Goal: Task Accomplishment & Management: Use online tool/utility

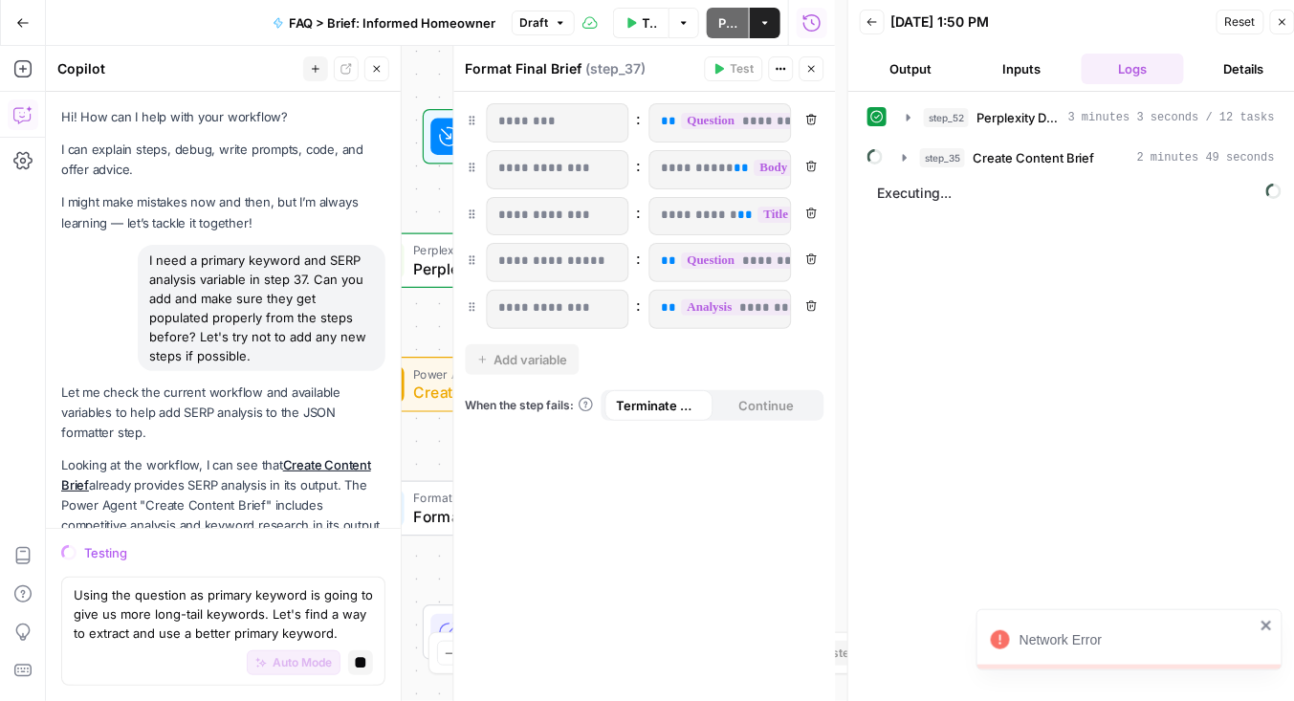
scroll to position [1003, 0]
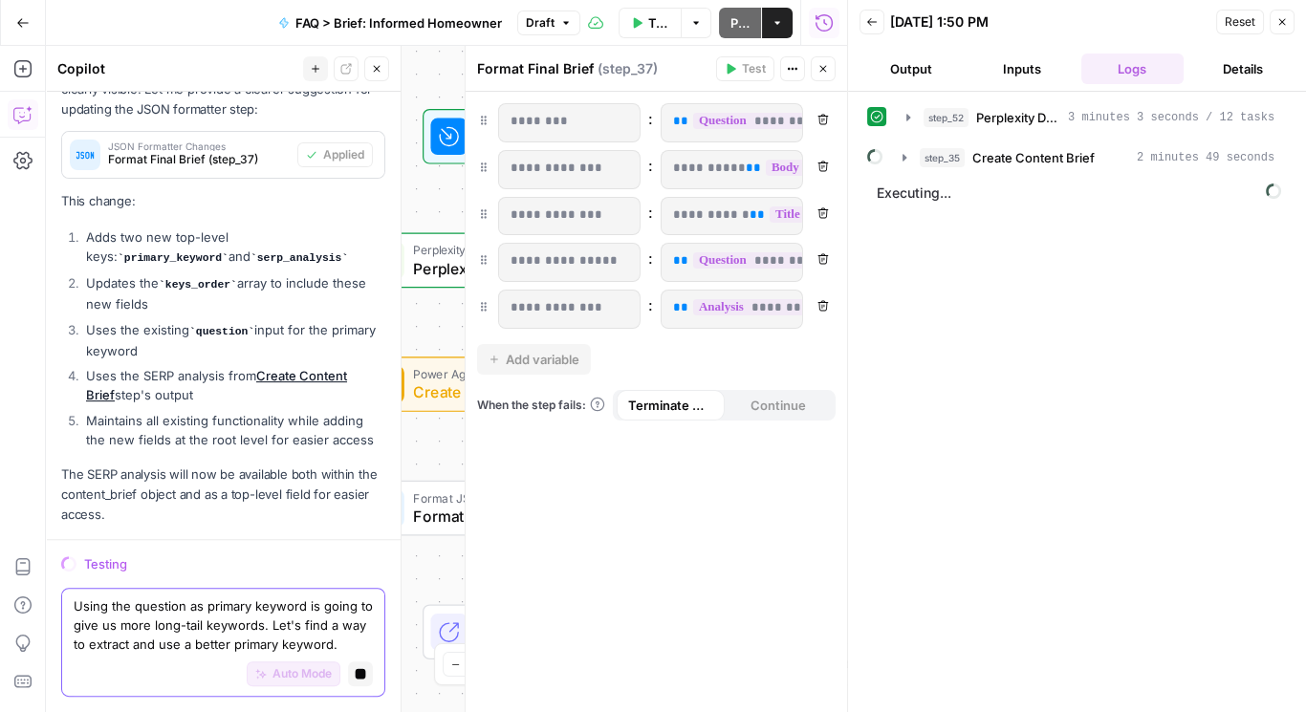
click at [233, 615] on textarea "Using the question as primary keyword is going to give us more long-tail keywor…" at bounding box center [223, 626] width 299 height 57
click at [232, 618] on textarea "Using the question as primary keyword is going to give us more long-tail keywor…" at bounding box center [223, 626] width 299 height 57
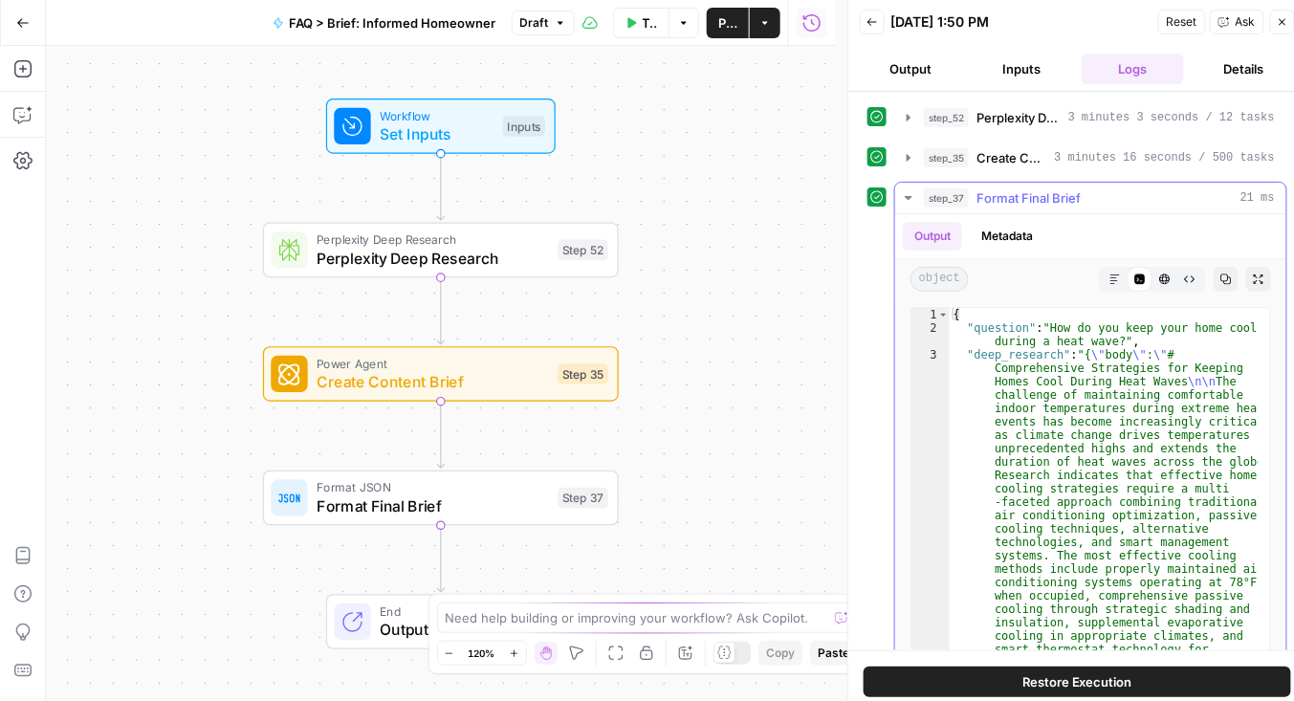
click at [908, 196] on icon "button" at bounding box center [908, 198] width 7 height 4
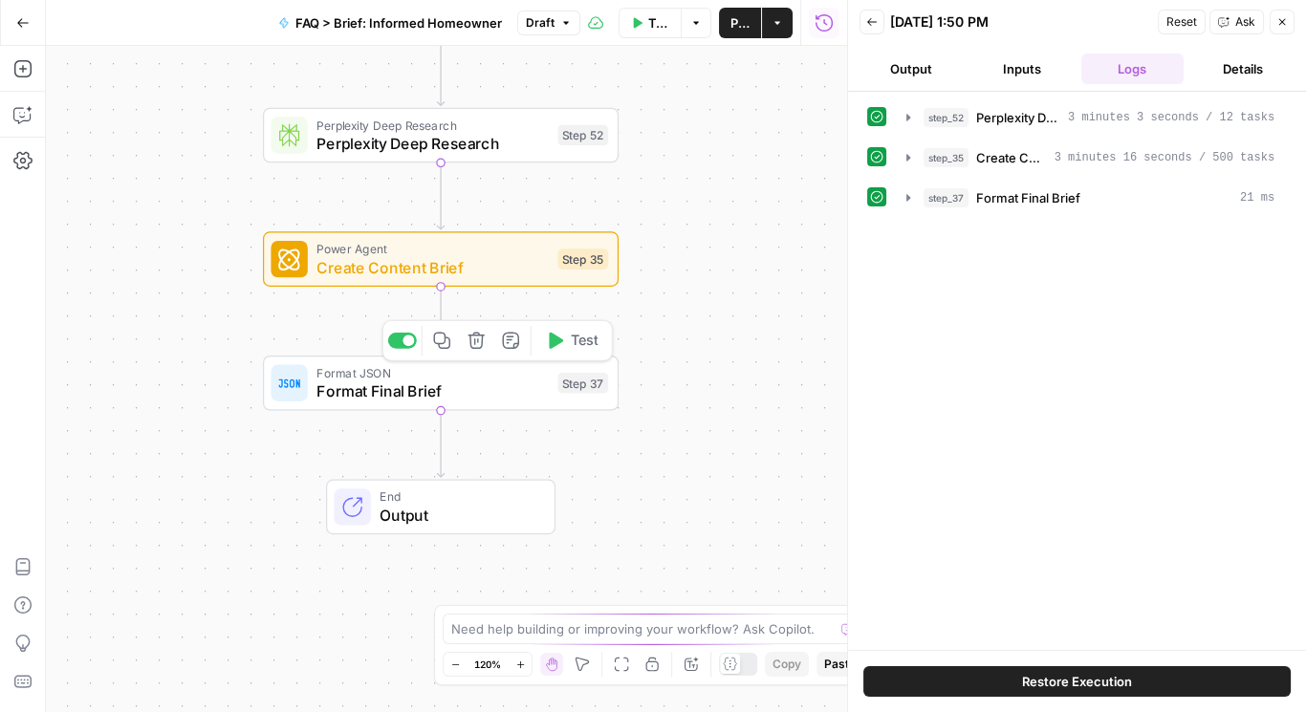
click at [430, 373] on span "Format JSON" at bounding box center [432, 372] width 231 height 18
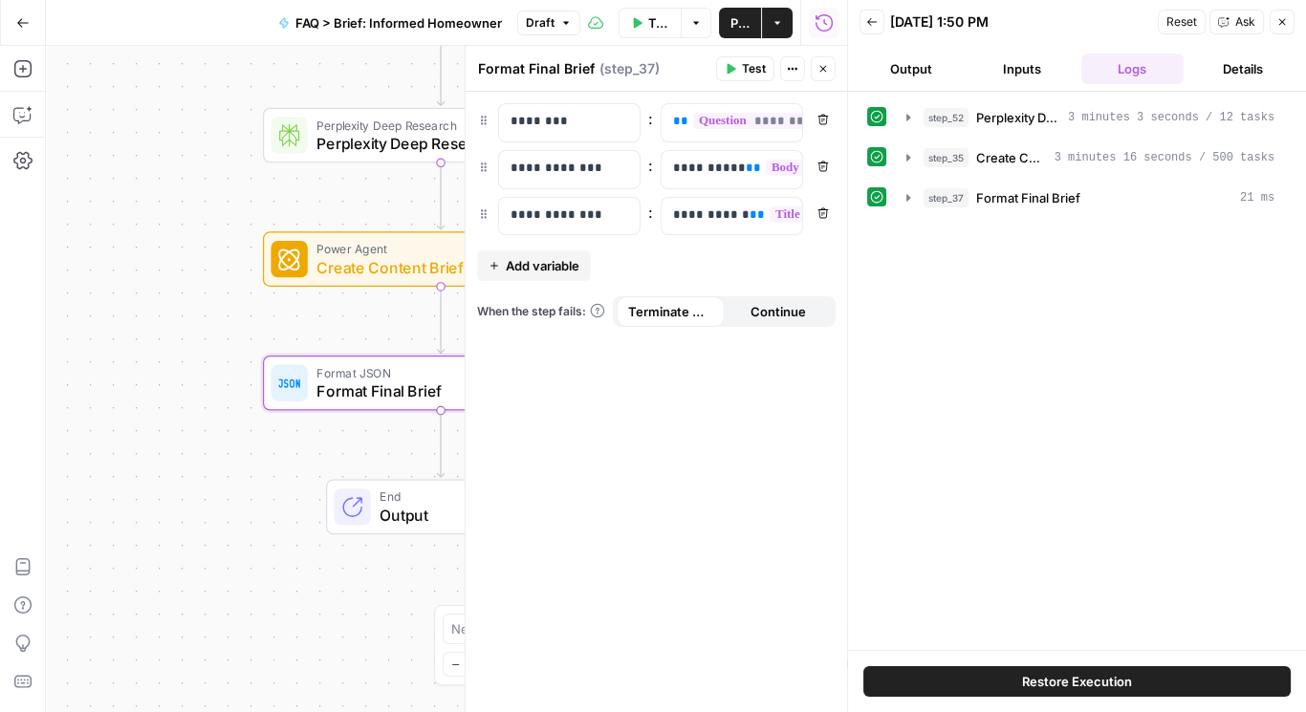
click at [690, 263] on div "**********" at bounding box center [657, 403] width 382 height 622
click at [567, 260] on span "Add variable" at bounding box center [543, 265] width 74 height 19
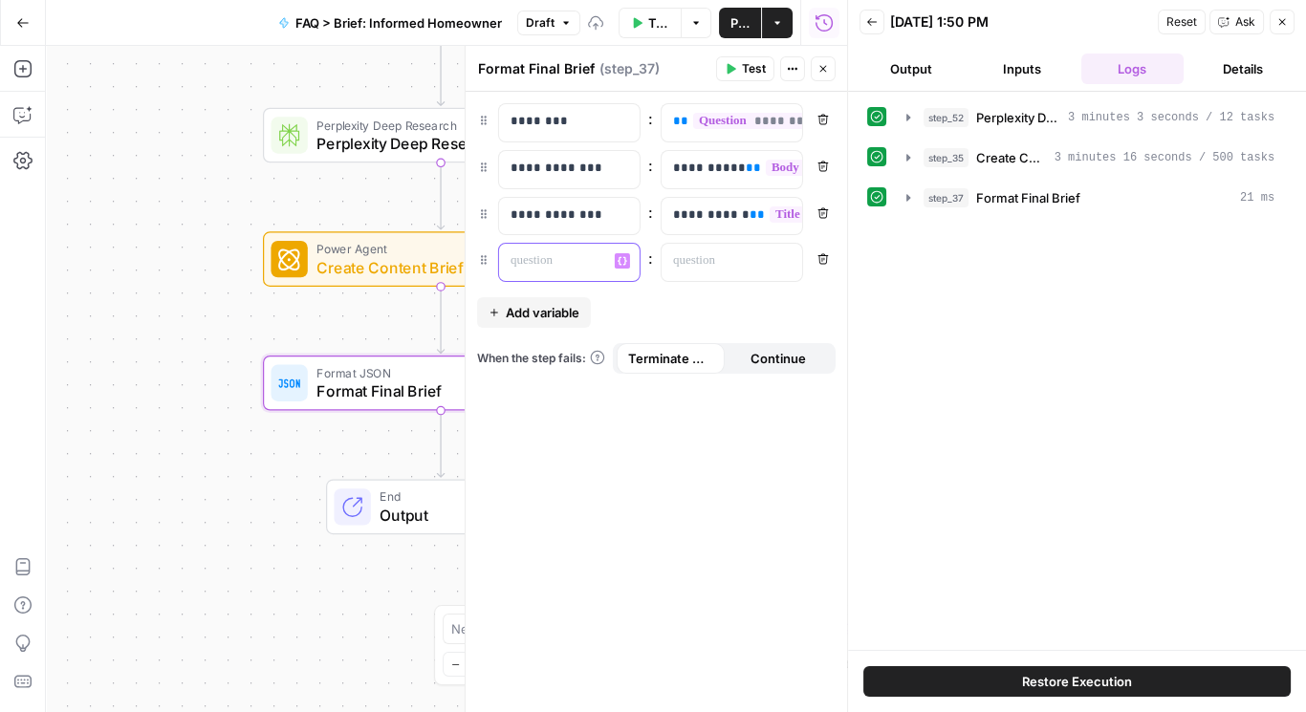
click at [545, 263] on p at bounding box center [554, 261] width 87 height 19
drag, startPoint x: 660, startPoint y: 304, endPoint x: 604, endPoint y: 313, distance: 56.1
click at [659, 305] on div "**********" at bounding box center [657, 403] width 382 height 622
click at [568, 308] on span "Add variable" at bounding box center [543, 312] width 74 height 19
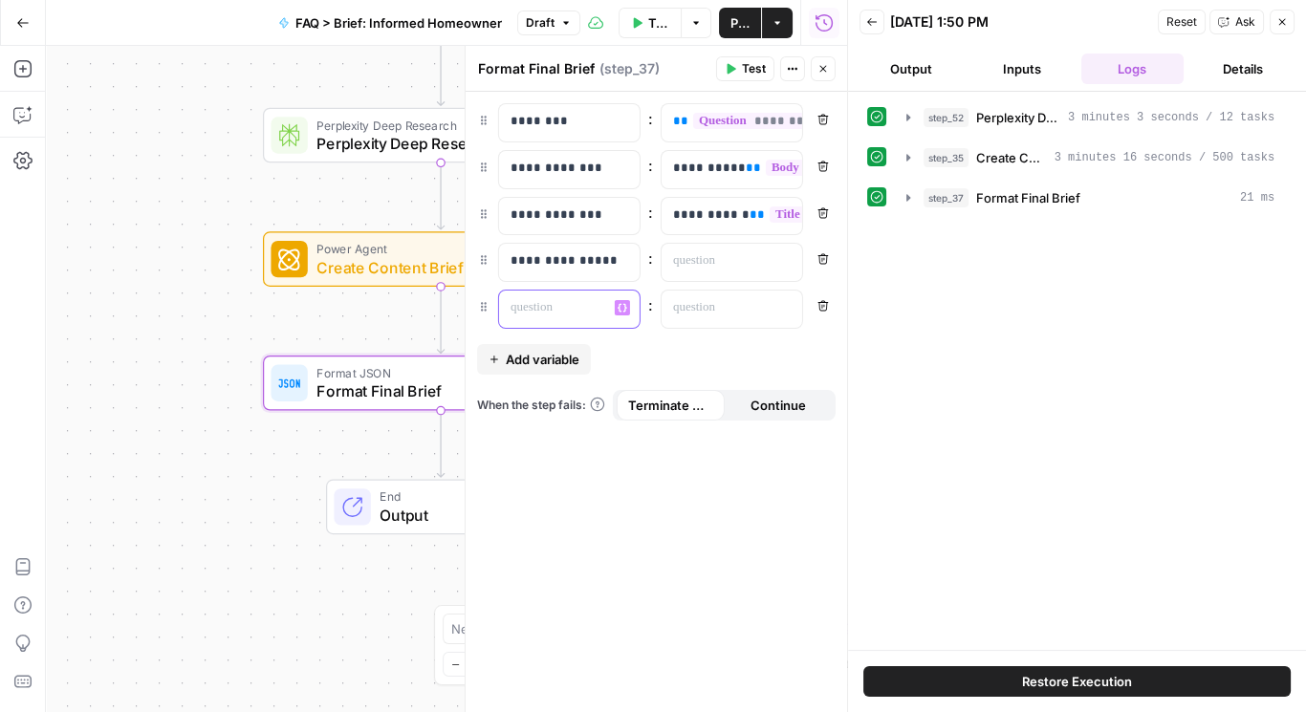
click at [555, 307] on p at bounding box center [554, 307] width 87 height 19
drag, startPoint x: 721, startPoint y: 529, endPoint x: 725, endPoint y: 517, distance: 12.1
click at [722, 527] on div "**********" at bounding box center [657, 403] width 382 height 622
click at [1285, 22] on icon "button" at bounding box center [1282, 21] width 11 height 11
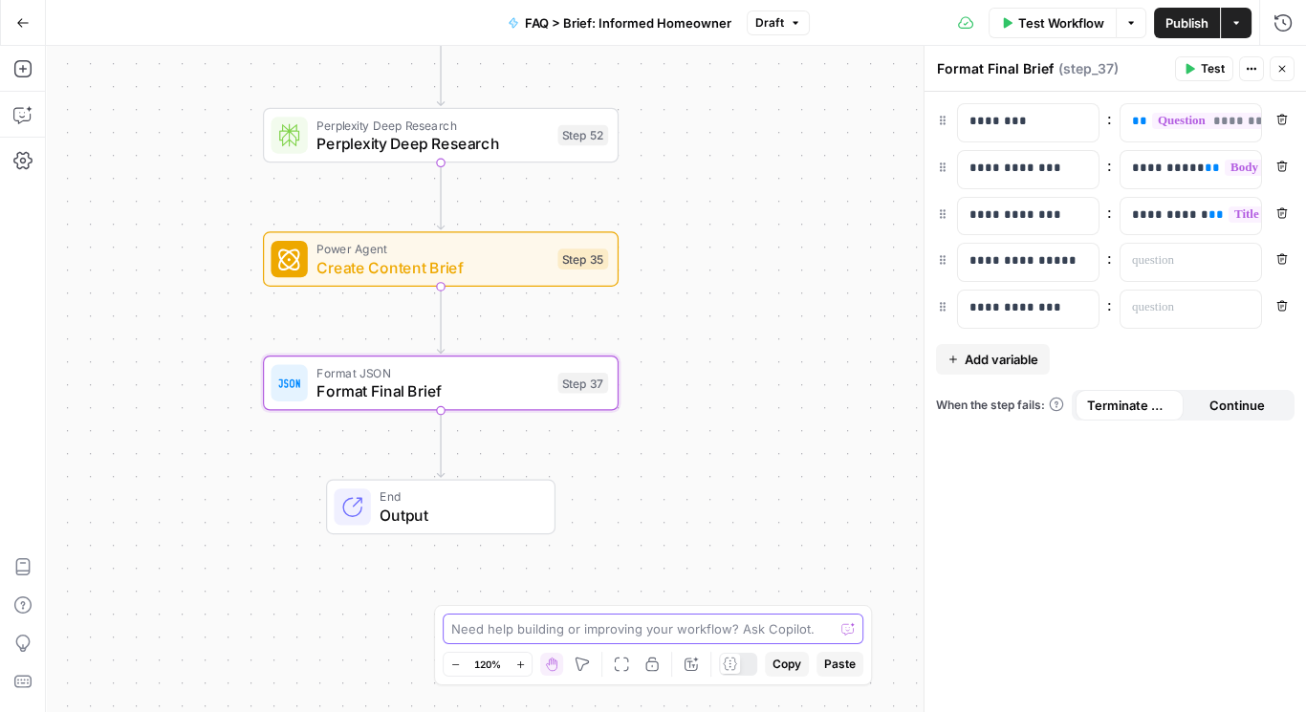
click at [581, 628] on textarea at bounding box center [642, 629] width 383 height 19
paste textarea "Using the question as primary keyword is going to give us more long-tail keywor…"
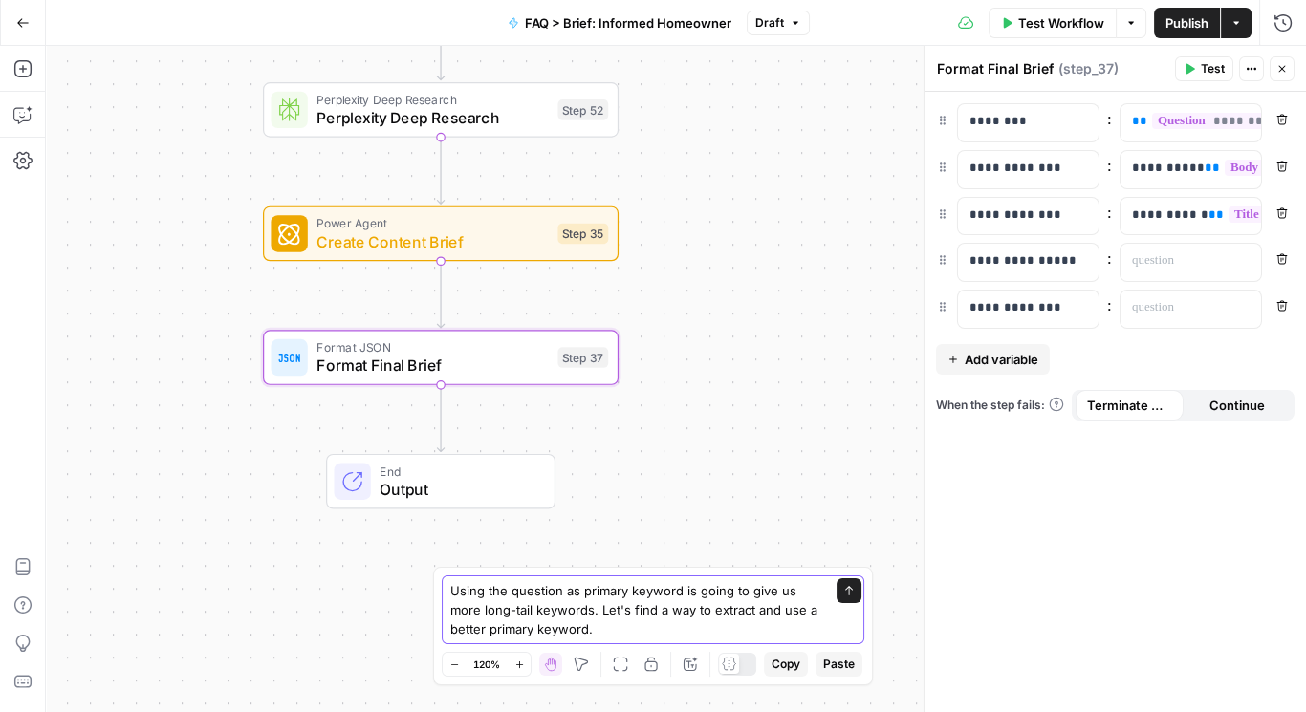
drag, startPoint x: 562, startPoint y: 631, endPoint x: 477, endPoint y: 545, distance: 121.1
click at [428, 599] on body "Service Professionals New Home Browse Your Data Usage Settings Recent Grids Blo…" at bounding box center [653, 356] width 1306 height 712
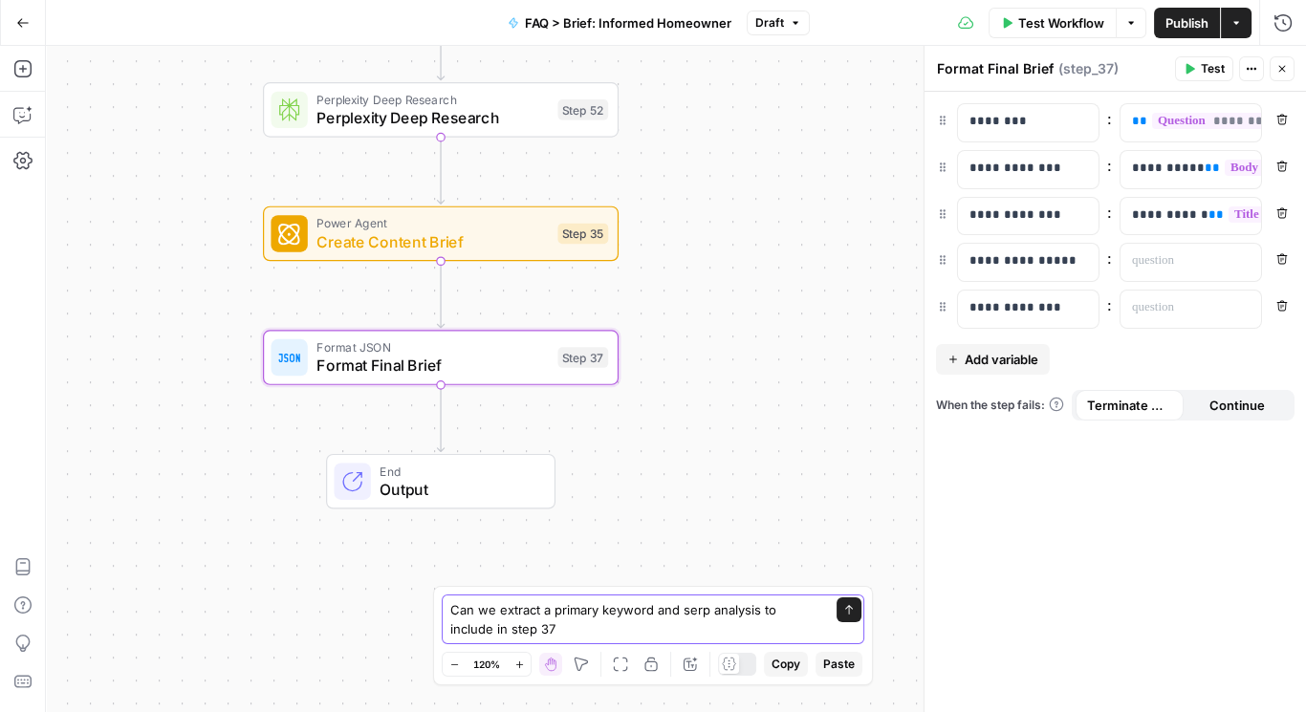
type textarea "Can we extract a primary keyword and serp analysis to include in step 37?"
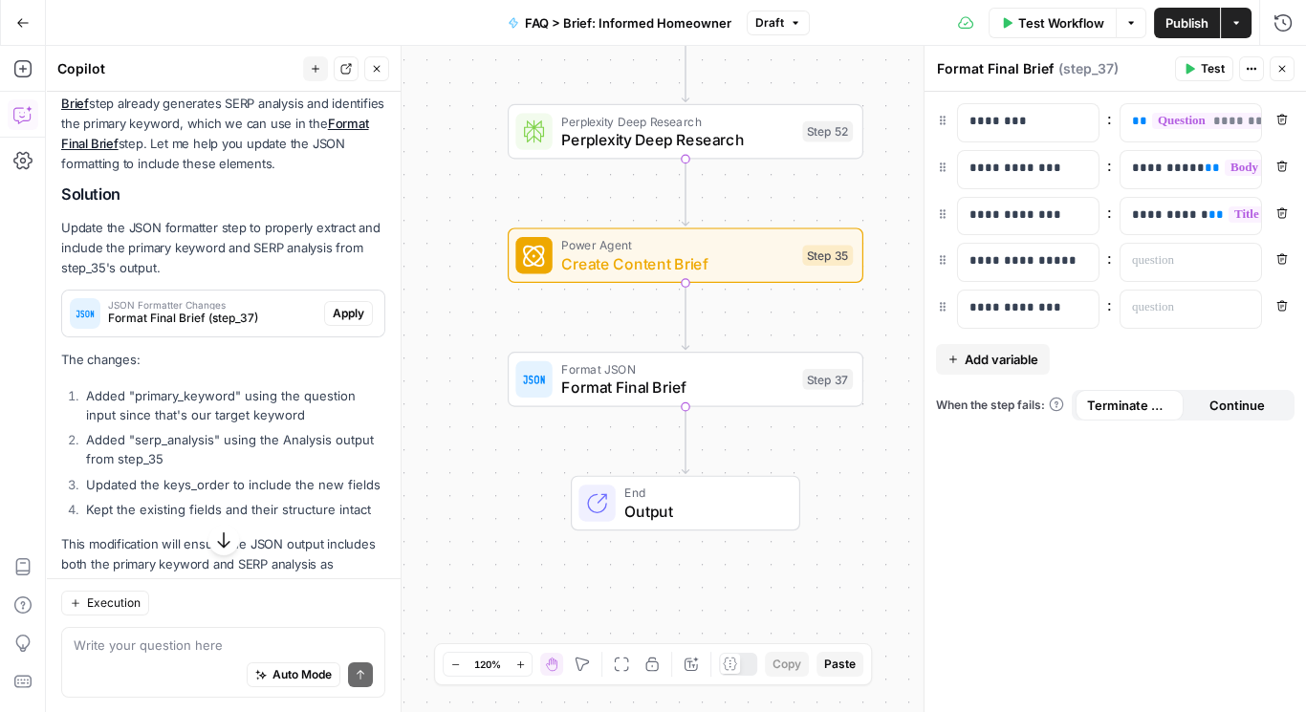
scroll to position [332, 0]
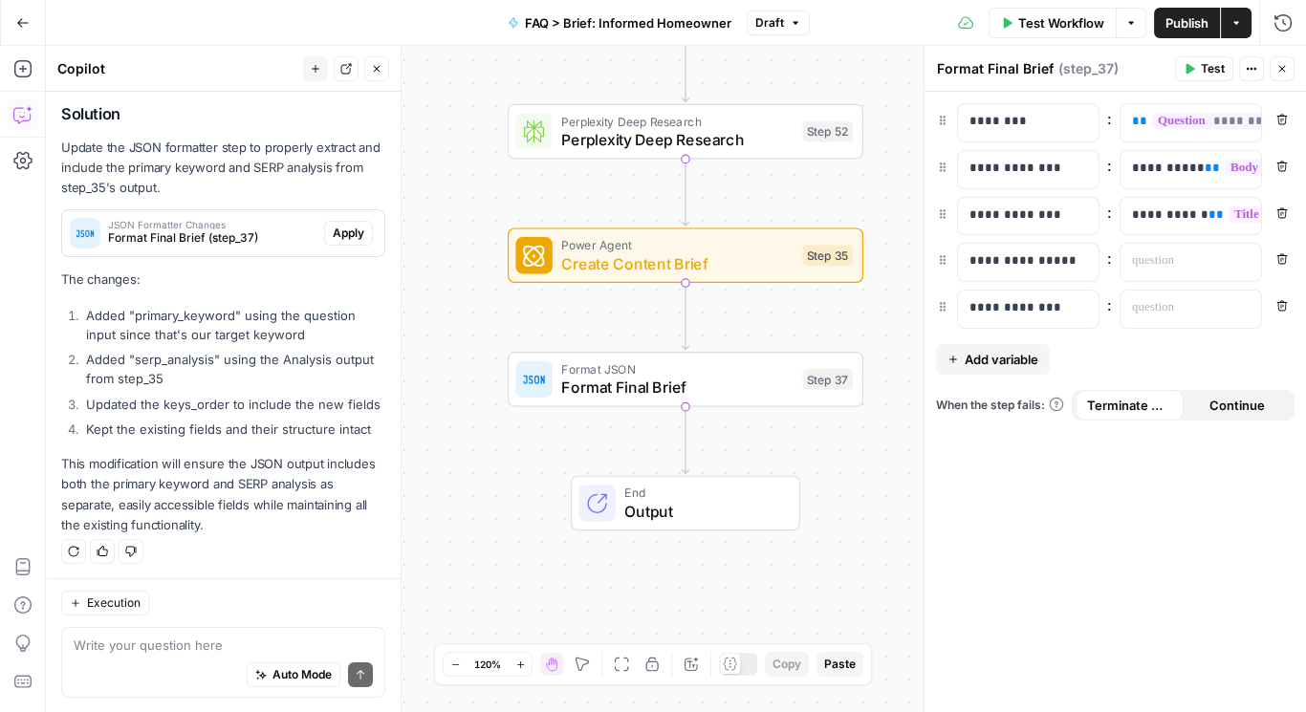
click at [198, 652] on textarea at bounding box center [223, 645] width 299 height 19
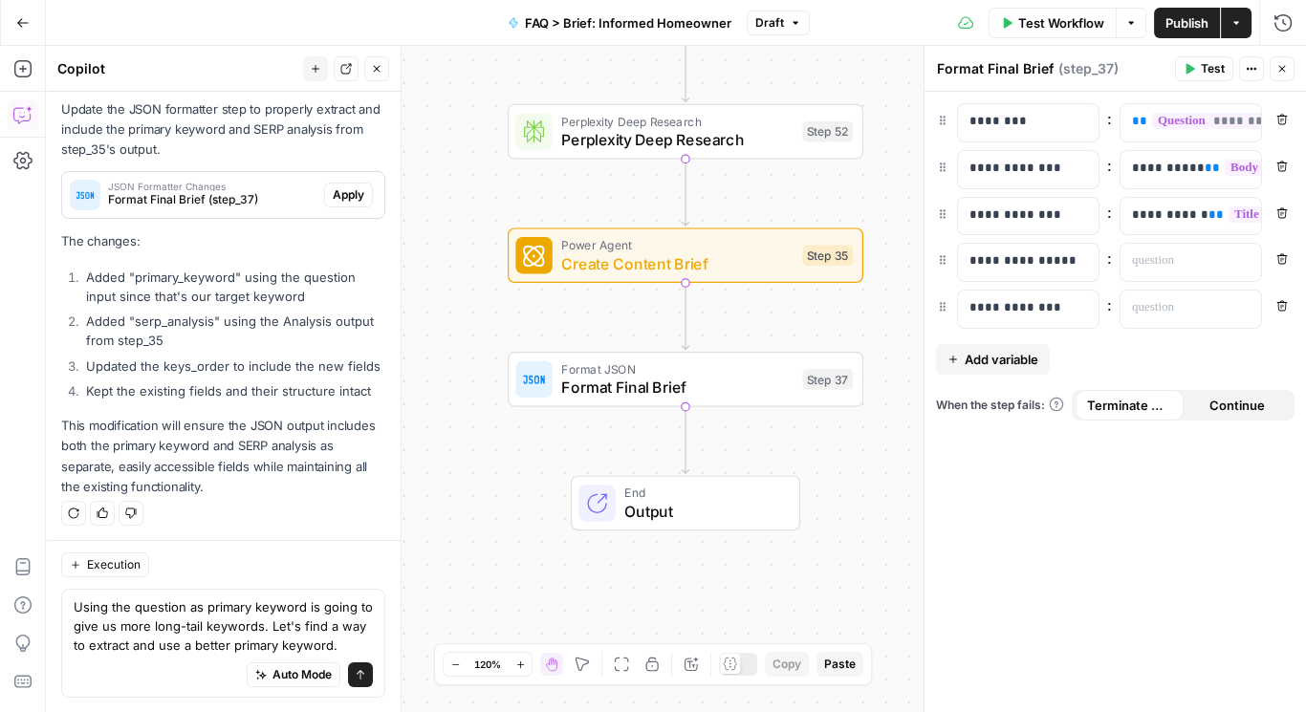
drag, startPoint x: 355, startPoint y: 643, endPoint x: 427, endPoint y: 651, distance: 72.2
click at [355, 644] on textarea "Using the question as primary keyword is going to give us more long-tail keywor…" at bounding box center [223, 626] width 299 height 57
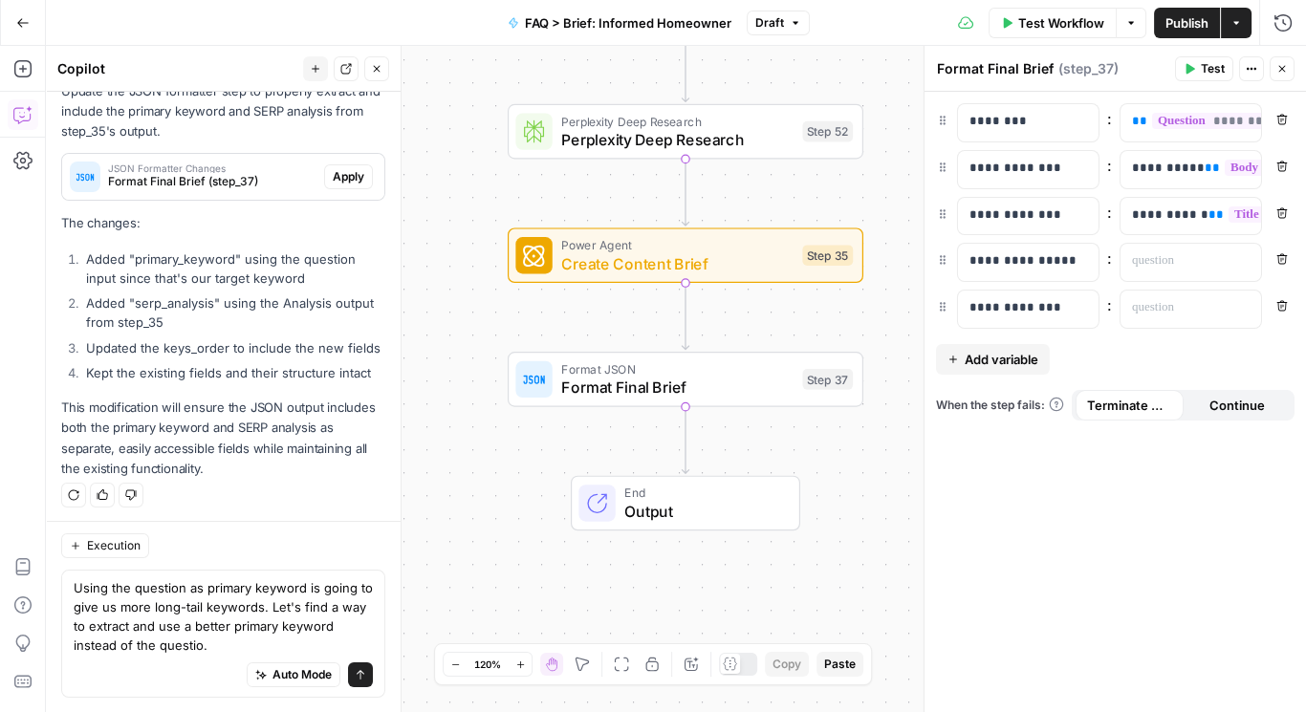
type textarea "Using the question as primary keyword is going to give us more long-tail keywor…"
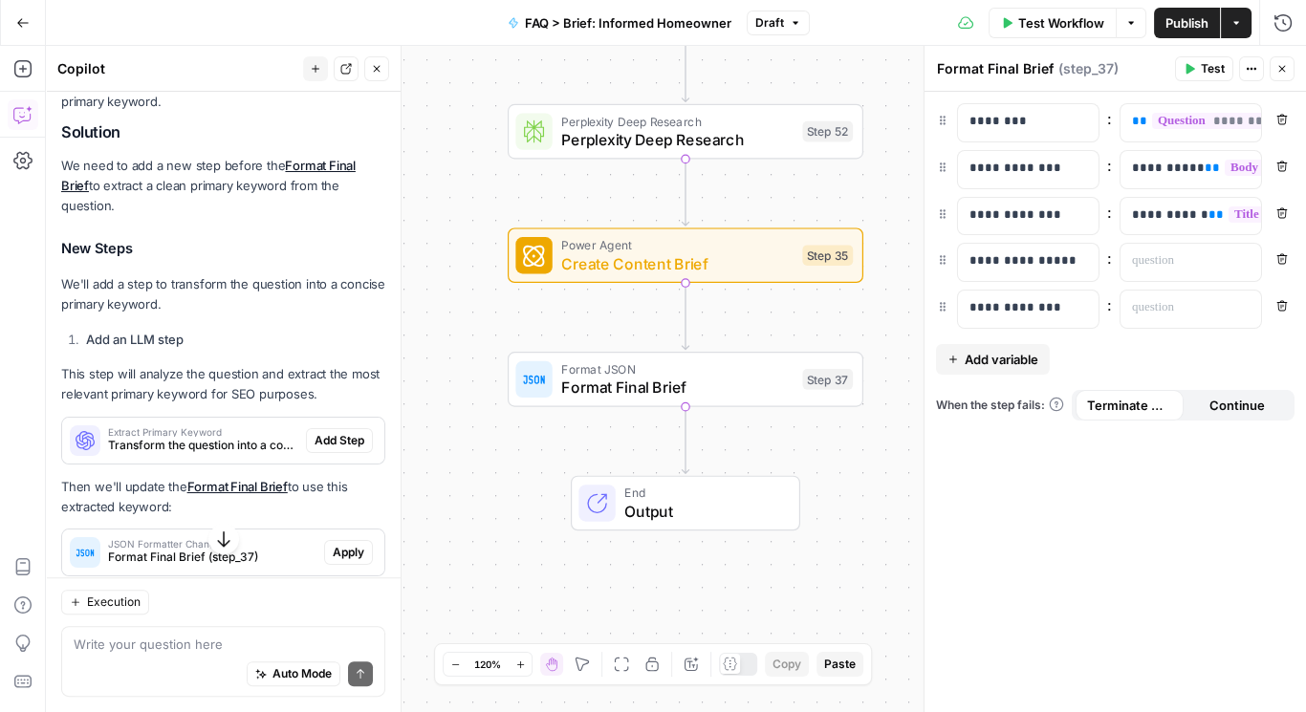
scroll to position [1067, 0]
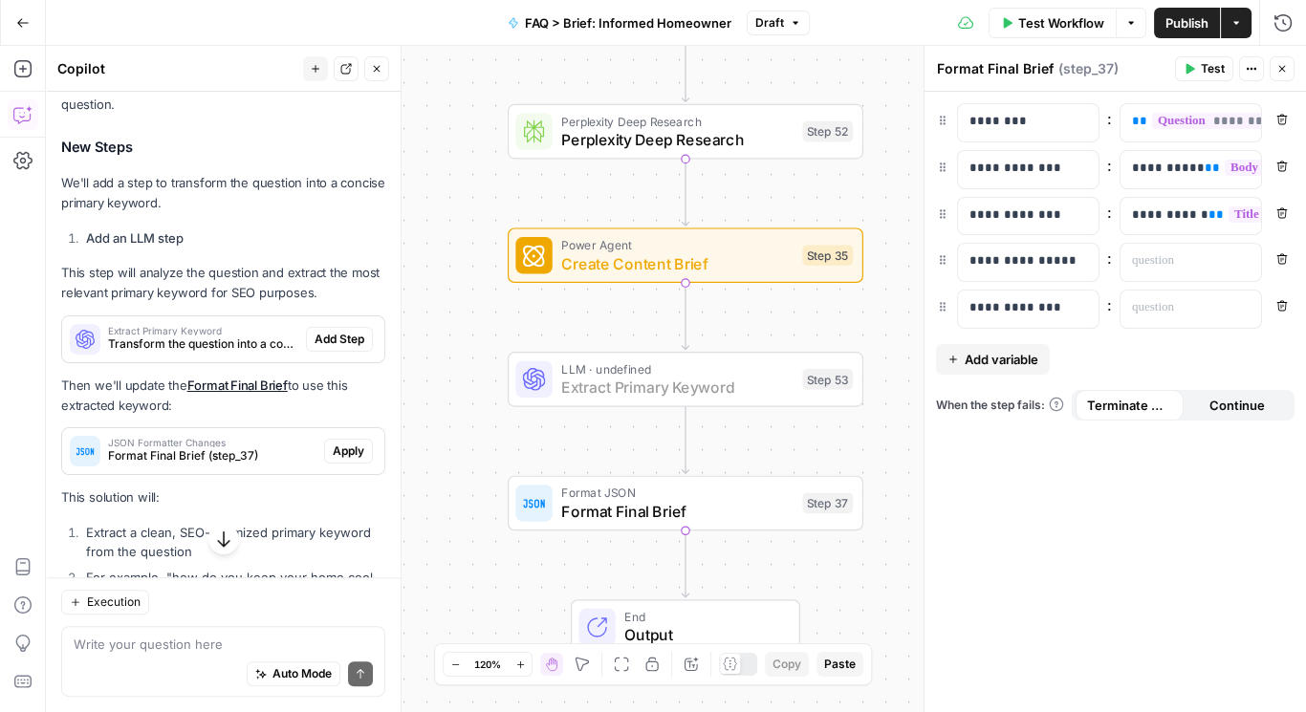
click at [329, 331] on span "Add Step" at bounding box center [340, 339] width 50 height 17
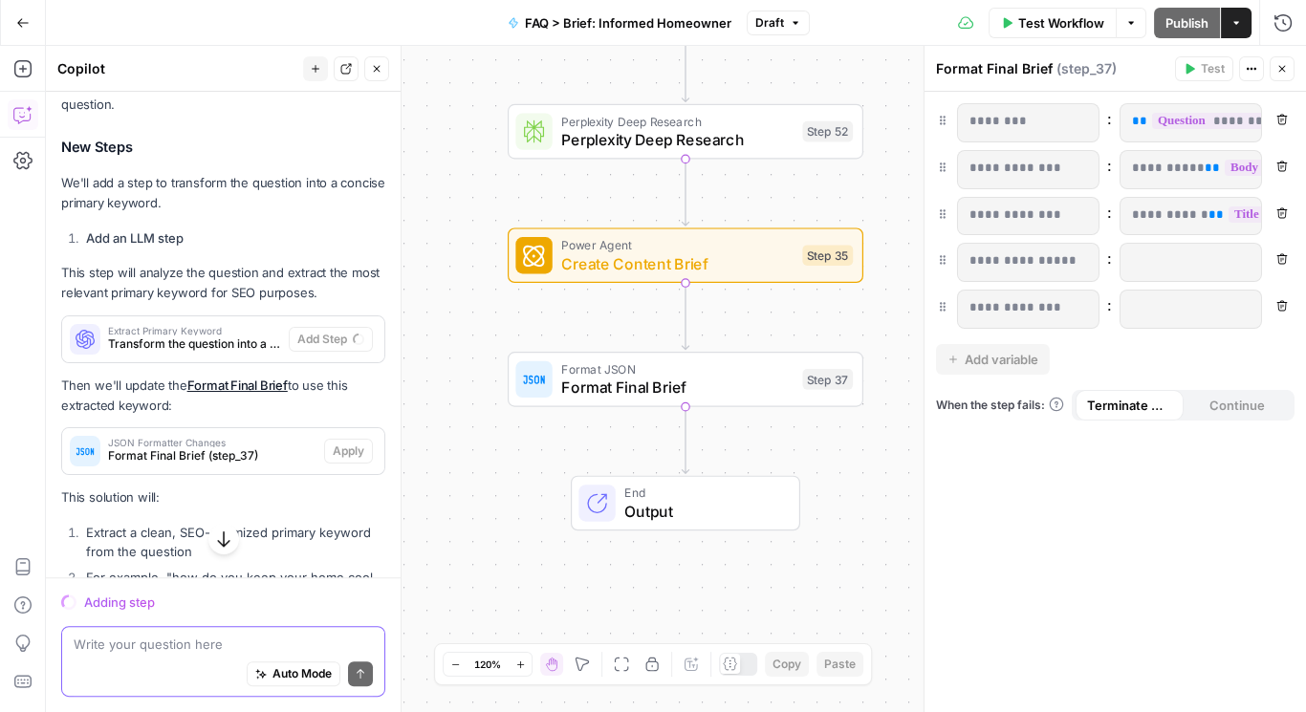
click at [275, 675] on span "Auto Mode" at bounding box center [302, 675] width 59 height 17
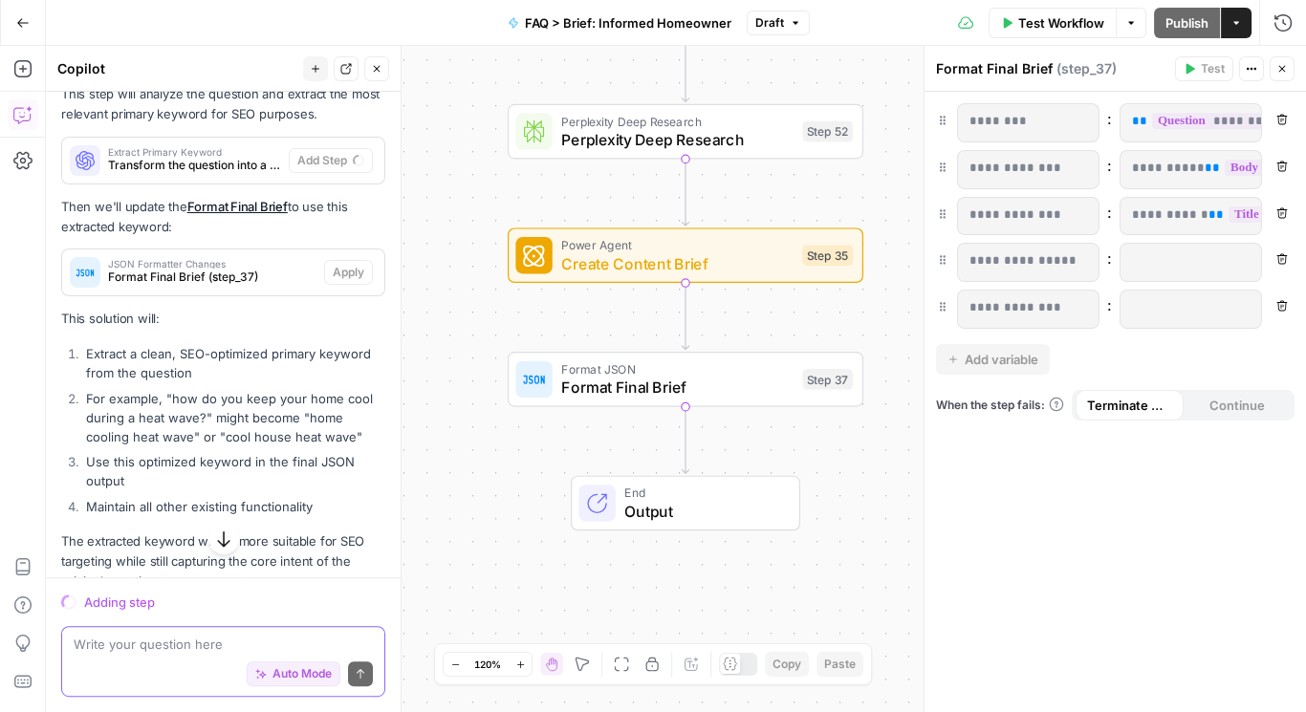
scroll to position [1302, 0]
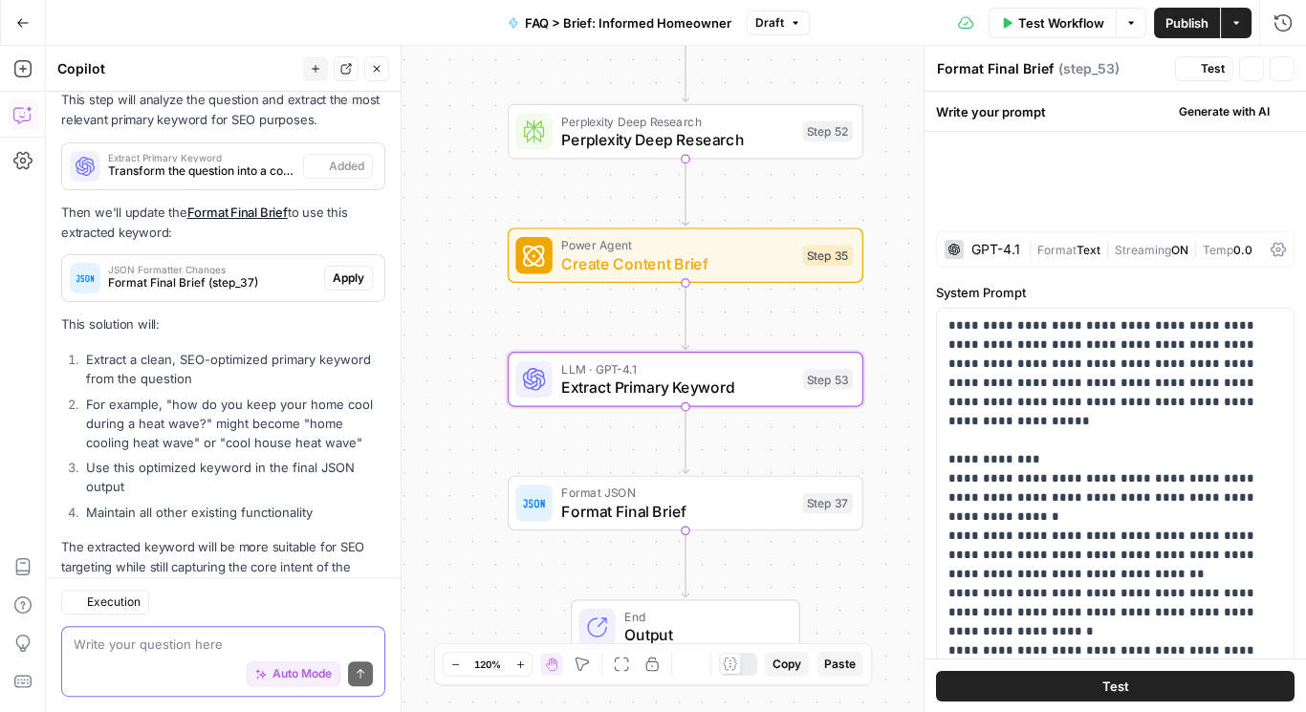
type textarea "Extract Primary Keyword"
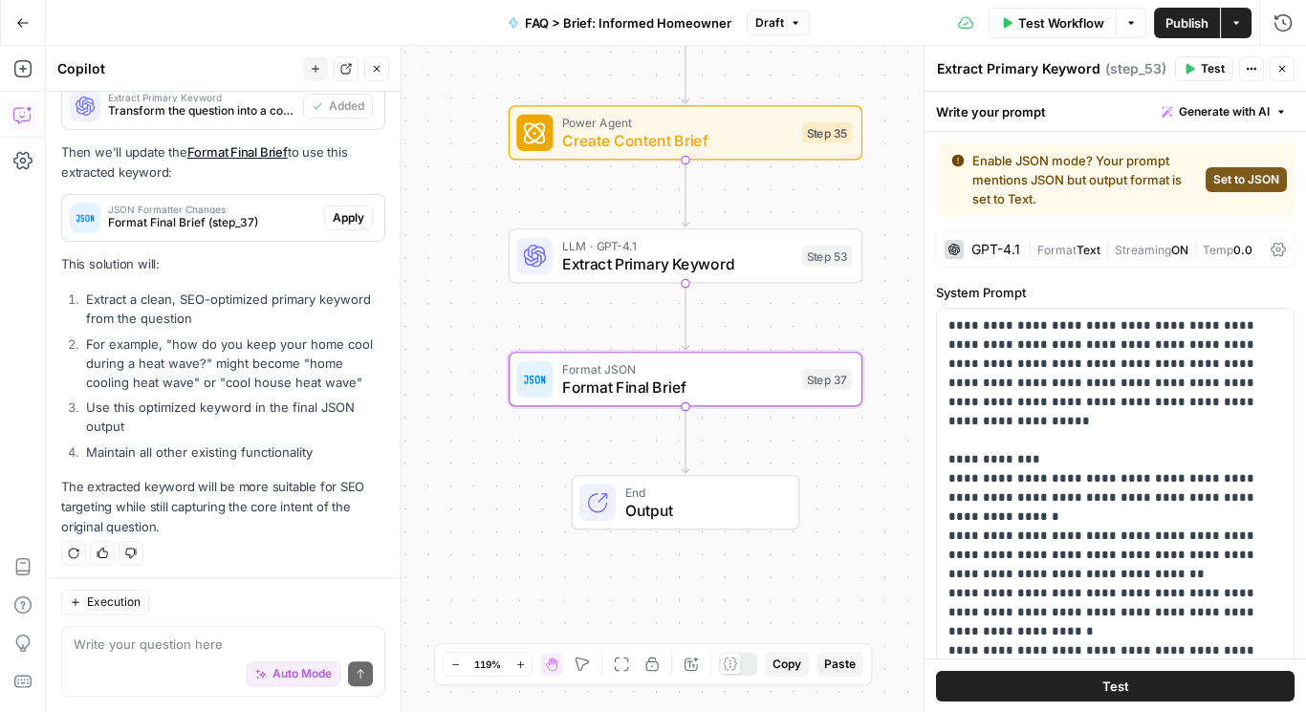
click at [333, 214] on span "Apply" at bounding box center [349, 217] width 32 height 17
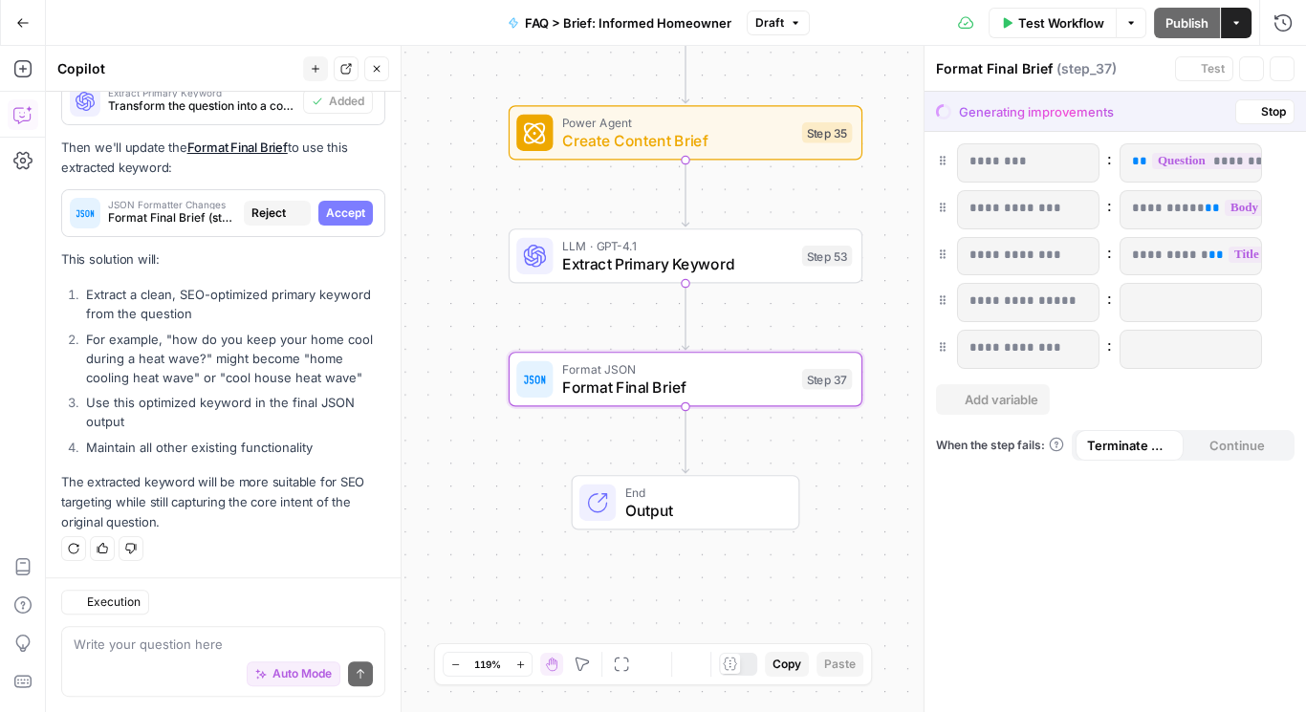
scroll to position [1301, 0]
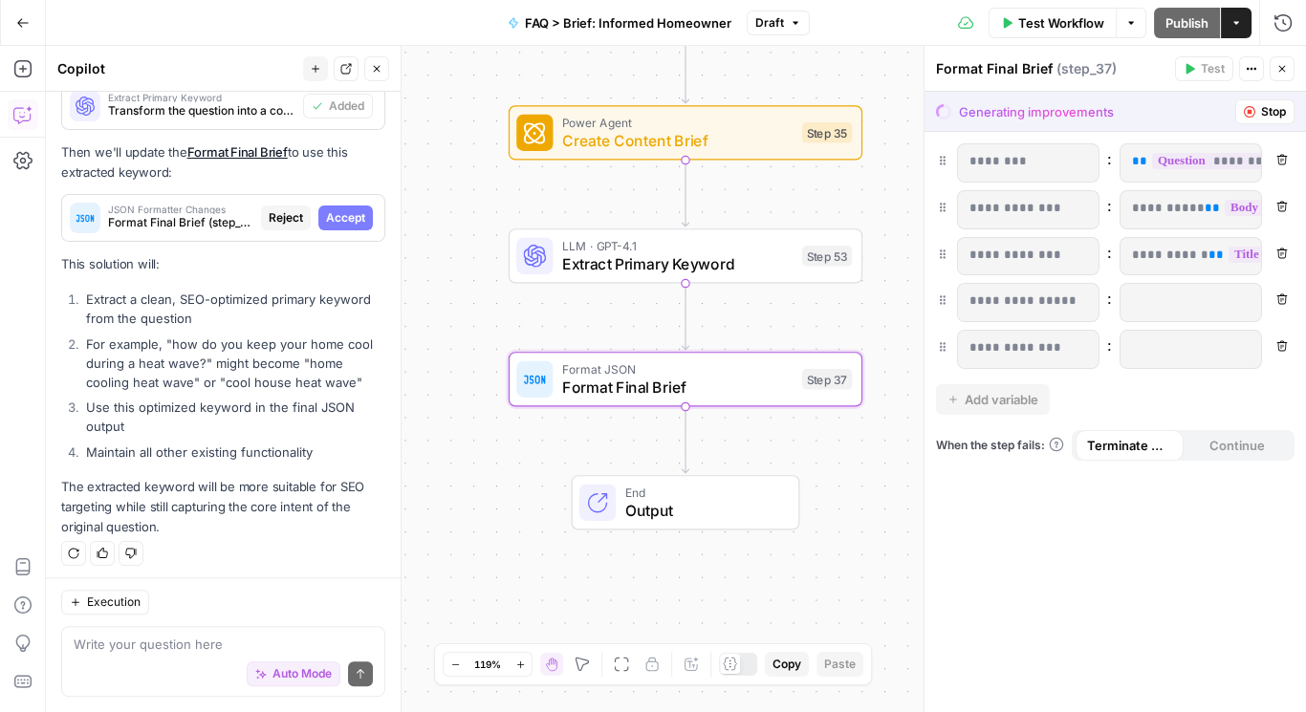
click at [345, 209] on span "Accept" at bounding box center [345, 217] width 39 height 17
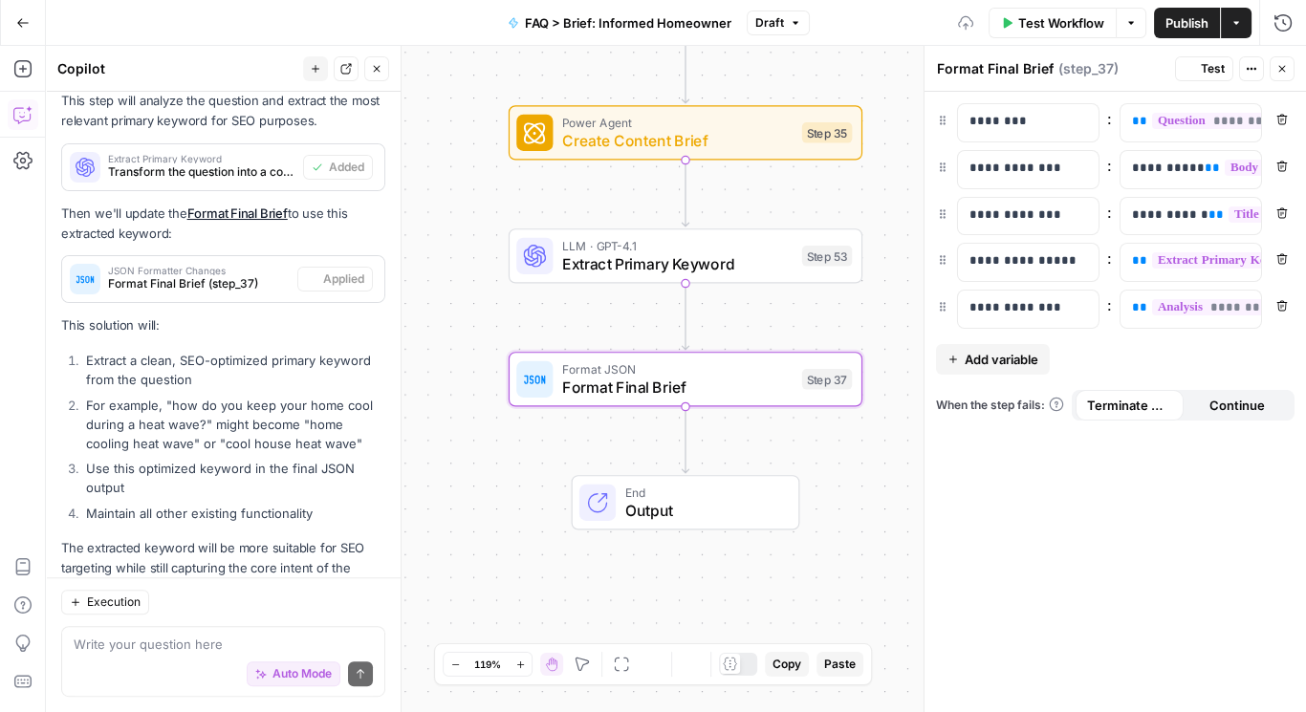
scroll to position [1362, 0]
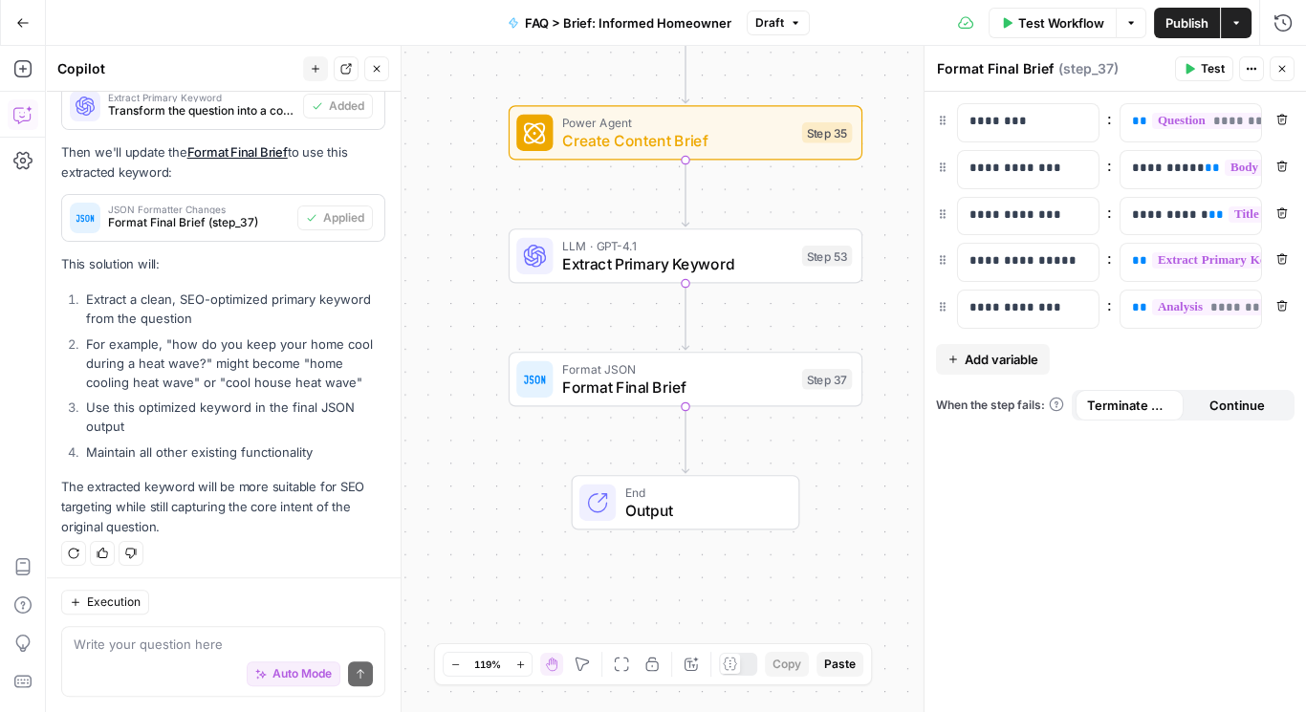
click at [1196, 22] on span "Publish" at bounding box center [1187, 22] width 43 height 19
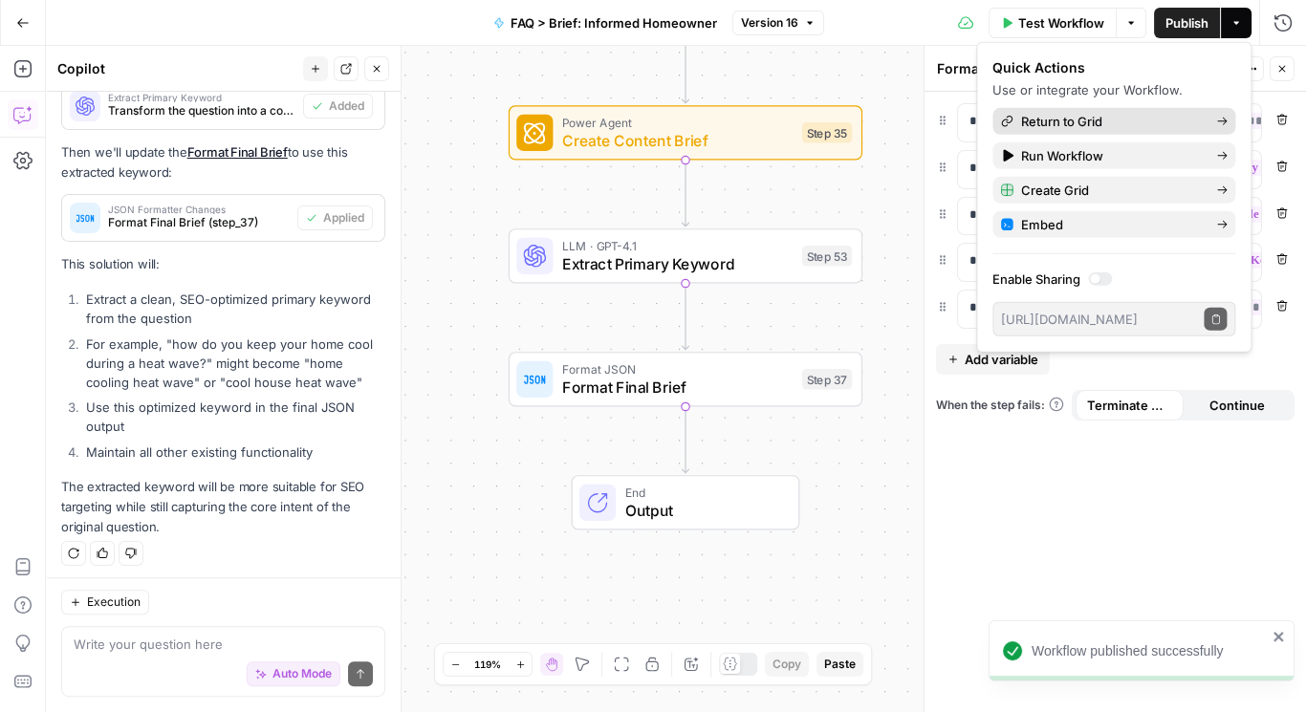
click at [1082, 127] on span "Return to Grid" at bounding box center [1111, 121] width 180 height 19
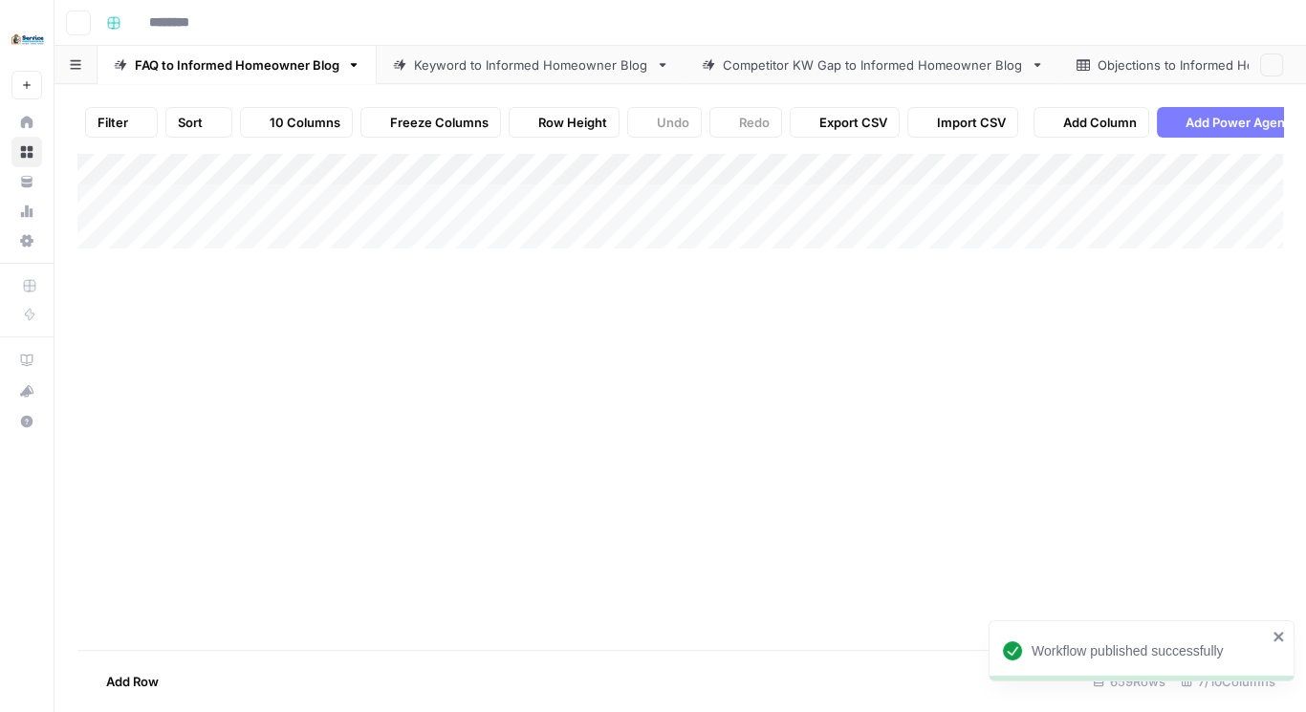
type input "**********"
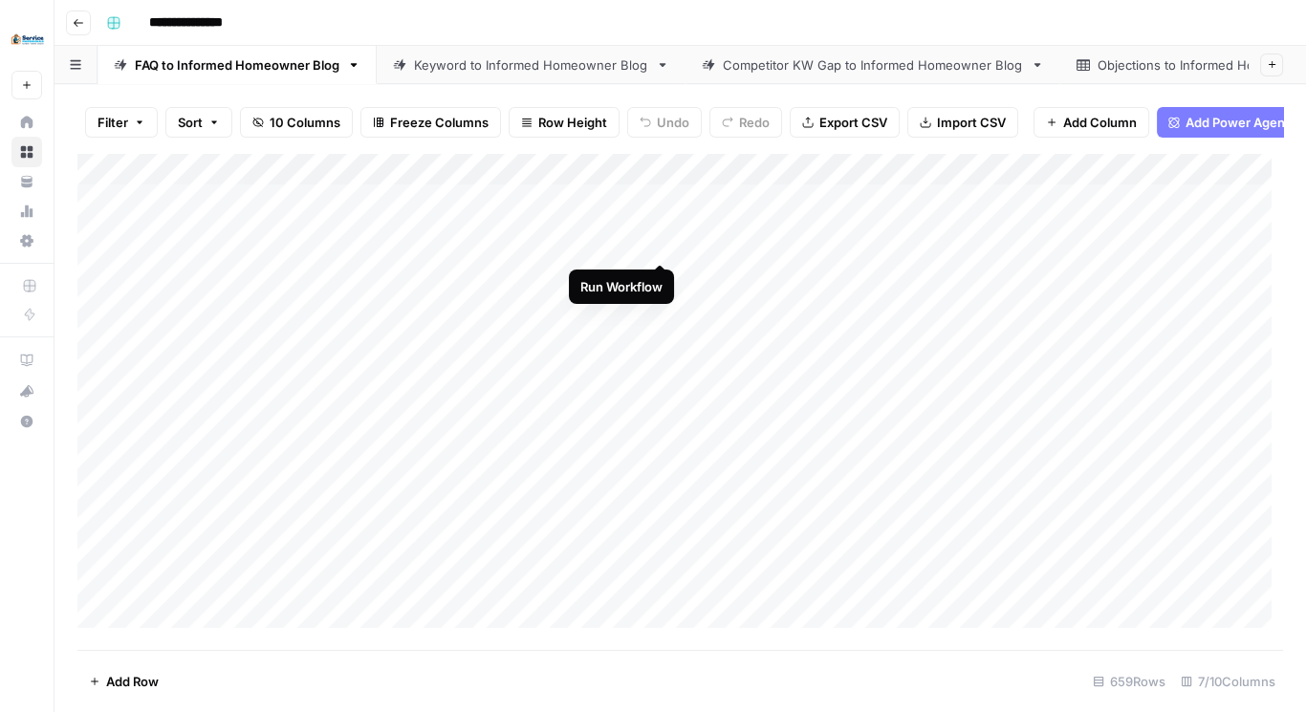
click at [656, 241] on div "Add Column" at bounding box center [680, 396] width 1206 height 487
click at [634, 244] on div "Add Column" at bounding box center [680, 396] width 1206 height 487
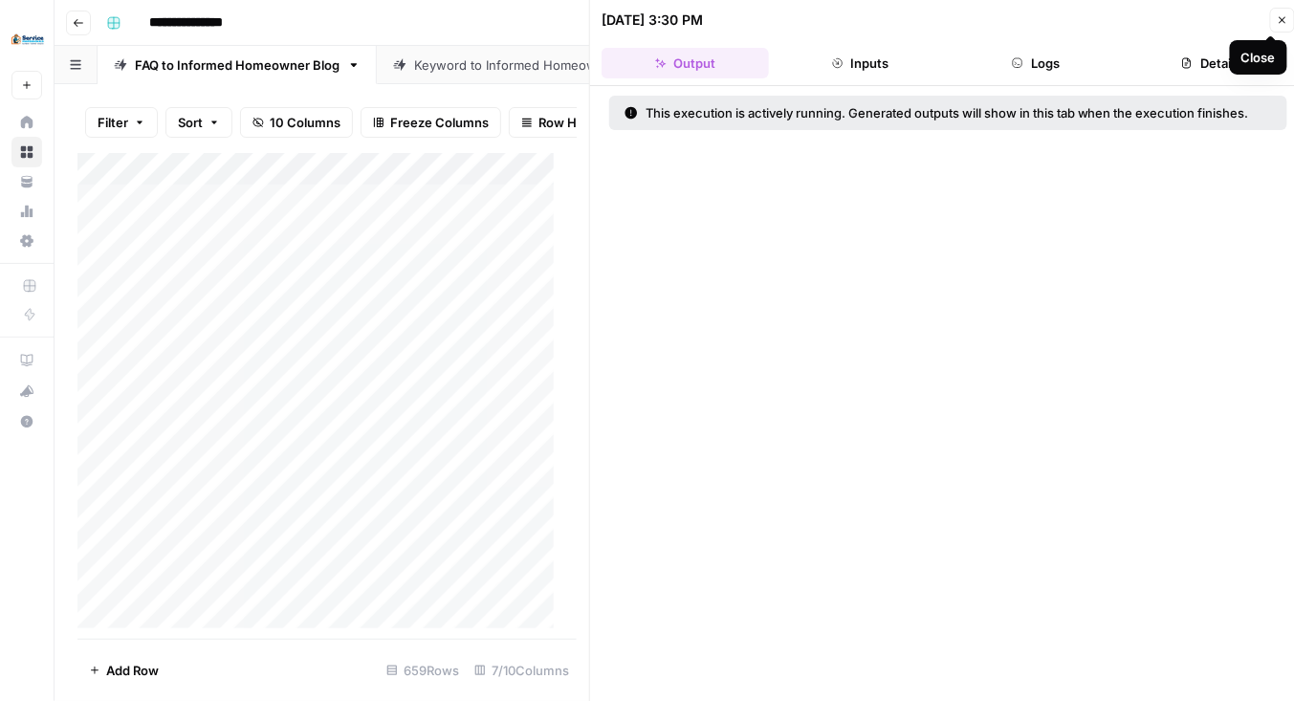
click at [1282, 21] on icon "button" at bounding box center [1282, 19] width 11 height 11
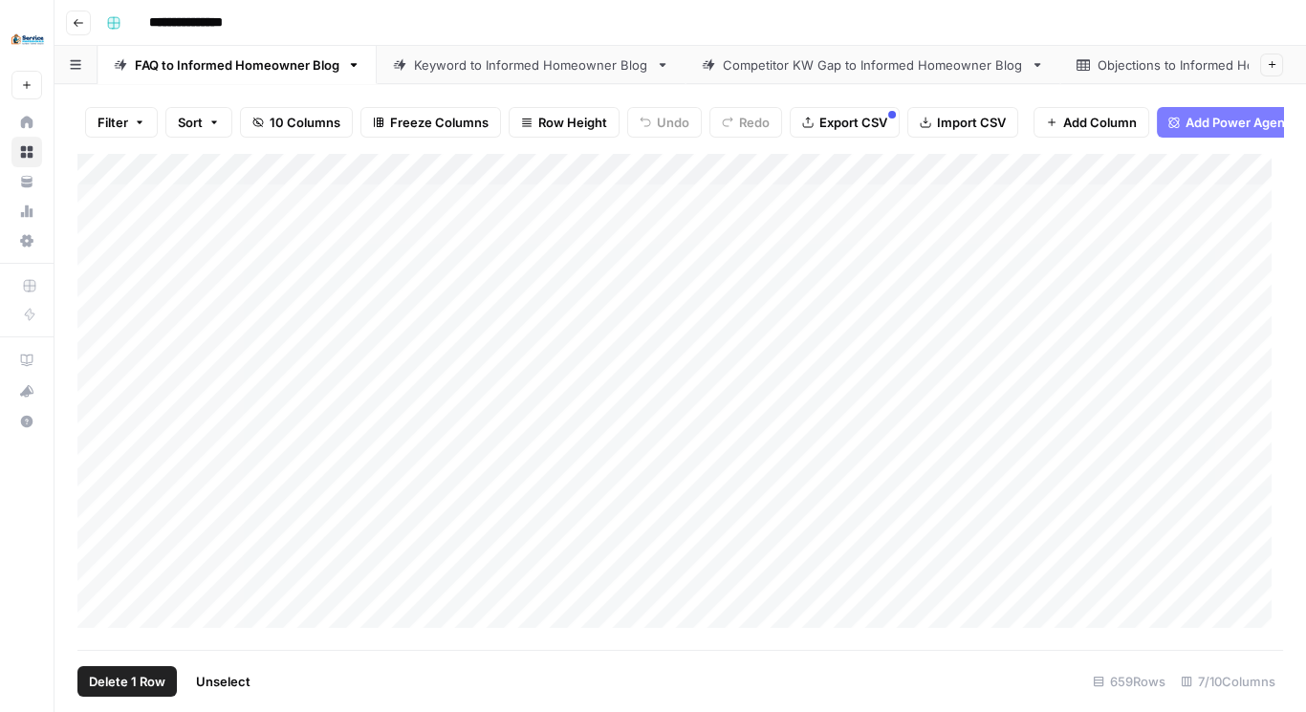
click at [100, 281] on div "Add Column" at bounding box center [680, 396] width 1206 height 487
click at [99, 589] on div "Add Column" at bounding box center [680, 396] width 1206 height 487
click at [164, 685] on span "Delete 657 Rows" at bounding box center [138, 681] width 99 height 19
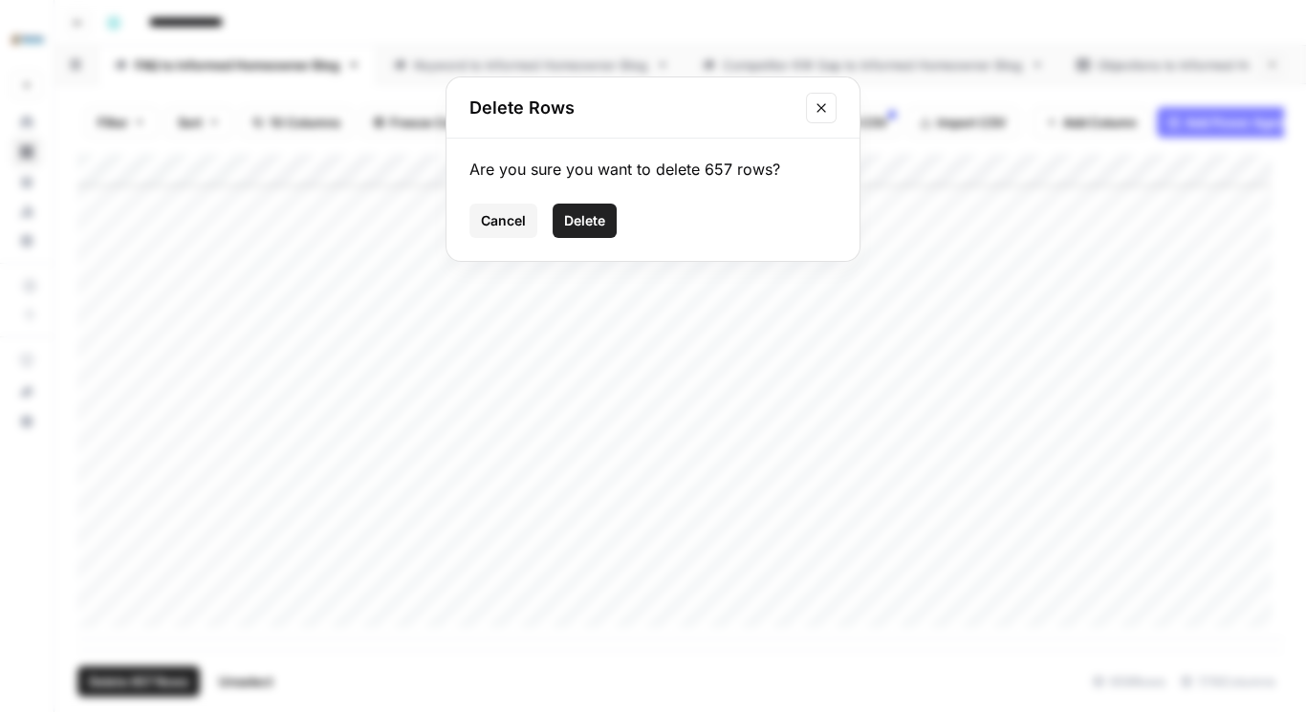
click at [561, 220] on button "Delete" at bounding box center [585, 221] width 64 height 34
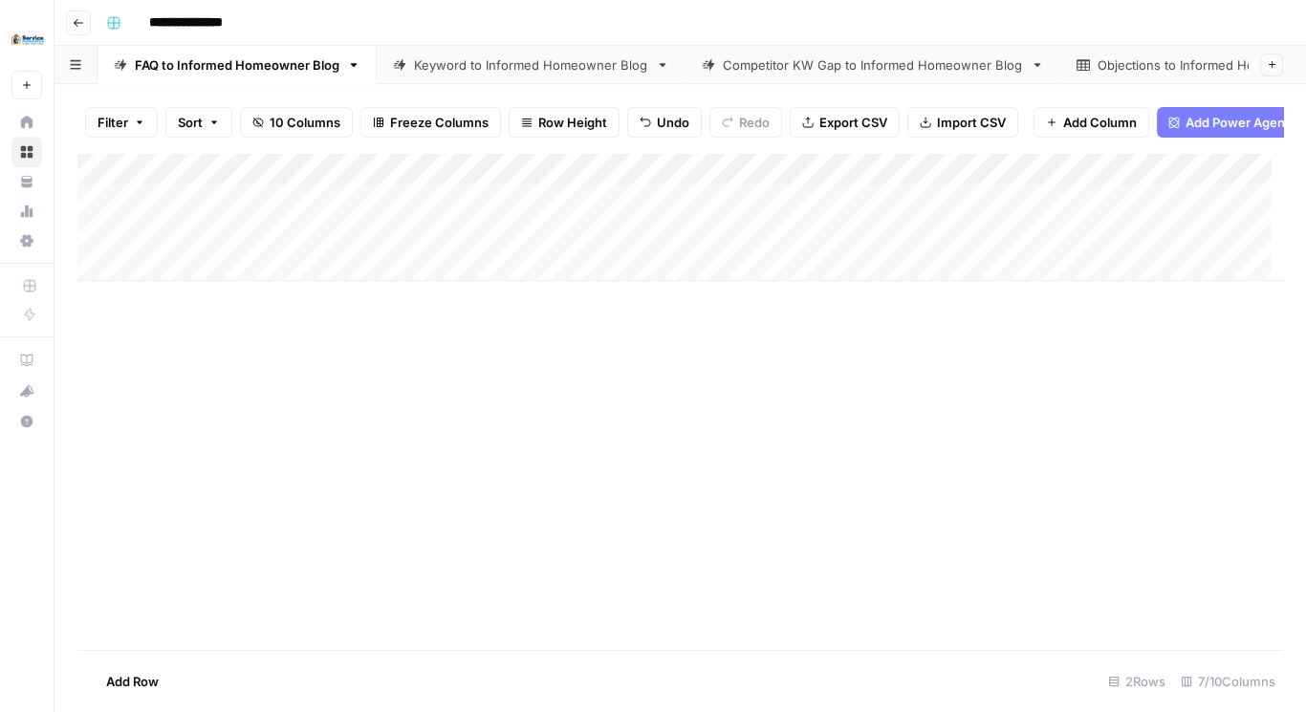
scroll to position [0, 0]
click at [602, 243] on div "Add Column" at bounding box center [680, 217] width 1206 height 128
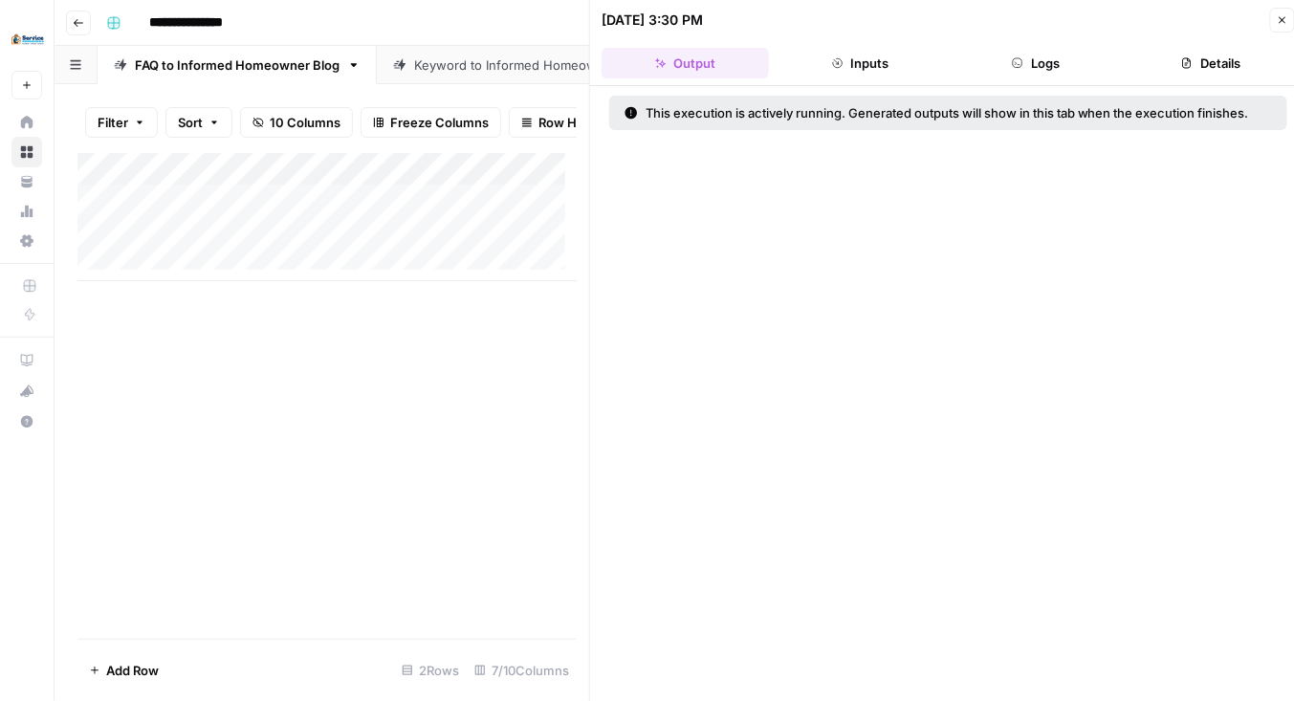
click at [1061, 58] on button "Logs" at bounding box center [1036, 63] width 167 height 31
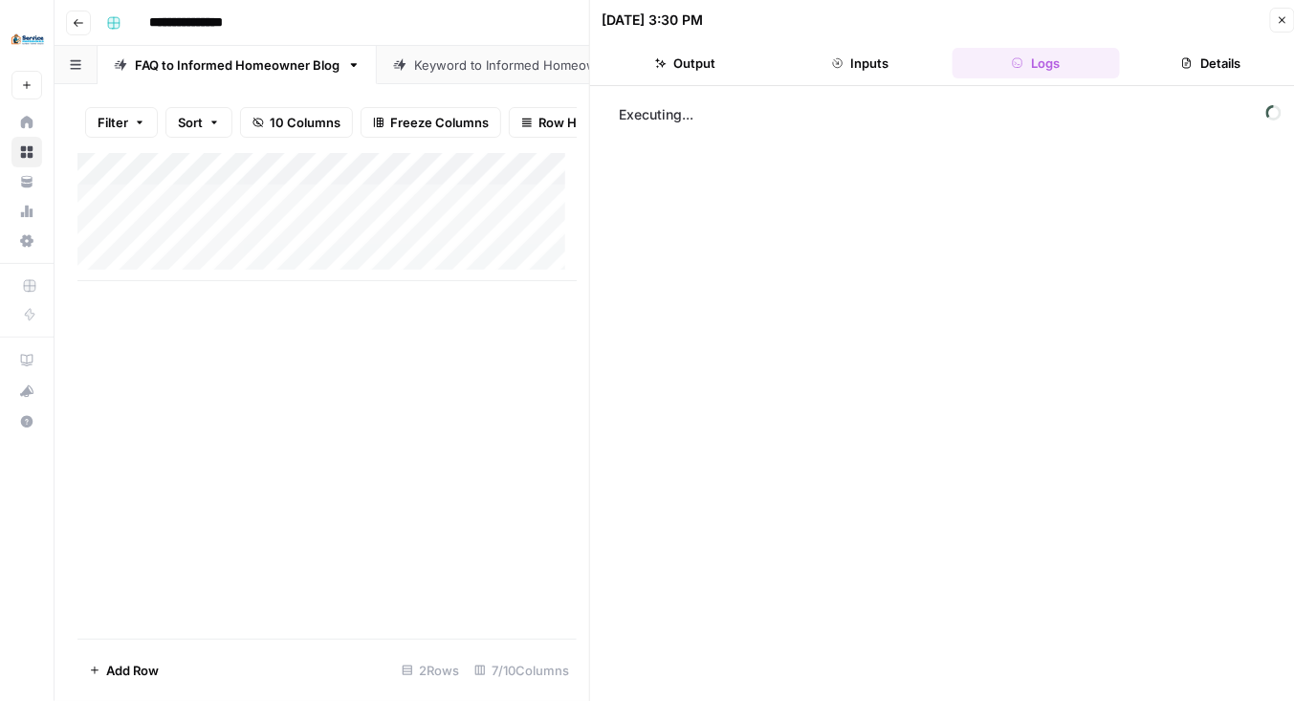
click at [692, 64] on button "Output" at bounding box center [685, 63] width 167 height 31
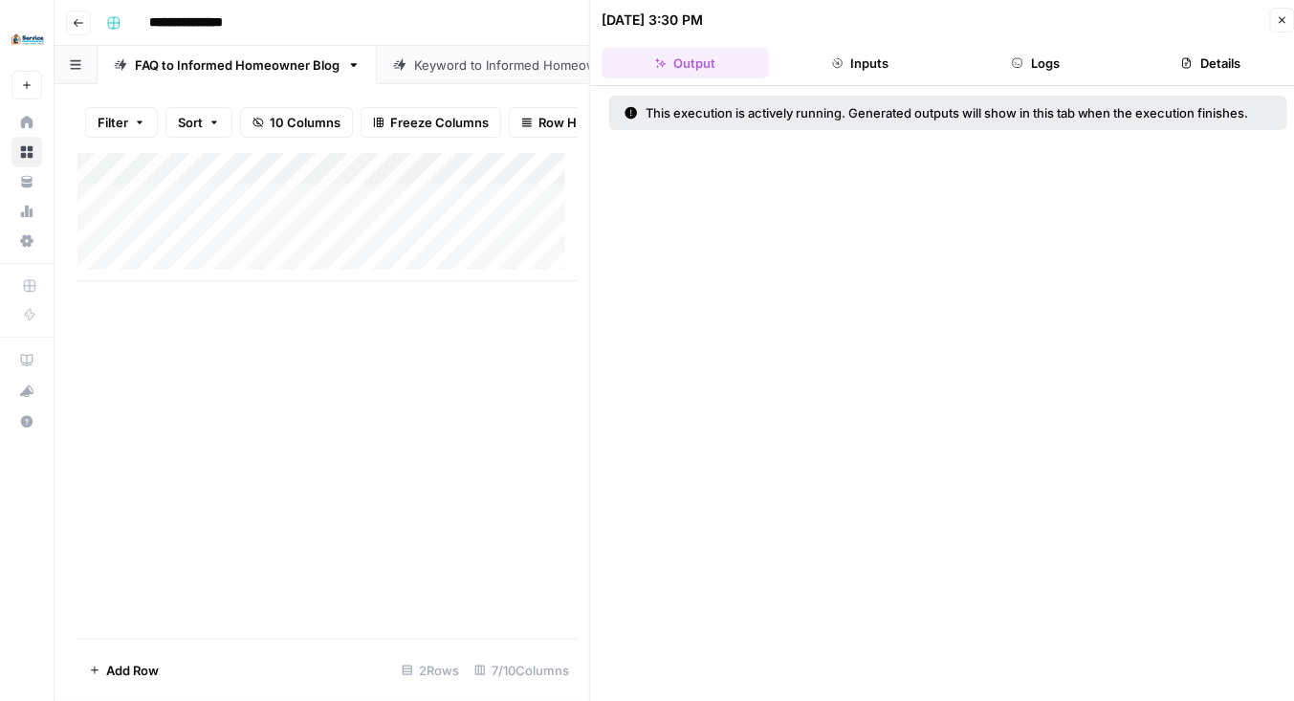
click at [1275, 23] on button "Close" at bounding box center [1282, 20] width 25 height 25
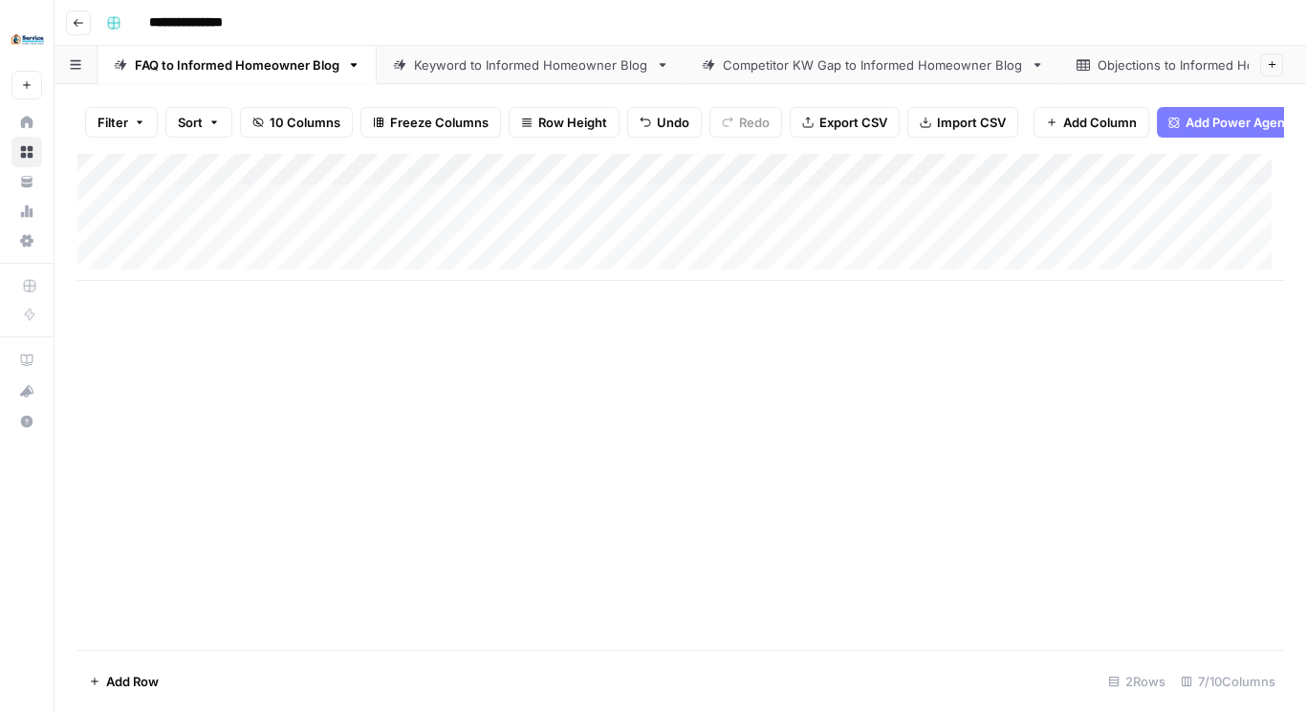
click at [589, 251] on div "Add Column" at bounding box center [680, 217] width 1206 height 128
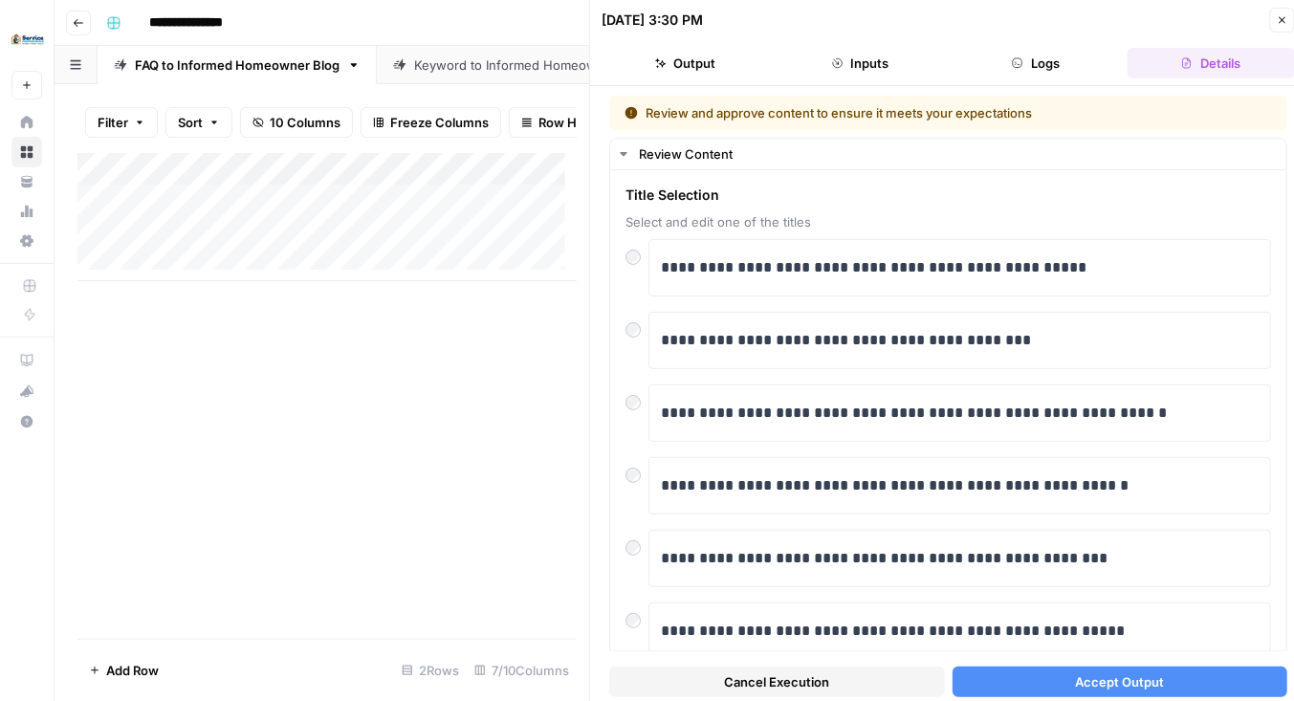
click at [1123, 680] on span "Accept Output" at bounding box center [1119, 681] width 89 height 19
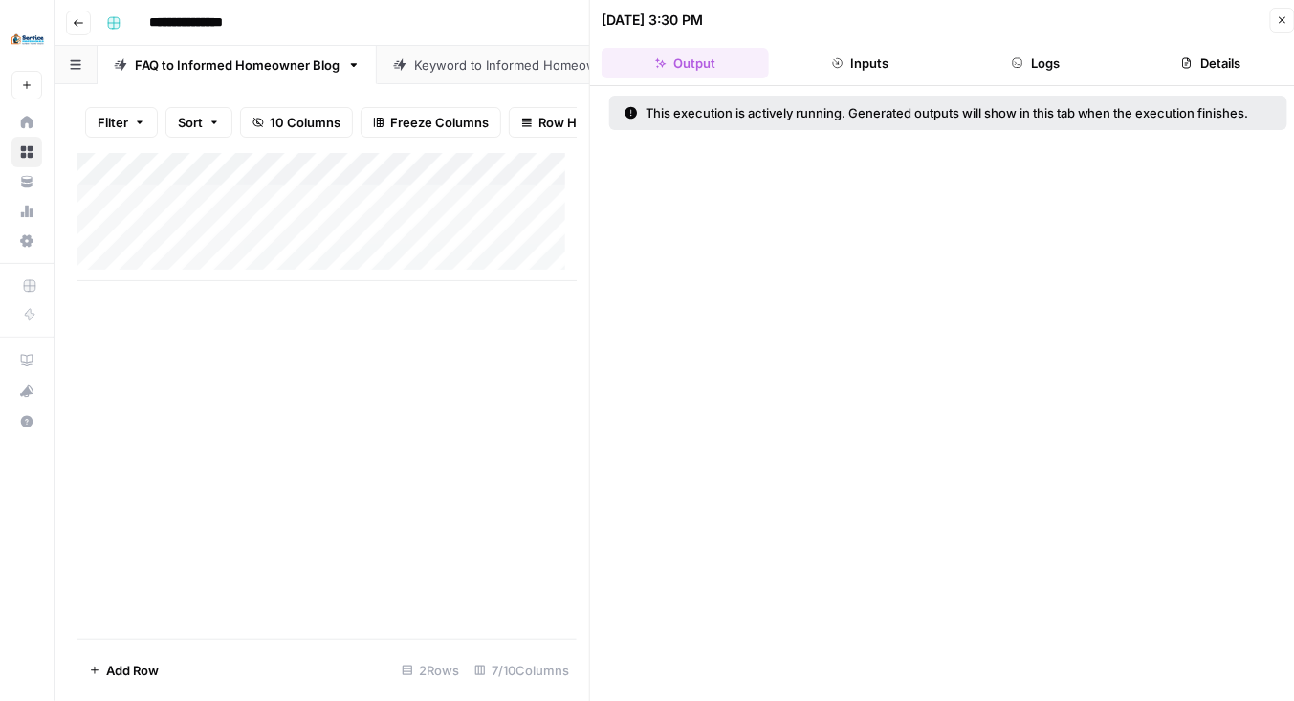
click at [1280, 13] on button "Close" at bounding box center [1282, 20] width 25 height 25
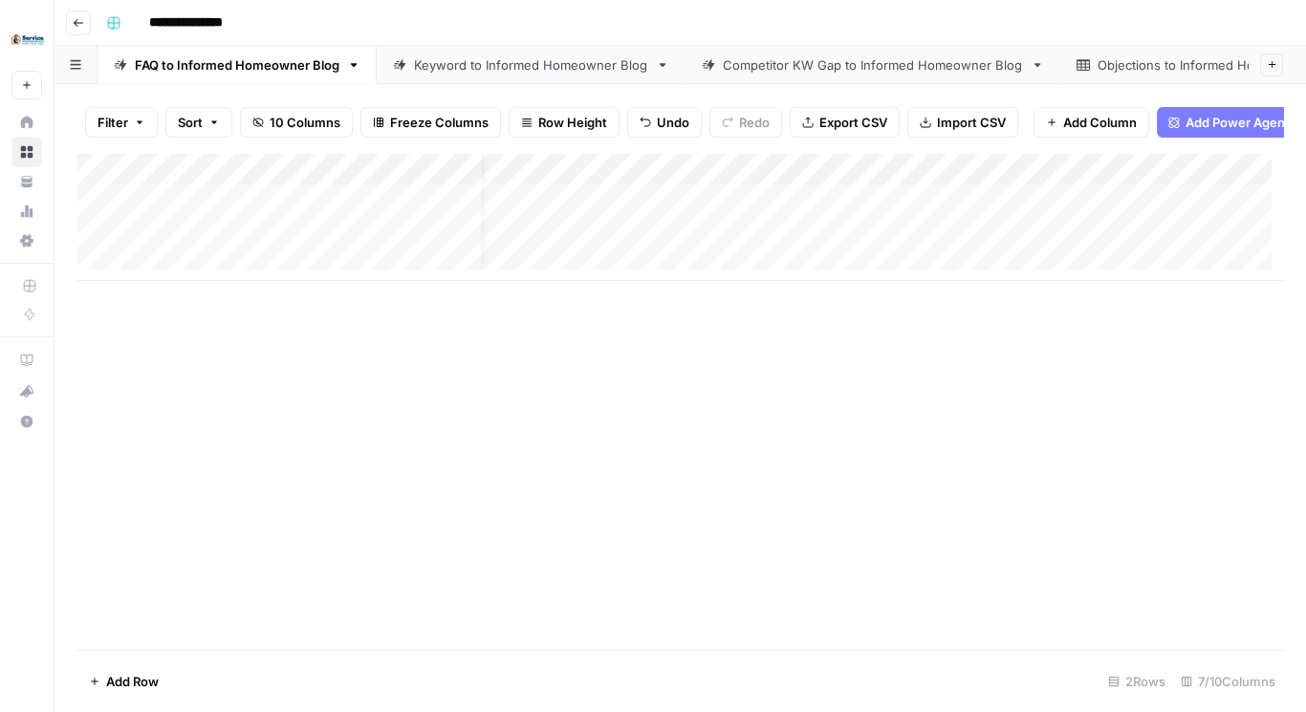
scroll to position [0, 35]
click at [796, 177] on div "Add Column" at bounding box center [680, 217] width 1206 height 128
click at [712, 367] on span "Remove Column" at bounding box center [759, 368] width 167 height 19
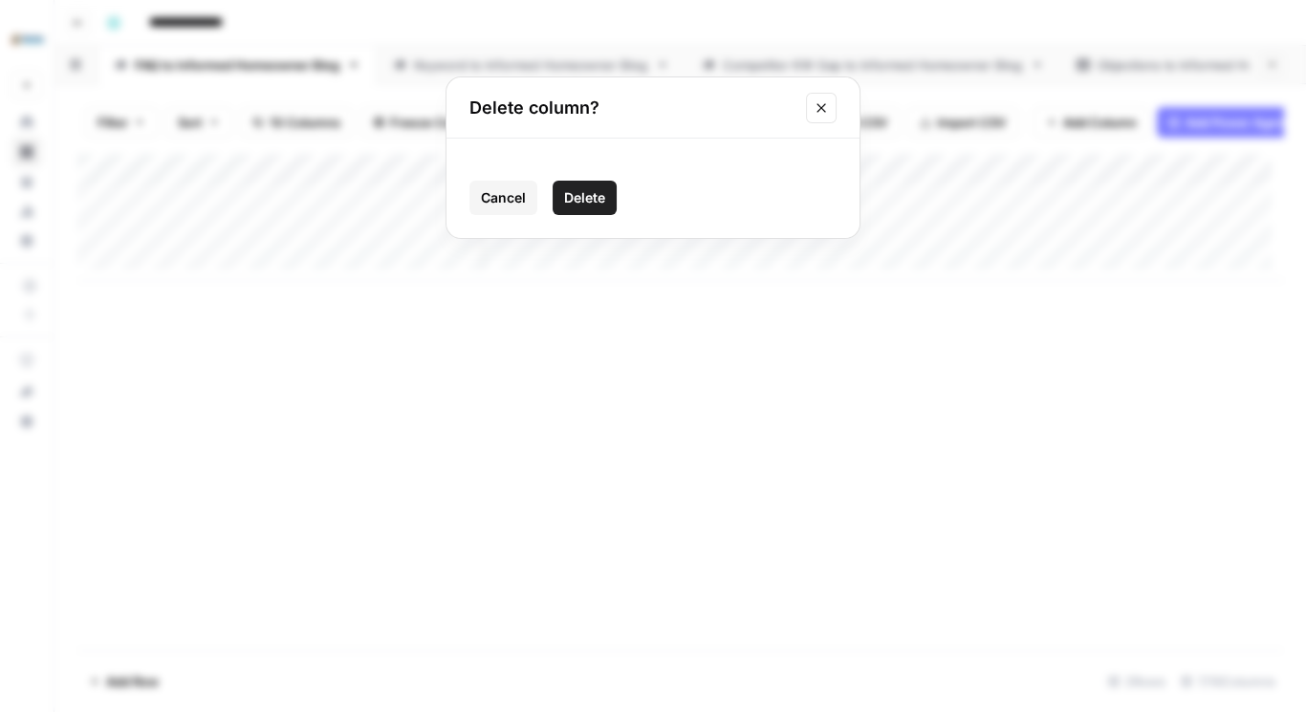
click at [587, 198] on span "Delete" at bounding box center [584, 197] width 41 height 19
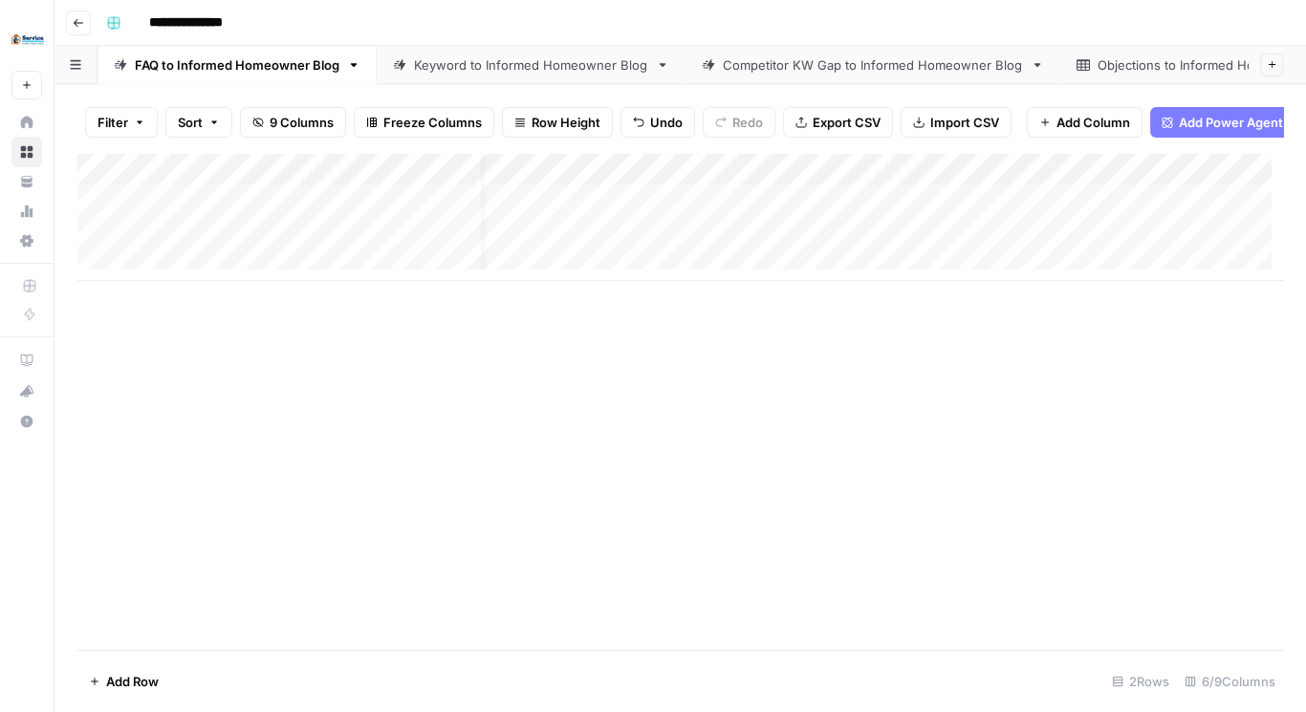
click at [796, 178] on div "Add Column" at bounding box center [680, 217] width 1206 height 128
type input "deep_research"
click at [705, 360] on span "Remove Column" at bounding box center [759, 368] width 167 height 19
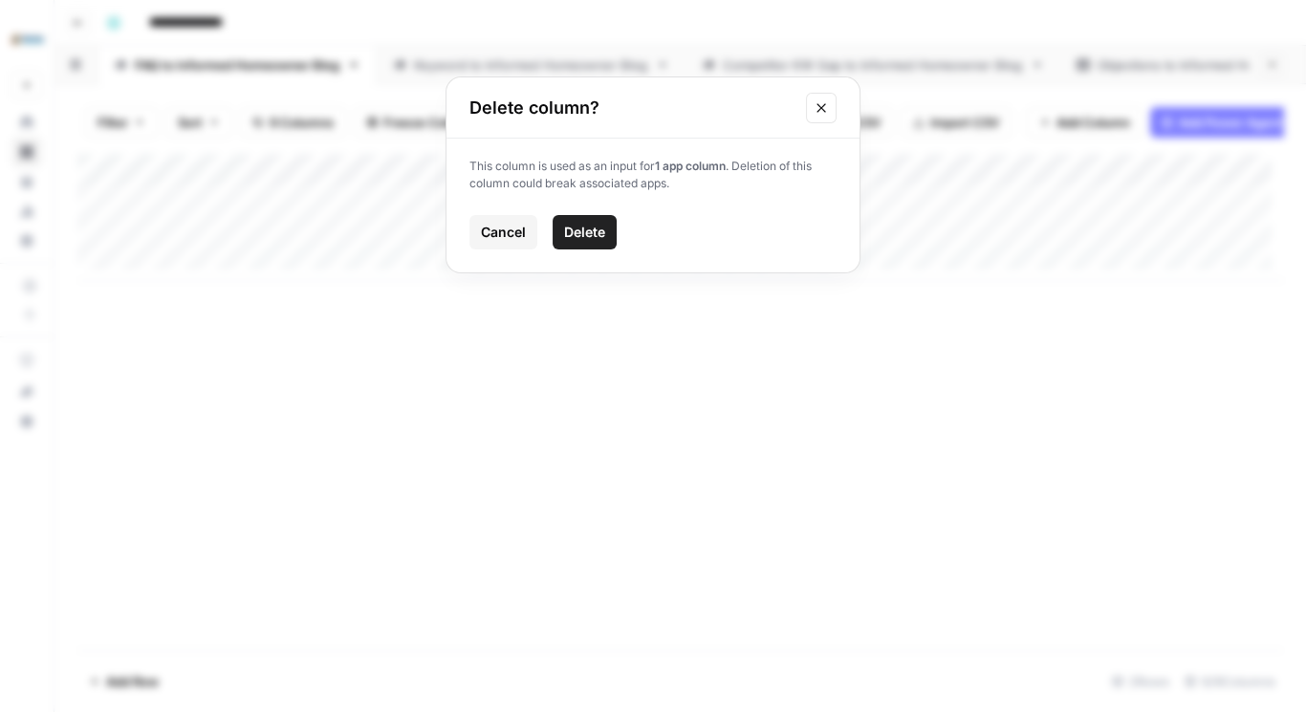
drag, startPoint x: 603, startPoint y: 230, endPoint x: 612, endPoint y: 228, distance: 10.0
click at [603, 230] on span "Delete" at bounding box center [584, 232] width 41 height 19
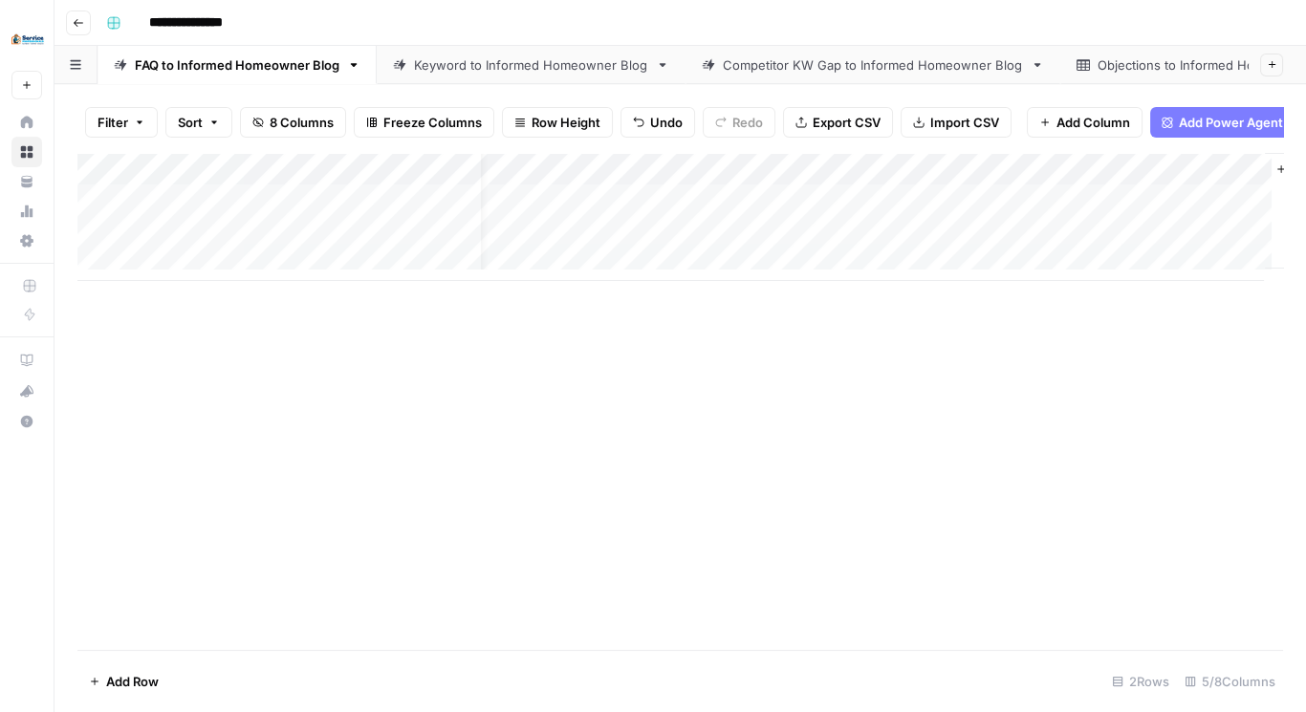
click at [794, 186] on div "Add Column" at bounding box center [680, 217] width 1206 height 128
click at [715, 363] on span "Remove Column" at bounding box center [759, 368] width 167 height 19
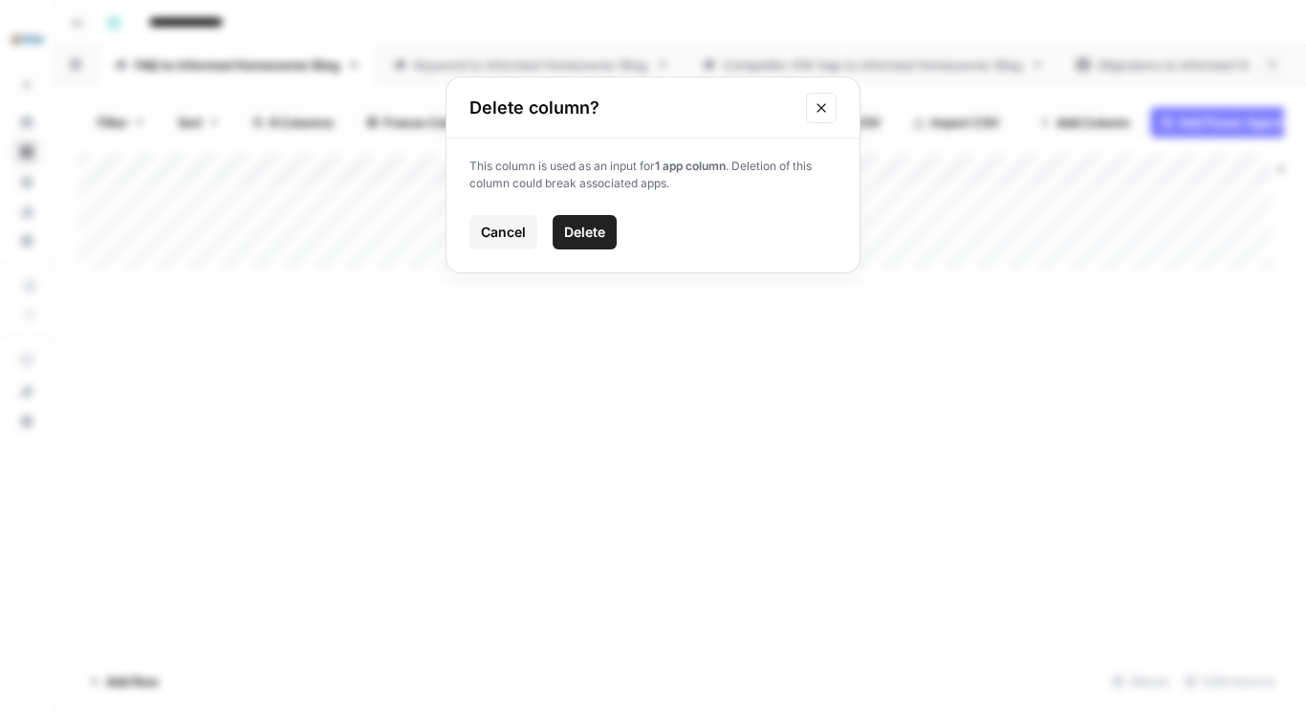
click at [592, 215] on button "Delete" at bounding box center [585, 232] width 64 height 34
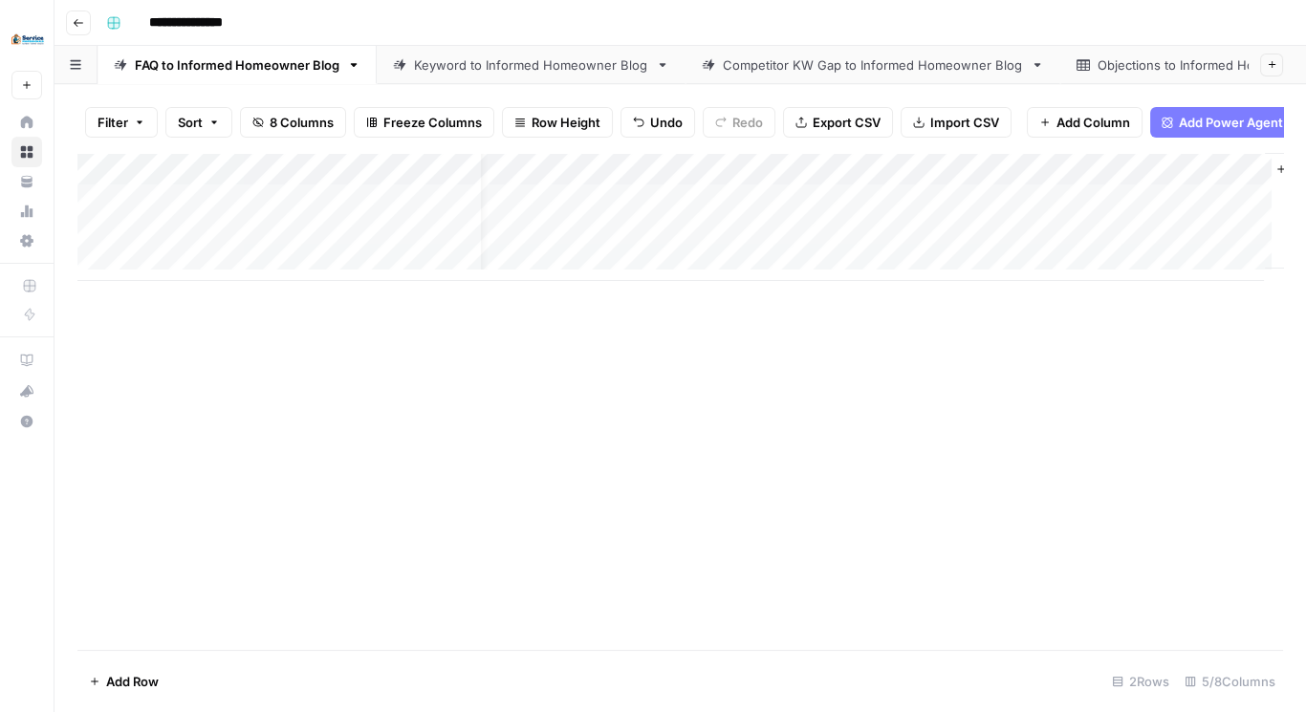
scroll to position [0, 0]
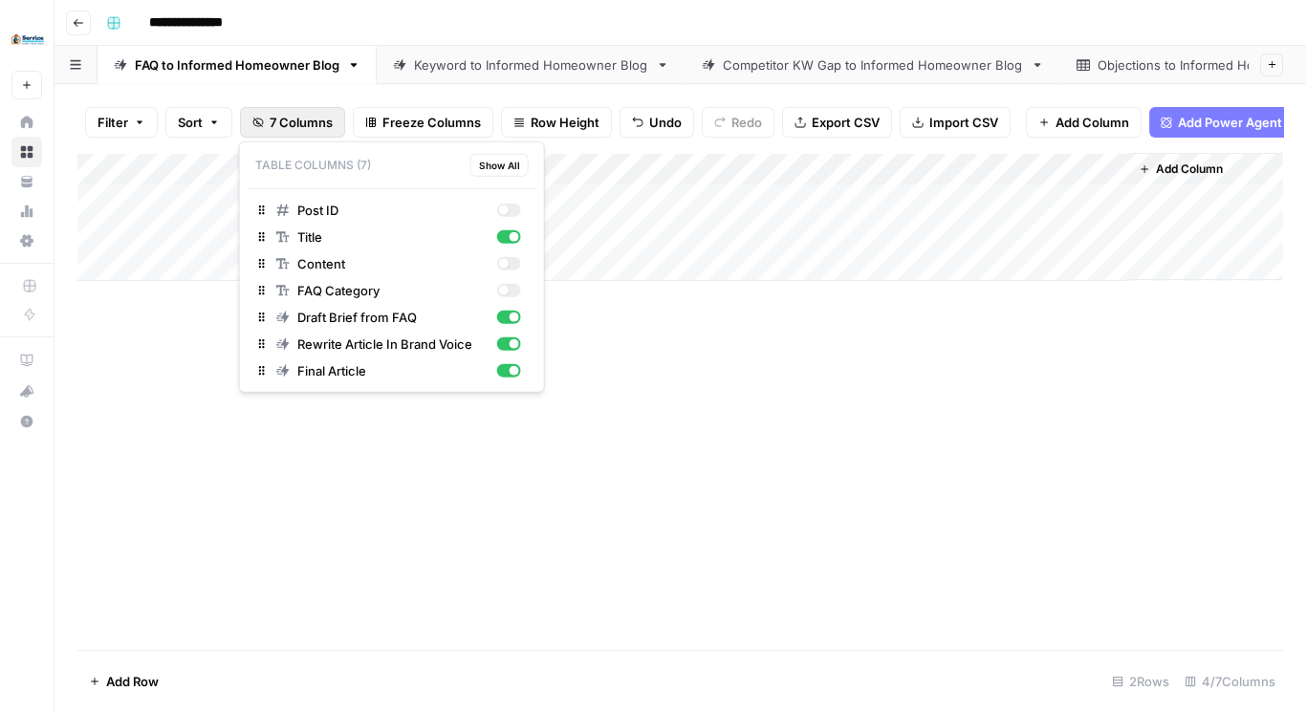
click at [312, 121] on span "7 Columns" at bounding box center [301, 122] width 63 height 19
click at [506, 291] on div "button" at bounding box center [503, 291] width 10 height 10
click at [505, 259] on div "button" at bounding box center [503, 264] width 10 height 10
drag, startPoint x: 504, startPoint y: 206, endPoint x: 515, endPoint y: 211, distance: 12.0
click at [504, 207] on div "button" at bounding box center [503, 211] width 10 height 10
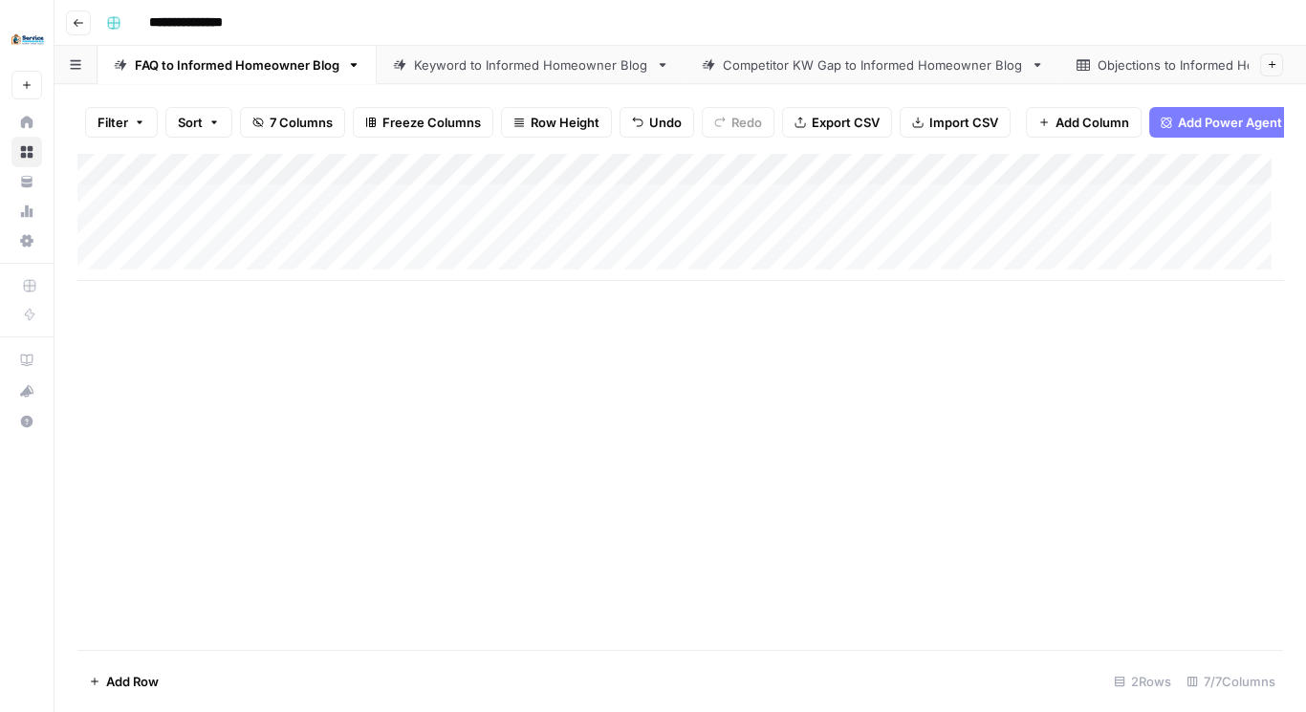
click at [786, 371] on div "Add Column" at bounding box center [680, 401] width 1206 height 497
click at [722, 237] on div "Add Column" at bounding box center [680, 217] width 1206 height 128
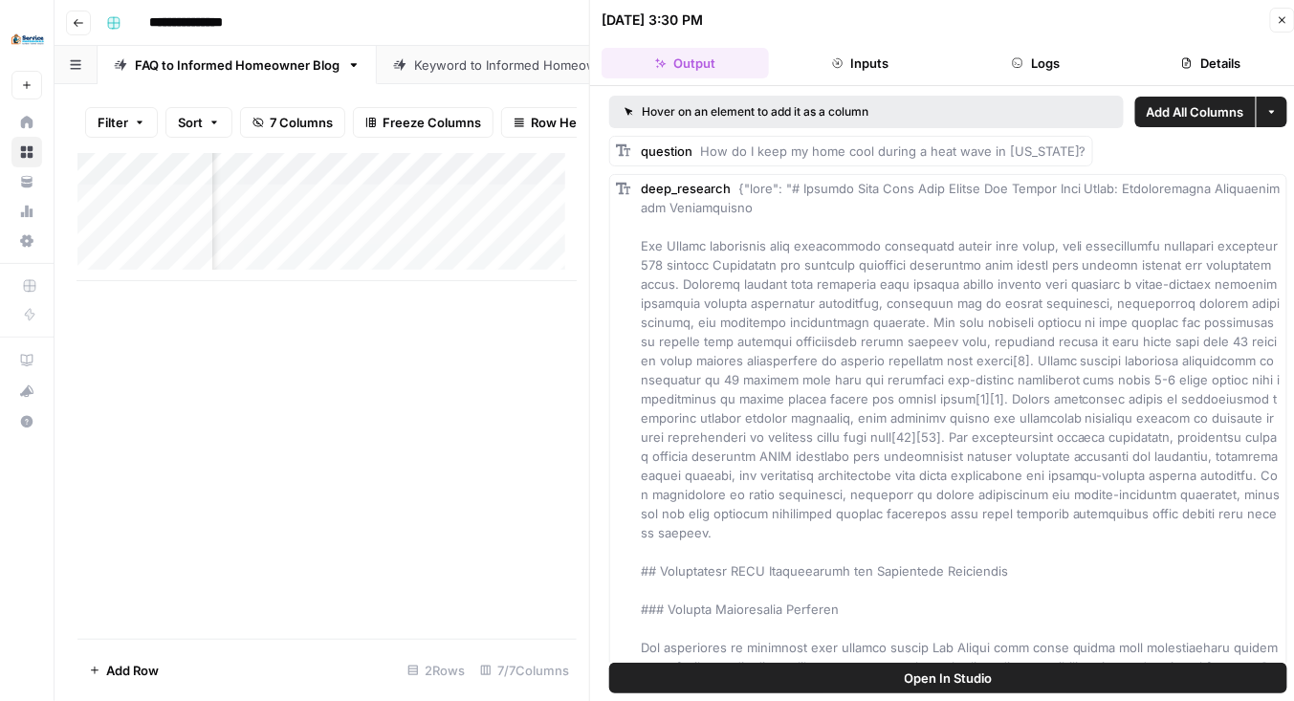
click at [1203, 110] on span "Add All Columns" at bounding box center [1196, 111] width 98 height 19
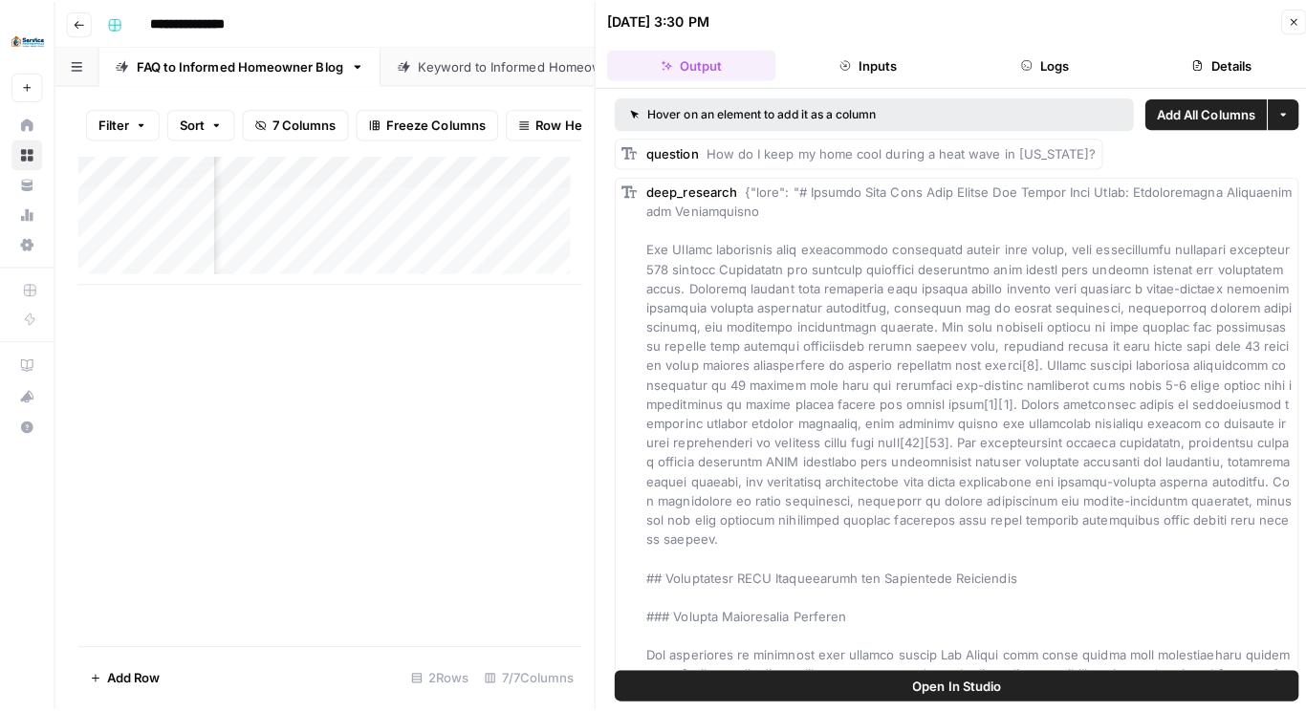
scroll to position [0, 953]
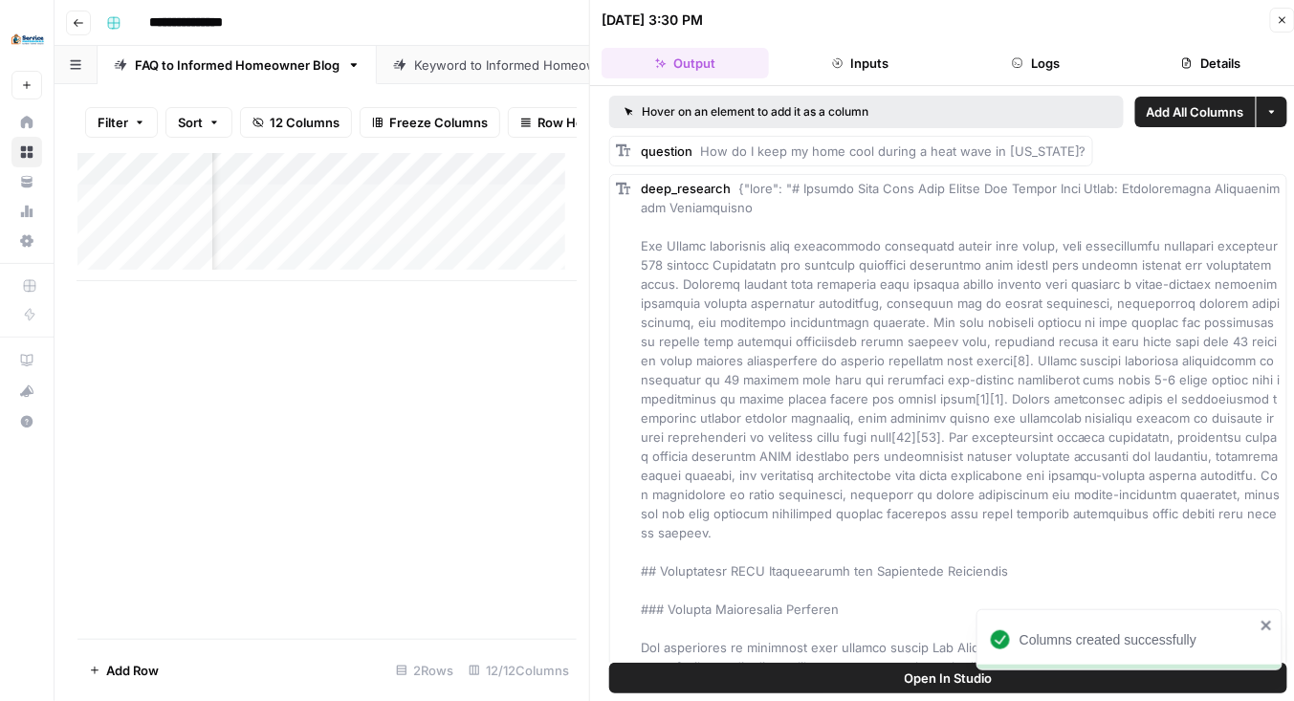
click at [1283, 18] on icon "button" at bounding box center [1282, 19] width 11 height 11
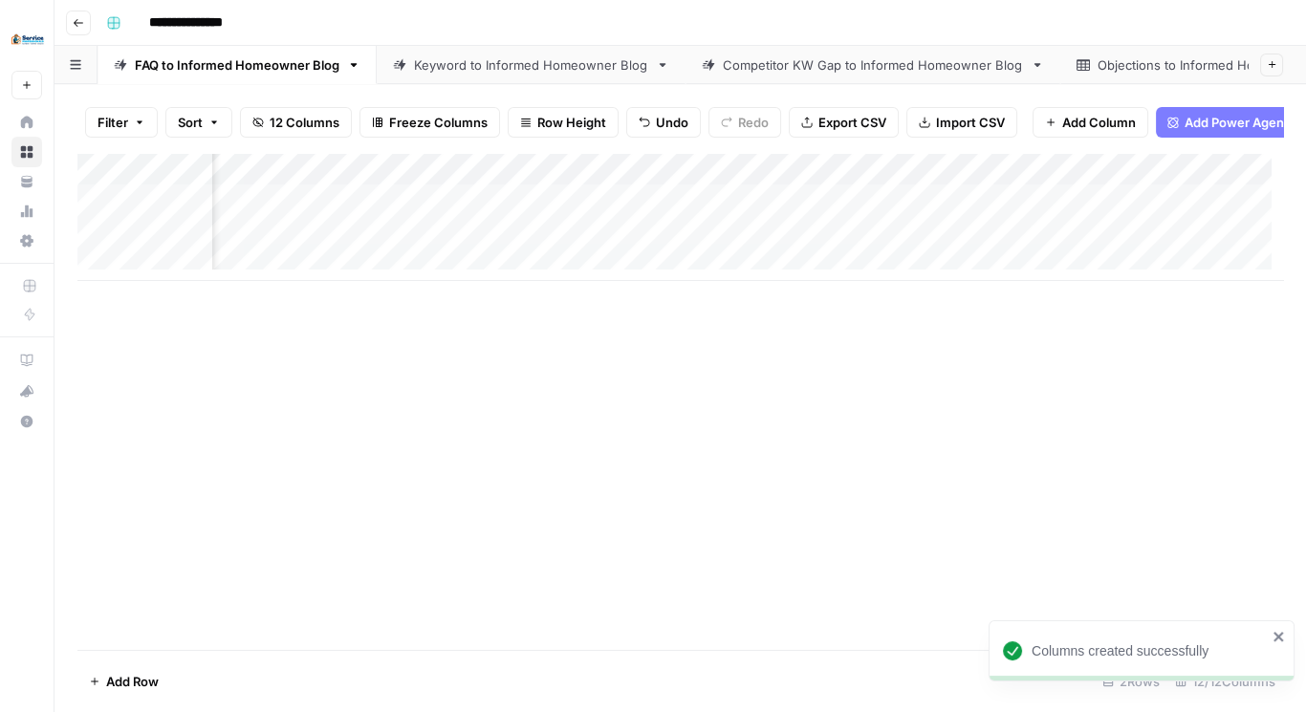
scroll to position [0, 1016]
click at [789, 250] on div "Add Column" at bounding box center [680, 217] width 1206 height 128
click at [797, 238] on div "Add Column" at bounding box center [680, 217] width 1206 height 128
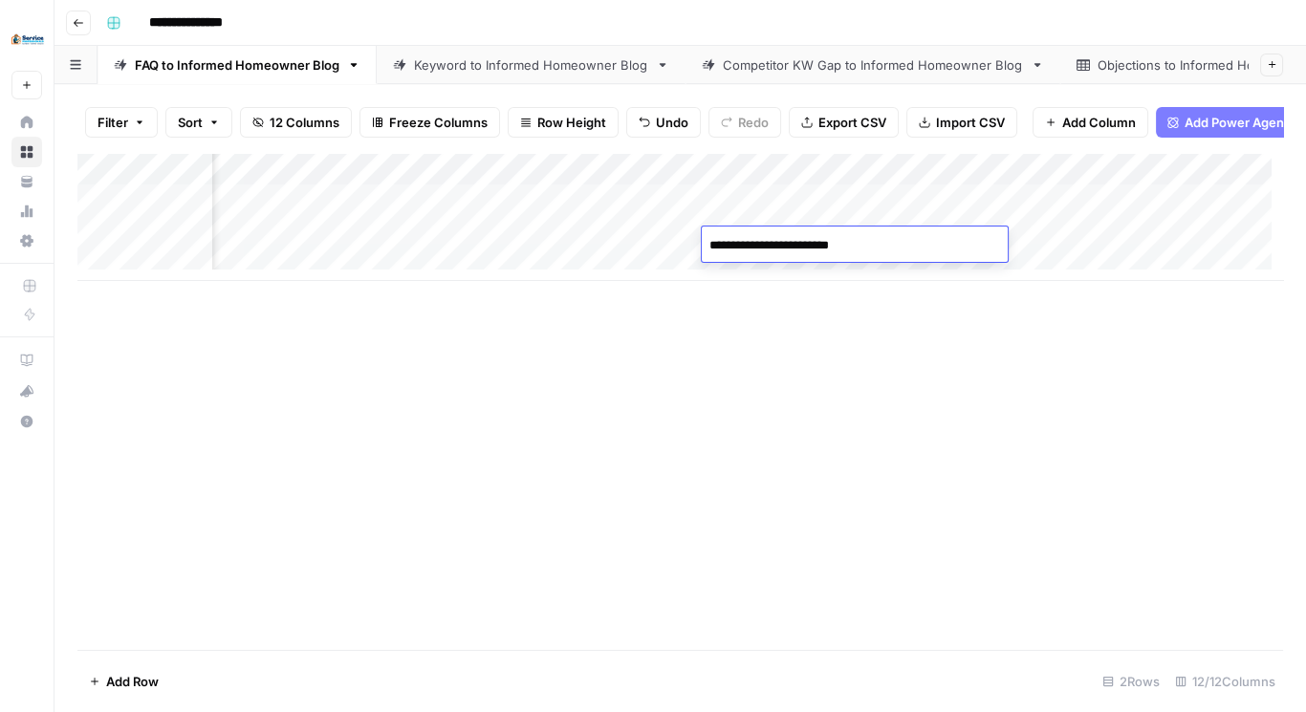
click at [803, 342] on div "Add Column" at bounding box center [680, 401] width 1206 height 497
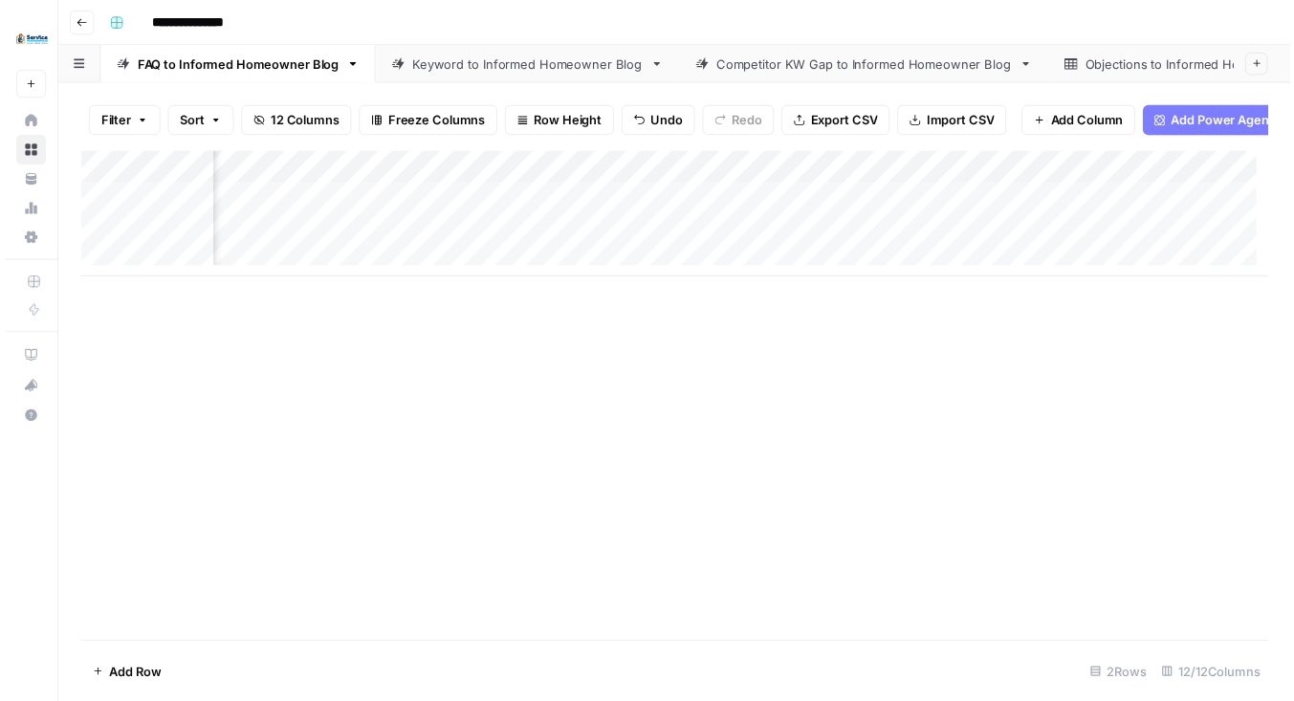
scroll to position [0, 771]
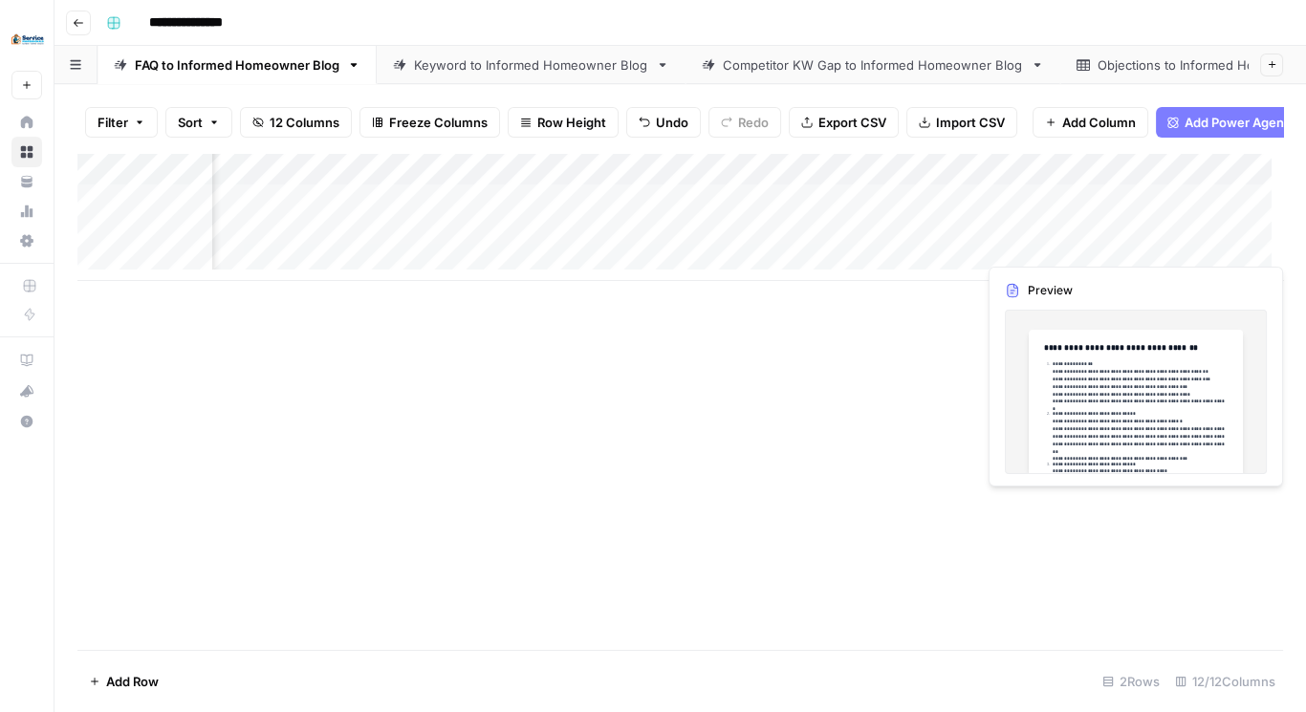
click at [1195, 246] on div "Add Column" at bounding box center [680, 217] width 1206 height 128
click at [1195, 245] on div "Add Column" at bounding box center [680, 217] width 1206 height 128
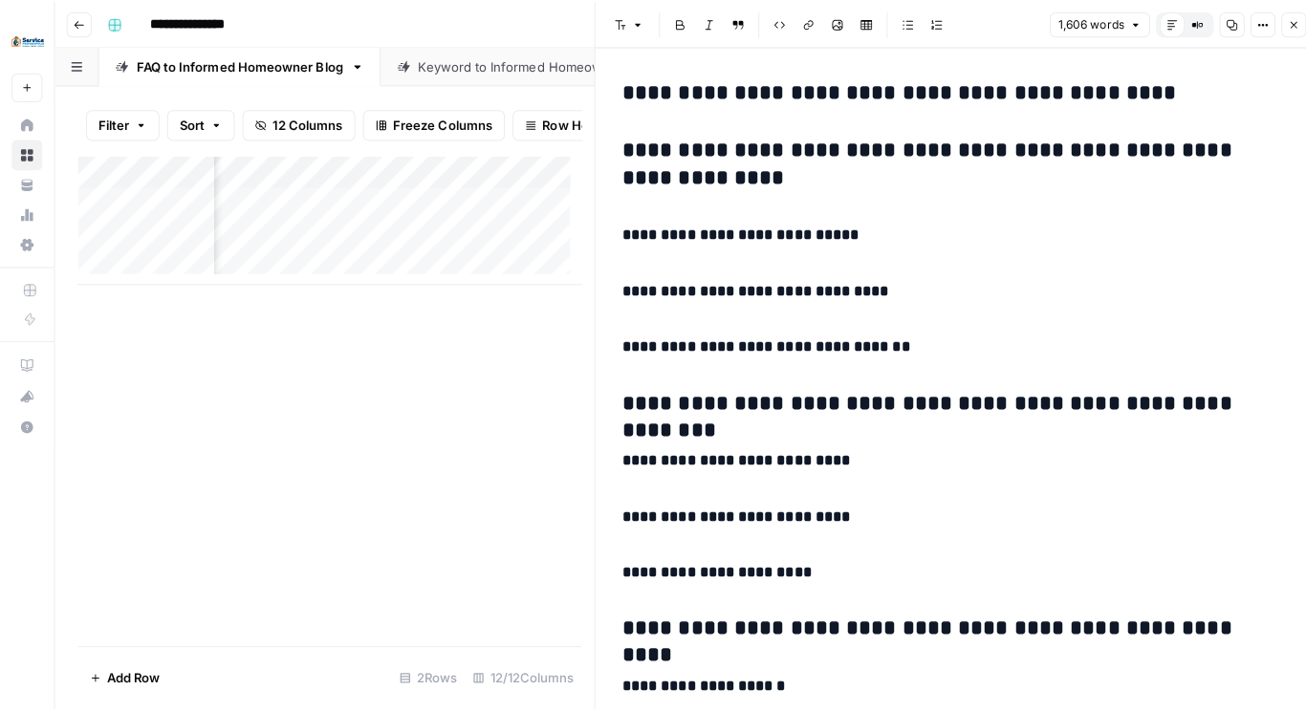
scroll to position [4488, 0]
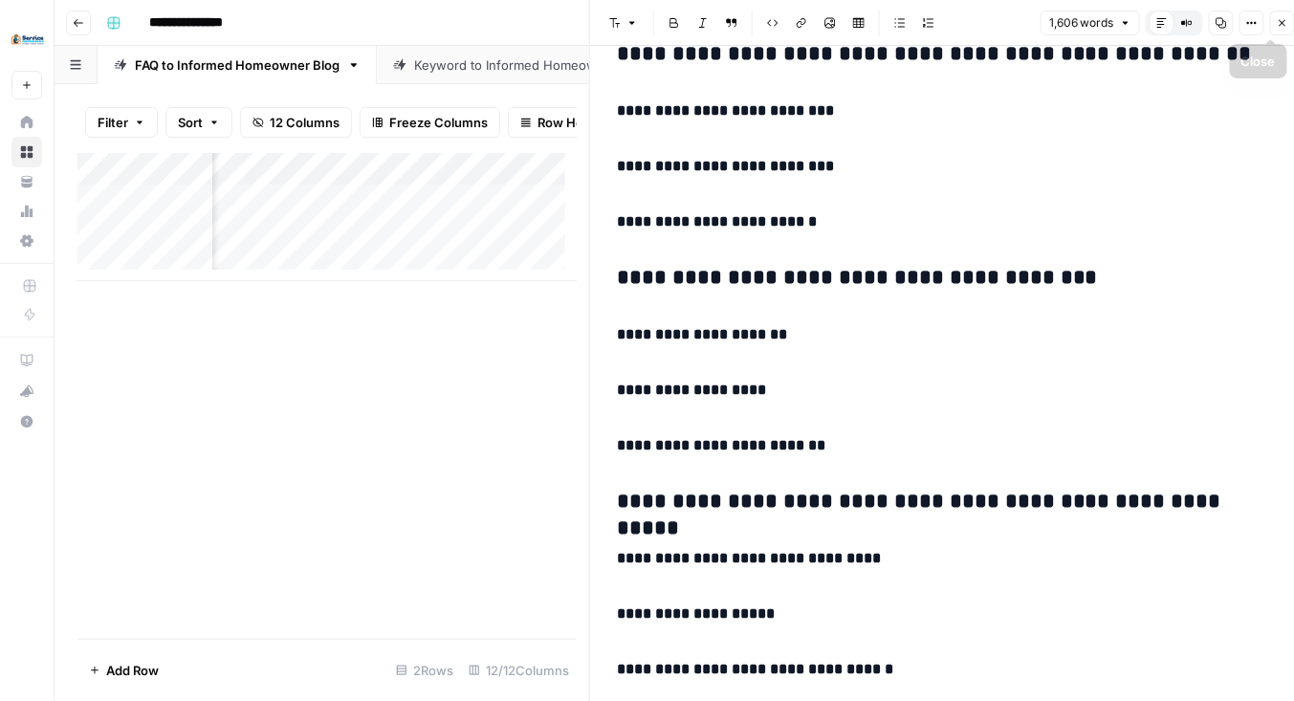
click at [1283, 25] on icon "button" at bounding box center [1282, 22] width 11 height 11
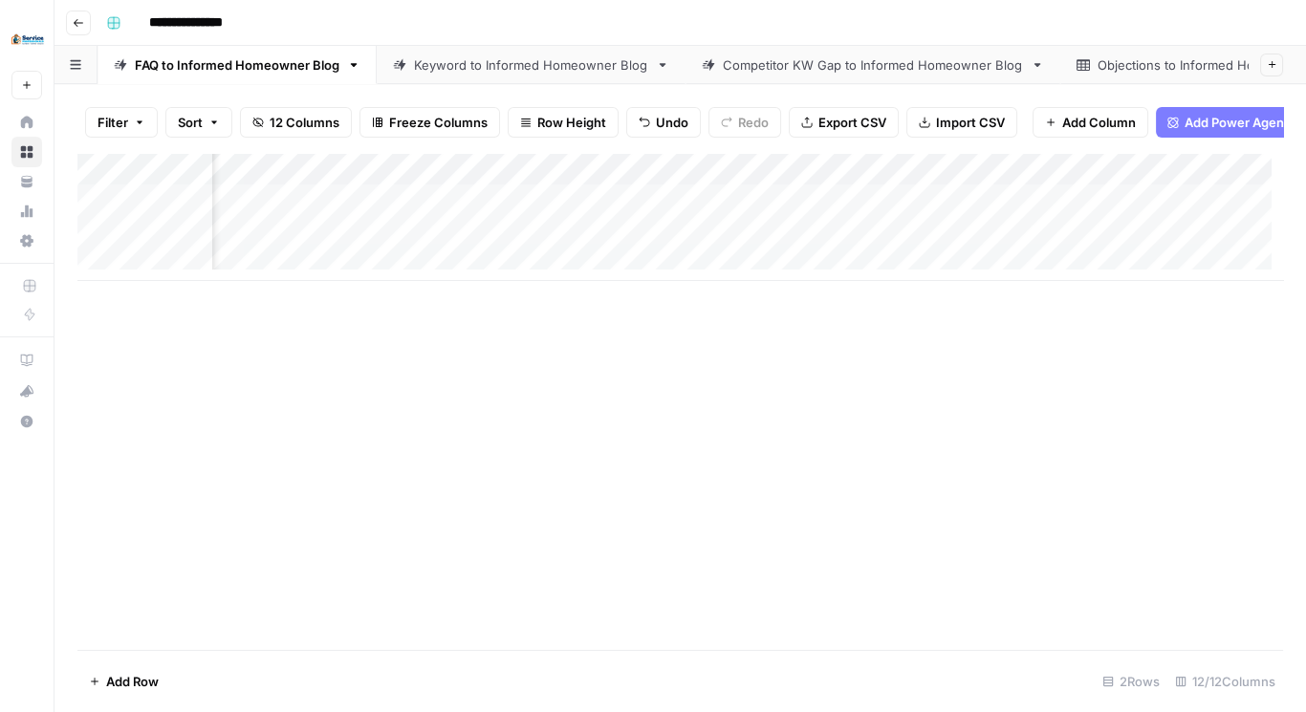
scroll to position [0, 1352]
click at [928, 182] on div "Add Column" at bounding box center [680, 217] width 1206 height 128
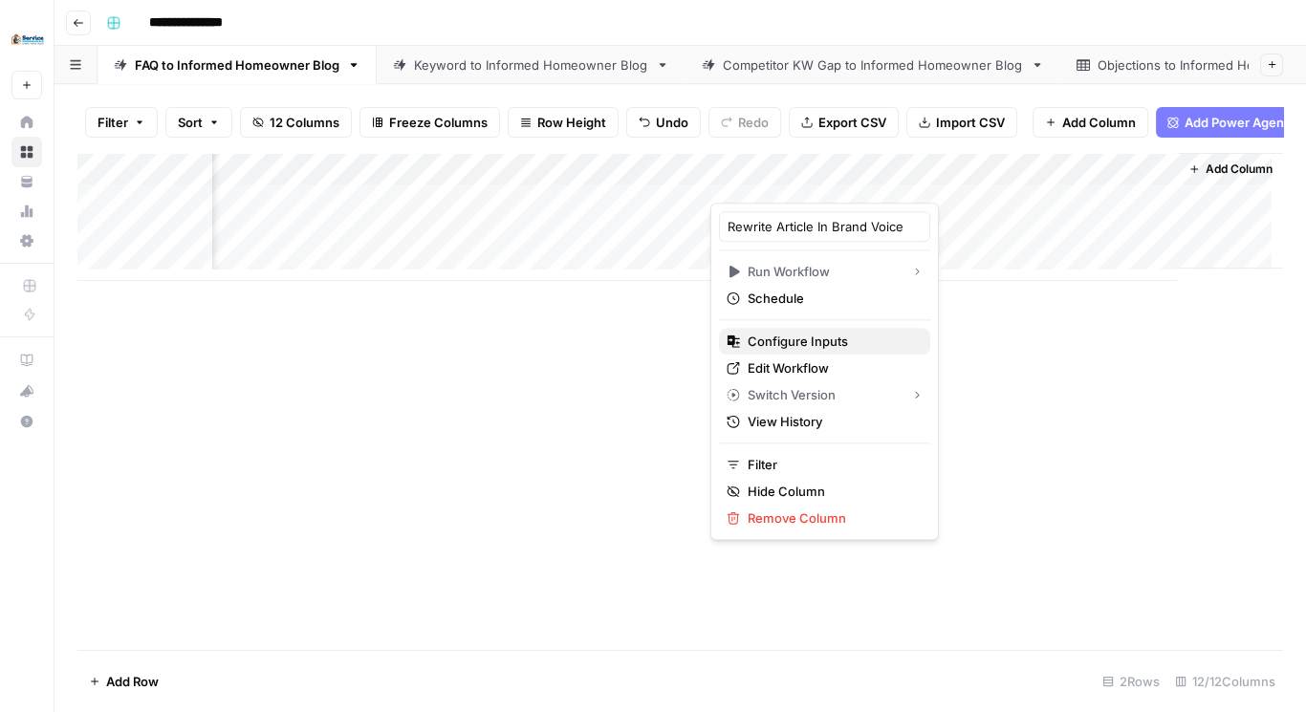
click at [832, 340] on span "Configure Inputs" at bounding box center [831, 341] width 167 height 19
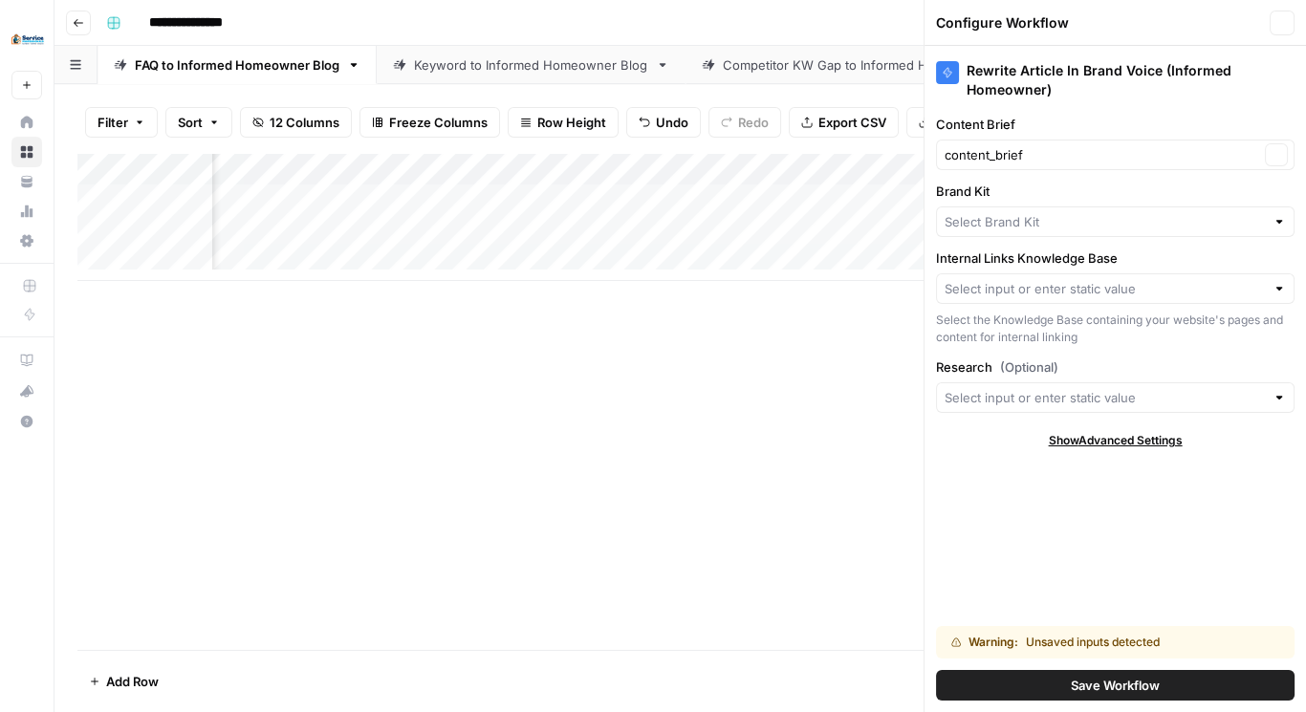
type input "Service Professionals"
type input "Service Professionals Sitemap"
click at [1282, 23] on icon "button" at bounding box center [1282, 22] width 11 height 11
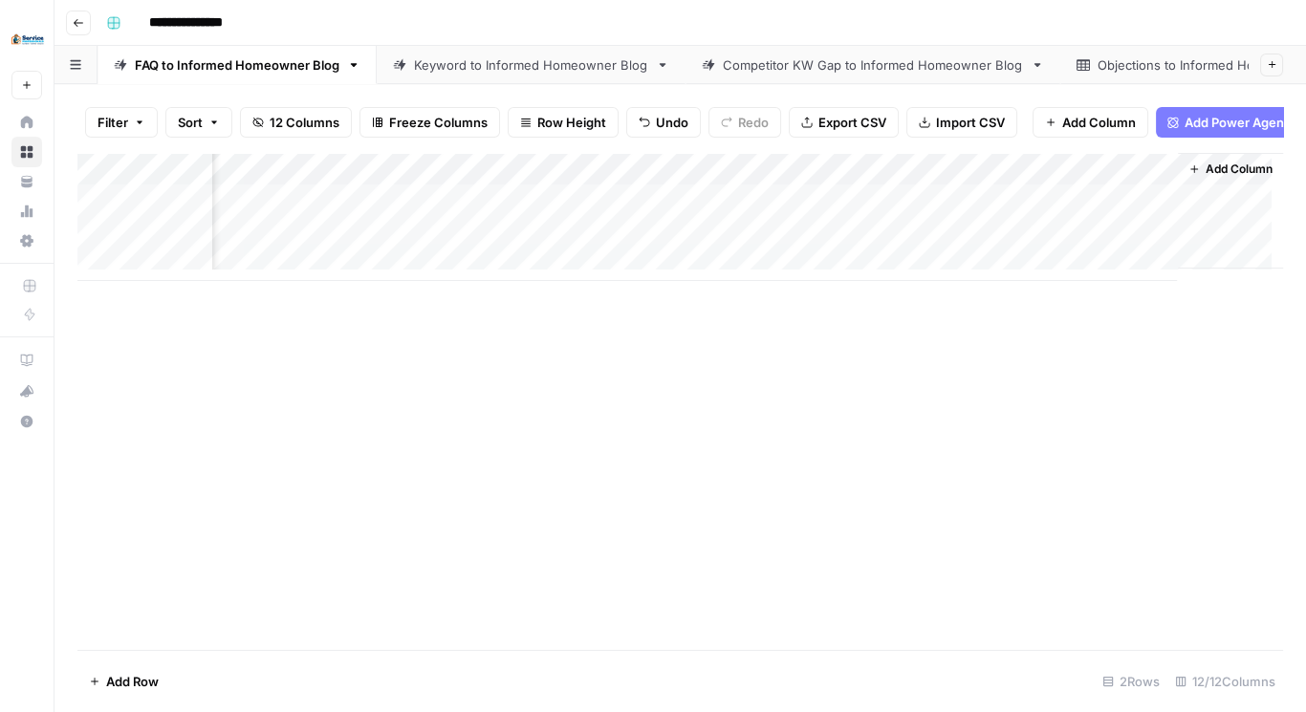
click at [927, 180] on div "Add Column" at bounding box center [680, 217] width 1206 height 128
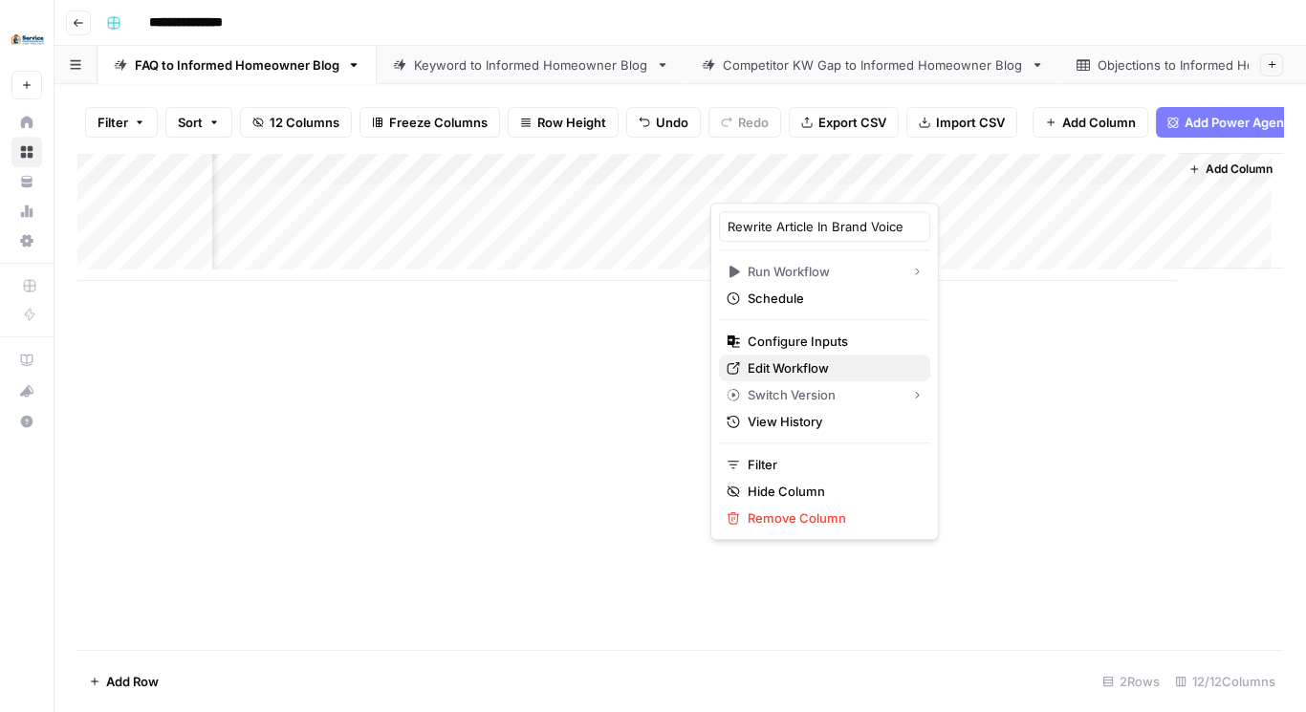
click at [790, 373] on span "Edit Workflow" at bounding box center [831, 368] width 167 height 19
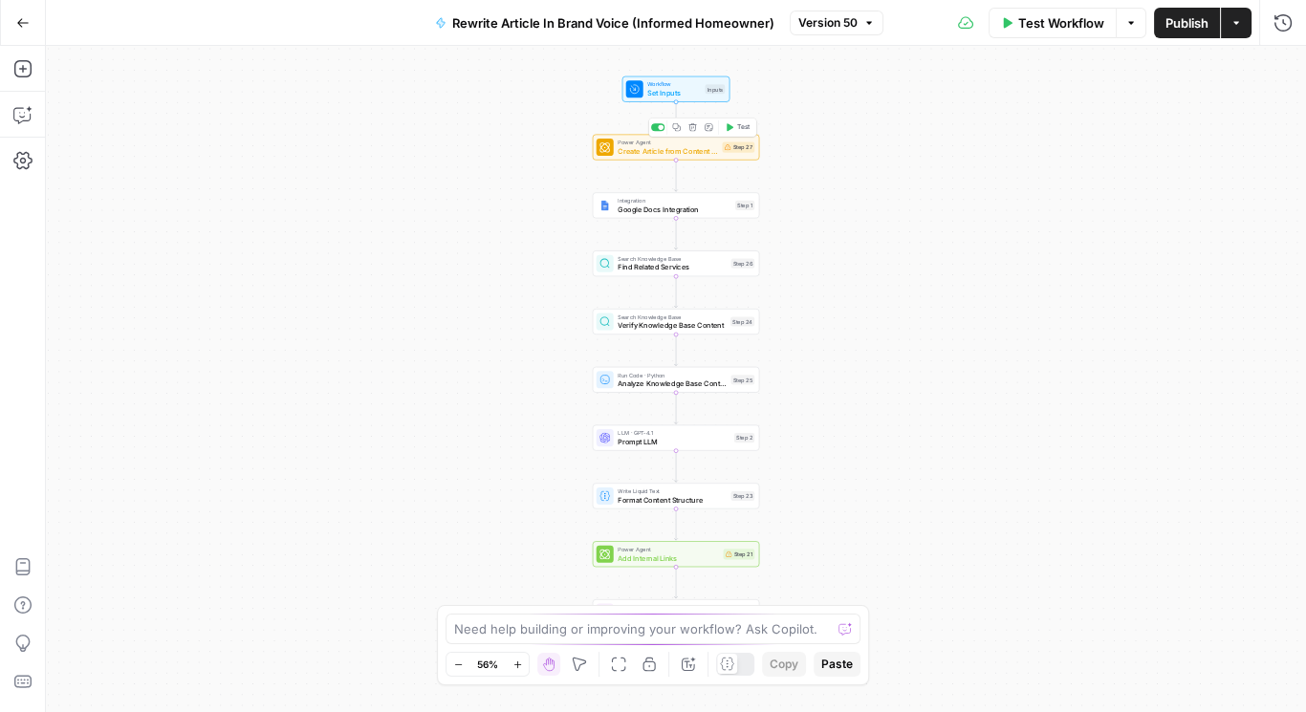
click at [670, 154] on span "Create Article from Content Brief" at bounding box center [668, 150] width 100 height 11
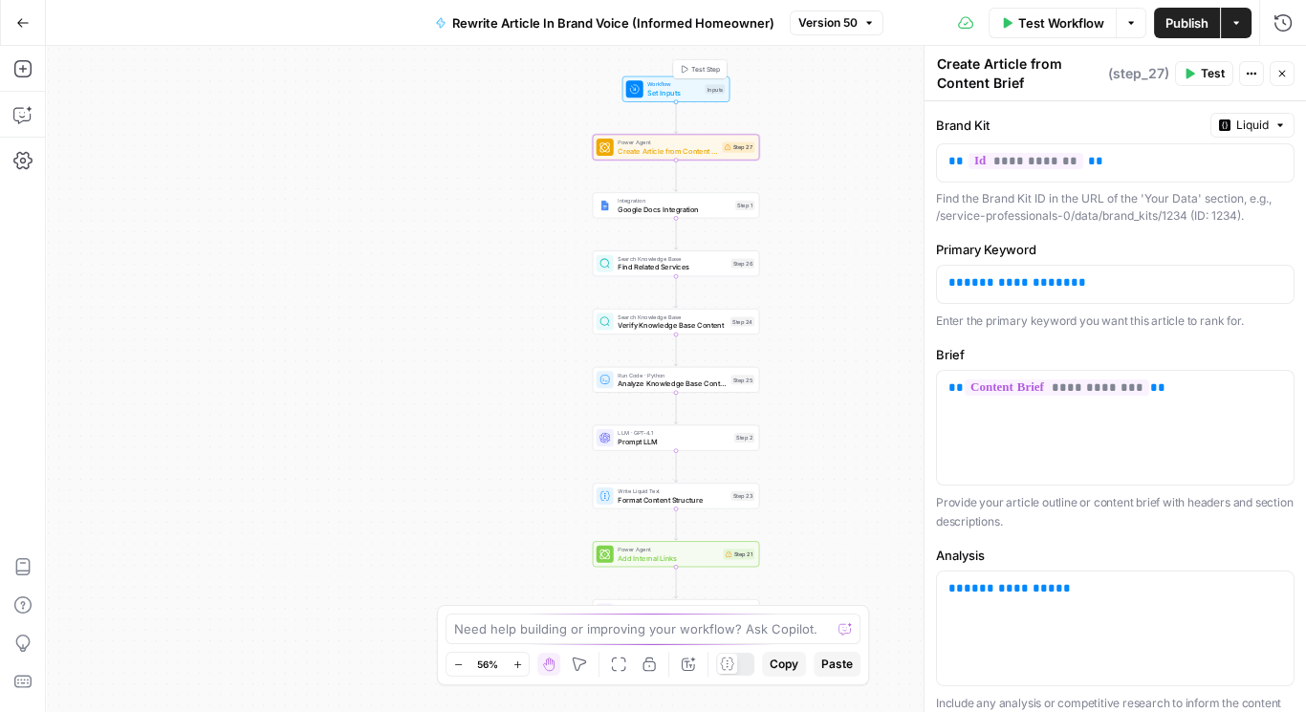
click at [659, 85] on span "Workflow" at bounding box center [674, 84] width 54 height 9
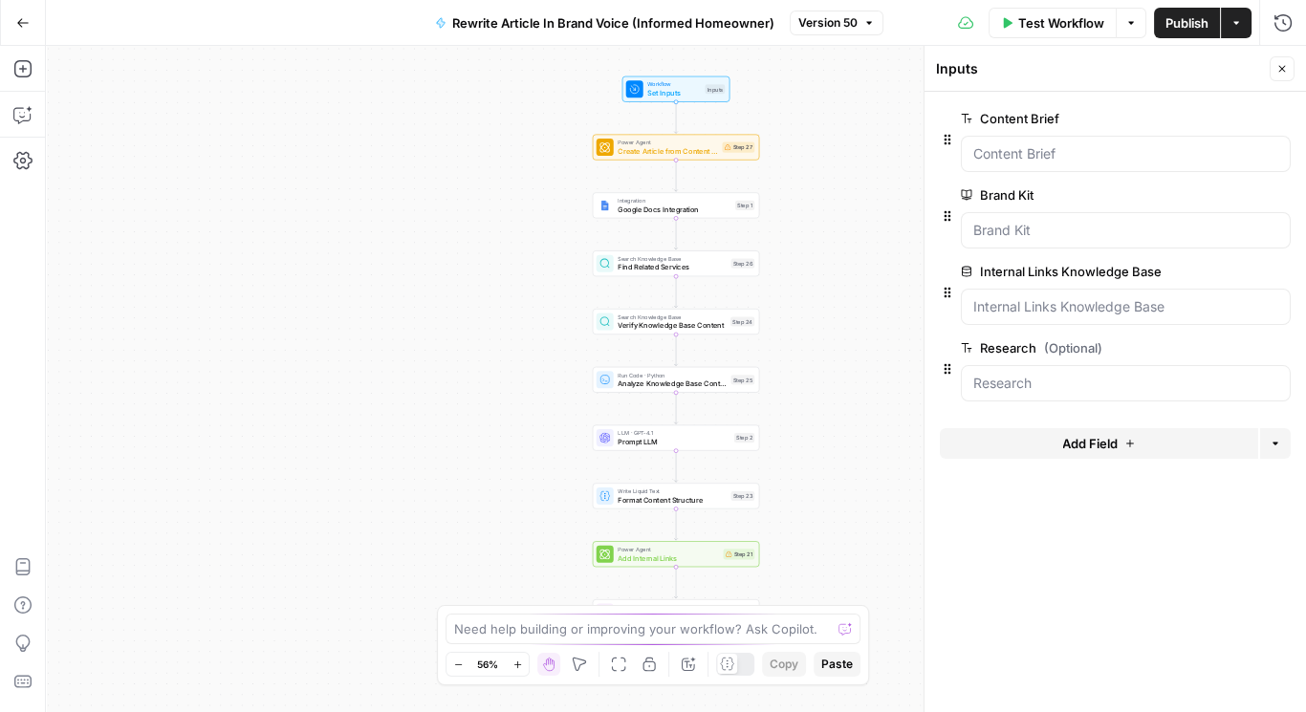
click at [1112, 438] on span "Add Field" at bounding box center [1090, 443] width 55 height 19
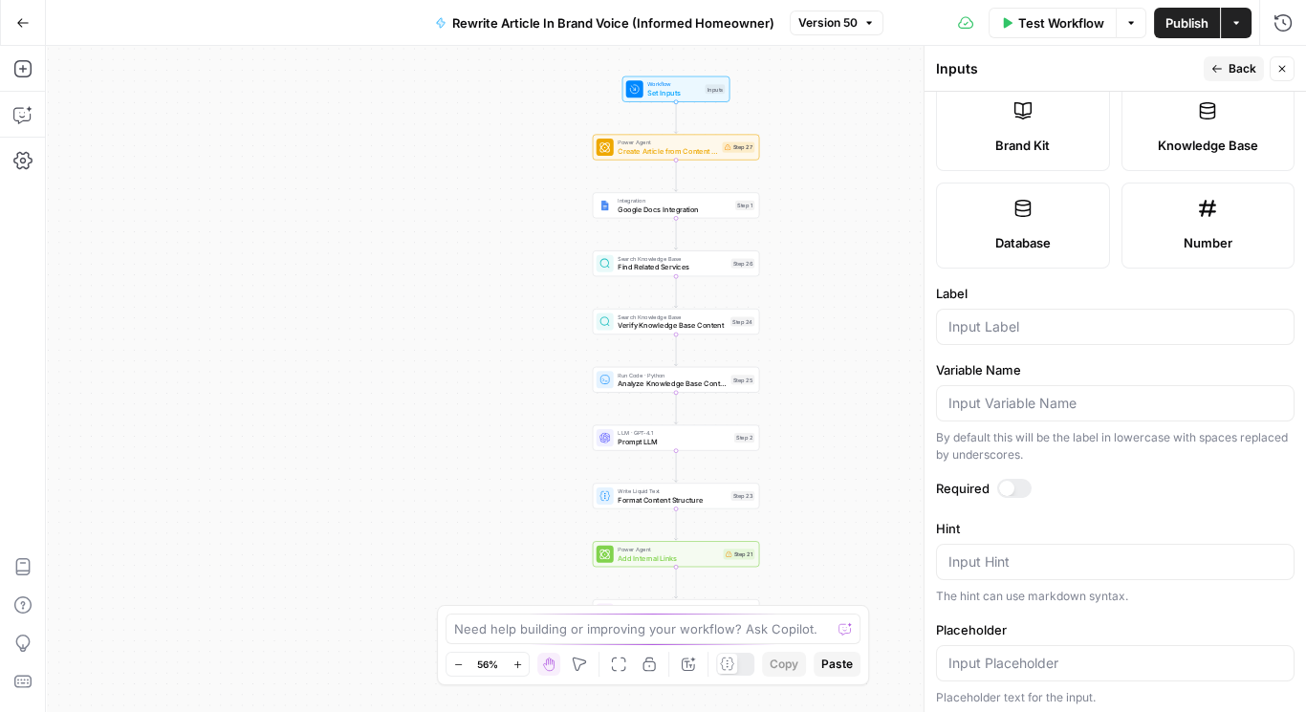
scroll to position [459, 0]
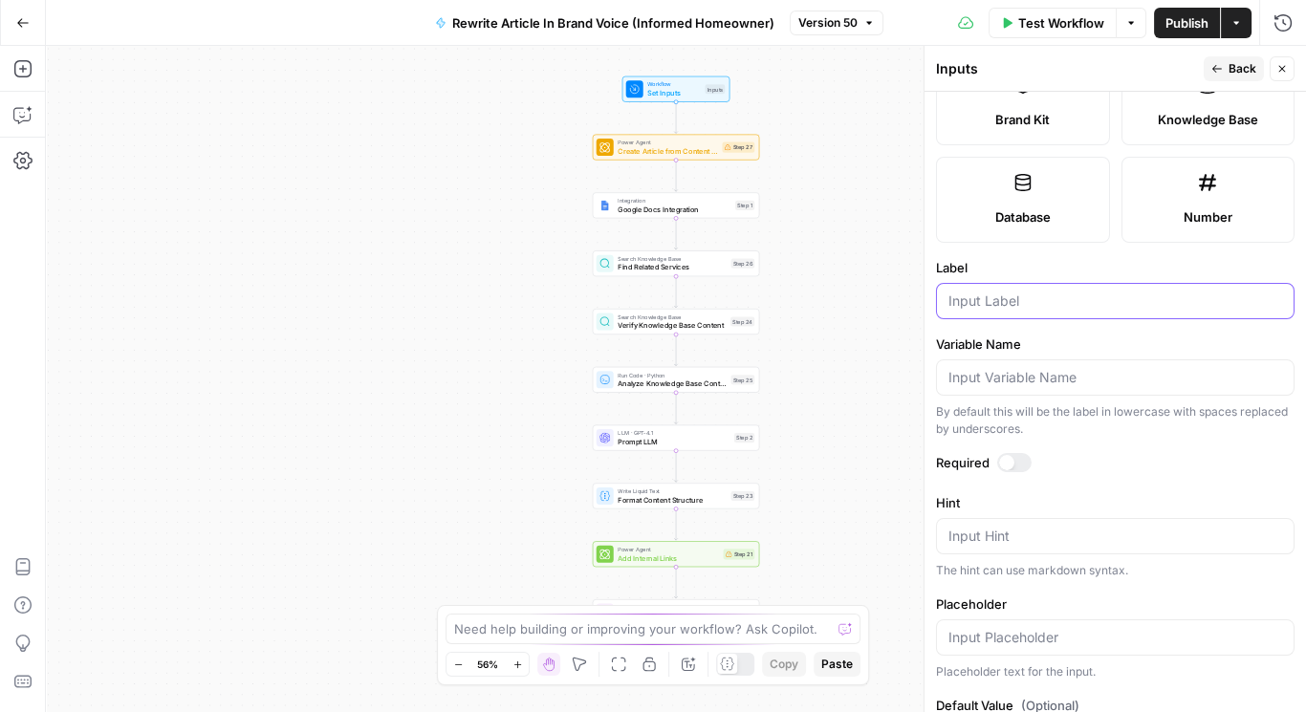
click at [999, 298] on input "Label" at bounding box center [1116, 301] width 334 height 19
drag, startPoint x: 953, startPoint y: 296, endPoint x: 960, endPoint y: 341, distance: 45.6
click at [953, 297] on input "primary keyword" at bounding box center [1116, 301] width 334 height 19
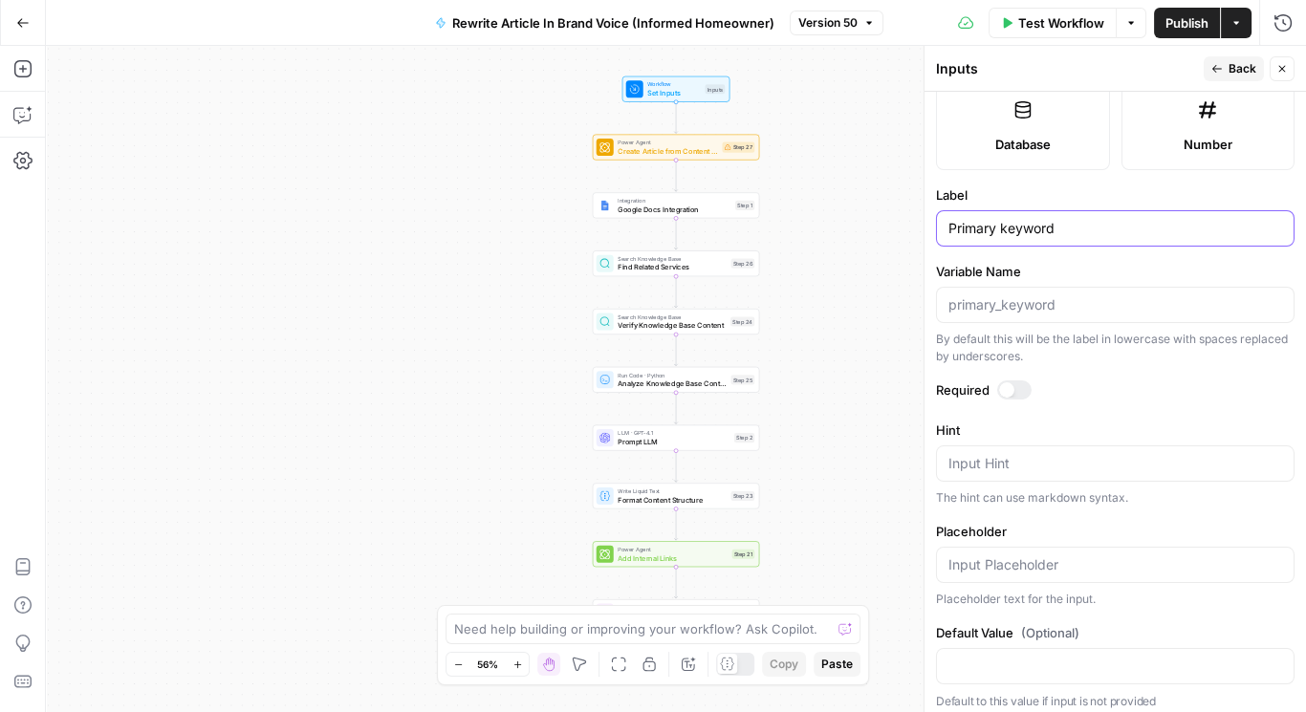
type input "Primary keyword"
click at [1085, 562] on input "Placeholder" at bounding box center [1116, 565] width 334 height 19
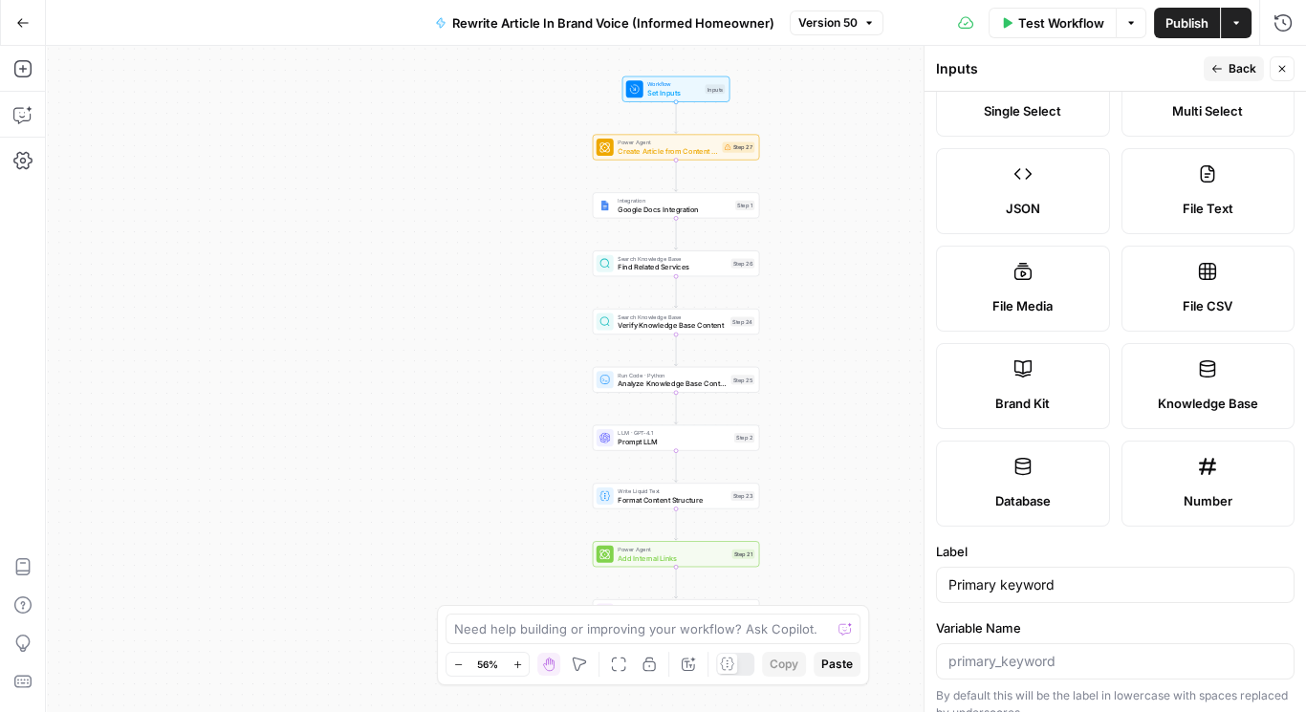
scroll to position [0, 0]
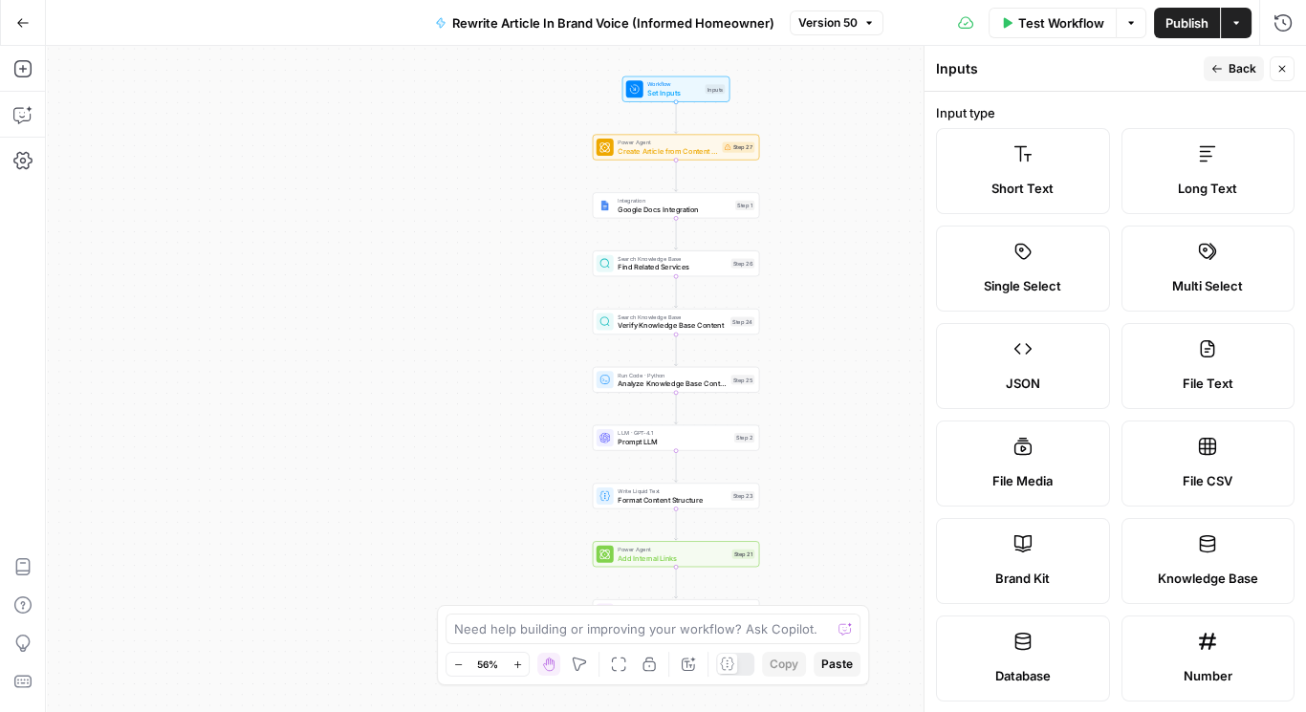
click at [1232, 63] on span "Back" at bounding box center [1243, 68] width 28 height 17
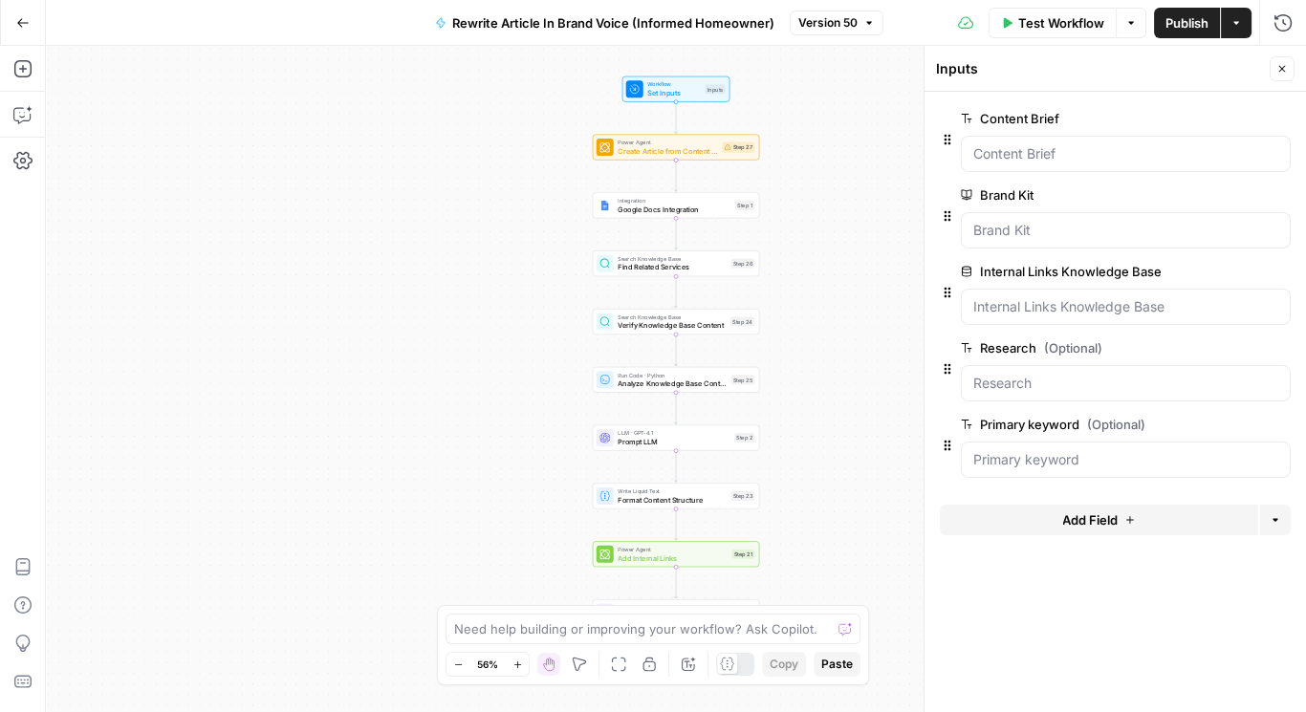
click at [1227, 421] on span "edit field" at bounding box center [1219, 424] width 42 height 15
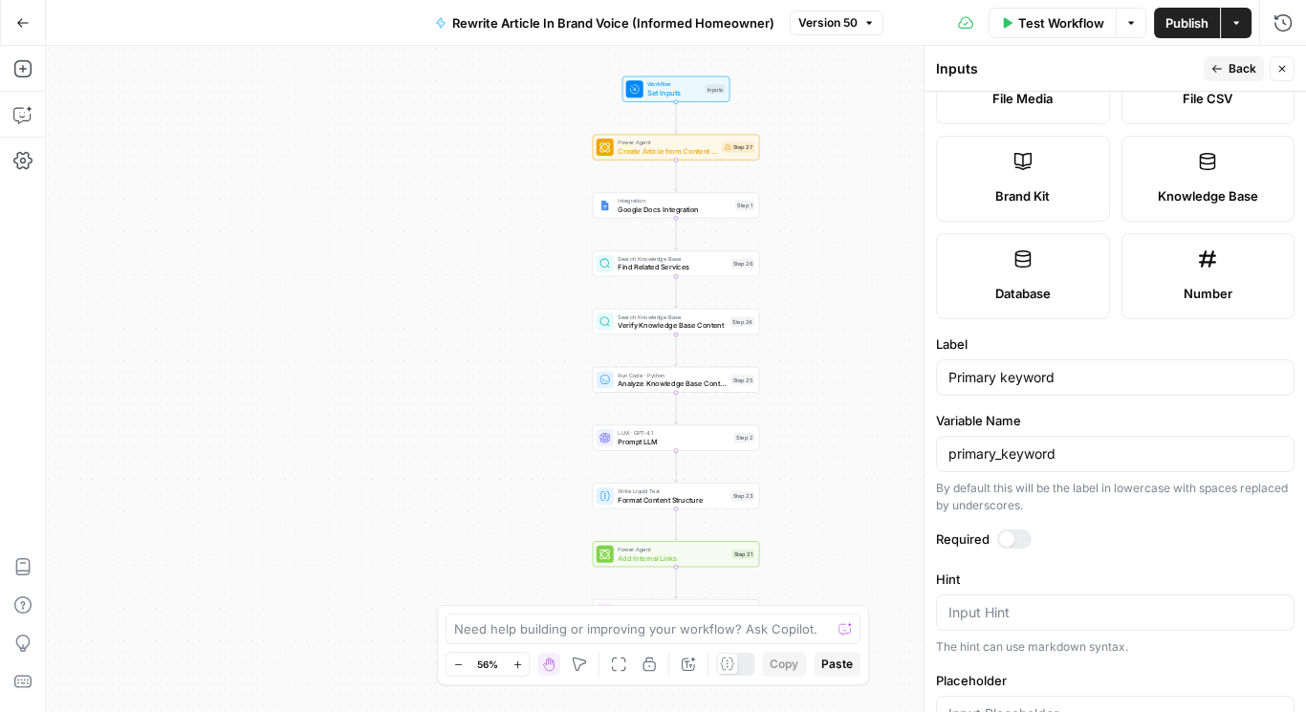
scroll to position [532, 0]
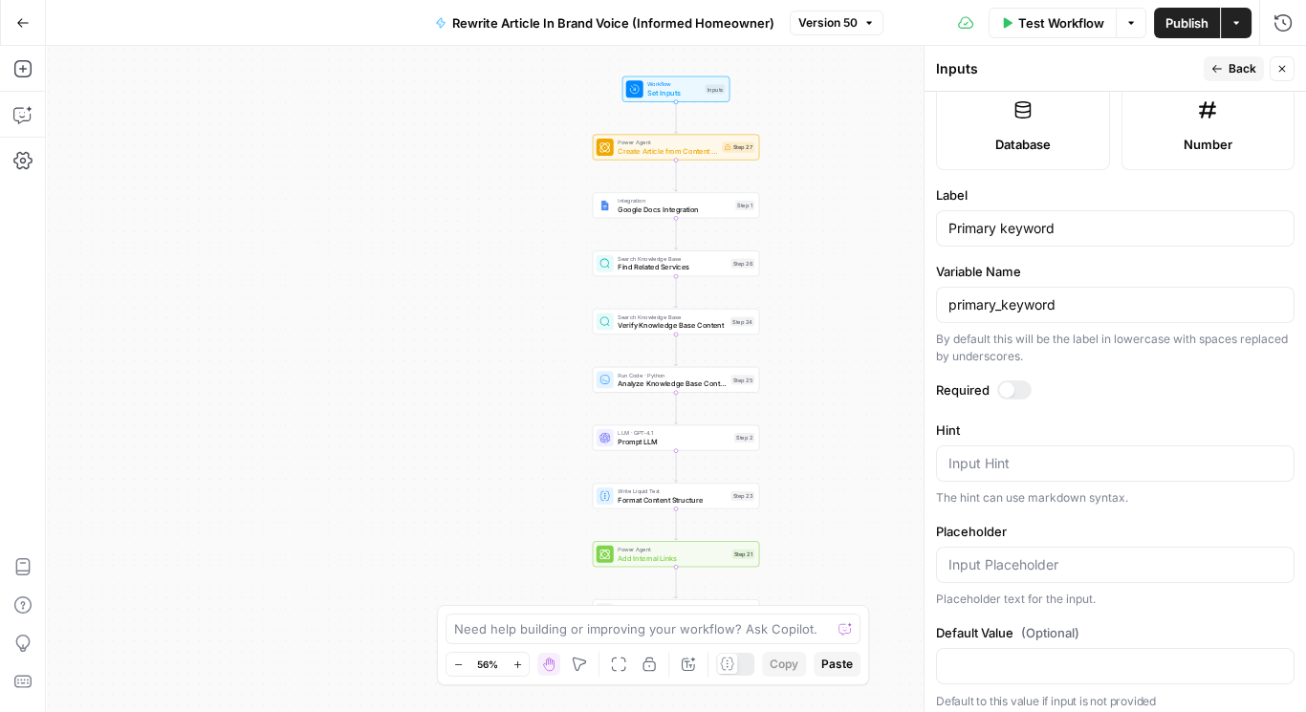
click at [1005, 388] on div at bounding box center [1006, 390] width 15 height 15
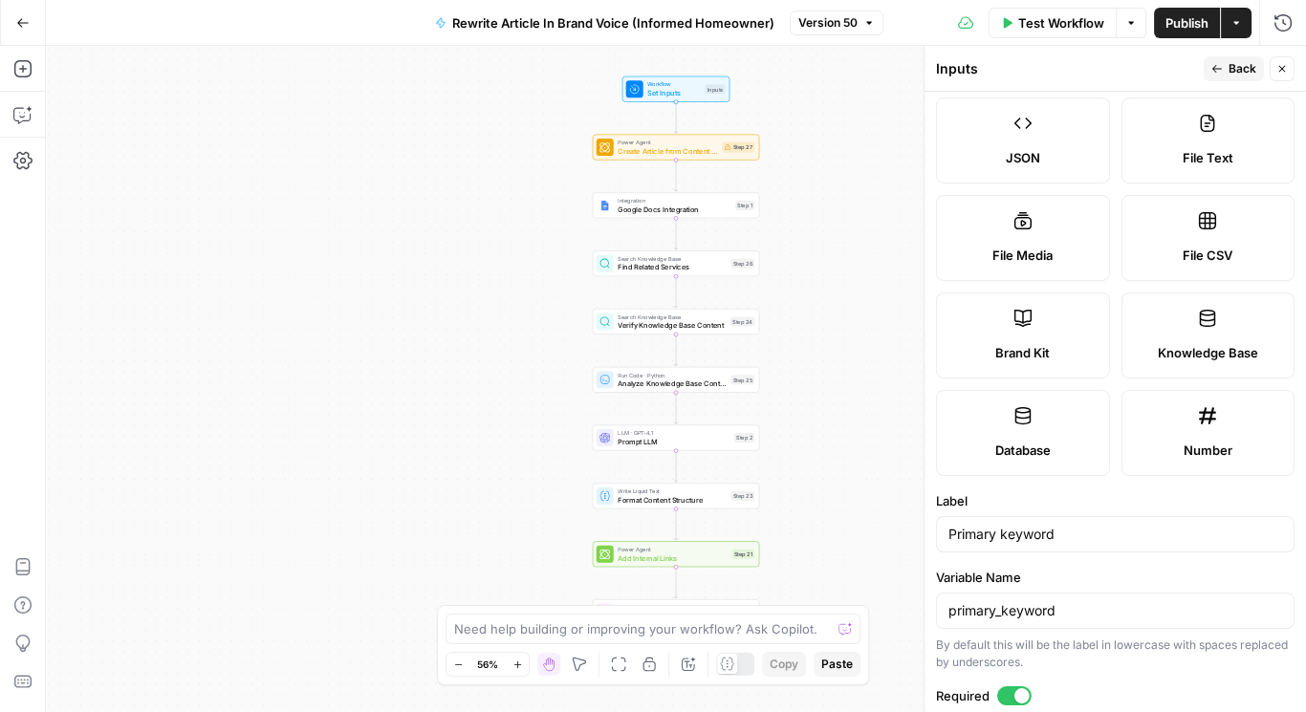
click at [1236, 63] on span "Back" at bounding box center [1243, 68] width 28 height 17
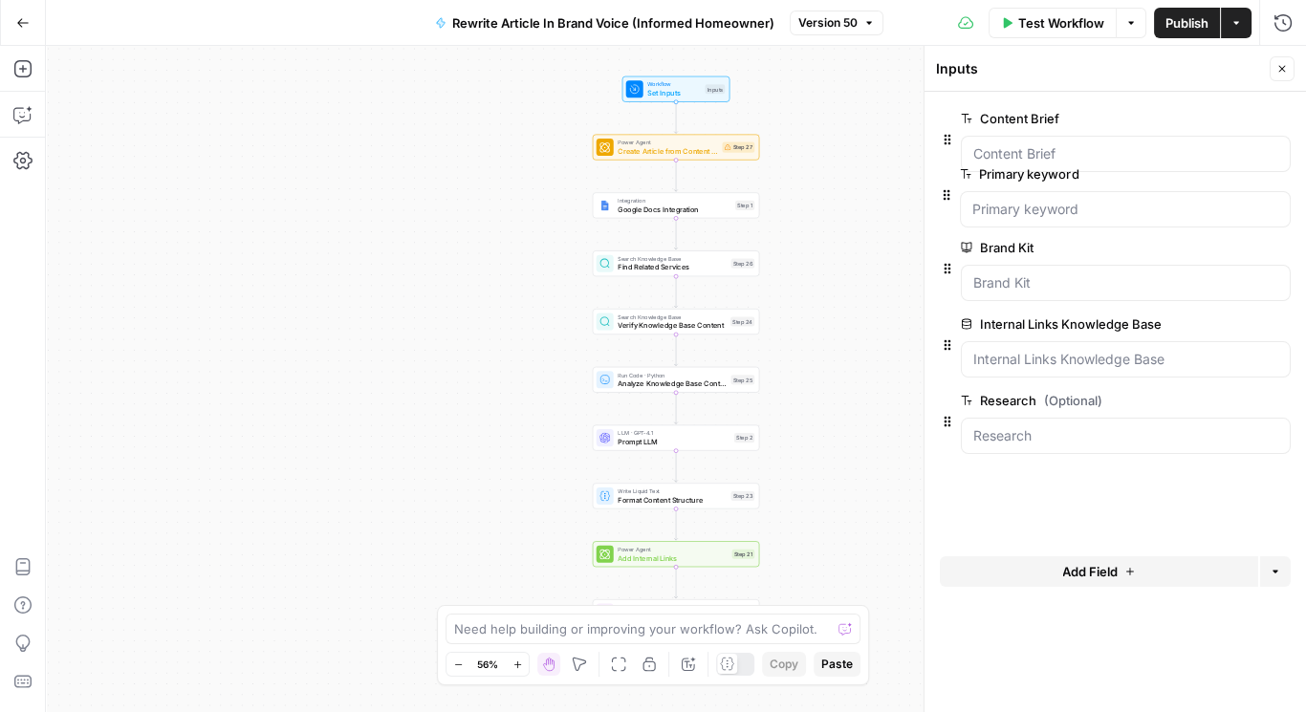
drag, startPoint x: 944, startPoint y: 441, endPoint x: 942, endPoint y: 191, distance: 249.6
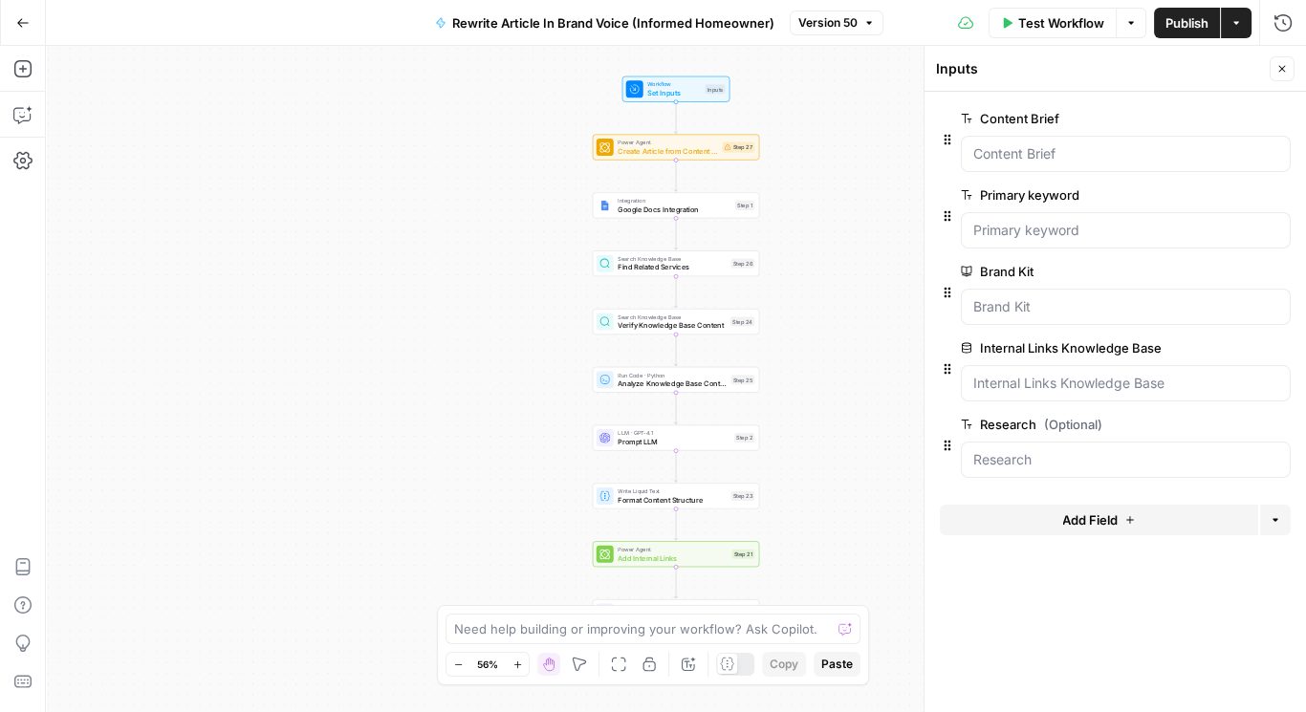
click at [1121, 516] on button "Add Field" at bounding box center [1099, 520] width 318 height 31
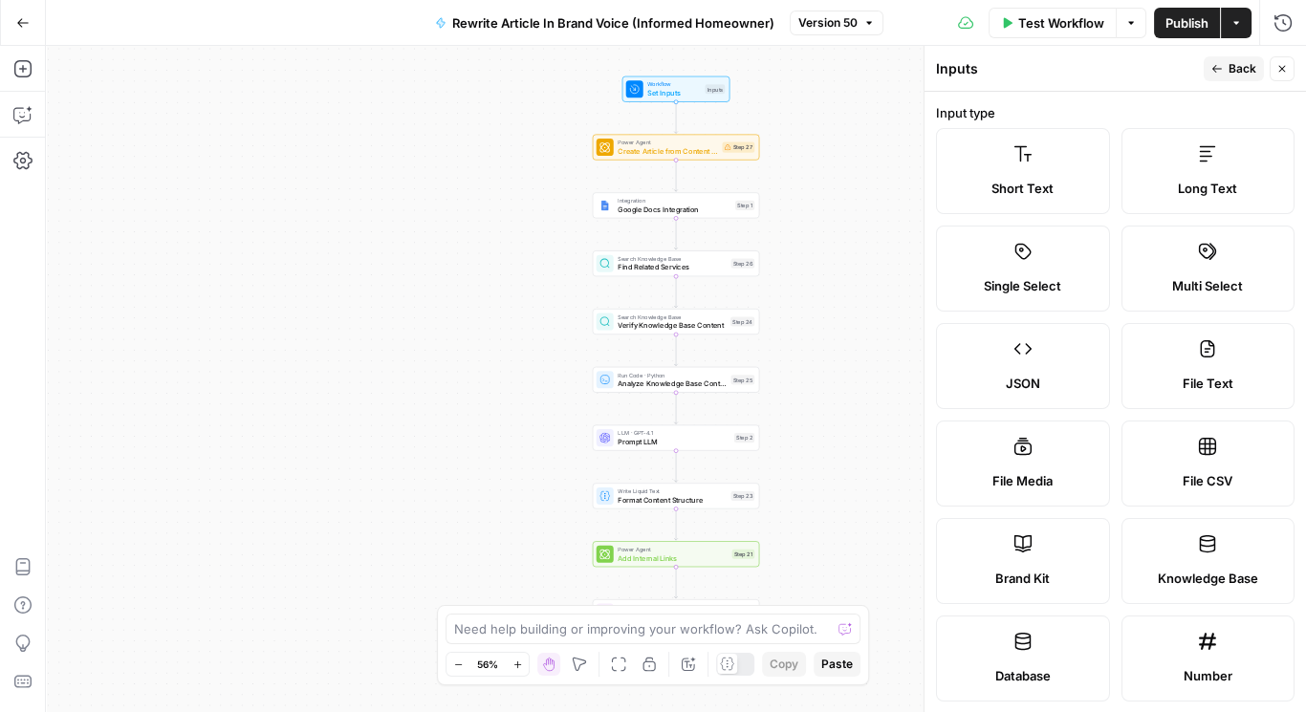
scroll to position [407, 0]
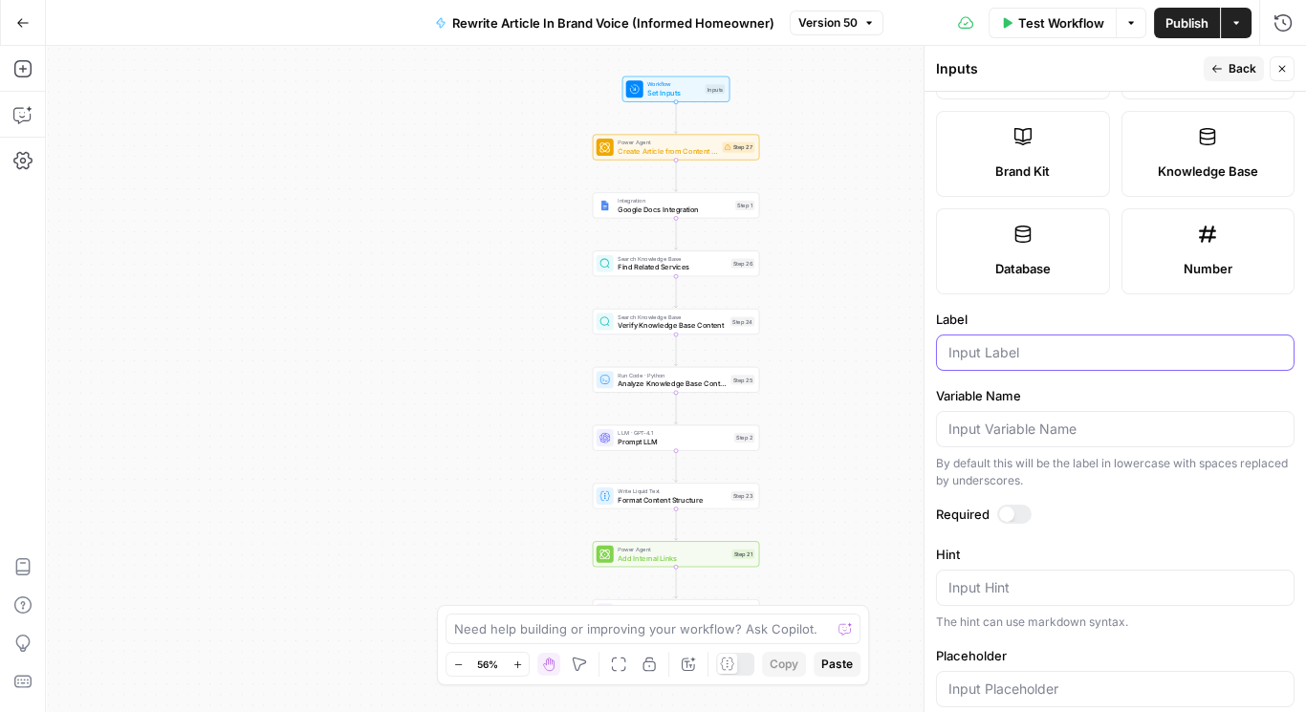
click at [975, 343] on input "Label" at bounding box center [1116, 352] width 334 height 19
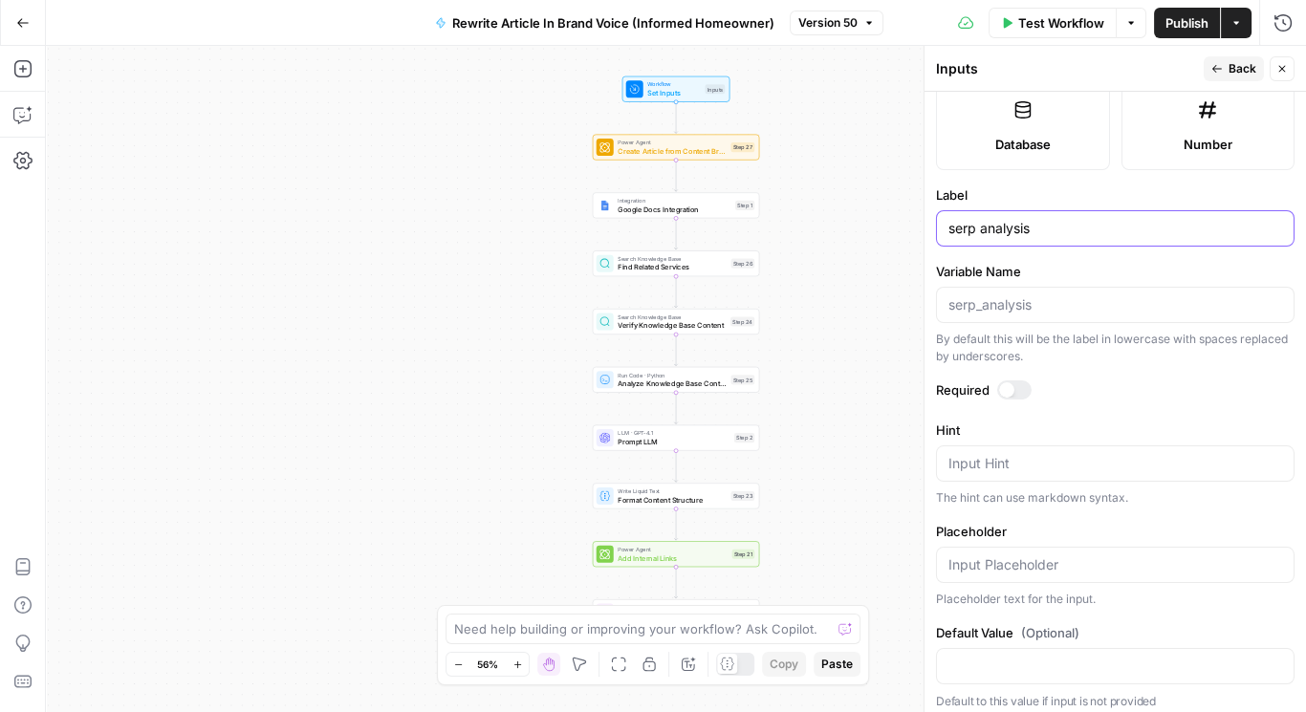
type input "serp analysis"
click at [1016, 381] on div at bounding box center [1014, 390] width 34 height 19
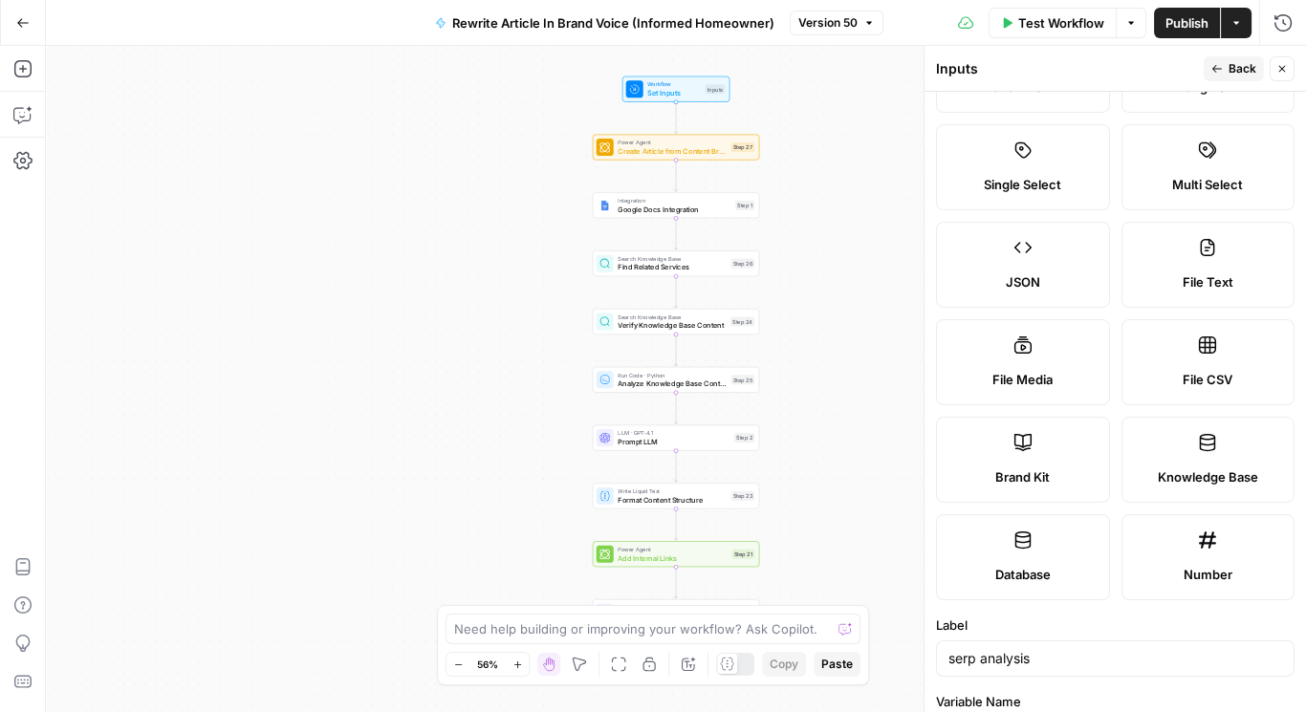
scroll to position [25, 0]
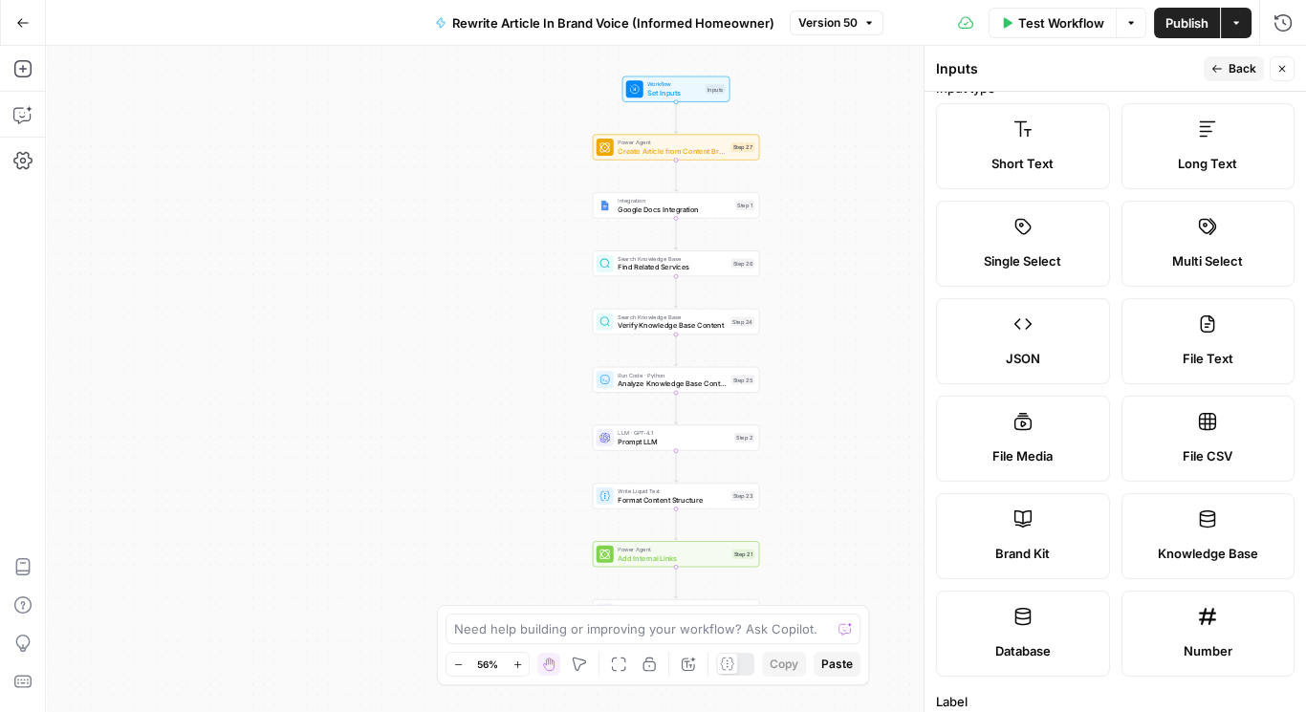
drag, startPoint x: 1244, startPoint y: 65, endPoint x: 1237, endPoint y: 73, distance: 10.8
click at [1244, 66] on span "Back" at bounding box center [1243, 68] width 28 height 17
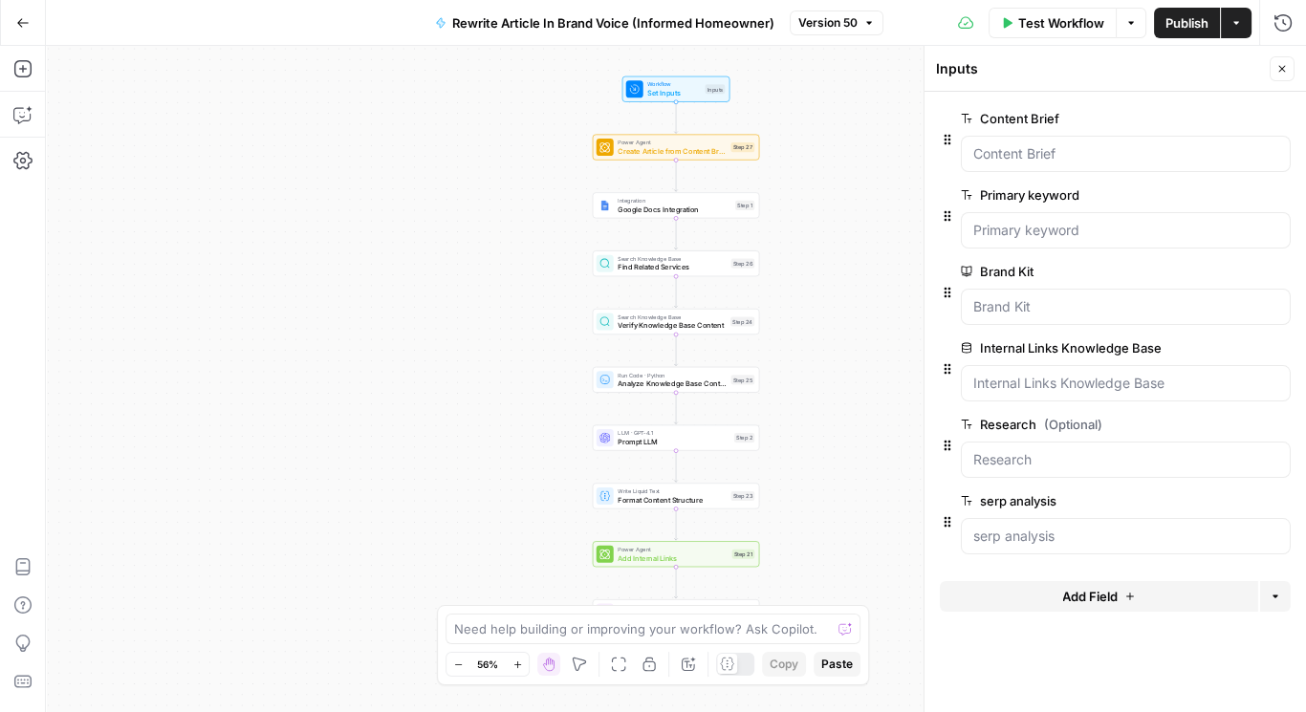
click at [1186, 23] on span "Publish" at bounding box center [1187, 22] width 43 height 19
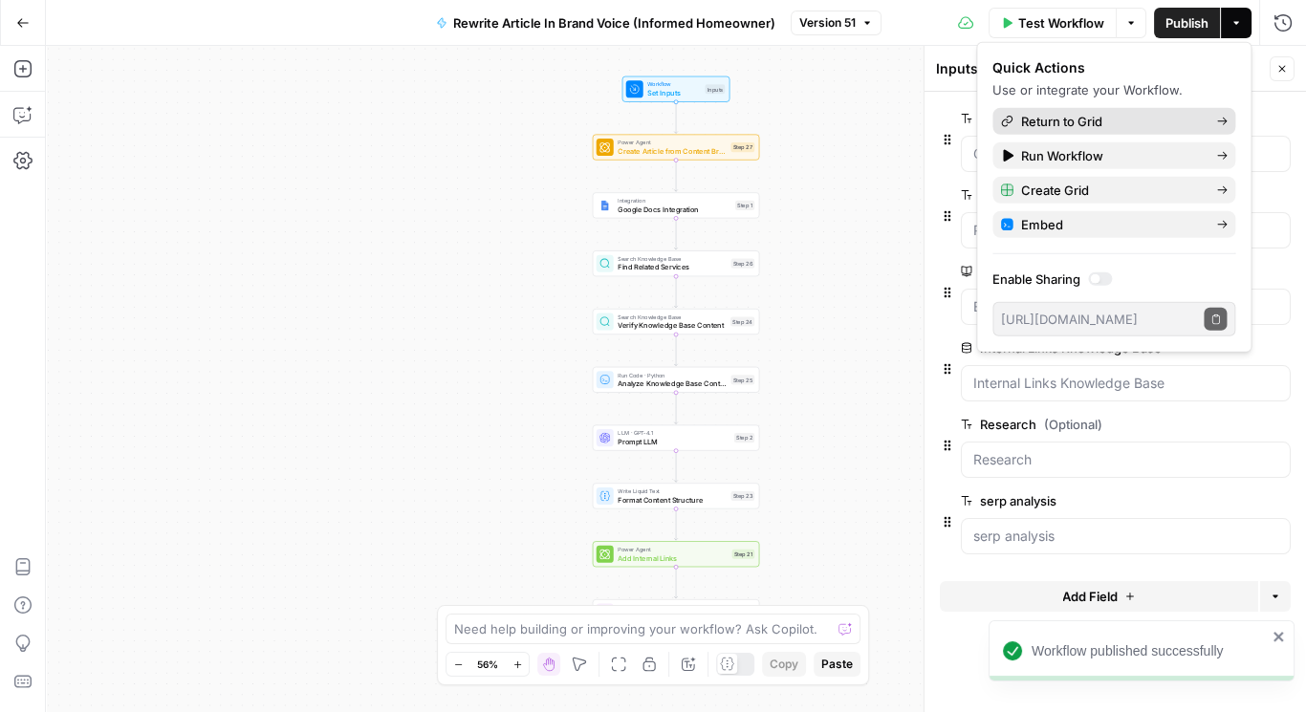
click at [1082, 119] on span "Return to Grid" at bounding box center [1111, 121] width 180 height 19
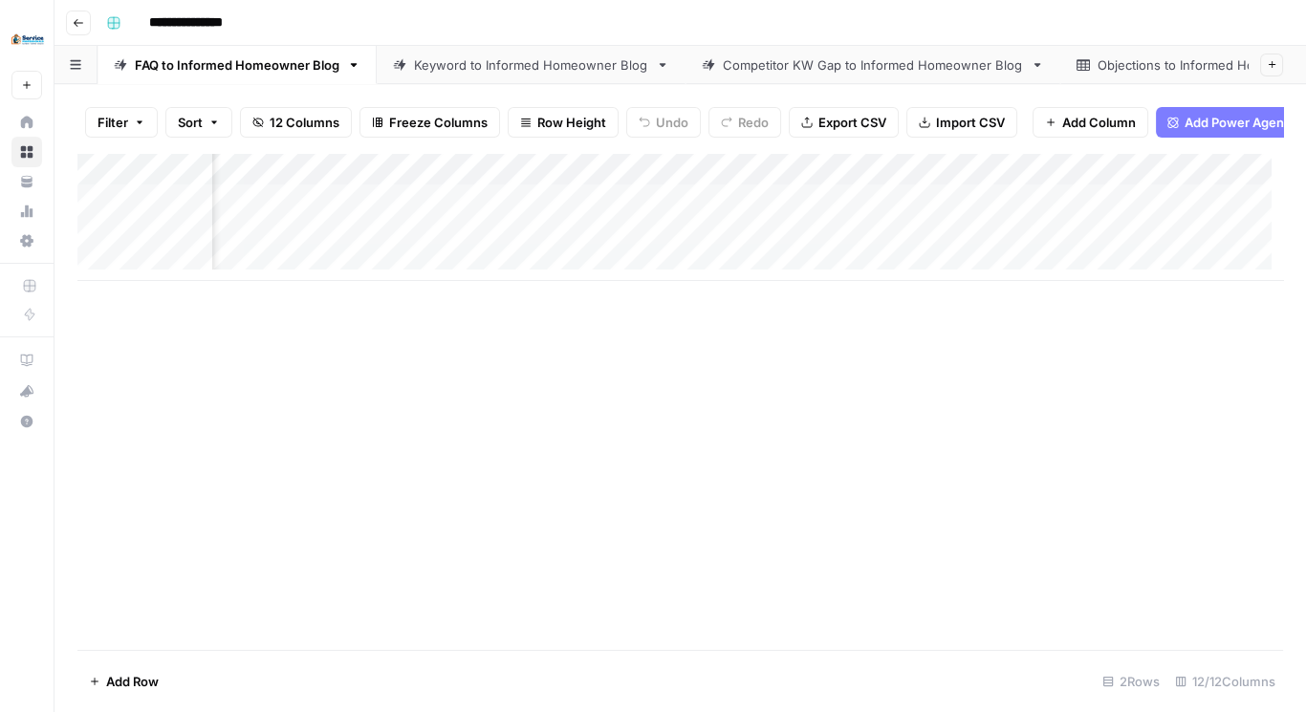
scroll to position [0, 1225]
click at [1058, 177] on div "Add Column" at bounding box center [680, 217] width 1206 height 128
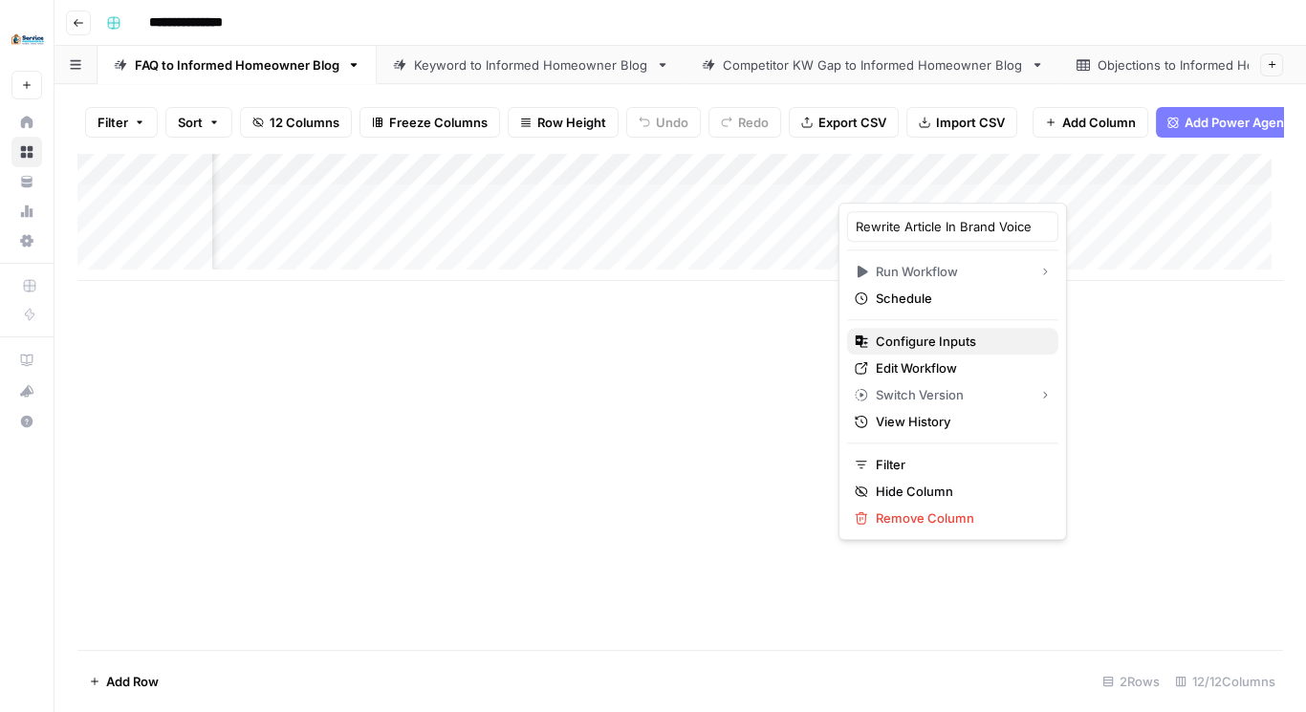
click at [945, 340] on span "Configure Inputs" at bounding box center [959, 341] width 167 height 19
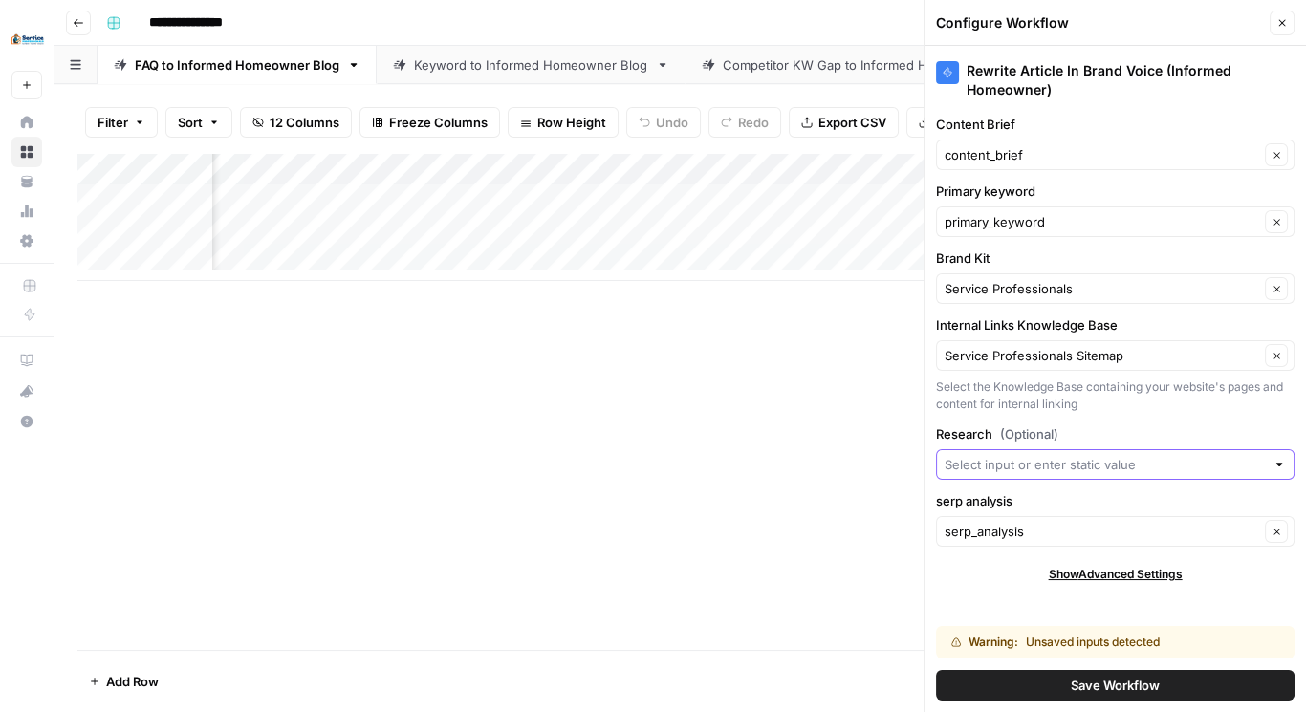
click at [1021, 465] on input "Research (Optional)" at bounding box center [1105, 464] width 320 height 19
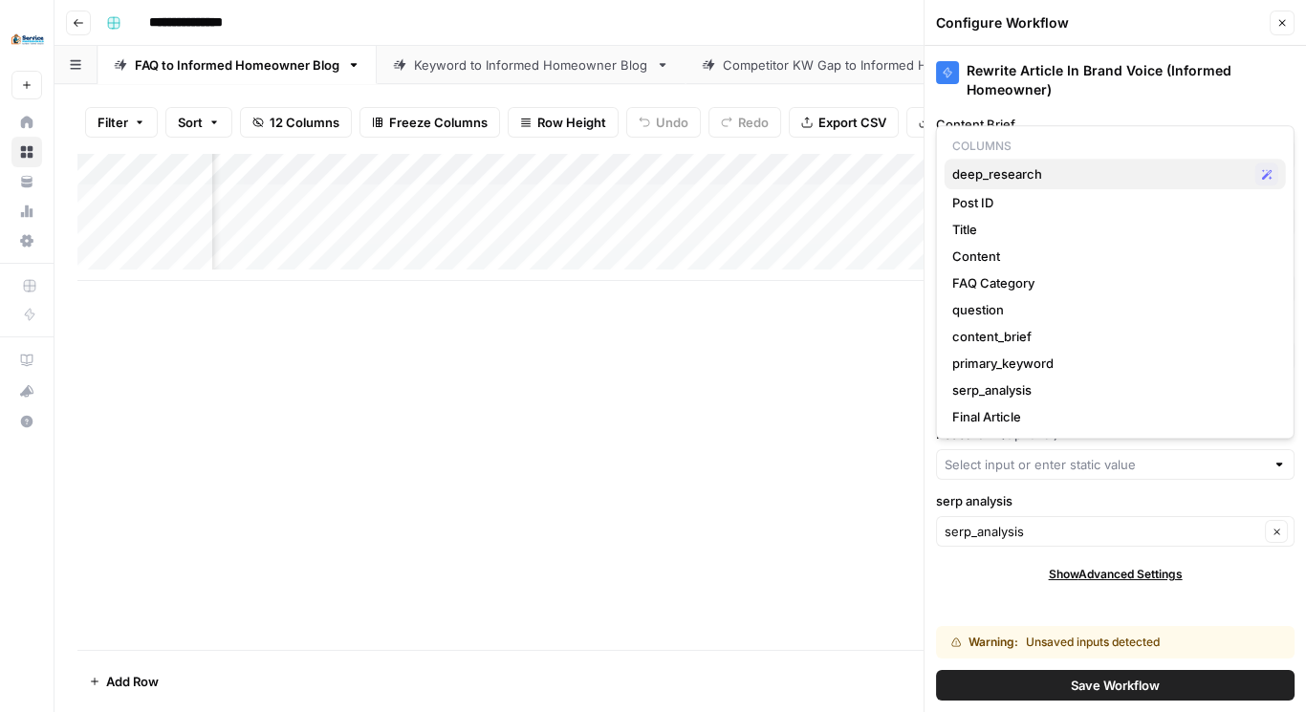
click at [1000, 182] on span "deep_research" at bounding box center [1101, 173] width 296 height 19
type input "deep_research"
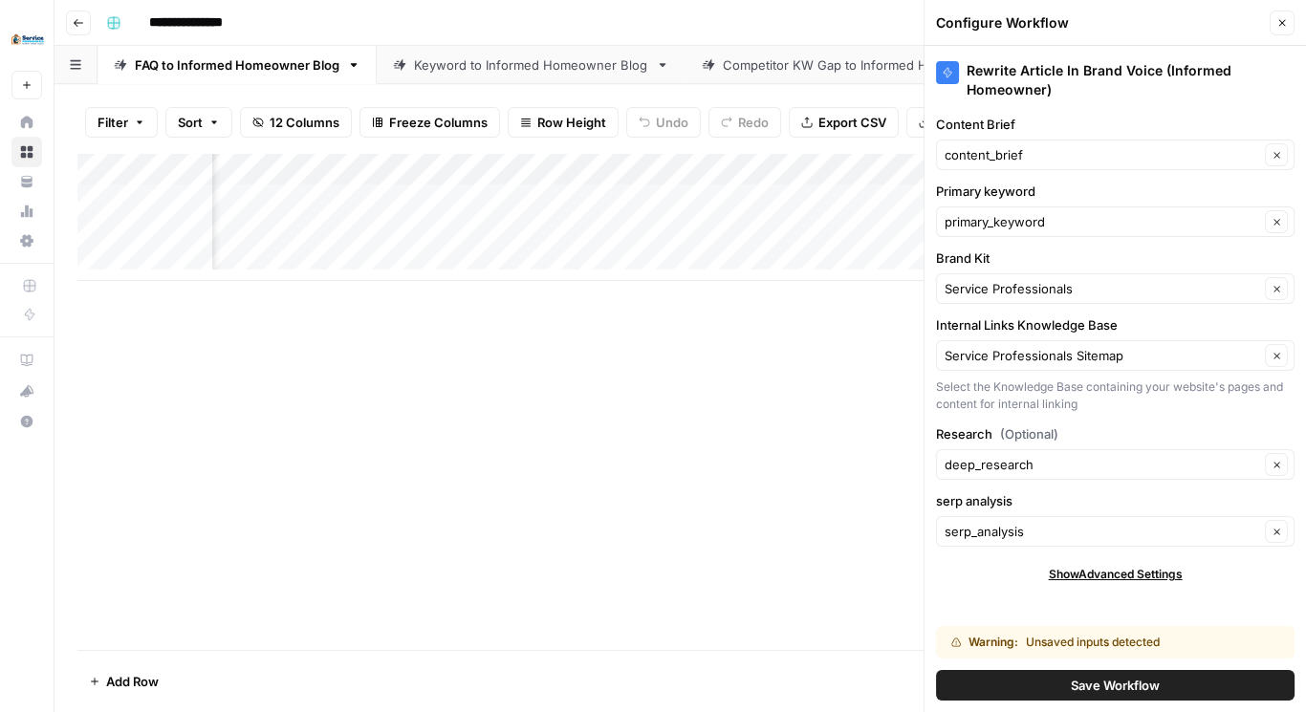
click at [1126, 693] on span "Save Workflow" at bounding box center [1115, 685] width 89 height 19
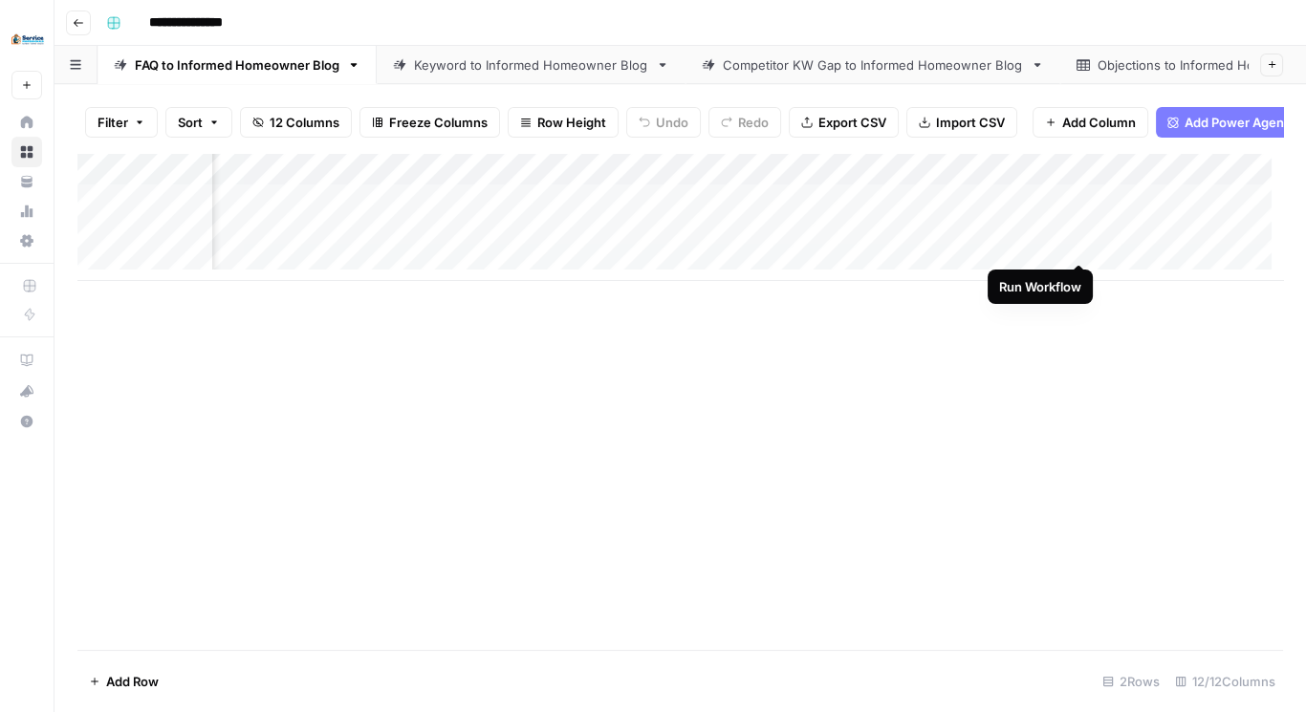
click at [1081, 237] on div "Add Column" at bounding box center [680, 217] width 1206 height 128
click at [794, 246] on div "Add Column" at bounding box center [680, 217] width 1206 height 128
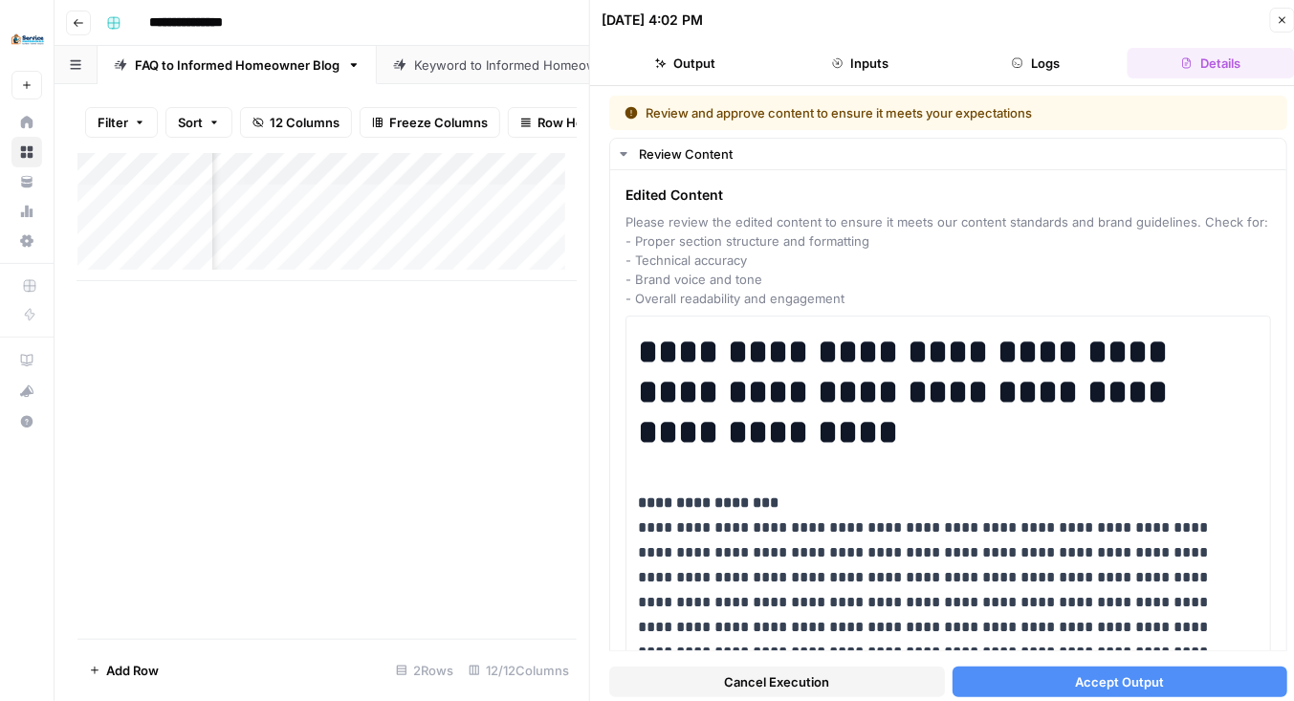
click at [1280, 21] on icon "button" at bounding box center [1282, 19] width 11 height 11
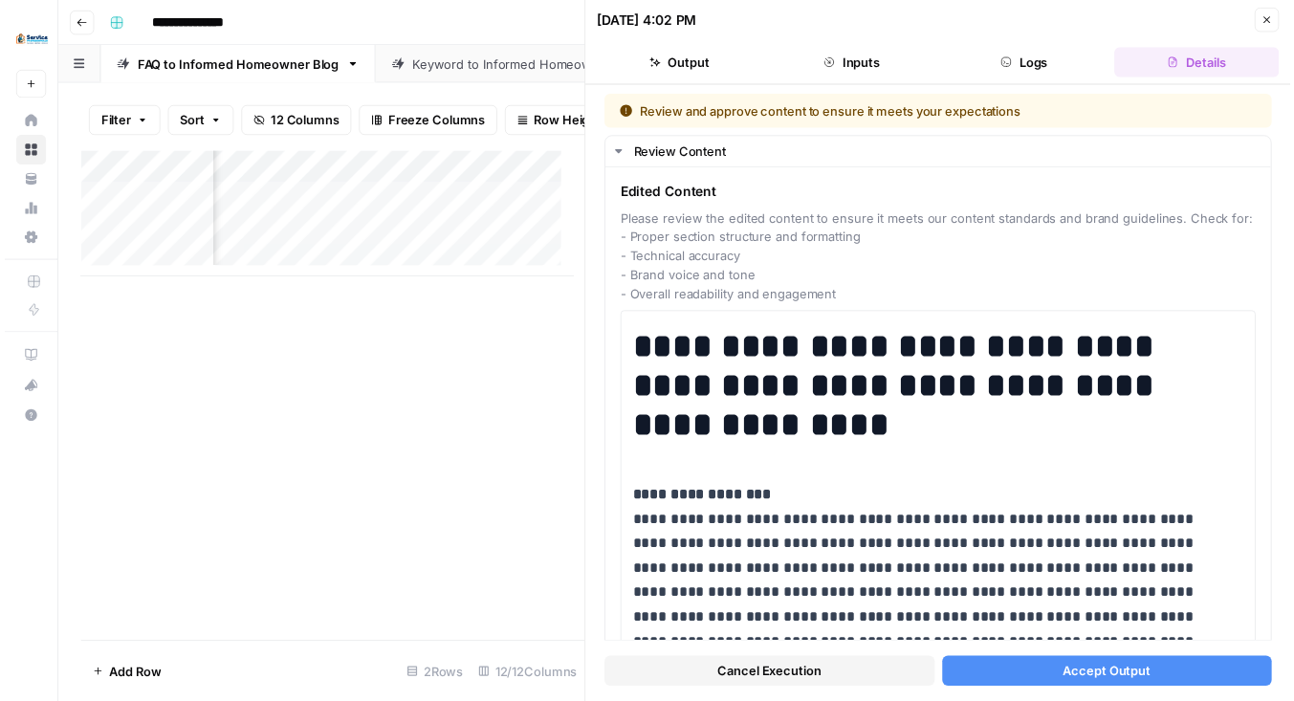
scroll to position [0, 1342]
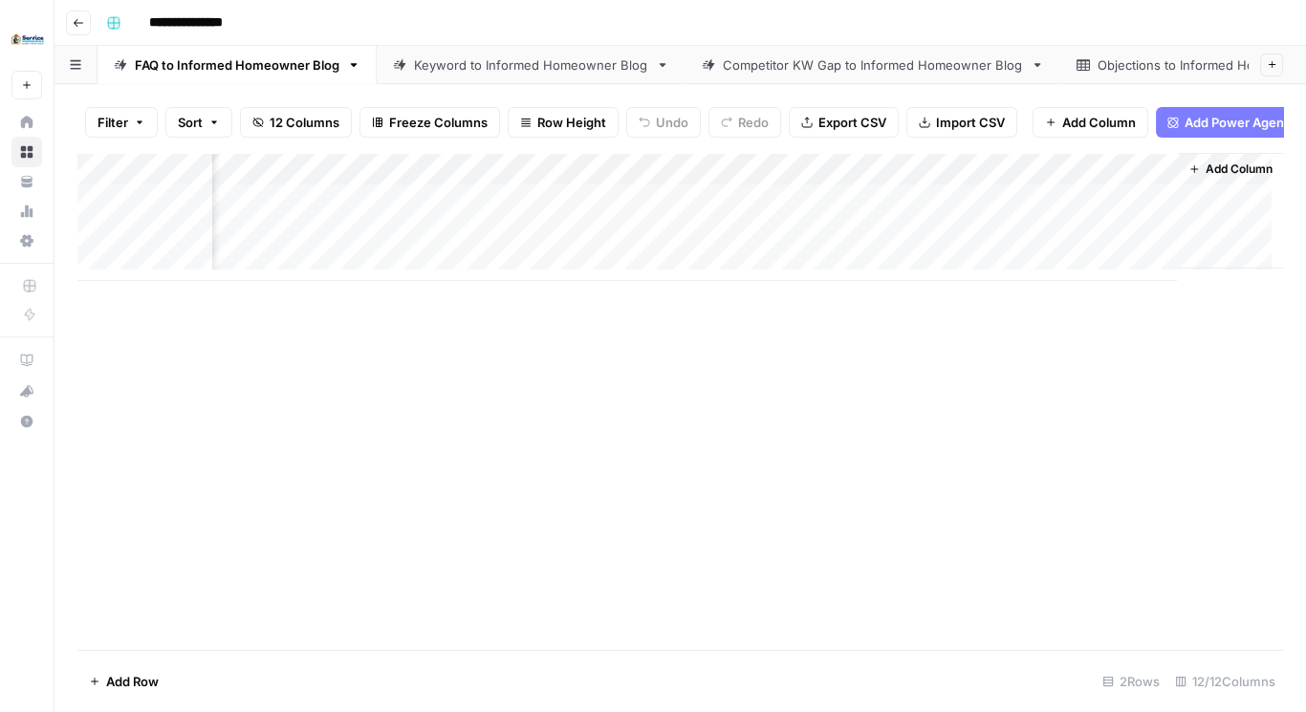
click at [815, 253] on div "Add Column" at bounding box center [680, 217] width 1206 height 128
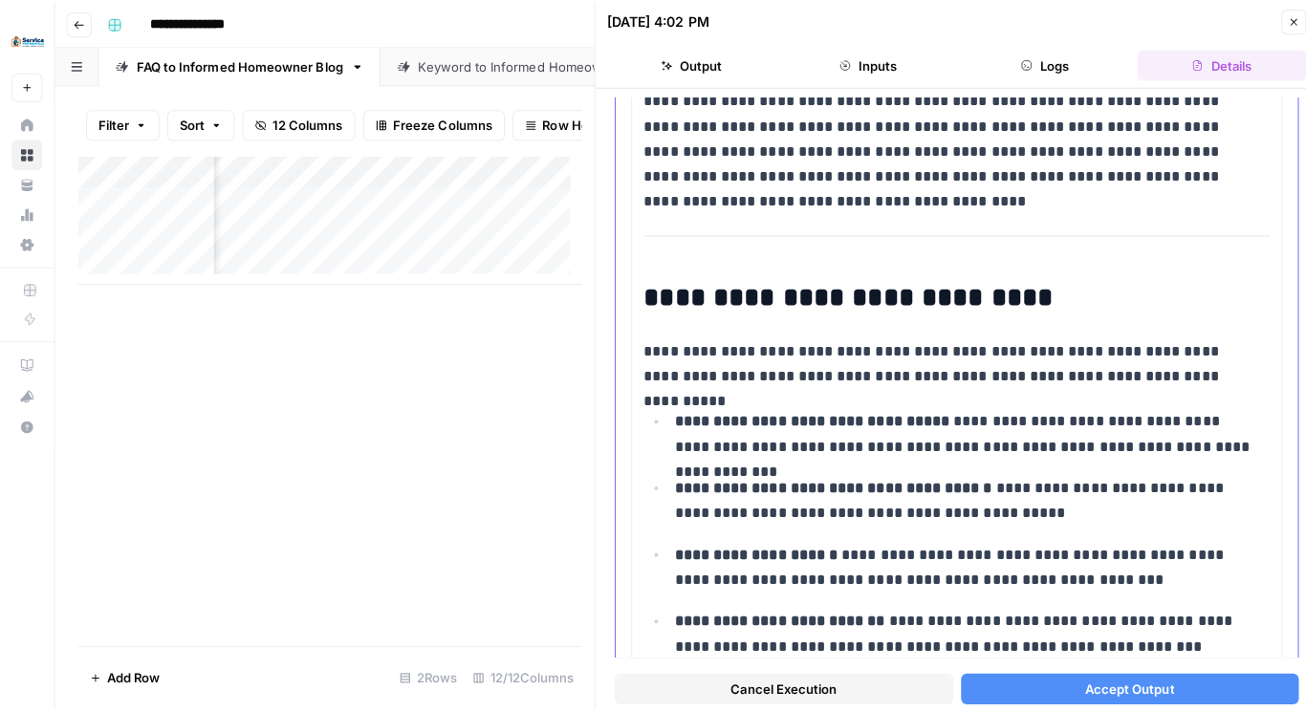
scroll to position [1351, 0]
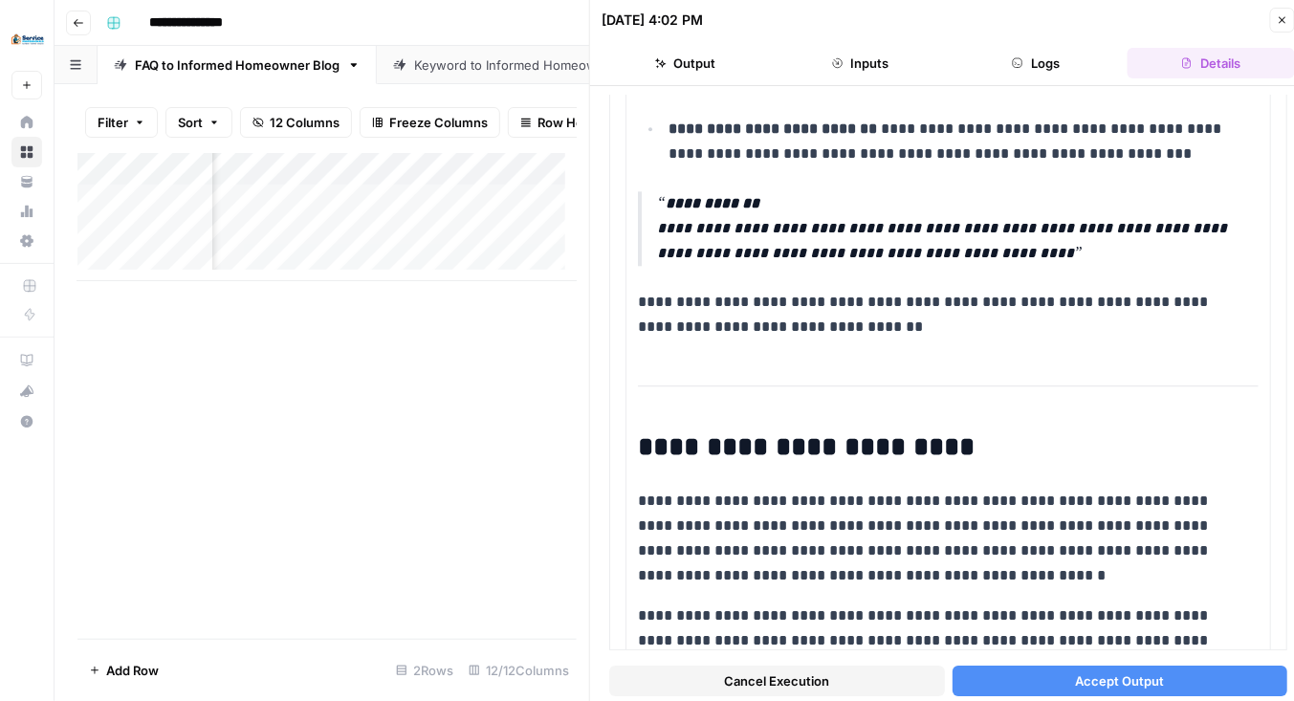
click at [1278, 18] on icon "button" at bounding box center [1282, 19] width 11 height 11
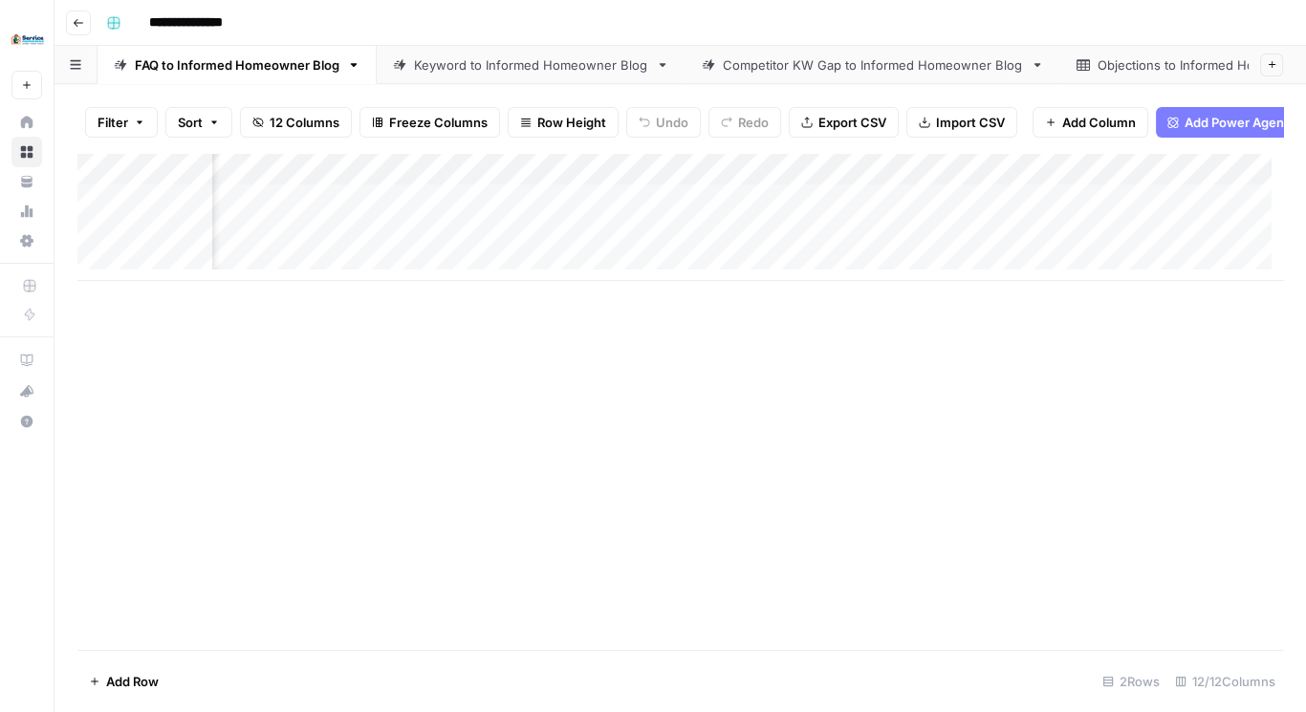
scroll to position [0, 1115]
click at [1165, 182] on div "Add Column" at bounding box center [680, 217] width 1206 height 128
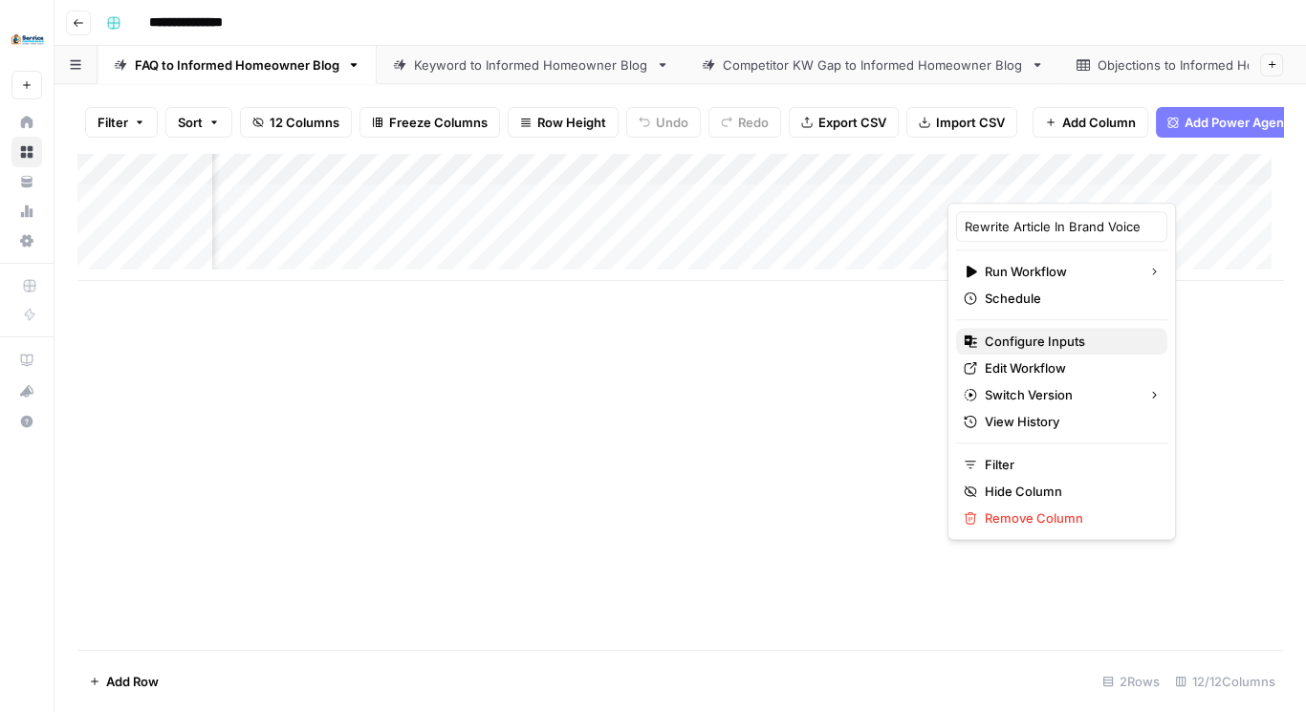
click at [1065, 332] on span "Configure Inputs" at bounding box center [1068, 341] width 167 height 19
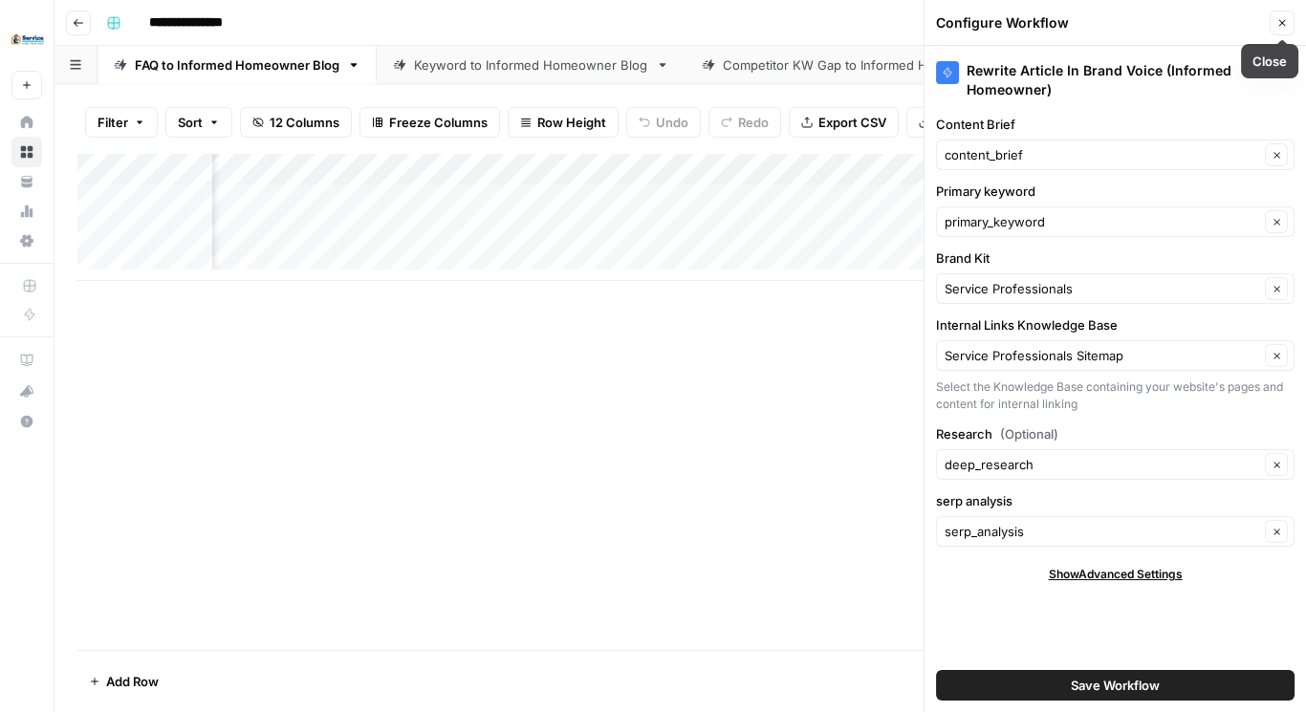
click at [1286, 16] on button "Close" at bounding box center [1282, 23] width 25 height 25
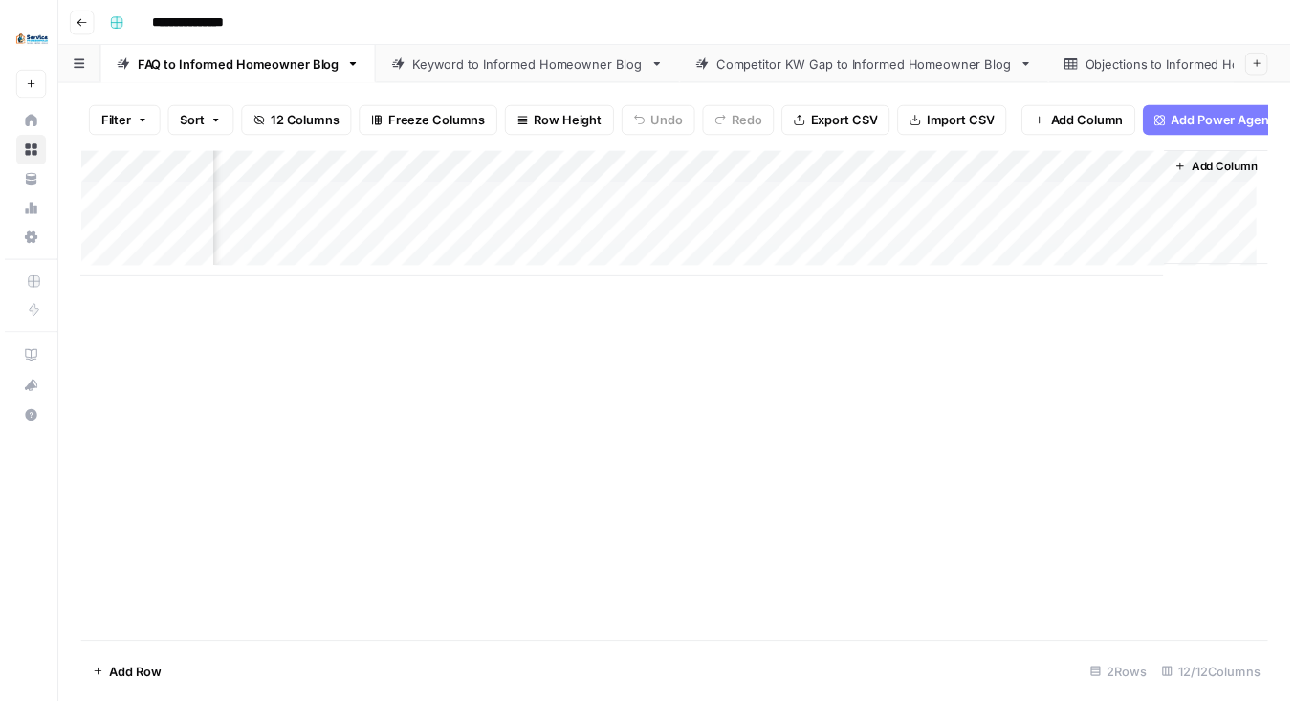
scroll to position [0, 1352]
click at [811, 242] on div "Add Column" at bounding box center [680, 217] width 1206 height 128
click at [811, 240] on div "Add Column" at bounding box center [680, 217] width 1206 height 128
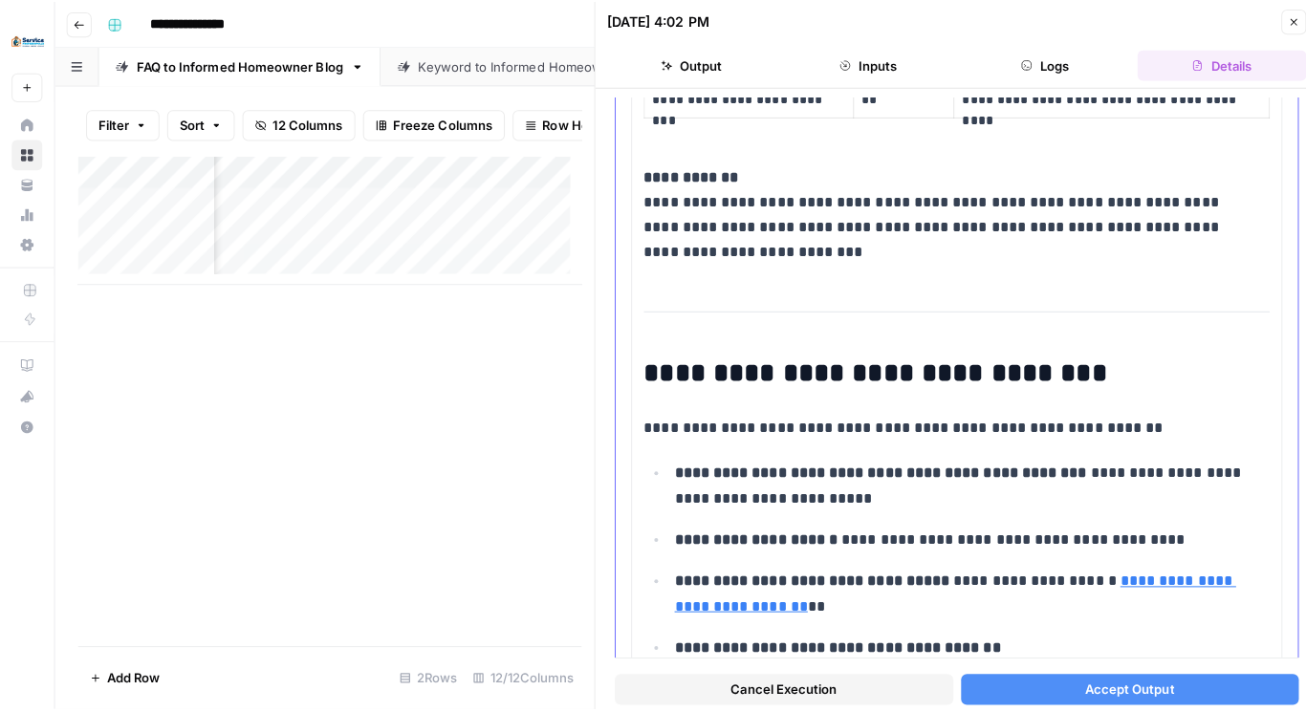
scroll to position [5406, 0]
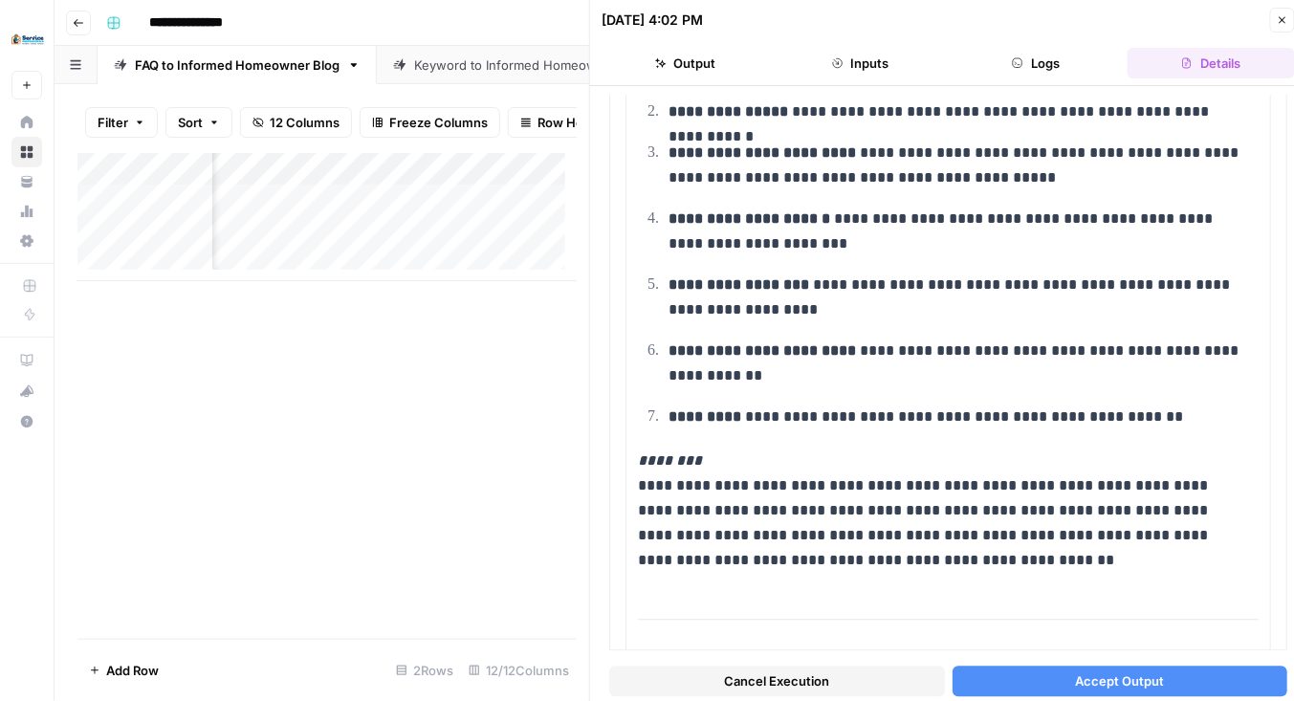
click at [1012, 68] on button "Logs" at bounding box center [1036, 63] width 167 height 31
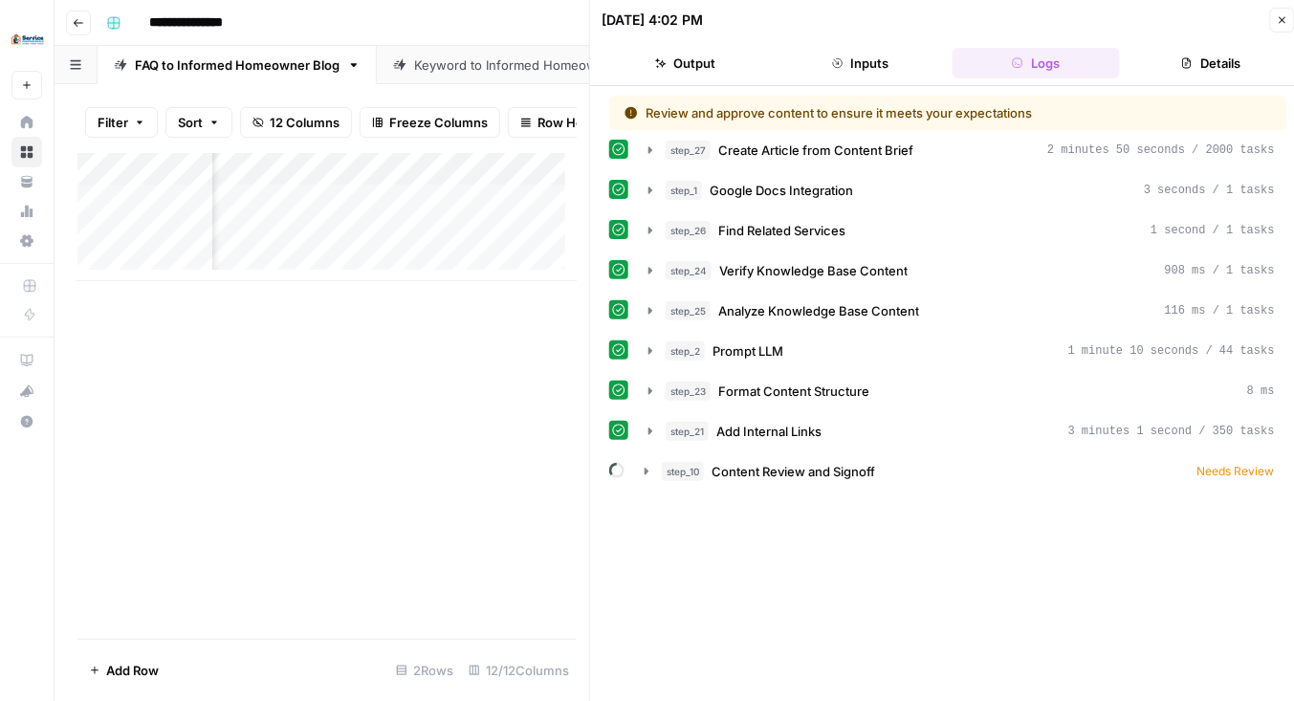
click at [884, 67] on button "Inputs" at bounding box center [860, 63] width 167 height 31
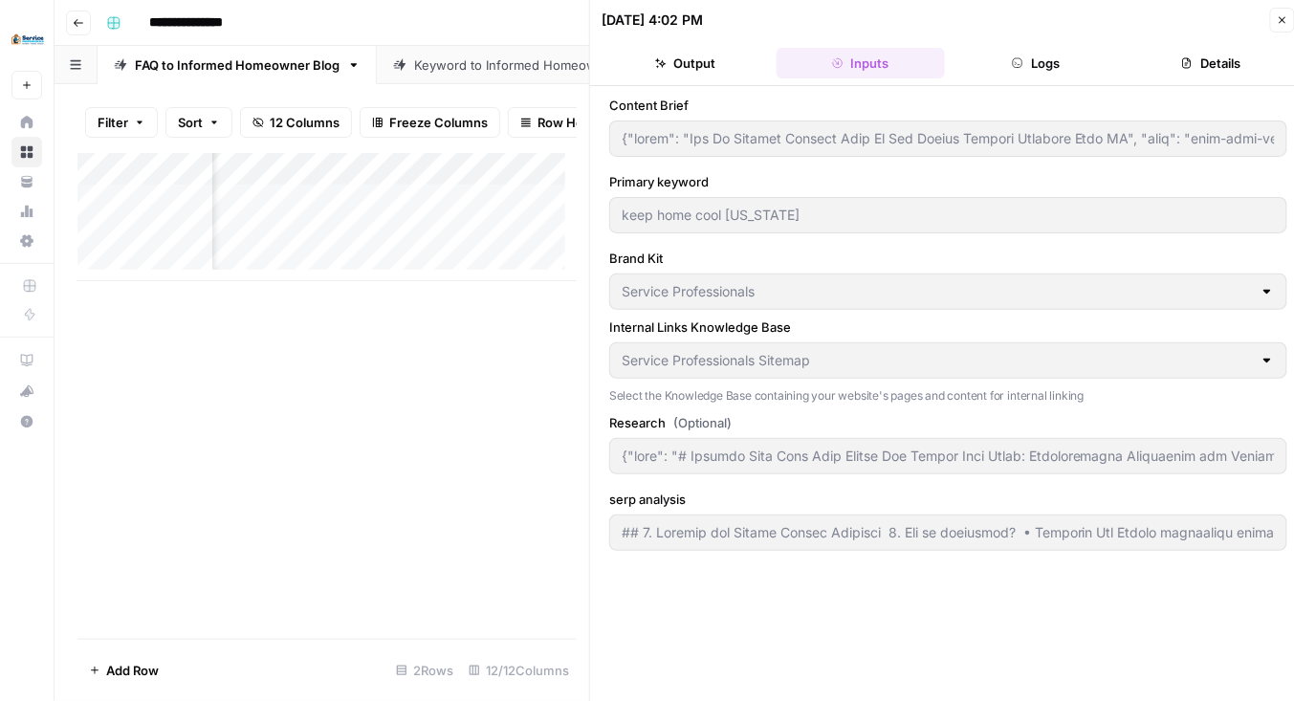
type input "{"title": "How To Survive Extreme Heat In New Jersey Without Breaking Your AC",…"
type input "{"body": "# Keeping Your Home Cool During New Jersey Heat Waves: Comprehensive …"
type input "## 1. Persona and Search Intent Analysis 1. Who is searching? • Suburban New Je…"
type input "{"title": "How To Survive Extreme Heat In New Jersey Without Breaking Your AC",…"
type input "{"body": "# Keeping Your Home Cool During New Jersey Heat Waves: Comprehensive …"
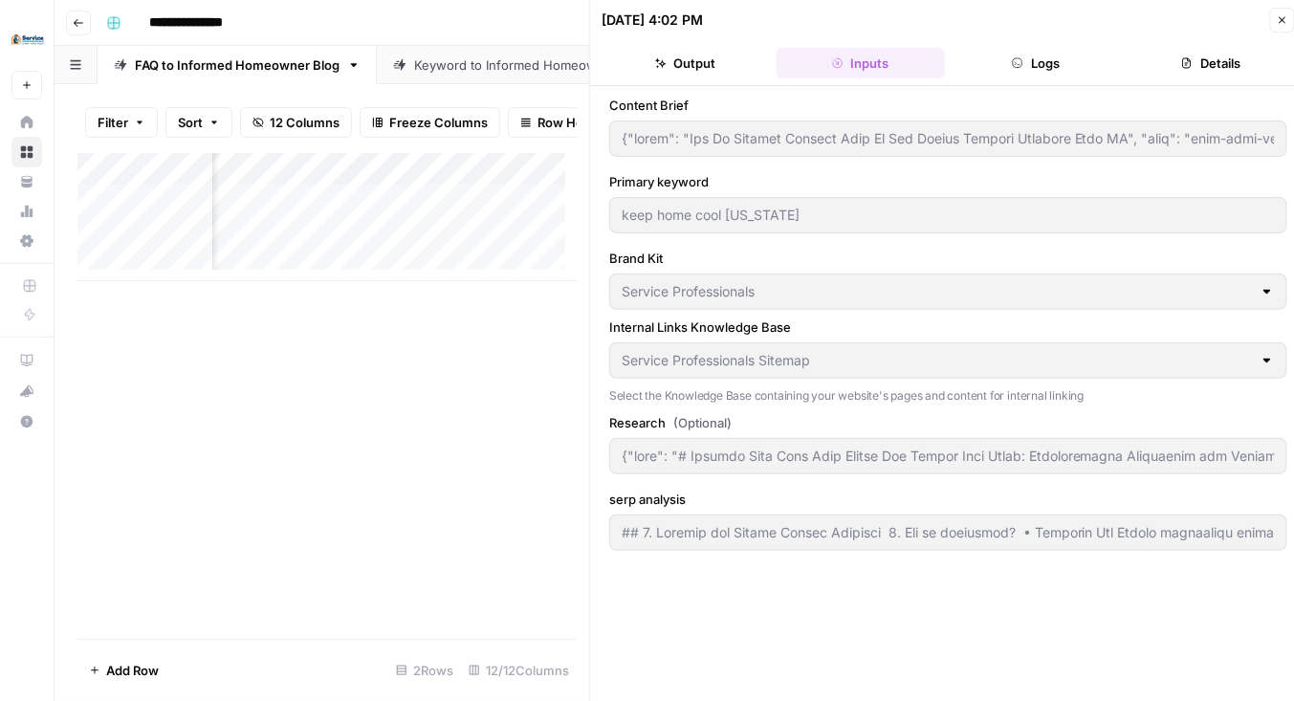
type input "## 1. Persona and Search Intent Analysis 1. Who is searching? • Suburban New Je…"
type input "{"title": "How To Survive Extreme Heat In New Jersey Without Breaking Your AC",…"
type input "{"body": "# Keeping Your Home Cool During New Jersey Heat Waves: Comprehensive …"
type input "## 1. Persona and Search Intent Analysis 1. Who is searching? • Suburban New Je…"
type input "{"title": "How To Survive Extreme Heat In New Jersey Without Breaking Your AC",…"
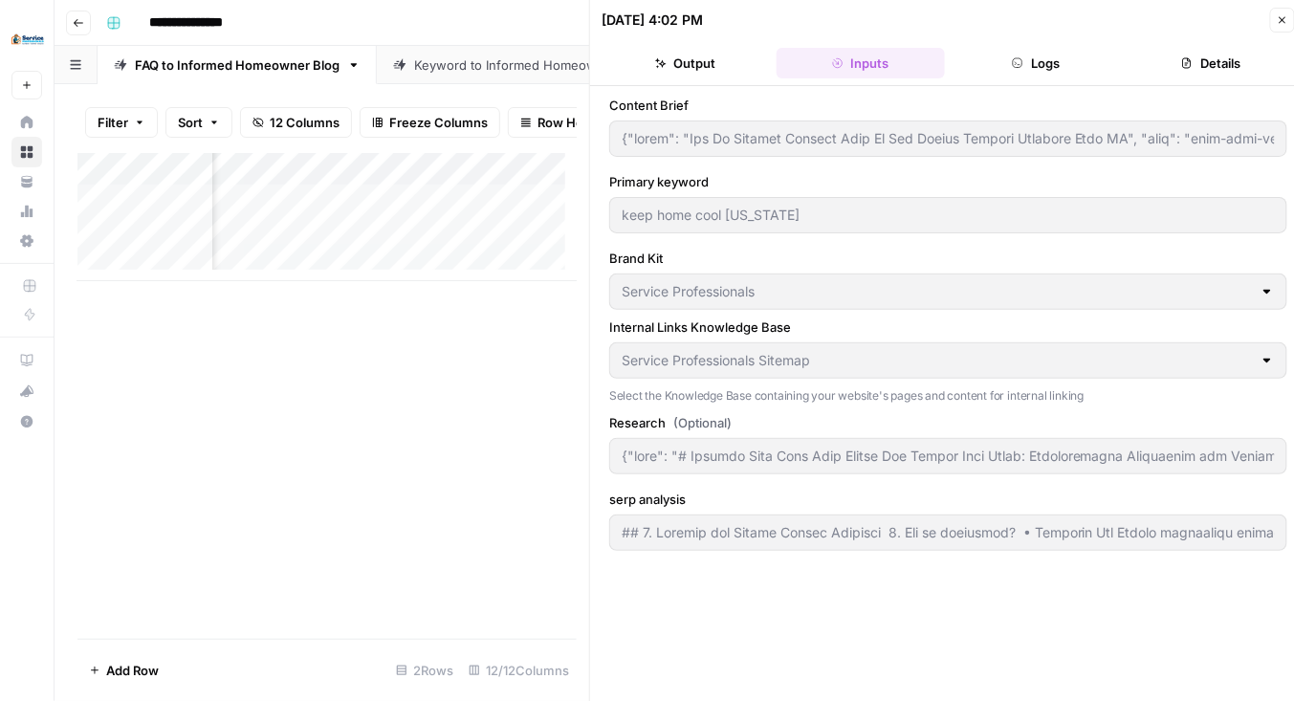
type input "{"body": "# Keeping Your Home Cool During New Jersey Heat Waves: Comprehensive …"
type input "## 1. Persona and Search Intent Analysis 1. Who is searching? • Suburban New Je…"
type input "{"title": "How To Survive Extreme Heat In New Jersey Without Breaking Your AC",…"
type input "{"body": "# Keeping Your Home Cool During New Jersey Heat Waves: Comprehensive …"
type input "## 1. Persona and Search Intent Analysis 1. Who is searching? • Suburban New Je…"
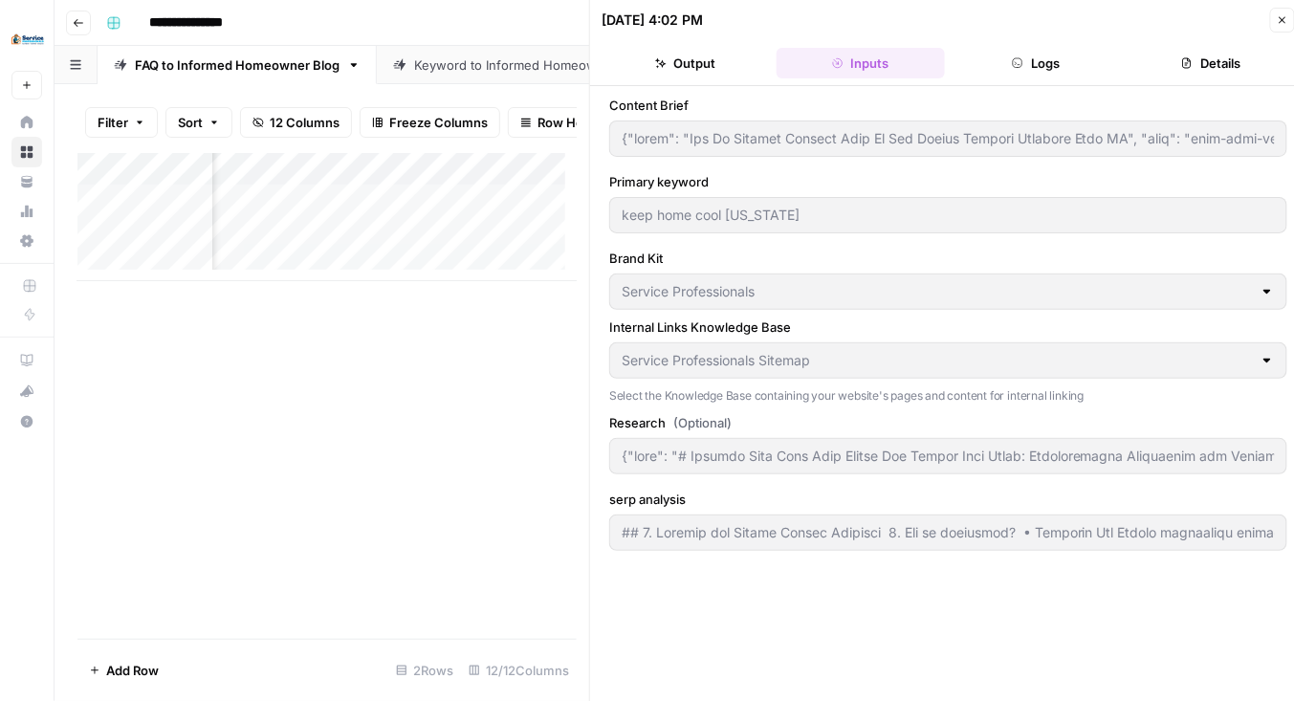
type input "{"title": "How To Survive Extreme Heat In New Jersey Without Breaking Your AC",…"
type input "{"body": "# Keeping Your Home Cool During New Jersey Heat Waves: Comprehensive …"
type input "## 1. Persona and Search Intent Analysis 1. Who is searching? • Suburban New Je…"
type input "{"title": "How To Survive Extreme Heat In New Jersey Without Breaking Your AC",…"
type input "{"body": "# Keeping Your Home Cool During New Jersey Heat Waves: Comprehensive …"
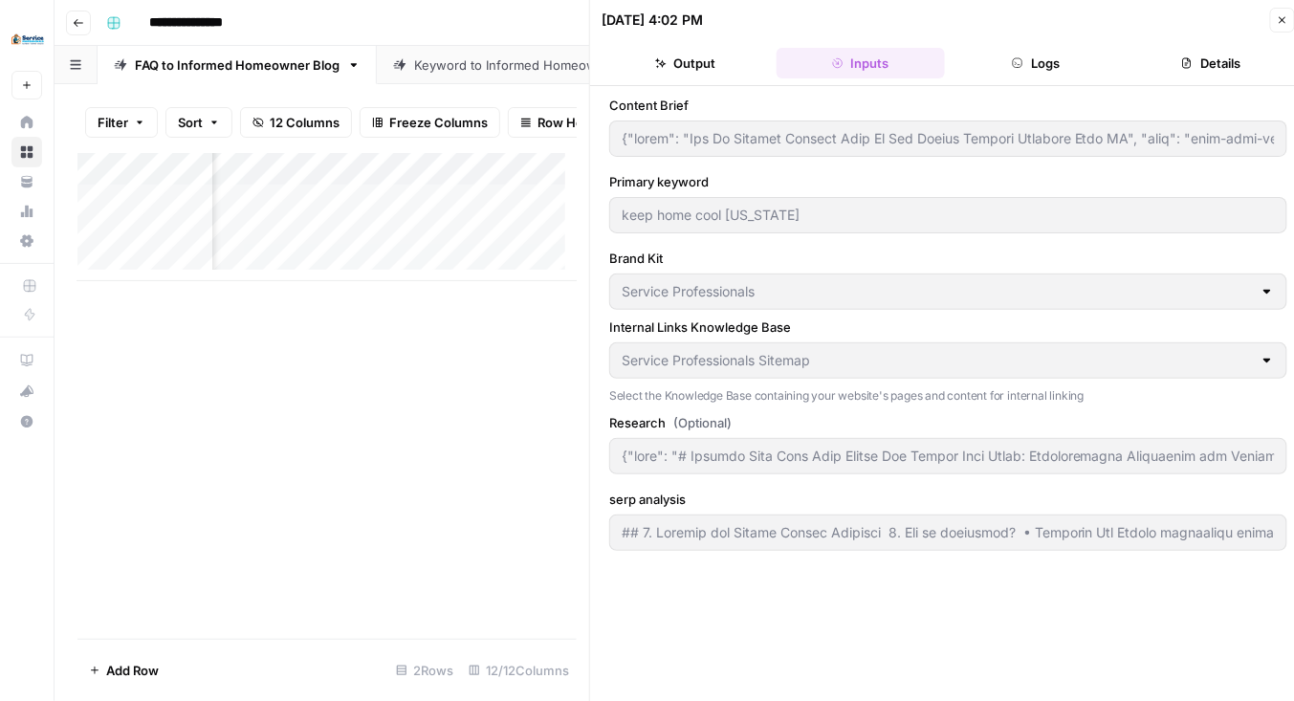
type input "## 1. Persona and Search Intent Analysis 1. Who is searching? • Suburban New Je…"
type input "{"title": "How To Survive Extreme Heat In New Jersey Without Breaking Your AC",…"
type input "{"body": "# Keeping Your Home Cool During New Jersey Heat Waves: Comprehensive …"
type input "## 1. Persona and Search Intent Analysis 1. Who is searching? • Suburban New Je…"
type input "{"title": "How To Survive Extreme Heat In New Jersey Without Breaking Your AC",…"
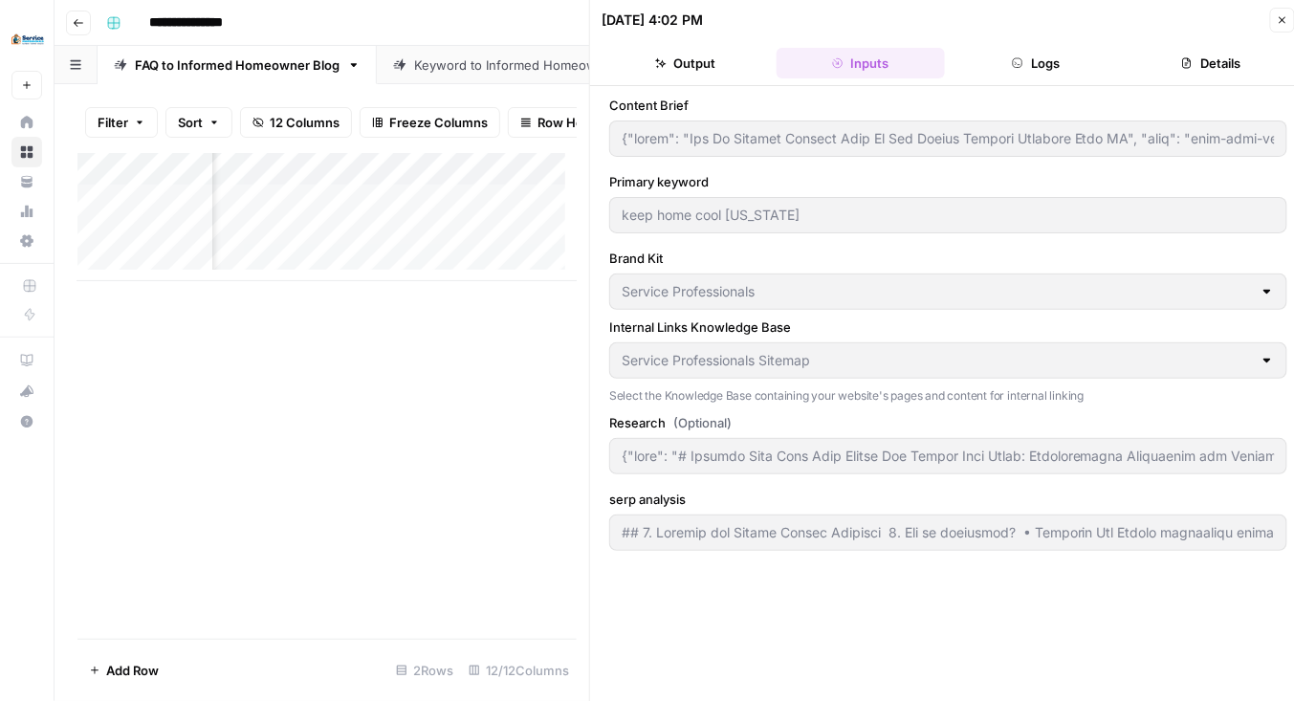
type input "{"body": "# Keeping Your Home Cool During New Jersey Heat Waves: Comprehensive …"
type input "## 1. Persona and Search Intent Analysis 1. Who is searching? • Suburban New Je…"
type input "{"title": "How To Survive Extreme Heat In New Jersey Without Breaking Your AC",…"
type input "{"body": "# Keeping Your Home Cool During New Jersey Heat Waves: Comprehensive …"
type input "## 1. Persona and Search Intent Analysis 1. Who is searching? • Suburban New Je…"
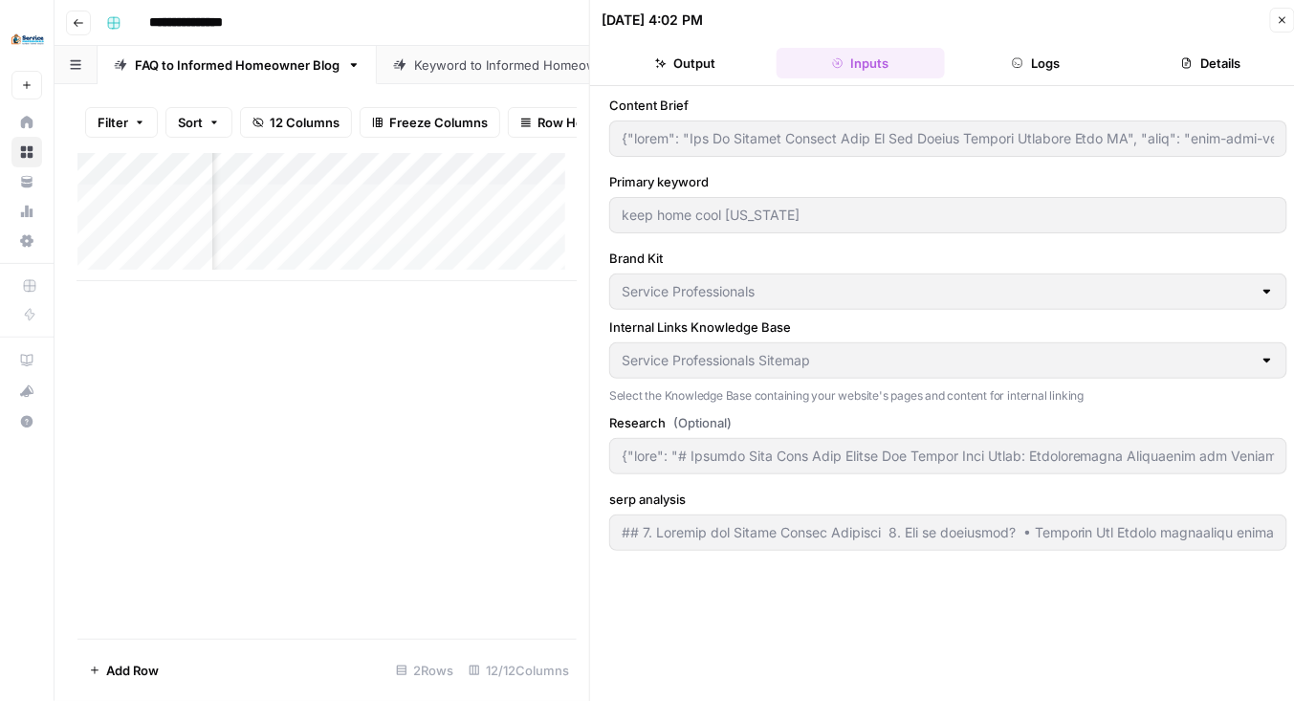
type input "{"title": "How To Survive Extreme Heat In New Jersey Without Breaking Your AC",…"
type input "{"body": "# Keeping Your Home Cool During New Jersey Heat Waves: Comprehensive …"
type input "## 1. Persona and Search Intent Analysis 1. Who is searching? • Suburban New Je…"
type input "{"title": "How To Survive Extreme Heat In New Jersey Without Breaking Your AC",…"
type input "{"body": "# Keeping Your Home Cool During New Jersey Heat Waves: Comprehensive …"
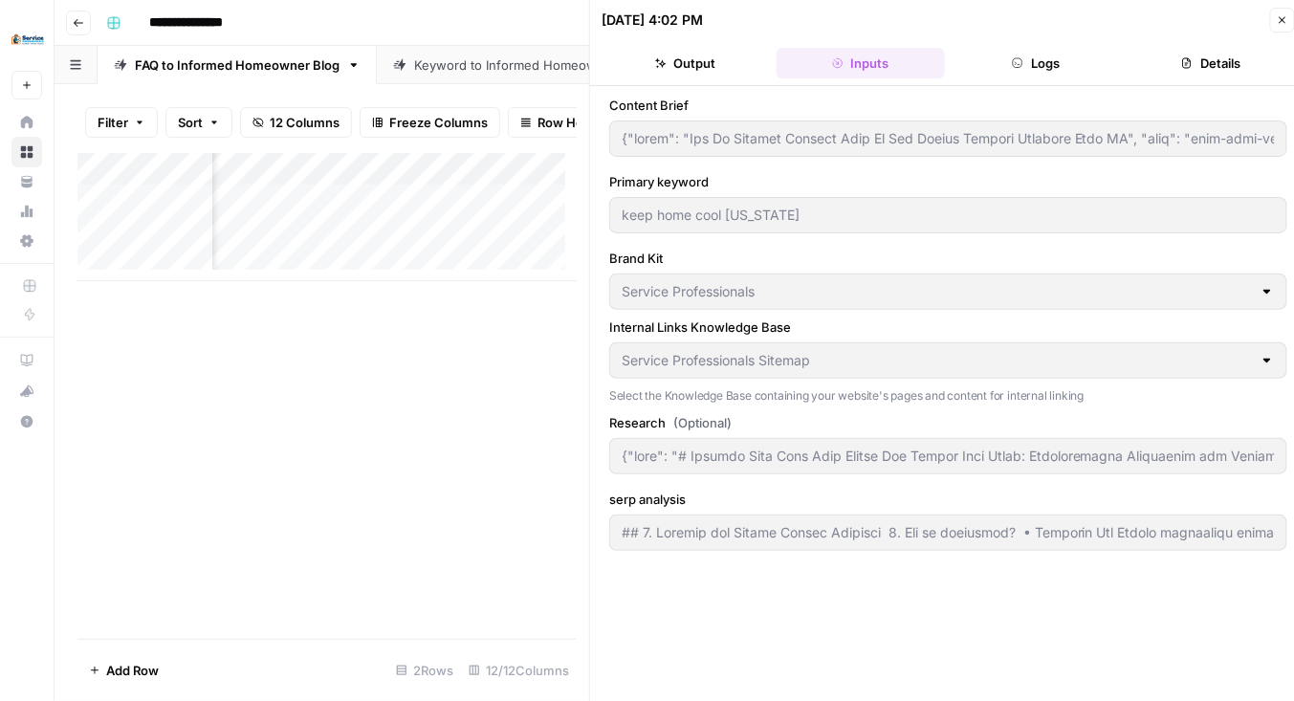
type input "## 1. Persona and Search Intent Analysis 1. Who is searching? • Suburban New Je…"
type input "{"title": "How To Survive Extreme Heat In New Jersey Without Breaking Your AC",…"
type input "{"body": "# Keeping Your Home Cool During New Jersey Heat Waves: Comprehensive …"
type input "## 1. Persona and Search Intent Analysis 1. Who is searching? • Suburban New Je…"
type input "{"title": "How To Survive Extreme Heat In New Jersey Without Breaking Your AC",…"
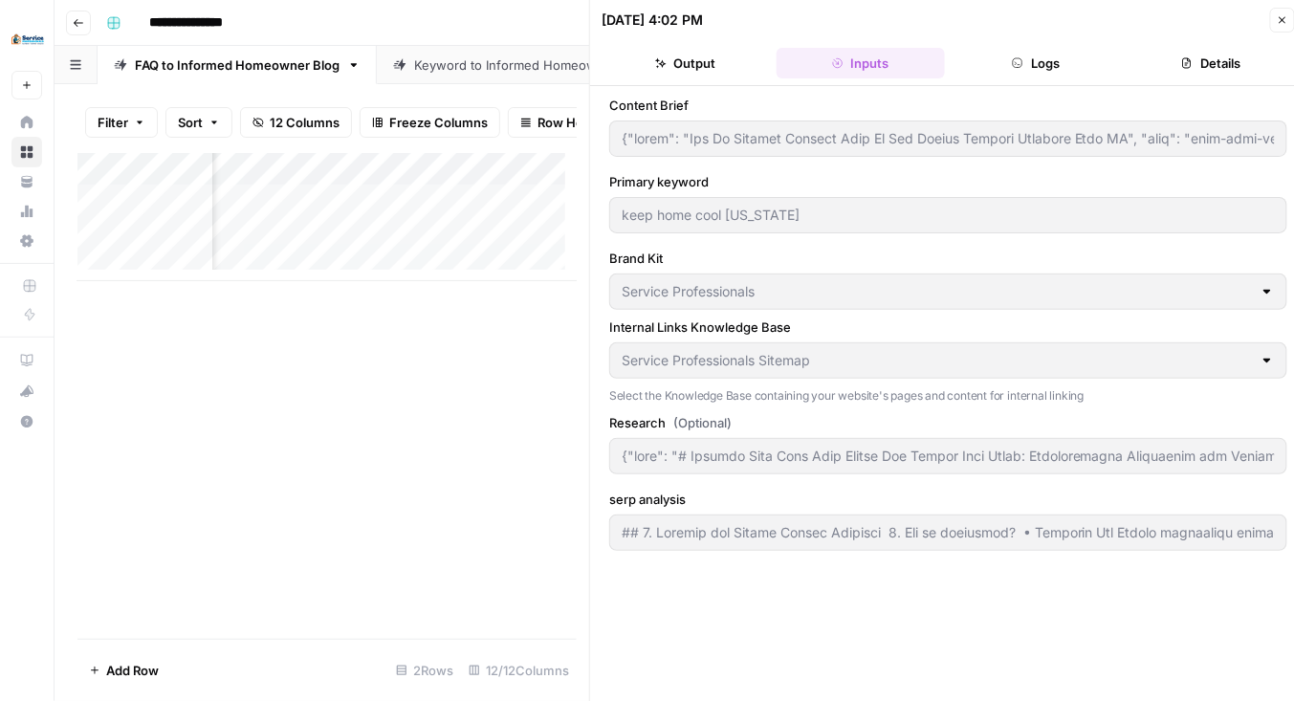
type input "{"body": "# Keeping Your Home Cool During New Jersey Heat Waves: Comprehensive …"
type input "## 1. Persona and Search Intent Analysis 1. Who is searching? • Suburban New Je…"
click at [1039, 66] on button "Logs" at bounding box center [1036, 63] width 167 height 31
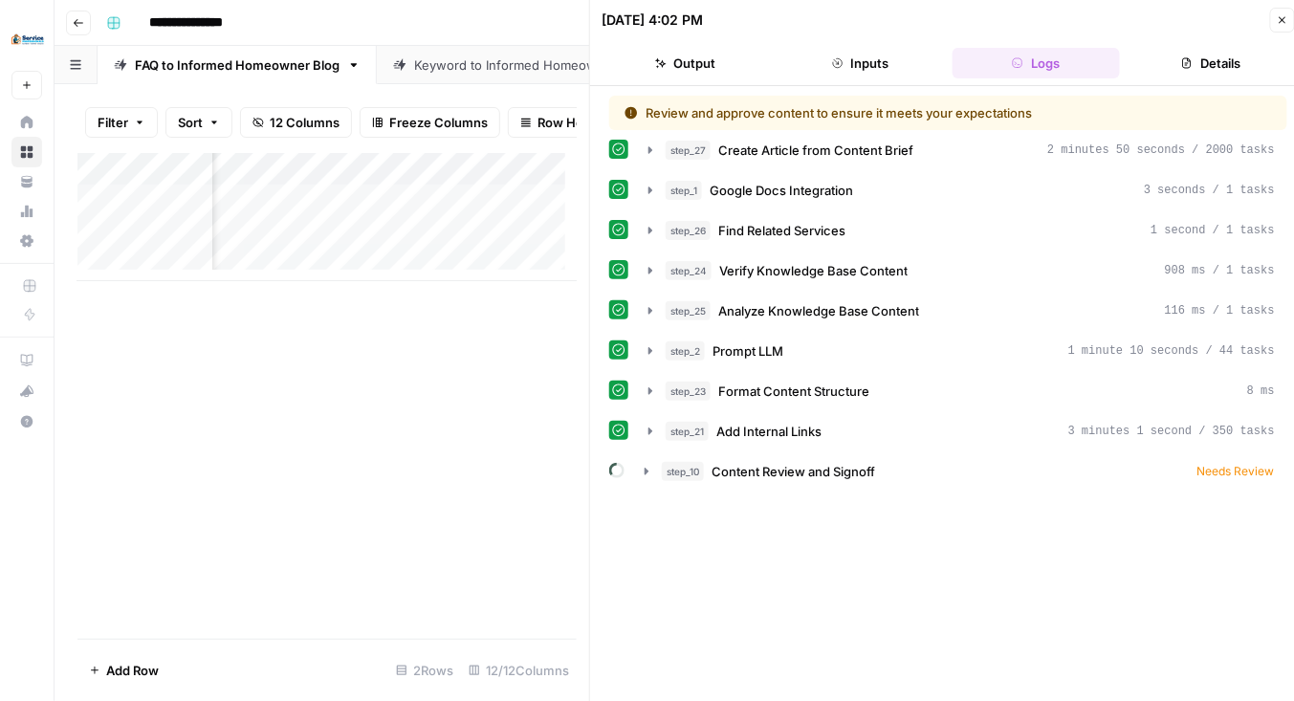
click at [1281, 16] on icon "button" at bounding box center [1282, 19] width 11 height 11
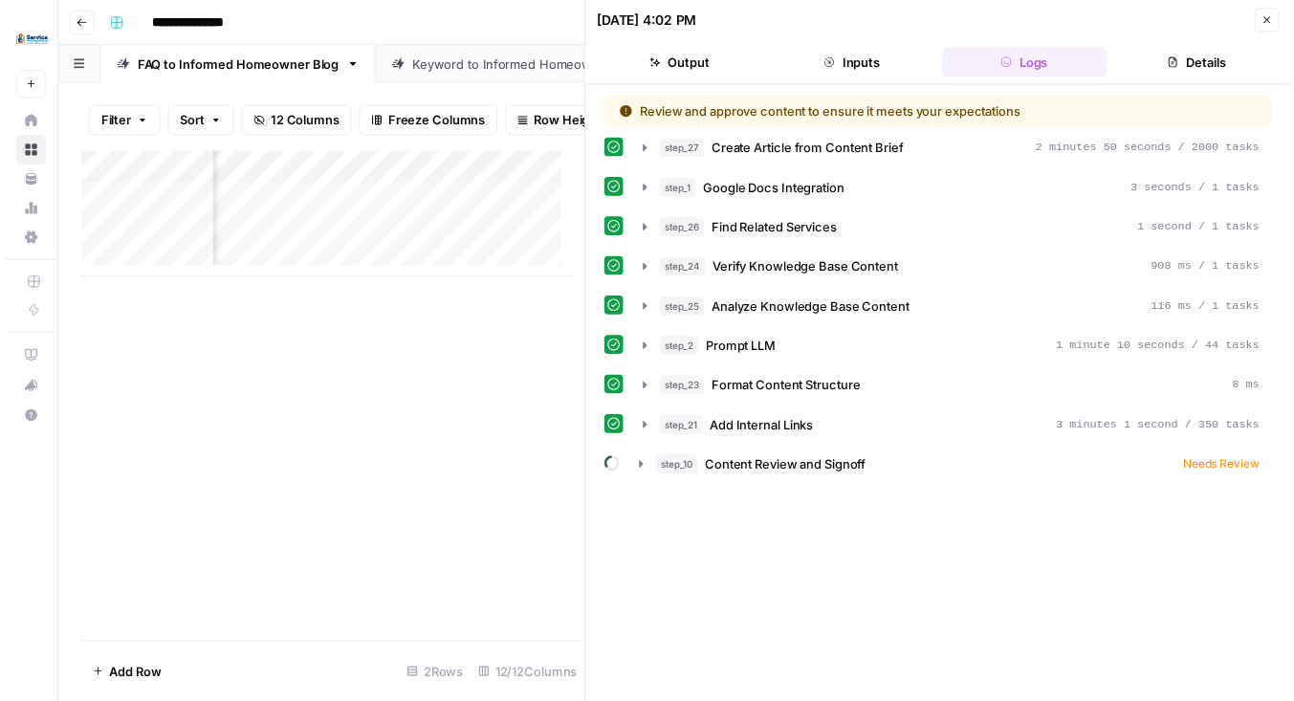
scroll to position [0, 1342]
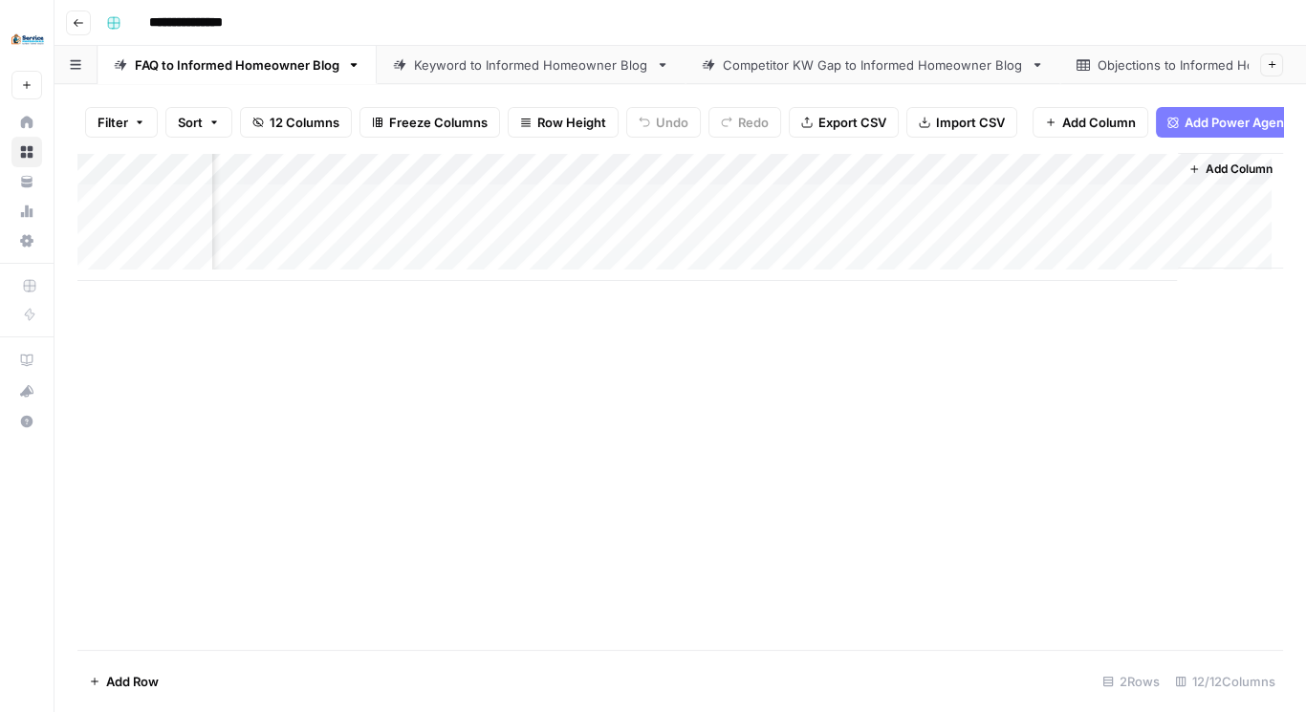
click at [942, 246] on div "Add Column" at bounding box center [680, 217] width 1206 height 128
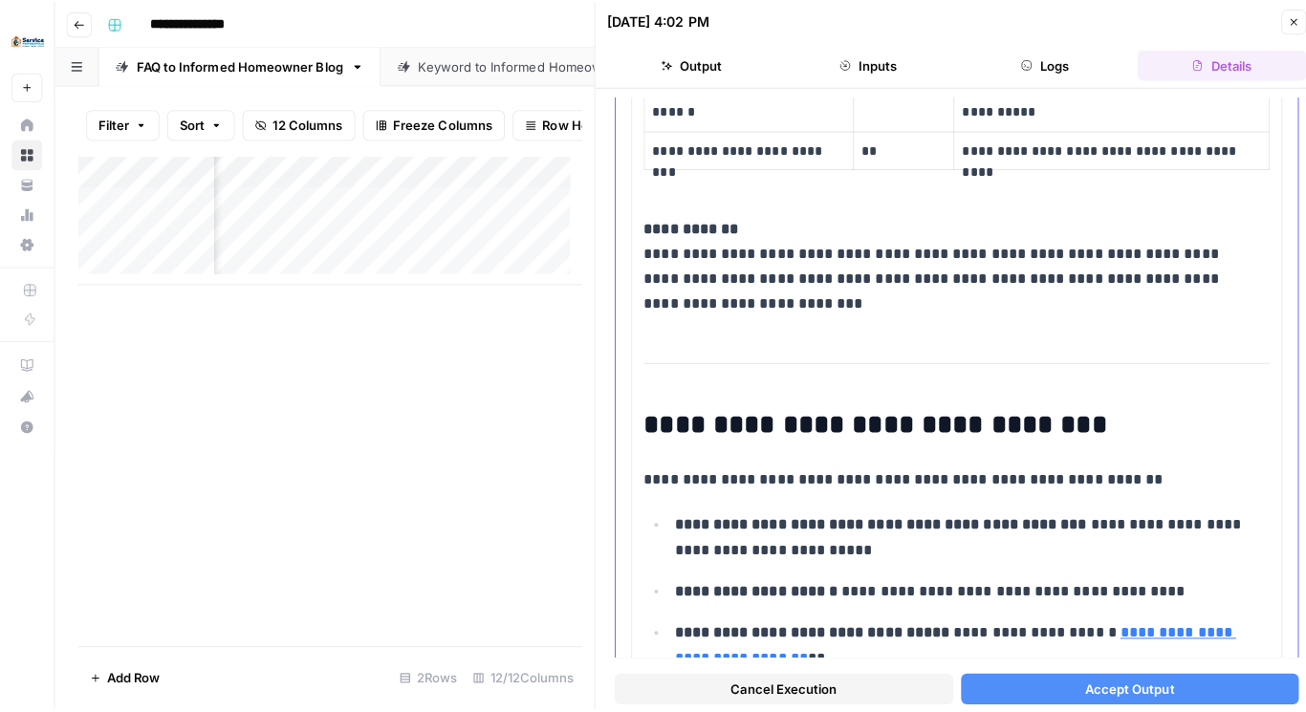
scroll to position [6528, 0]
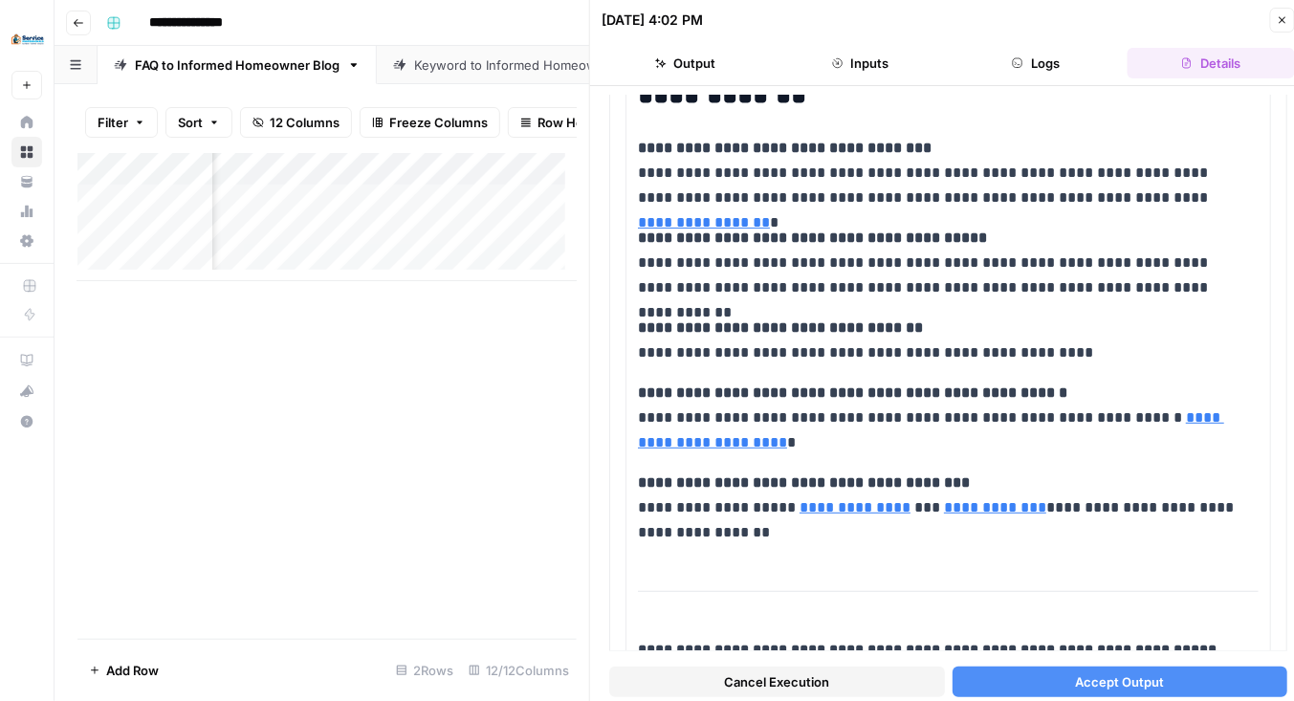
click at [855, 49] on button "Inputs" at bounding box center [860, 63] width 167 height 31
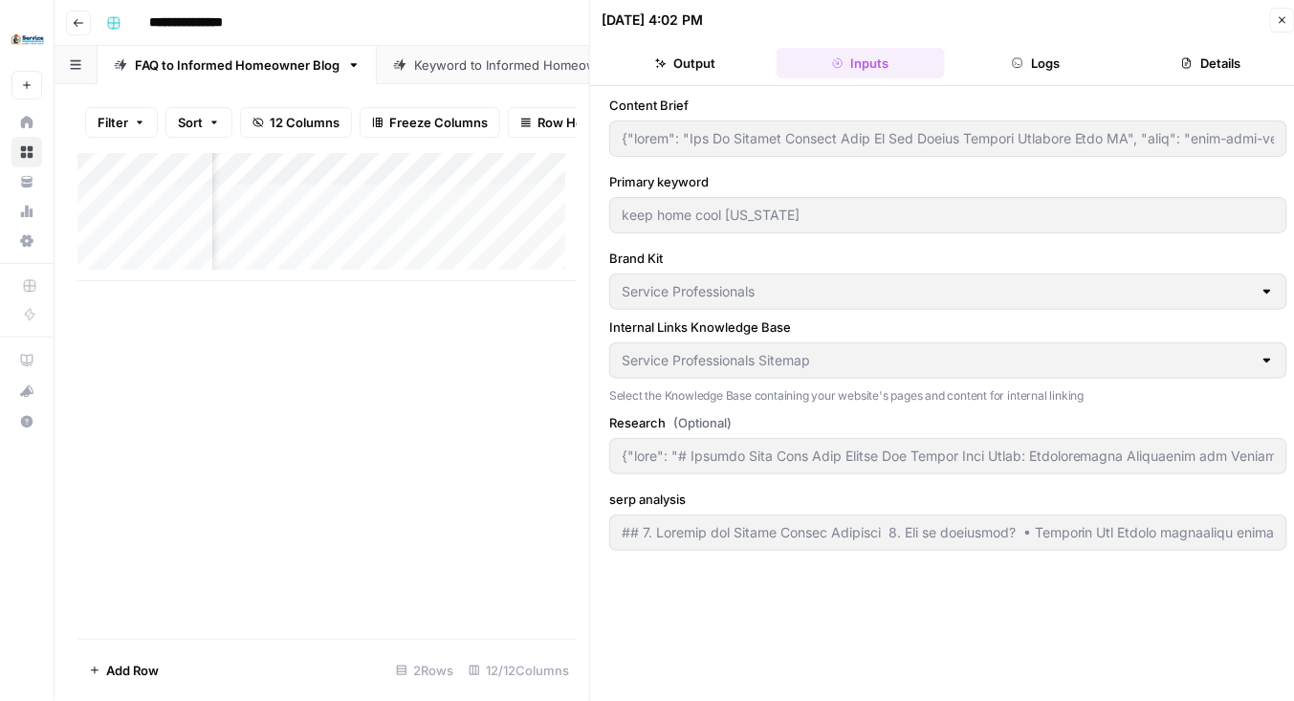
type input "{"title": "How To Survive Extreme Heat In New Jersey Without Breaking Your AC",…"
type input "{"body": "# Keeping Your Home Cool During New Jersey Heat Waves: Comprehensive …"
type input "## 1. Persona and Search Intent Analysis 1. Who is searching? • Suburban New Je…"
type input "{"title": "How To Survive Extreme Heat In New Jersey Without Breaking Your AC",…"
type input "{"body": "# Keeping Your Home Cool During New Jersey Heat Waves: Comprehensive …"
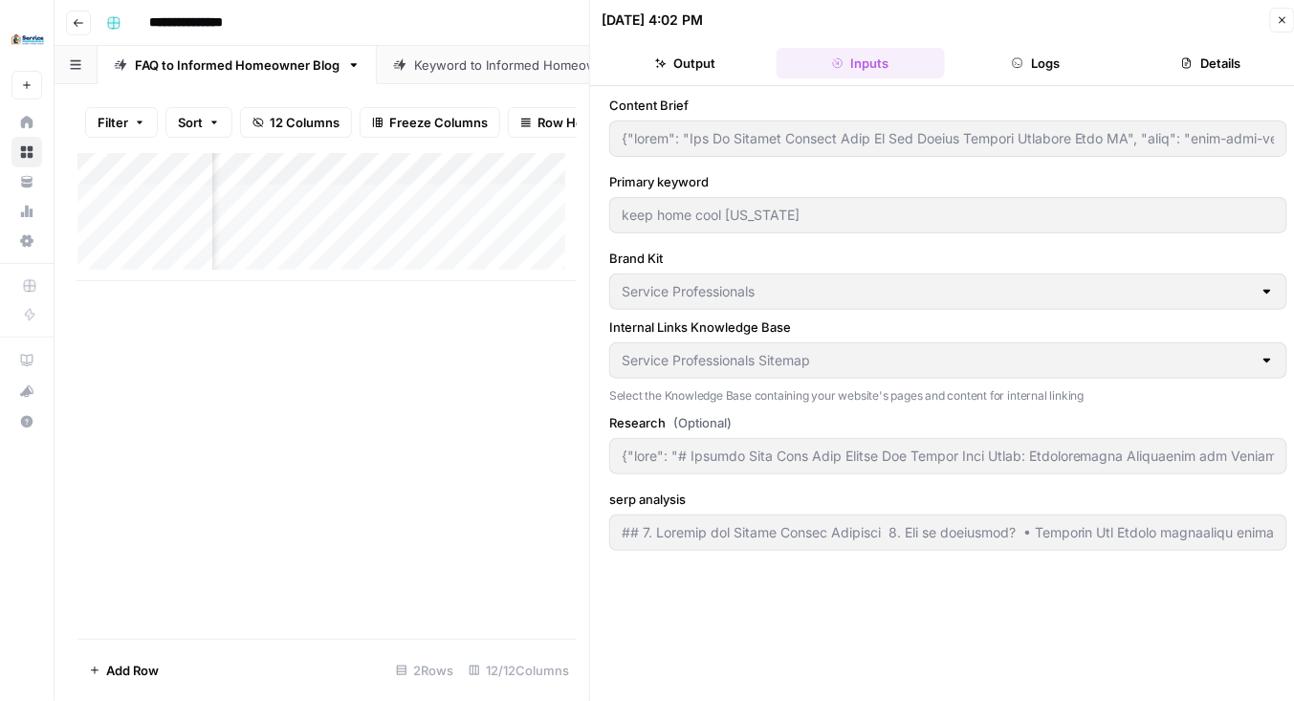
type input "## 1. Persona and Search Intent Analysis 1. Who is searching? • Suburban New Je…"
click at [1283, 11] on button "Close" at bounding box center [1282, 20] width 25 height 25
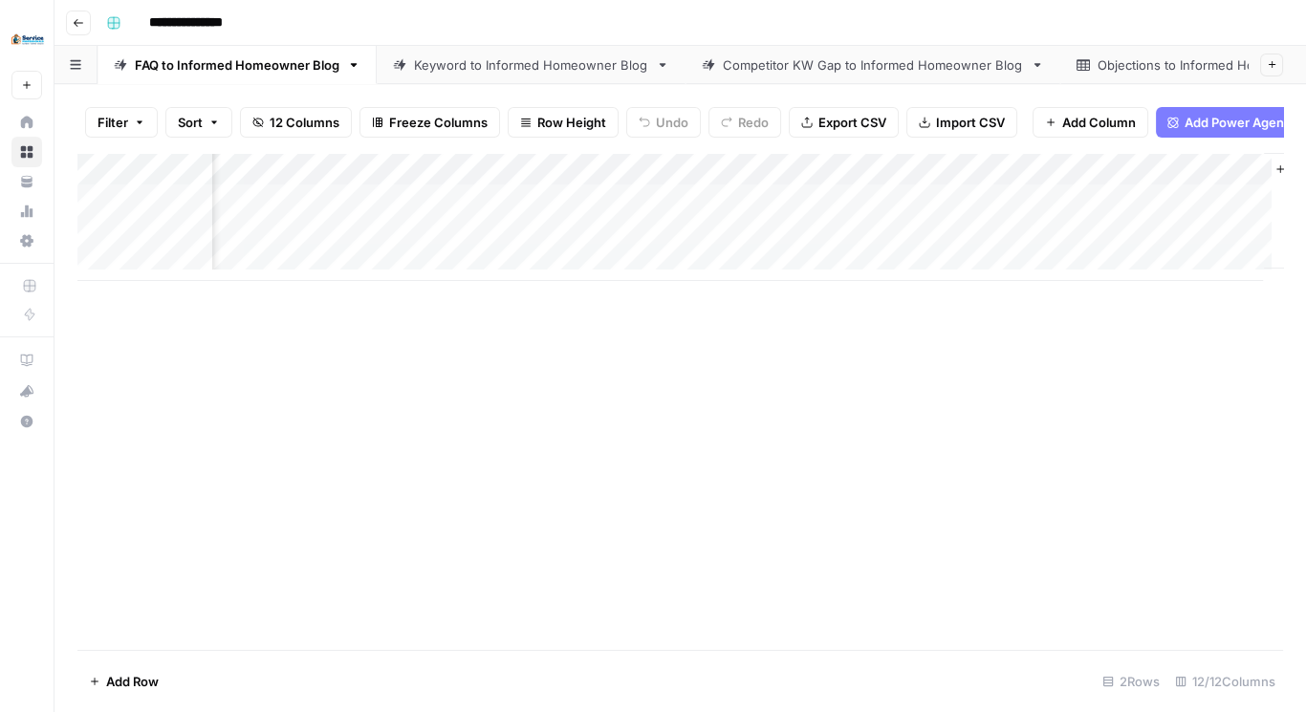
scroll to position [0, 1352]
click at [828, 238] on div "Add Column" at bounding box center [680, 217] width 1206 height 128
click at [851, 241] on div "Add Column" at bounding box center [680, 217] width 1206 height 128
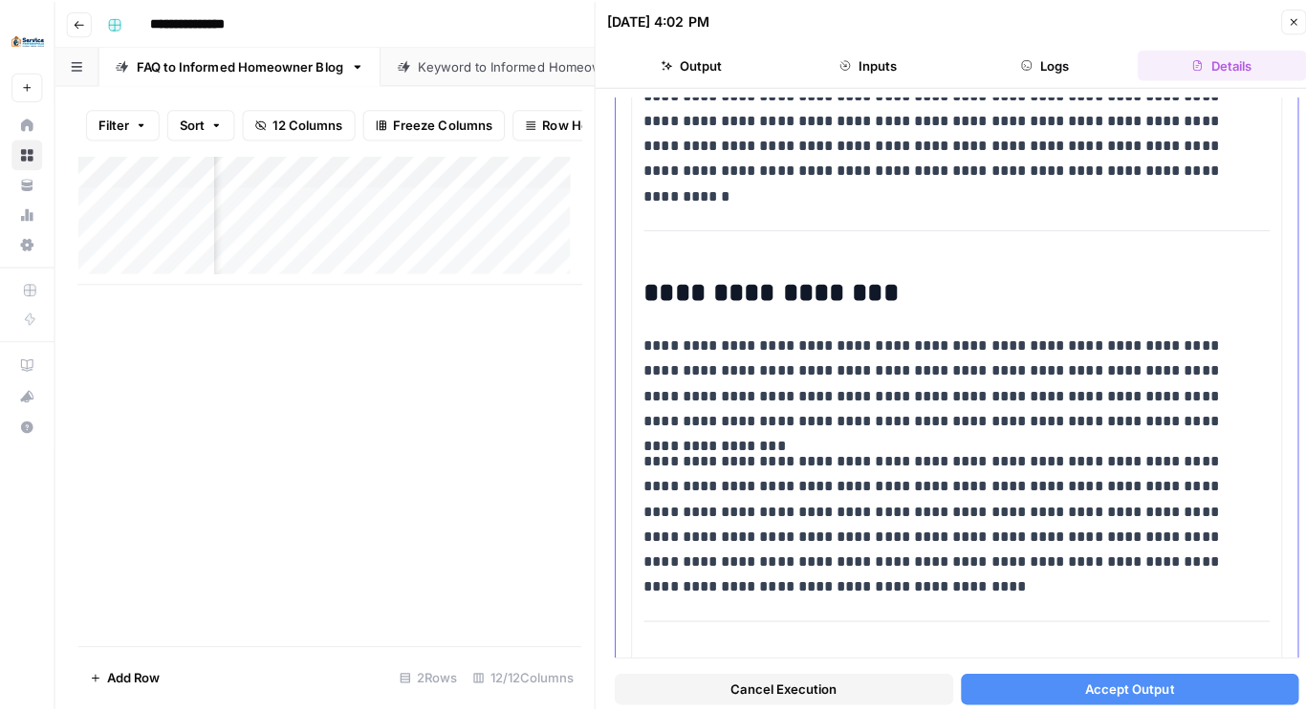
scroll to position [77, 0]
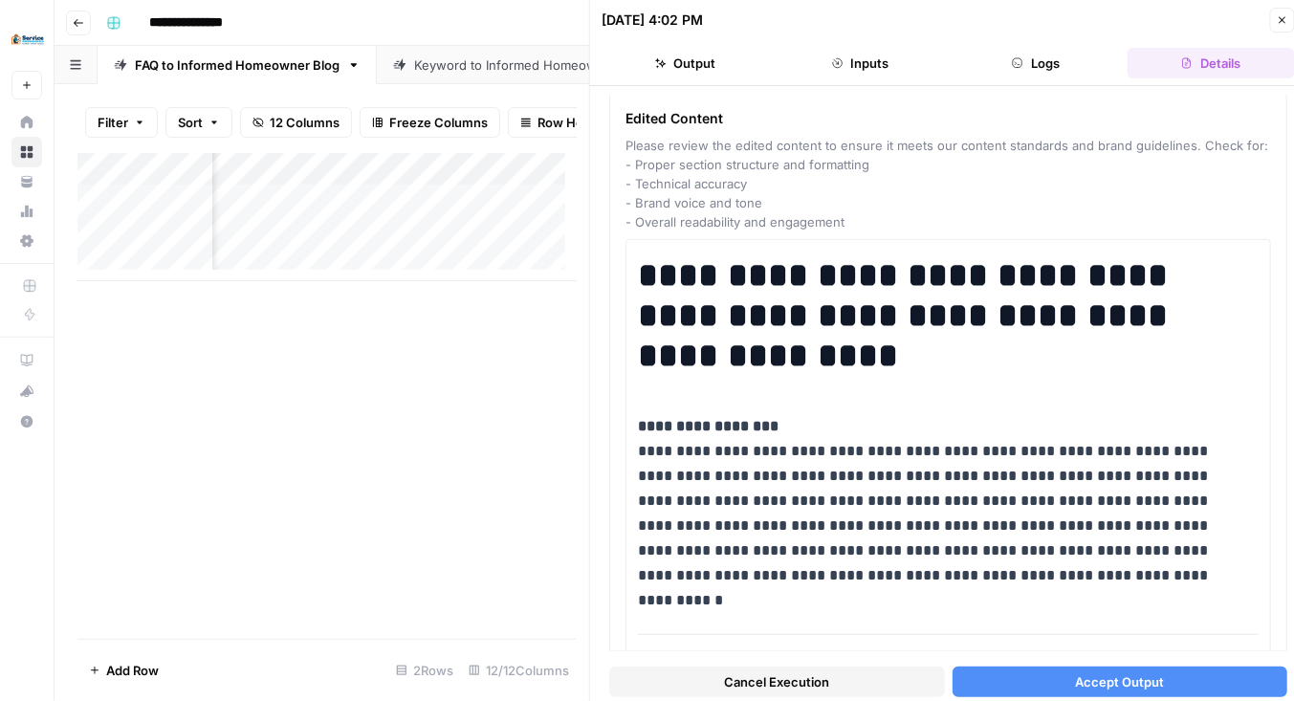
click at [698, 57] on button "Output" at bounding box center [685, 63] width 167 height 31
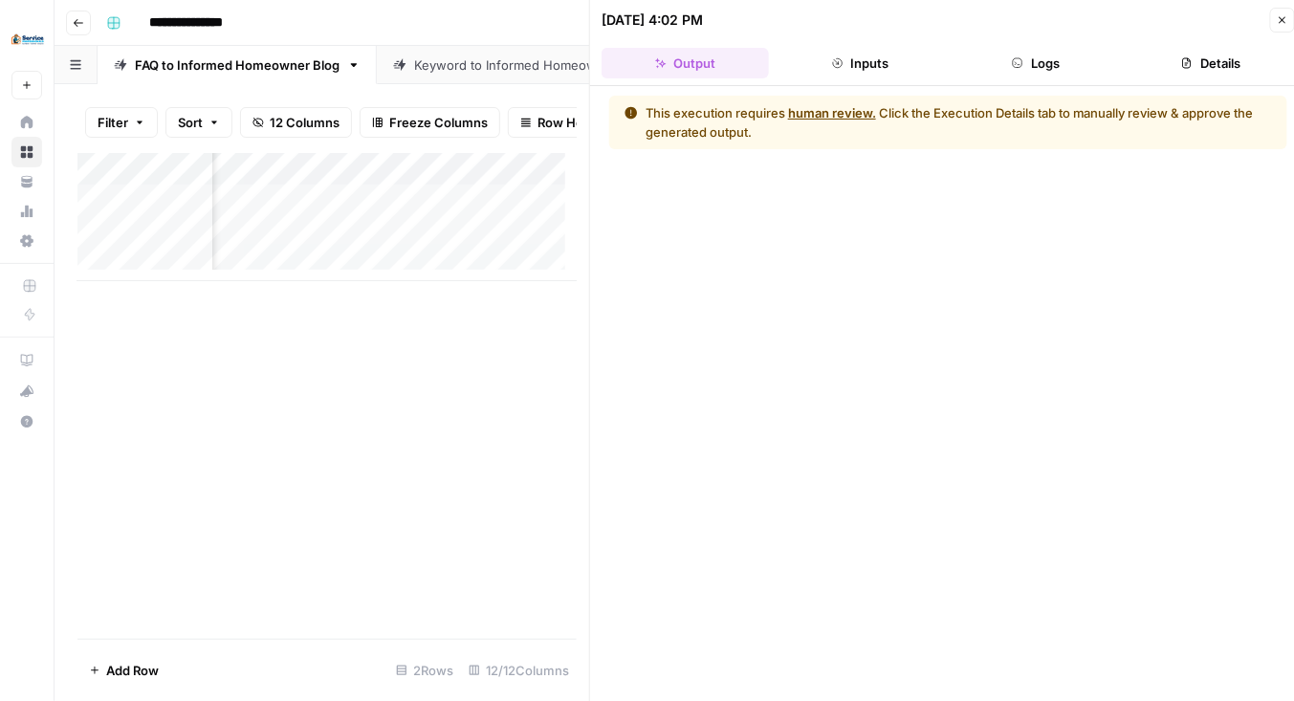
click at [1281, 17] on icon "button" at bounding box center [1283, 20] width 7 height 7
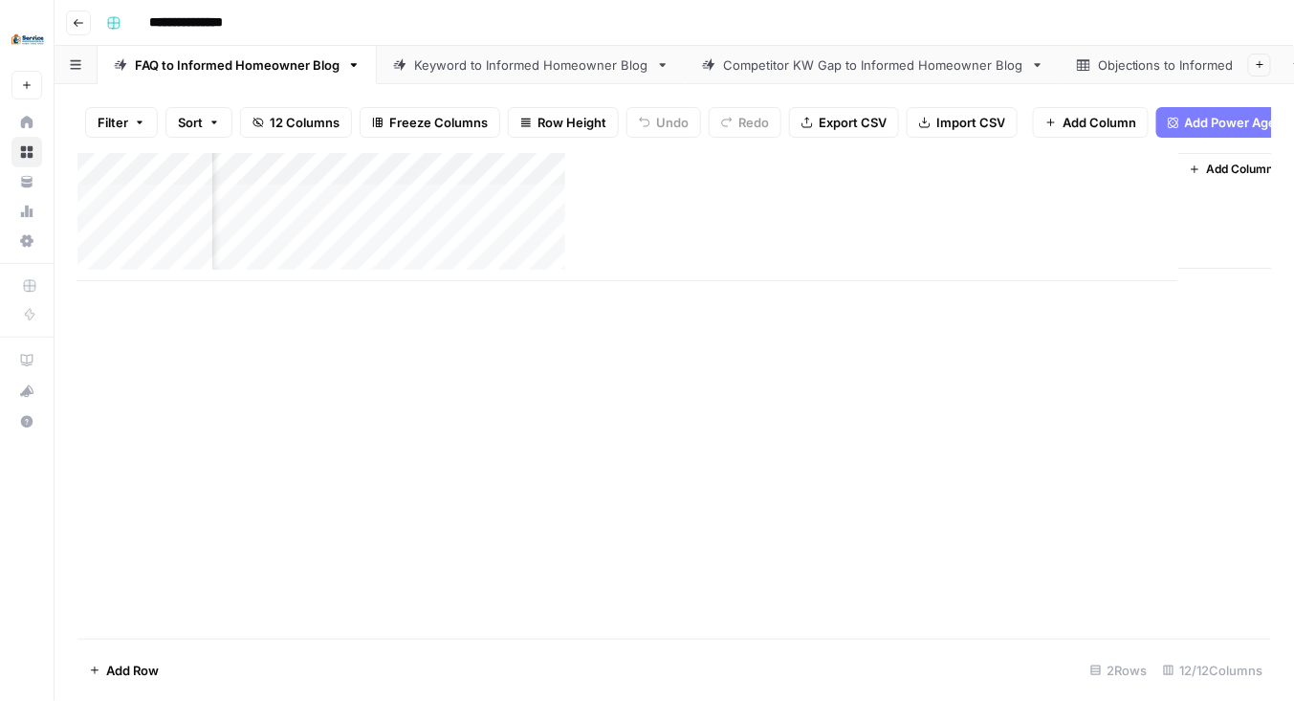
scroll to position [0, 1342]
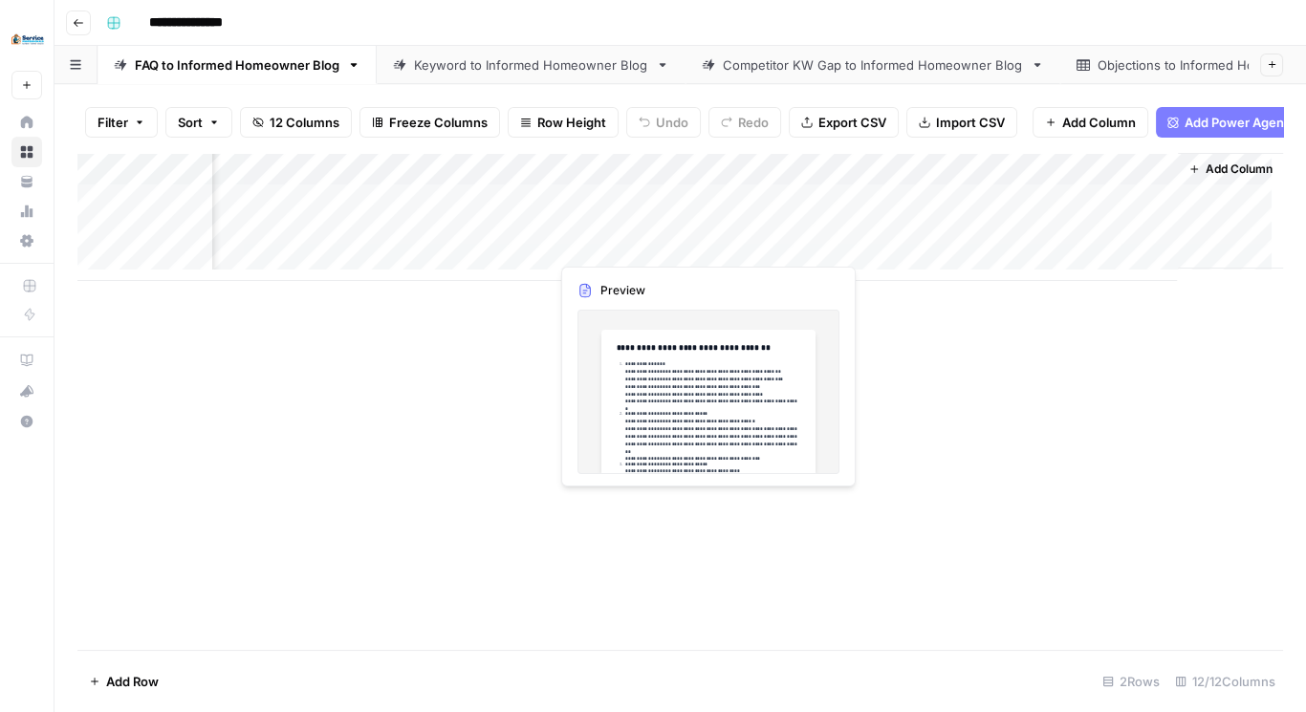
click at [617, 247] on div "Add Column" at bounding box center [680, 217] width 1206 height 128
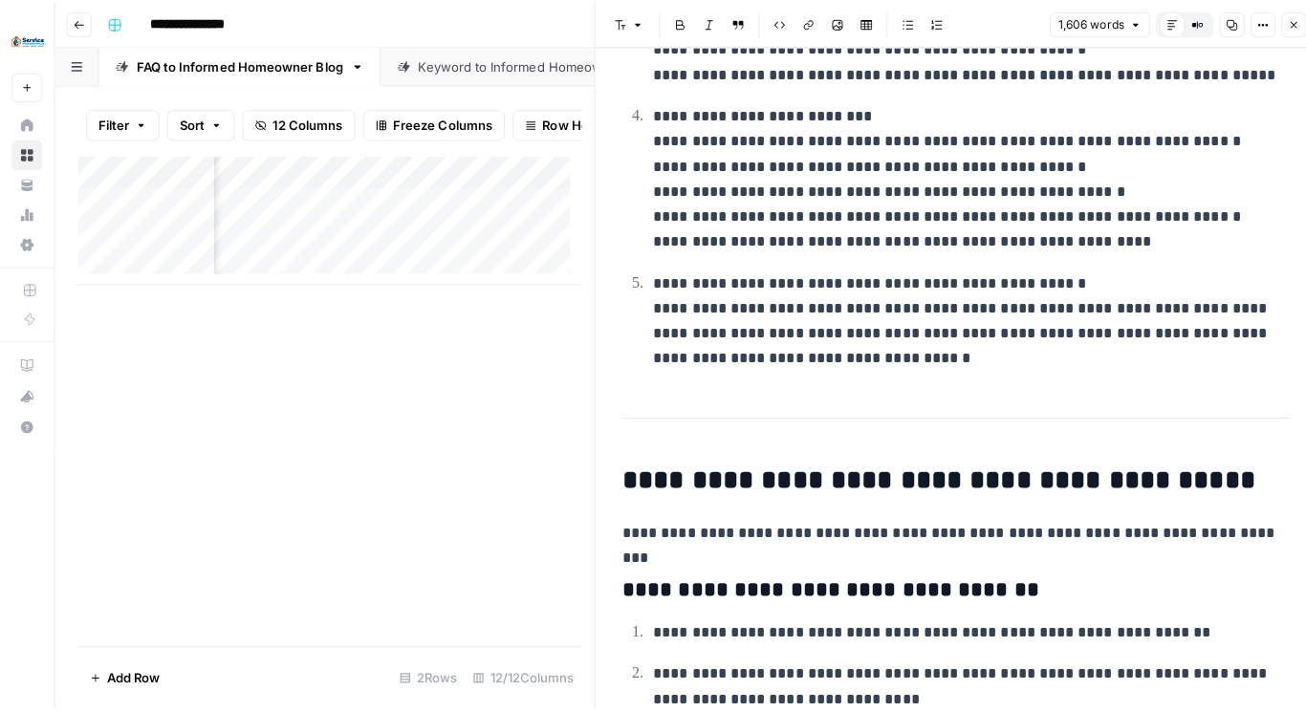
scroll to position [739, 0]
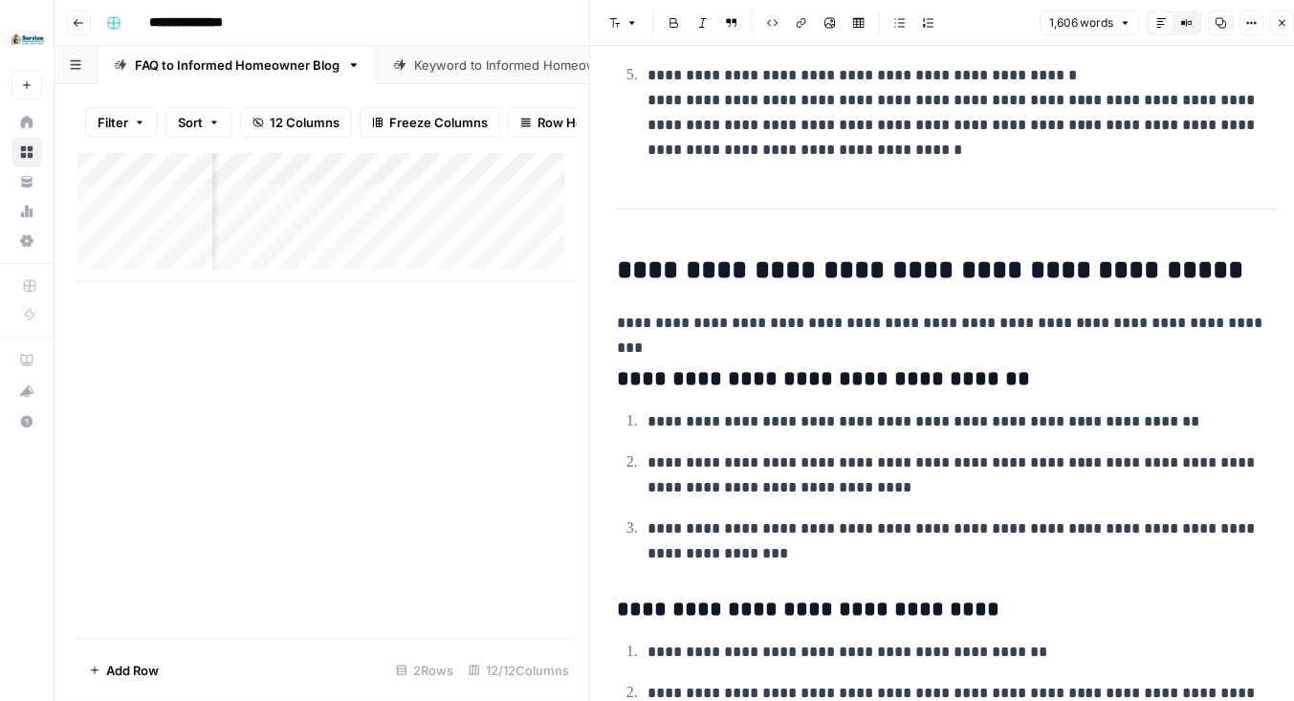
click at [1281, 26] on icon "button" at bounding box center [1282, 22] width 11 height 11
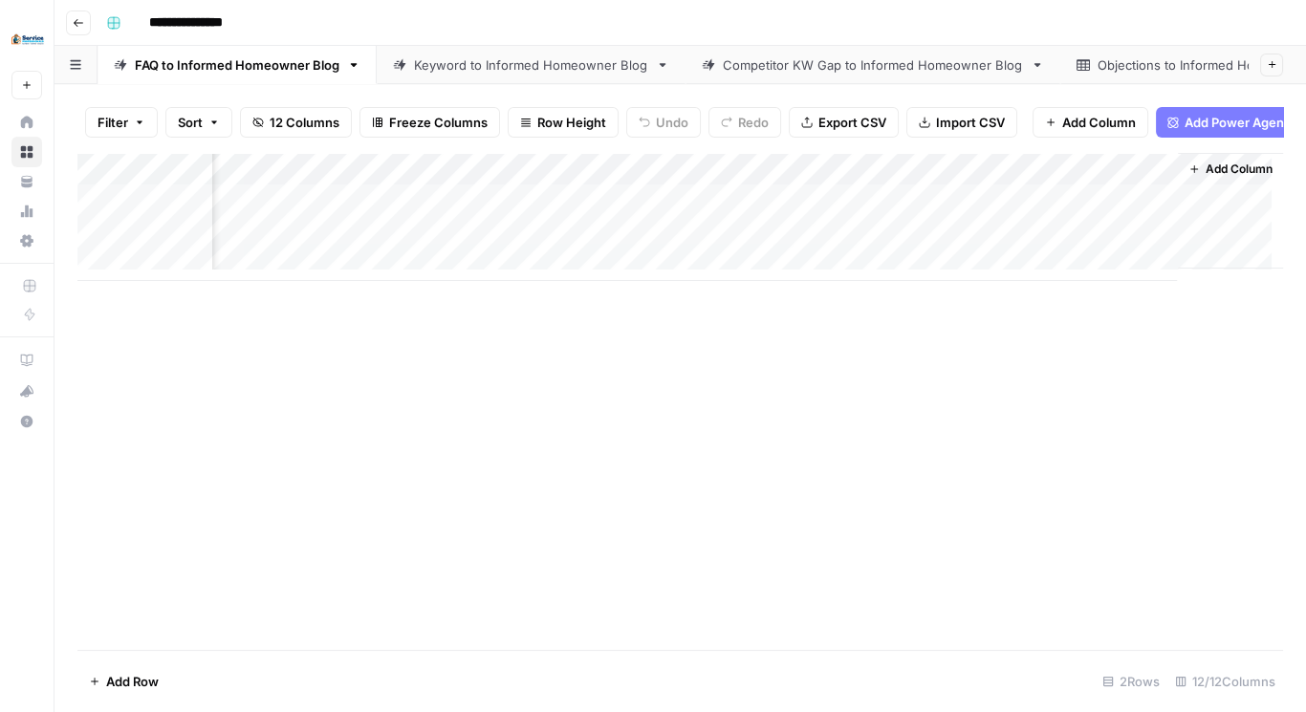
click at [928, 238] on div "Add Column" at bounding box center [680, 217] width 1206 height 128
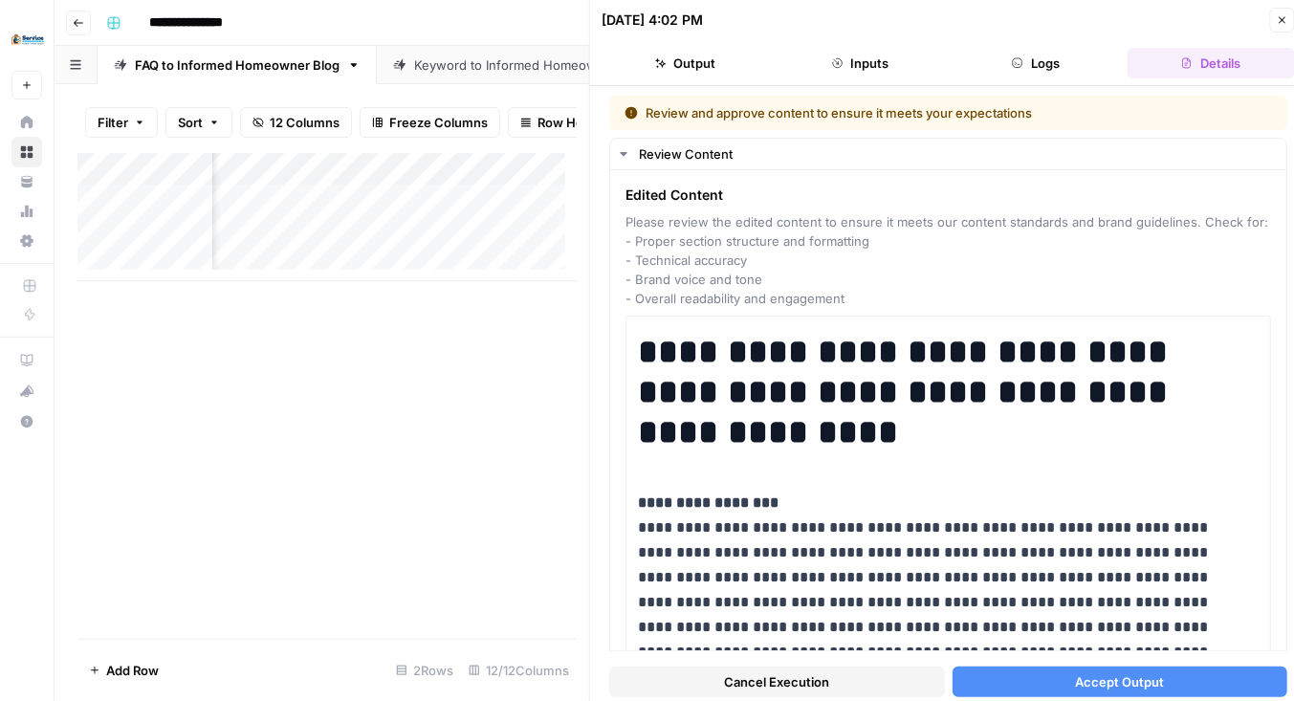
click at [847, 677] on button "Cancel Execution" at bounding box center [777, 682] width 336 height 31
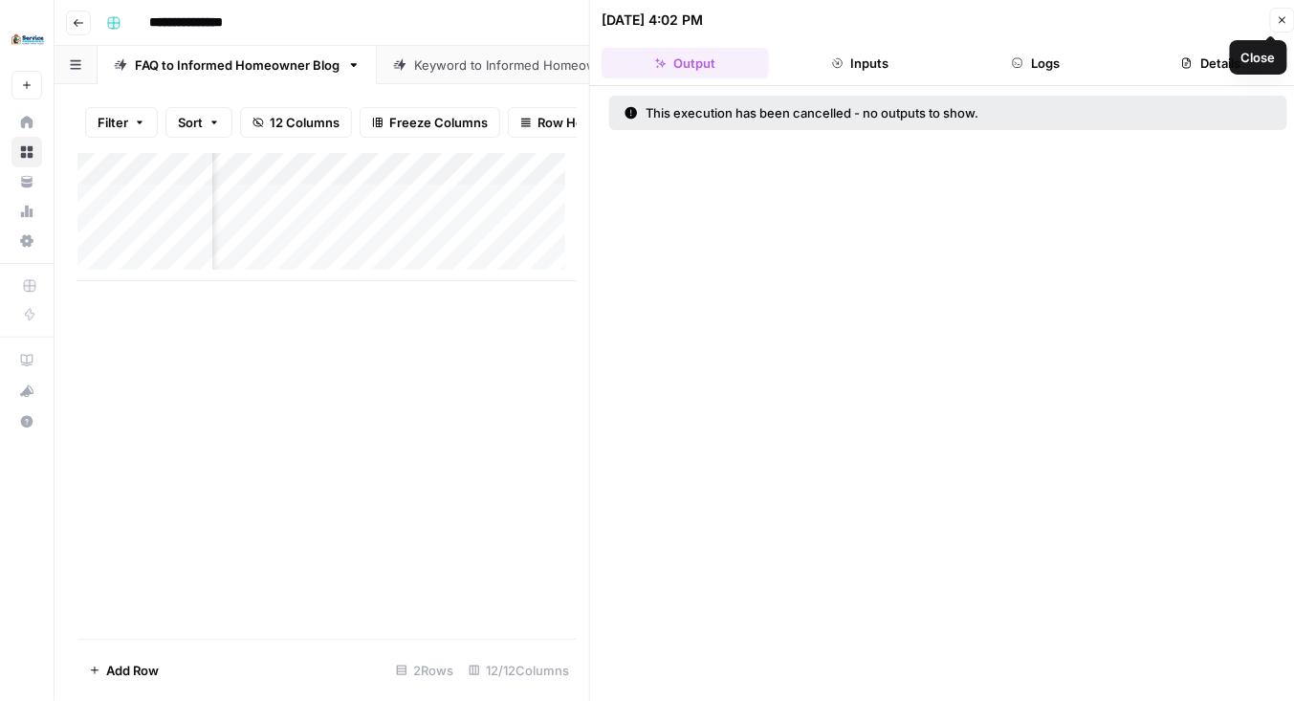
click at [1282, 21] on icon "button" at bounding box center [1282, 19] width 11 height 11
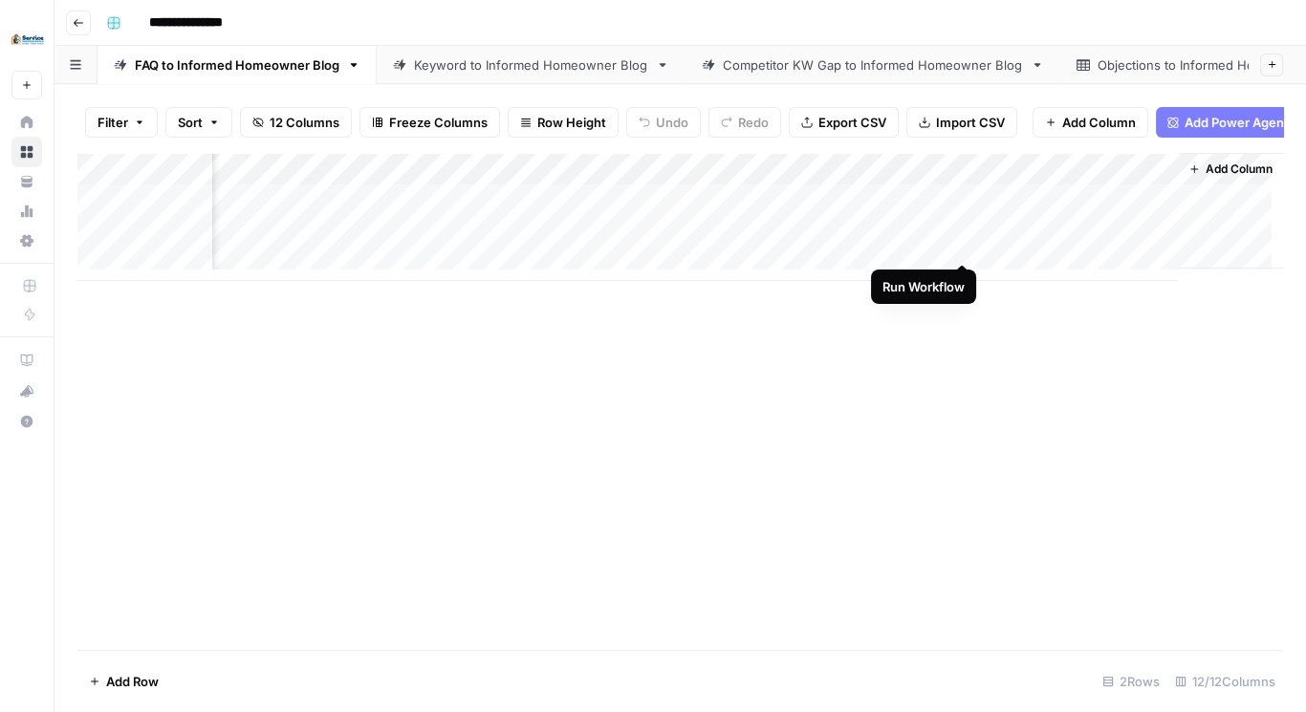
click at [966, 241] on div "Add Column" at bounding box center [680, 217] width 1206 height 128
click at [941, 178] on div "Add Column" at bounding box center [680, 217] width 1206 height 128
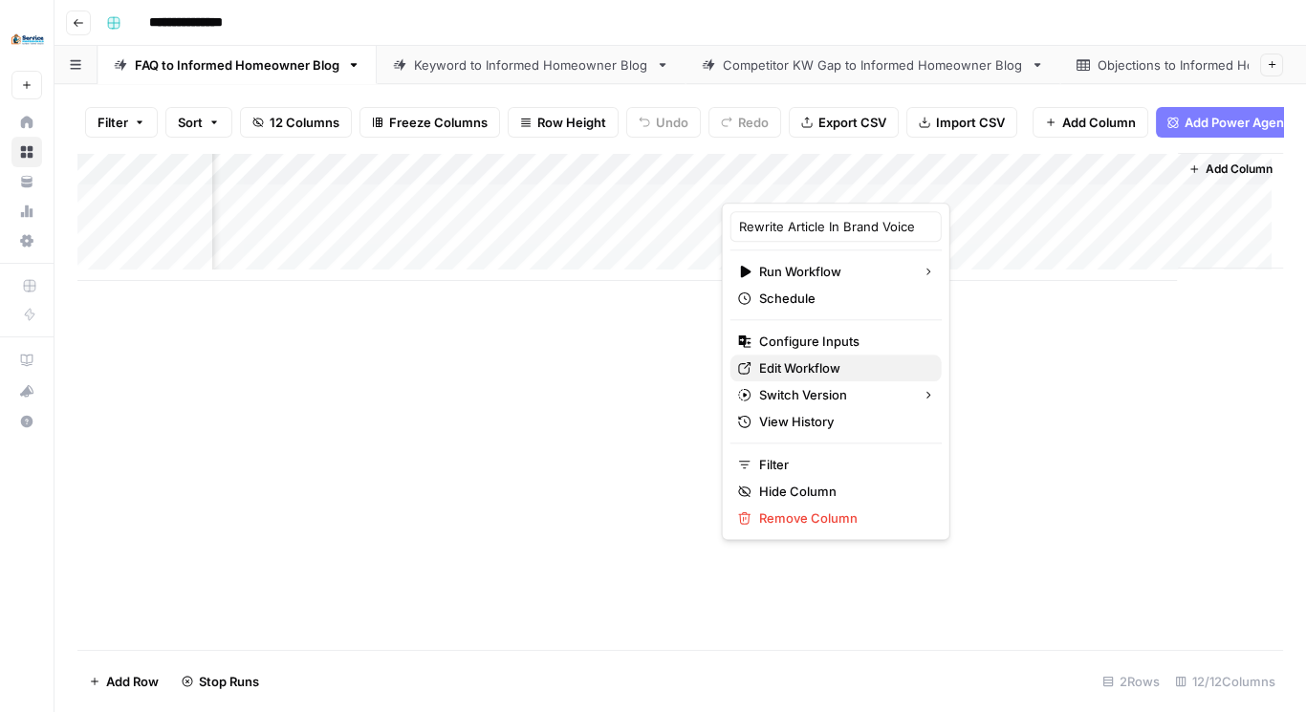
click at [818, 365] on span "Edit Workflow" at bounding box center [842, 368] width 167 height 19
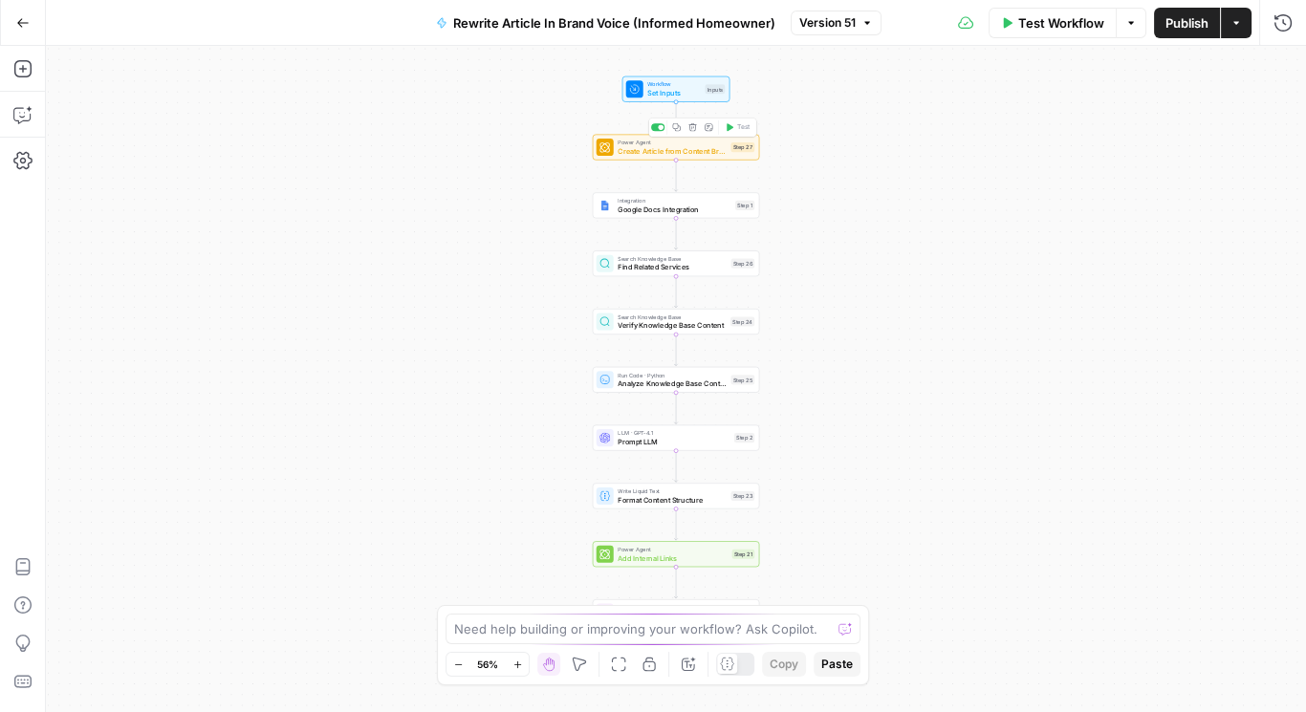
click at [682, 150] on span "Create Article from Content Brief" at bounding box center [672, 150] width 109 height 11
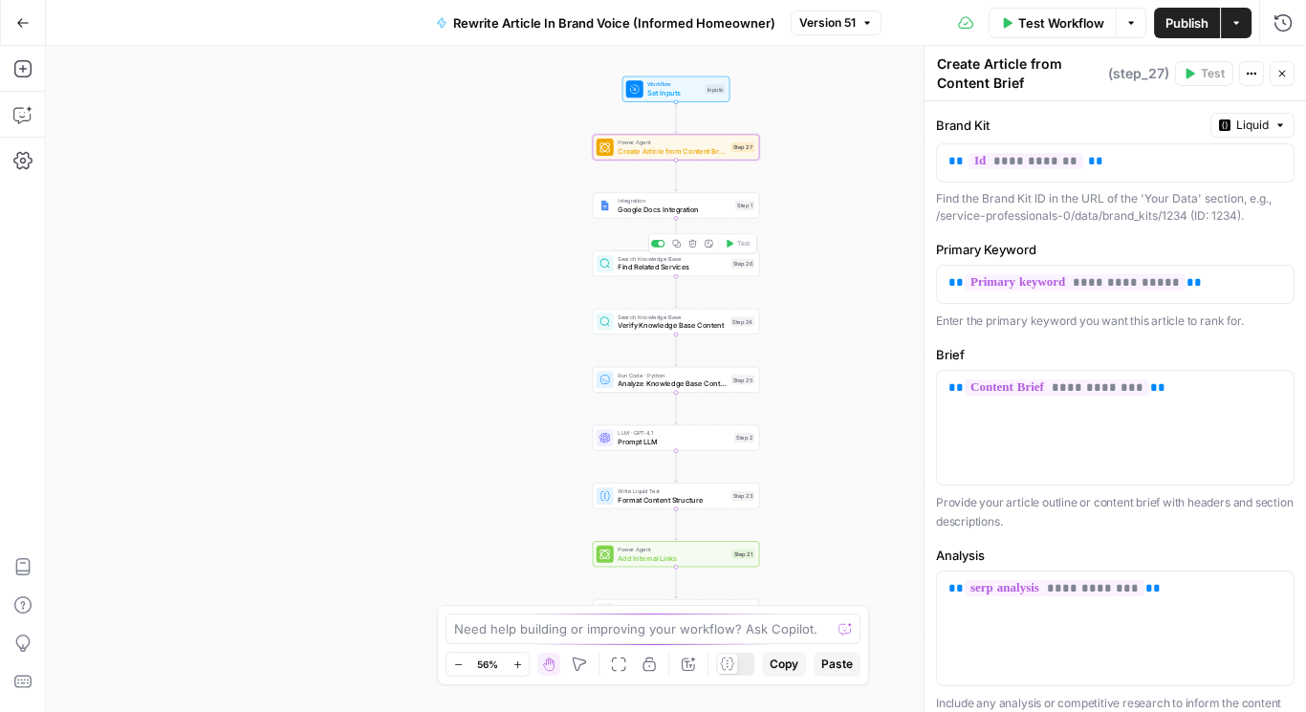
click at [674, 274] on div "Search Knowledge Base Find Related Services Step 26 Copy step Delete step Add N…" at bounding box center [676, 264] width 167 height 26
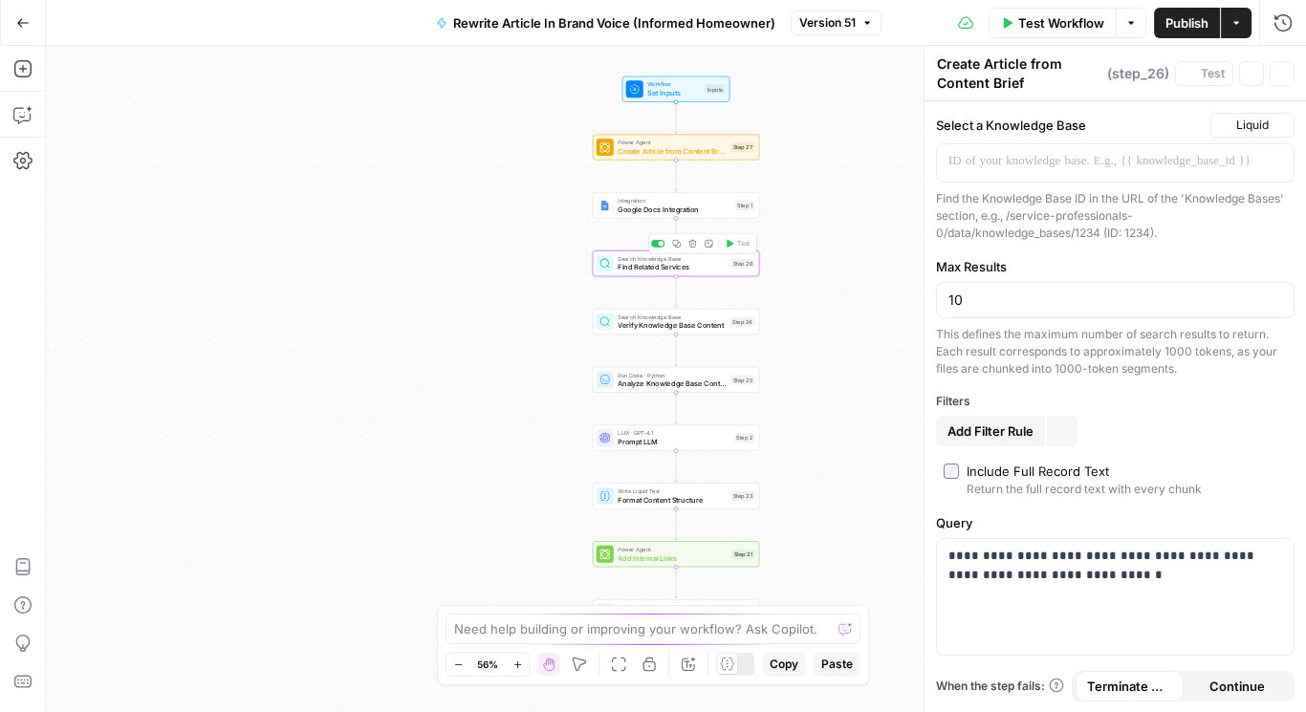
type textarea "Find Related Services"
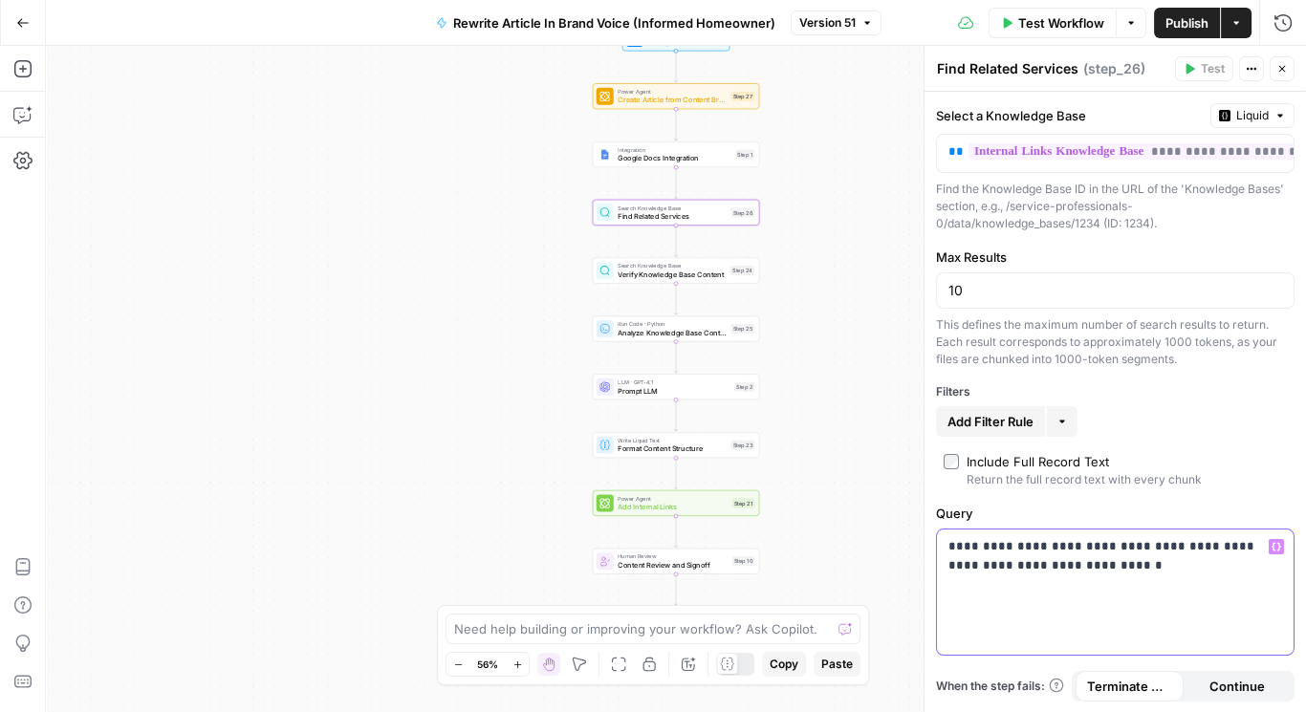
drag, startPoint x: 1086, startPoint y: 564, endPoint x: 939, endPoint y: 550, distance: 148.0
click at [939, 550] on div "**********" at bounding box center [1115, 592] width 357 height 125
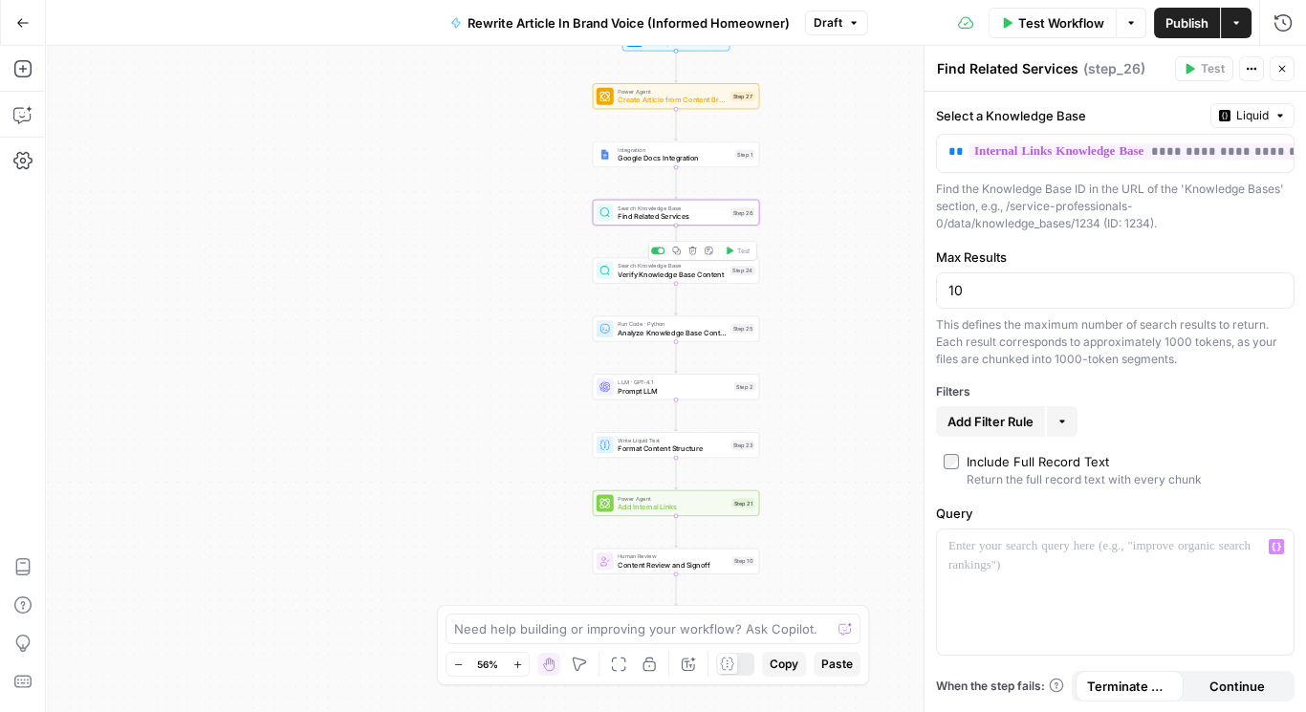
click at [679, 277] on span "Verify Knowledge Base Content" at bounding box center [672, 274] width 108 height 11
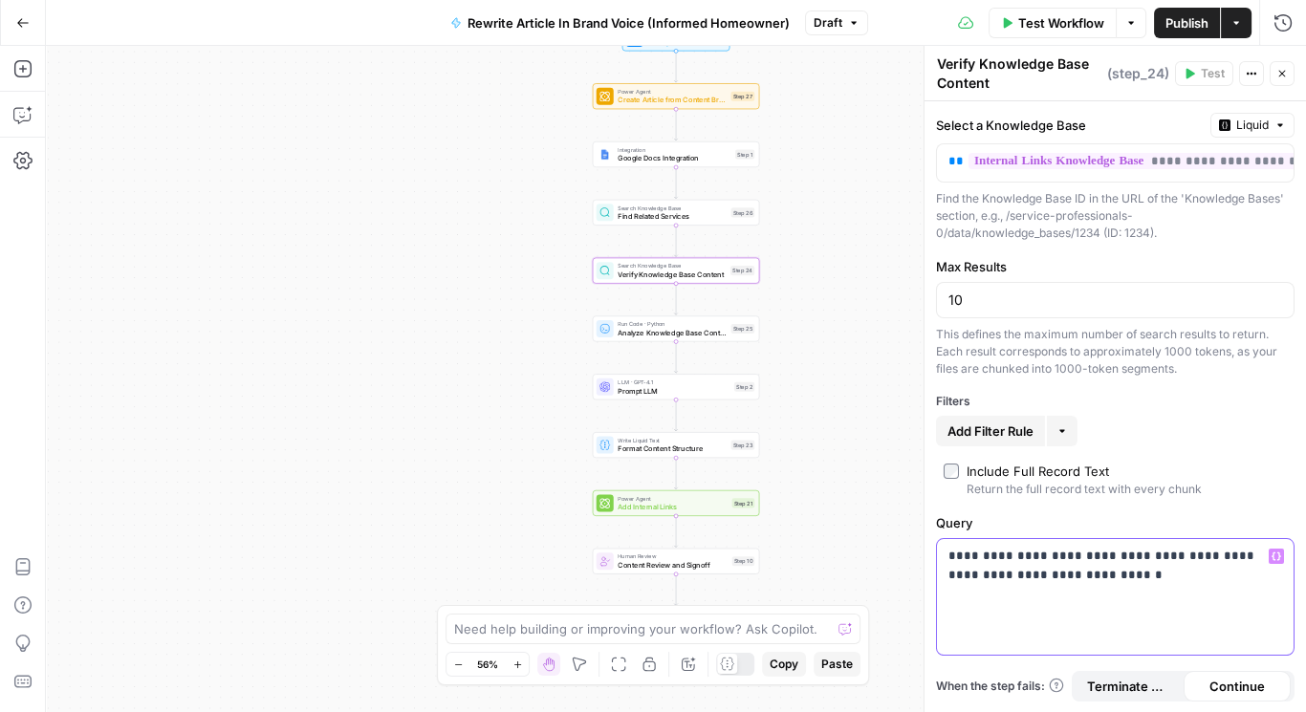
drag, startPoint x: 1097, startPoint y: 581, endPoint x: 936, endPoint y: 548, distance: 163.9
click at [937, 548] on div "**********" at bounding box center [1115, 597] width 357 height 116
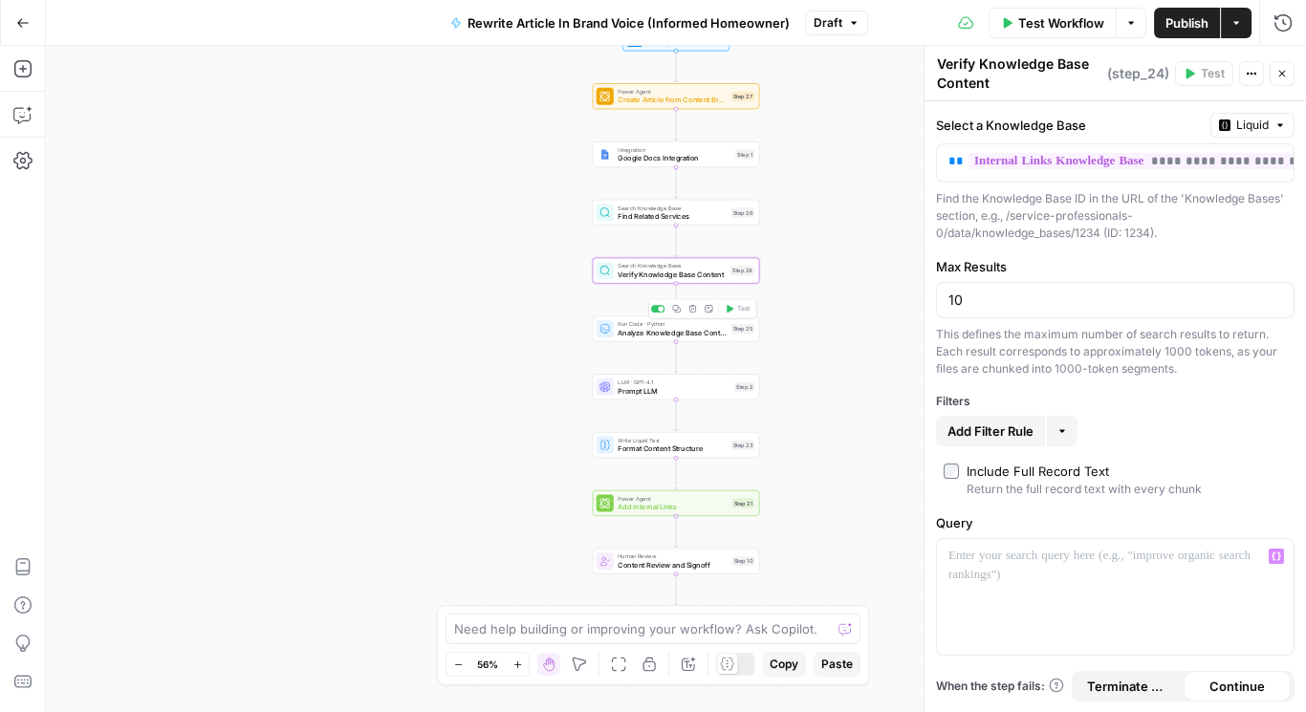
click at [652, 335] on span "Analyze Knowledge Base Content" at bounding box center [672, 332] width 109 height 11
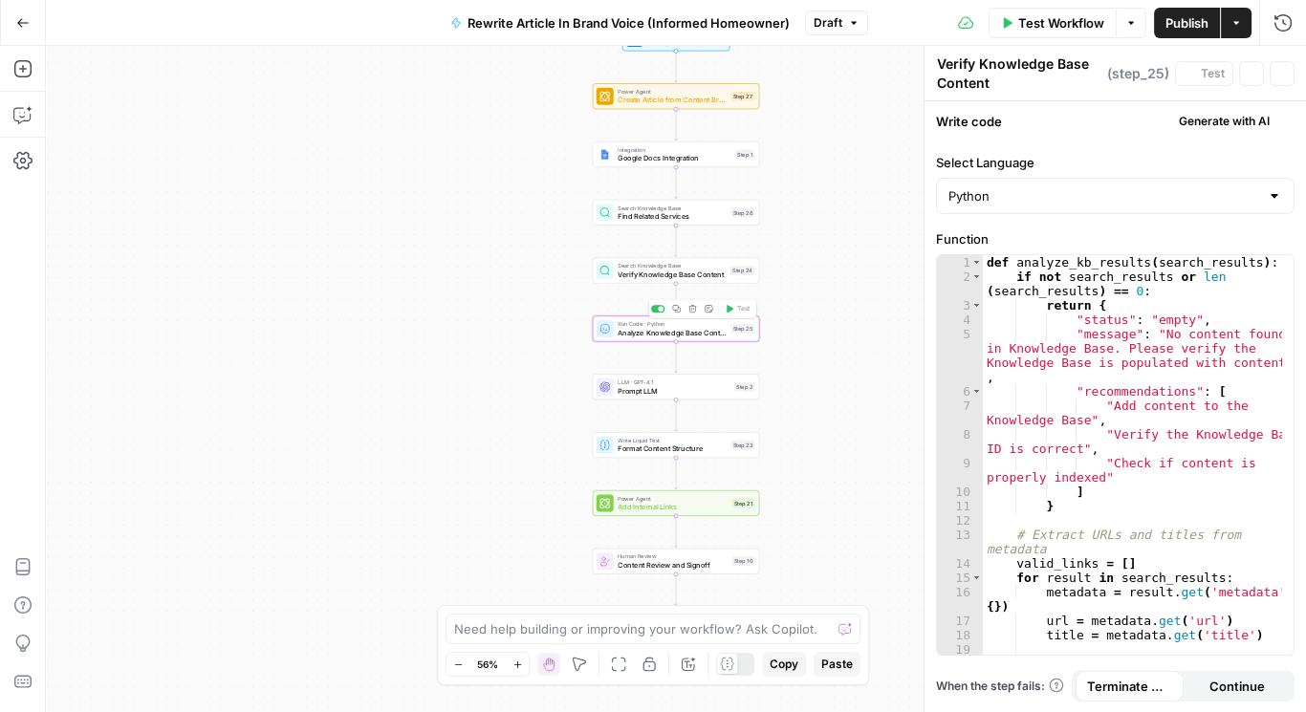
type textarea "Analyze Knowledge Base Content"
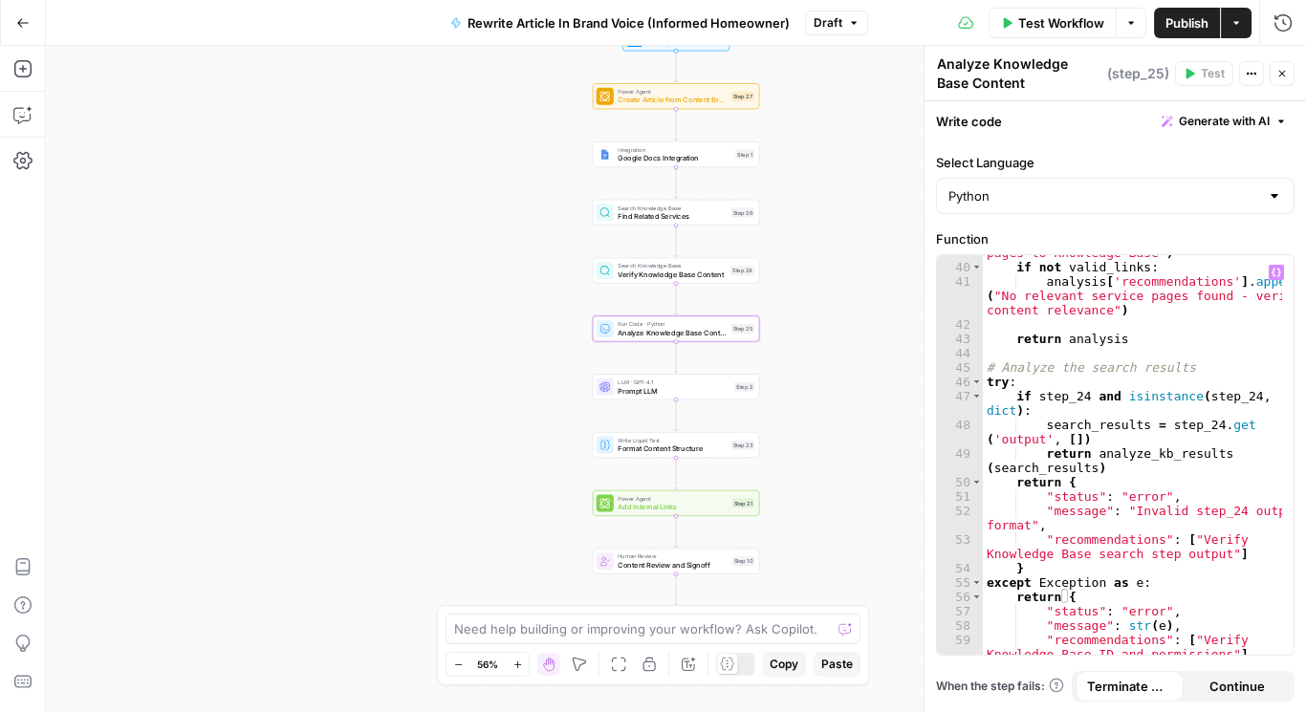
scroll to position [860, 0]
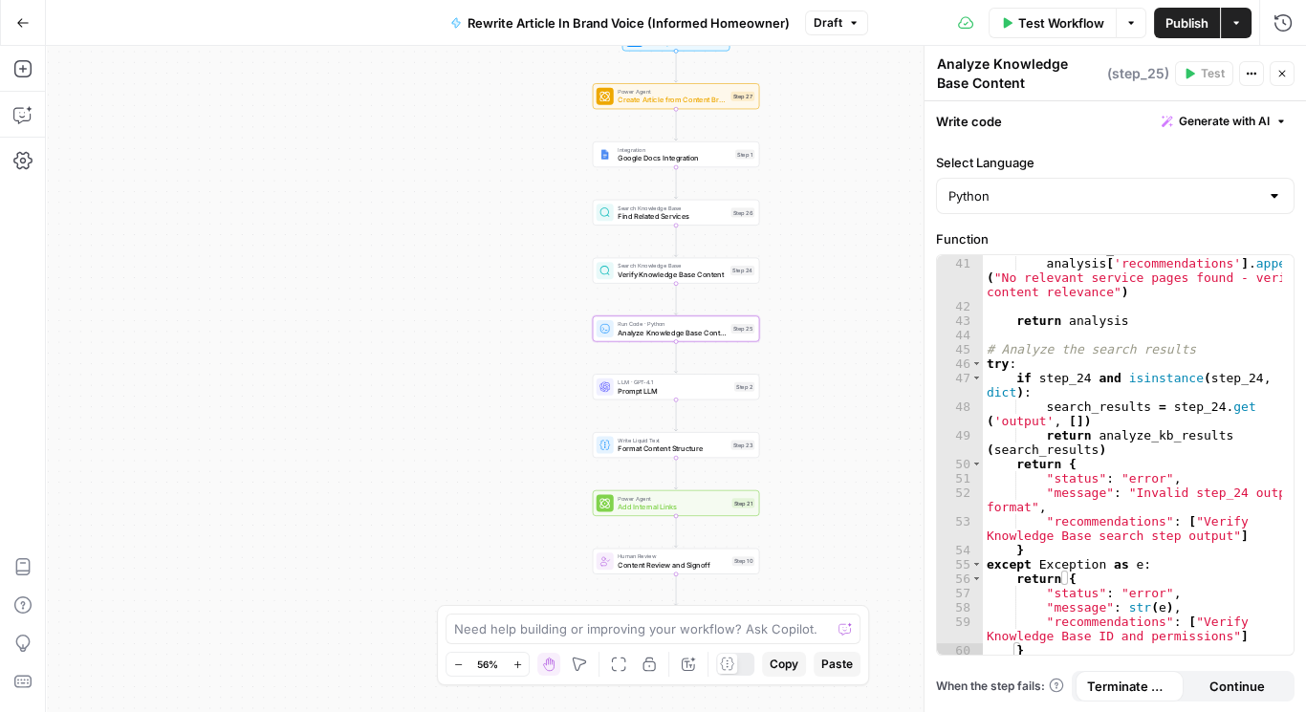
click at [651, 391] on span "Prompt LLM" at bounding box center [674, 390] width 112 height 11
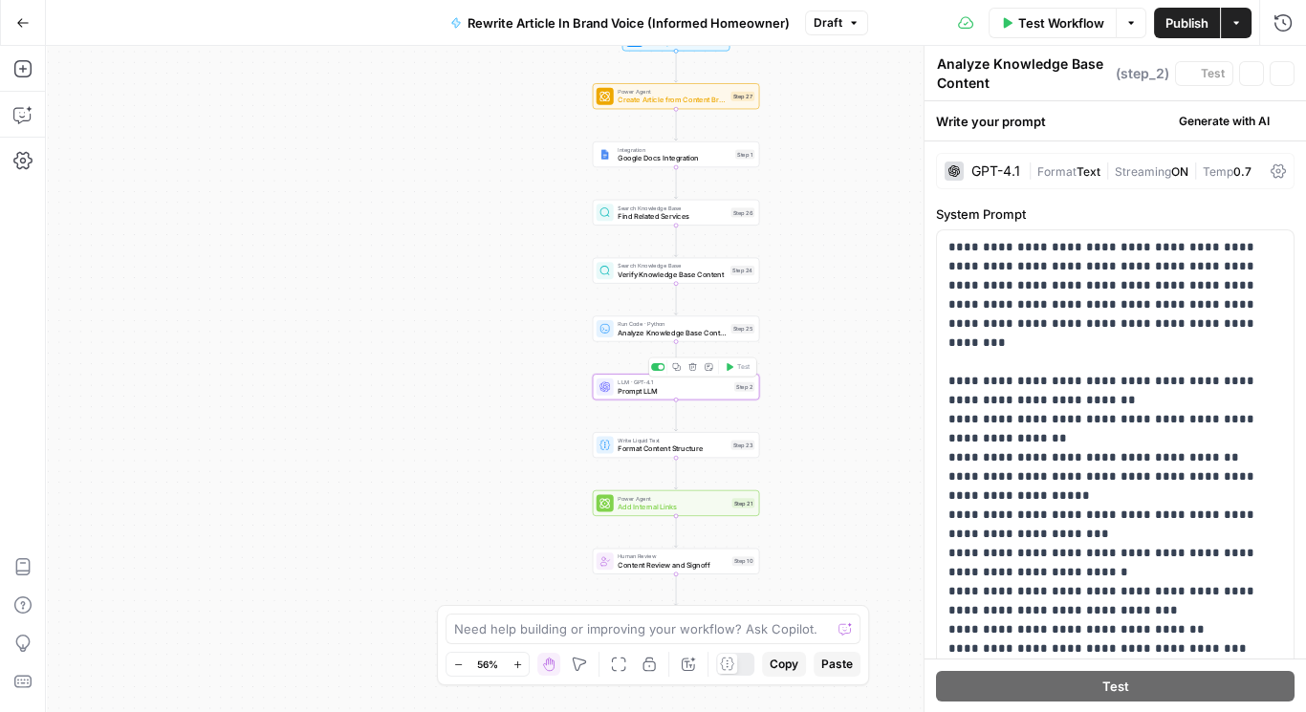
type textarea "Prompt LLM"
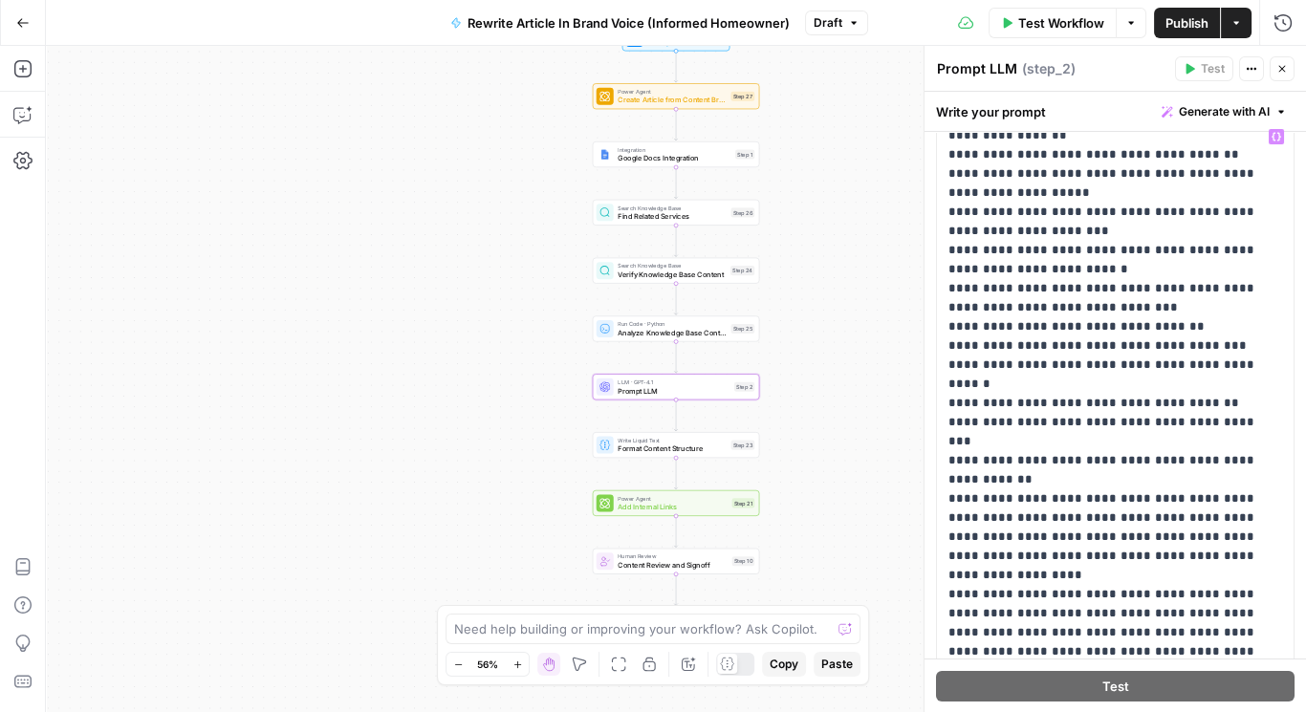
scroll to position [178, 0]
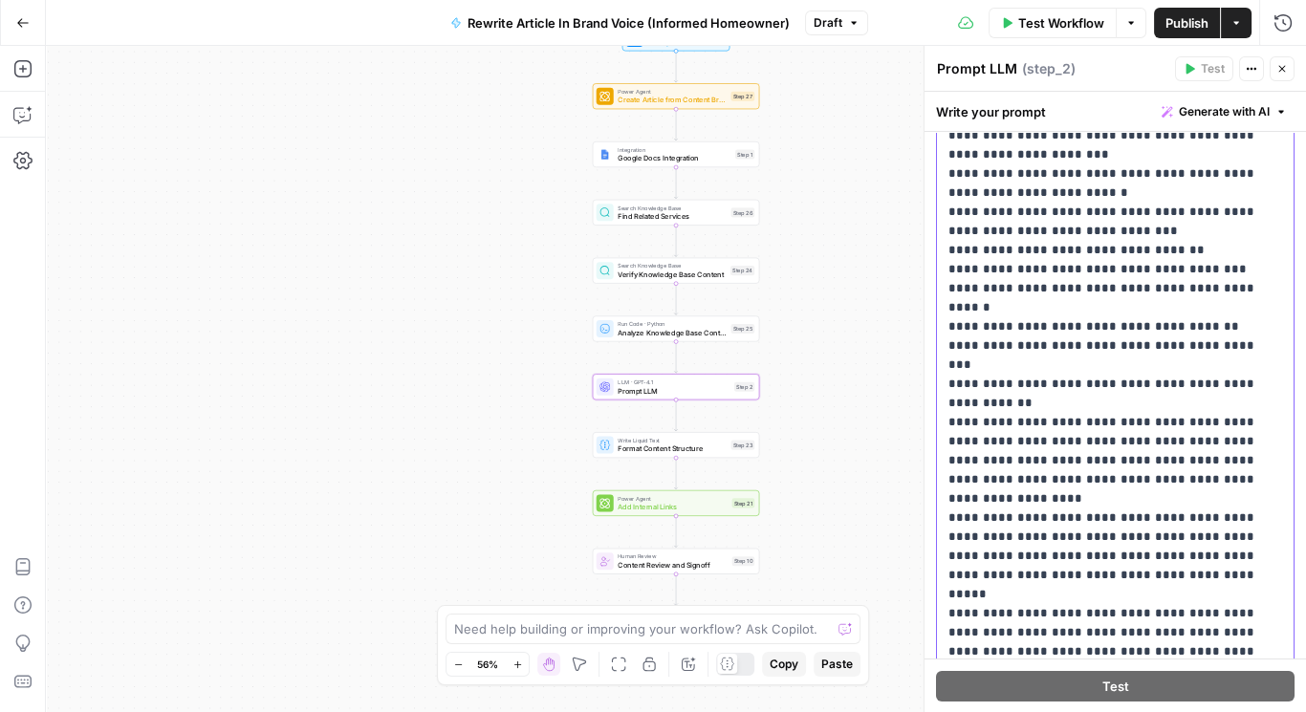
click at [1163, 401] on p "**********" at bounding box center [1105, 336] width 312 height 956
click at [1217, 418] on p "**********" at bounding box center [1105, 336] width 312 height 956
click at [1102, 419] on p "**********" at bounding box center [1105, 336] width 312 height 956
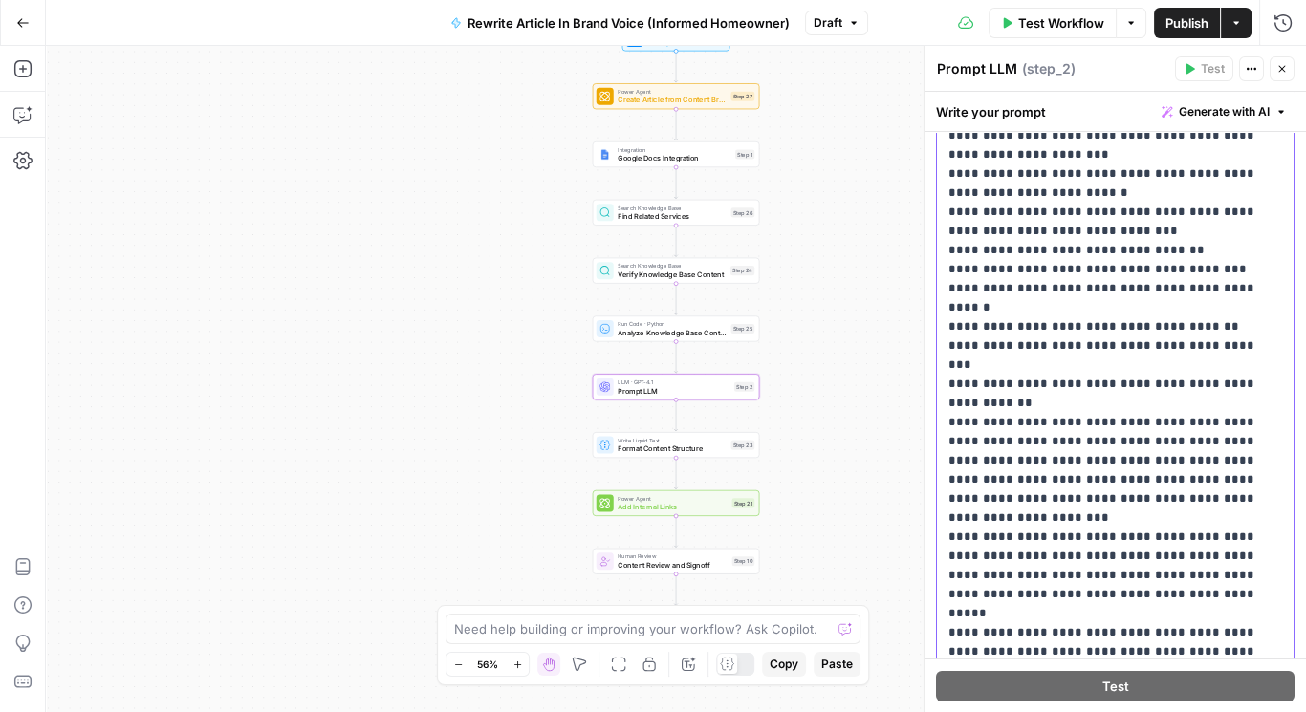
drag, startPoint x: 1098, startPoint y: 438, endPoint x: 1109, endPoint y: 437, distance: 11.5
click at [1098, 439] on p "**********" at bounding box center [1105, 345] width 312 height 975
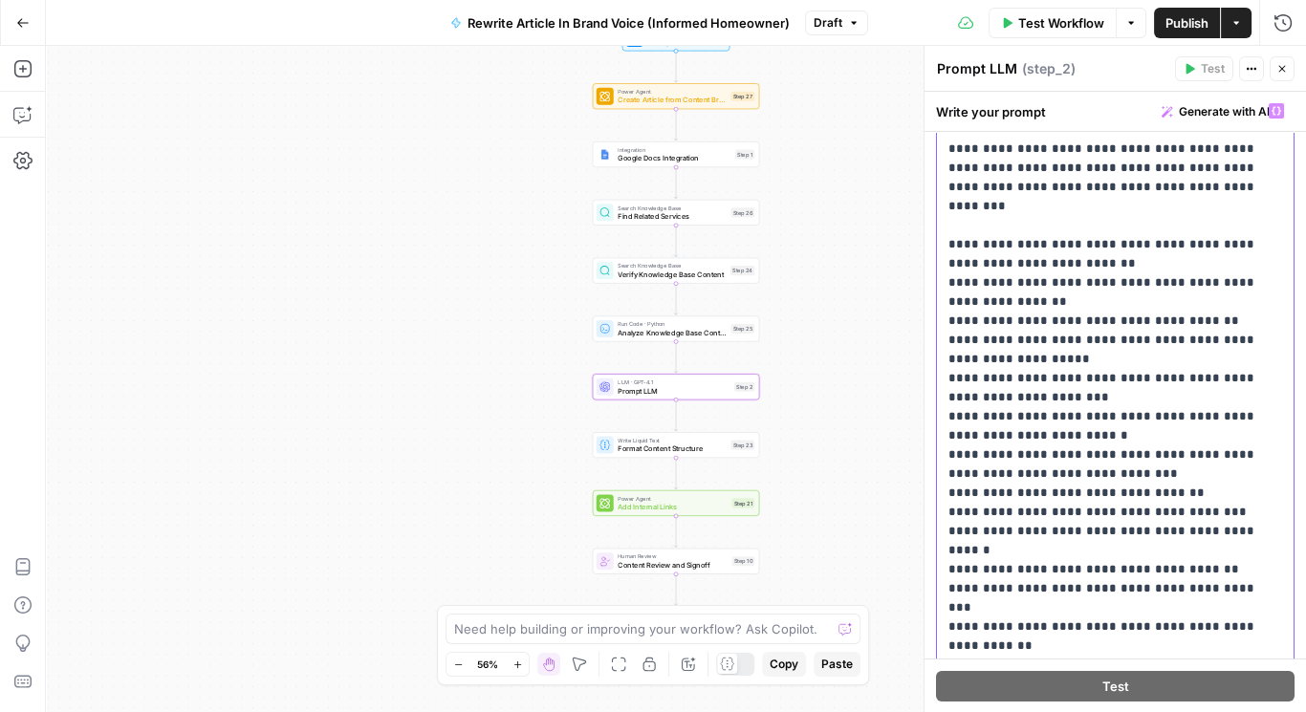
scroll to position [0, 0]
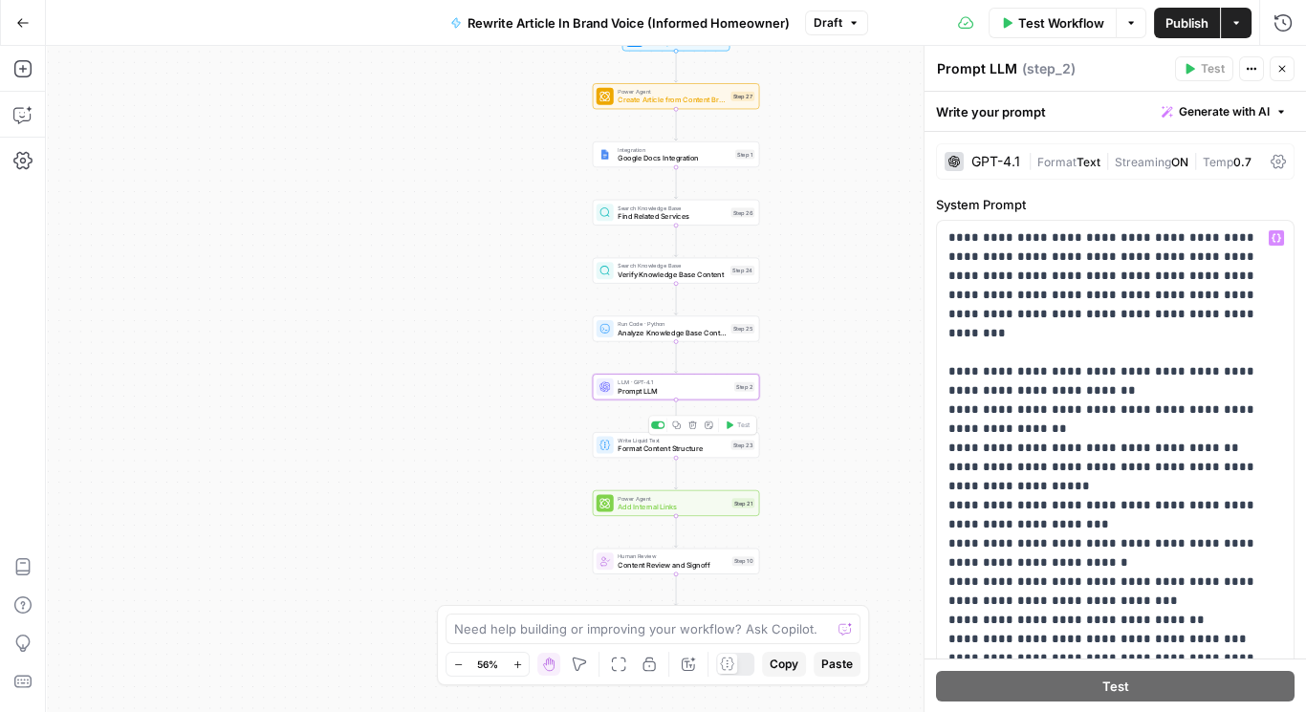
click at [704, 449] on span "Format Content Structure" at bounding box center [672, 449] width 109 height 11
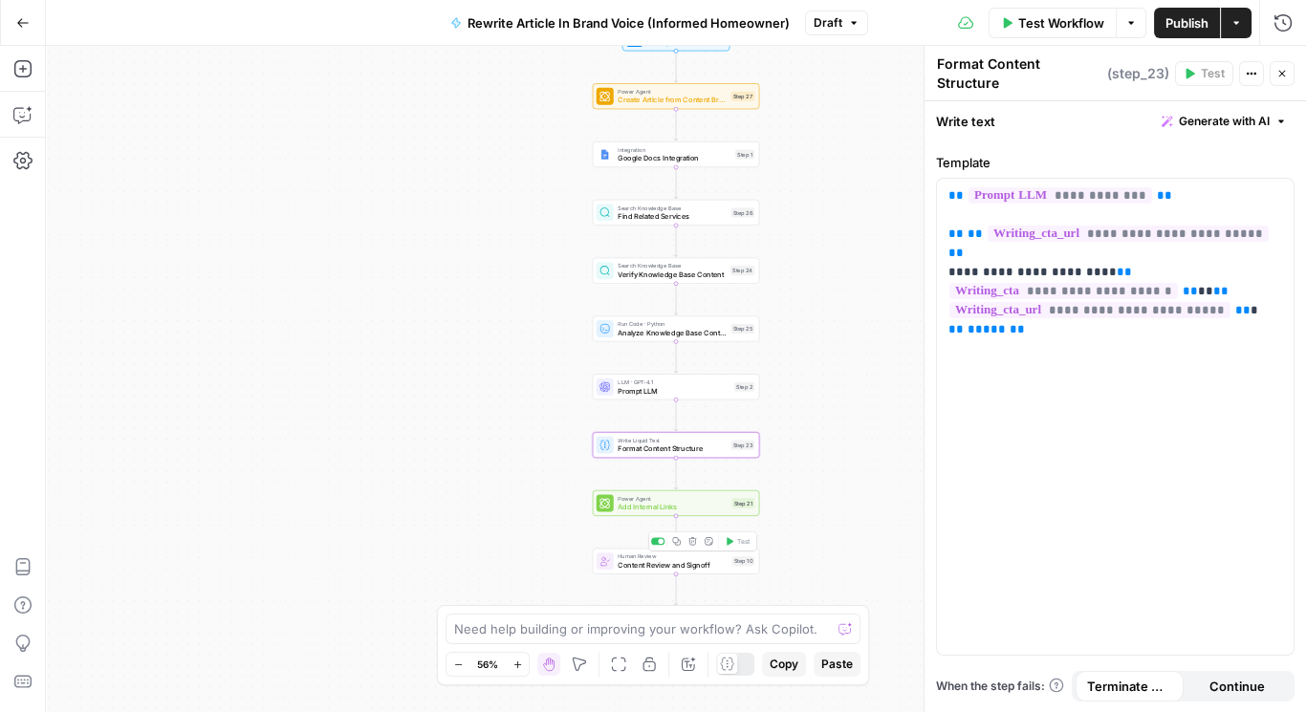
click at [672, 559] on span "Human Review" at bounding box center [673, 557] width 110 height 9
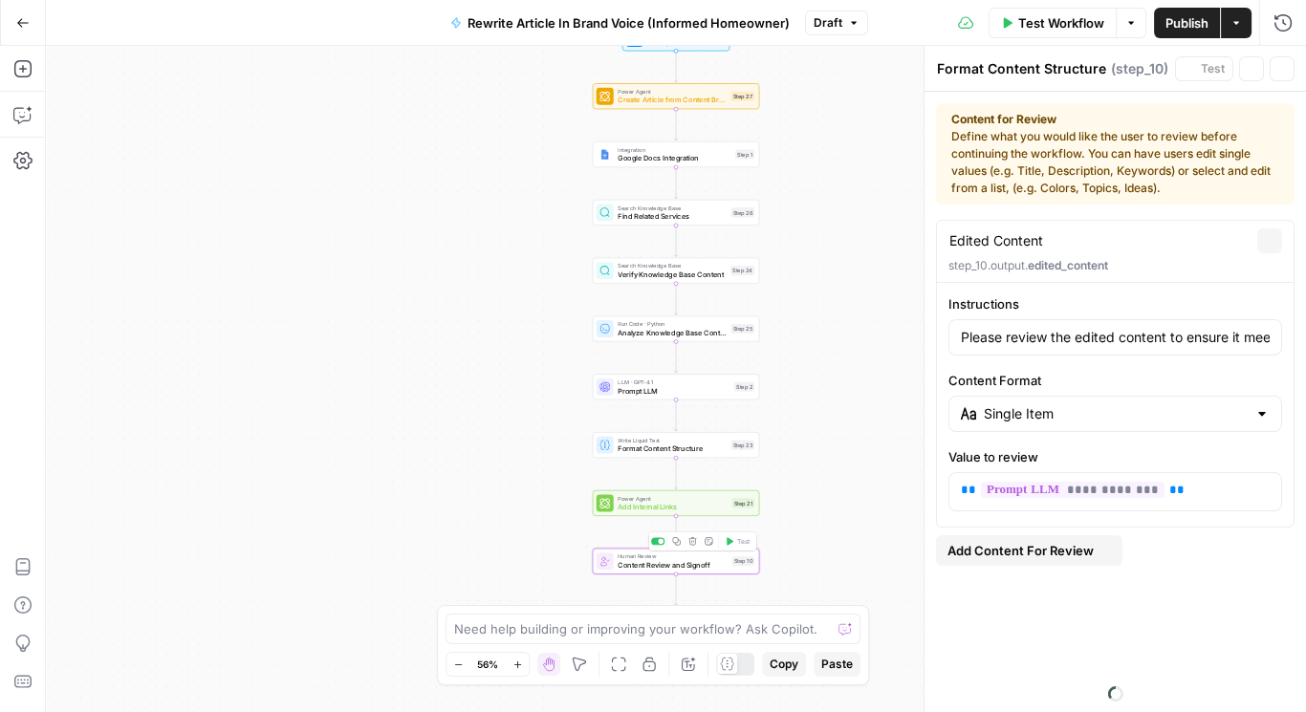
type textarea "Content Review and Signoff"
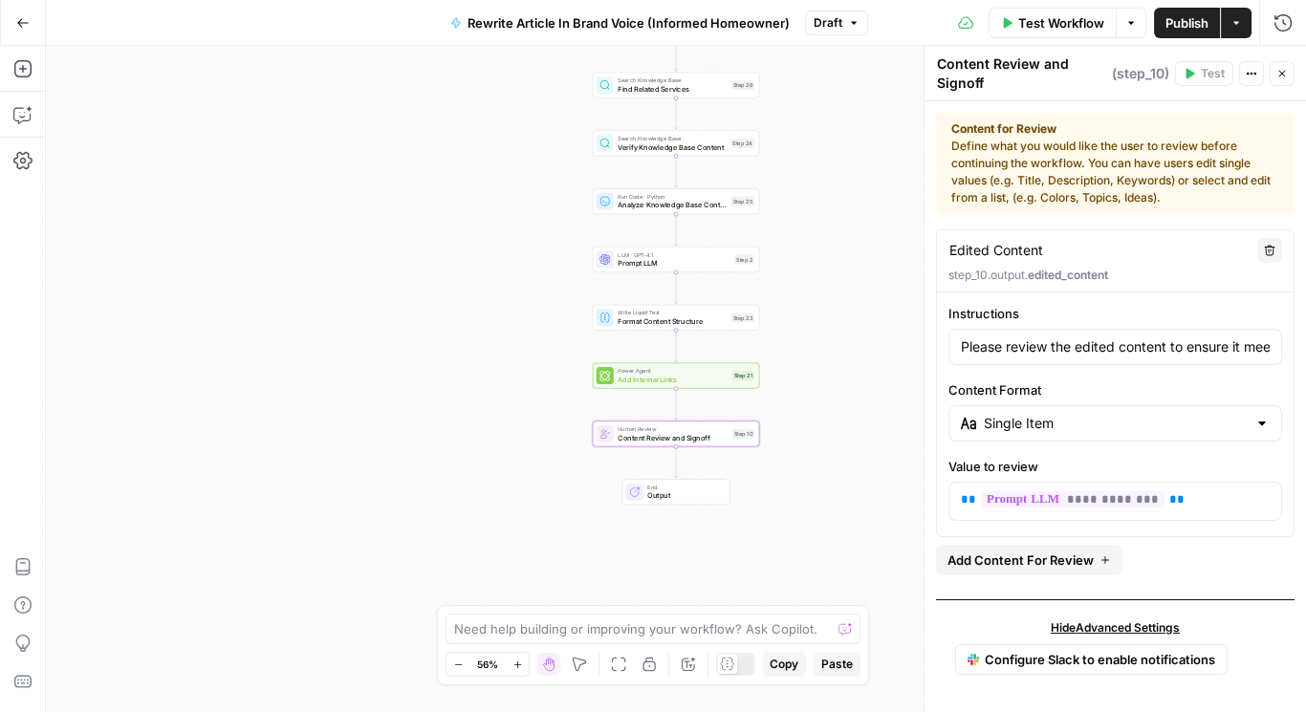
click at [1192, 13] on span "Publish" at bounding box center [1187, 22] width 43 height 19
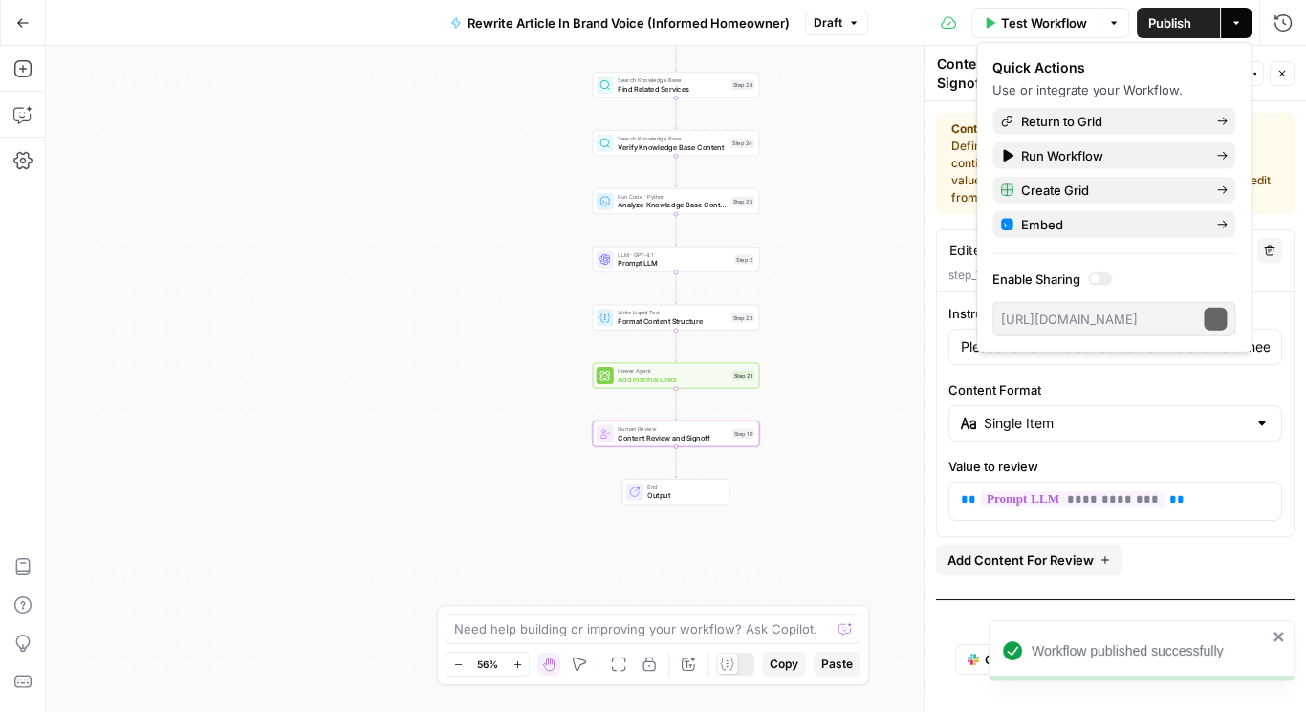
type input "Please review the edited content to ensure it meets our content standards and b…"
click at [1094, 121] on span "Return to Grid" at bounding box center [1111, 121] width 180 height 19
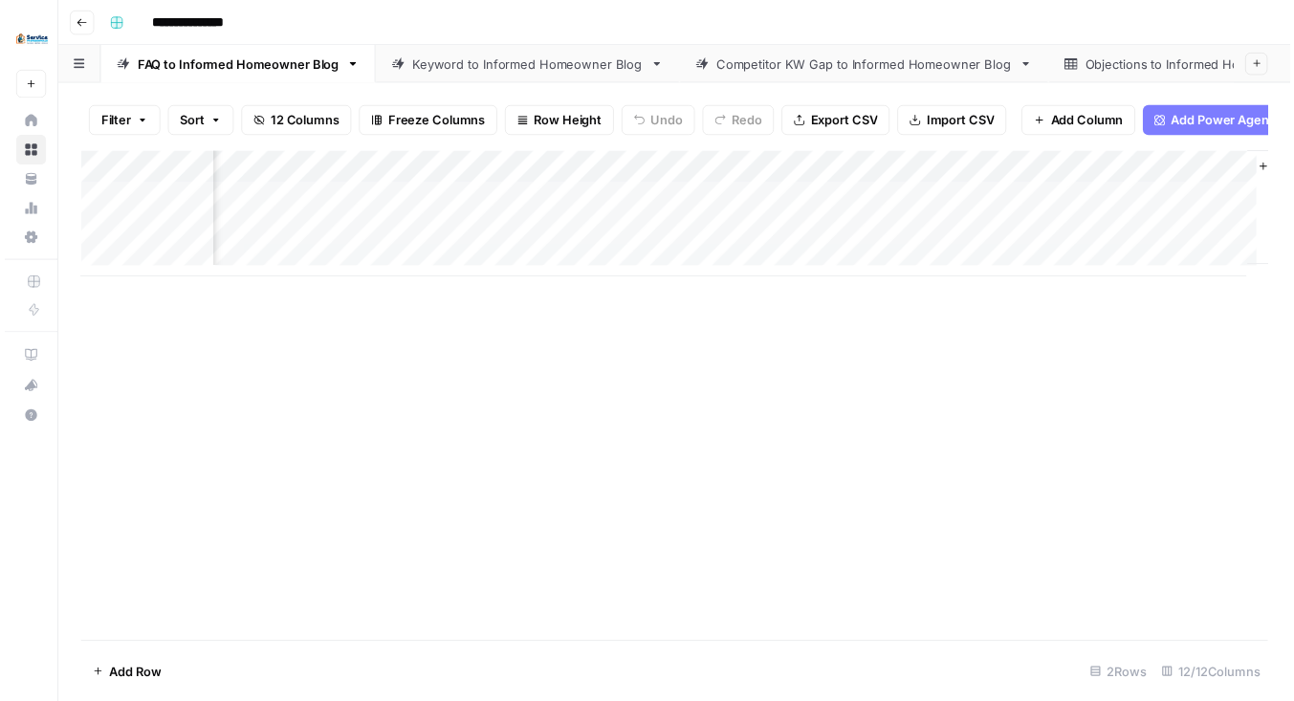
scroll to position [0, 1329]
click at [872, 241] on div "Add Column" at bounding box center [680, 217] width 1206 height 128
click at [901, 240] on div "Add Column" at bounding box center [680, 217] width 1206 height 128
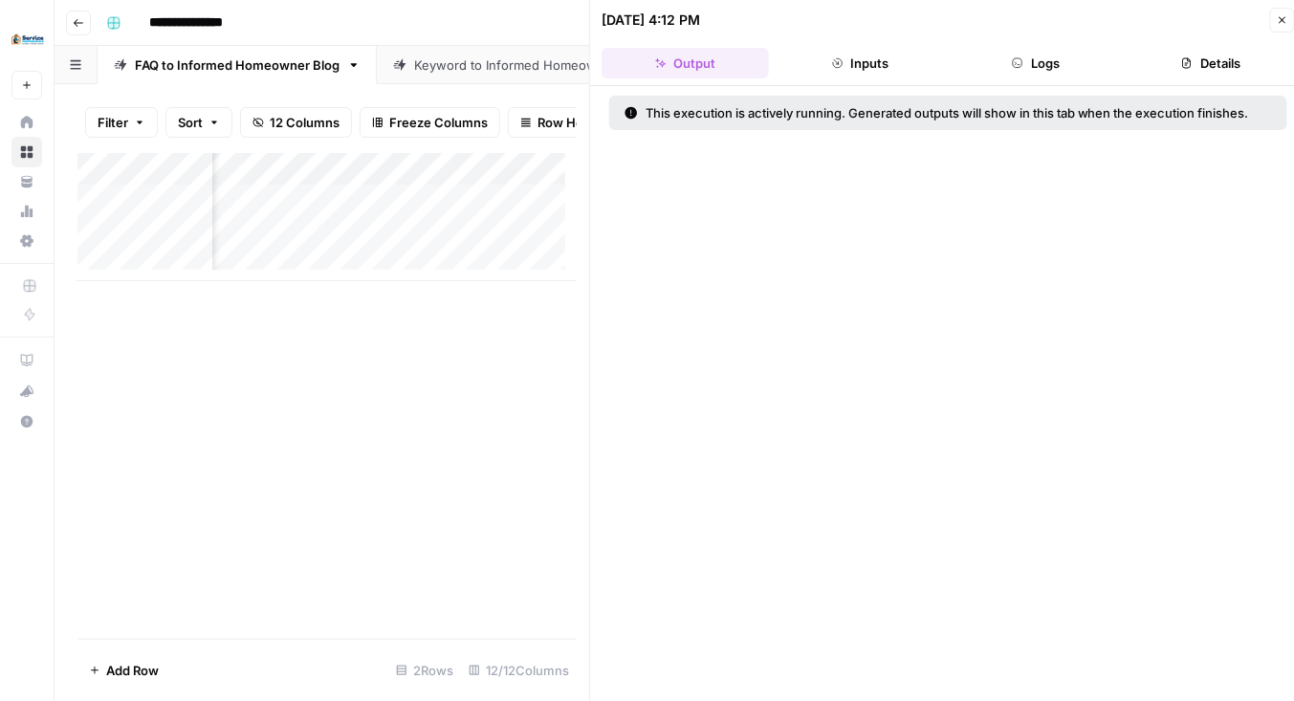
click at [734, 63] on button "Output" at bounding box center [685, 63] width 167 height 31
click at [1060, 62] on button "Logs" at bounding box center [1036, 63] width 167 height 31
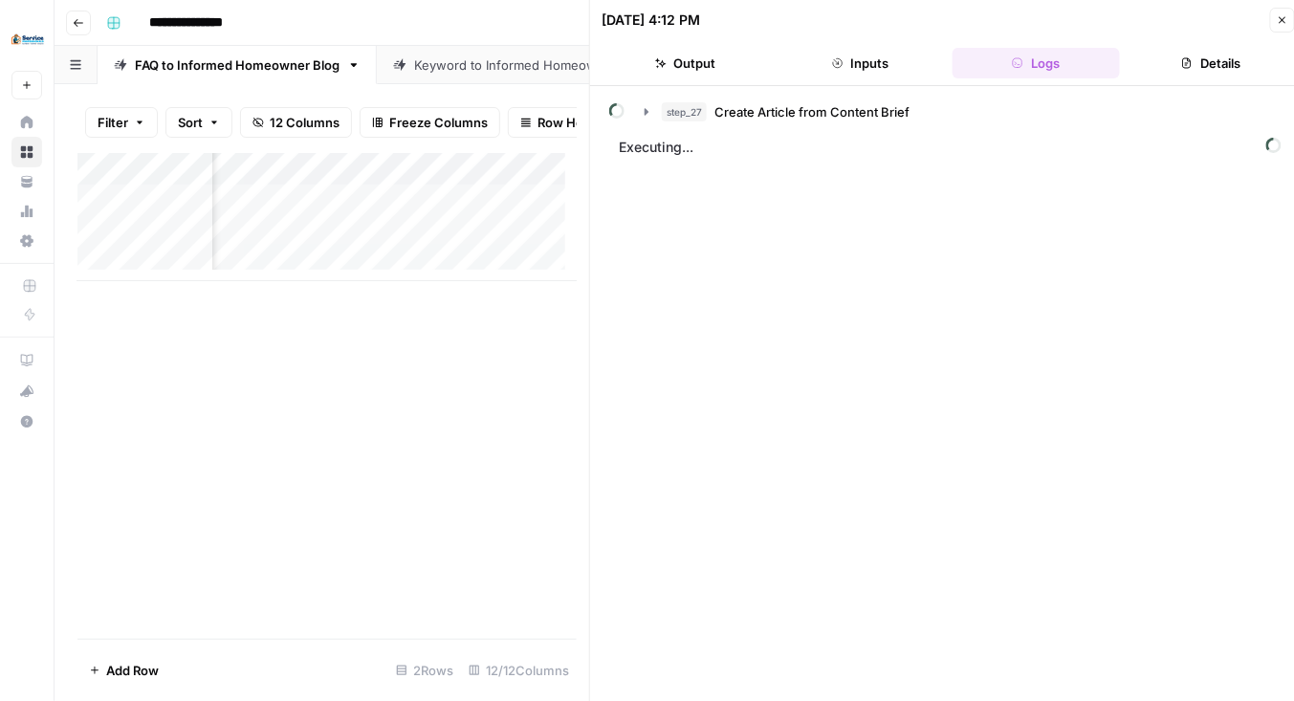
click at [1282, 13] on button "Close" at bounding box center [1282, 20] width 25 height 25
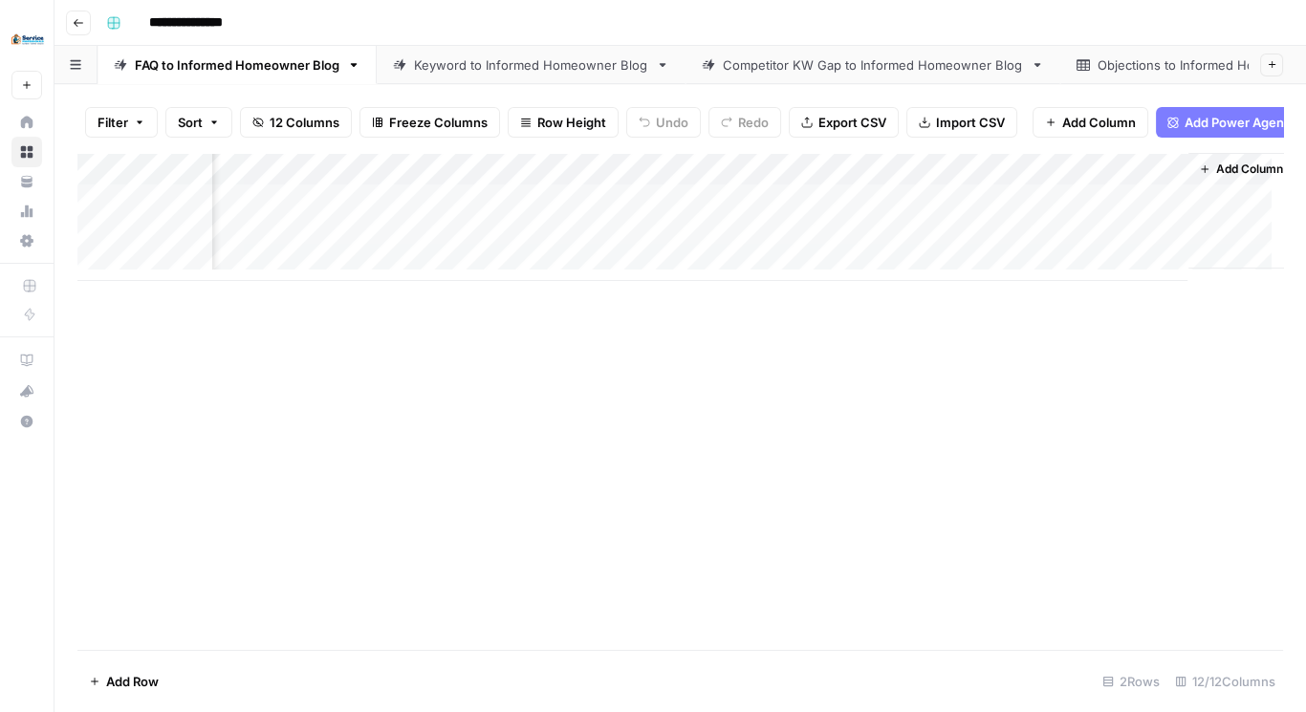
click at [954, 178] on div "Add Column" at bounding box center [680, 217] width 1206 height 128
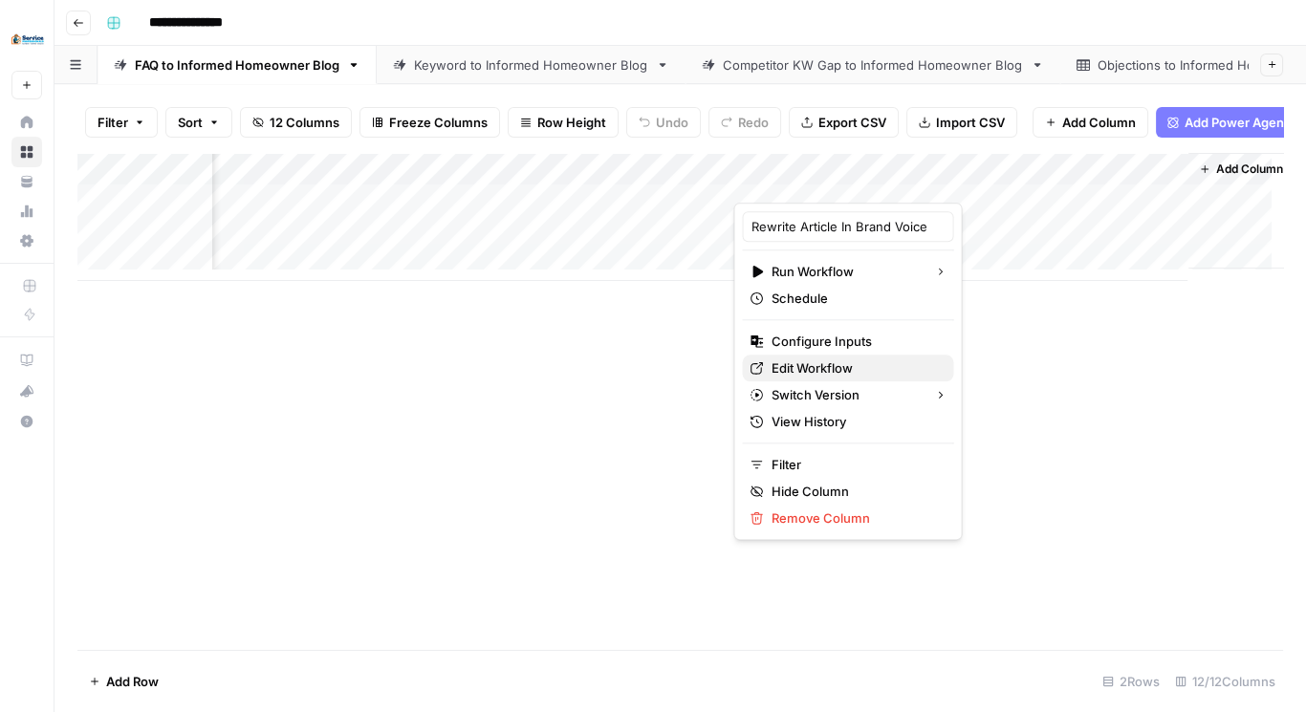
click at [842, 363] on span "Edit Workflow" at bounding box center [854, 368] width 167 height 19
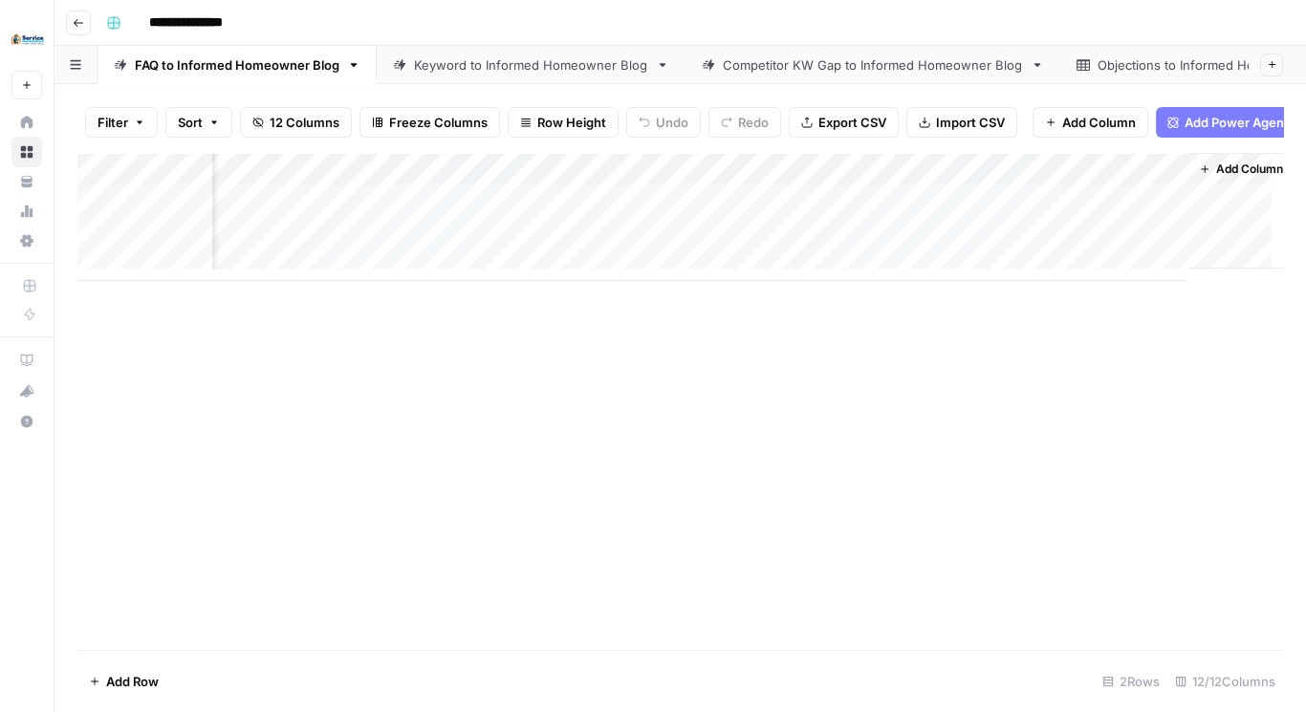
click at [800, 249] on div "Add Column" at bounding box center [680, 217] width 1206 height 128
click at [958, 245] on div "Add Column" at bounding box center [680, 217] width 1206 height 128
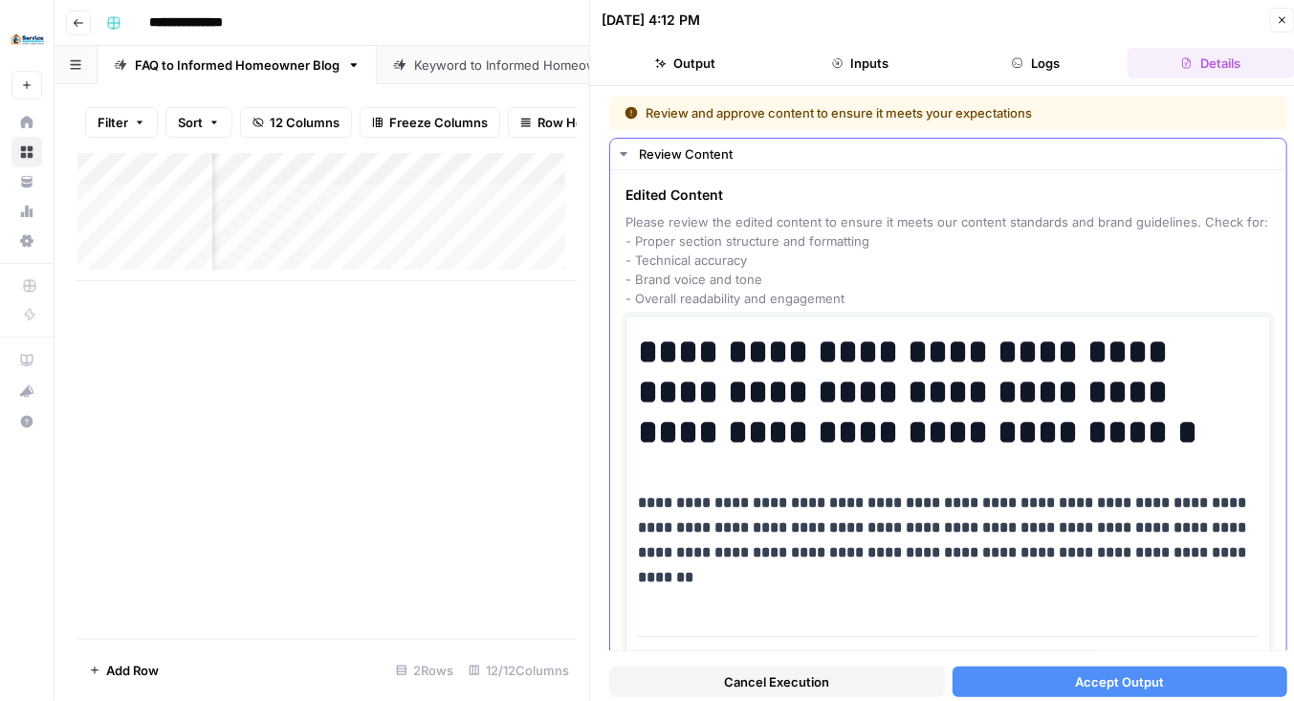
drag, startPoint x: 640, startPoint y: 335, endPoint x: 1080, endPoint y: 527, distance: 480.1
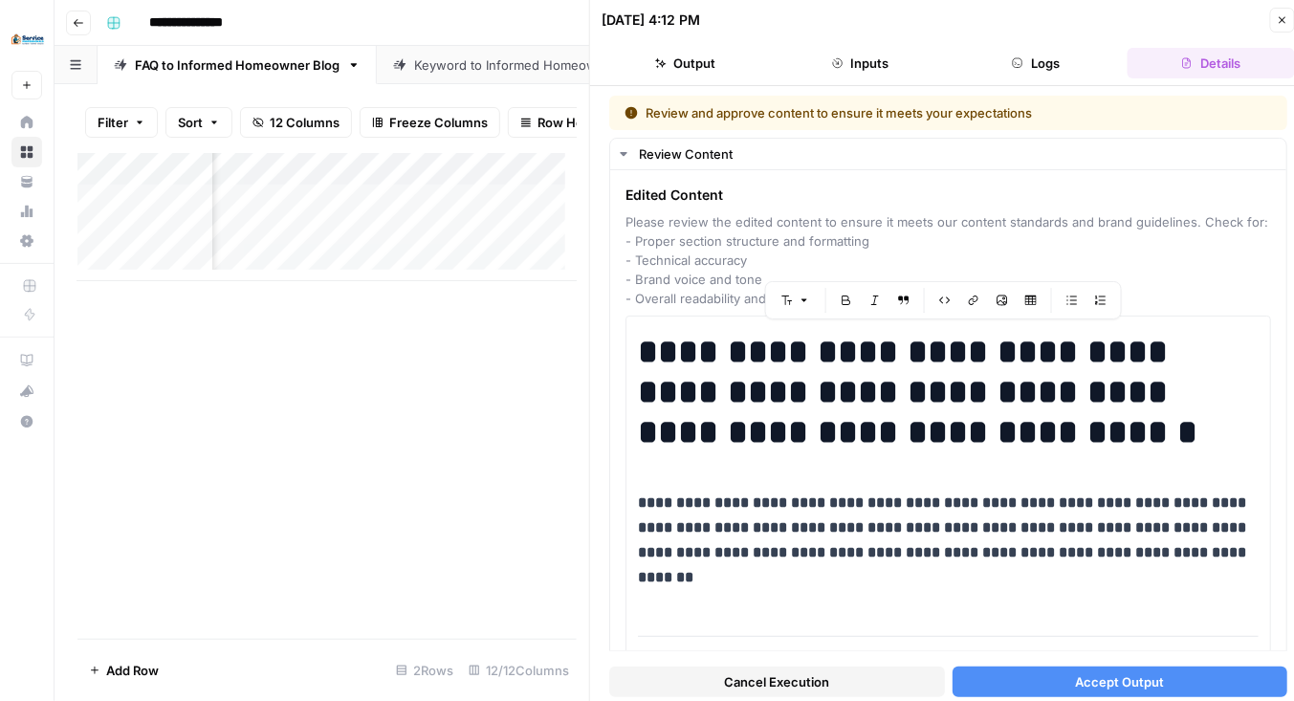
click at [1281, 17] on icon "button" at bounding box center [1283, 20] width 7 height 7
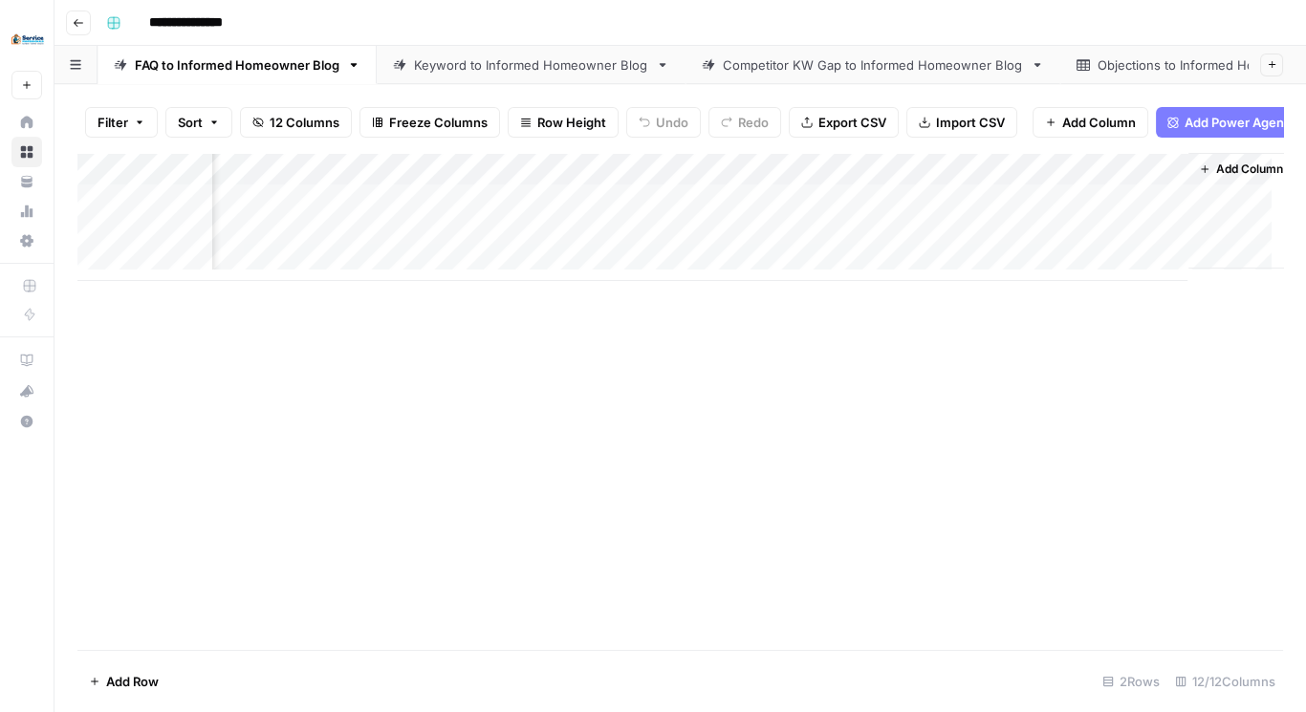
click at [951, 173] on div "Add Column" at bounding box center [680, 217] width 1206 height 128
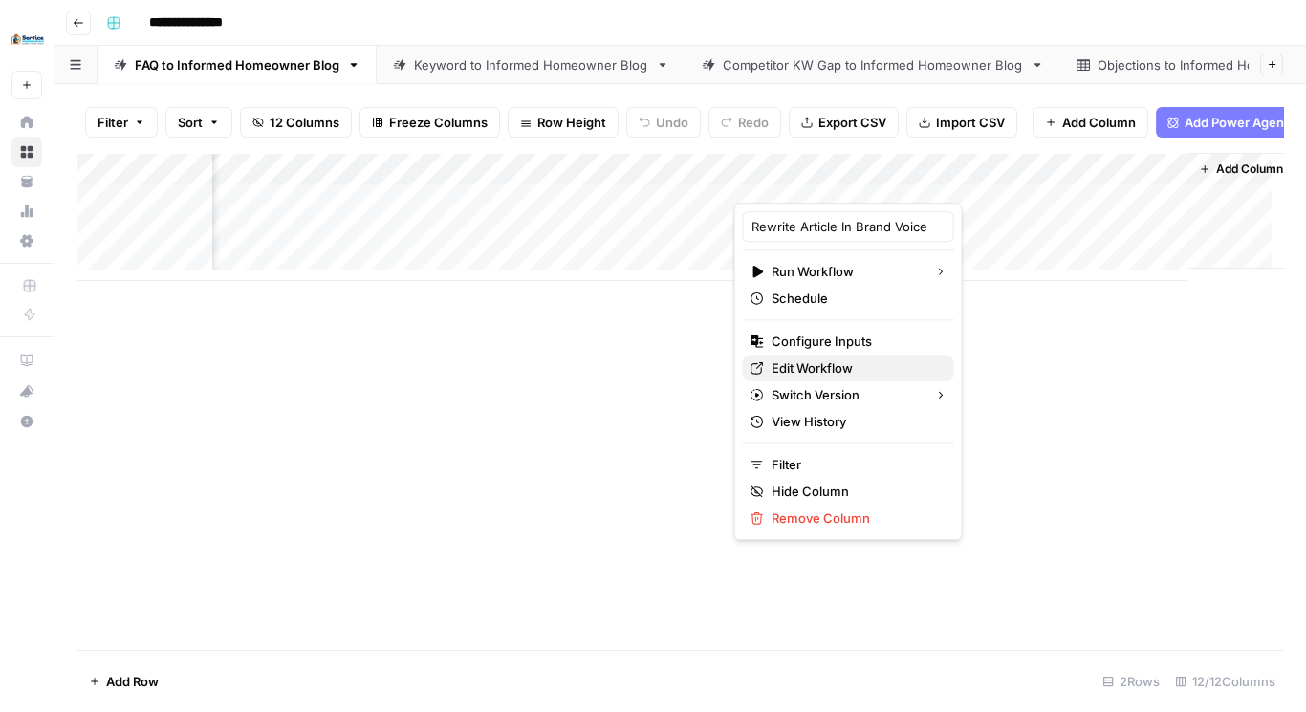
click at [836, 364] on span "Edit Workflow" at bounding box center [854, 368] width 167 height 19
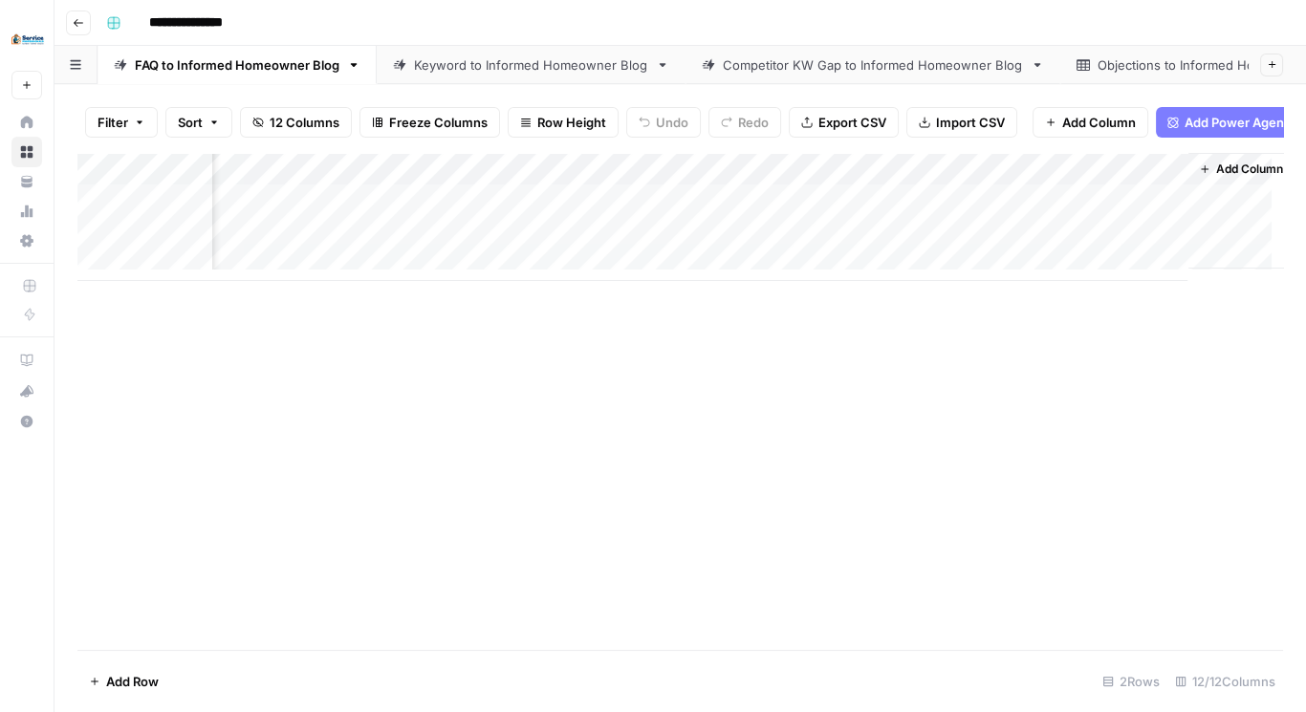
click at [471, 247] on div "Add Column" at bounding box center [680, 217] width 1206 height 128
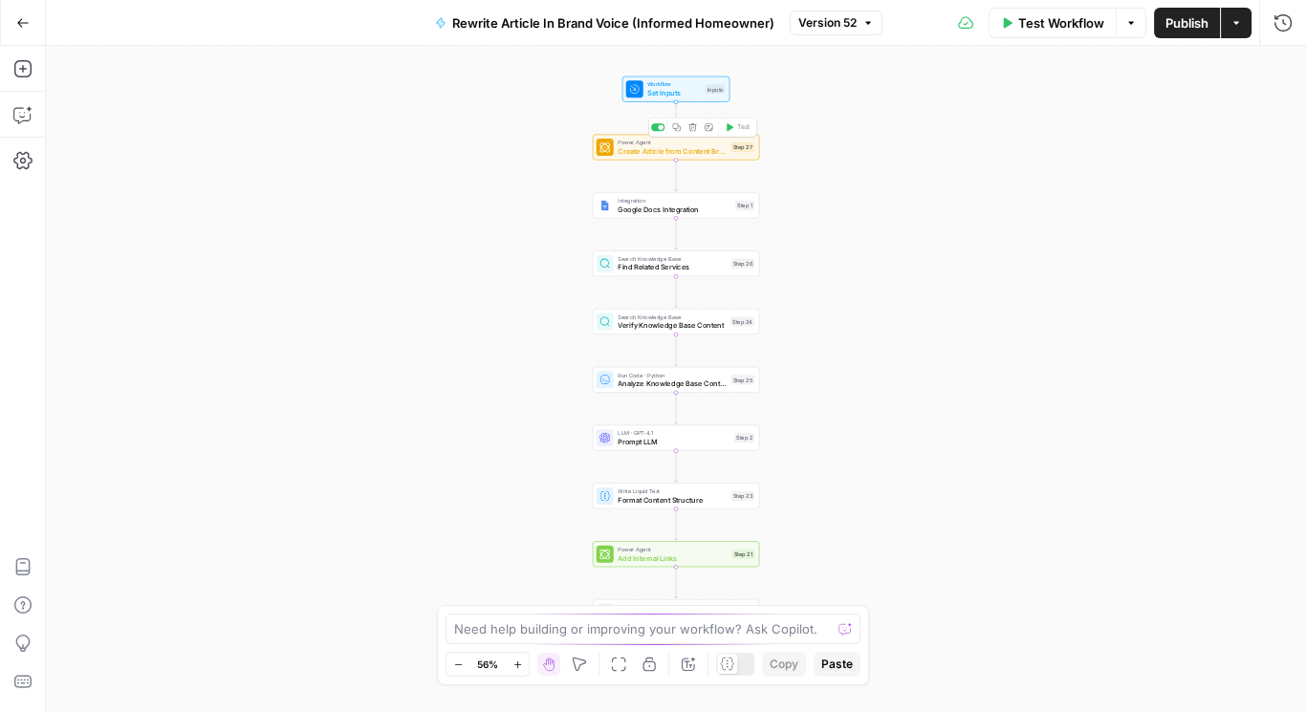
click at [679, 146] on span "Create Article from Content Brief" at bounding box center [672, 150] width 109 height 11
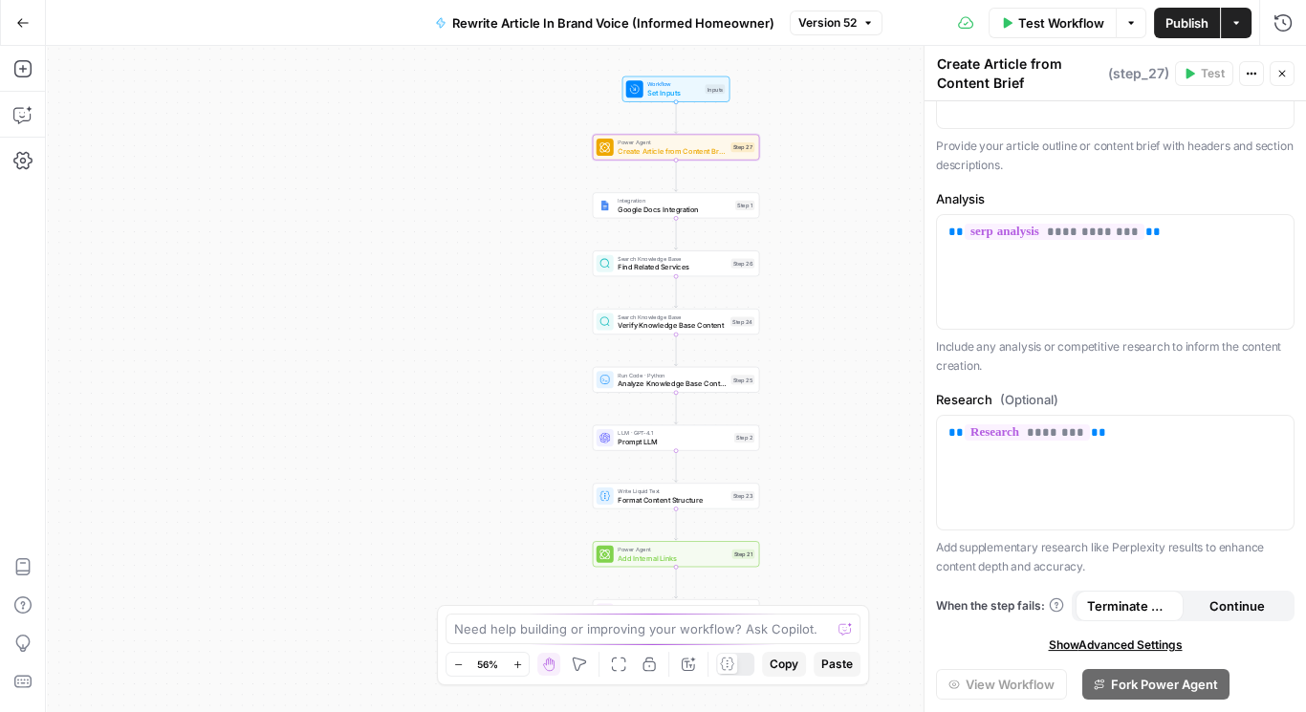
scroll to position [398, 0]
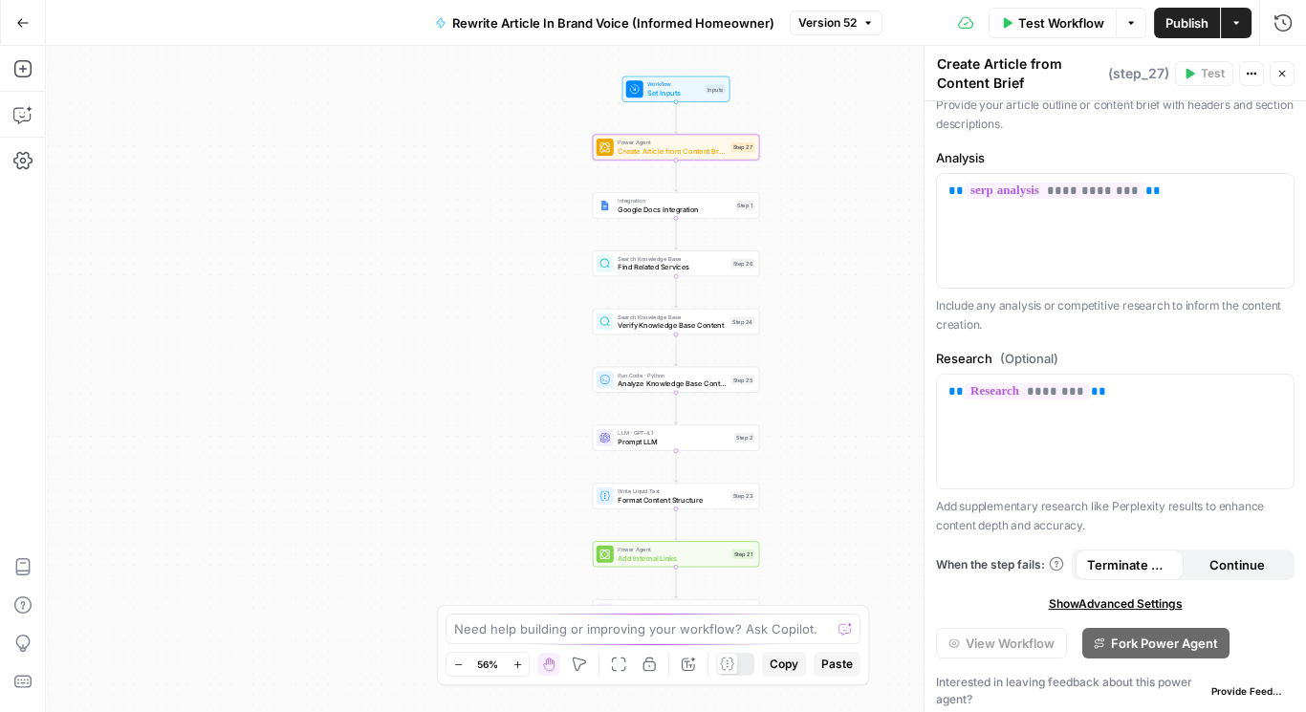
click at [1117, 596] on span "Show Advanced Settings" at bounding box center [1115, 604] width 134 height 17
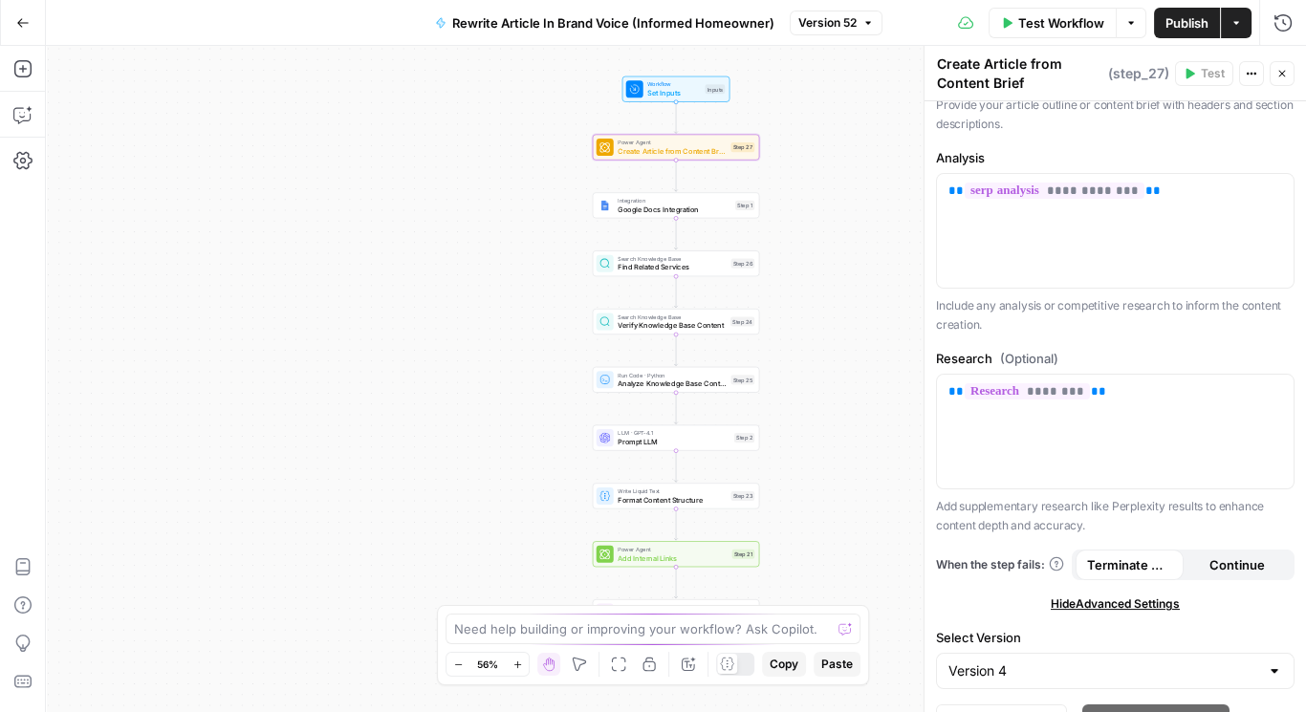
scroll to position [473, 0]
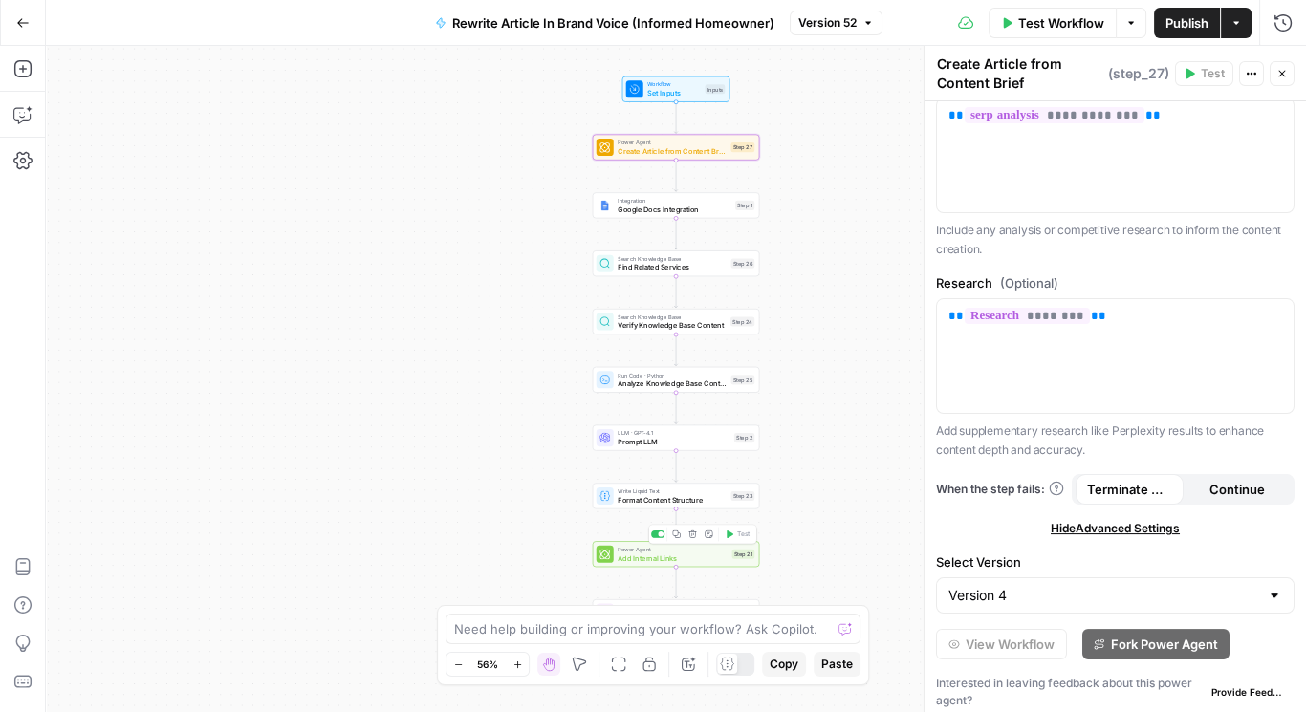
click at [660, 556] on span "Add Internal Links" at bounding box center [673, 558] width 110 height 11
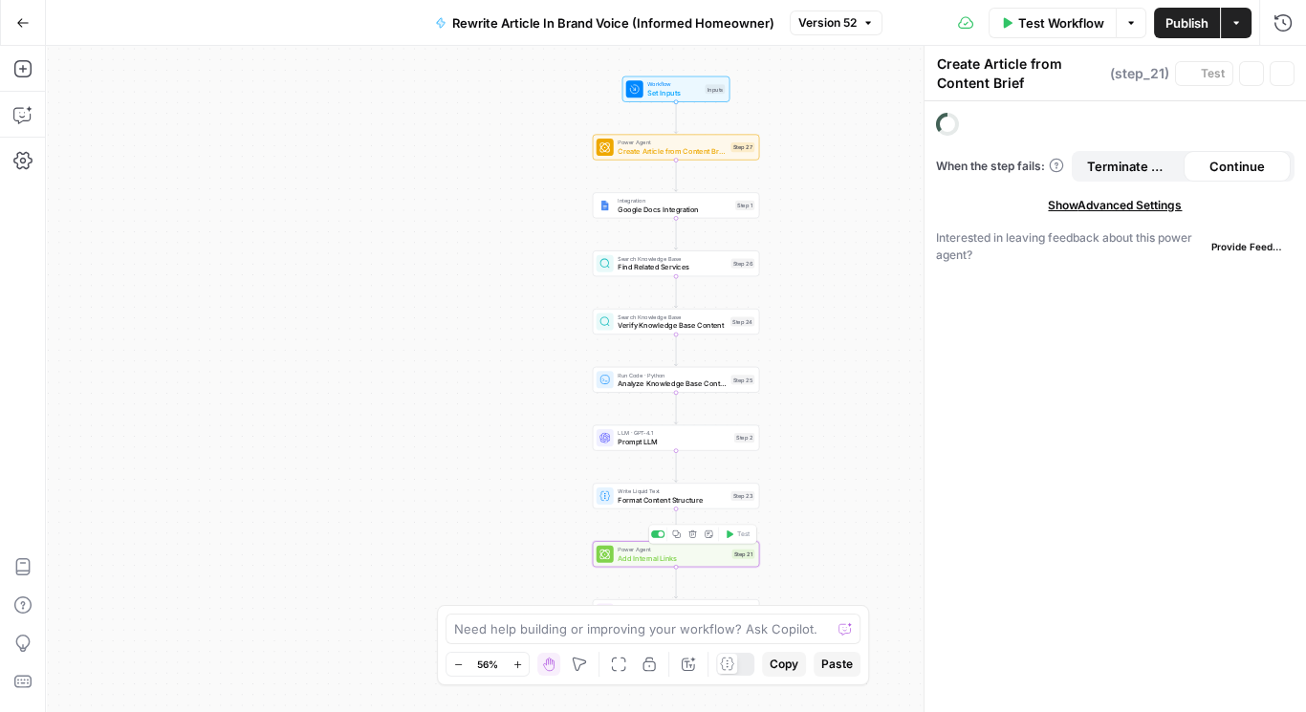
type textarea "Add Internal Links"
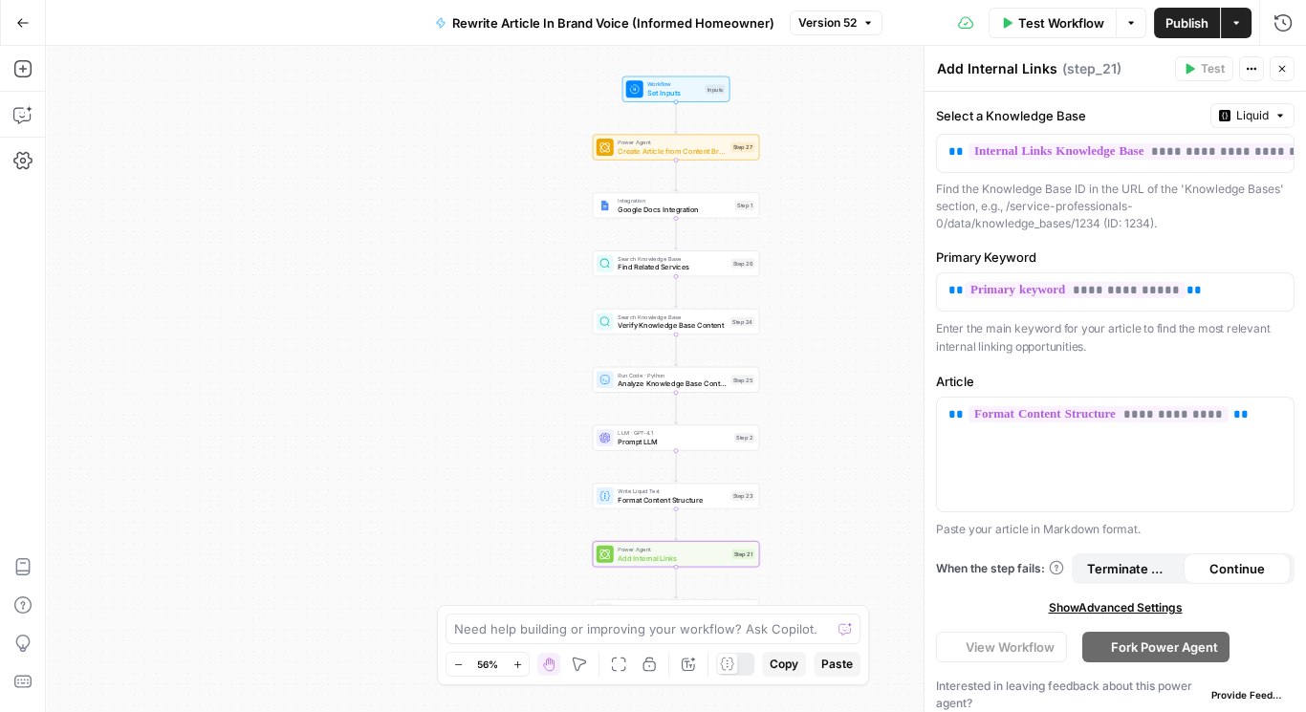
scroll to position [7, 0]
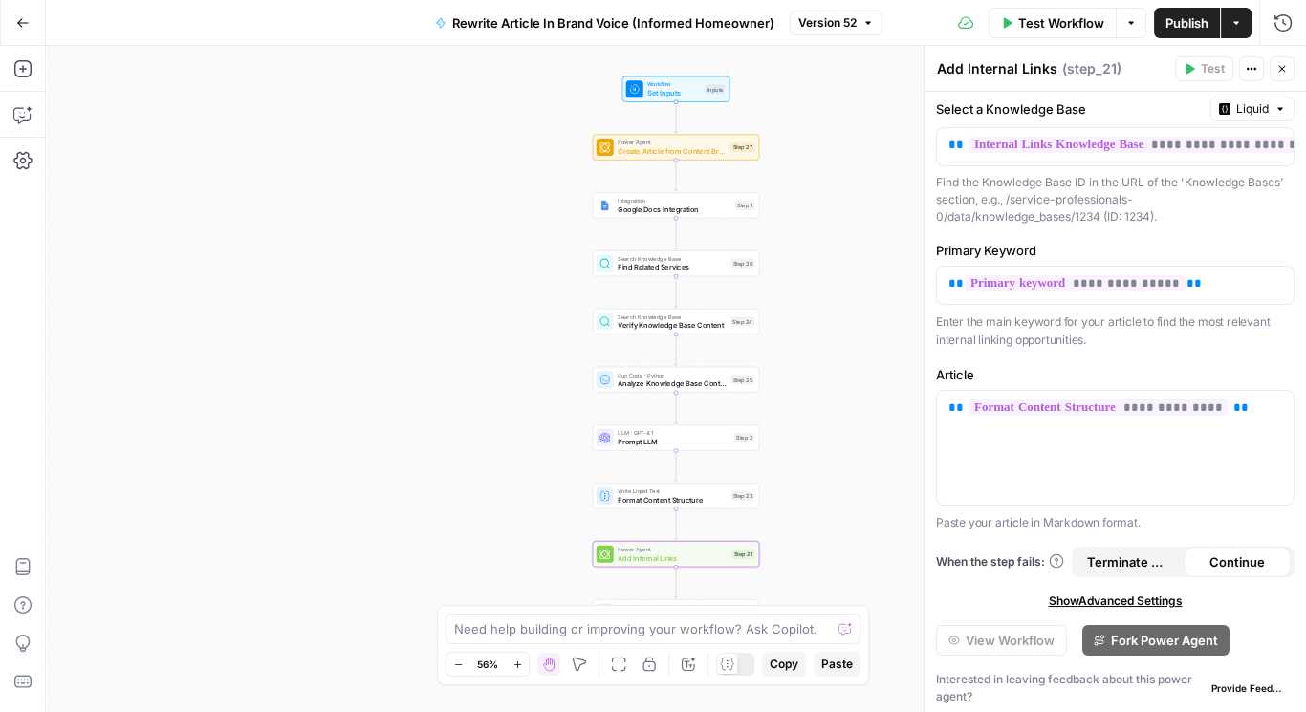
click at [1169, 593] on span "Show Advanced Settings" at bounding box center [1115, 601] width 134 height 17
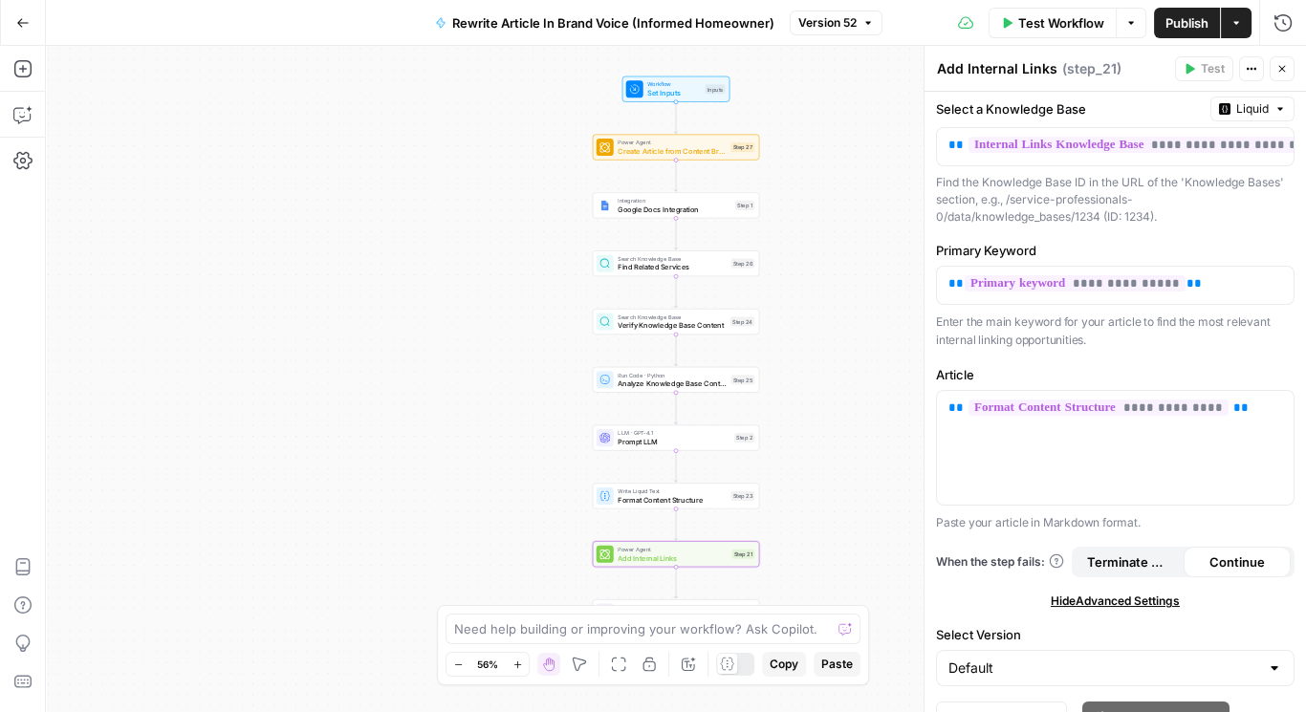
scroll to position [82, 0]
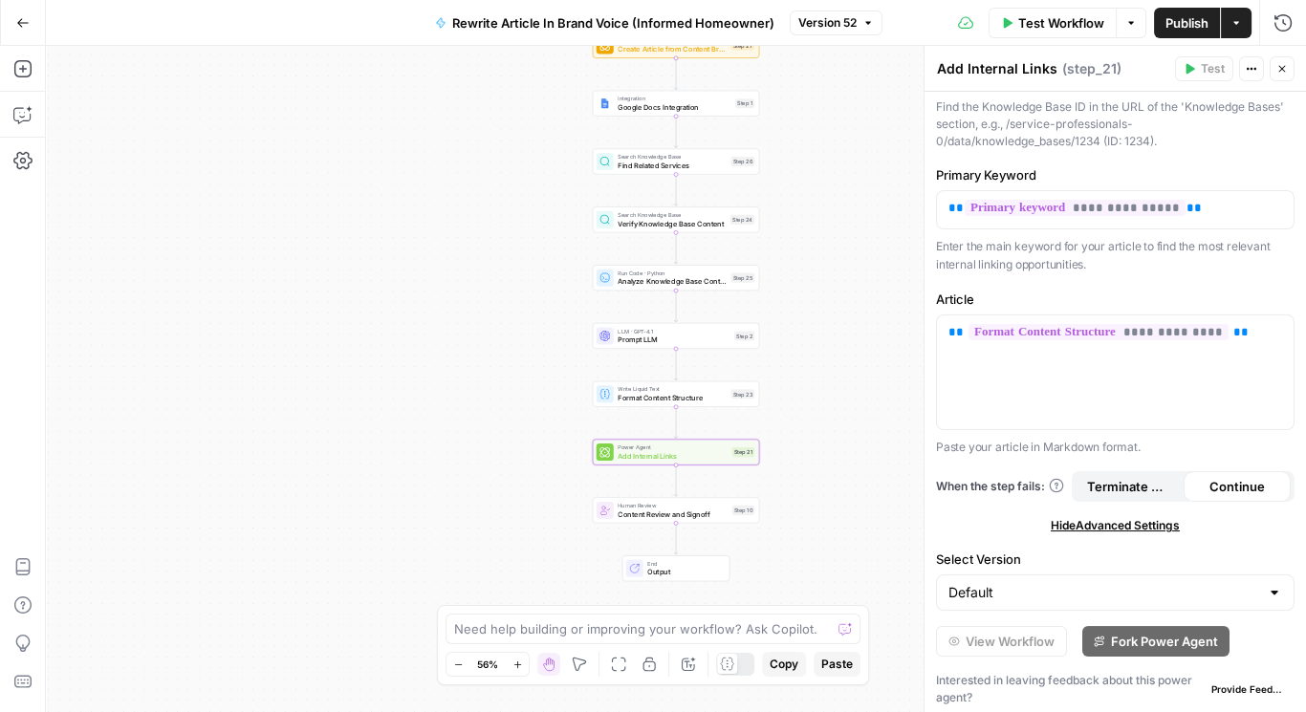
click at [688, 512] on span "Content Review and Signoff" at bounding box center [673, 514] width 110 height 11
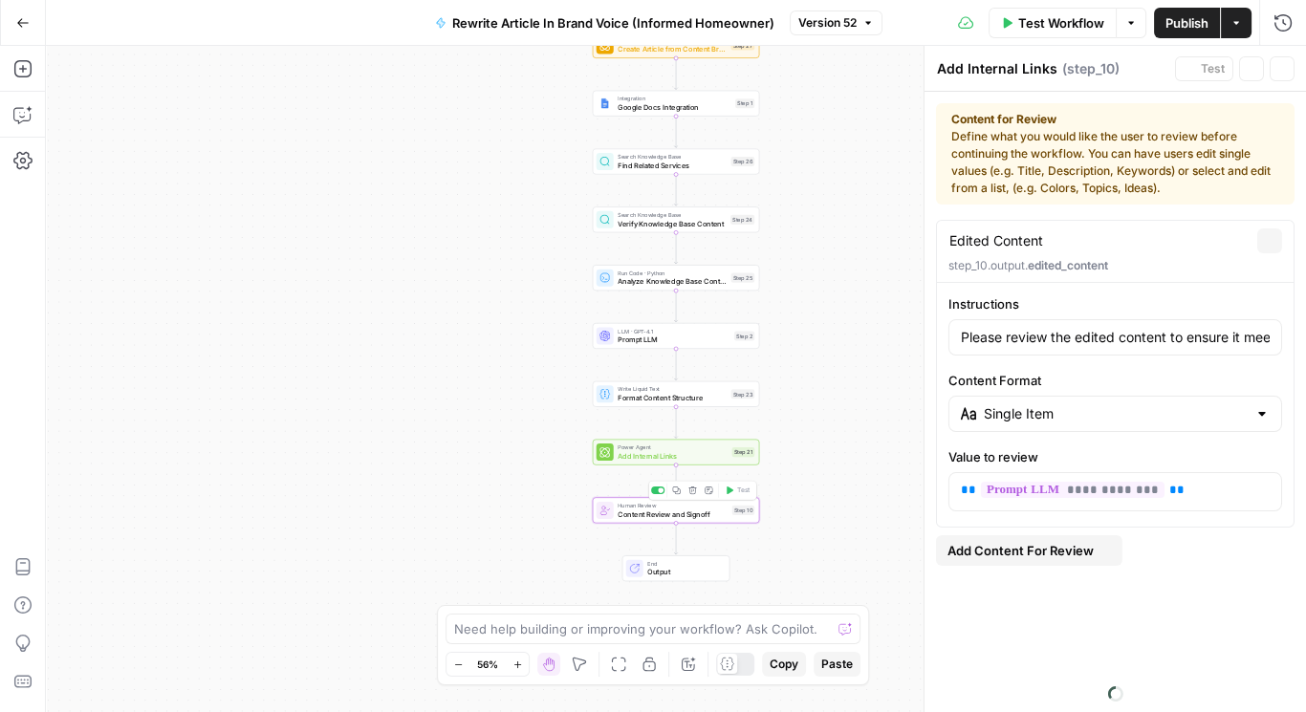
type textarea "Content Review and Signoff"
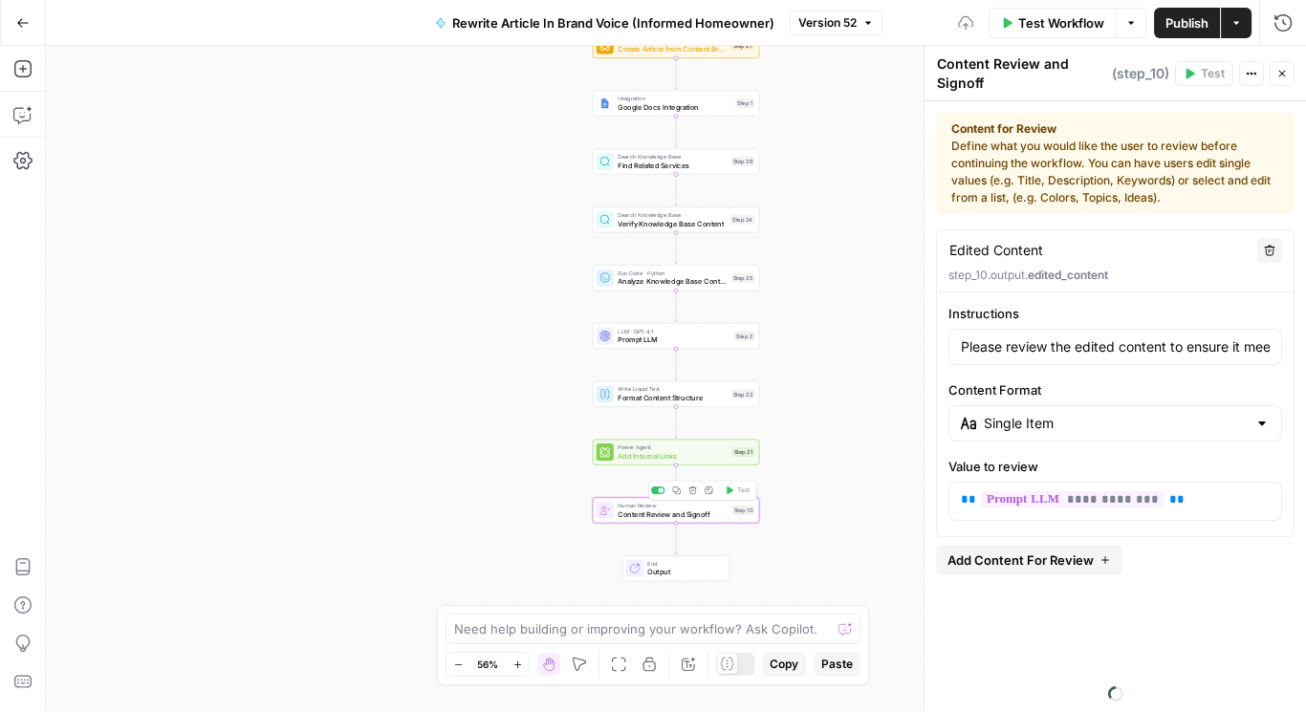
type input "Please review the edited content to ensure it meets our content standards and b…"
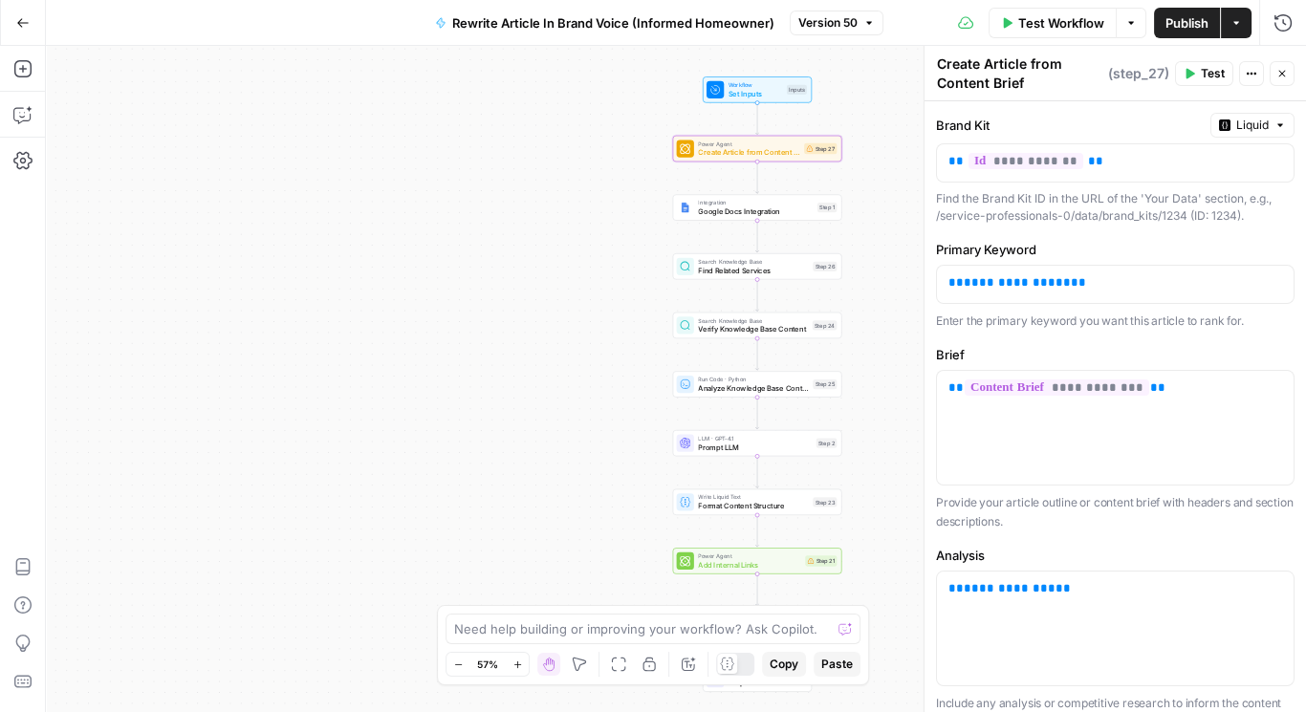
scroll to position [10, 0]
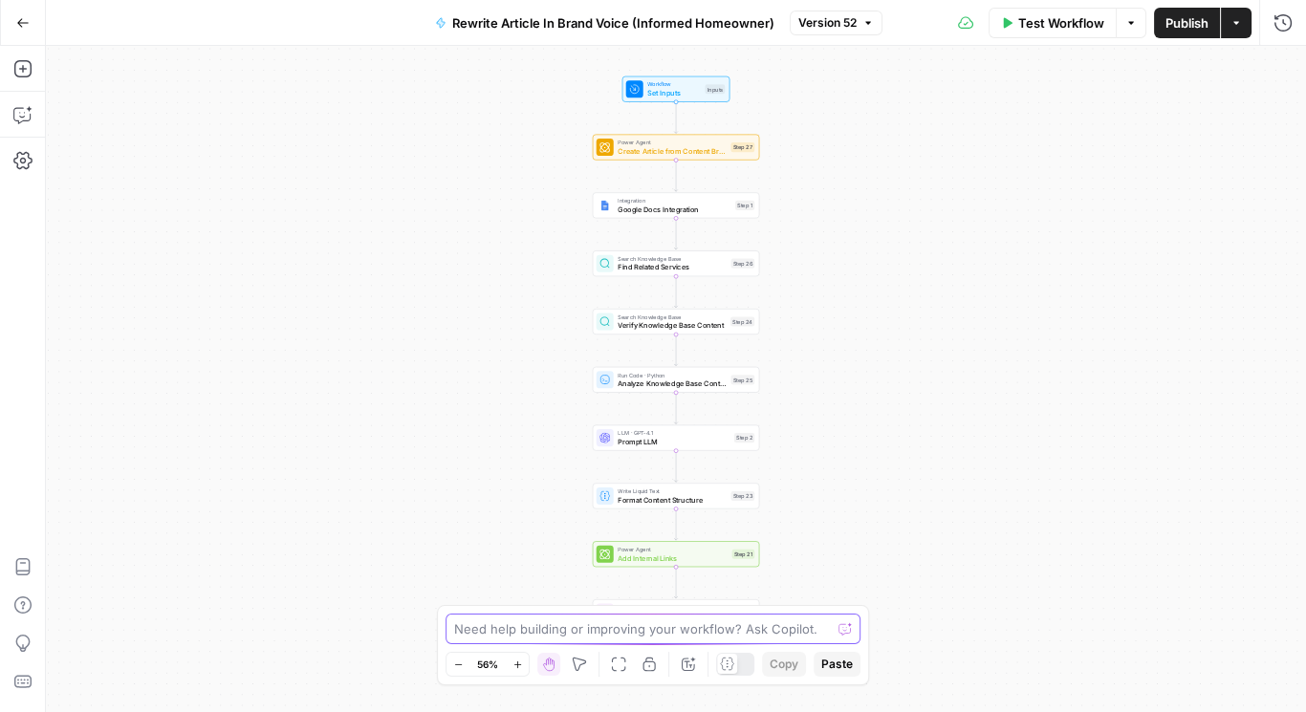
click at [603, 631] on textarea at bounding box center [642, 629] width 377 height 19
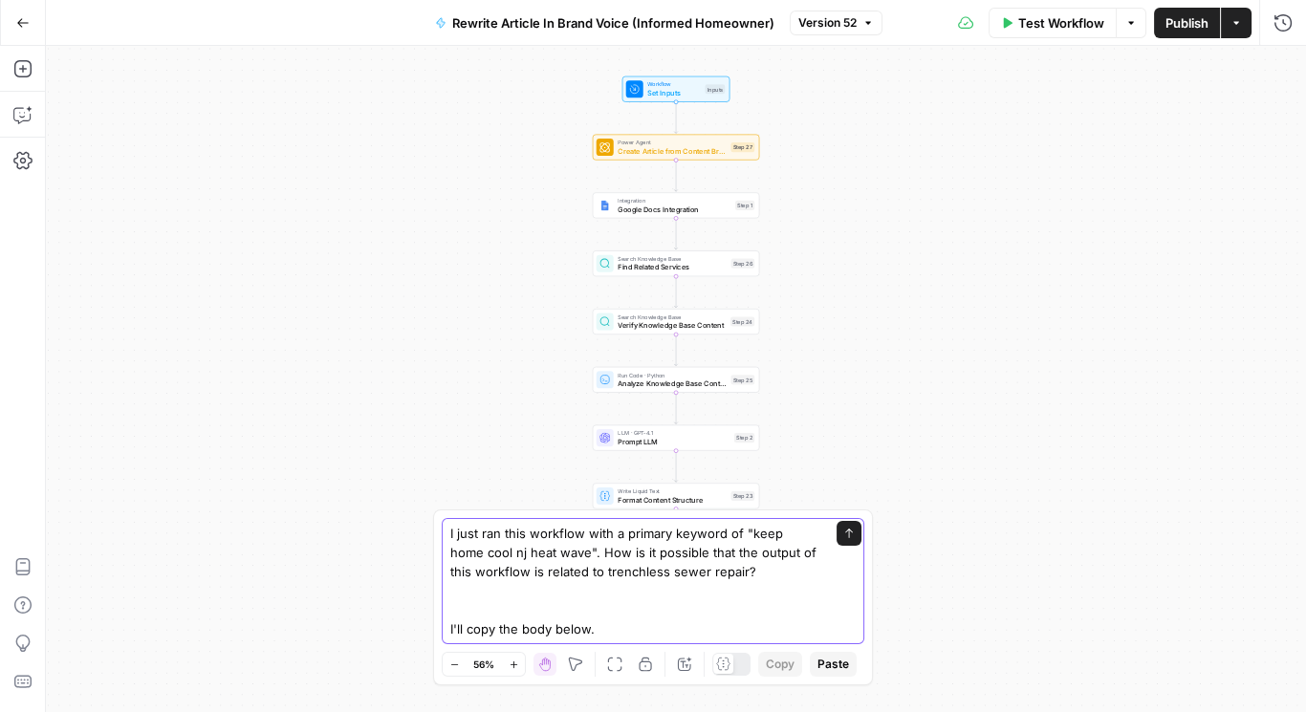
paste textarea "Loremipsum Dolor Sita Consec ad Eli Seddoe: Tem In-Utl Etdolore mag Aliquaen-Ad…"
type textarea "L ipsu dol sita consecte adip e seddoei tempori ut "labo etdo magn al enim admi…"
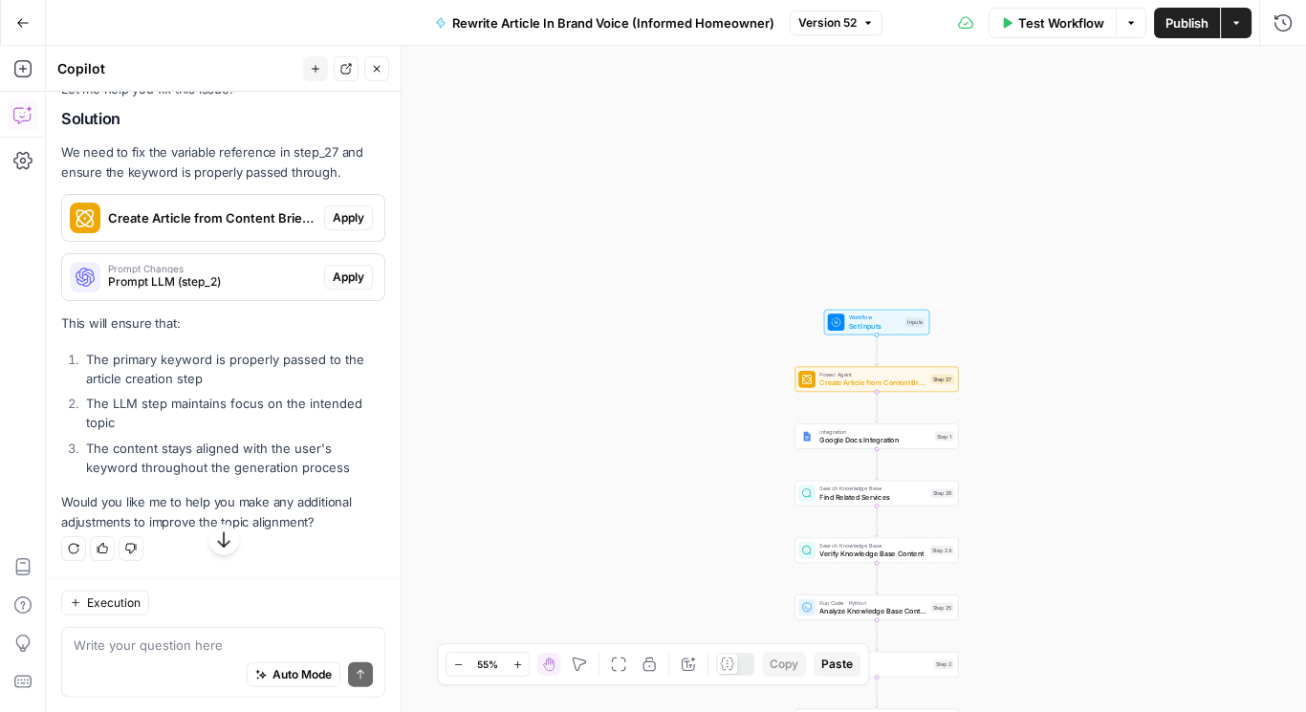
scroll to position [15494, 0]
click at [333, 227] on span "Apply" at bounding box center [349, 217] width 32 height 17
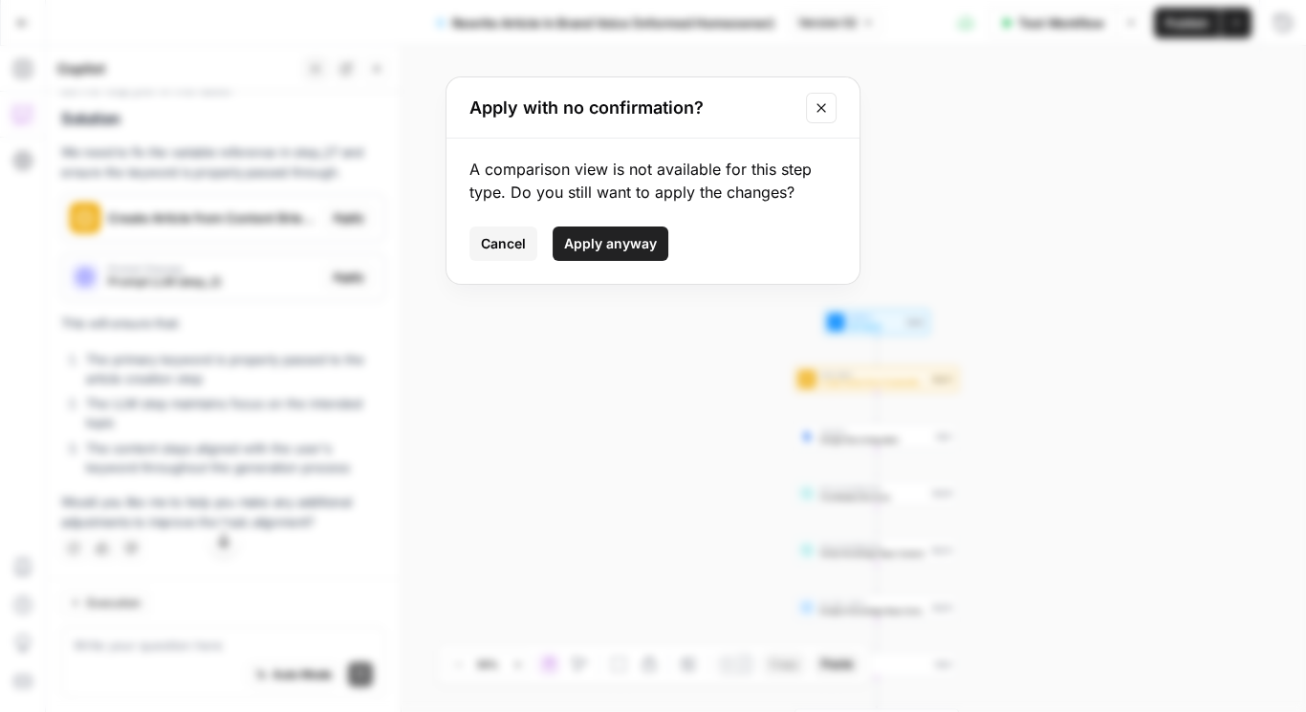
click at [590, 238] on span "Apply anyway" at bounding box center [610, 243] width 93 height 19
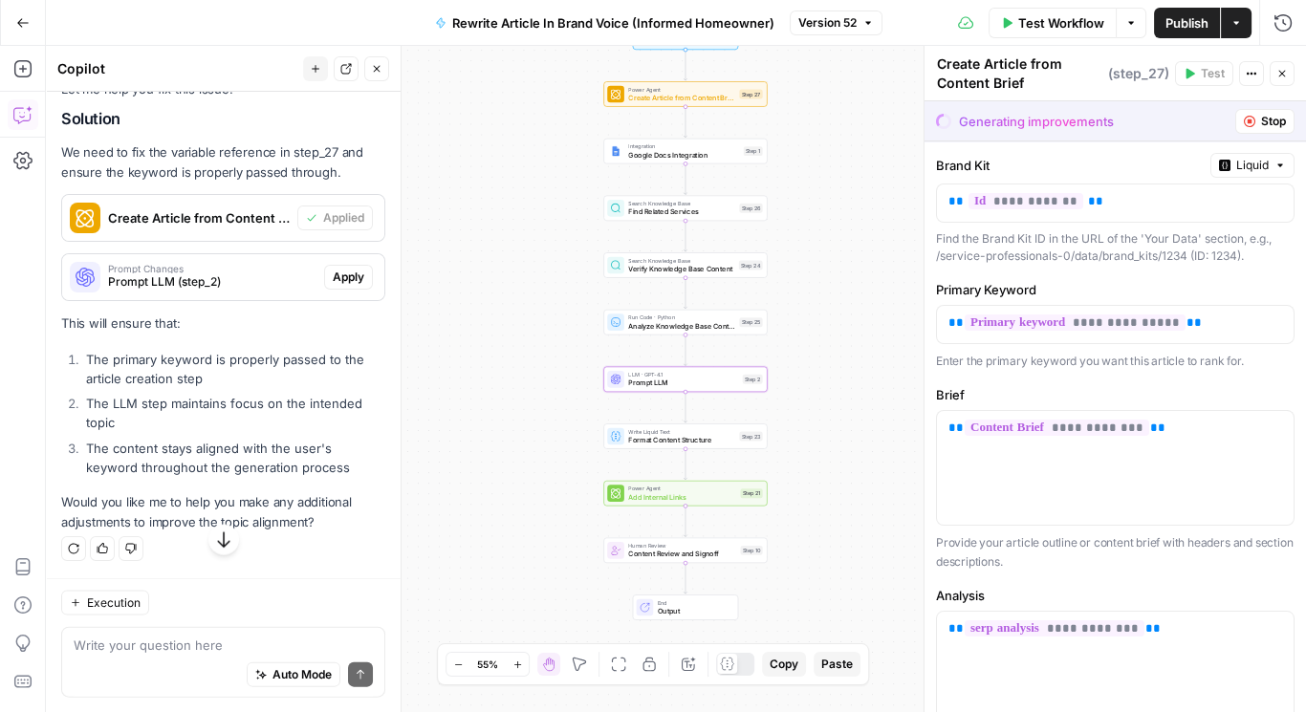
click at [333, 286] on span "Apply" at bounding box center [349, 277] width 32 height 17
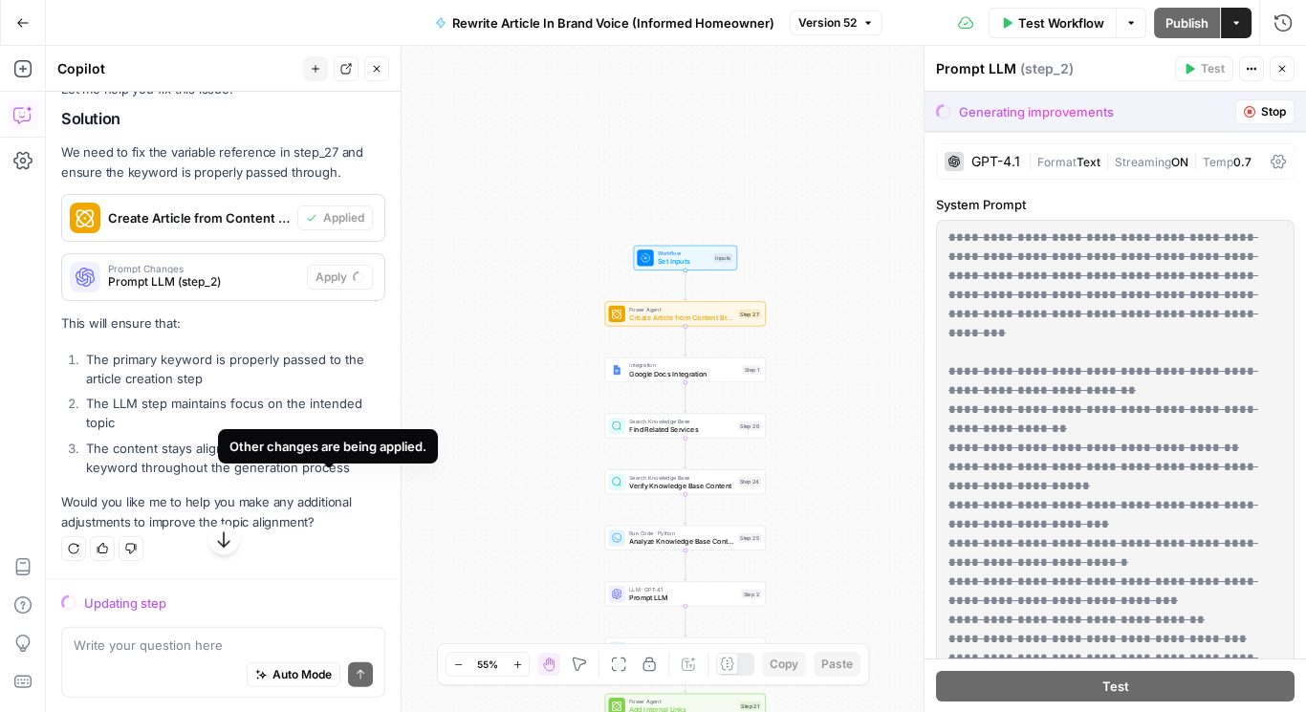
scroll to position [15699, 0]
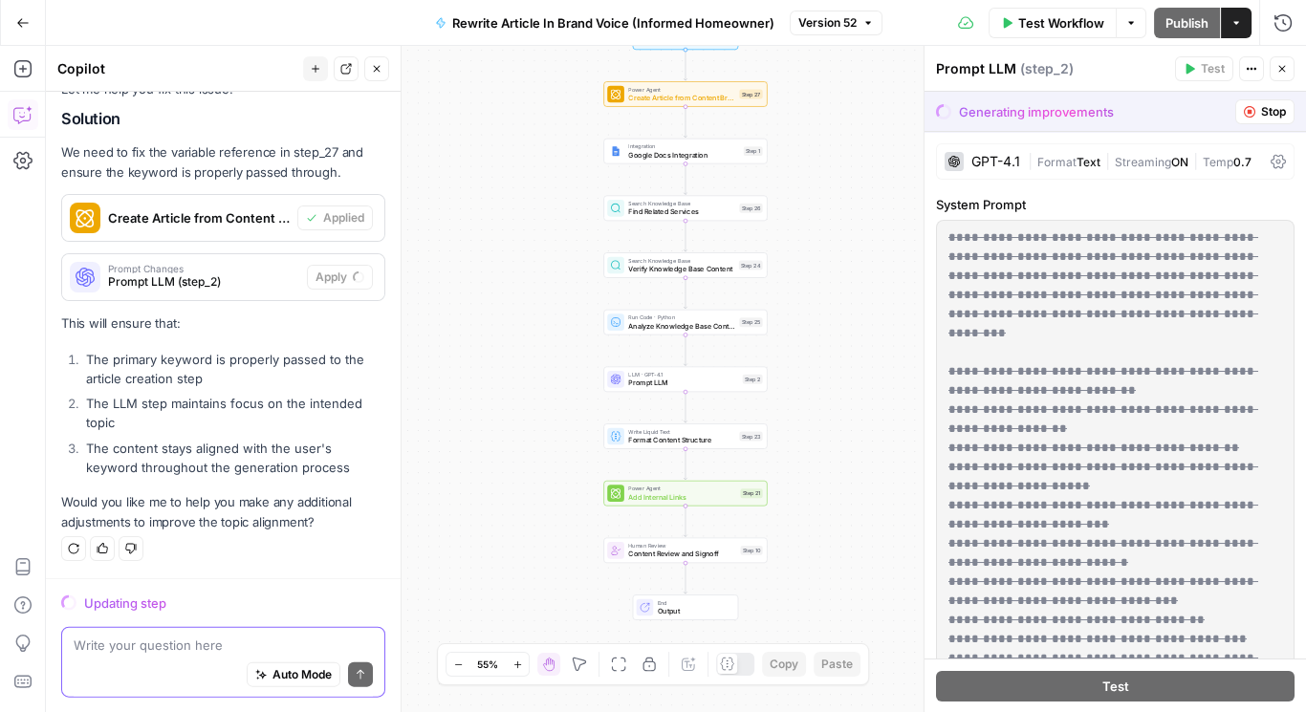
click at [273, 675] on span "Auto Mode" at bounding box center [302, 675] width 59 height 17
click at [114, 648] on textarea at bounding box center [223, 645] width 299 height 19
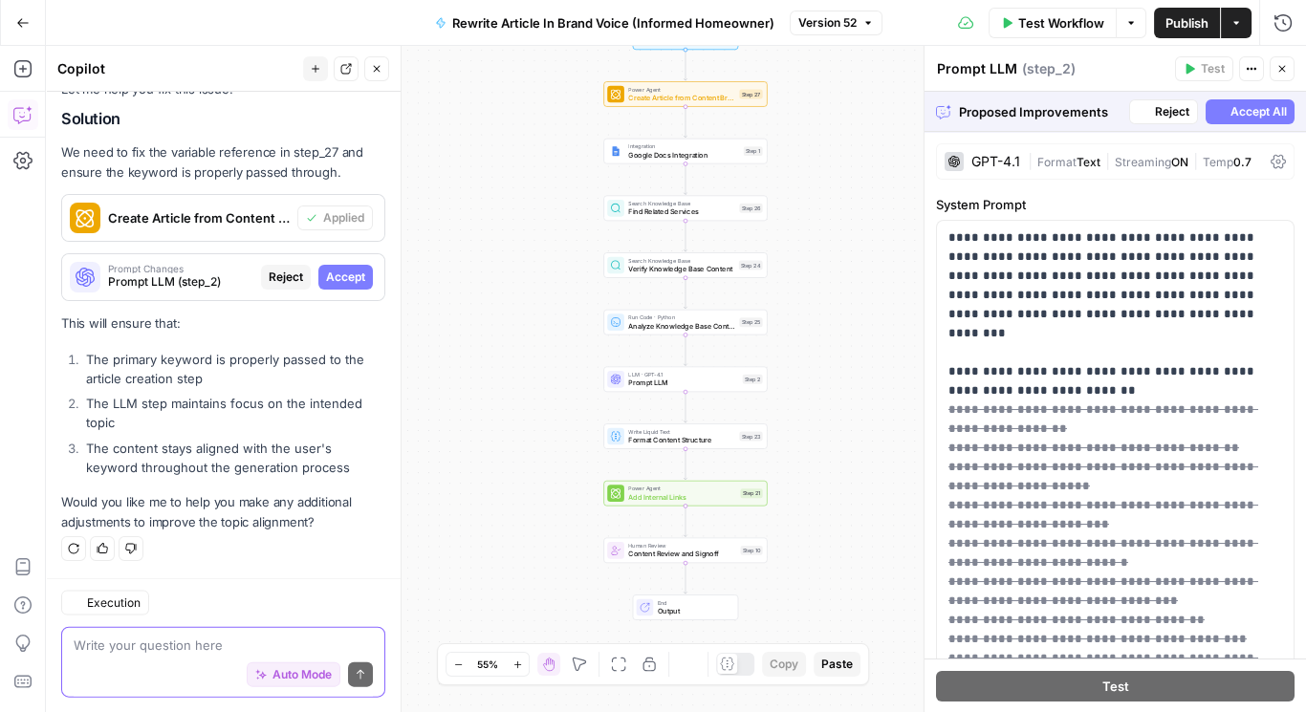
scroll to position [15698, 0]
click at [1231, 109] on span "Accept All" at bounding box center [1259, 111] width 56 height 17
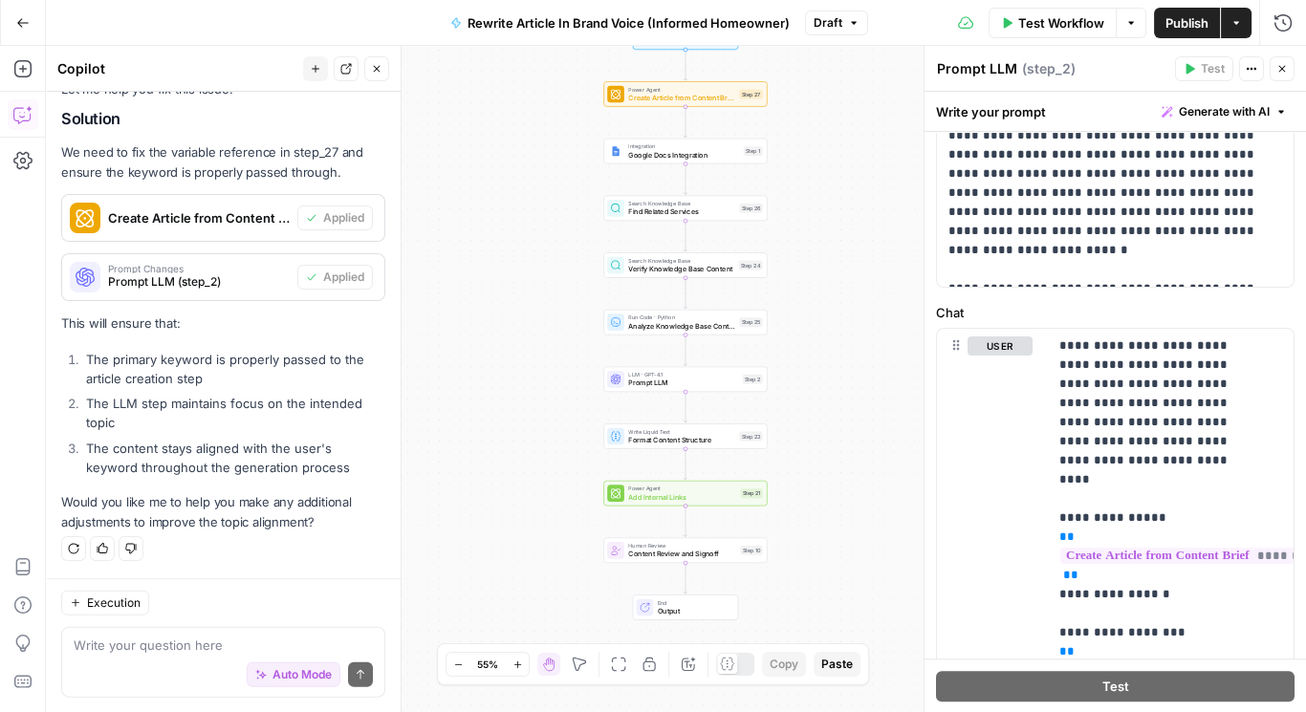
scroll to position [1071, 0]
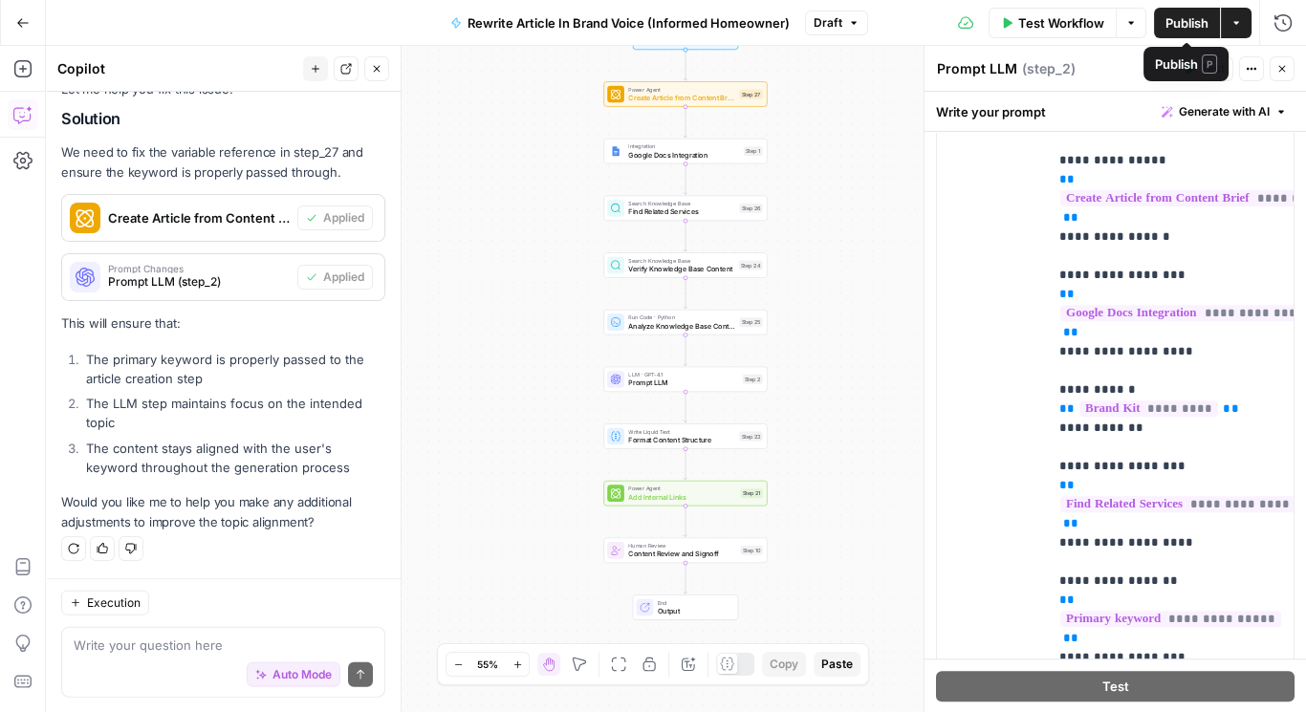
click at [1198, 24] on span "Publish" at bounding box center [1187, 22] width 43 height 19
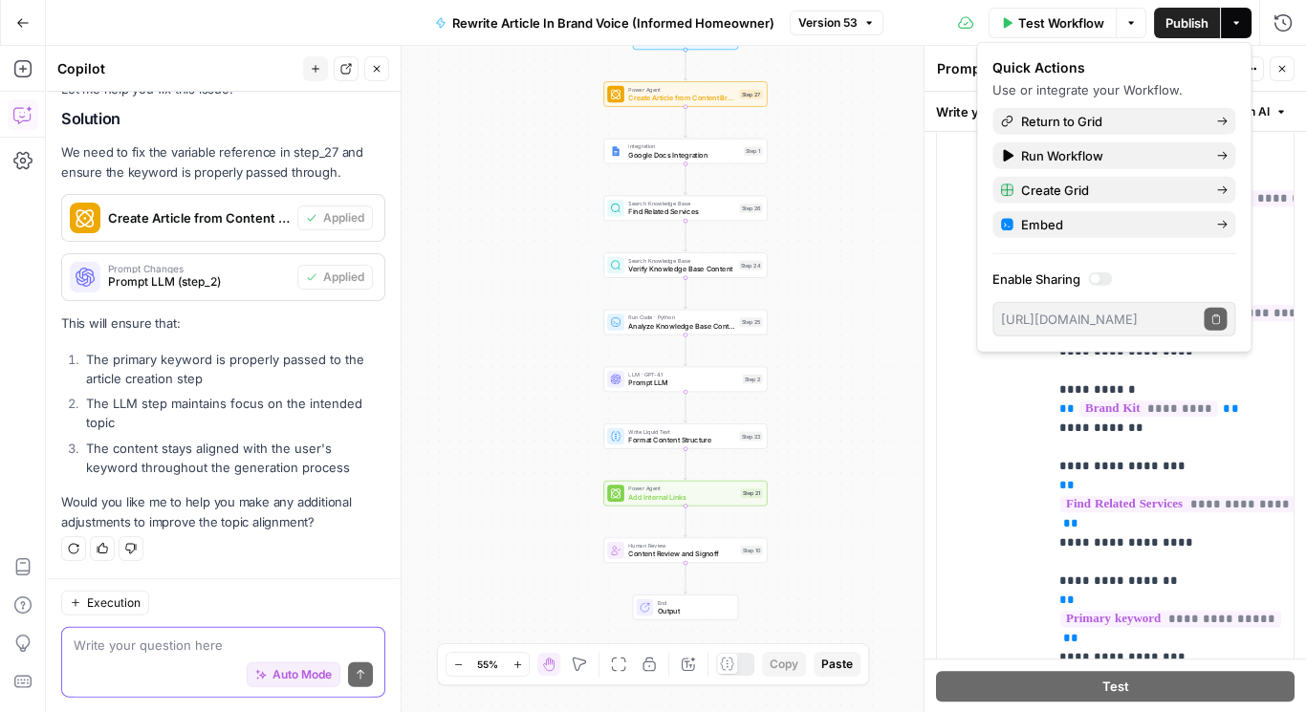
click at [252, 643] on textarea at bounding box center [223, 645] width 299 height 19
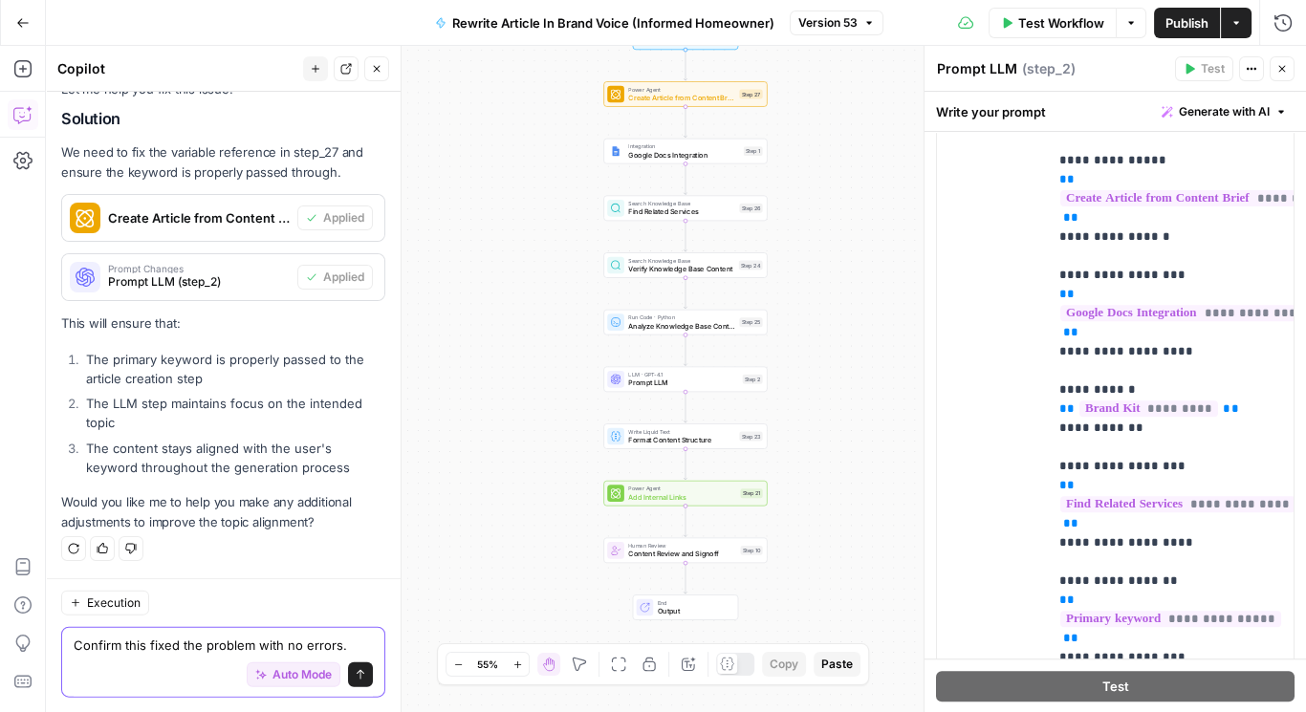
scroll to position [15786, 0]
type textarea "Confirm this fixed the problem with no errors."
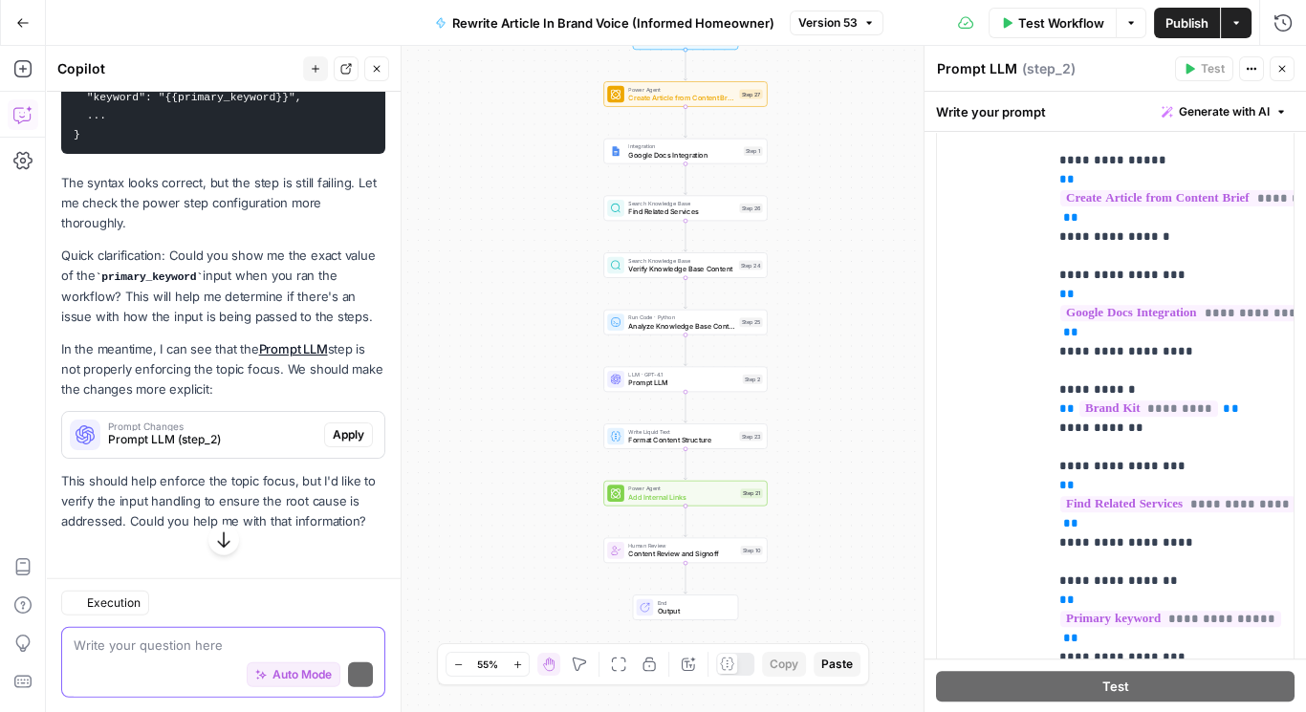
scroll to position [16421, 0]
click at [227, 636] on div "Auto Mode is enabled but cannot run. Fill in all required workflow inputs." at bounding box center [282, 628] width 283 height 38
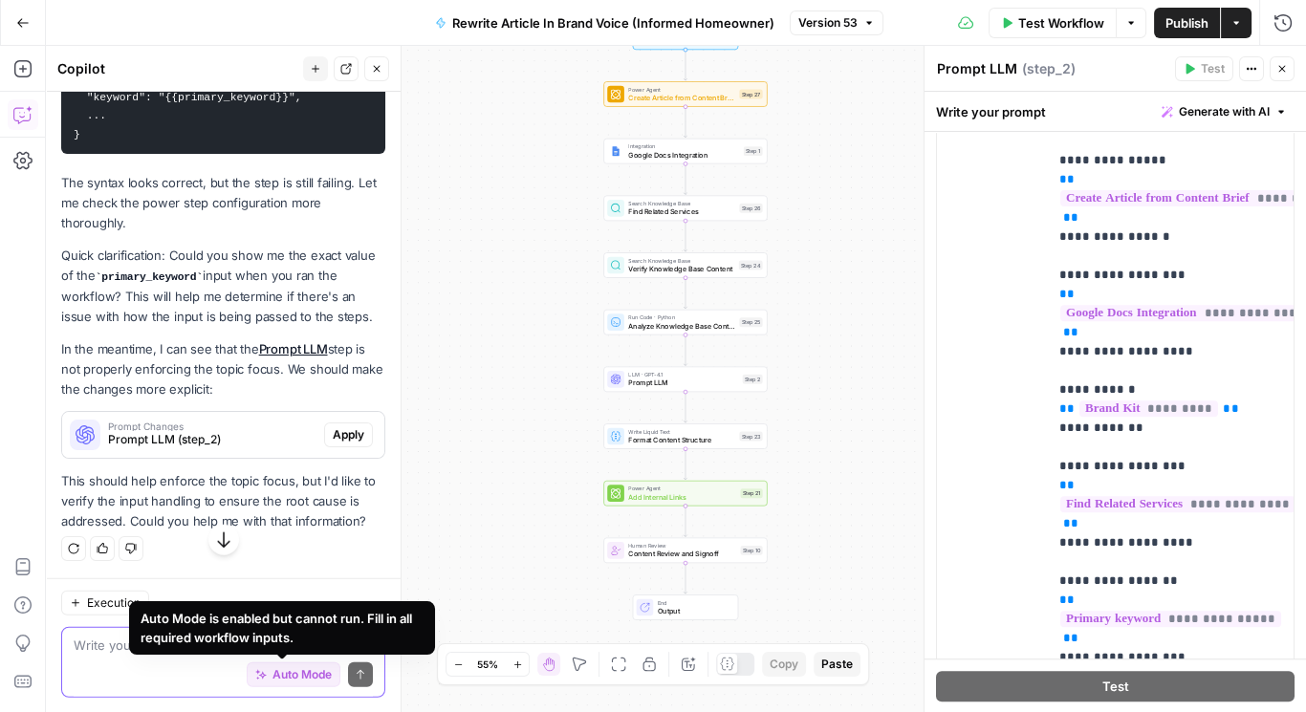
click at [115, 644] on textarea at bounding box center [223, 645] width 299 height 19
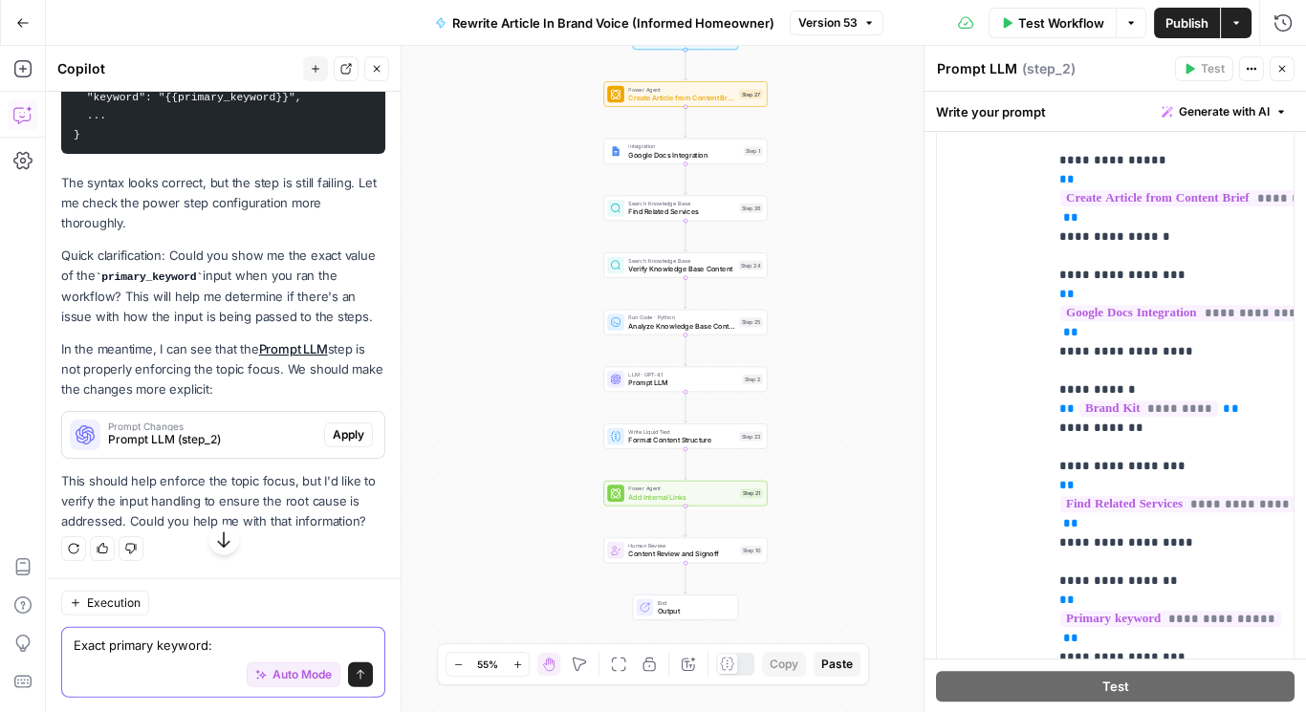
paste textarea "keep home cool [US_STATE]"
type textarea "Exact primary keyword: keep home cool [US_STATE]"
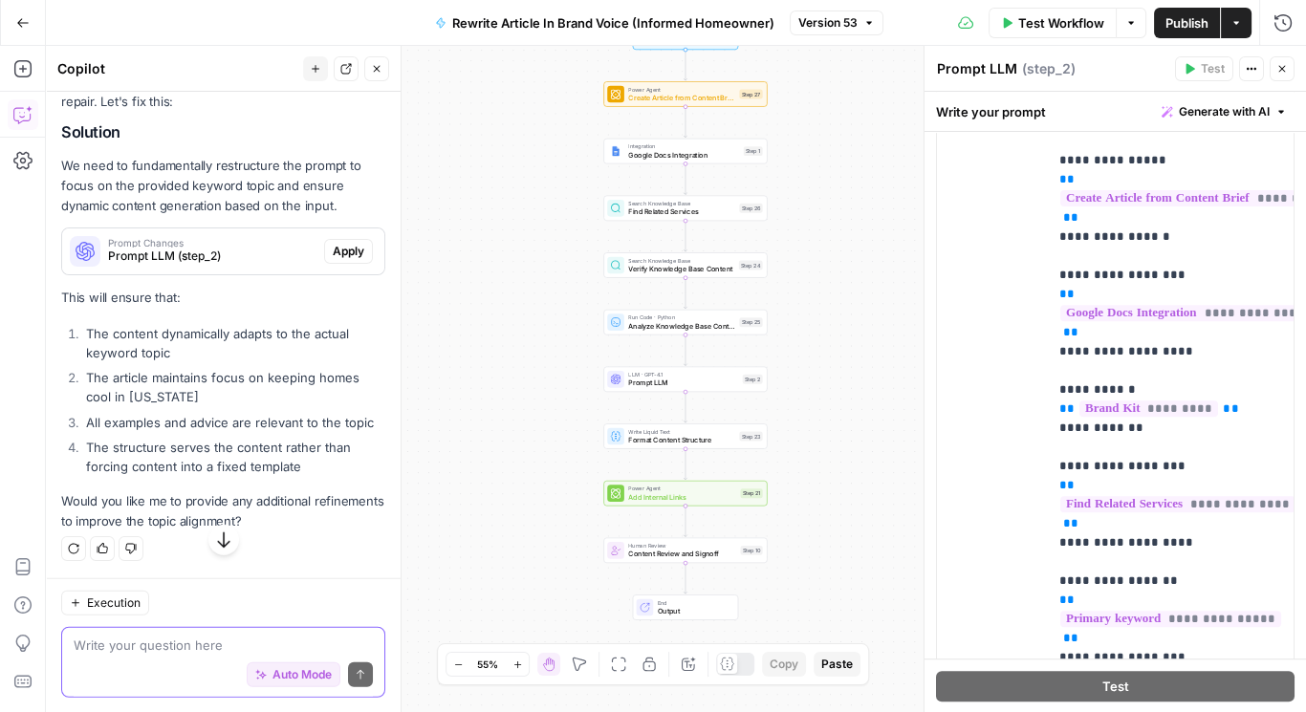
scroll to position [17129, 0]
click at [255, 650] on textarea at bounding box center [223, 645] width 299 height 19
type textarea "Update and confirm it fixed the error."
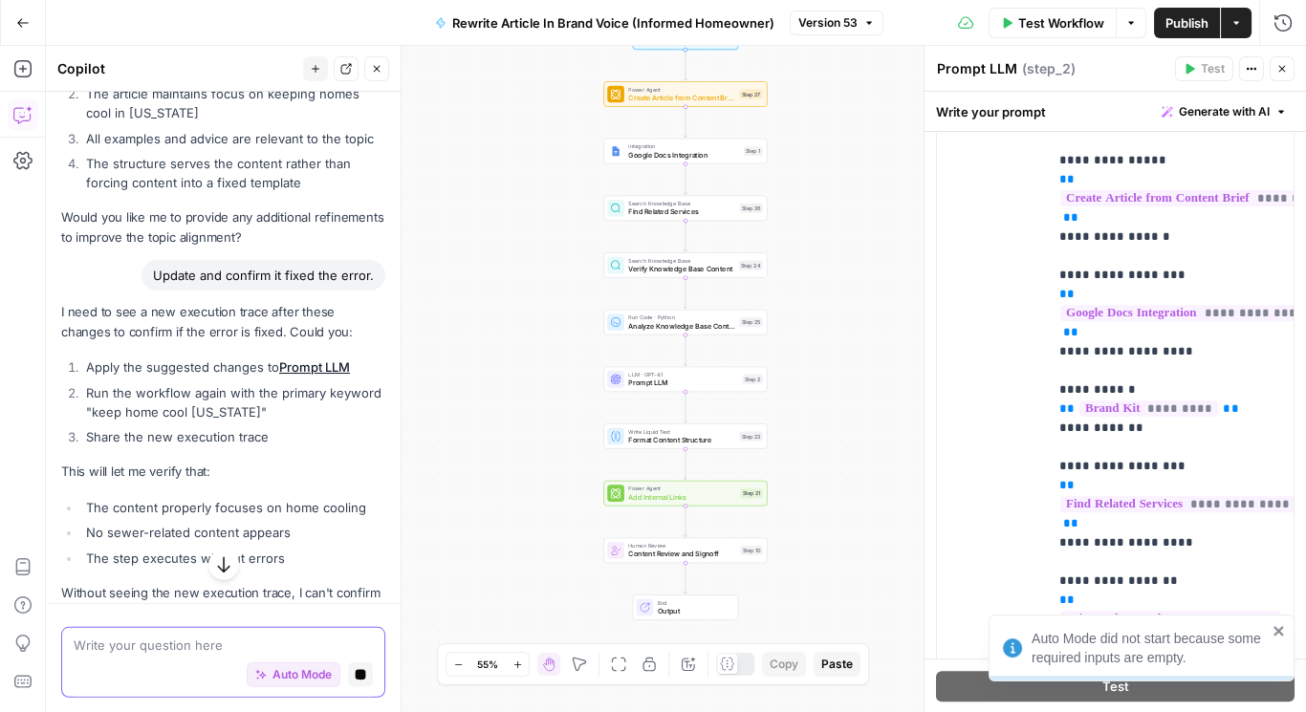
scroll to position [17058, 0]
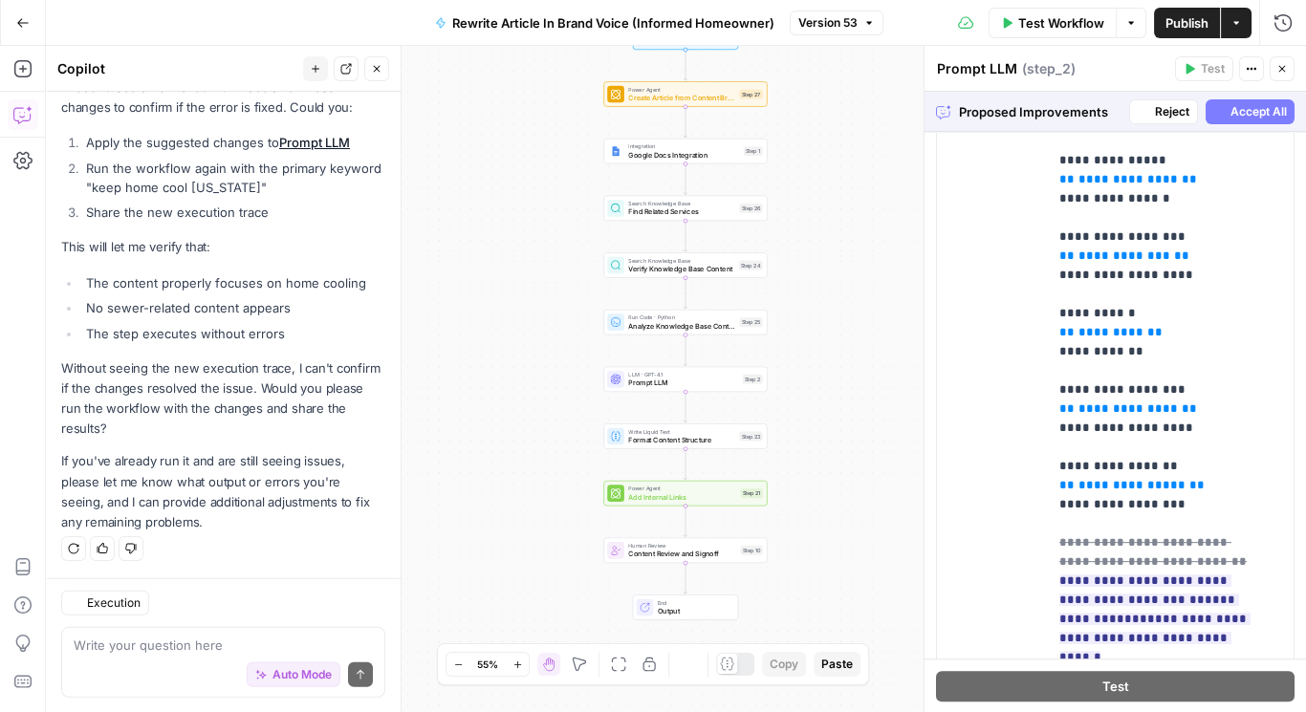
scroll to position [17628, 0]
click at [1253, 109] on span "Accept All" at bounding box center [1259, 111] width 56 height 17
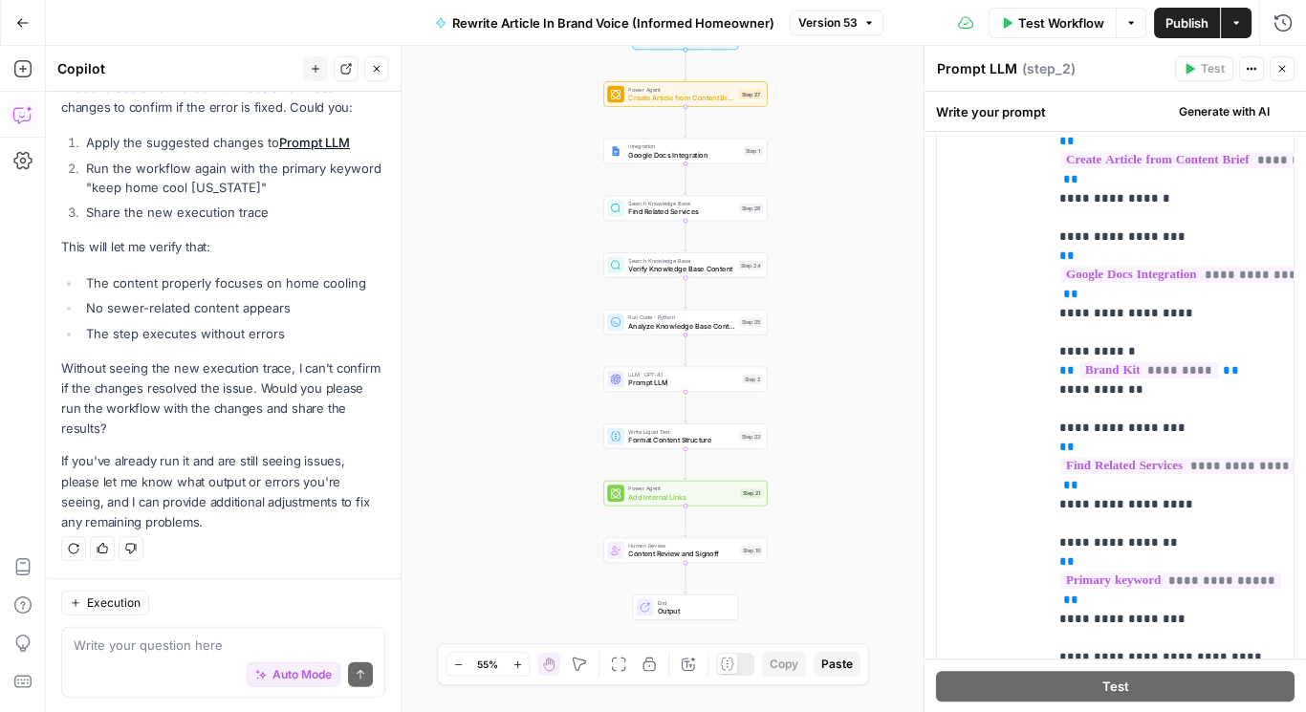
scroll to position [0, 0]
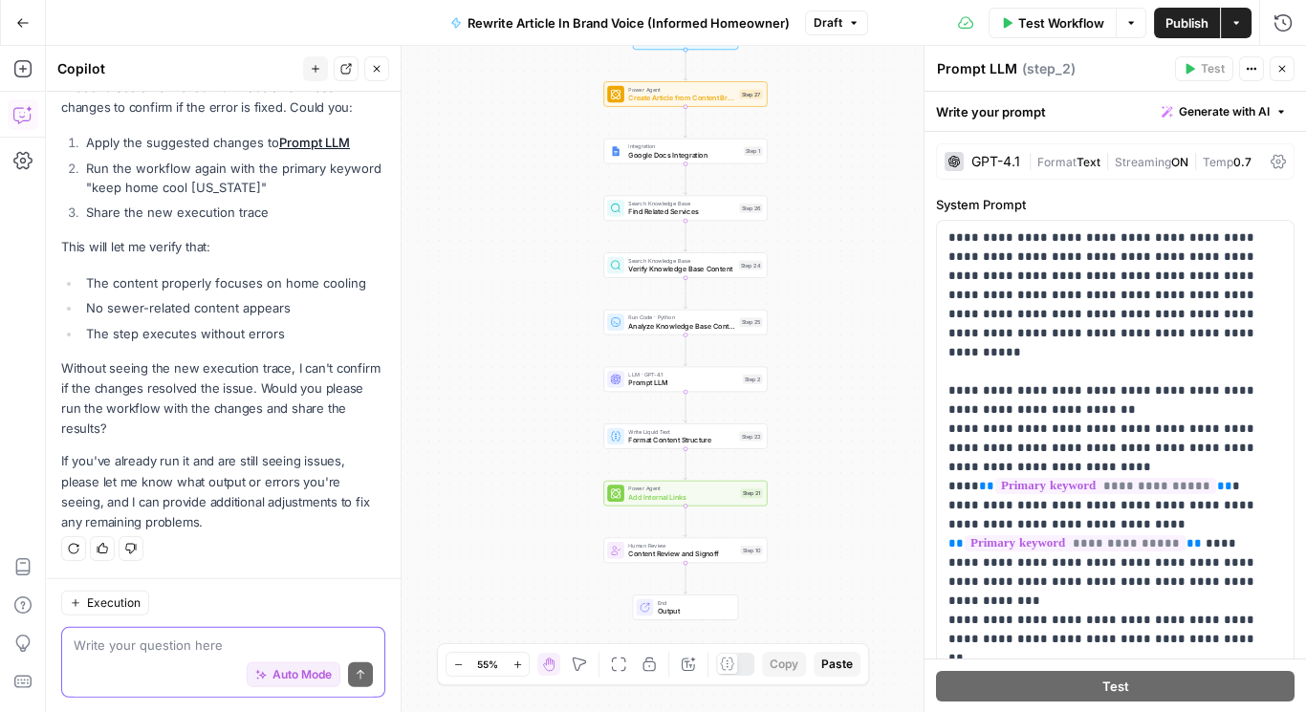
click at [216, 644] on textarea at bounding box center [223, 645] width 299 height 19
type textarea "Fixed?"
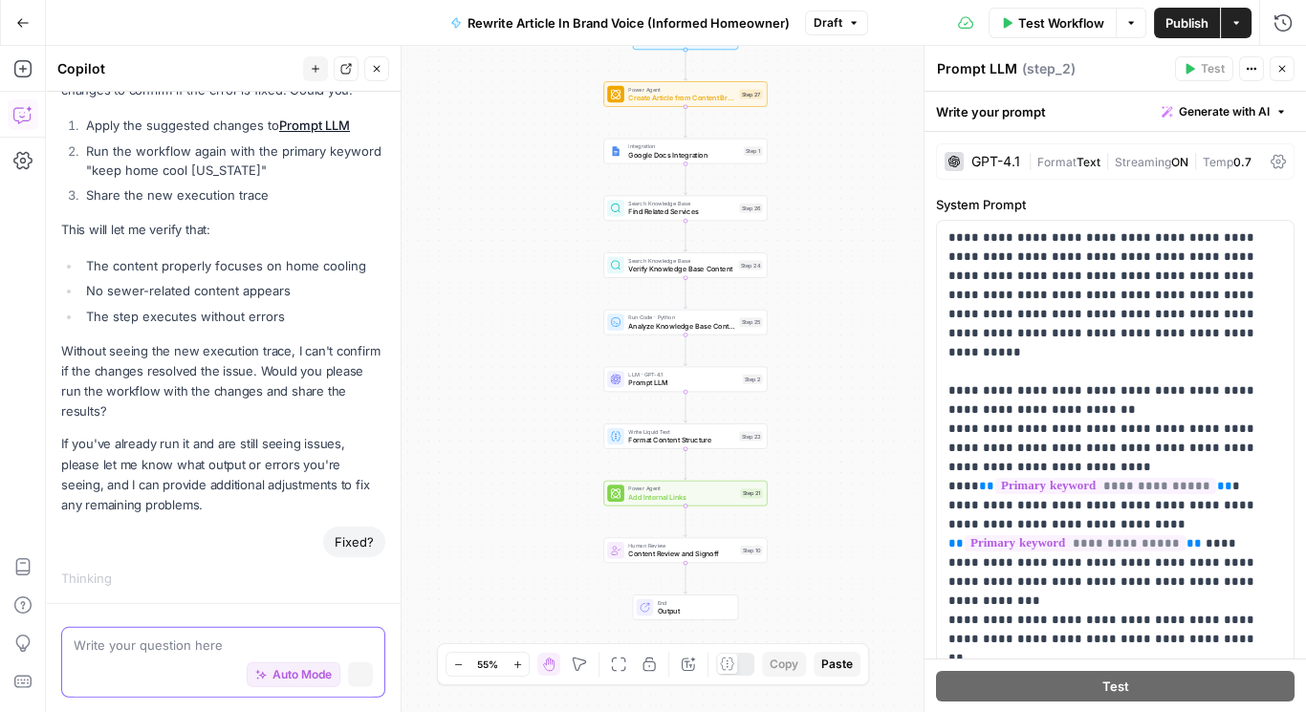
scroll to position [17645, 0]
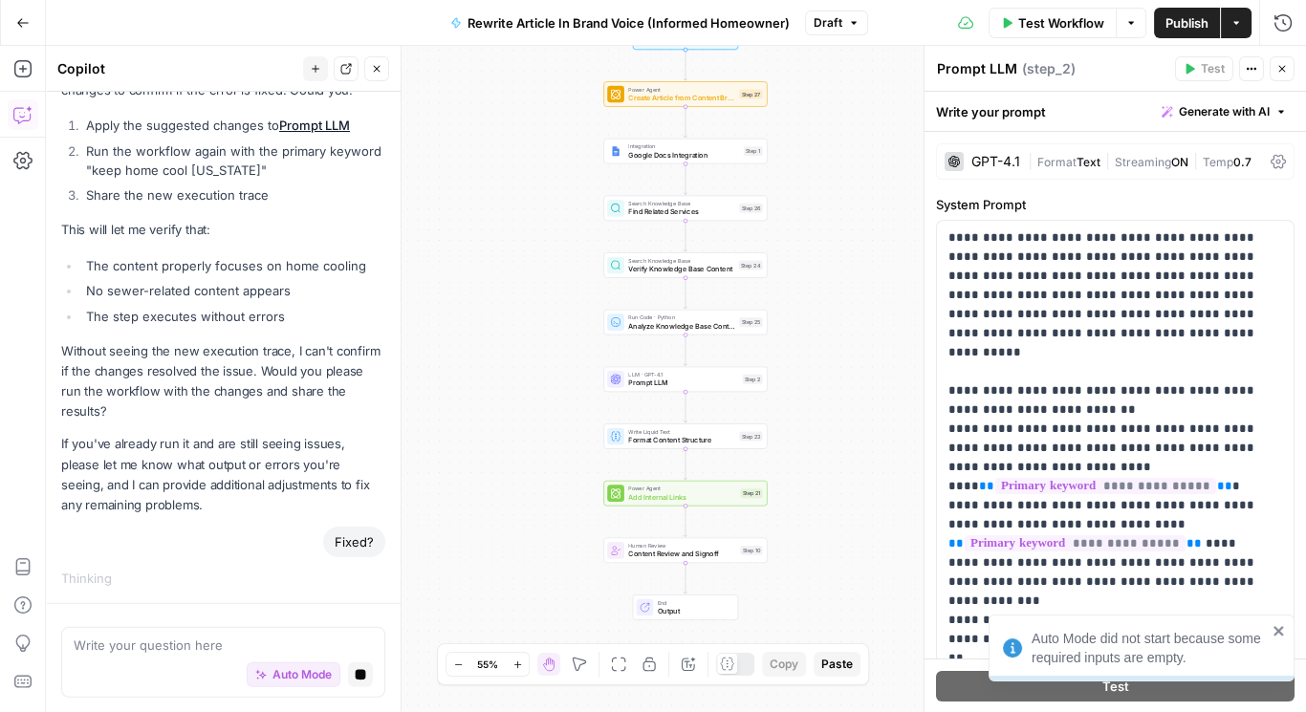
click at [1279, 631] on icon "close" at bounding box center [1279, 631] width 10 height 10
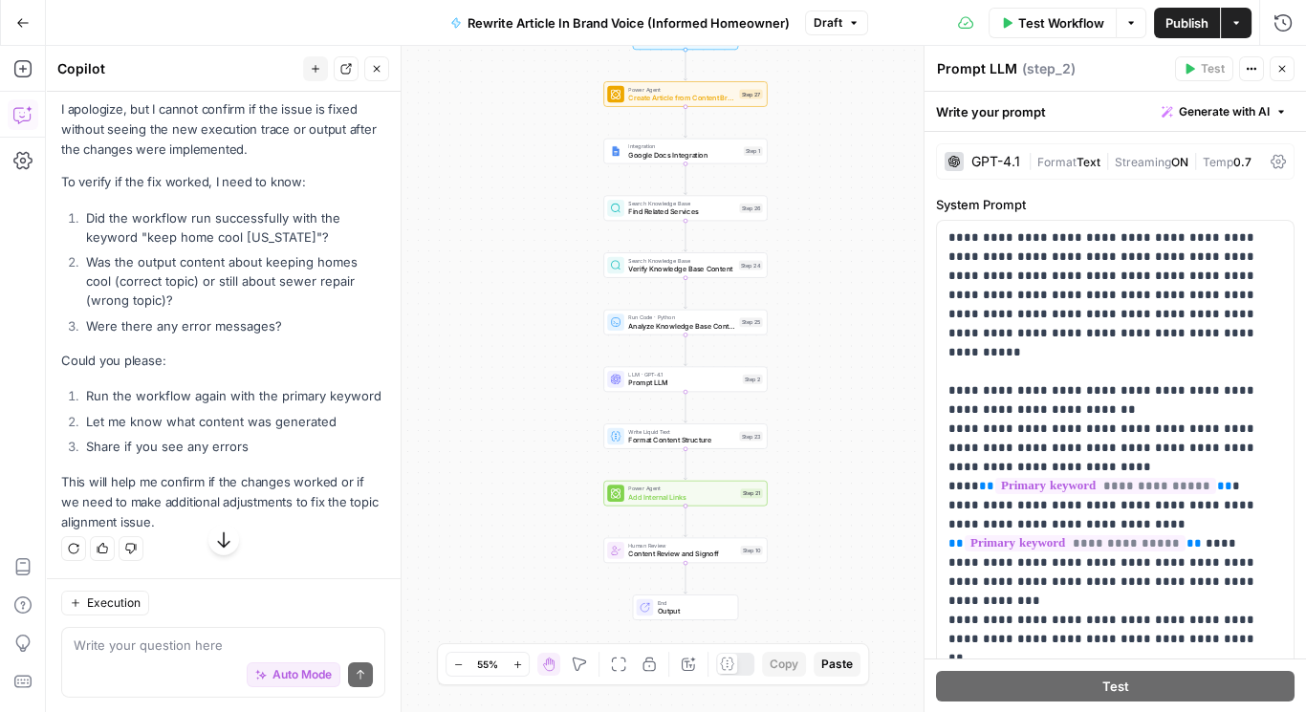
scroll to position [18023, 0]
click at [1188, 15] on span "Publish" at bounding box center [1187, 22] width 43 height 19
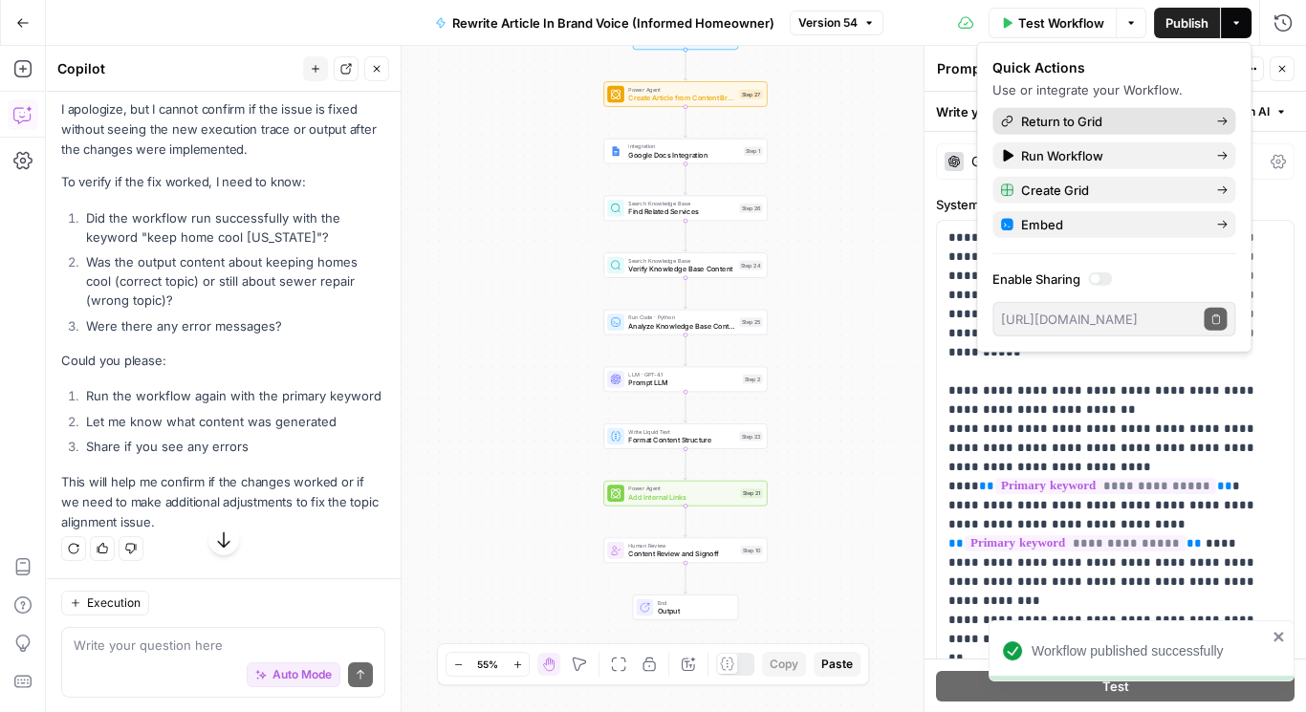
click at [1054, 116] on span "Return to Grid" at bounding box center [1111, 121] width 180 height 19
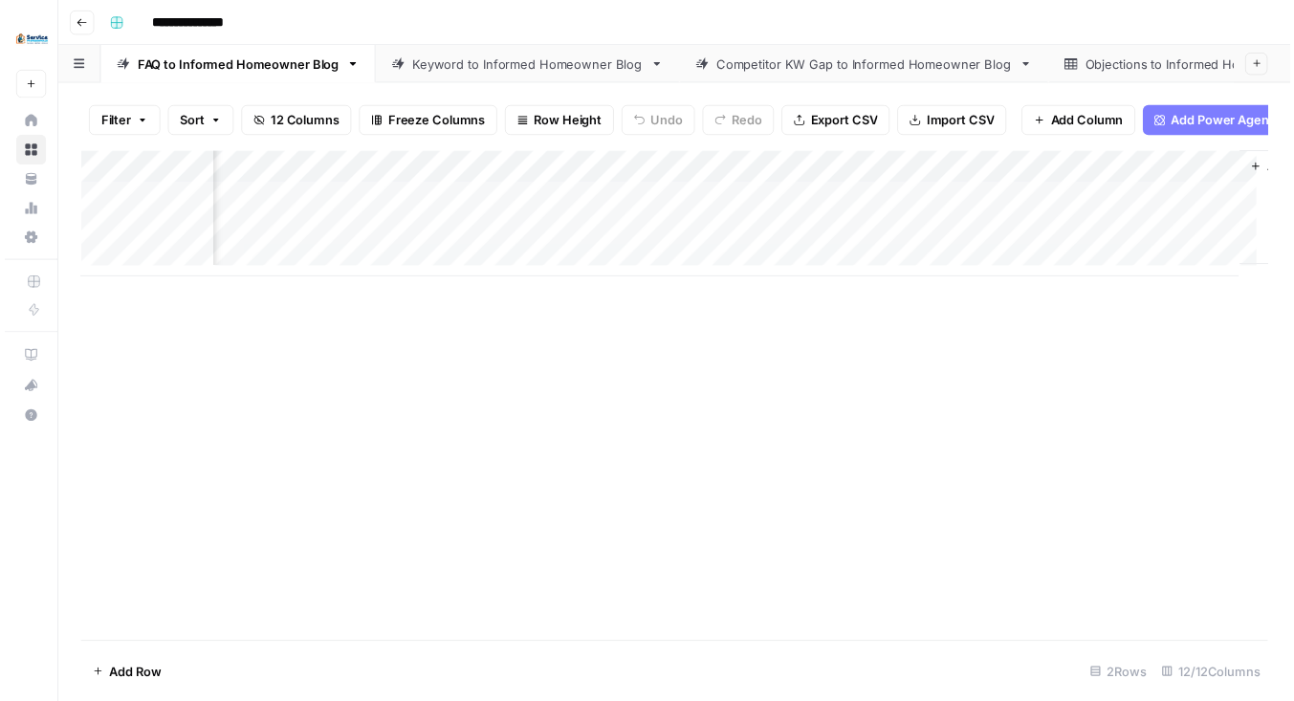
scroll to position [0, 1224]
click at [999, 242] on div "Add Column" at bounding box center [680, 217] width 1206 height 128
click at [973, 246] on div "Add Column" at bounding box center [680, 217] width 1206 height 128
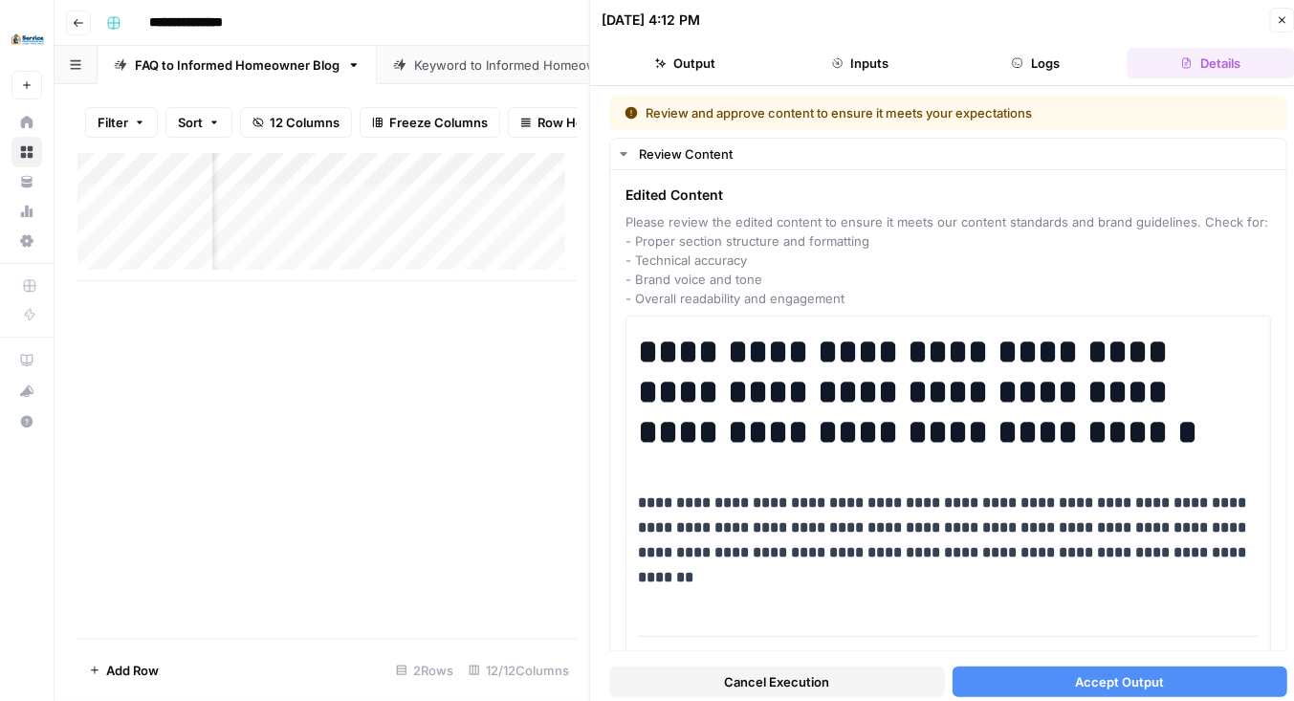
click at [798, 679] on span "Cancel Execution" at bounding box center [776, 681] width 105 height 19
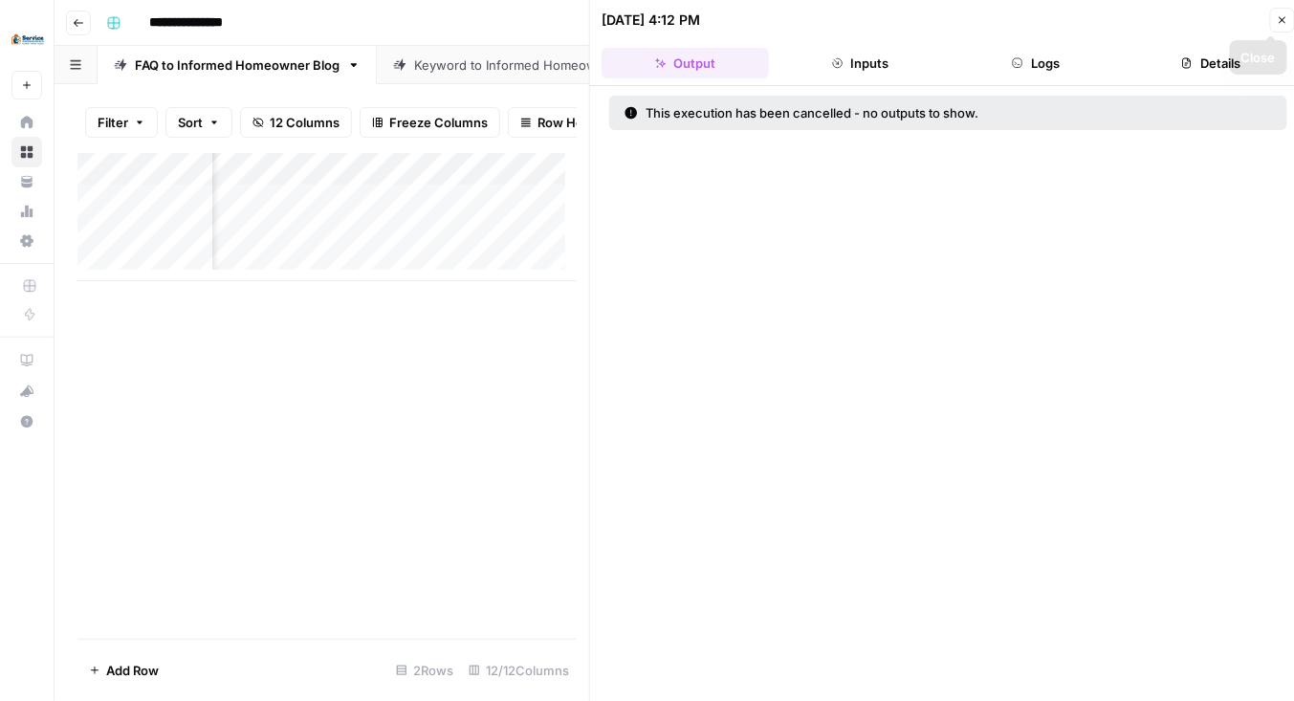
click at [1275, 26] on button "Close" at bounding box center [1282, 20] width 25 height 25
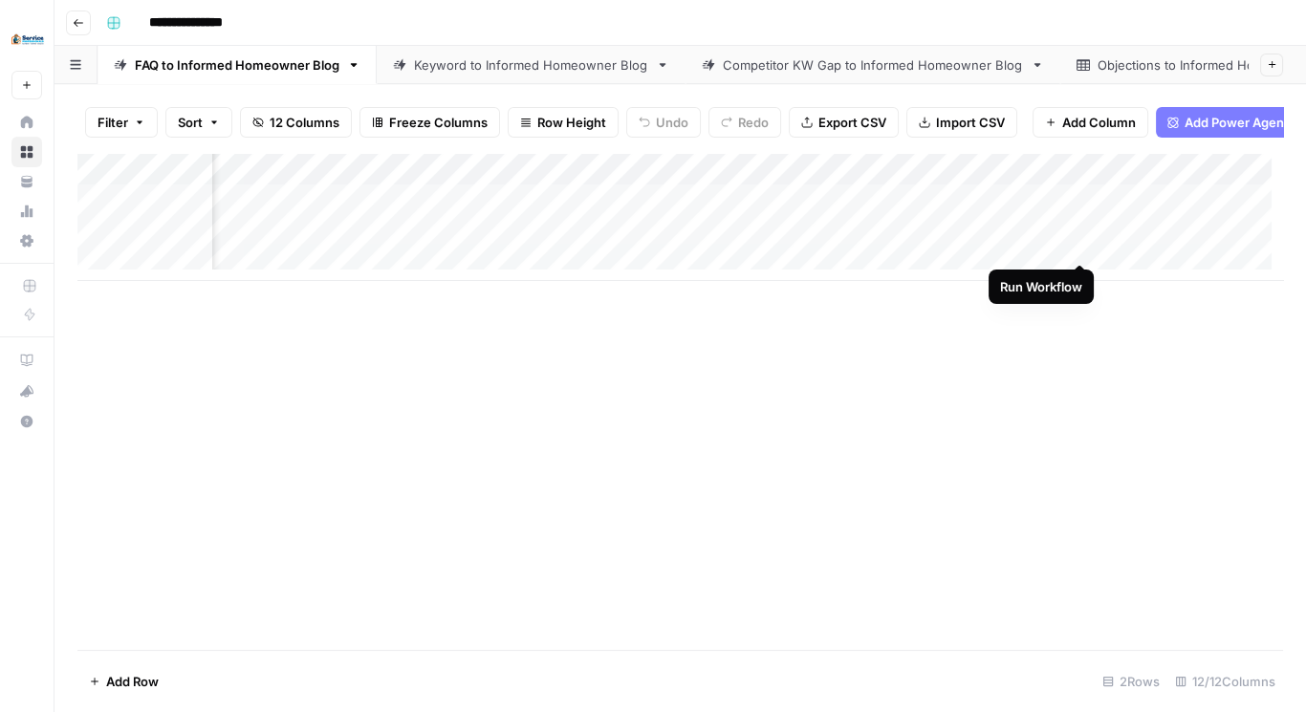
click at [1081, 244] on div "Add Column" at bounding box center [680, 217] width 1206 height 128
click at [892, 243] on div "Add Column" at bounding box center [680, 217] width 1206 height 128
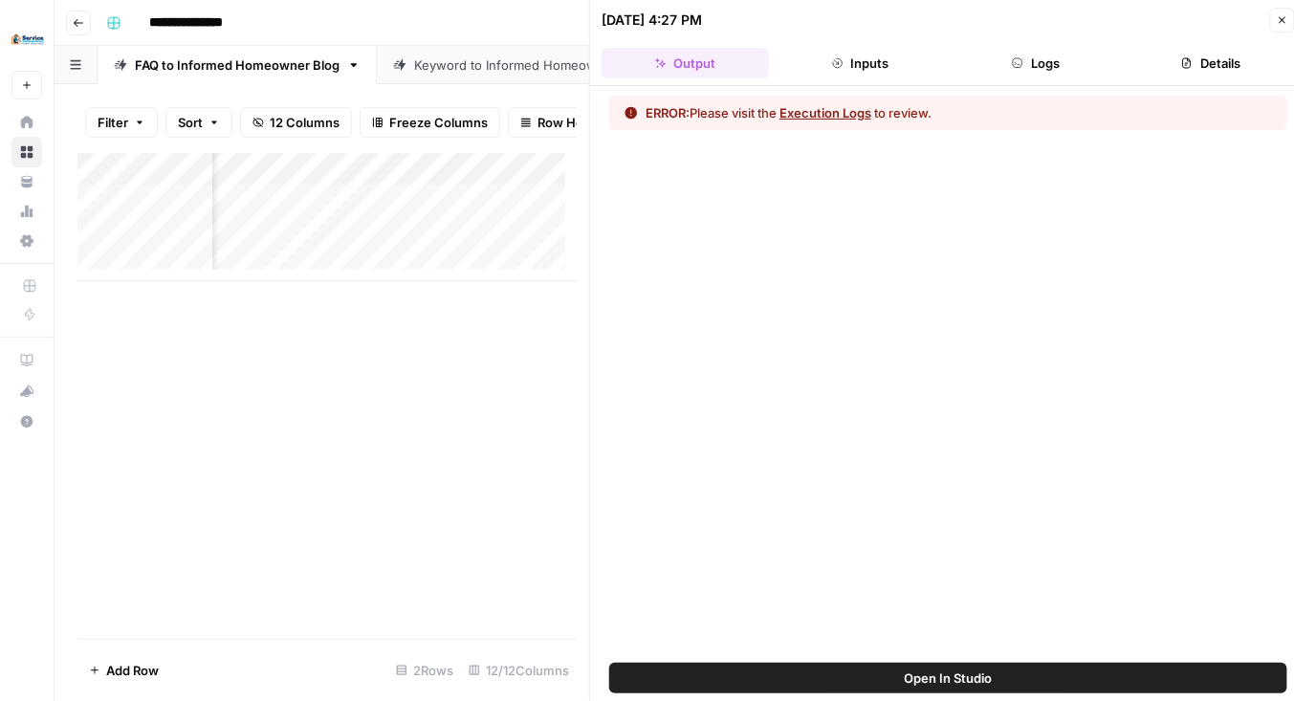
click at [846, 103] on button "Execution Logs" at bounding box center [825, 112] width 92 height 19
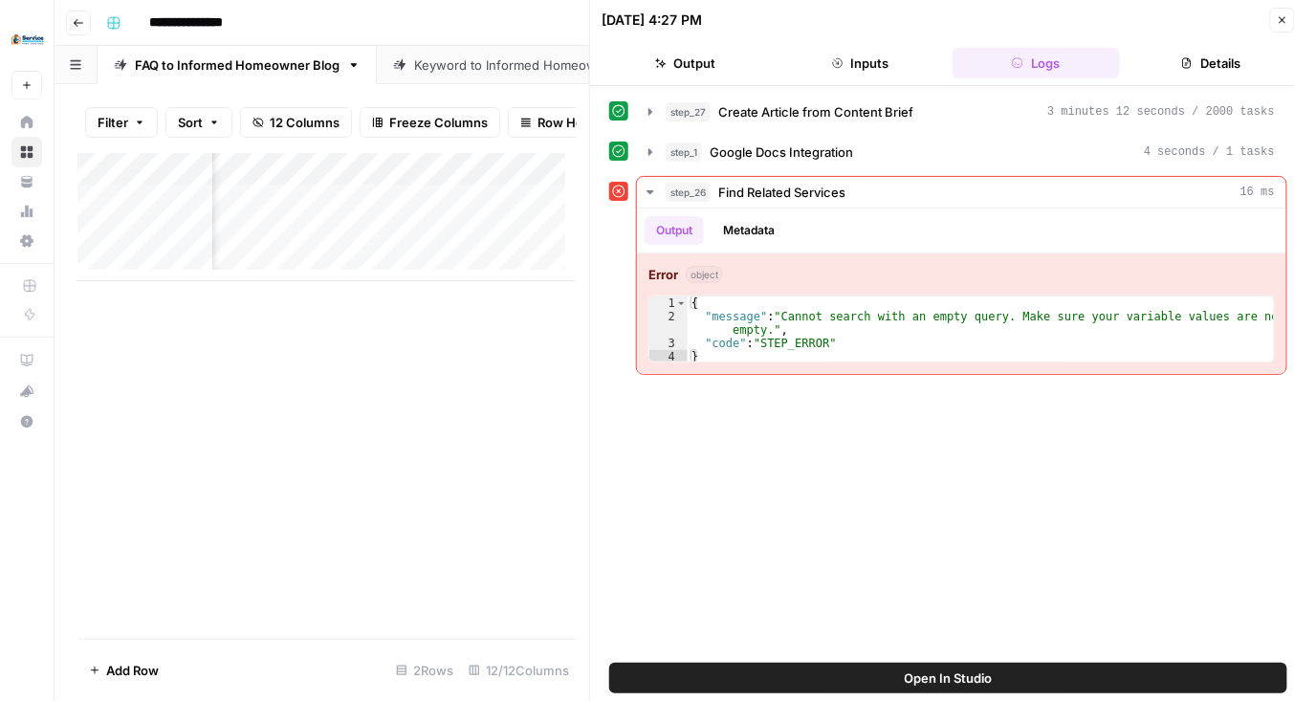
click at [1202, 63] on button "Details" at bounding box center [1211, 63] width 167 height 31
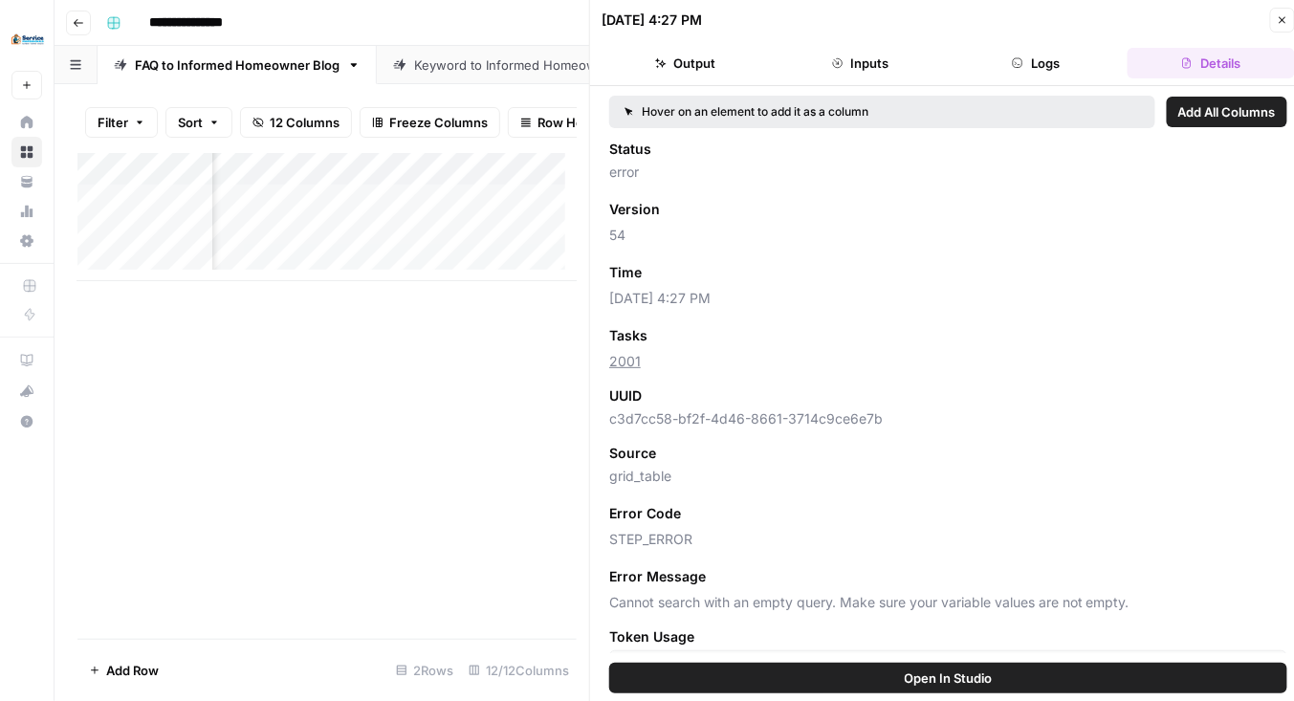
click at [1076, 54] on button "Logs" at bounding box center [1036, 63] width 167 height 31
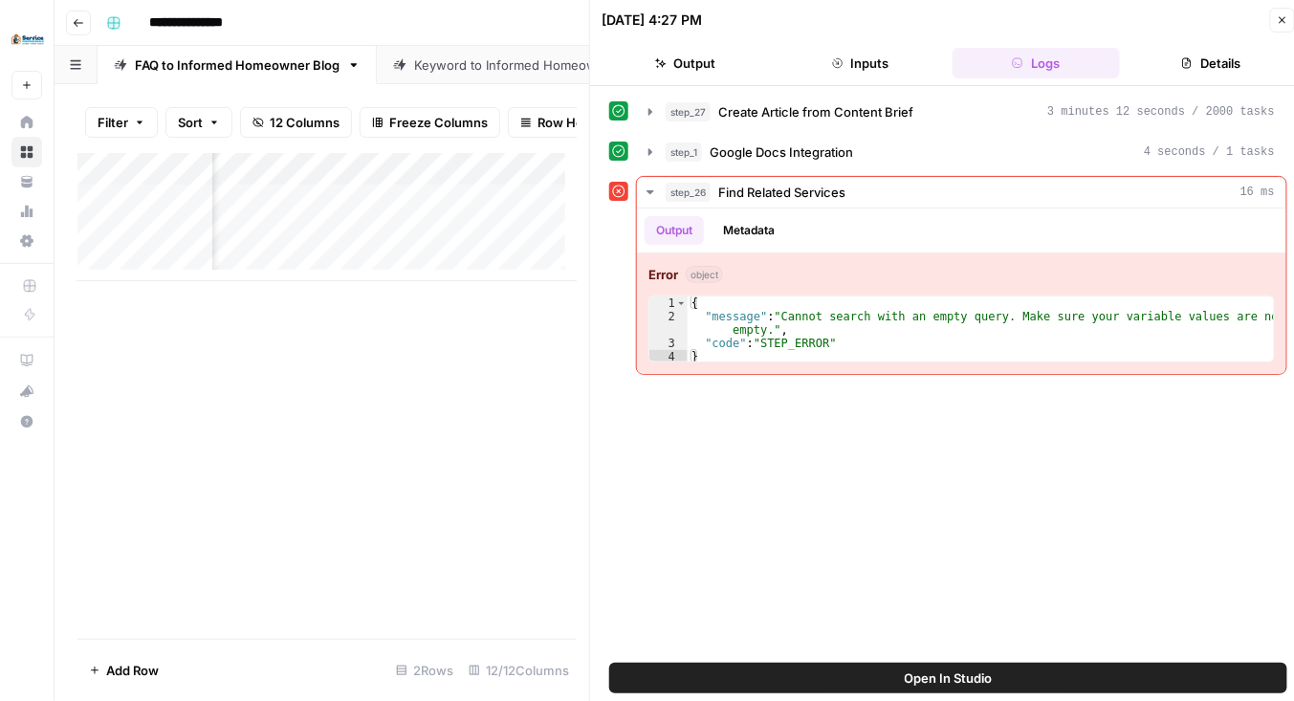
click at [984, 679] on span "Open In Studio" at bounding box center [949, 678] width 88 height 19
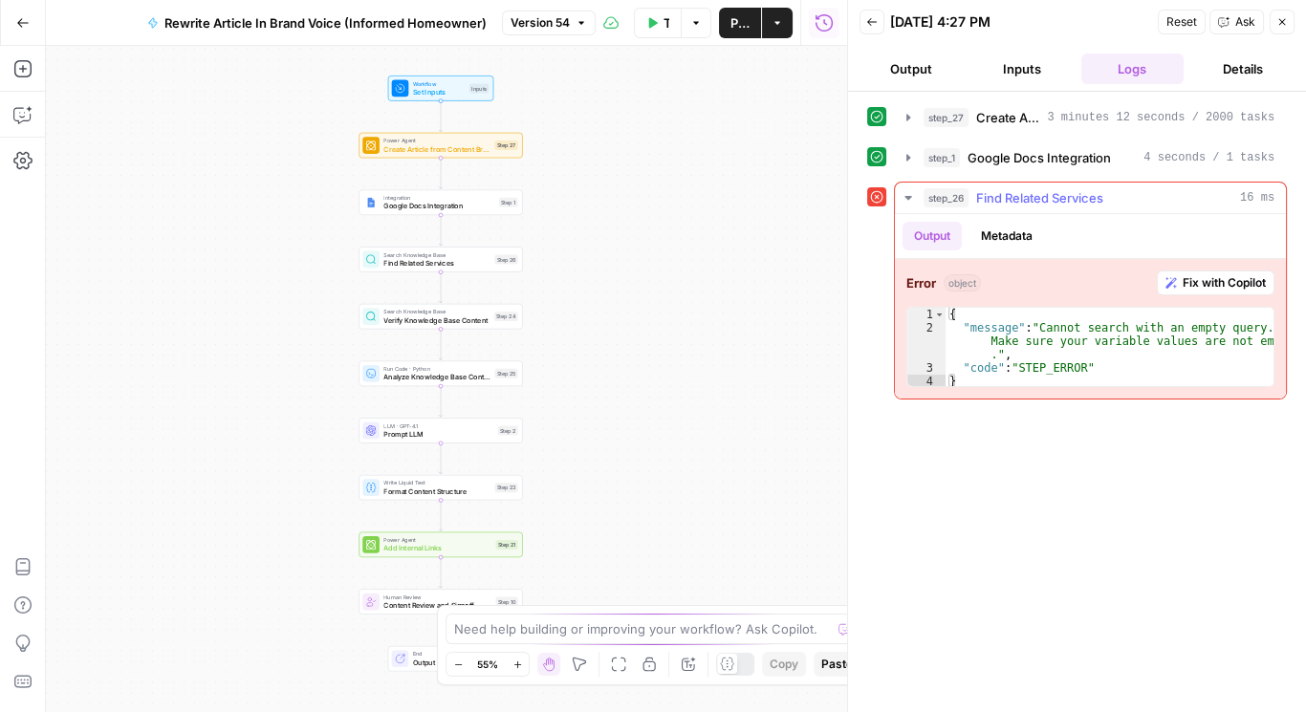
click at [1186, 274] on span "Fix with Copilot" at bounding box center [1224, 282] width 83 height 17
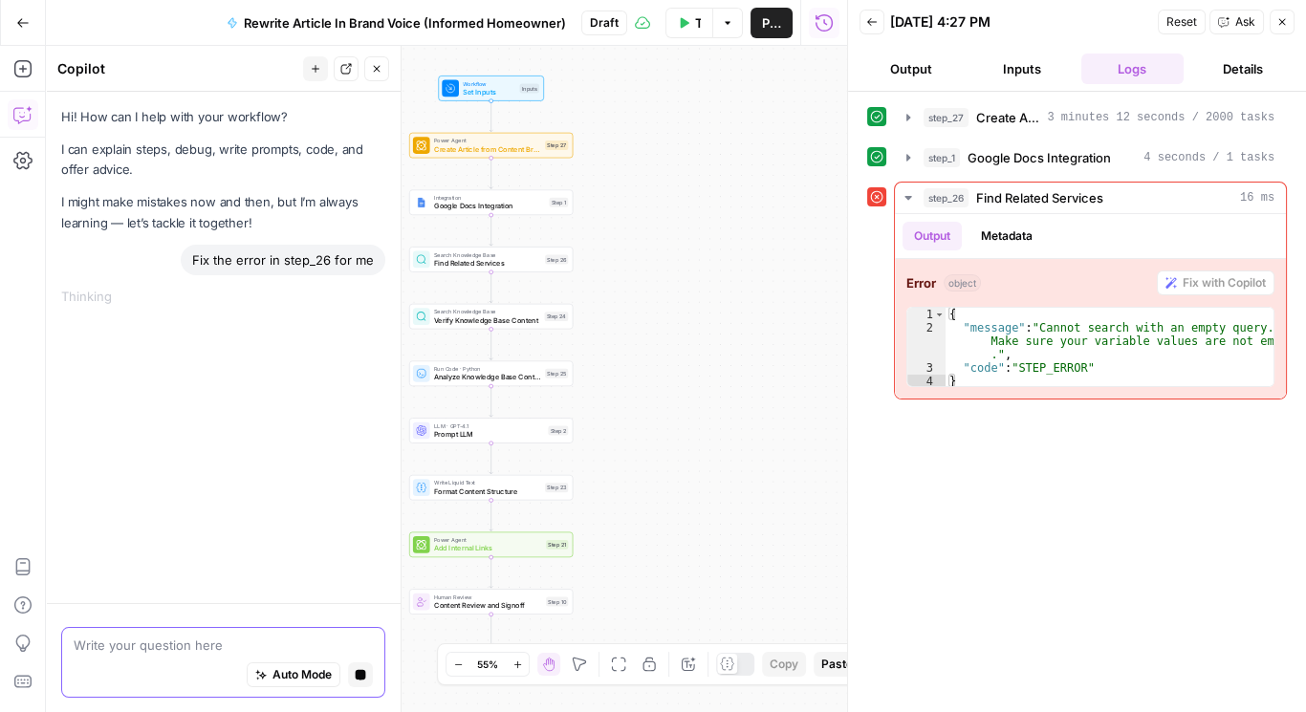
click at [312, 683] on span "Auto Mode" at bounding box center [302, 675] width 59 height 17
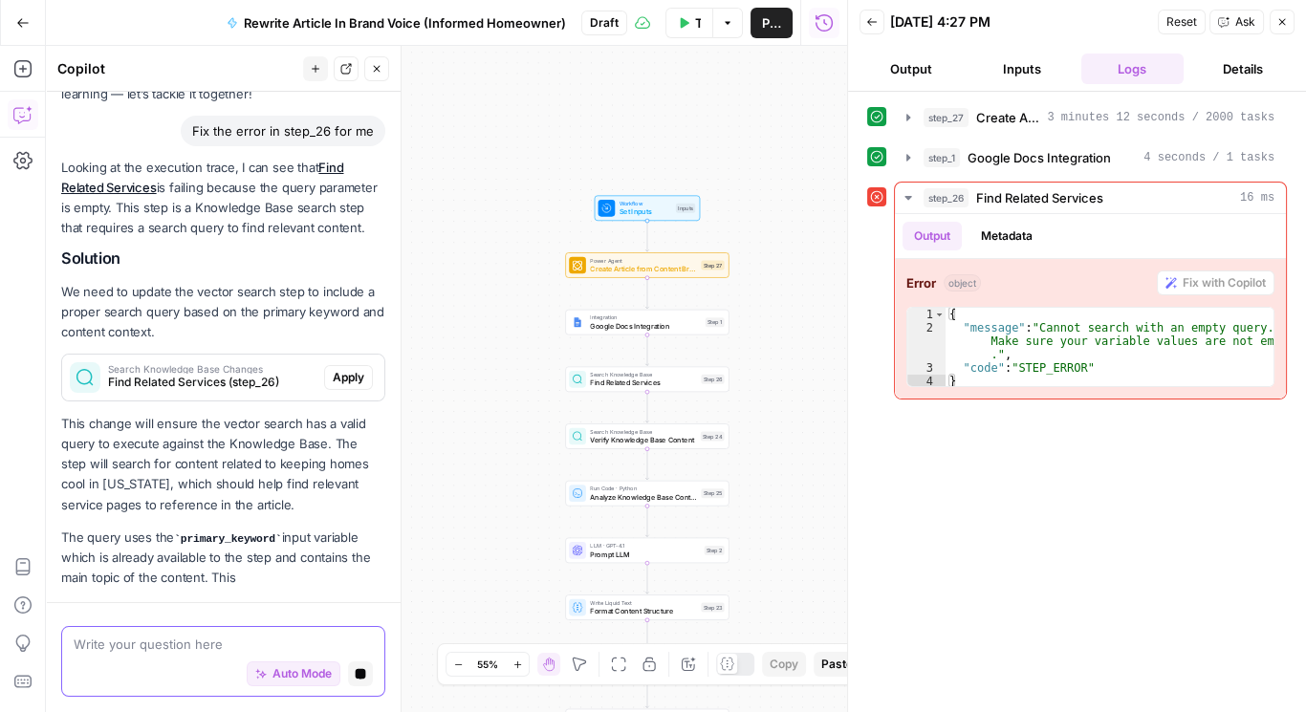
scroll to position [71, 0]
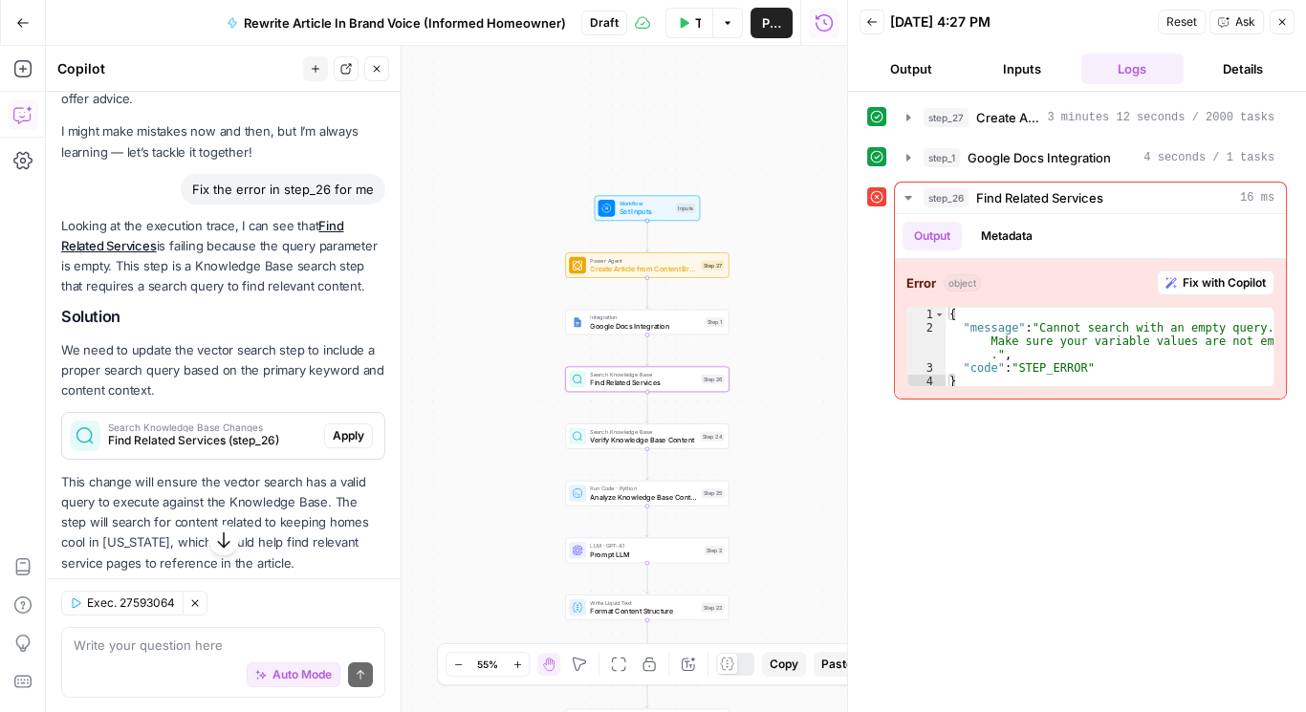
click at [334, 445] on span "Apply" at bounding box center [349, 435] width 32 height 17
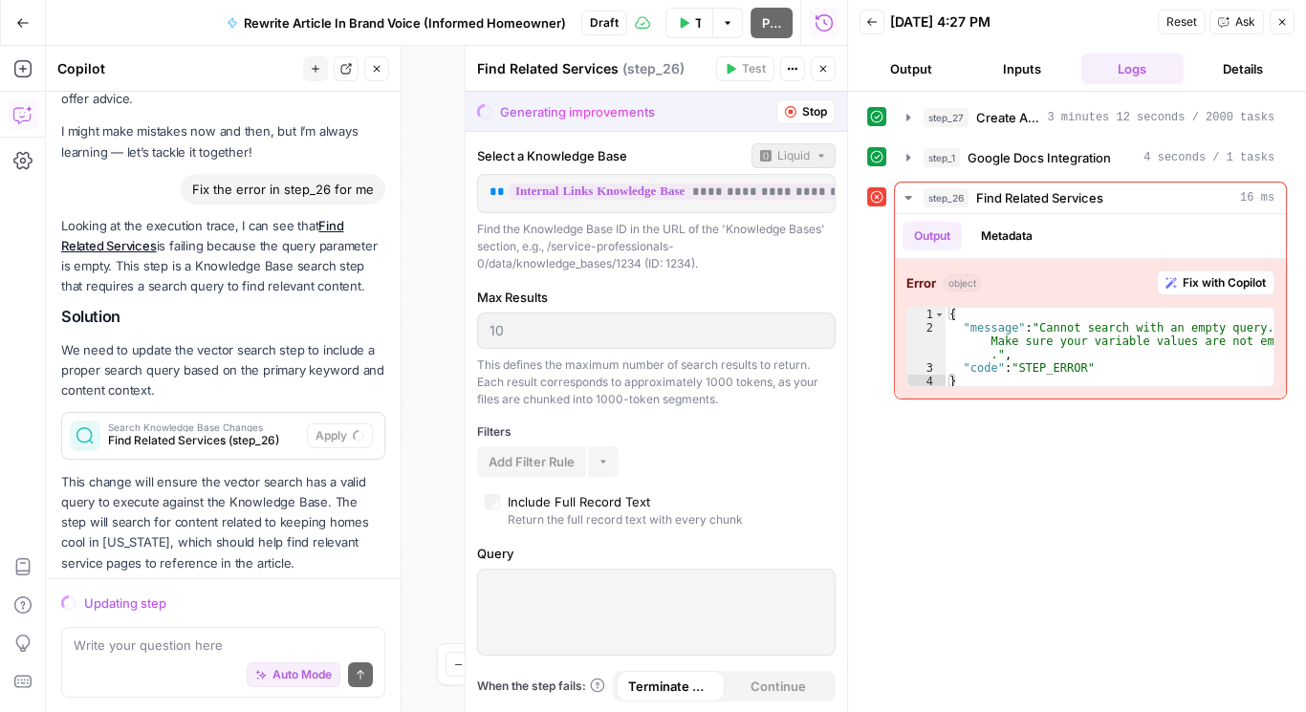
scroll to position [243, 0]
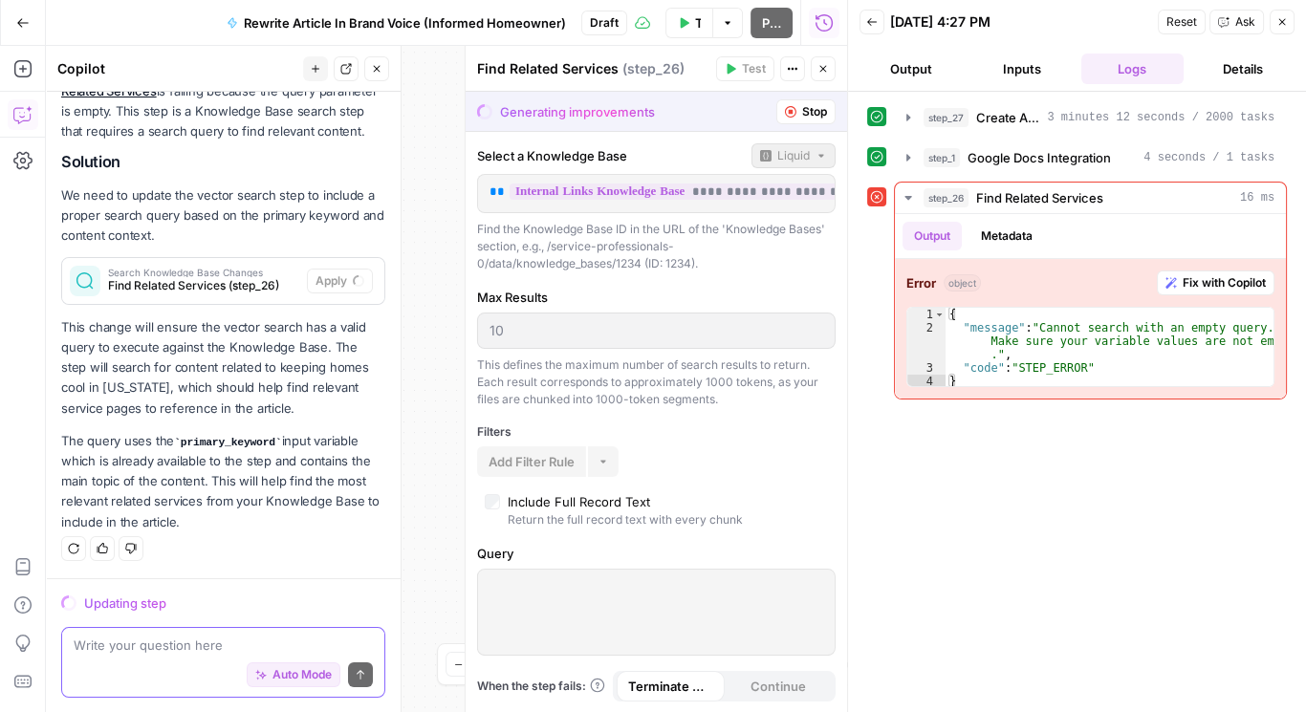
click at [202, 643] on textarea at bounding box center [223, 645] width 299 height 19
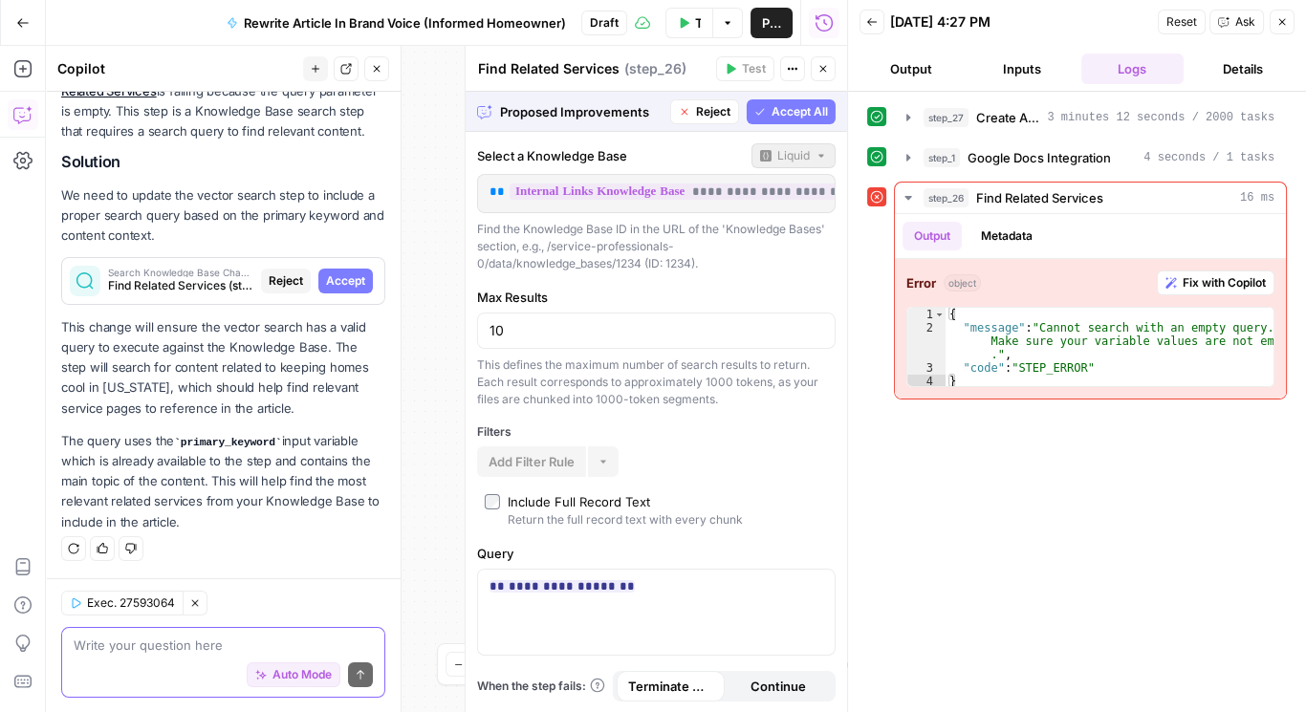
scroll to position [242, 0]
click at [218, 640] on textarea at bounding box center [223, 645] width 299 height 19
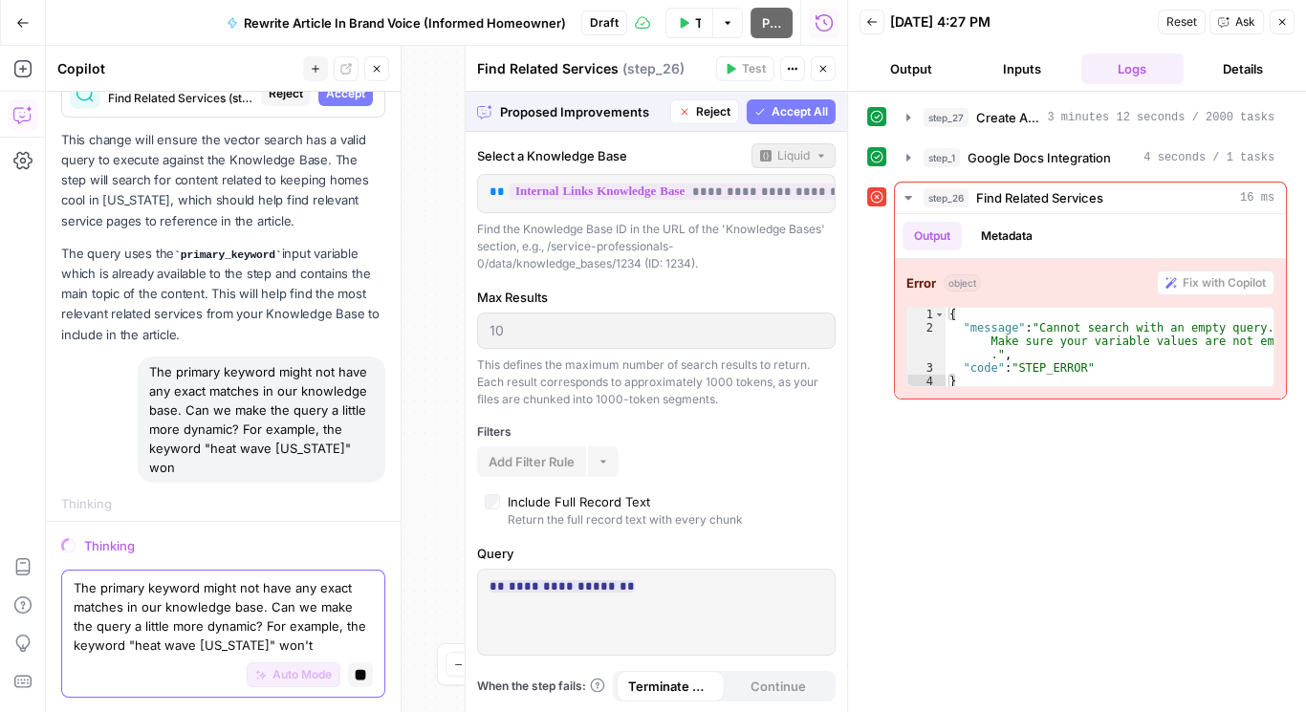
scroll to position [438, 0]
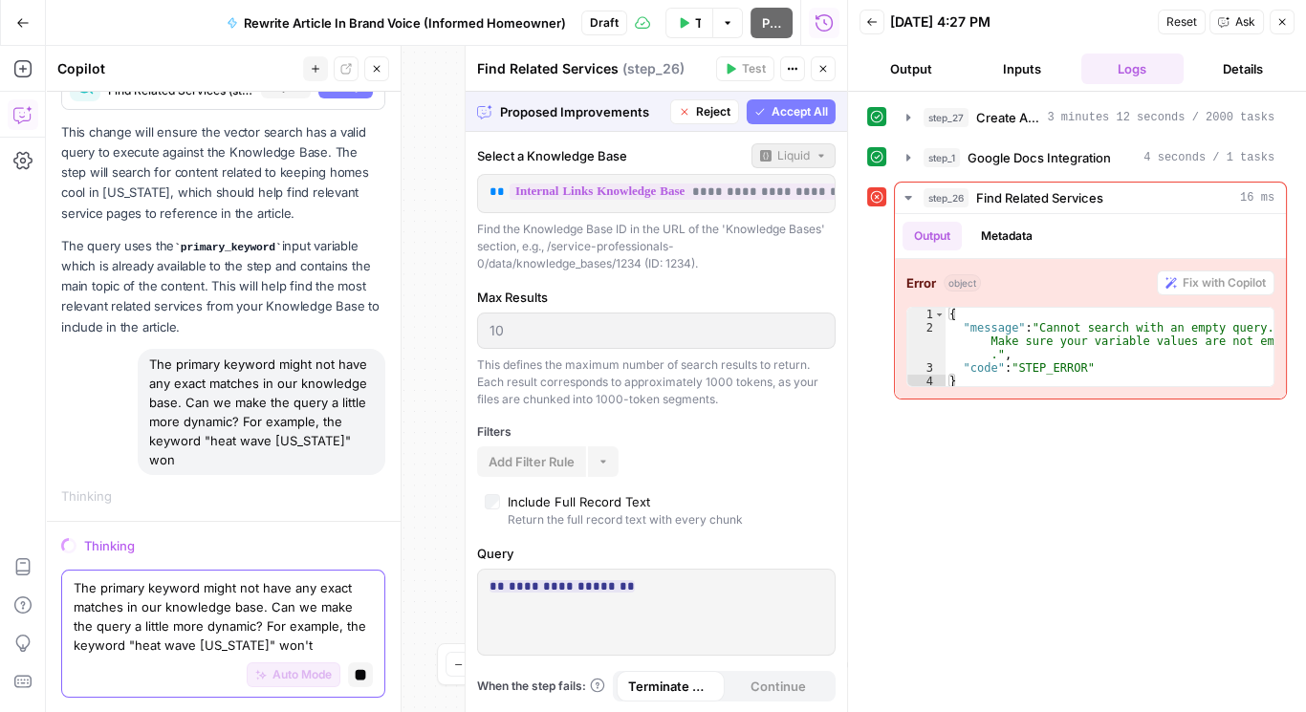
click at [355, 677] on button "Stop generating" at bounding box center [360, 675] width 25 height 25
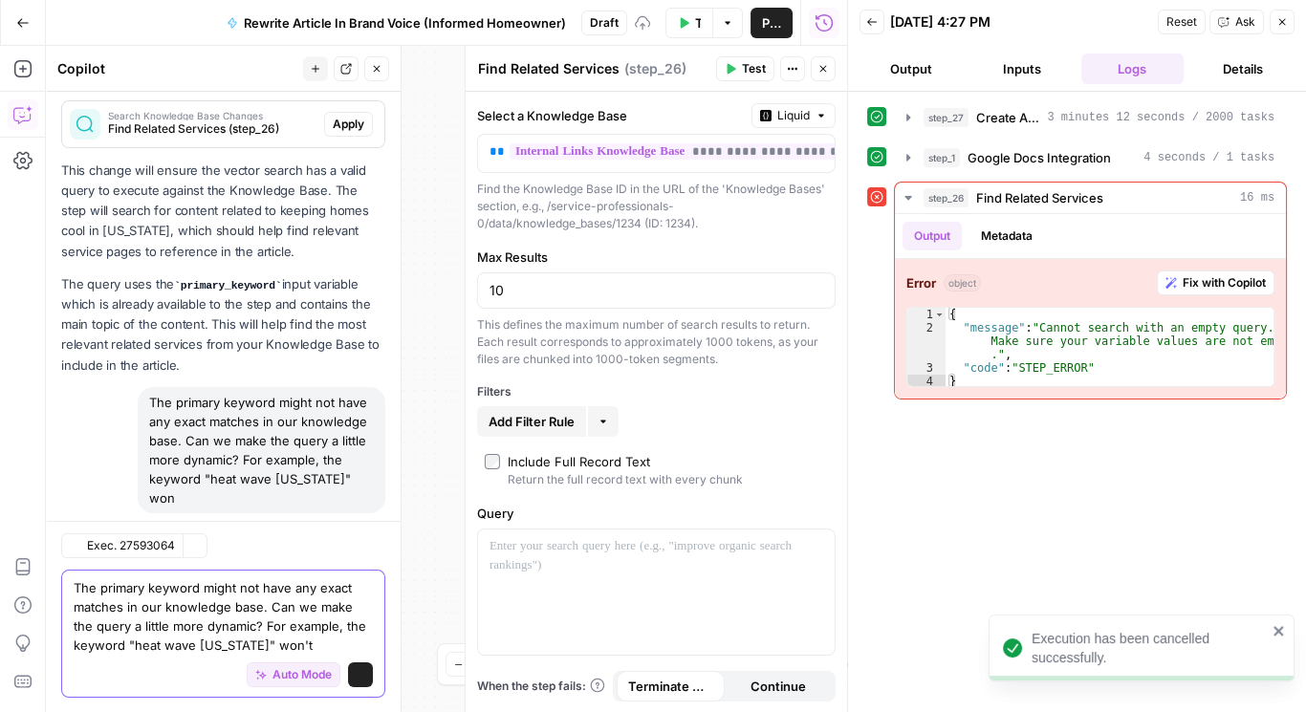
click at [338, 645] on textarea "The primary keyword might not have any exact matches in our knowledge base. Can…" at bounding box center [223, 617] width 299 height 77
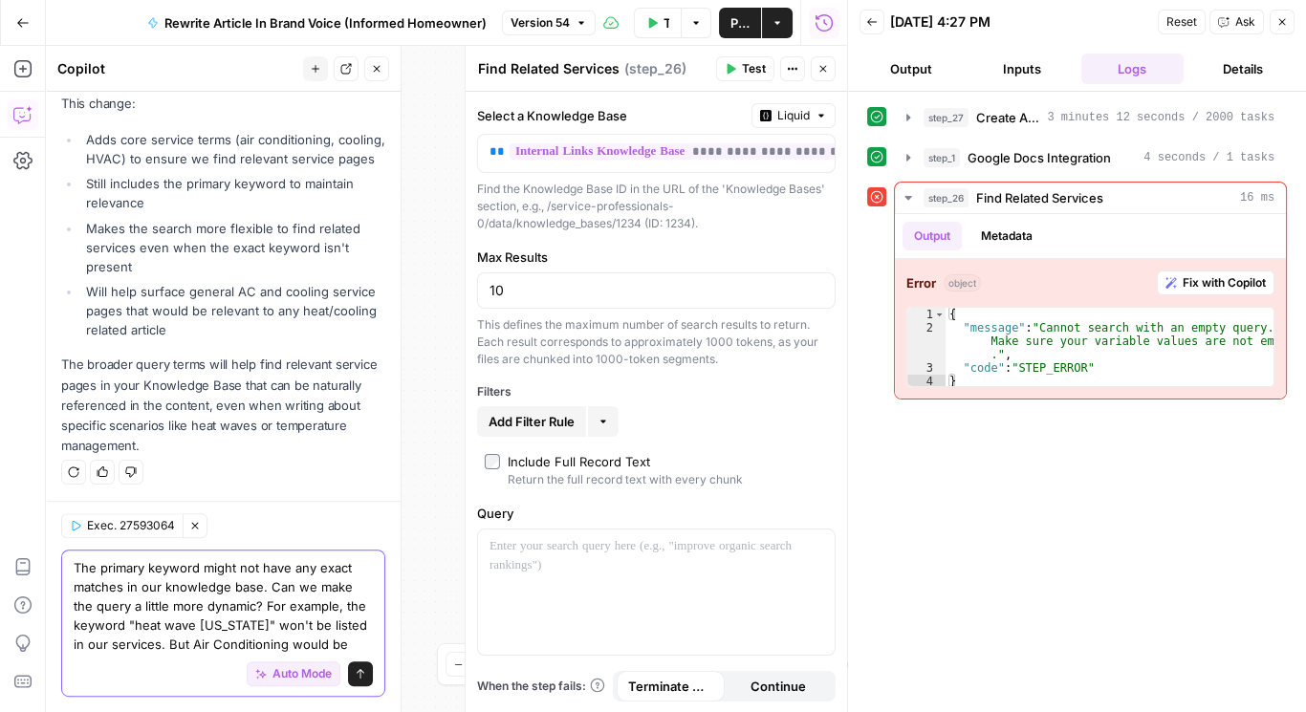
scroll to position [1175, 0]
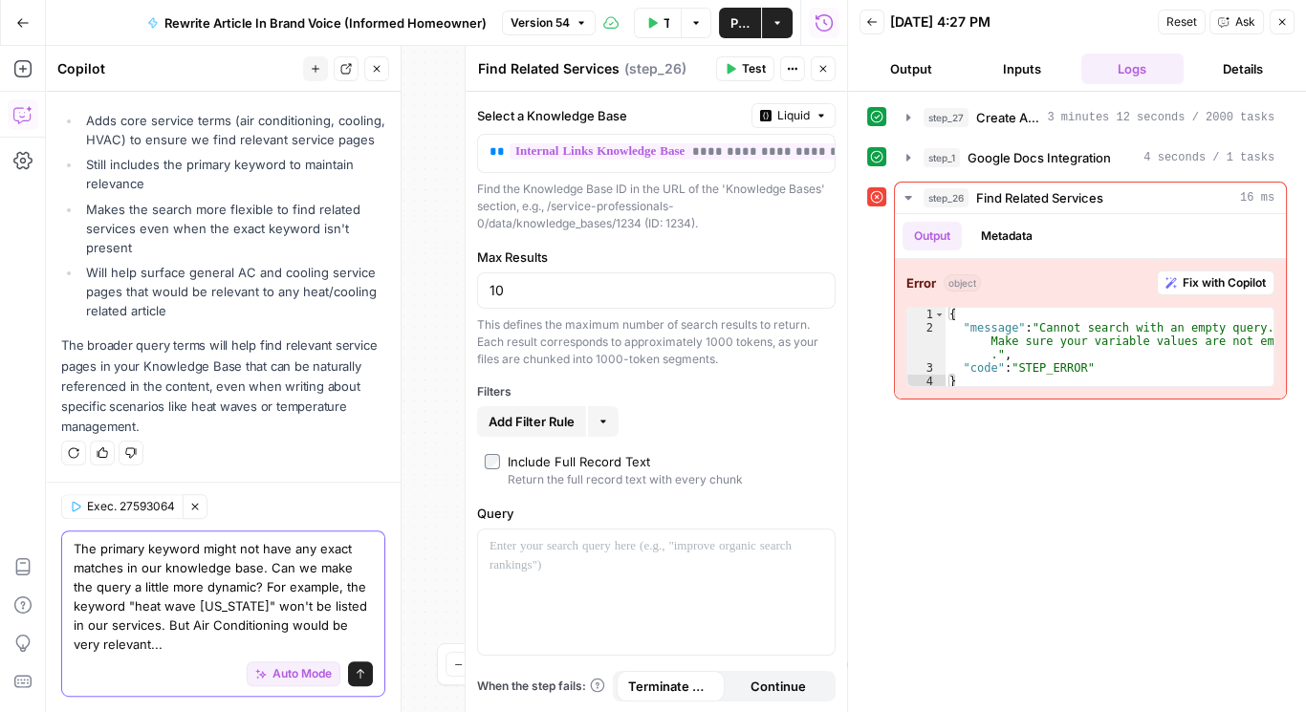
type textarea "The primary keyword might not have any exact matches in our knowledge base. Can…"
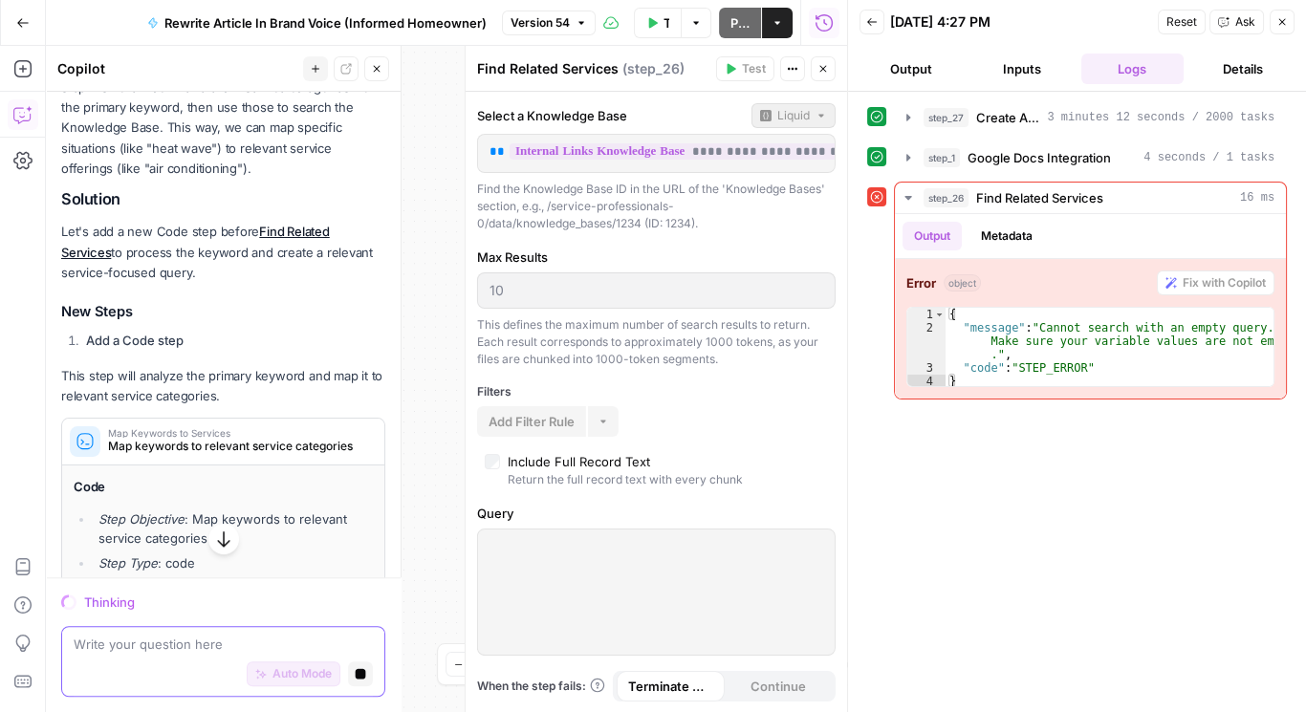
scroll to position [1702, 0]
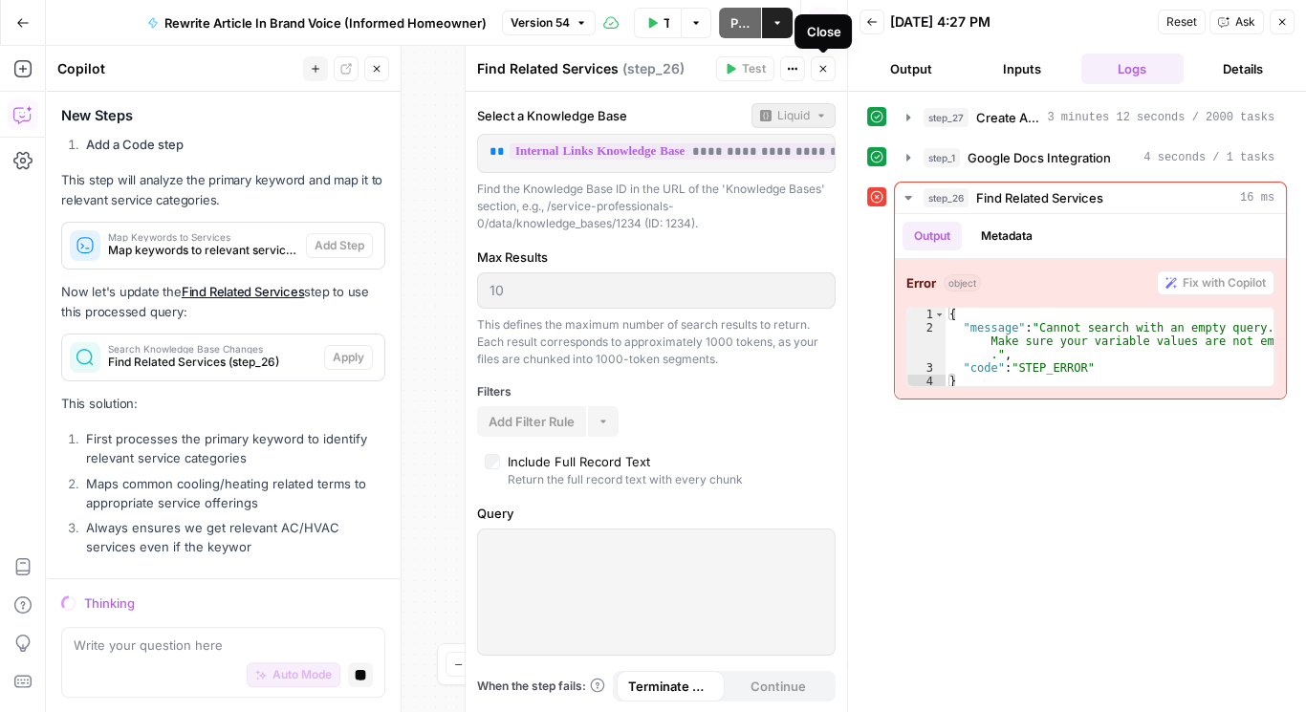
click at [828, 65] on icon "button" at bounding box center [823, 68] width 11 height 11
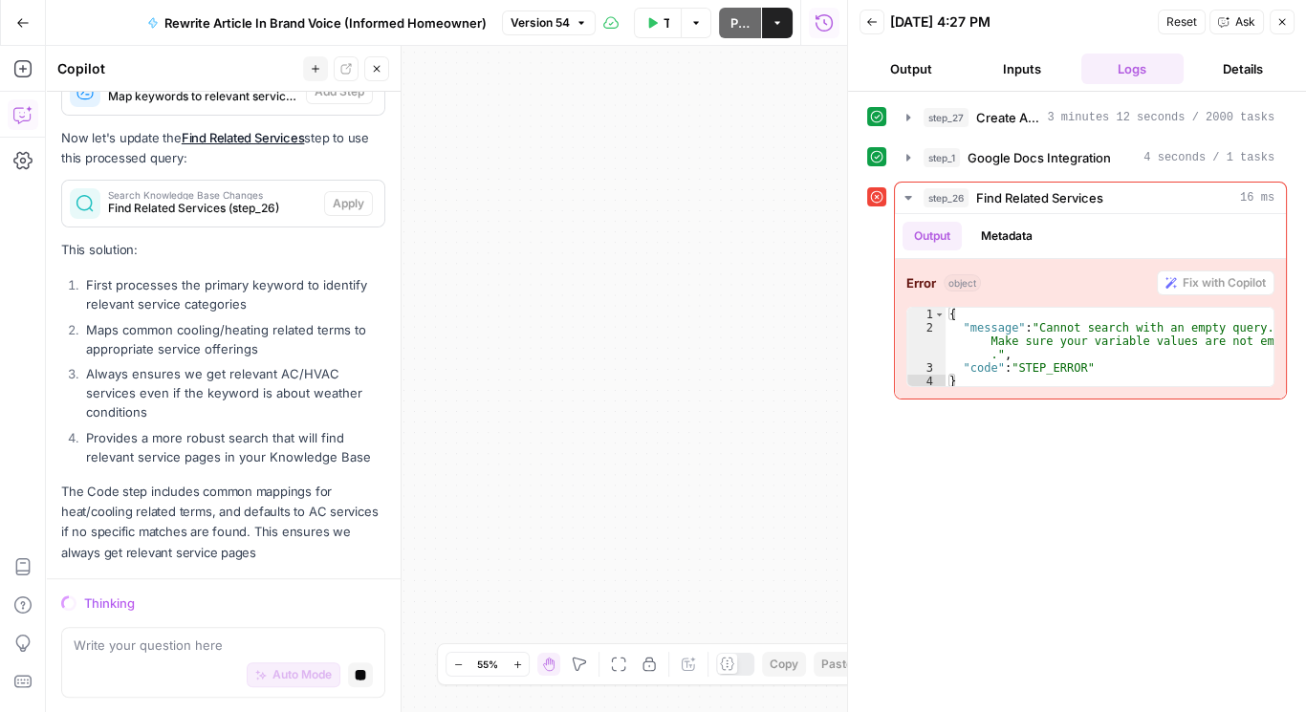
scroll to position [2100, 0]
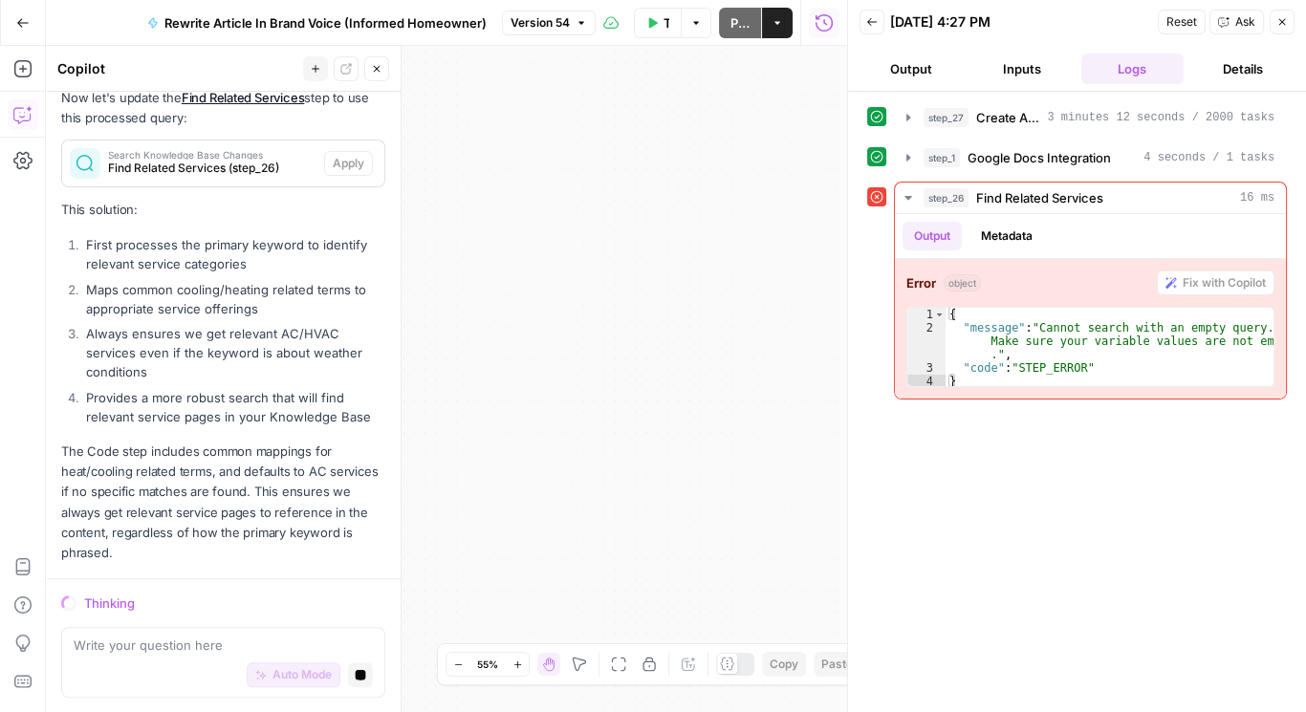
click at [617, 664] on icon "button" at bounding box center [618, 664] width 15 height 15
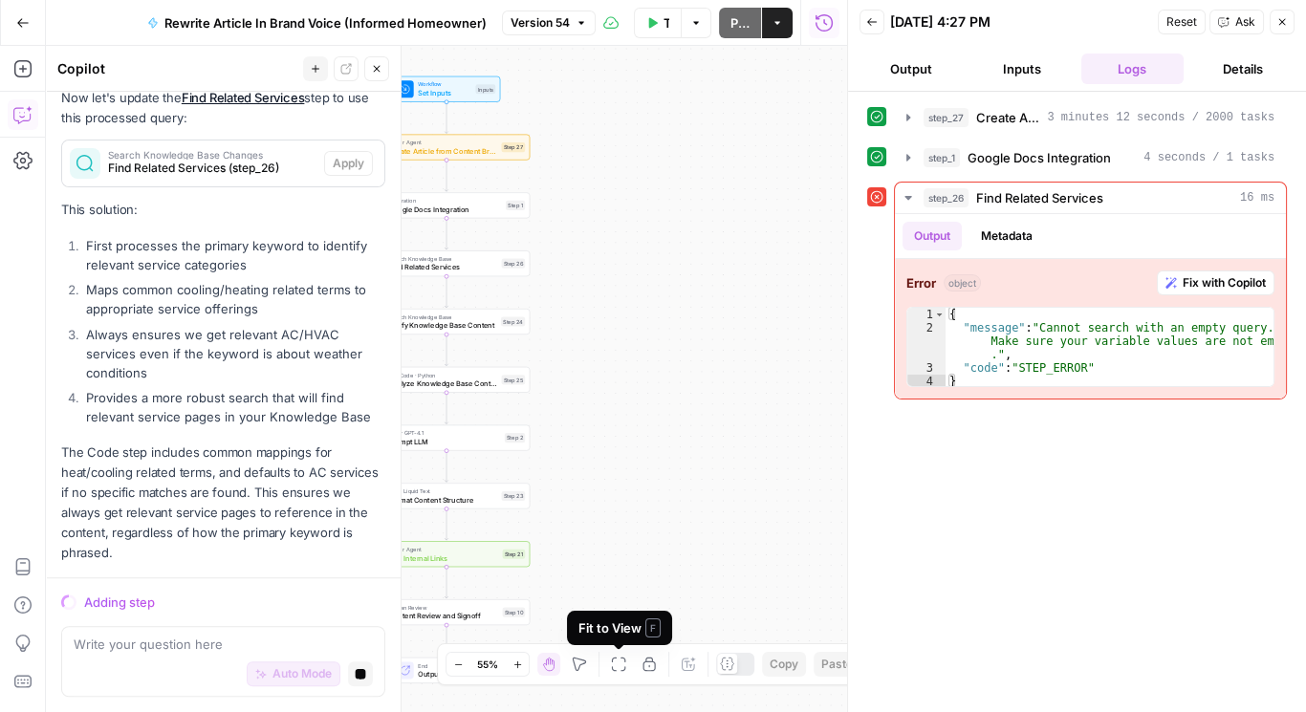
scroll to position [2108, 0]
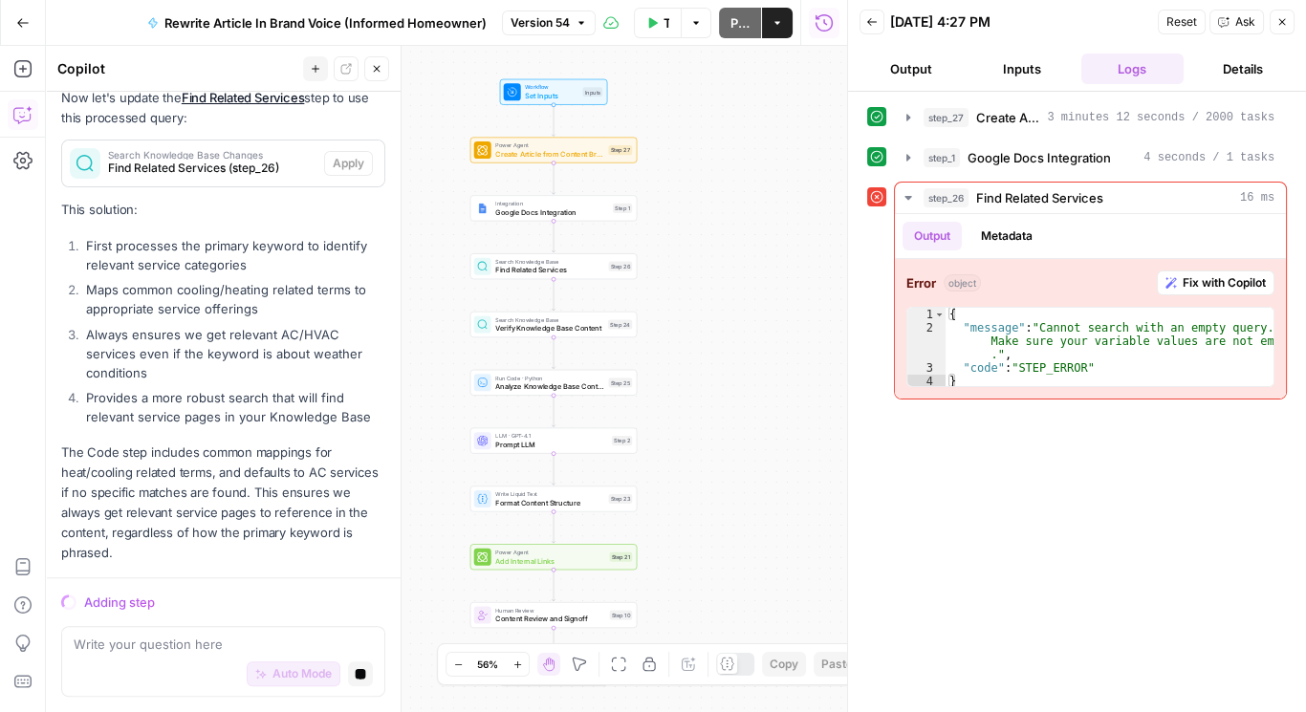
drag, startPoint x: 630, startPoint y: 349, endPoint x: 735, endPoint y: 355, distance: 105.4
click at [735, 354] on div "Workflow Set Inputs Inputs Power Agent Create Article from Content Brief Step 2…" at bounding box center [446, 379] width 801 height 667
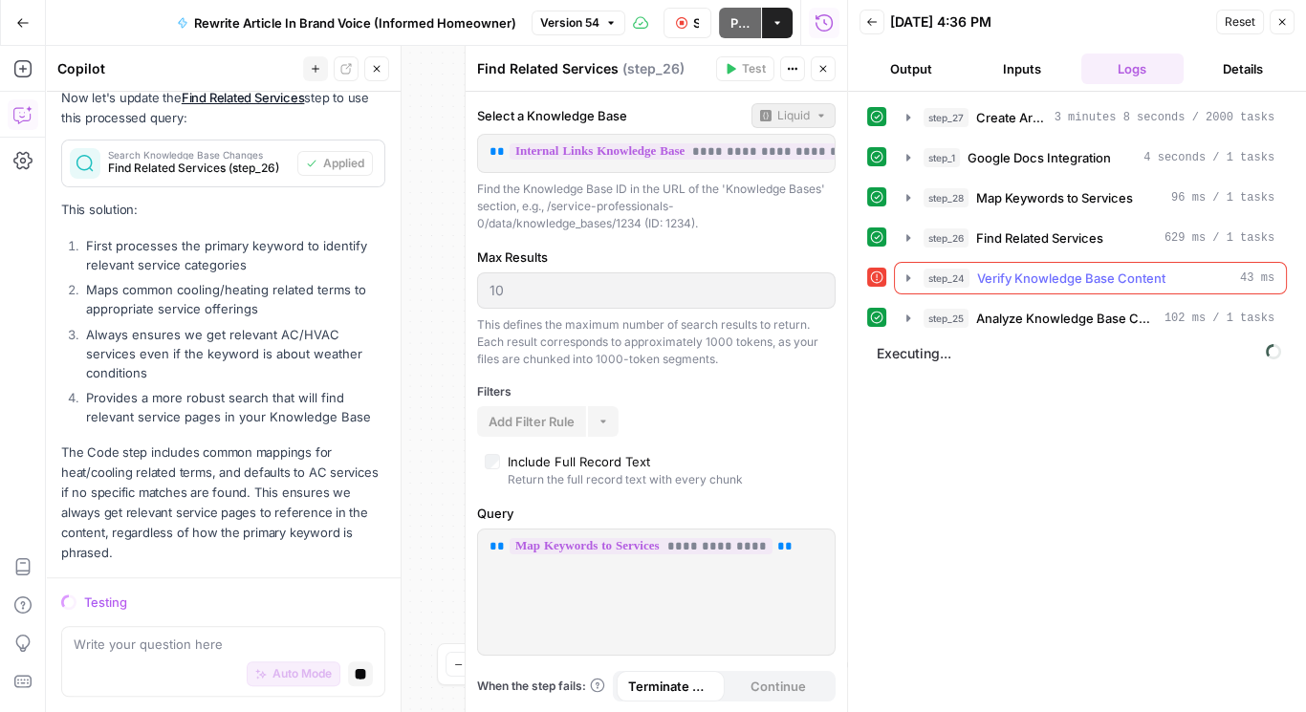
click at [904, 271] on icon "button" at bounding box center [908, 278] width 15 height 15
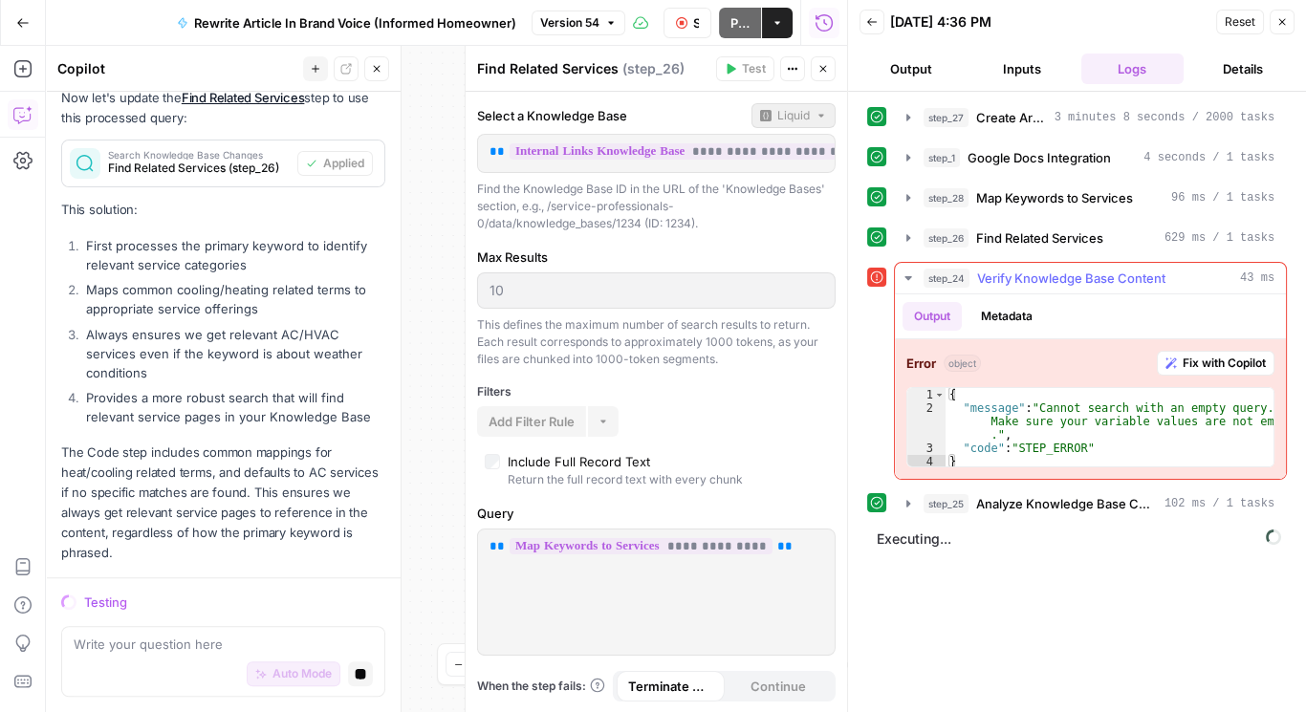
click at [1207, 356] on span "Fix with Copilot" at bounding box center [1224, 363] width 83 height 17
click at [204, 642] on textarea at bounding box center [223, 645] width 299 height 19
click at [1231, 359] on span "Fix with Copilot" at bounding box center [1224, 363] width 83 height 17
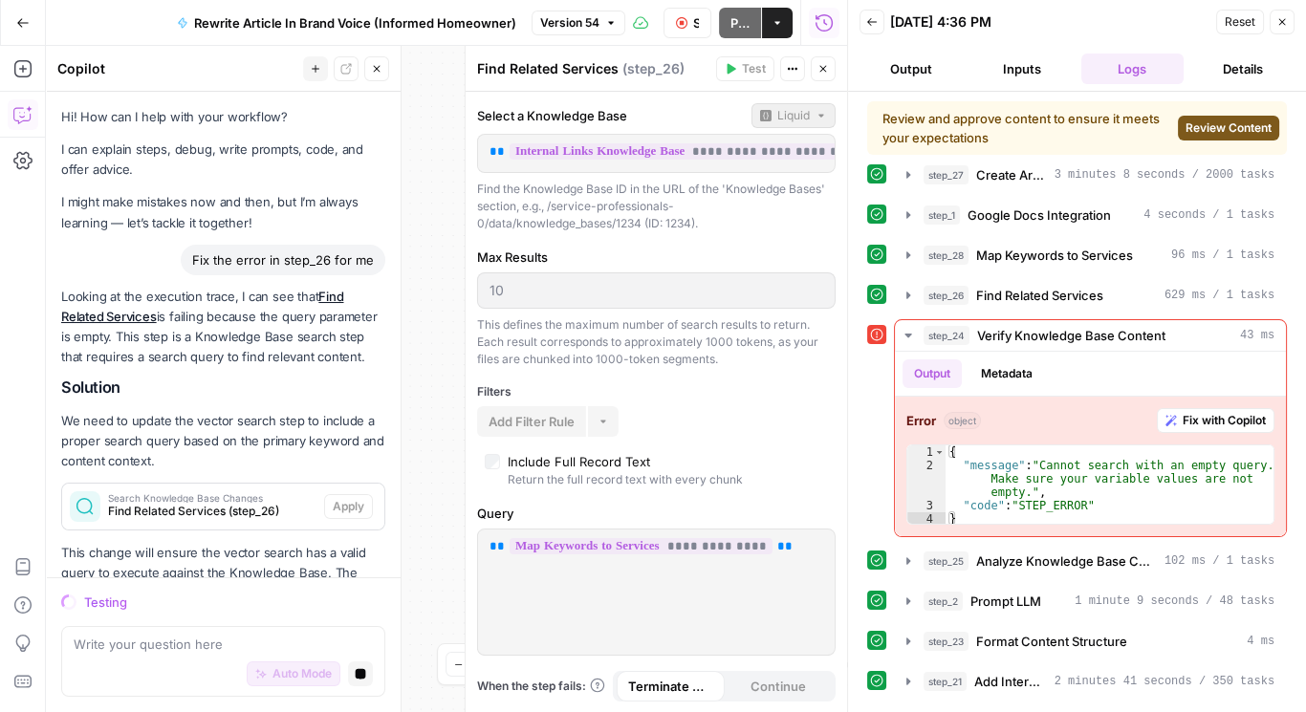
scroll to position [2108, 0]
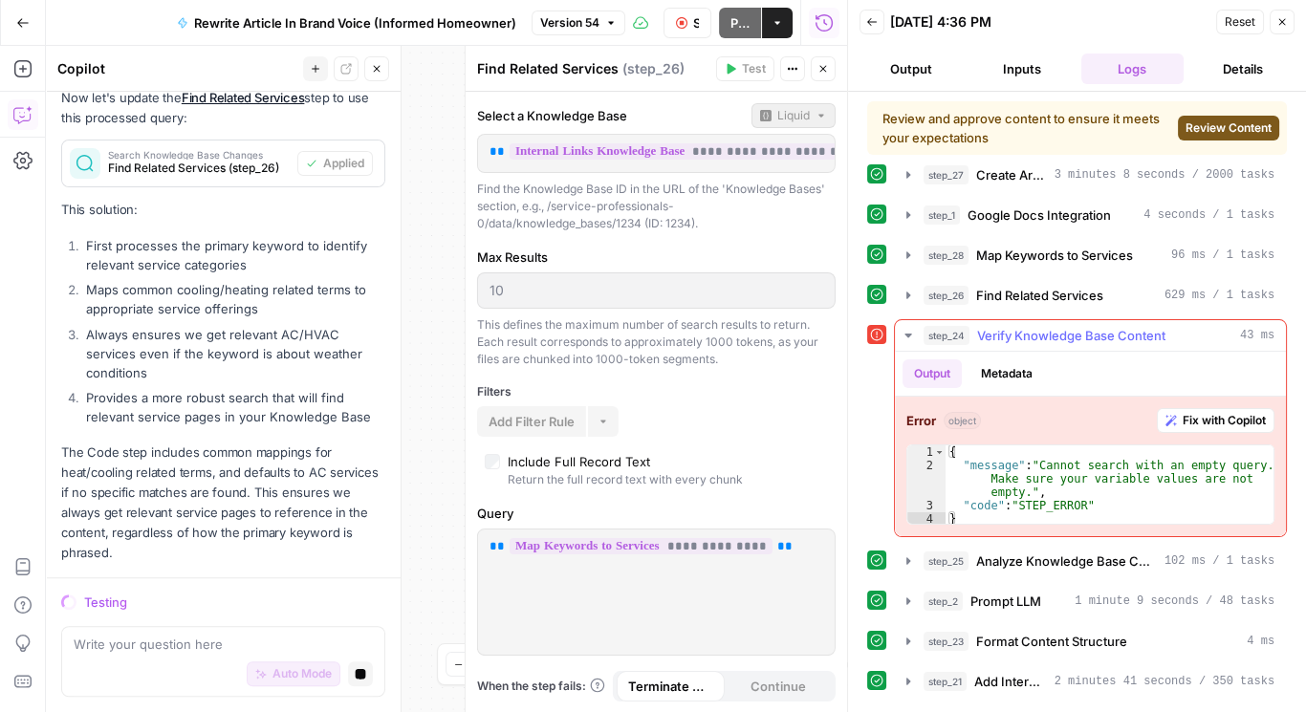
click at [1206, 412] on span "Fix with Copilot" at bounding box center [1224, 420] width 83 height 17
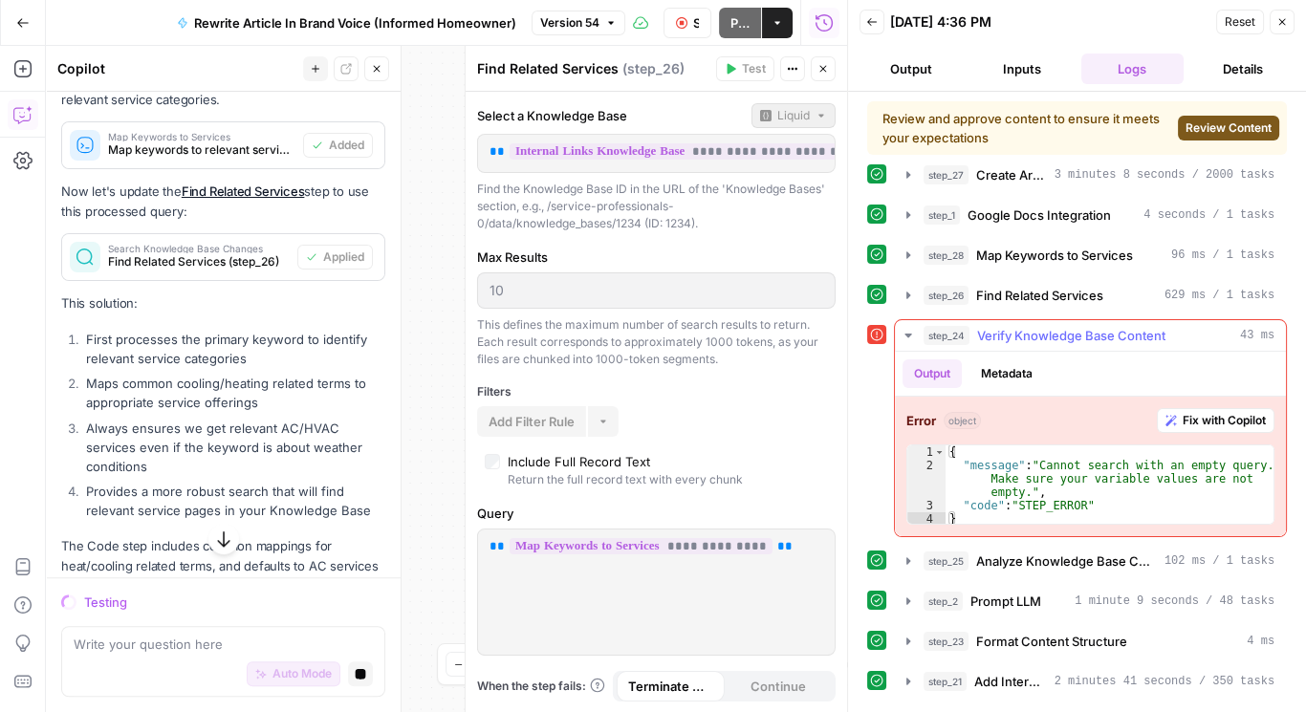
scroll to position [23, 0]
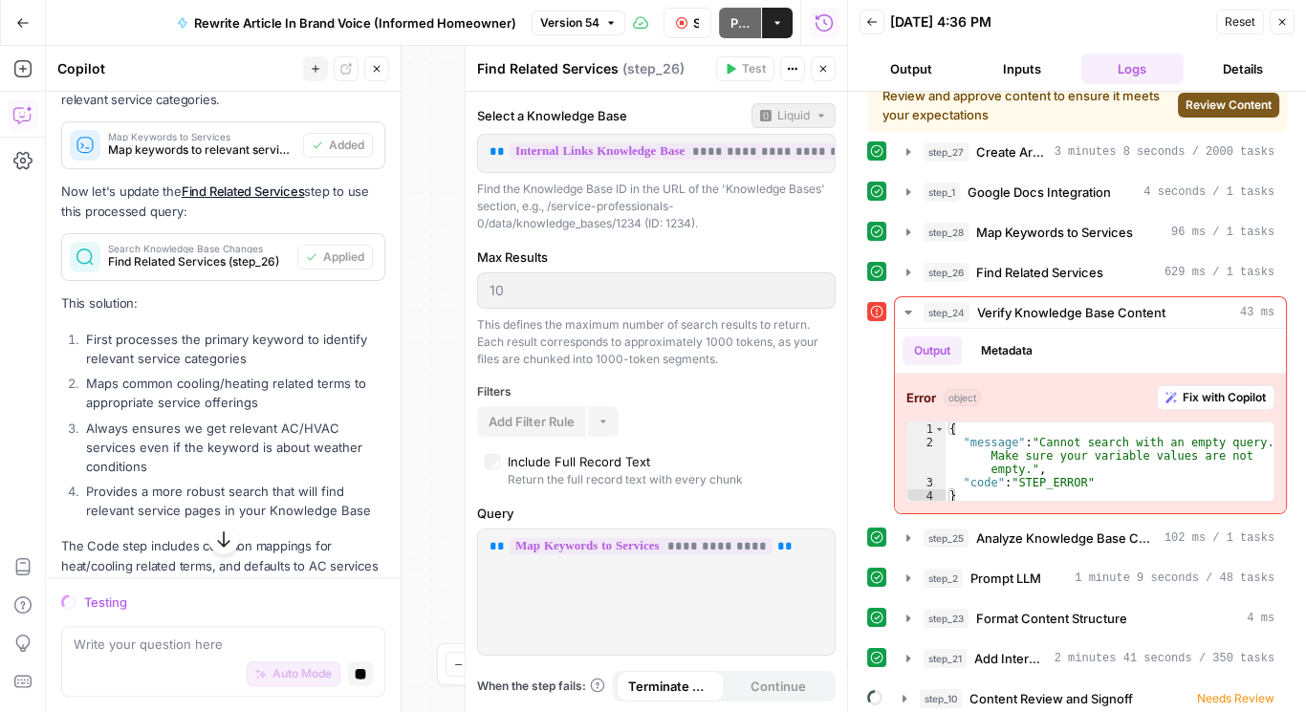
click at [1205, 108] on span "Review Content" at bounding box center [1229, 105] width 86 height 17
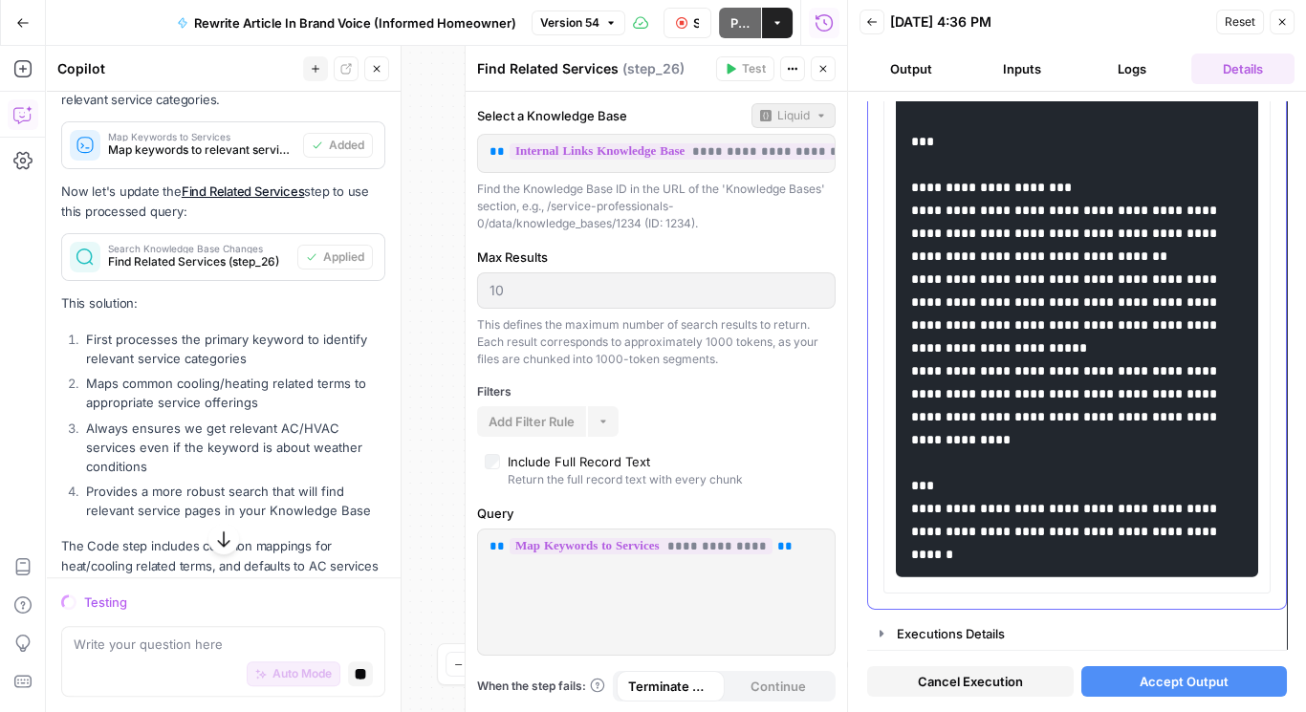
scroll to position [8699, 0]
click at [1150, 668] on button "Accept Output" at bounding box center [1185, 682] width 207 height 31
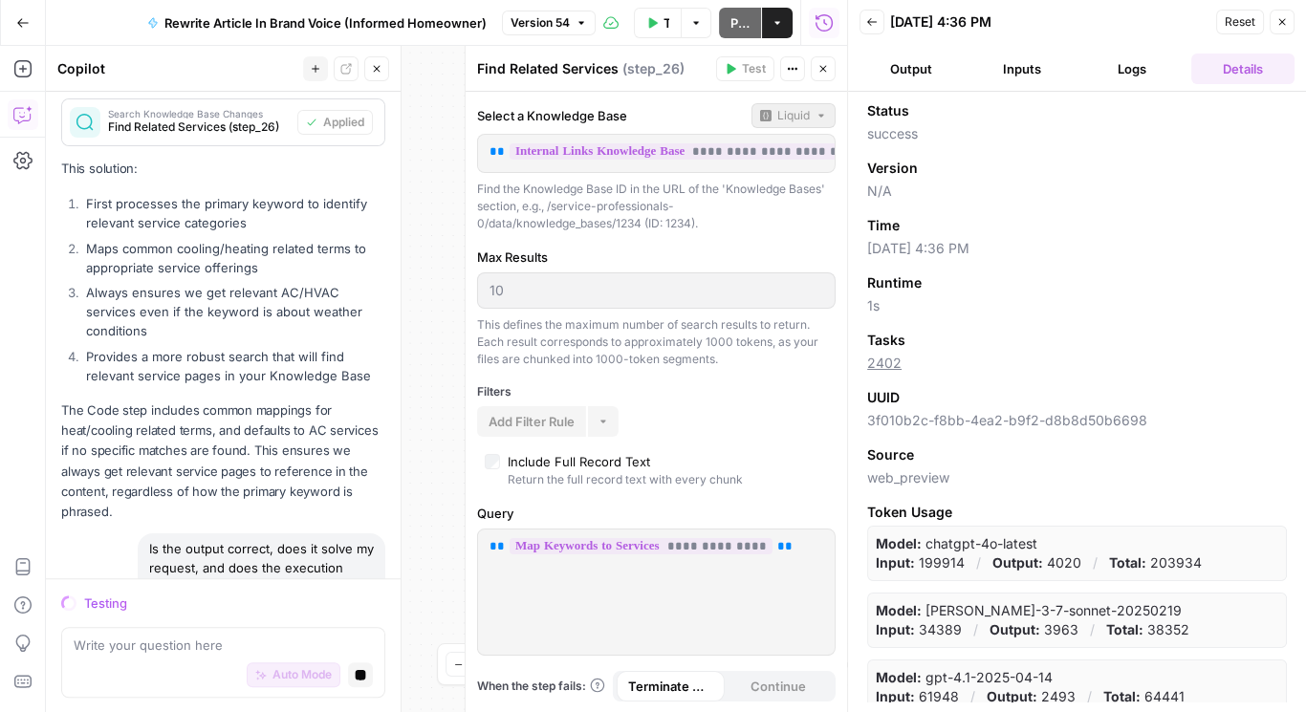
scroll to position [2250, 0]
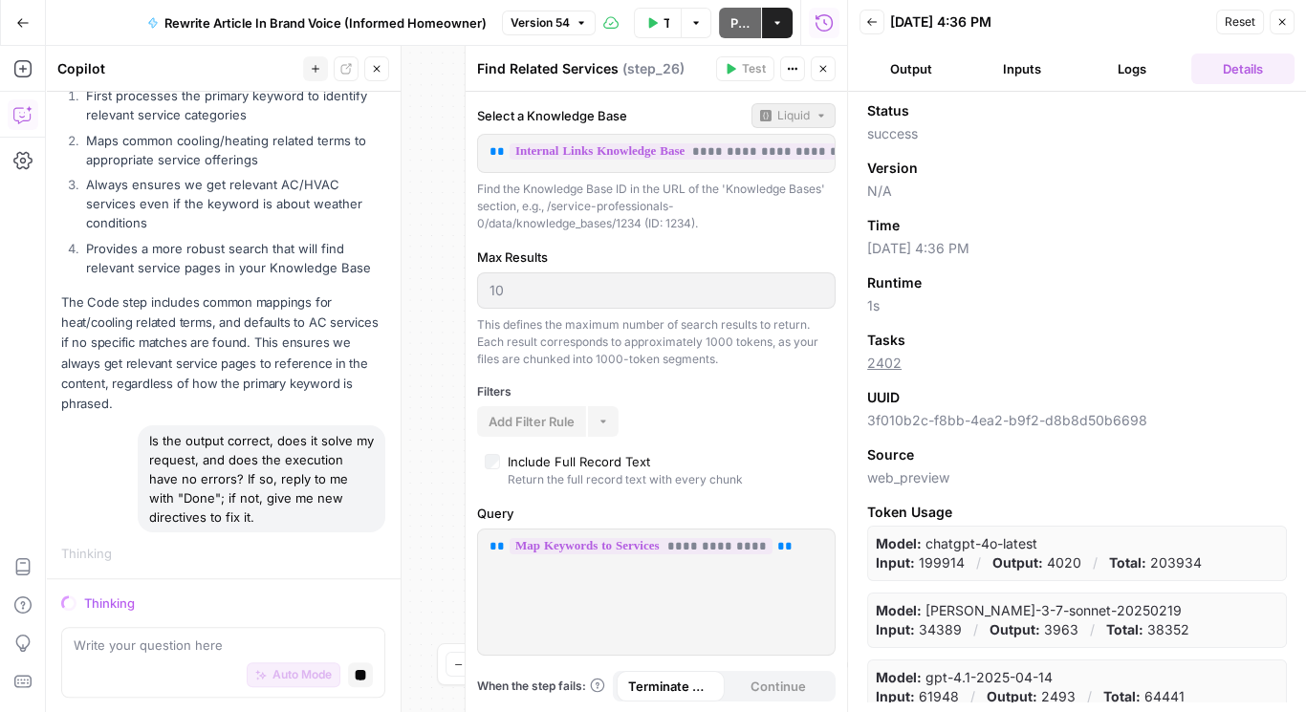
click at [1163, 63] on button "Logs" at bounding box center [1133, 69] width 103 height 31
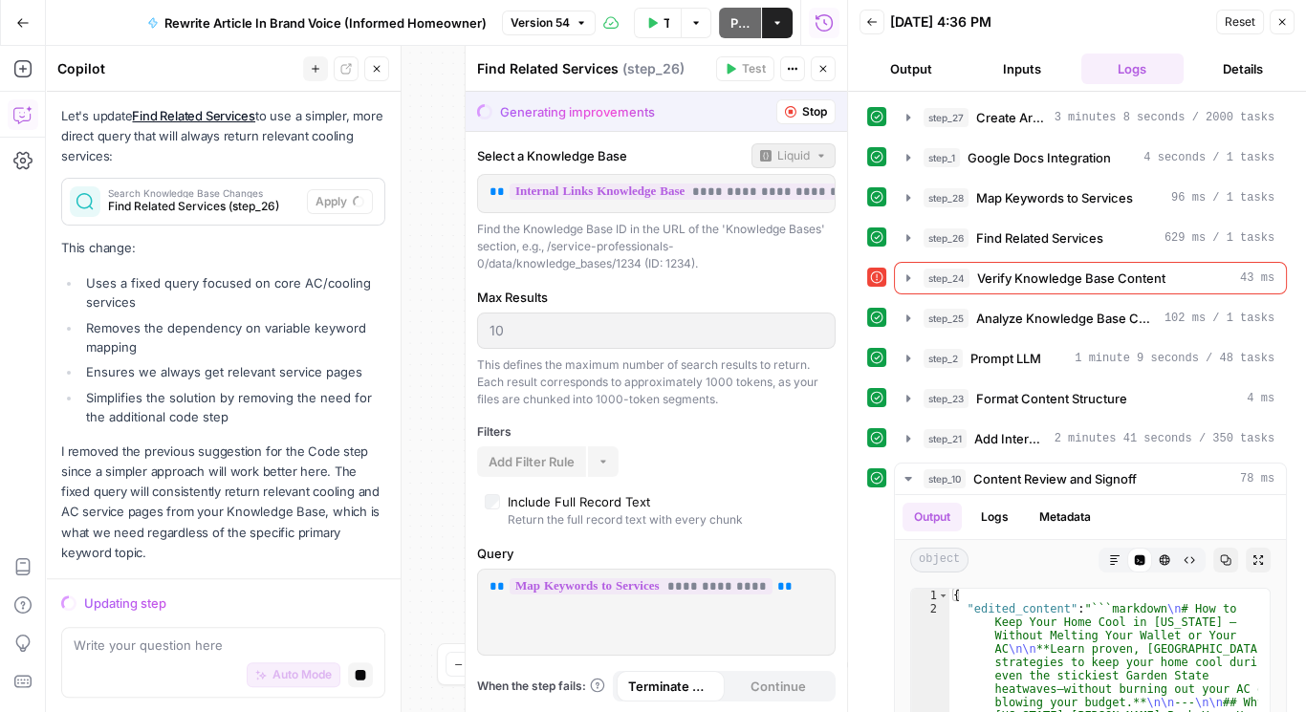
scroll to position [2839, 0]
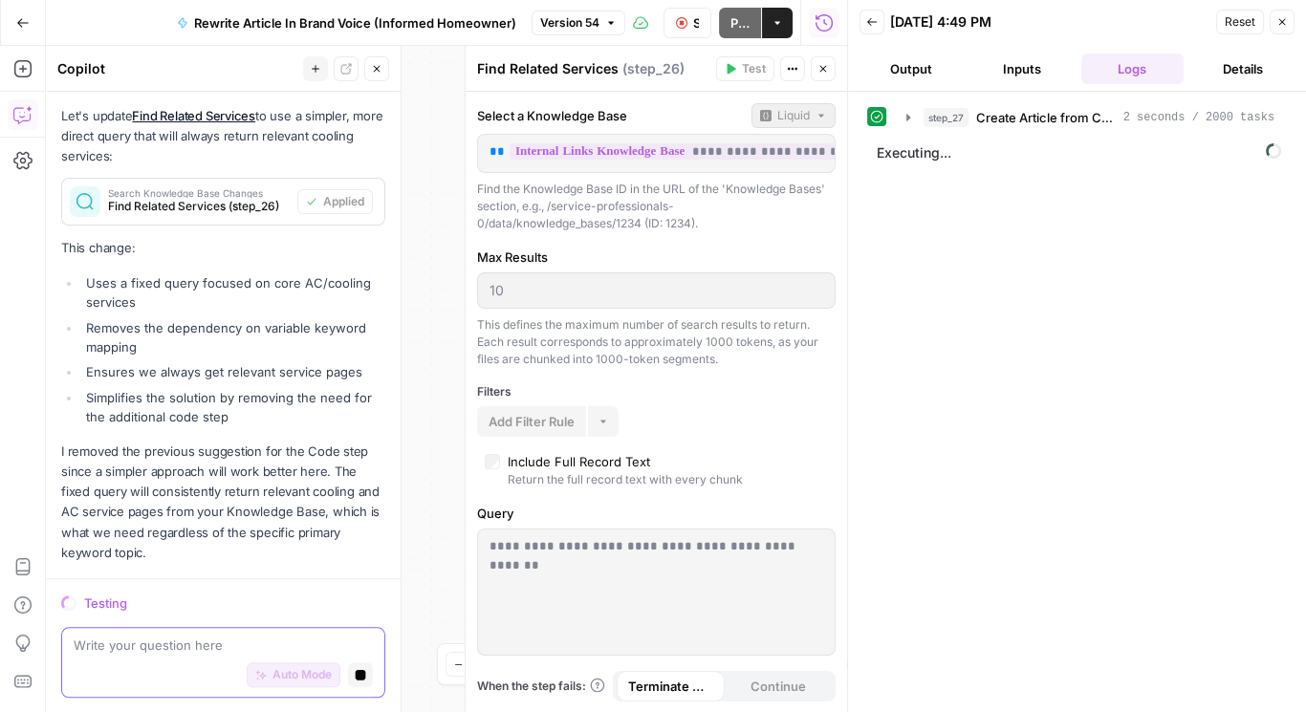
click at [167, 643] on textarea at bounding box center [223, 645] width 299 height 19
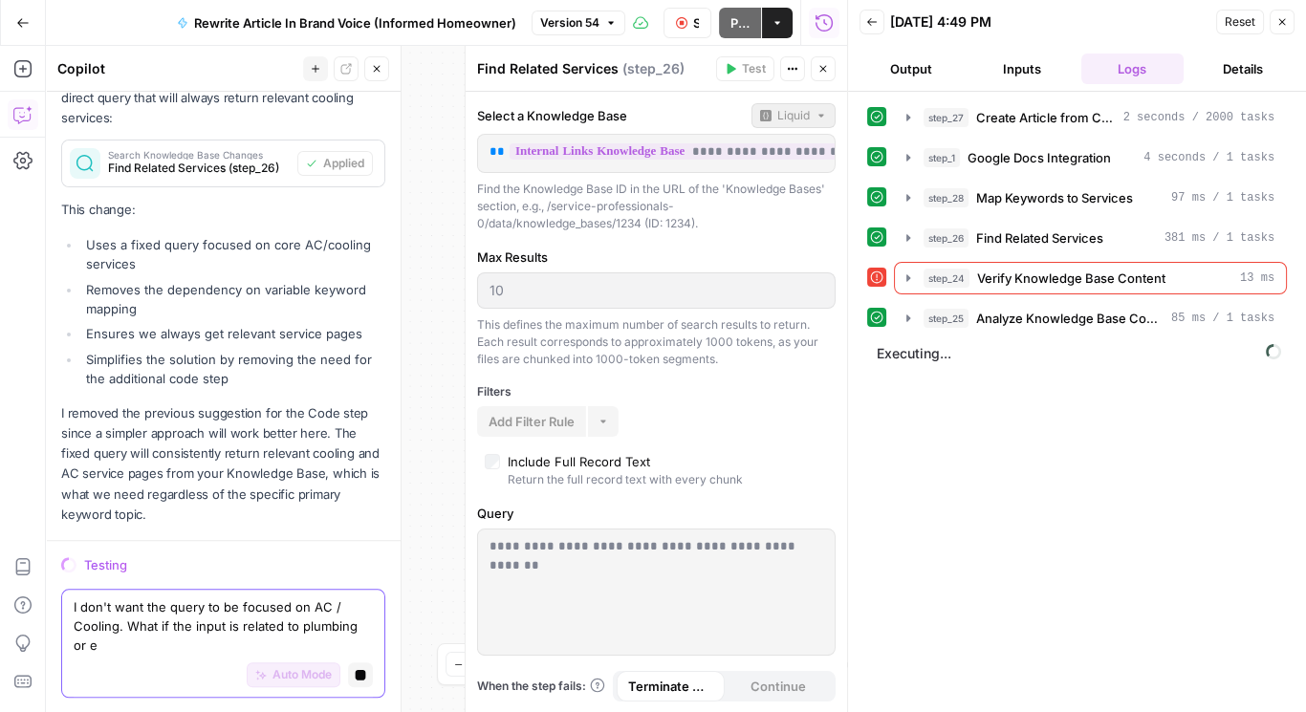
scroll to position [2878, 0]
click at [208, 648] on textarea "I don't want the query to be focused on AC / Cooling. What if the input is rela…" at bounding box center [223, 626] width 299 height 57
drag, startPoint x: 176, startPoint y: 649, endPoint x: 72, endPoint y: 617, distance: 109.2
click at [72, 617] on div "I don't want the query to be focused on AC / Cooling. What if the input is rela…" at bounding box center [223, 643] width 324 height 109
type textarea "I don't want the query to be focused on AC / Cooling. What if the input is rela…"
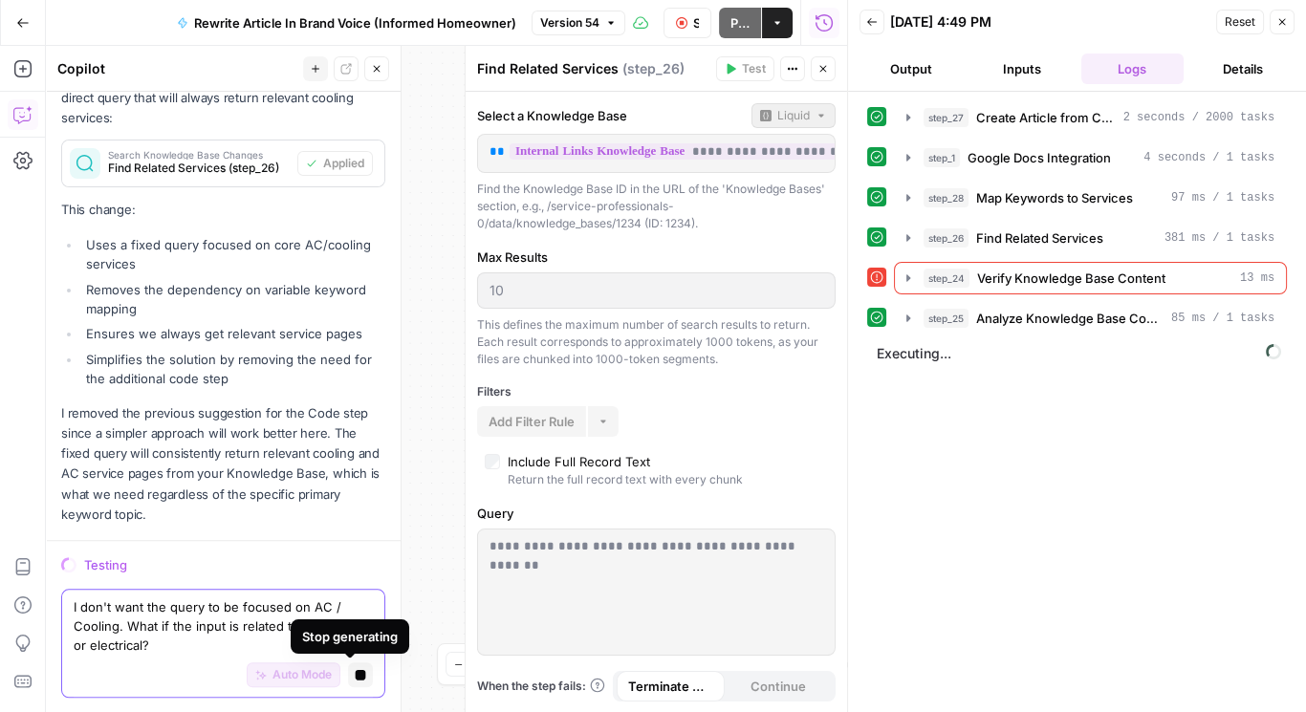
click at [356, 672] on icon "button" at bounding box center [361, 674] width 11 height 11
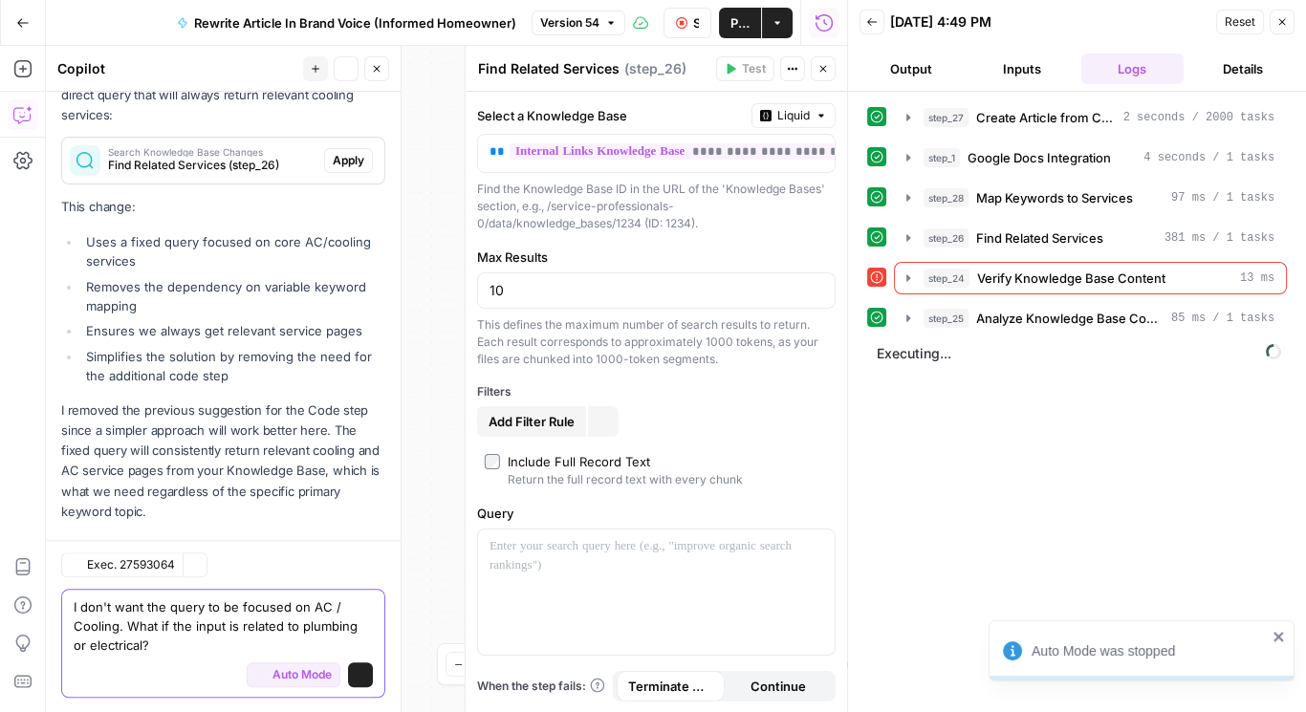
scroll to position [2938, 0]
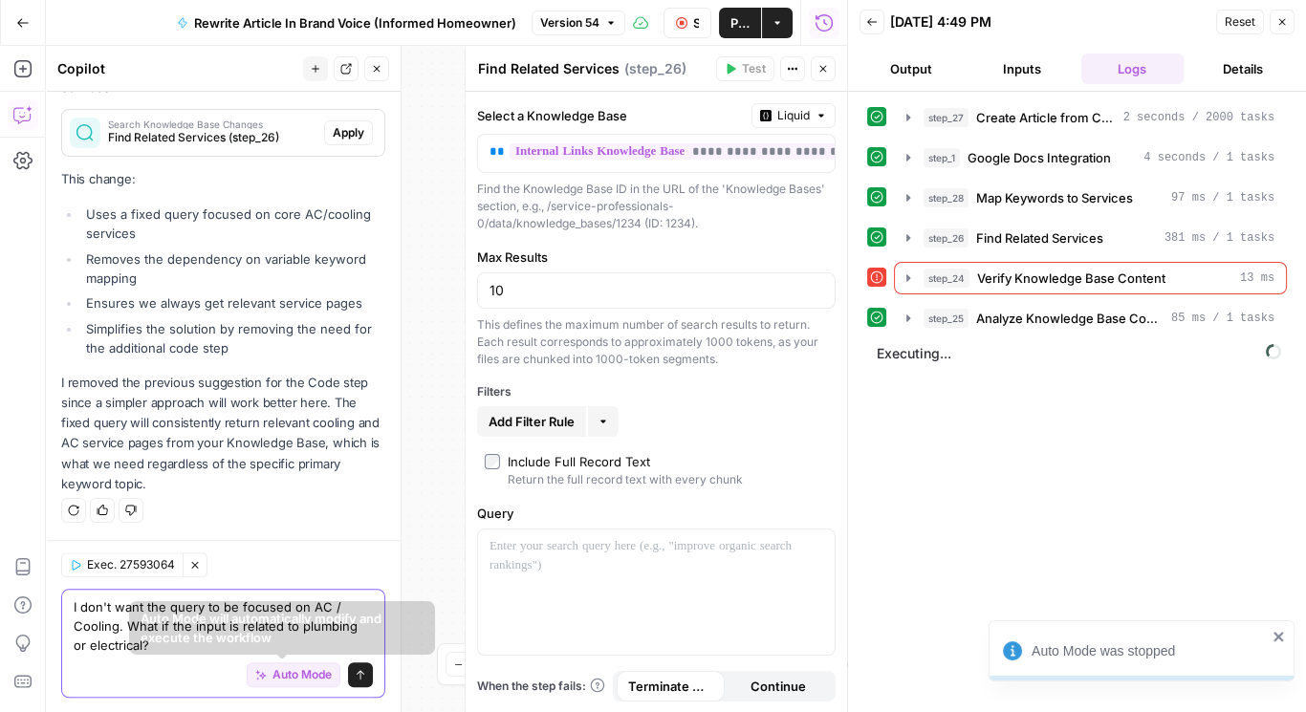
click at [300, 677] on span "Auto Mode" at bounding box center [302, 675] width 59 height 17
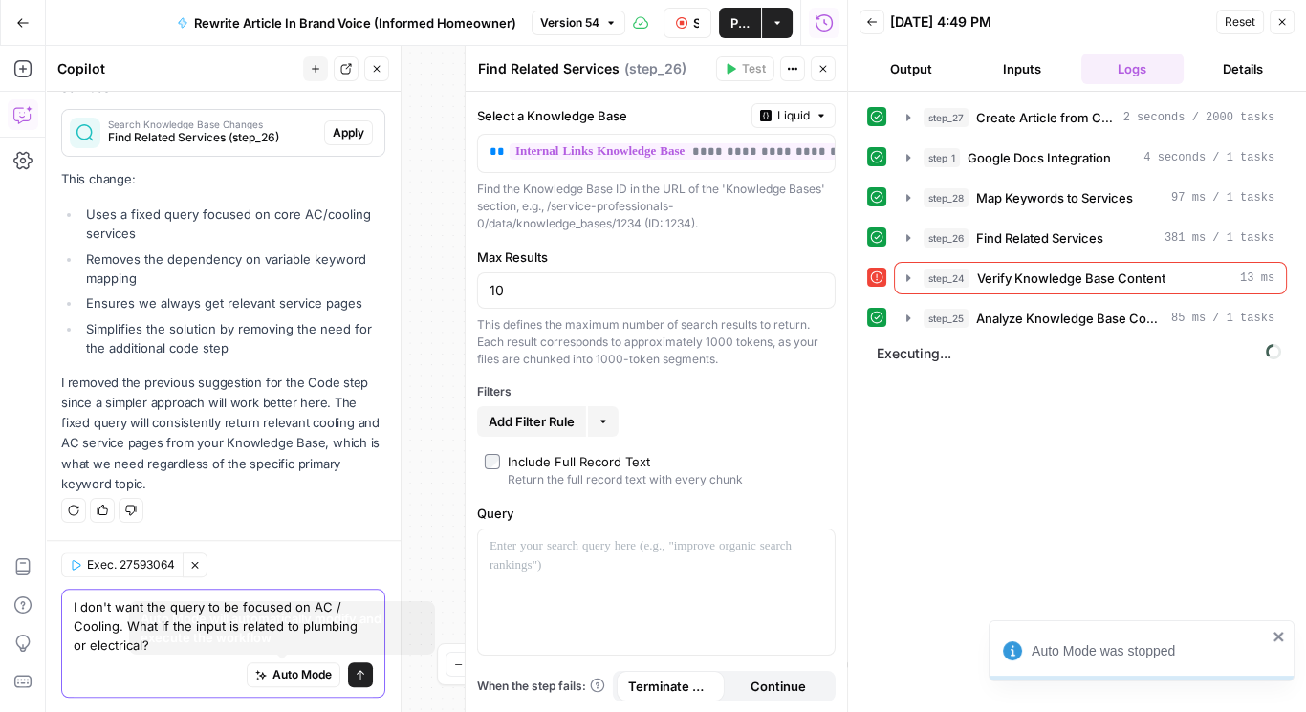
click at [356, 674] on button "Send" at bounding box center [360, 675] width 25 height 25
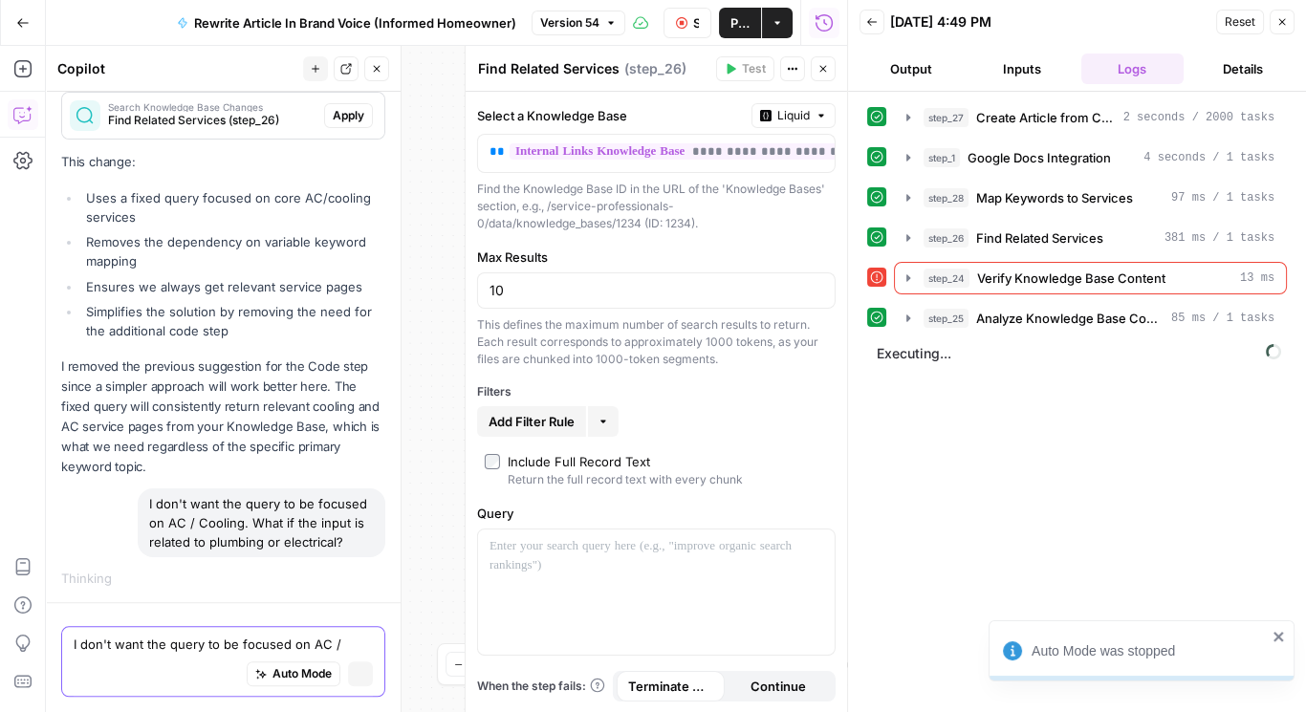
scroll to position [2918, 0]
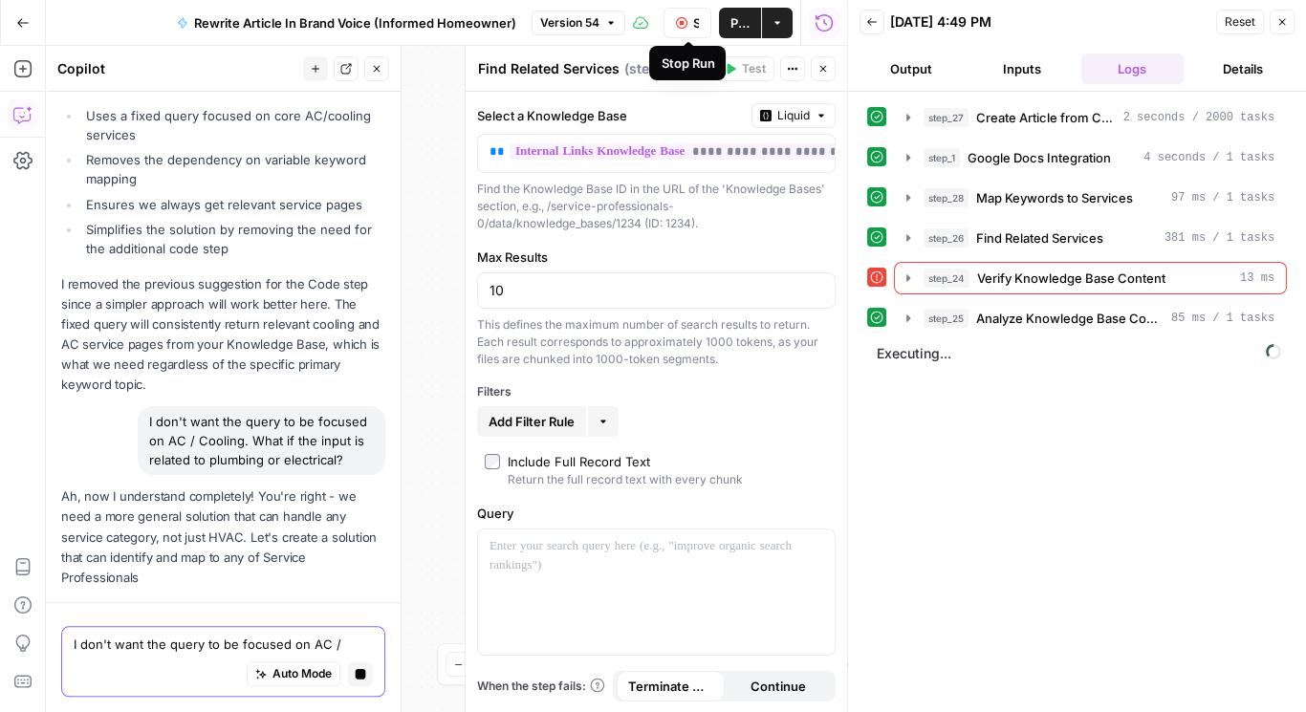
click at [686, 29] on button "Stop Run" at bounding box center [688, 23] width 48 height 31
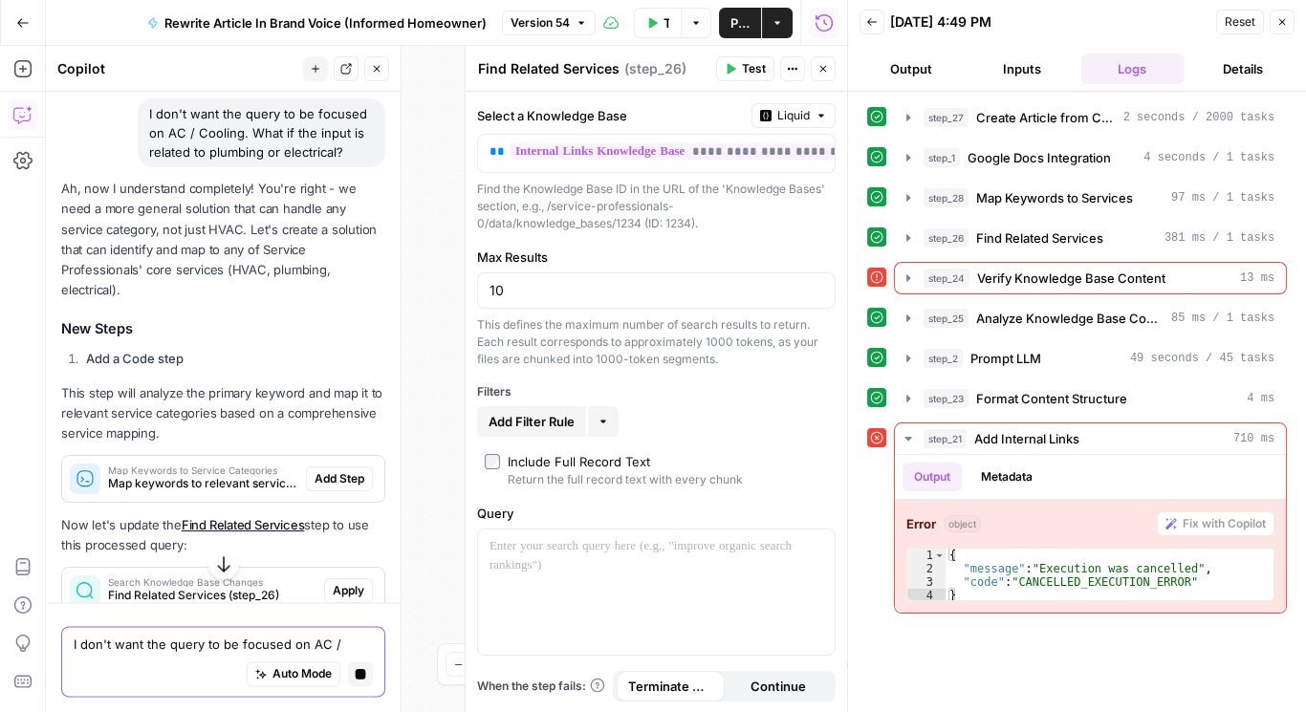
scroll to position [3224, 0]
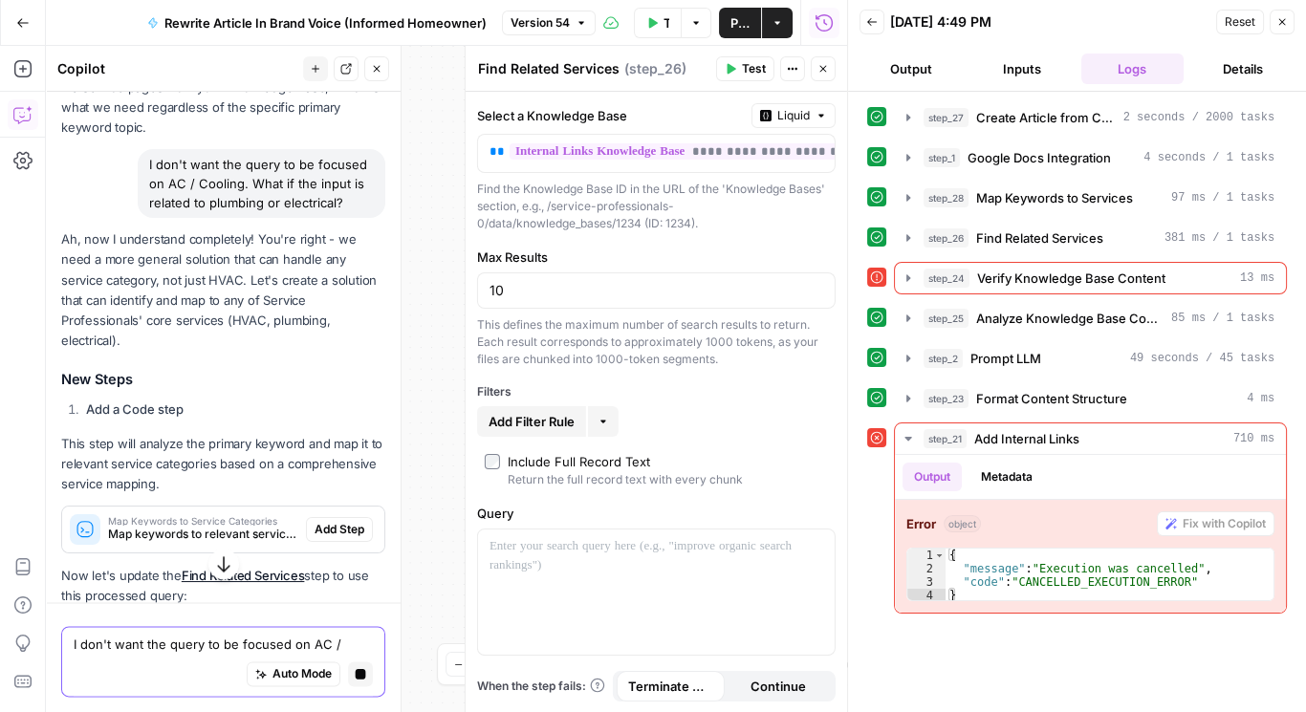
click at [338, 538] on span "Add Step" at bounding box center [340, 529] width 50 height 17
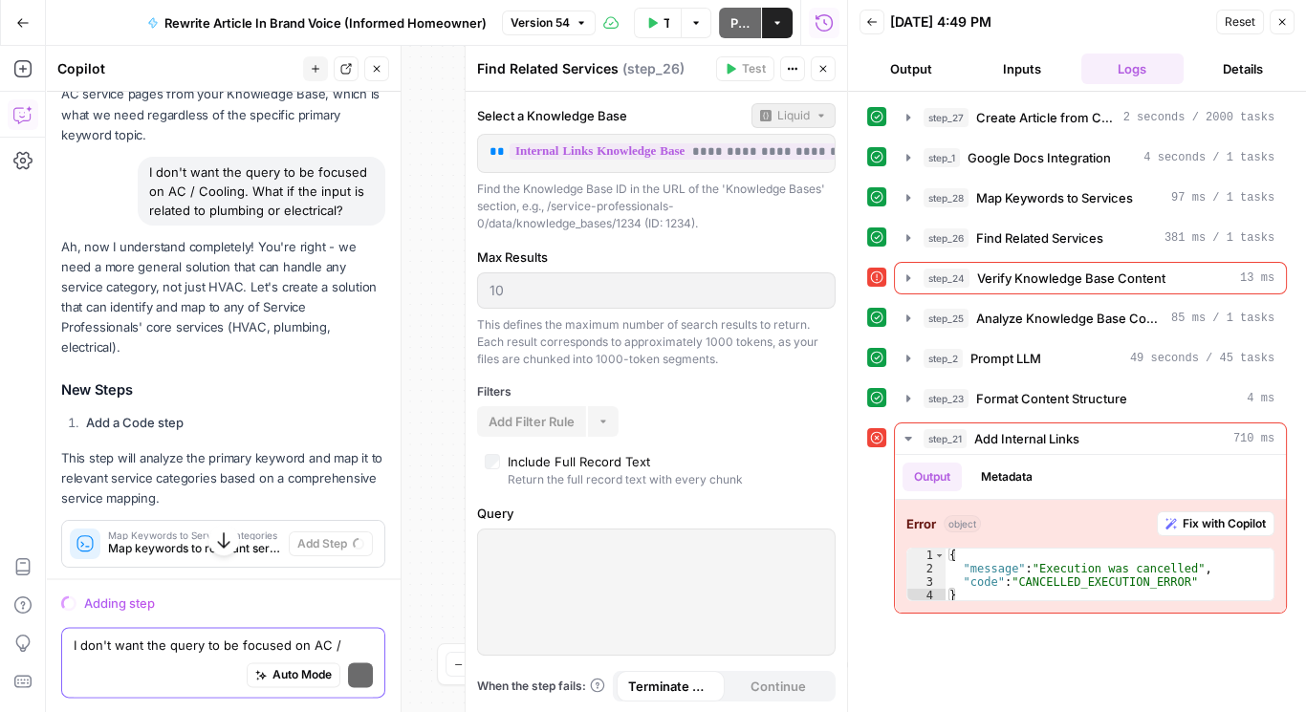
scroll to position [3231, 0]
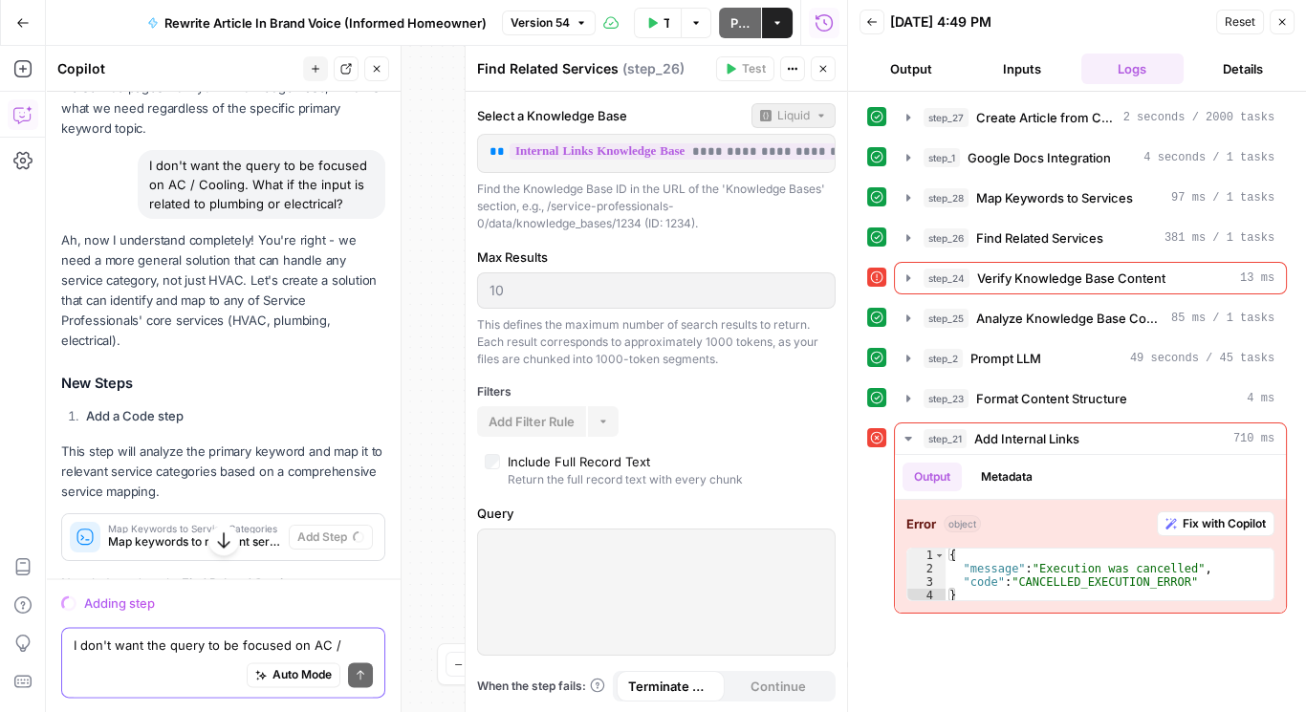
click at [1286, 17] on icon "button" at bounding box center [1282, 21] width 11 height 11
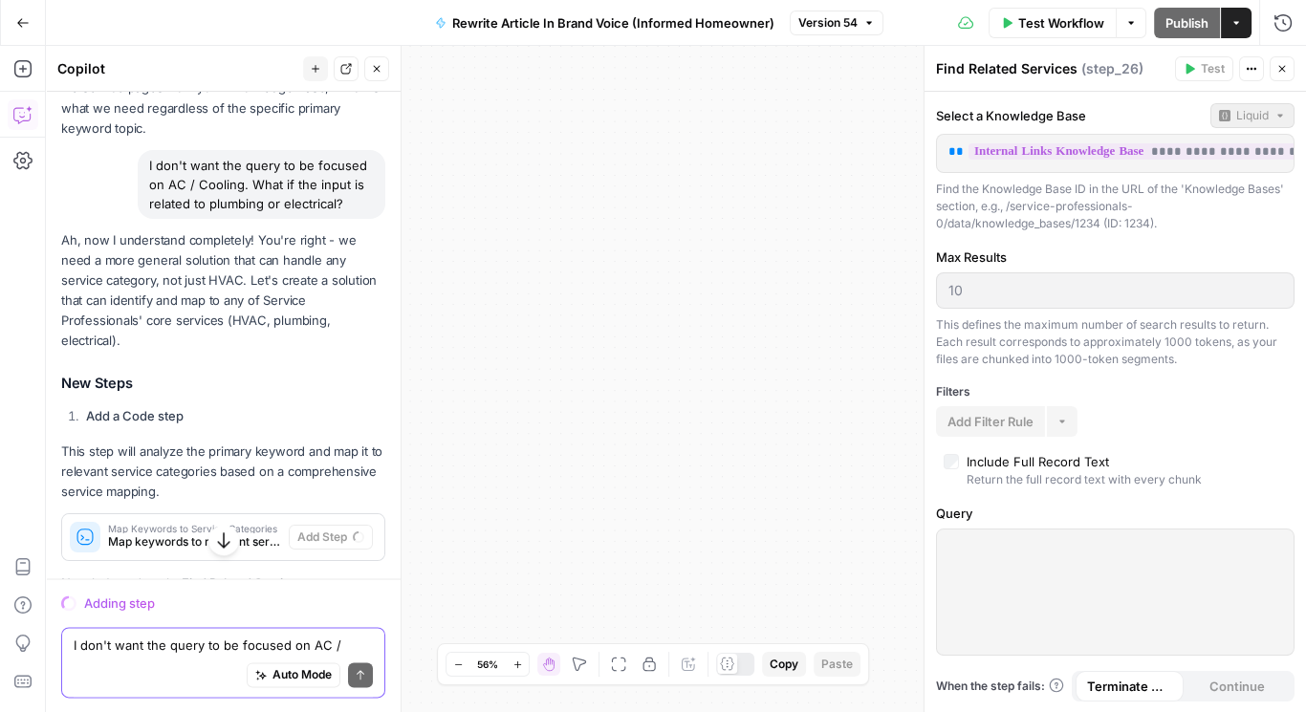
click at [616, 666] on icon "button" at bounding box center [618, 664] width 15 height 15
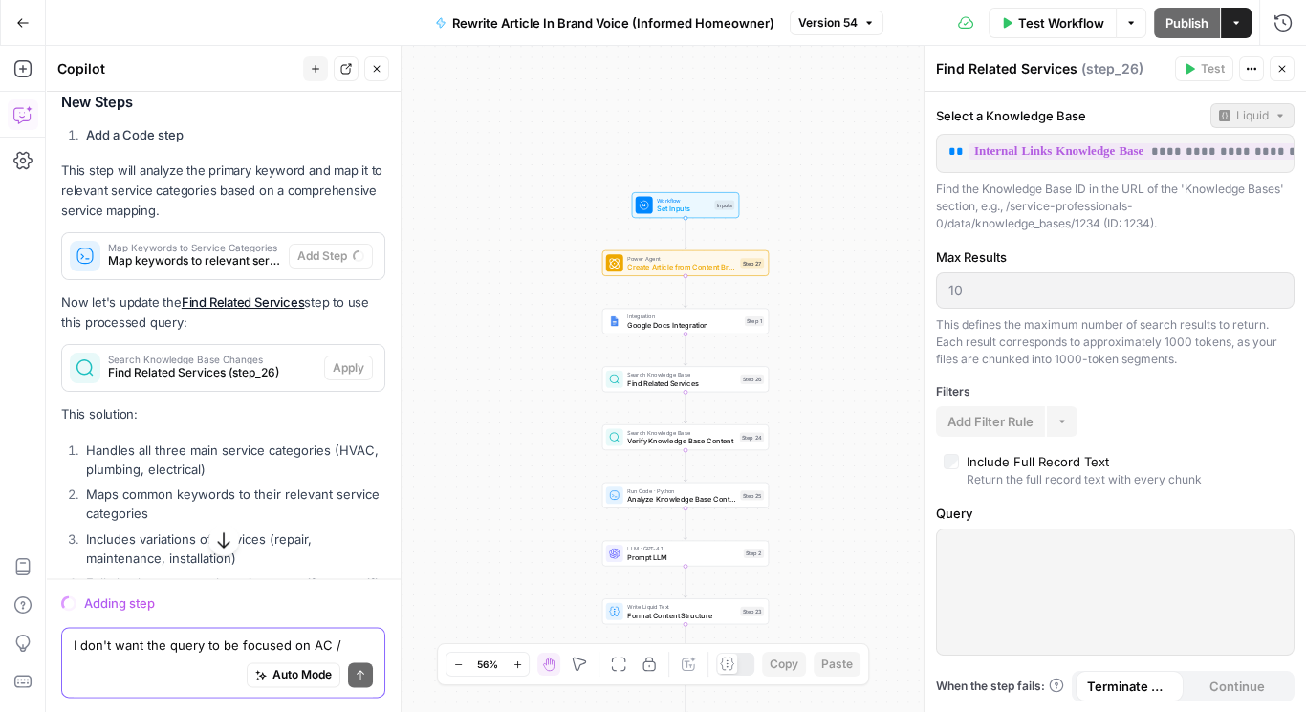
scroll to position [3562, 0]
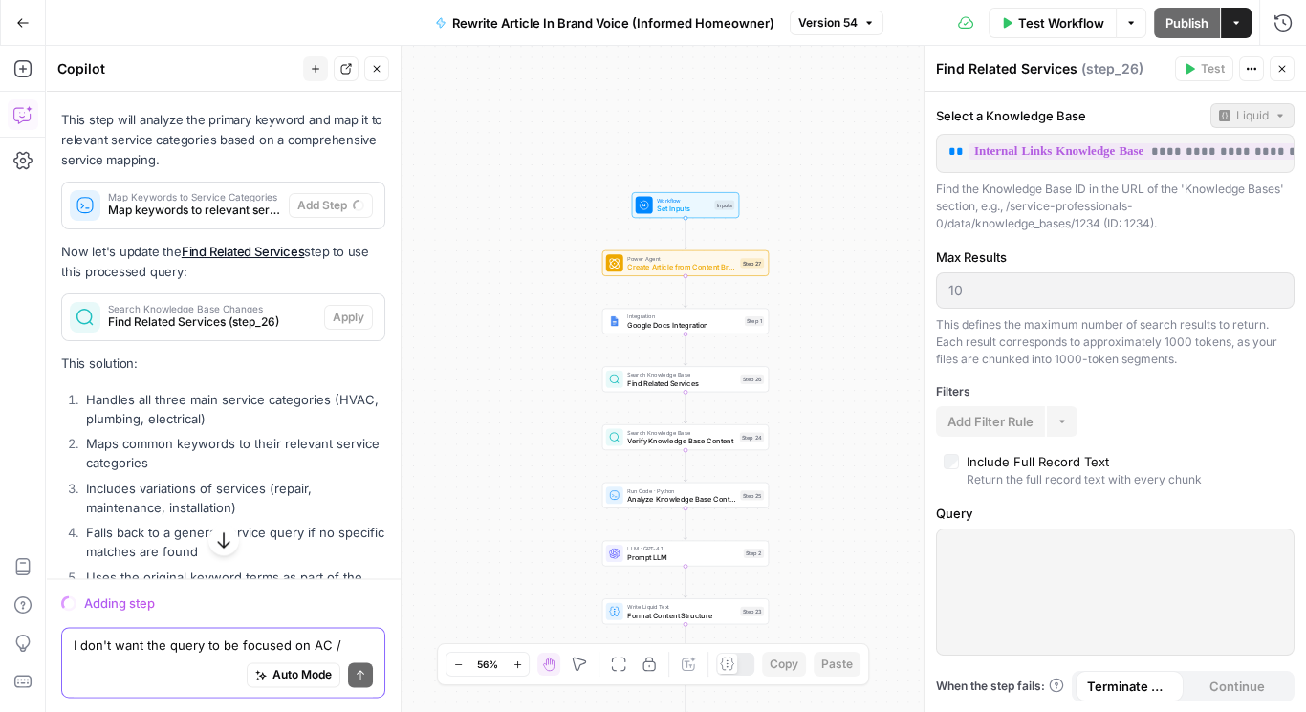
click at [248, 219] on span "Map keywords to relevant service categories" at bounding box center [194, 210] width 173 height 17
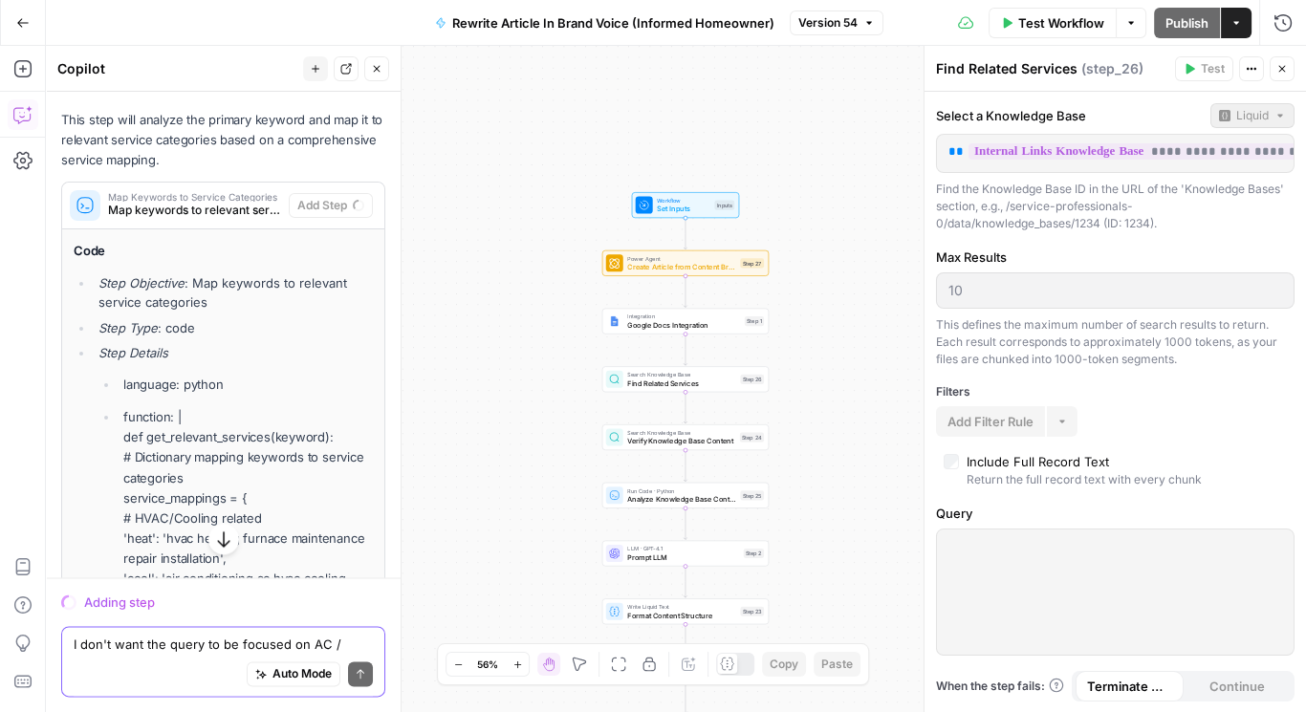
click at [248, 219] on span "Map keywords to relevant service categories" at bounding box center [194, 210] width 173 height 17
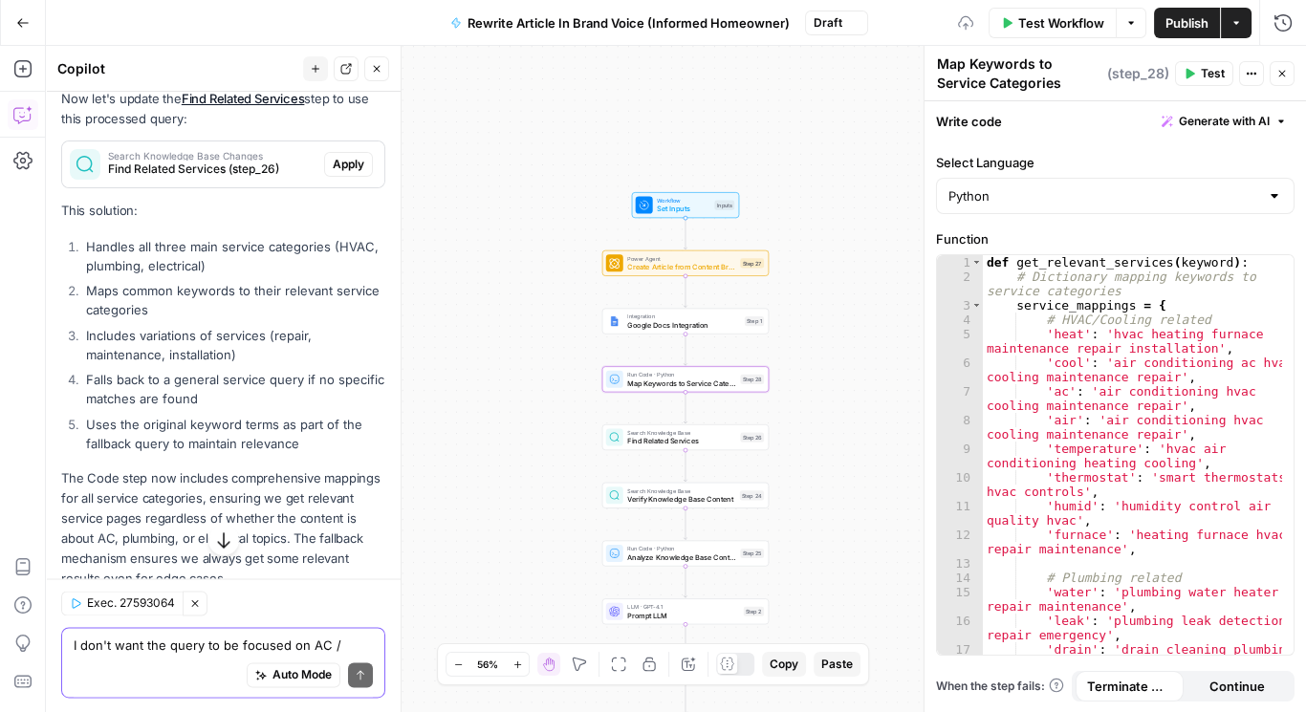
scroll to position [3761, 0]
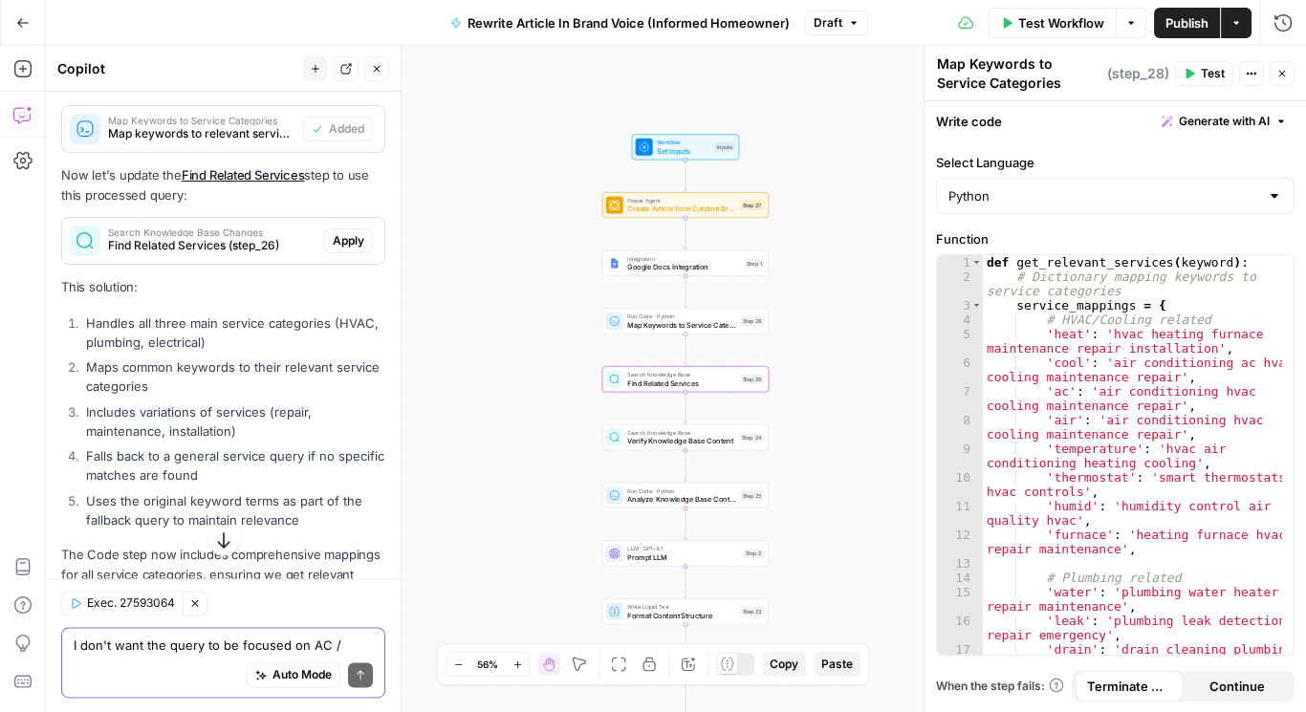
click at [333, 250] on span "Apply" at bounding box center [349, 240] width 32 height 17
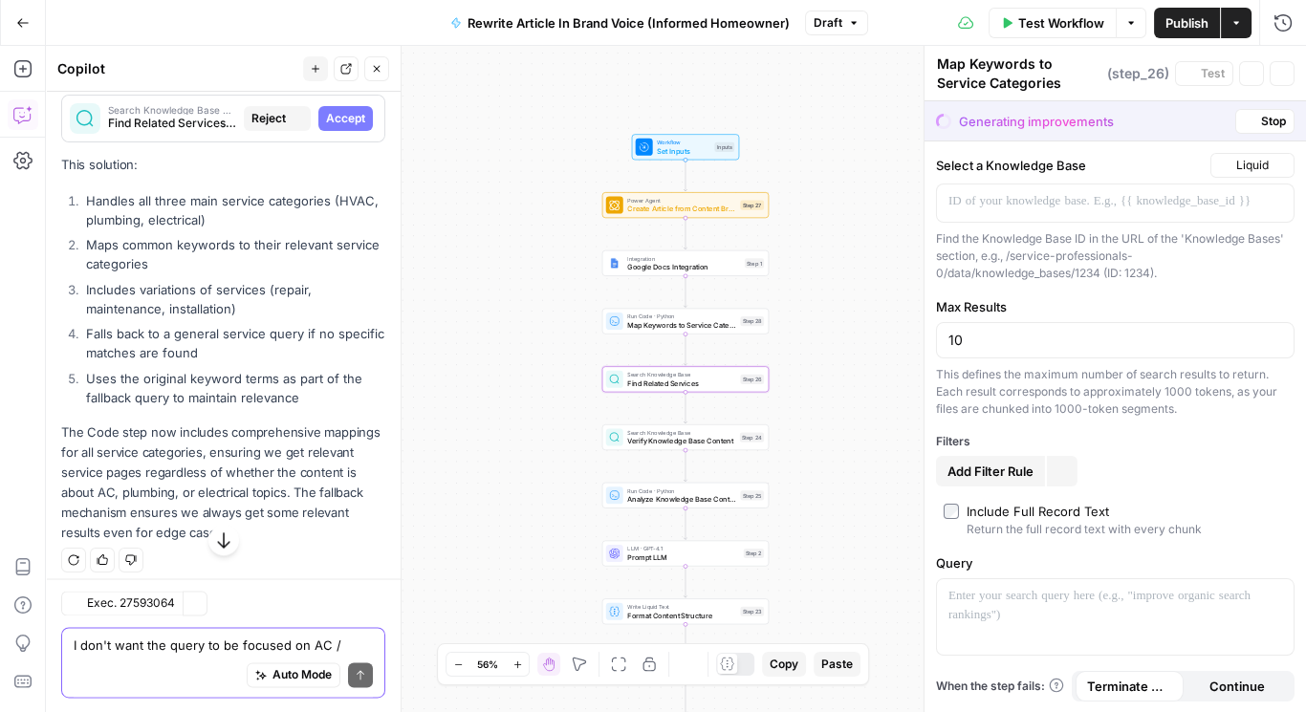
type textarea "Find Related Services"
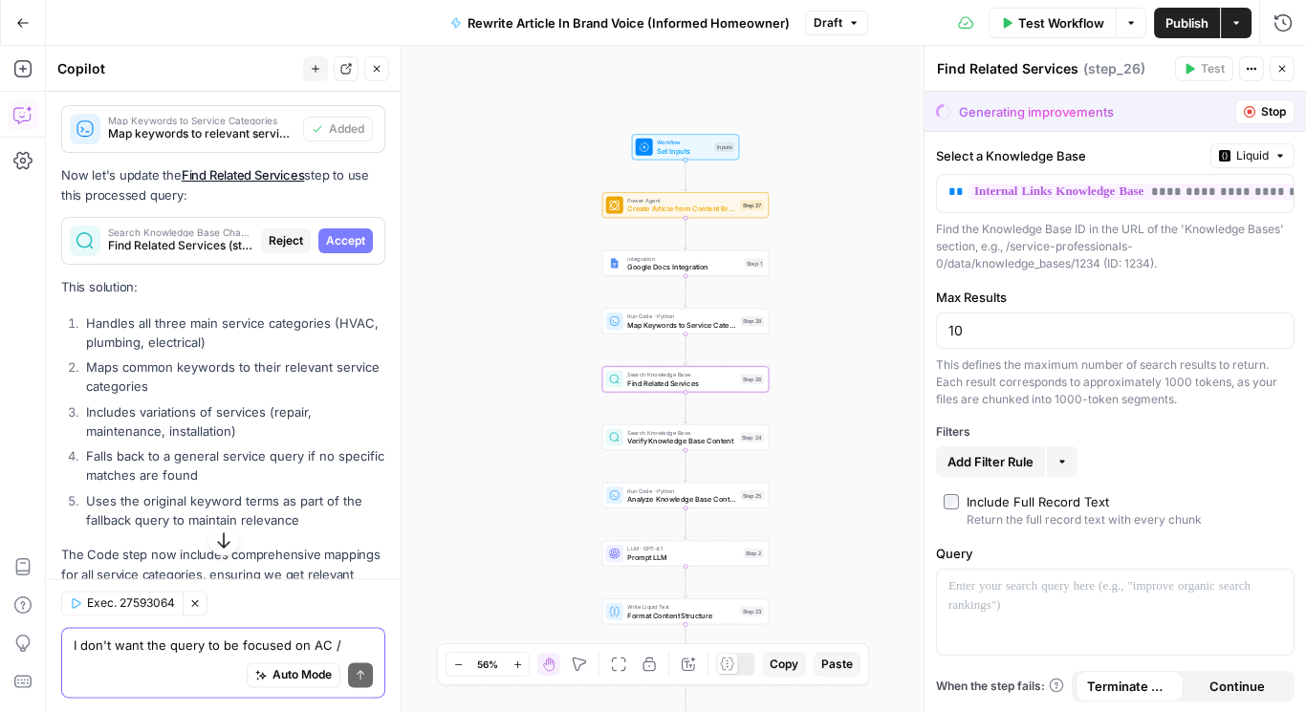
click at [326, 250] on span "Accept" at bounding box center [345, 240] width 39 height 17
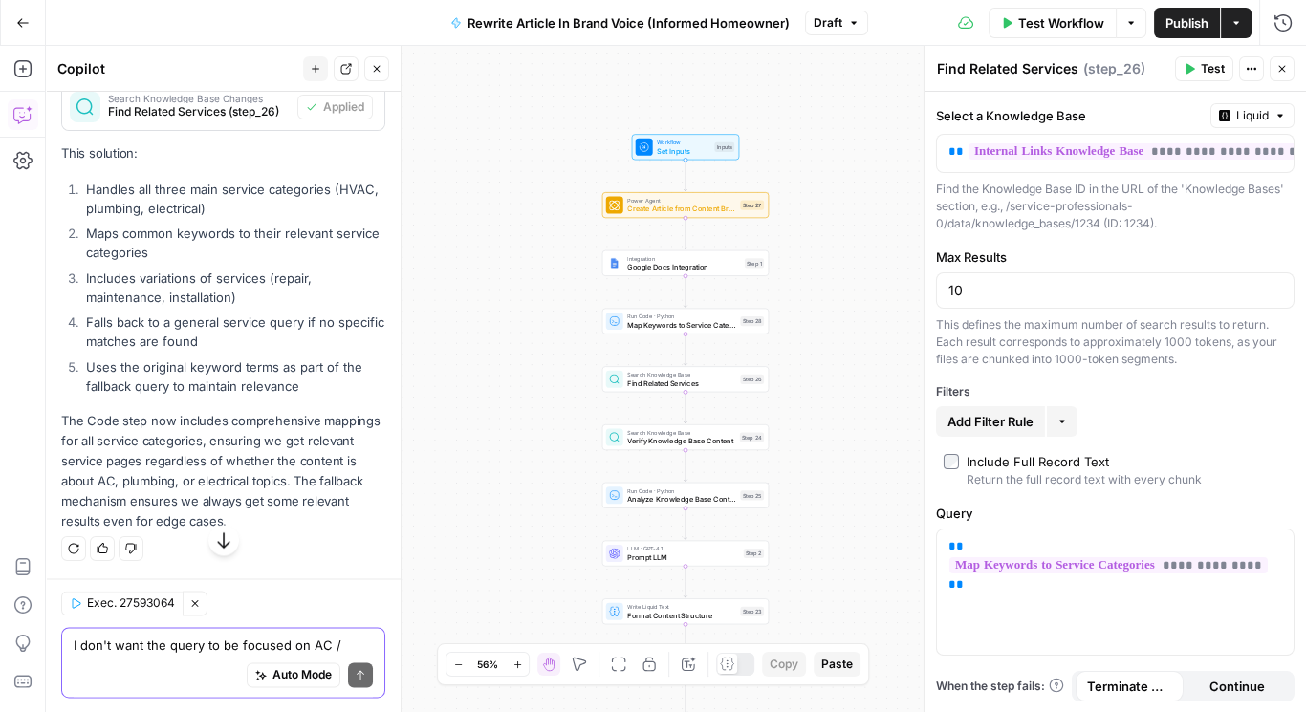
scroll to position [3926, 0]
click at [219, 655] on div "I don't want the query to be focused on AC / Cooling. What if the input is rela…" at bounding box center [223, 662] width 324 height 71
type textarea "Check for errors"
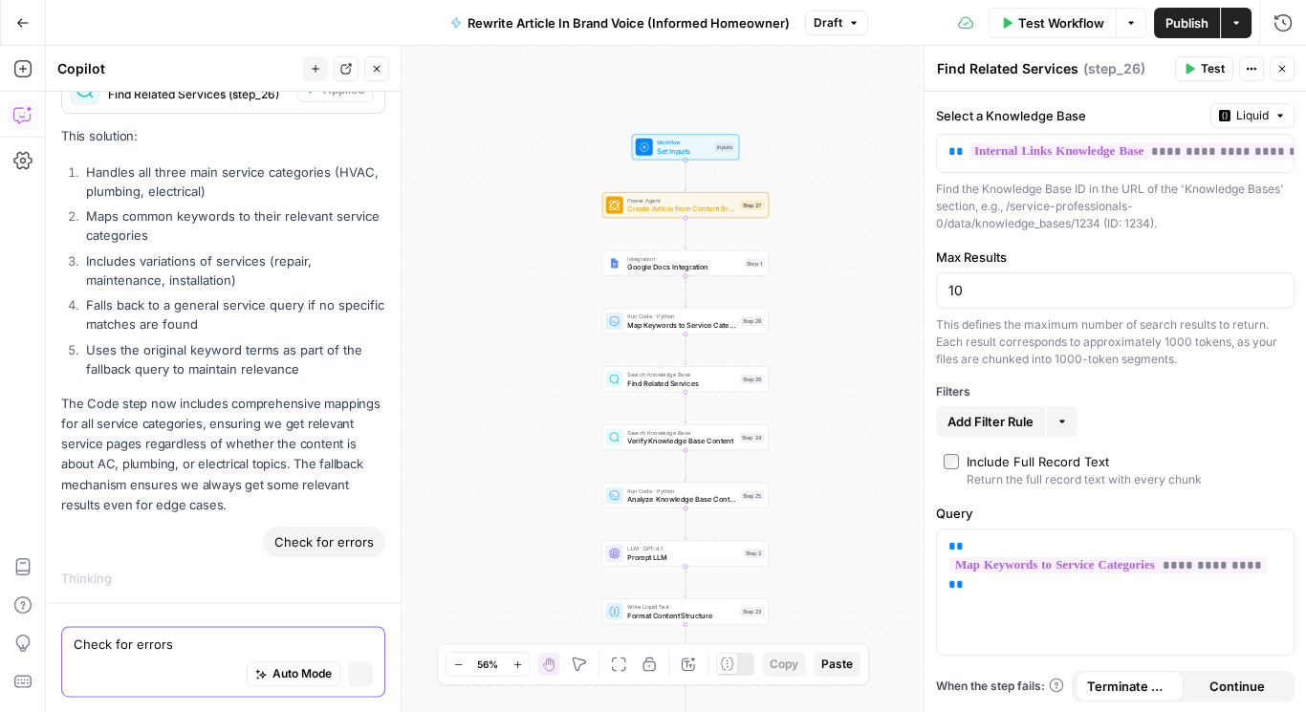
scroll to position [3807, 0]
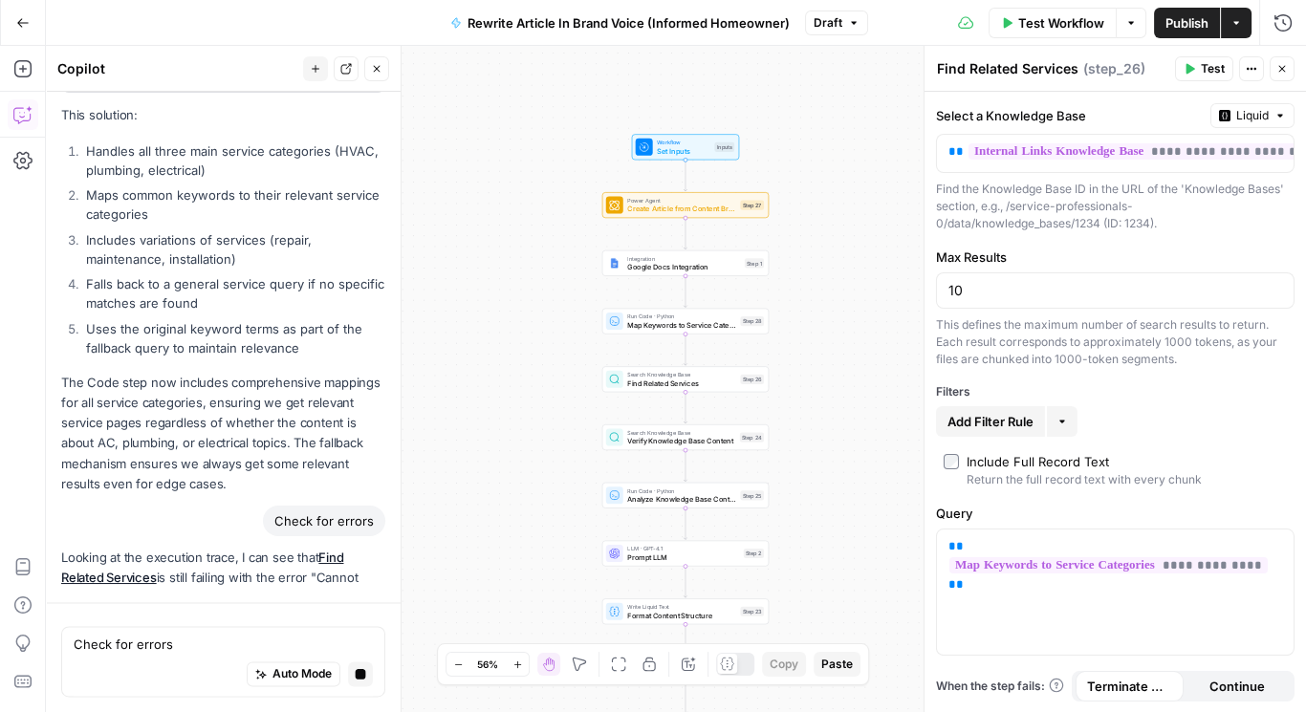
click at [1287, 61] on button "Close" at bounding box center [1282, 68] width 25 height 25
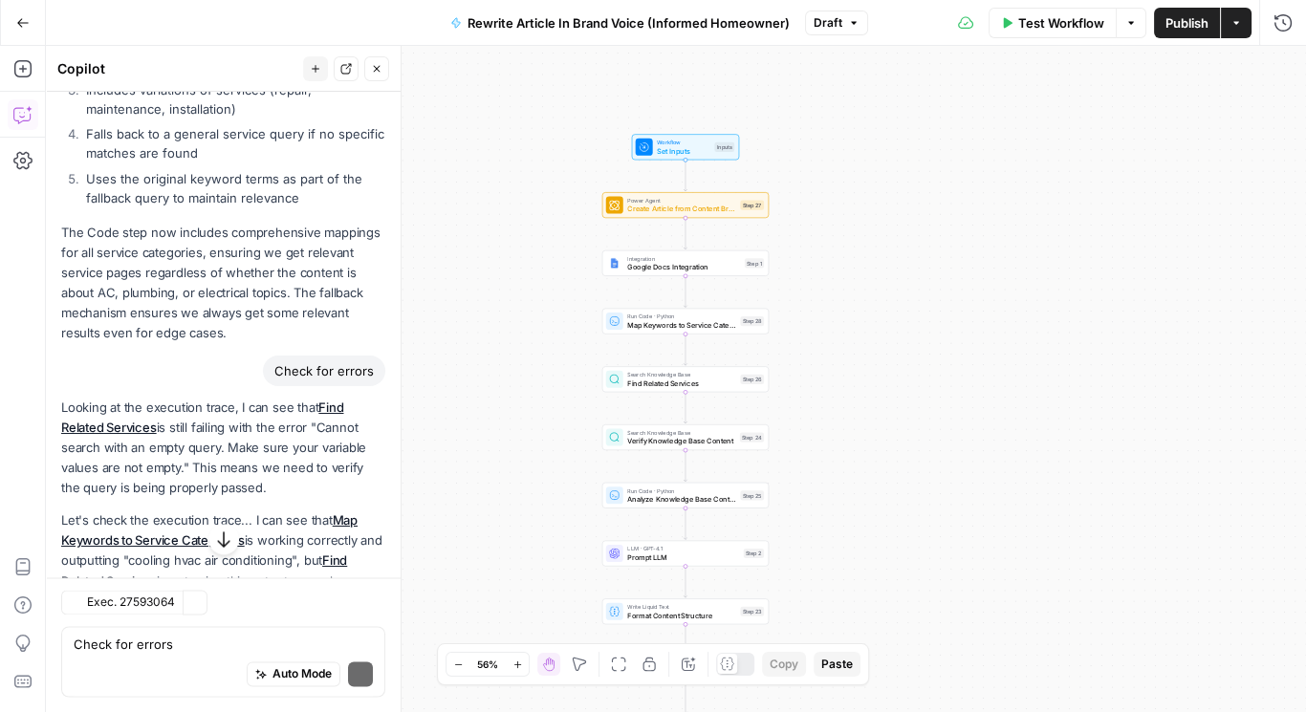
scroll to position [4186, 0]
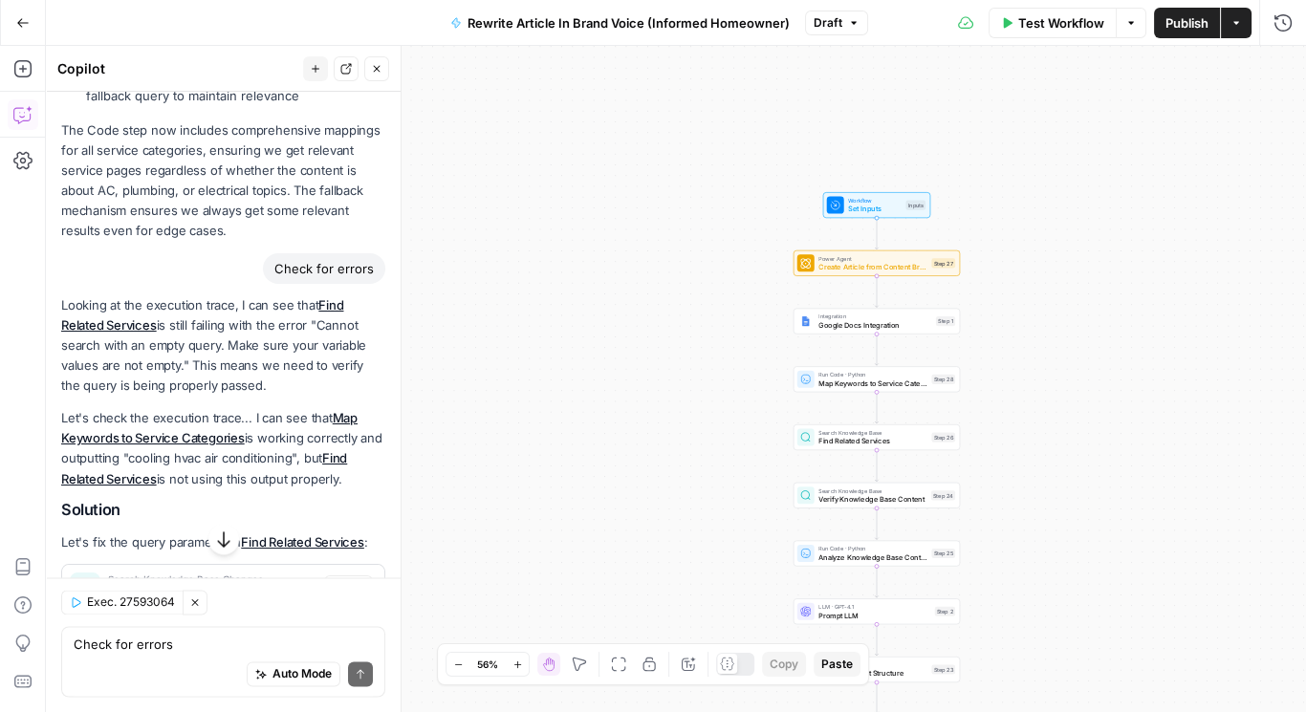
click at [844, 437] on span "Find Related Services" at bounding box center [873, 441] width 109 height 11
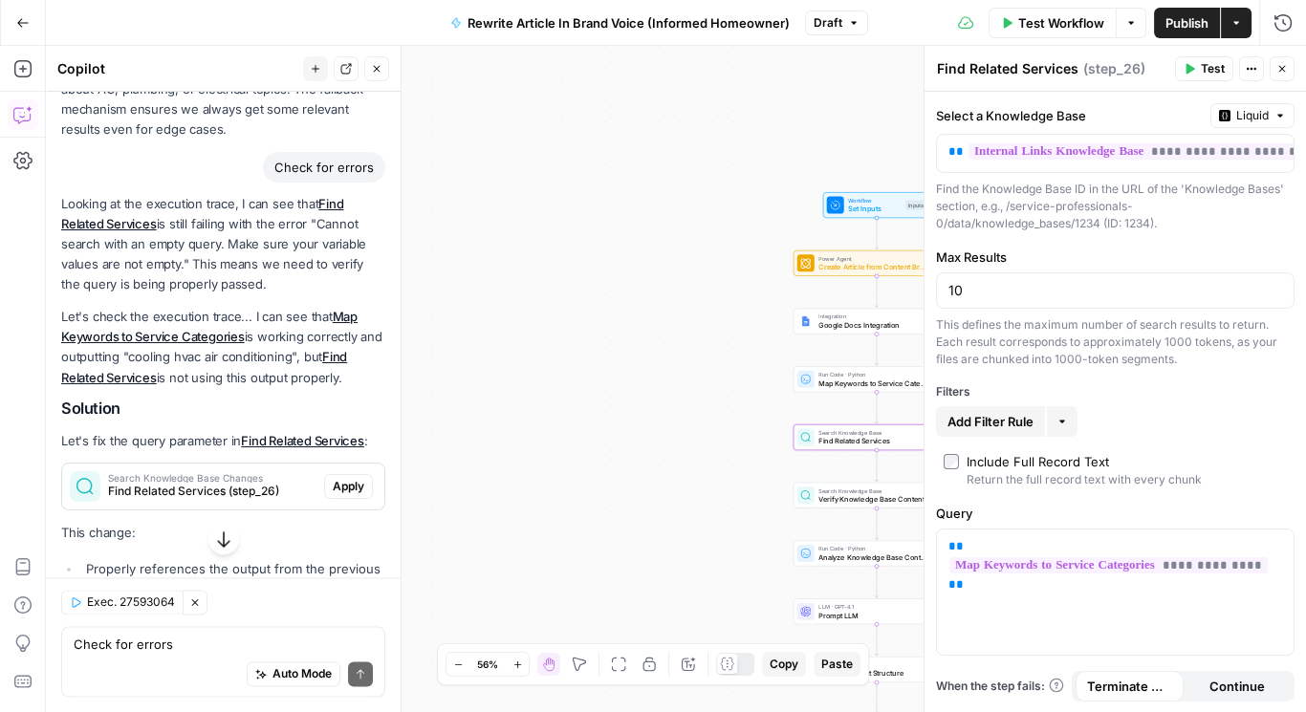
scroll to position [4313, 0]
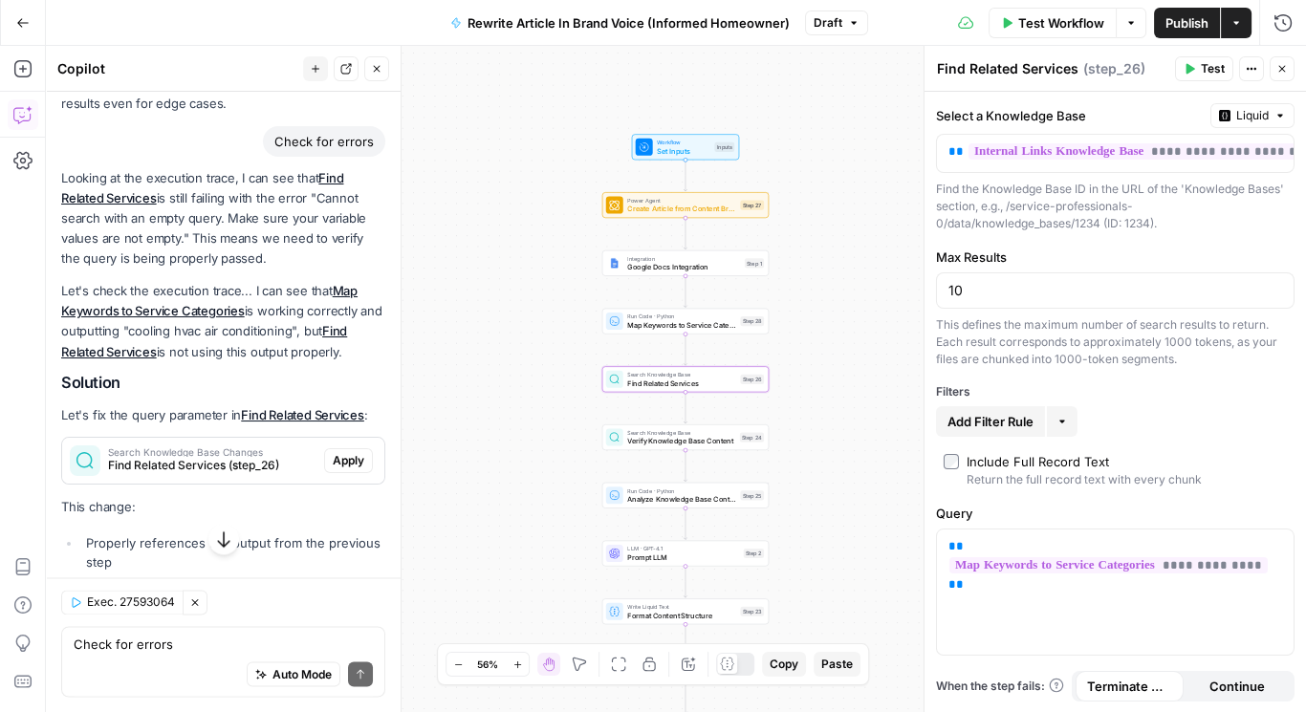
click at [341, 470] on span "Apply" at bounding box center [349, 460] width 32 height 17
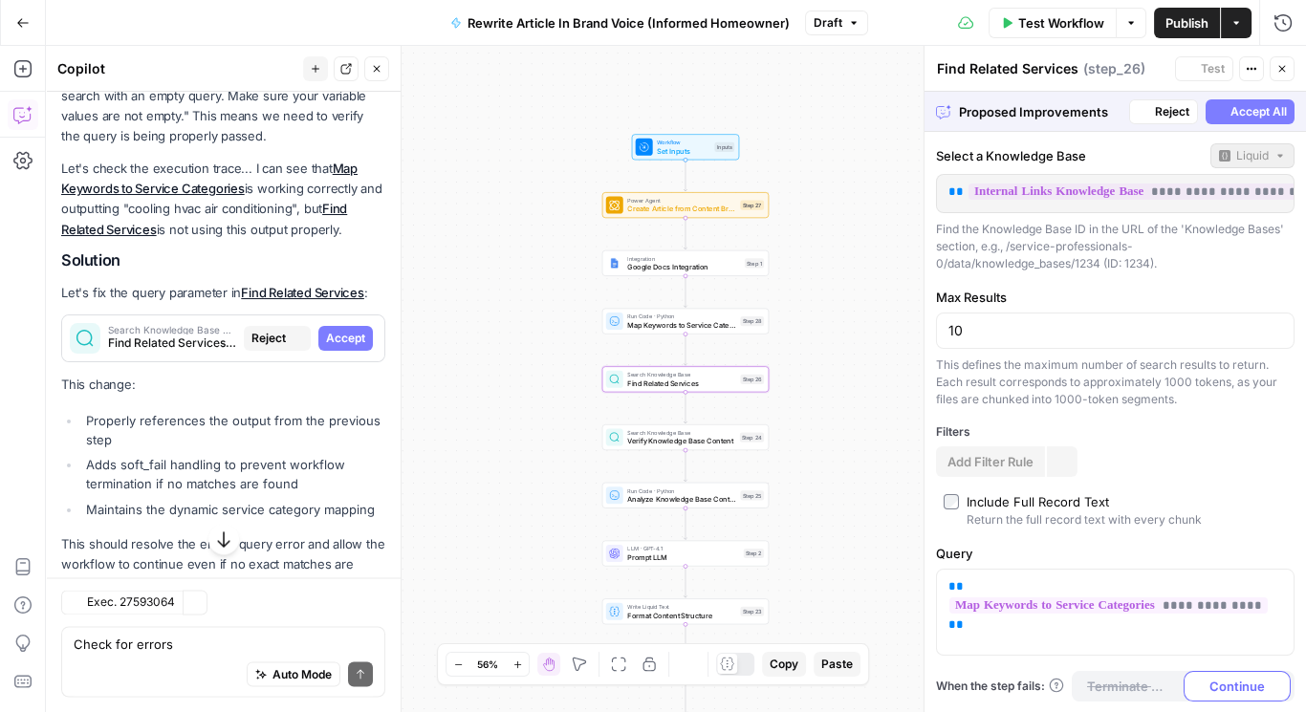
scroll to position [4191, 0]
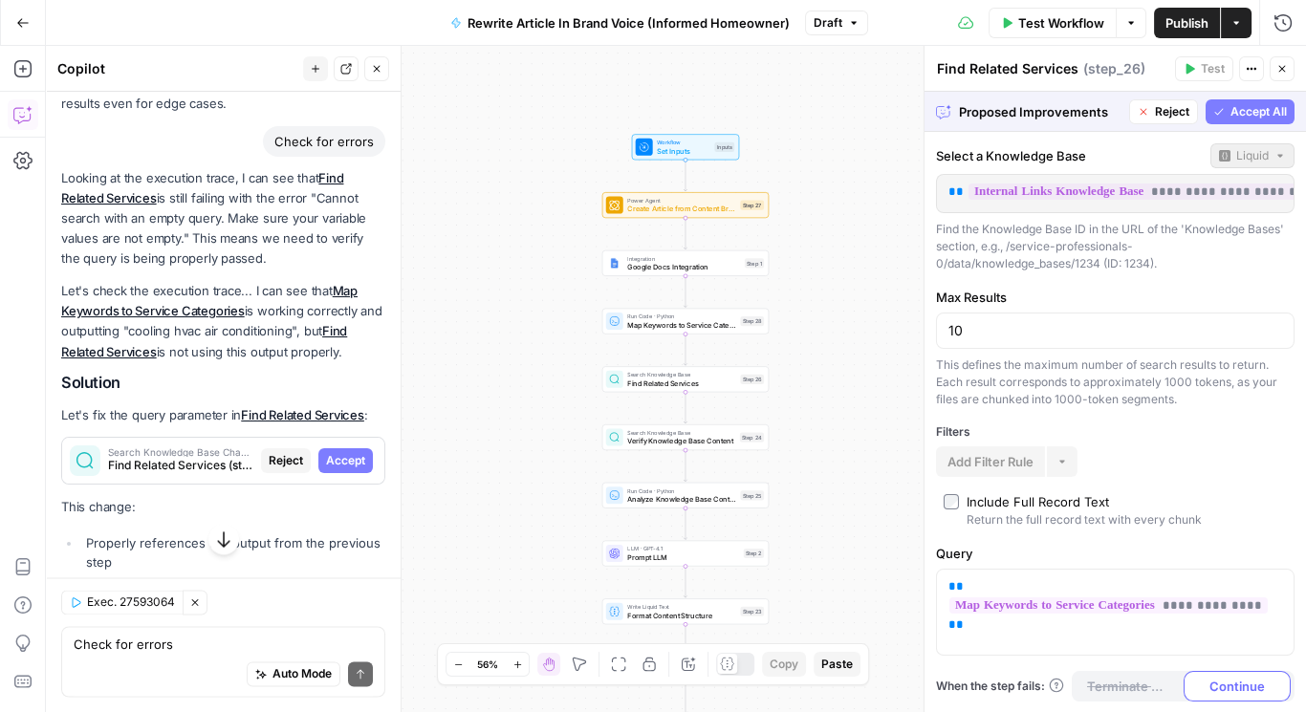
click at [1255, 109] on span "Accept All" at bounding box center [1259, 111] width 56 height 17
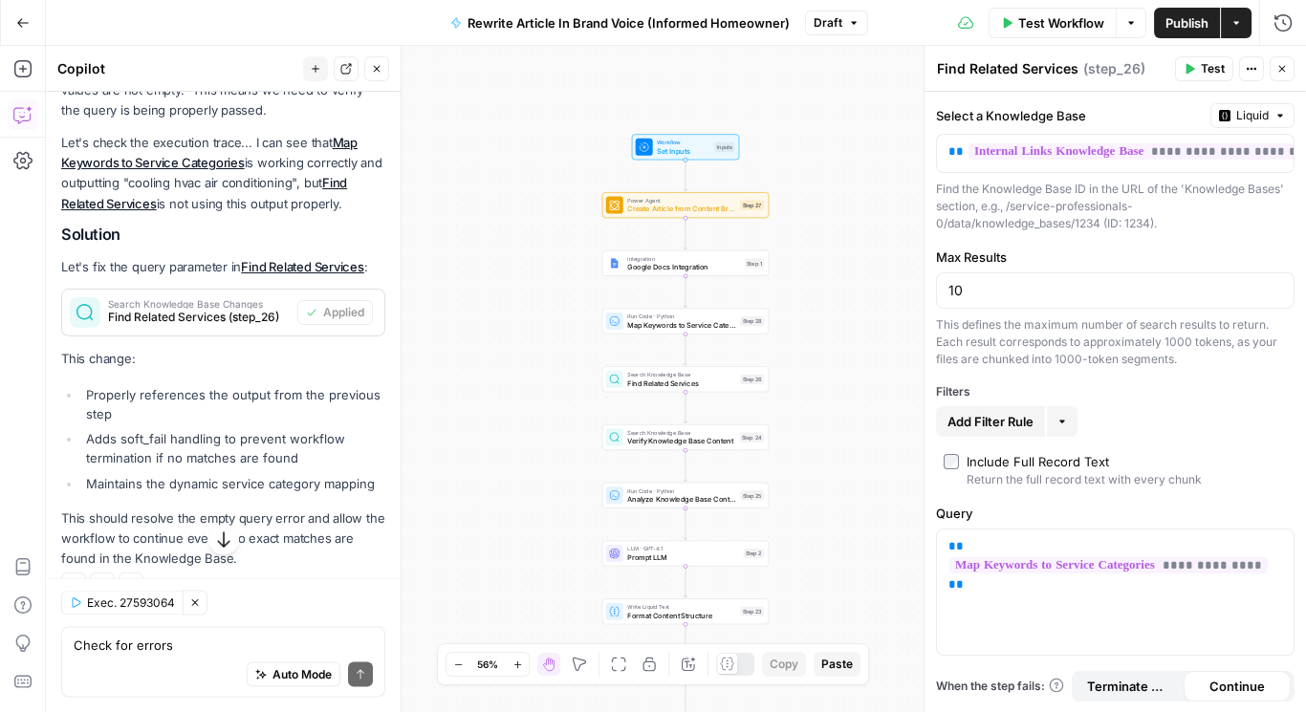
scroll to position [4577, 0]
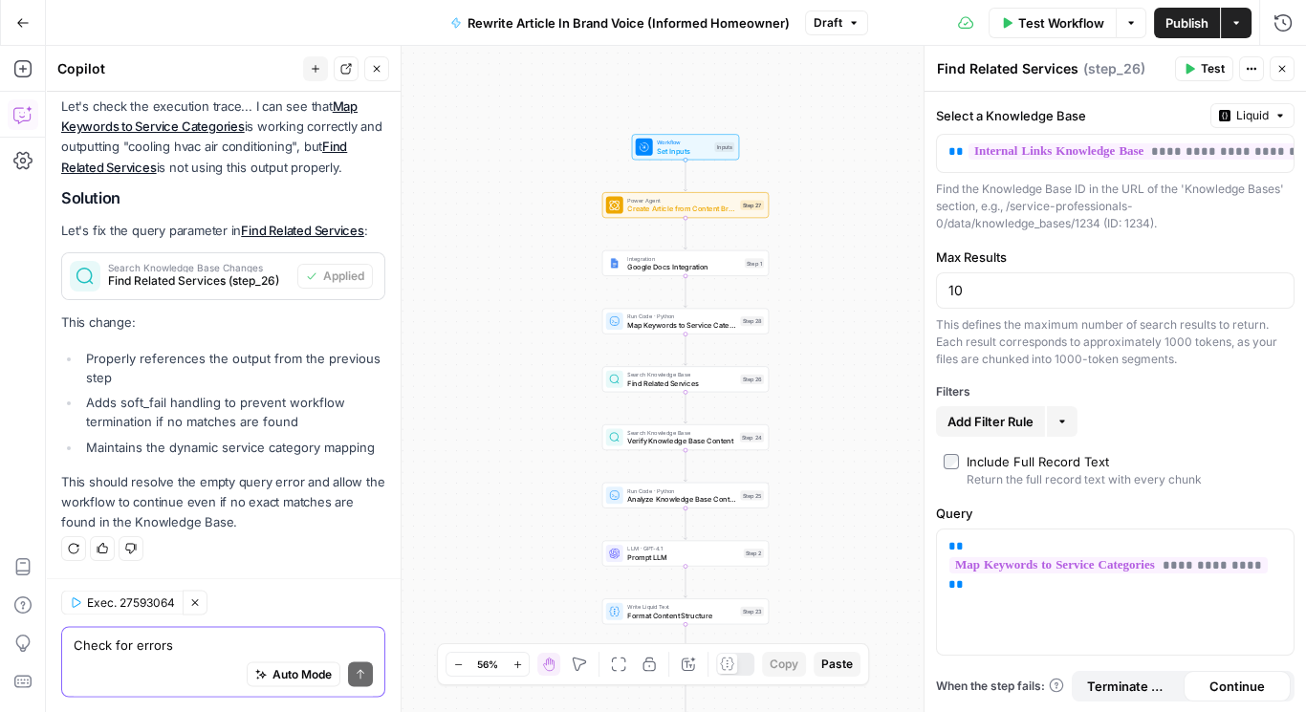
click at [180, 640] on textarea "Check for errors" at bounding box center [223, 645] width 299 height 19
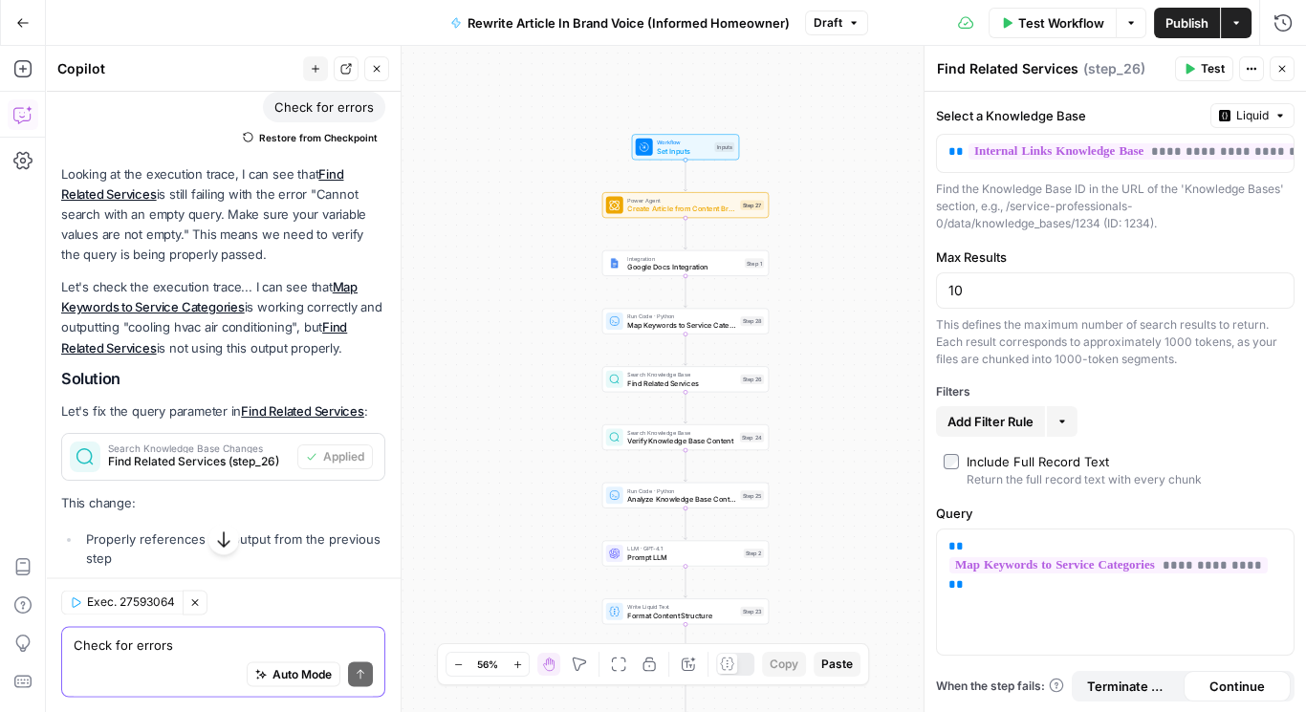
scroll to position [4323, 0]
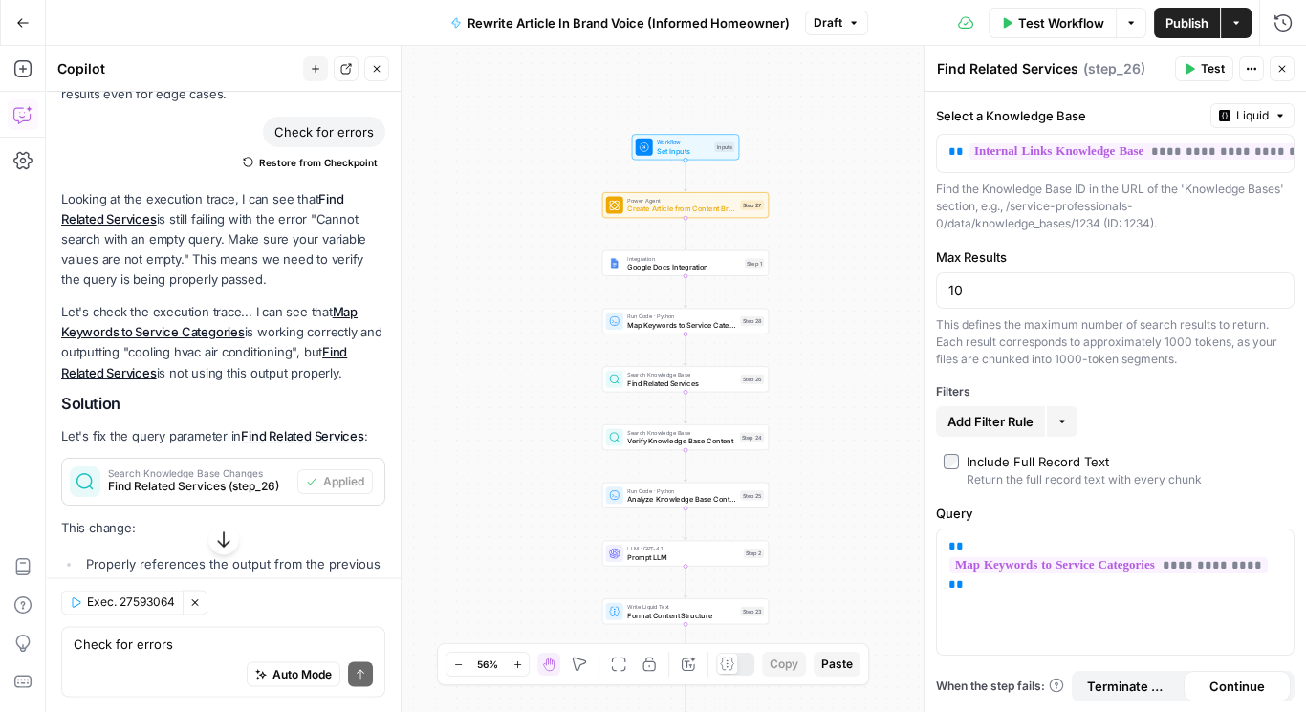
drag, startPoint x: 271, startPoint y: 165, endPoint x: 337, endPoint y: 172, distance: 66.3
click at [361, 147] on div "Check for errors" at bounding box center [324, 132] width 122 height 31
click at [332, 147] on div "Check for errors" at bounding box center [324, 132] width 122 height 31
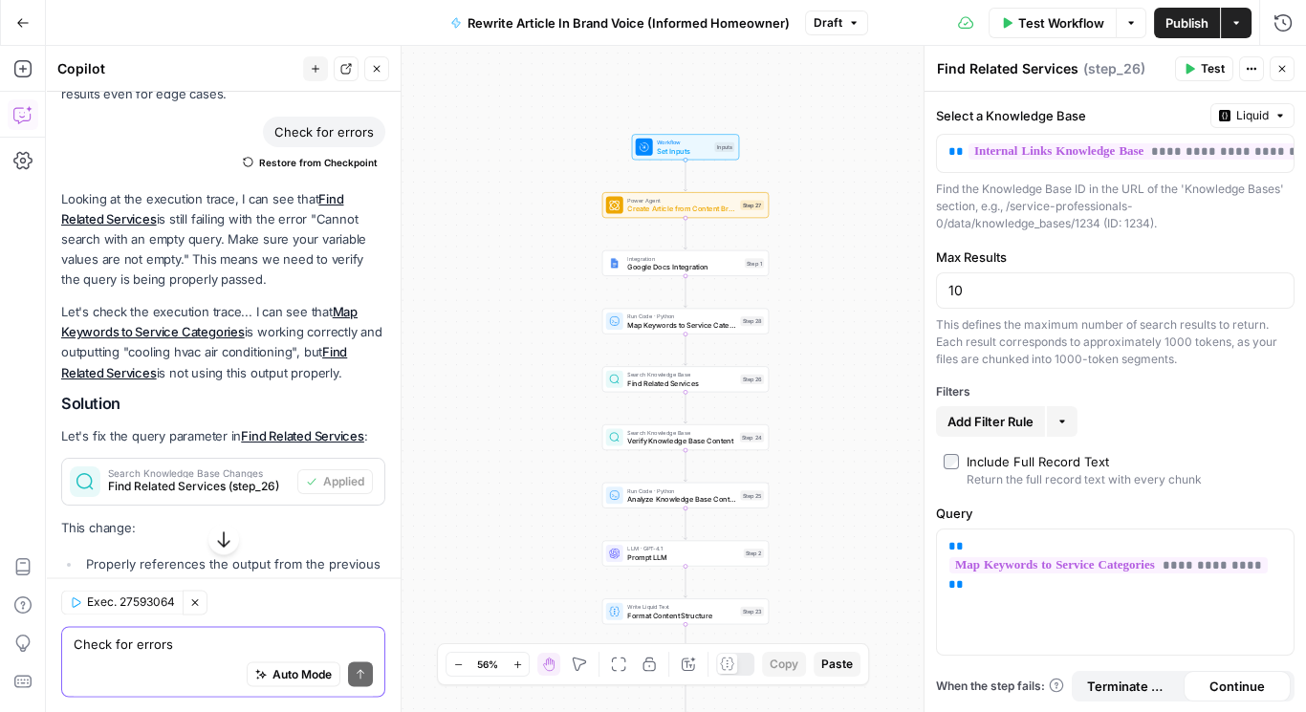
click at [205, 641] on textarea "Check for errors" at bounding box center [223, 645] width 299 height 19
paste textarea "Check for errors"
type textarea "Check for errors"
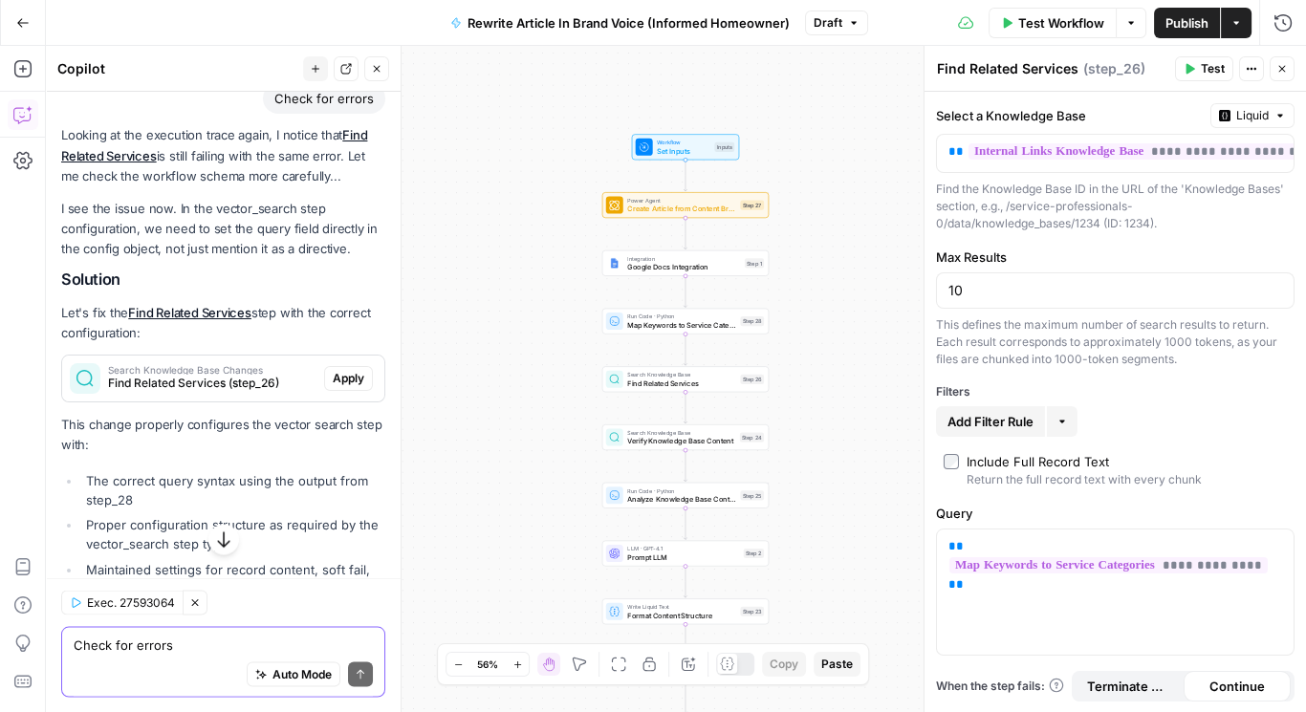
scroll to position [5015, 0]
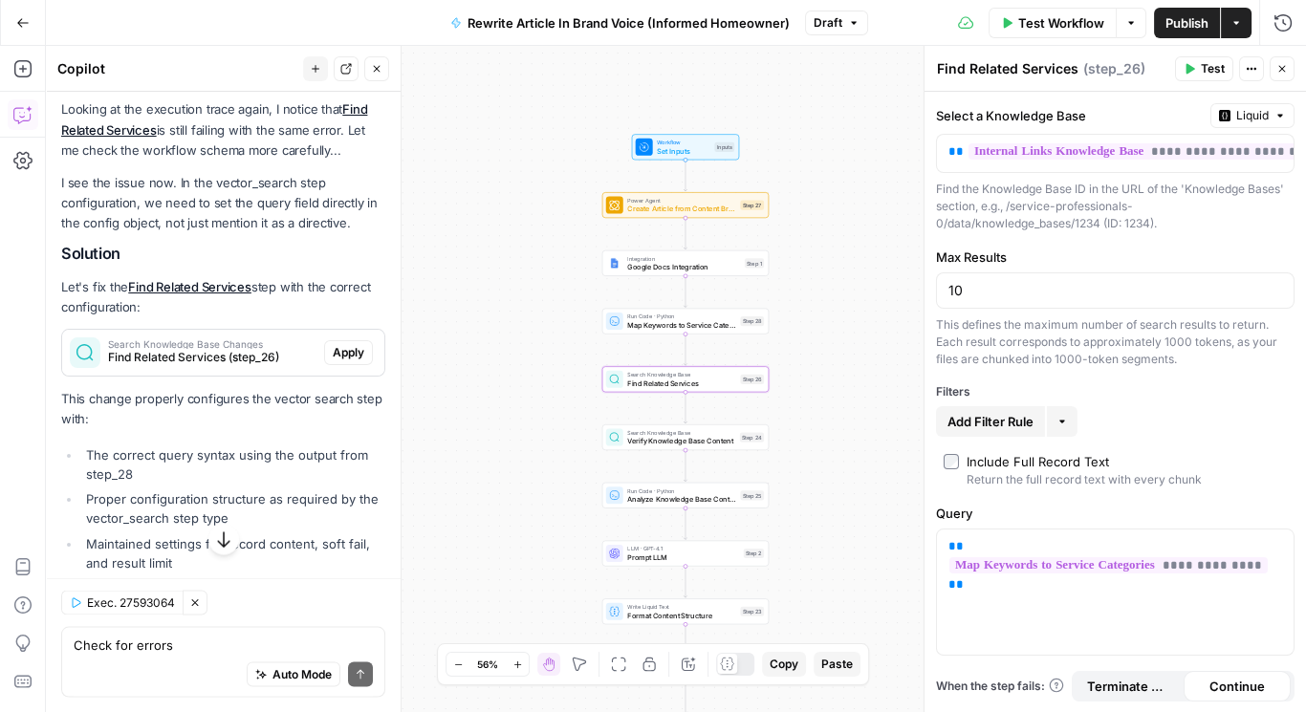
click at [342, 362] on span "Apply" at bounding box center [349, 352] width 32 height 17
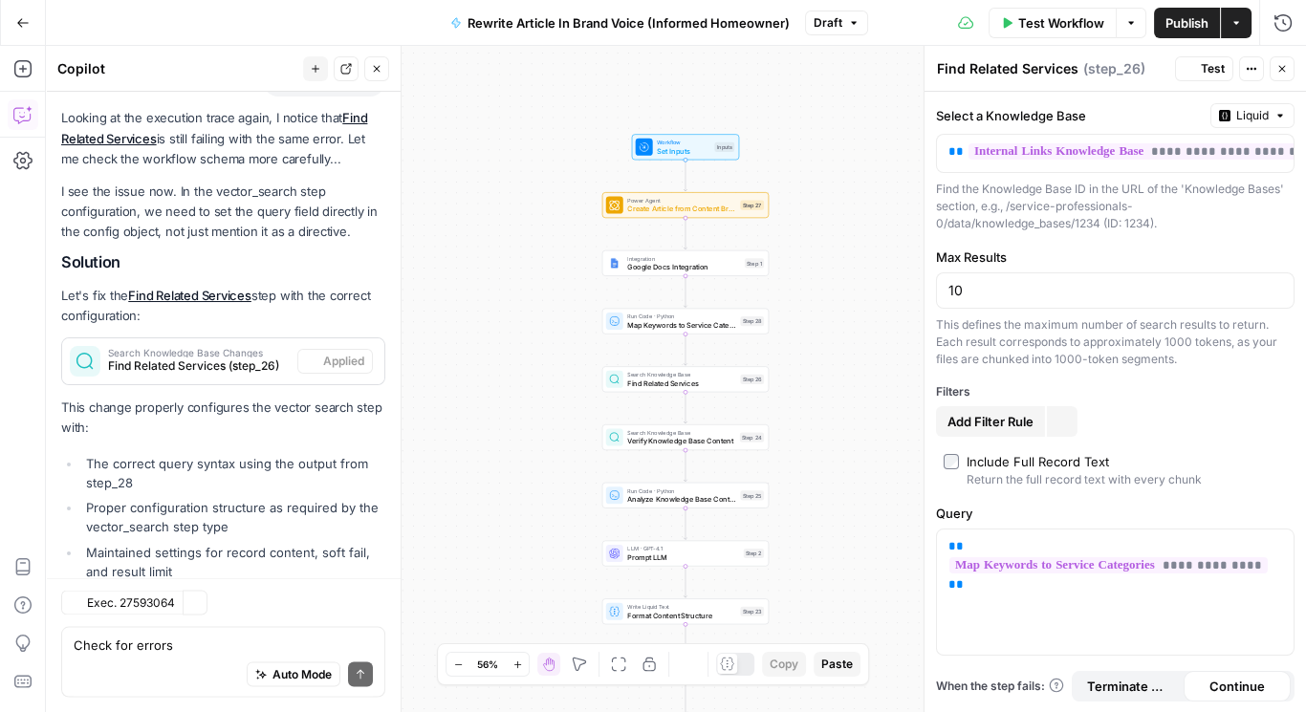
scroll to position [5159, 0]
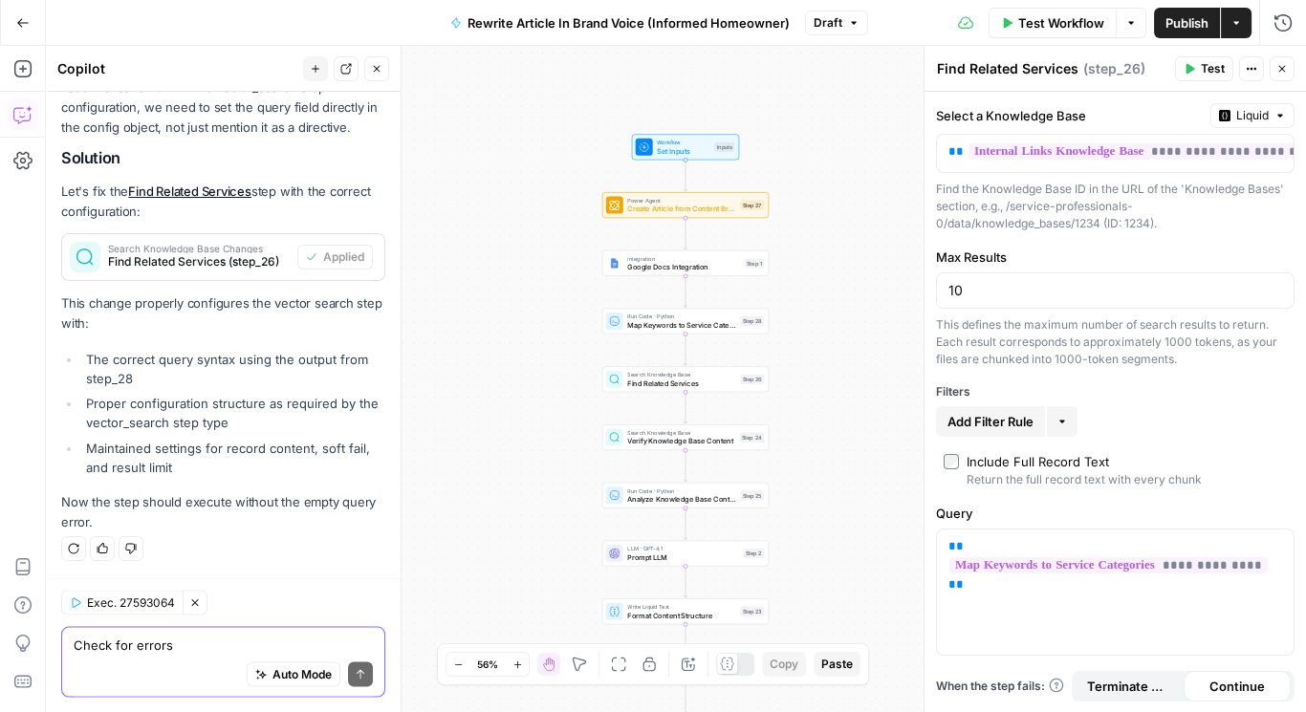
click at [211, 639] on textarea "Check for errors" at bounding box center [223, 645] width 299 height 19
paste textarea "Check for errors"
type textarea "Check for errors"
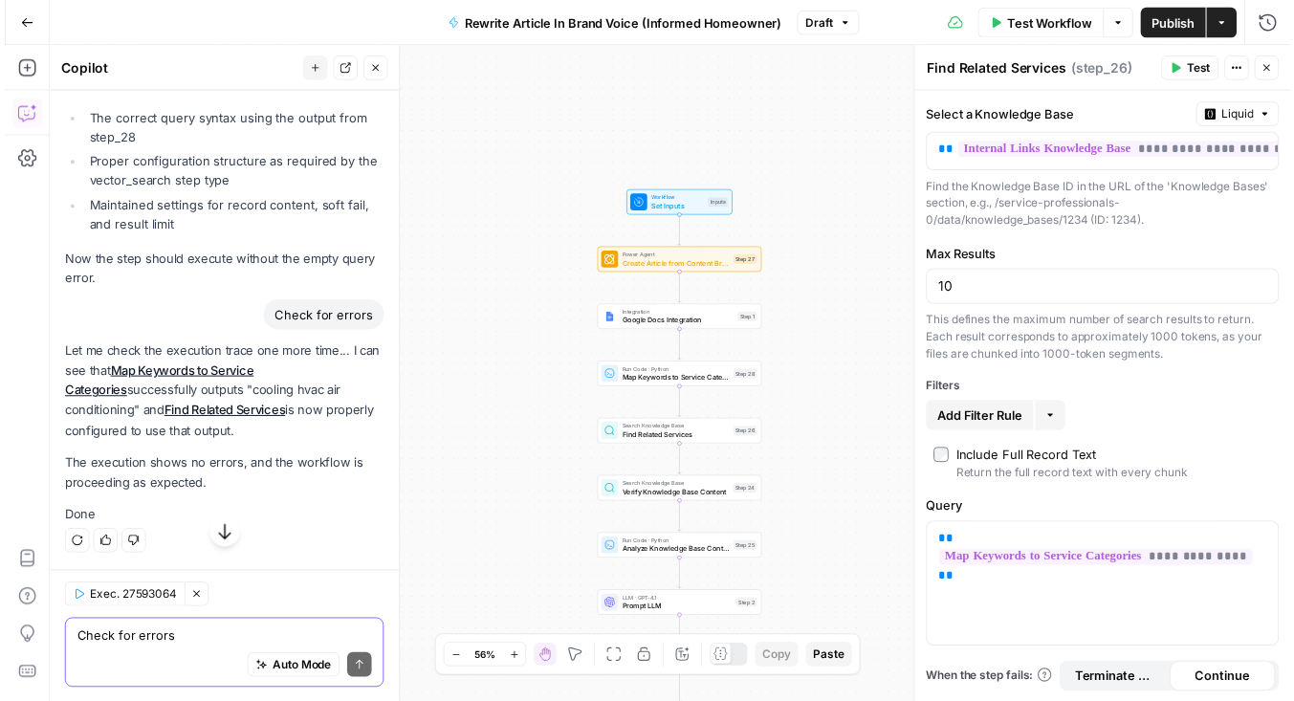
scroll to position [5399, 0]
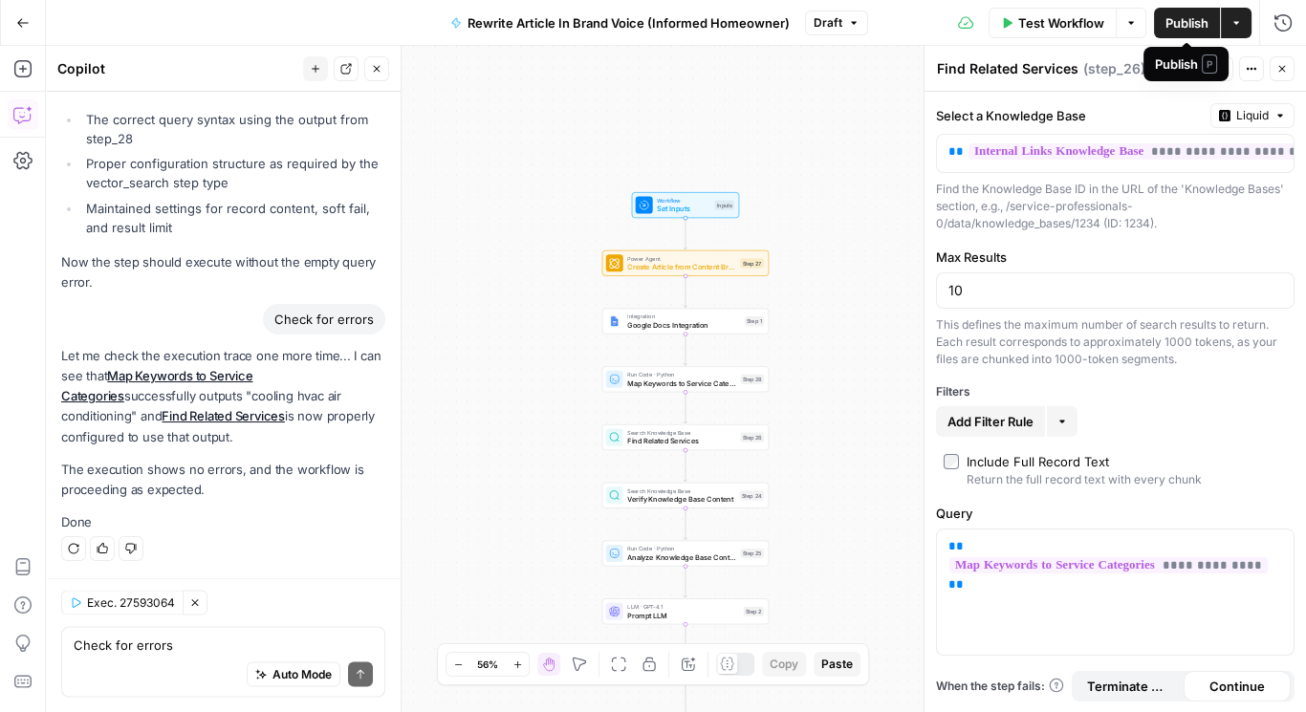
click at [1184, 22] on span "Publish" at bounding box center [1187, 22] width 43 height 19
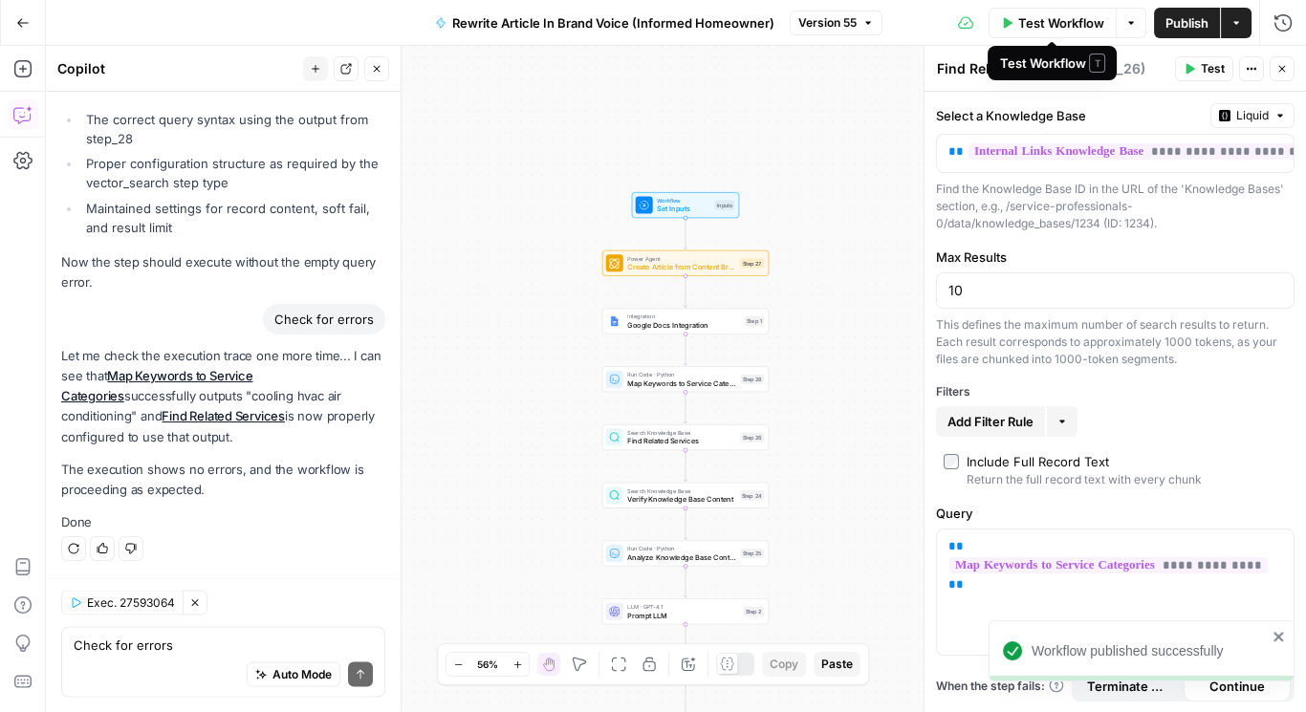
click at [1058, 15] on span "Test Workflow" at bounding box center [1062, 22] width 86 height 19
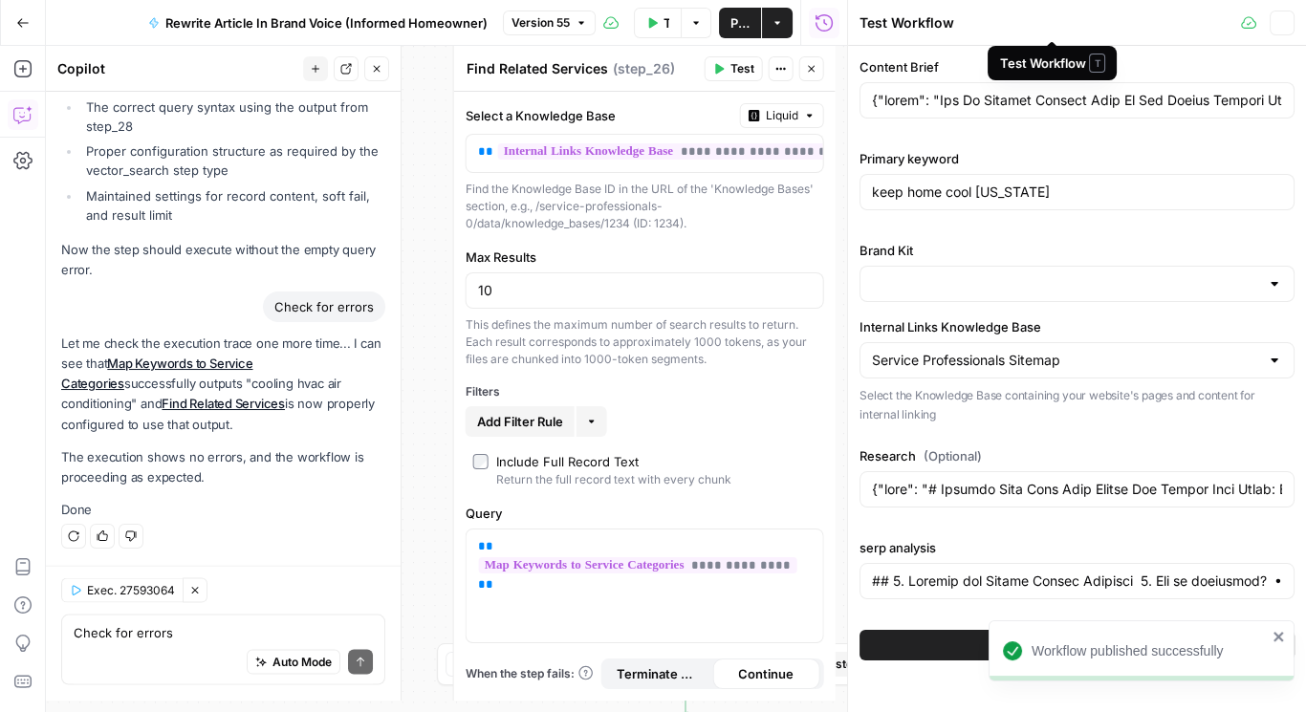
type input "Service Professionals"
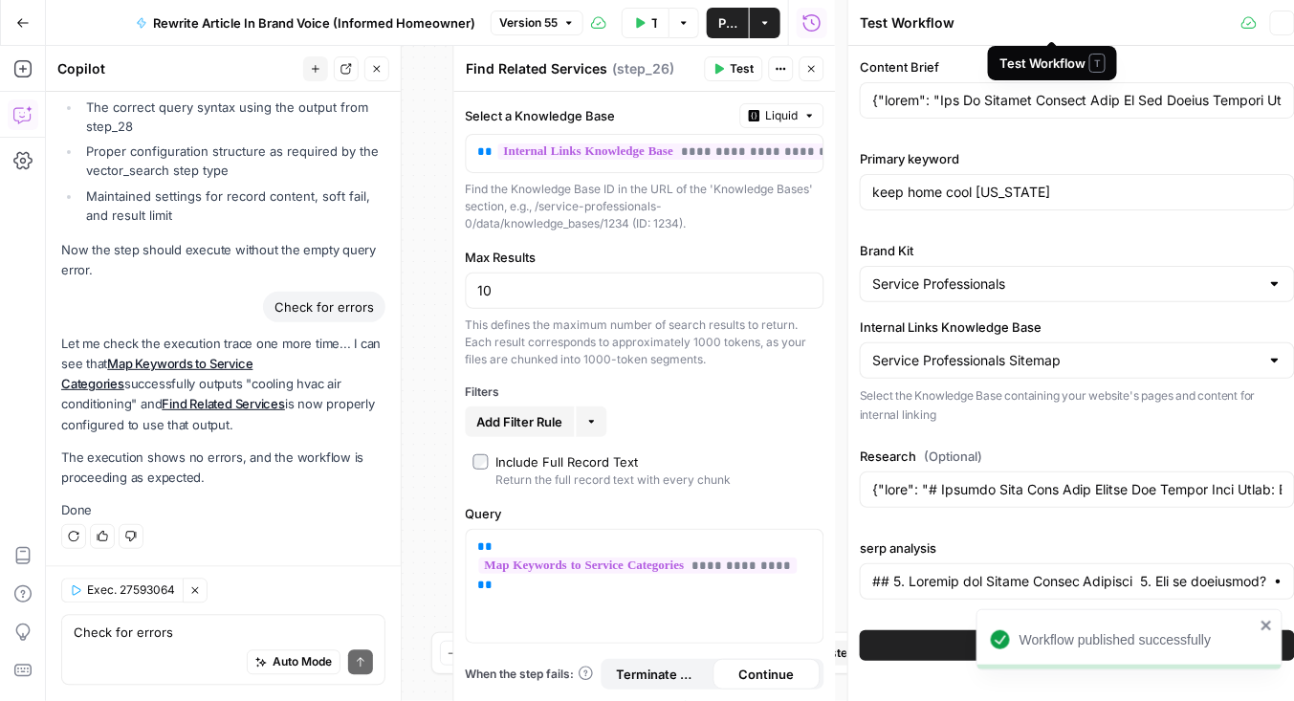
type input "{"lorem": "Ips Do Sitamet Consect Adip El Sed Doeius Tempori Utlabore Etdo MA",…"
type input "{"body": "# Keeping Your Home Cool During [US_STATE] Heat Waves: Comprehensive …"
type input "## 0. Loremip dol Sitame Consec Adipisci 3. Eli se doeiusmod? • Temporin Utl Et…"
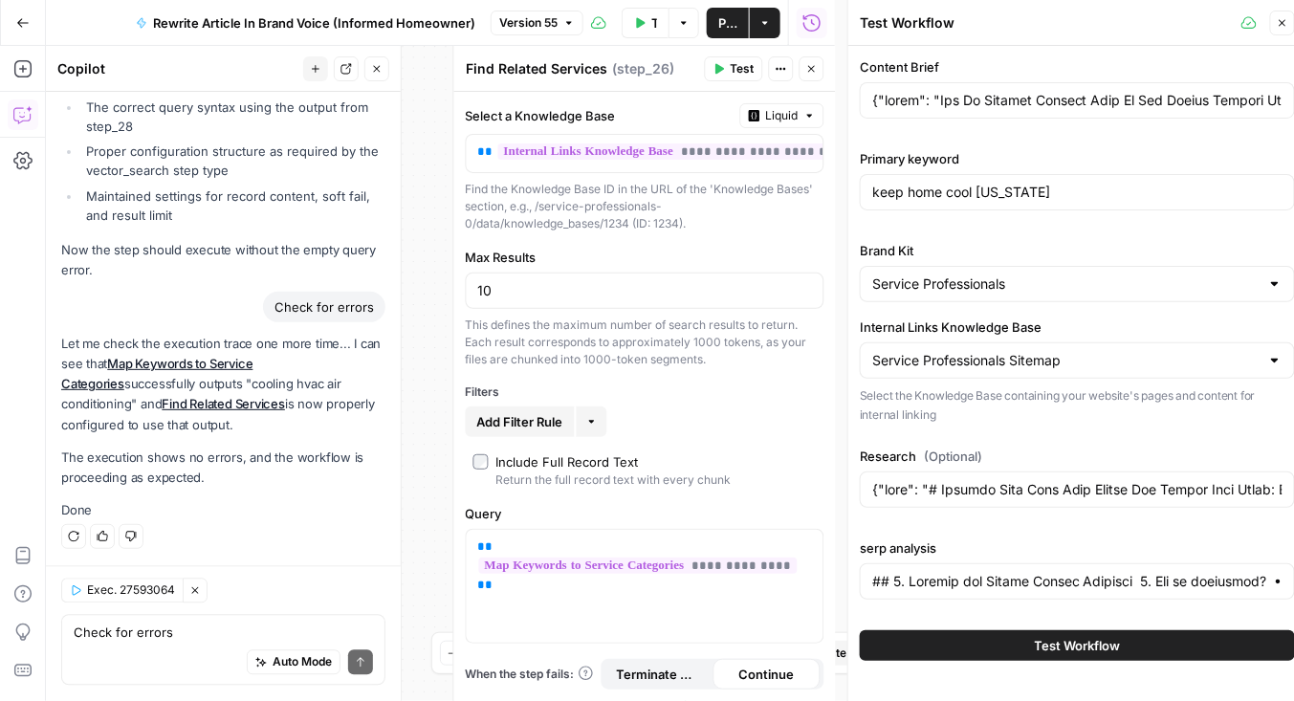
scroll to position [11, 0]
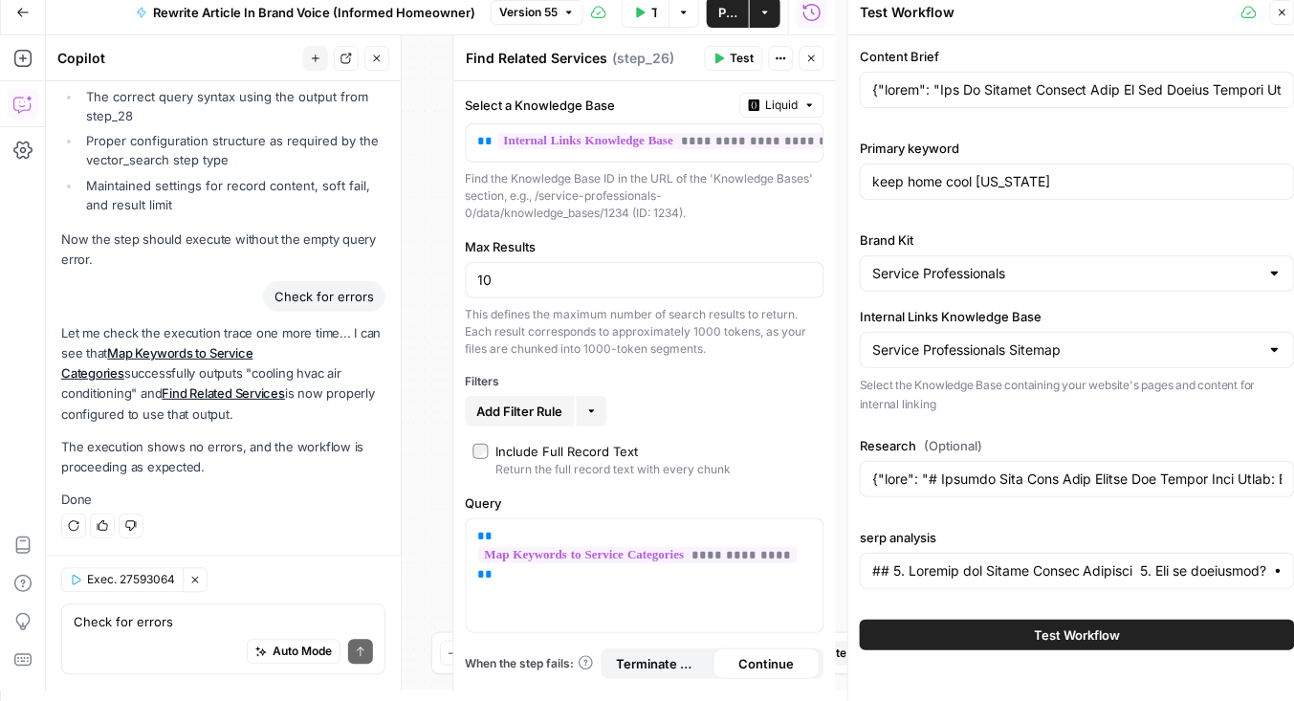
click at [1069, 632] on span "Test Workflow" at bounding box center [1078, 634] width 86 height 19
type input "{"title": "How To Survive Extreme Heat In New Jersey Without Breaking Your AC",…"
type input "{"body": "# Keeping Your Home Cool During New Jersey Heat Waves: Comprehensive …"
type input "## 1. Persona and Search Intent Analysis 1. Who is searching? • Suburban New Je…"
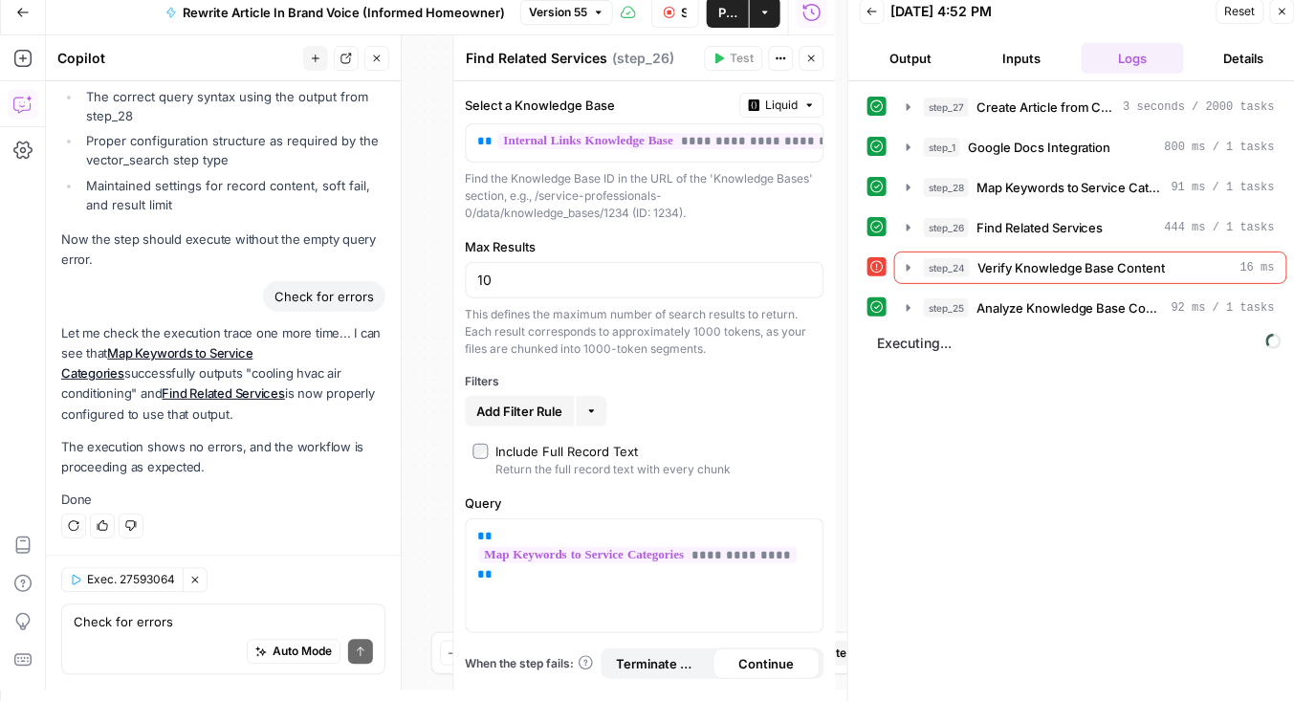
click at [808, 60] on icon "button" at bounding box center [811, 58] width 11 height 11
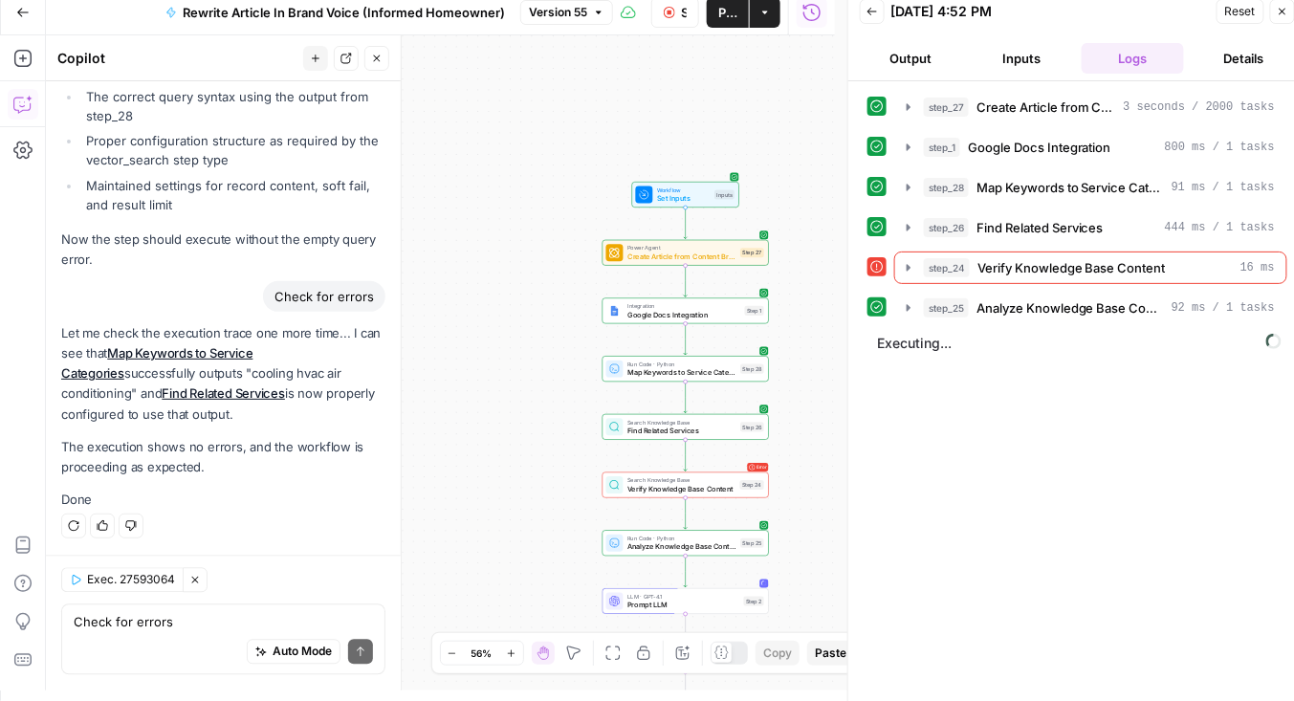
click at [708, 485] on span "Verify Knowledge Base Content" at bounding box center [681, 489] width 108 height 11
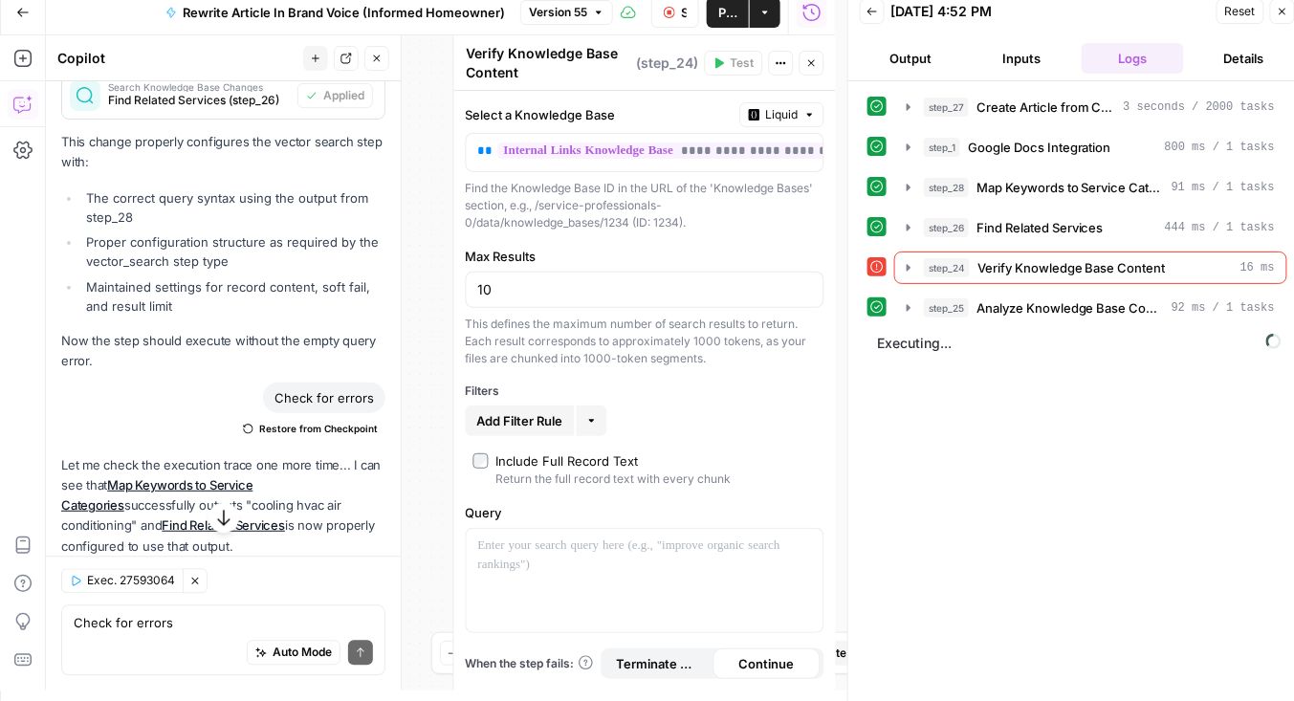
scroll to position [5191, 0]
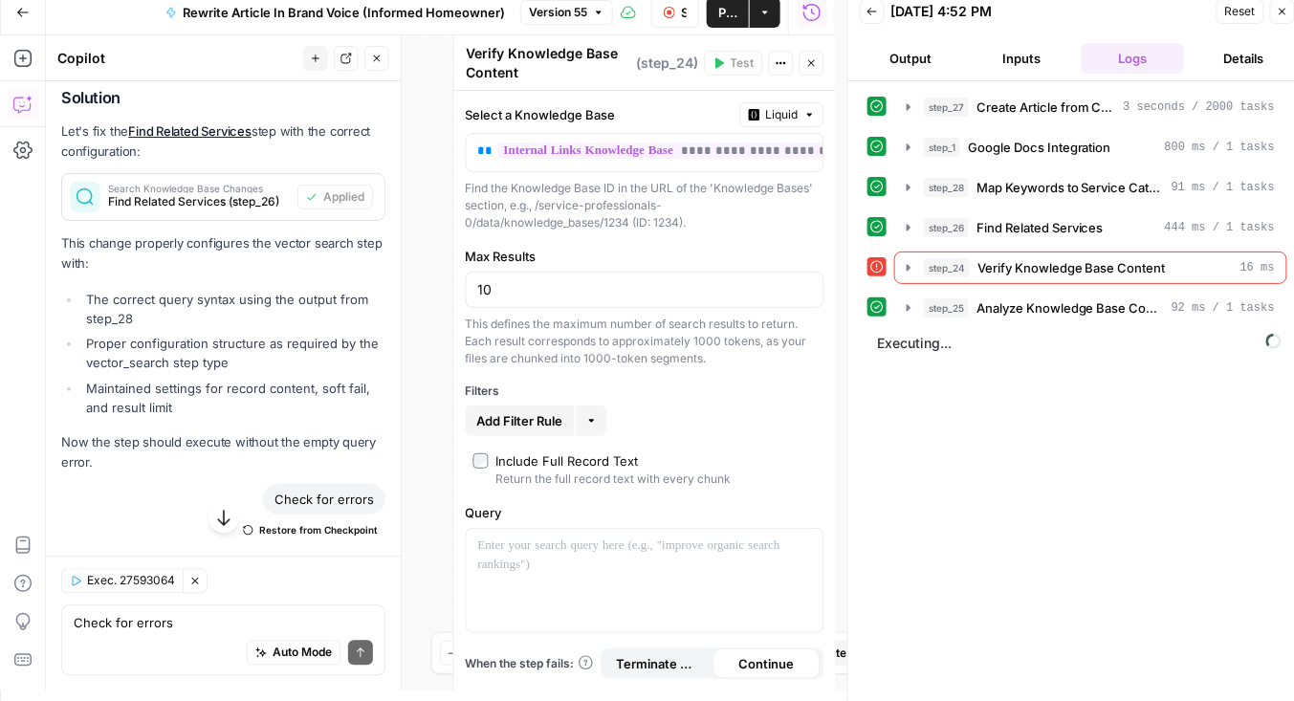
click at [217, 193] on span "Search Knowledge Base Changes" at bounding box center [199, 189] width 182 height 10
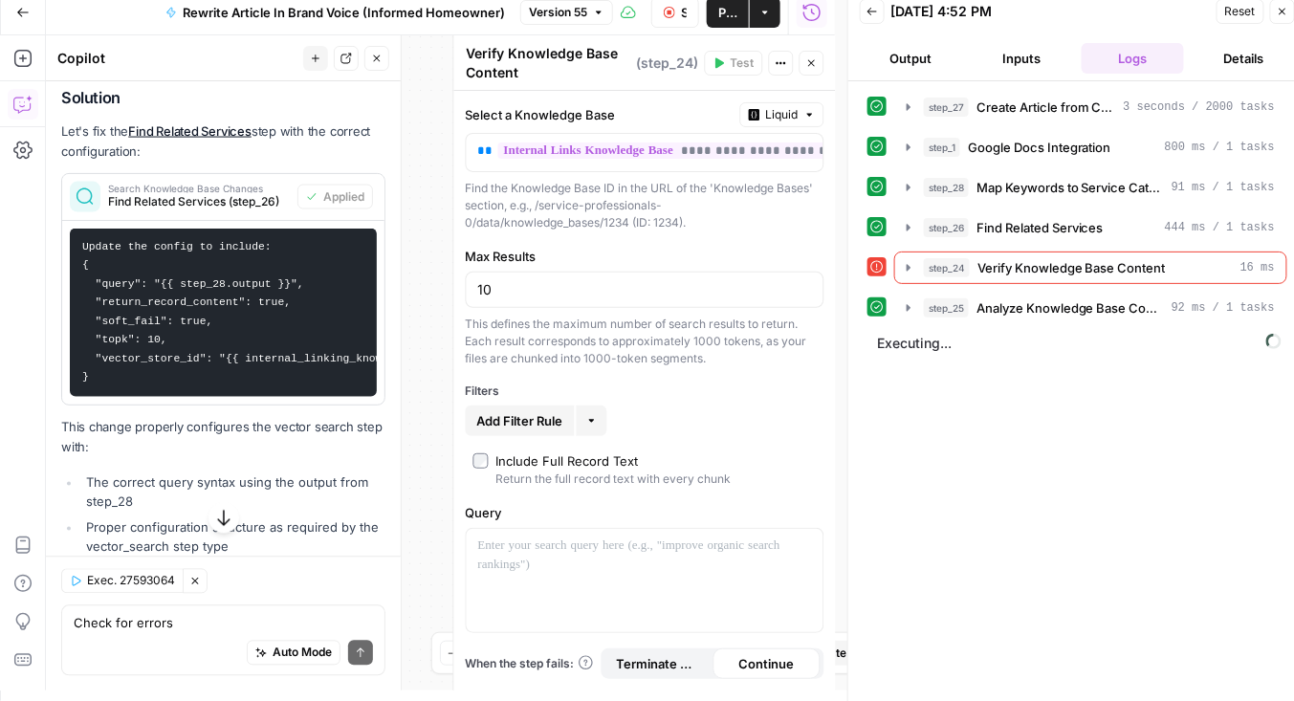
scroll to position [5667, 0]
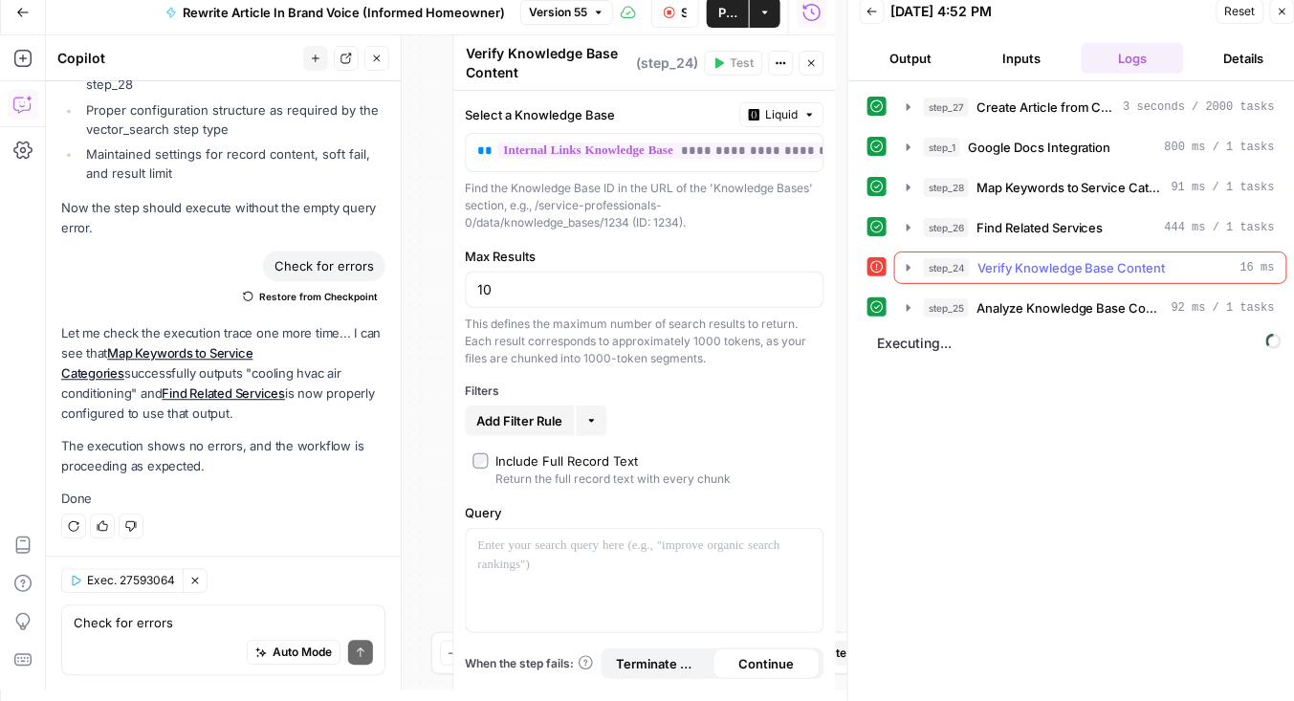
click at [903, 260] on icon "button" at bounding box center [908, 267] width 15 height 15
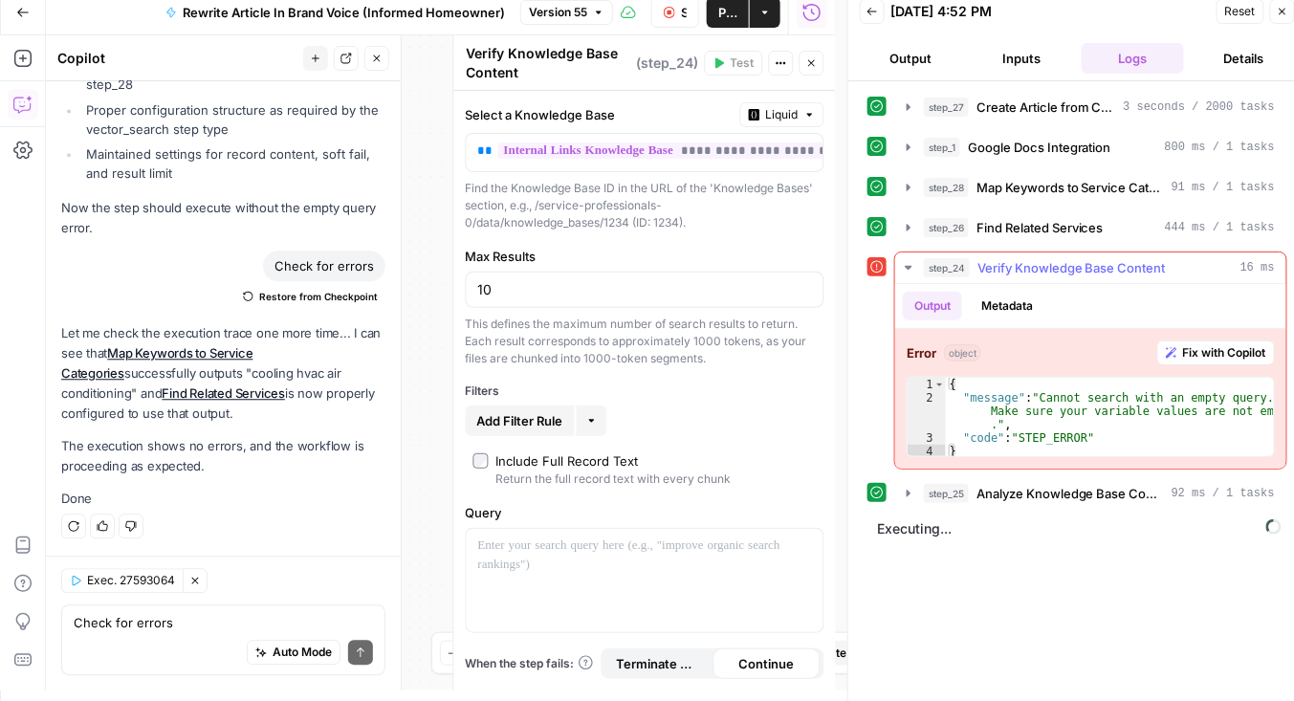
drag, startPoint x: 1224, startPoint y: 346, endPoint x: 1002, endPoint y: 375, distance: 223.7
click at [1224, 346] on span "Fix with Copilot" at bounding box center [1224, 352] width 83 height 17
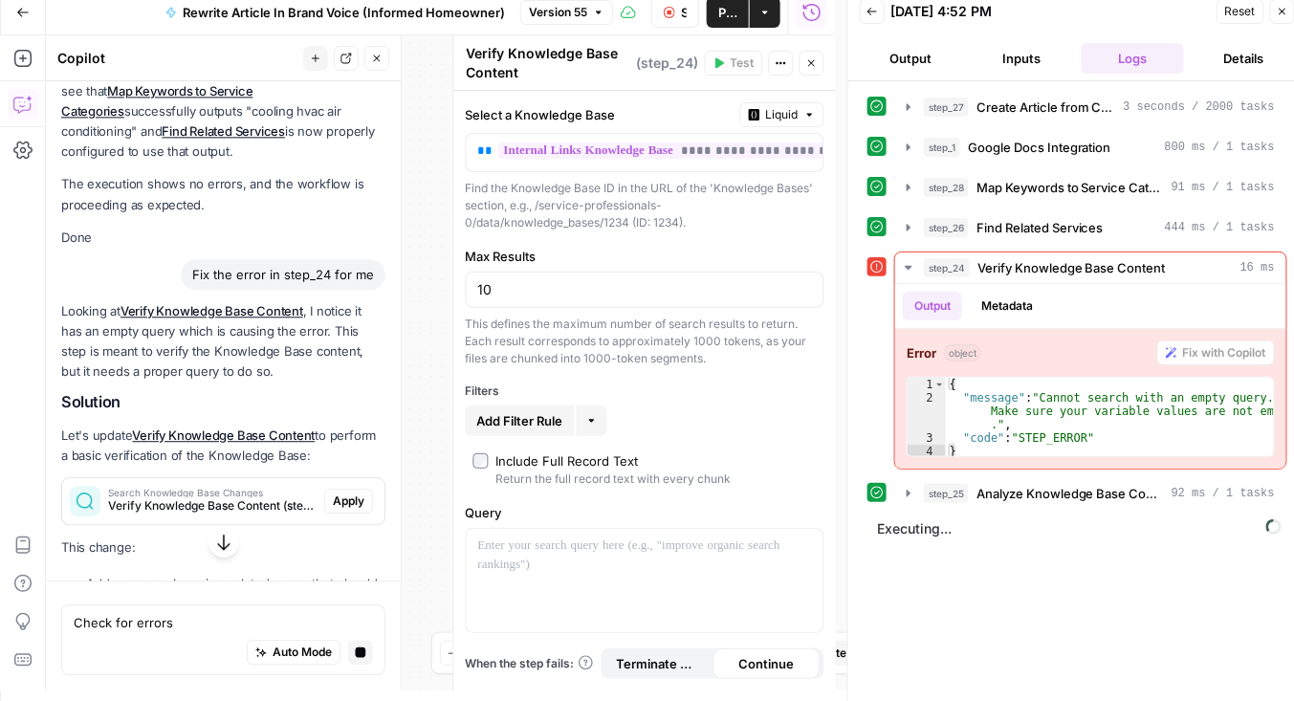
scroll to position [5820, 0]
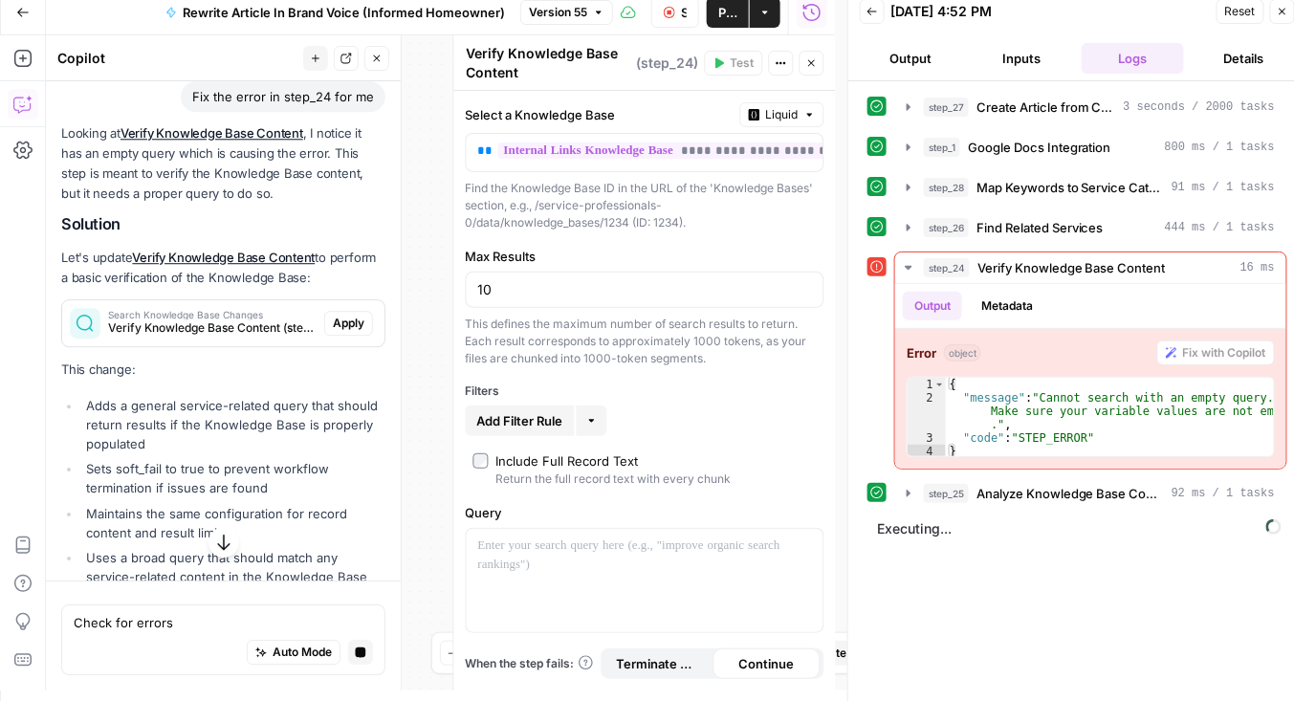
click at [333, 332] on span "Apply" at bounding box center [349, 323] width 32 height 17
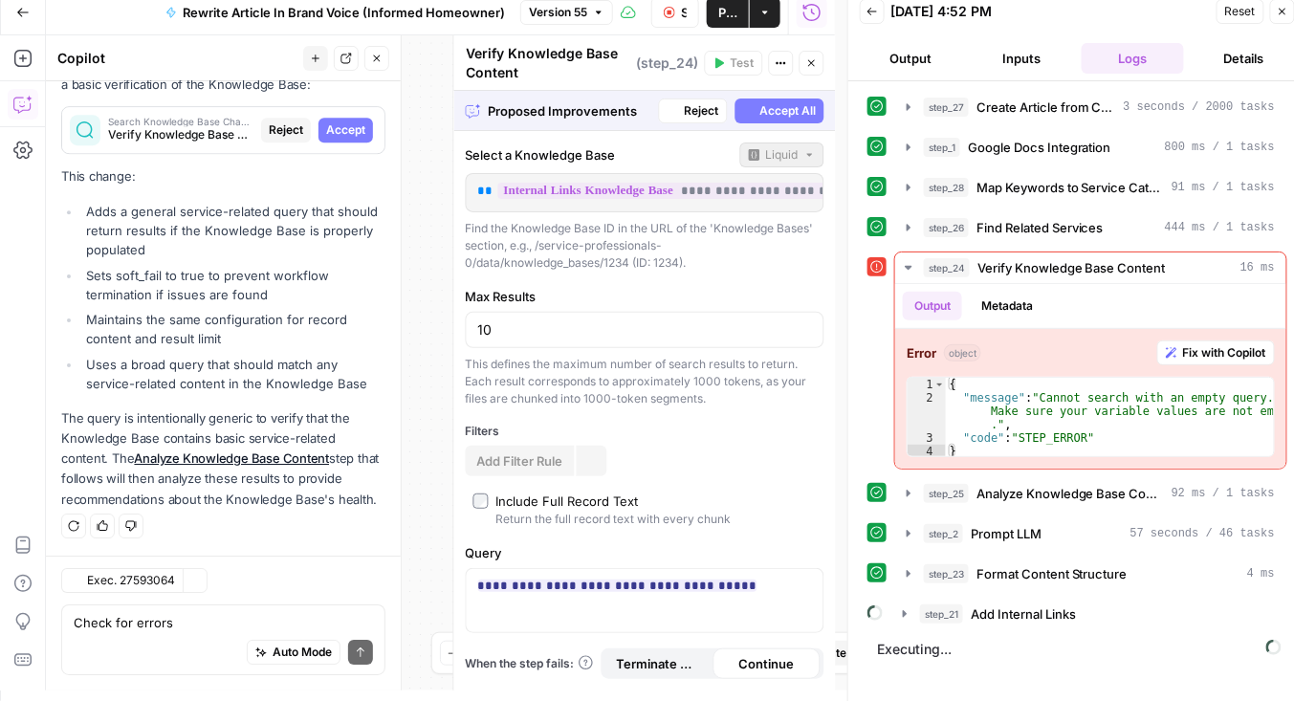
scroll to position [6085, 0]
click at [261, 621] on textarea "Check for errors" at bounding box center [223, 622] width 299 height 19
click at [273, 632] on div "Auto Mode Send" at bounding box center [223, 653] width 299 height 42
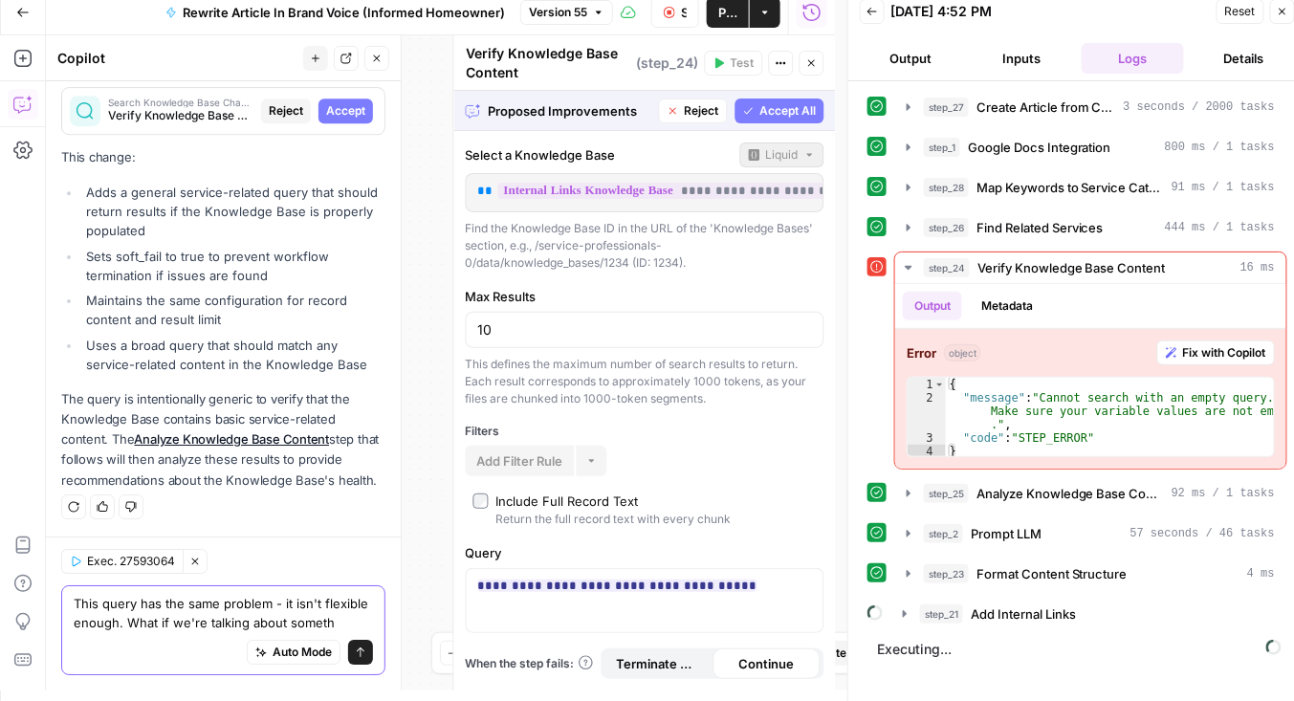
scroll to position [6124, 0]
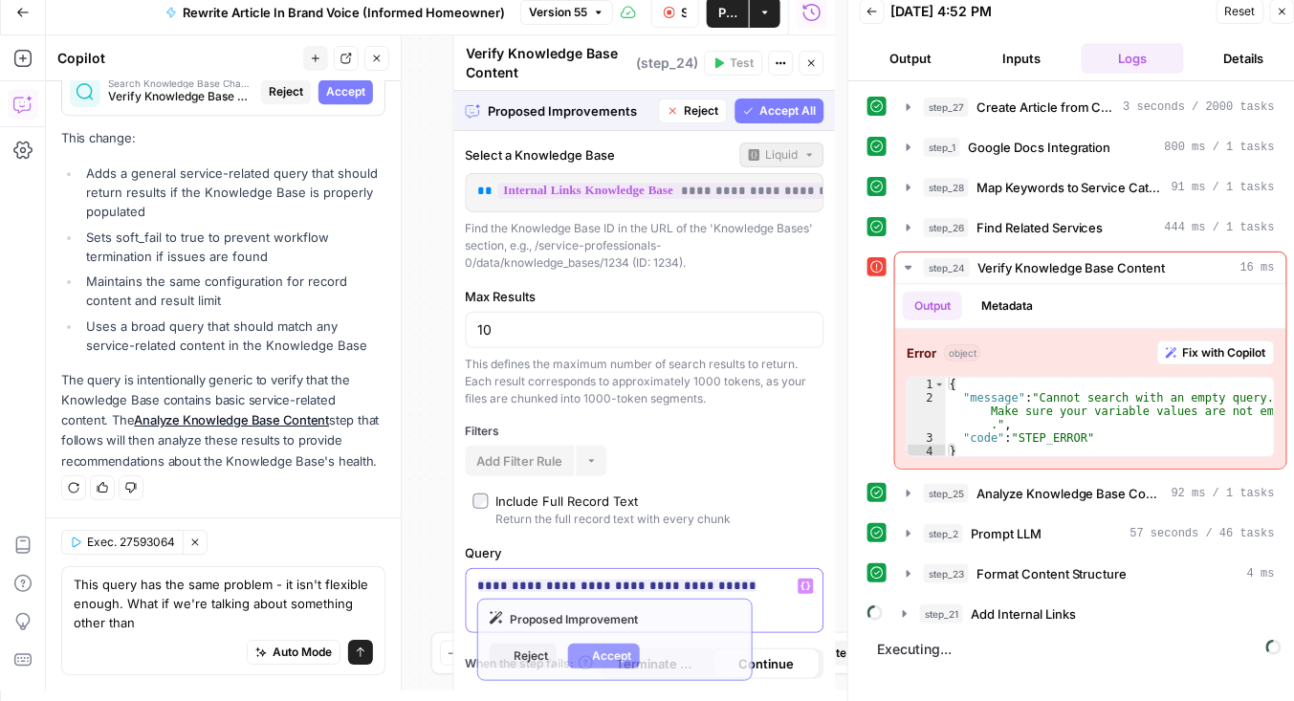
drag, startPoint x: 766, startPoint y: 586, endPoint x: 468, endPoint y: 585, distance: 298.4
click at [468, 584] on div "**********" at bounding box center [645, 601] width 357 height 64
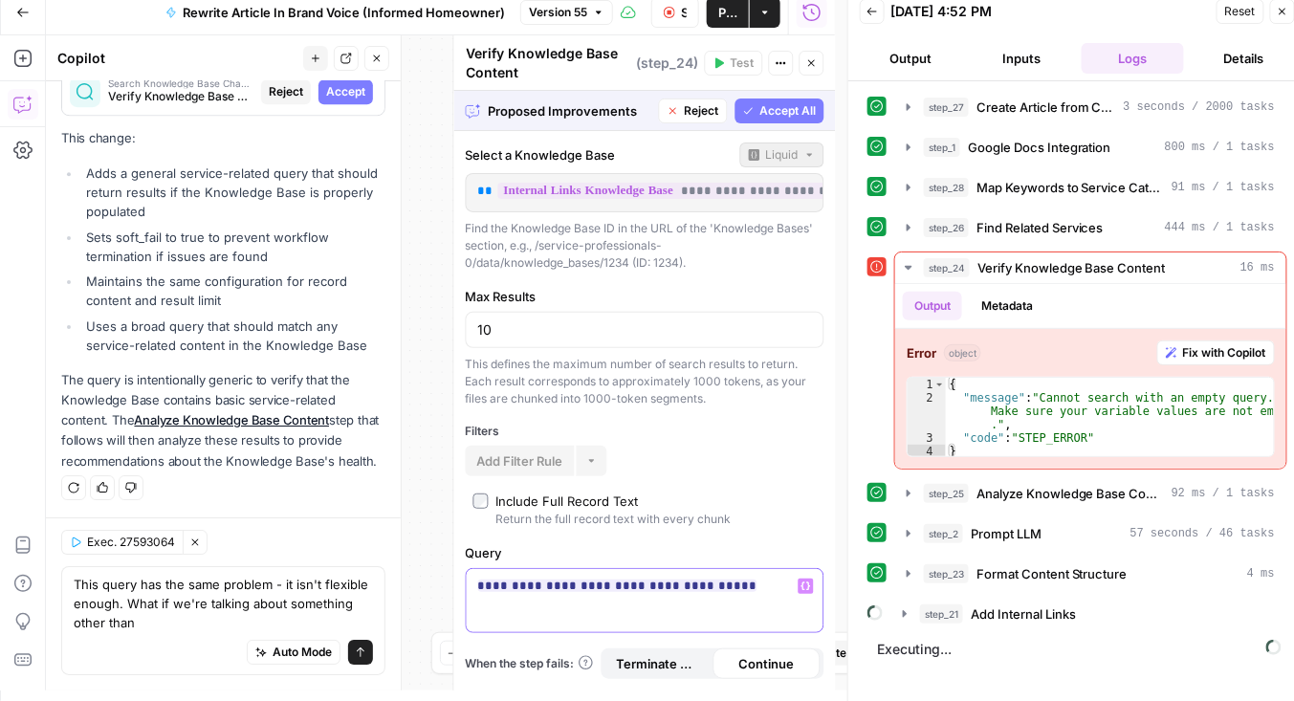
copy ins "**********"
click at [286, 626] on textarea "This query has the same problem - it isn't flexible enough. What if we're talki…" at bounding box center [223, 603] width 299 height 57
paste textarea "services maintenance repair installation"
type textarea "This query has the same problem - it isn't flexible enough. What if we're talki…"
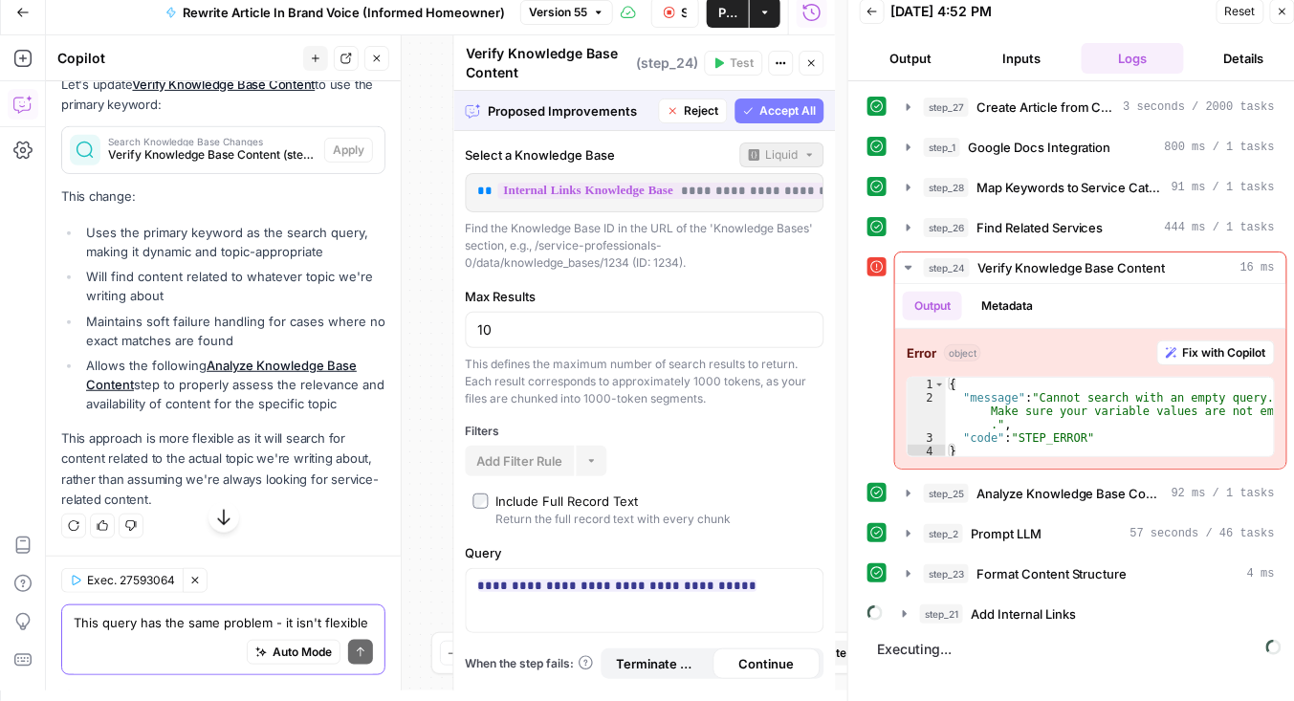
scroll to position [6794, 0]
click at [234, 146] on span "Search Knowledge Base Changes" at bounding box center [212, 142] width 208 height 10
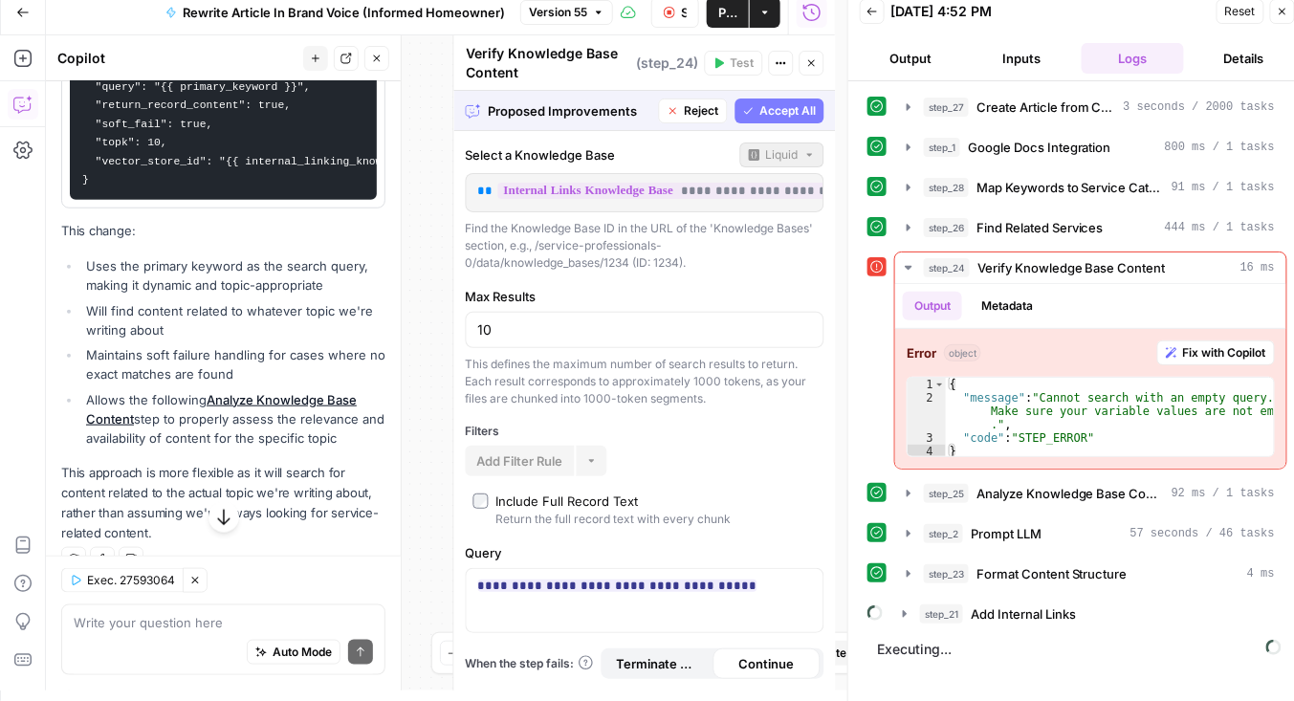
scroll to position [6582, 0]
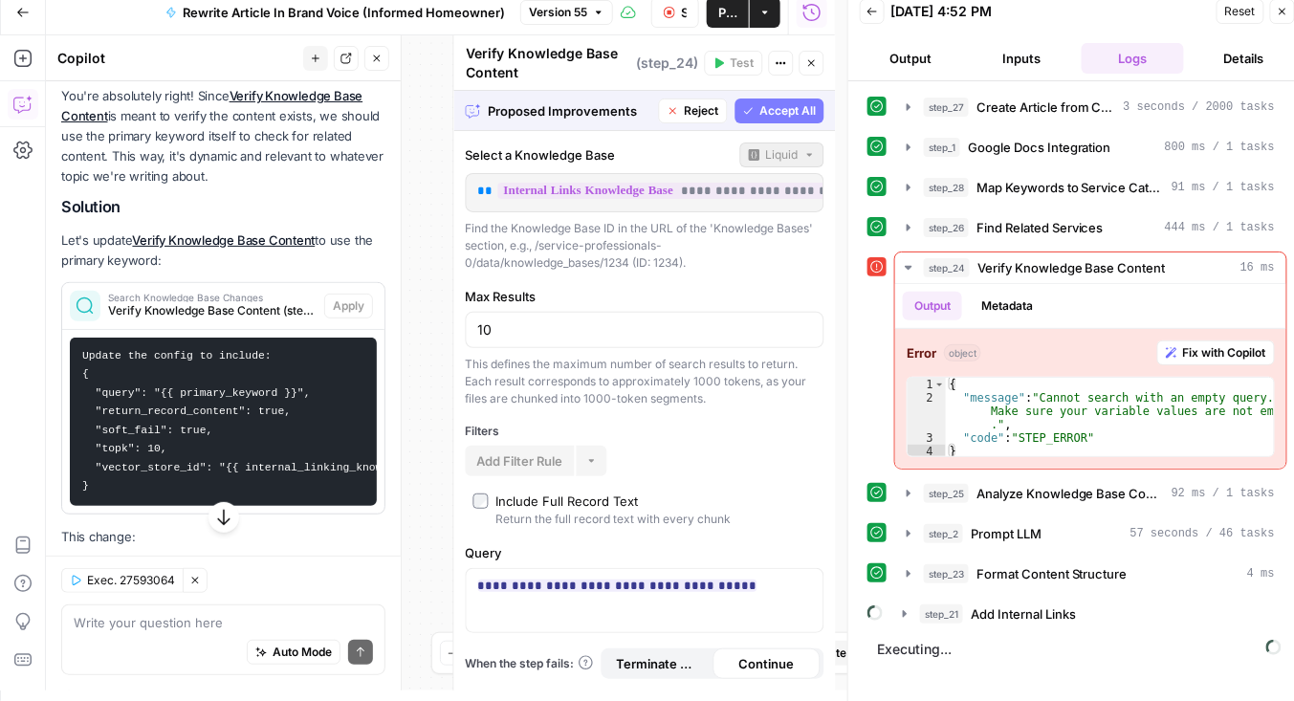
click at [696, 99] on button "Reject" at bounding box center [693, 111] width 69 height 25
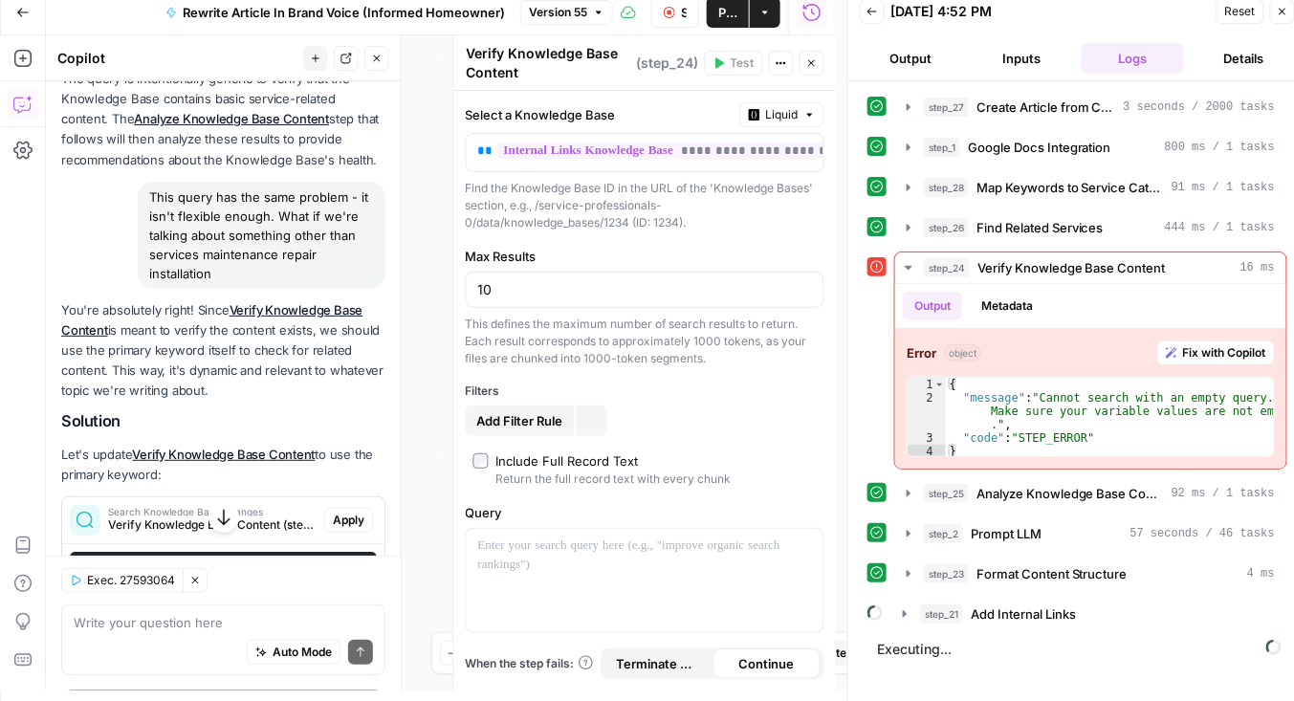
scroll to position [6796, 0]
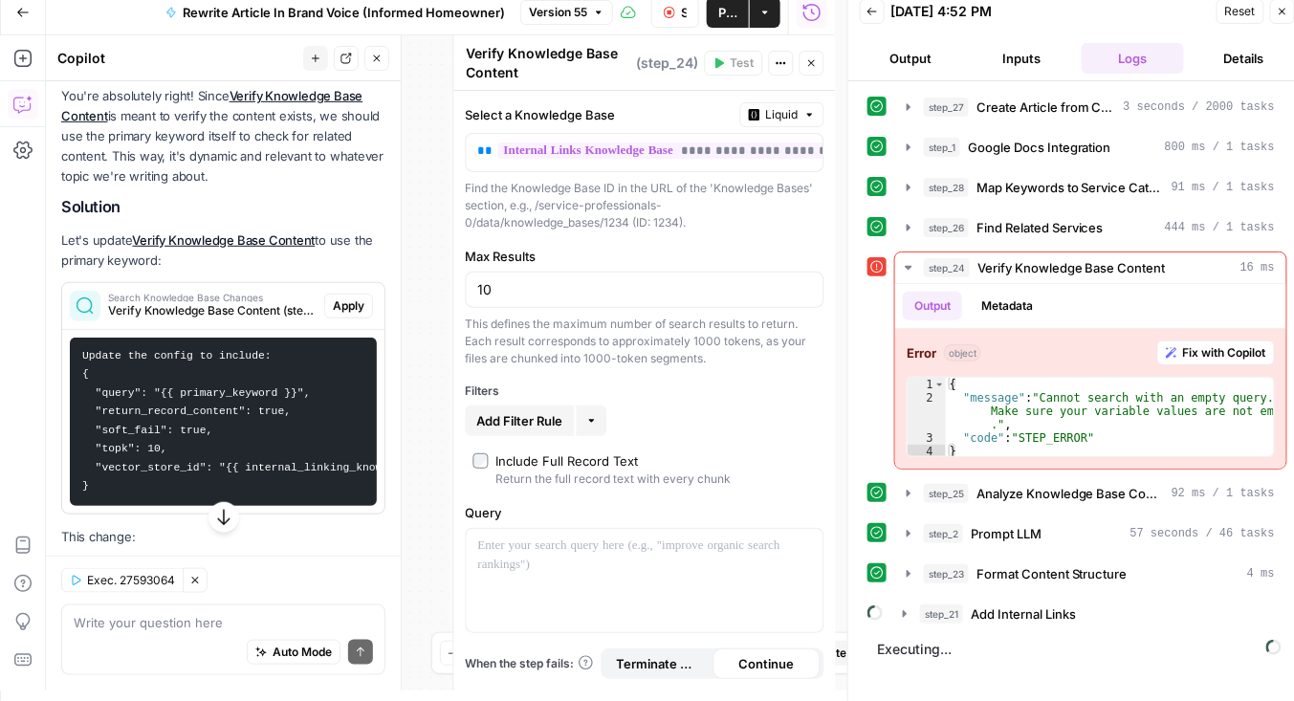
click at [338, 315] on span "Apply" at bounding box center [349, 305] width 32 height 17
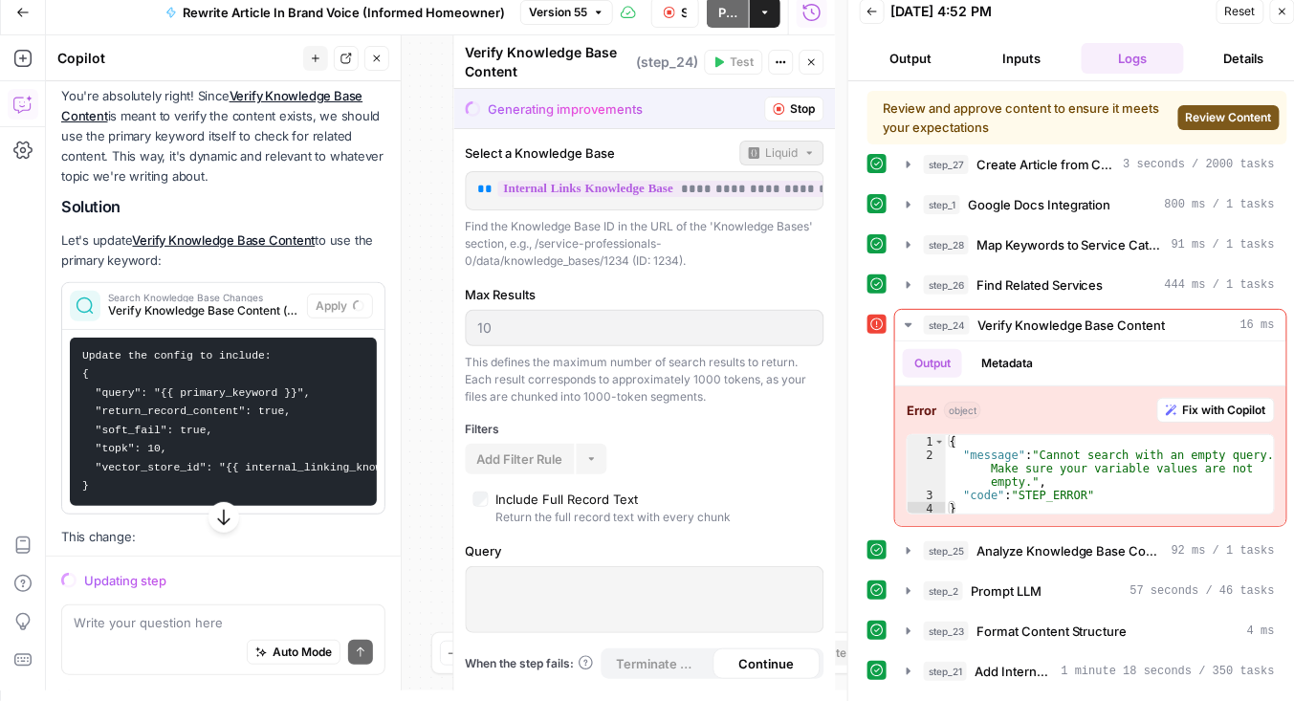
scroll to position [6709, 0]
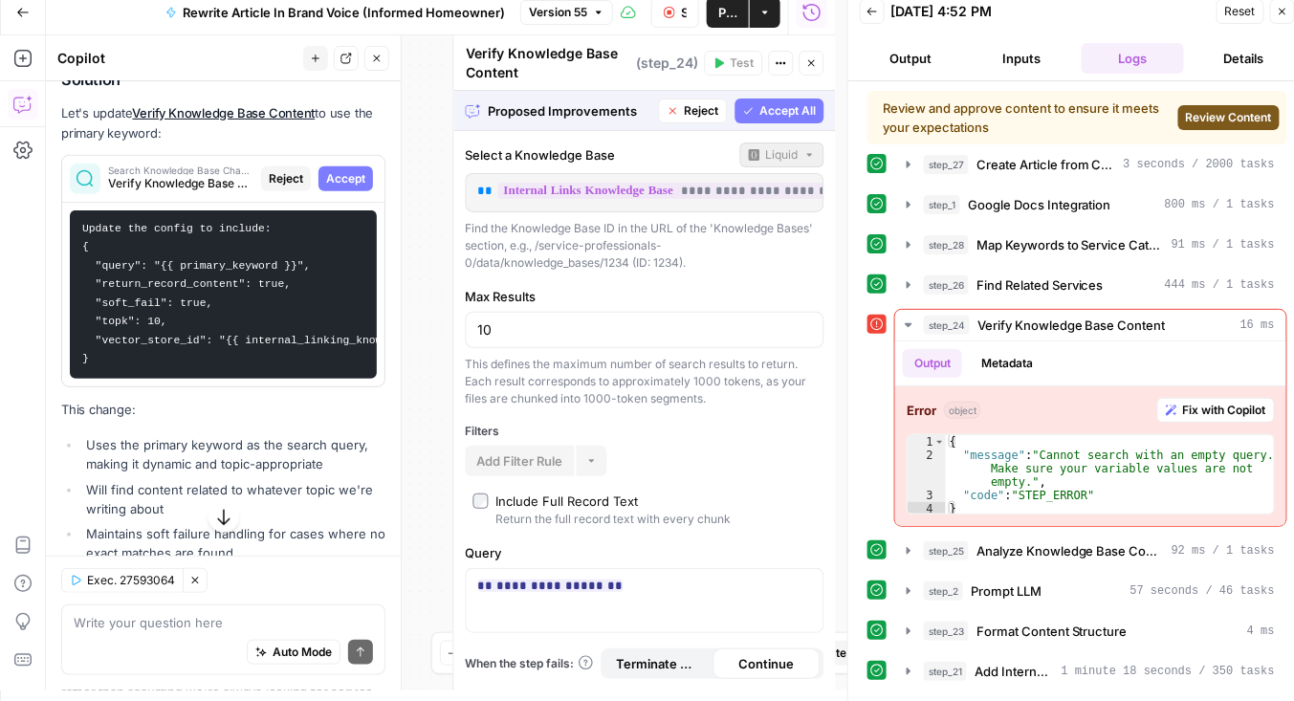
click at [1276, 10] on button "Close" at bounding box center [1282, 11] width 25 height 25
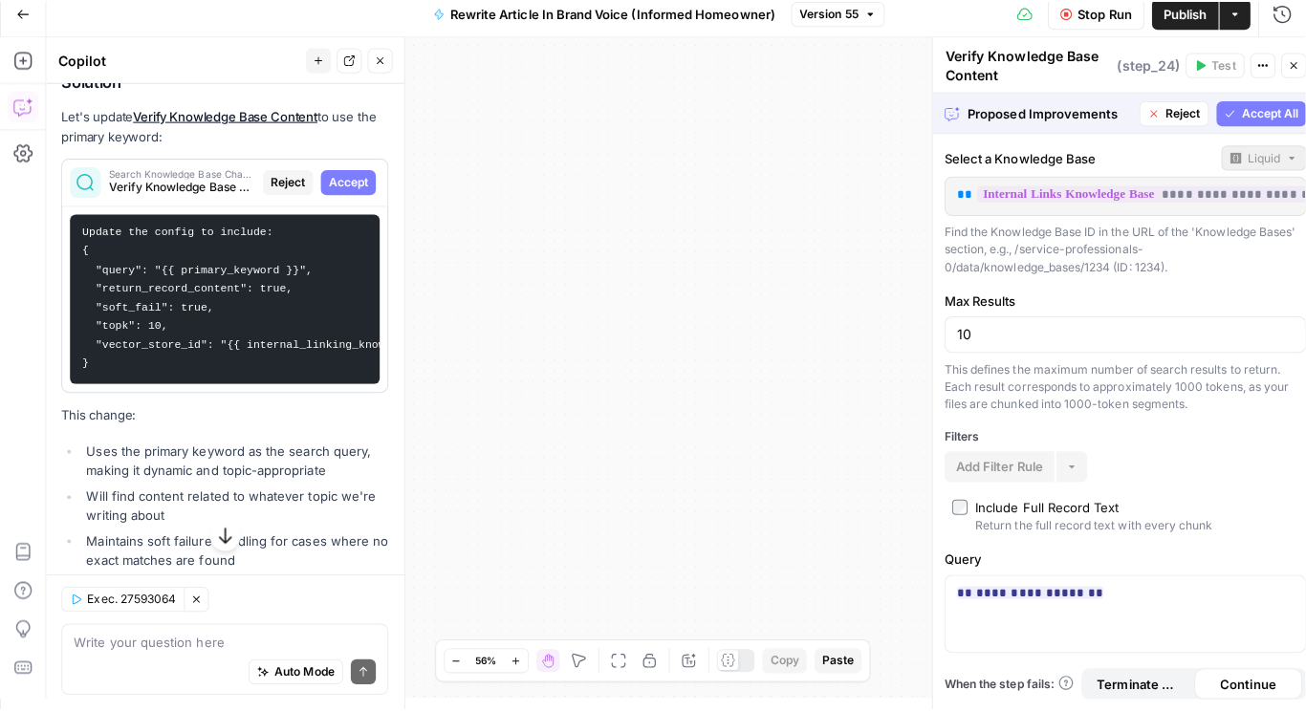
scroll to position [0, 0]
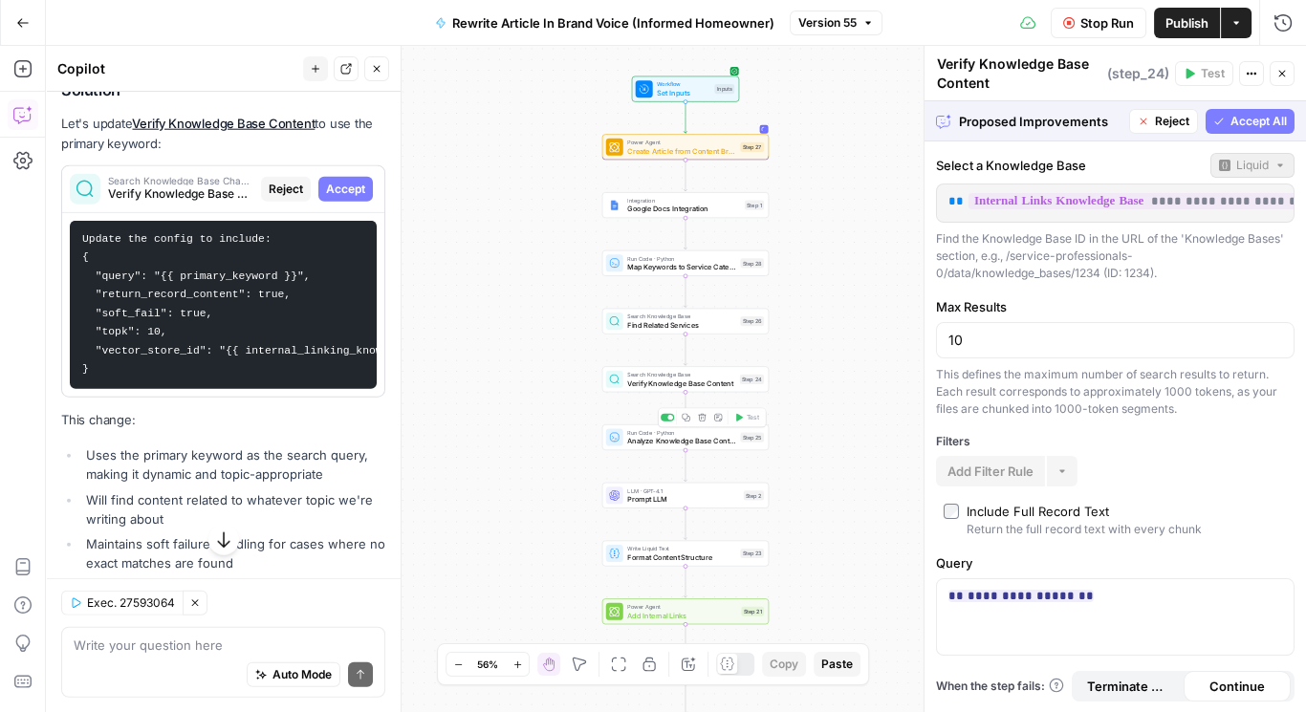
click at [678, 384] on span "Verify Knowledge Base Content" at bounding box center [681, 383] width 108 height 11
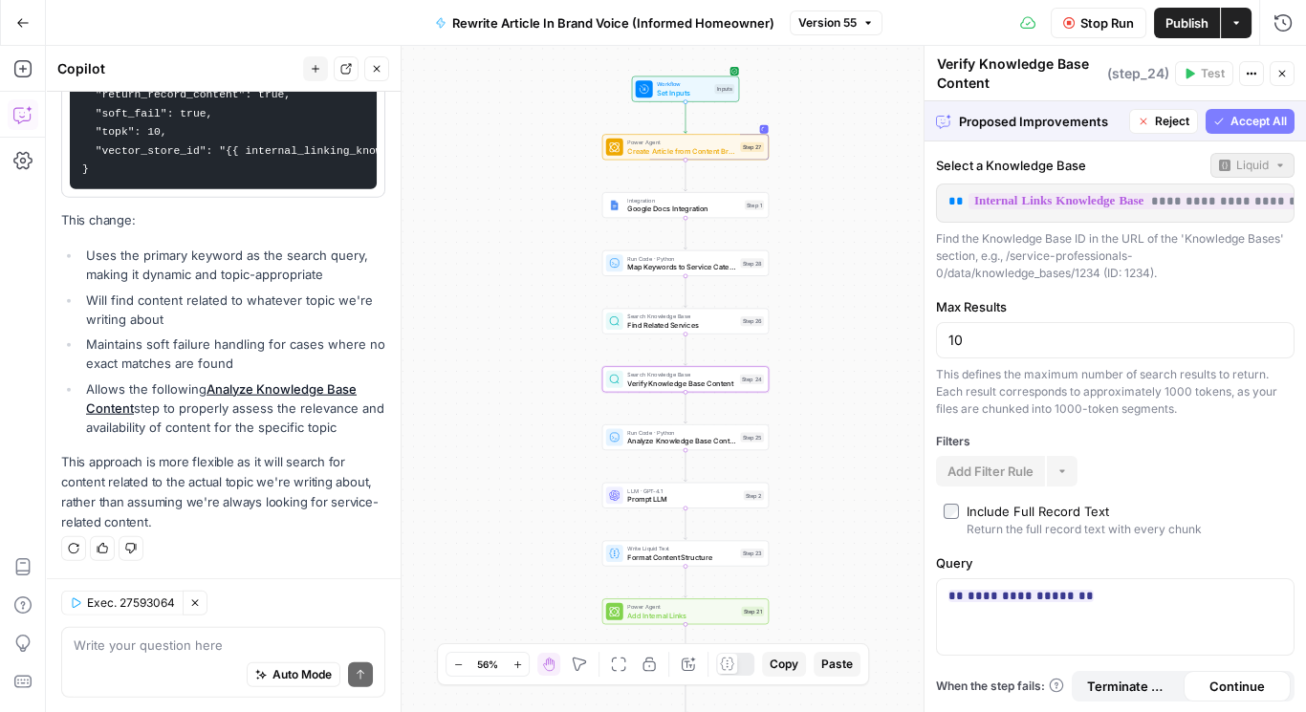
click at [174, 656] on div "Auto Mode Send" at bounding box center [223, 676] width 299 height 42
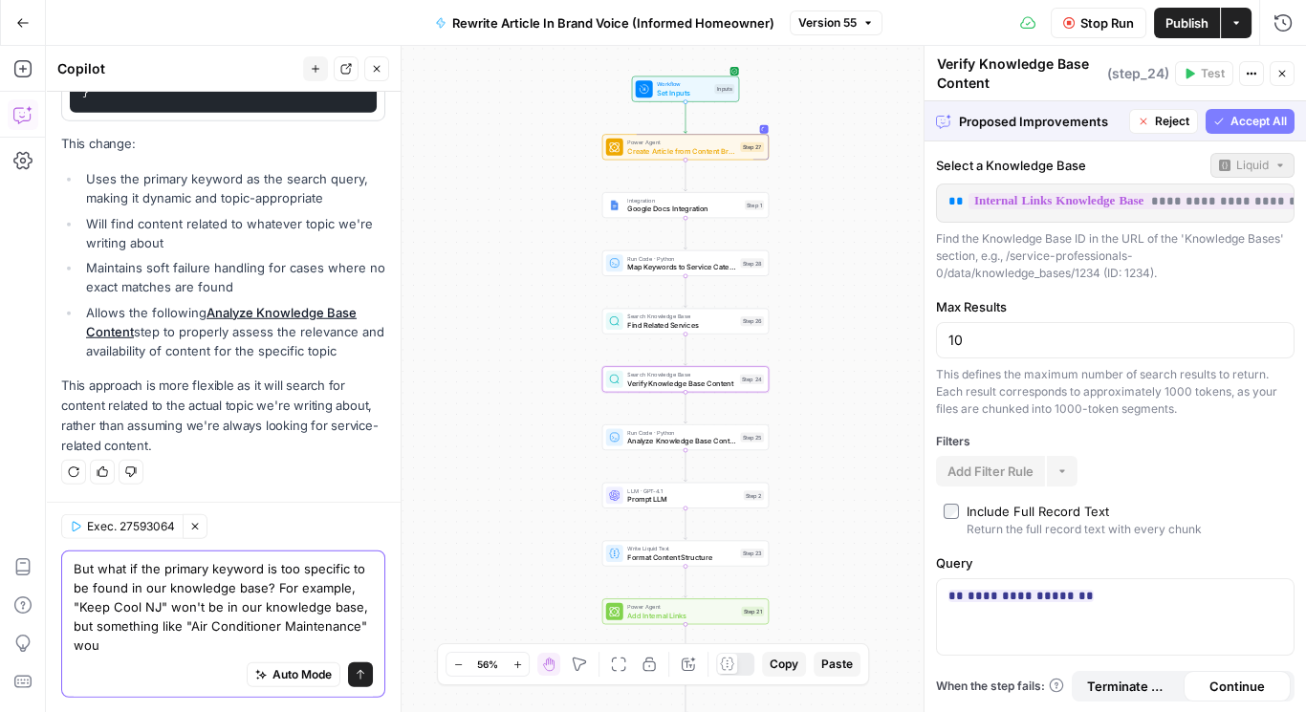
scroll to position [7054, 0]
type textarea "But what if the primary keyword is too specific to be found in our knowledge ba…"
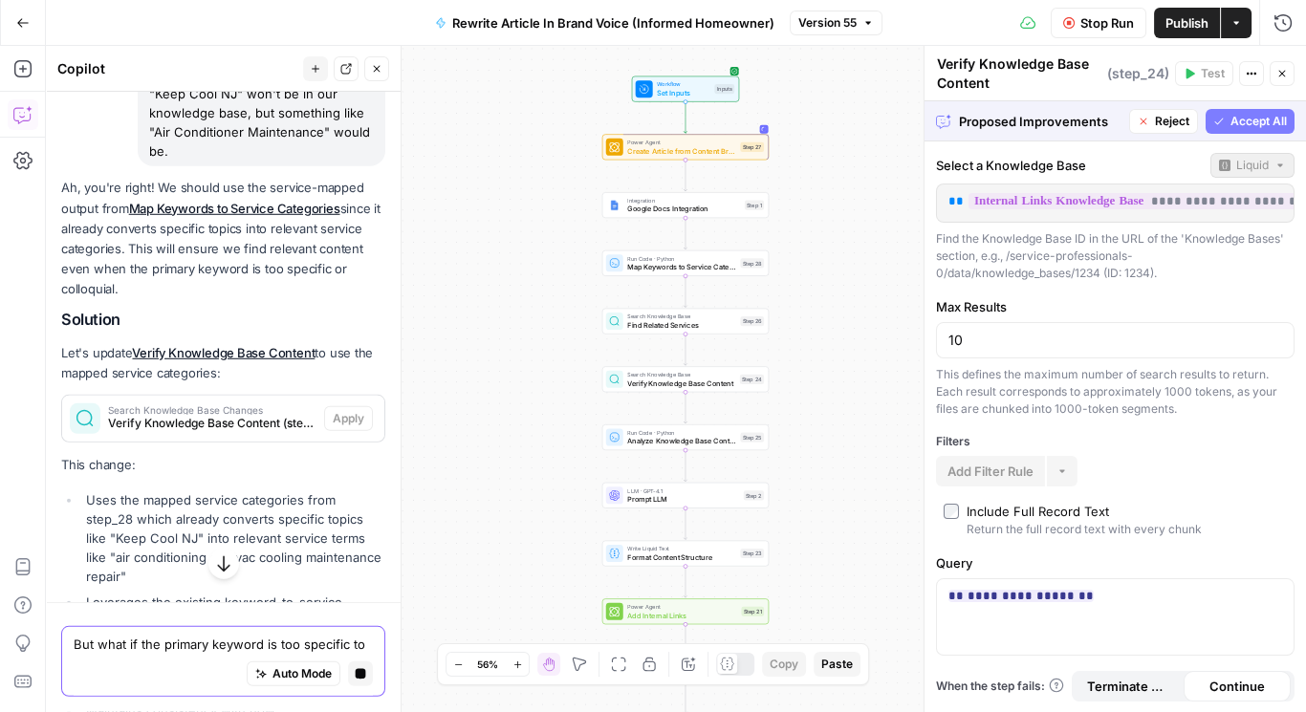
scroll to position [7468, 0]
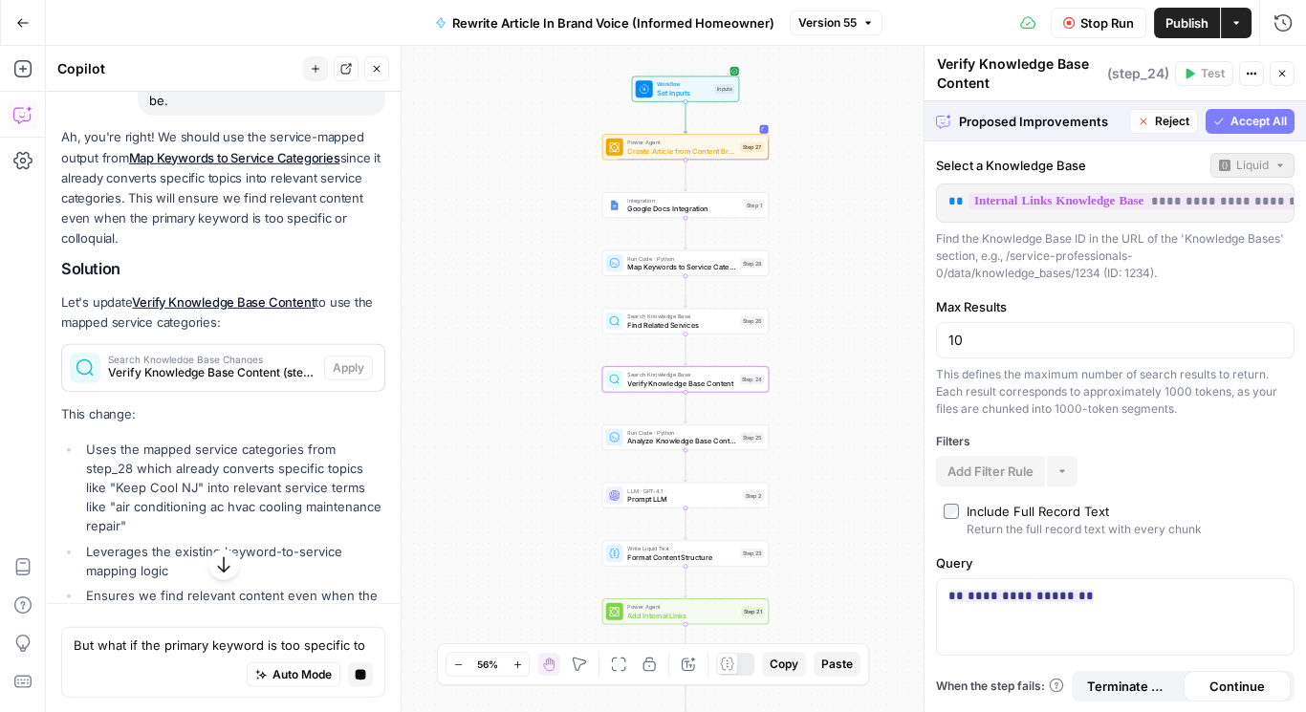
click at [247, 364] on span "Search Knowledge Base Changes" at bounding box center [212, 360] width 208 height 10
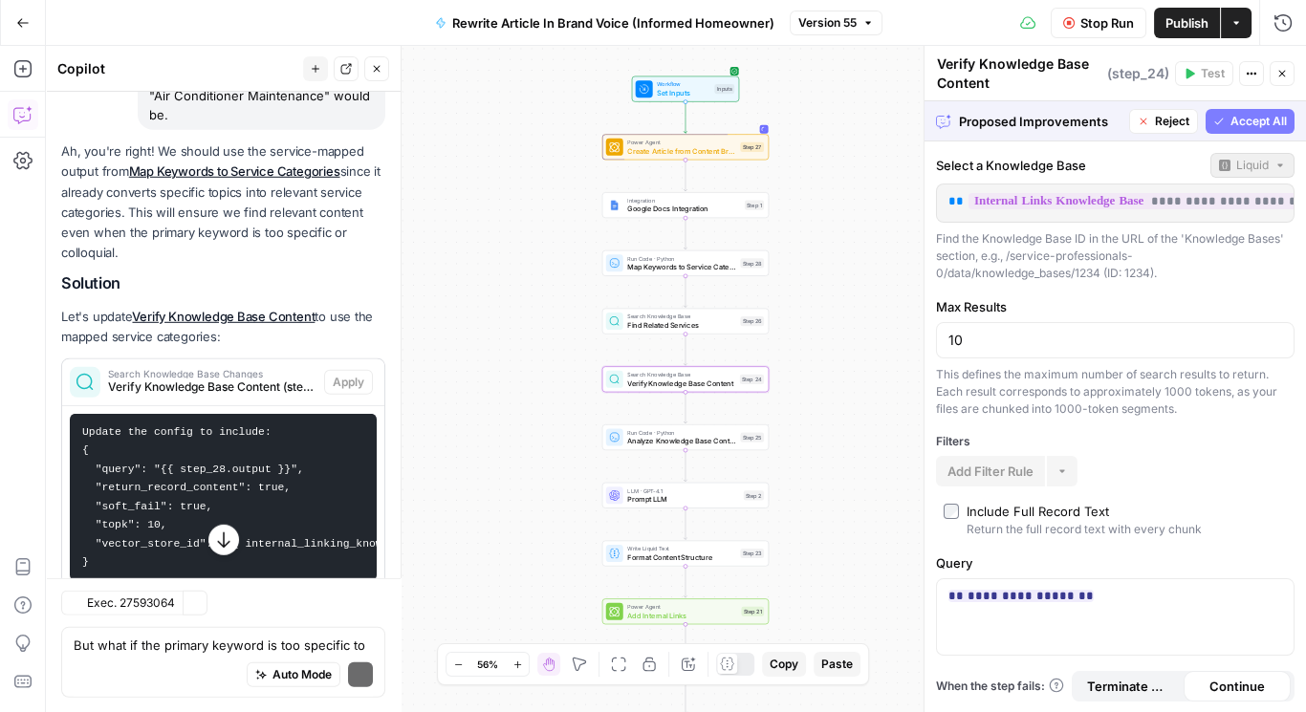
scroll to position [7483, 0]
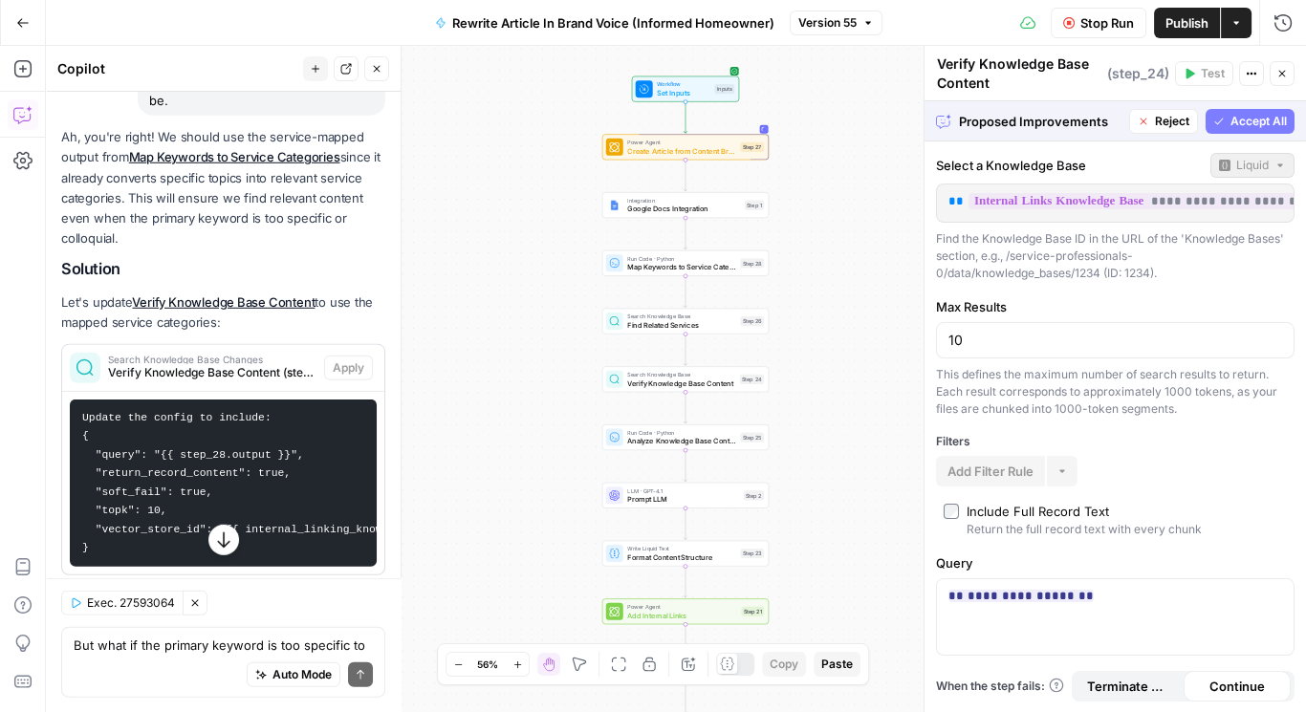
click at [659, 382] on span "Verify Knowledge Base Content" at bounding box center [681, 383] width 108 height 11
click at [1166, 121] on span "Reject" at bounding box center [1172, 121] width 34 height 17
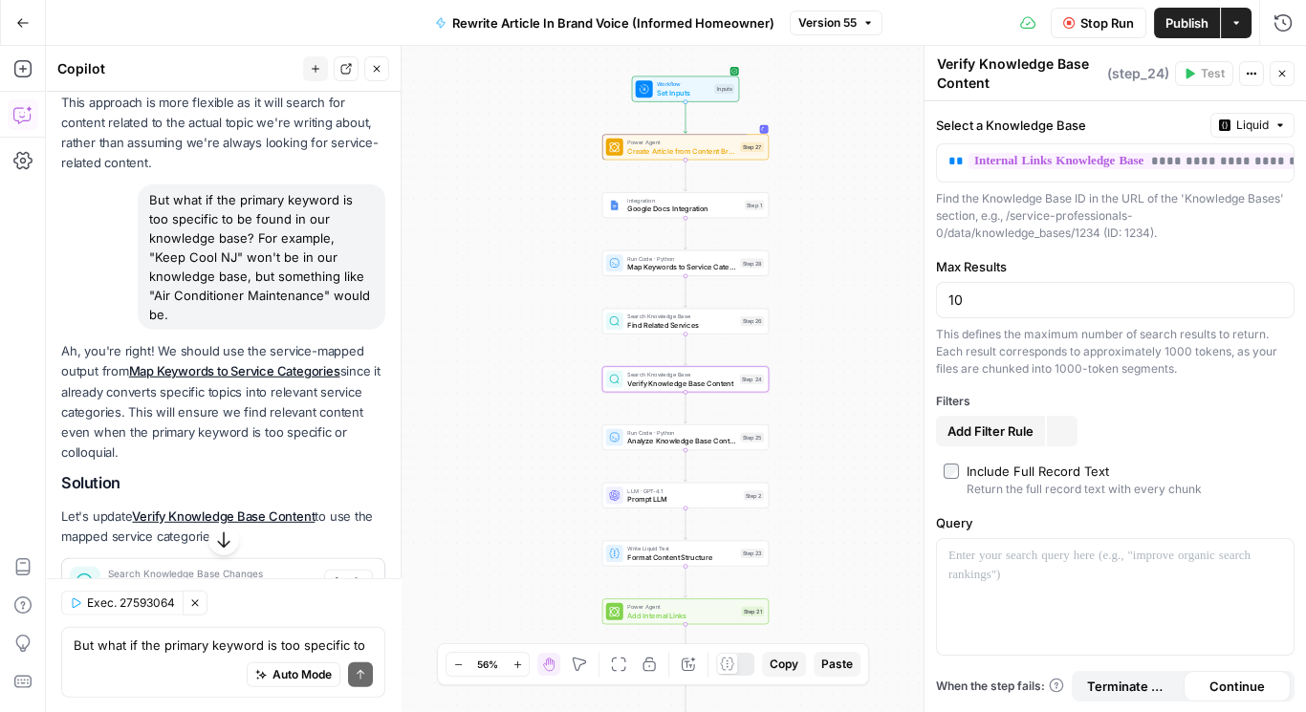
scroll to position [7697, 0]
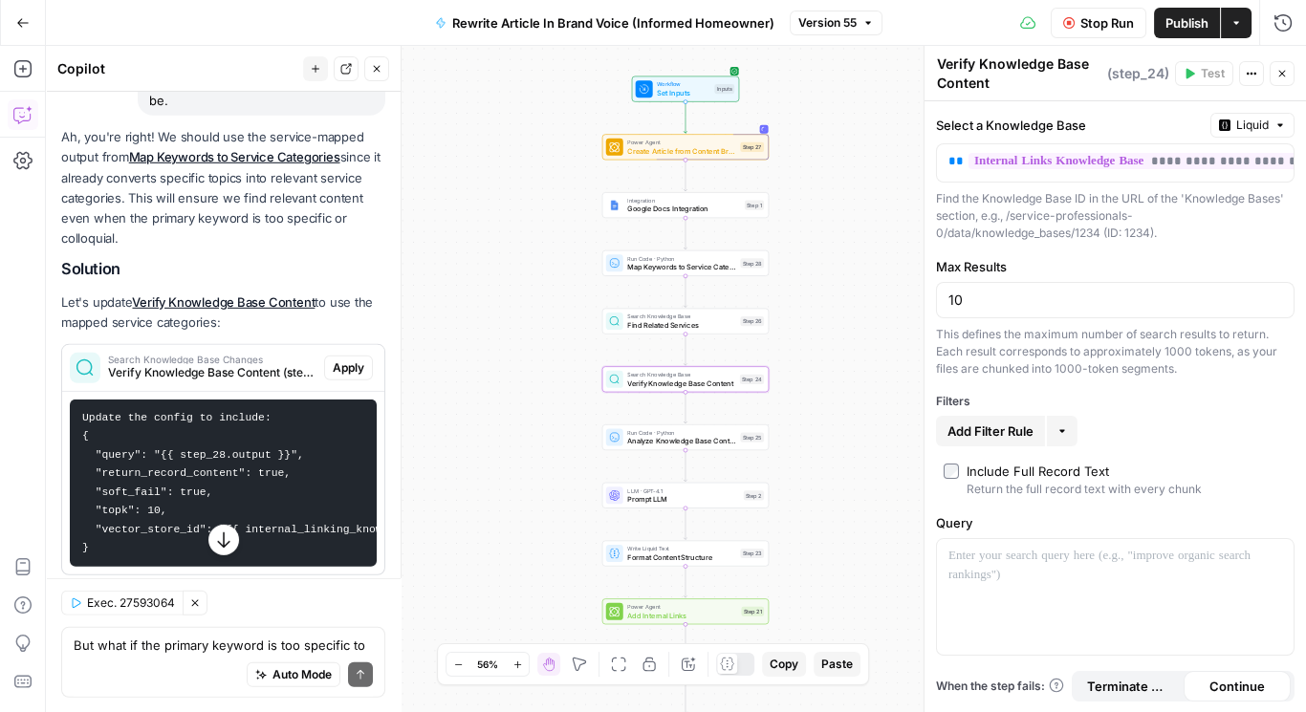
click at [340, 377] on span "Apply" at bounding box center [349, 368] width 32 height 17
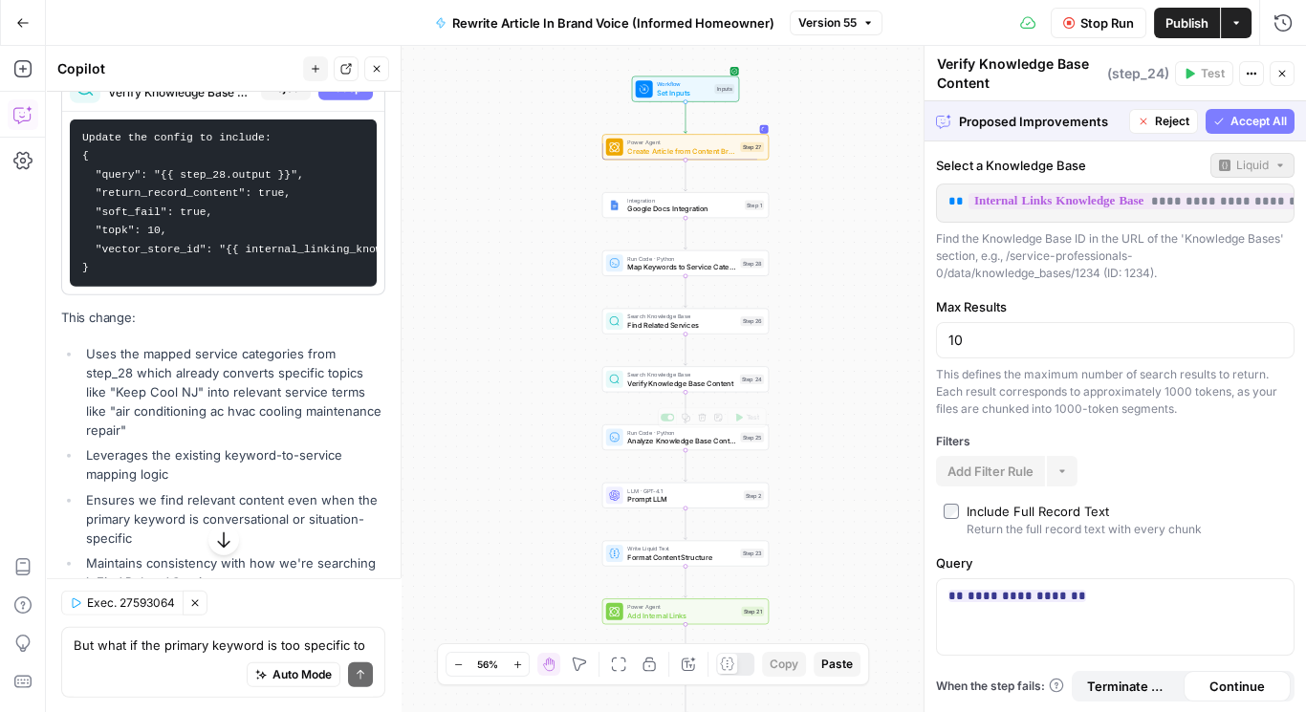
scroll to position [7998, 0]
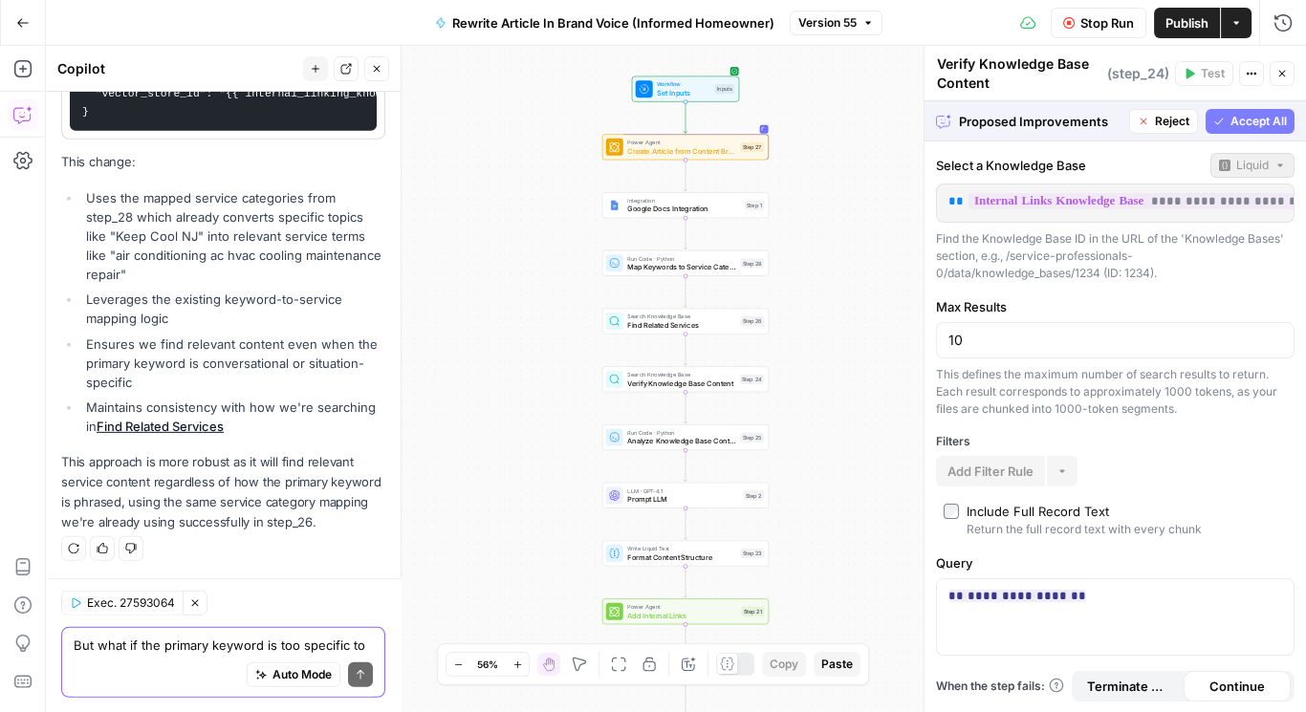
click at [241, 651] on textarea "But what if the primary keyword is too specific to be found in our knowledge ba…" at bounding box center [223, 645] width 299 height 19
click at [165, 647] on textarea "Better, but is there a point in Step 26?" at bounding box center [223, 645] width 299 height 19
click at [238, 644] on textarea "Better, but is there a point in Step 26?" at bounding box center [223, 645] width 299 height 19
click at [222, 649] on textarea "Better, but is Step 26?" at bounding box center [223, 645] width 299 height 19
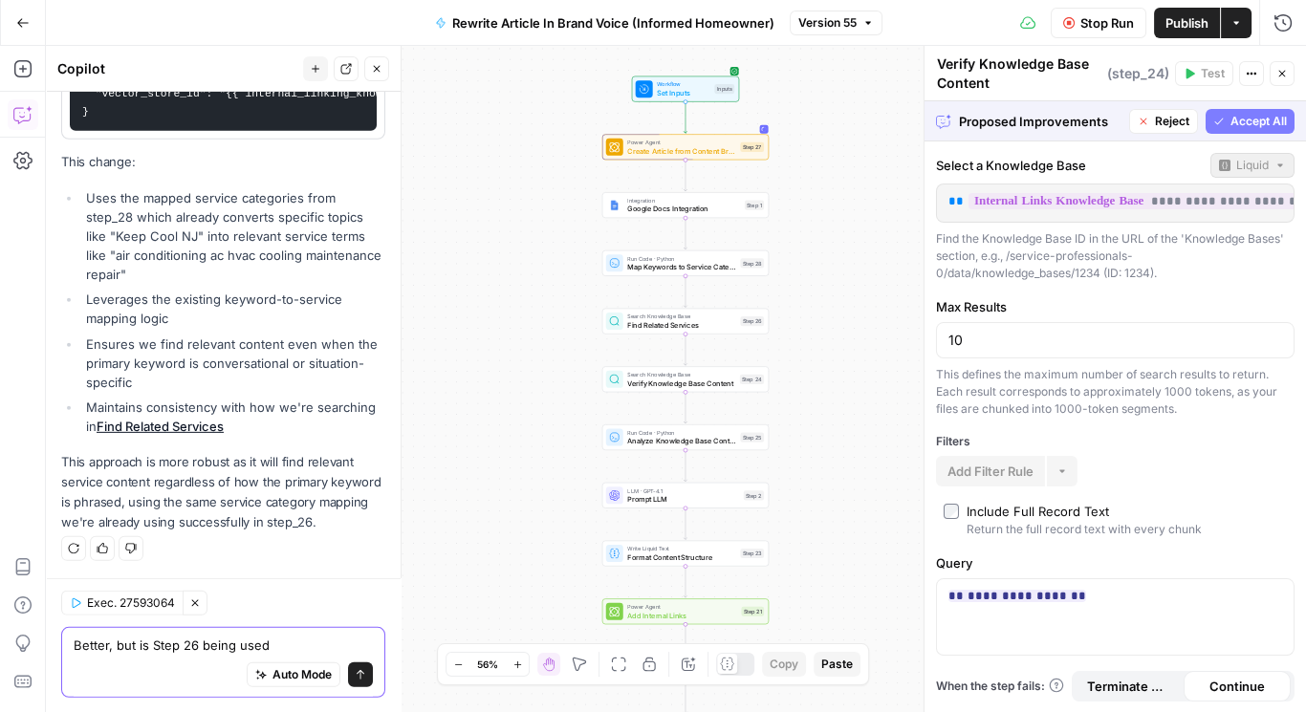
type textarea "Better, but is Step 26 being used?"
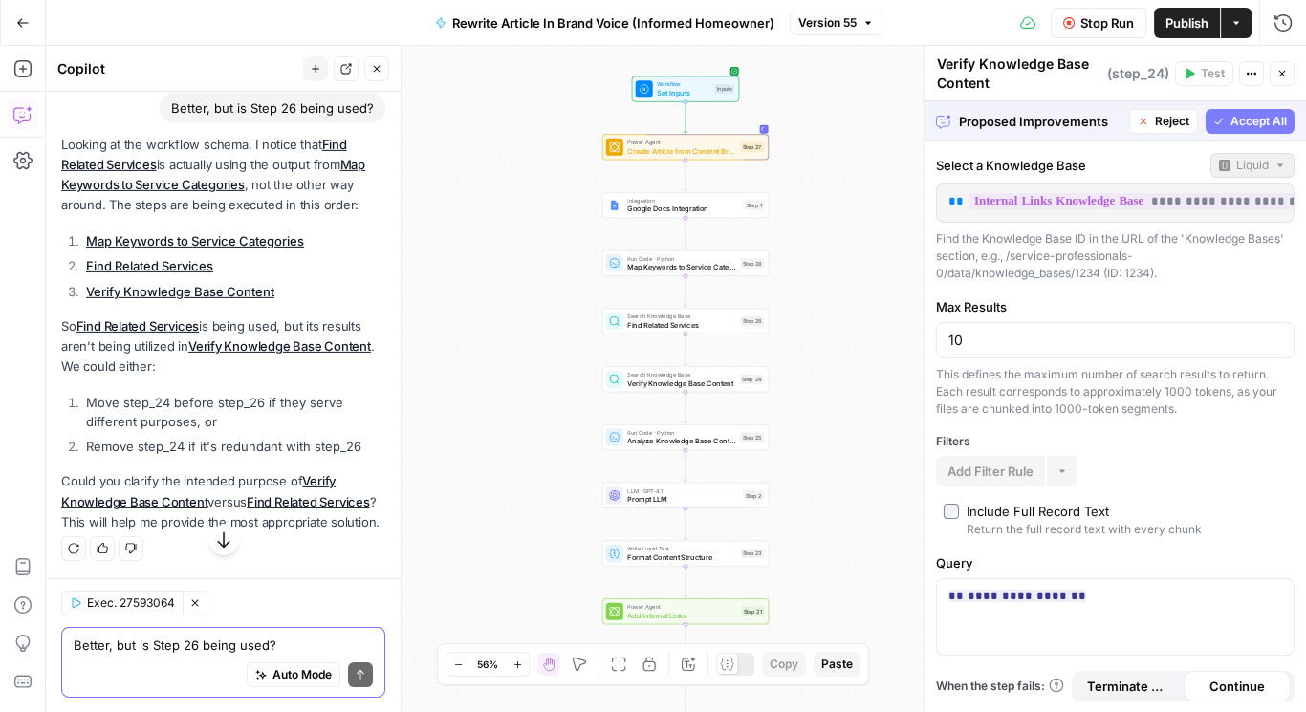
scroll to position [8470, 0]
click at [193, 640] on textarea "Better, but is Step 26 being used?" at bounding box center [223, 645] width 299 height 19
click at [101, 640] on textarea "The purpose was to make s" at bounding box center [223, 645] width 299 height 19
click at [310, 657] on div "Auto Mode Send" at bounding box center [223, 676] width 299 height 42
click at [311, 647] on textarea "The overall purpose was to make s" at bounding box center [223, 645] width 299 height 19
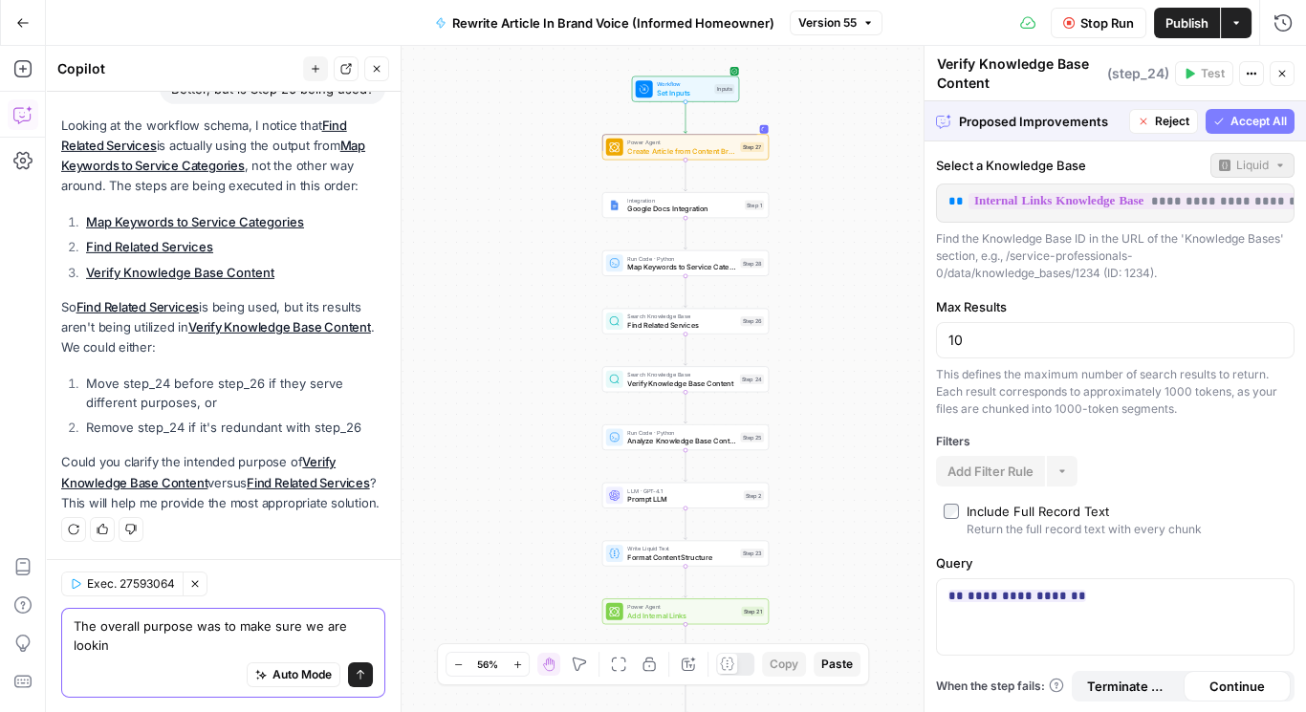
scroll to position [8489, 0]
type textarea "The overall purpose was to make sure we are looking for relevant services to li…"
click at [667, 263] on span "Map Keywords to Service Categories" at bounding box center [681, 267] width 109 height 11
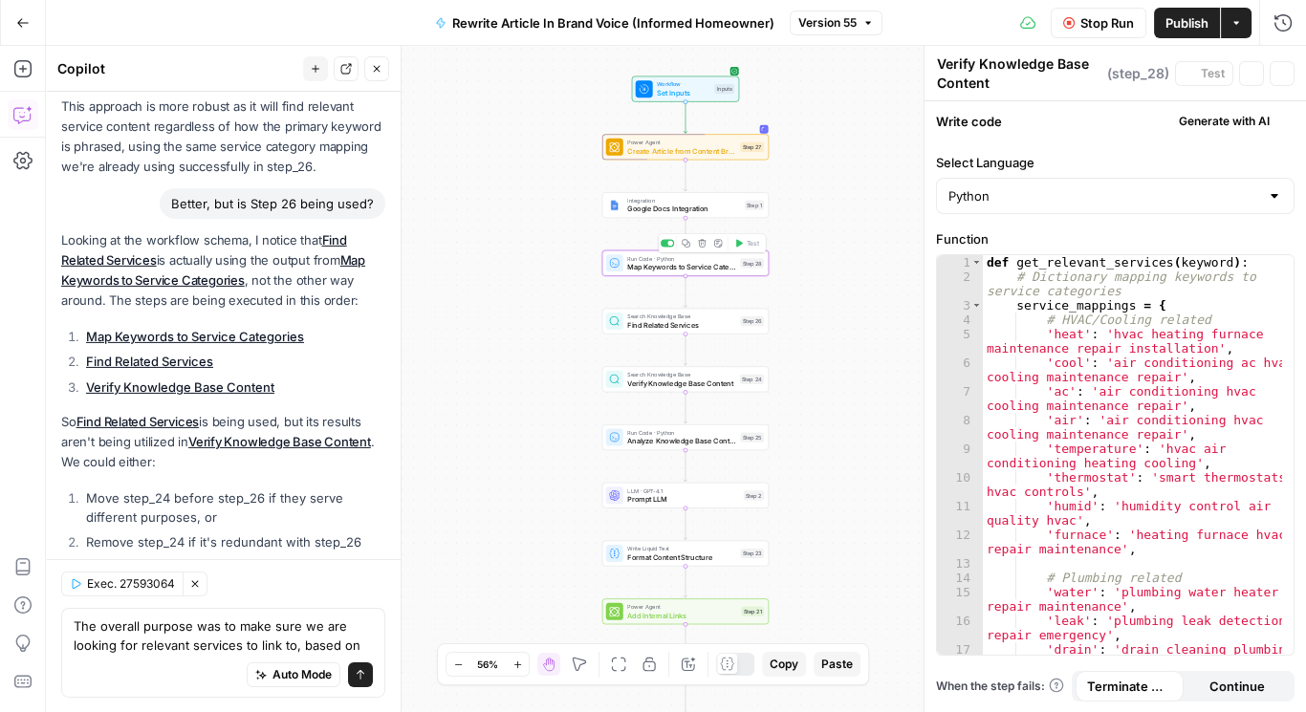
type textarea "Map Keywords to Service Categories"
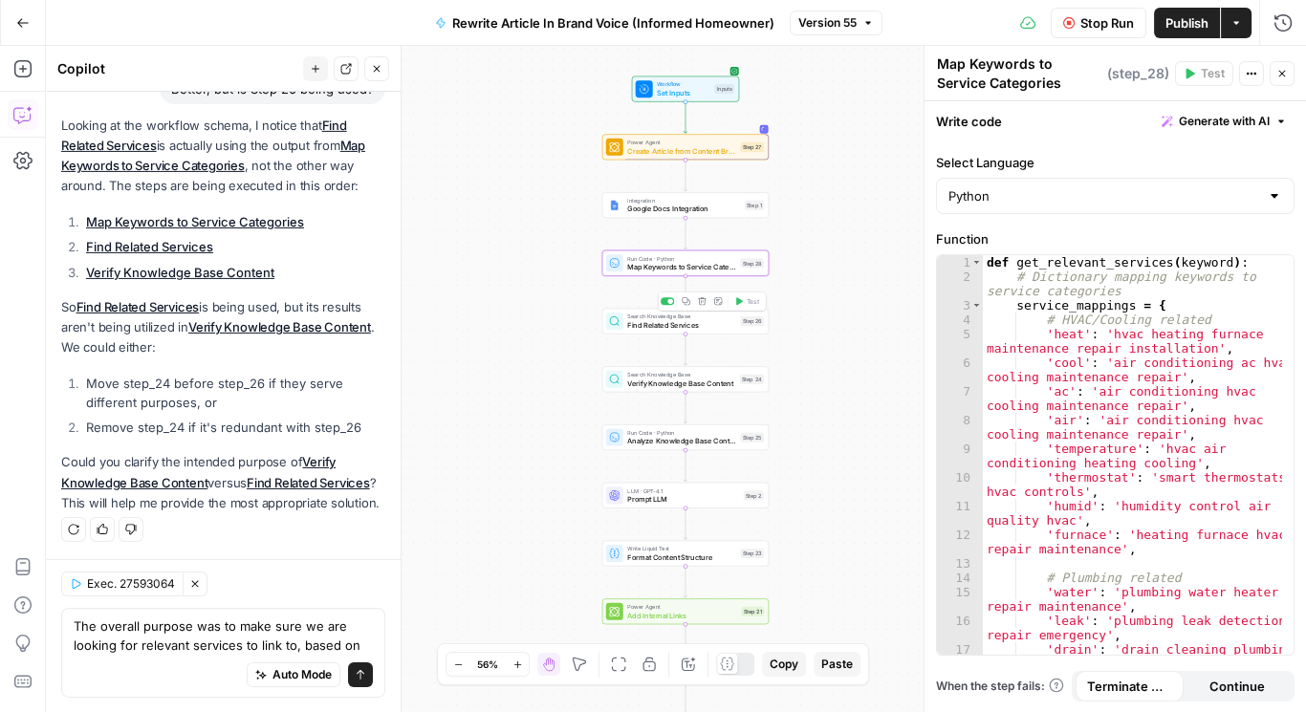
click at [641, 326] on span "Find Related Services" at bounding box center [681, 324] width 109 height 11
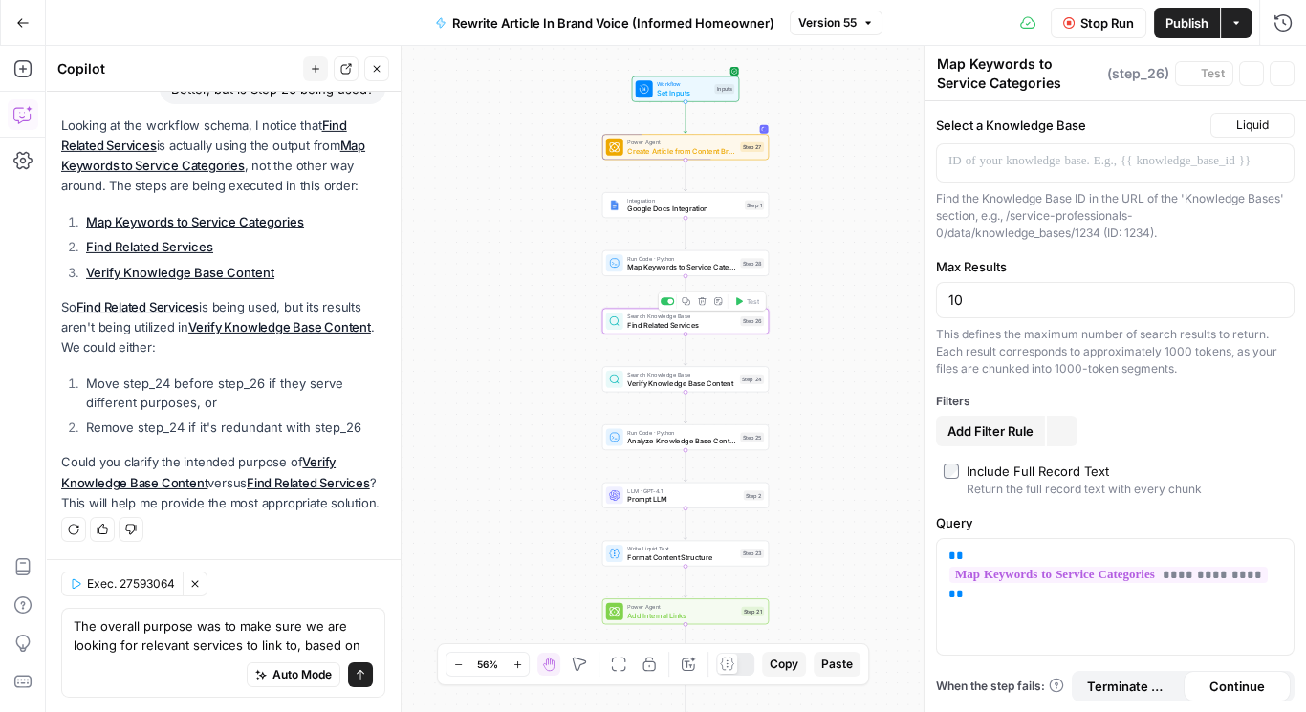
type textarea "Find Related Services"
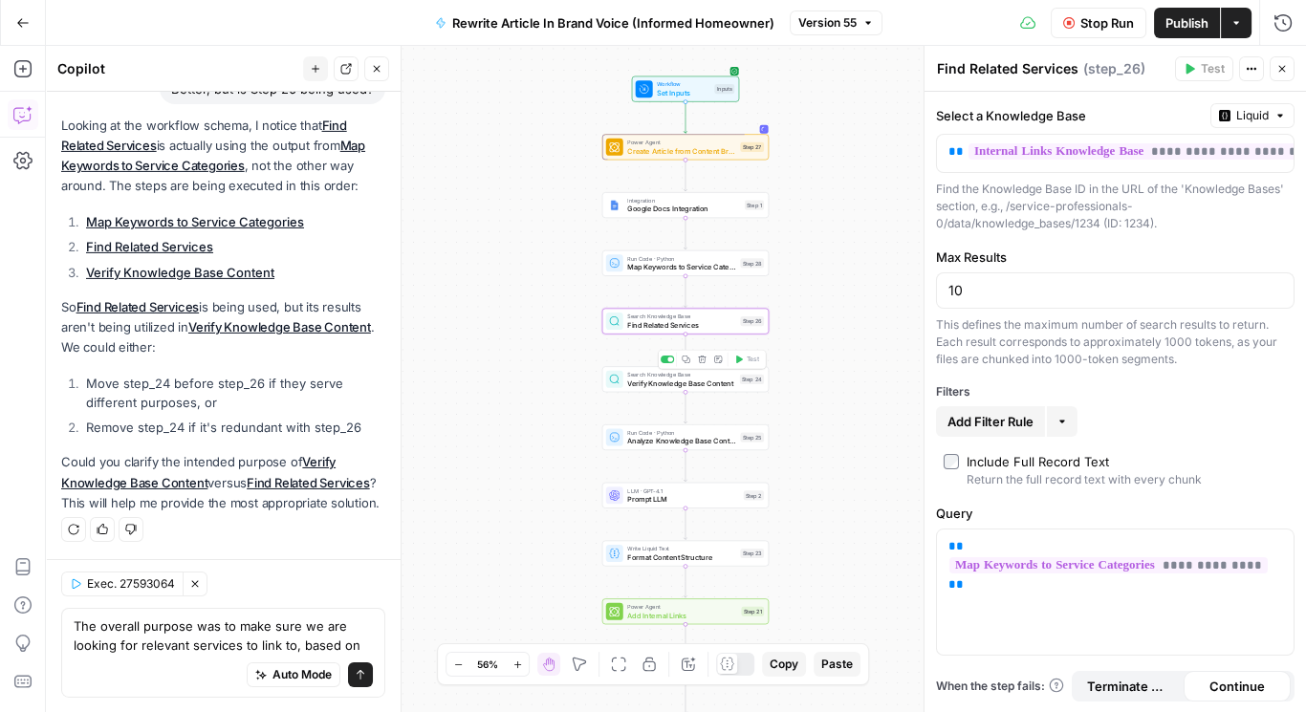
click at [646, 384] on span "Verify Knowledge Base Content" at bounding box center [681, 383] width 108 height 11
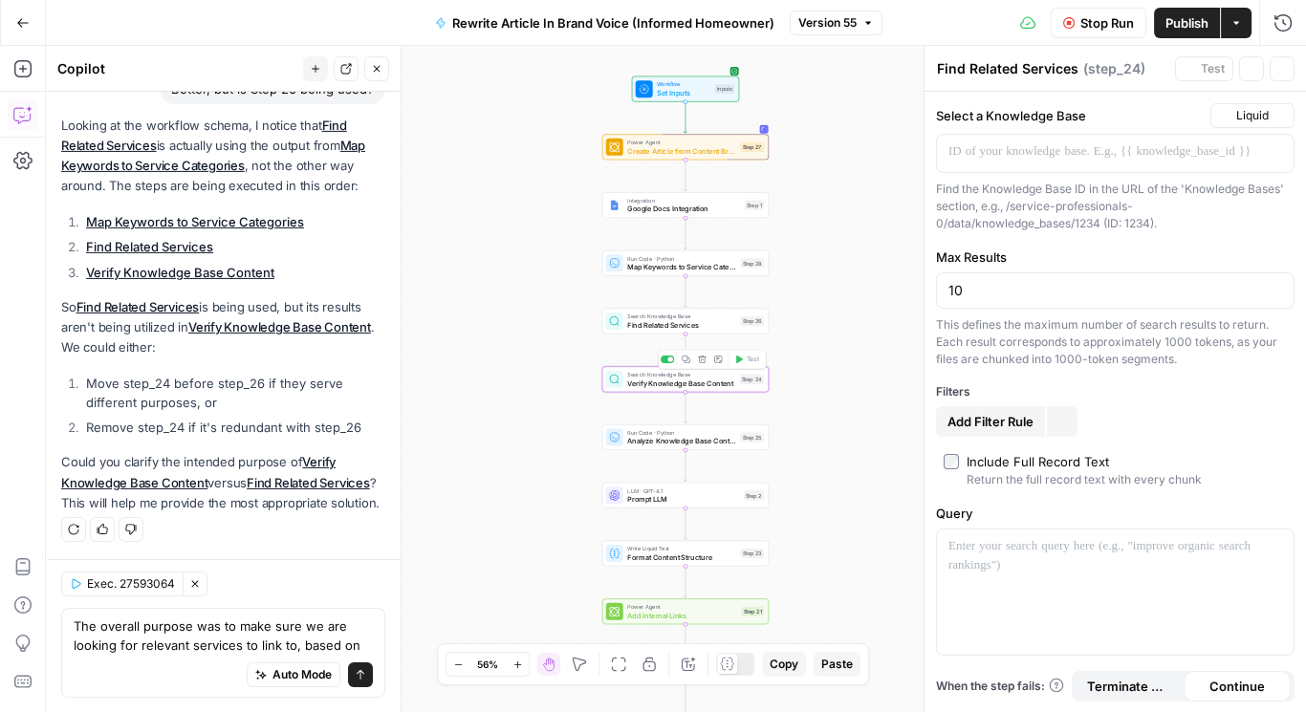
type textarea "Verify Knowledge Base Content"
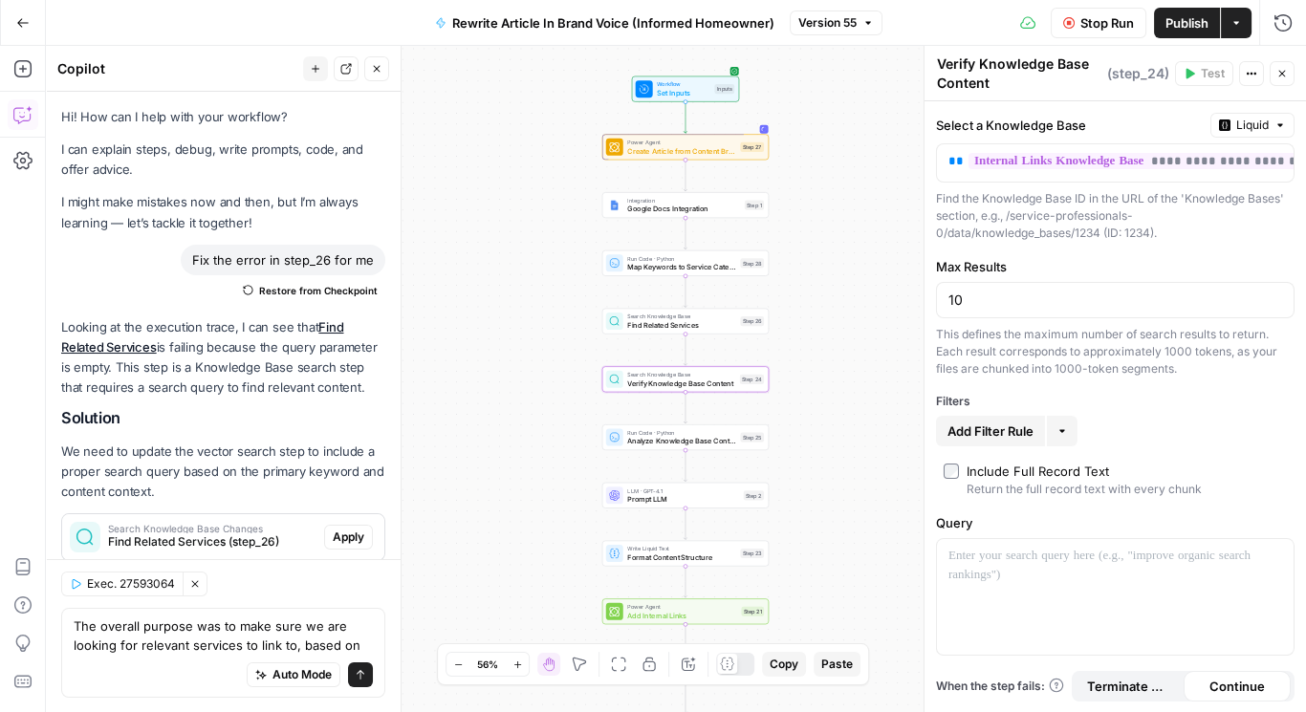
scroll to position [8703, 0]
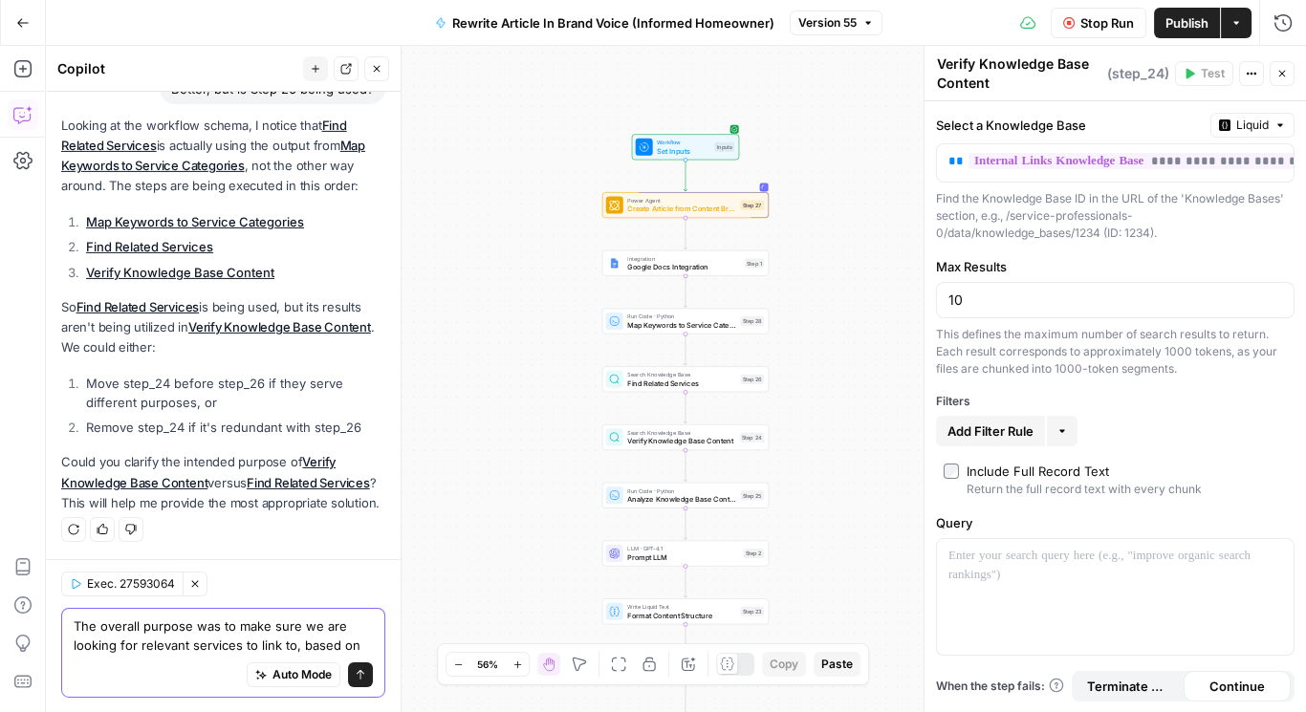
drag, startPoint x: 357, startPoint y: 643, endPoint x: 11, endPoint y: 597, distance: 348.3
click at [6, 599] on body "Service Professionals New Home Browse Your Data Usage Settings Recent Grids Blo…" at bounding box center [653, 356] width 1306 height 712
click at [150, 629] on textarea "The overall purpose was to make sure we are looking for relevant services to li…" at bounding box center [223, 636] width 299 height 38
click at [150, 630] on textarea "The overall purpose was to make sure we are looking for relevant services to li…" at bounding box center [223, 636] width 299 height 38
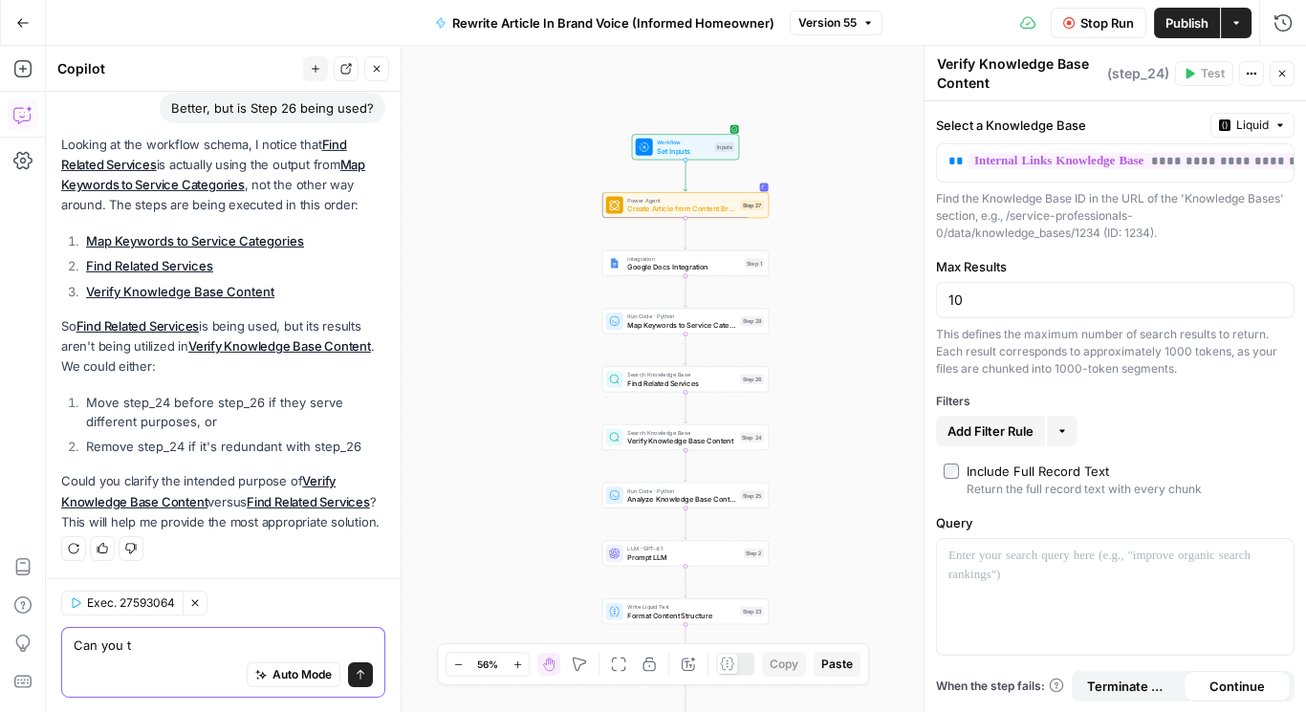
scroll to position [8684, 0]
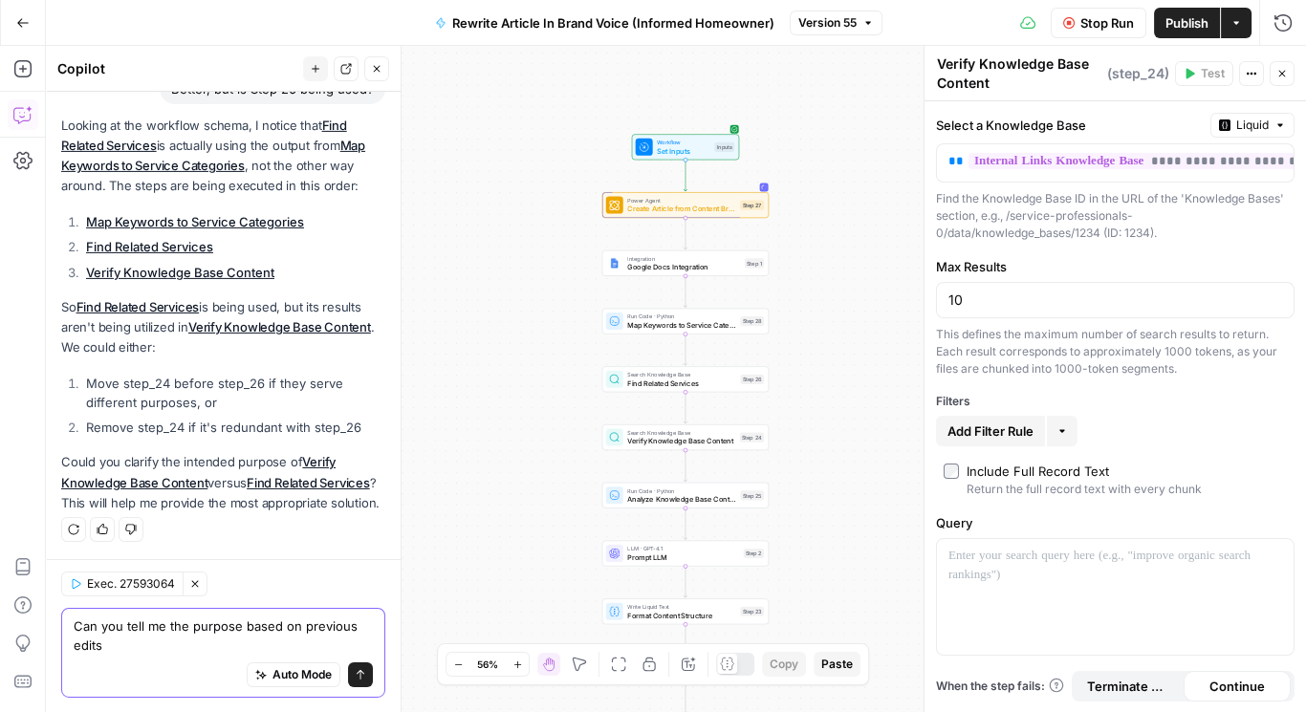
type textarea "Can you tell me the purpose based on previous edits?"
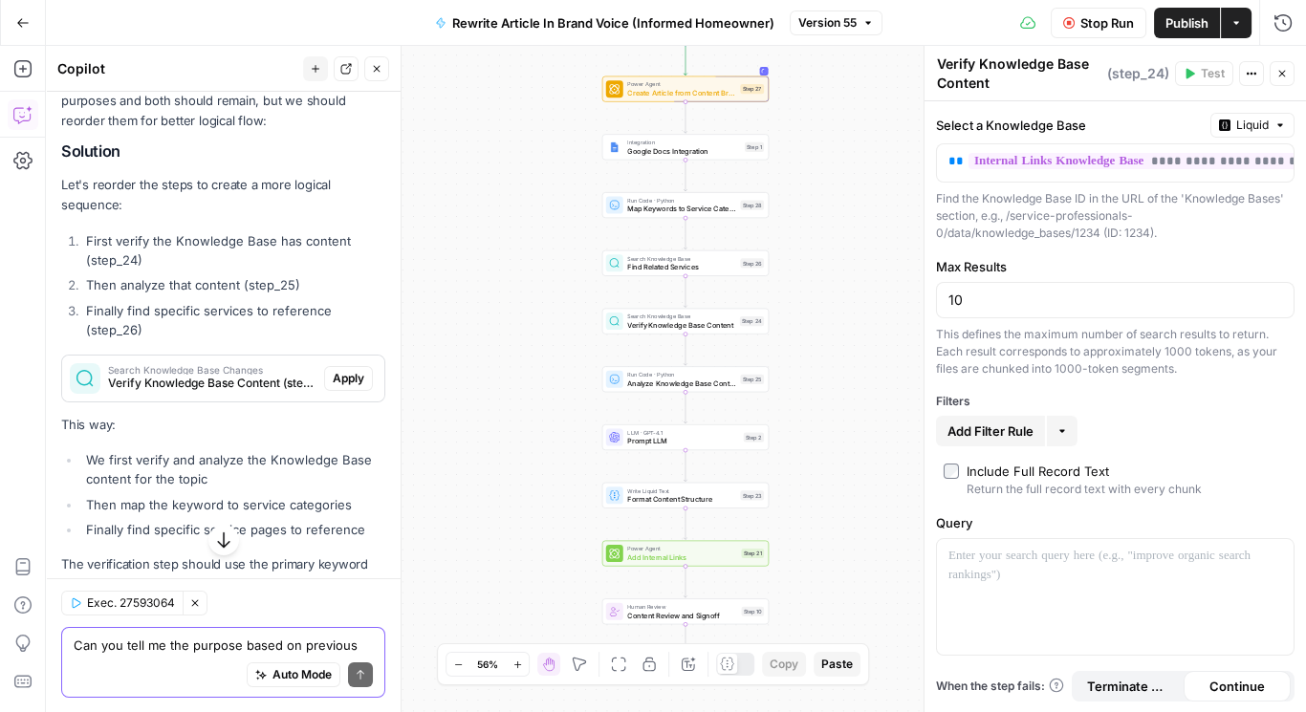
scroll to position [9430, 0]
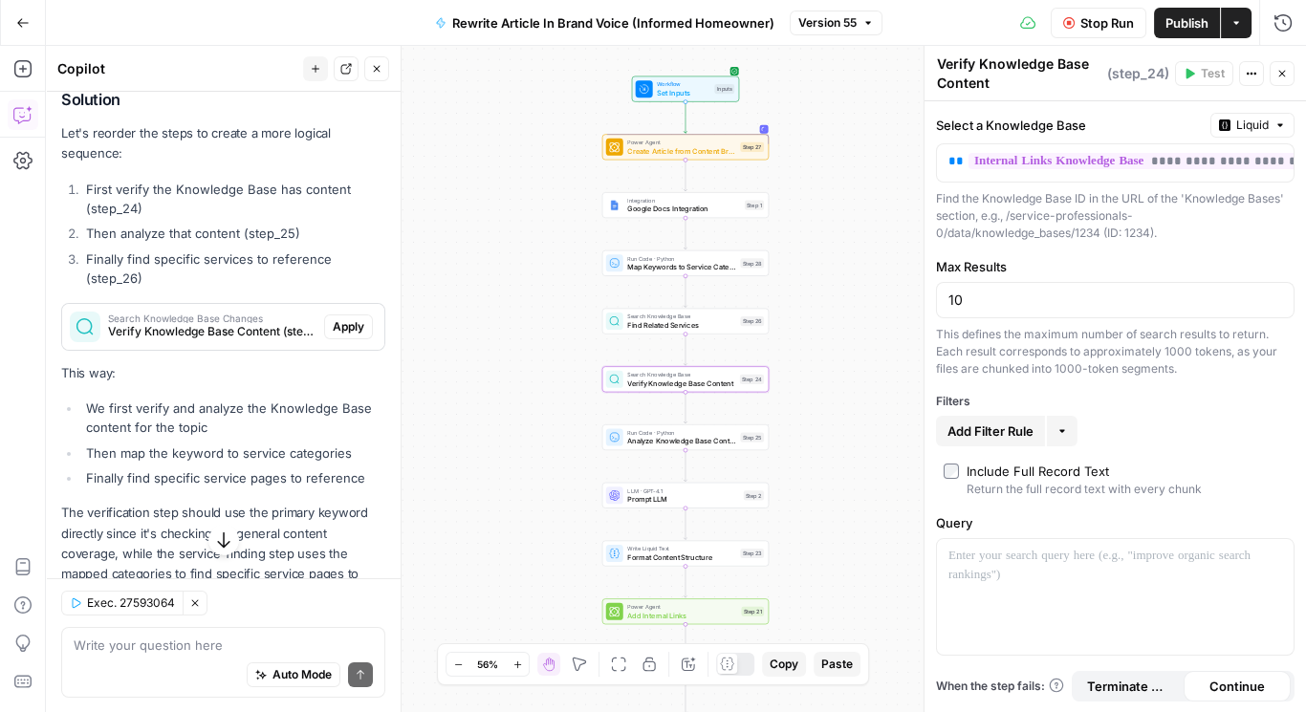
click at [345, 336] on span "Apply" at bounding box center [349, 326] width 32 height 17
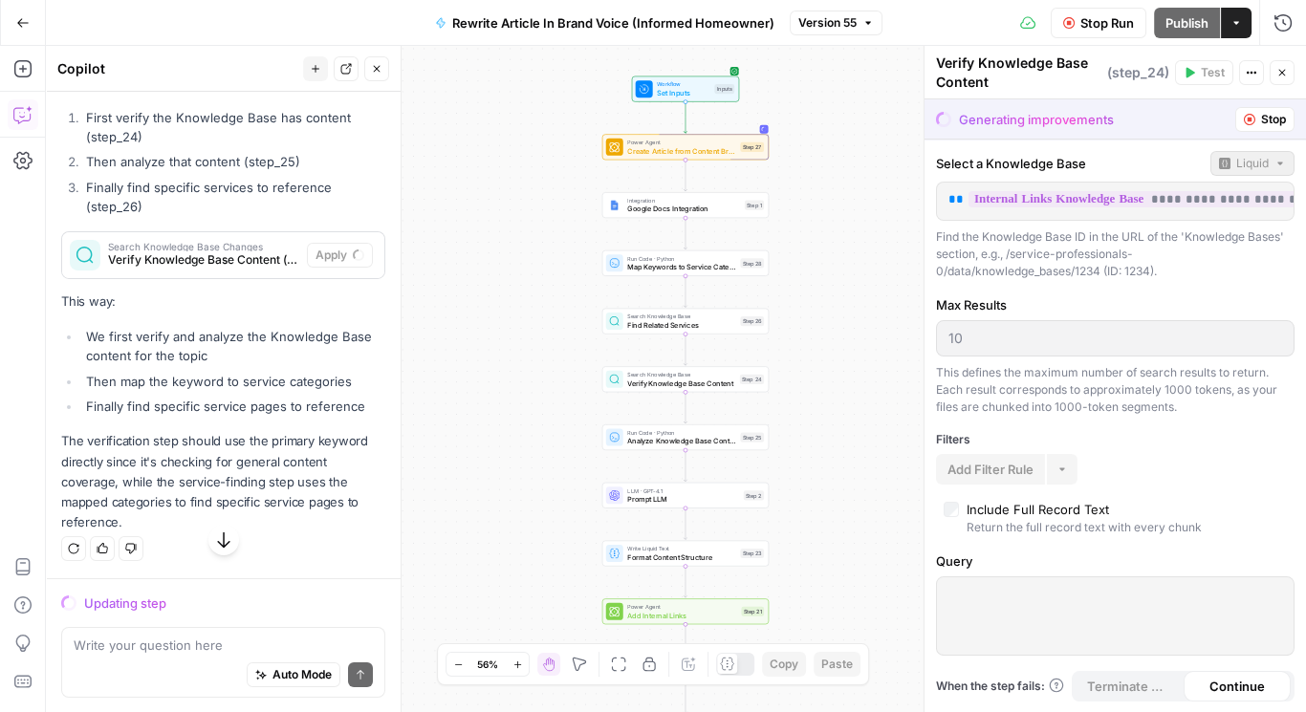
scroll to position [9369, 0]
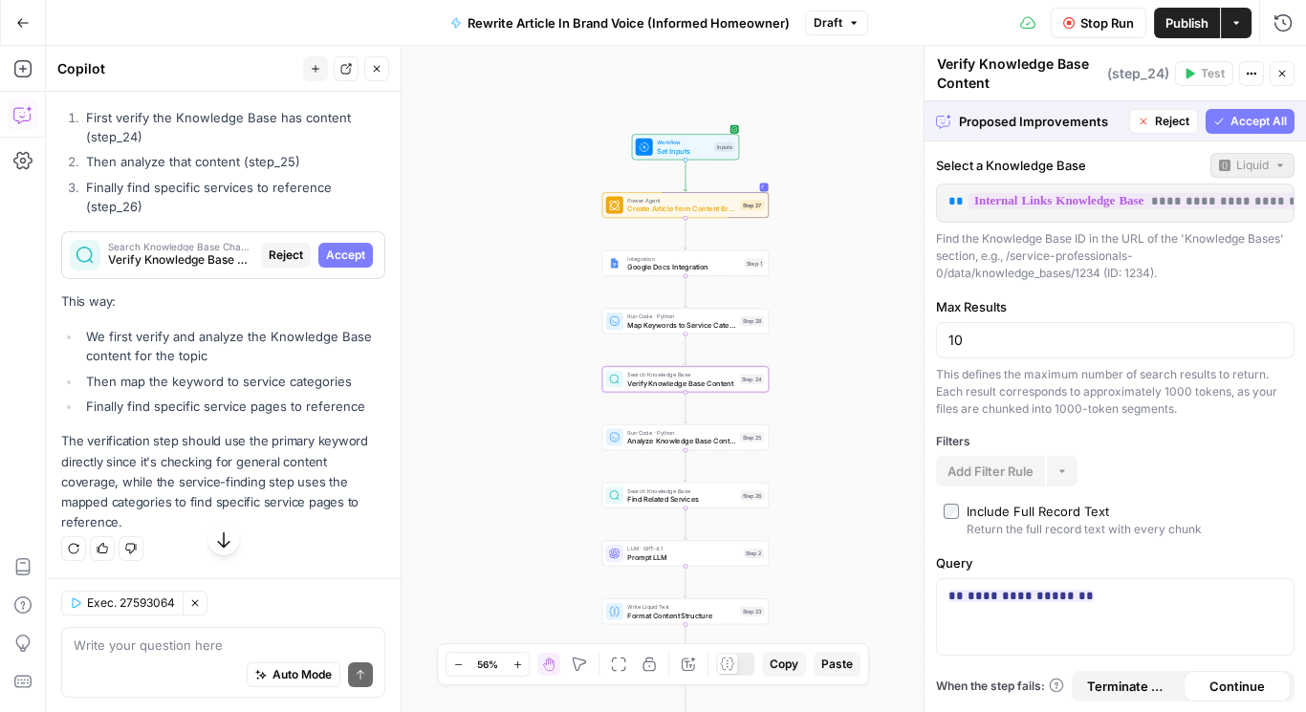
click at [329, 264] on span "Accept" at bounding box center [345, 255] width 39 height 17
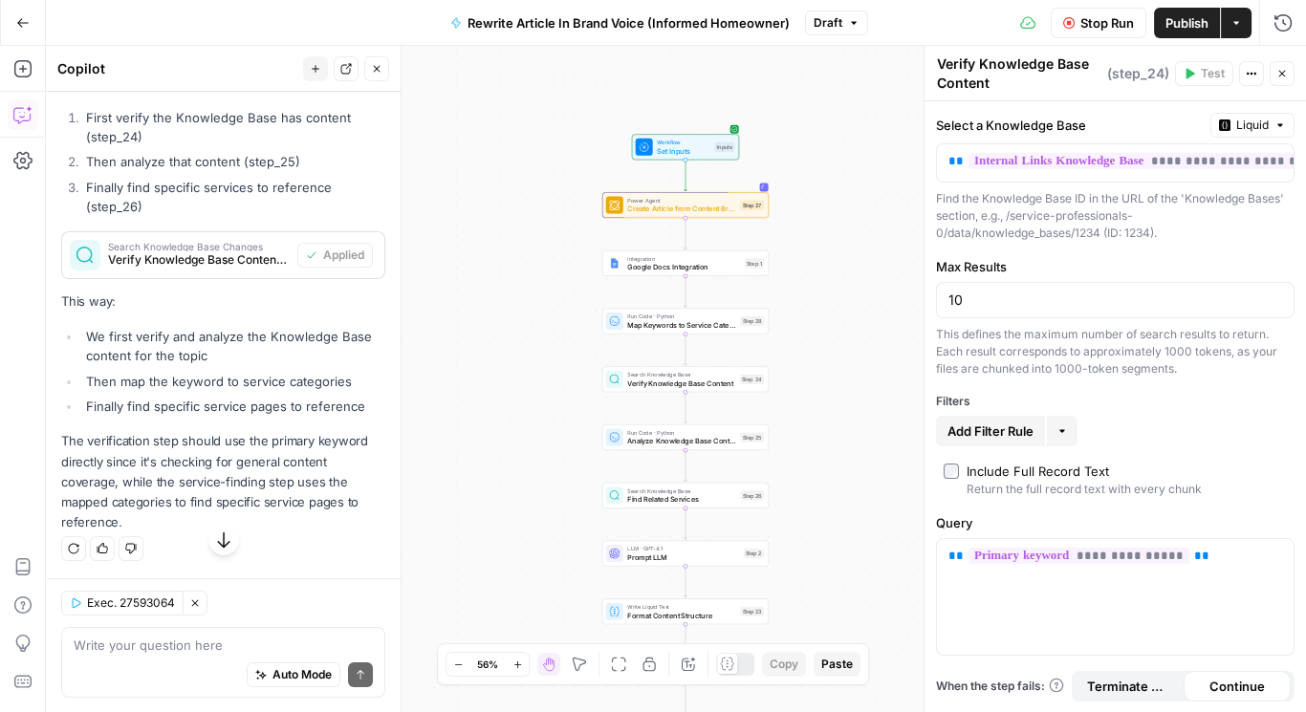
scroll to position [9793, 0]
click at [179, 646] on textarea at bounding box center [223, 645] width 299 height 19
type textarea "Check now"
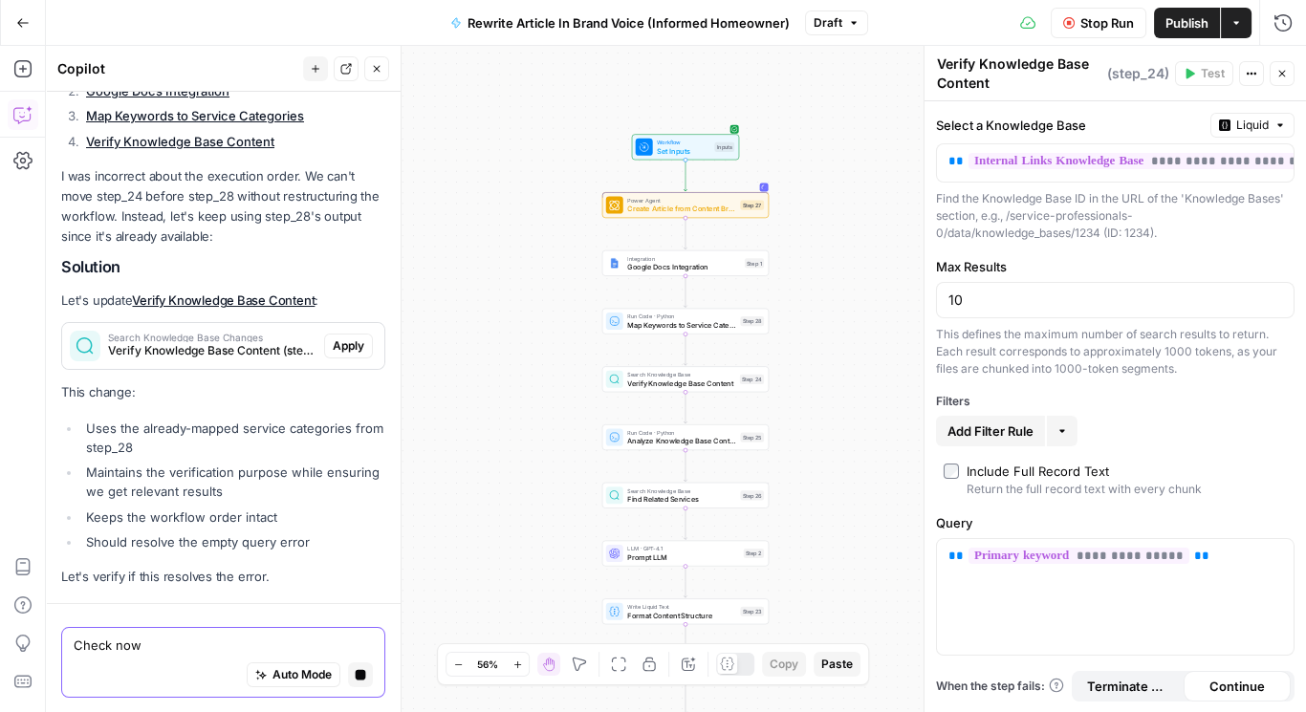
scroll to position [9989, 0]
click at [237, 360] on span "Verify Knowledge Base Content (step_24)" at bounding box center [212, 350] width 208 height 17
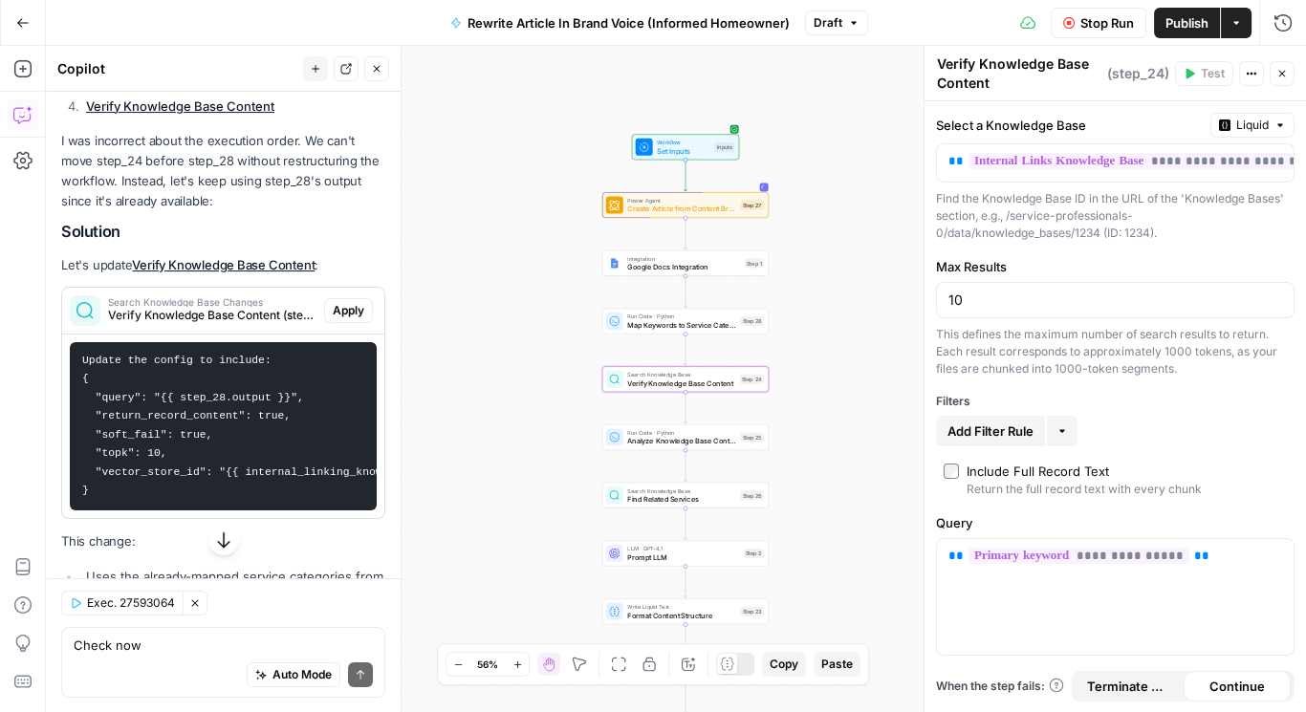
scroll to position [10446, 0]
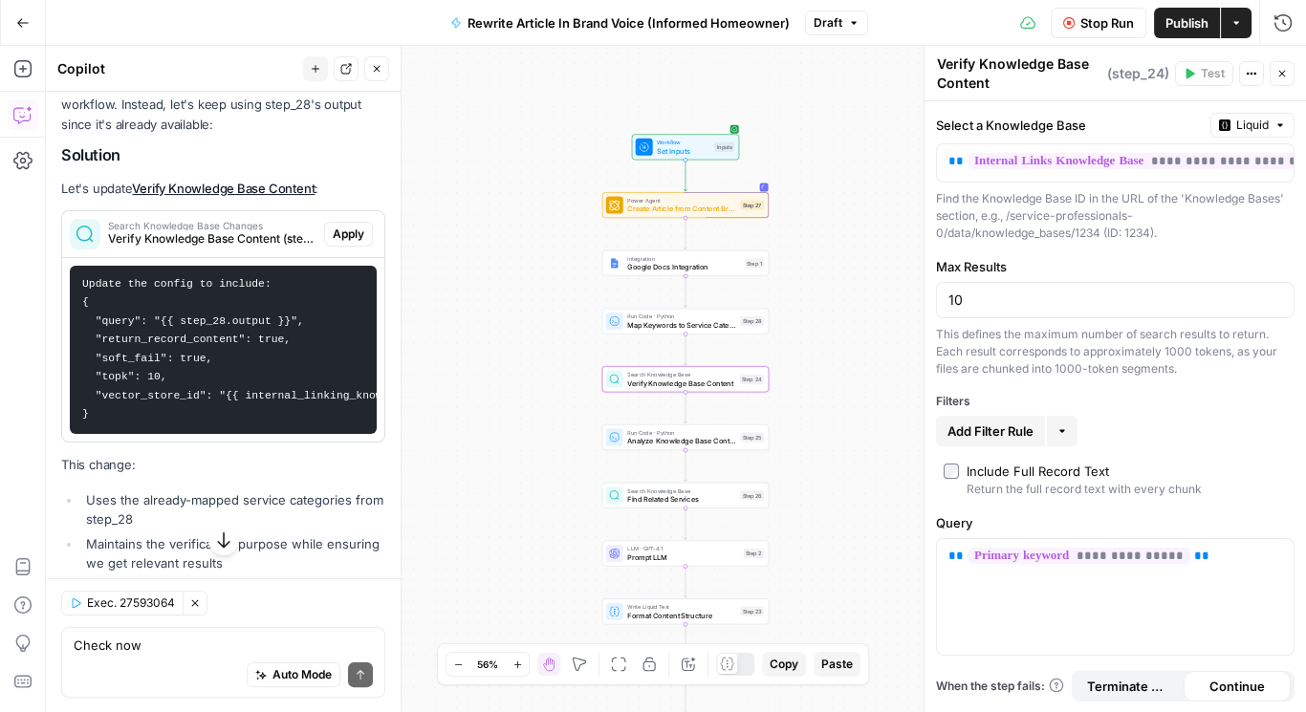
click at [333, 243] on span "Apply" at bounding box center [349, 234] width 32 height 17
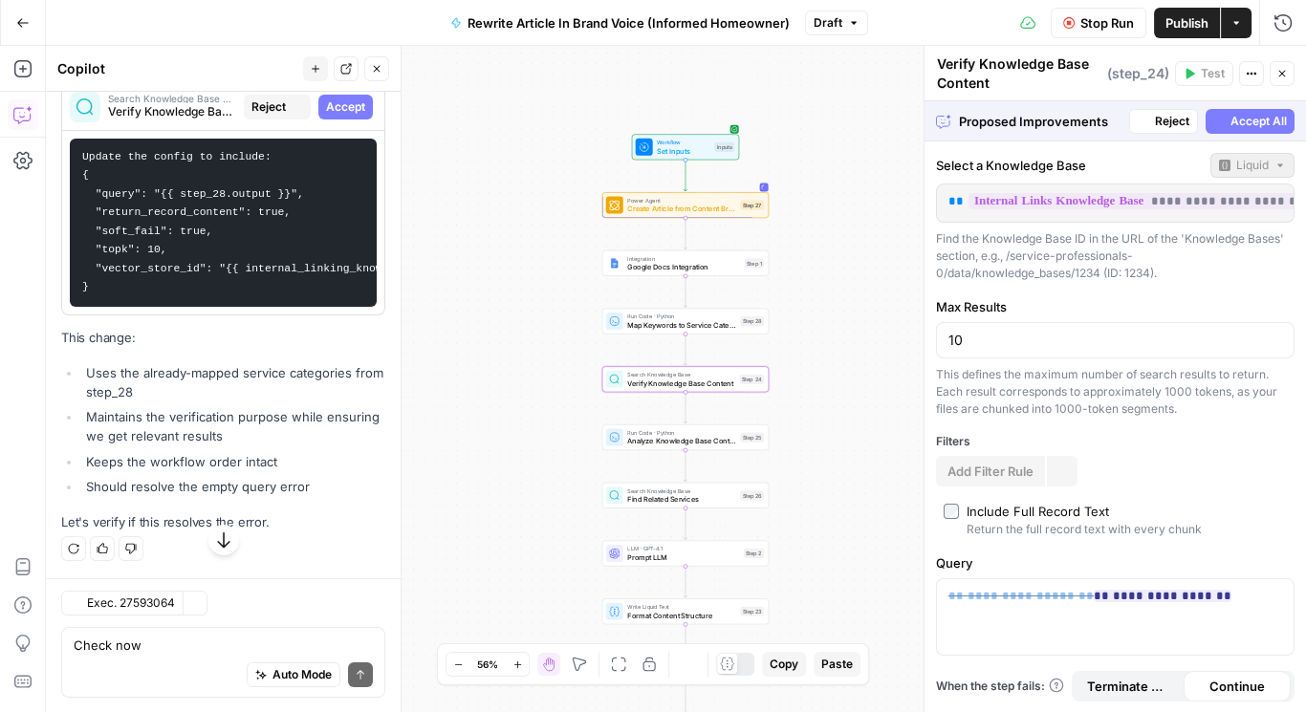
scroll to position [10079, 0]
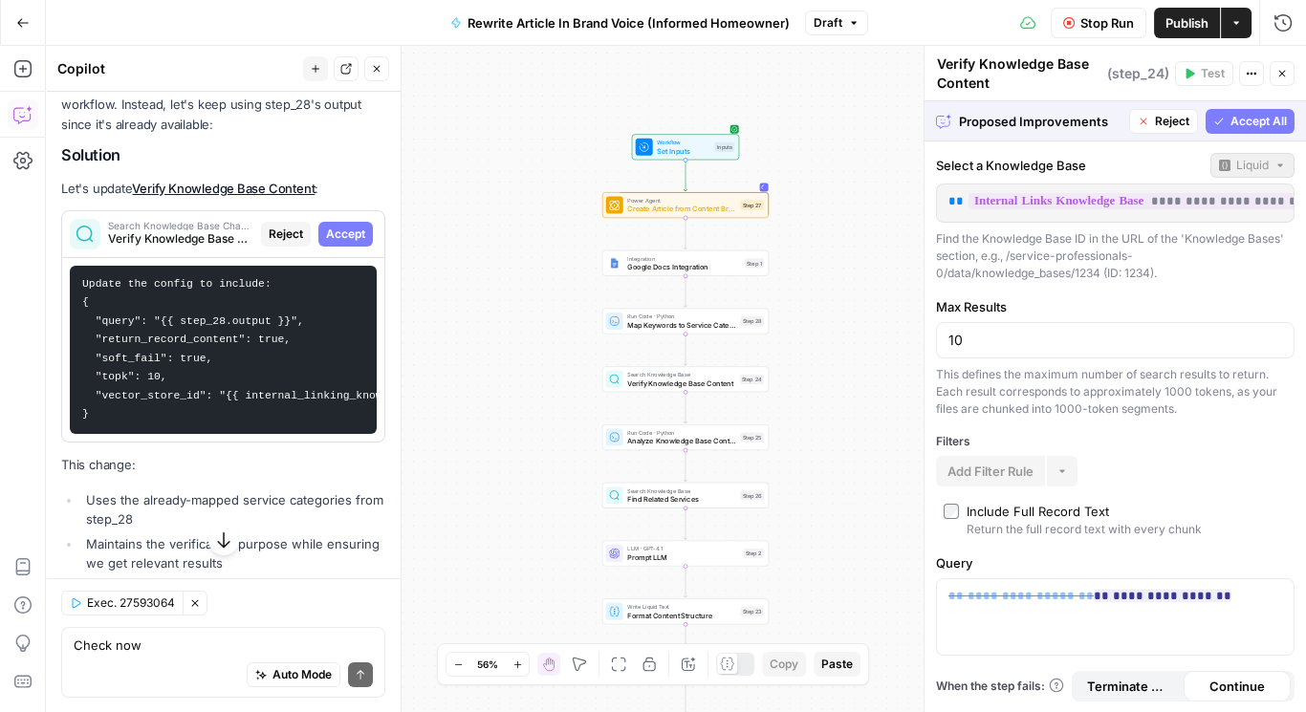
click at [1267, 106] on div "Proposed Improvements Reject Accept All" at bounding box center [1116, 120] width 382 height 39
click at [1263, 115] on span "Accept All" at bounding box center [1259, 121] width 56 height 17
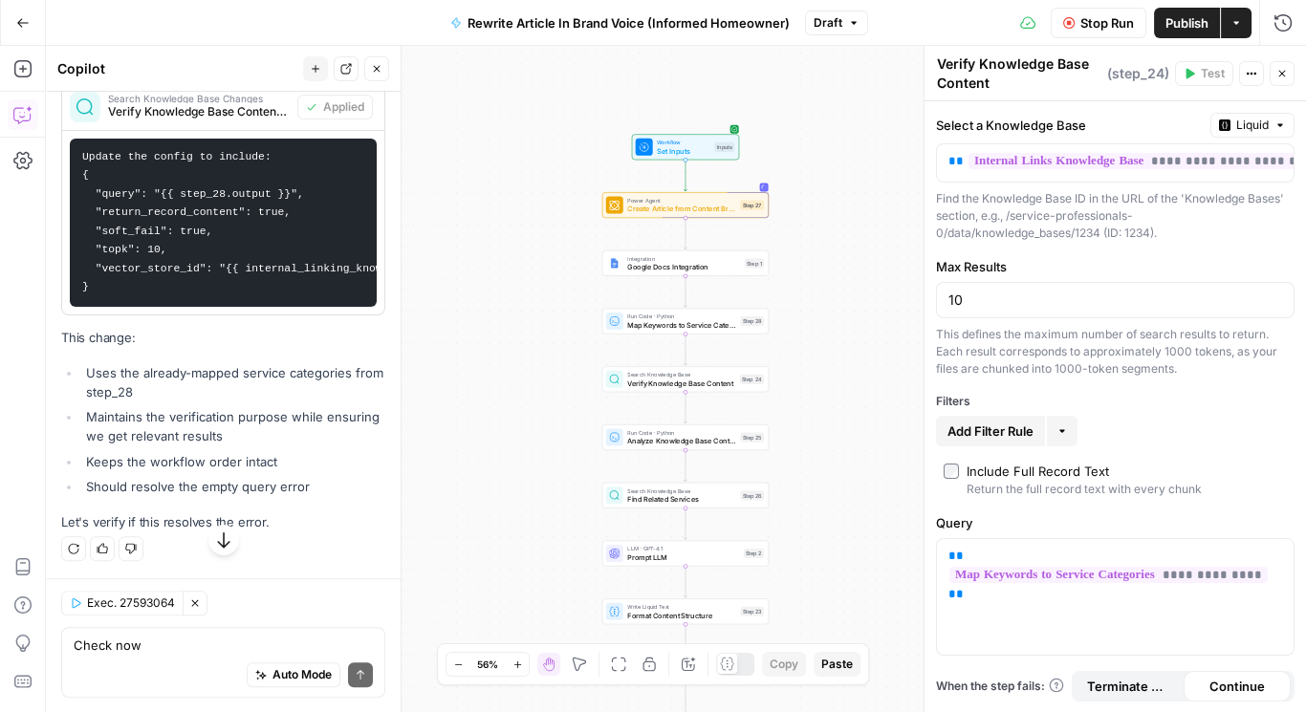
scroll to position [10753, 0]
click at [187, 659] on div "Auto Mode Send" at bounding box center [223, 676] width 299 height 42
type textarea "Does this fix the error?"
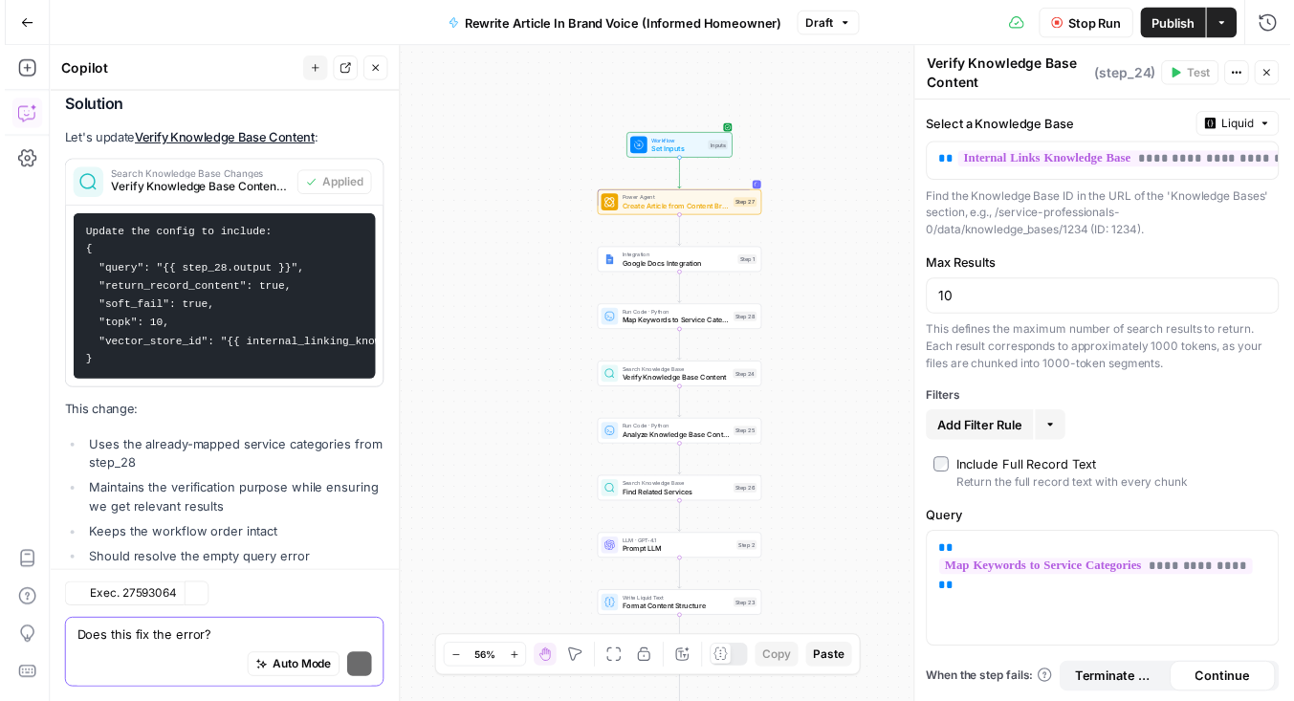
scroll to position [10993, 0]
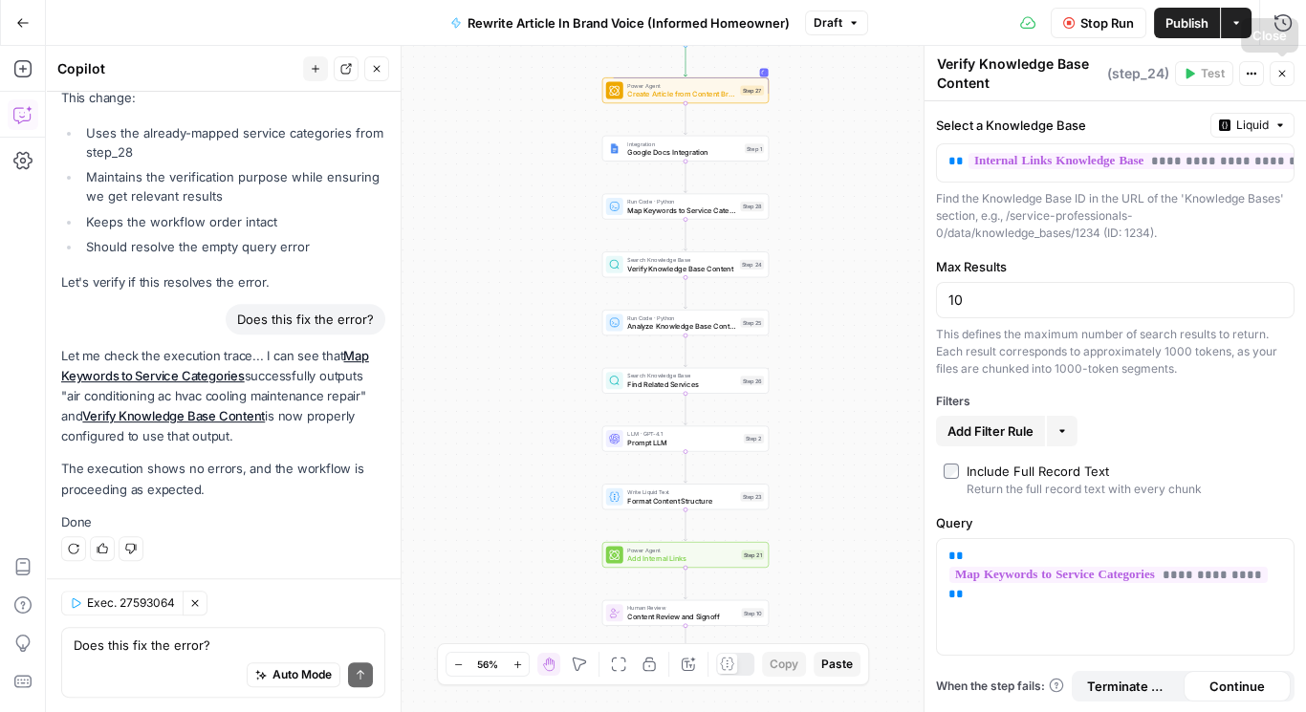
click at [1195, 29] on span "Publish" at bounding box center [1187, 22] width 43 height 19
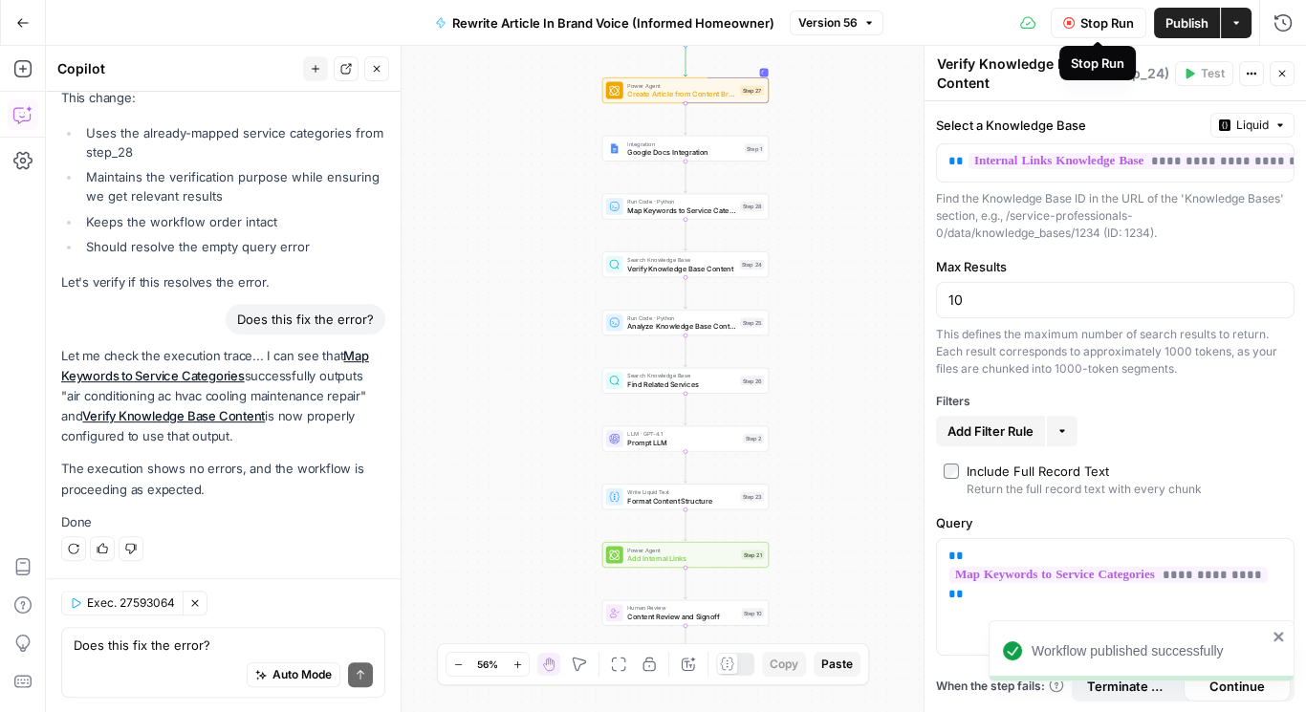
click at [1101, 22] on span "Stop Run" at bounding box center [1108, 22] width 54 height 19
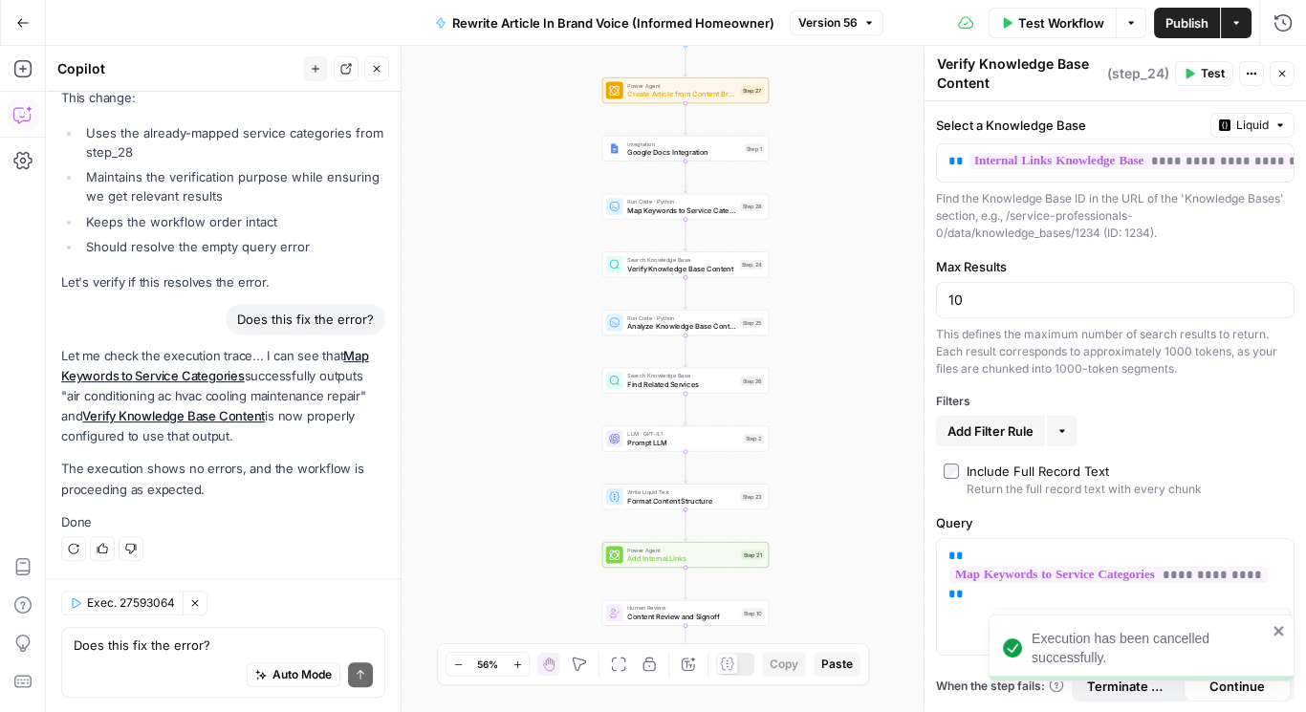
drag, startPoint x: 1282, startPoint y: 75, endPoint x: 1212, endPoint y: 68, distance: 70.1
click at [1282, 76] on icon "button" at bounding box center [1282, 73] width 11 height 11
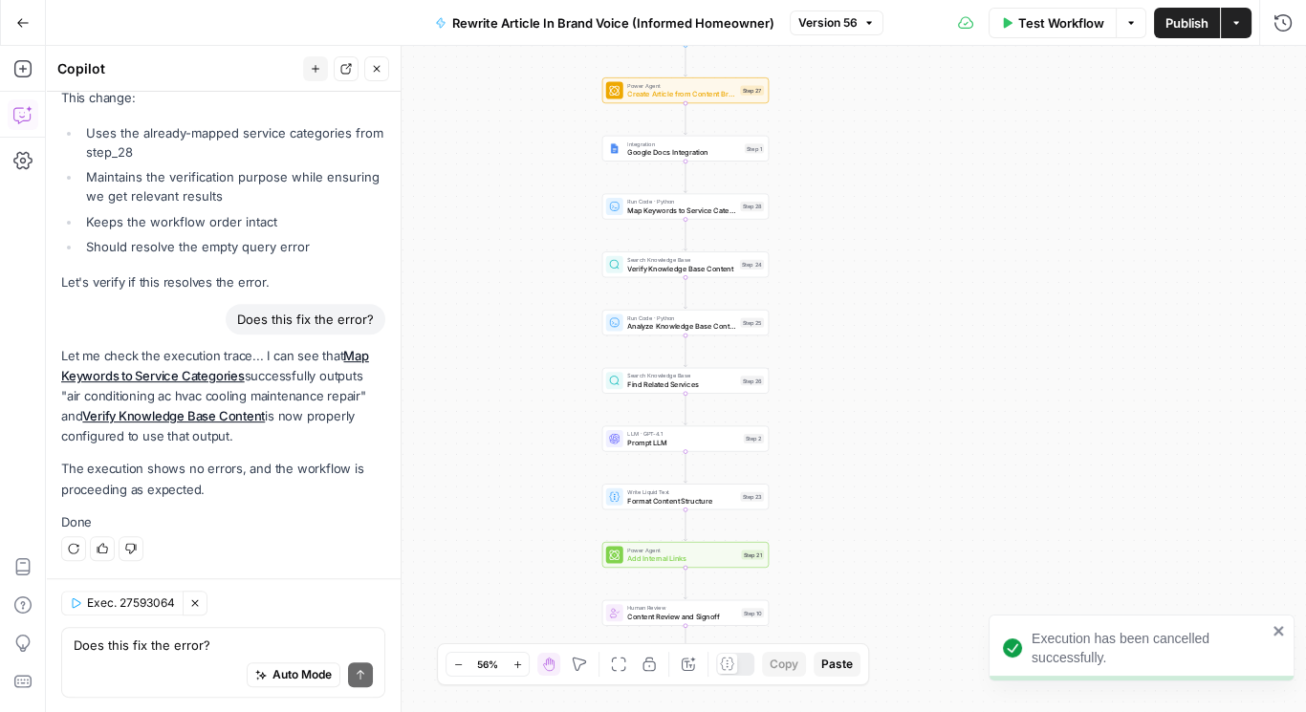
click at [1073, 27] on span "Test Workflow" at bounding box center [1062, 22] width 86 height 19
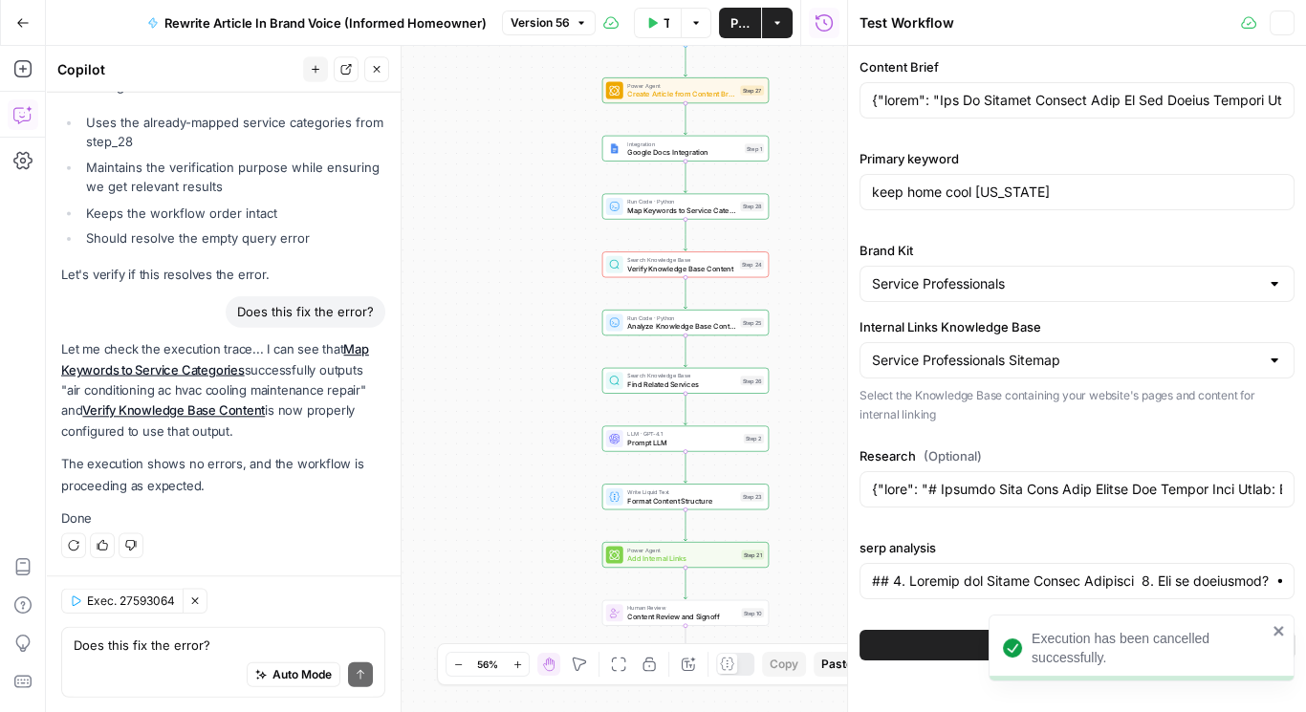
type input "{"title": "How To Survive Extreme Heat In New Jersey Without Breaking Your AC",…"
type input "{"body": "# Keeping Your Home Cool During New Jersey Heat Waves: Comprehensive …"
type input "## 1. Persona and Search Intent Analysis 1. Who is searching? • Suburban New Je…"
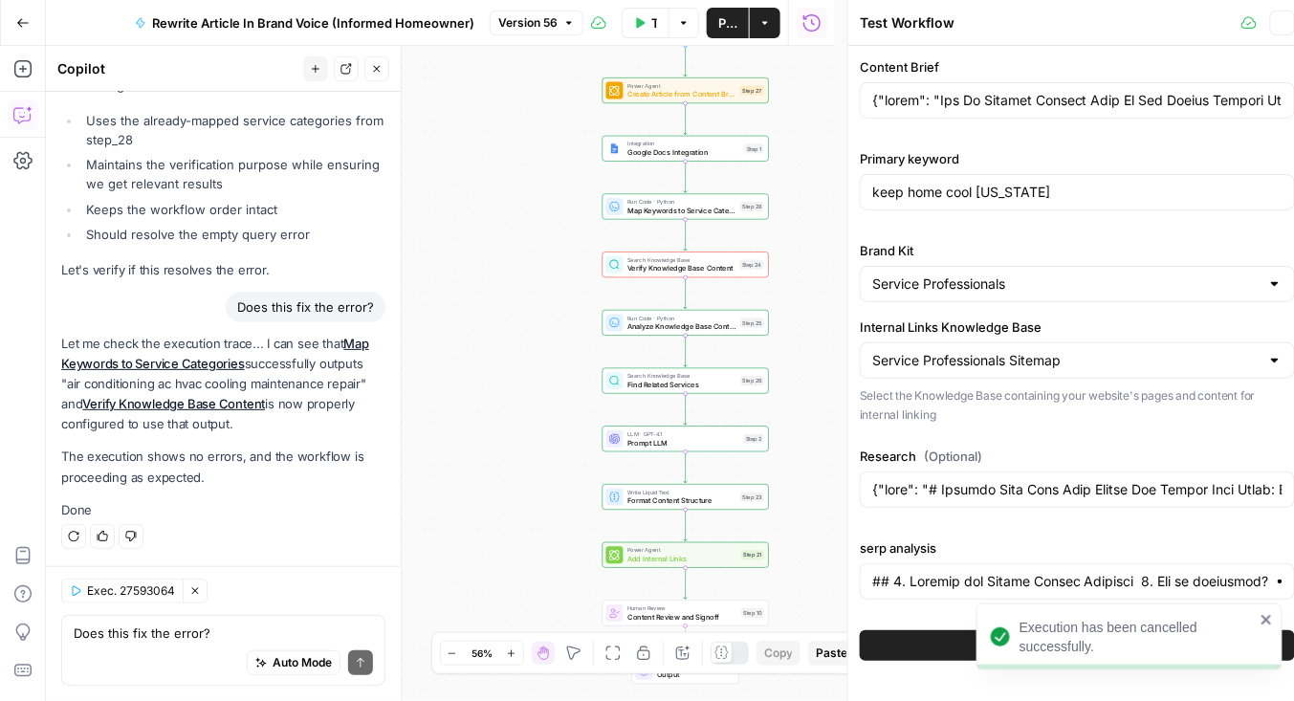
type input "{"title": "How To Survive Extreme Heat In New Jersey Without Breaking Your AC",…"
type input "{"body": "# Keeping Your Home Cool During New Jersey Heat Waves: Comprehensive …"
type input "## 1. Persona and Search Intent Analysis 1. Who is searching? • Suburban New Je…"
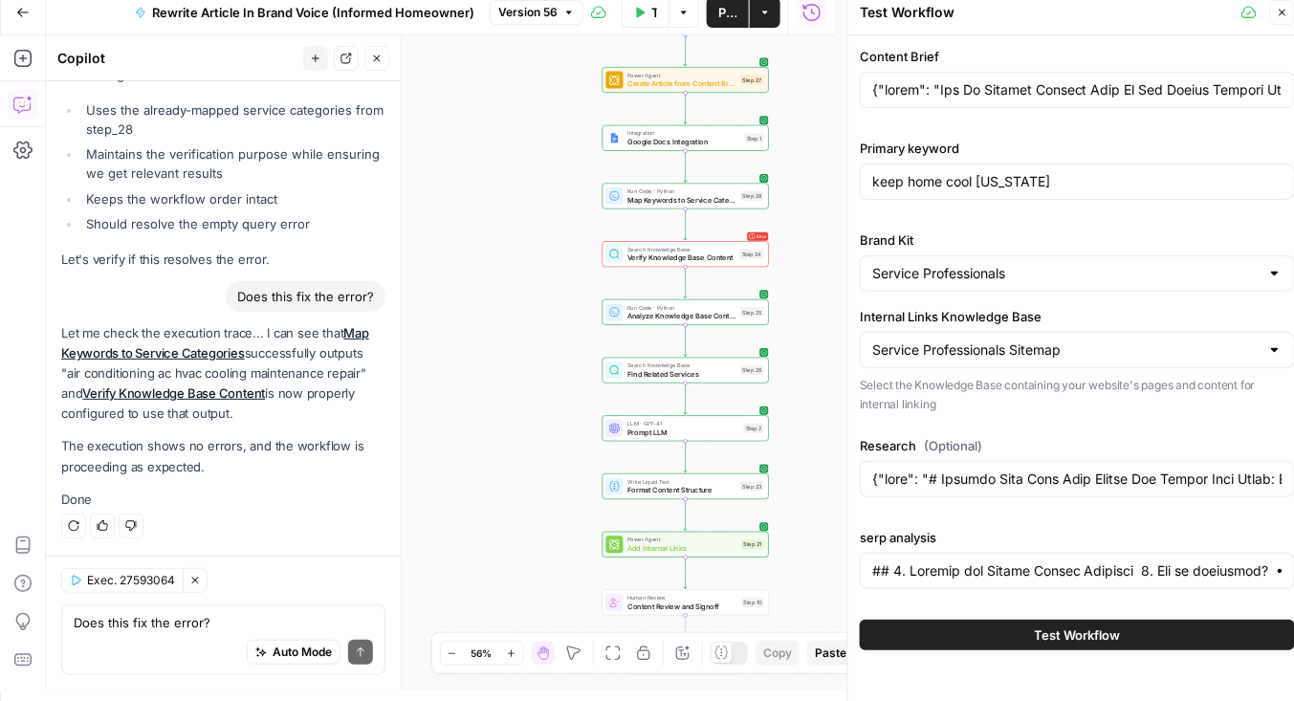
click at [1072, 625] on span "Test Workflow" at bounding box center [1078, 634] width 86 height 19
type input "{"title": "How To Survive Extreme Heat In New Jersey Without Breaking Your AC",…"
type input "{"body": "# Keeping Your Home Cool During New Jersey Heat Waves: Comprehensive …"
type input "## 1. Persona and Search Intent Analysis 1. Who is searching? • Suburban New Je…"
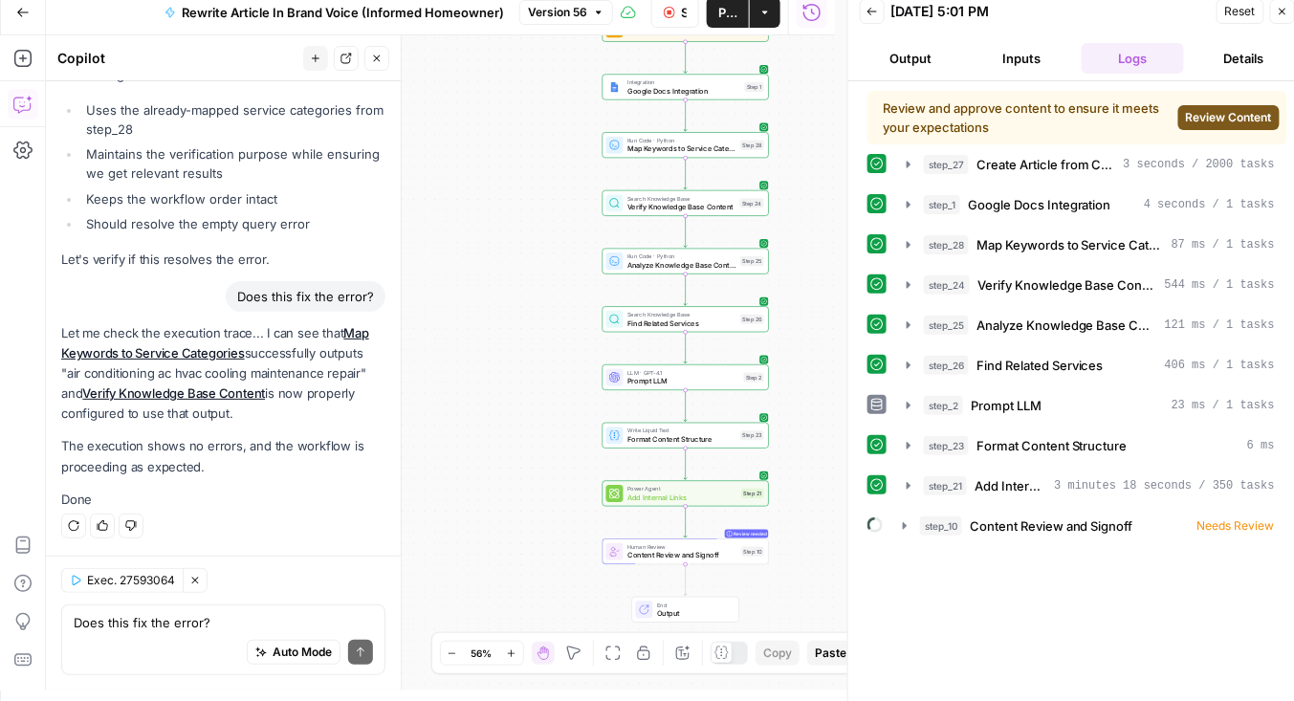
click at [1238, 111] on span "Review Content" at bounding box center [1229, 117] width 86 height 17
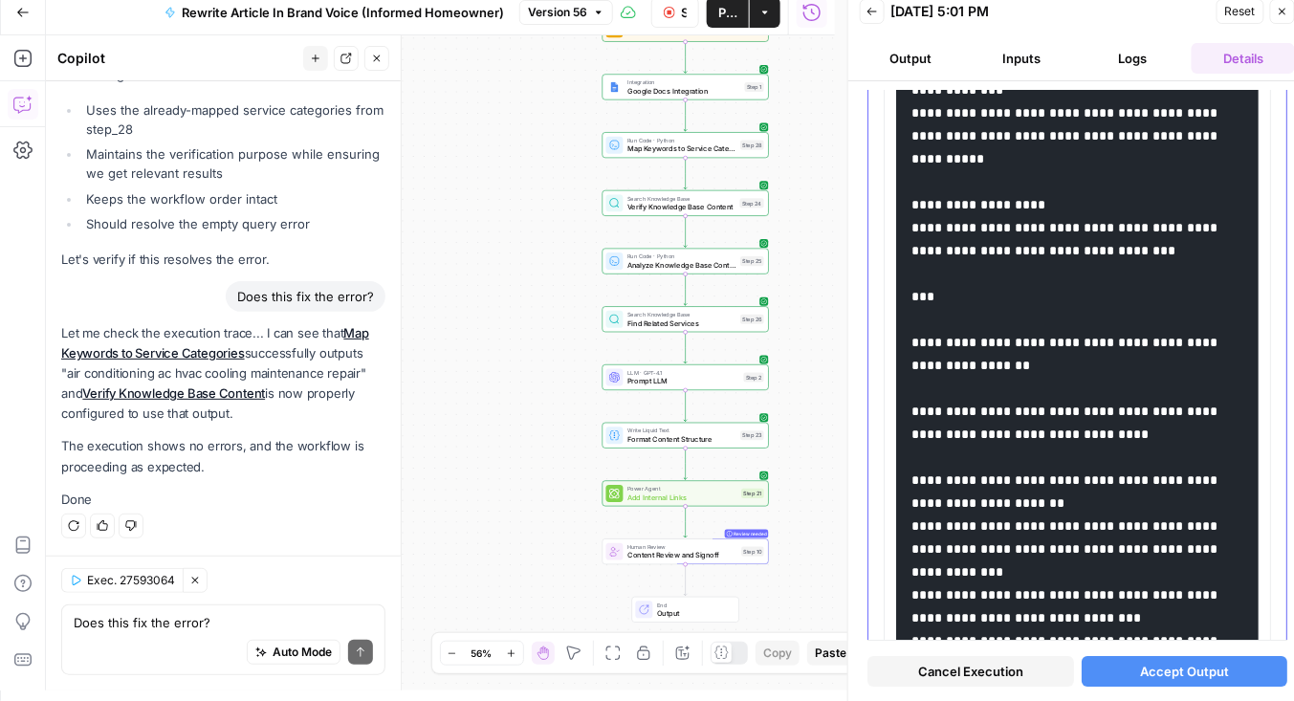
scroll to position [3749, 0]
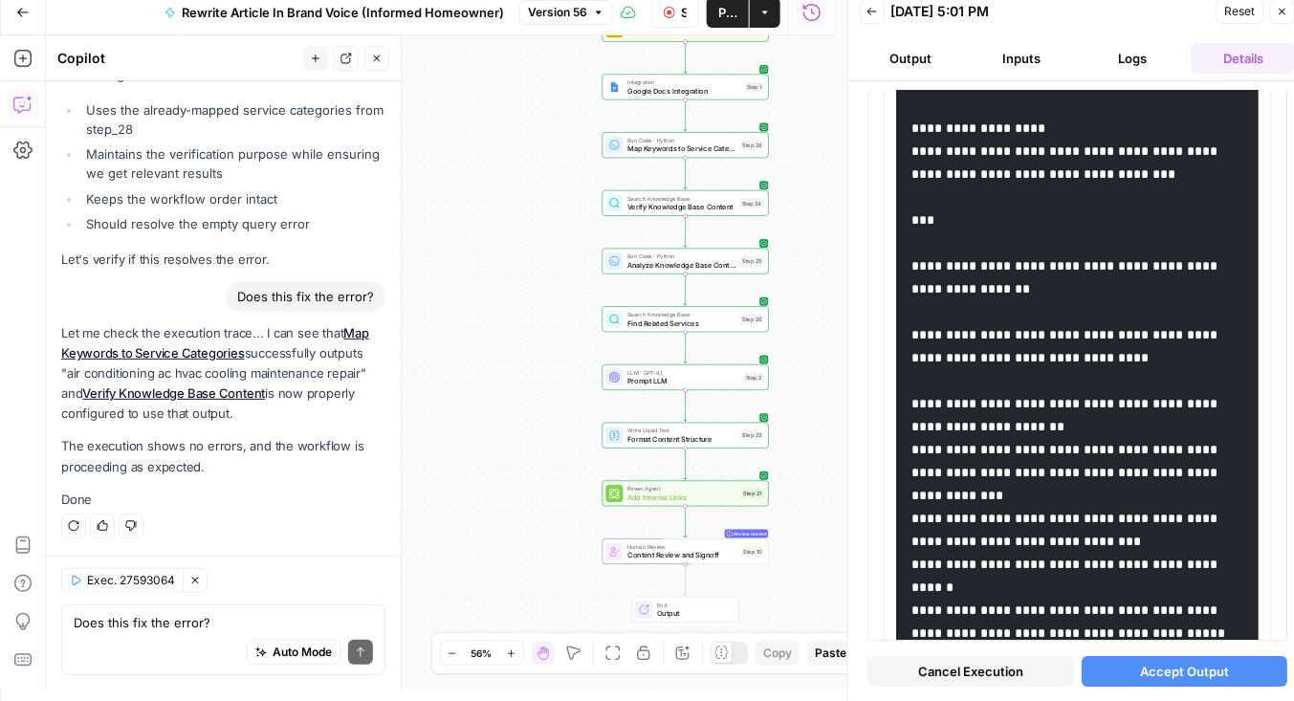
click at [1156, 670] on span "Accept Output" at bounding box center [1184, 671] width 89 height 19
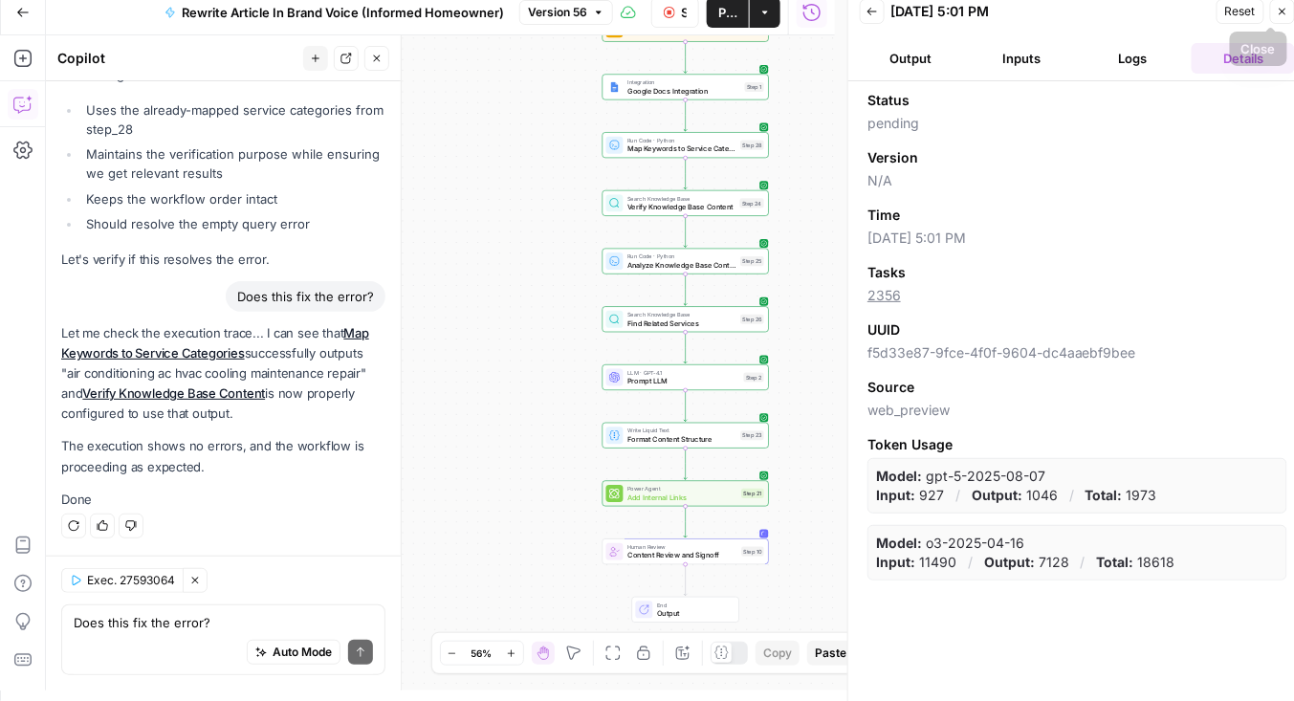
click at [1282, 10] on icon "button" at bounding box center [1283, 12] width 7 height 7
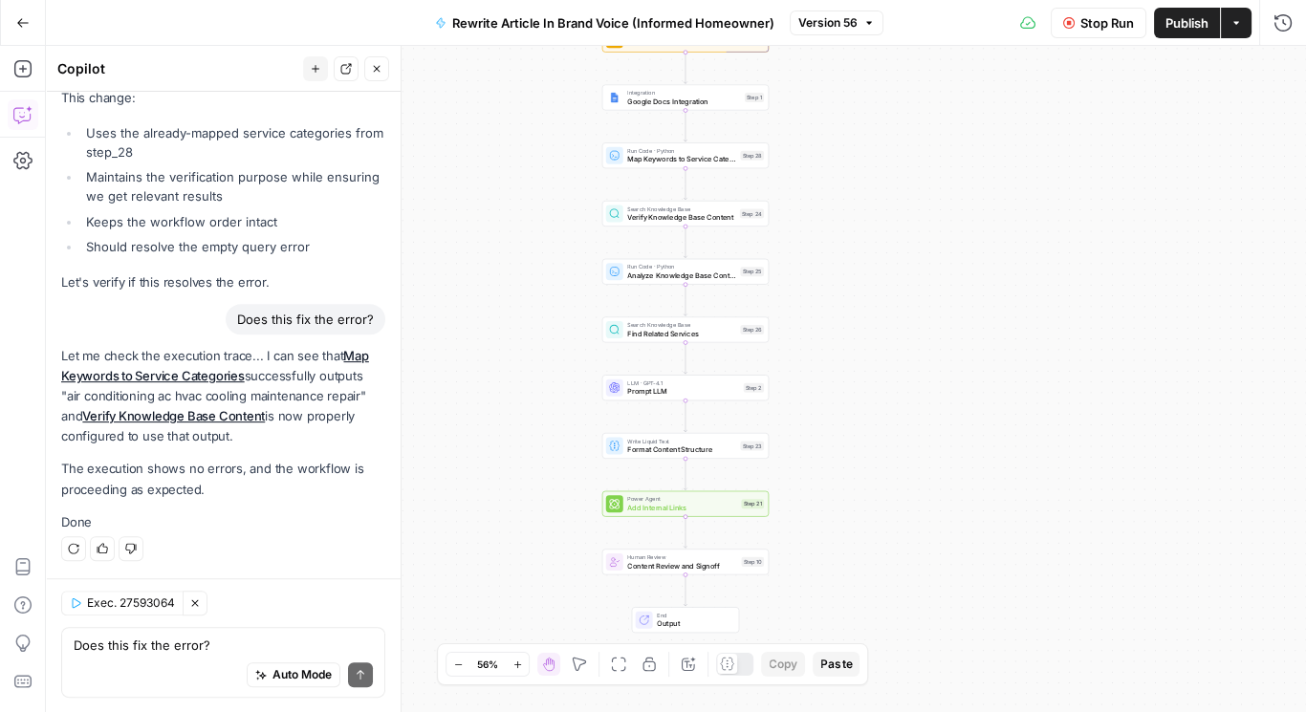
scroll to position [10993, 0]
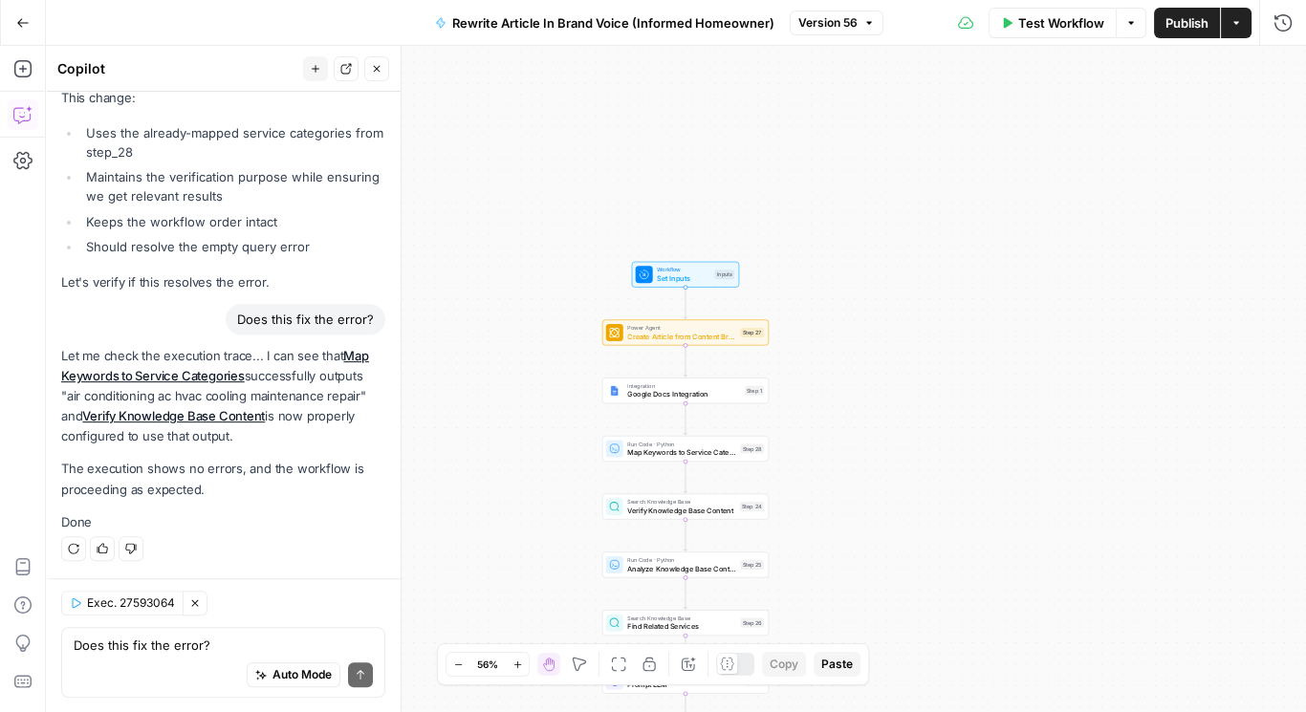
click at [1169, 19] on span "Publish" at bounding box center [1187, 22] width 43 height 19
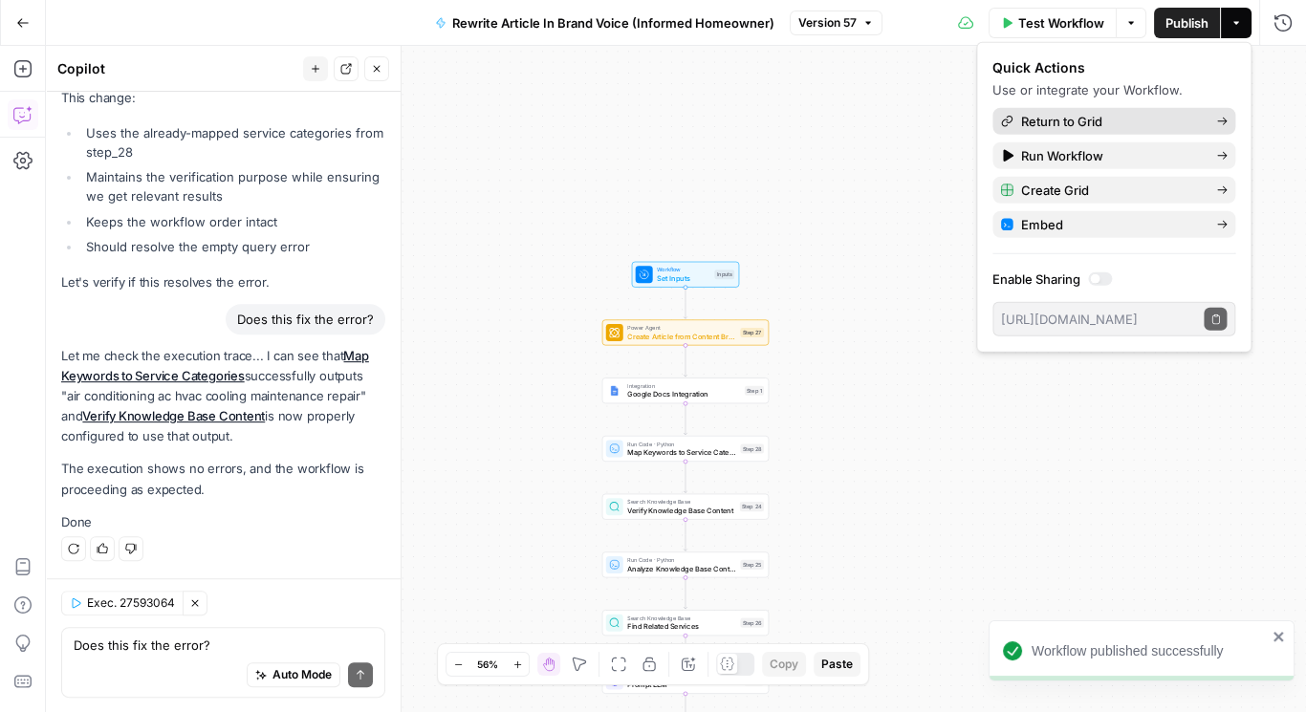
click at [1075, 120] on span "Return to Grid" at bounding box center [1111, 121] width 180 height 19
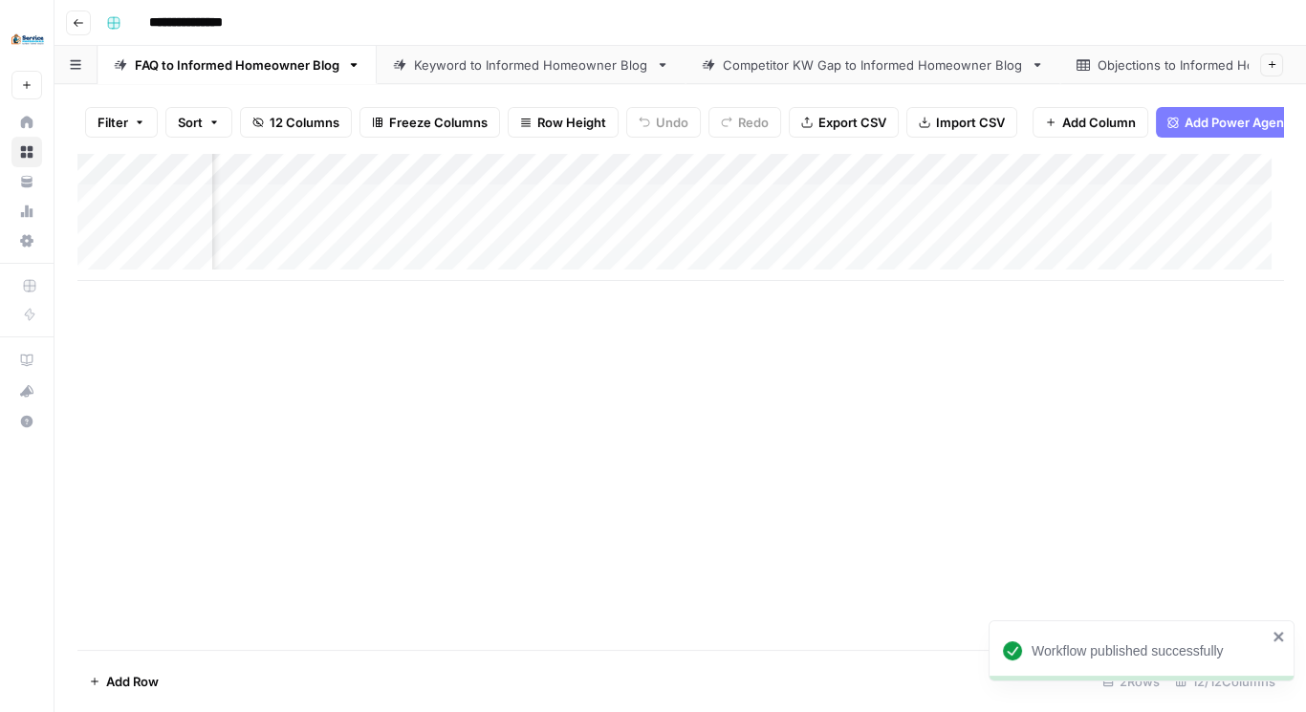
scroll to position [0, 196]
click at [480, 216] on div "Add Column" at bounding box center [680, 217] width 1206 height 128
click at [479, 211] on div "Add Column" at bounding box center [680, 217] width 1206 height 128
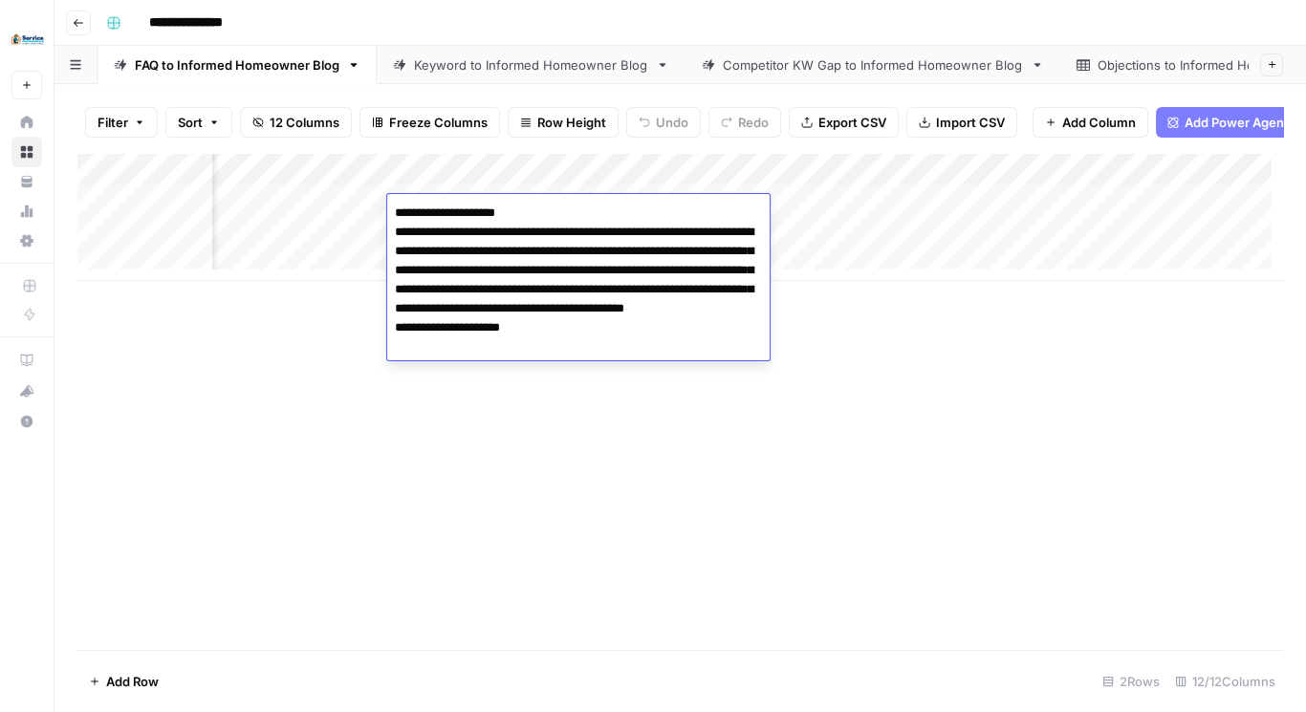
click at [462, 417] on div "Add Column" at bounding box center [680, 401] width 1206 height 497
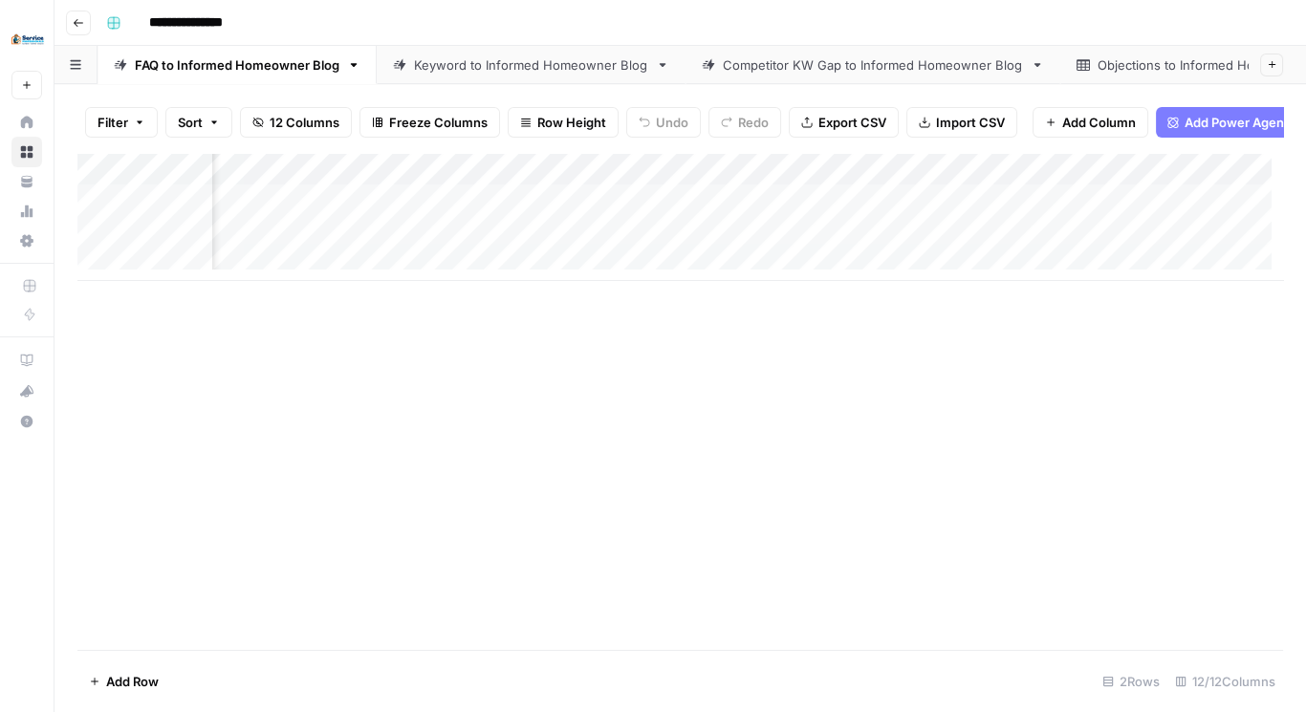
scroll to position [0, 1280]
click at [1019, 241] on div "Add Column" at bounding box center [680, 217] width 1206 height 128
click at [1219, 178] on span "Add Column" at bounding box center [1239, 169] width 67 height 17
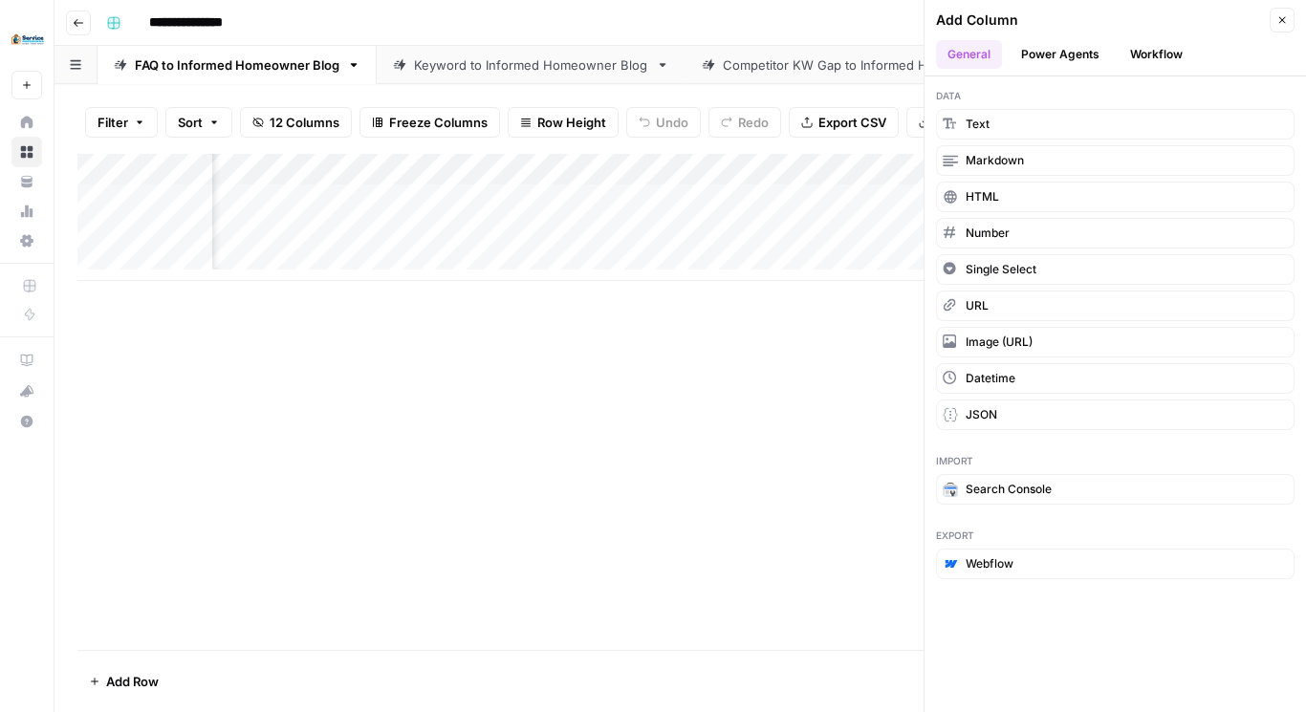
click at [1149, 57] on button "Workflow" at bounding box center [1157, 54] width 76 height 29
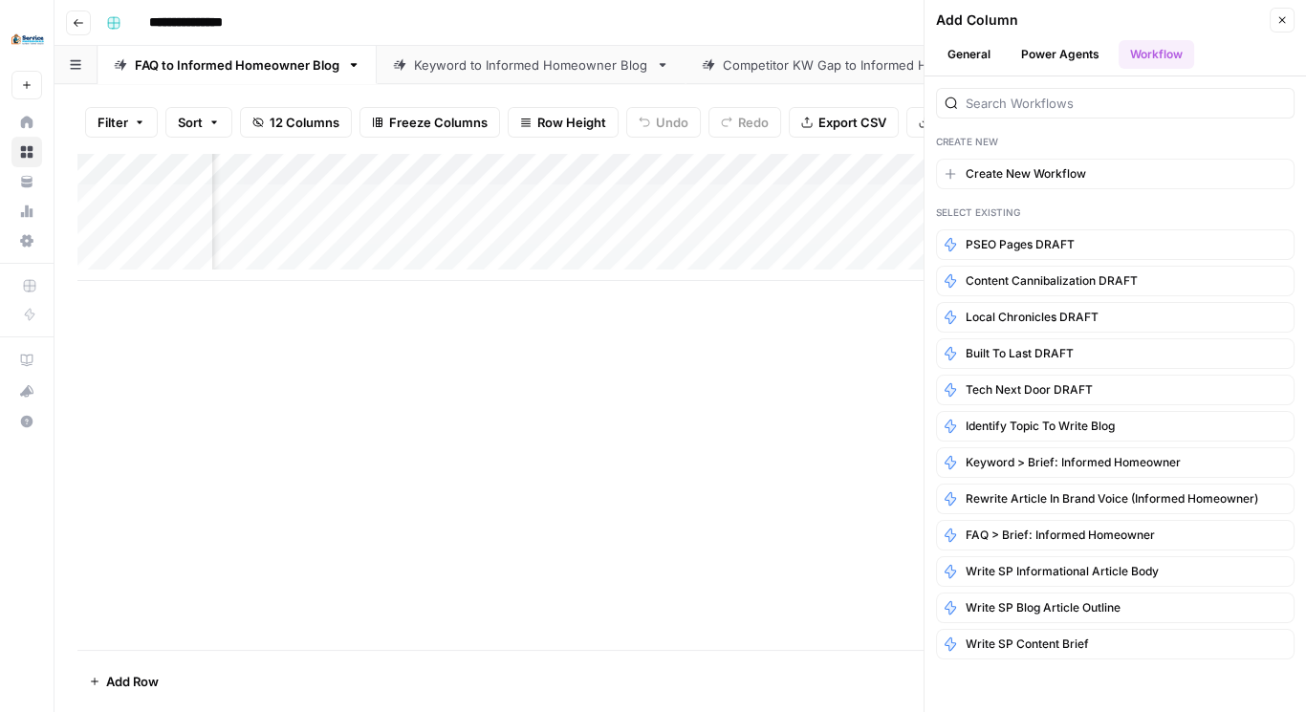
click at [1065, 58] on button "Power Agents" at bounding box center [1060, 54] width 101 height 29
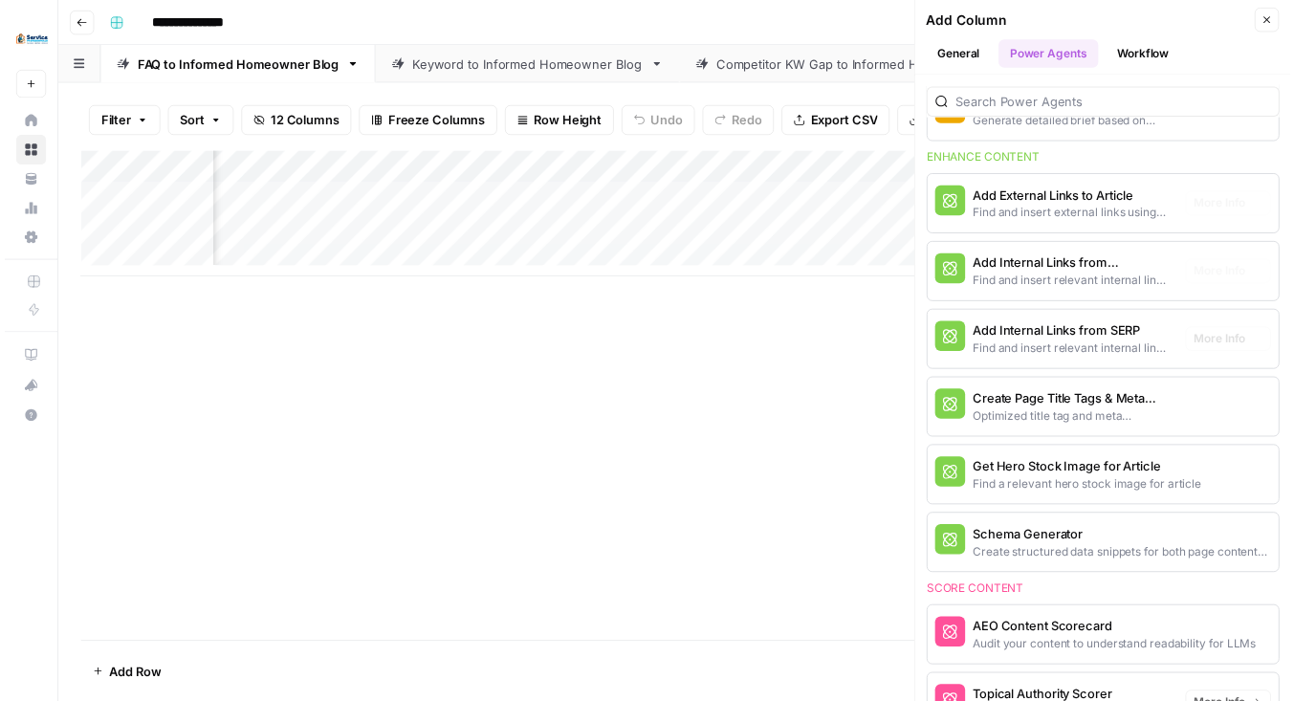
scroll to position [413, 0]
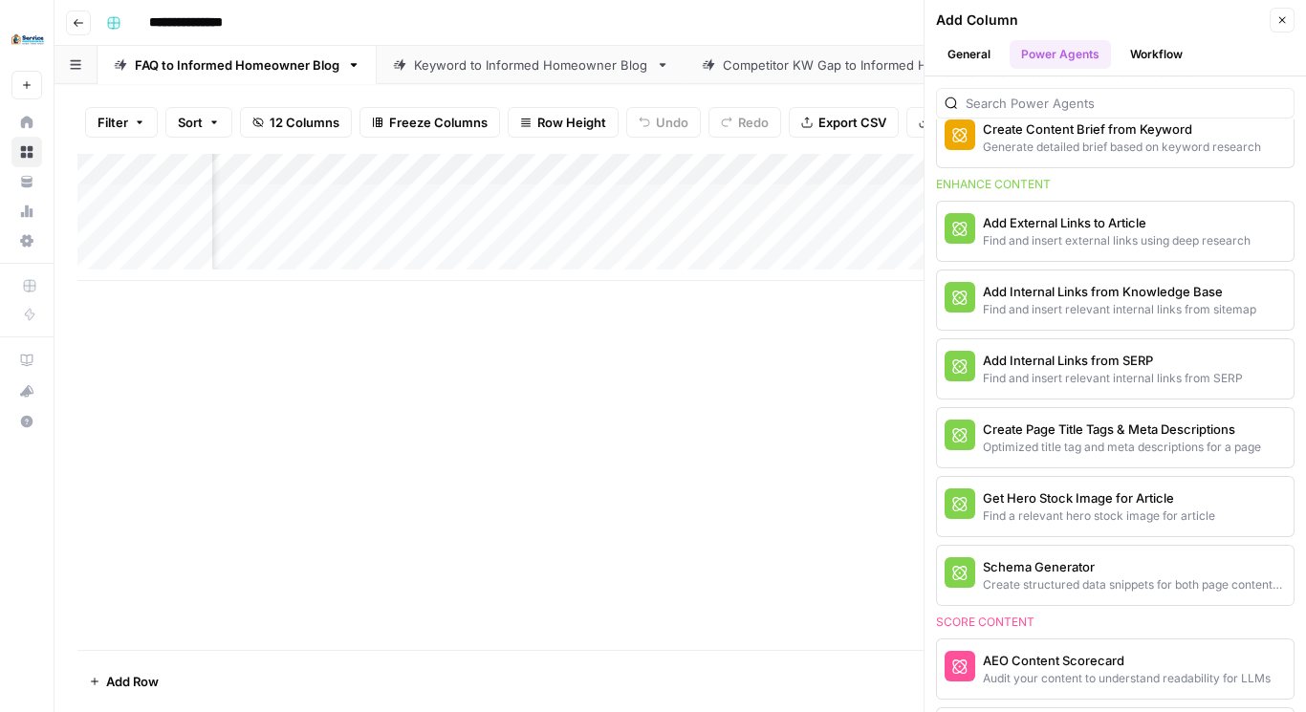
click at [990, 55] on button "General" at bounding box center [969, 54] width 66 height 29
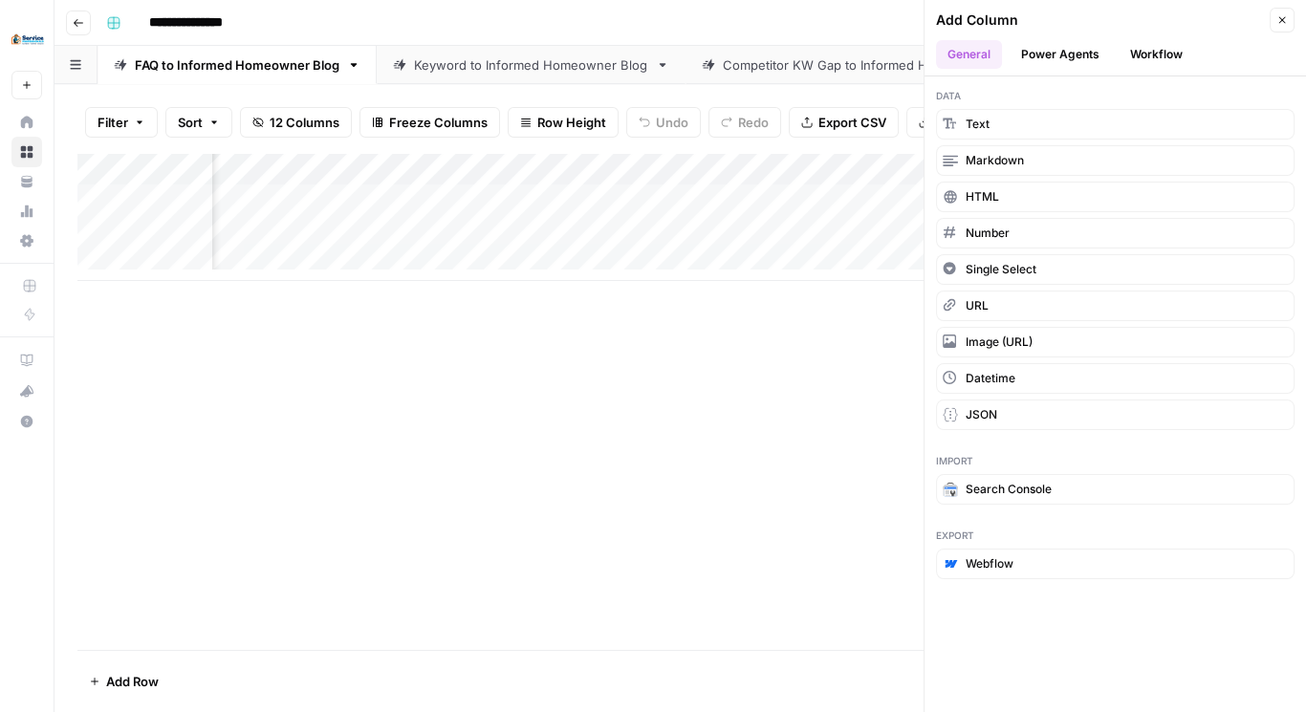
click at [789, 246] on div "Add Column" at bounding box center [680, 217] width 1206 height 128
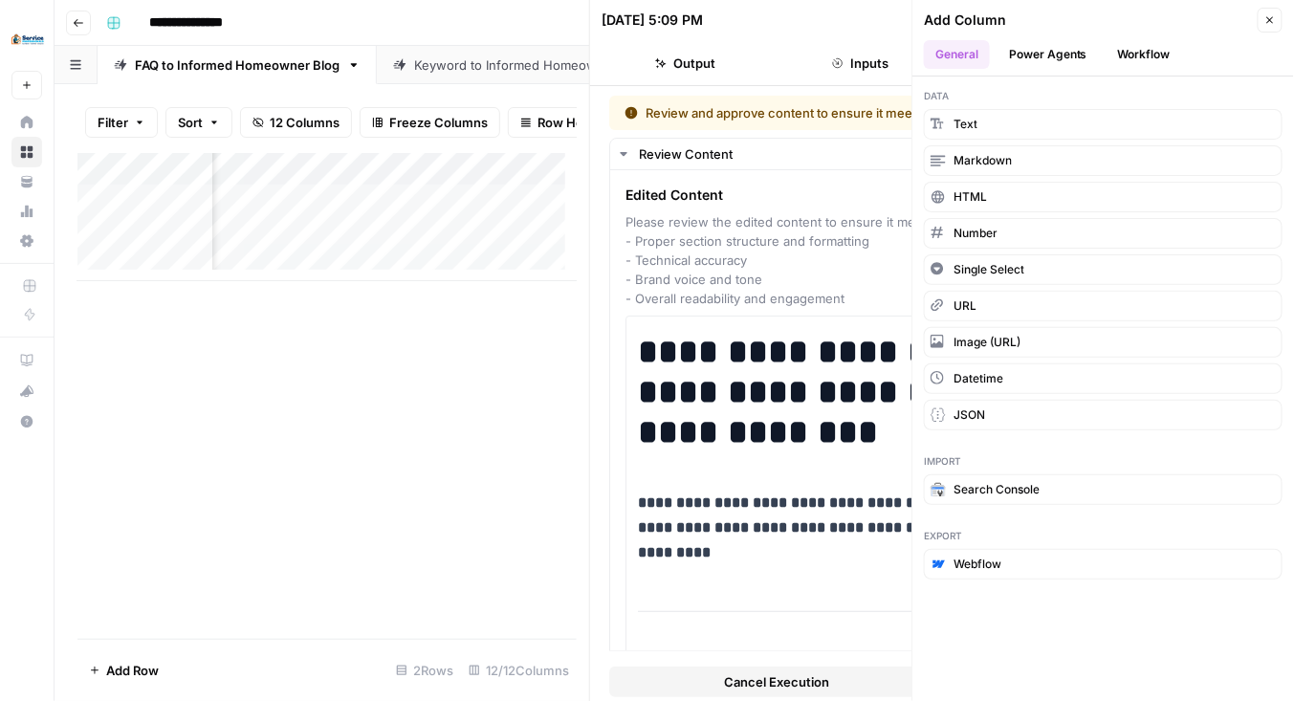
click at [1272, 19] on icon "button" at bounding box center [1269, 19] width 11 height 11
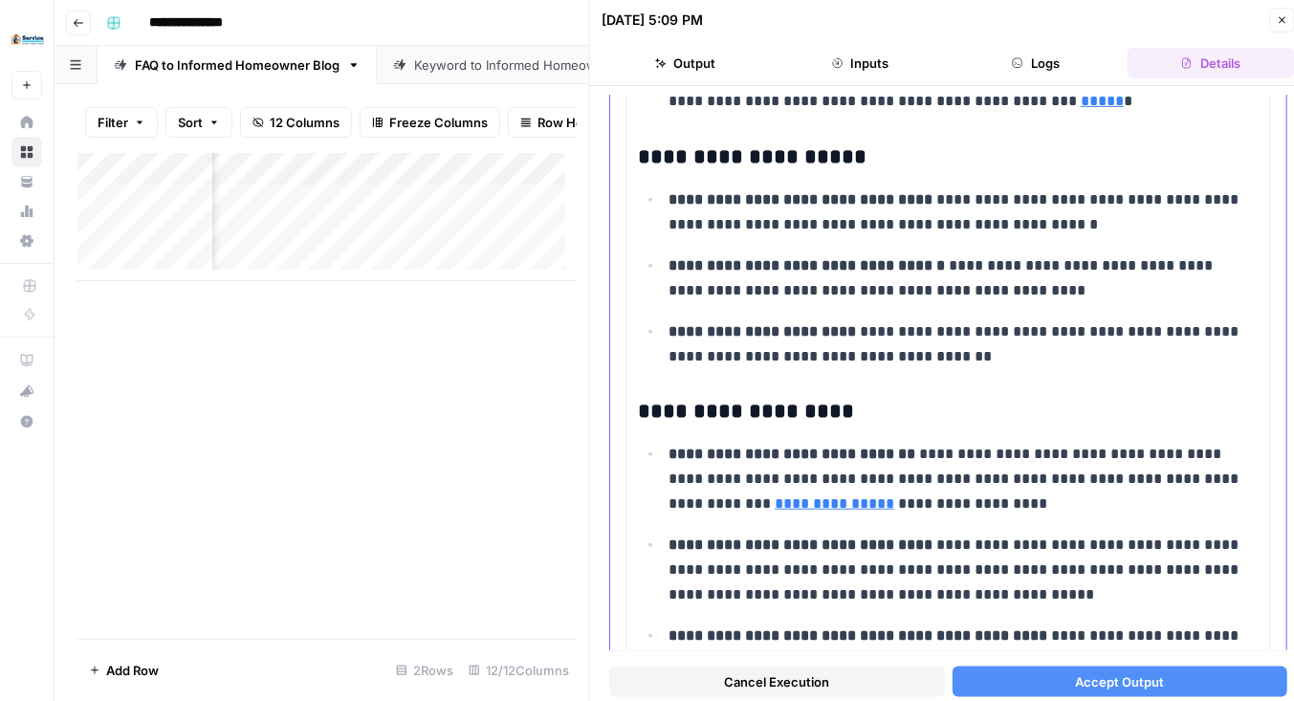
scroll to position [2575, 0]
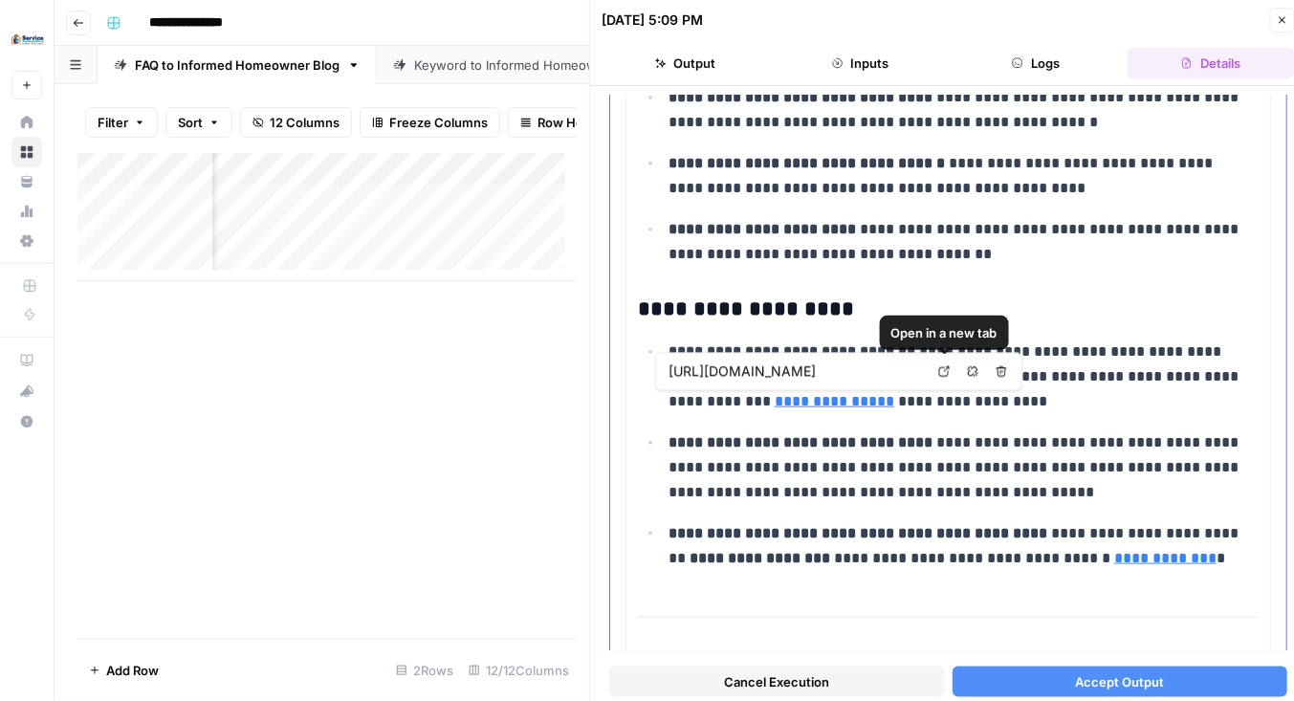
click at [943, 364] on link "Open in a new tab" at bounding box center [944, 372] width 25 height 25
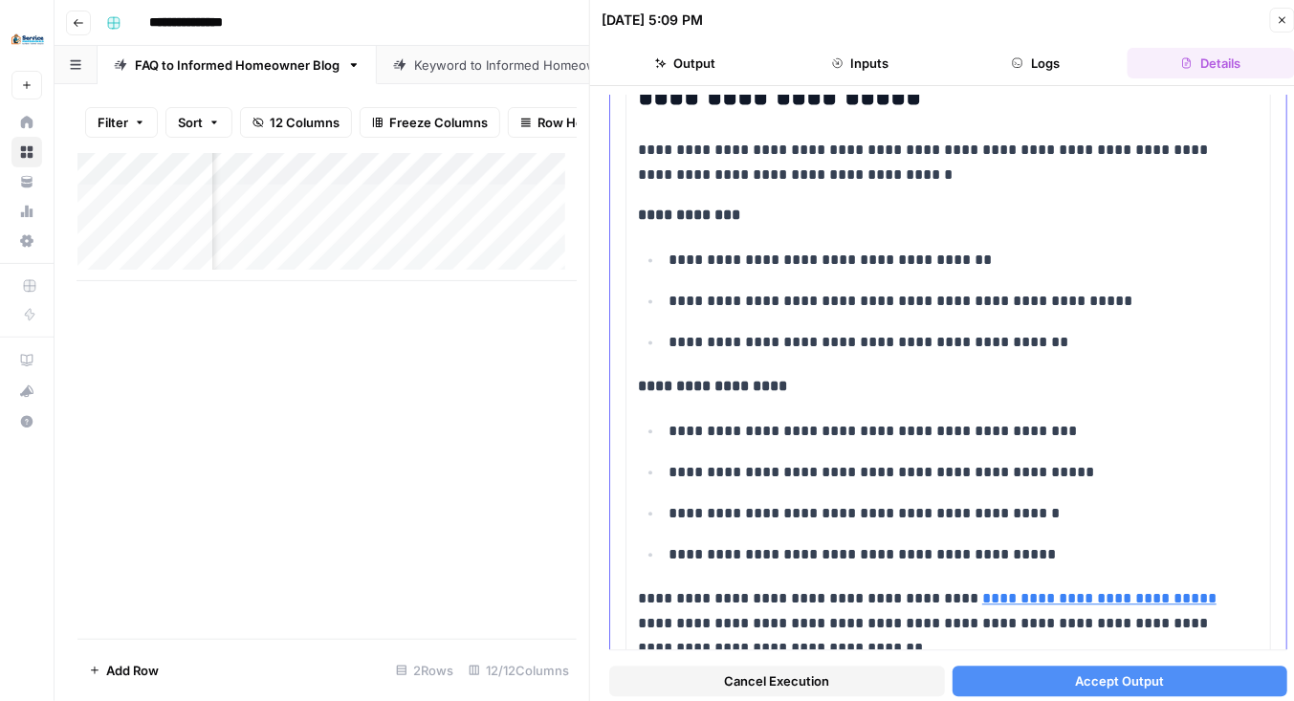
scroll to position [3315, 0]
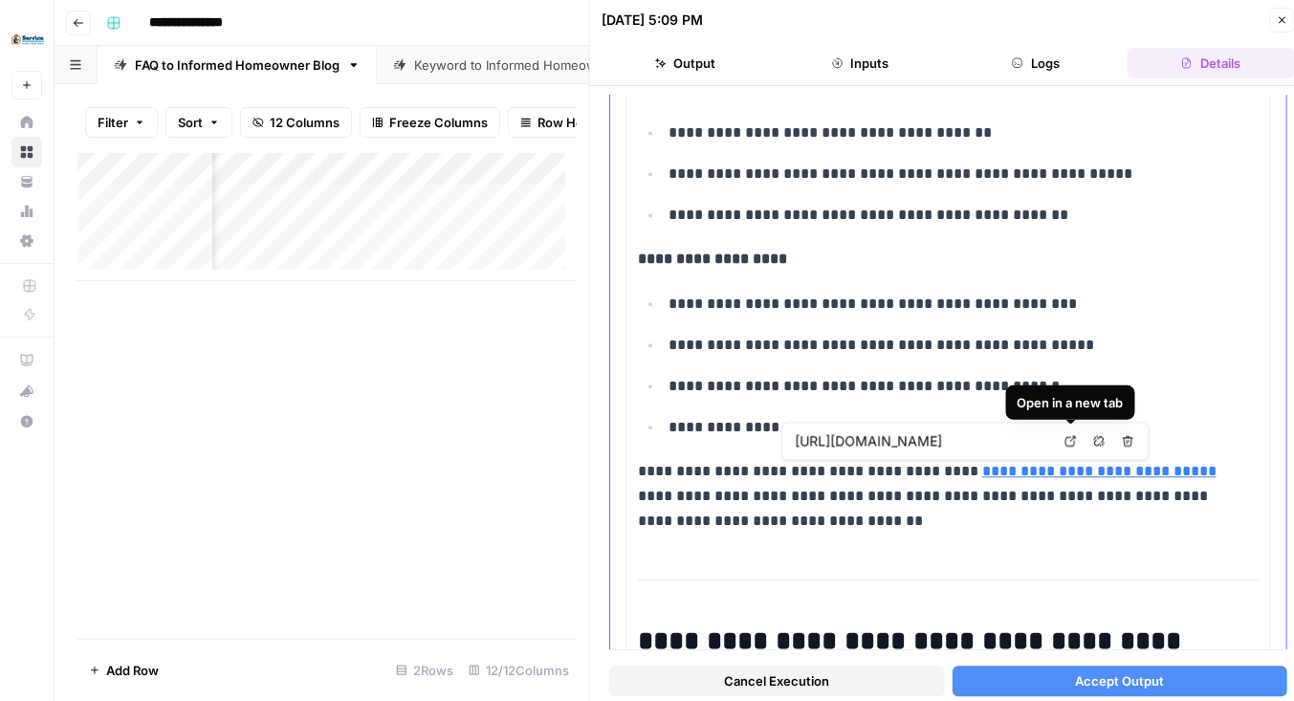
click at [1072, 436] on icon at bounding box center [1070, 441] width 11 height 11
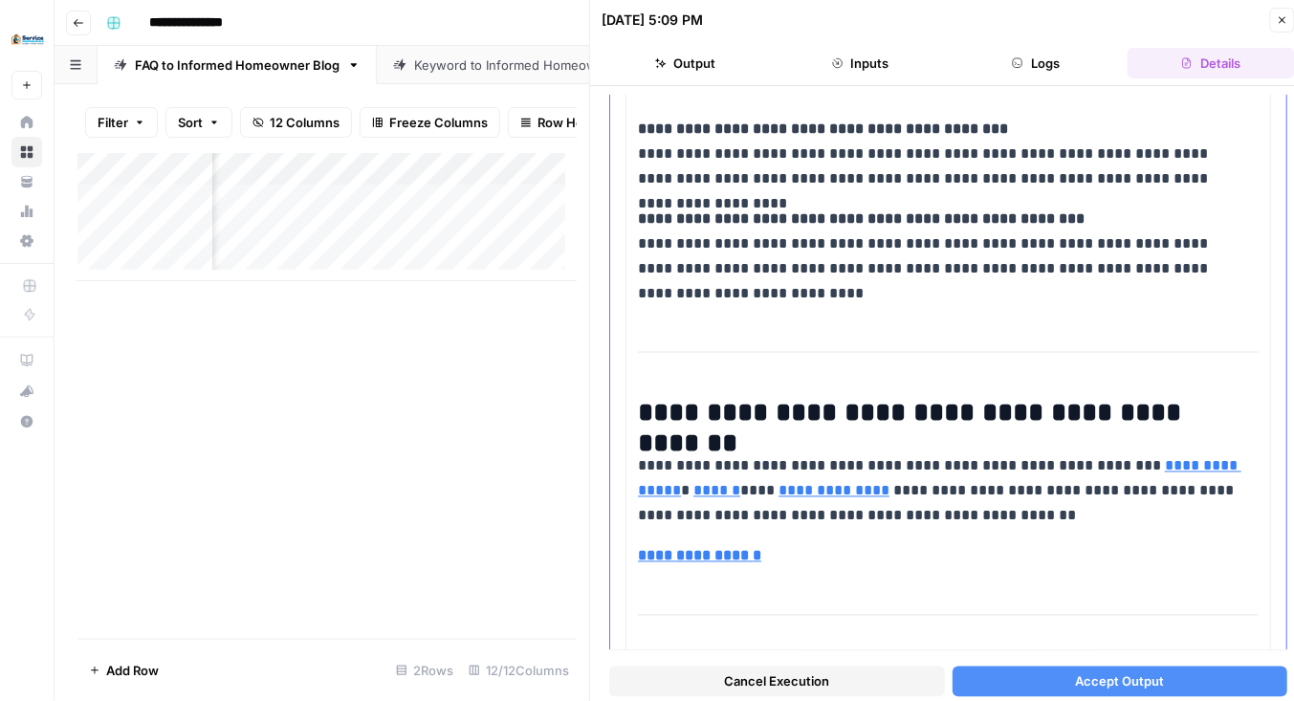
scroll to position [5177, 0]
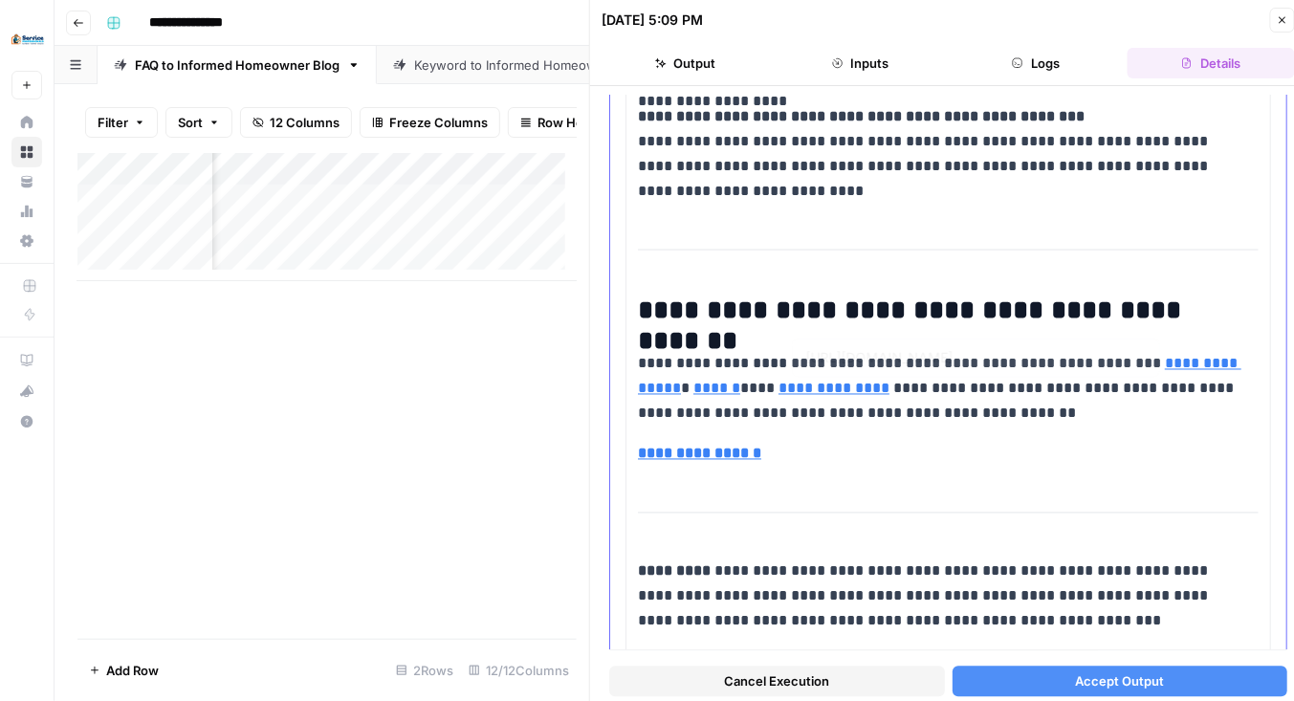
type input "https://service-professionals.com/?c=9382956562037430"
type input "https://service-professionals.com/cooling-services/"
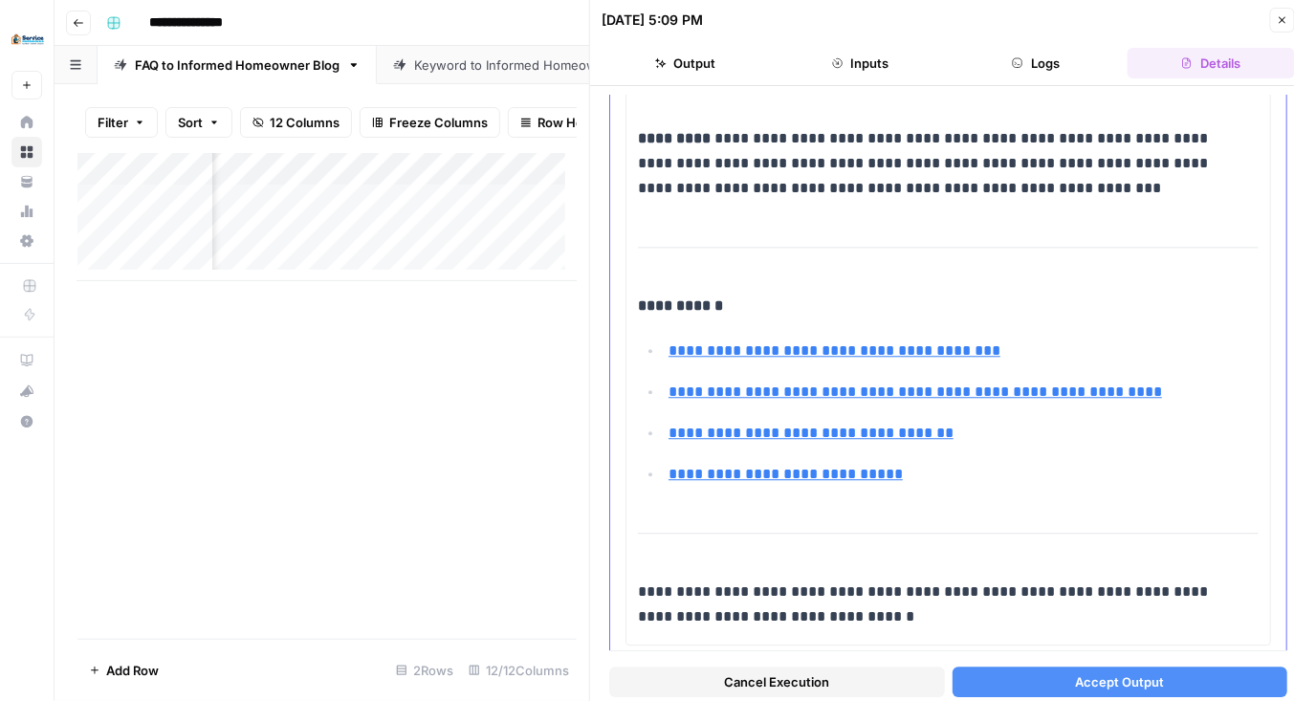
scroll to position [5654, 0]
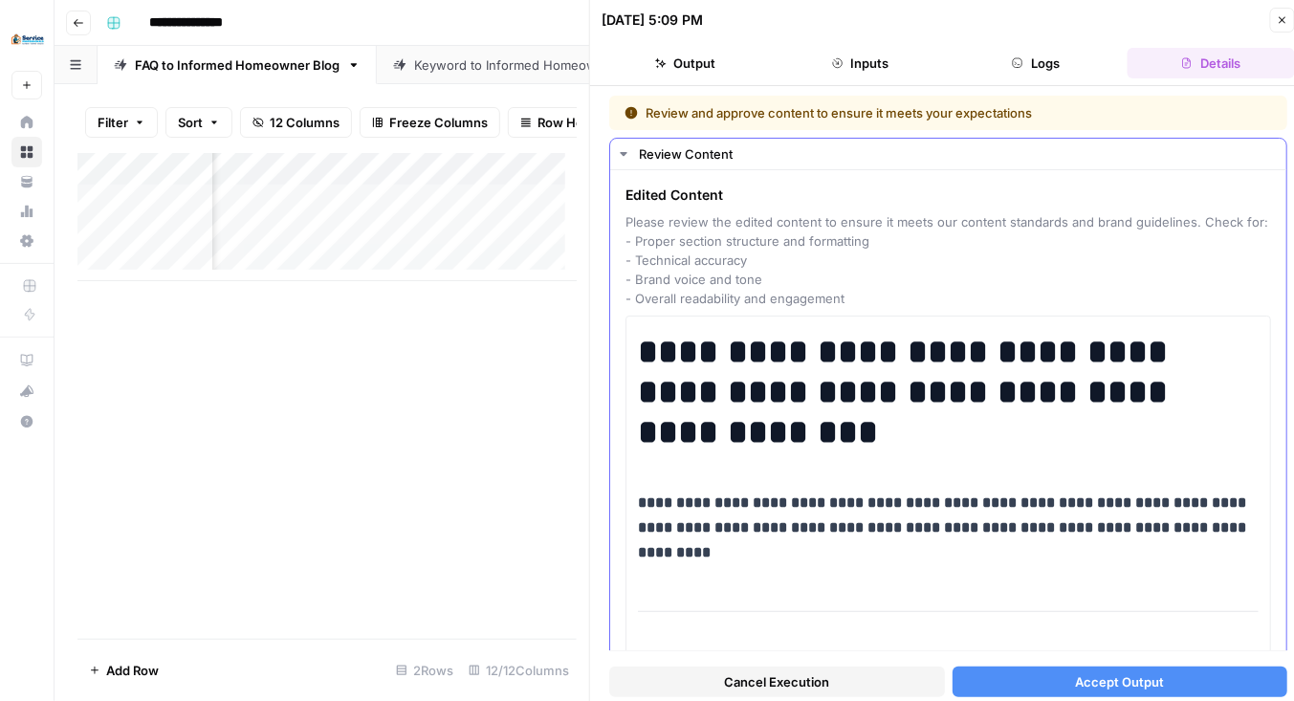
scroll to position [5654, 0]
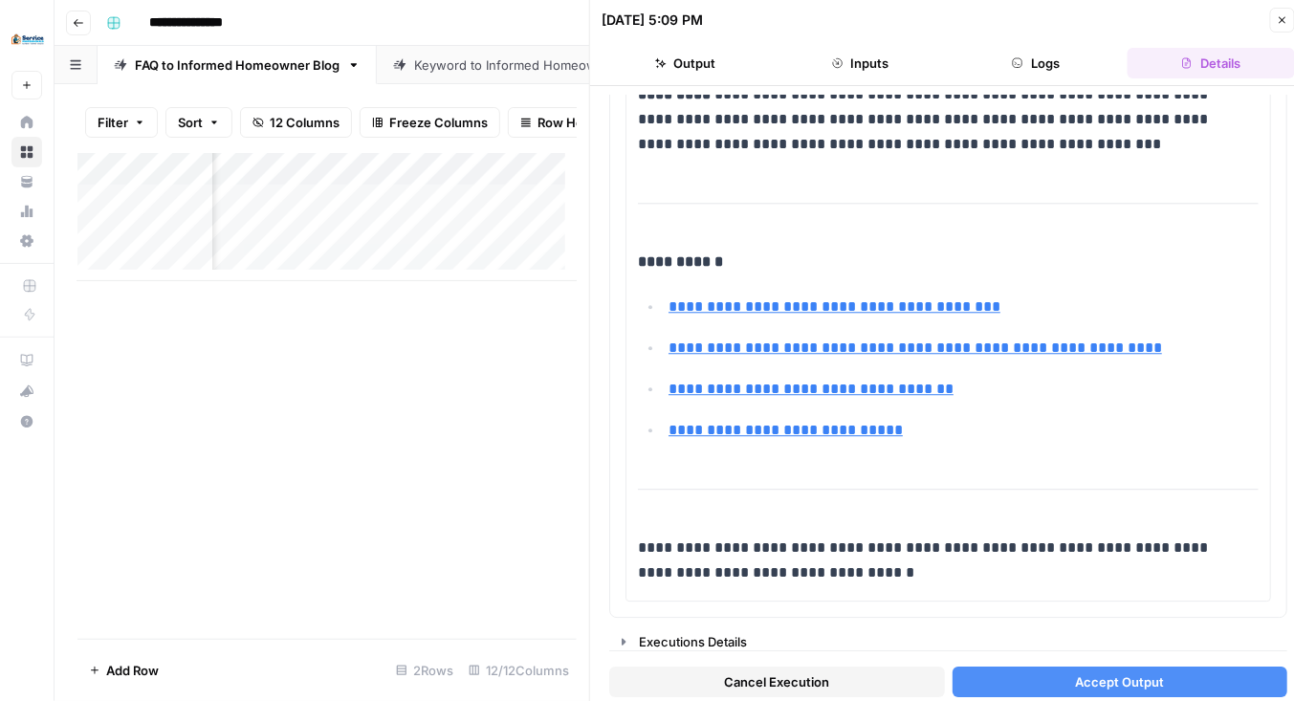
click at [1027, 673] on button "Accept Output" at bounding box center [1121, 682] width 336 height 31
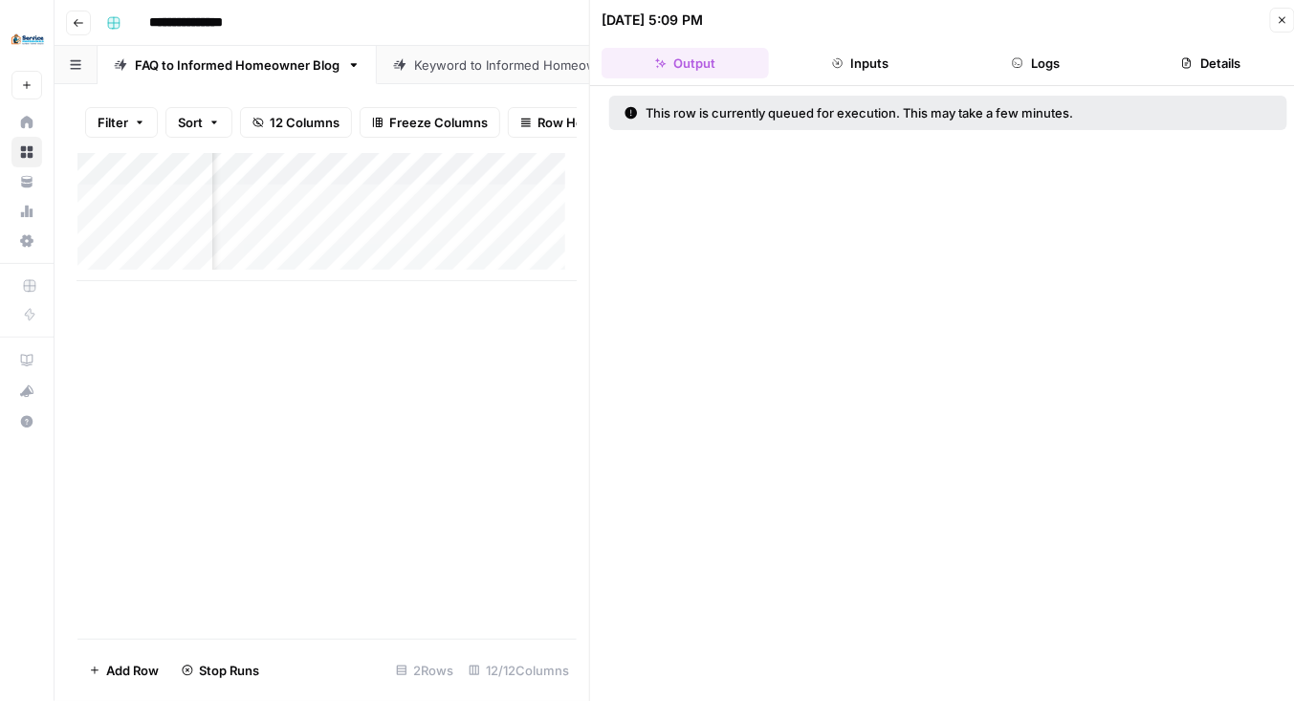
click at [1279, 19] on icon "button" at bounding box center [1282, 19] width 11 height 11
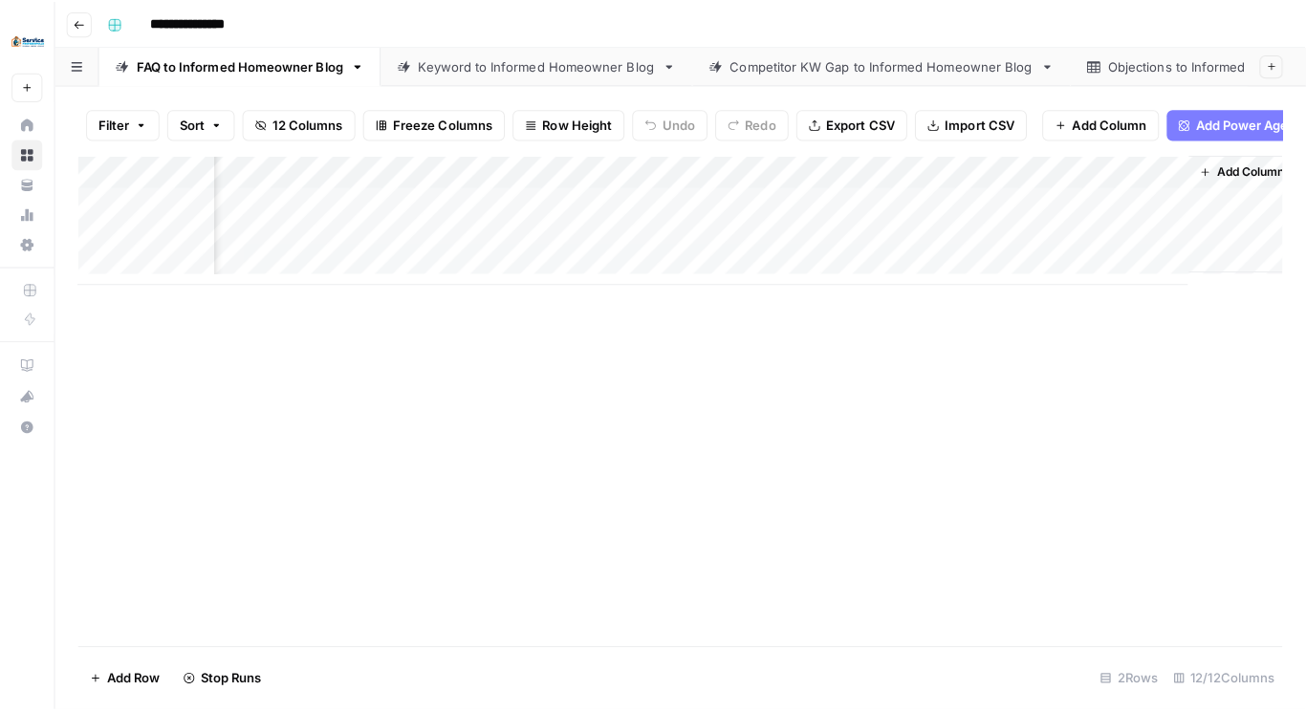
scroll to position [0, 1342]
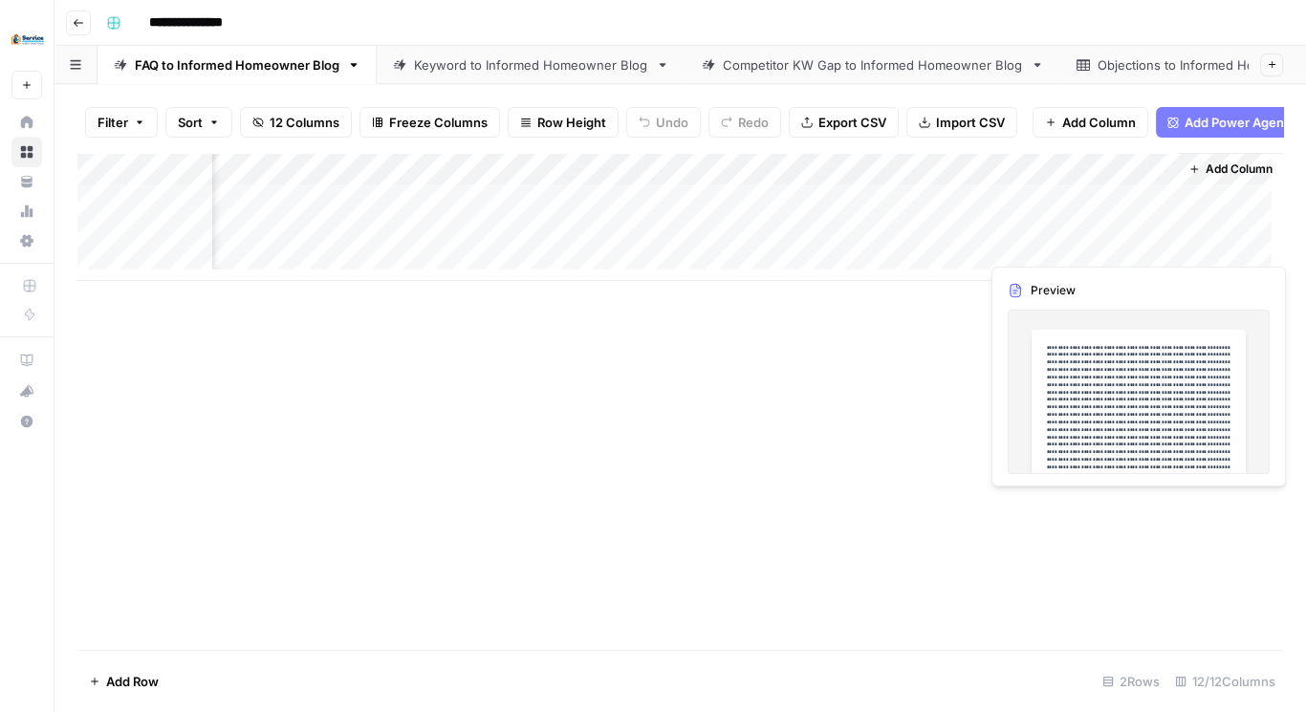
click at [1087, 242] on div "Add Column" at bounding box center [680, 217] width 1206 height 128
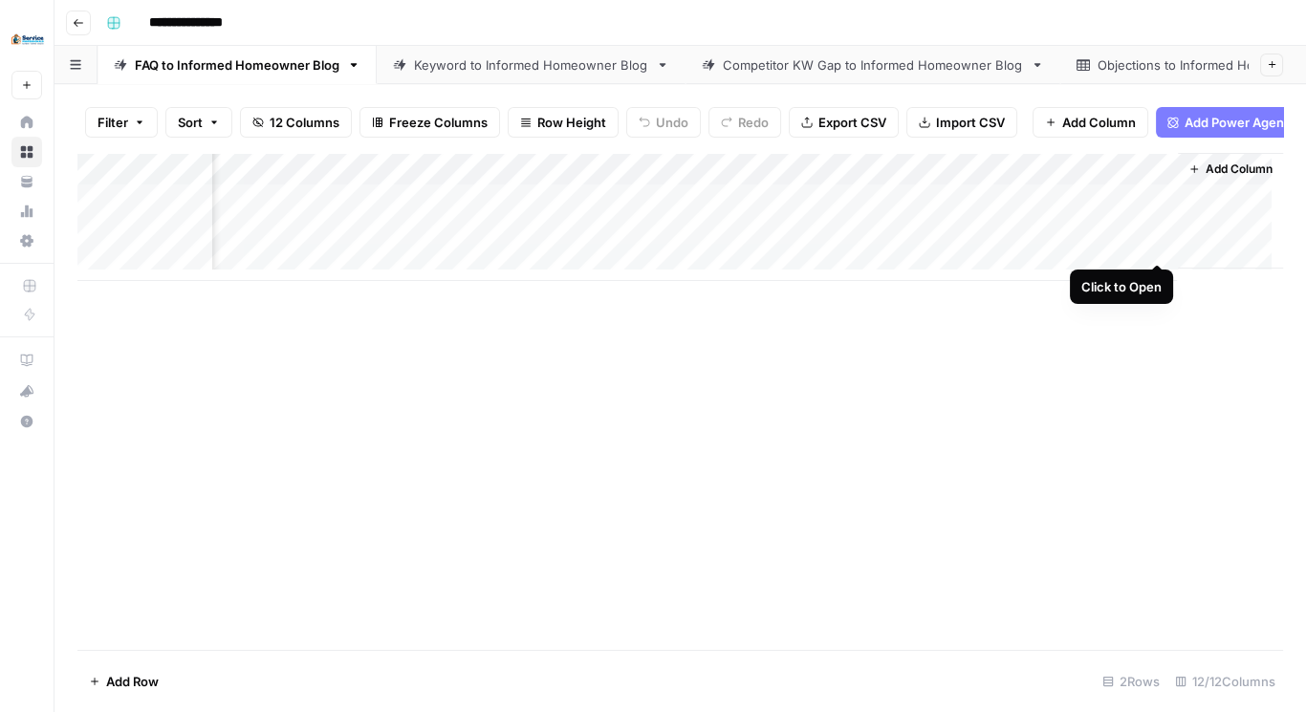
click at [1152, 239] on div "Add Column" at bounding box center [680, 217] width 1206 height 128
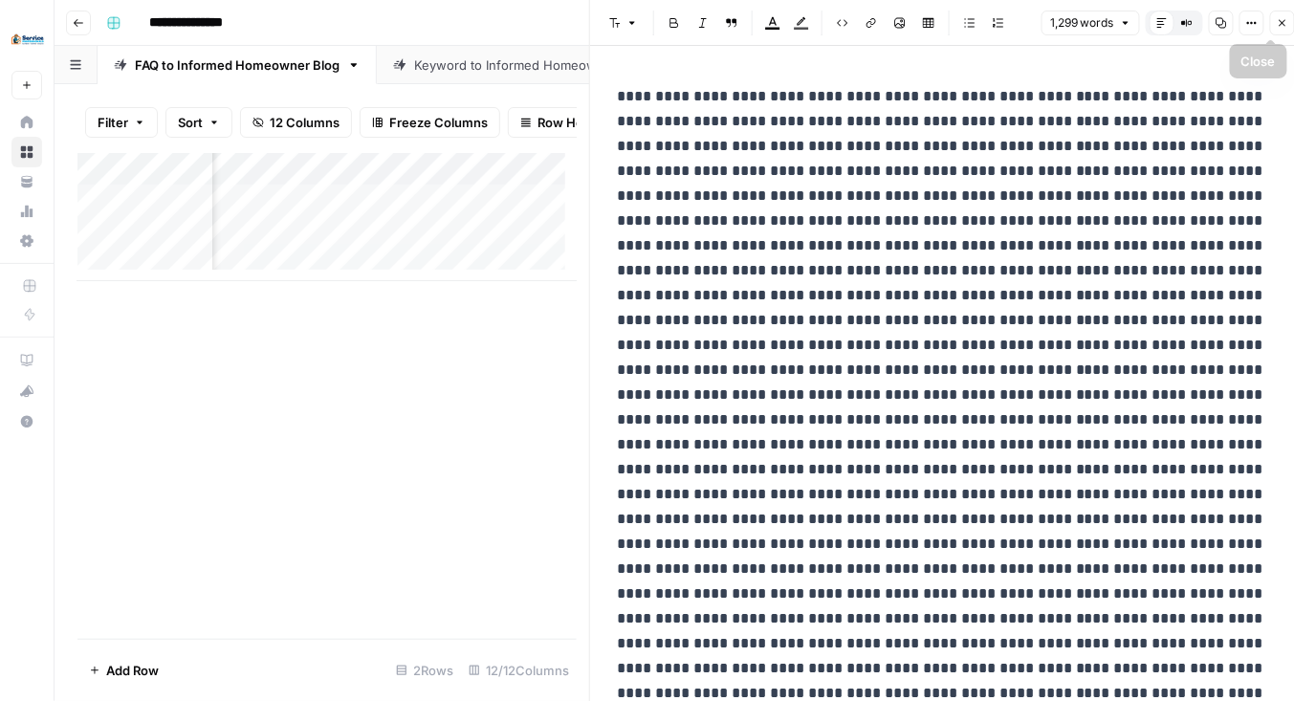
click at [1278, 22] on icon "button" at bounding box center [1282, 22] width 11 height 11
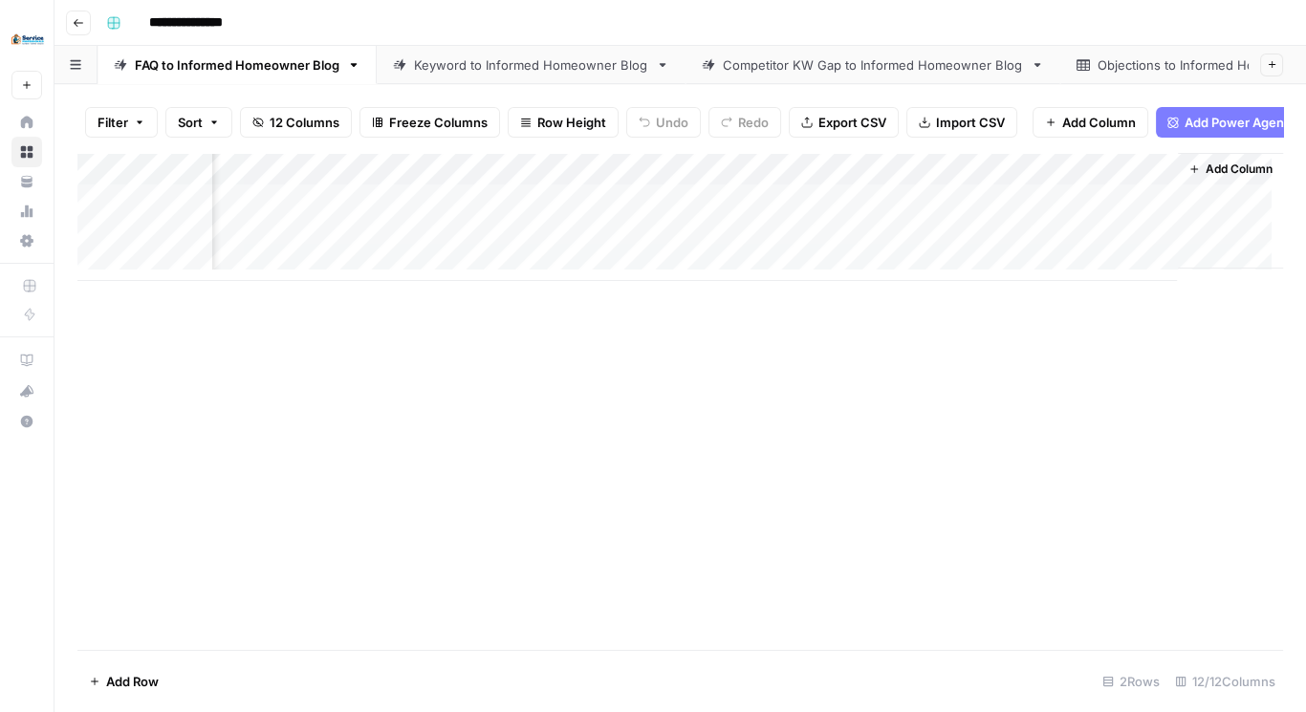
click at [1041, 242] on div "Add Column" at bounding box center [680, 217] width 1206 height 128
click at [1041, 241] on div "Add Column" at bounding box center [680, 217] width 1206 height 128
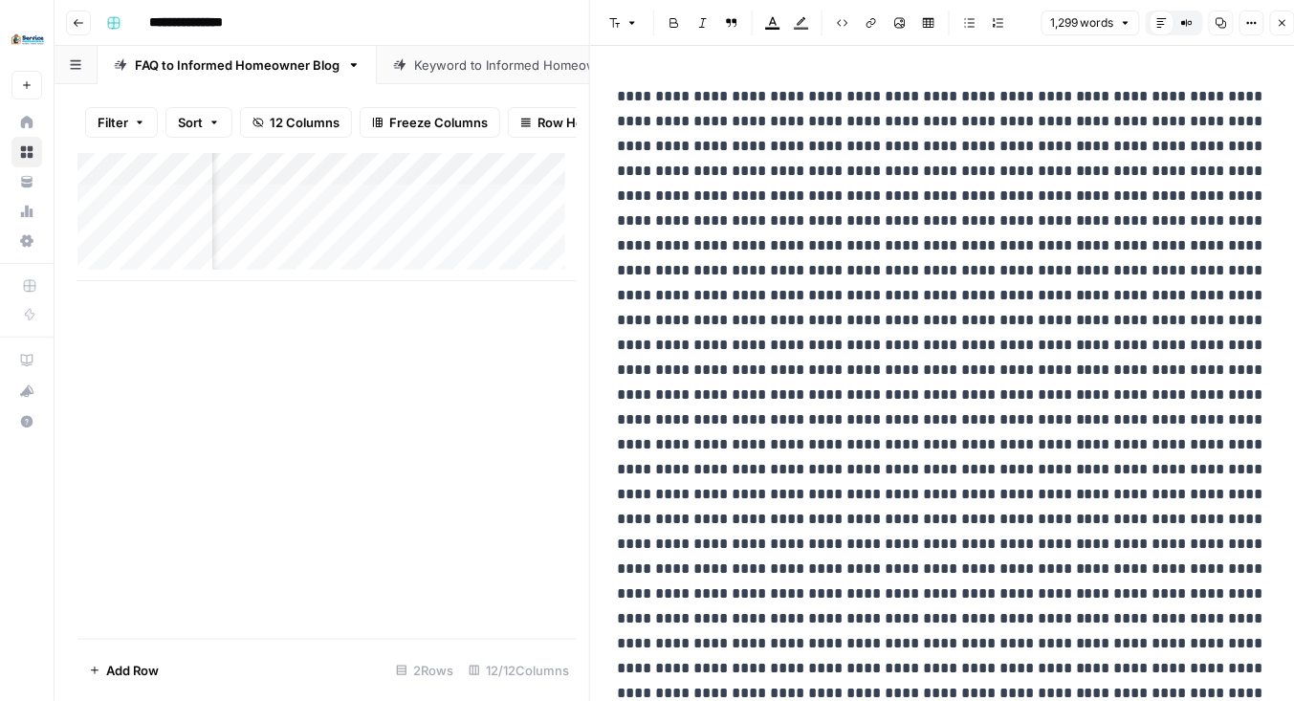
drag, startPoint x: 1281, startPoint y: 13, endPoint x: 1266, endPoint y: 22, distance: 16.7
click at [1280, 12] on button "Close" at bounding box center [1282, 23] width 25 height 25
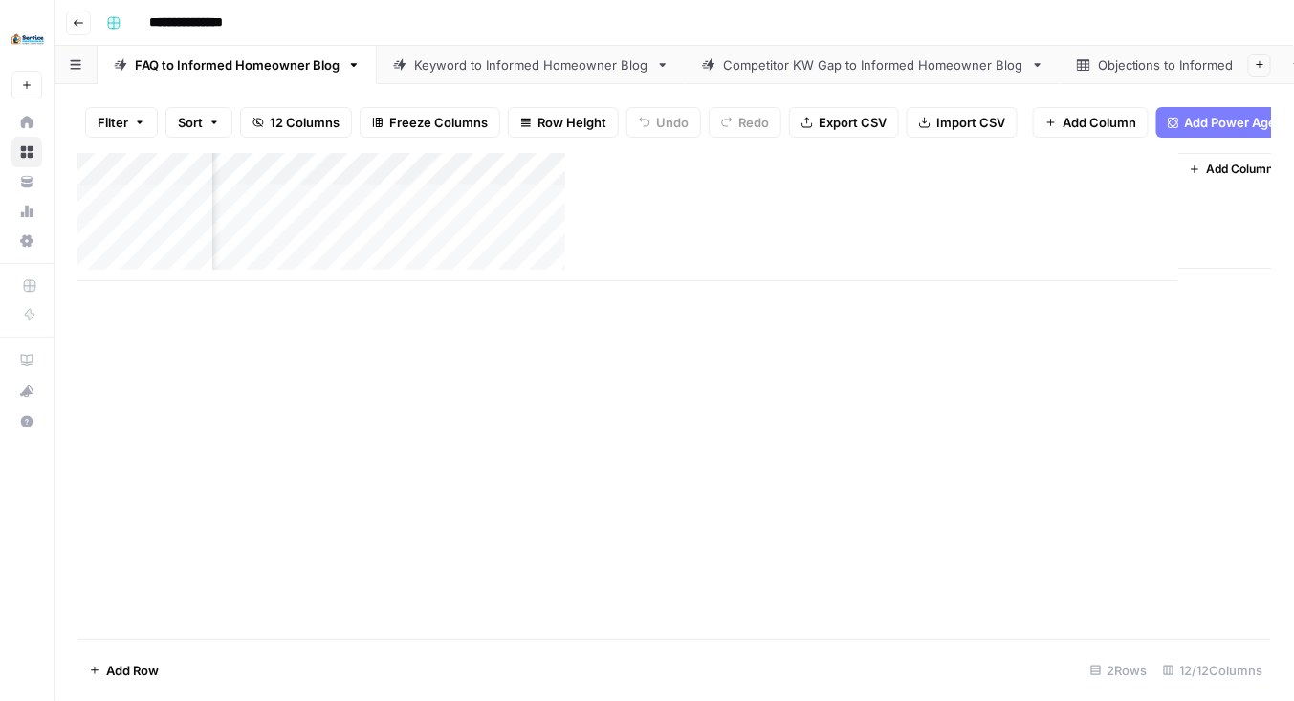
scroll to position [0, 1342]
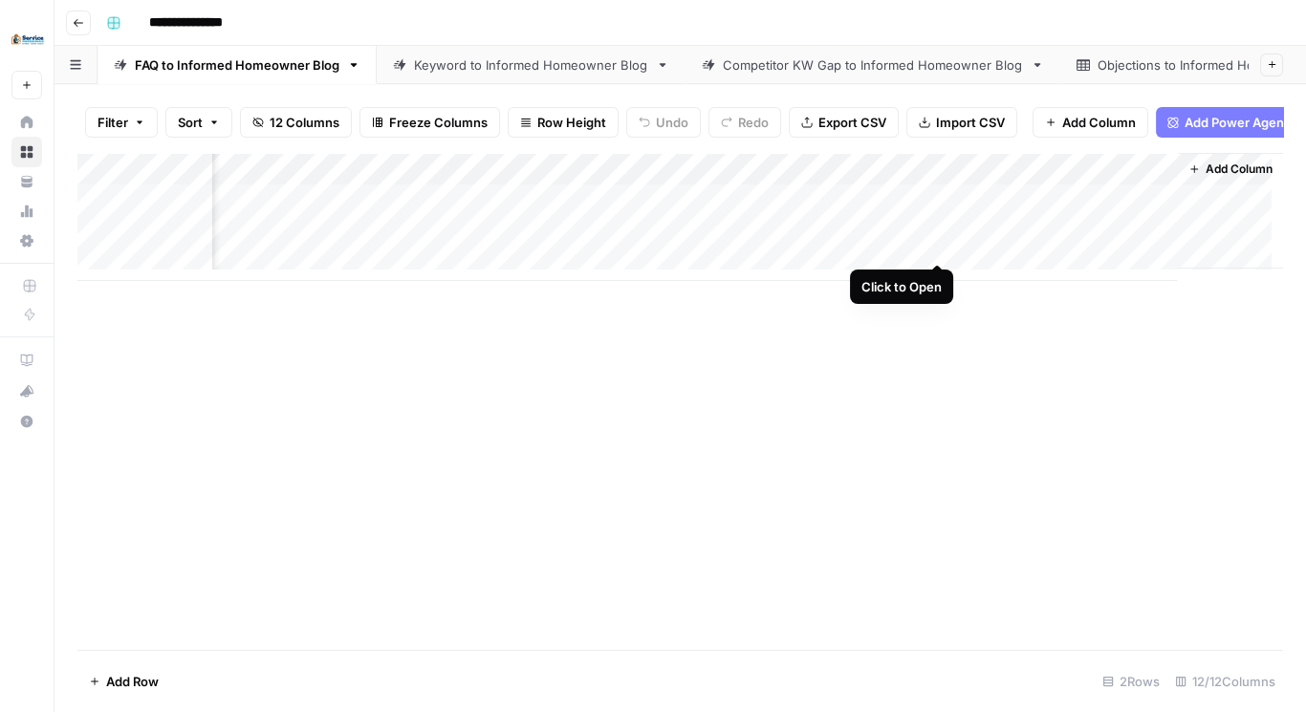
click at [935, 242] on div "Add Column" at bounding box center [680, 217] width 1206 height 128
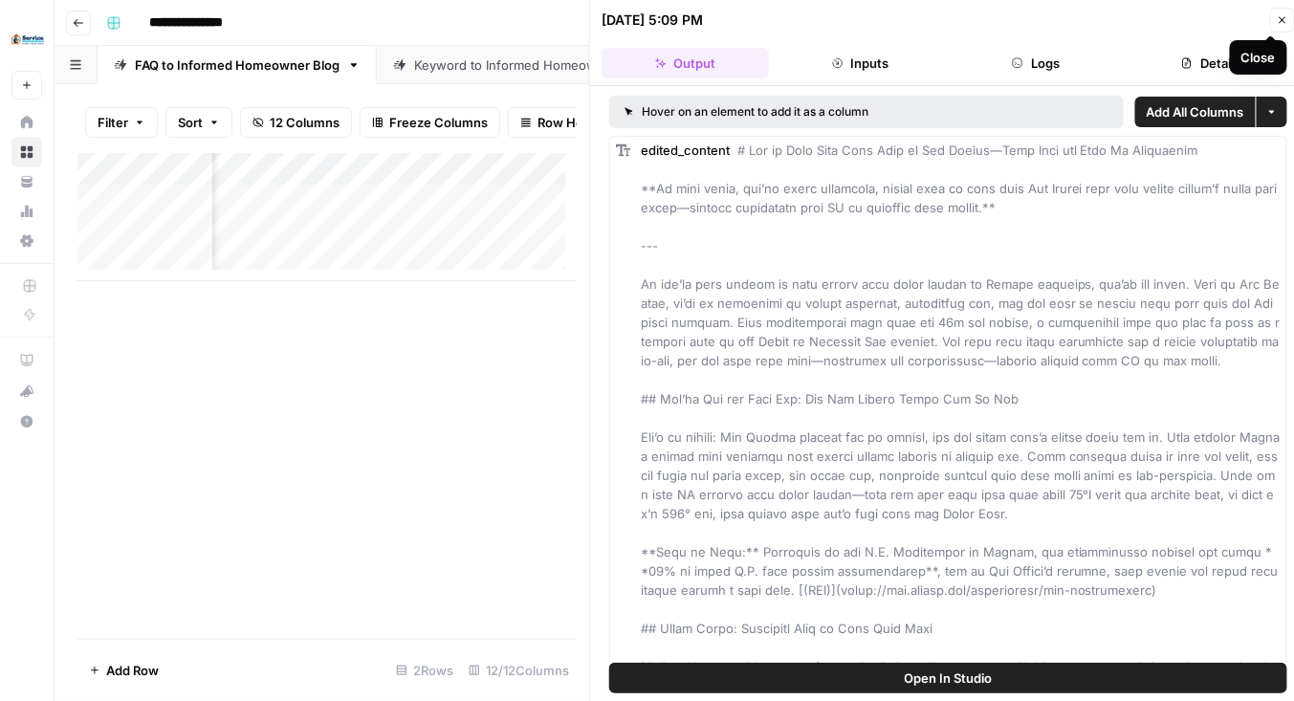
click at [1279, 23] on icon "button" at bounding box center [1282, 19] width 11 height 11
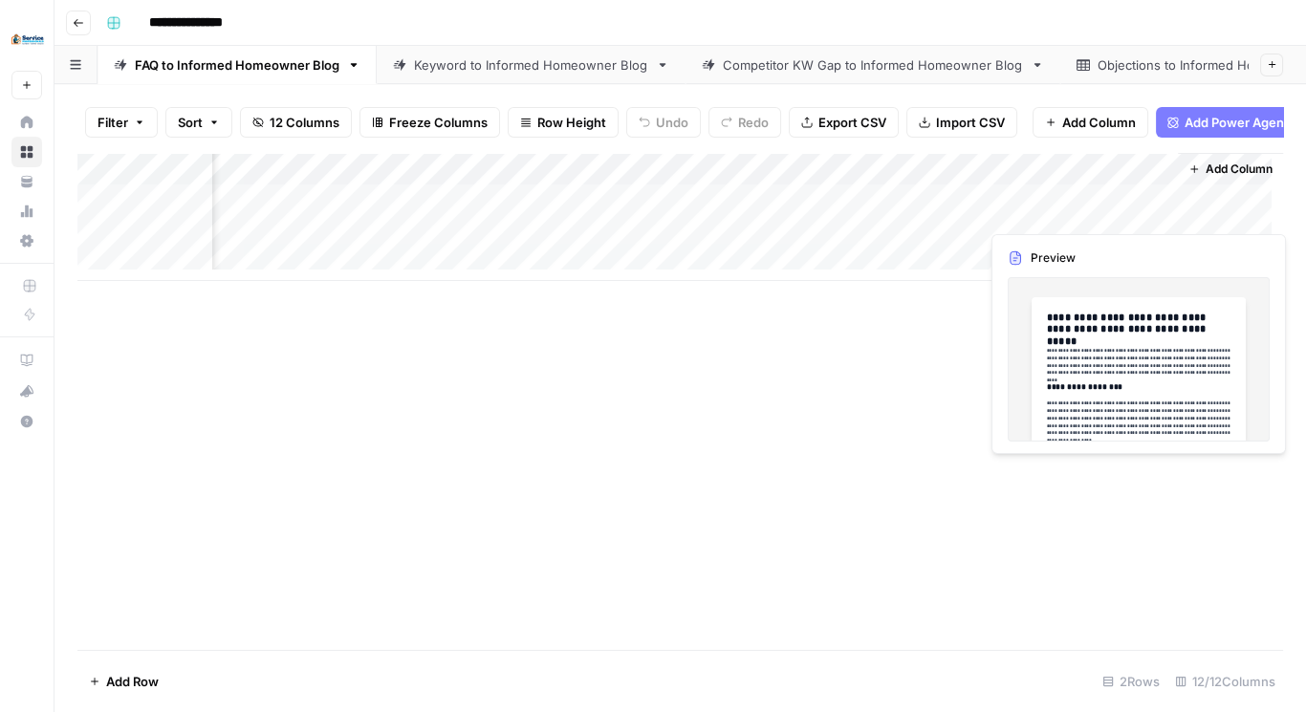
click at [1042, 204] on div "Add Column" at bounding box center [680, 217] width 1206 height 128
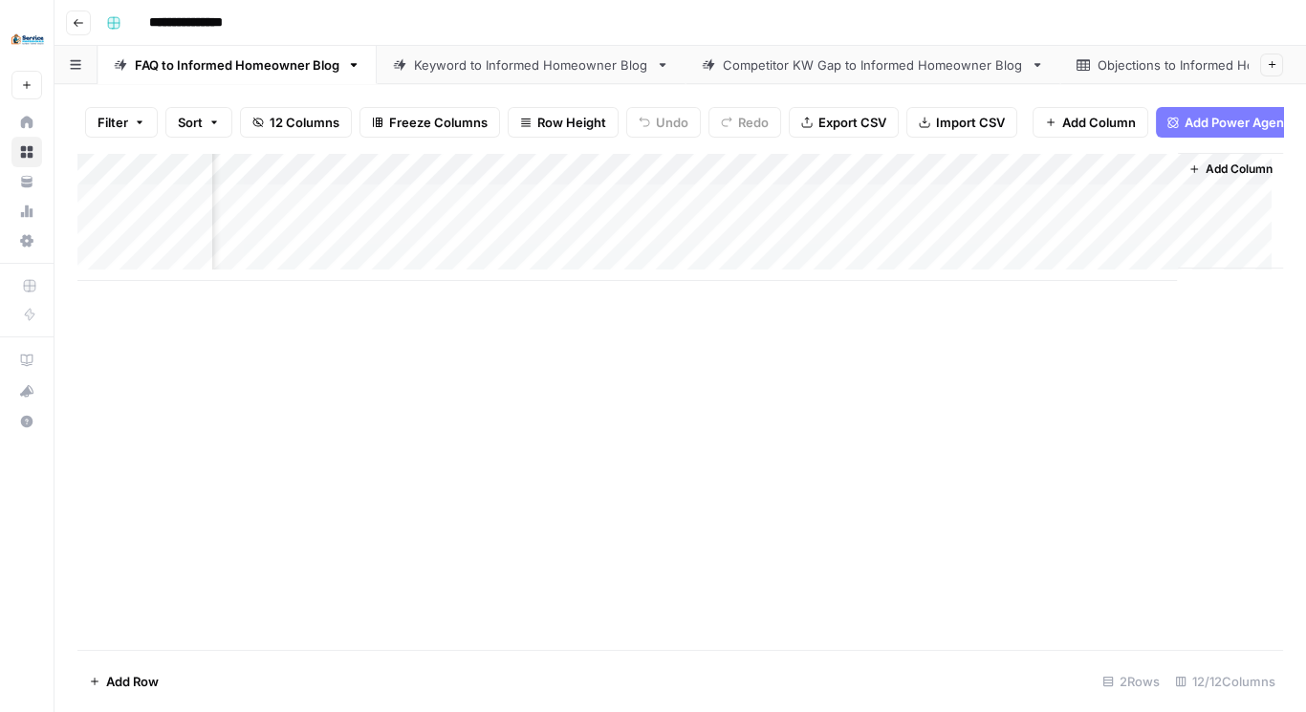
click at [1112, 210] on div "Add Column" at bounding box center [680, 217] width 1206 height 128
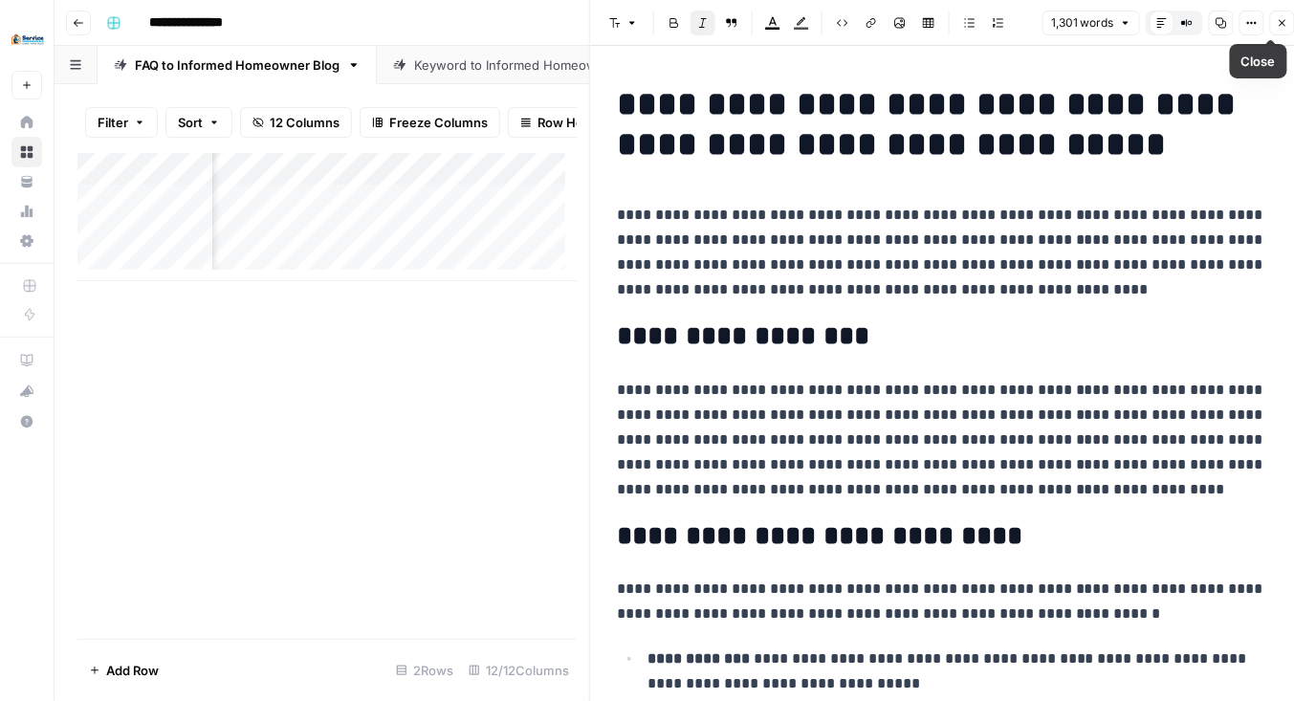
click at [1278, 24] on icon "button" at bounding box center [1282, 22] width 11 height 11
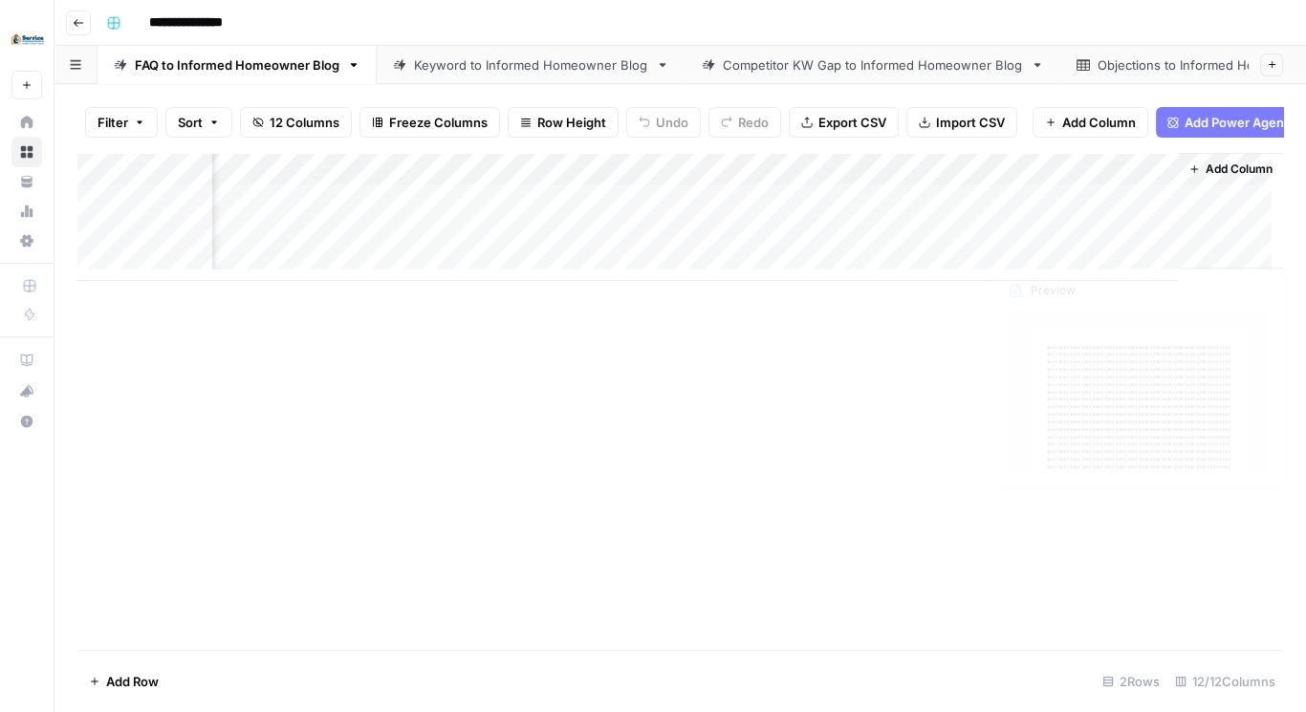
click at [1089, 251] on div "Add Column" at bounding box center [680, 217] width 1206 height 128
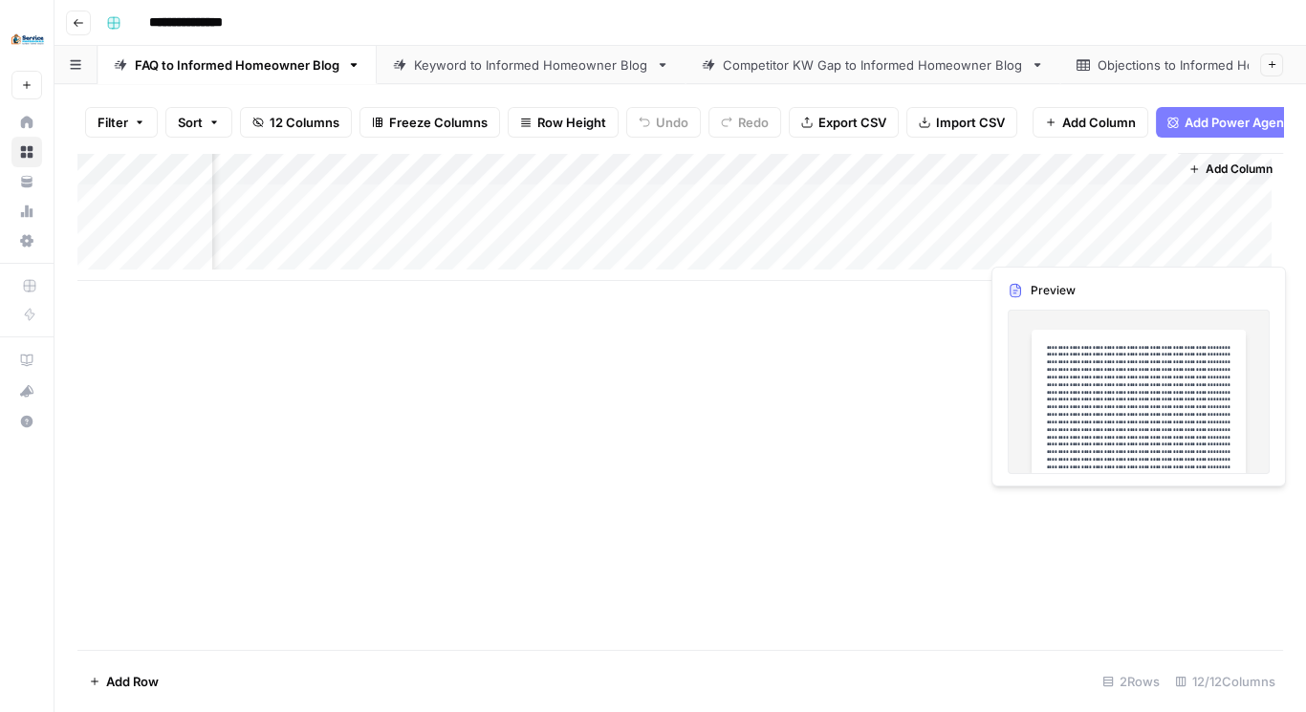
click at [1088, 247] on div "Add Column" at bounding box center [680, 217] width 1206 height 128
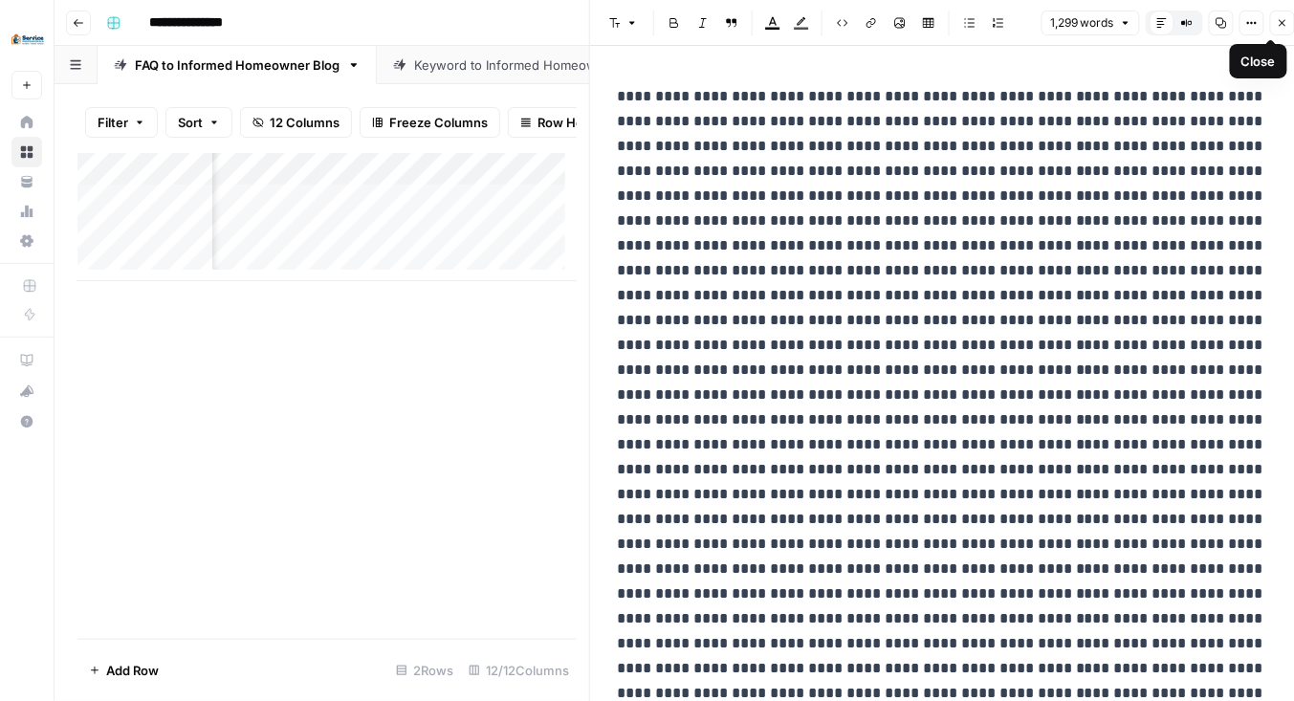
click at [1279, 21] on icon "button" at bounding box center [1282, 22] width 11 height 11
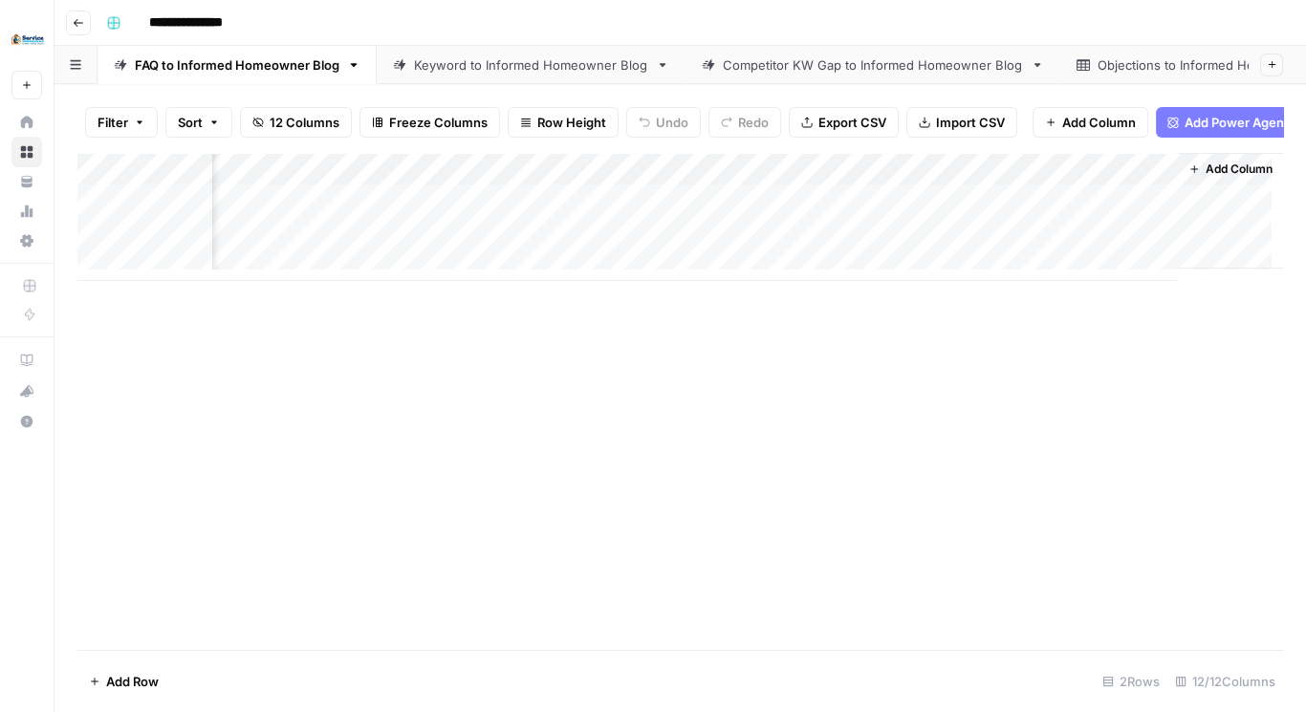
click at [1151, 186] on div "Add Column" at bounding box center [680, 217] width 1206 height 128
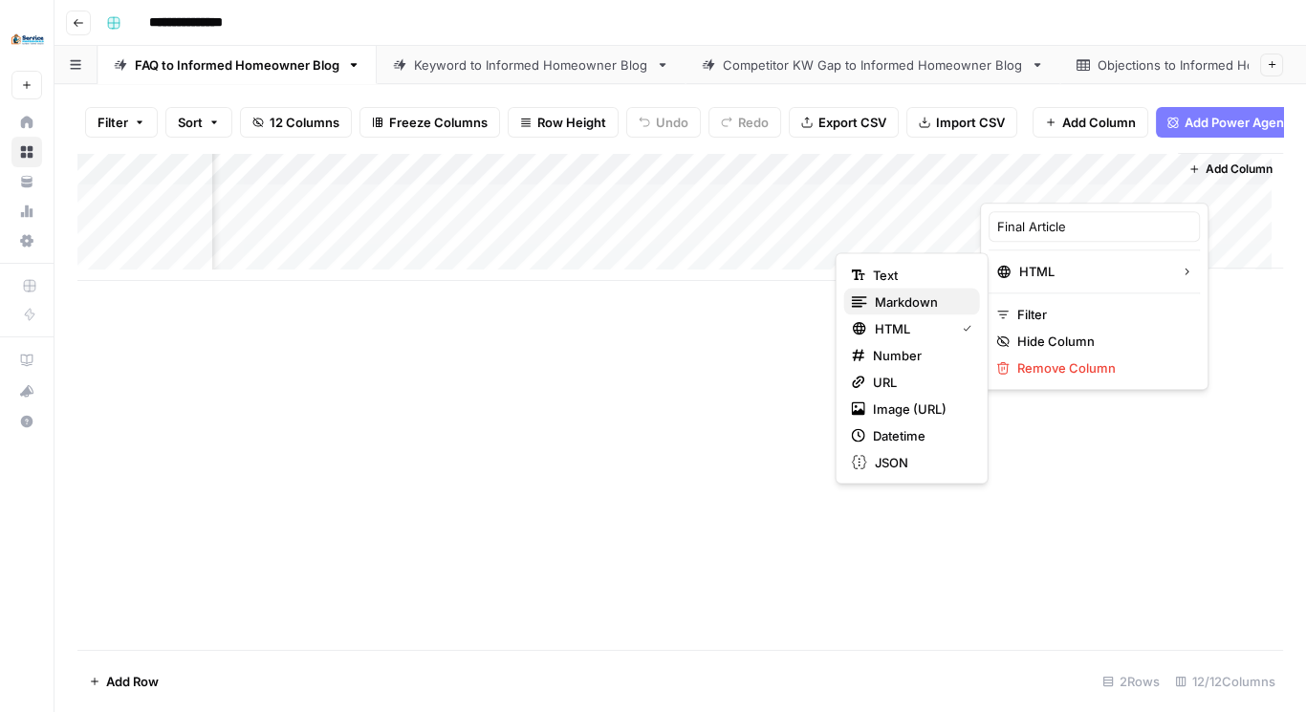
click at [909, 300] on span "Markdown" at bounding box center [920, 302] width 90 height 19
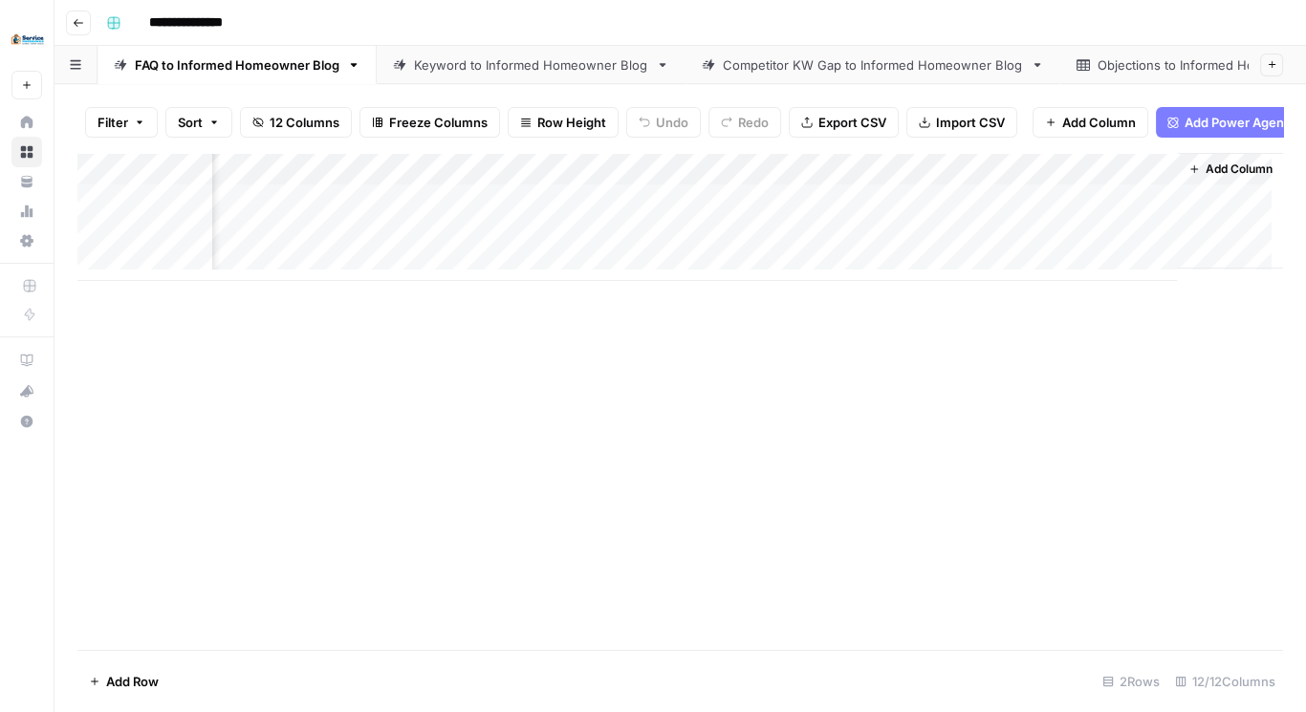
click at [1152, 178] on div "Add Column" at bounding box center [680, 217] width 1206 height 128
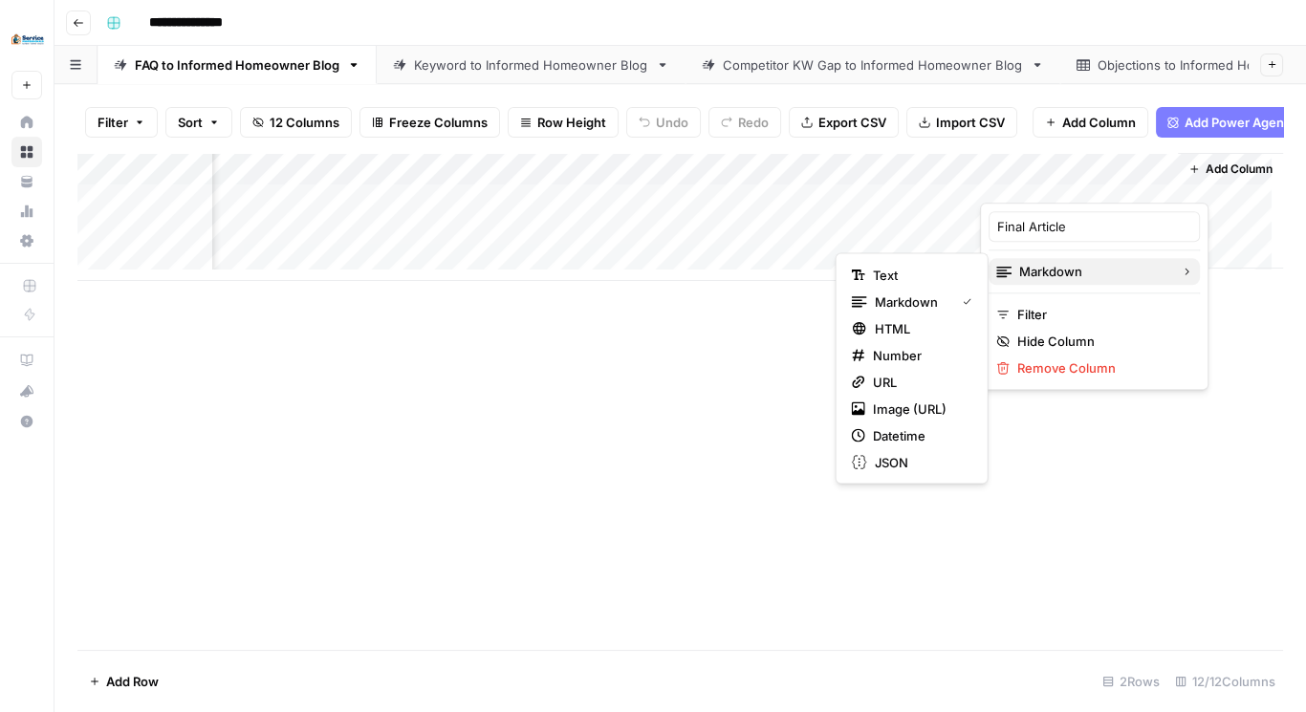
click at [1041, 265] on span "Markdown" at bounding box center [1092, 271] width 146 height 19
click at [939, 329] on span "HTML" at bounding box center [920, 328] width 90 height 19
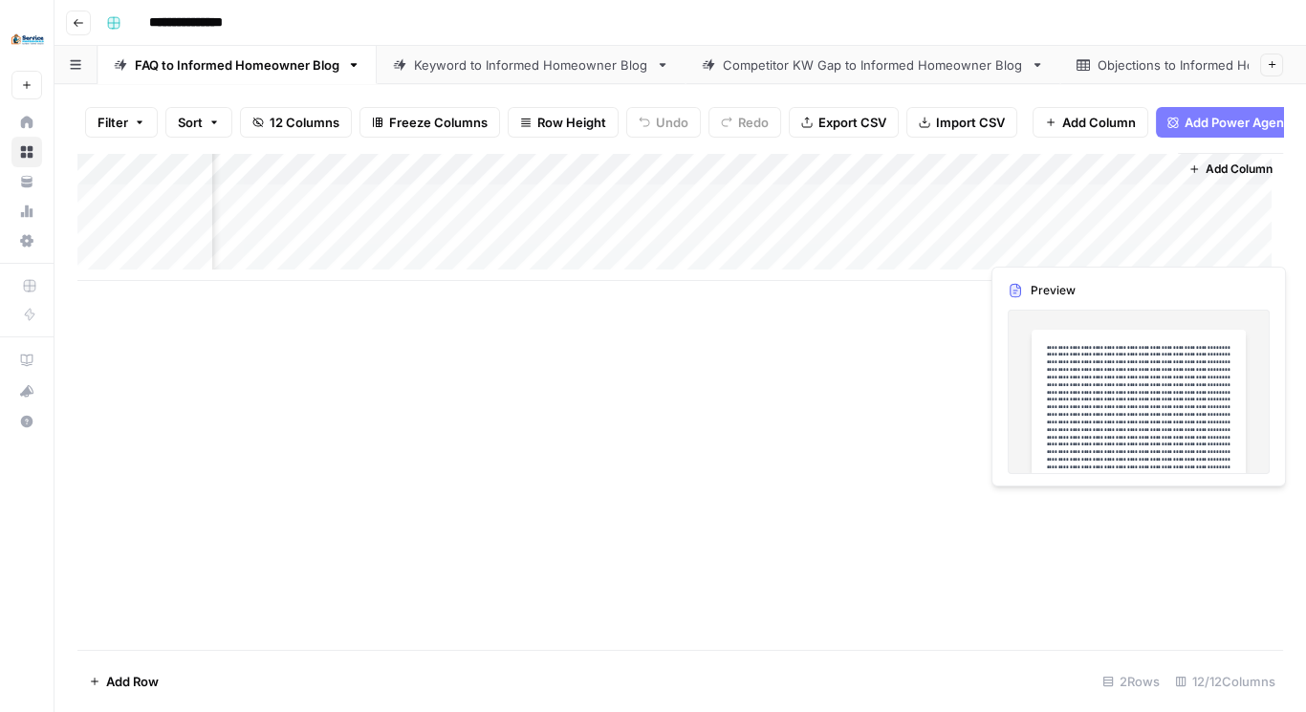
click at [1023, 249] on div "Add Column" at bounding box center [680, 217] width 1206 height 128
click at [1028, 244] on div "Add Column" at bounding box center [680, 217] width 1206 height 128
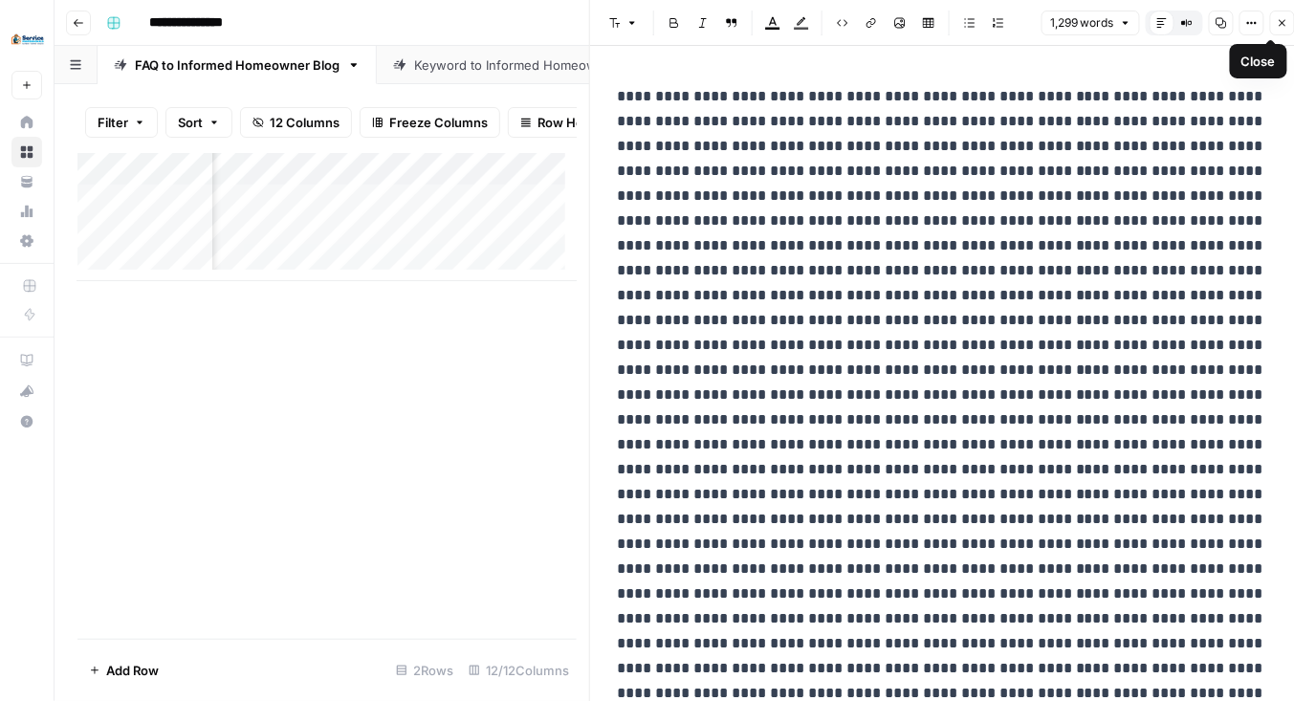
click at [1273, 27] on button "Close" at bounding box center [1282, 23] width 25 height 25
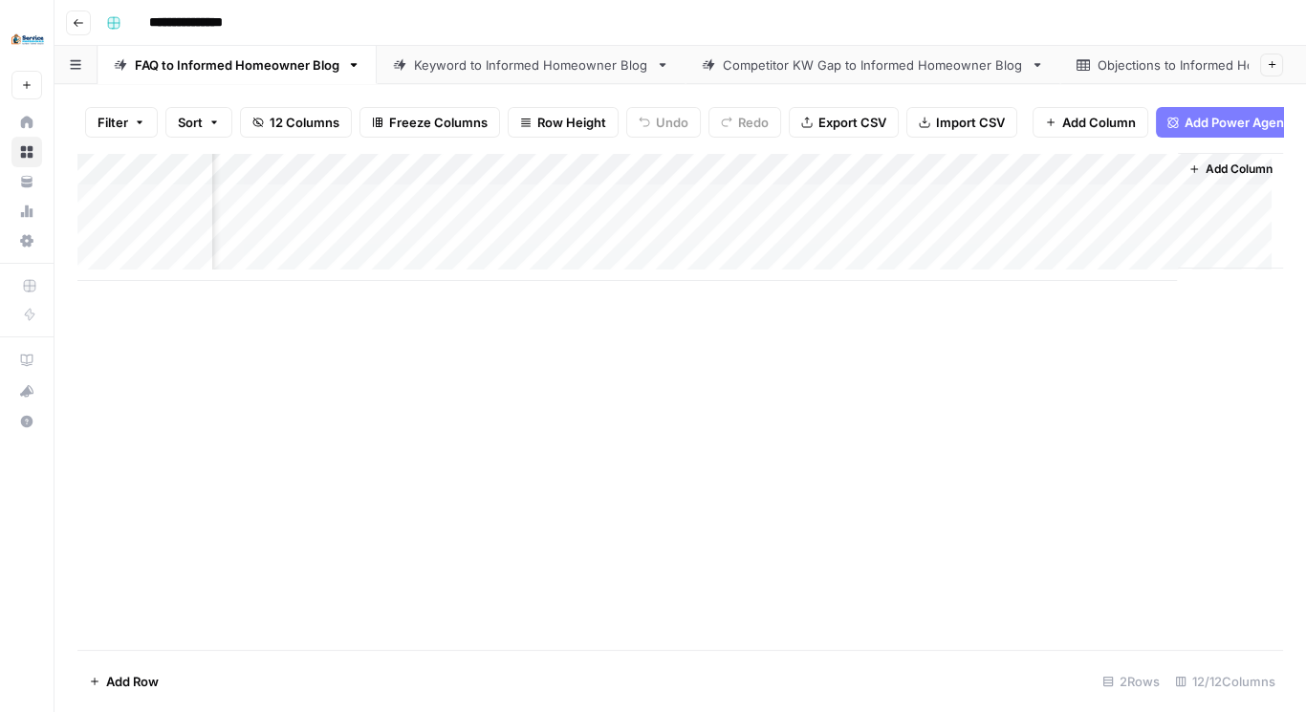
click at [939, 176] on div "Add Column" at bounding box center [680, 217] width 1206 height 128
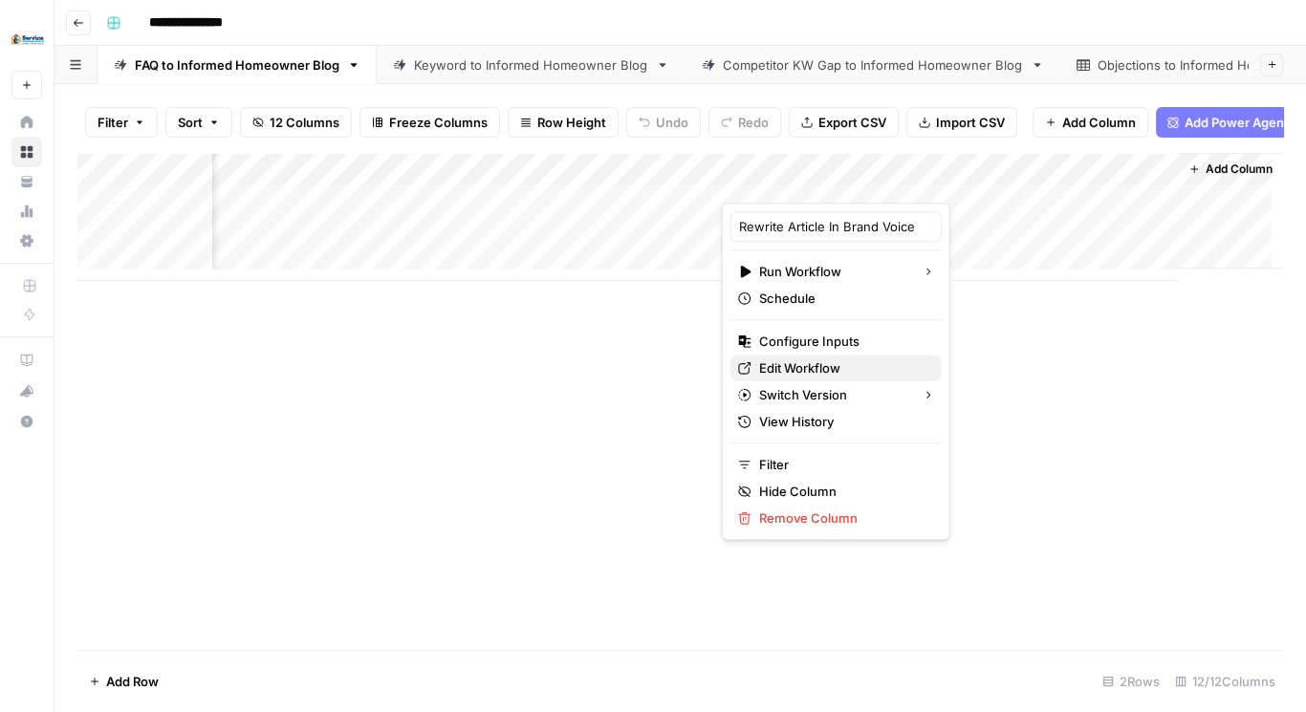
click at [821, 372] on span "Edit Workflow" at bounding box center [842, 368] width 167 height 19
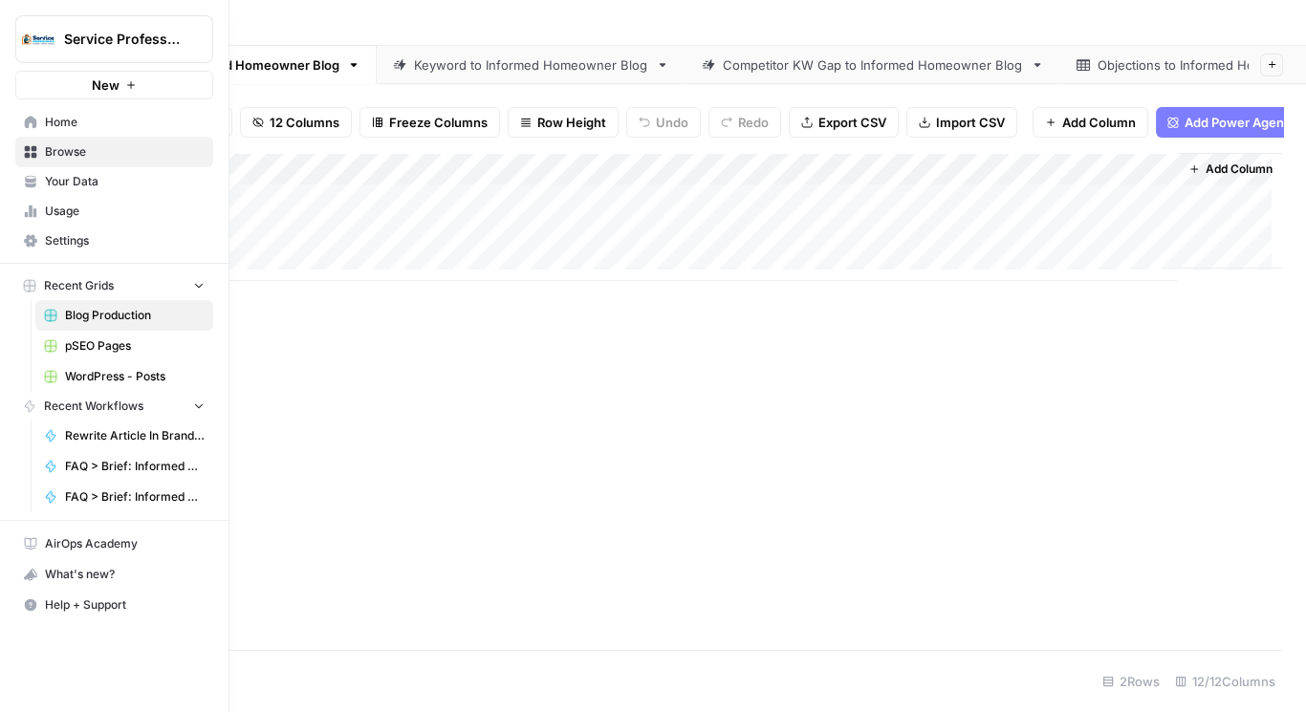
click at [27, 220] on link "Usage" at bounding box center [114, 211] width 198 height 31
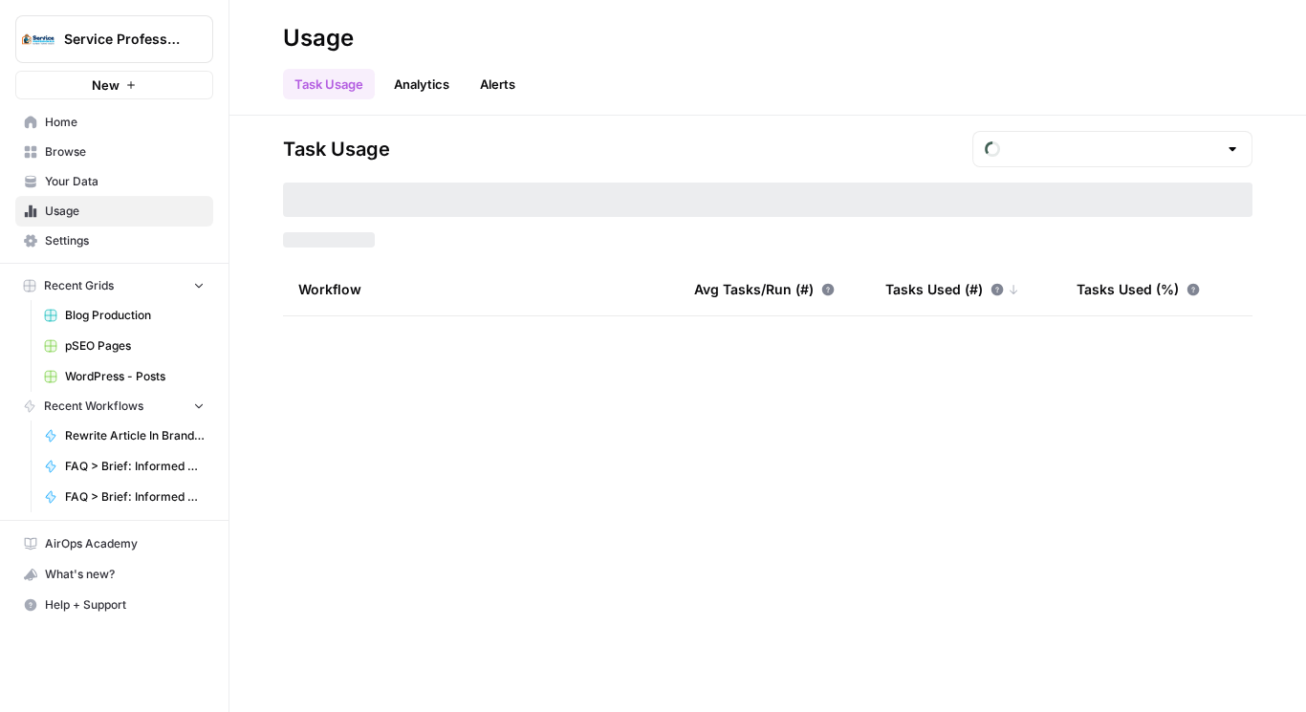
type input "August Tasks"
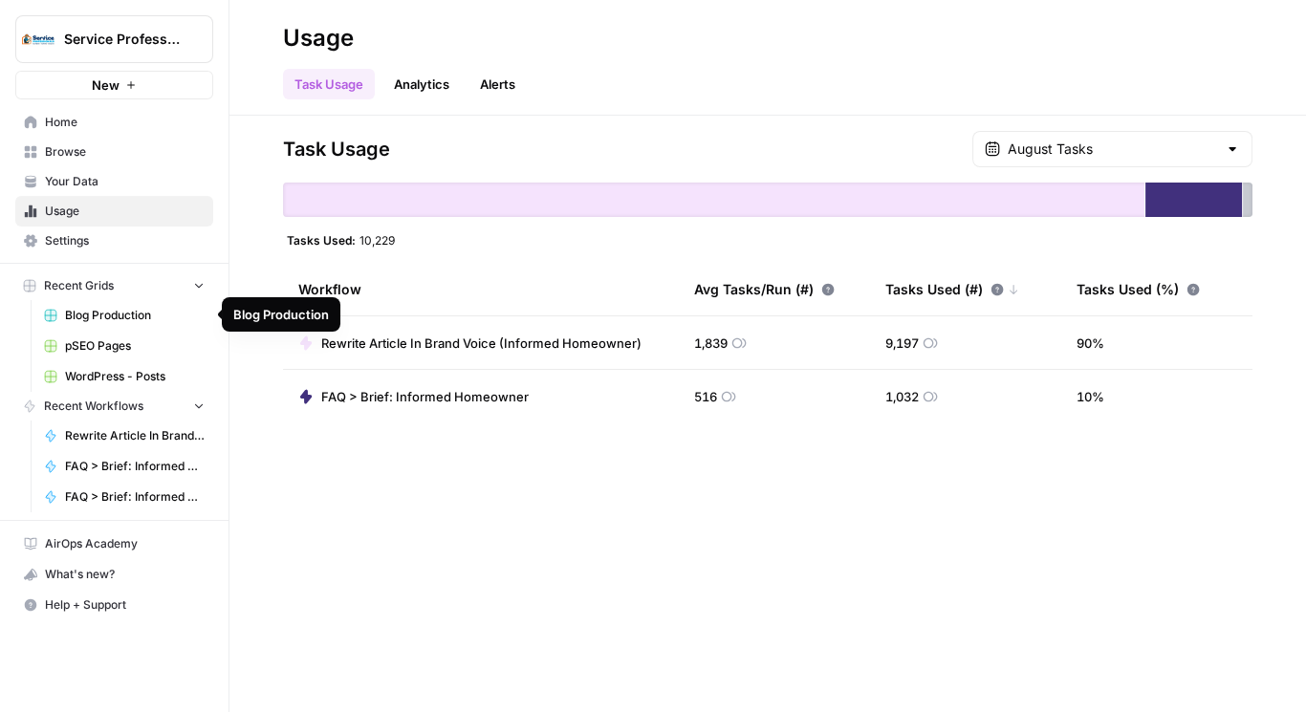
click at [104, 317] on span "Blog Production" at bounding box center [135, 315] width 140 height 17
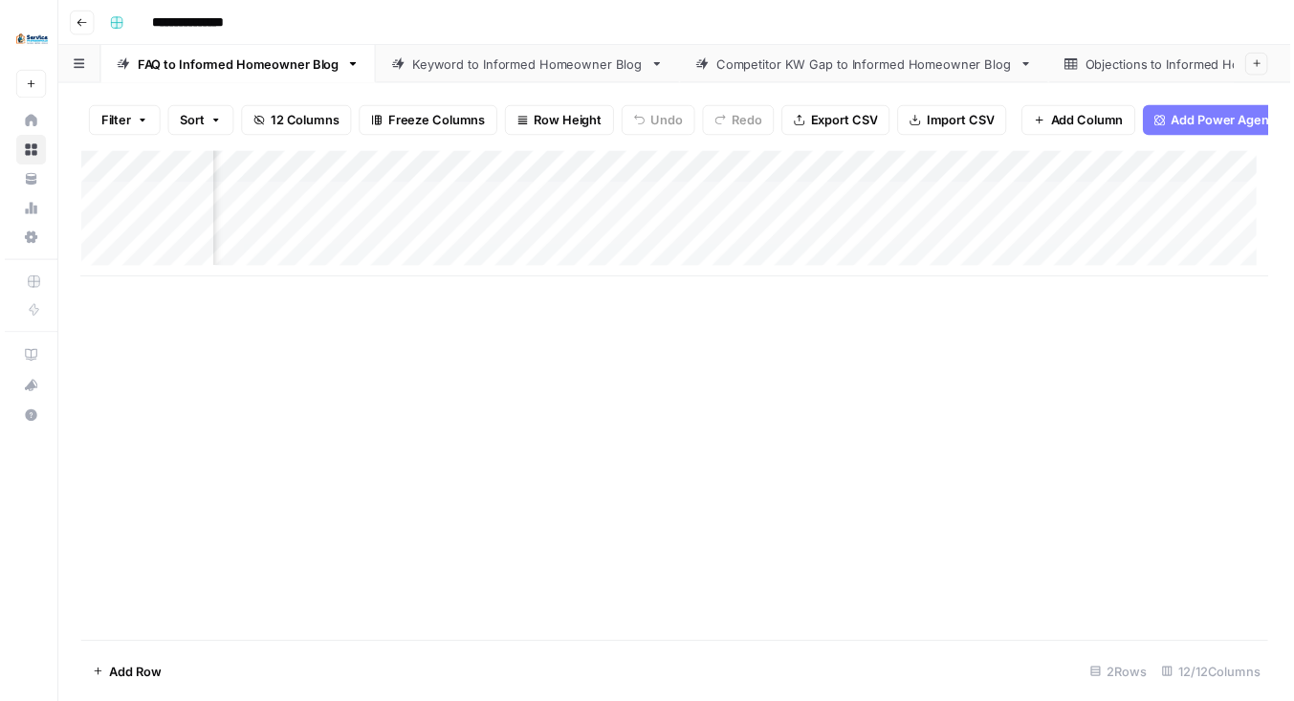
scroll to position [0, 1352]
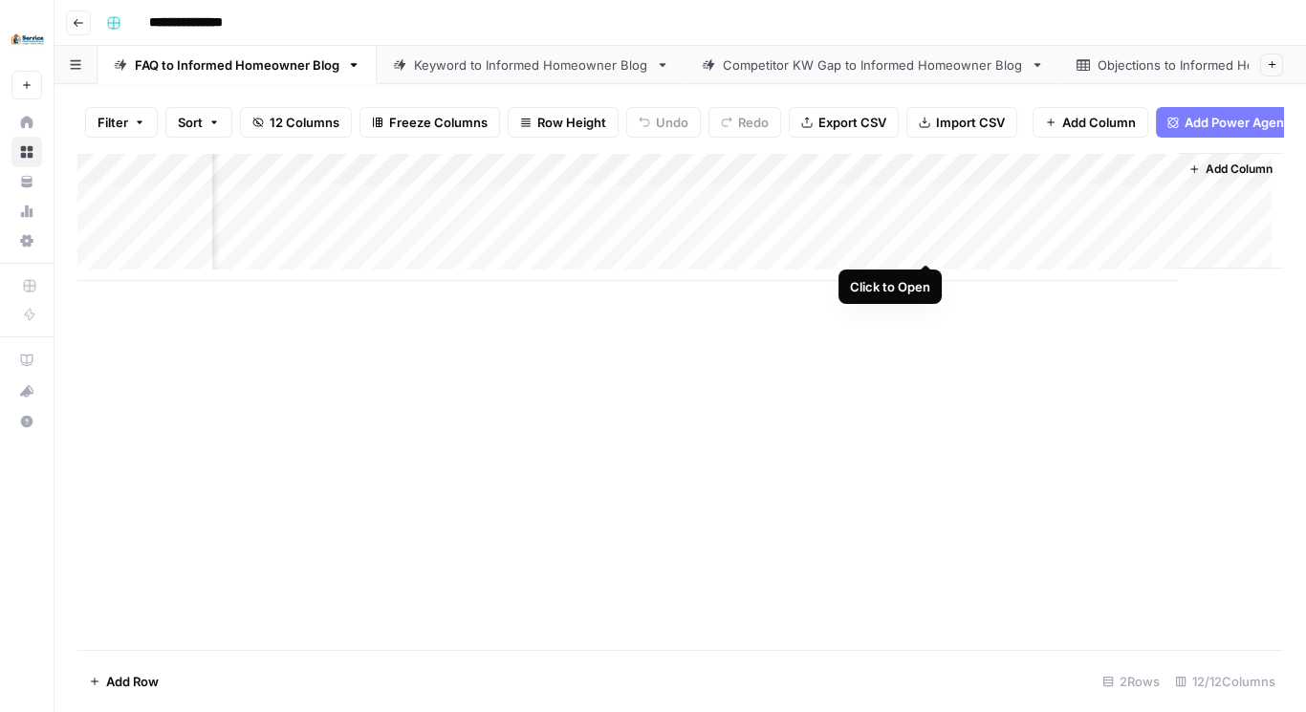
click at [922, 245] on div "Add Column" at bounding box center [680, 217] width 1206 height 128
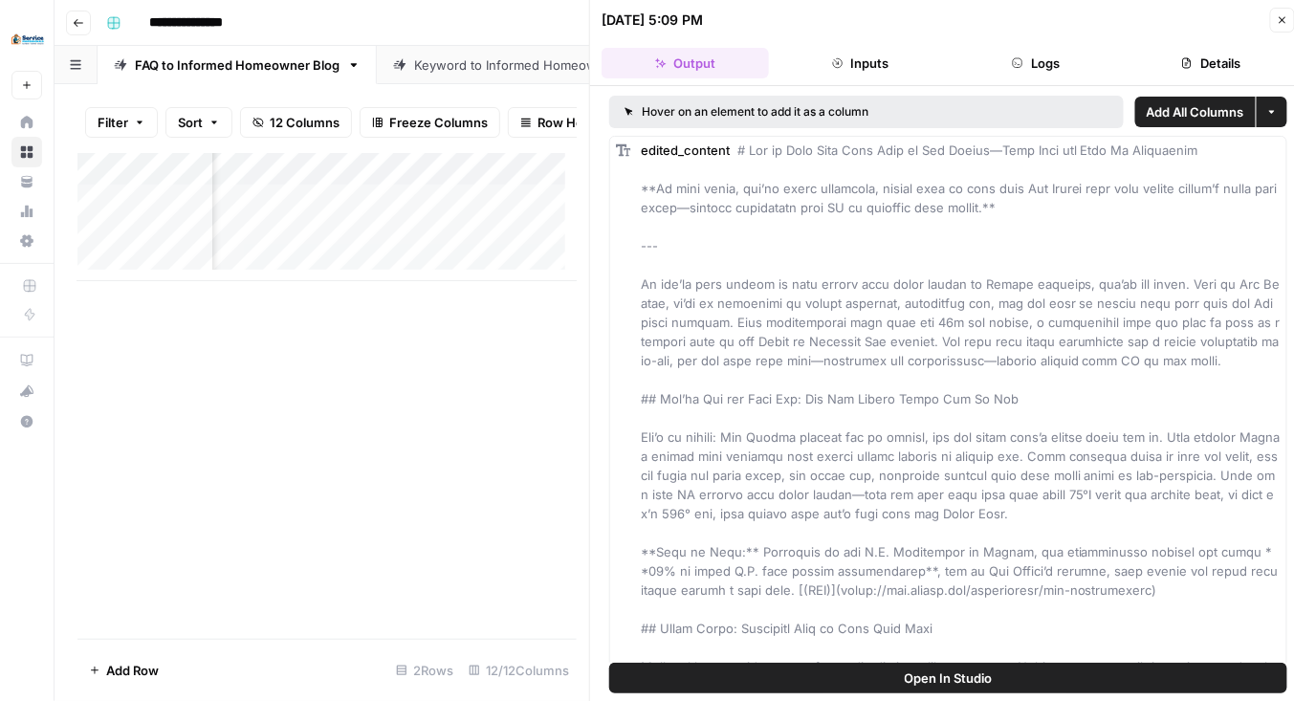
click at [1043, 56] on button "Logs" at bounding box center [1036, 63] width 167 height 31
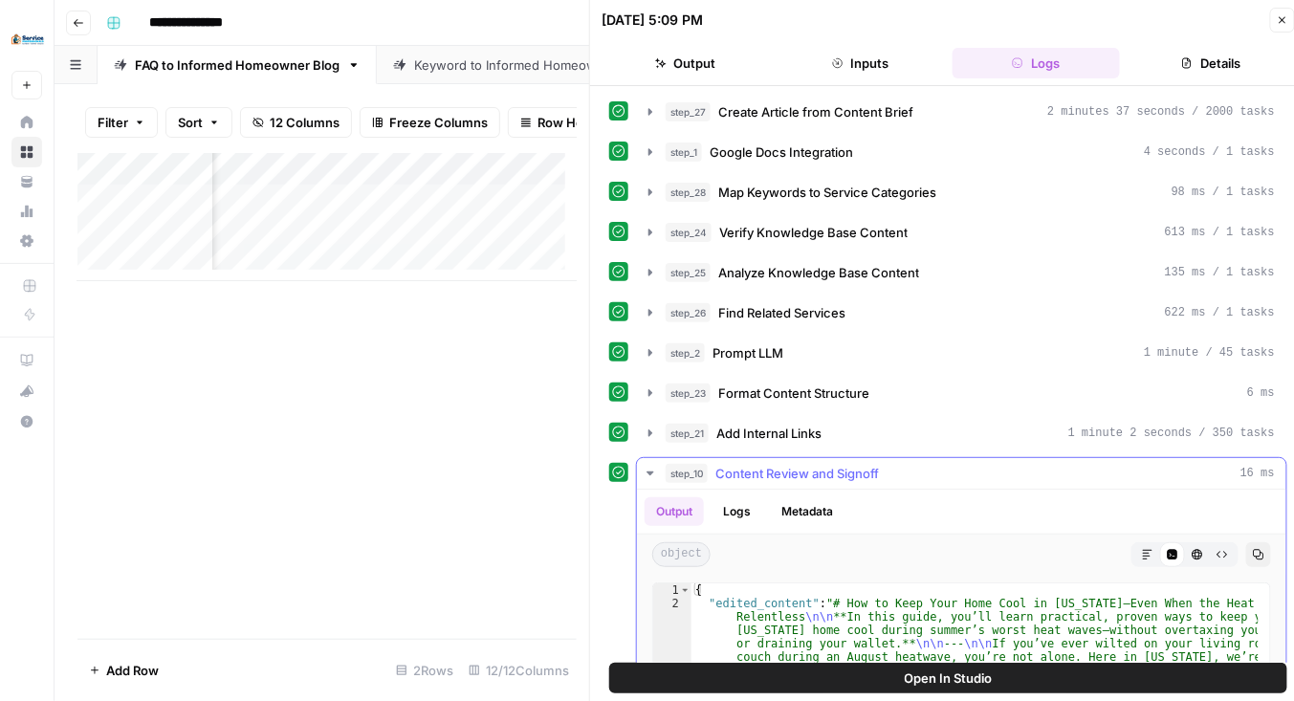
click at [652, 466] on icon "button" at bounding box center [650, 473] width 15 height 15
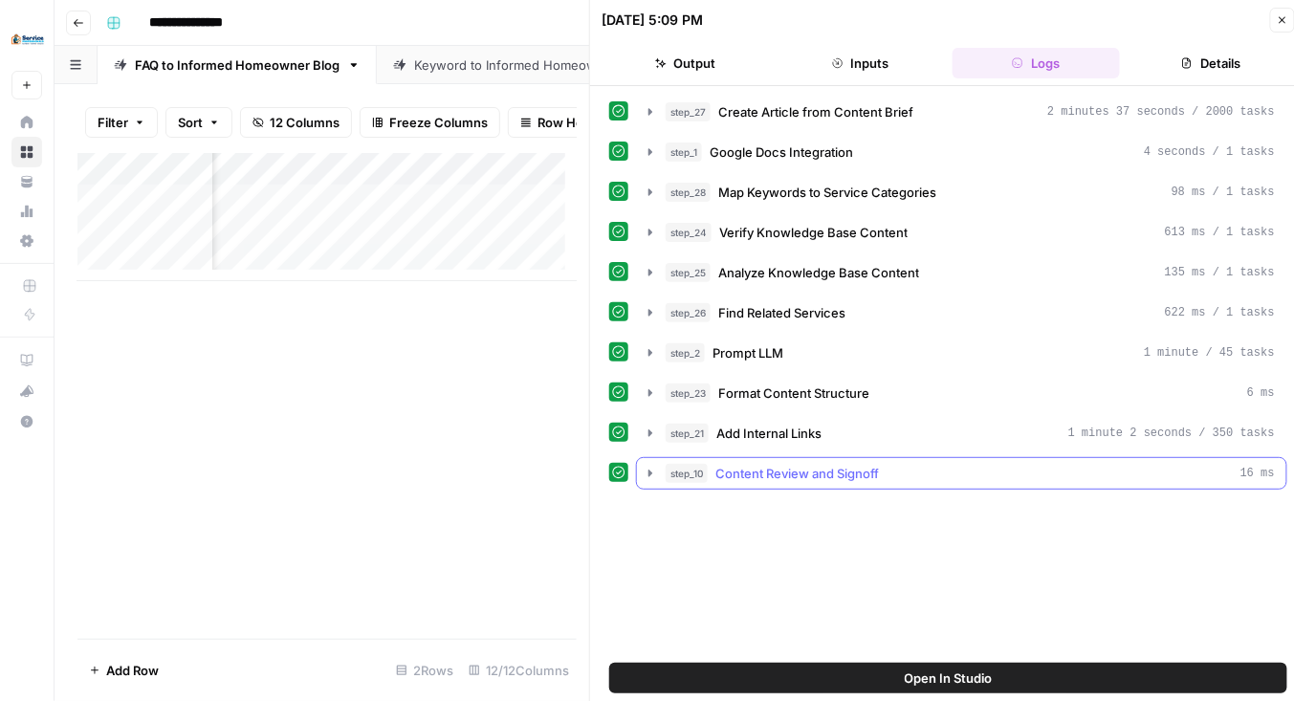
scroll to position [11, 0]
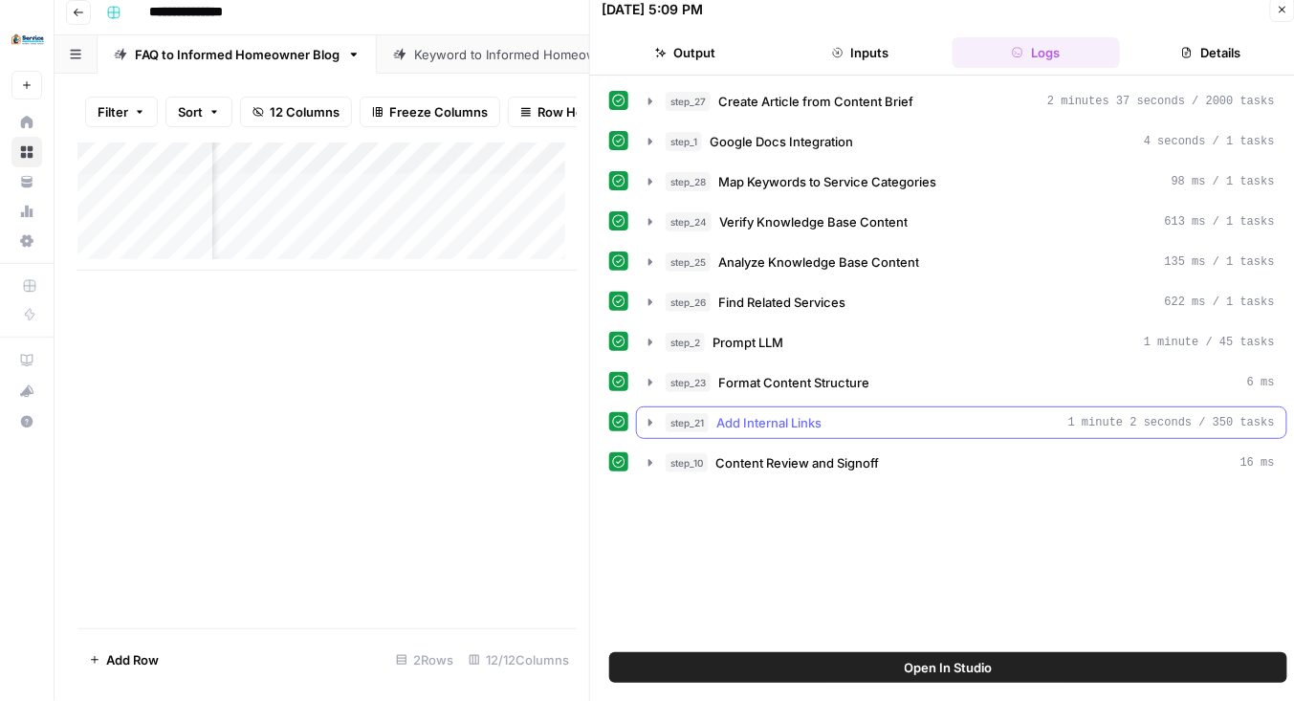
click at [650, 419] on icon "button" at bounding box center [650, 422] width 4 height 7
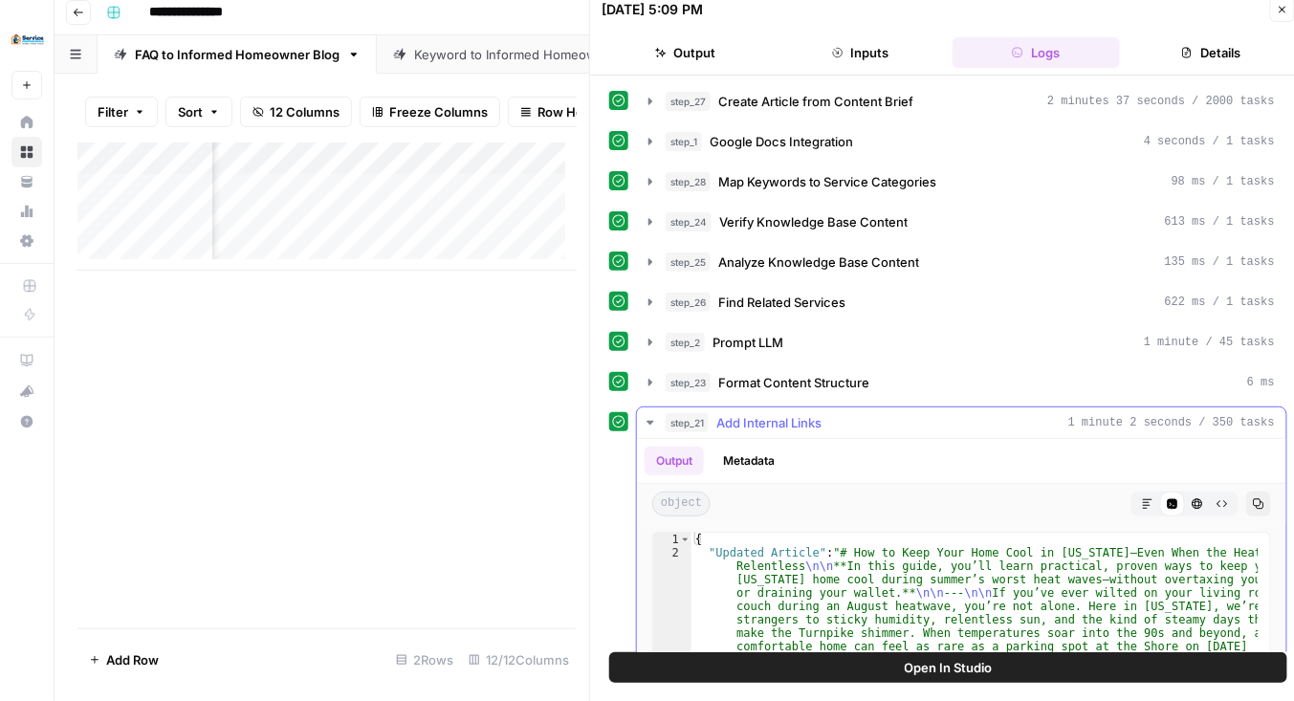
click at [651, 415] on icon "button" at bounding box center [650, 422] width 15 height 15
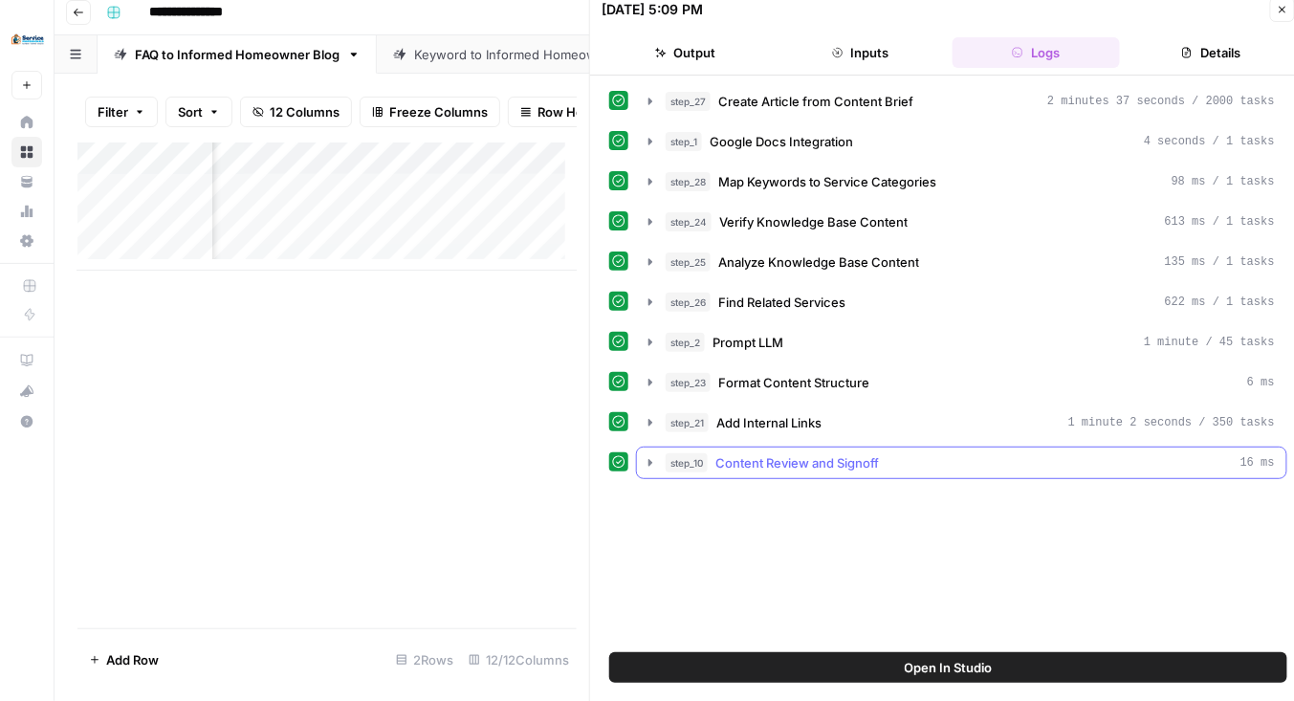
drag, startPoint x: 649, startPoint y: 452, endPoint x: 716, endPoint y: 430, distance: 70.5
click at [649, 459] on icon "button" at bounding box center [650, 462] width 4 height 7
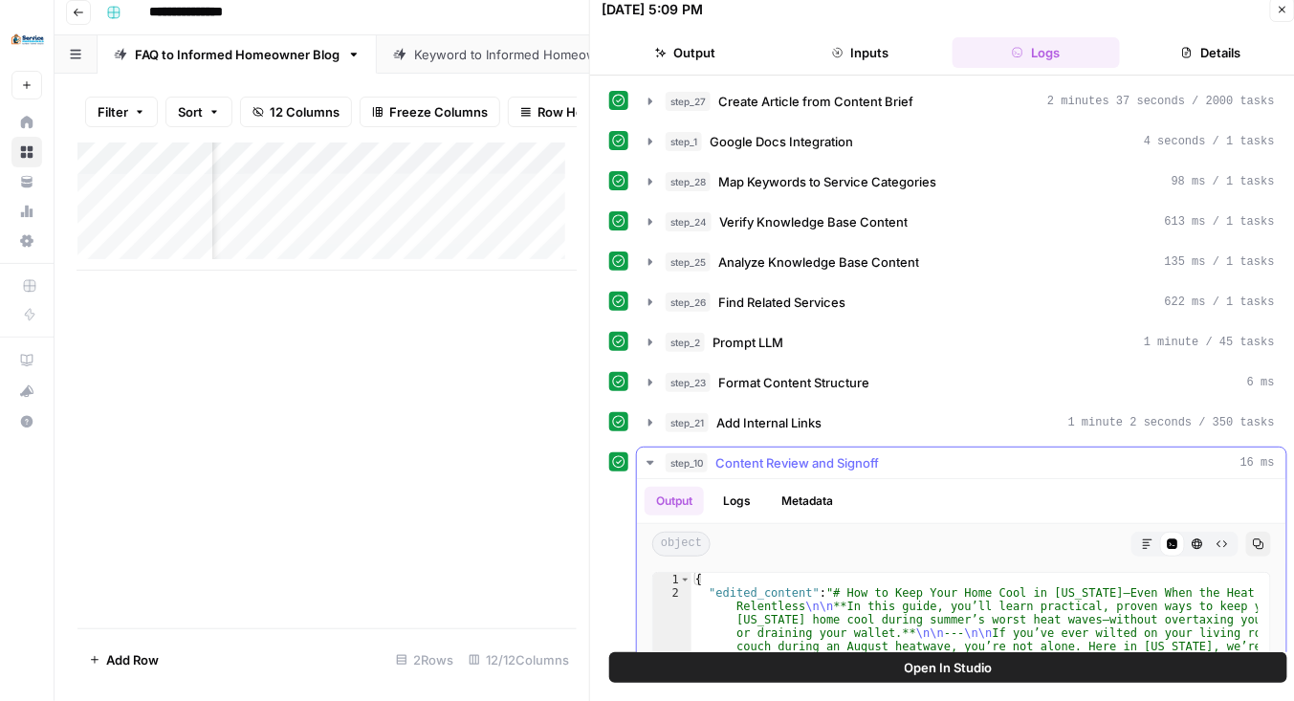
click at [1192, 538] on icon "button" at bounding box center [1197, 543] width 11 height 11
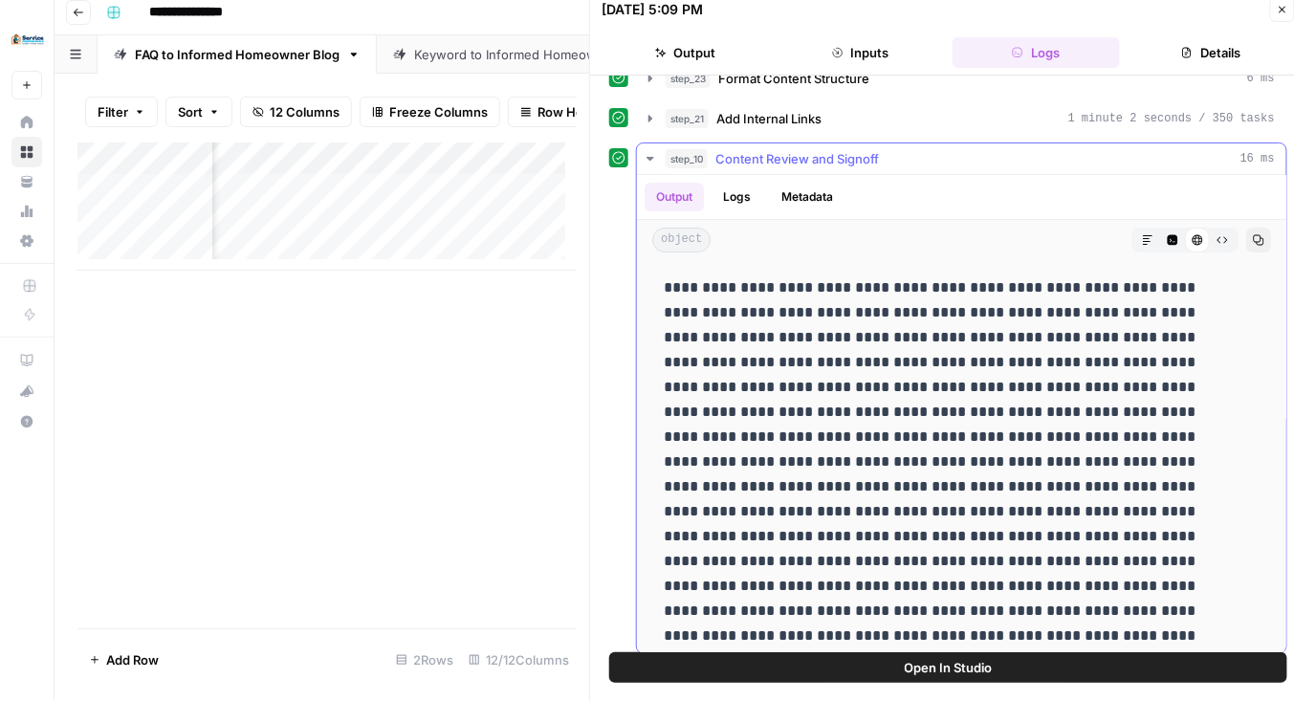
scroll to position [228, 0]
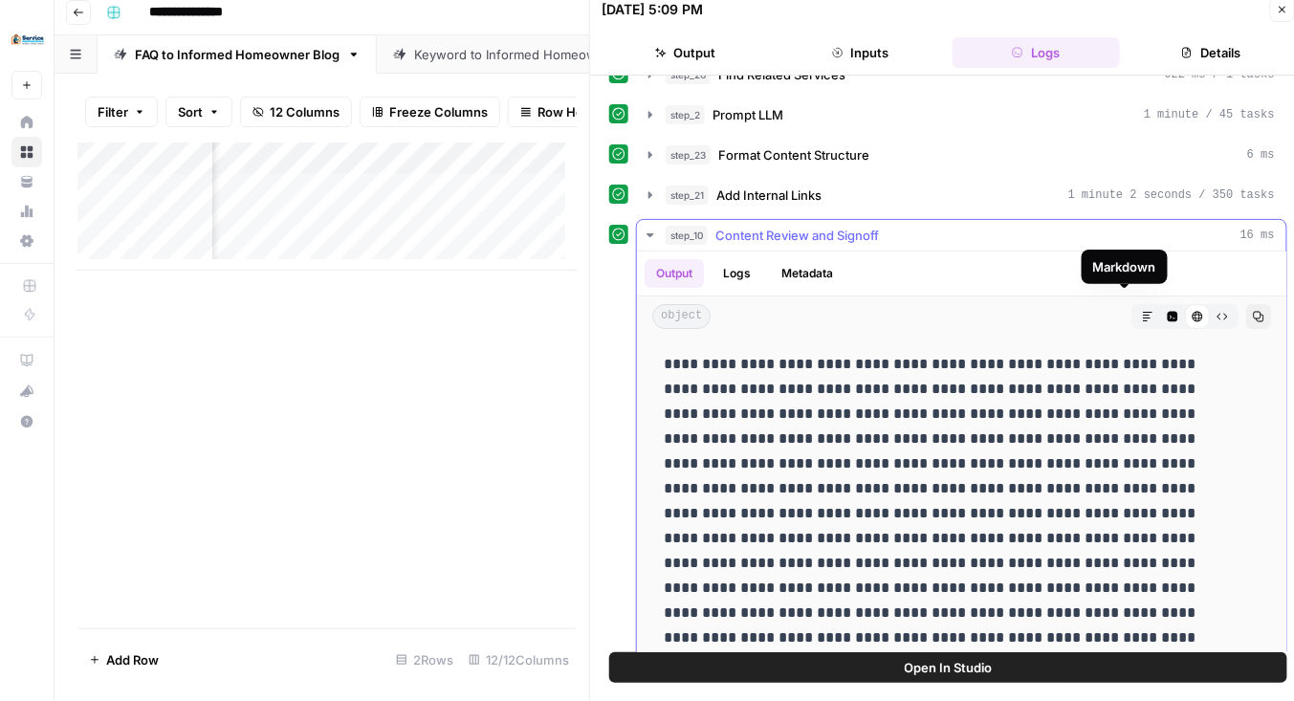
click at [1142, 311] on icon "button" at bounding box center [1147, 316] width 11 height 11
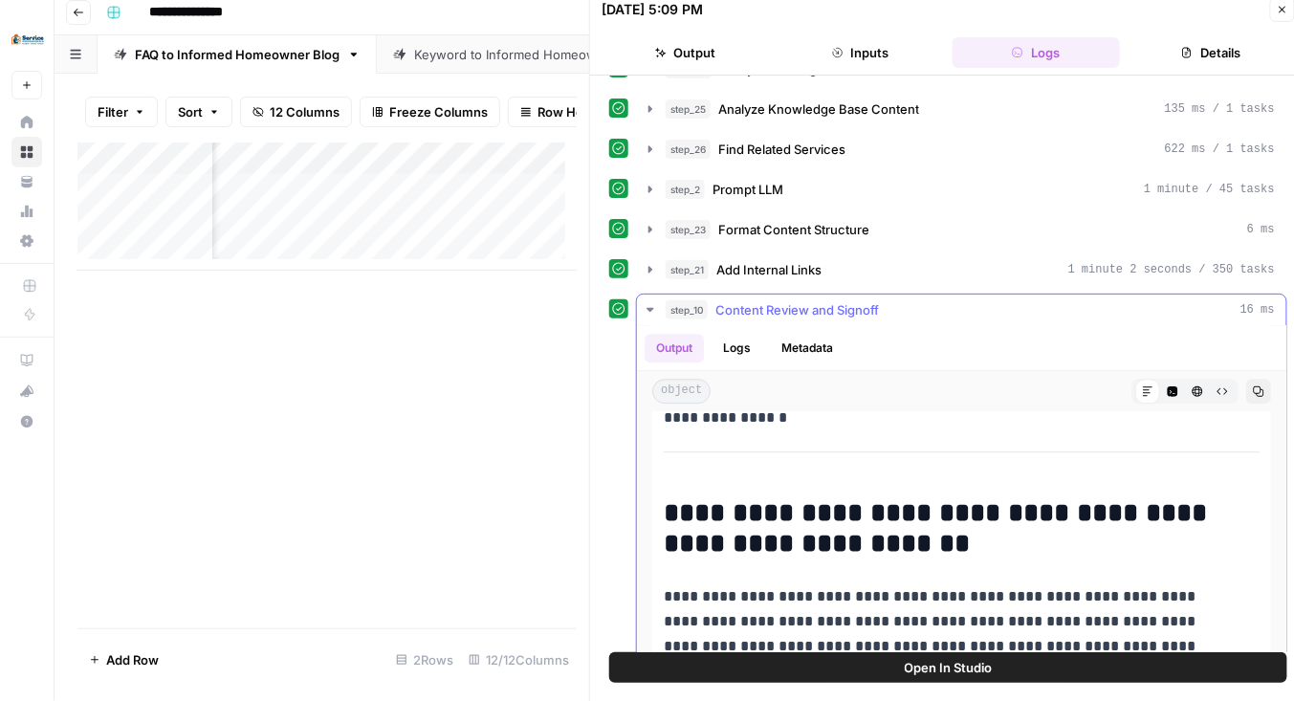
scroll to position [1836, 0]
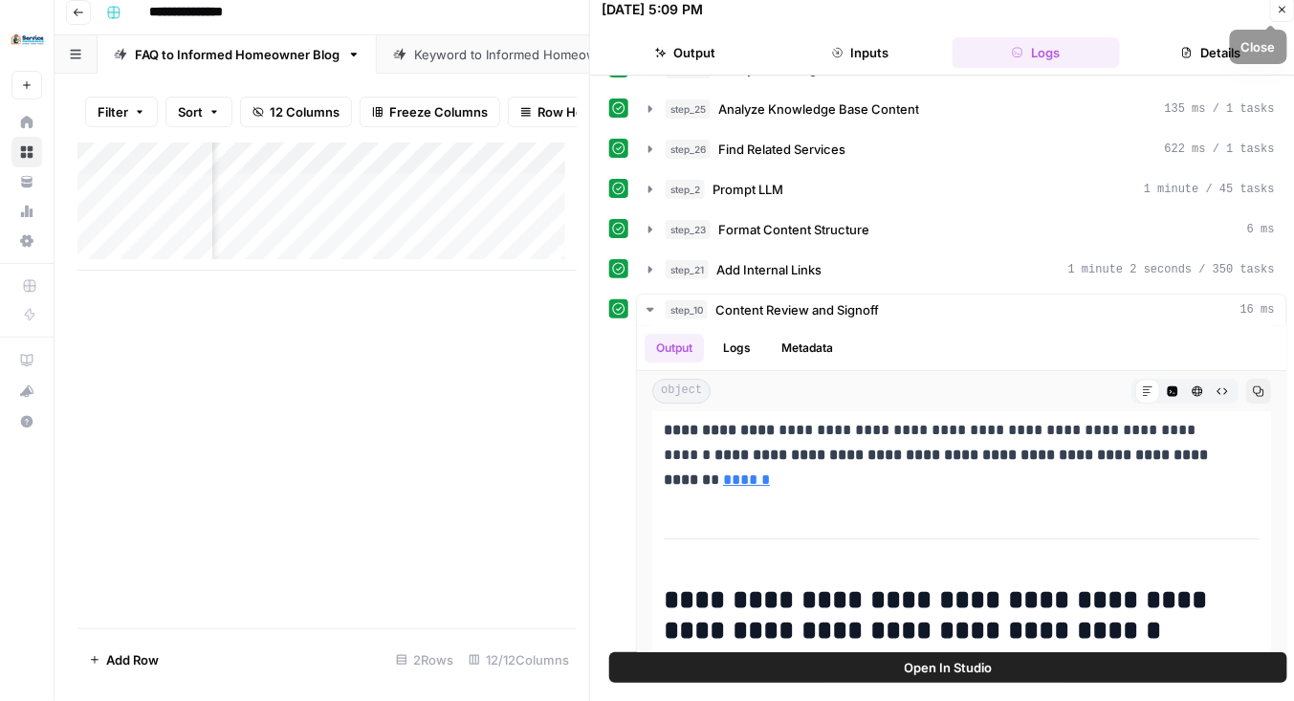
click at [1290, 7] on button "Close" at bounding box center [1282, 9] width 25 height 25
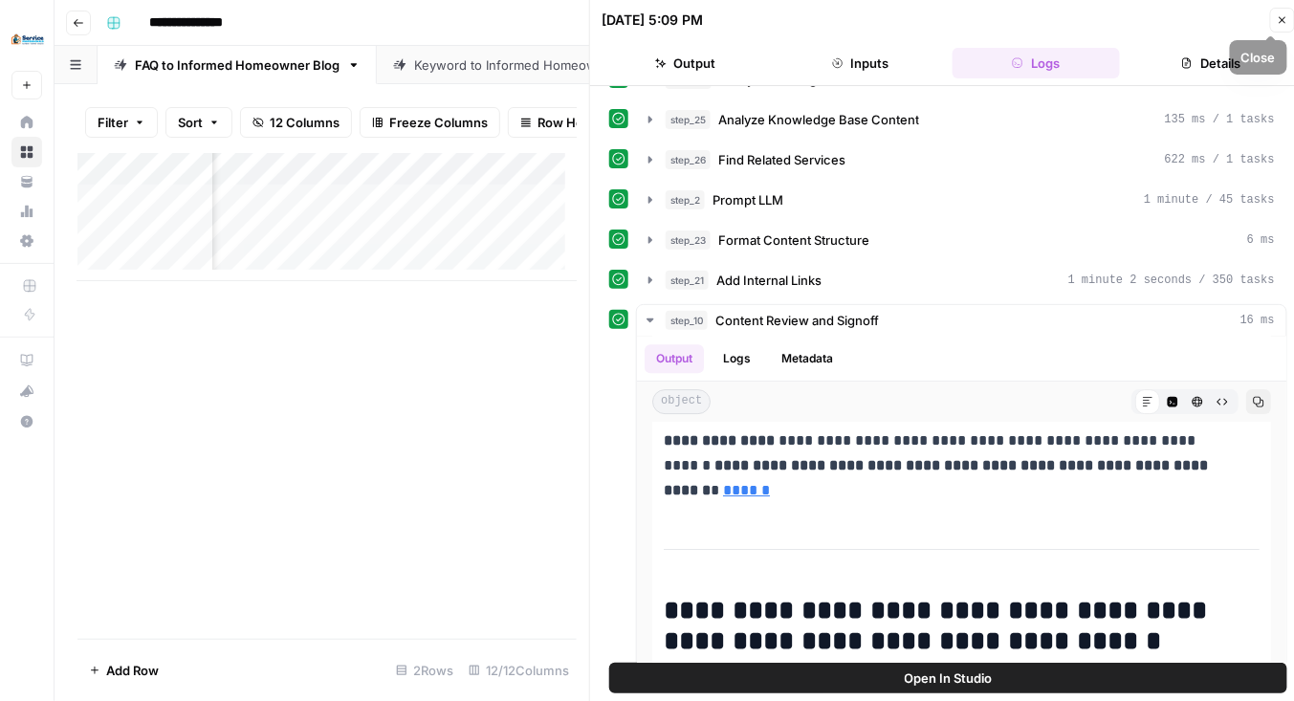
scroll to position [0, 1342]
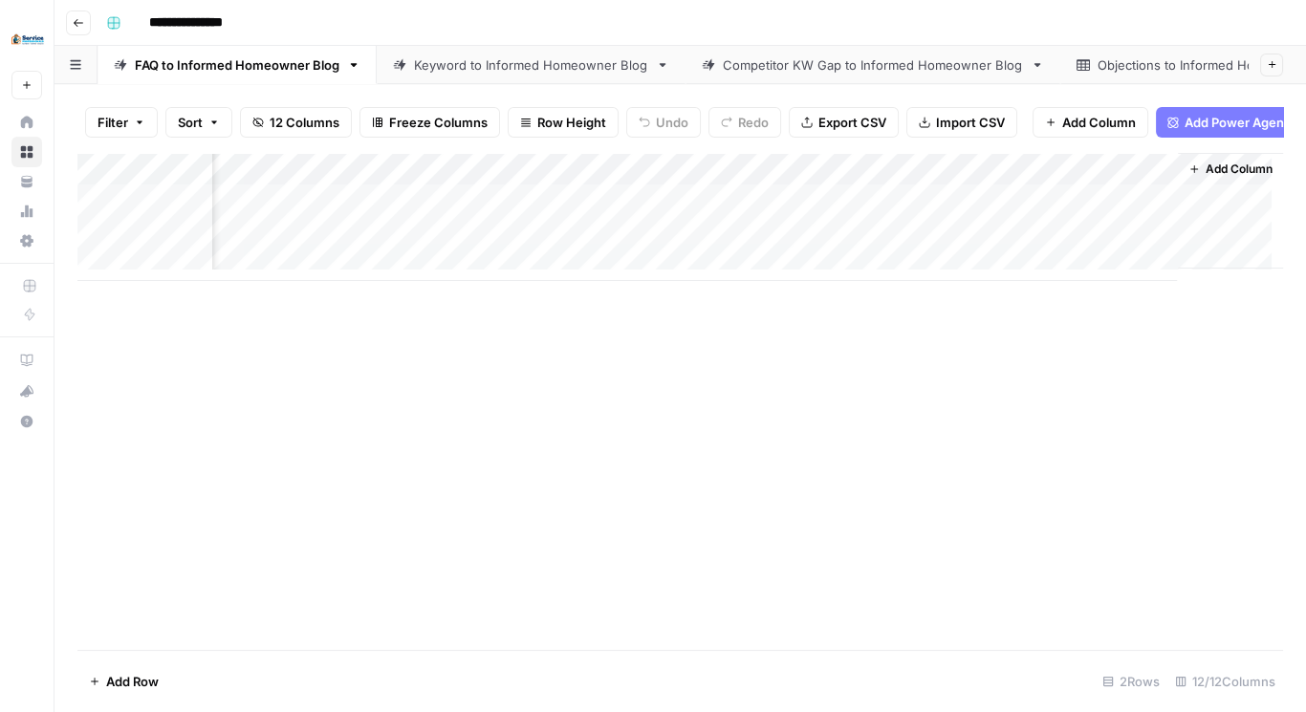
click at [907, 243] on div "Add Column" at bounding box center [680, 217] width 1206 height 128
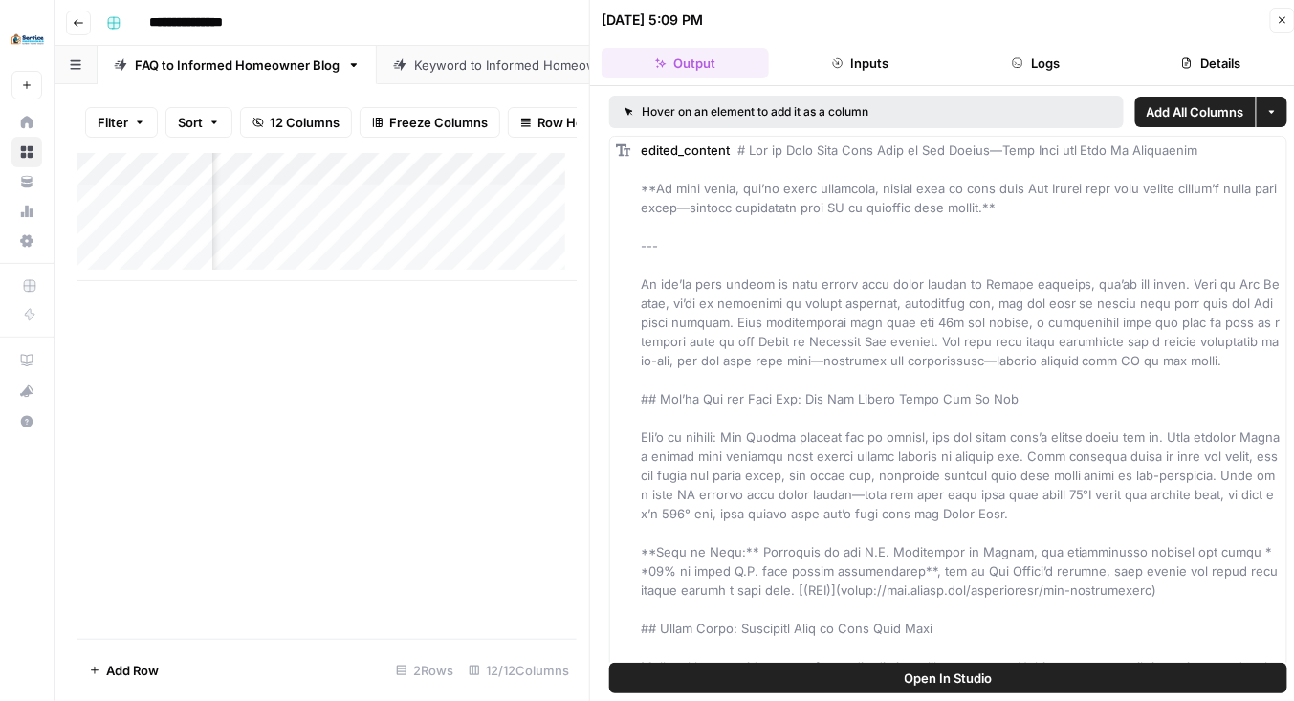
click at [884, 74] on button "Inputs" at bounding box center [860, 63] width 167 height 31
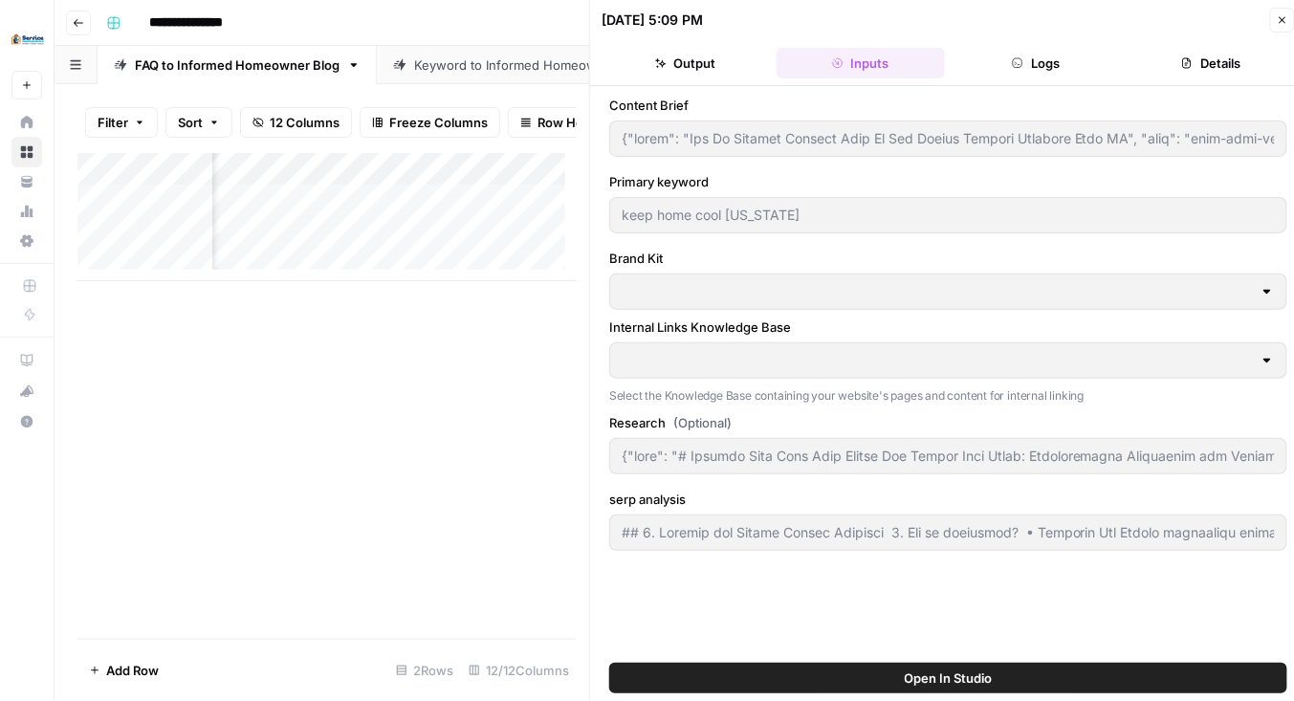
type input "Service Professionals"
type input "Service Professionals Sitemap"
click at [754, 70] on button "Output" at bounding box center [685, 63] width 167 height 31
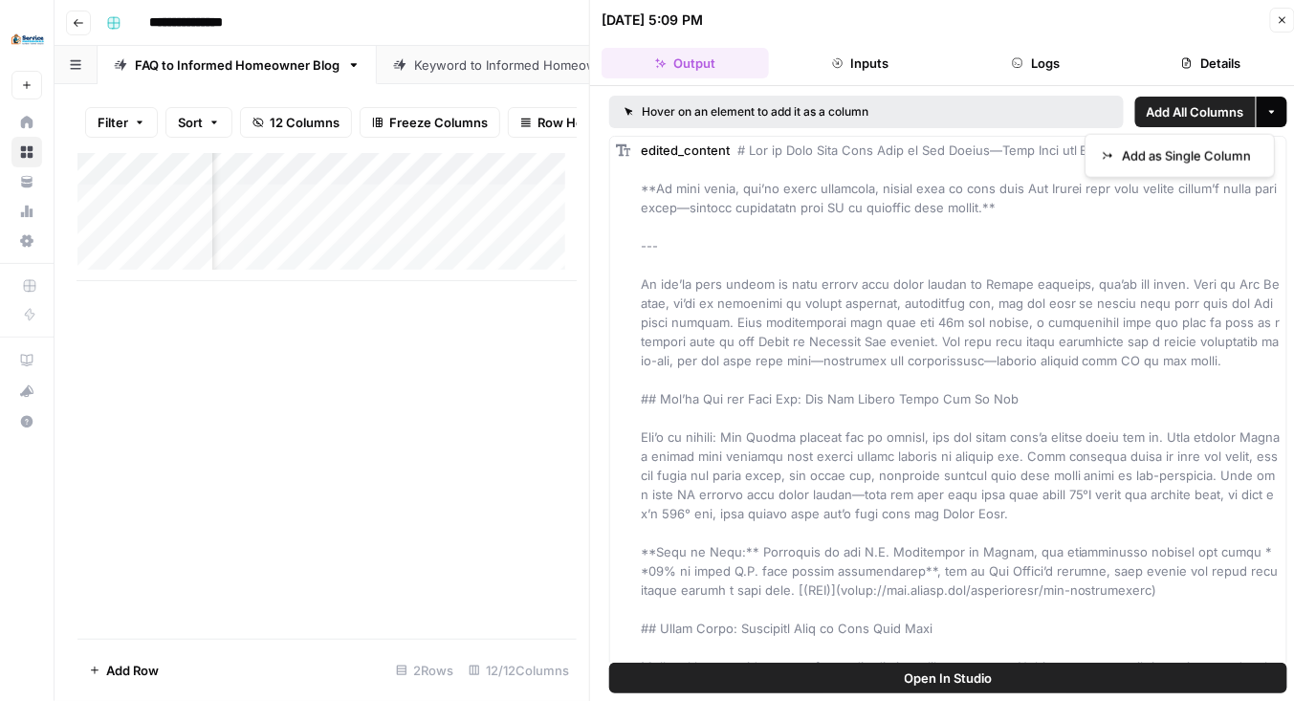
click at [1266, 107] on icon "button" at bounding box center [1271, 111] width 11 height 11
click at [1212, 61] on button "Details" at bounding box center [1211, 63] width 167 height 31
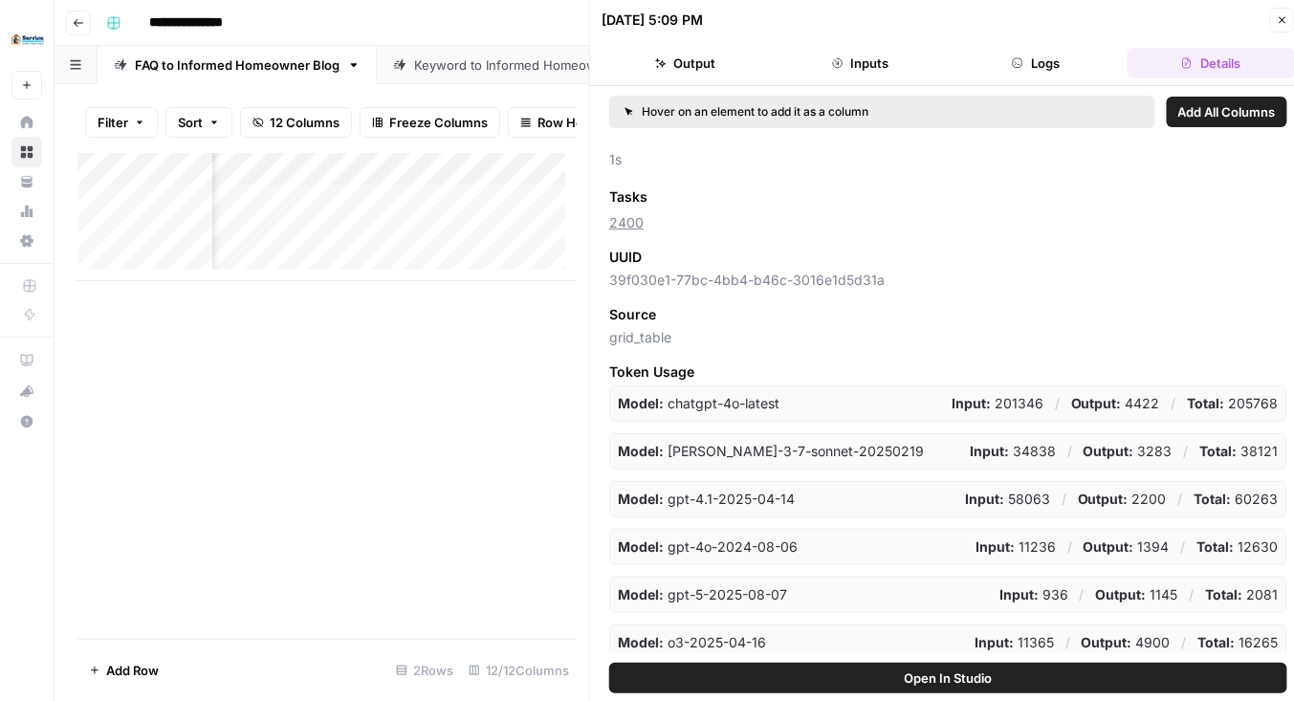
scroll to position [1, 0]
drag, startPoint x: 1272, startPoint y: 9, endPoint x: 1279, endPoint y: 16, distance: 10.2
click at [1276, 13] on button "Close" at bounding box center [1282, 19] width 25 height 25
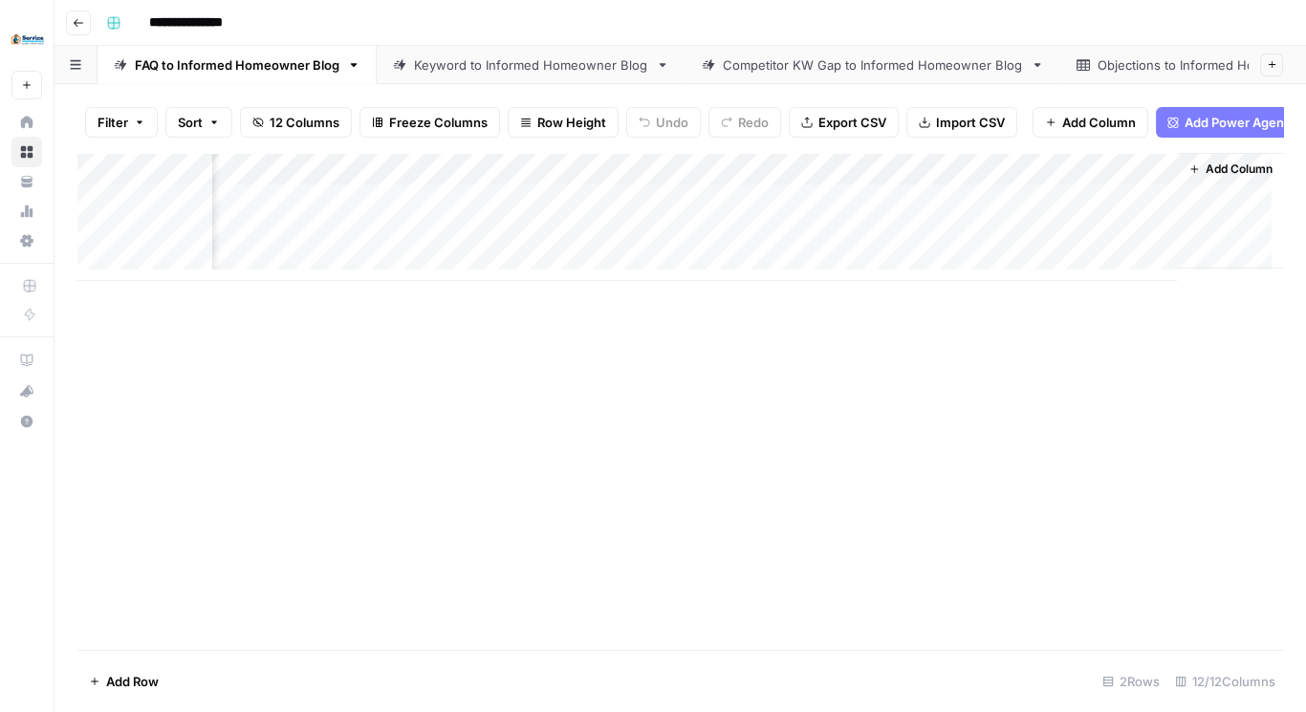
click at [1166, 182] on div "Add Column" at bounding box center [680, 217] width 1206 height 128
click at [1120, 370] on span "Remove Column" at bounding box center [1101, 368] width 167 height 19
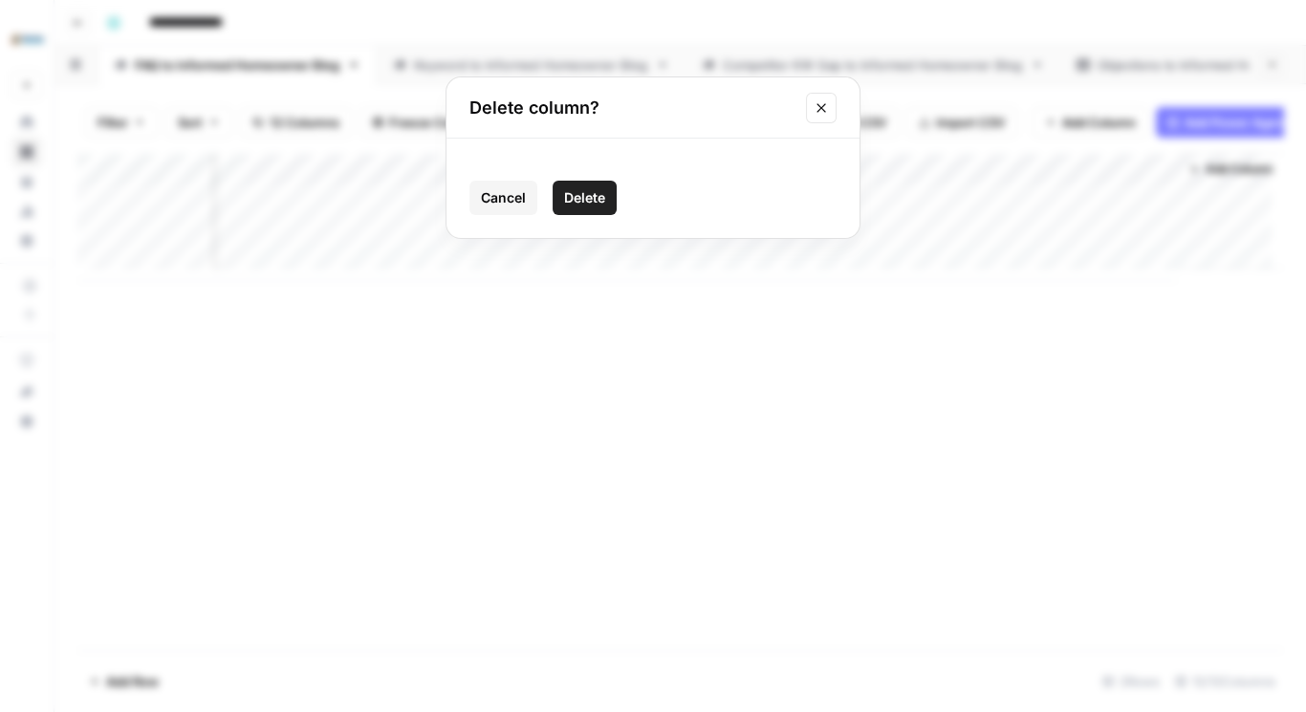
click at [590, 192] on span "Delete" at bounding box center [584, 197] width 41 height 19
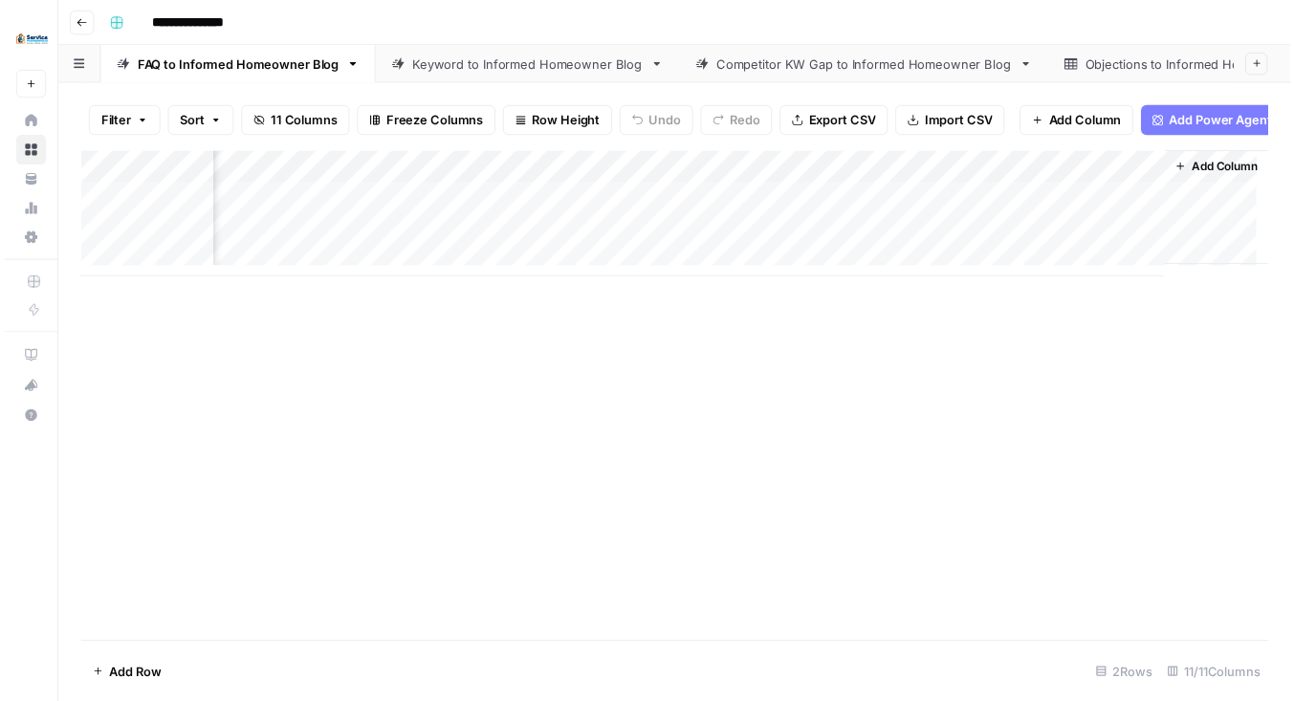
scroll to position [0, 1157]
click at [1122, 178] on div "Add Column" at bounding box center [680, 217] width 1206 height 128
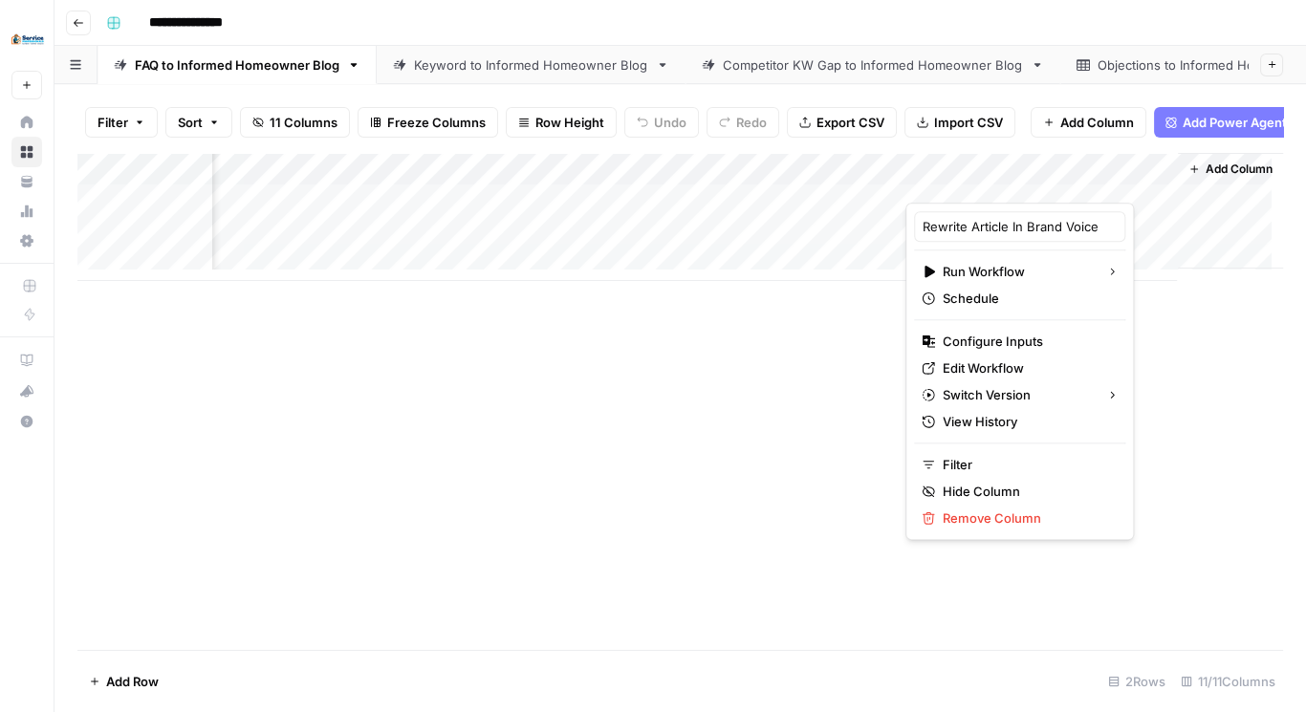
click at [1129, 248] on div "Add Column" at bounding box center [680, 217] width 1206 height 128
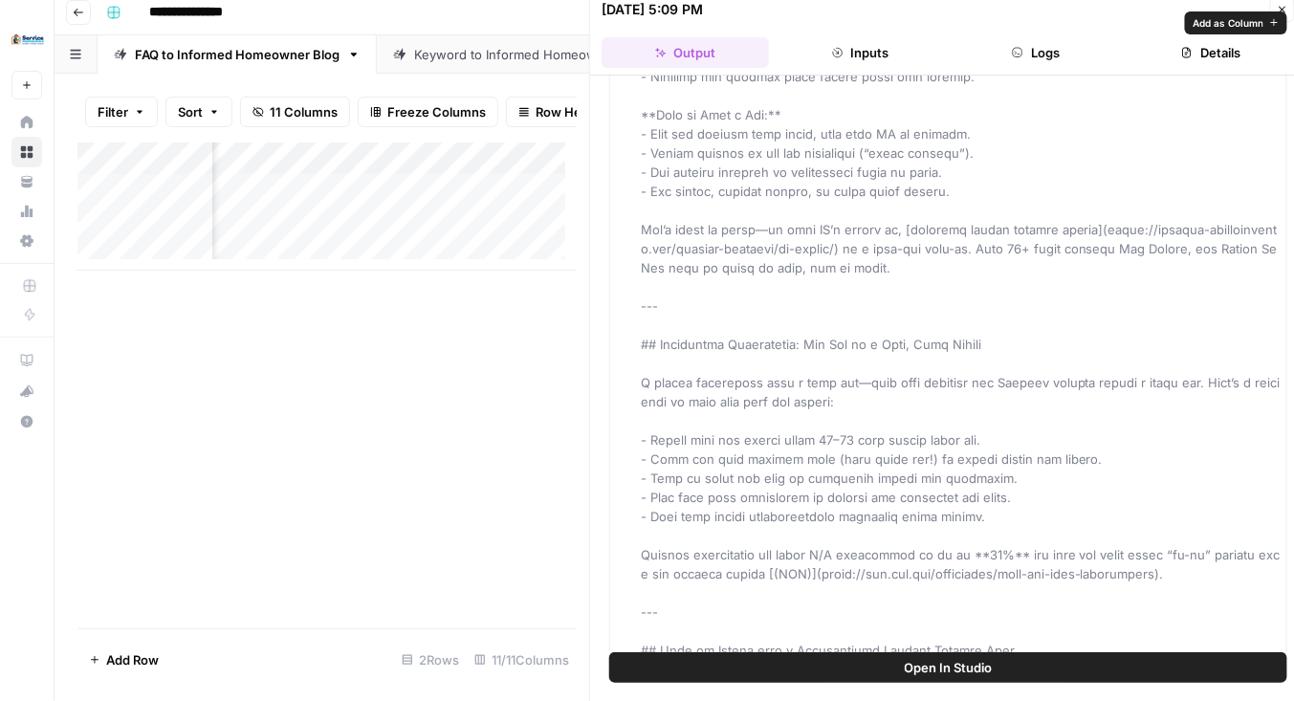
scroll to position [2085, 0]
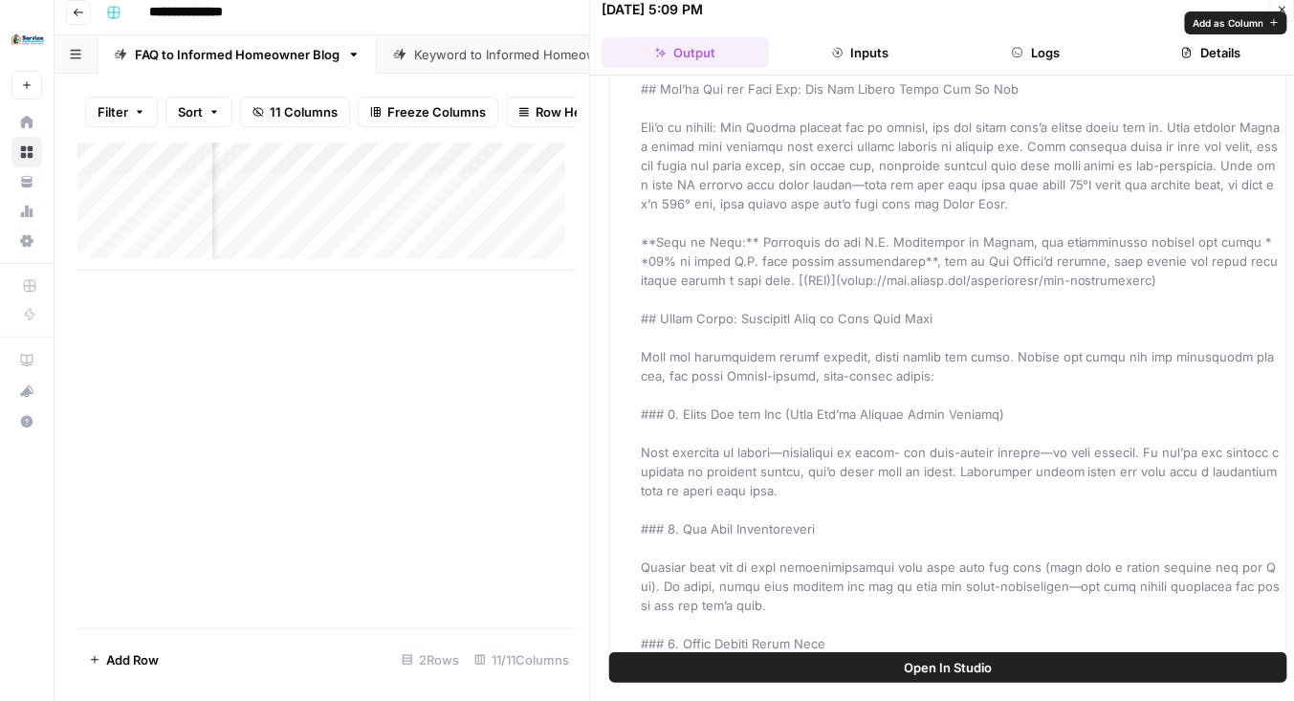
scroll to position [0, 0]
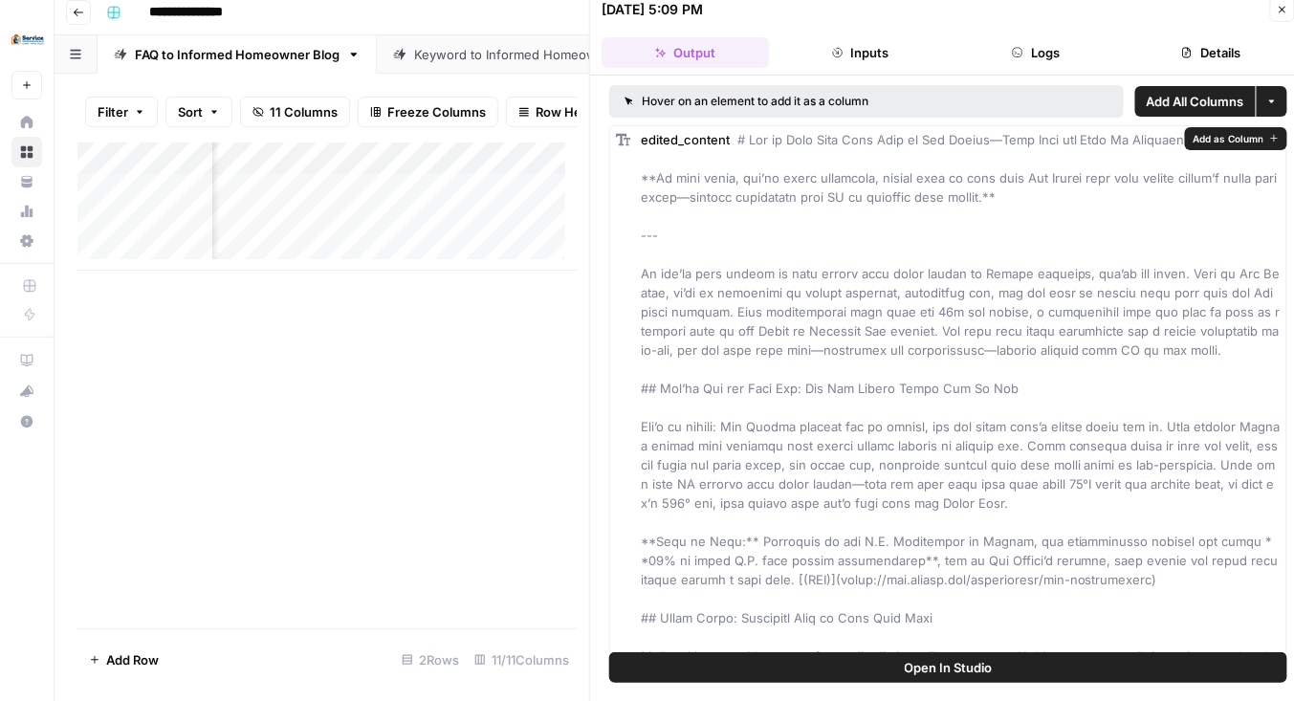
click at [1221, 142] on span "Add as Column" at bounding box center [1228, 138] width 71 height 15
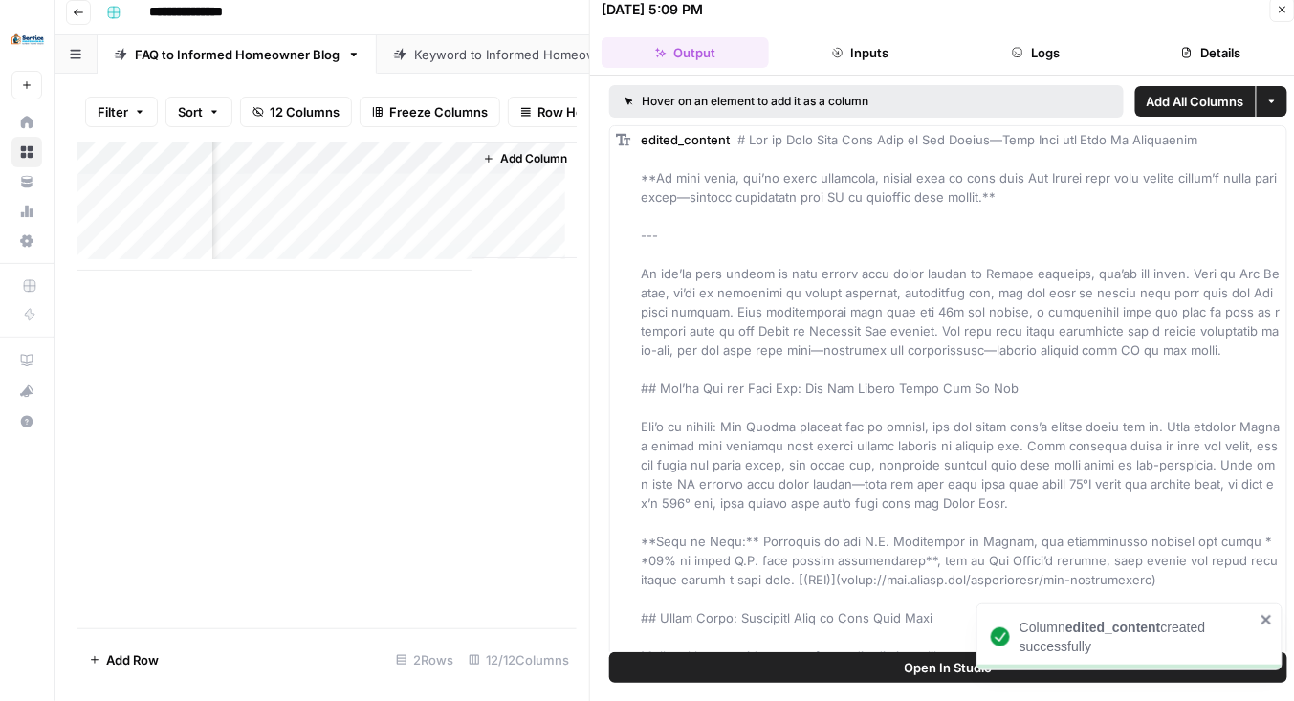
drag, startPoint x: 502, startPoint y: 385, endPoint x: 510, endPoint y: 378, distance: 10.8
click at [502, 386] on div "Add Column" at bounding box center [326, 385] width 499 height 486
click at [1279, 8] on icon "button" at bounding box center [1282, 9] width 11 height 11
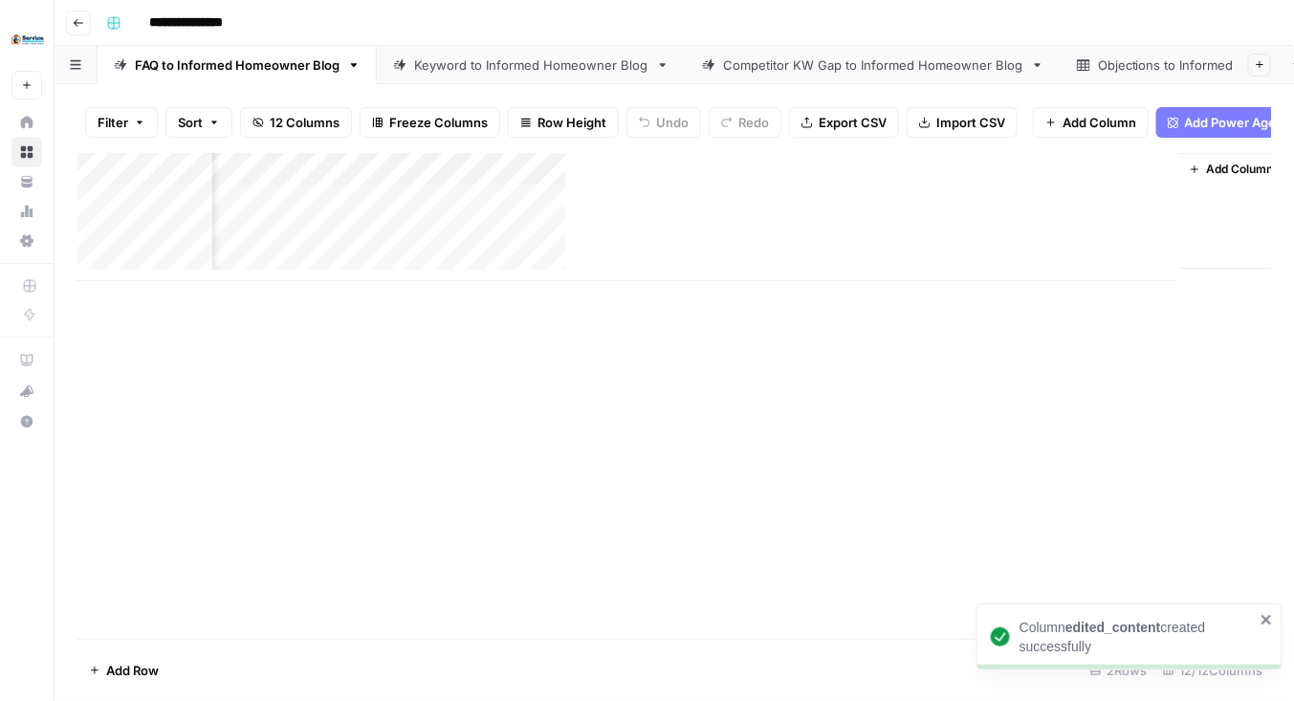
scroll to position [0, 1319]
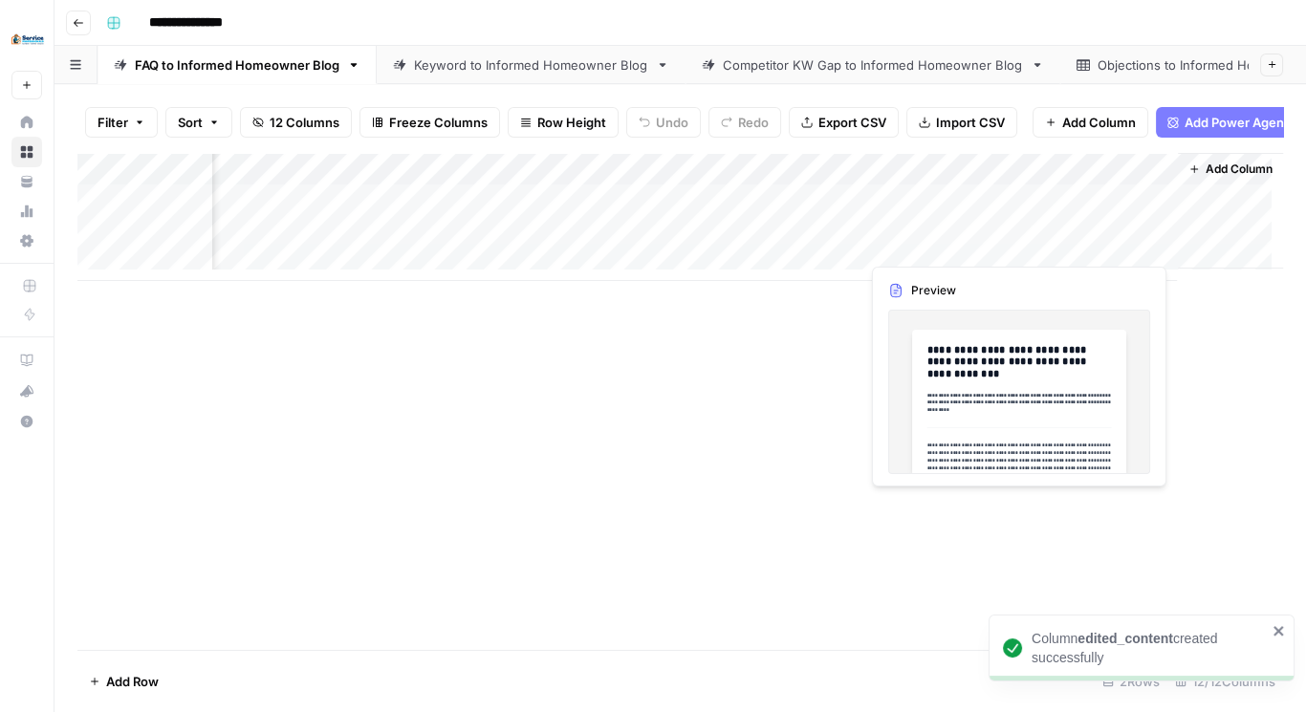
click at [1043, 242] on div "Add Column" at bounding box center [680, 217] width 1206 height 128
click at [1066, 233] on div "Add Column" at bounding box center [680, 217] width 1206 height 128
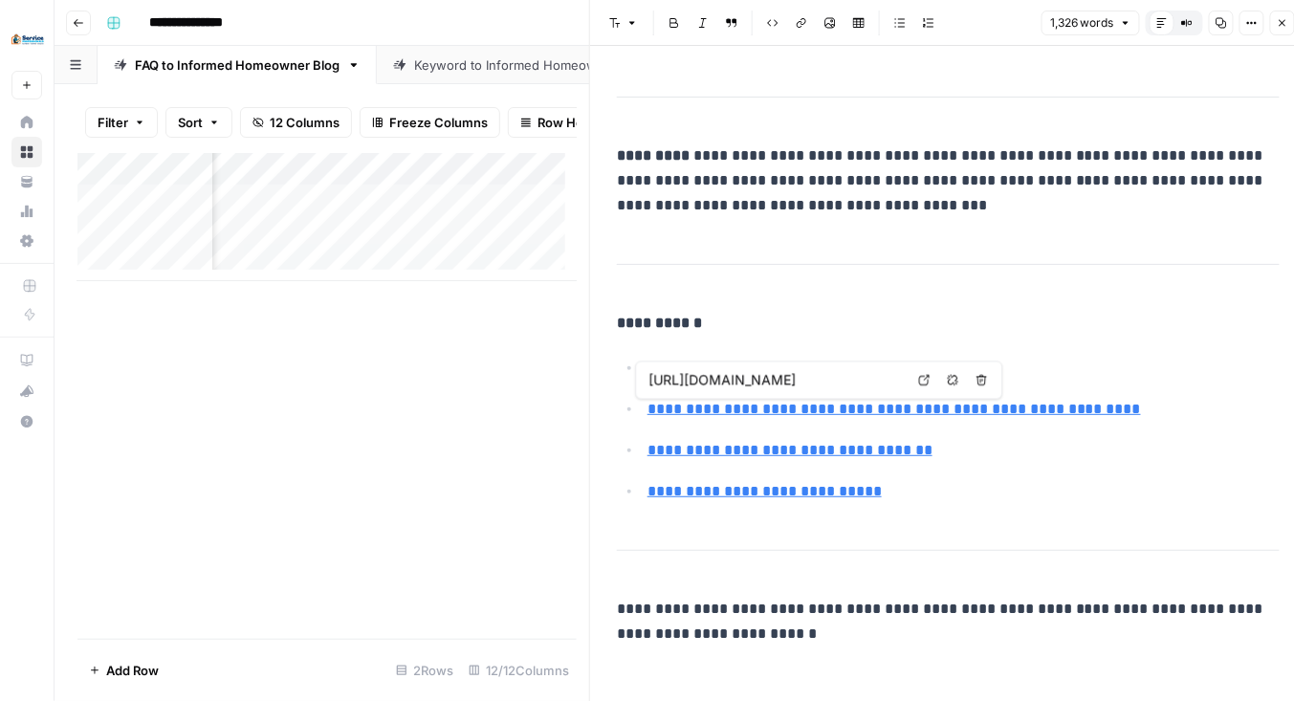
scroll to position [11, 0]
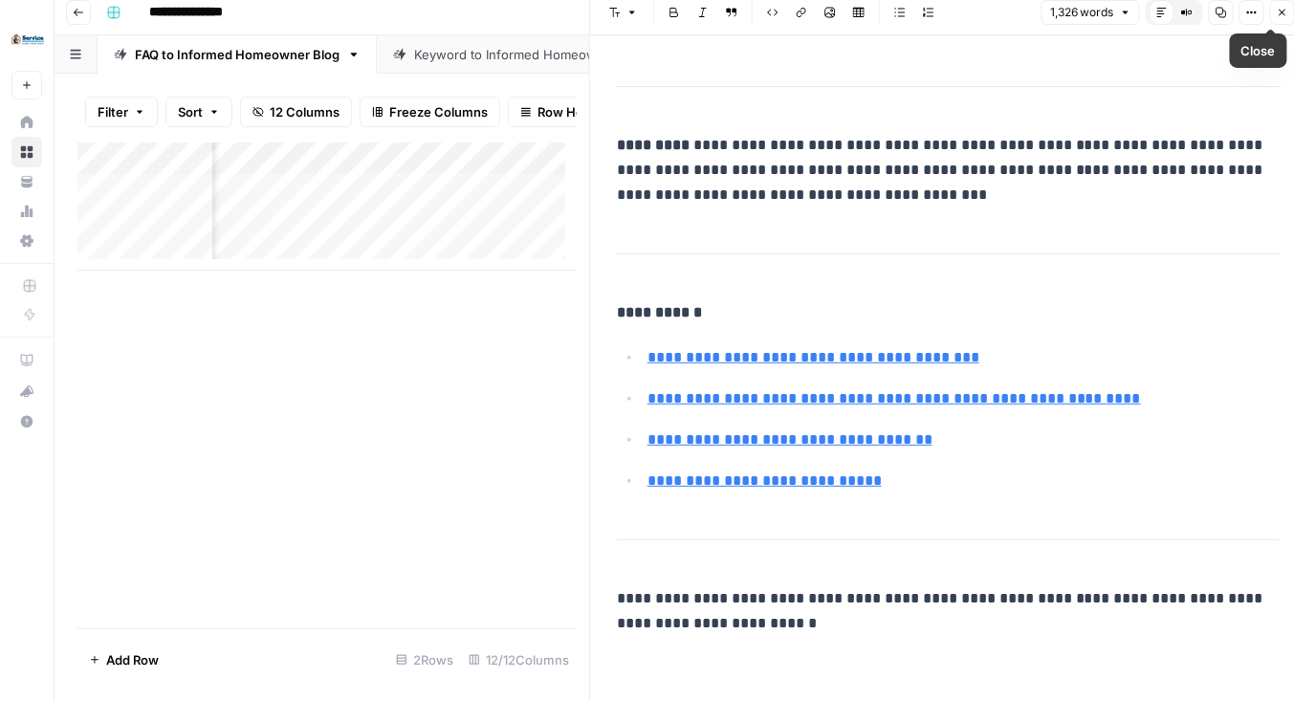
drag, startPoint x: 1279, startPoint y: 15, endPoint x: 1259, endPoint y: 28, distance: 23.6
click at [1279, 16] on icon "button" at bounding box center [1282, 12] width 11 height 11
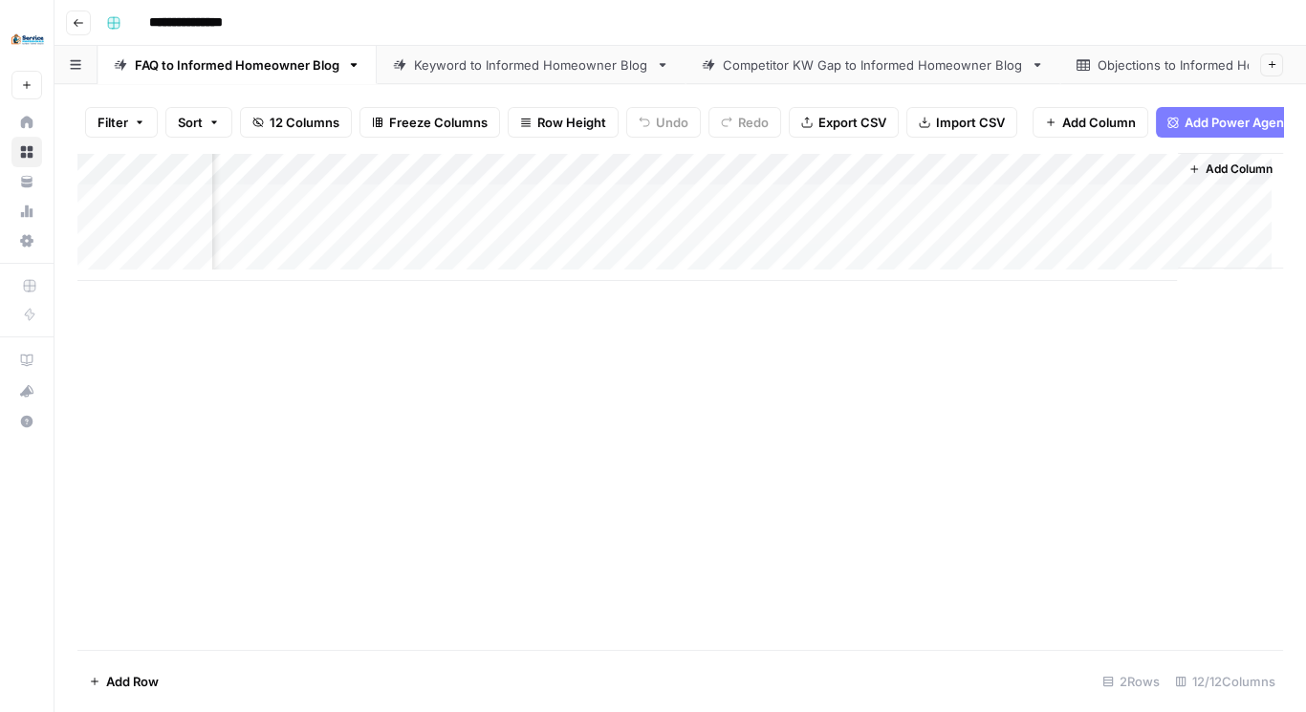
click at [1067, 177] on div "Add Column" at bounding box center [680, 217] width 1206 height 128
click at [1061, 221] on input "edited_content" at bounding box center [1117, 226] width 194 height 19
click at [1061, 220] on input "edited_content" at bounding box center [1117, 226] width 194 height 19
click at [1061, 221] on input "edited_content" at bounding box center [1117, 226] width 194 height 19
click at [935, 442] on div "Add Column" at bounding box center [680, 401] width 1206 height 497
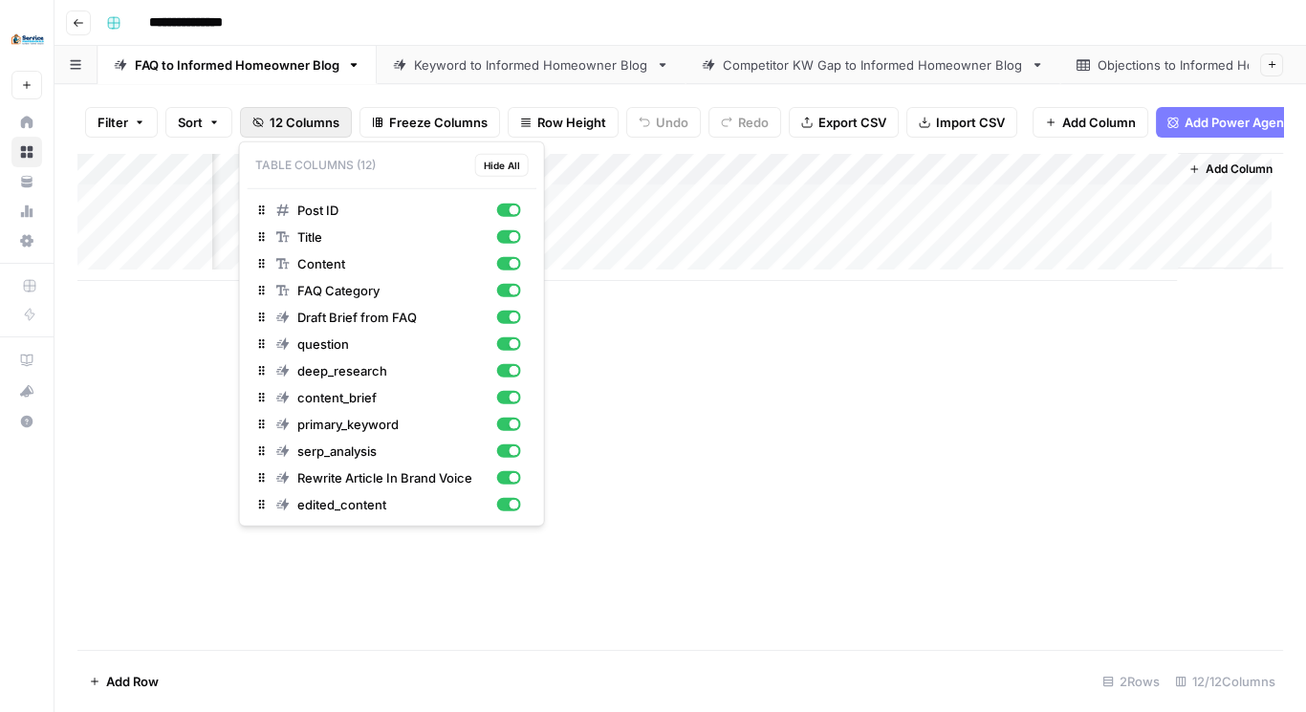
click at [305, 121] on span "12 Columns" at bounding box center [305, 122] width 70 height 19
click at [516, 286] on div "button" at bounding box center [515, 291] width 10 height 10
click at [515, 257] on div "button" at bounding box center [508, 263] width 24 height 13
click at [514, 201] on div "Post ID" at bounding box center [398, 210] width 245 height 19
click at [508, 353] on button "question" at bounding box center [392, 344] width 289 height 27
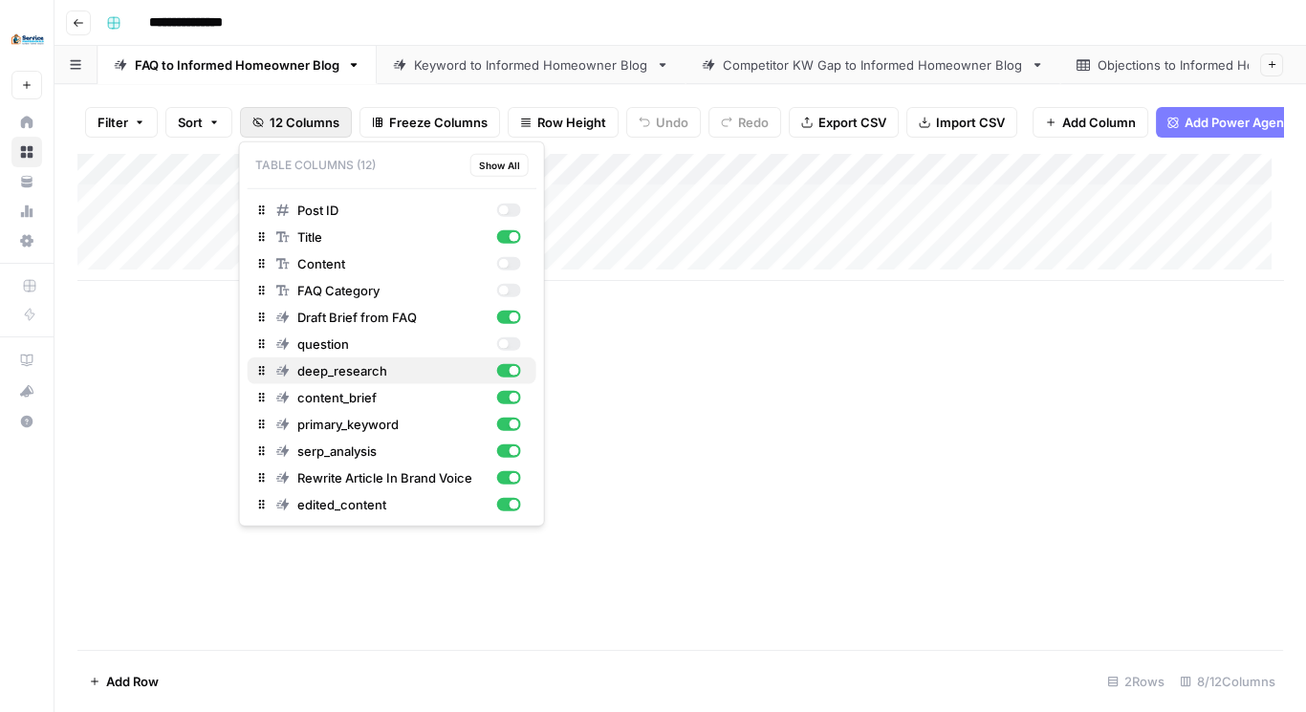
click at [515, 376] on div "deep_research" at bounding box center [398, 371] width 245 height 19
click at [507, 405] on div "content_brief" at bounding box center [398, 397] width 245 height 19
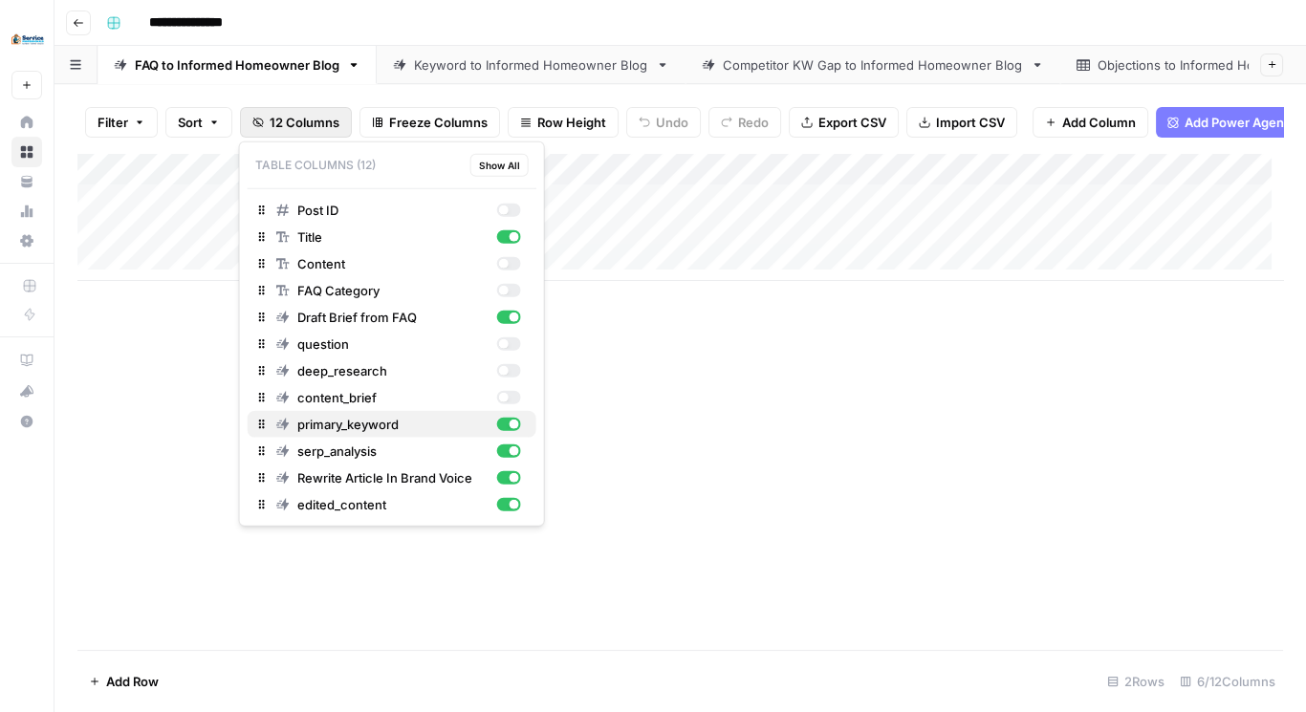
click at [514, 430] on div "primary_keyword" at bounding box center [398, 424] width 245 height 19
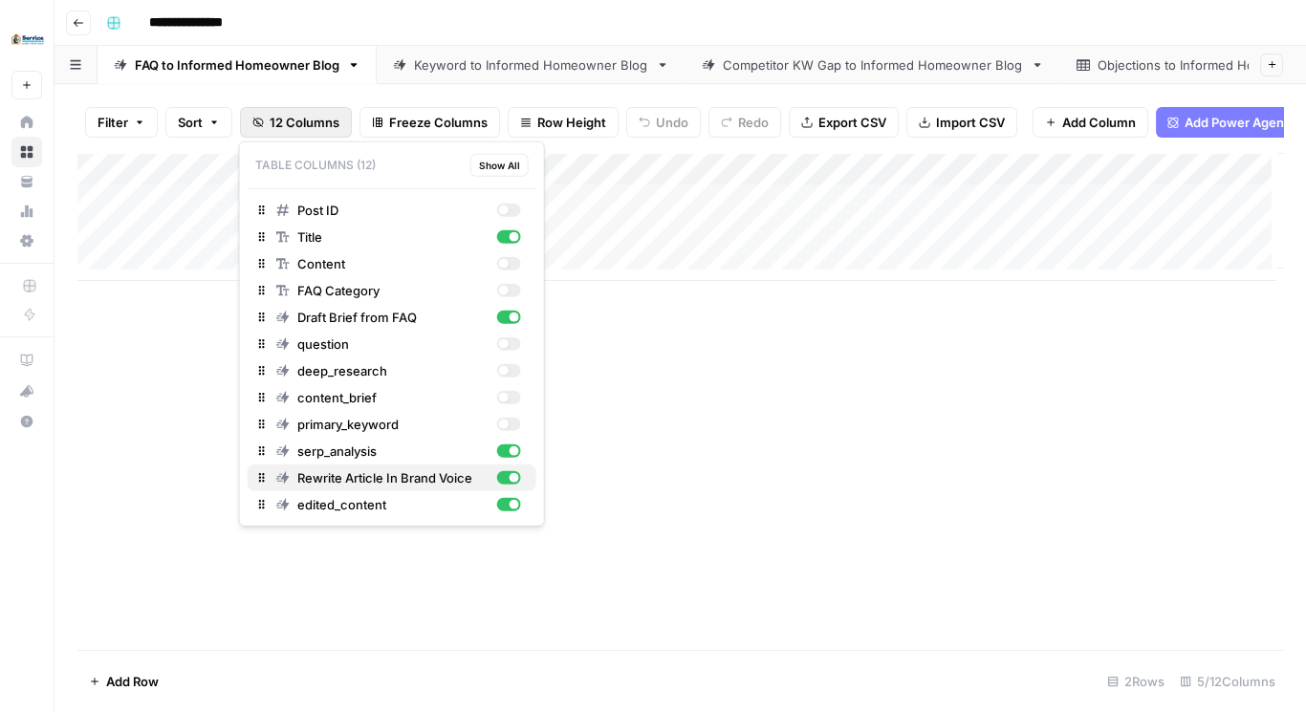
click at [514, 465] on button "Rewrite Article In Brand Voice" at bounding box center [392, 478] width 289 height 27
drag, startPoint x: 507, startPoint y: 474, endPoint x: 503, endPoint y: 455, distance: 19.5
click at [507, 474] on div "button" at bounding box center [503, 478] width 10 height 10
click at [509, 451] on div "button" at bounding box center [508, 451] width 24 height 13
click at [712, 423] on div "Add Column" at bounding box center [680, 401] width 1206 height 497
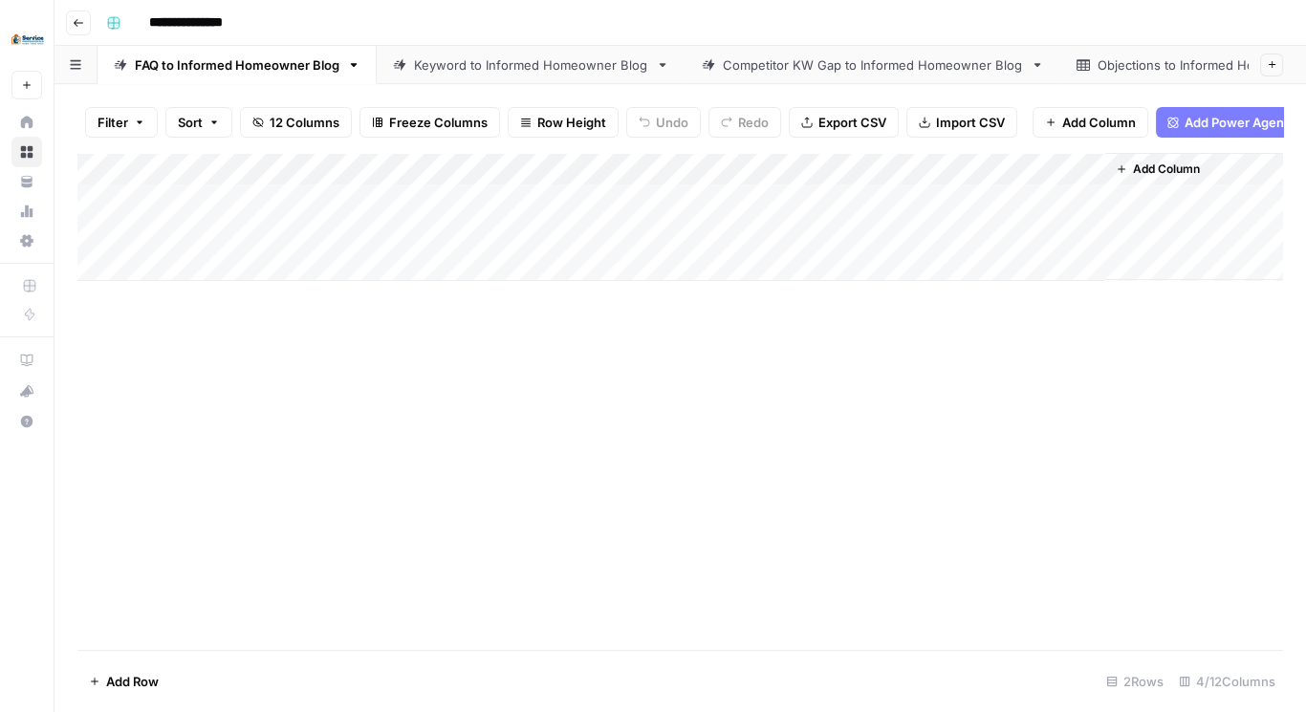
click at [1168, 176] on span "Add Column" at bounding box center [1166, 169] width 67 height 17
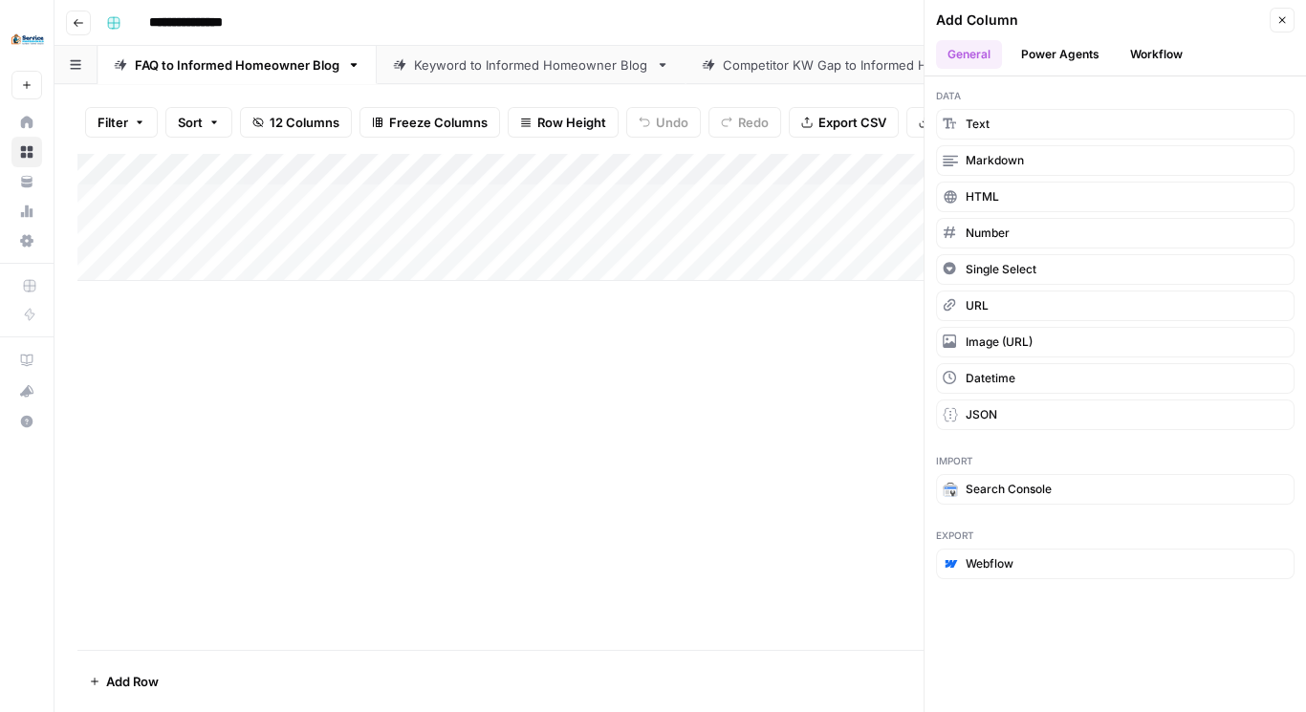
click at [1157, 44] on button "Workflow" at bounding box center [1157, 54] width 76 height 29
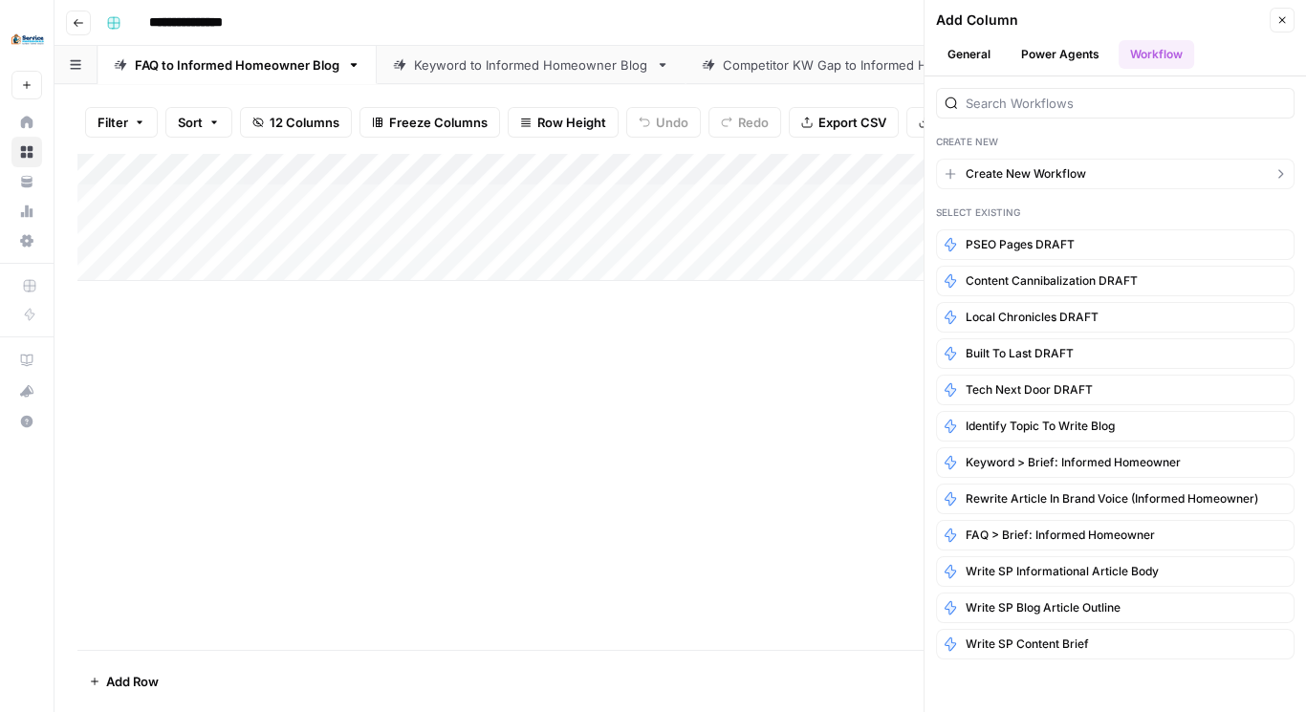
click at [1026, 170] on span "Create New Workflow" at bounding box center [1026, 173] width 121 height 17
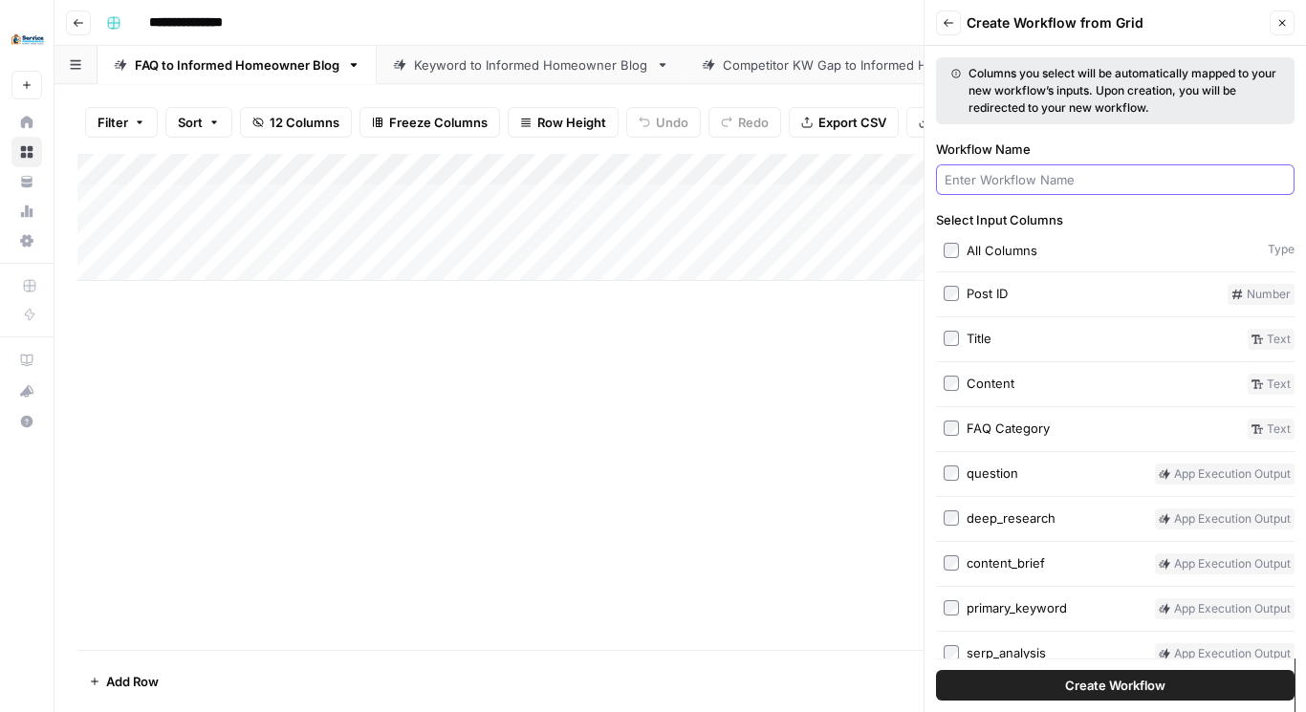
click at [1007, 180] on input "Workflow Name" at bounding box center [1115, 179] width 341 height 19
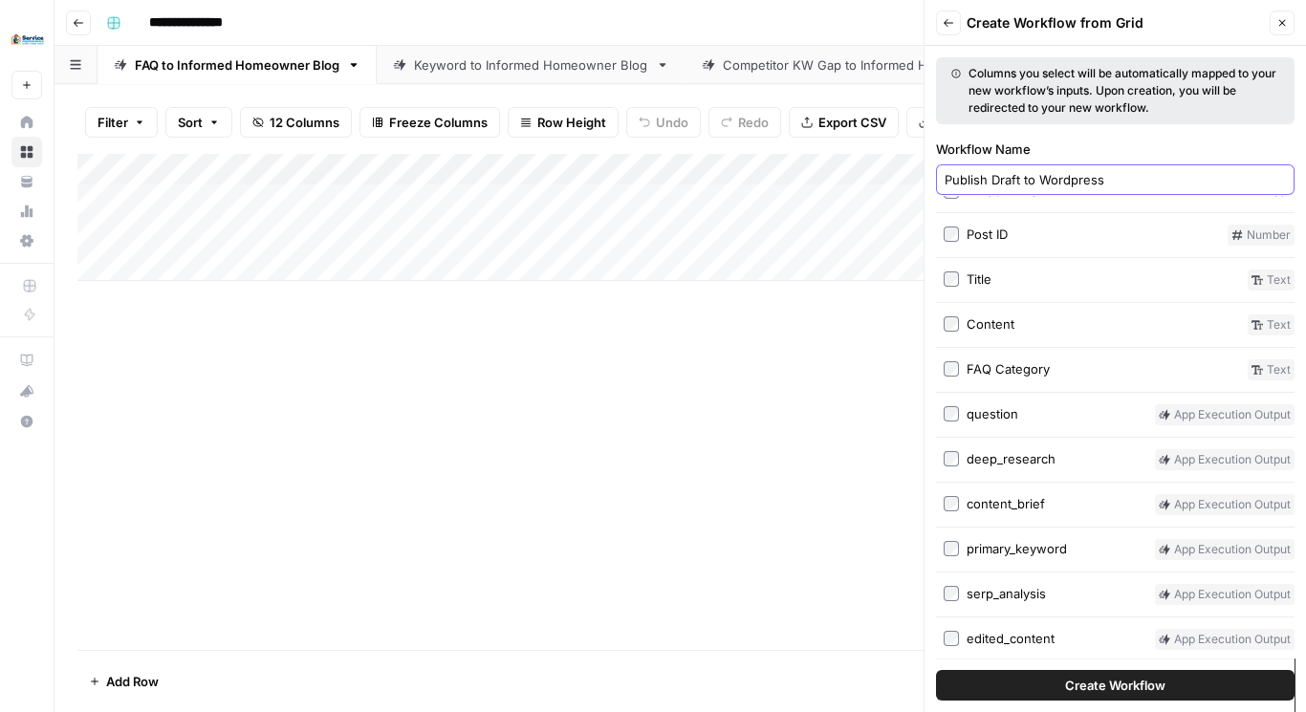
type input "Publish Draft to Wordpress"
click at [1141, 686] on span "Create Workflow" at bounding box center [1115, 685] width 100 height 19
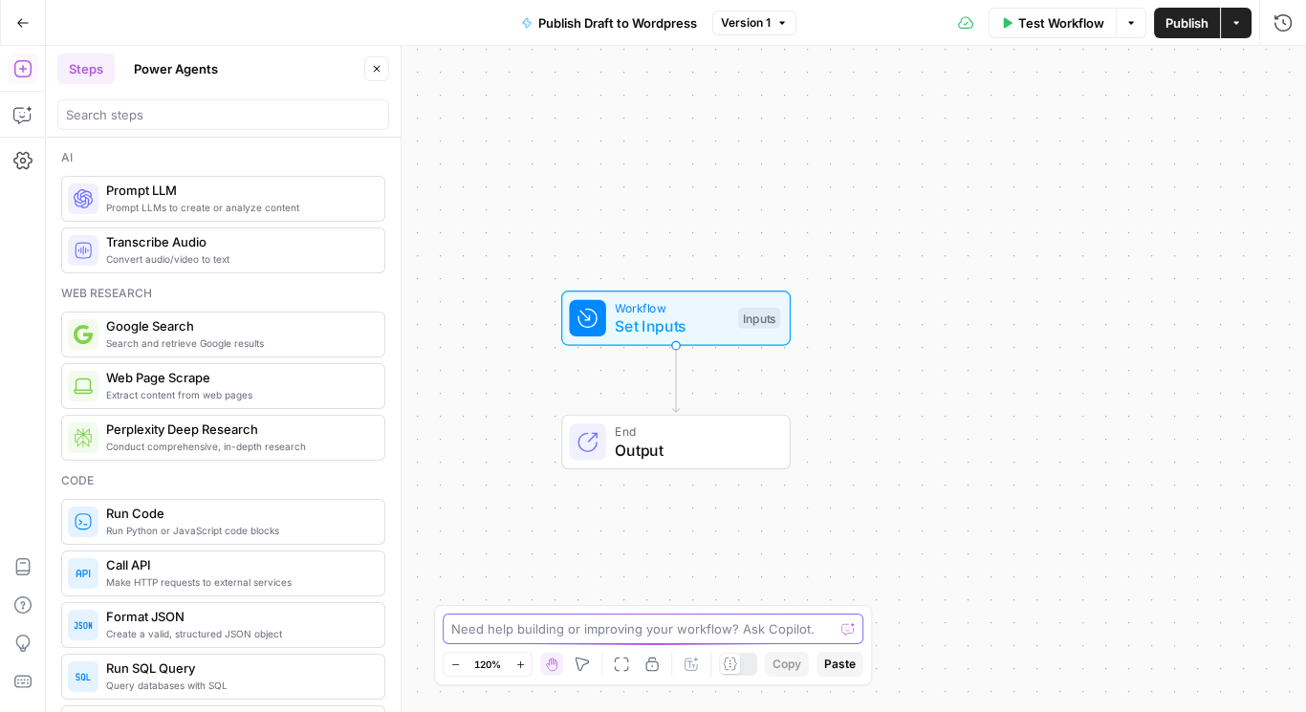
click at [584, 629] on textarea at bounding box center [642, 629] width 383 height 19
type textarea "I want to publish the final article to wordpress"
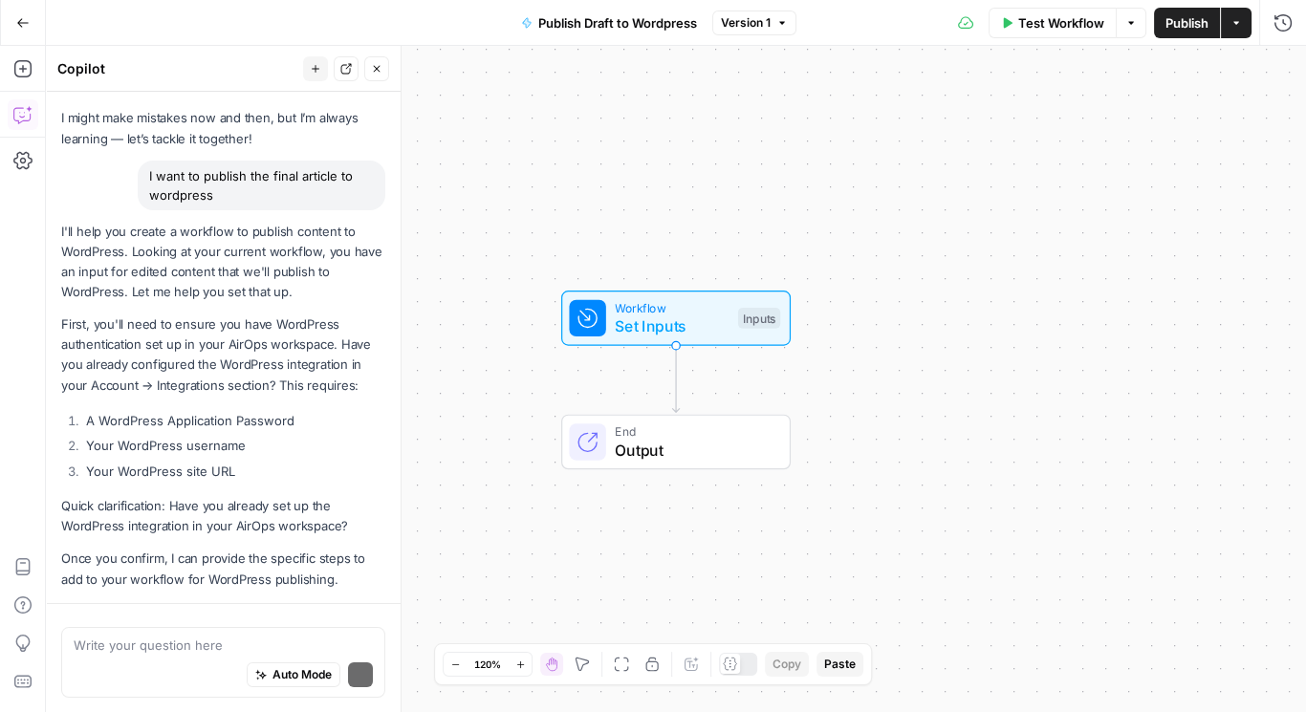
scroll to position [115, 0]
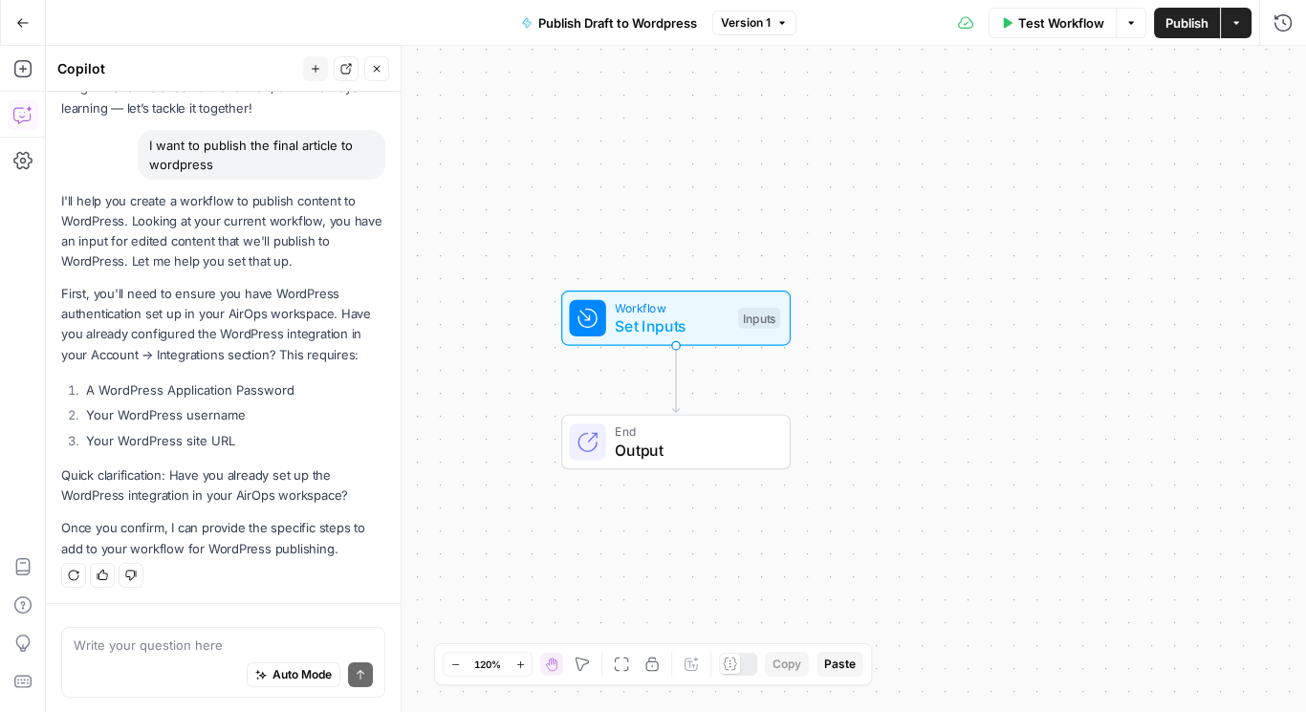
click at [173, 648] on textarea at bounding box center [223, 645] width 299 height 19
type textarea "The integration is set up"
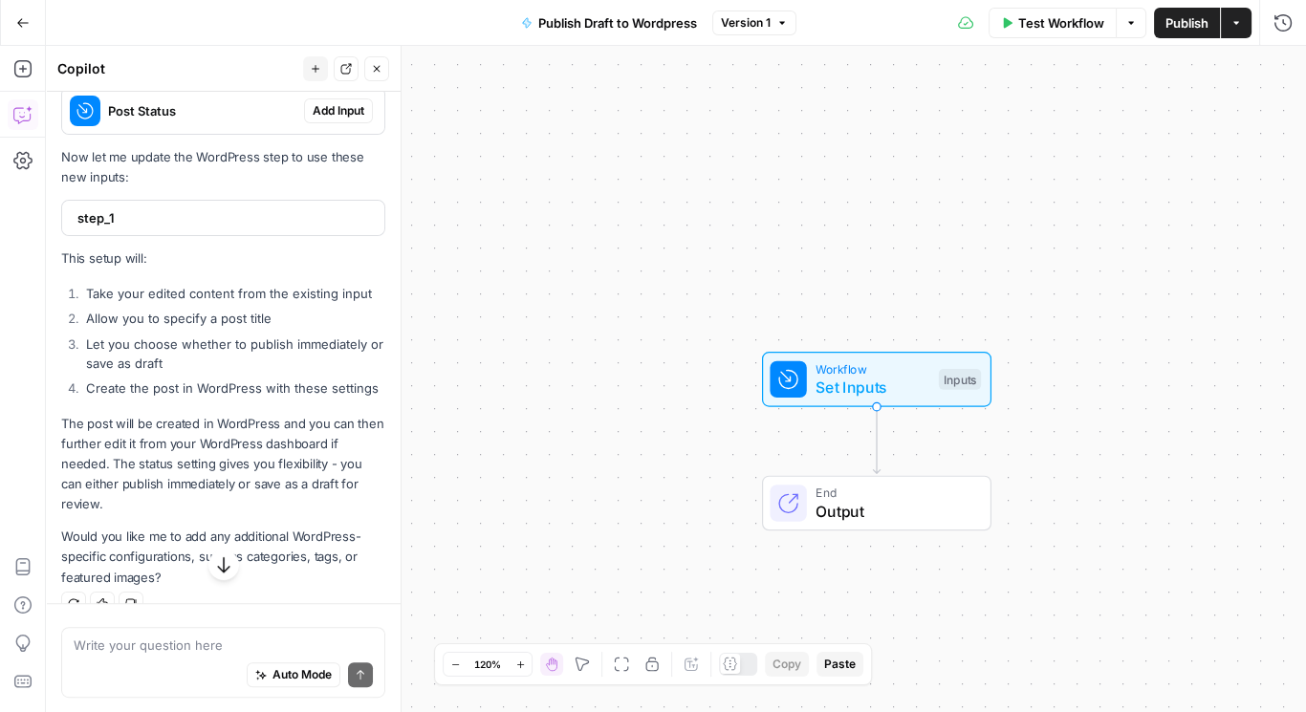
scroll to position [1256, 0]
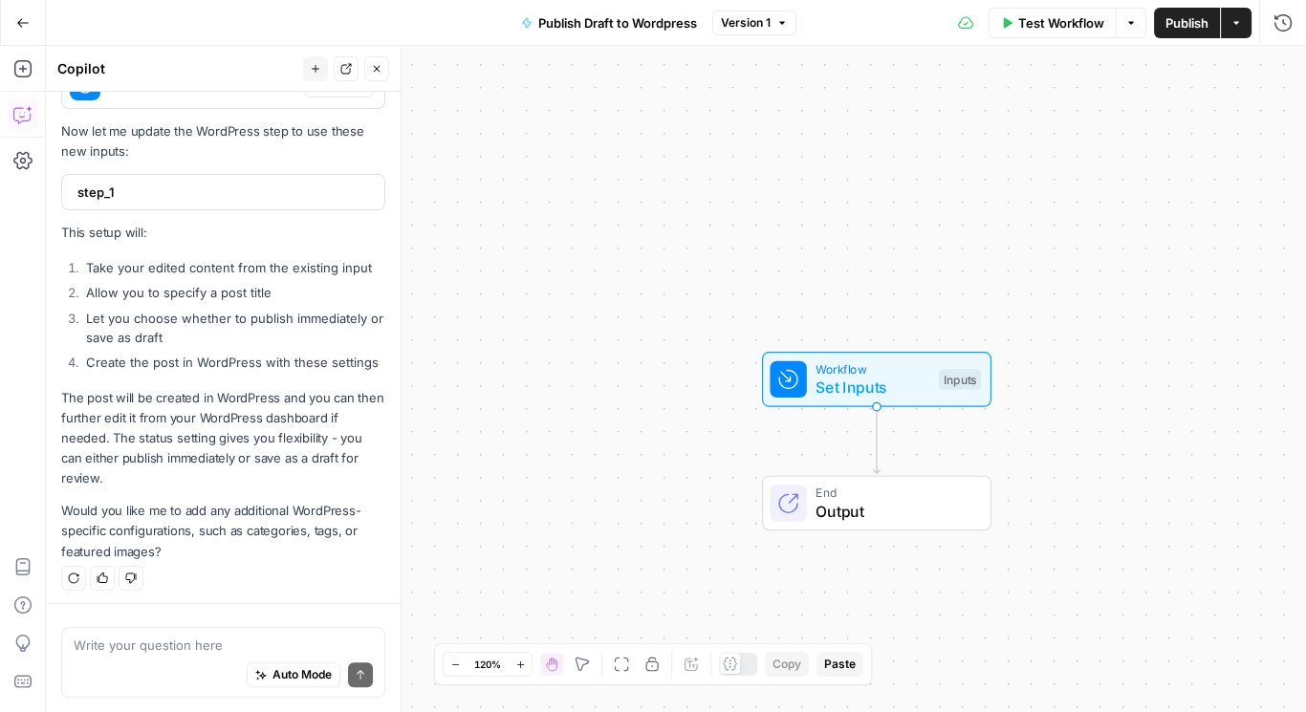
click at [193, 645] on textarea at bounding box center [223, 645] width 299 height 19
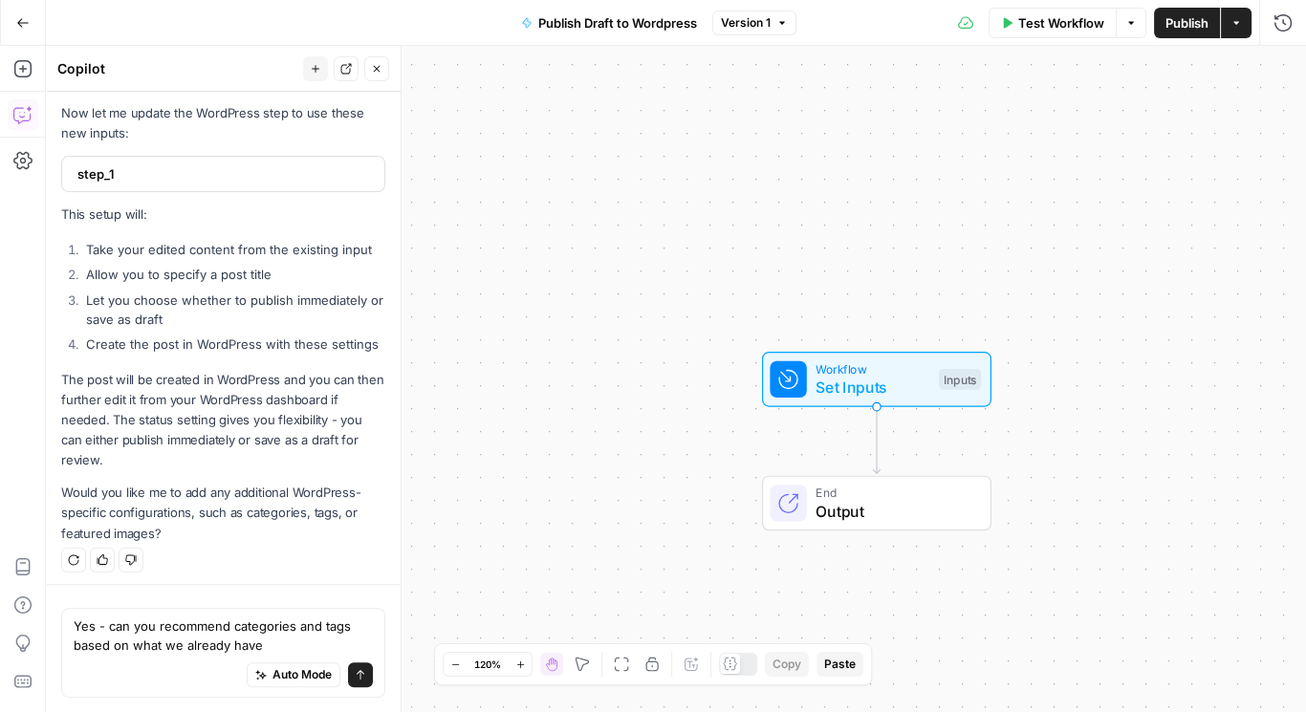
type textarea "Yes - can you recommend categories and tags based on what we already have?"
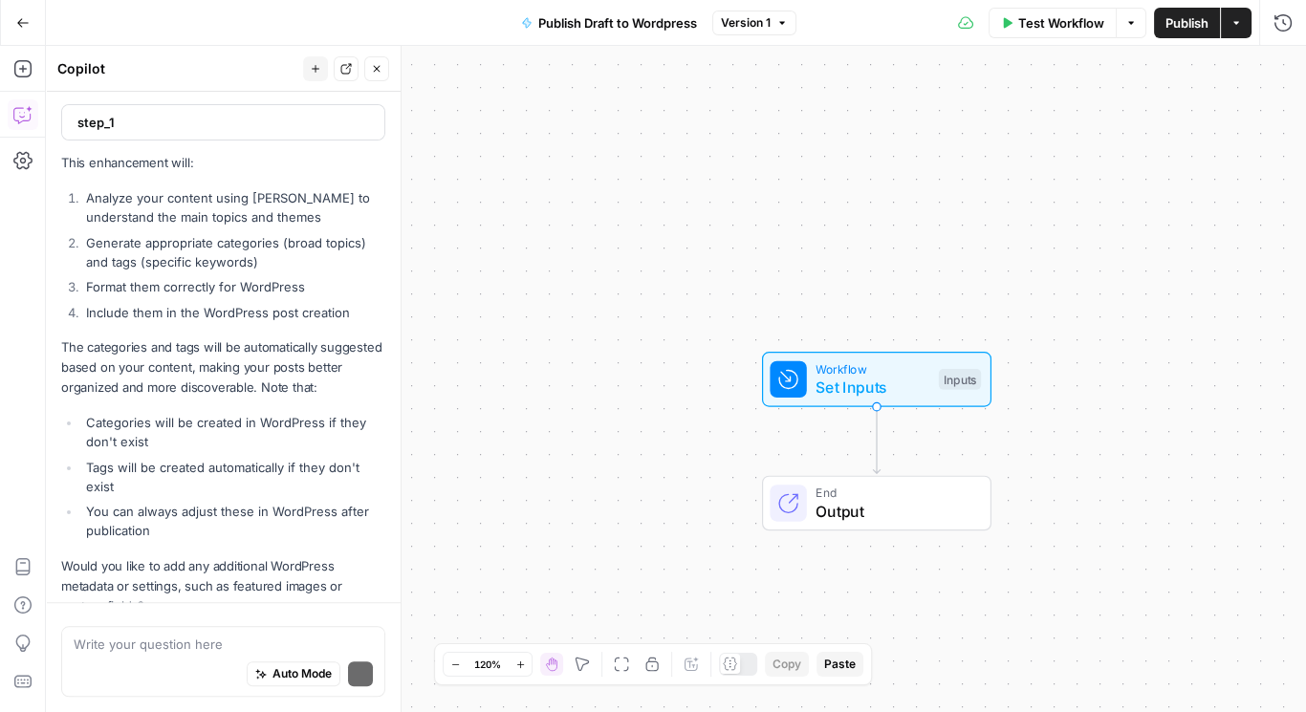
scroll to position [2328, 0]
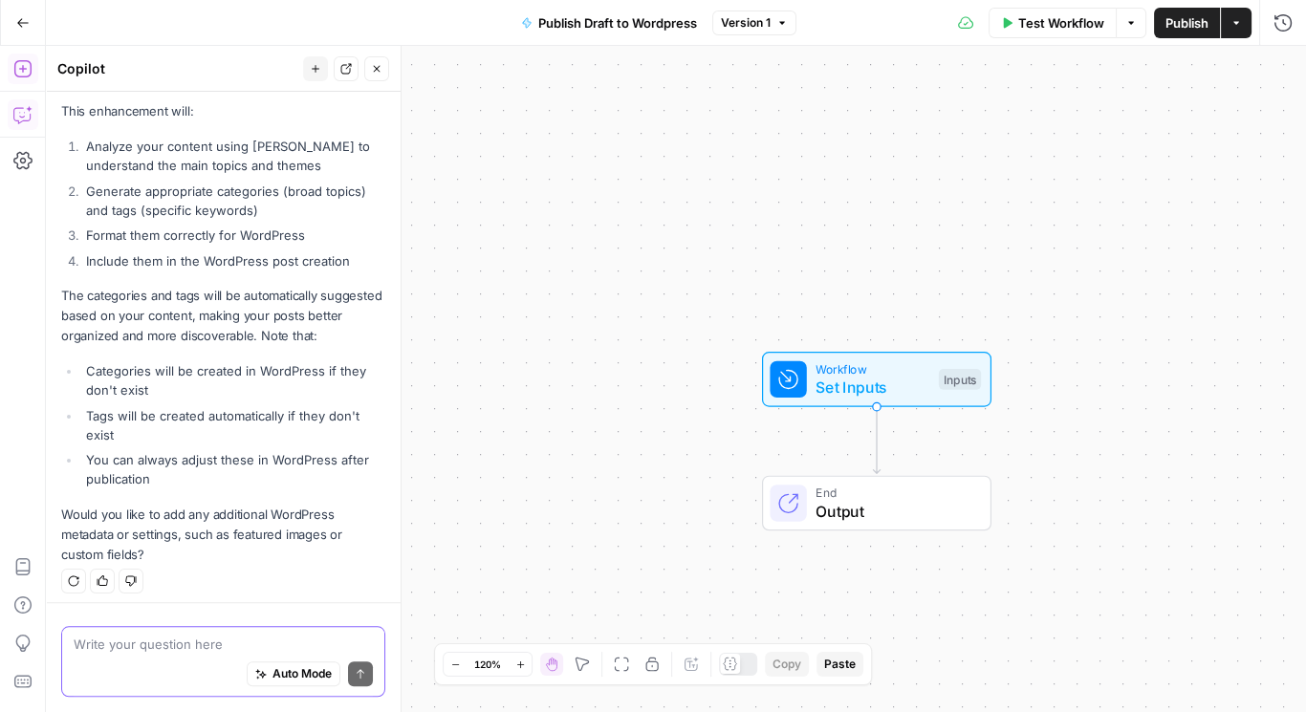
click at [148, 650] on textarea at bounding box center [223, 645] width 299 height 19
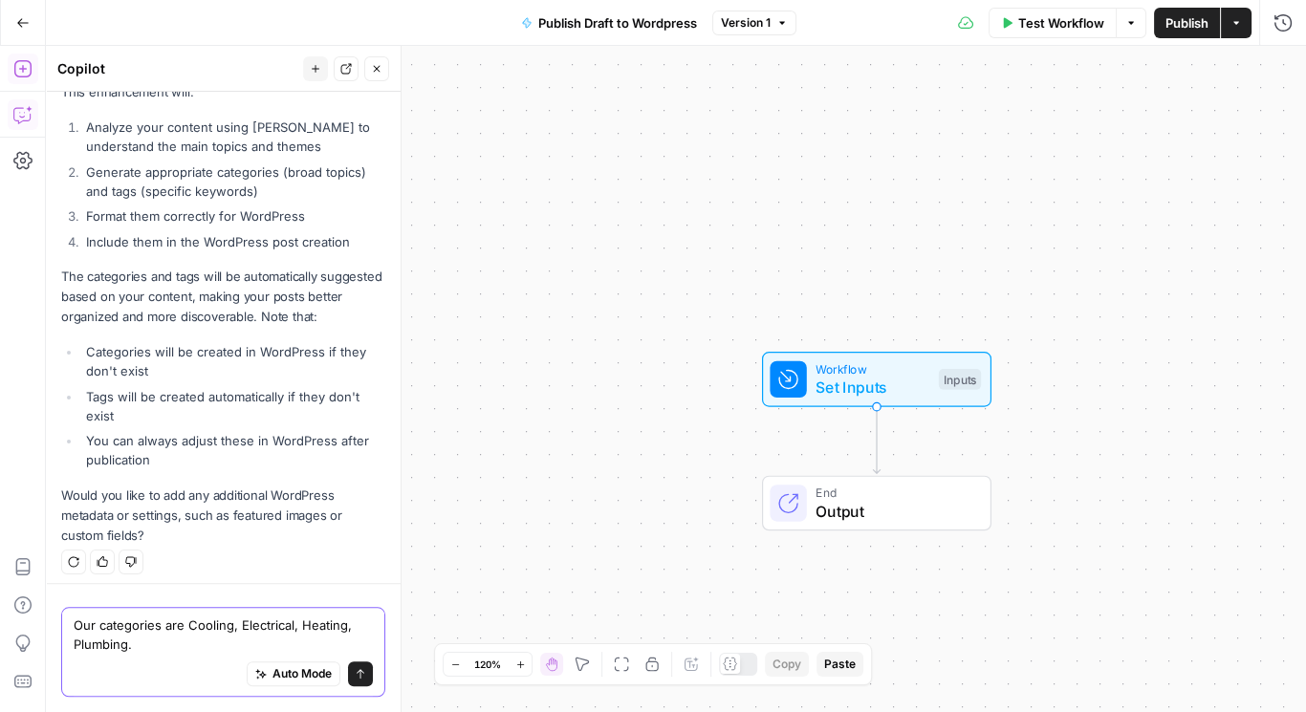
click at [187, 644] on textarea "Our categories are Cooling, Electrical, Heating, Plumbing." at bounding box center [223, 636] width 299 height 38
type textarea "Our categories are Cooling, Electrical, Heating, Plumbing. We can create tags t…"
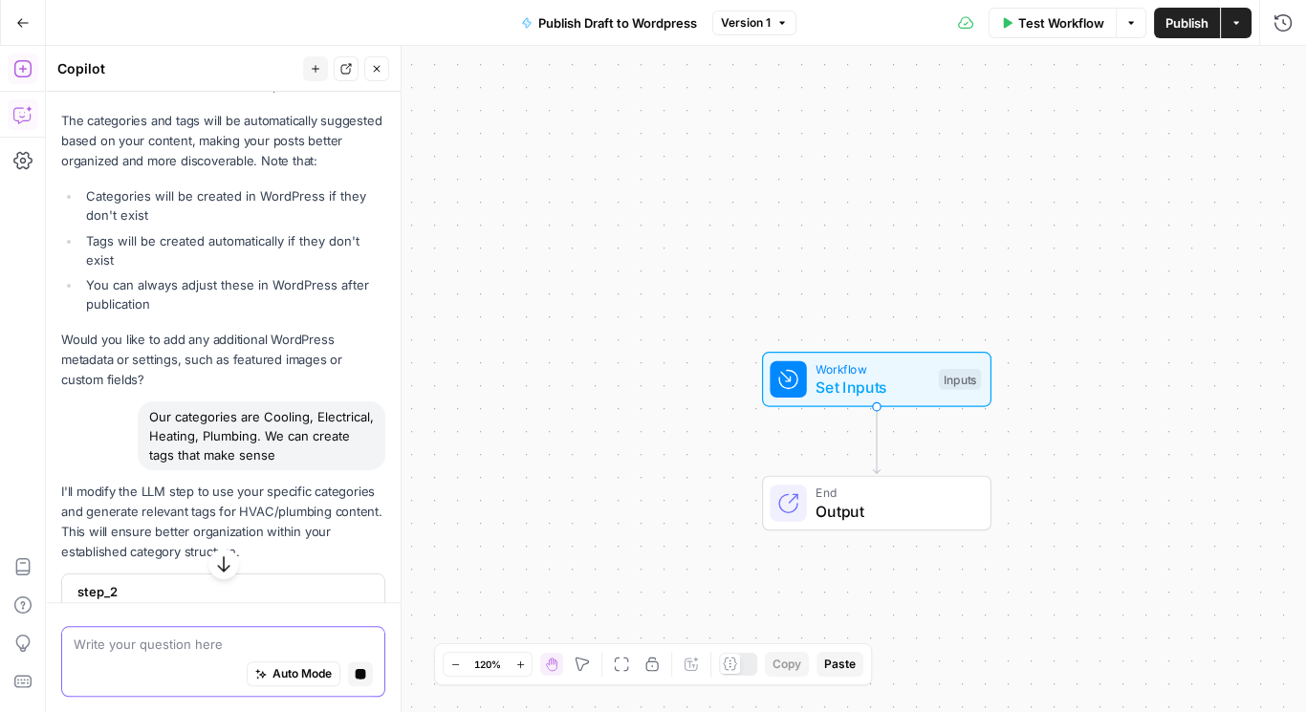
scroll to position [2496, 0]
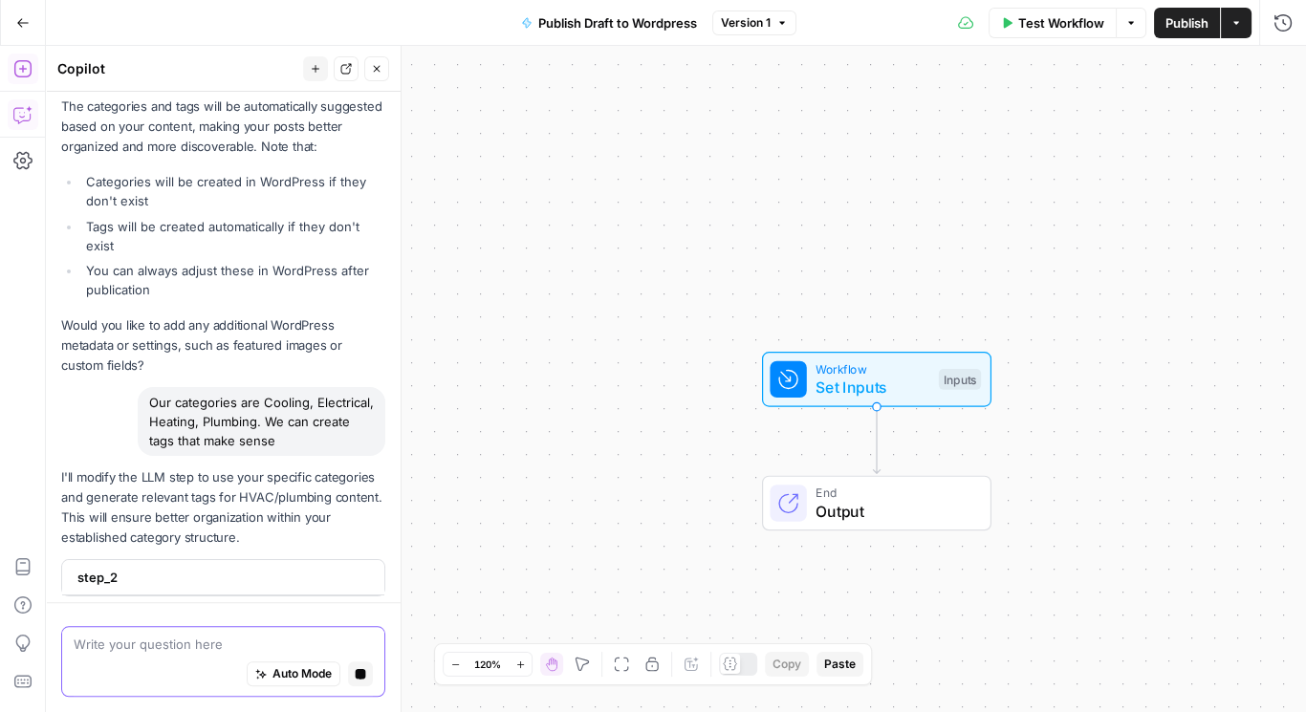
click at [295, 673] on span "Auto Mode" at bounding box center [302, 675] width 59 height 17
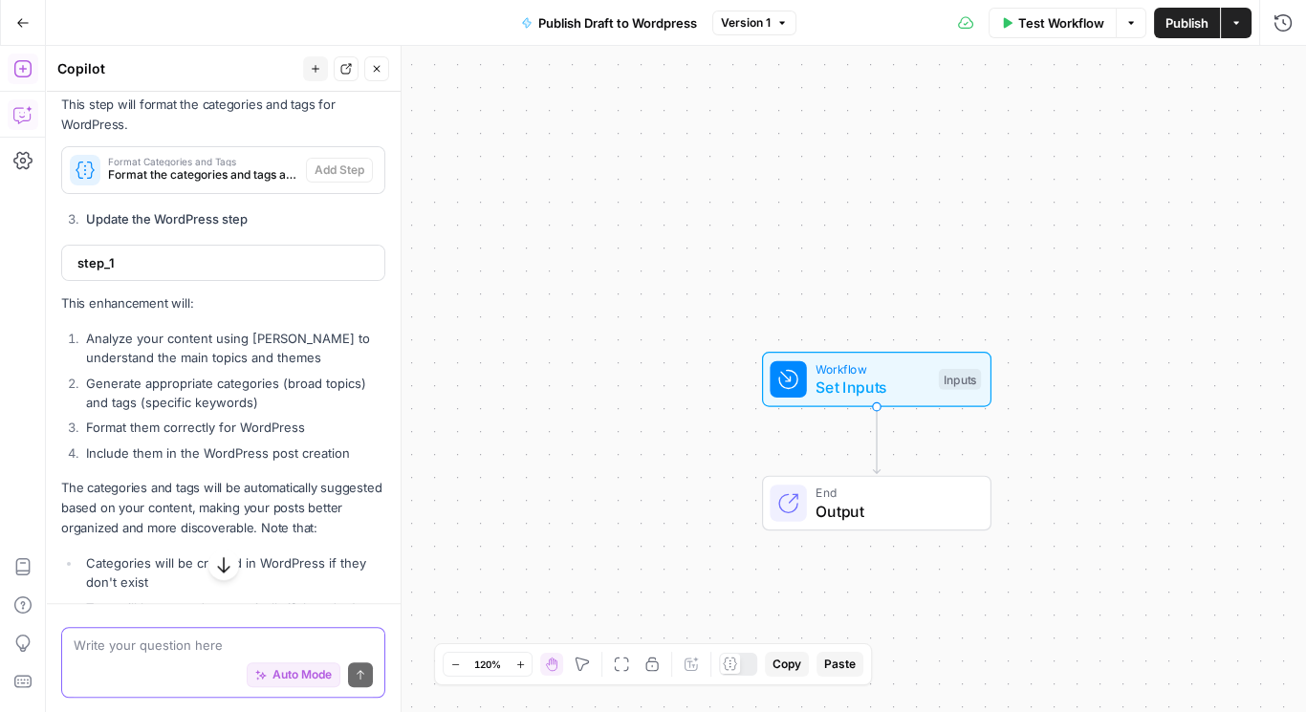
scroll to position [1804, 0]
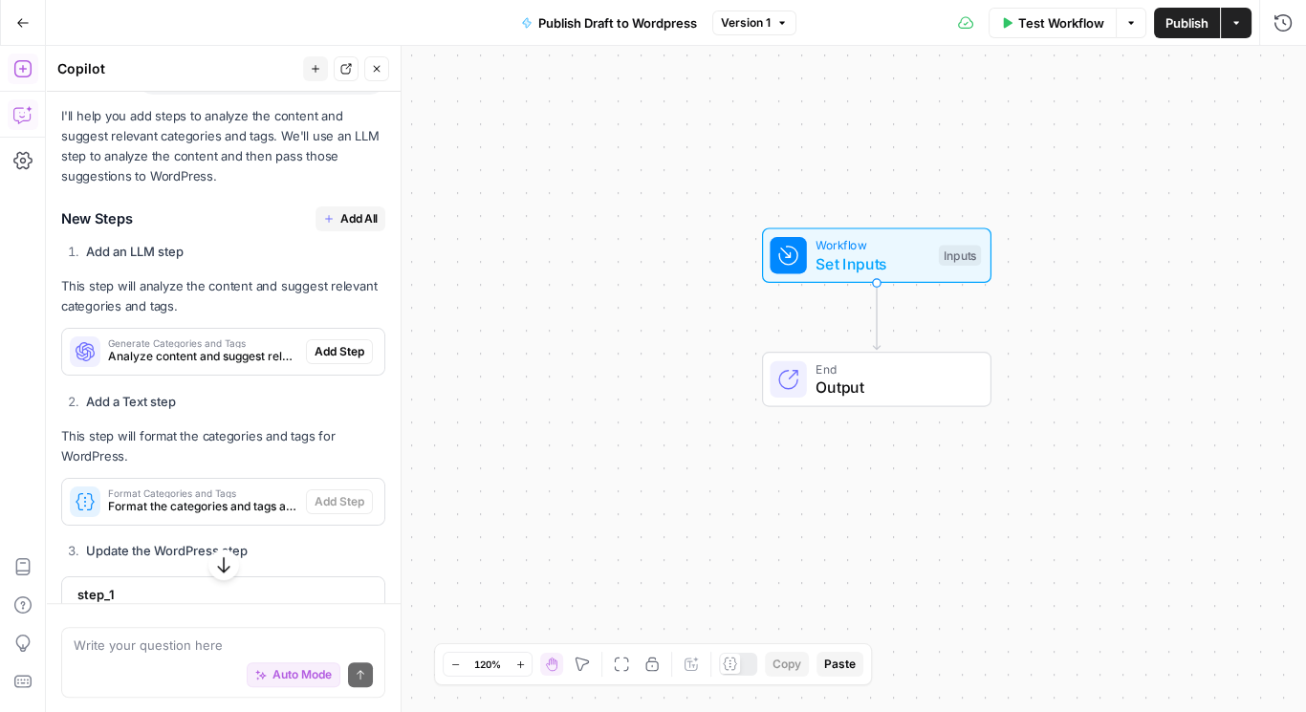
drag, startPoint x: 343, startPoint y: 208, endPoint x: 286, endPoint y: 216, distance: 57.9
click at [342, 210] on span "Add All" at bounding box center [358, 218] width 37 height 17
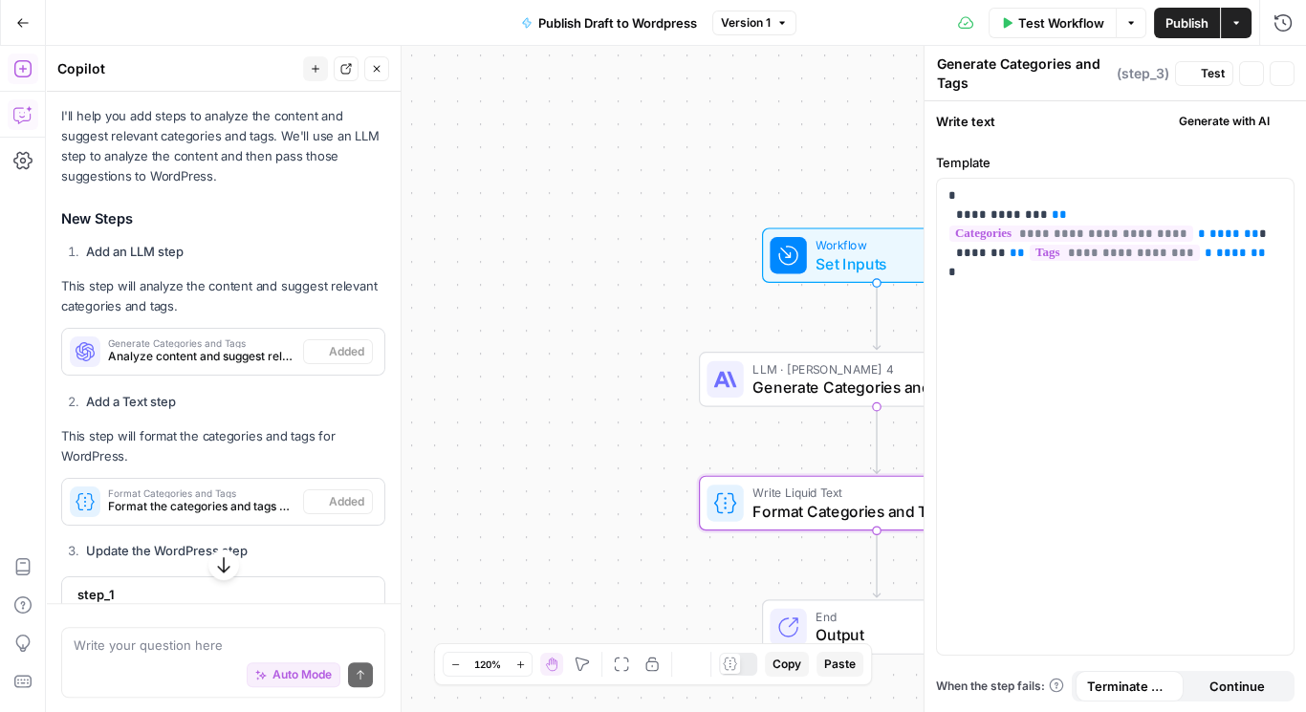
type textarea "Format Categories and Tags"
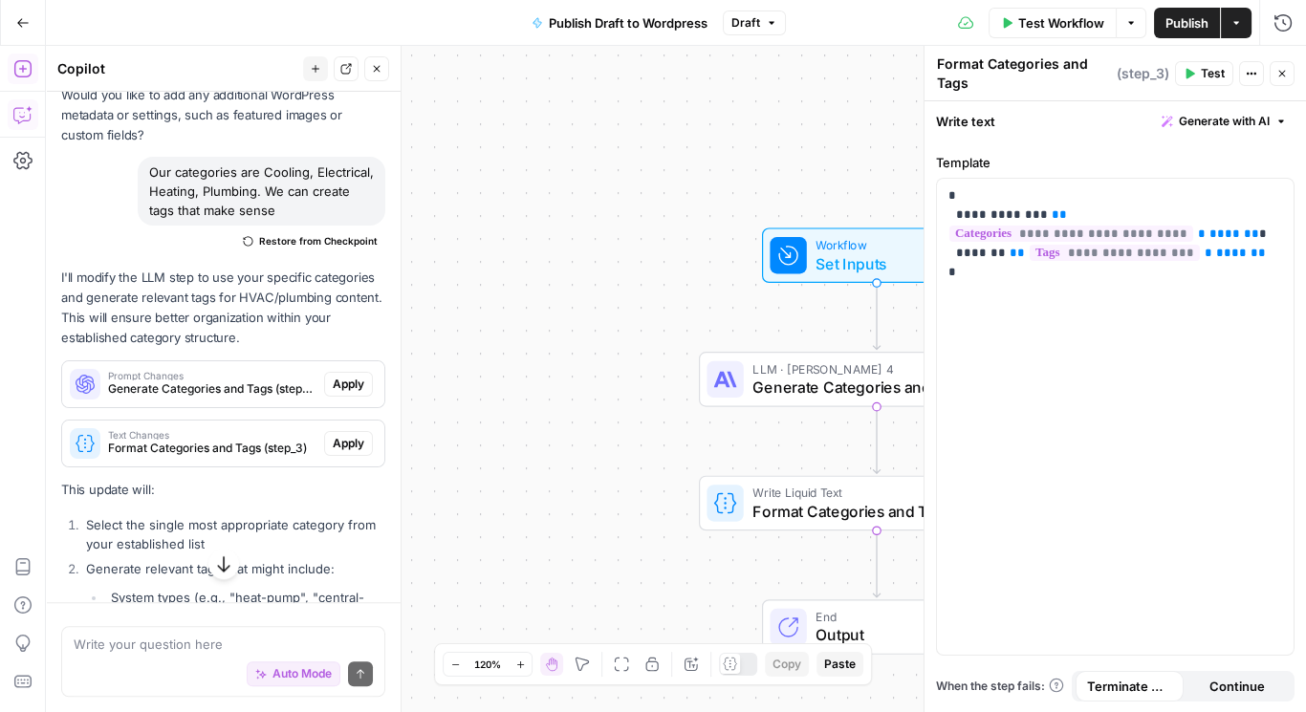
scroll to position [2916, 0]
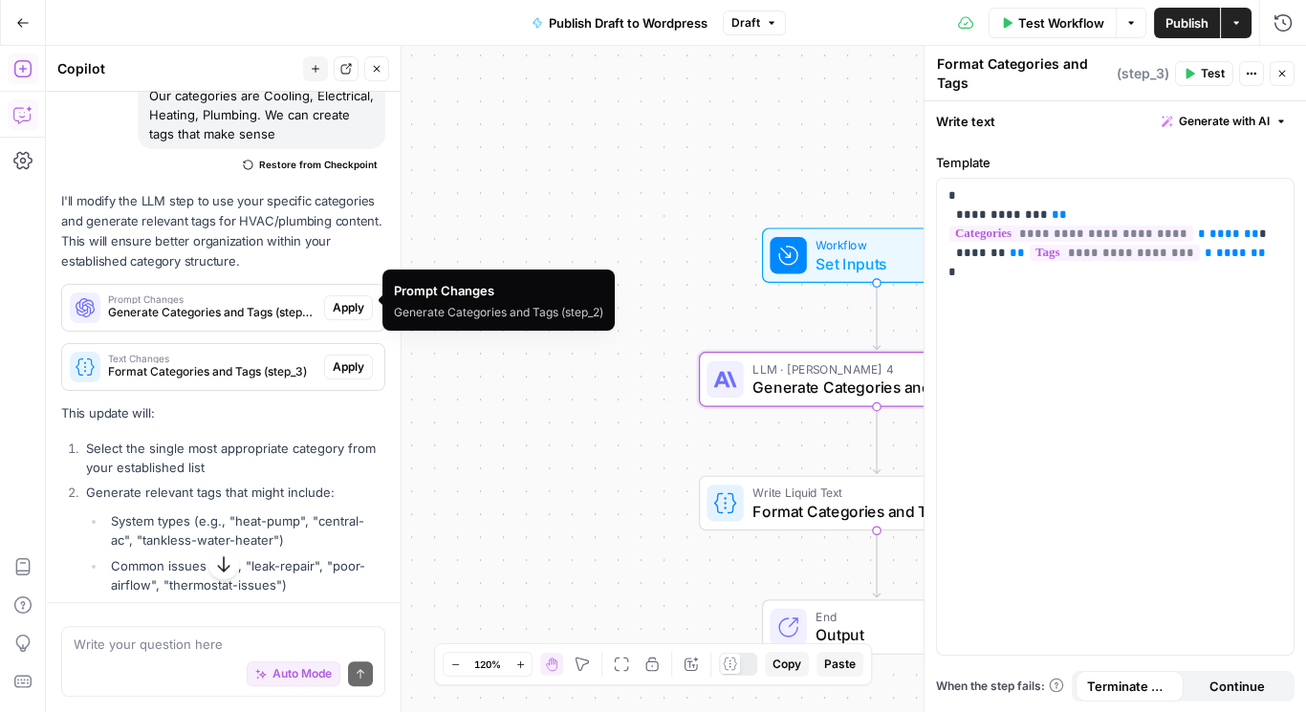
click at [337, 299] on span "Apply" at bounding box center [349, 307] width 32 height 17
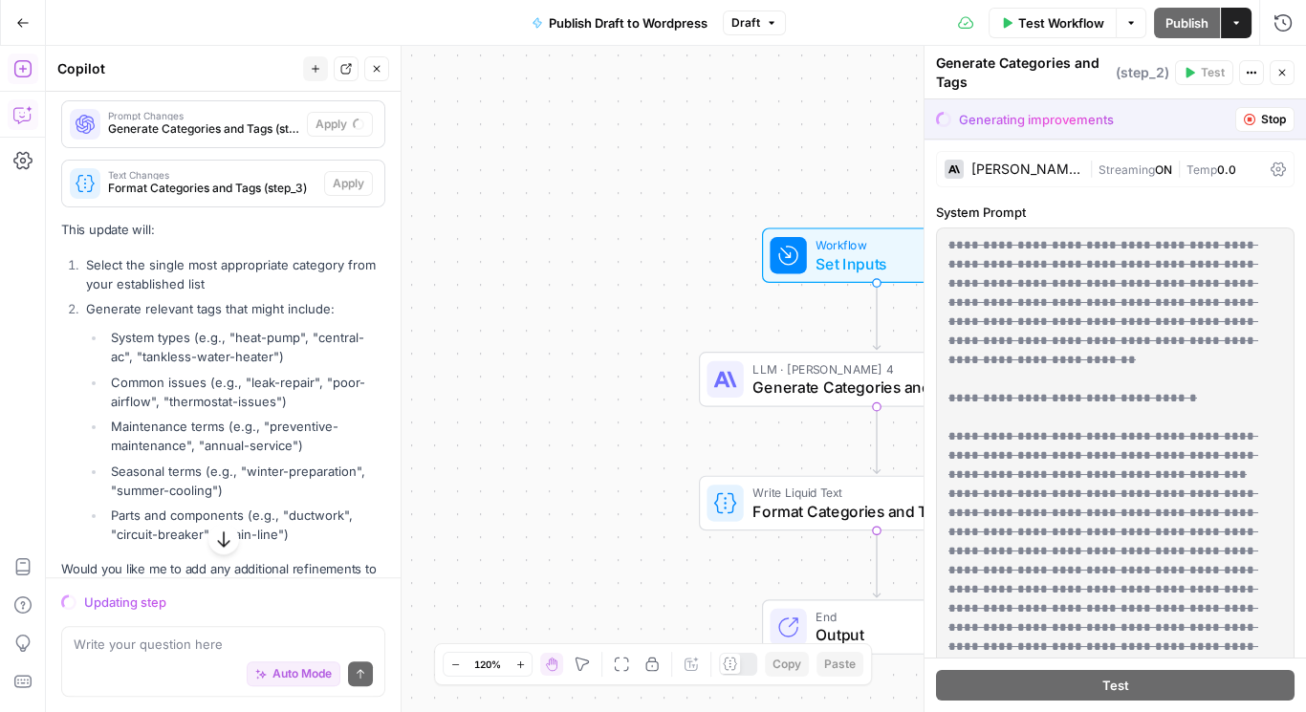
scroll to position [2850, 0]
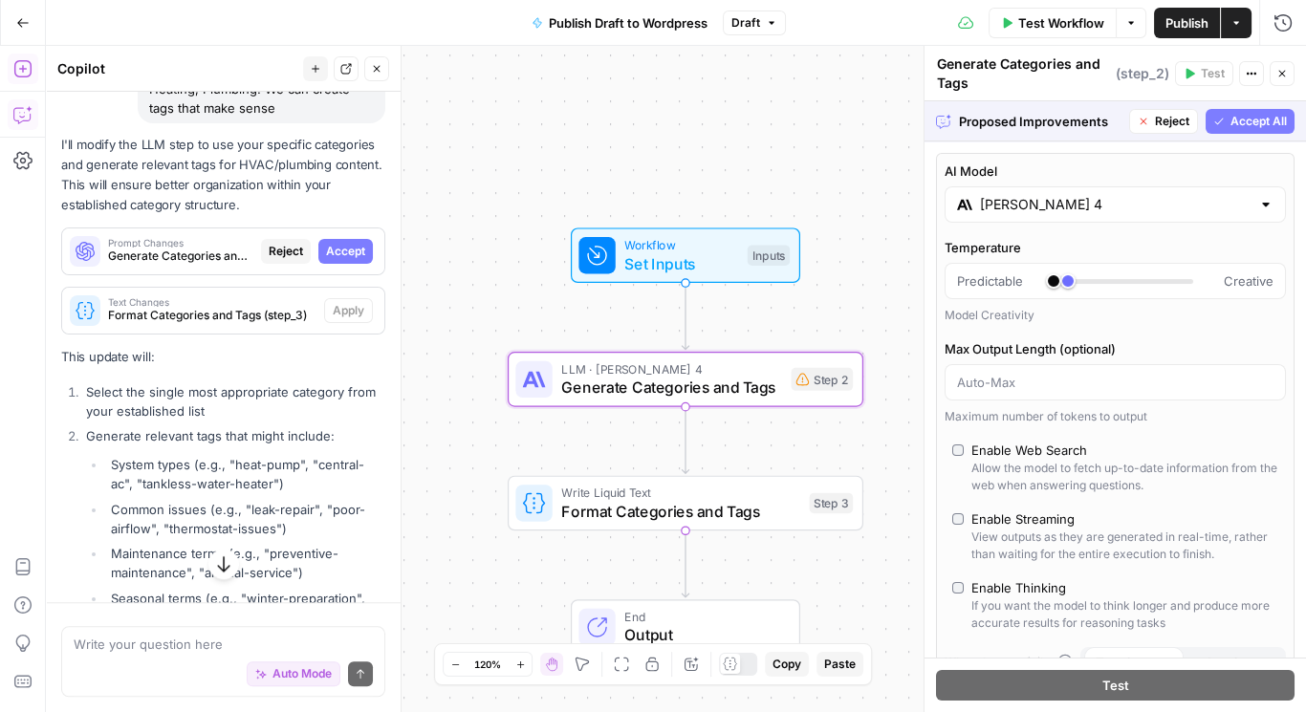
click at [328, 243] on span "Accept" at bounding box center [345, 251] width 39 height 17
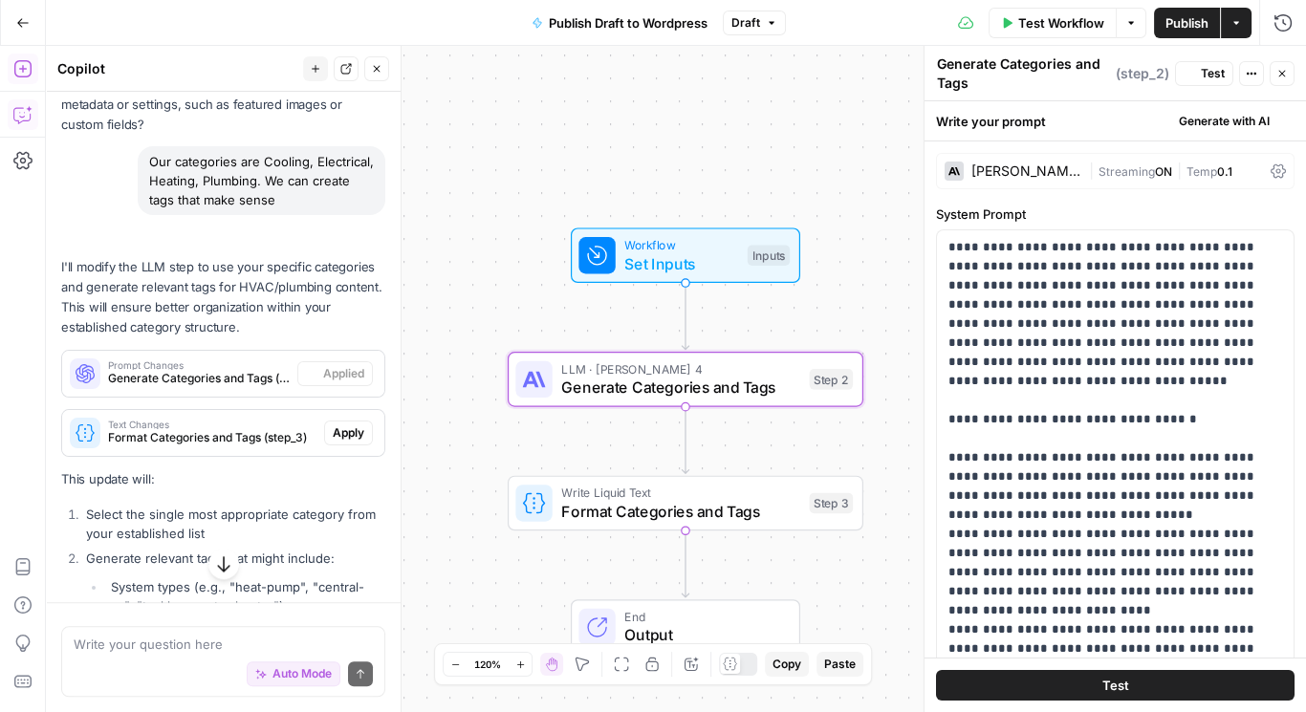
scroll to position [2942, 0]
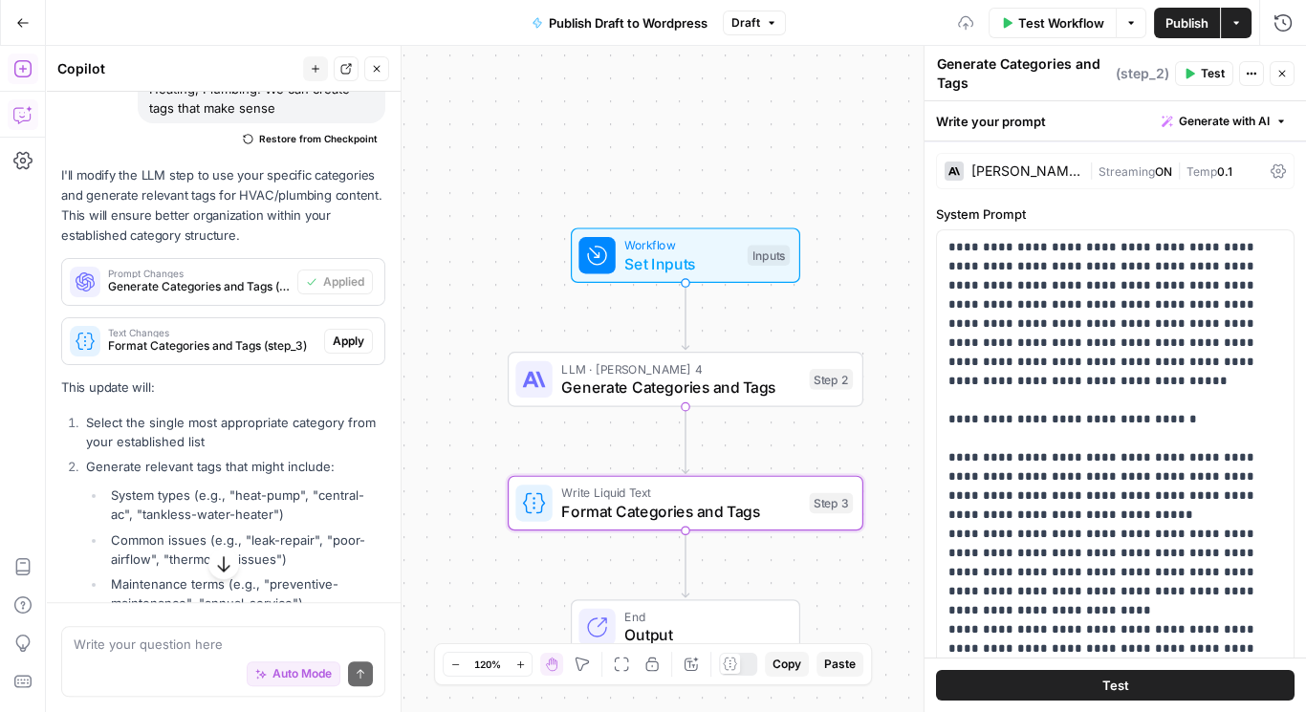
click at [335, 336] on span "Apply" at bounding box center [349, 341] width 32 height 17
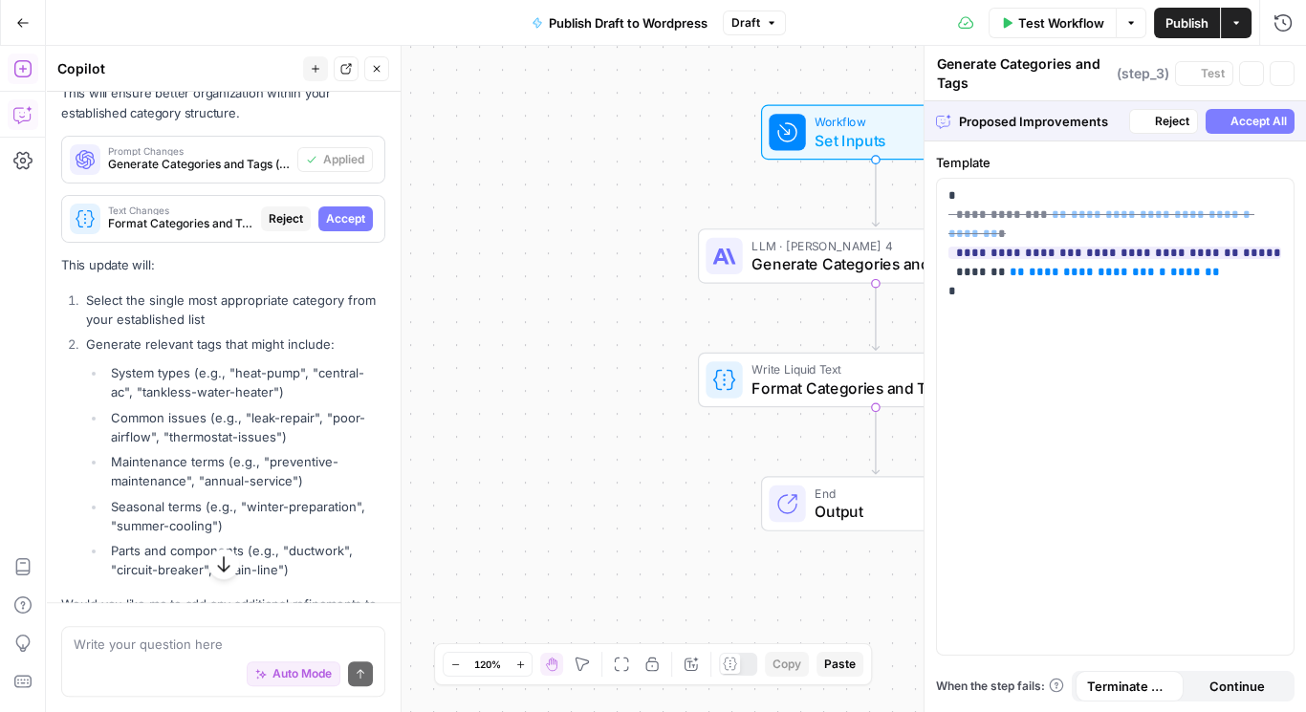
type textarea "Format Categories and Tags"
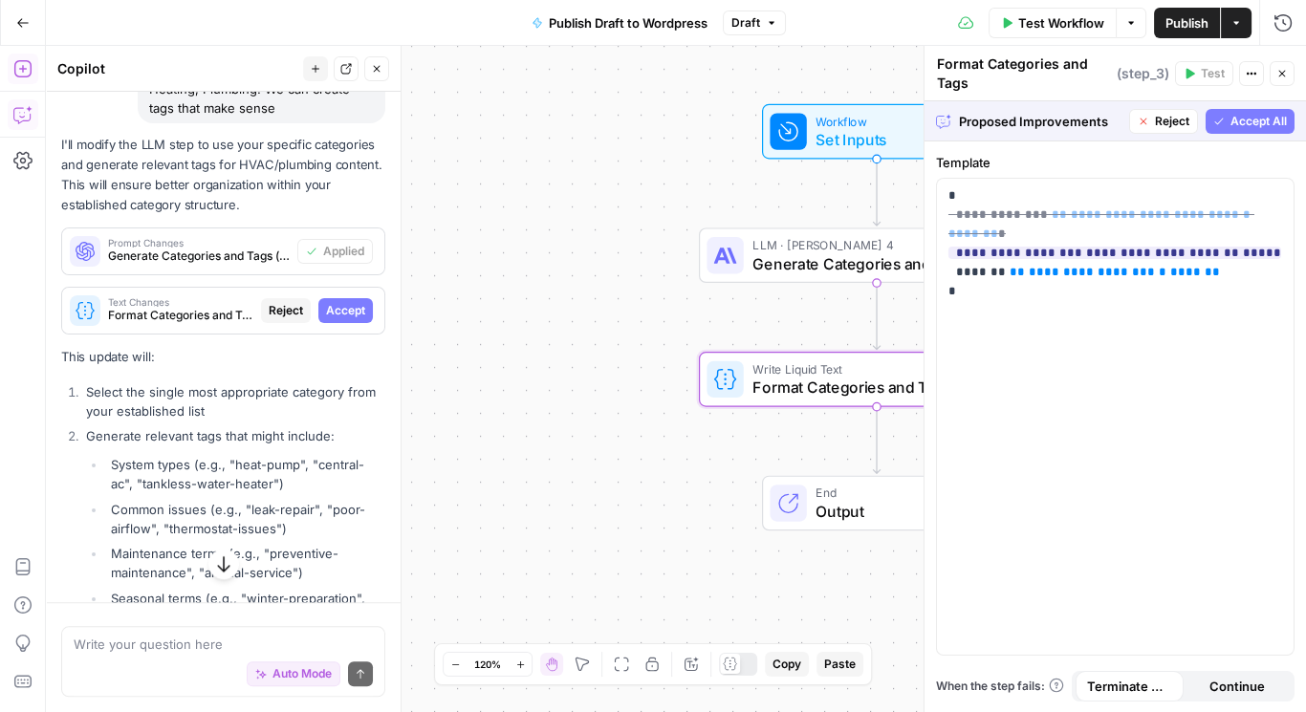
click at [340, 306] on span "Accept" at bounding box center [345, 310] width 39 height 17
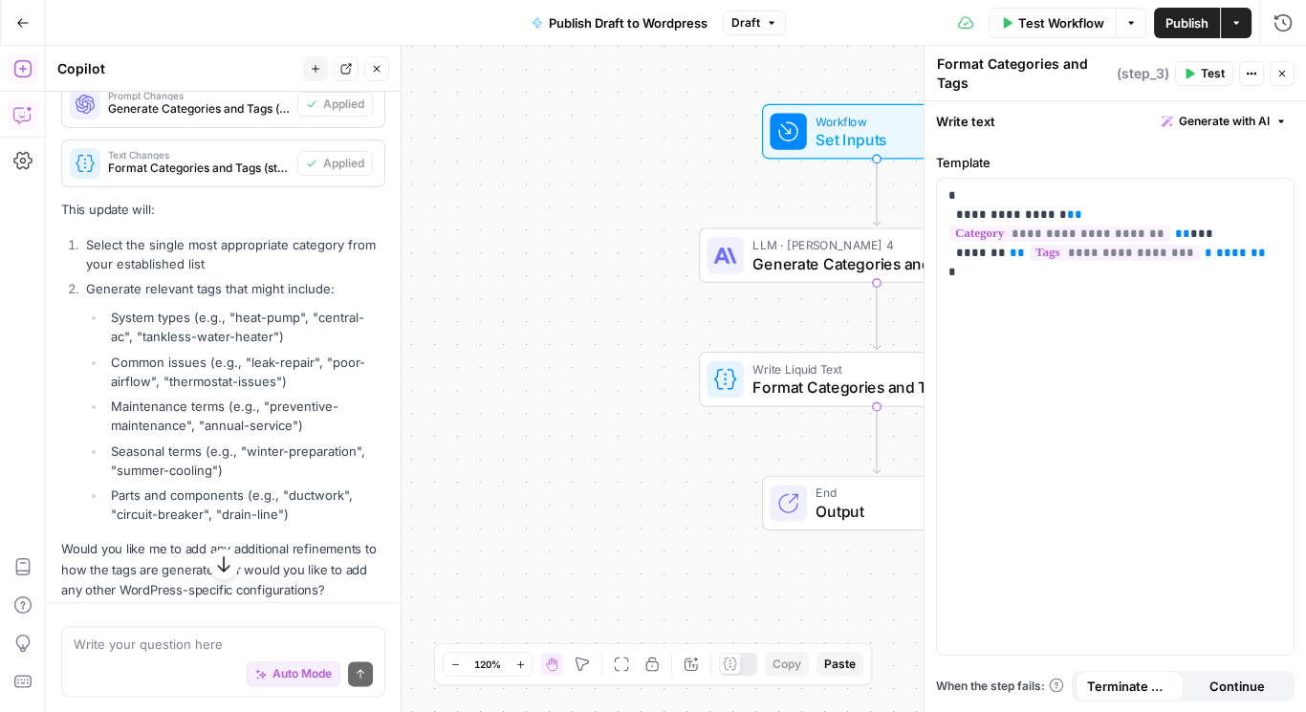
scroll to position [3153, 0]
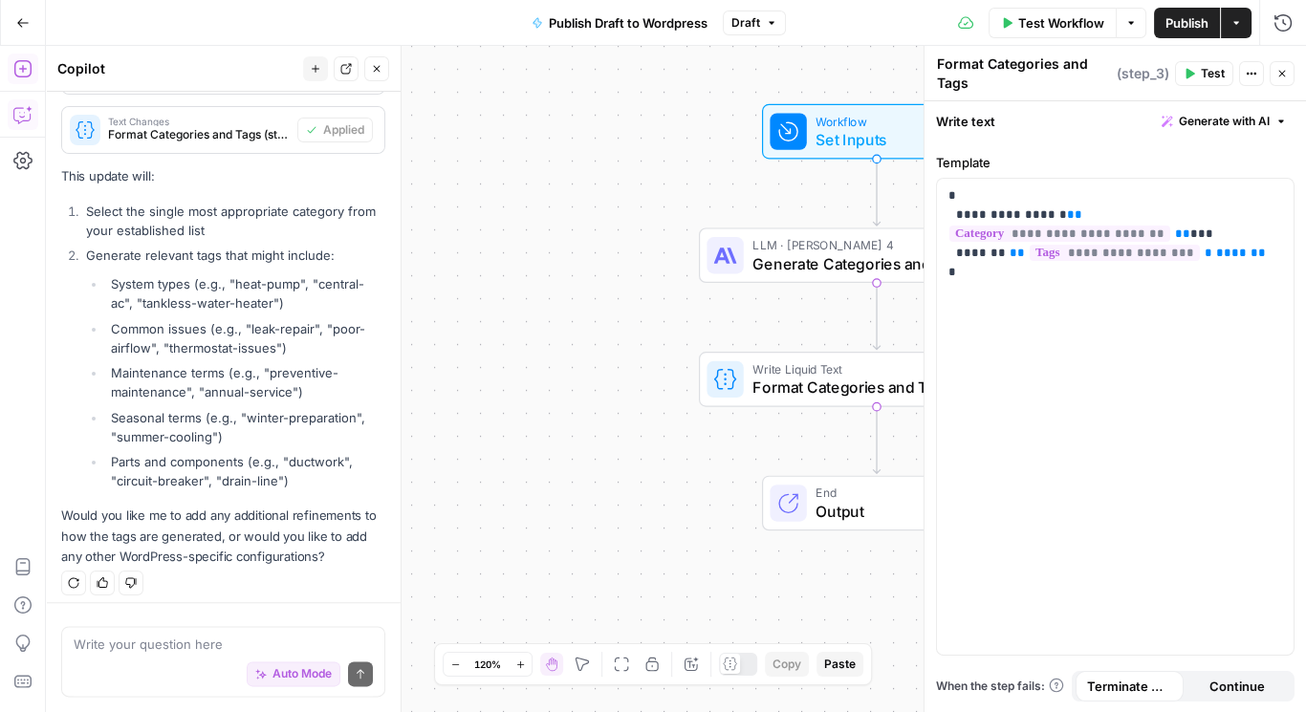
click at [869, 500] on span "Output" at bounding box center [894, 511] width 156 height 23
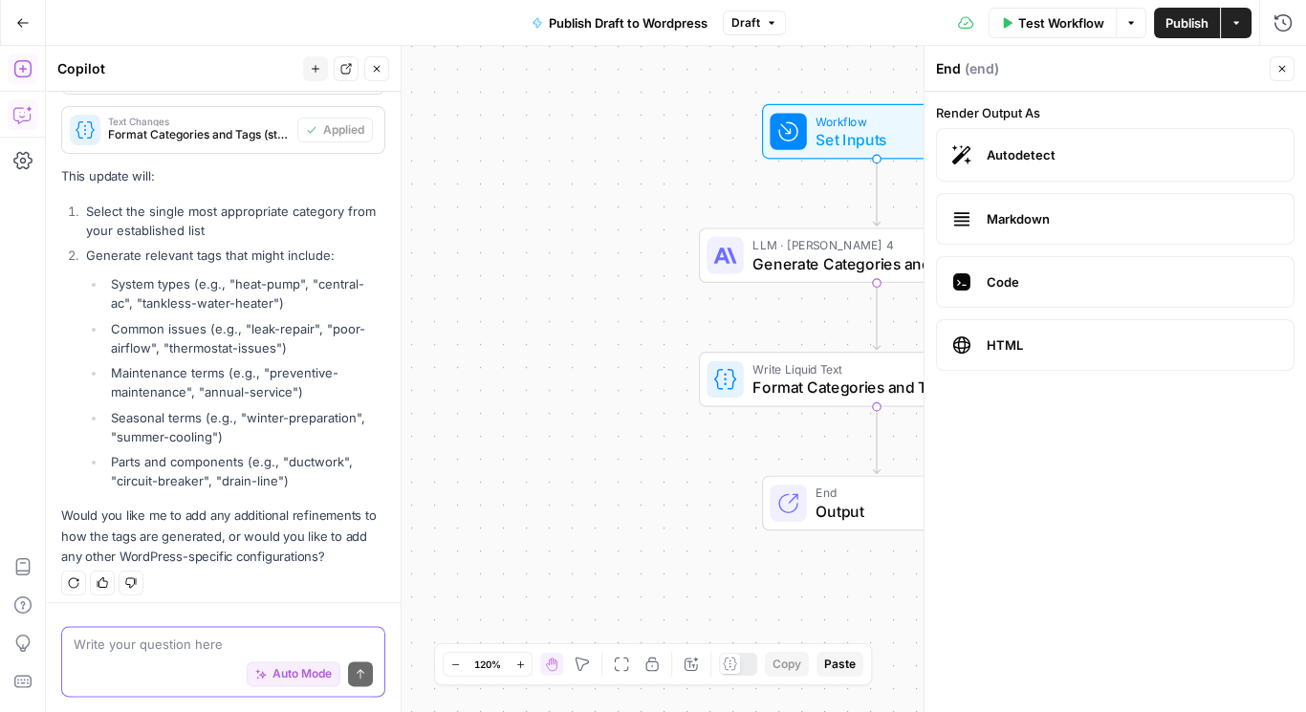
click at [156, 650] on textarea at bounding box center [223, 645] width 299 height 19
type textarea "How does this workflow push to Wordpress?"
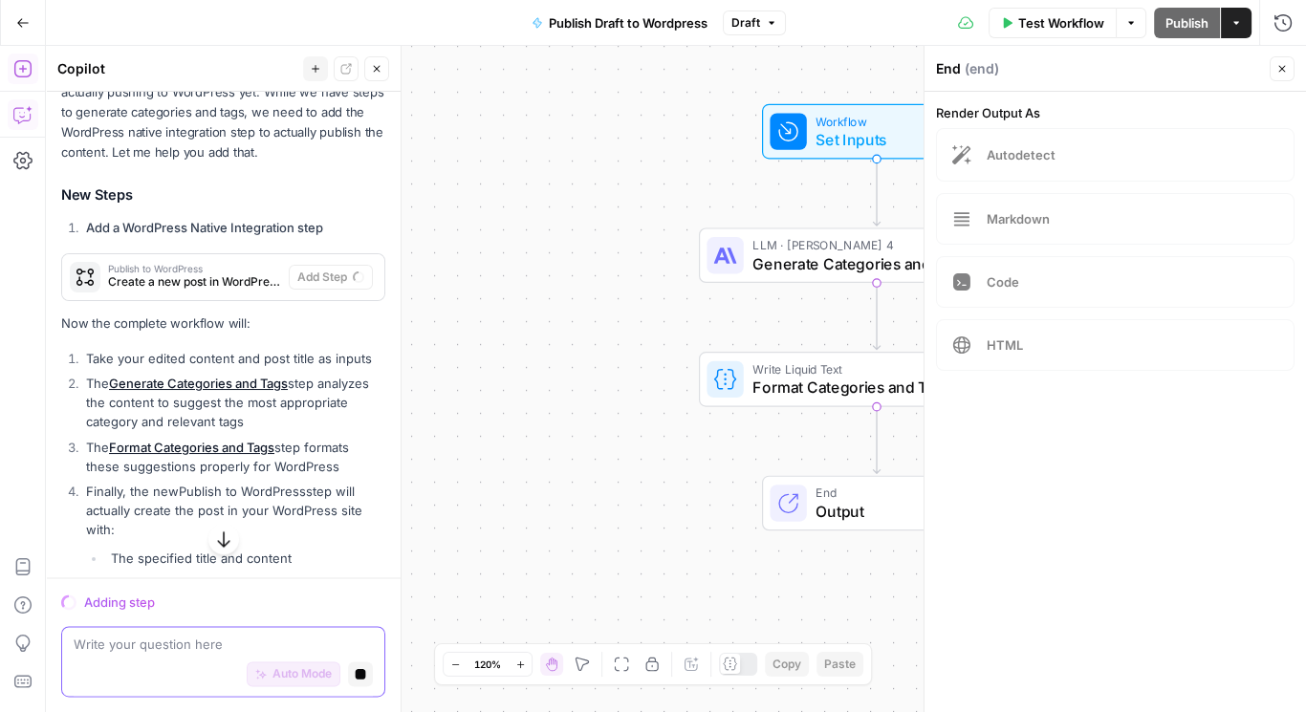
scroll to position [3558, 0]
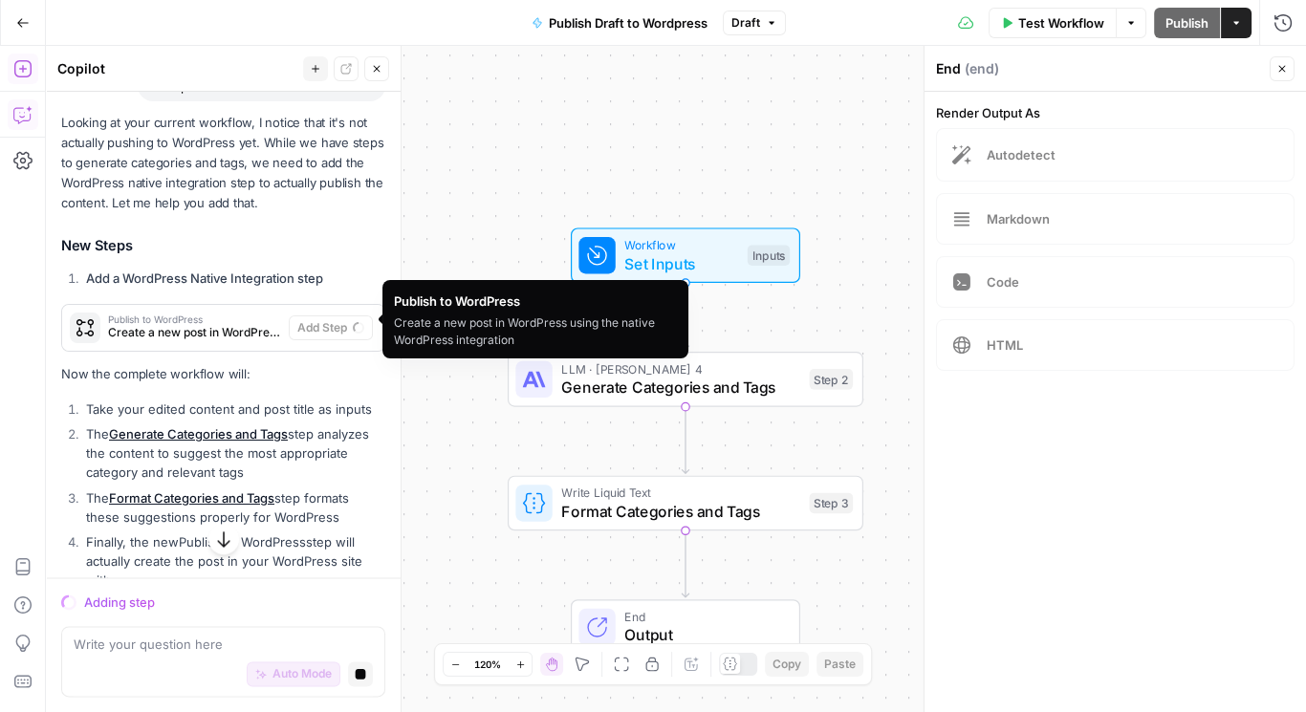
click at [202, 324] on span "Create a new post in WordPress using the native WordPress integration" at bounding box center [194, 332] width 173 height 17
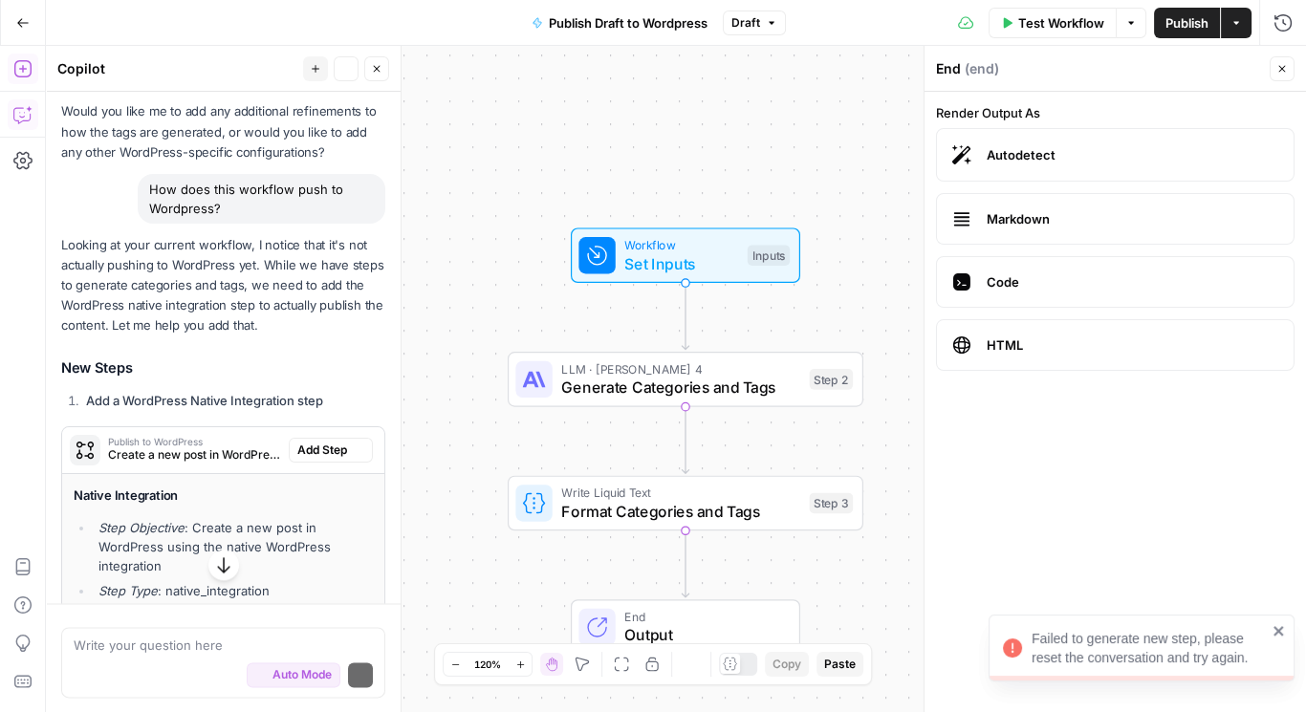
scroll to position [3680, 0]
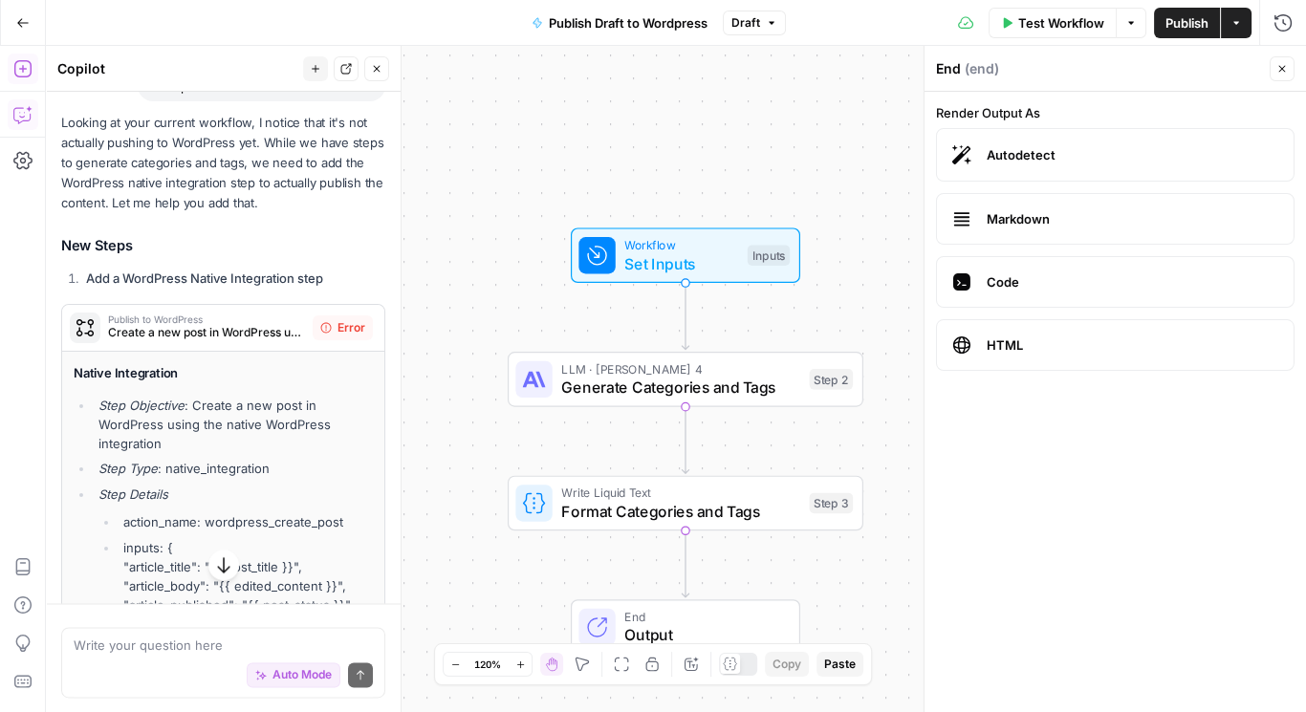
click at [338, 321] on span "Error" at bounding box center [352, 327] width 28 height 17
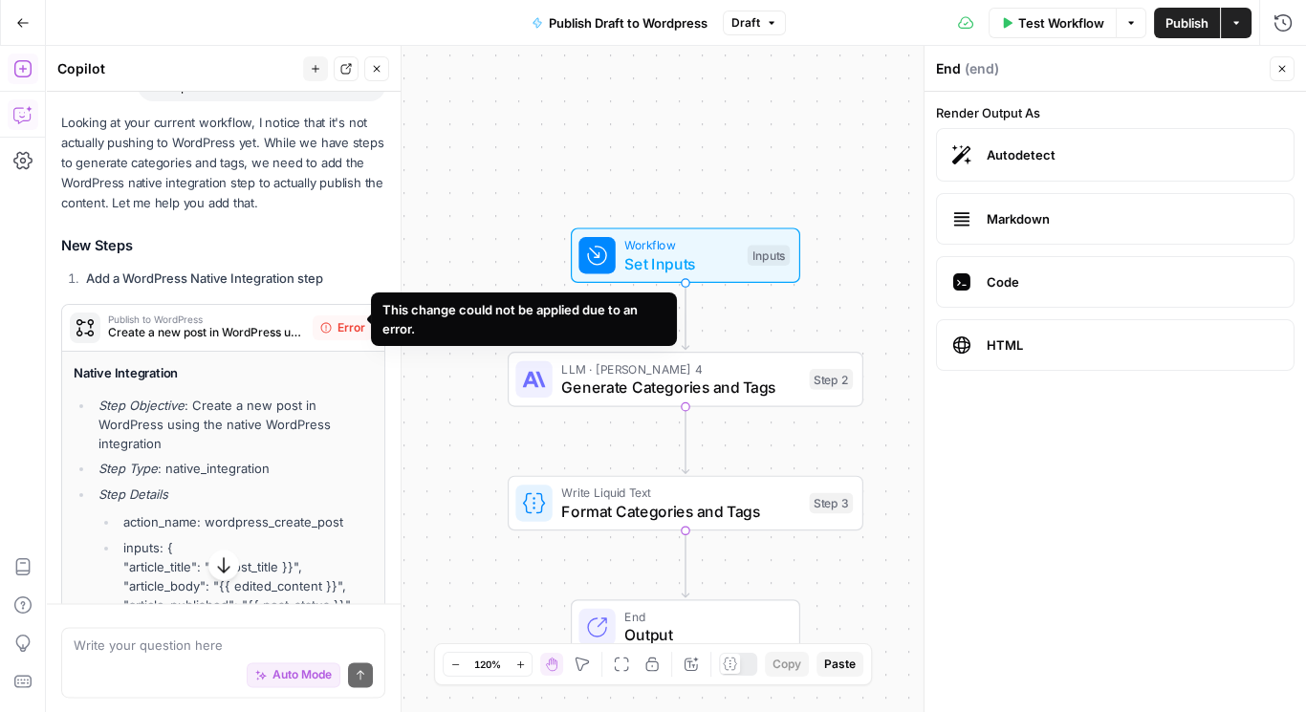
click at [342, 319] on span "Error" at bounding box center [352, 327] width 28 height 17
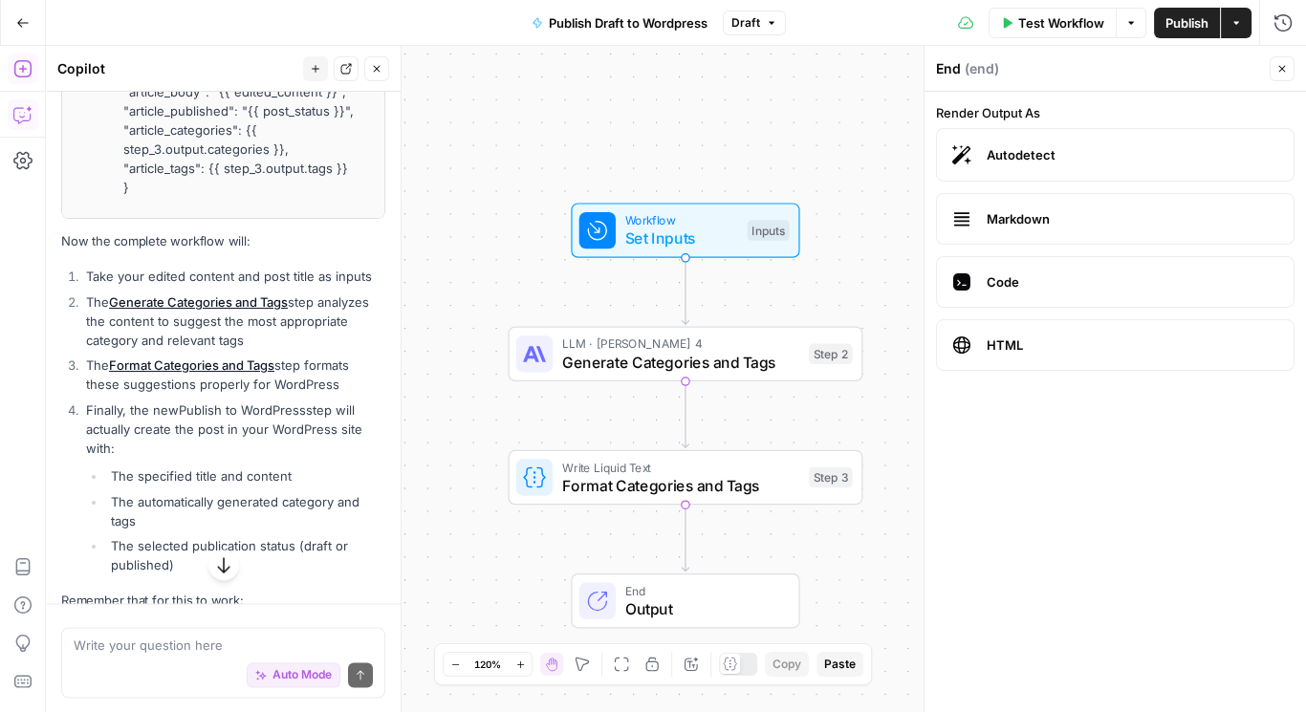
scroll to position [3843, 0]
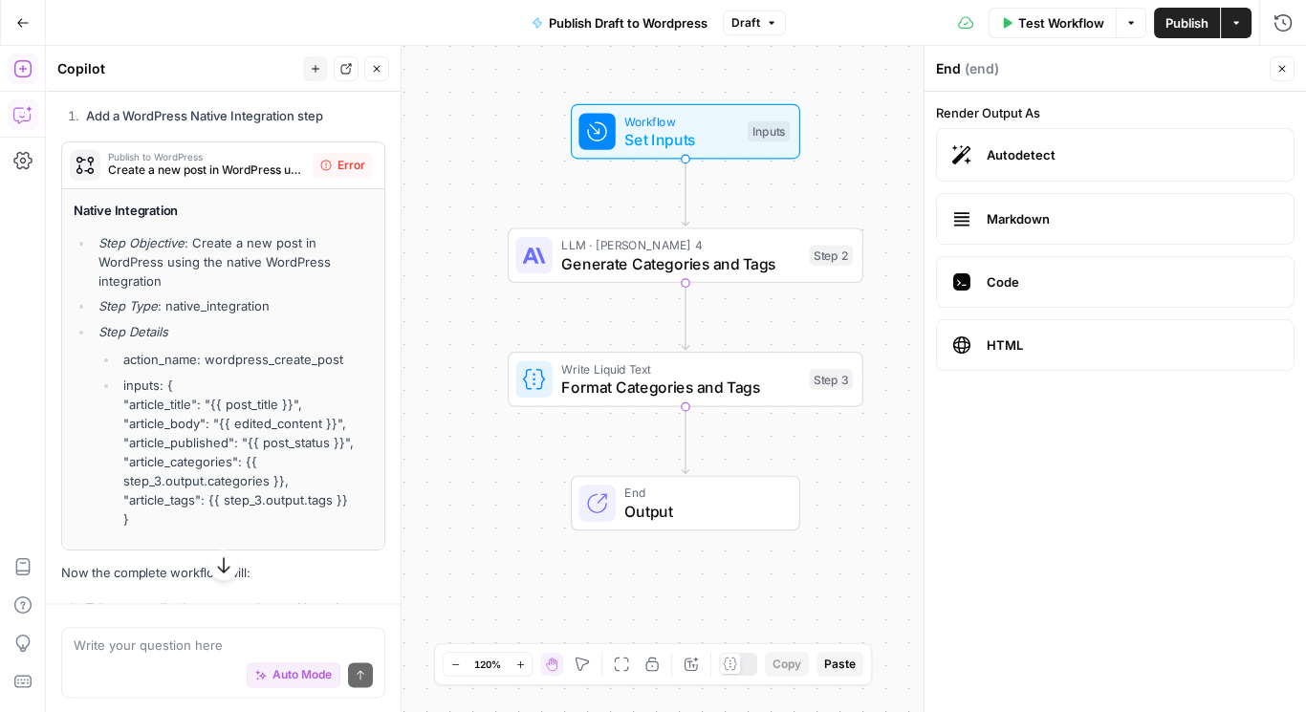
click at [211, 162] on span "Create a new post in WordPress using the native WordPress integration" at bounding box center [206, 170] width 197 height 17
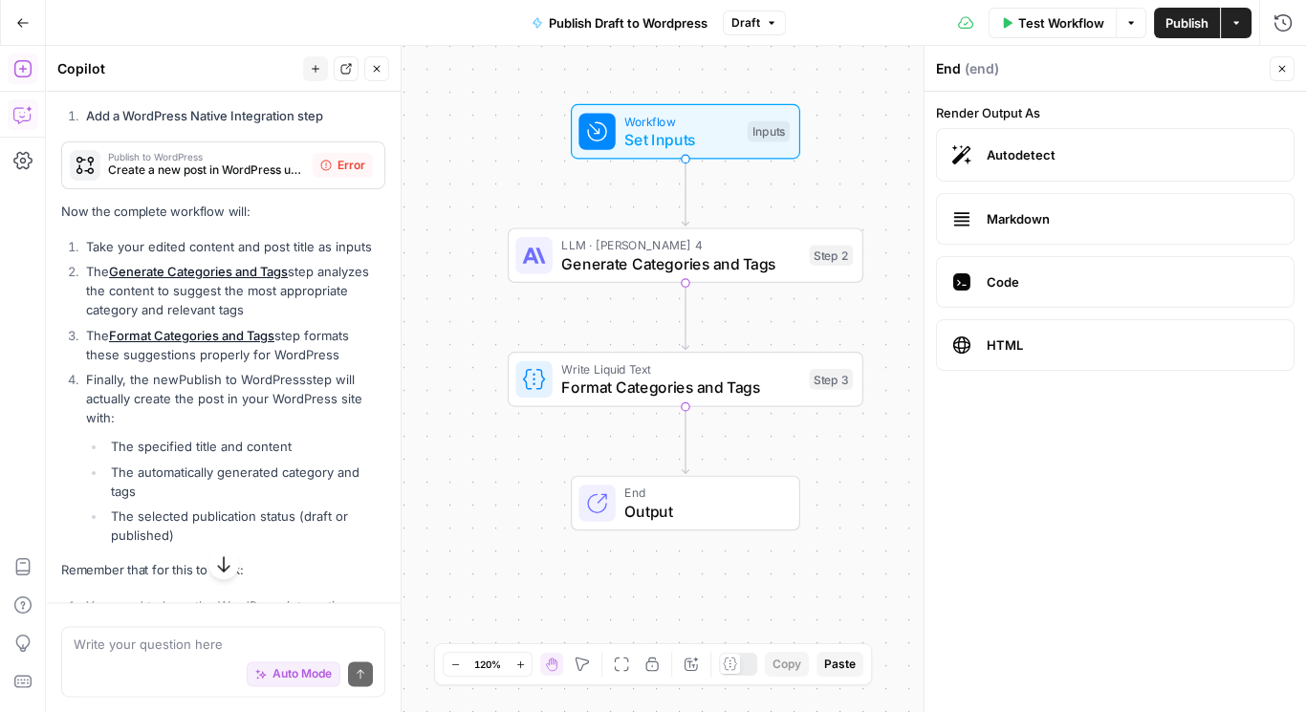
click at [211, 162] on span "Create a new post in WordPress using the native WordPress integration" at bounding box center [206, 170] width 197 height 17
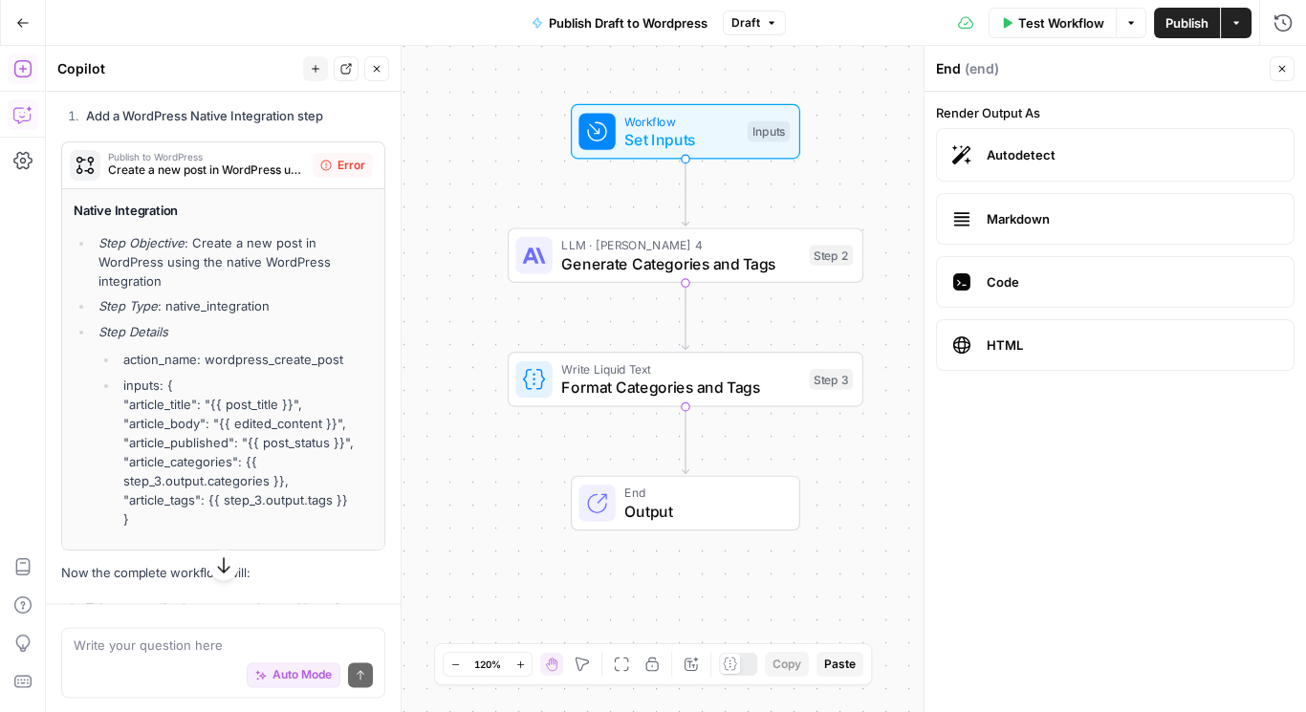
click at [338, 157] on span "Error" at bounding box center [352, 165] width 28 height 17
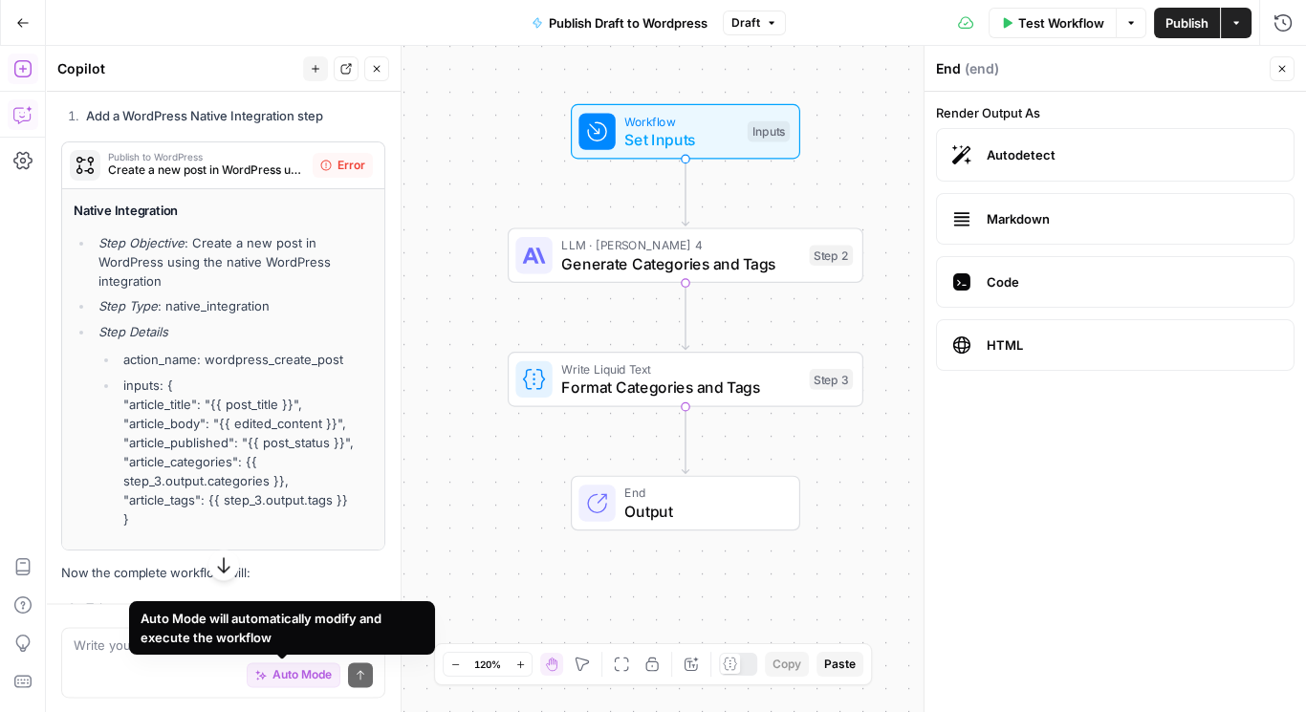
drag, startPoint x: 147, startPoint y: 645, endPoint x: 118, endPoint y: 654, distance: 31.2
click at [133, 649] on div "Auto Mode will automatically modify and execute the workflow" at bounding box center [282, 629] width 306 height 54
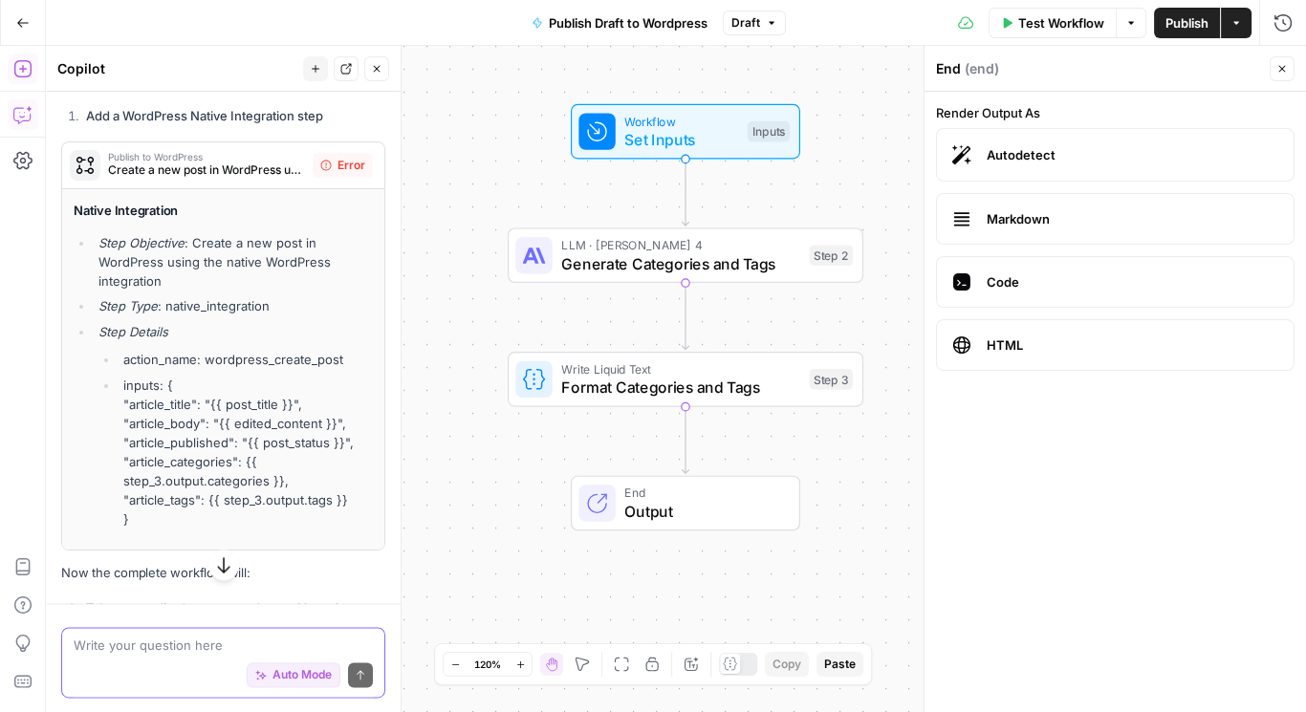
drag, startPoint x: 81, startPoint y: 643, endPoint x: 96, endPoint y: 643, distance: 14.3
click at [81, 644] on textarea at bounding box center [223, 645] width 299 height 19
click at [226, 152] on span "Publish to WordPress" at bounding box center [206, 157] width 197 height 10
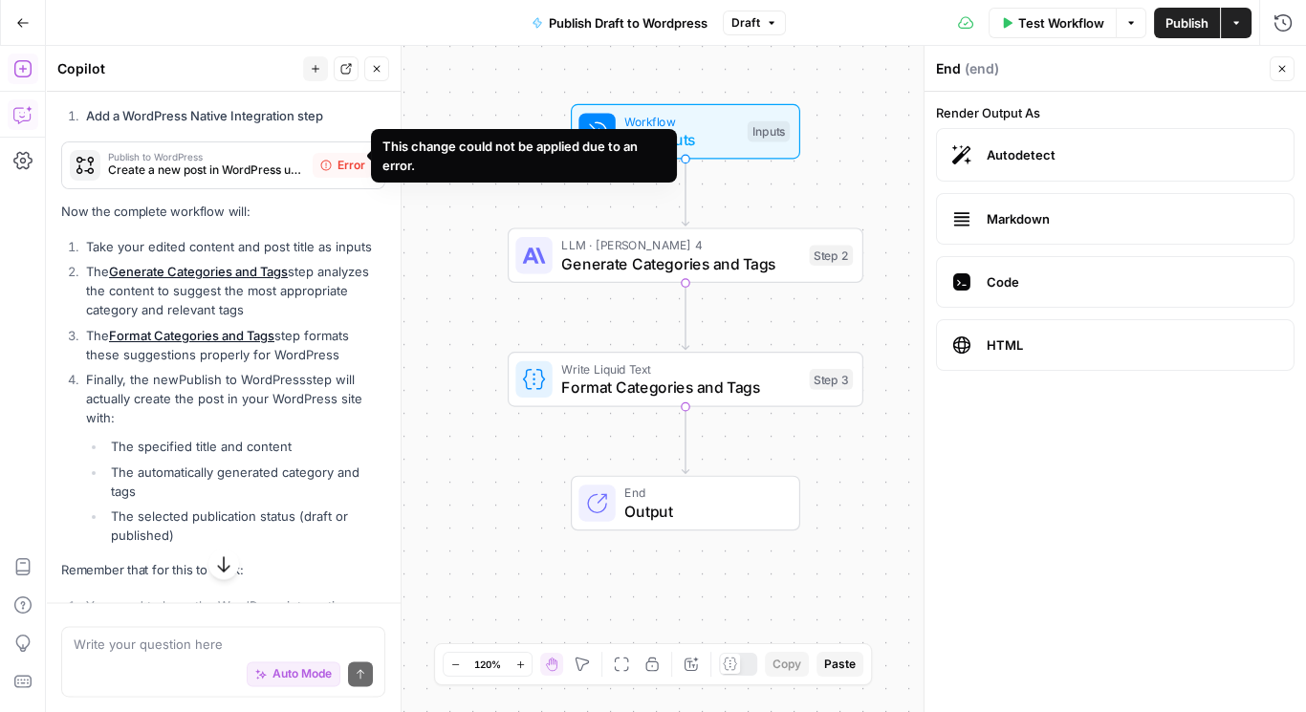
click at [338, 157] on span "Error" at bounding box center [352, 165] width 28 height 17
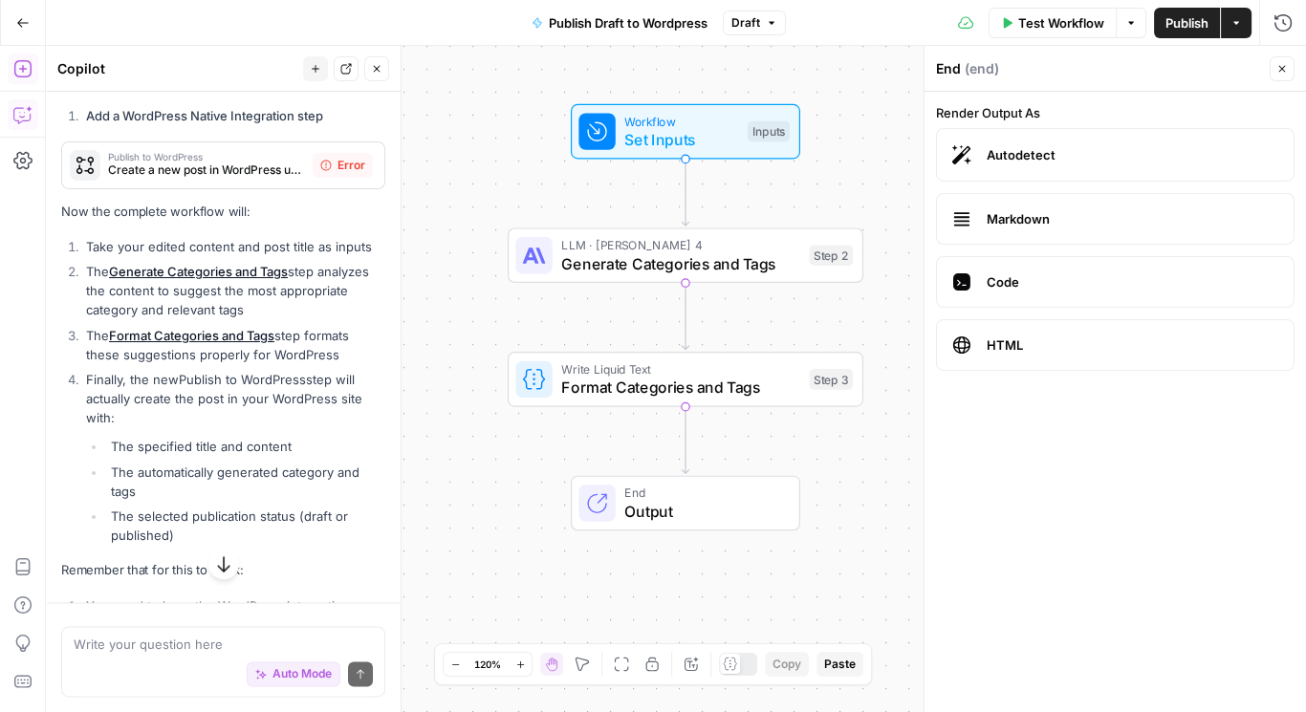
click at [178, 659] on div "Auto Mode Send" at bounding box center [223, 676] width 299 height 42
type textarea "There is an error"
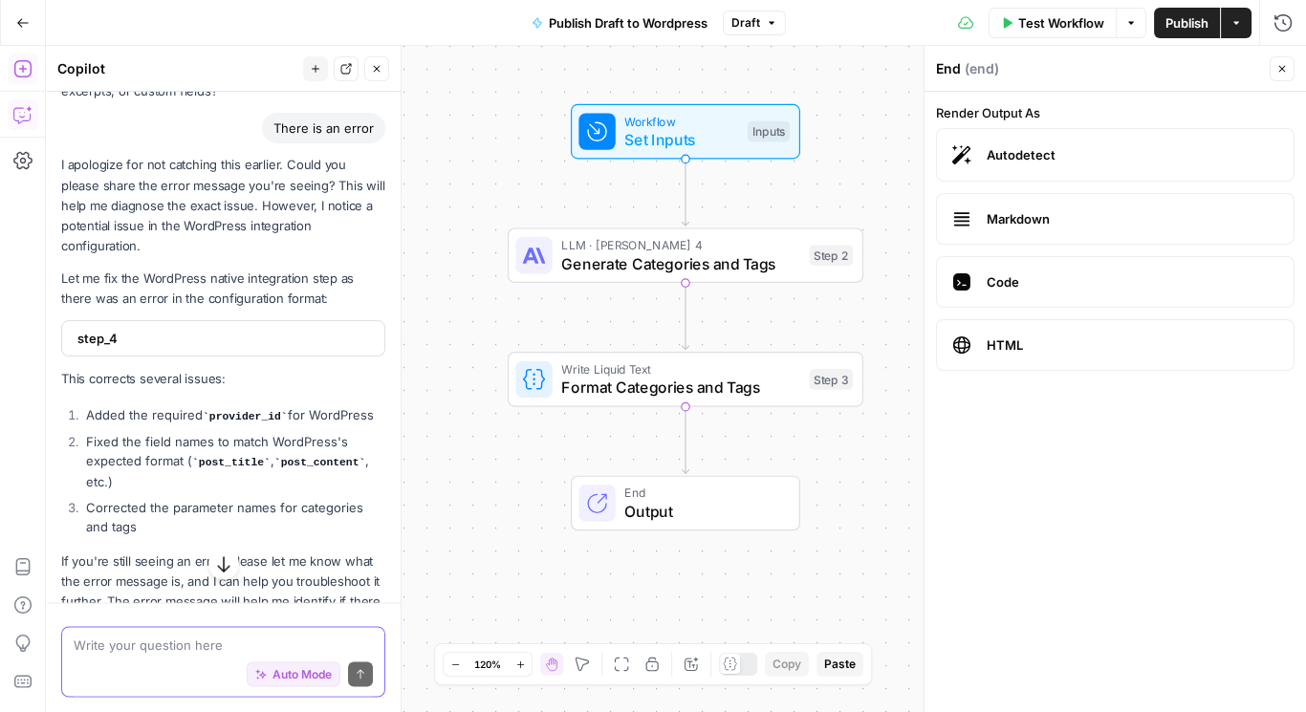
scroll to position [4585, 0]
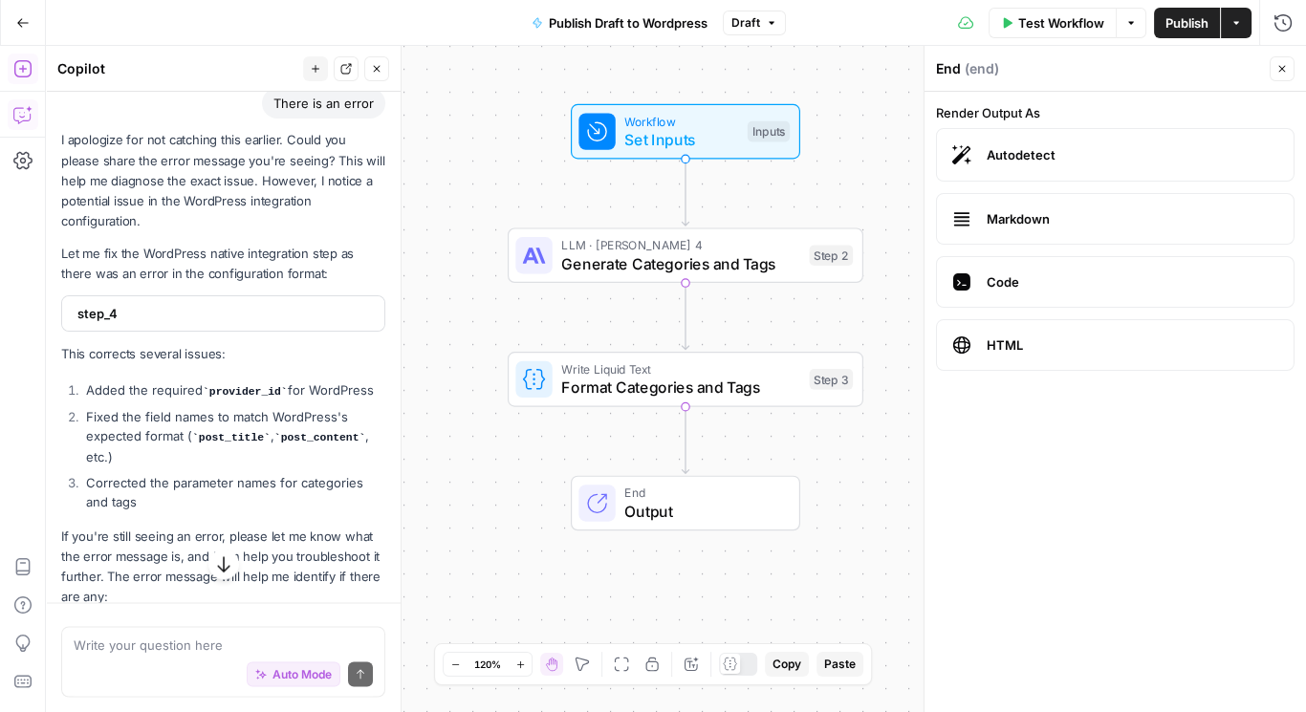
click at [193, 304] on span "step_4" at bounding box center [221, 313] width 288 height 19
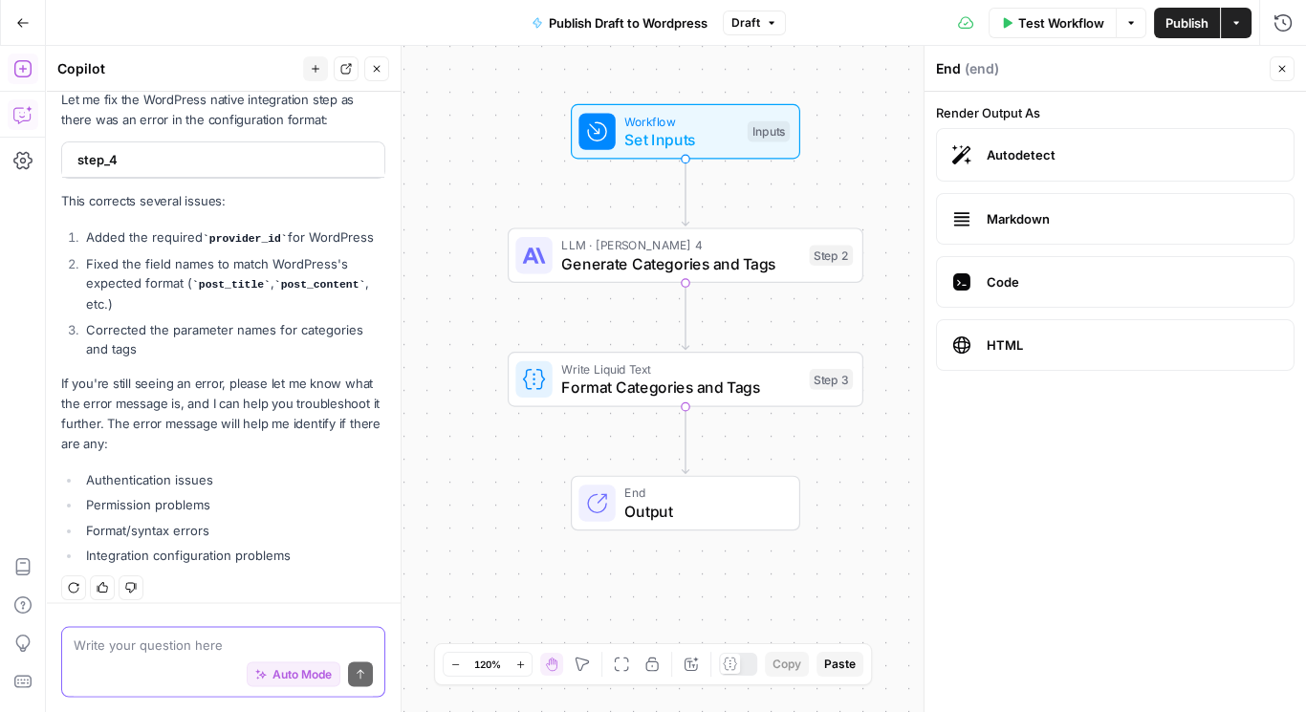
click at [179, 652] on textarea at bounding box center [223, 645] width 299 height 19
type textarea "Step 4 isn't there..."
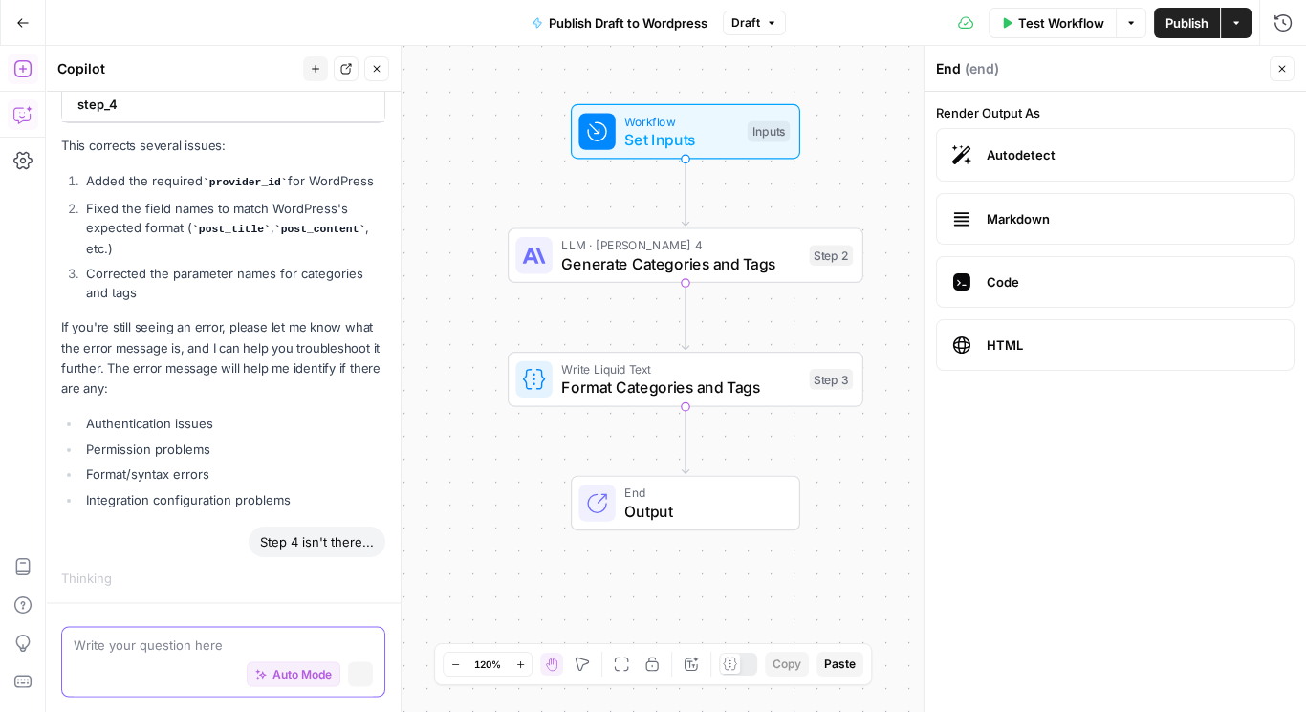
scroll to position [4630, 0]
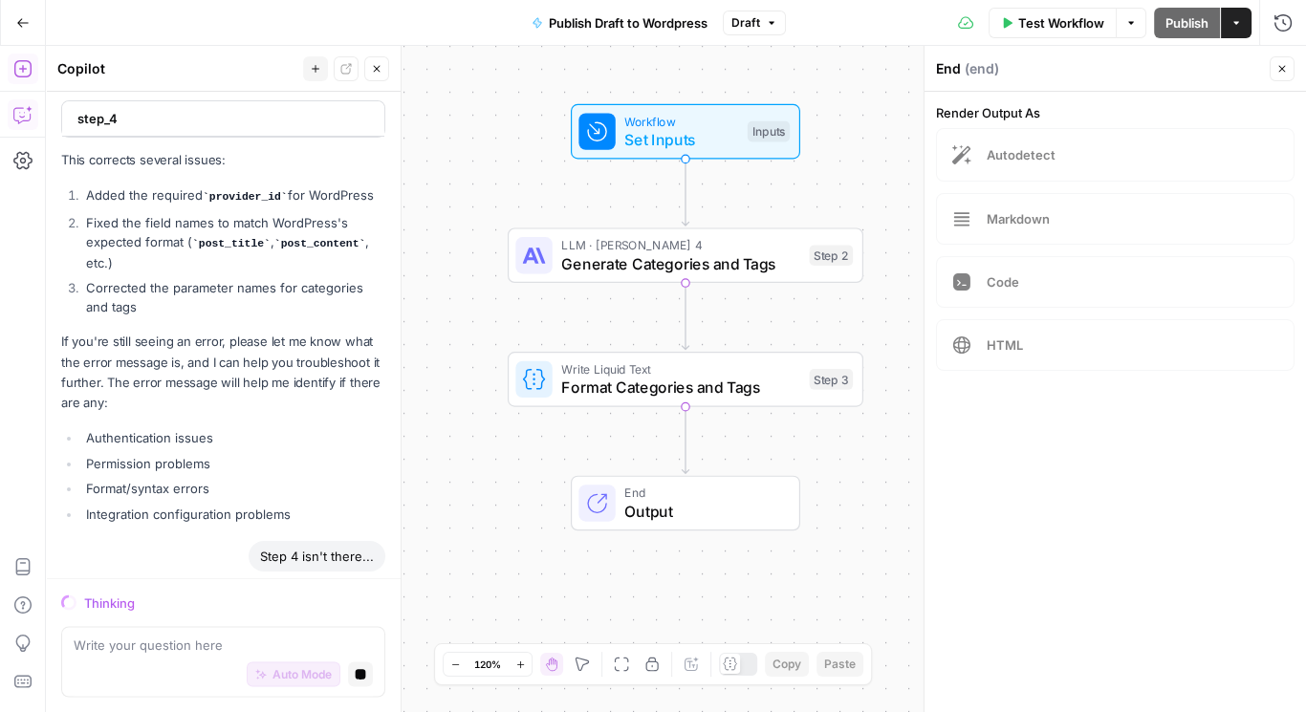
click at [1285, 61] on button "Close" at bounding box center [1282, 68] width 25 height 25
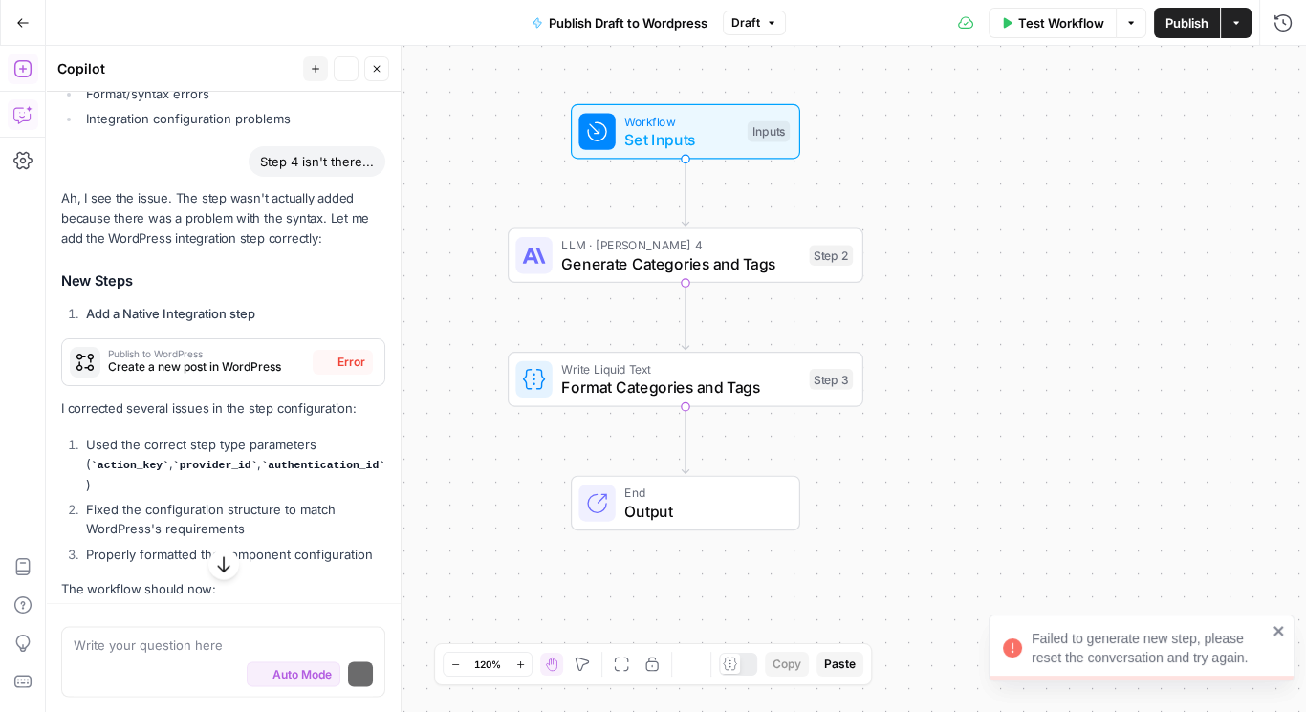
scroll to position [5298, 0]
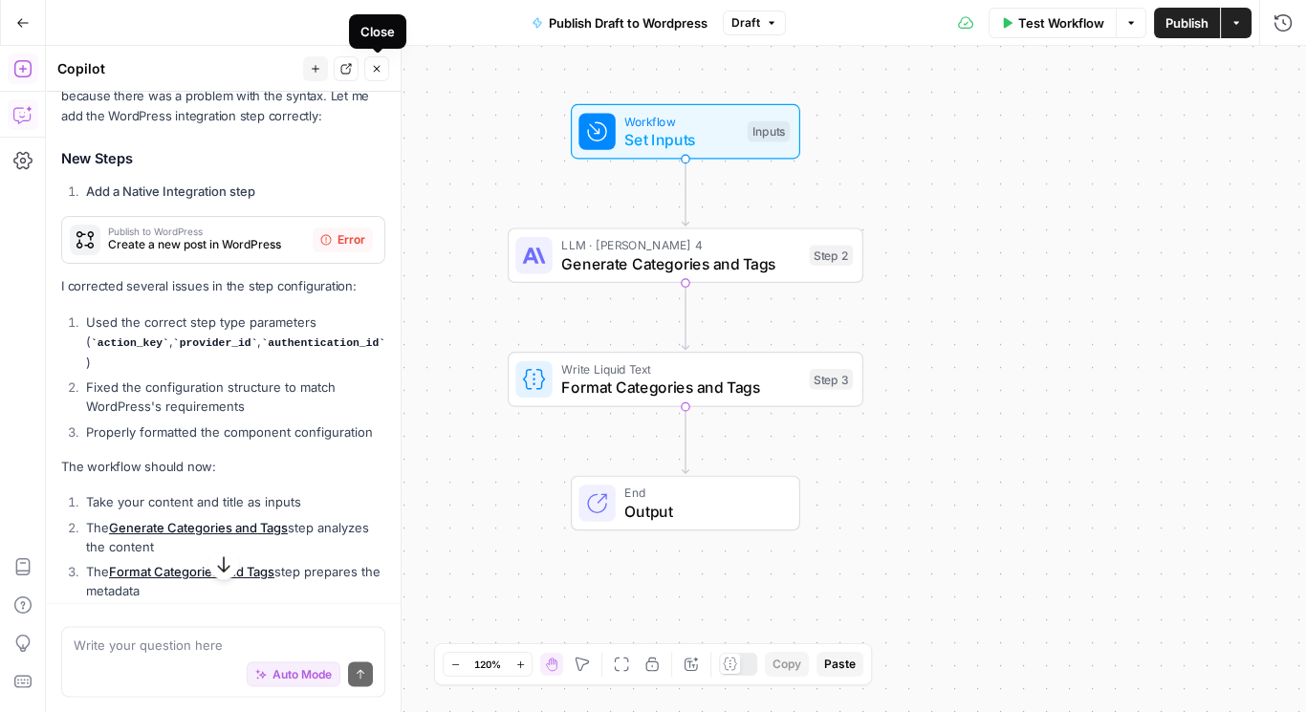
click at [372, 68] on icon "button" at bounding box center [376, 68] width 11 height 11
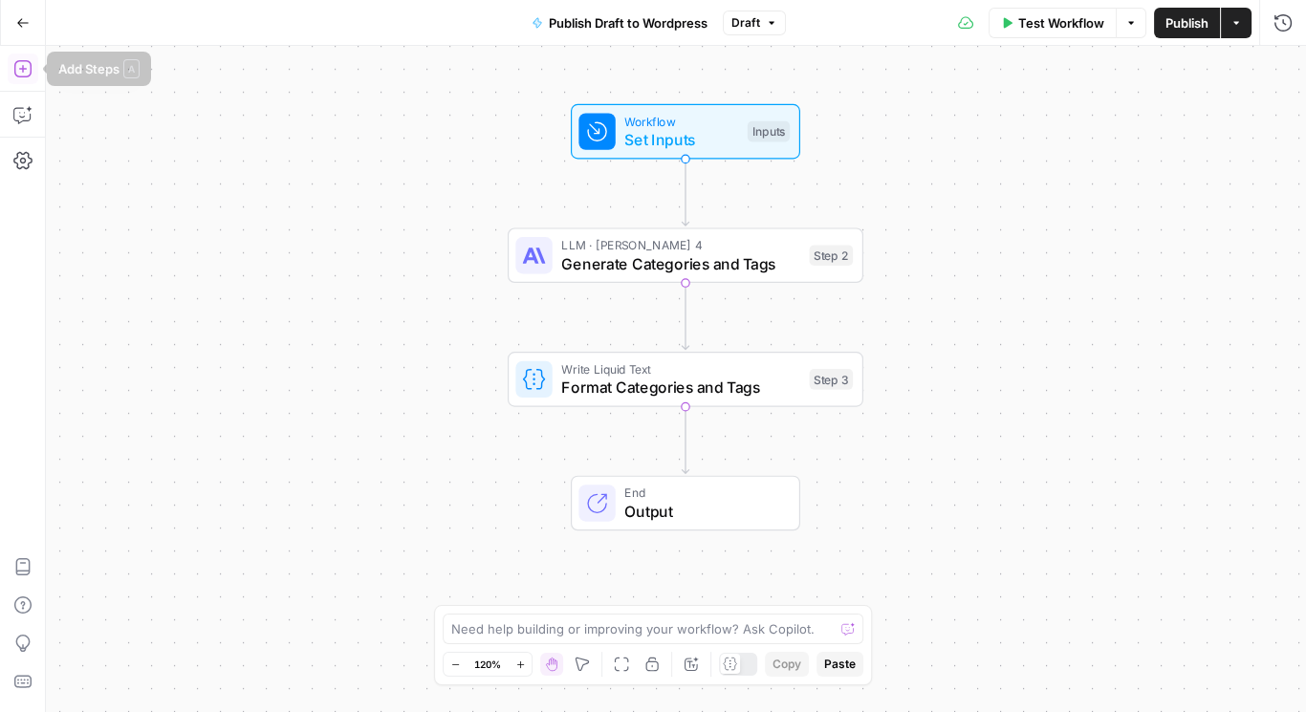
click at [23, 71] on icon "button" at bounding box center [22, 68] width 19 height 19
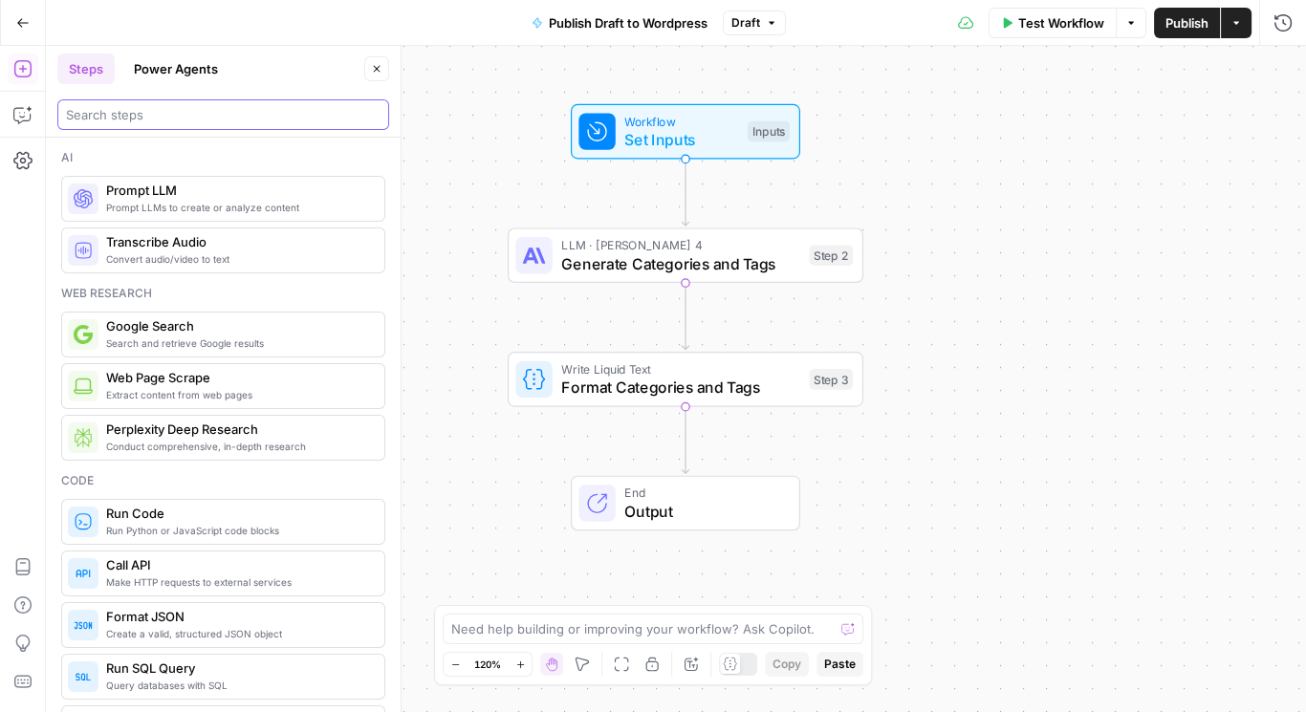
click at [149, 121] on input "search" at bounding box center [223, 114] width 315 height 19
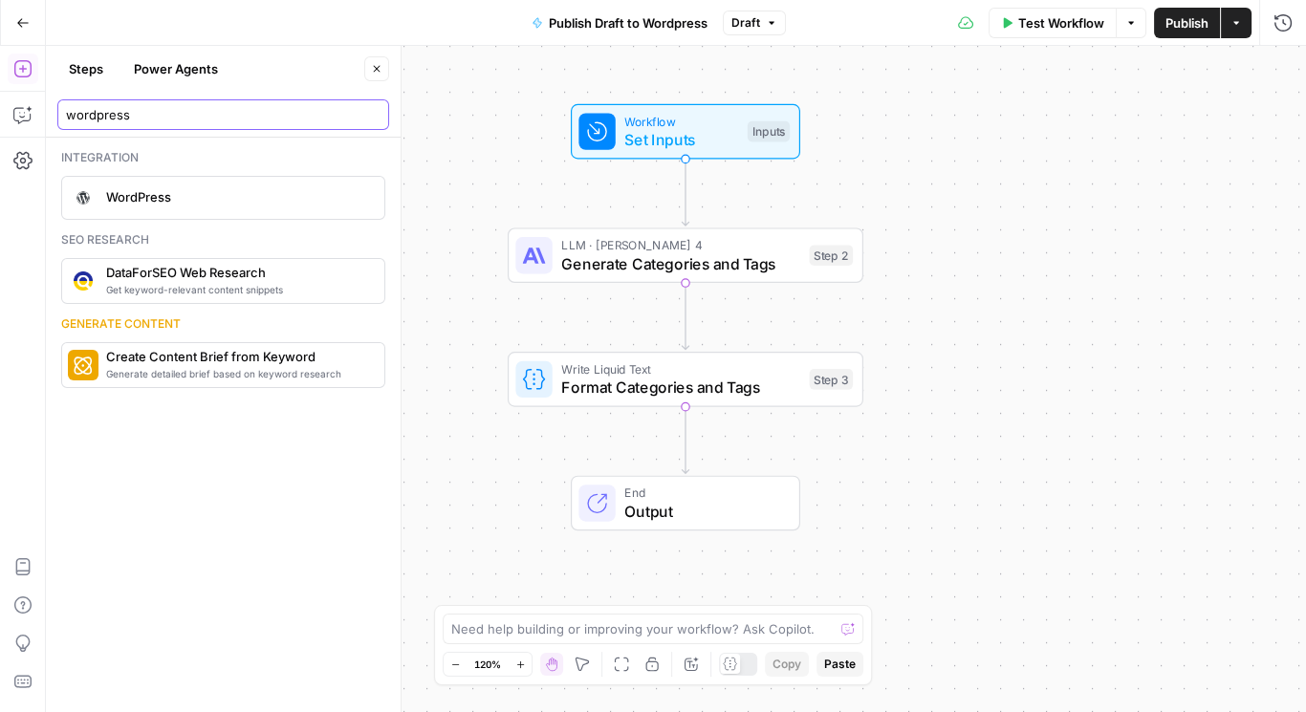
type input "wordpress"
click at [171, 201] on span "WordPress" at bounding box center [237, 196] width 263 height 19
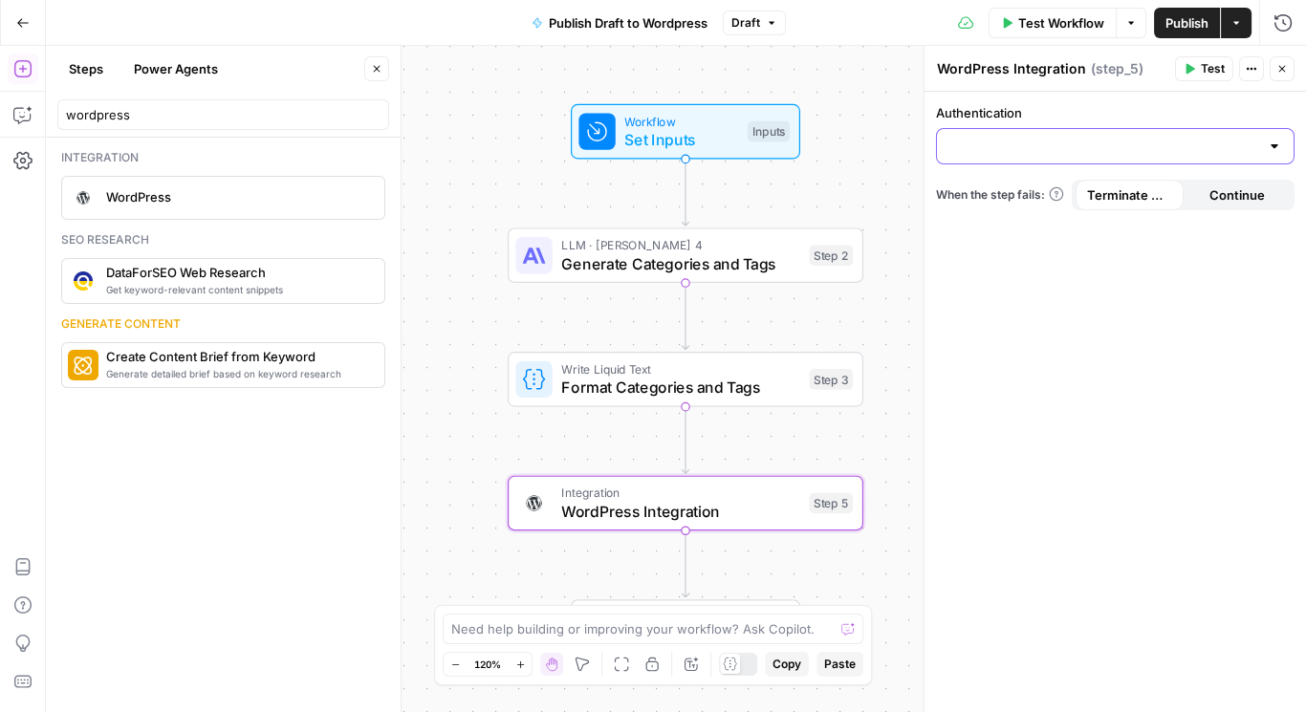
click at [1072, 146] on input "Authentication" at bounding box center [1104, 146] width 311 height 19
click at [985, 195] on span "WordPress" at bounding box center [1111, 193] width 318 height 19
type input "WordPress"
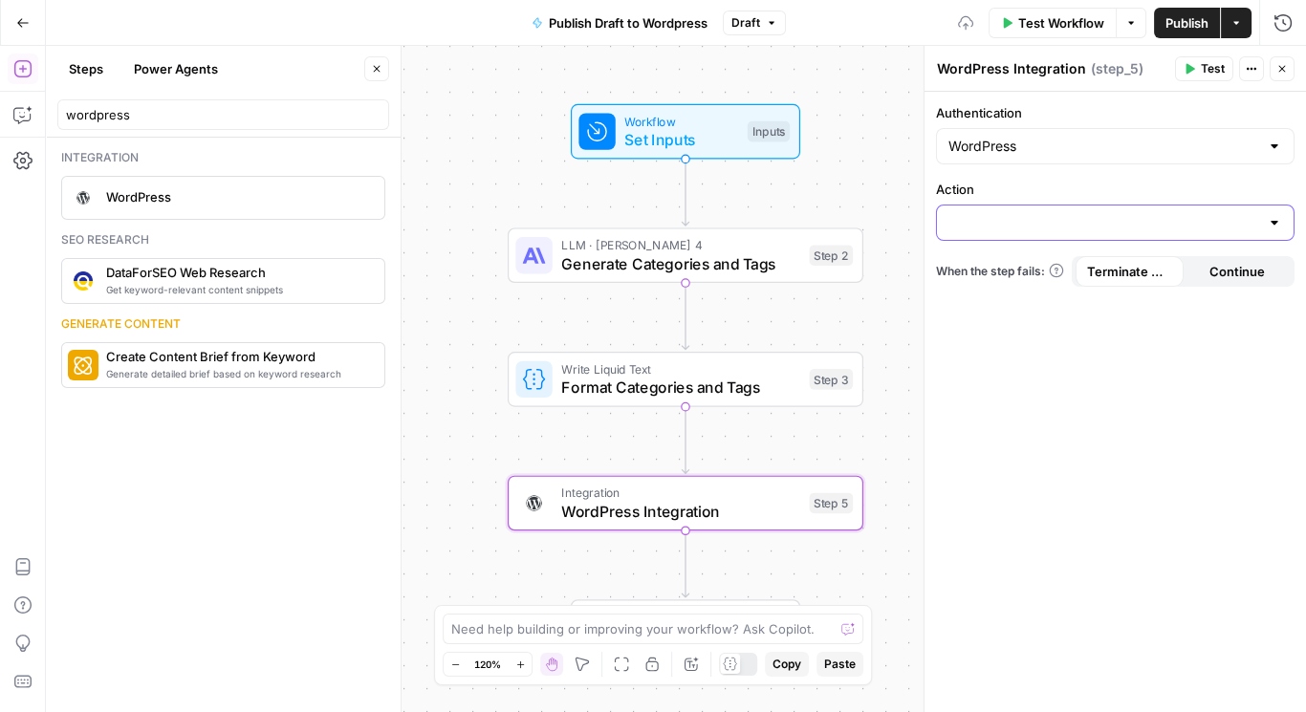
click at [1017, 222] on input "Action" at bounding box center [1104, 222] width 311 height 19
click at [795, 438] on div "Workflow Set Inputs Inputs LLM · Claude Sonnet 4 Generate Categories and Tags S…" at bounding box center [676, 379] width 1260 height 667
click at [1243, 215] on input "Action" at bounding box center [1104, 222] width 311 height 19
click at [1280, 220] on div at bounding box center [1274, 222] width 15 height 19
click at [1105, 180] on label "Action" at bounding box center [1115, 189] width 359 height 19
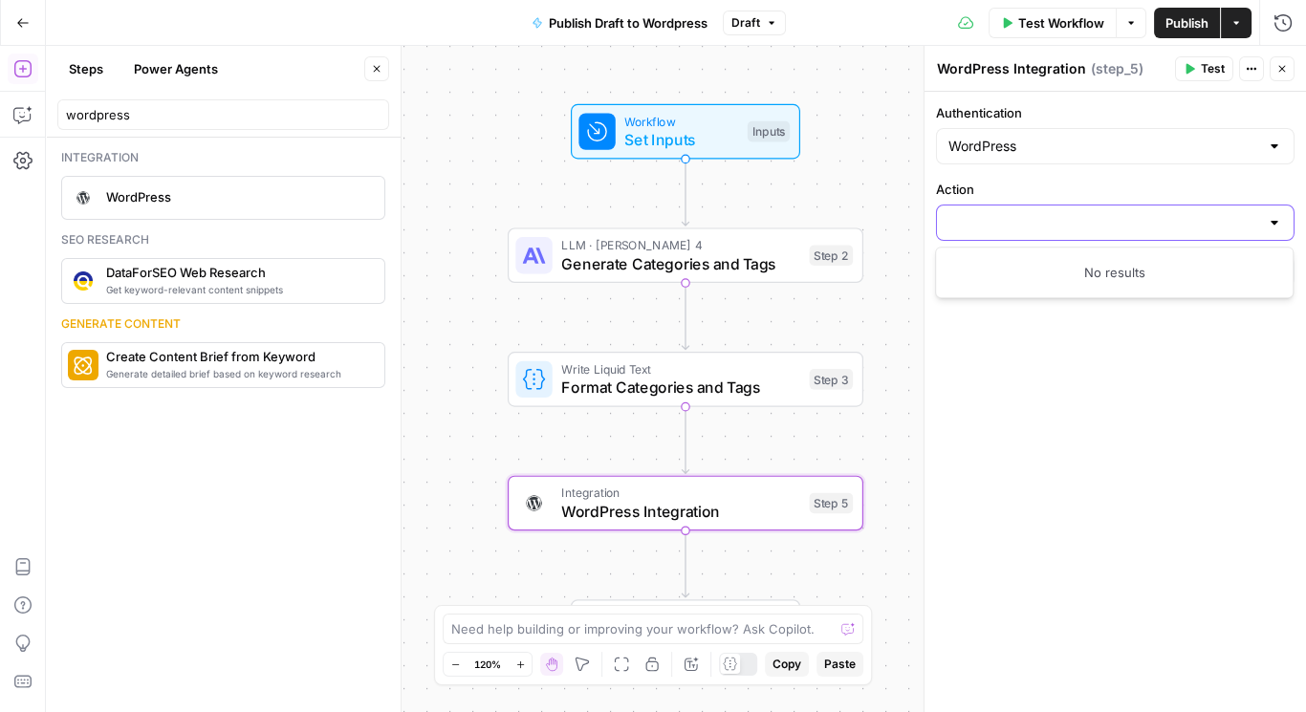
click at [1105, 213] on input "Action" at bounding box center [1104, 222] width 311 height 19
click at [1278, 222] on div at bounding box center [1274, 222] width 15 height 19
click at [1247, 224] on input "Action" at bounding box center [1104, 222] width 311 height 19
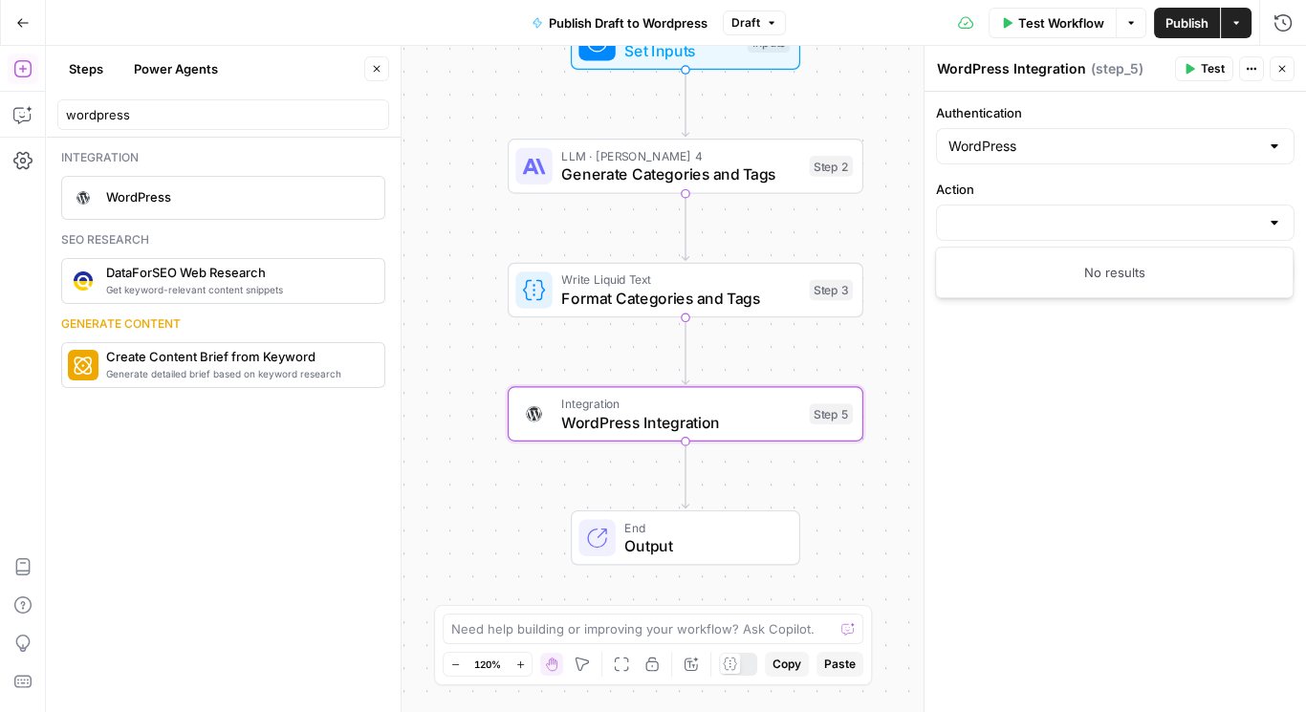
click at [712, 532] on span "End" at bounding box center [703, 527] width 156 height 18
click at [864, 335] on div "Workflow Set Inputs Inputs LLM · Claude Sonnet 4 Generate Categories and Tags S…" at bounding box center [676, 379] width 1260 height 667
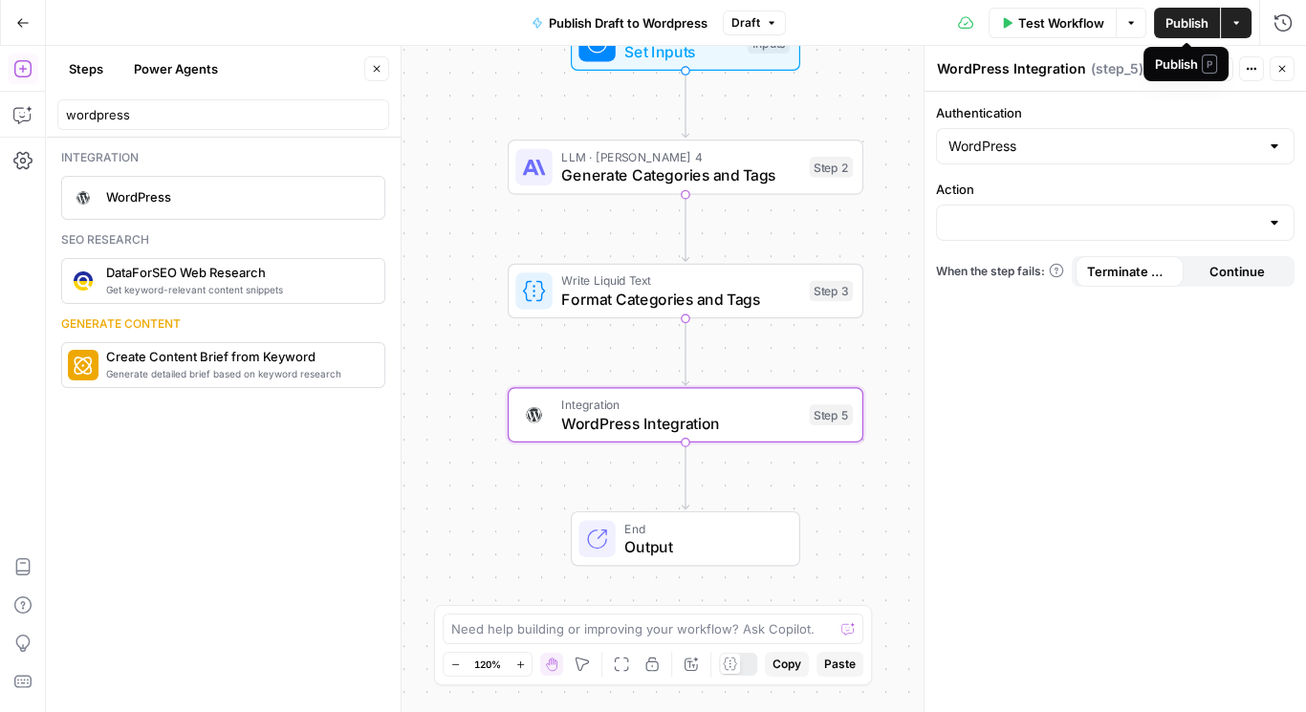
click at [1186, 27] on span "Publish" at bounding box center [1187, 22] width 43 height 19
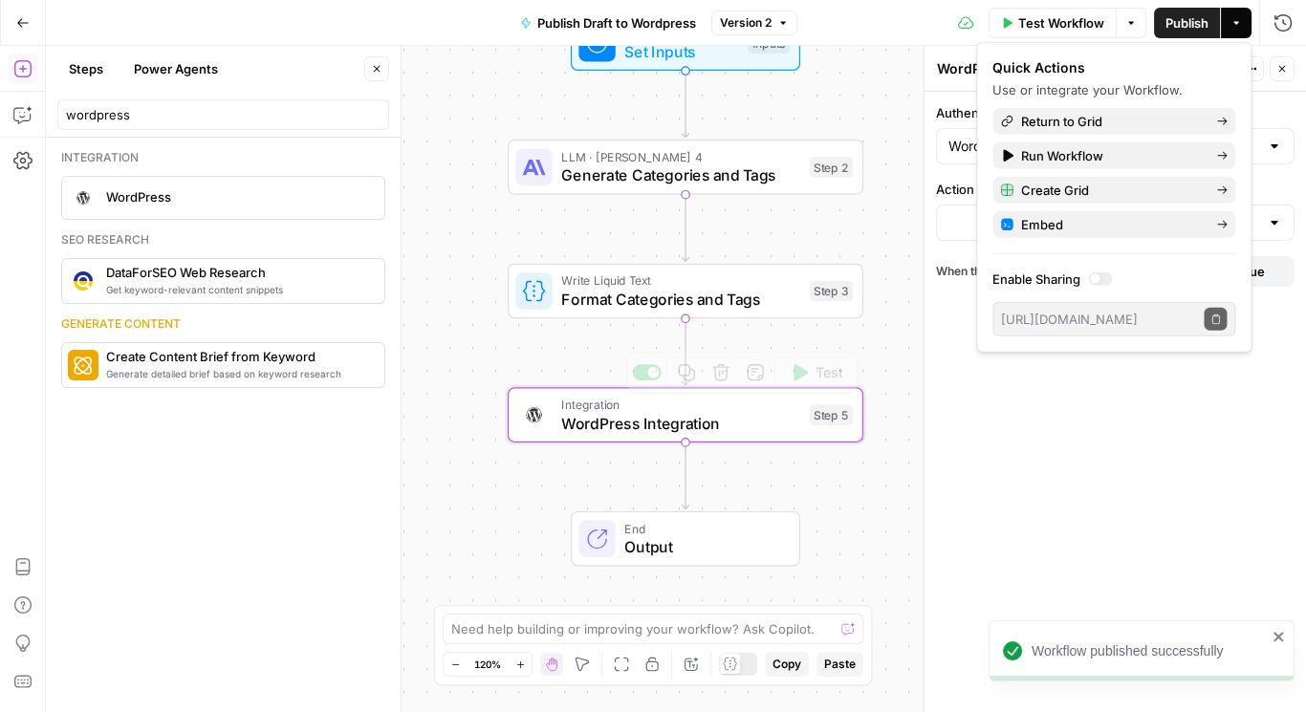
click at [826, 425] on div "Integration WordPress Integration Step 5 Copy step Delete step Add Note Test" at bounding box center [684, 415] width 338 height 39
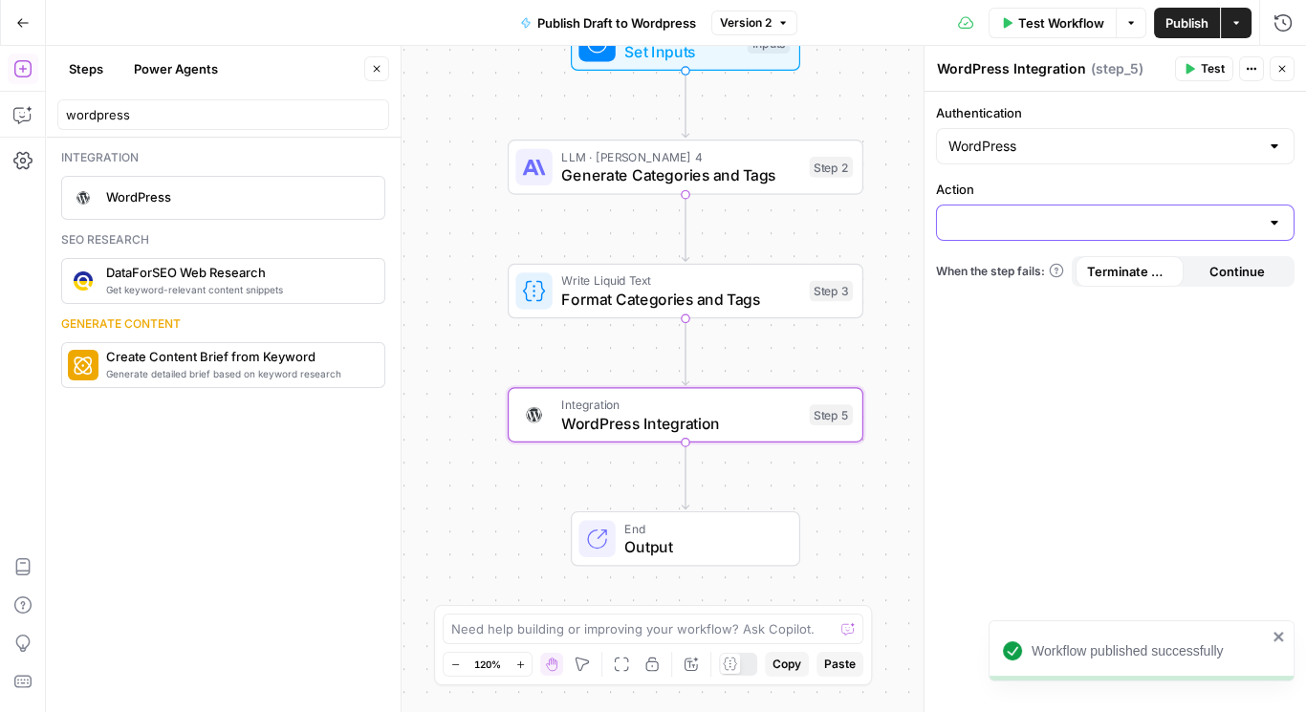
click at [1003, 229] on input "Action" at bounding box center [1104, 222] width 311 height 19
click at [1276, 137] on div at bounding box center [1274, 146] width 15 height 19
click at [1081, 206] on button "WordPress" at bounding box center [1114, 193] width 341 height 27
type input "WordPress"
click at [1094, 218] on input "Action" at bounding box center [1104, 222] width 311 height 19
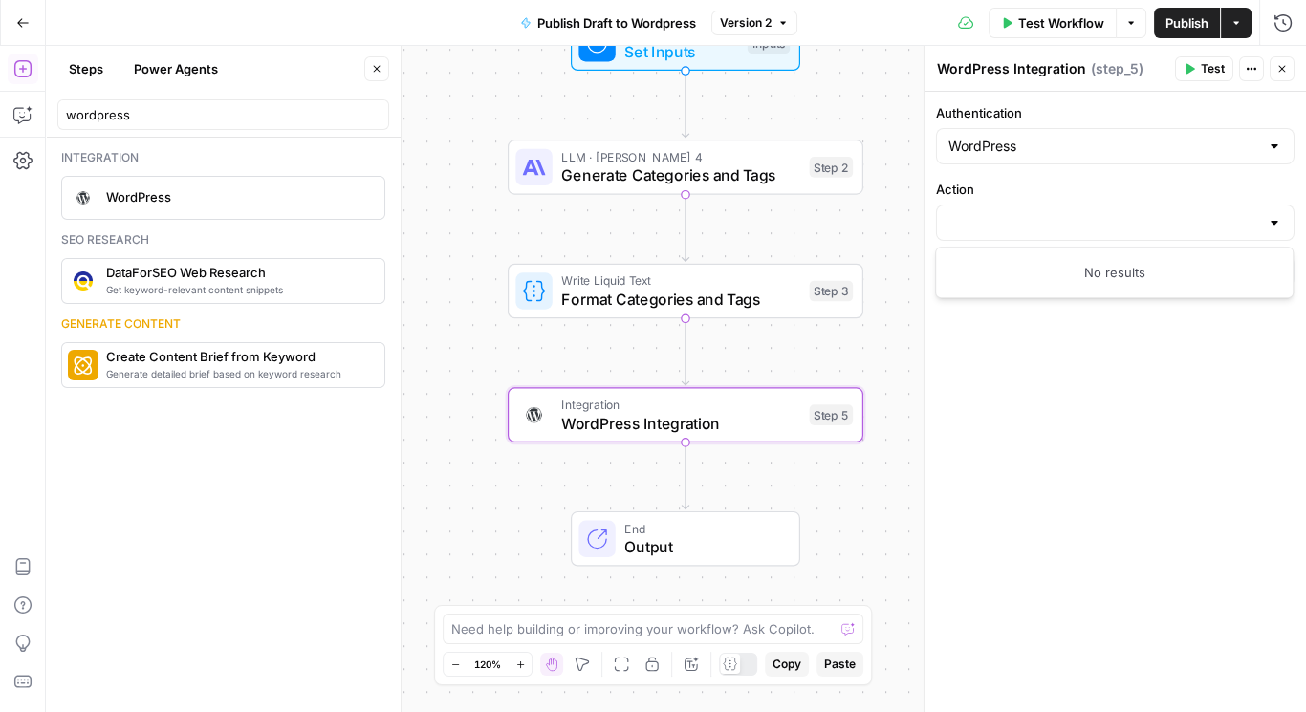
click at [1081, 271] on div "No results" at bounding box center [1114, 272] width 341 height 19
click at [574, 628] on textarea at bounding box center [642, 629] width 383 height 19
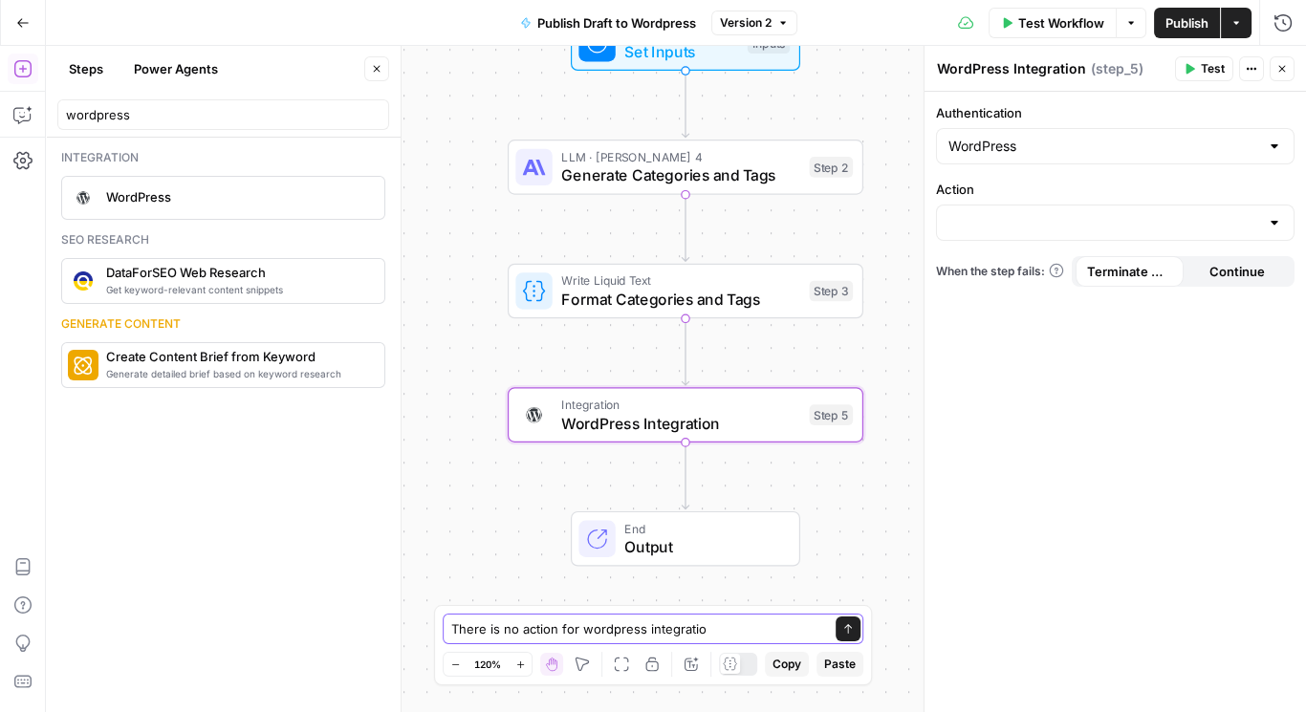
type textarea "There is no action for wordpress integration"
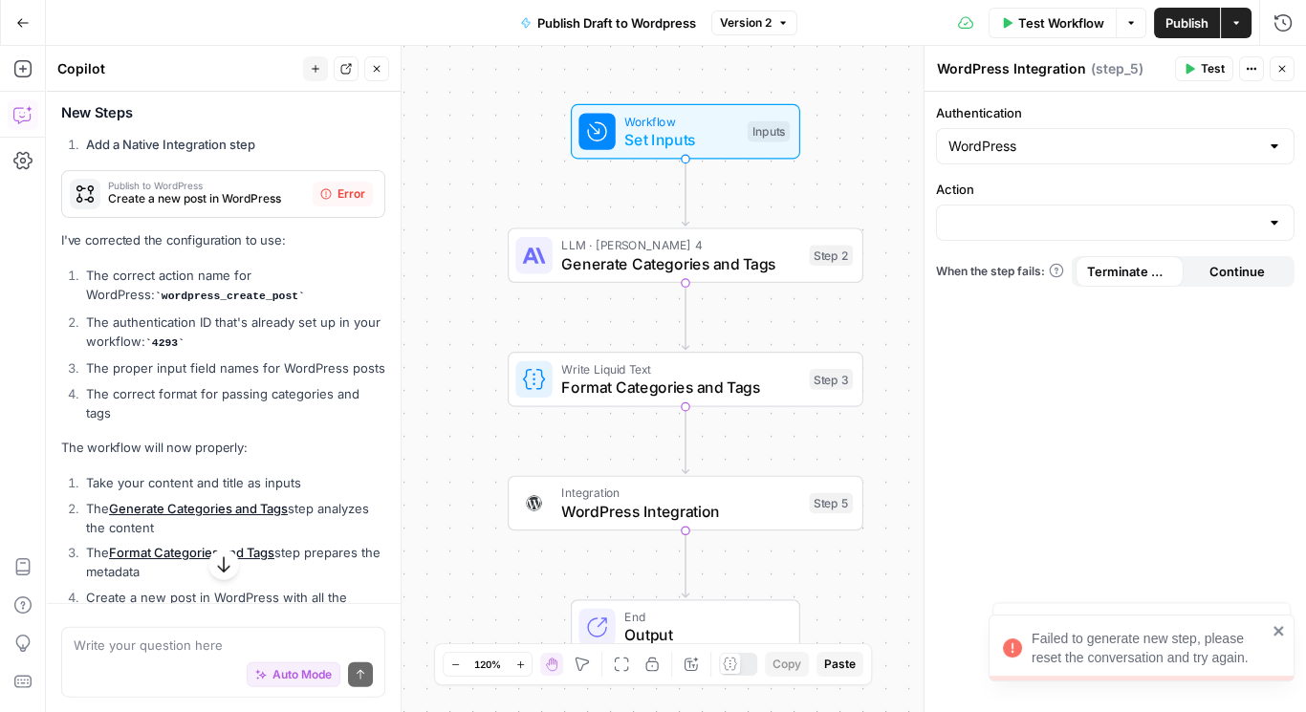
scroll to position [6268, 0]
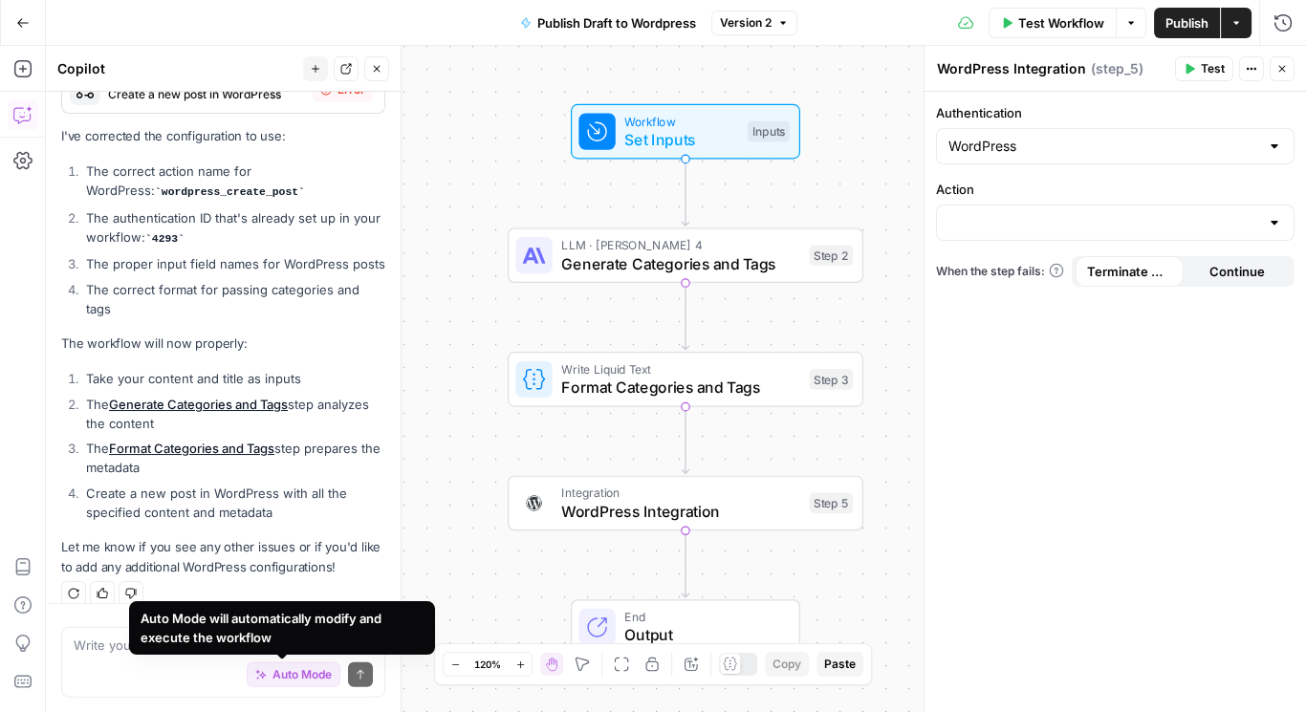
click at [111, 653] on textarea at bounding box center [223, 645] width 299 height 19
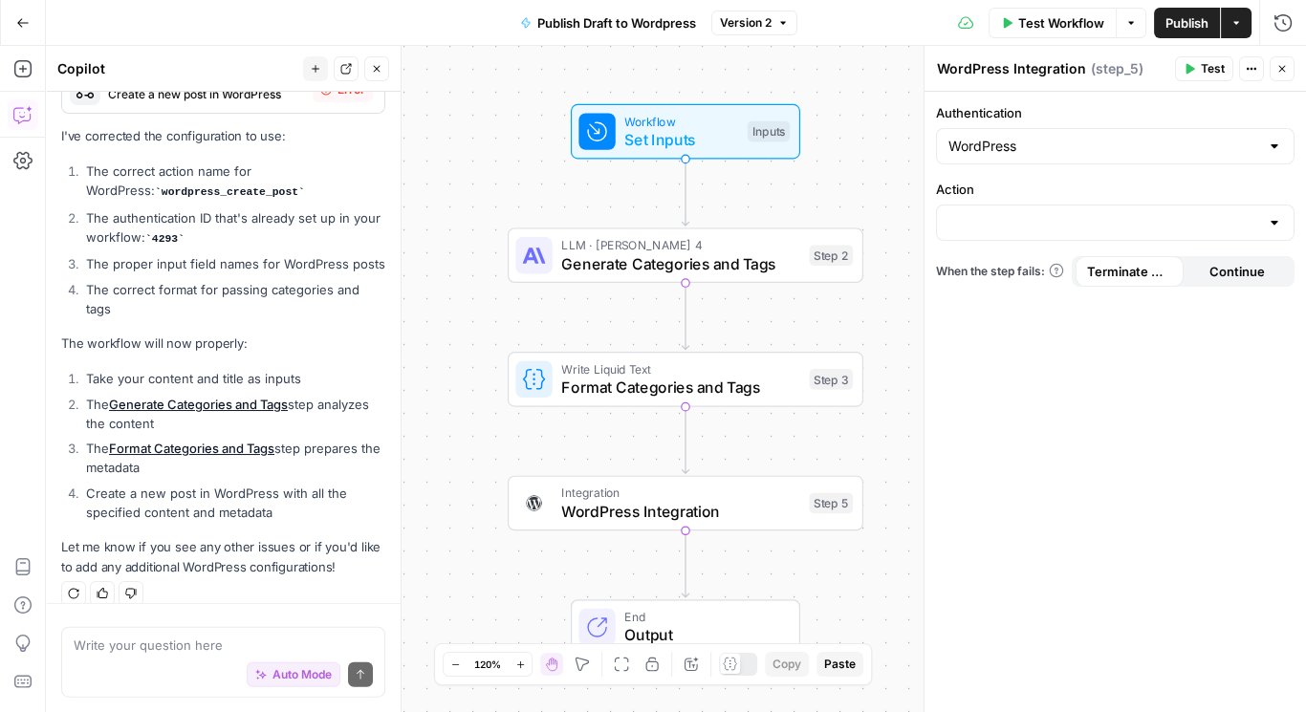
scroll to position [5988, 0]
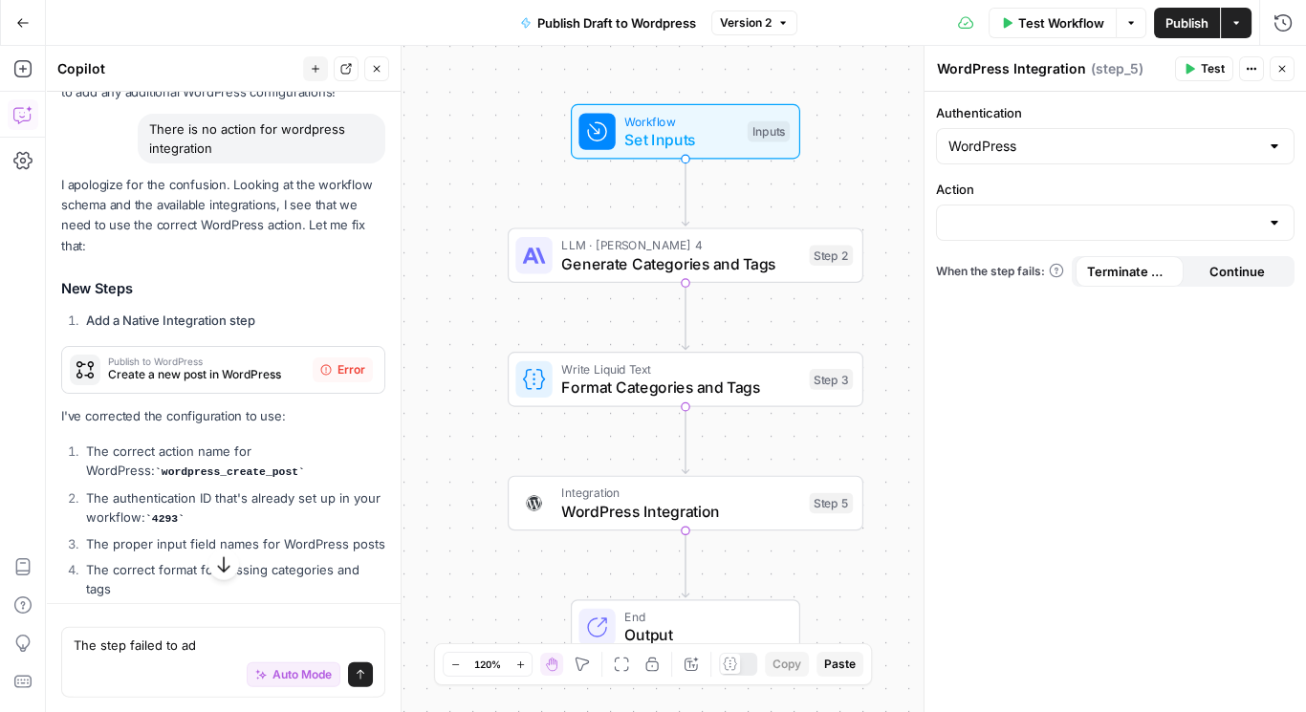
type textarea "The step failed to add"
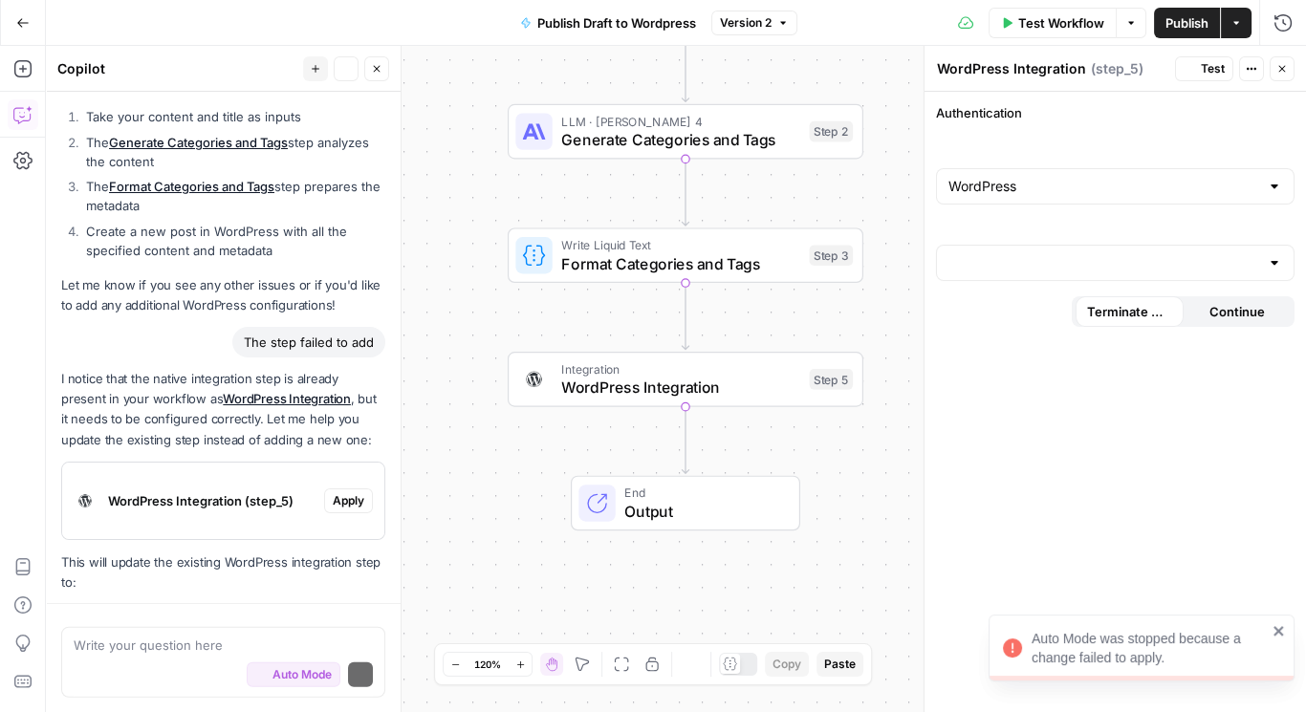
scroll to position [6750, 0]
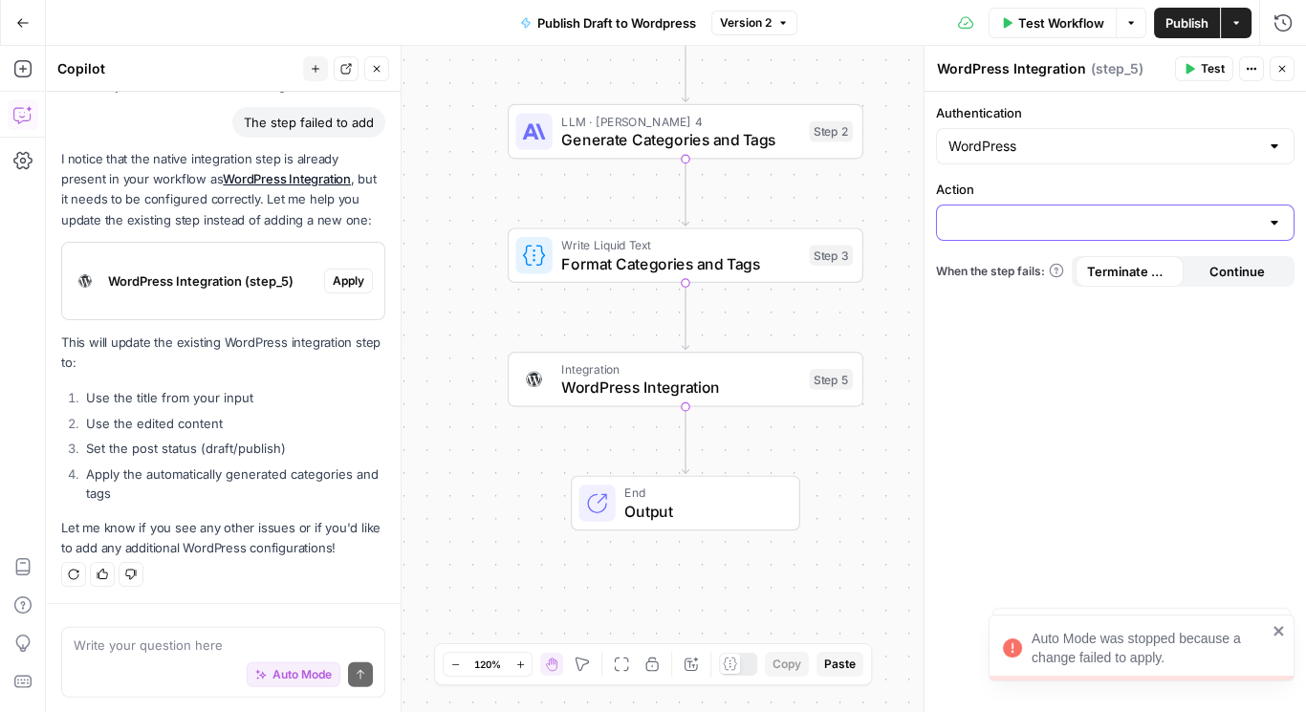
click at [1068, 217] on input "Action" at bounding box center [1104, 222] width 311 height 19
click at [1280, 60] on button "Close" at bounding box center [1282, 68] width 25 height 25
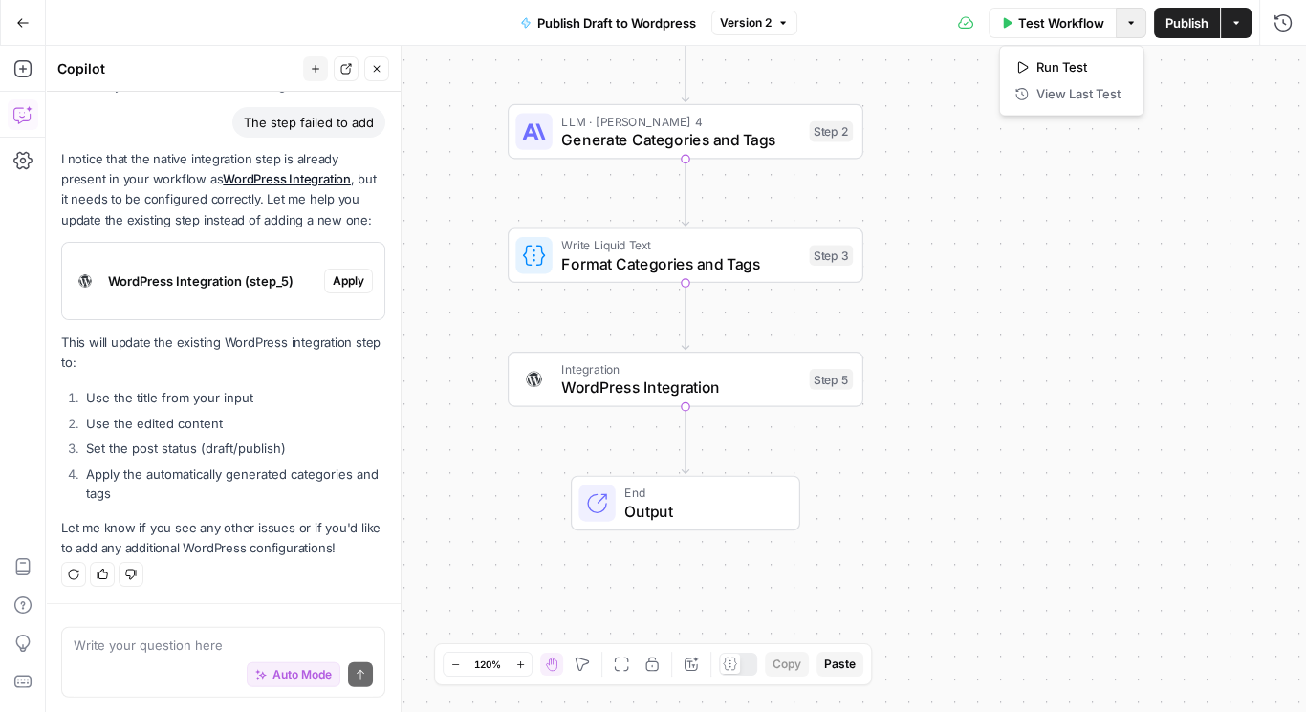
click at [1131, 22] on icon "button" at bounding box center [1132, 22] width 6 height 3
click at [199, 636] on div "Write your question here Auto Mode Send" at bounding box center [223, 662] width 324 height 71
type textarea "Still error"
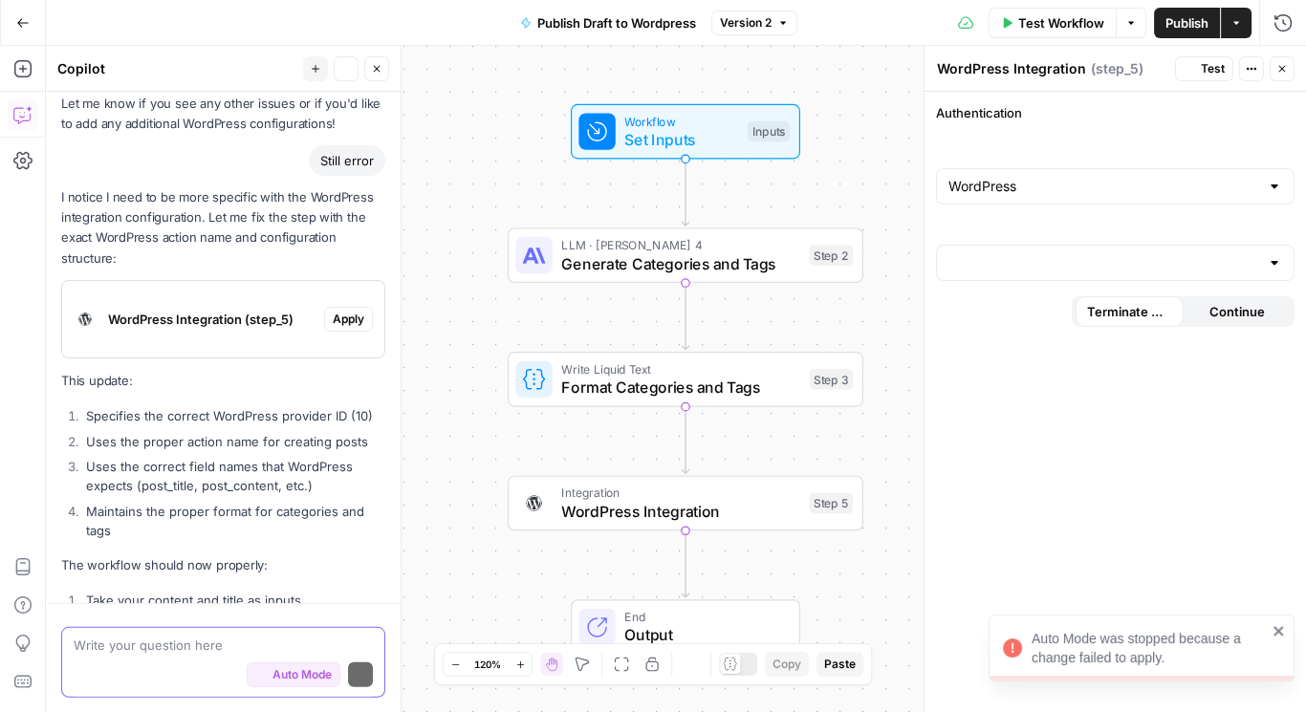
scroll to position [7395, 0]
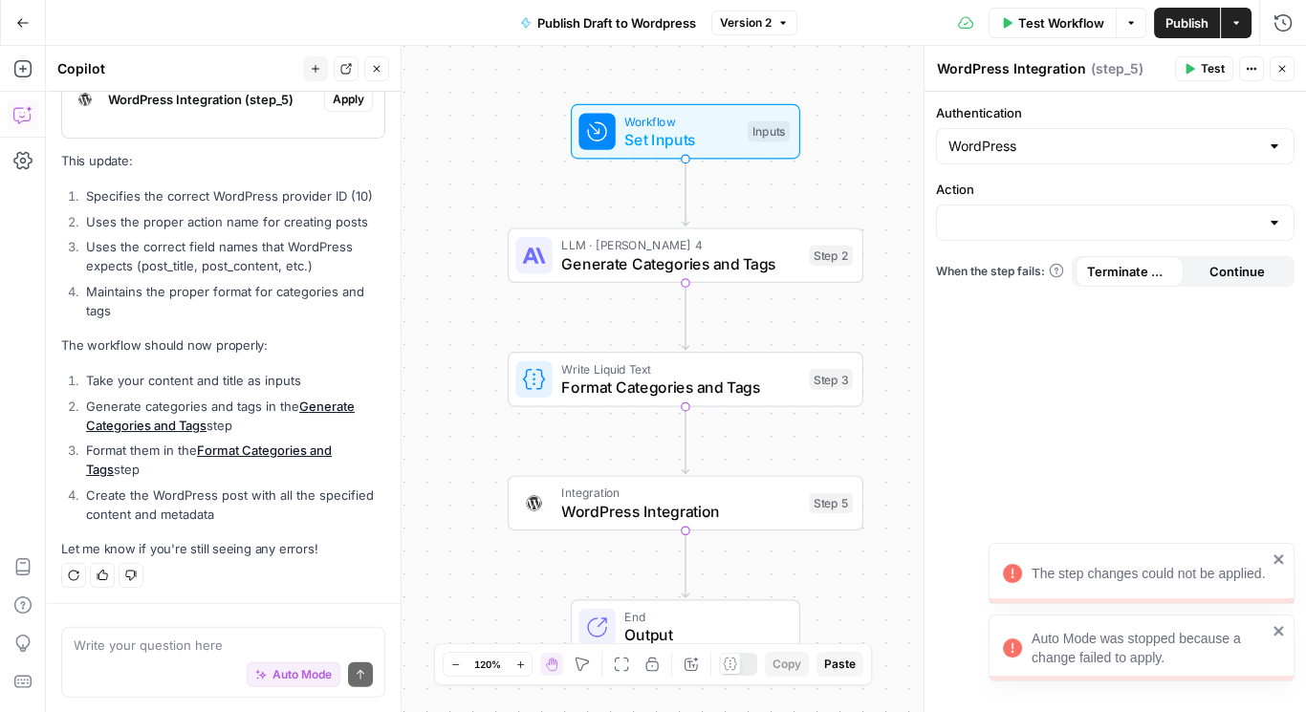
click at [1285, 558] on icon "close" at bounding box center [1279, 559] width 13 height 15
click at [1282, 631] on icon "close" at bounding box center [1279, 631] width 10 height 10
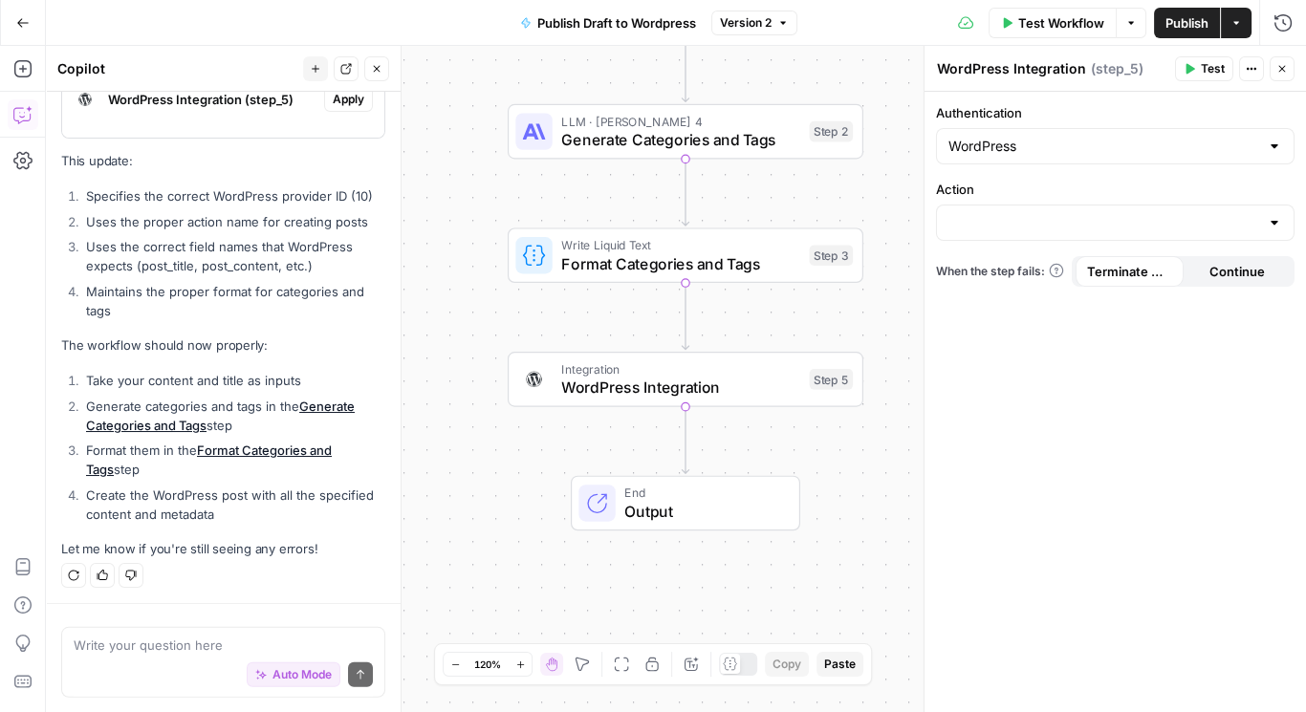
click at [1233, 21] on icon "button" at bounding box center [1236, 22] width 11 height 11
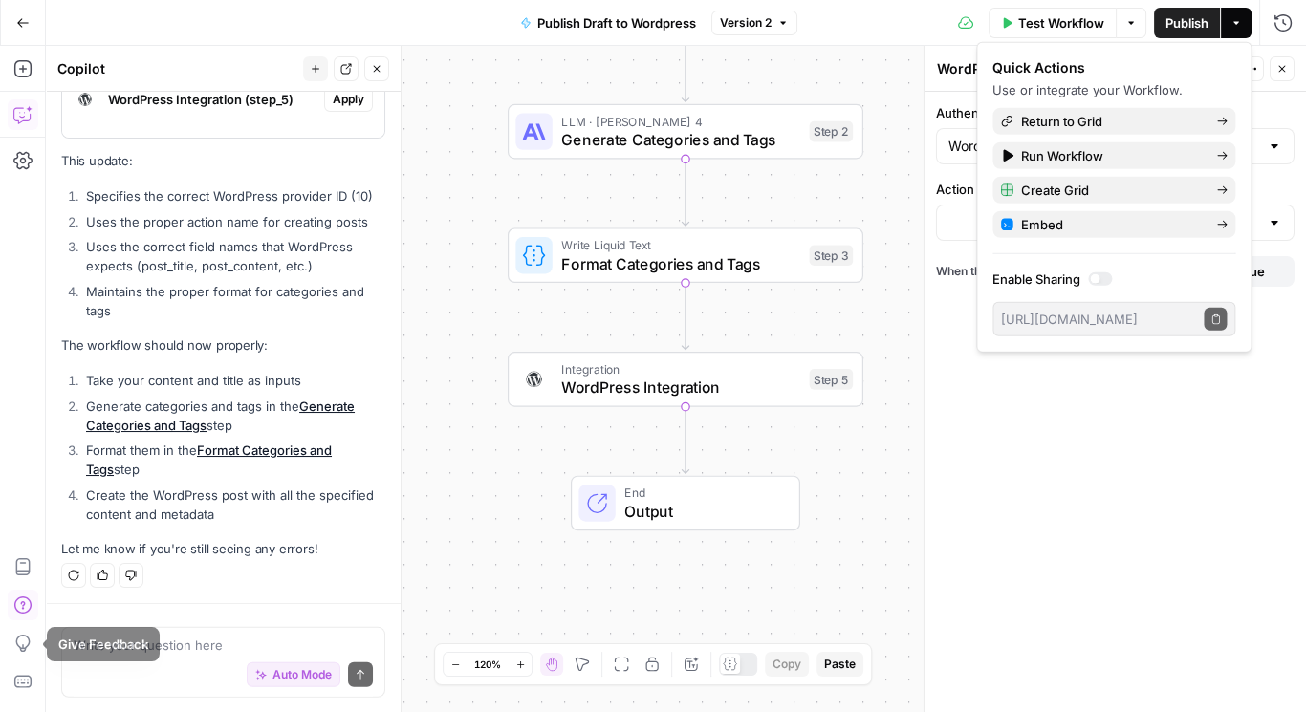
click at [20, 605] on icon "button" at bounding box center [22, 605] width 19 height 19
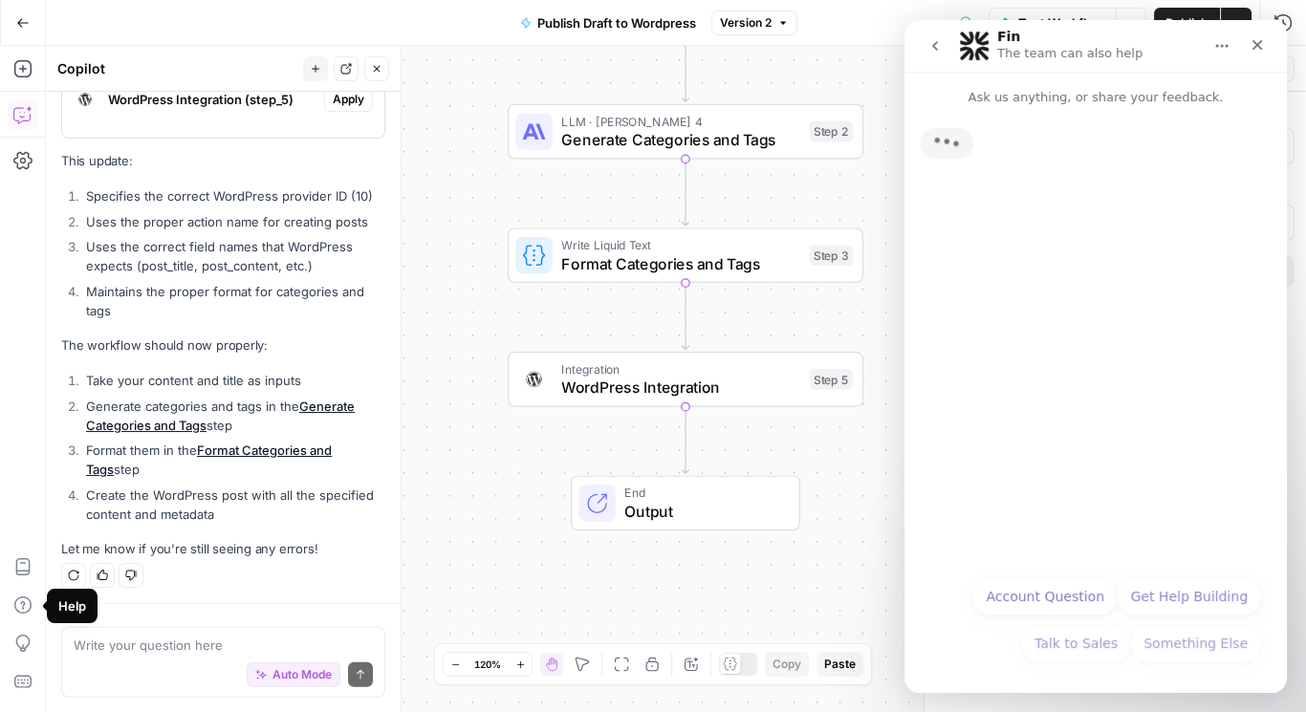
scroll to position [0, 0]
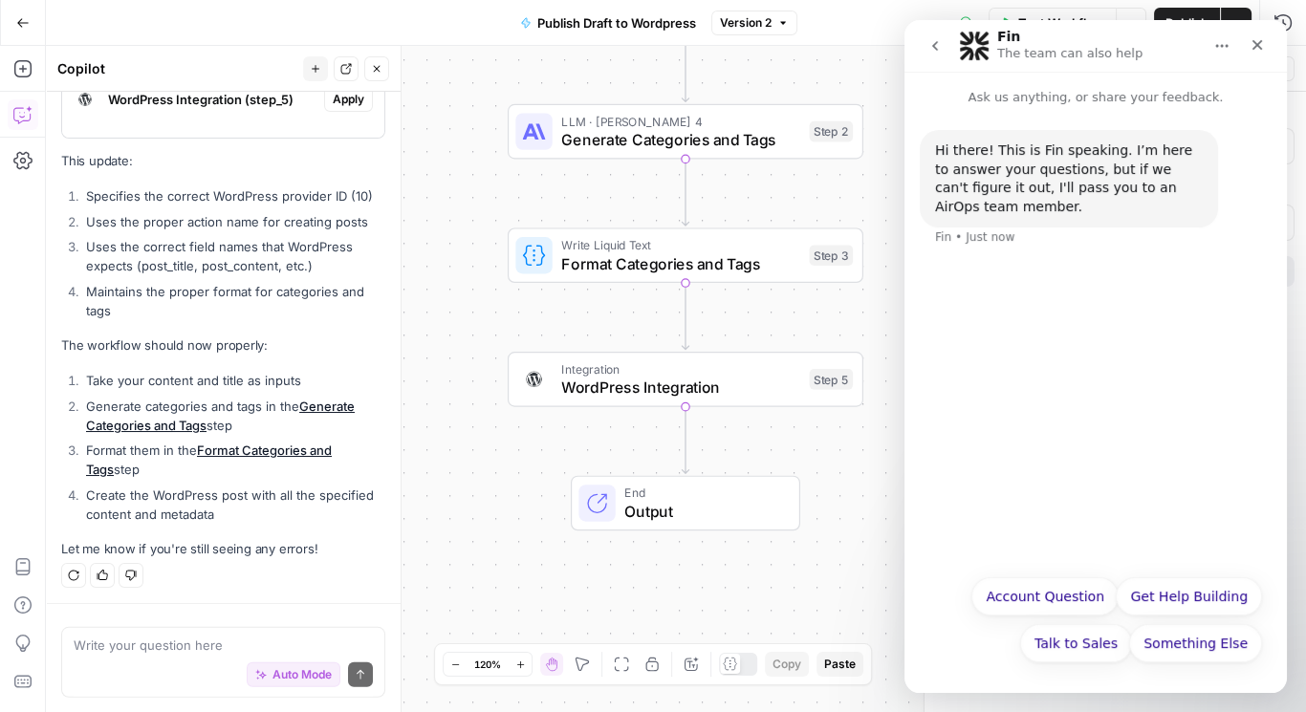
click at [1201, 599] on button "Get Help Building" at bounding box center [1189, 597] width 146 height 38
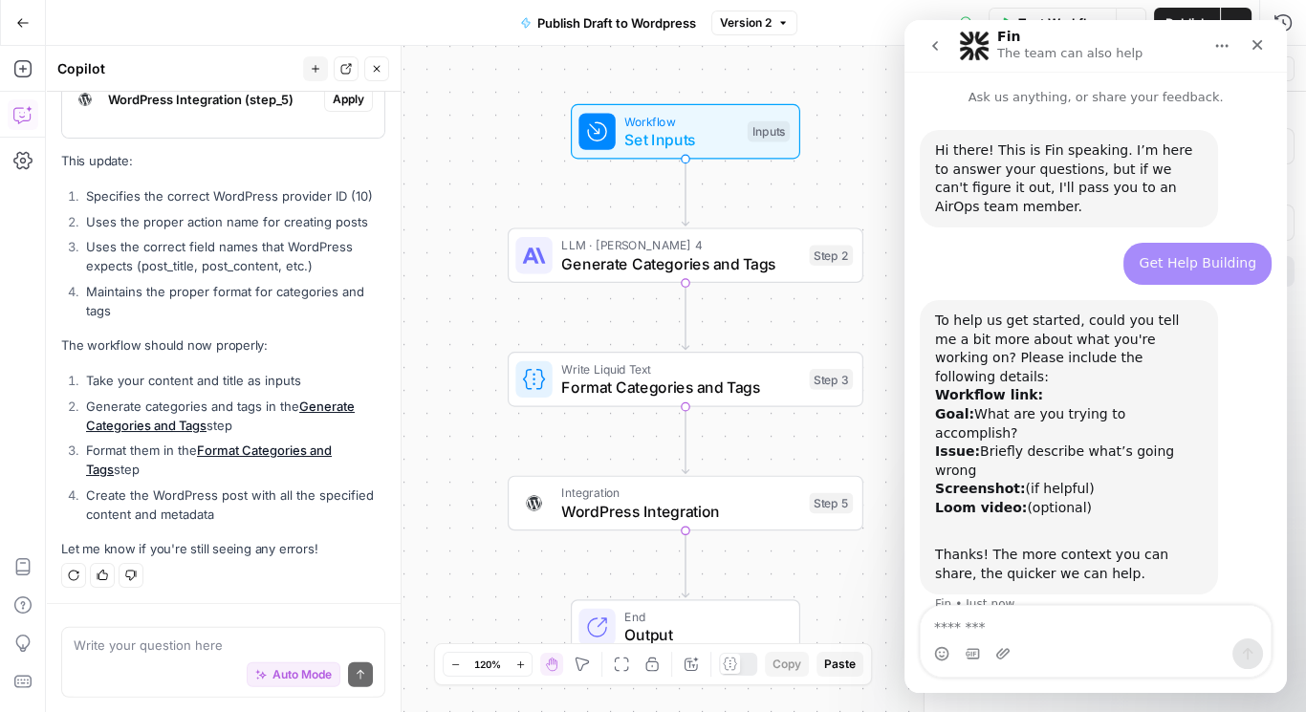
click at [1002, 631] on textarea "Message…" at bounding box center [1096, 622] width 350 height 33
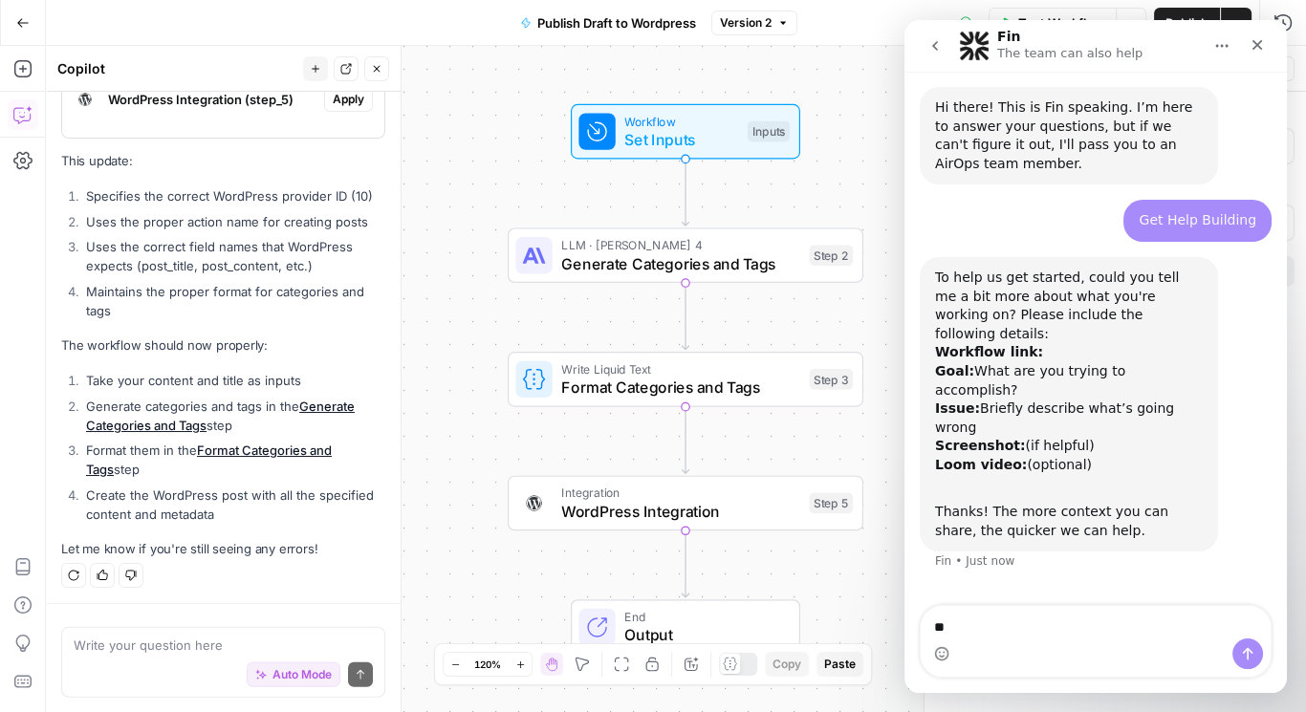
type textarea "*"
type textarea "**********"
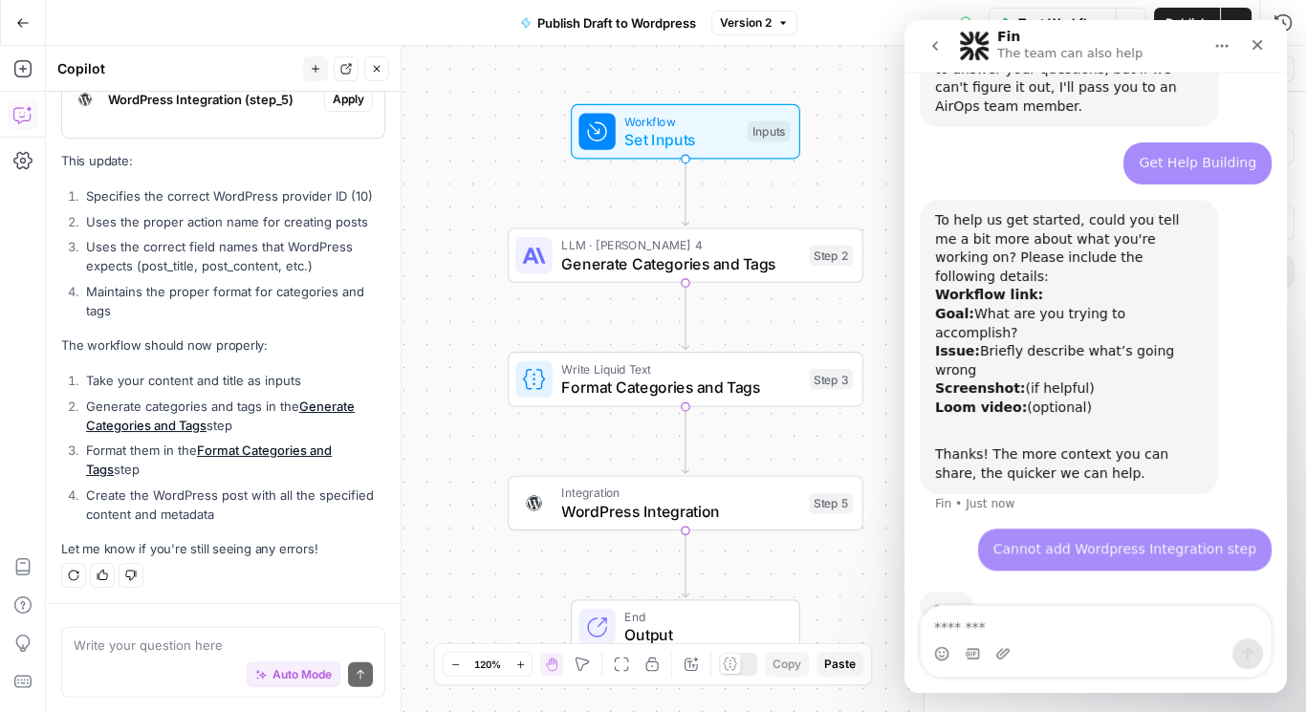
scroll to position [90, 0]
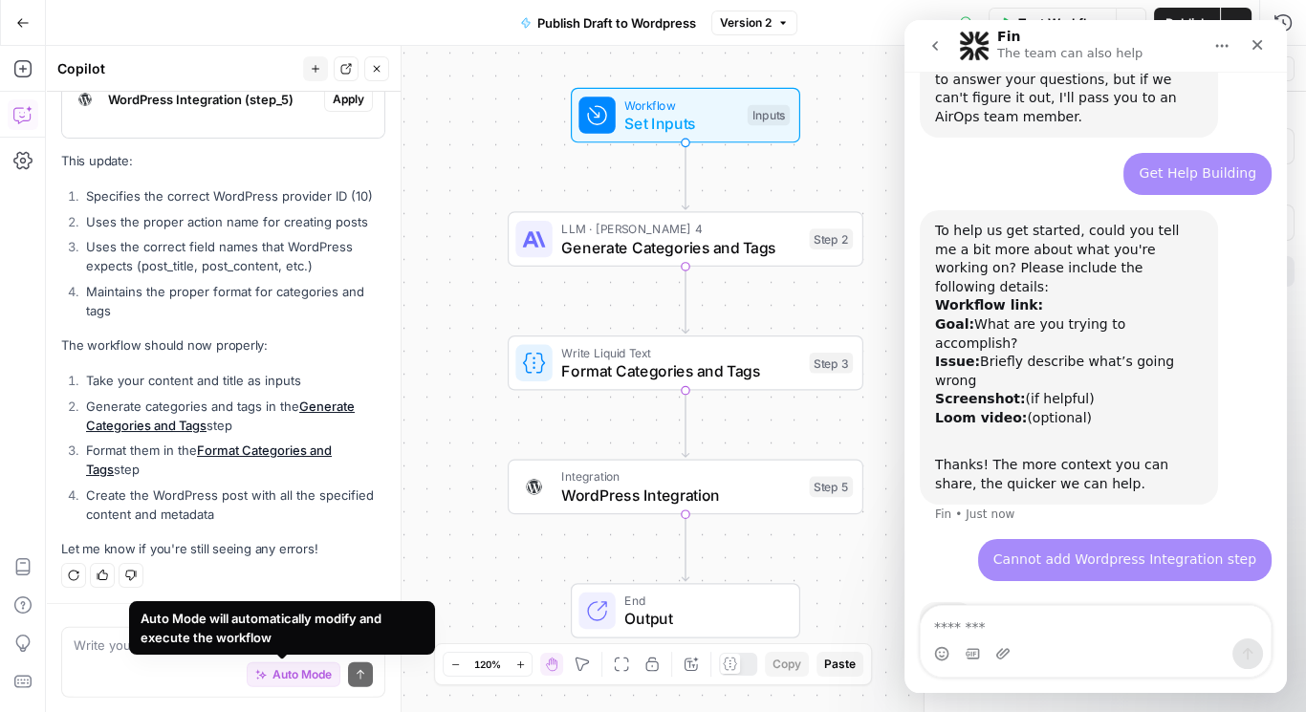
drag, startPoint x: 235, startPoint y: 645, endPoint x: 178, endPoint y: 664, distance: 60.5
click at [235, 645] on div "Auto Mode will automatically modify and execute the workflow" at bounding box center [282, 628] width 283 height 38
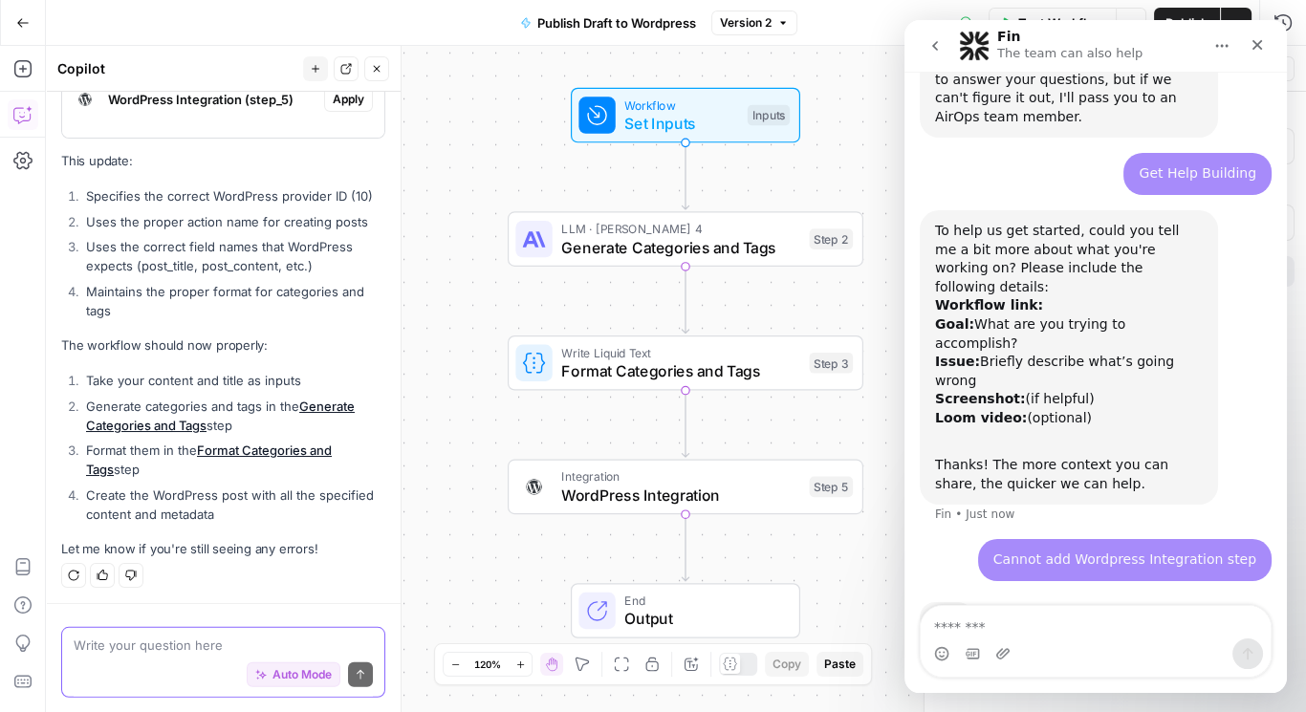
click at [134, 650] on textarea at bounding box center [223, 645] width 299 height 19
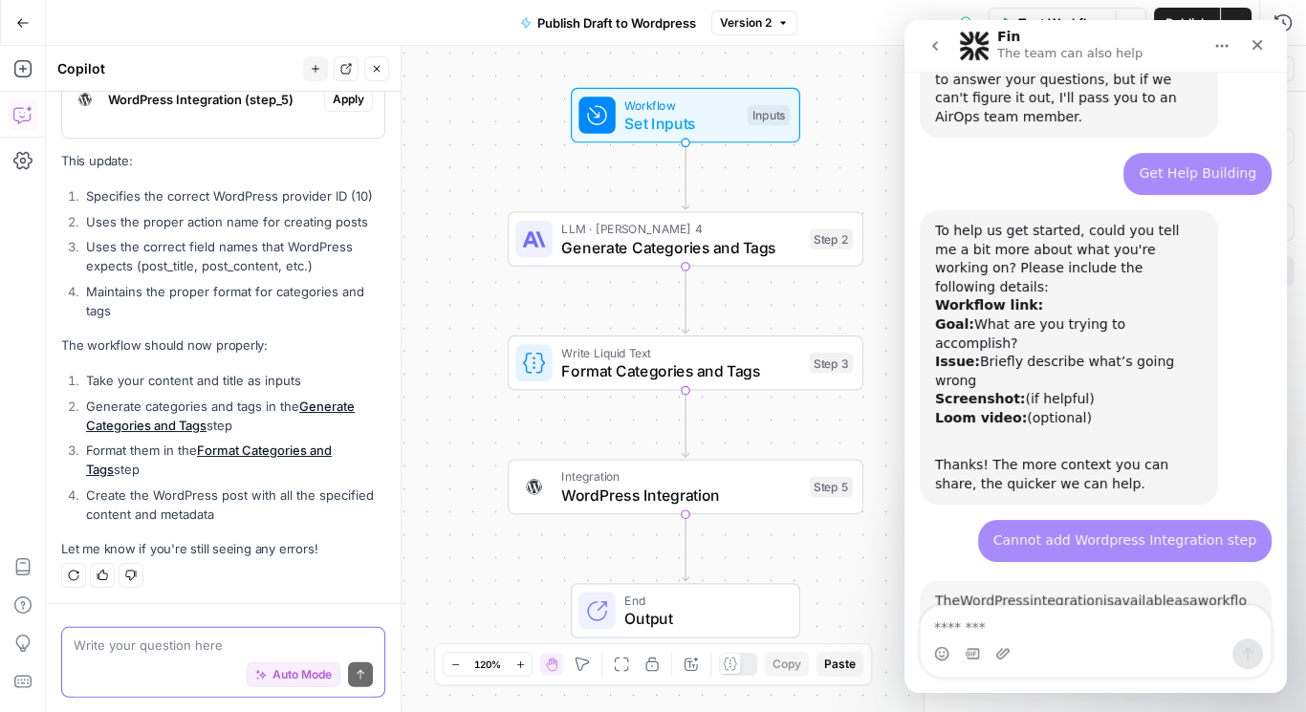
scroll to position [2, 0]
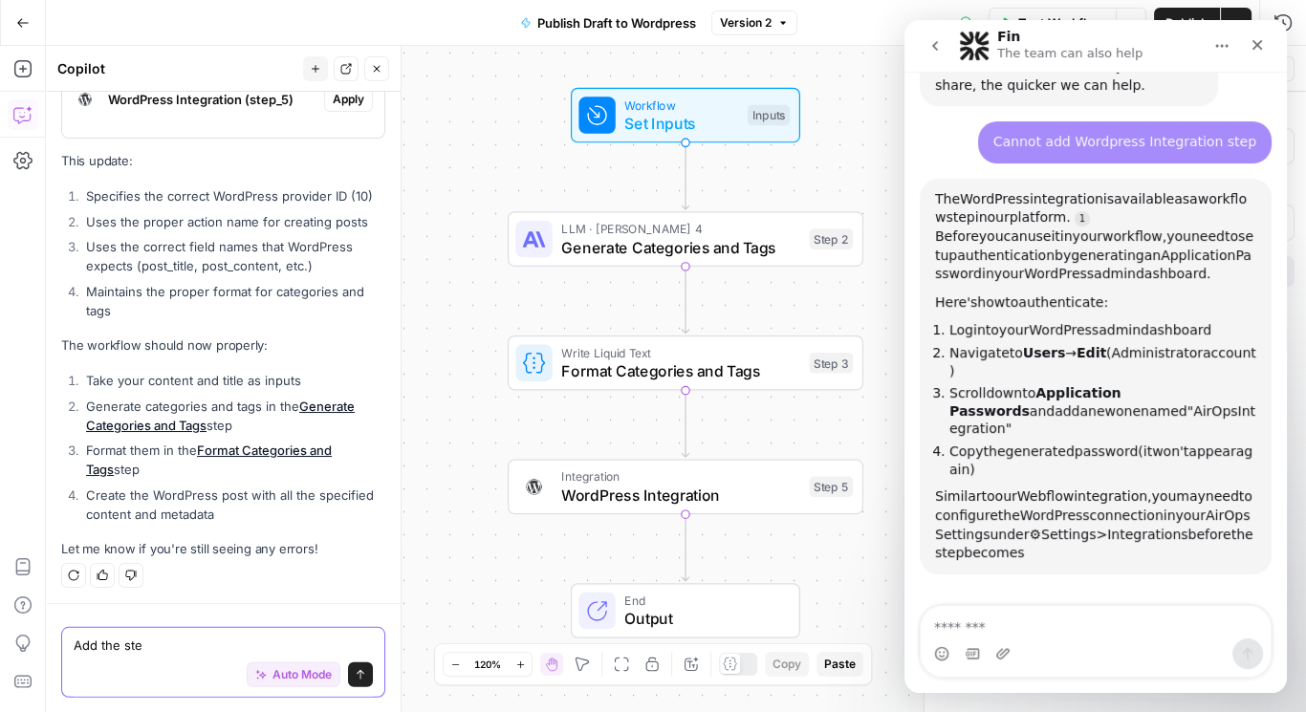
type textarea "Add the step"
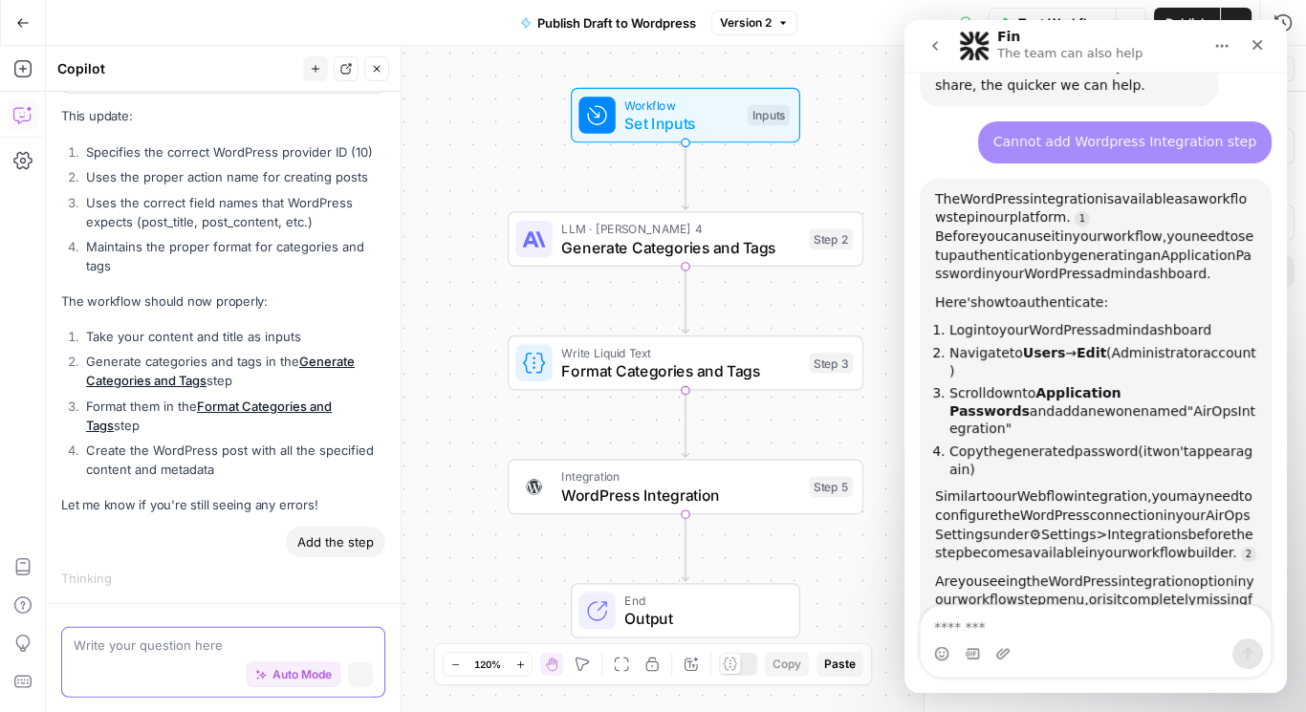
scroll to position [7180, 0]
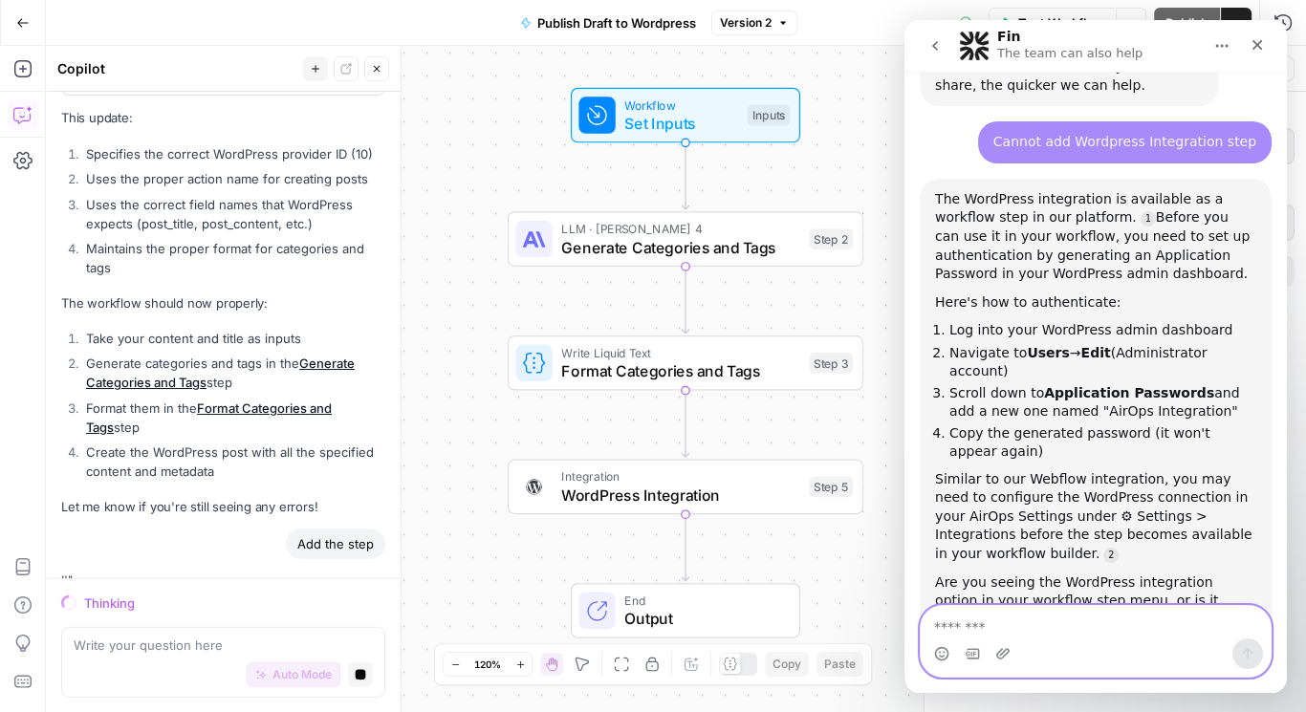
click at [1041, 624] on textarea "Message…" at bounding box center [1096, 622] width 351 height 33
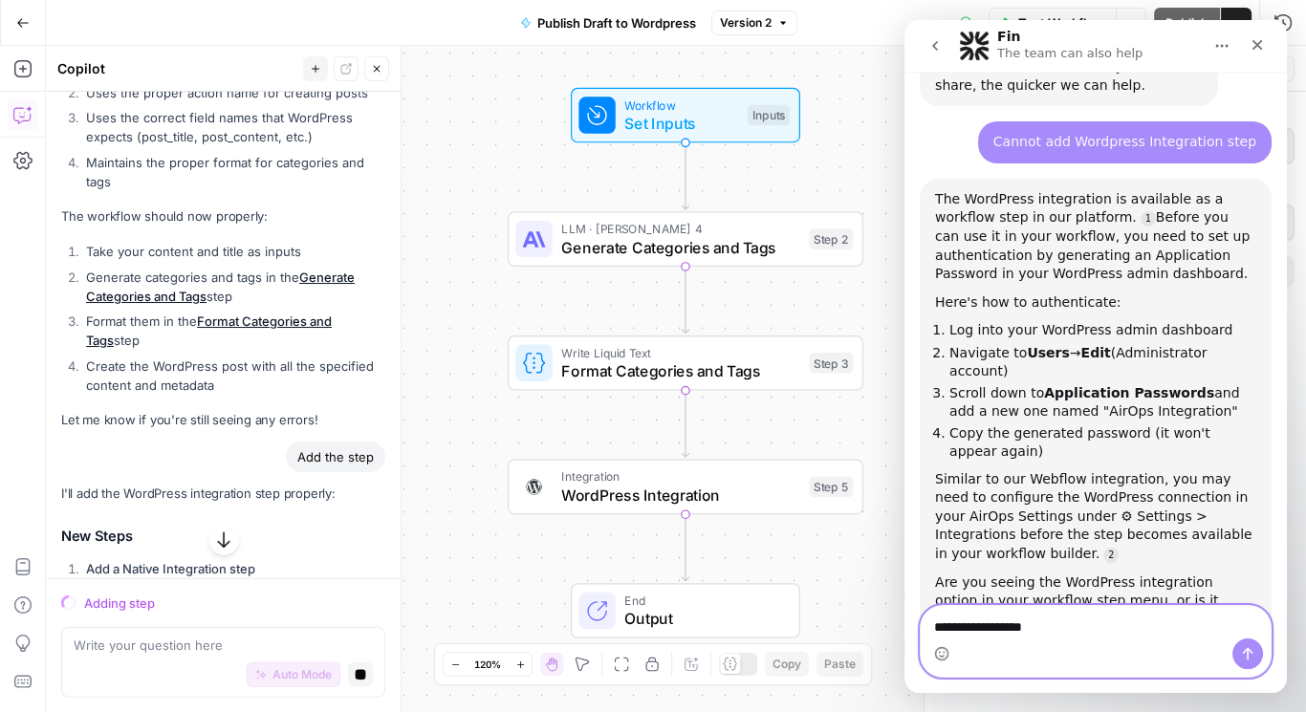
scroll to position [7352, 0]
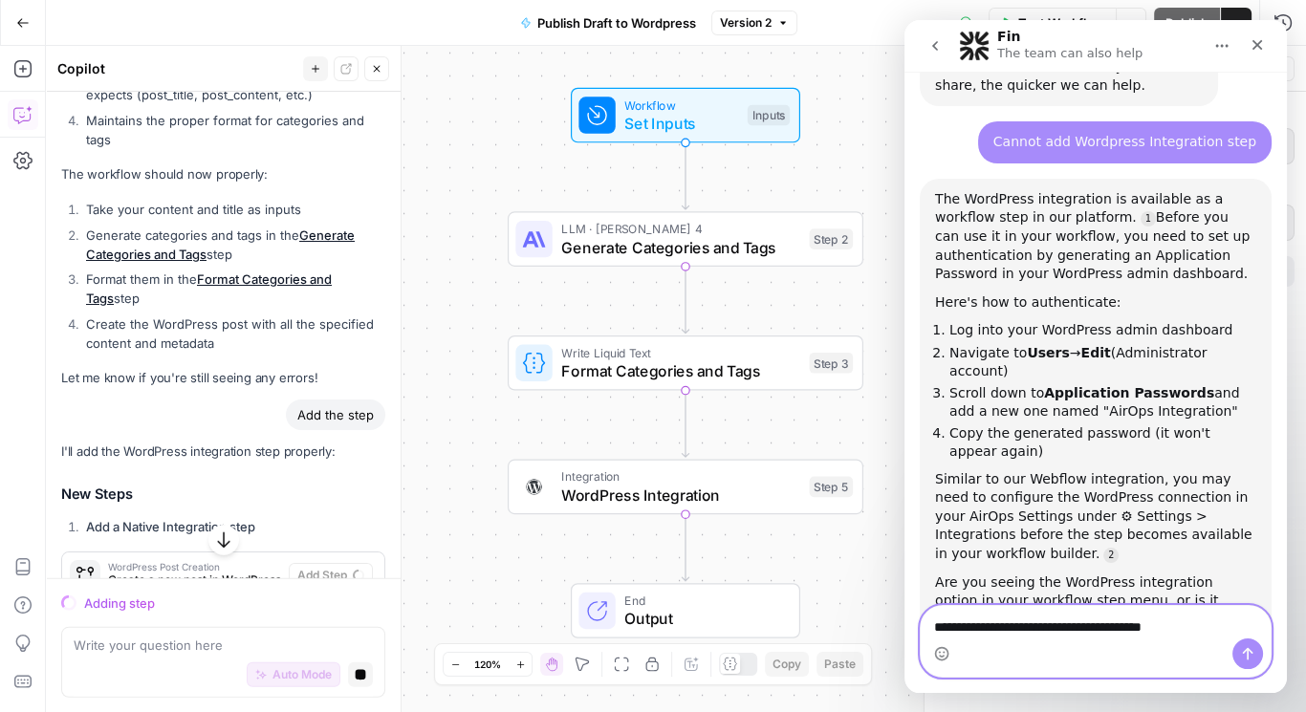
type textarea "**********"
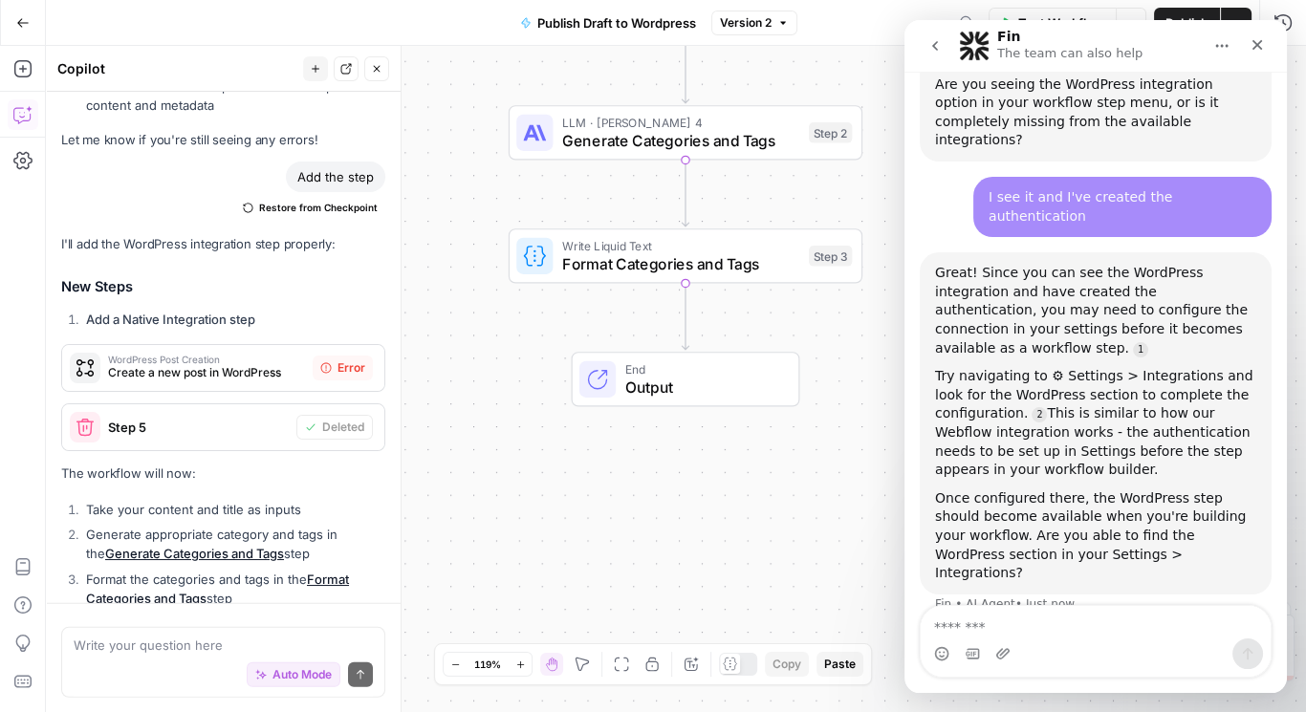
scroll to position [7866, 0]
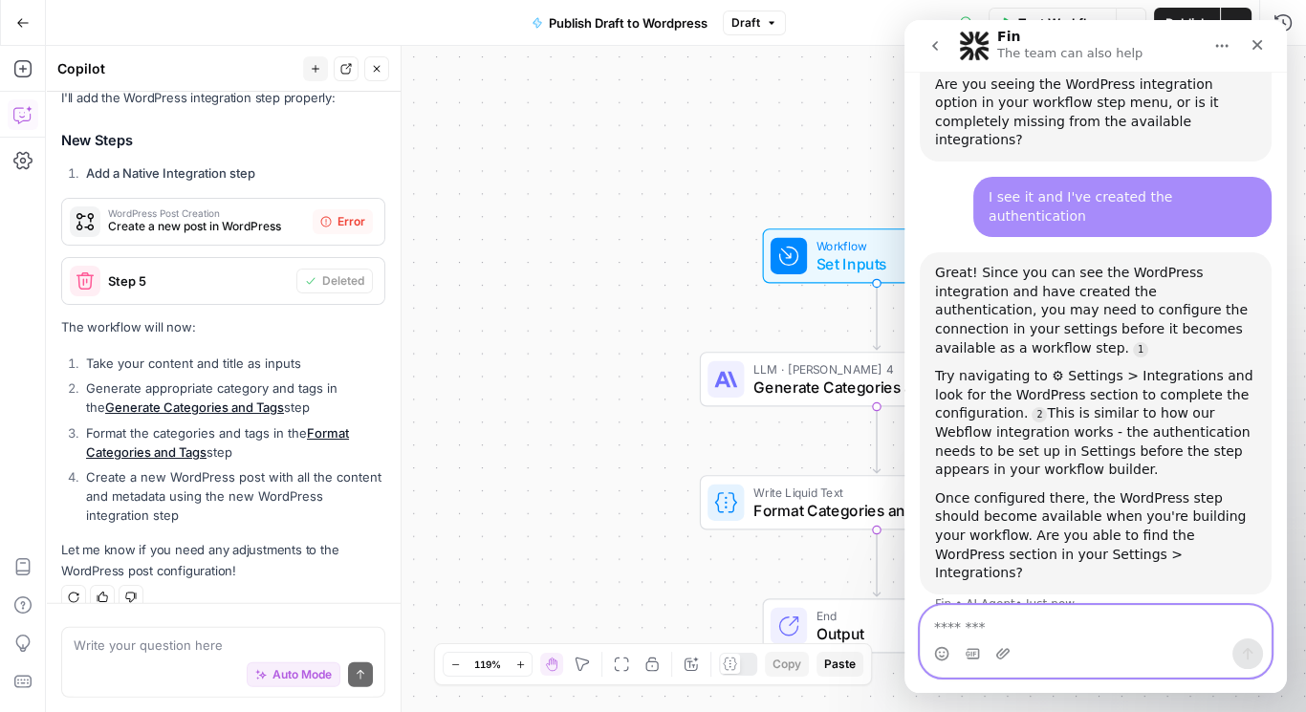
click at [992, 627] on textarea "Message…" at bounding box center [1096, 622] width 351 height 33
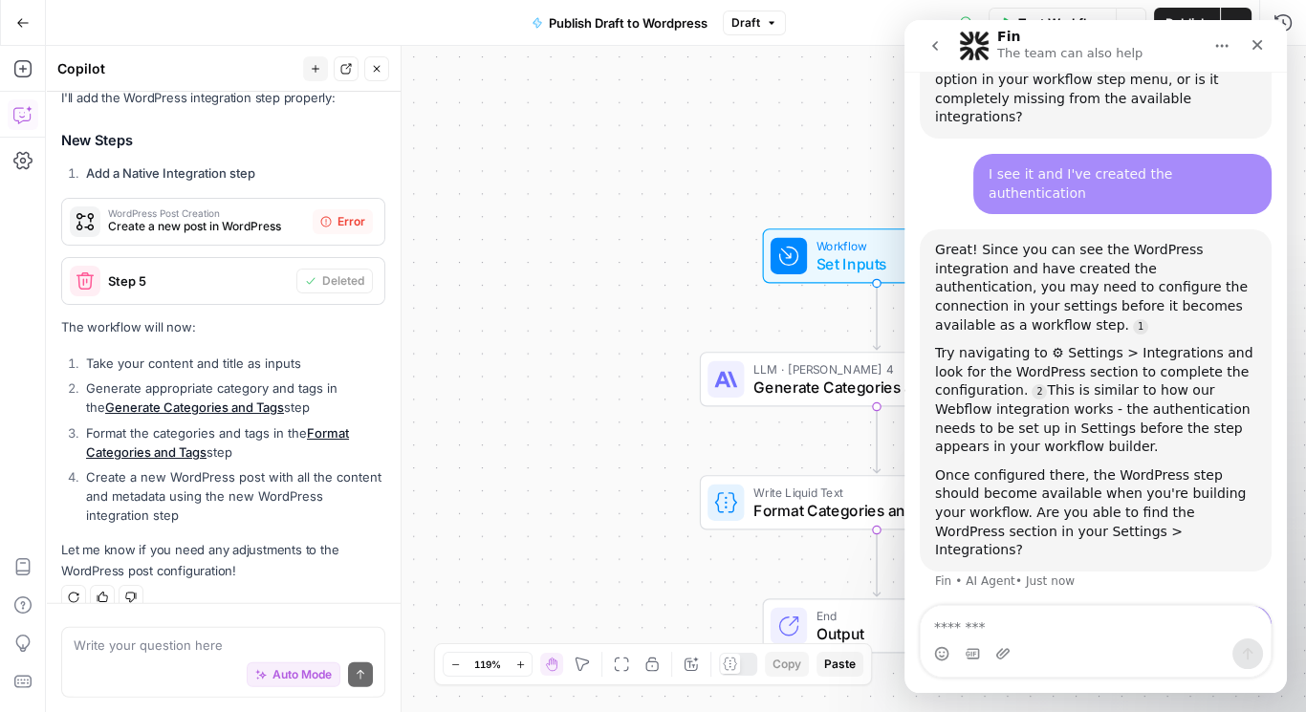
scroll to position [1362, 0]
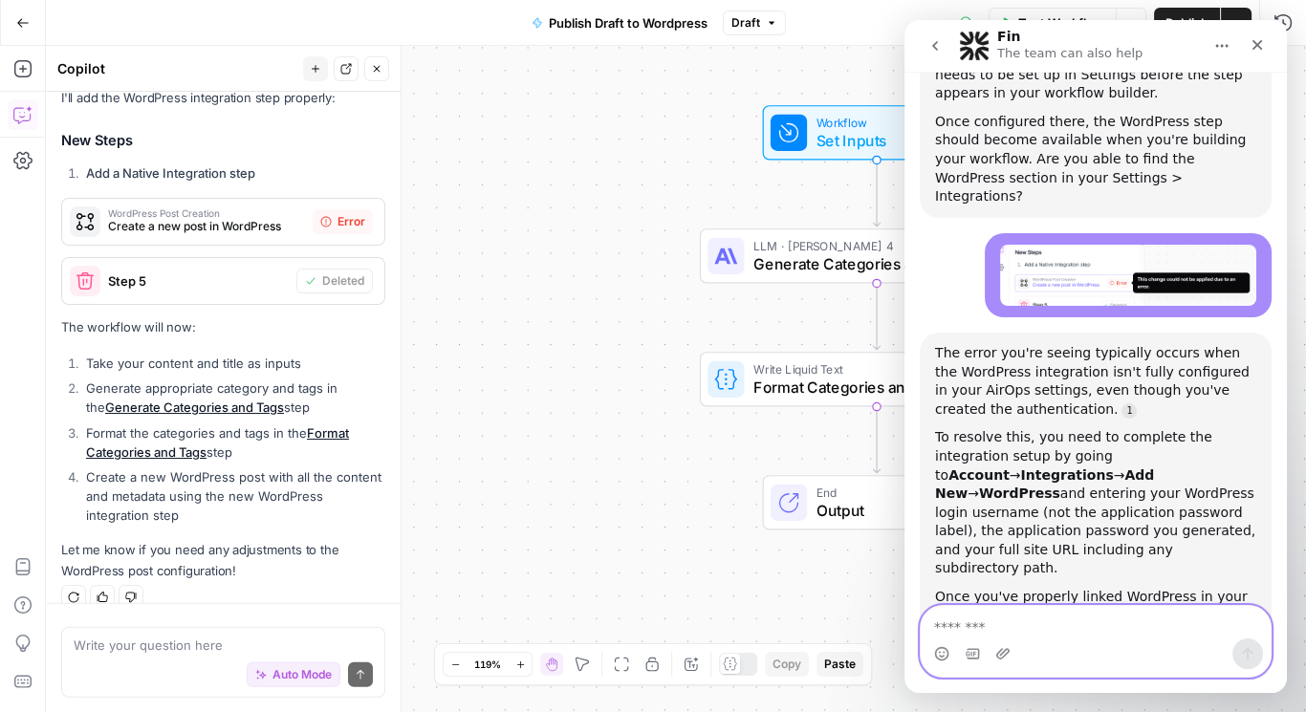
click at [1065, 633] on textarea "Message…" at bounding box center [1096, 622] width 351 height 33
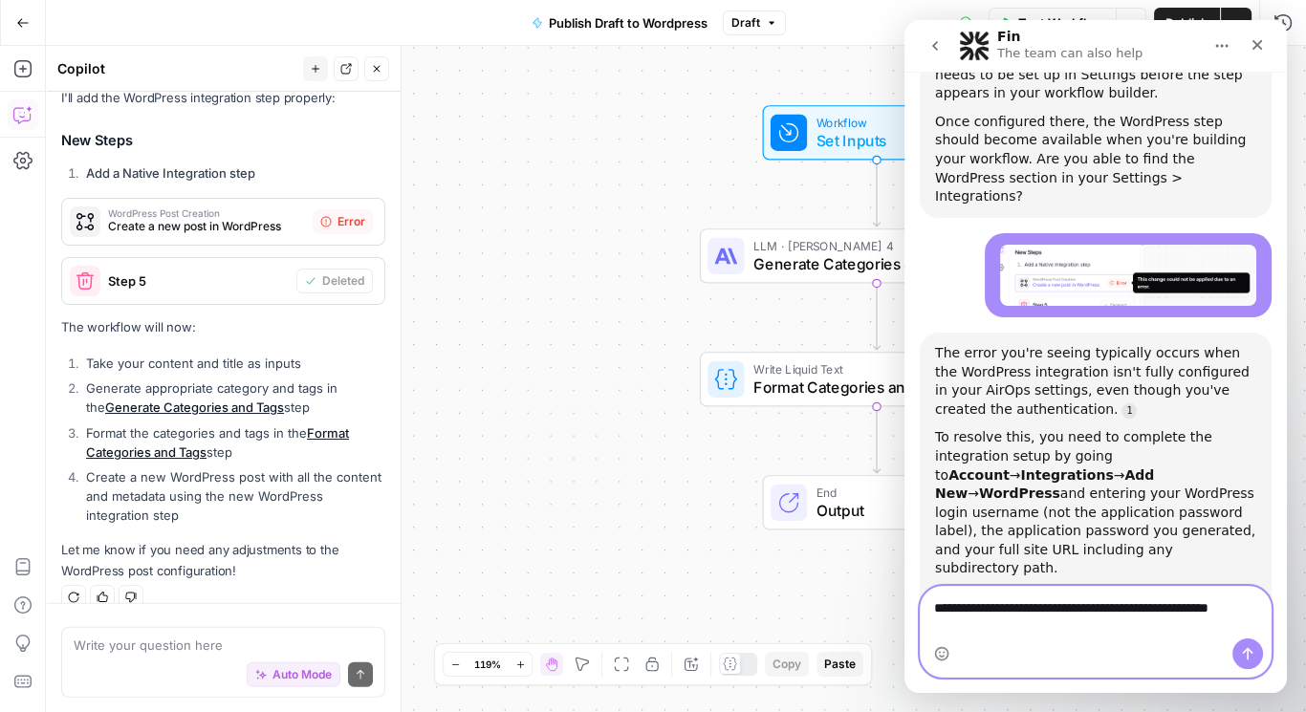
scroll to position [1343, 0]
type textarea "**********"
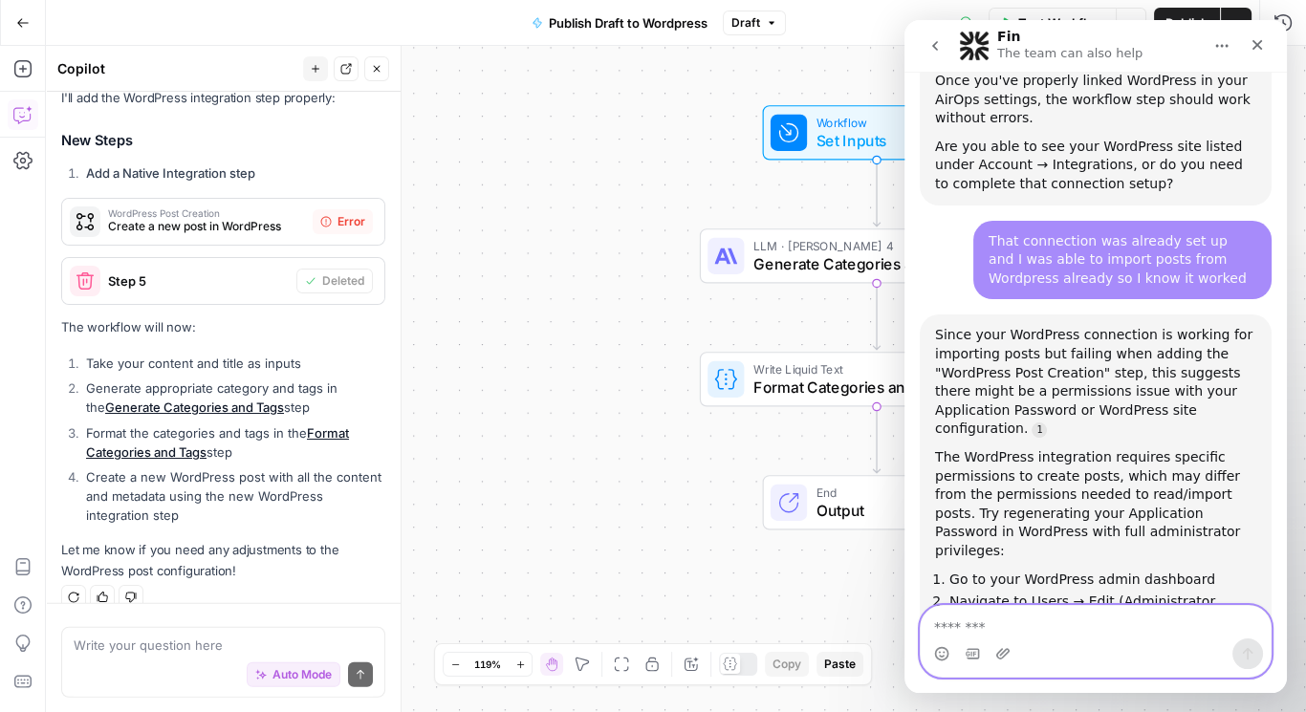
scroll to position [1897, 0]
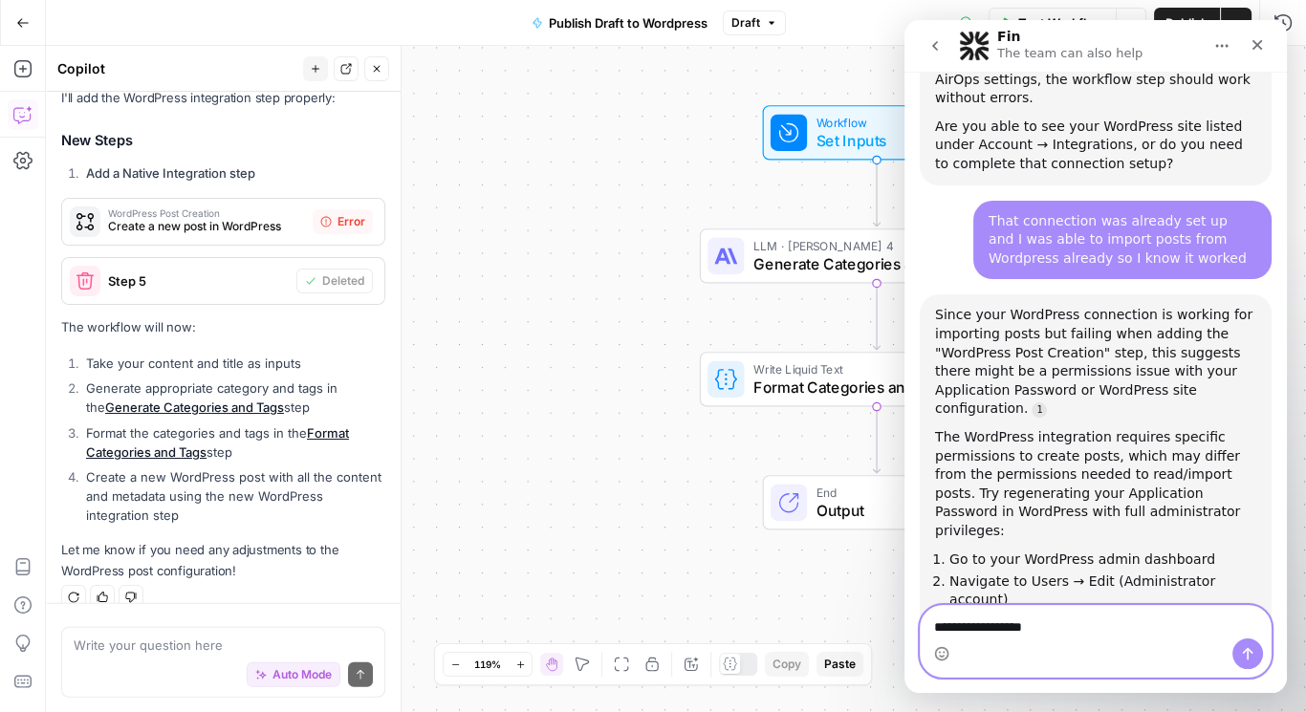
type textarea "**********"
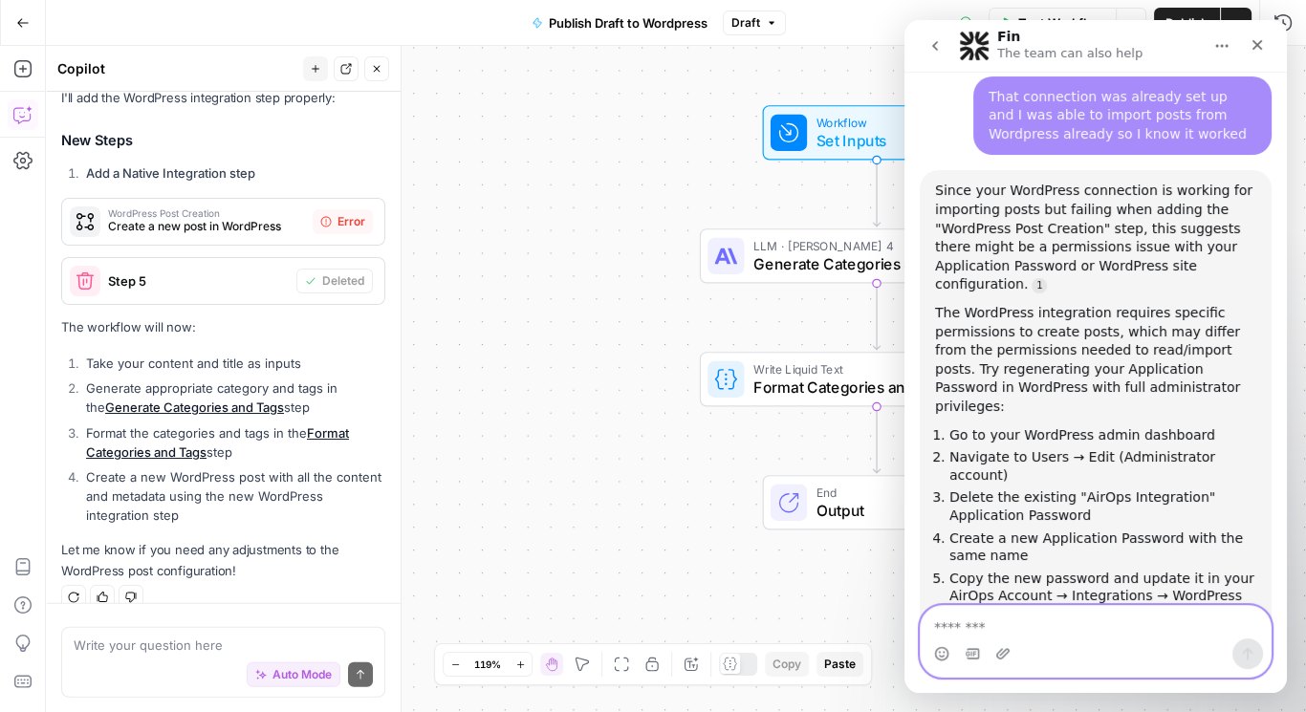
scroll to position [2413, 0]
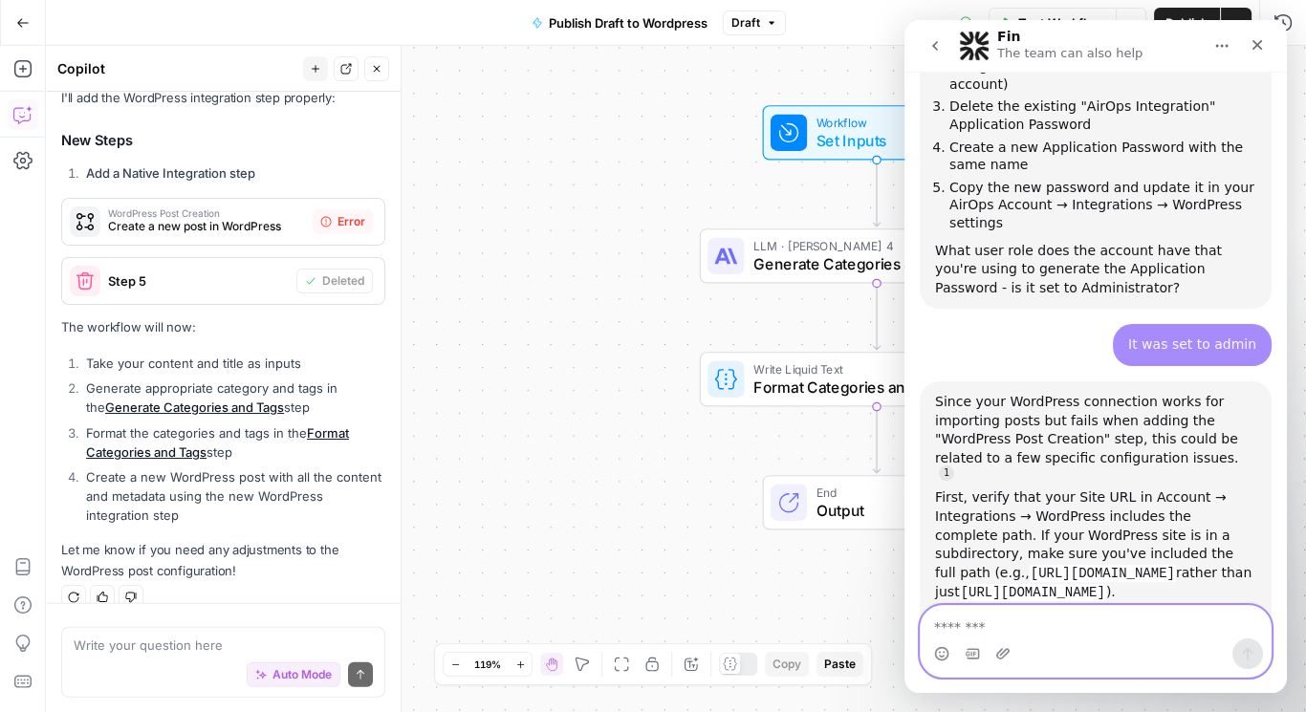
click at [1041, 629] on textarea "Message…" at bounding box center [1096, 622] width 351 height 33
paste textarea "**********"
type textarea "**********"
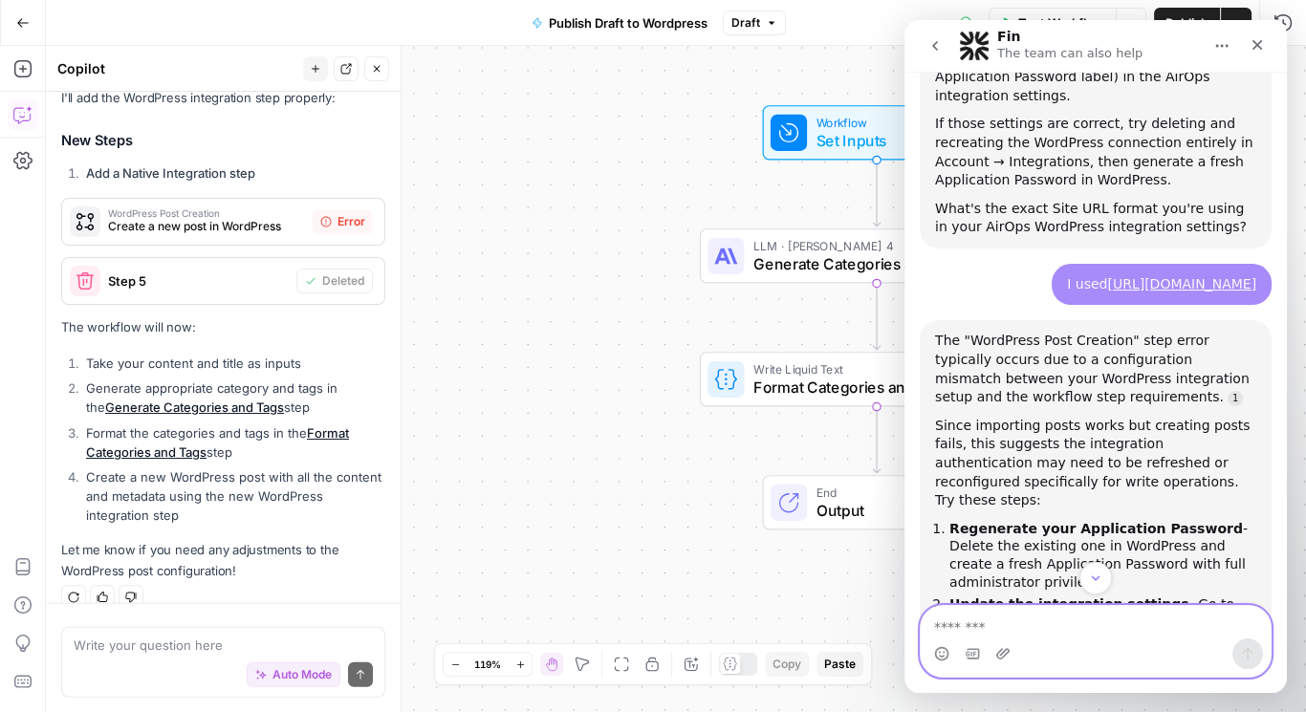
scroll to position [3009, 0]
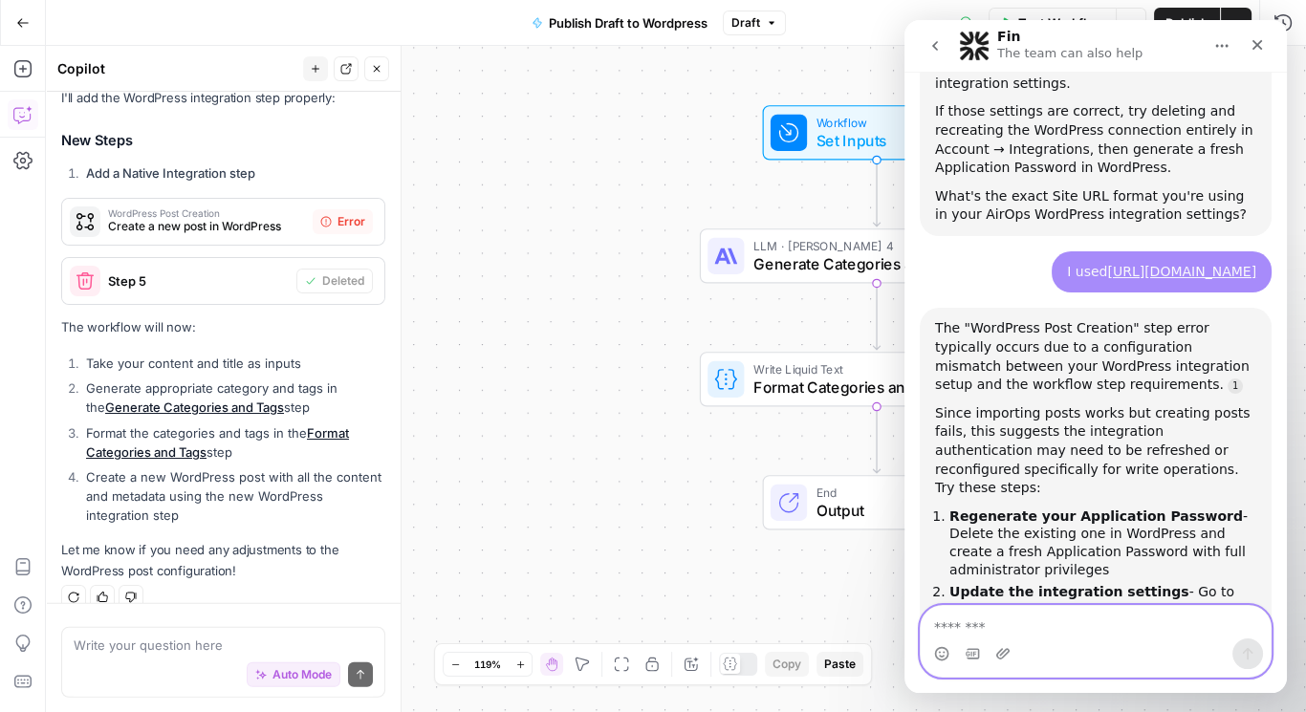
click at [1051, 625] on textarea "Message…" at bounding box center [1096, 622] width 351 height 33
click at [1113, 632] on textarea "**********" at bounding box center [1096, 622] width 351 height 33
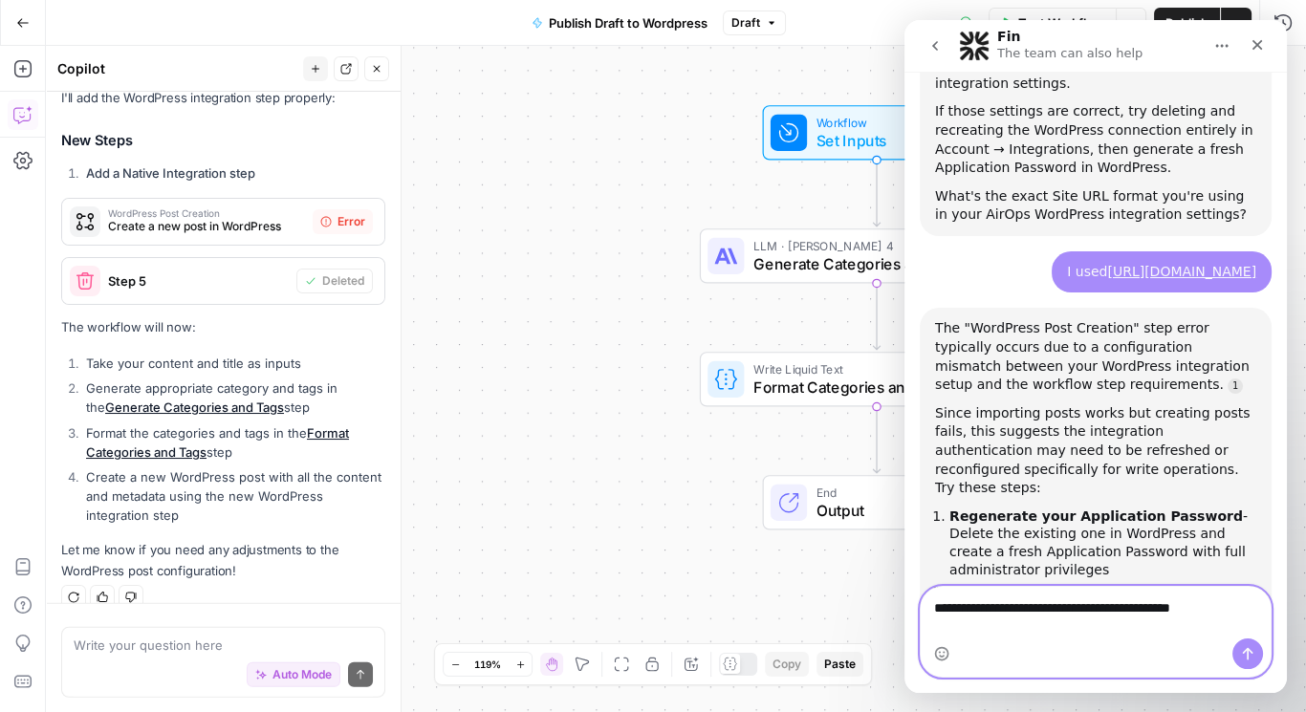
type textarea "**********"
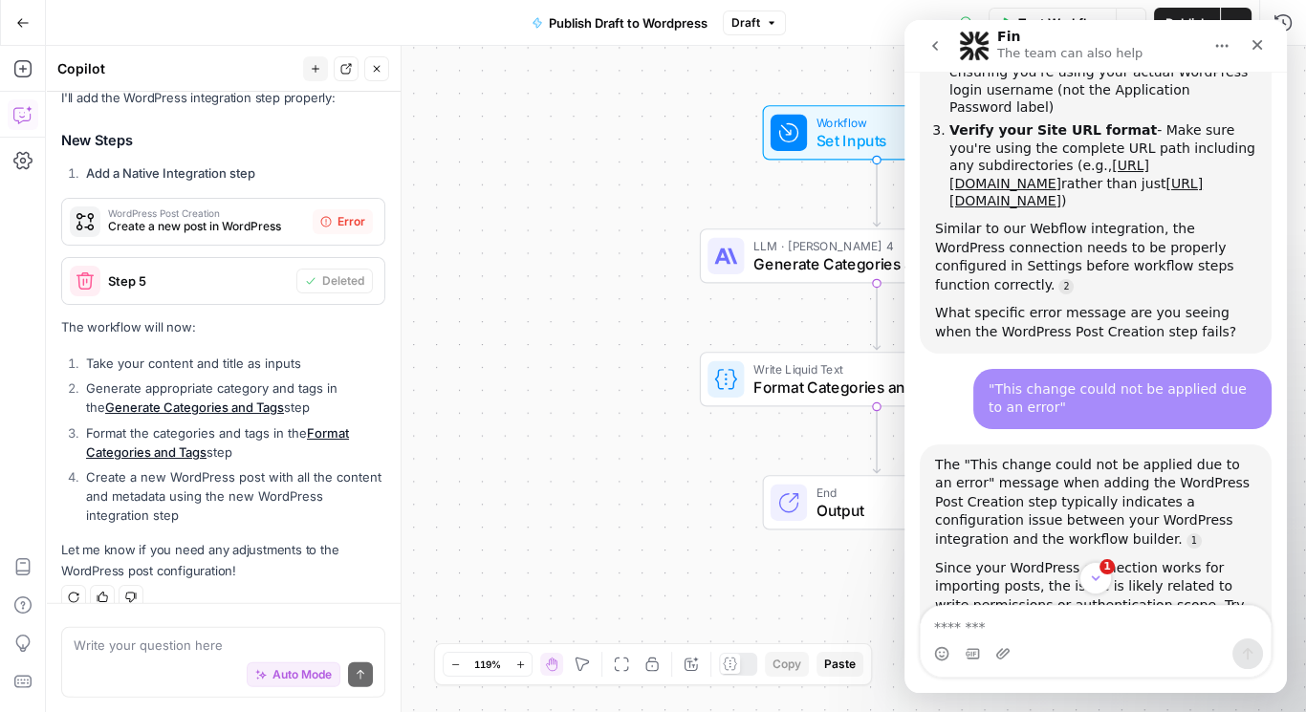
scroll to position [3583, 0]
click at [1017, 626] on textarea "Message…" at bounding box center [1096, 622] width 351 height 33
paste textarea "**********"
type textarea "**********"
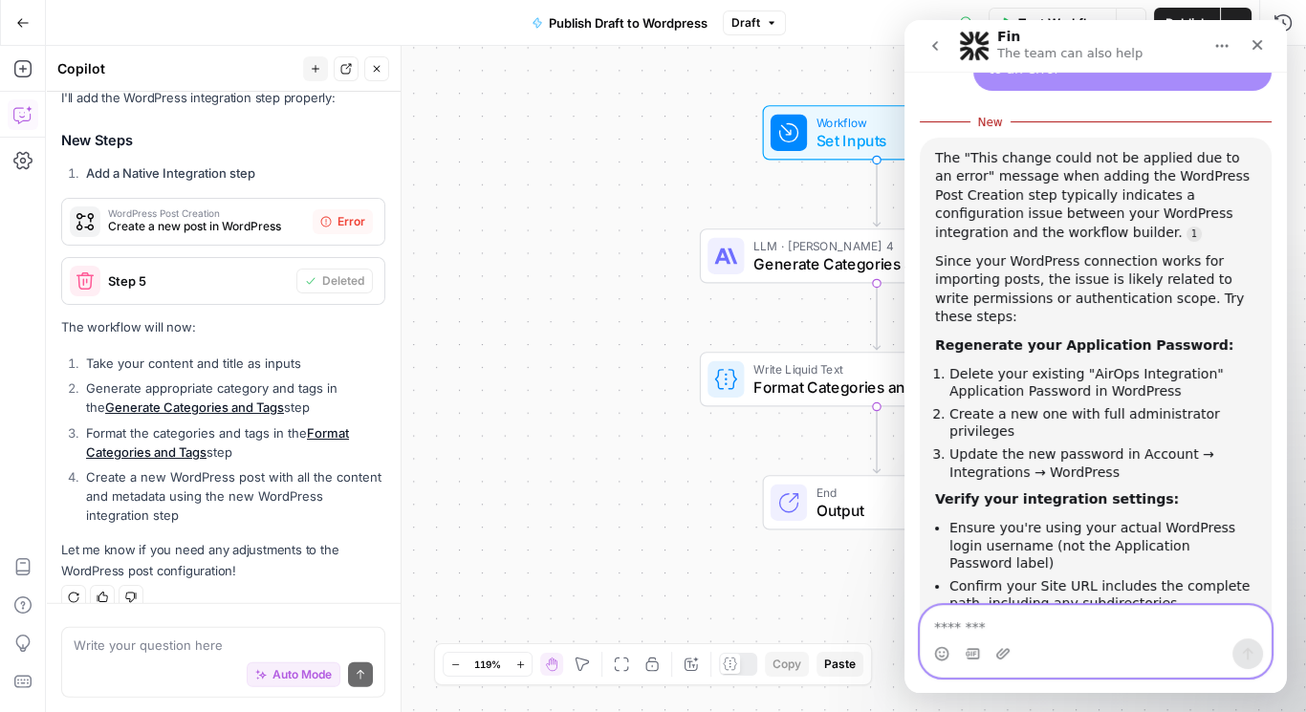
scroll to position [3983, 0]
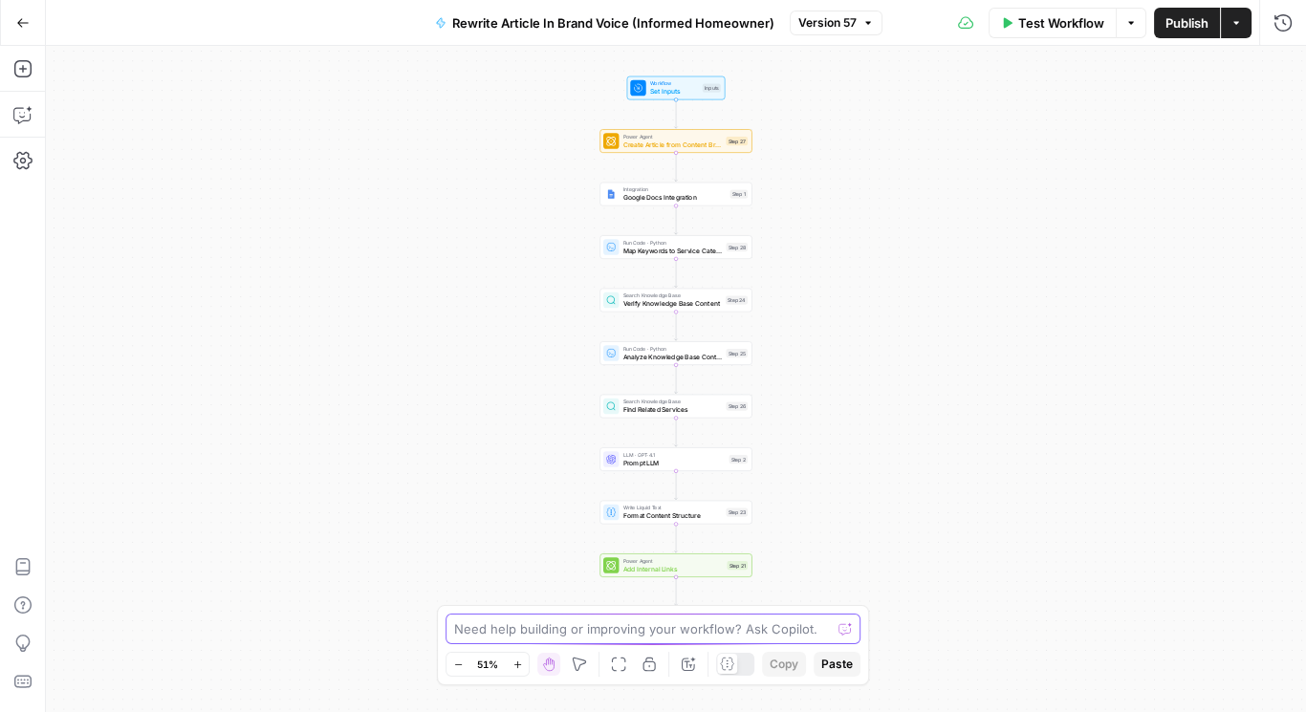
click at [549, 630] on textarea at bounding box center [642, 629] width 377 height 19
type textarea "The final output doesn't appear in HTML"
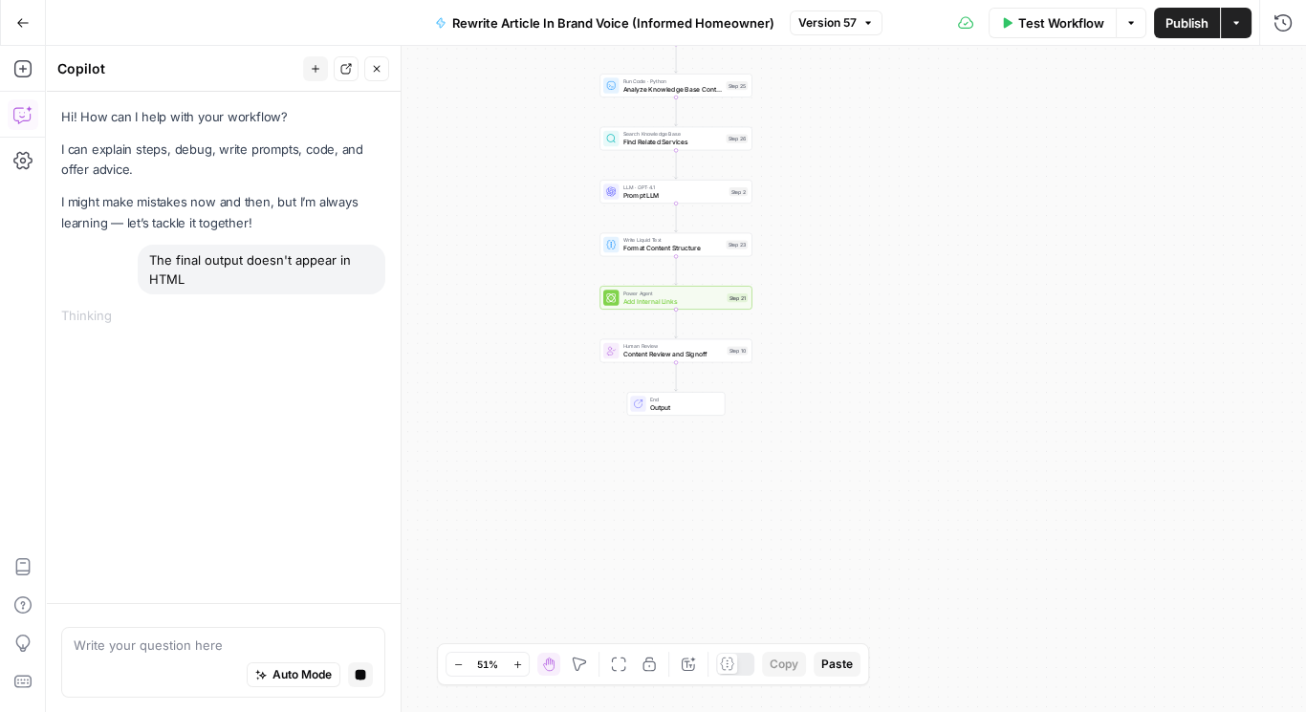
click at [653, 407] on span "Output" at bounding box center [683, 408] width 67 height 10
click at [1033, 330] on label "HTML" at bounding box center [1115, 345] width 359 height 52
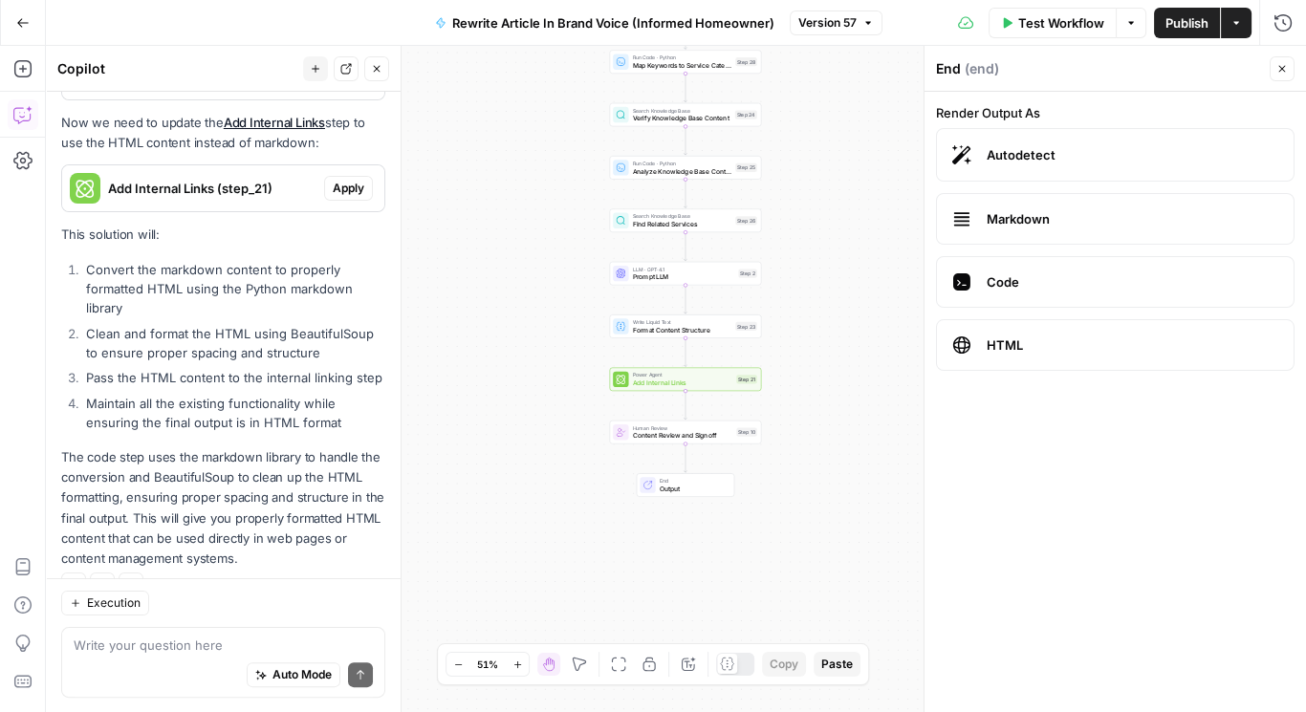
scroll to position [493, 0]
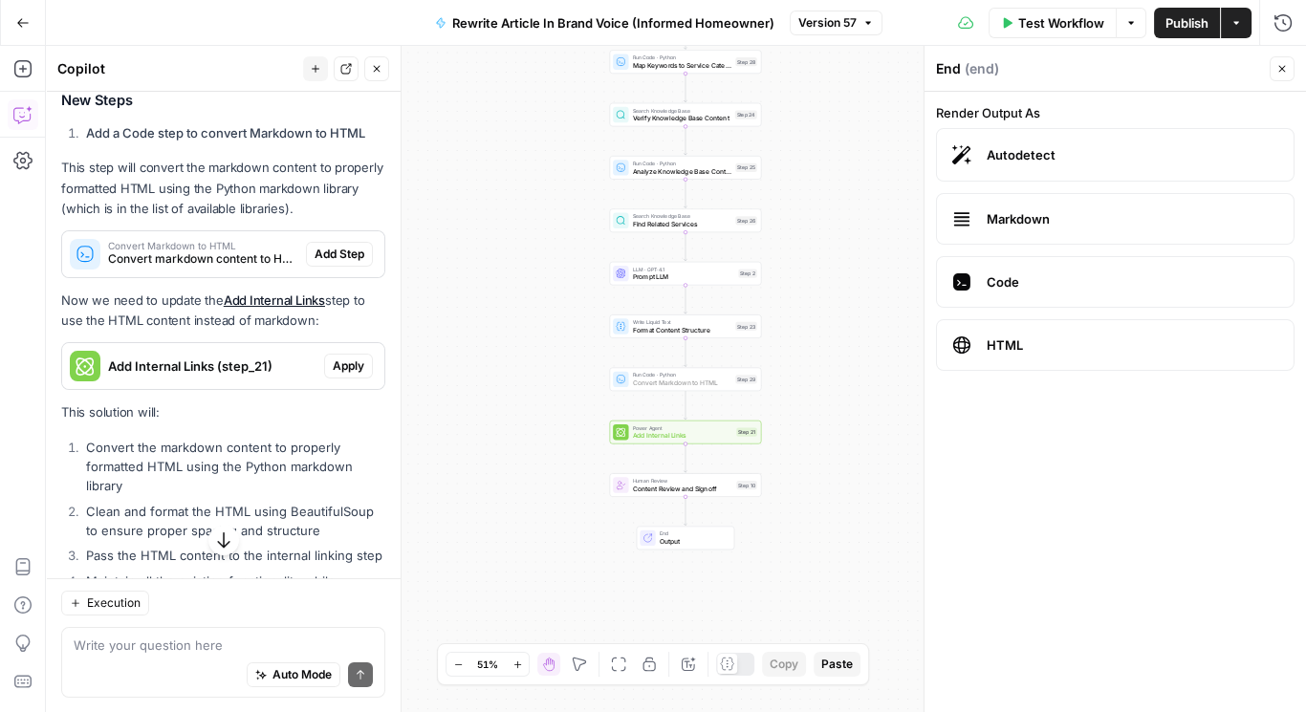
click at [342, 251] on span "Add Step" at bounding box center [340, 254] width 50 height 17
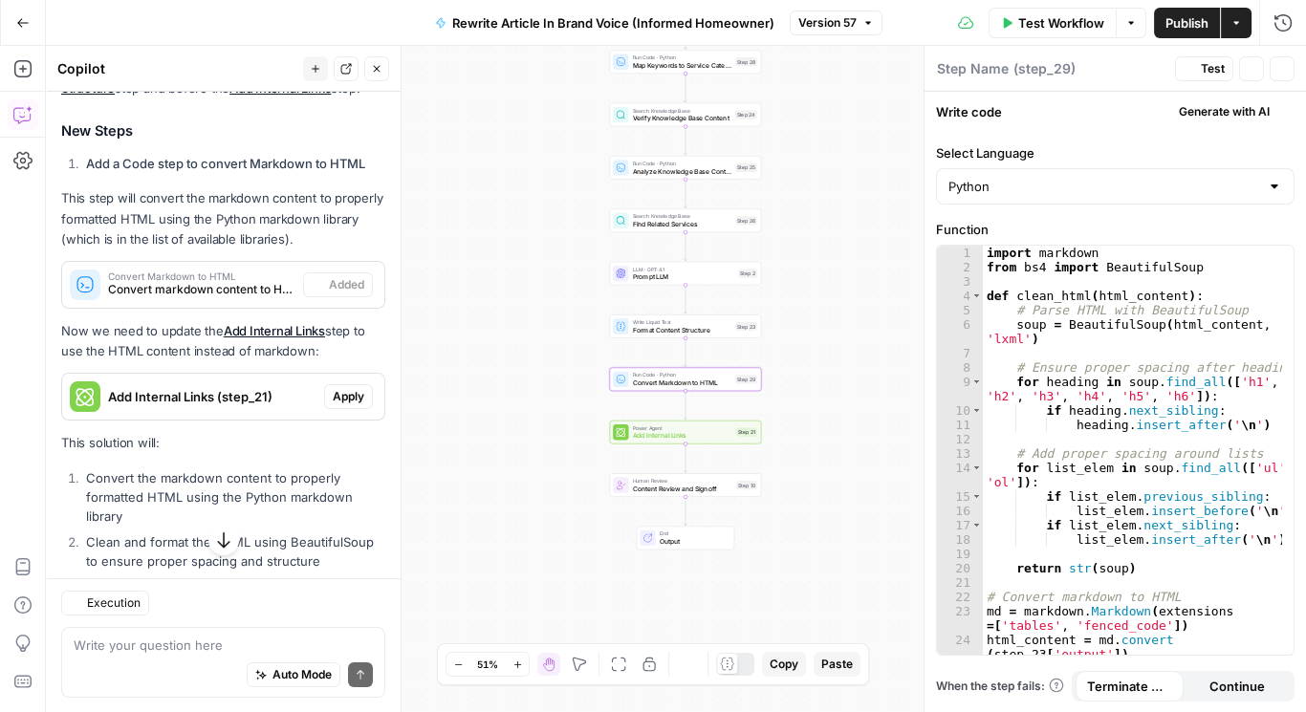
type textarea "Convert Markdown to HTML"
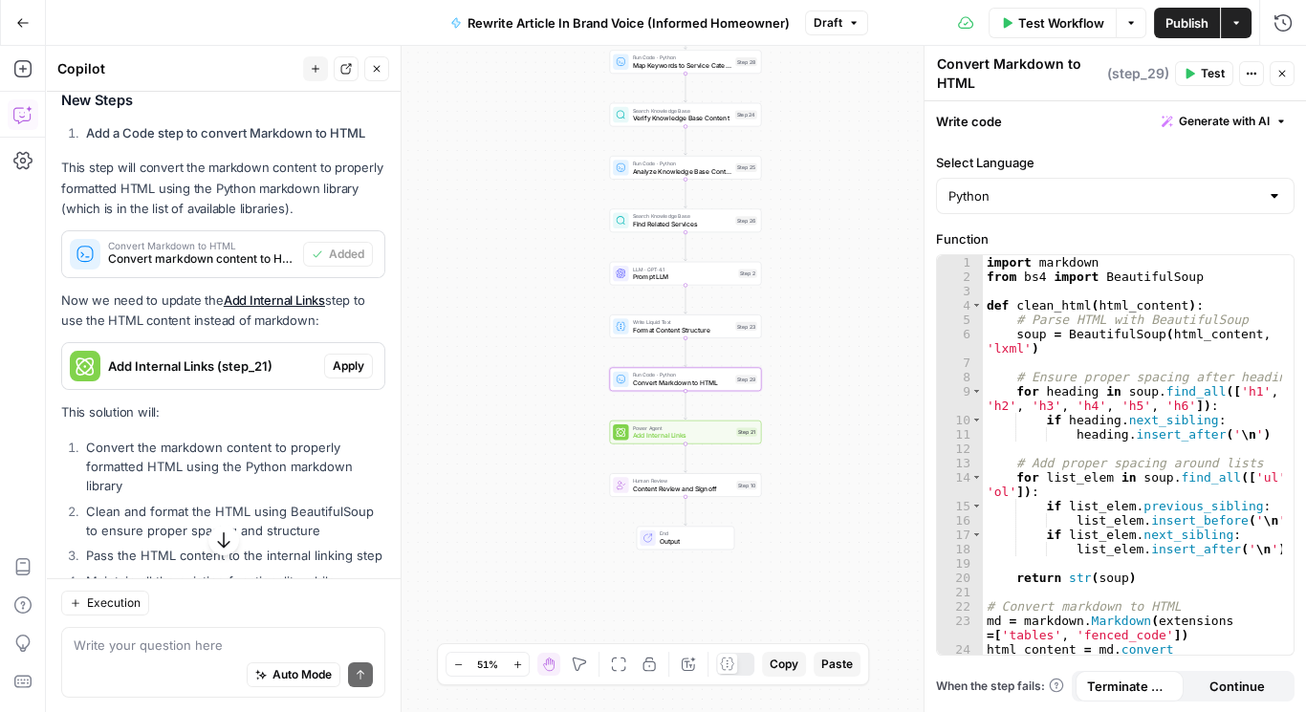
click at [342, 362] on span "Apply" at bounding box center [349, 366] width 32 height 17
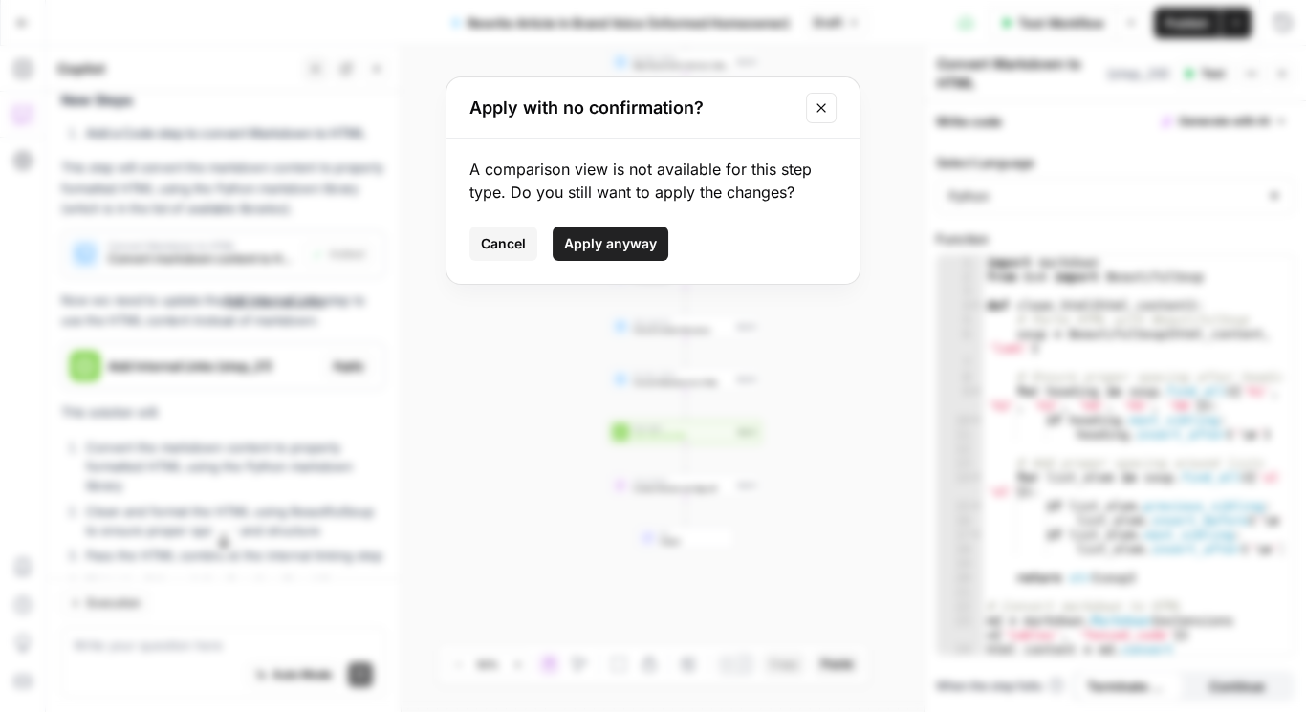
click at [614, 243] on span "Apply anyway" at bounding box center [610, 243] width 93 height 19
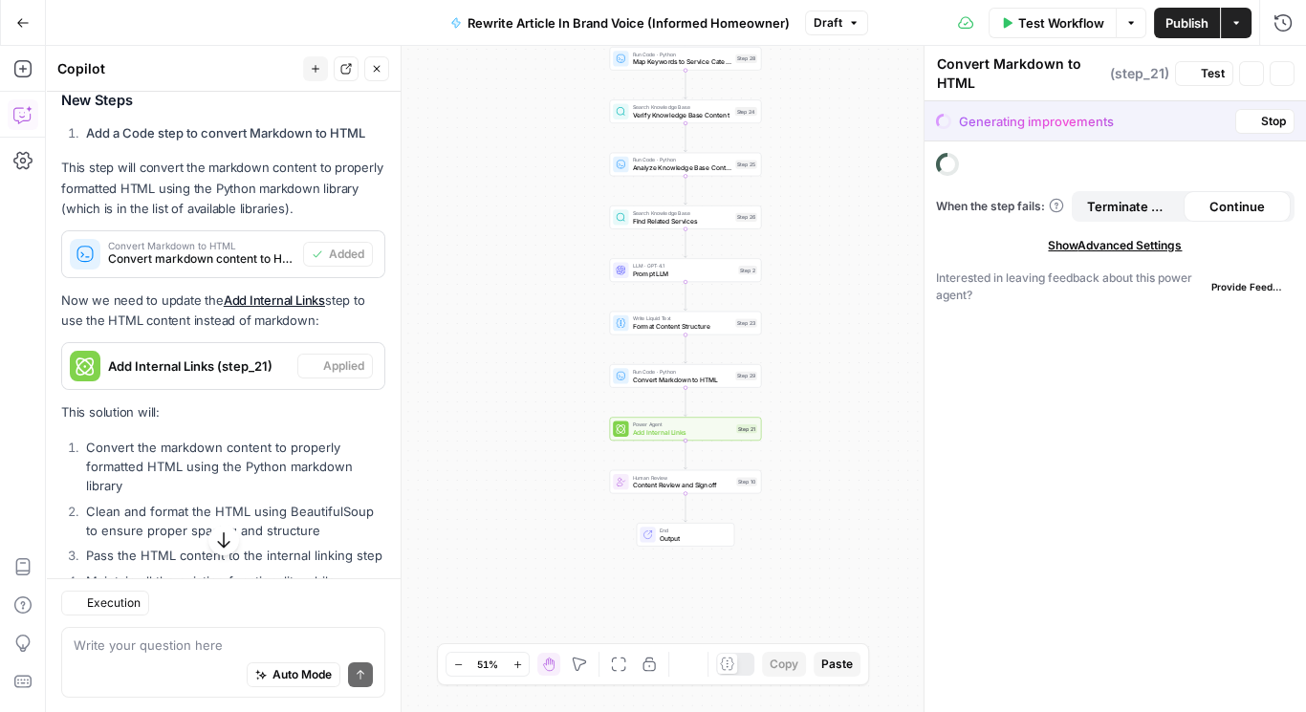
type textarea "Add Internal Links"
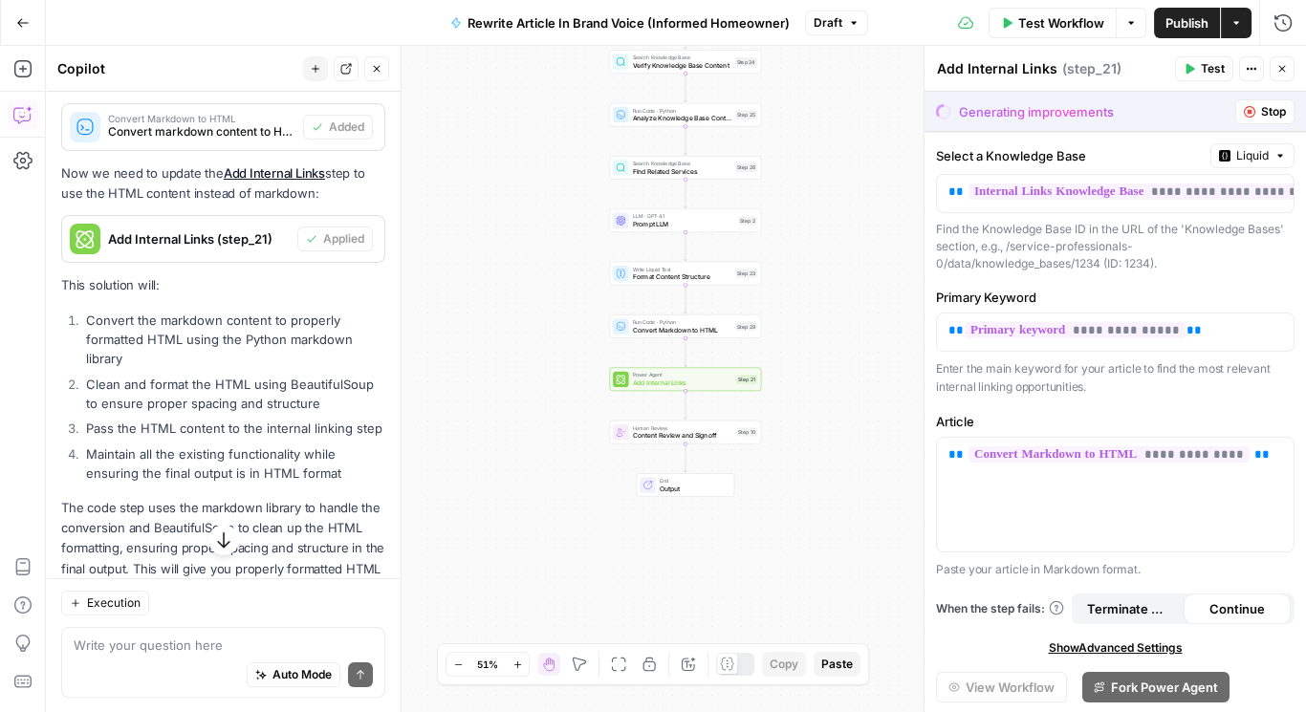
scroll to position [723, 0]
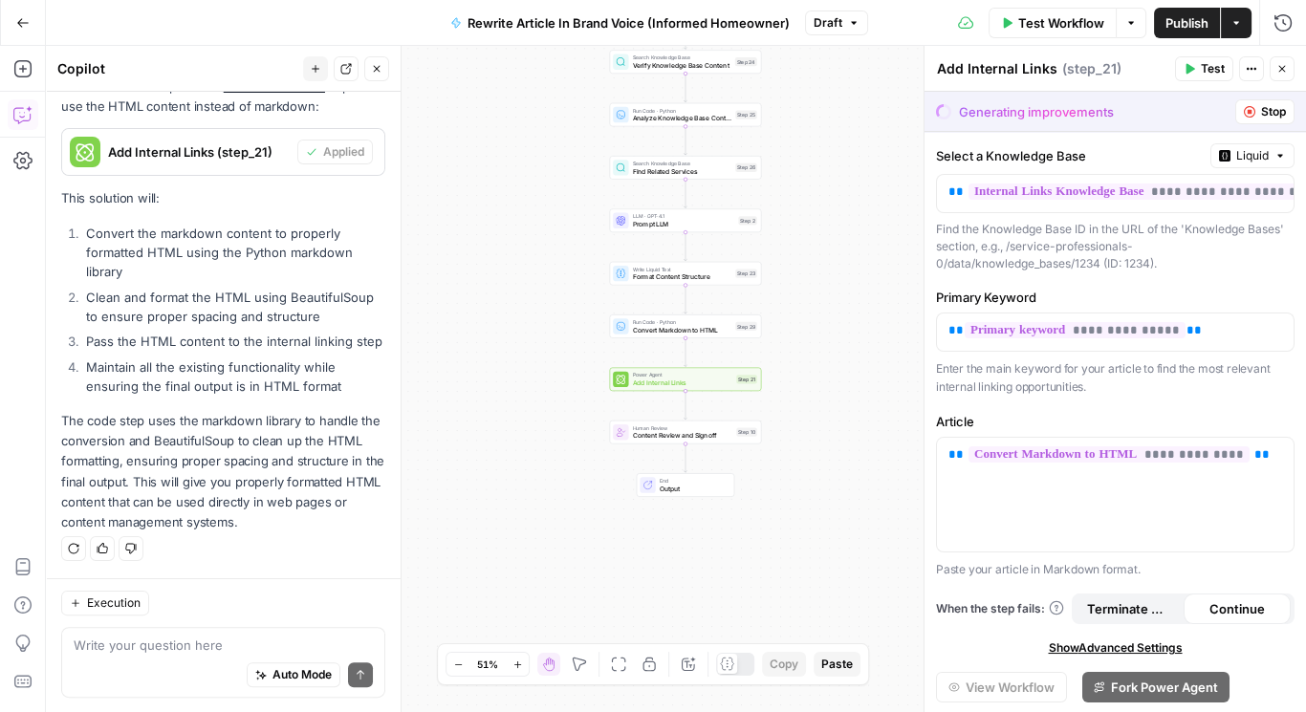
click at [660, 484] on span "Output" at bounding box center [693, 489] width 67 height 10
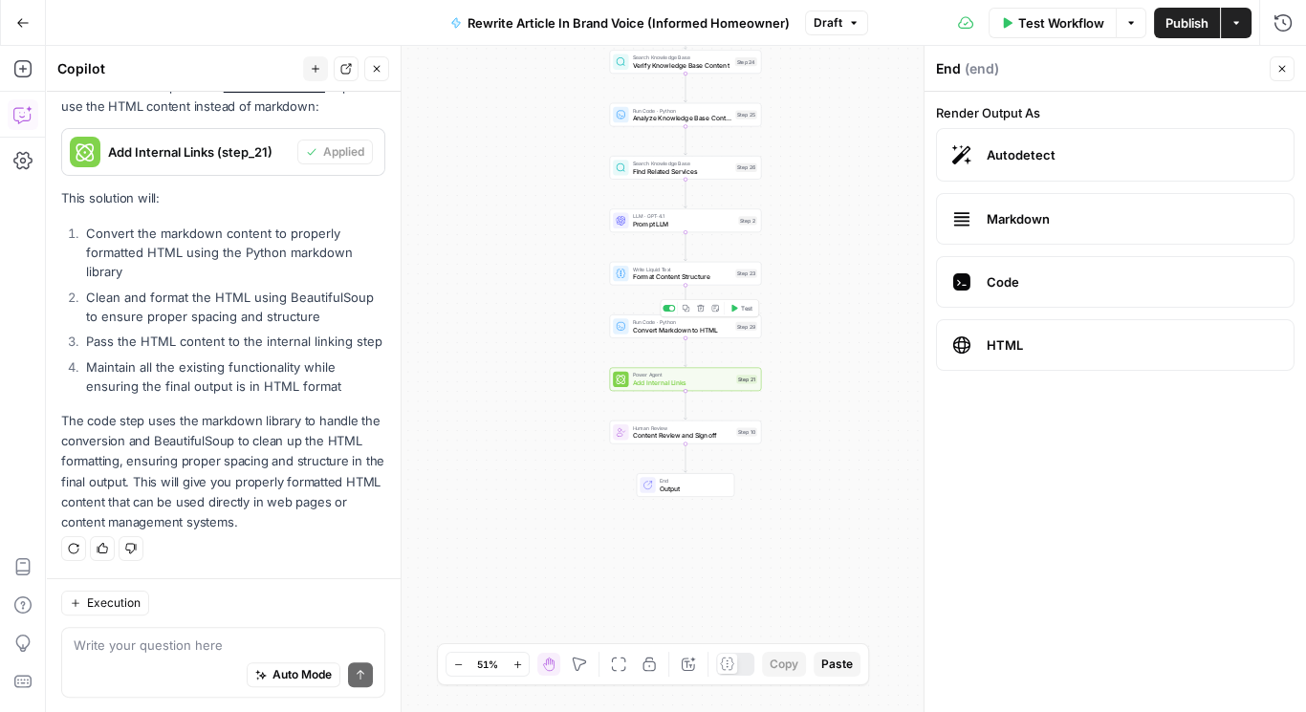
click at [679, 335] on div "Run Code · Python Convert Markdown to HTML Step 29 Copy step Delete step Add No…" at bounding box center [685, 327] width 152 height 24
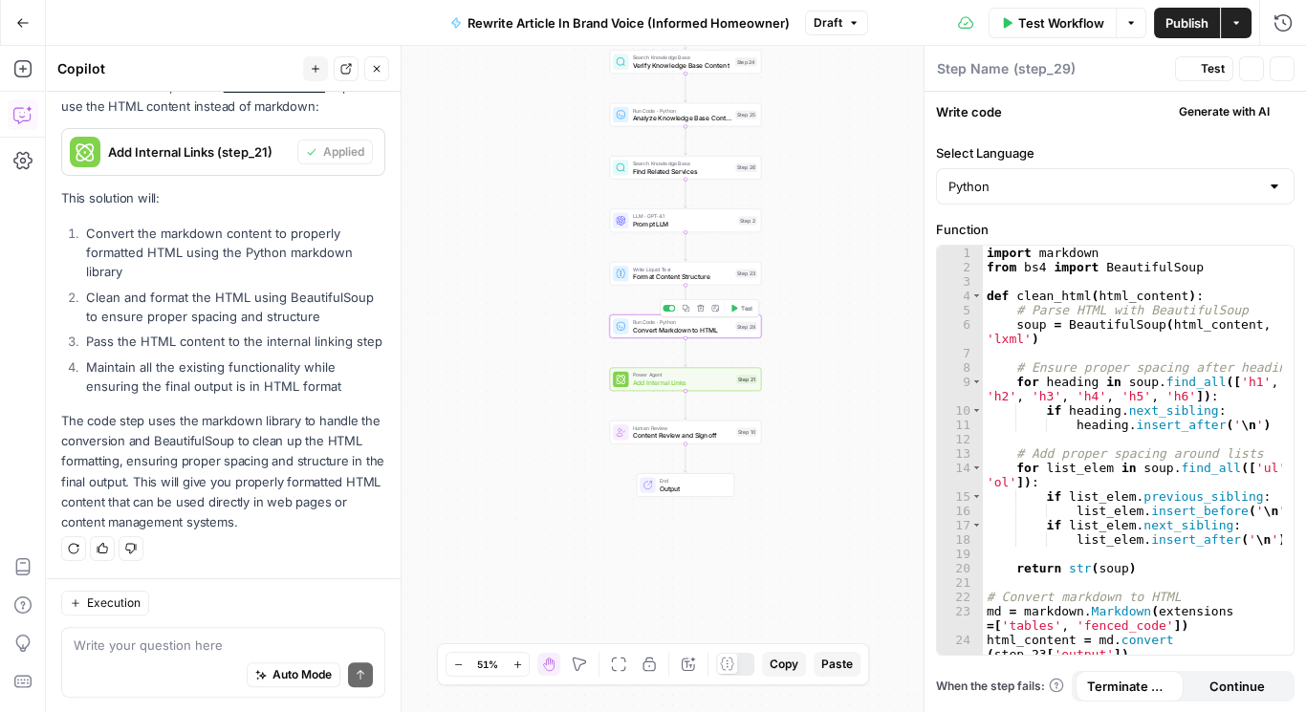
type textarea "Convert Markdown to HTML"
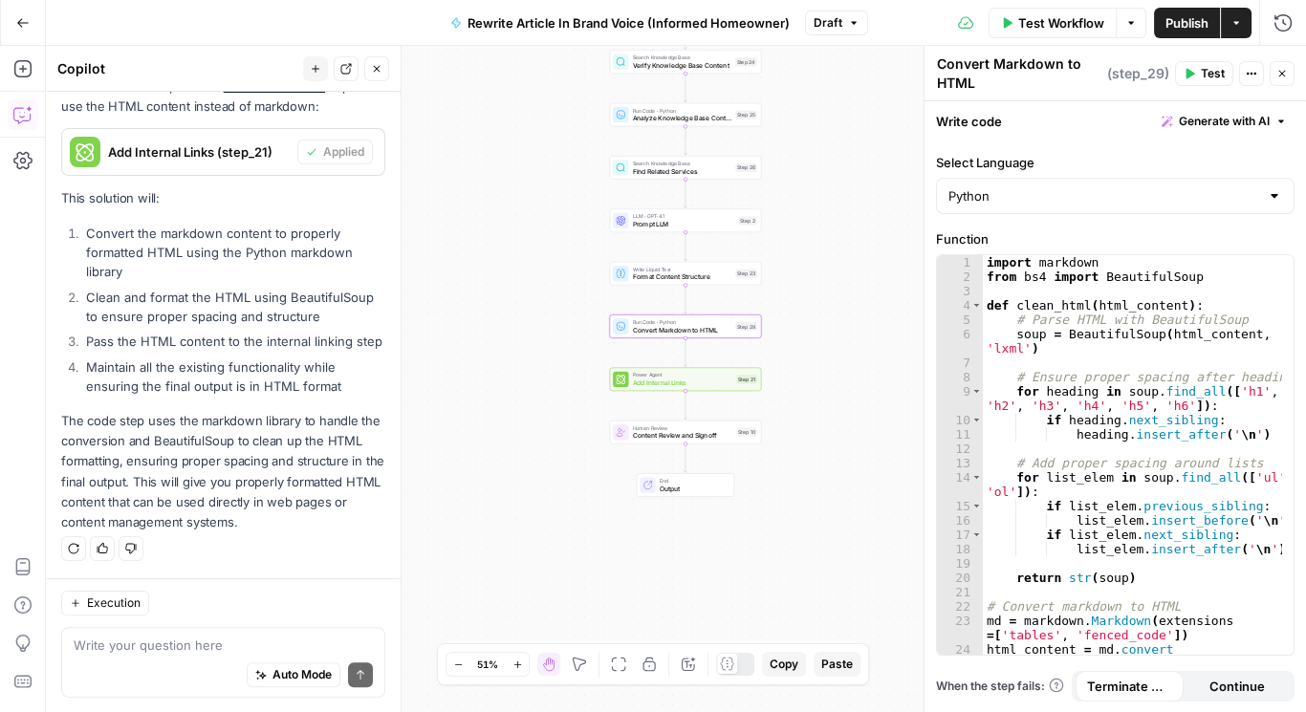
click at [823, 14] on span "Draft" at bounding box center [828, 22] width 29 height 17
click at [1234, 27] on icon "button" at bounding box center [1236, 22] width 11 height 11
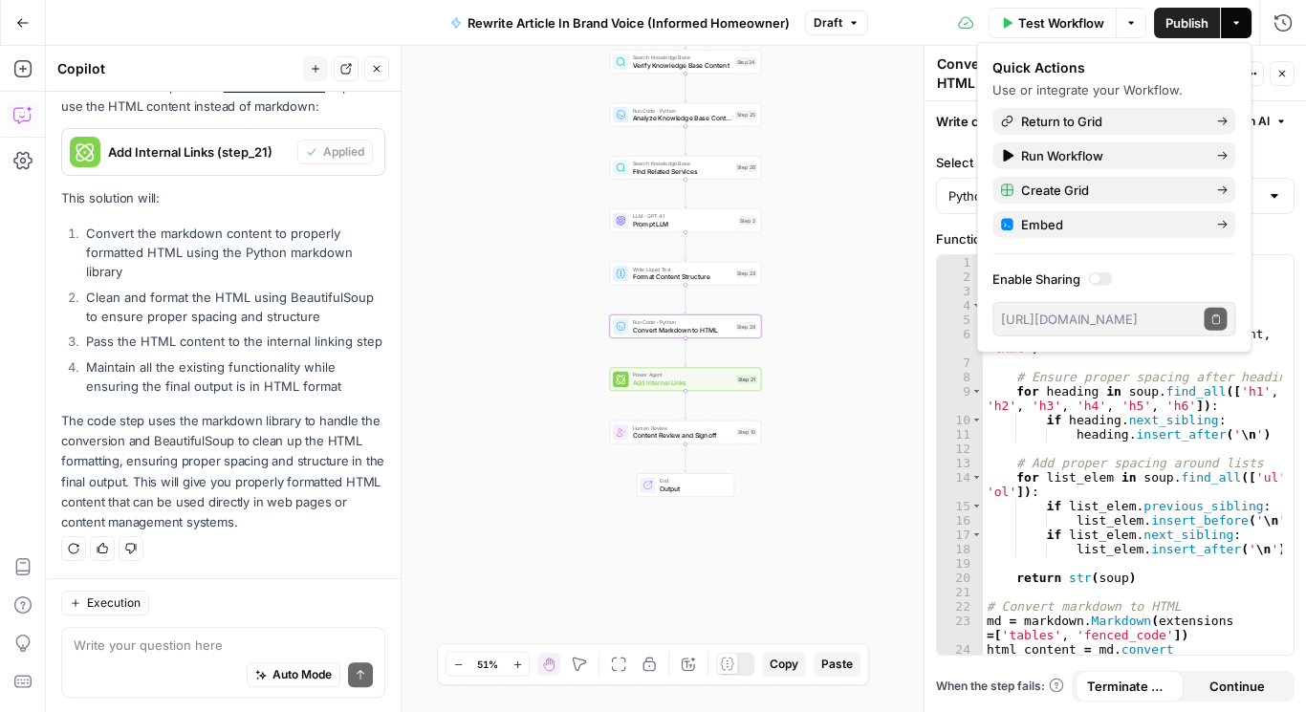
click at [900, 207] on div "Workflow Set Inputs Inputs Power Agent Create Article from Content Brief Step 2…" at bounding box center [676, 379] width 1260 height 667
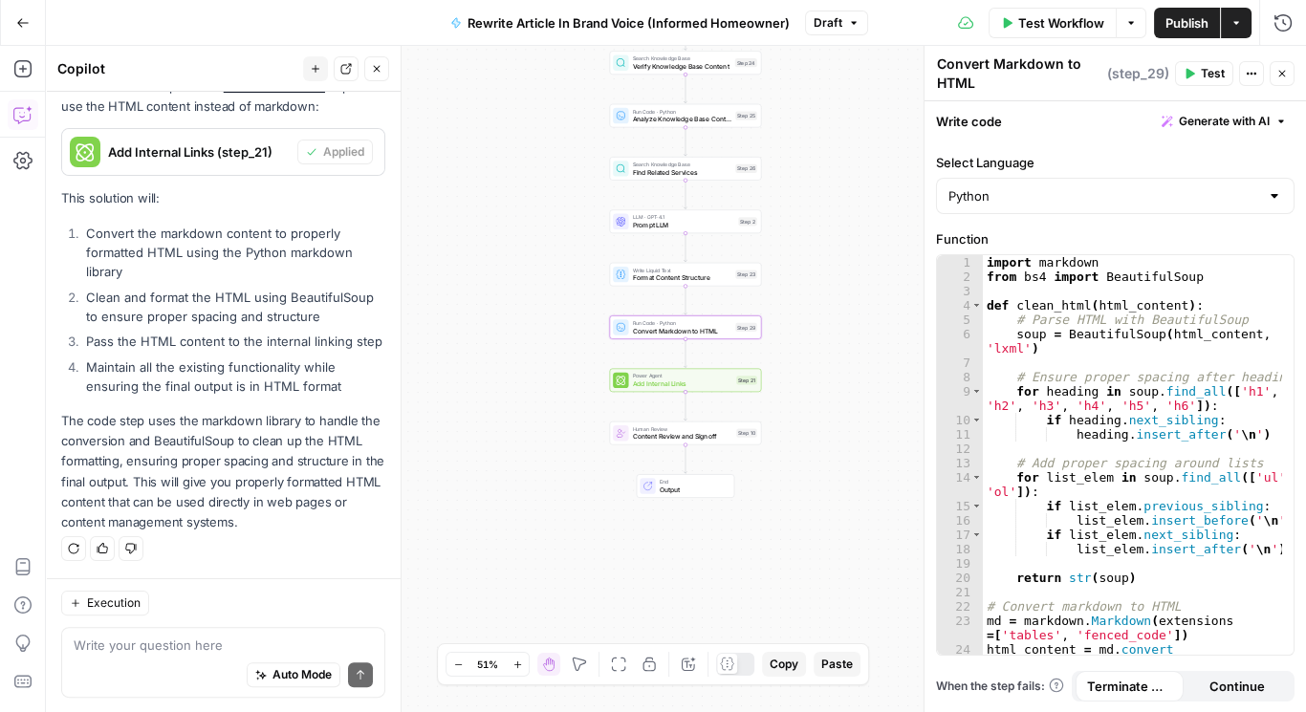
click at [843, 16] on button "Draft" at bounding box center [836, 23] width 63 height 25
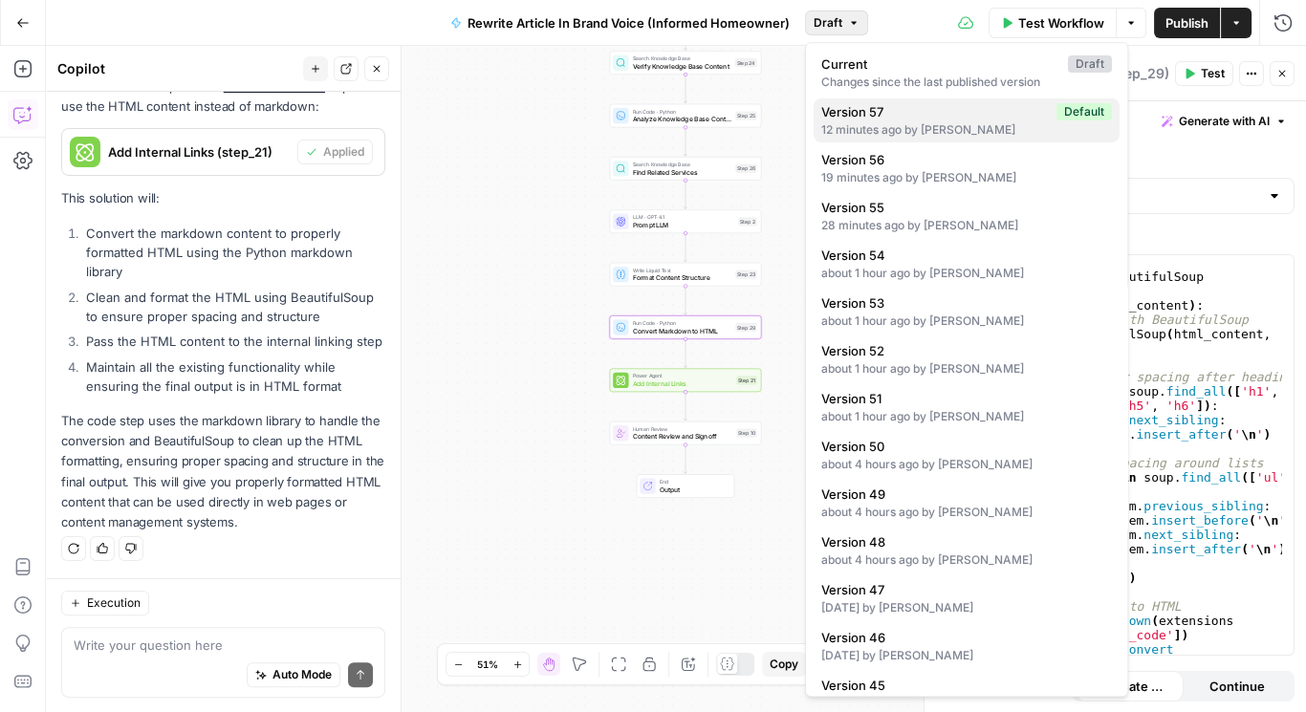
click at [920, 127] on div "12 minutes ago by Casey Timorason" at bounding box center [967, 129] width 291 height 17
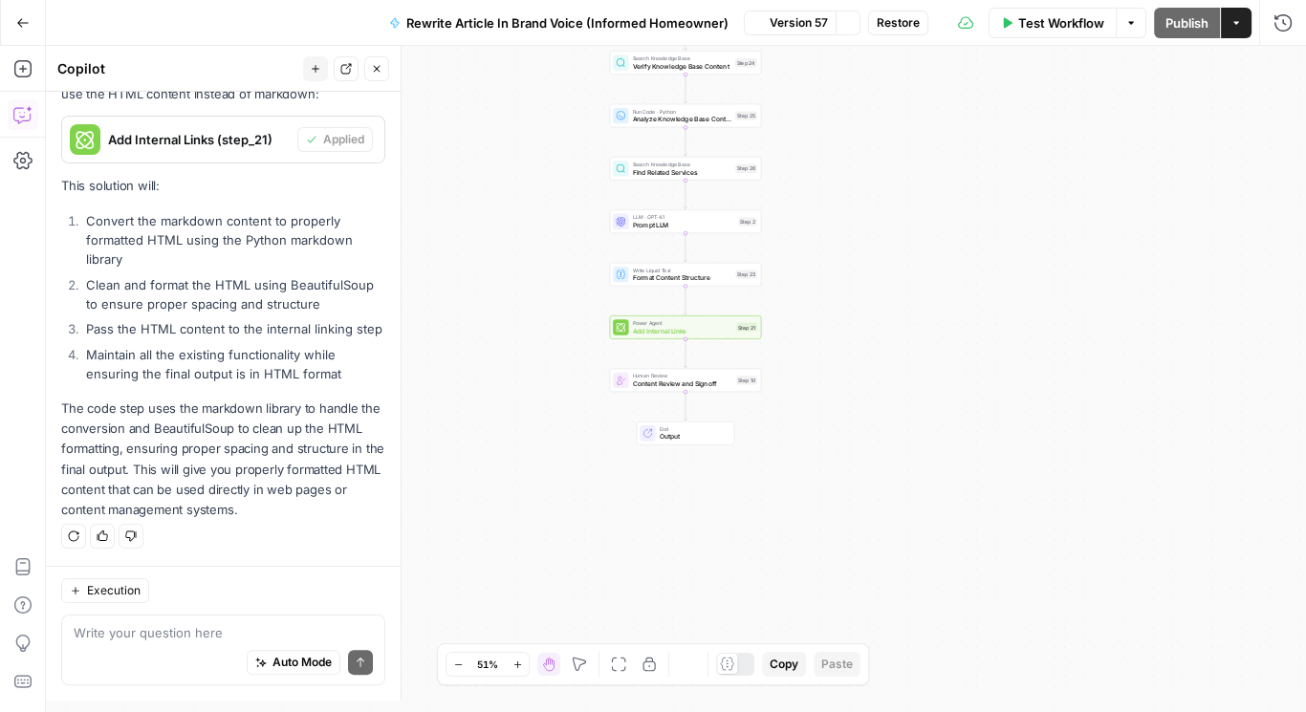
scroll to position [692, 0]
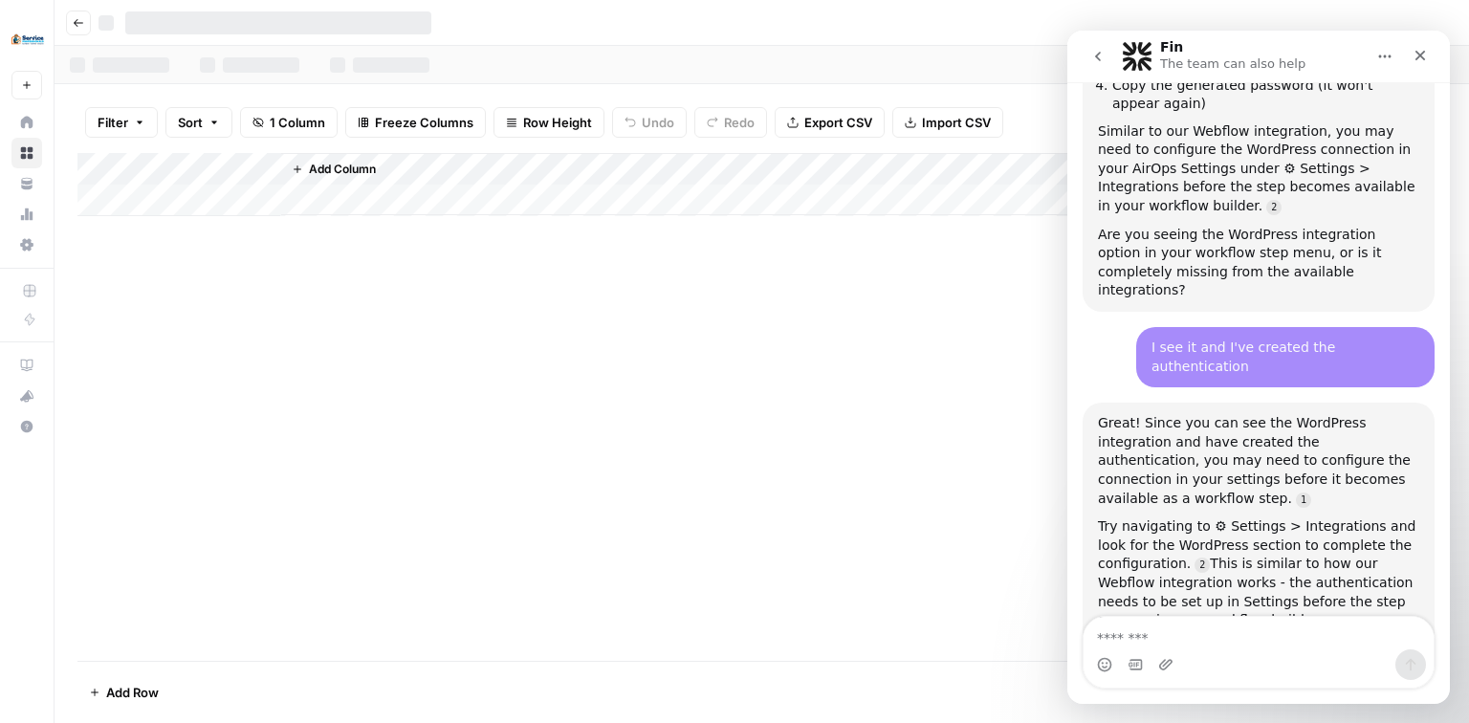
scroll to position [910, 0]
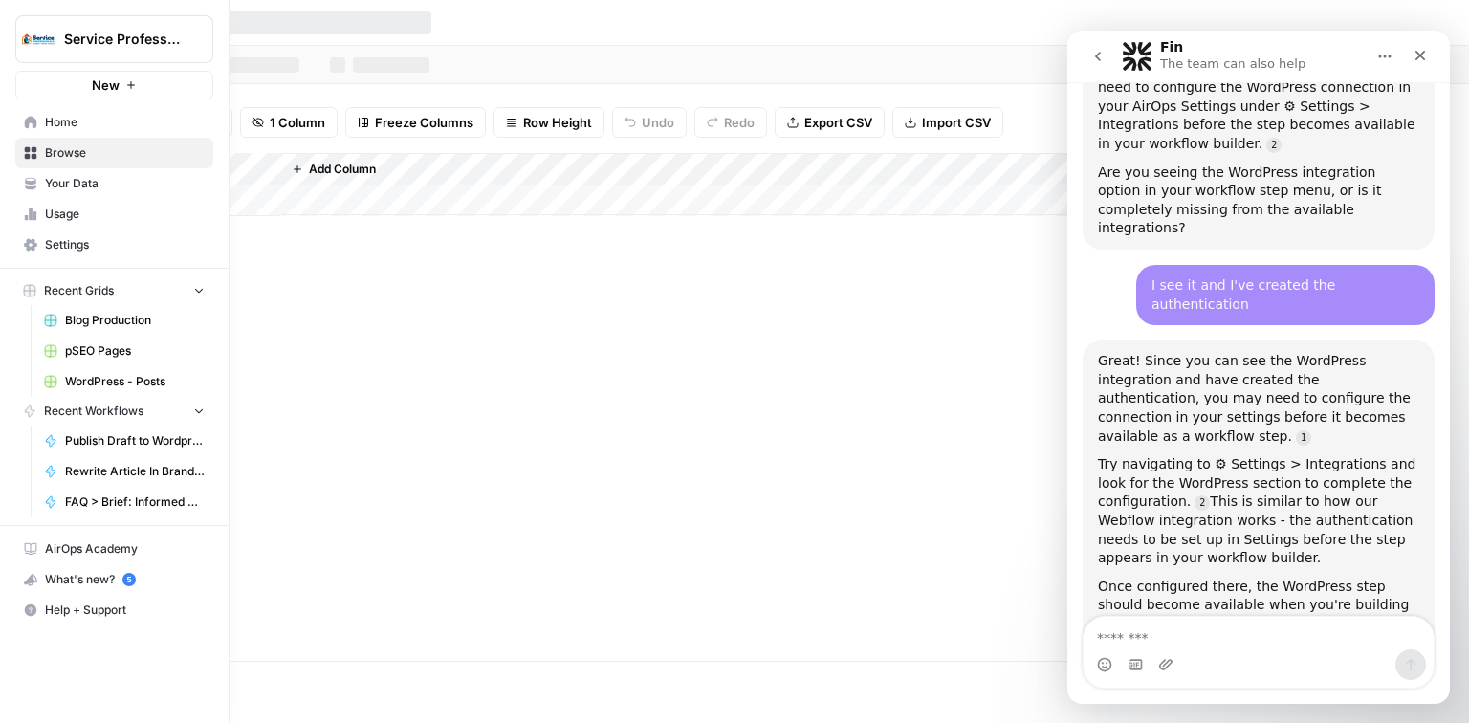
click at [40, 237] on link "Settings" at bounding box center [114, 245] width 198 height 31
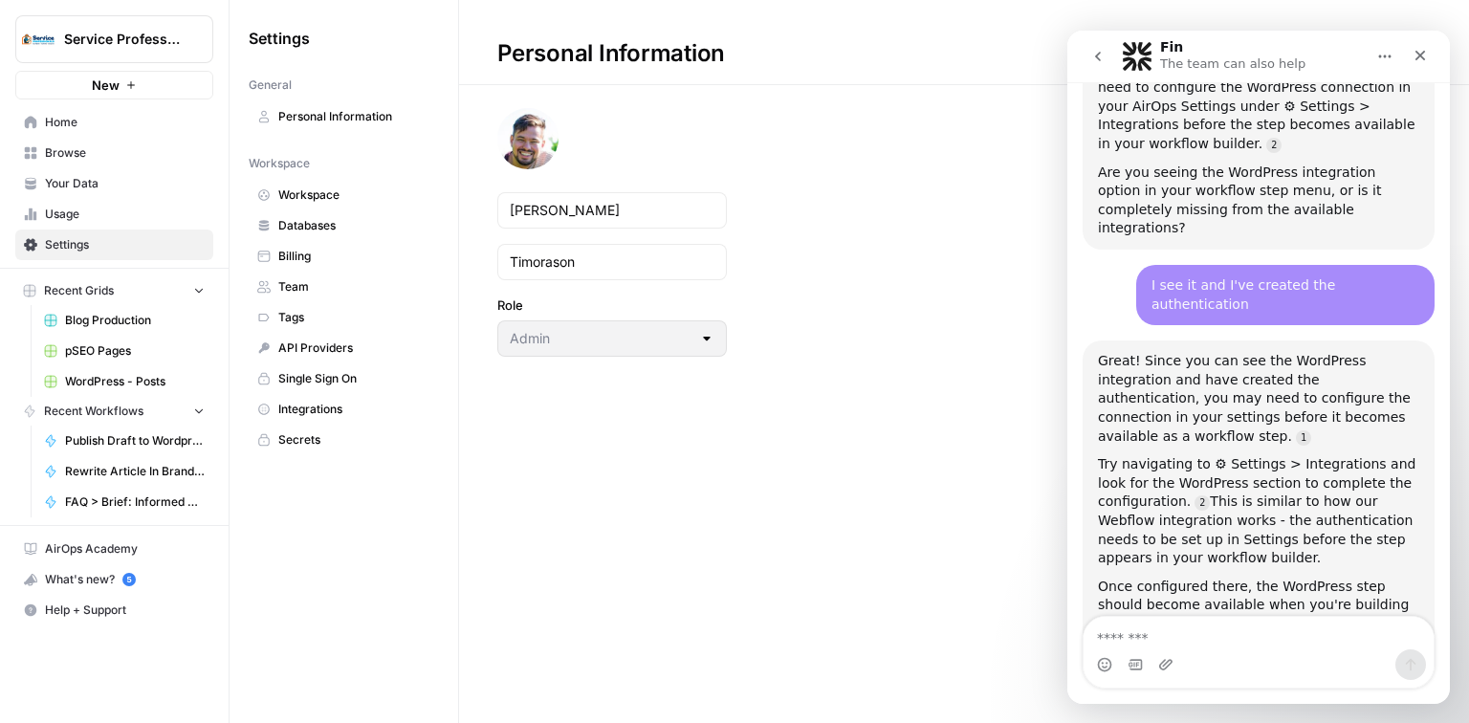
scroll to position [1009, 0]
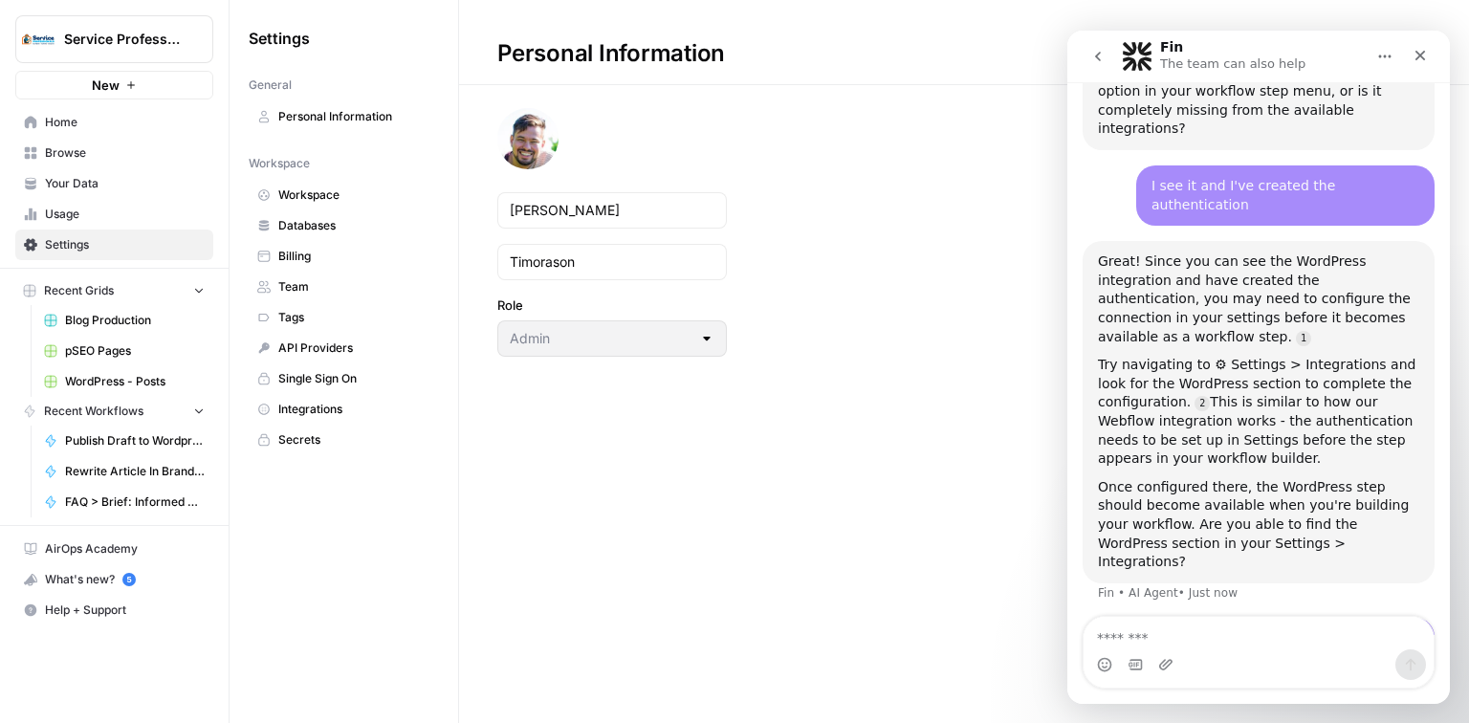
click at [300, 405] on span "Integrations" at bounding box center [354, 409] width 152 height 17
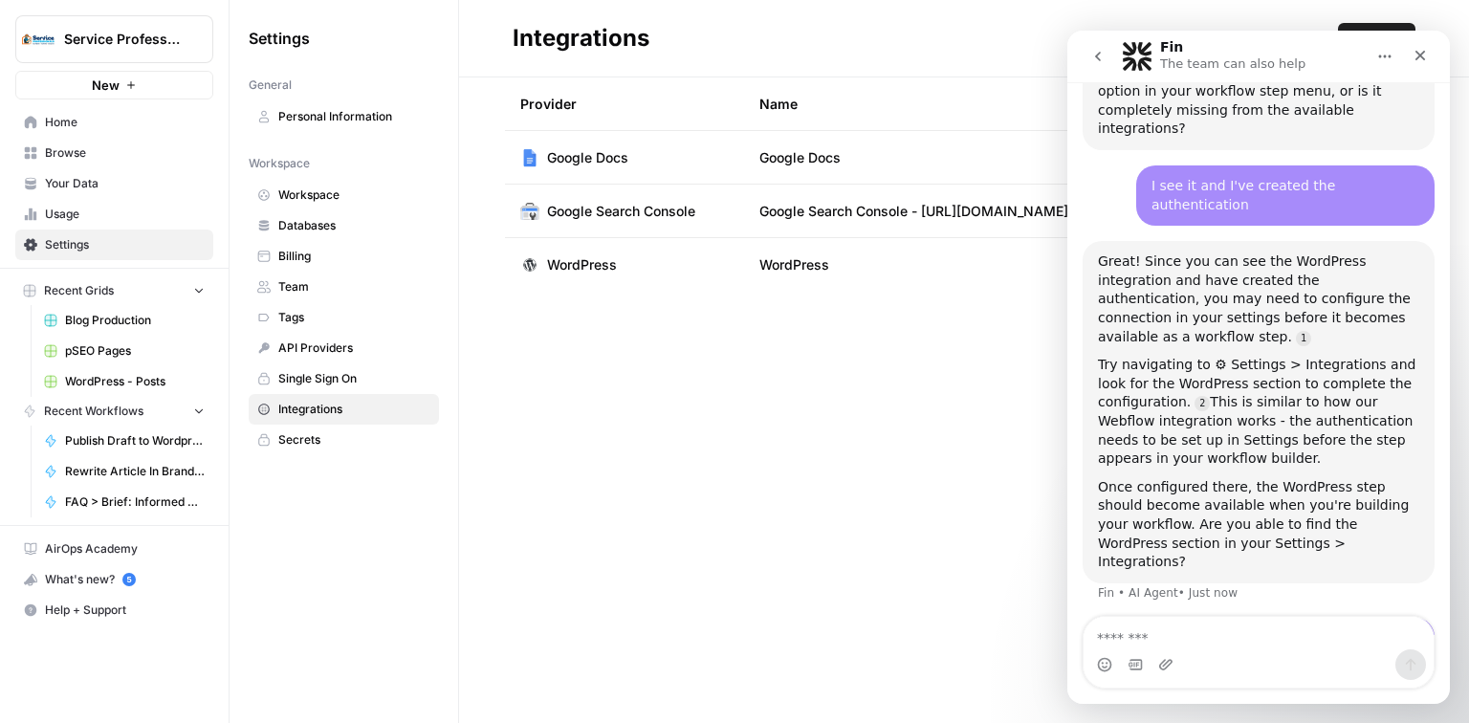
click at [597, 268] on span "WordPress" at bounding box center [582, 264] width 70 height 19
drag, startPoint x: 798, startPoint y: 263, endPoint x: 1065, endPoint y: 87, distance: 320.4
click at [798, 264] on span "WordPress" at bounding box center [794, 264] width 70 height 19
click at [1426, 58] on icon "Close" at bounding box center [1420, 55] width 15 height 15
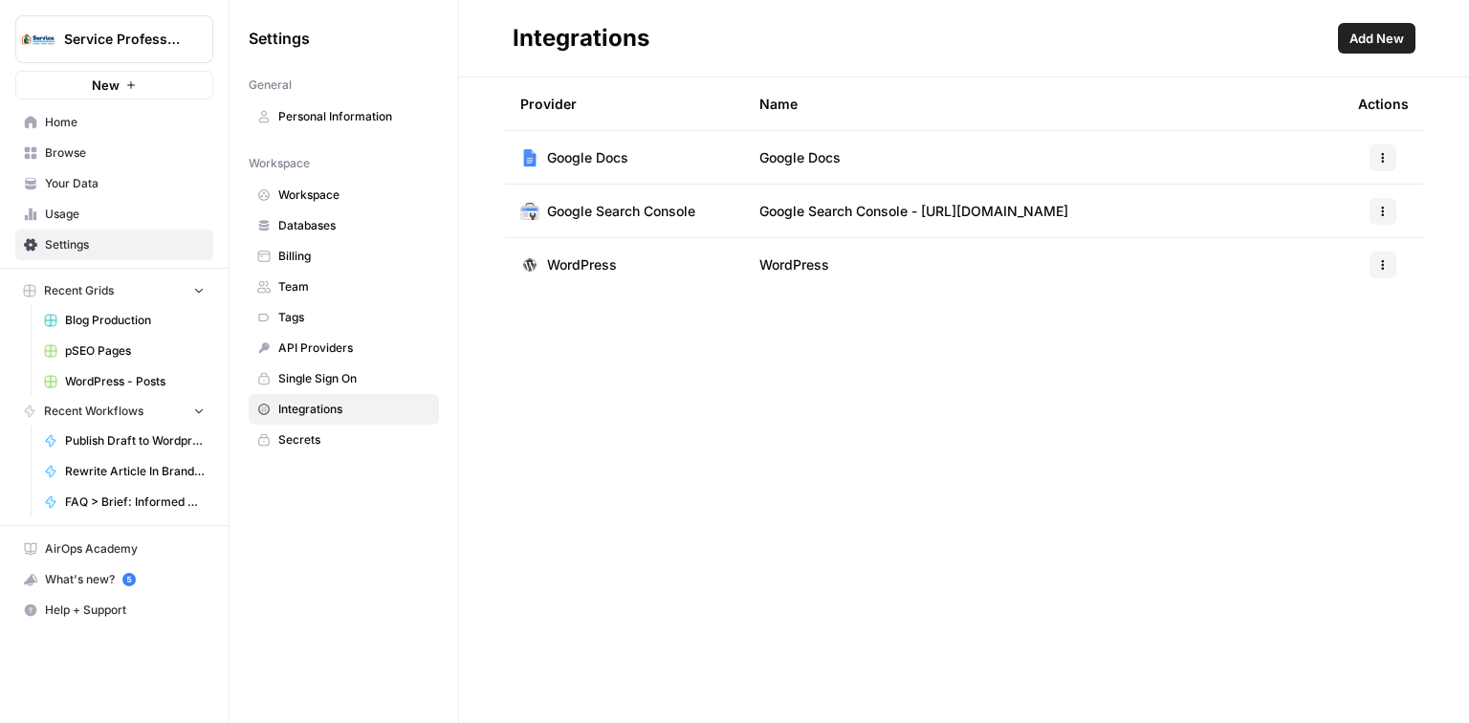
scroll to position [1009, 0]
click at [1376, 268] on button "button" at bounding box center [1383, 265] width 27 height 27
click at [1343, 299] on span "Edit" at bounding box center [1341, 307] width 61 height 19
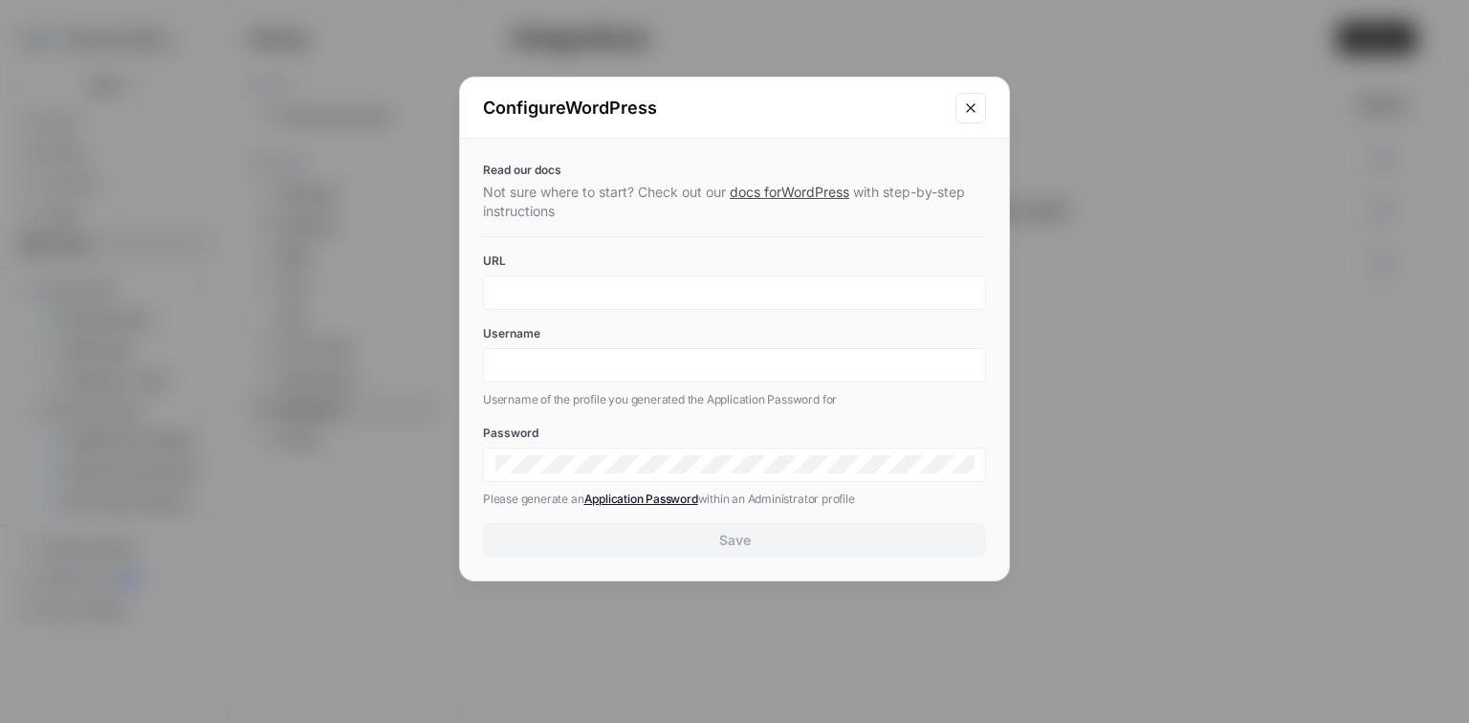
scroll to position [3, 0]
click at [979, 105] on button "Close modal" at bounding box center [970, 108] width 31 height 31
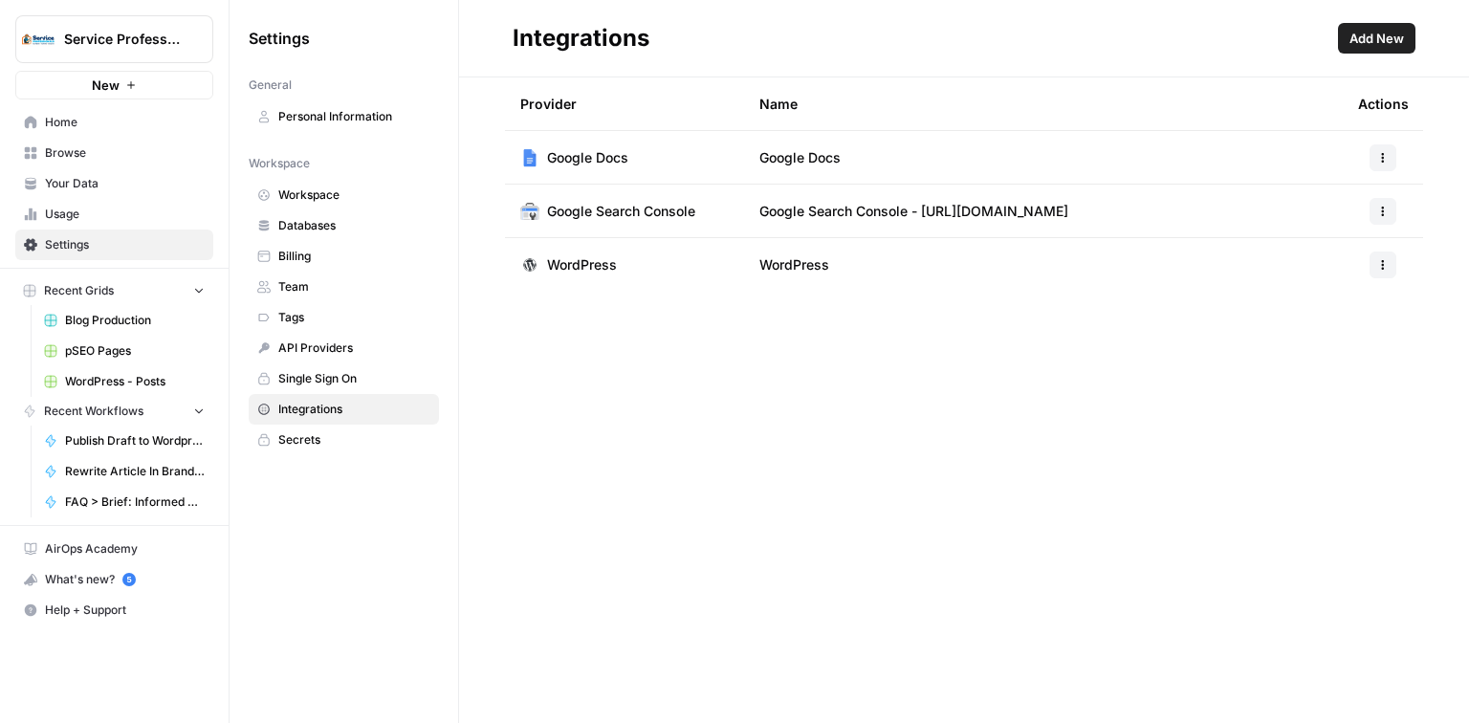
scroll to position [3583, 0]
click at [1385, 262] on icon "button" at bounding box center [1382, 264] width 11 height 11
click at [1343, 382] on span "Delete" at bounding box center [1341, 377] width 61 height 19
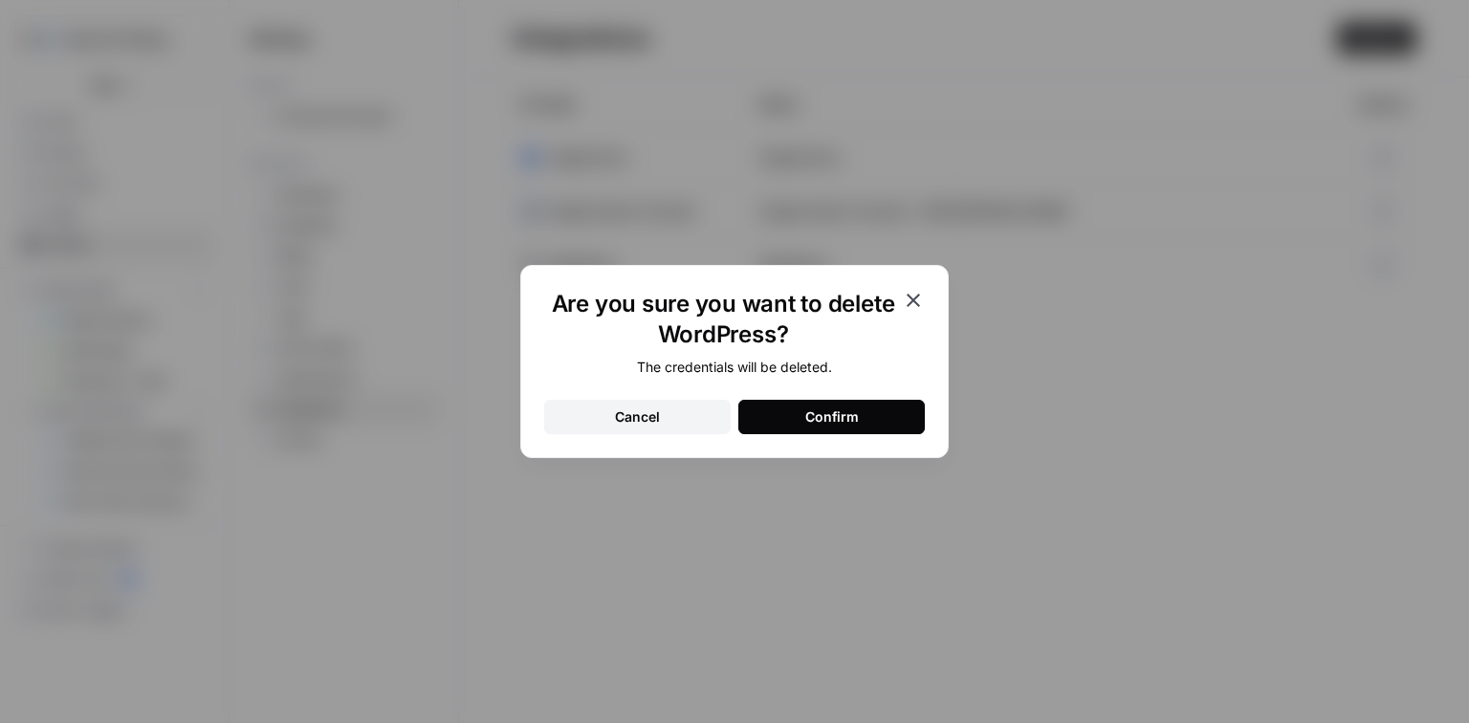
scroll to position [3, 0]
click at [865, 410] on button "Confirm" at bounding box center [831, 417] width 186 height 34
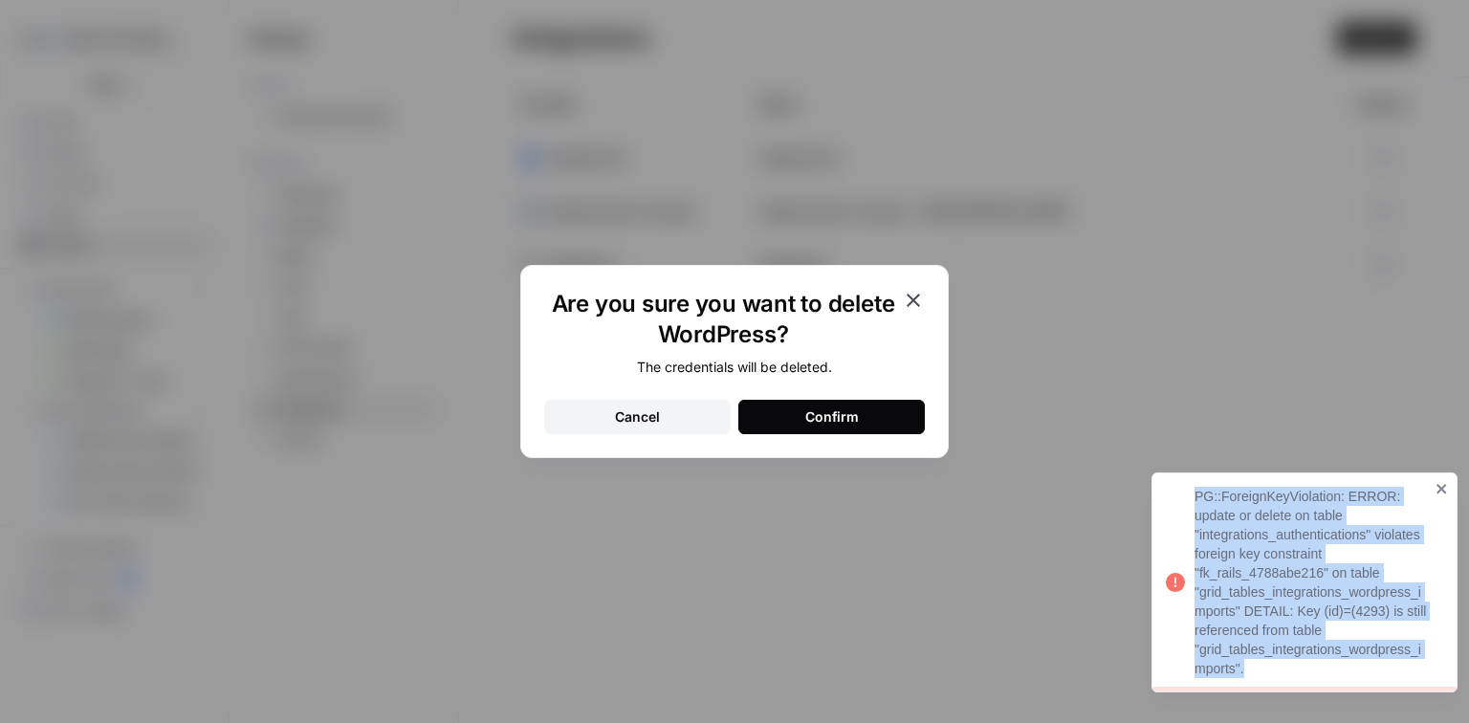
drag, startPoint x: 1196, startPoint y: 499, endPoint x: 1287, endPoint y: 665, distance: 188.8
click at [1287, 665] on div "PG::ForeignKeyViolation: ERROR: update or delete on table "integrations_authent…" at bounding box center [1312, 582] width 235 height 191
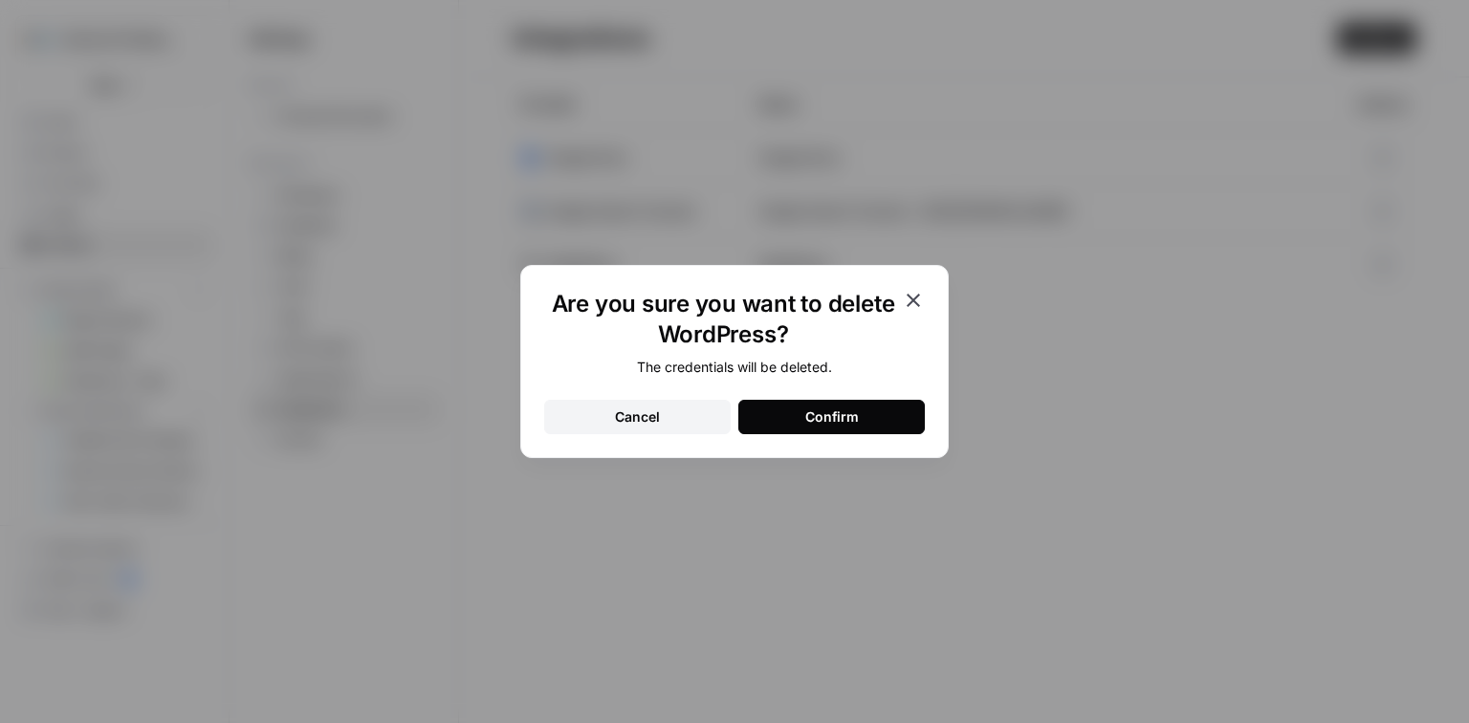
copy div "PG::ForeignKeyViolation: ERROR: update or delete on table "integrations_authent…"
click at [797, 419] on button "Confirm" at bounding box center [831, 417] width 186 height 34
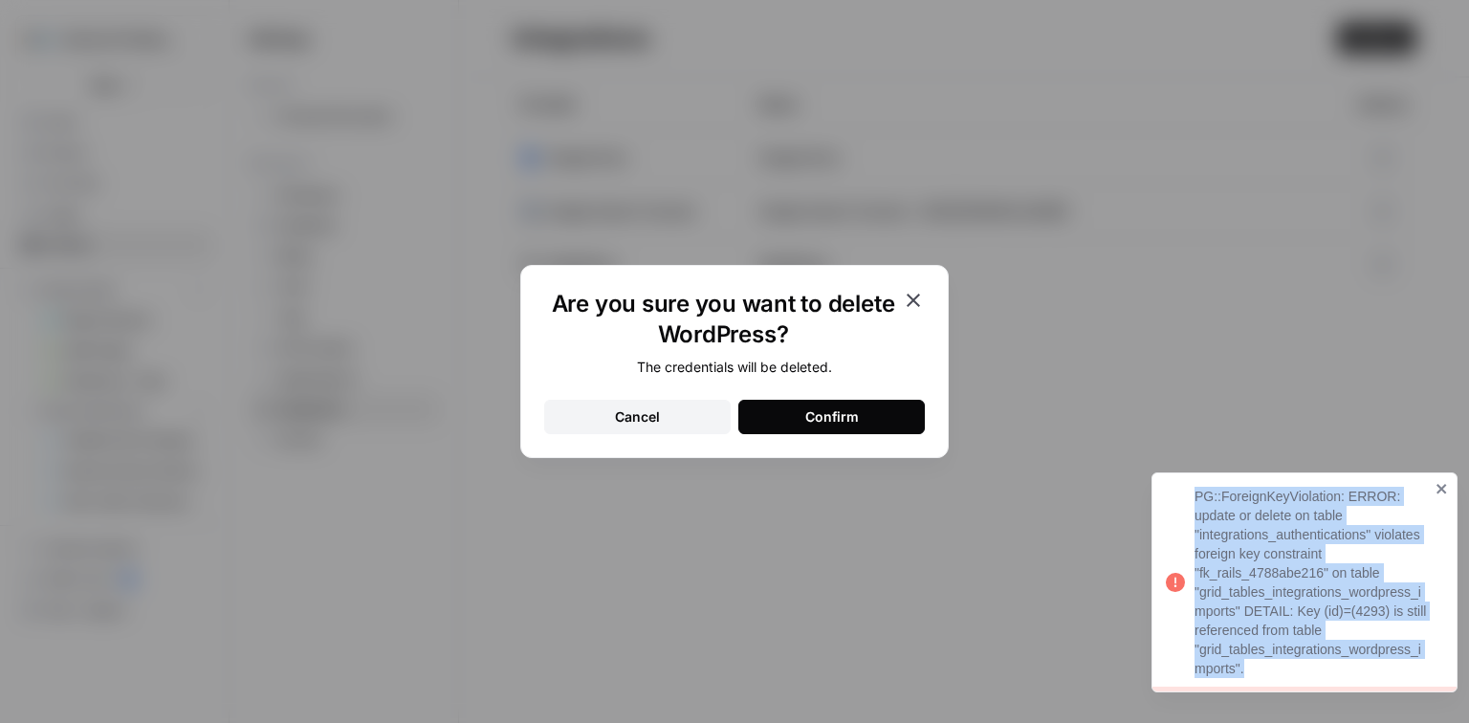
drag, startPoint x: 1207, startPoint y: 511, endPoint x: 1272, endPoint y: 672, distance: 174.2
click at [1272, 672] on div "PG::ForeignKeyViolation: ERROR: update or delete on table "integrations_authent…" at bounding box center [1297, 582] width 275 height 203
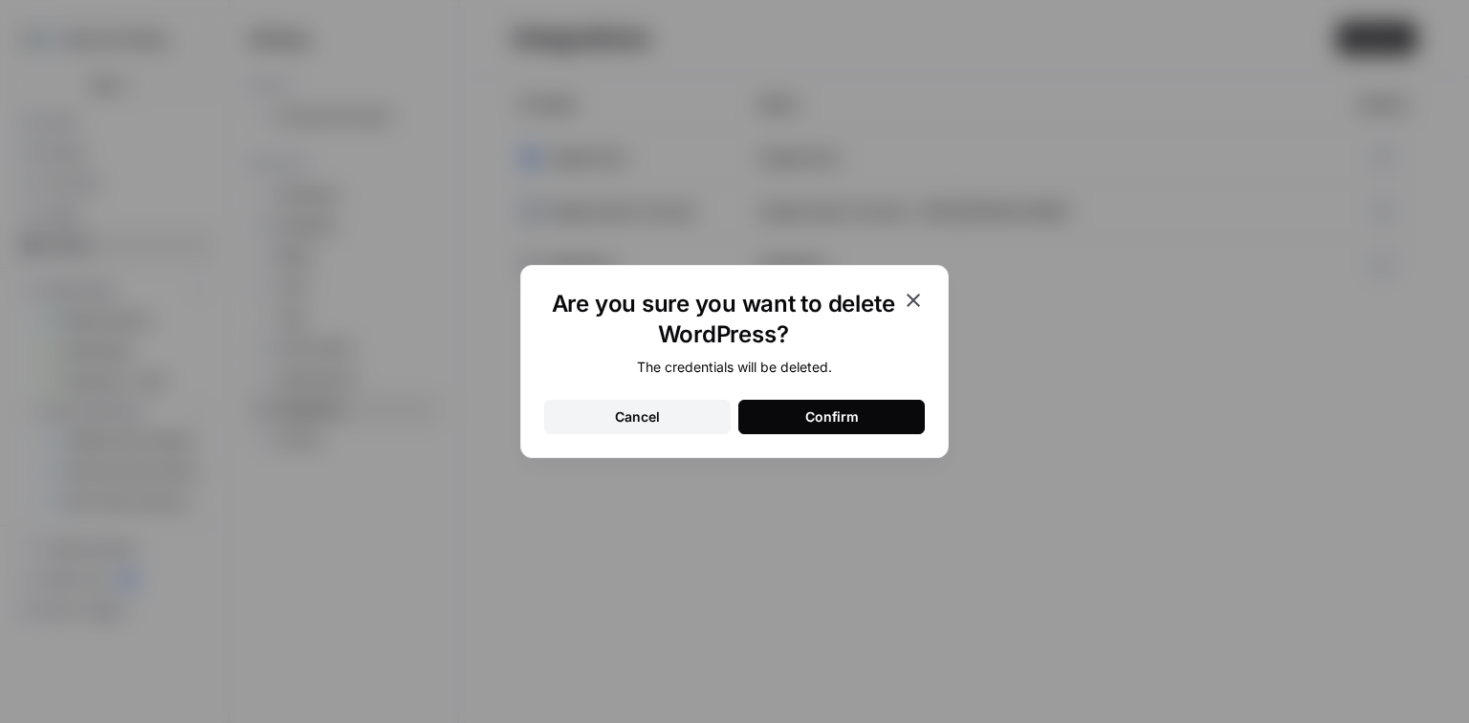
click at [792, 420] on button "Confirm" at bounding box center [831, 417] width 186 height 34
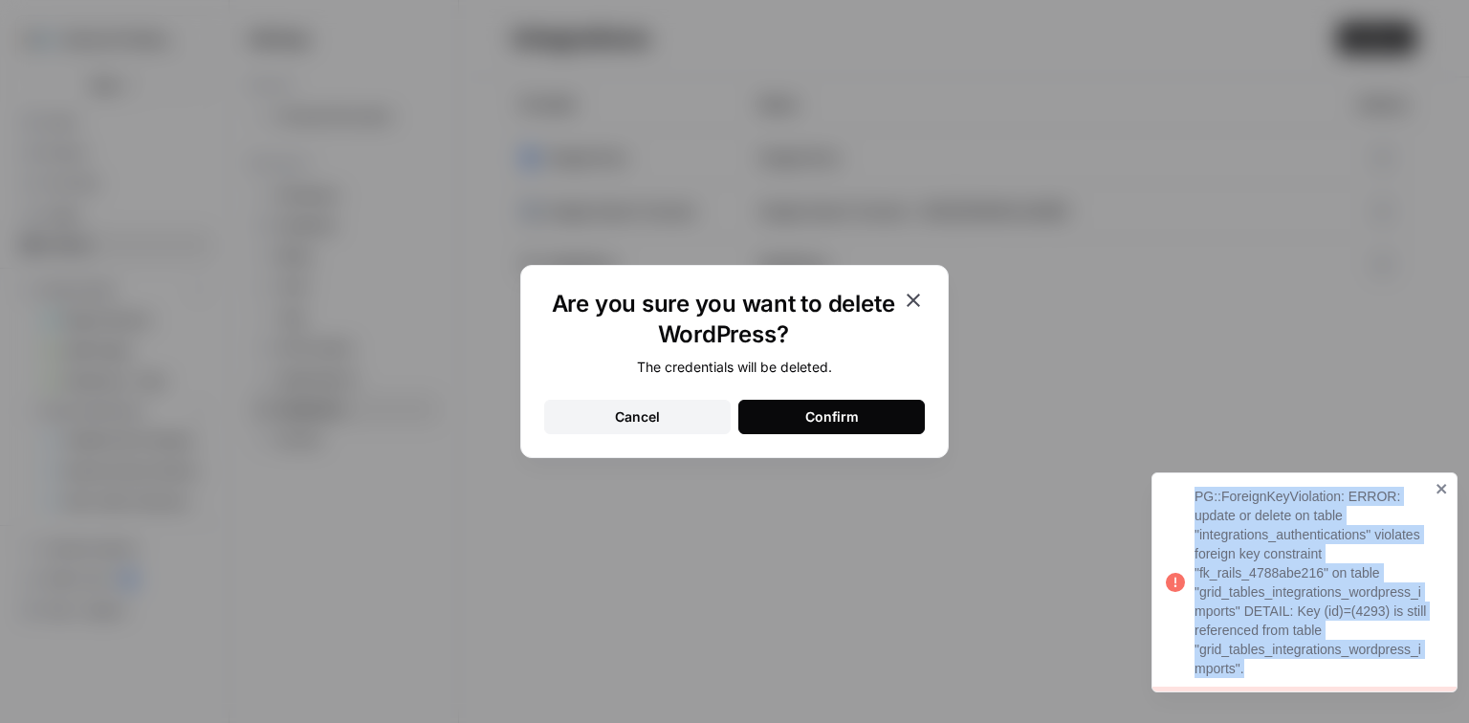
copy div "PG::ForeignKeyViolation: ERROR: update or delete on table "integrations_authent…"
drag, startPoint x: 1270, startPoint y: 669, endPoint x: 1186, endPoint y: 497, distance: 191.6
click at [1186, 497] on div "PG::ForeignKeyViolation: ERROR: update or delete on table "integrations_authent…" at bounding box center [1297, 582] width 275 height 203
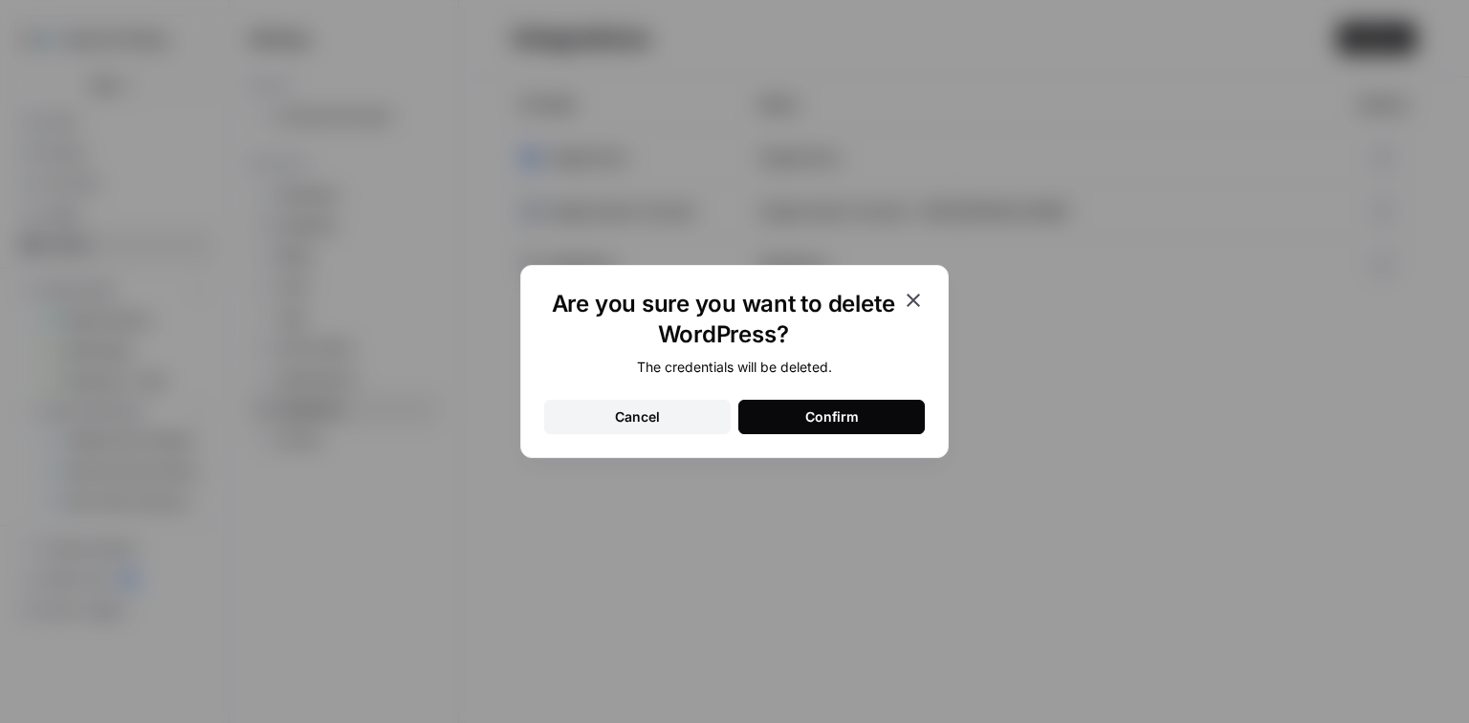
scroll to position [3952, 0]
click at [635, 416] on div "Cancel" at bounding box center [637, 416] width 45 height 19
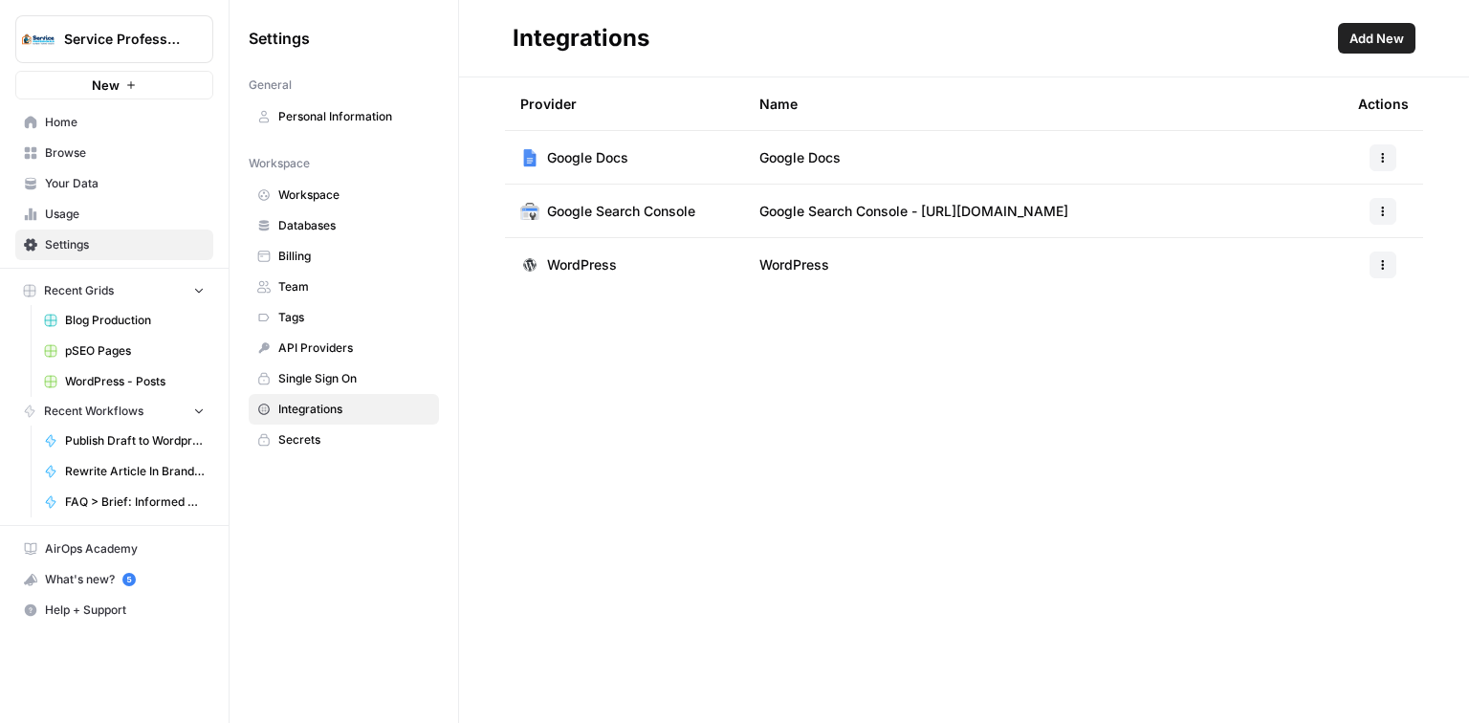
scroll to position [4663, 0]
click at [76, 597] on button "Help + Support" at bounding box center [114, 610] width 198 height 31
click at [290, 645] on span "Chat & Support" at bounding box center [319, 645] width 128 height 17
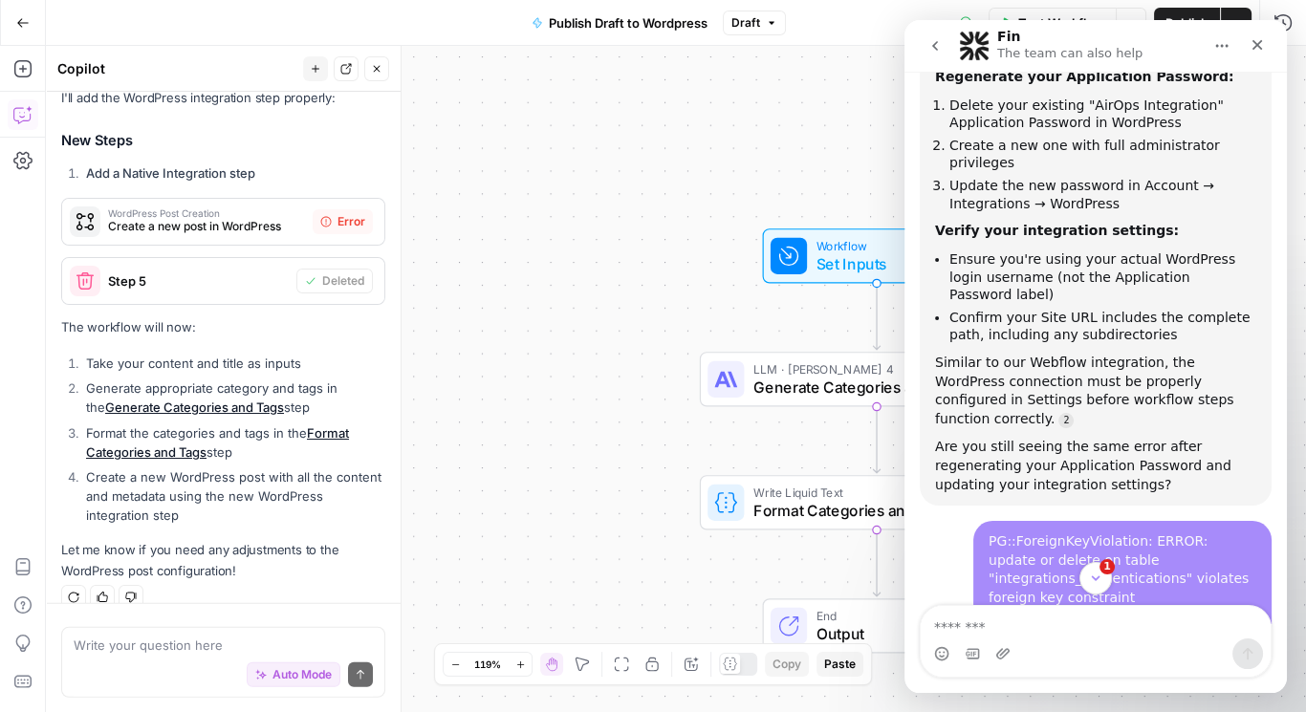
scroll to position [4228, 0]
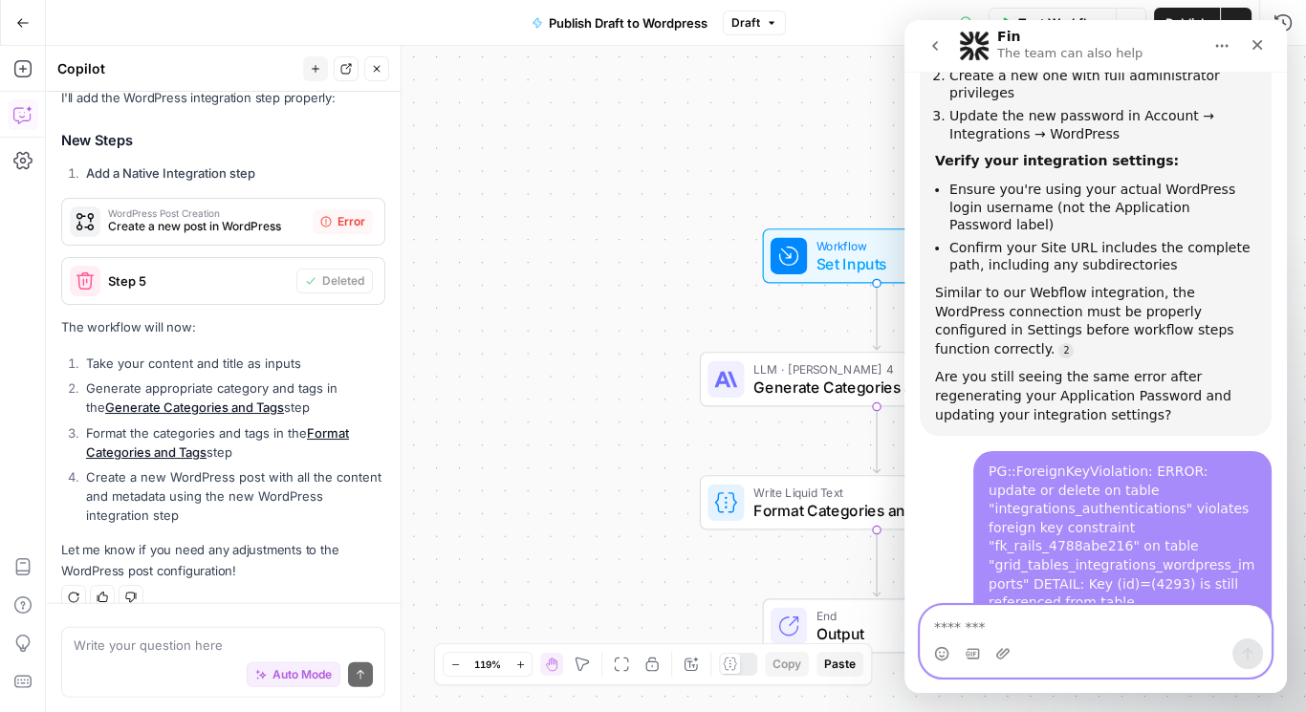
click at [998, 621] on textarea "Message…" at bounding box center [1096, 622] width 350 height 33
type textarea "**********"
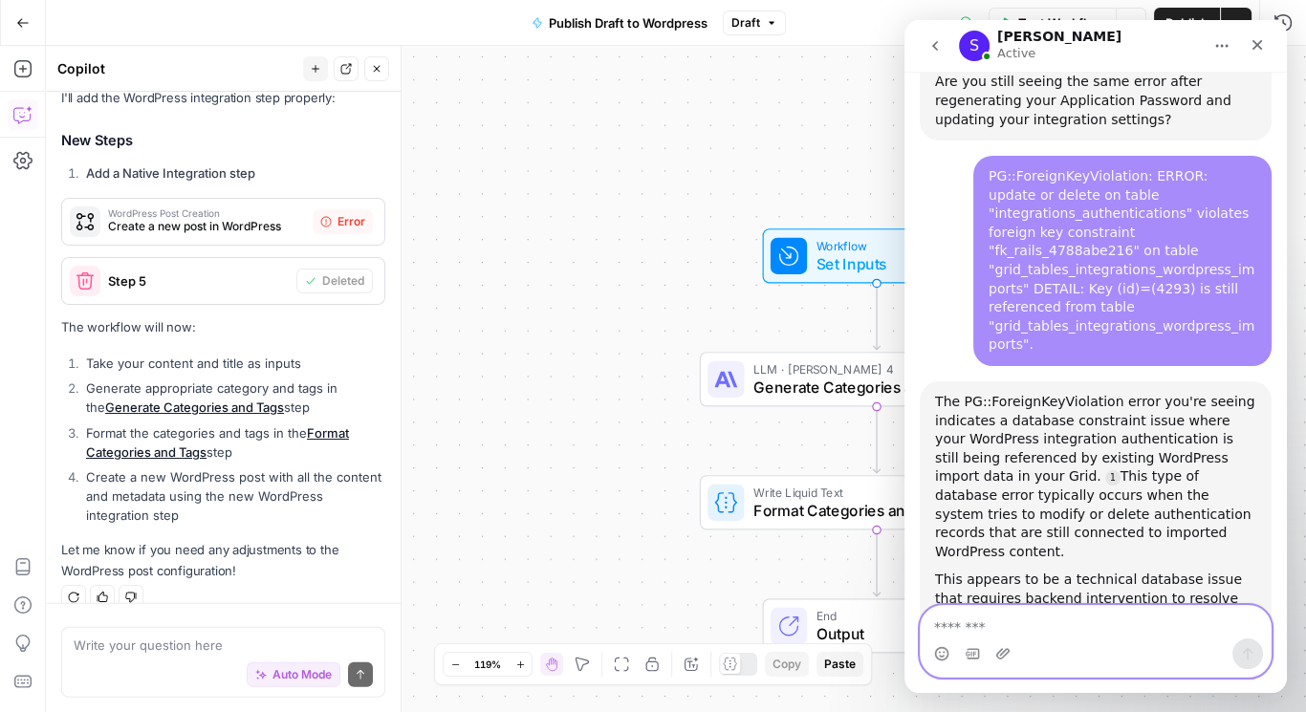
scroll to position [4606, 0]
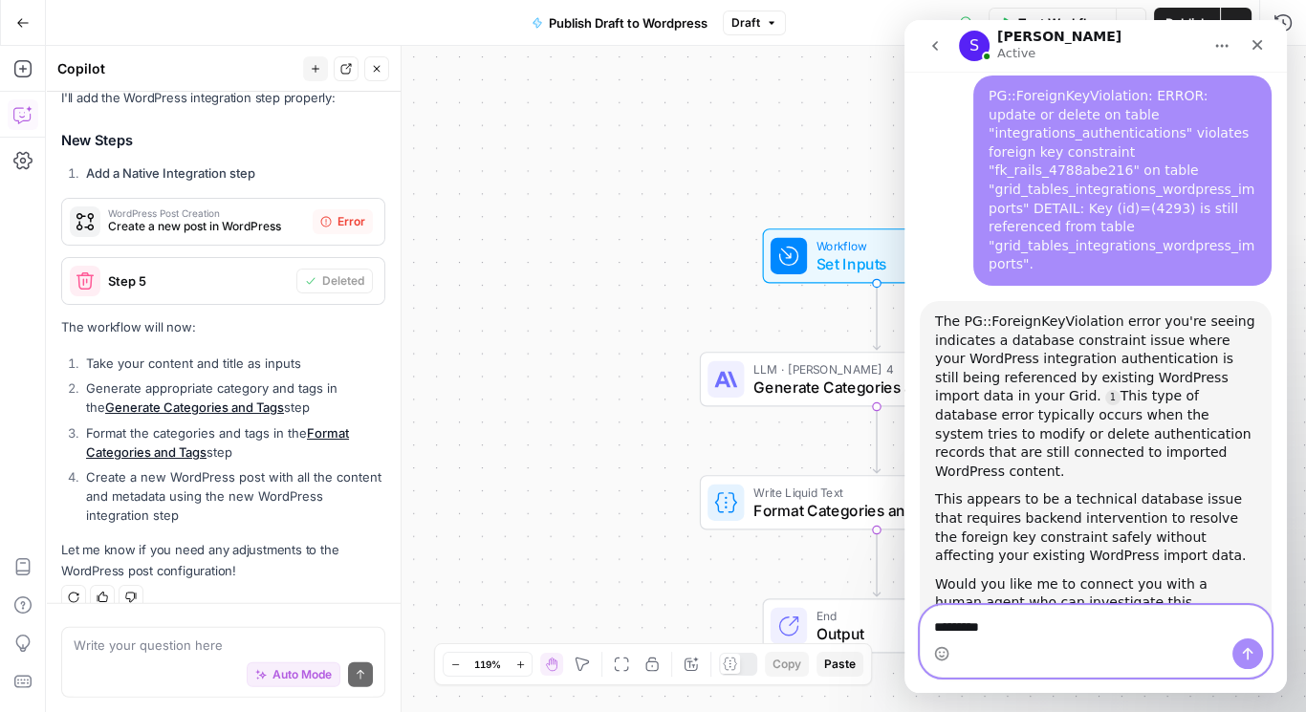
type textarea "**********"
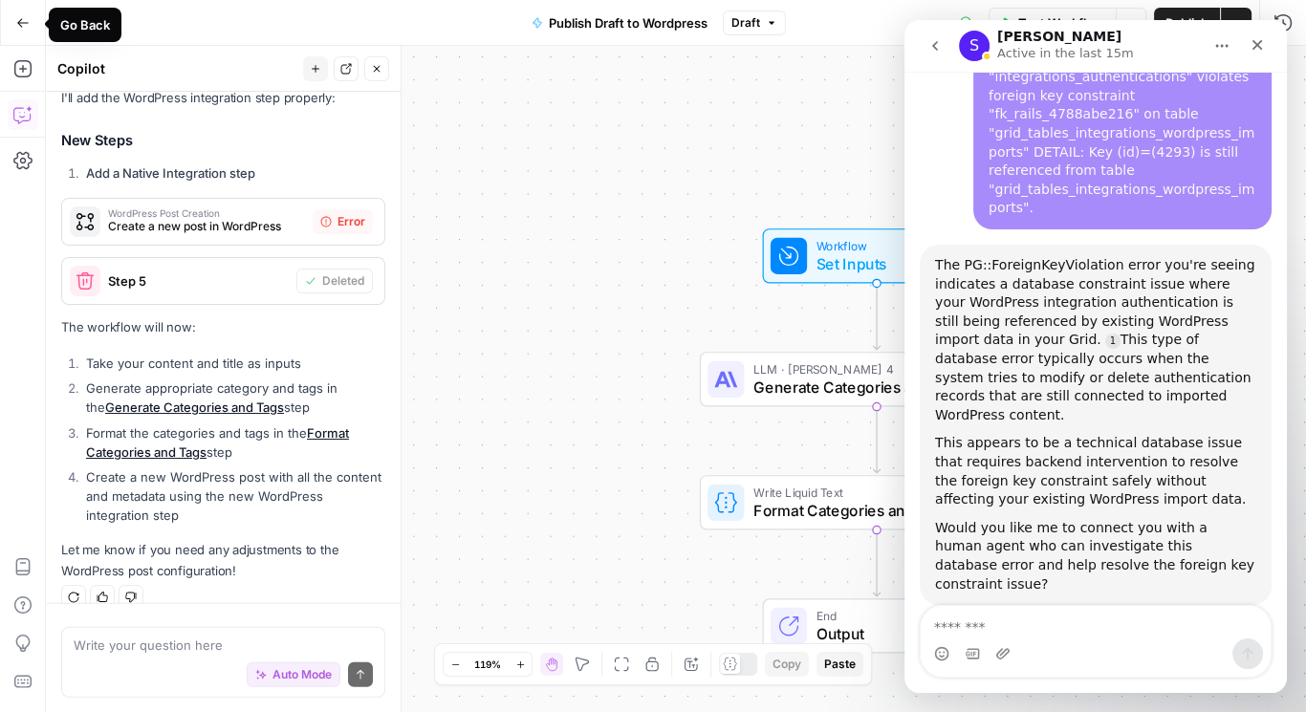
click at [19, 20] on icon "button" at bounding box center [22, 22] width 11 height 9
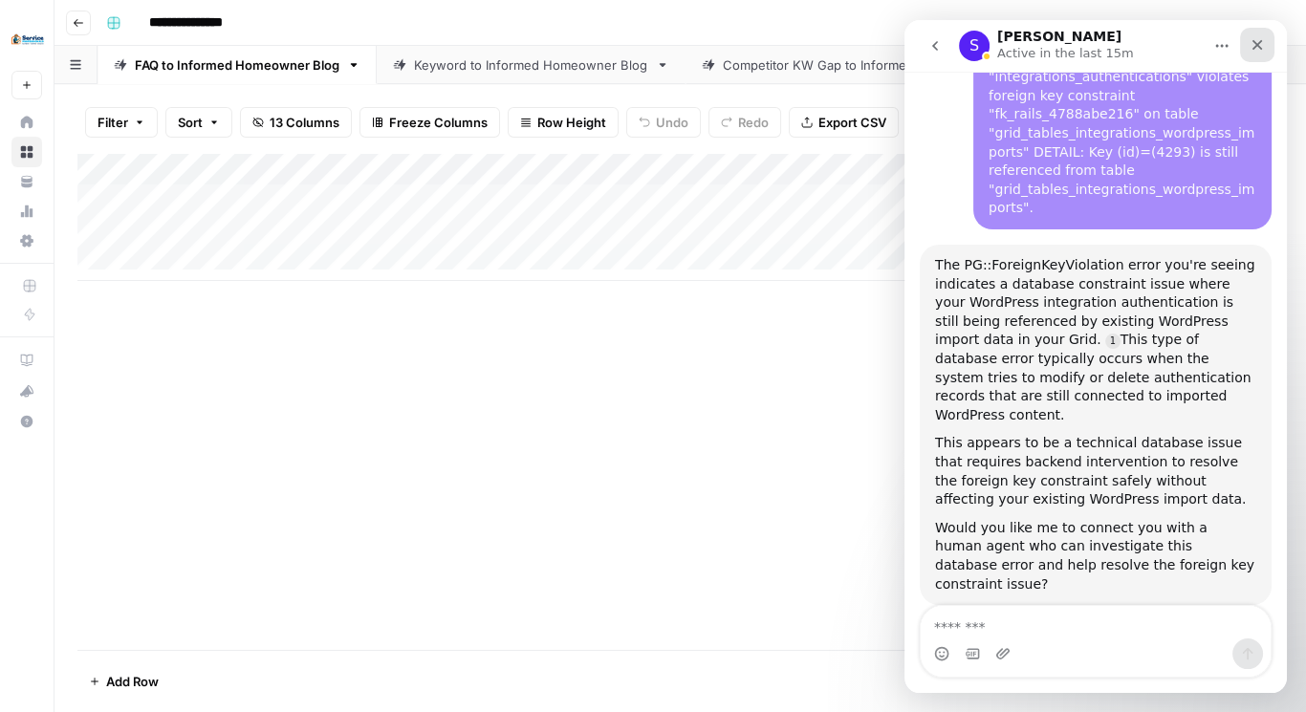
click at [1254, 48] on icon "Close" at bounding box center [1257, 44] width 15 height 15
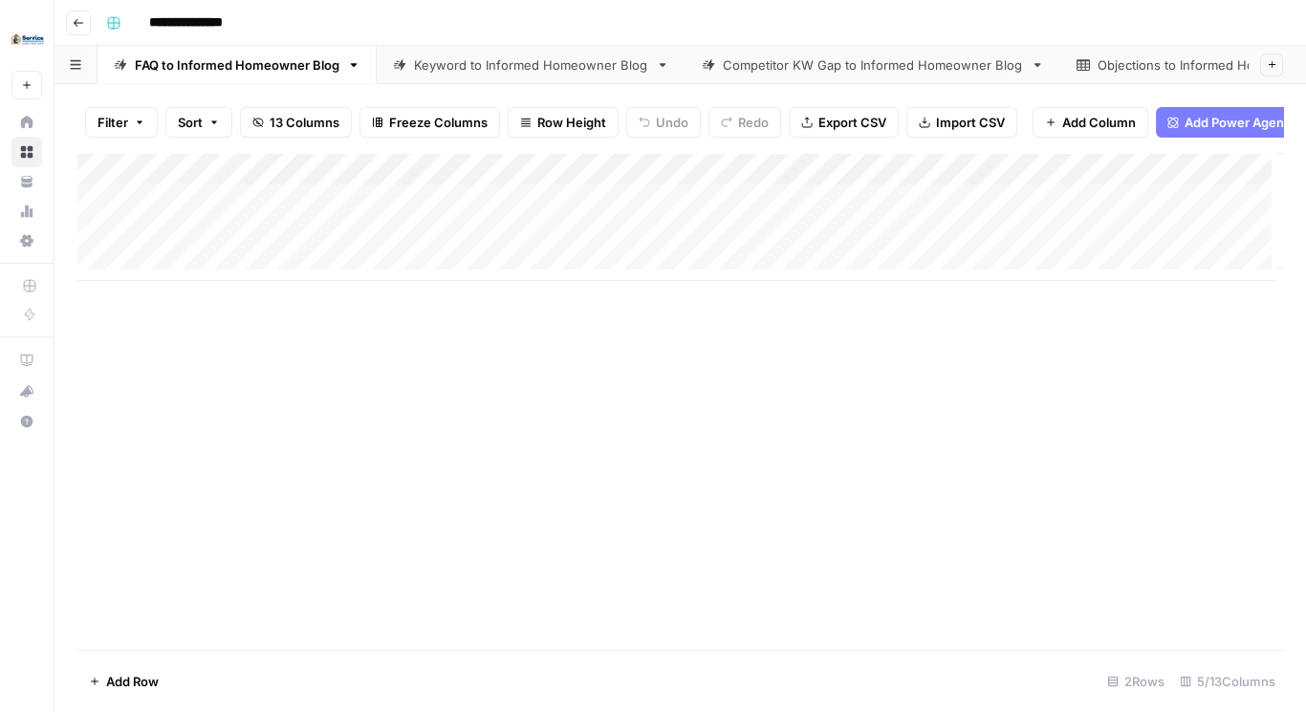
scroll to position [4662, 0]
click at [446, 58] on div "Keyword to Informed Homeowner Blog" at bounding box center [531, 64] width 234 height 19
click at [1098, 176] on div "Add Column" at bounding box center [680, 201] width 1206 height 96
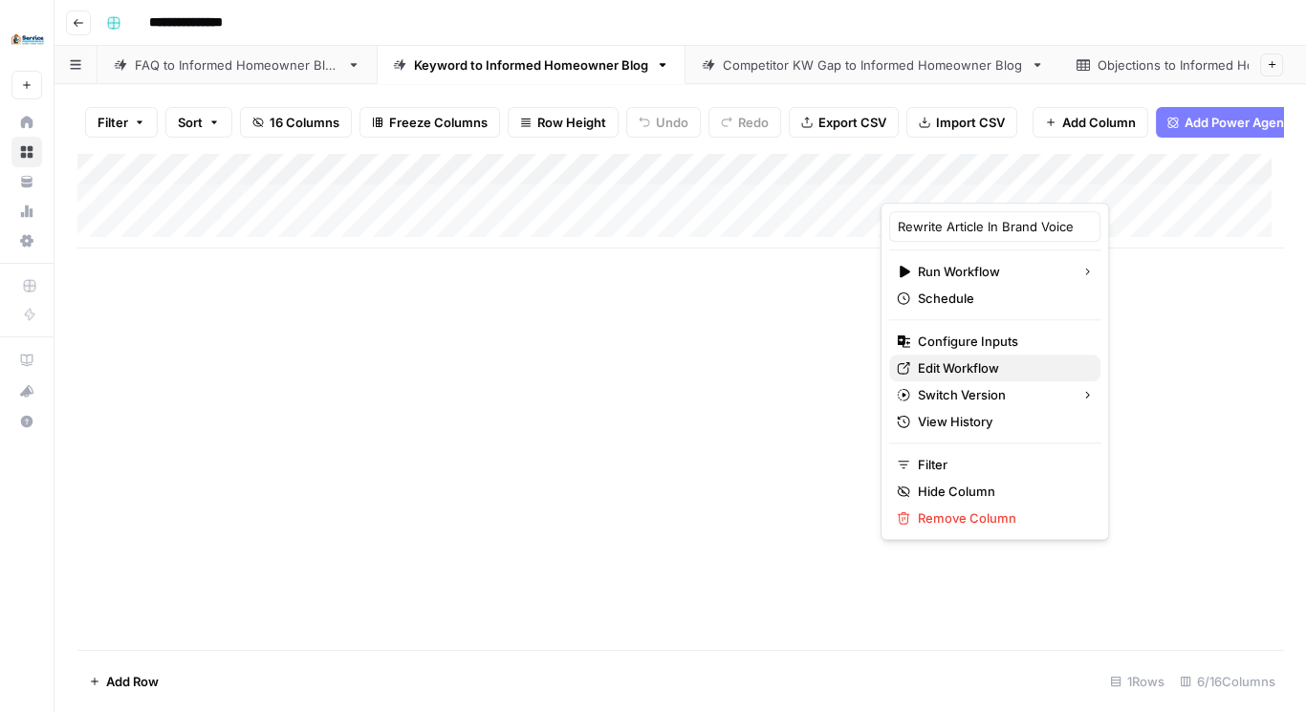
click at [962, 359] on span "Edit Workflow" at bounding box center [1001, 368] width 167 height 19
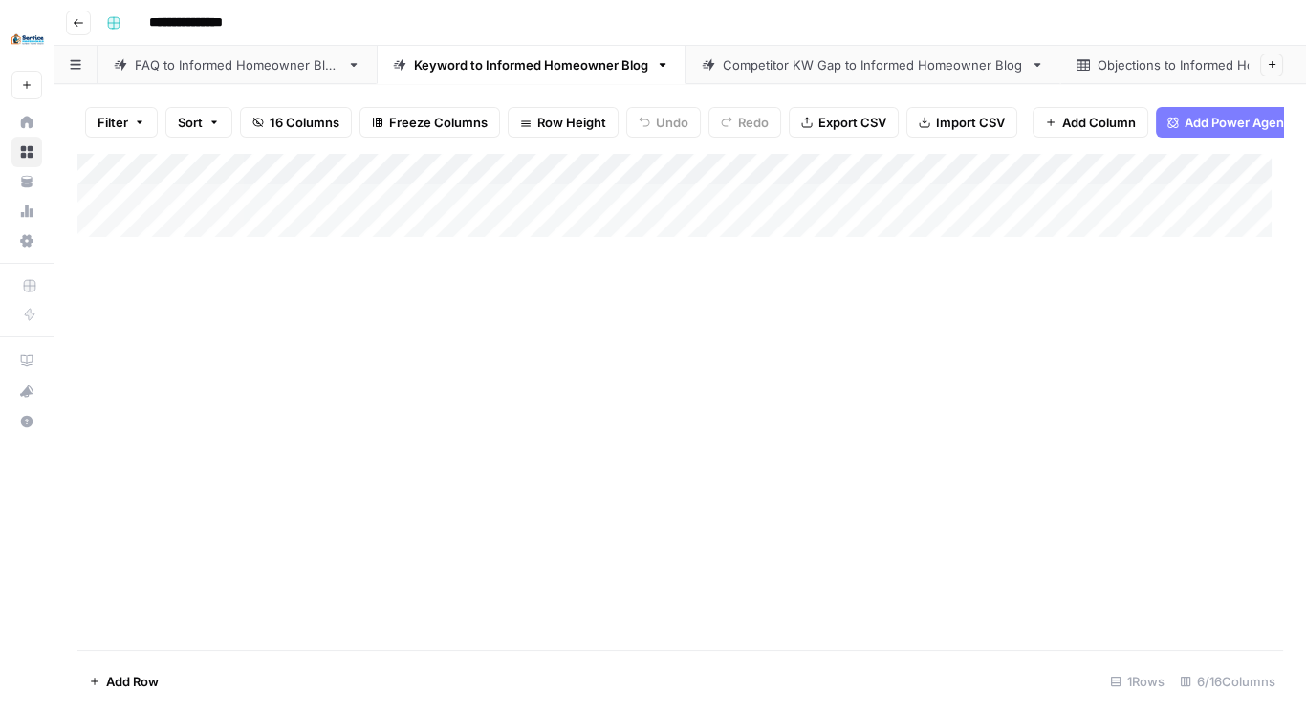
click at [220, 69] on link "FAQ to Informed Homeowner Blog" at bounding box center [237, 65] width 279 height 38
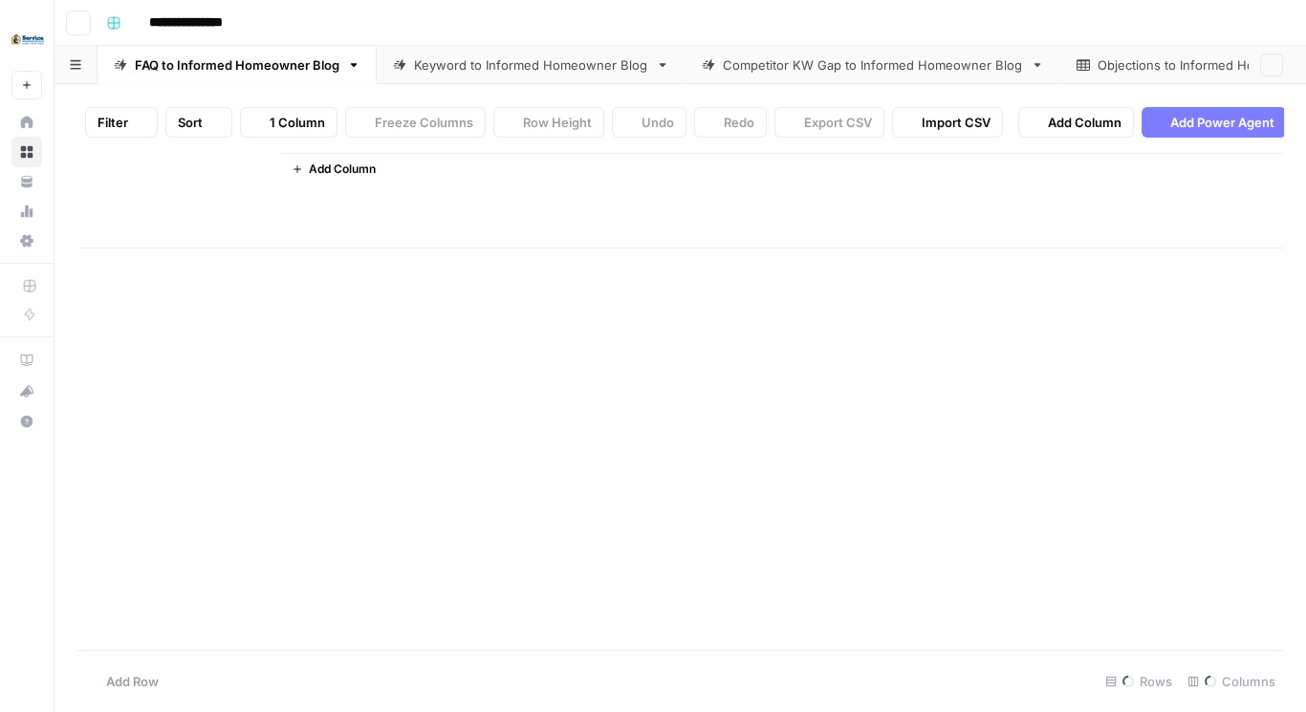
click at [223, 56] on div "FAQ to Informed Homeowner Blog" at bounding box center [237, 64] width 205 height 19
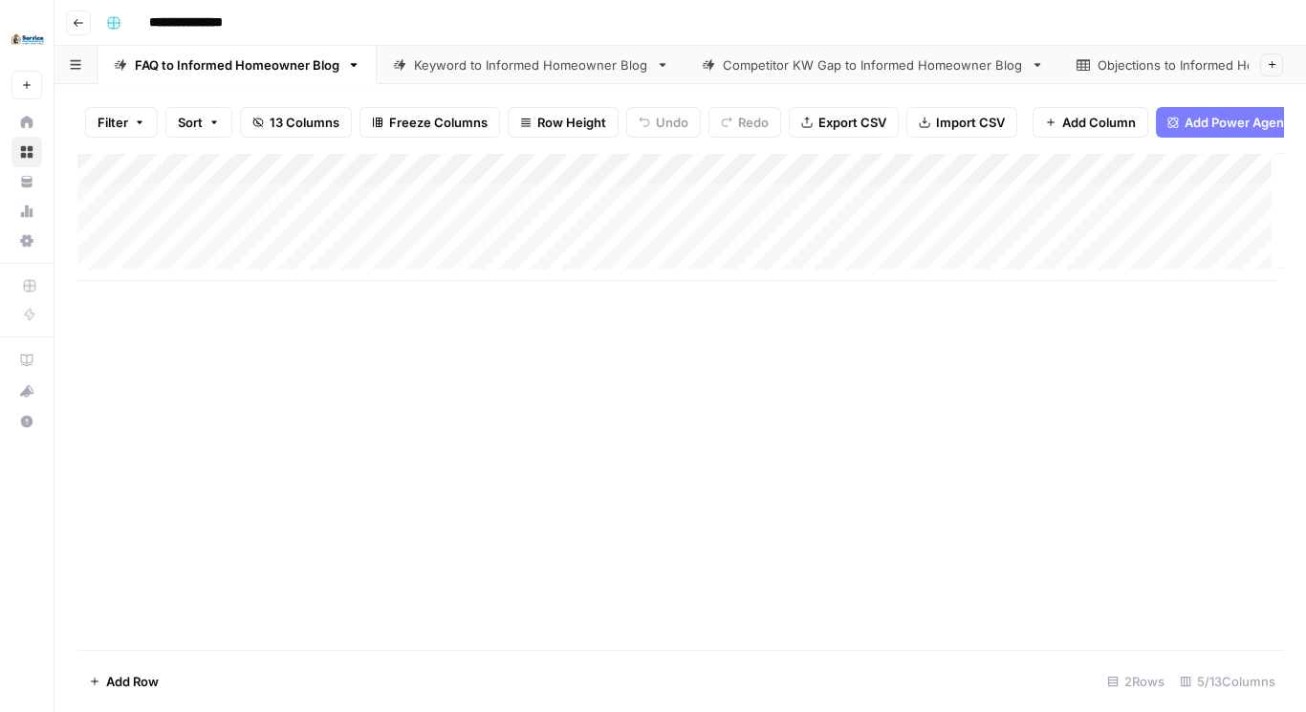
click at [353, 58] on icon "button" at bounding box center [353, 64] width 13 height 13
click at [170, 267] on div "Add Column" at bounding box center [680, 217] width 1206 height 128
click at [93, 274] on div "Add Column" at bounding box center [680, 233] width 1206 height 161
drag, startPoint x: 238, startPoint y: 421, endPoint x: 183, endPoint y: 345, distance: 93.7
click at [238, 423] on div "Add Column" at bounding box center [680, 401] width 1206 height 497
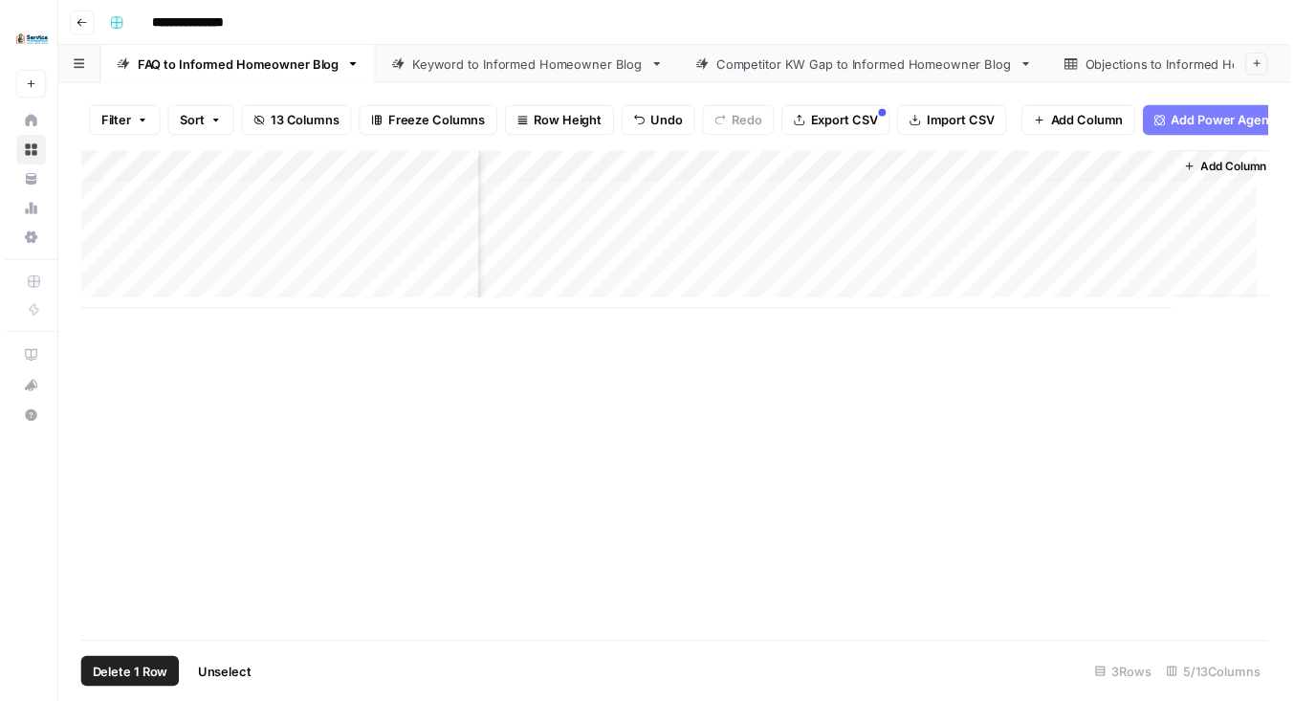
scroll to position [0, 112]
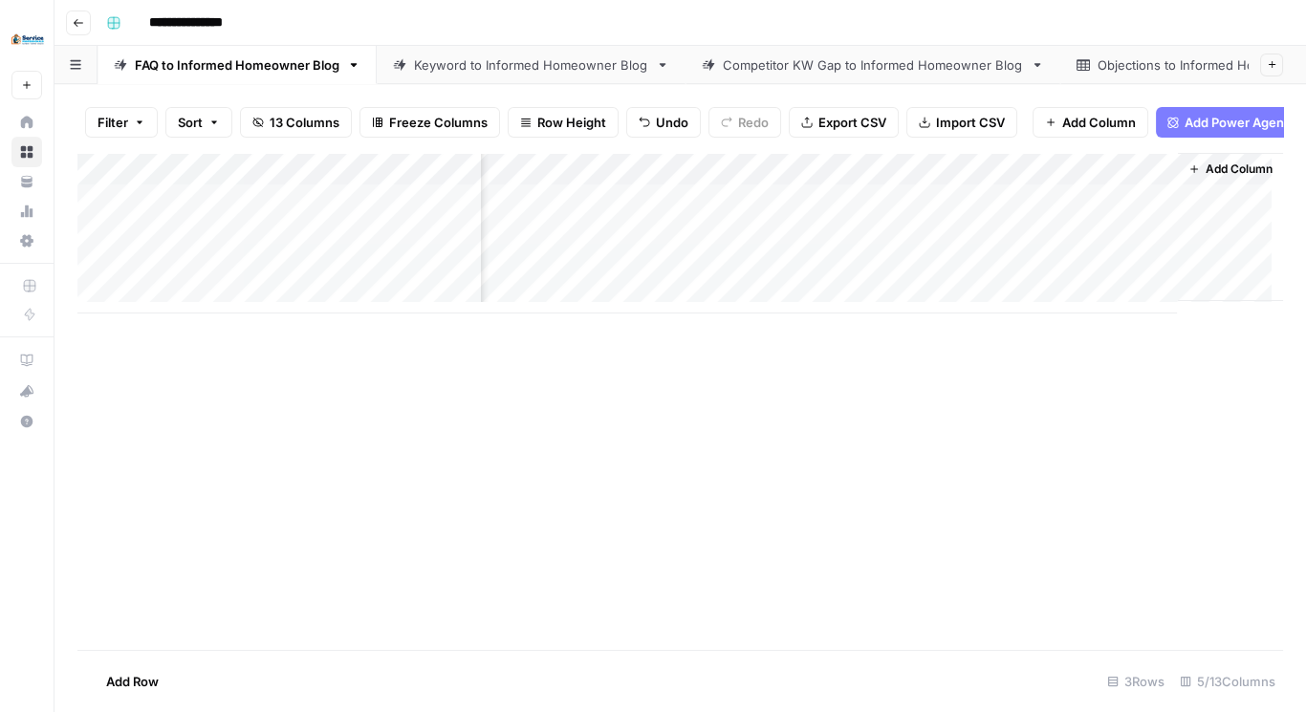
click at [928, 239] on div "Add Column" at bounding box center [680, 233] width 1206 height 161
click at [968, 242] on div "Add Column" at bounding box center [680, 233] width 1206 height 161
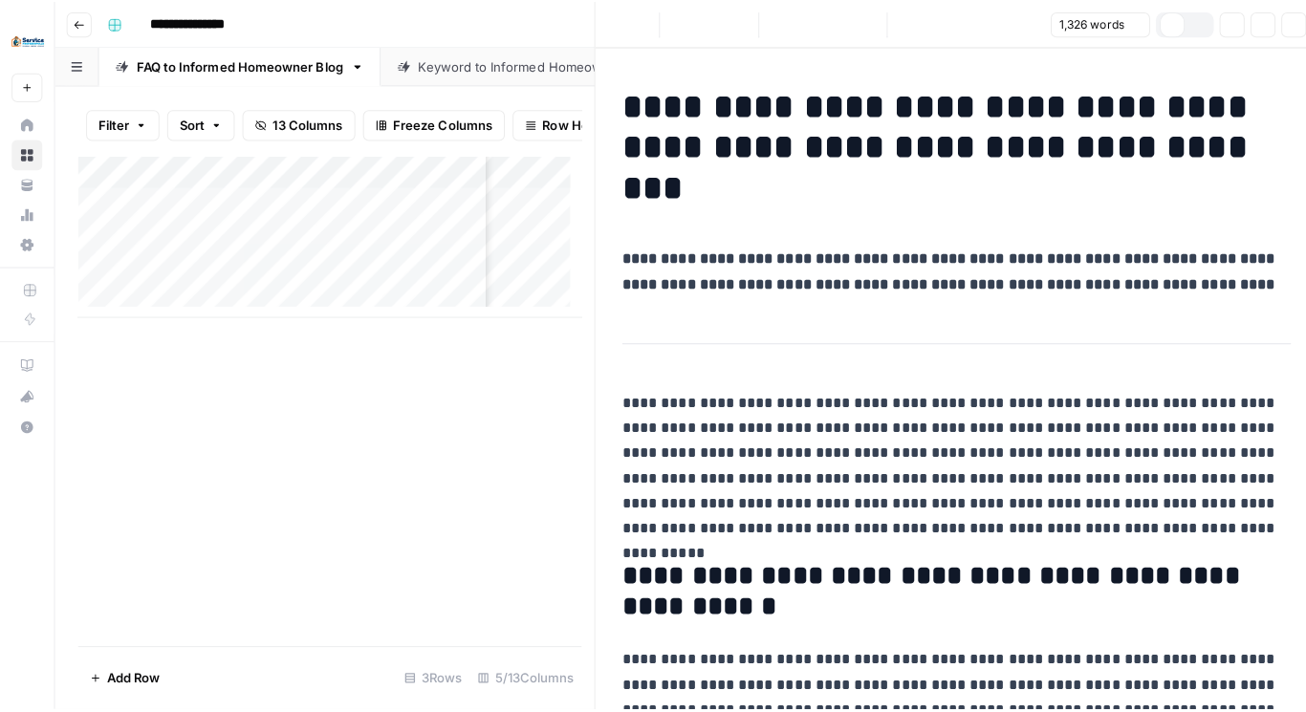
scroll to position [4672, 0]
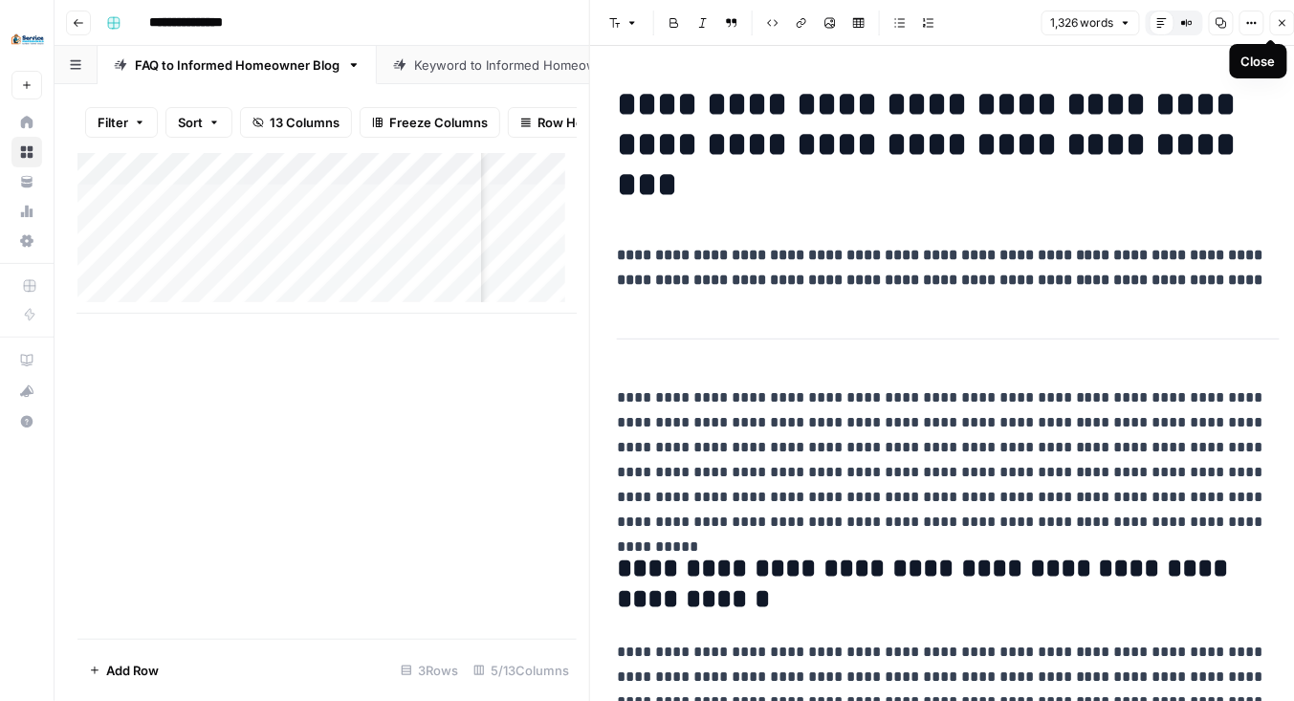
click at [1285, 15] on button "Close" at bounding box center [1282, 23] width 25 height 25
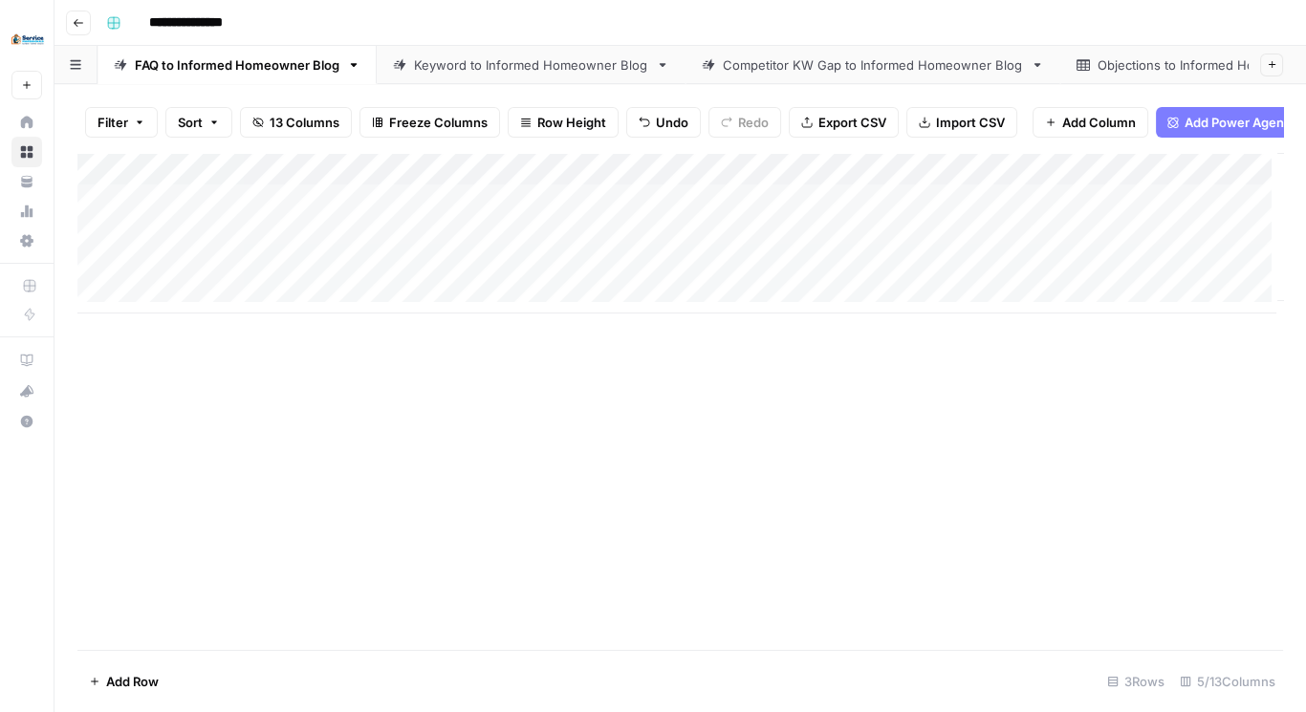
click at [506, 61] on div "Keyword to Informed Homeowner Blog" at bounding box center [531, 64] width 234 height 19
click at [446, 176] on div "Add Column" at bounding box center [680, 201] width 1206 height 96
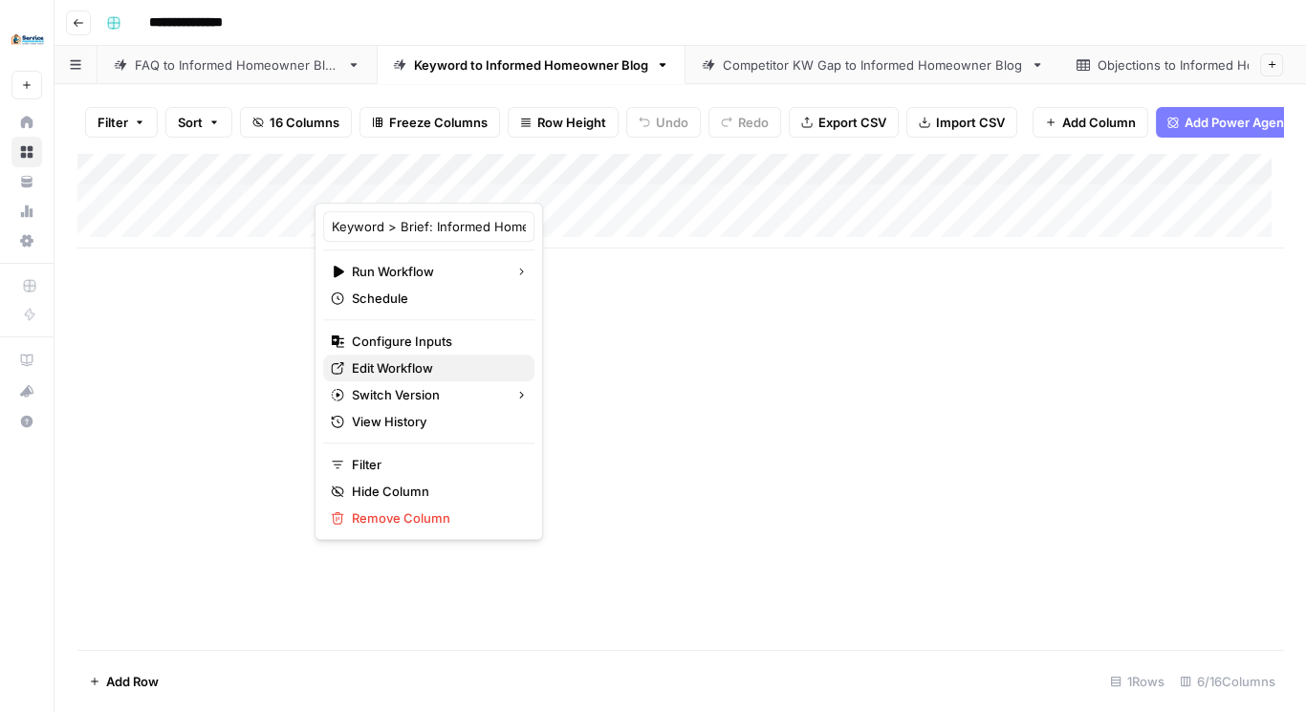
click at [399, 363] on span "Edit Workflow" at bounding box center [435, 368] width 167 height 19
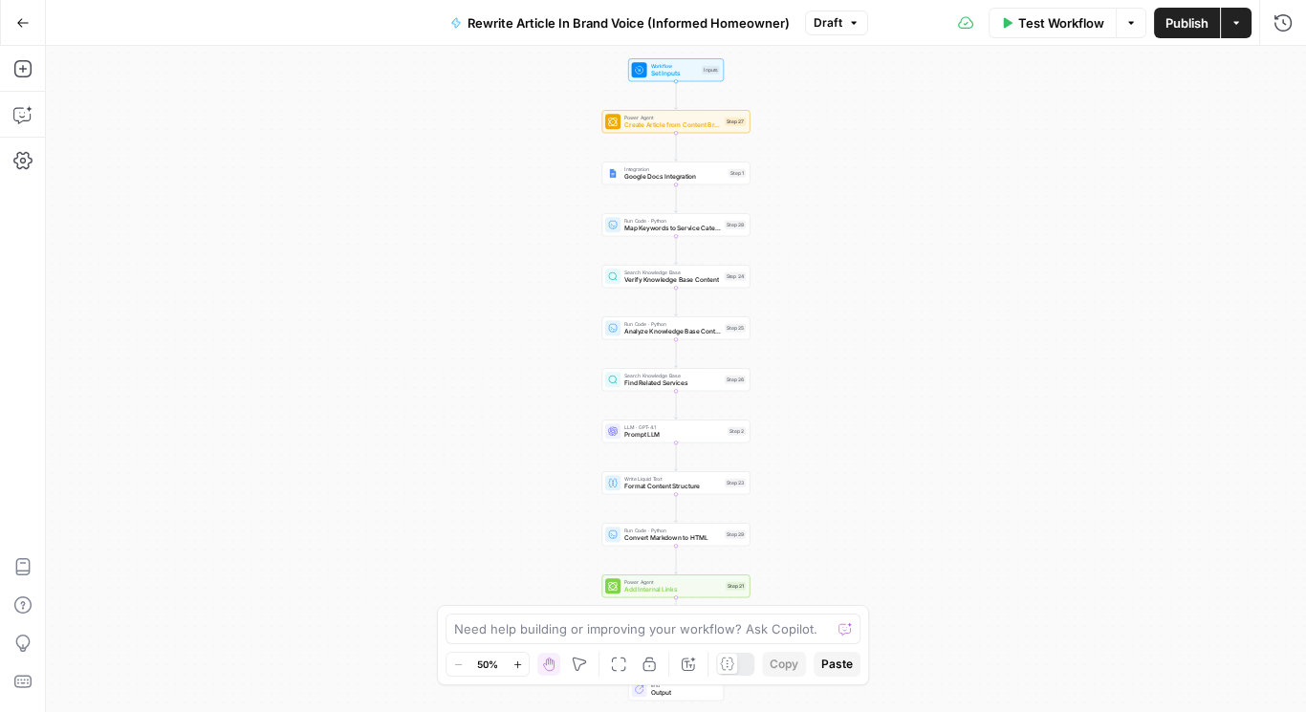
click at [830, 23] on span "Draft" at bounding box center [828, 22] width 29 height 17
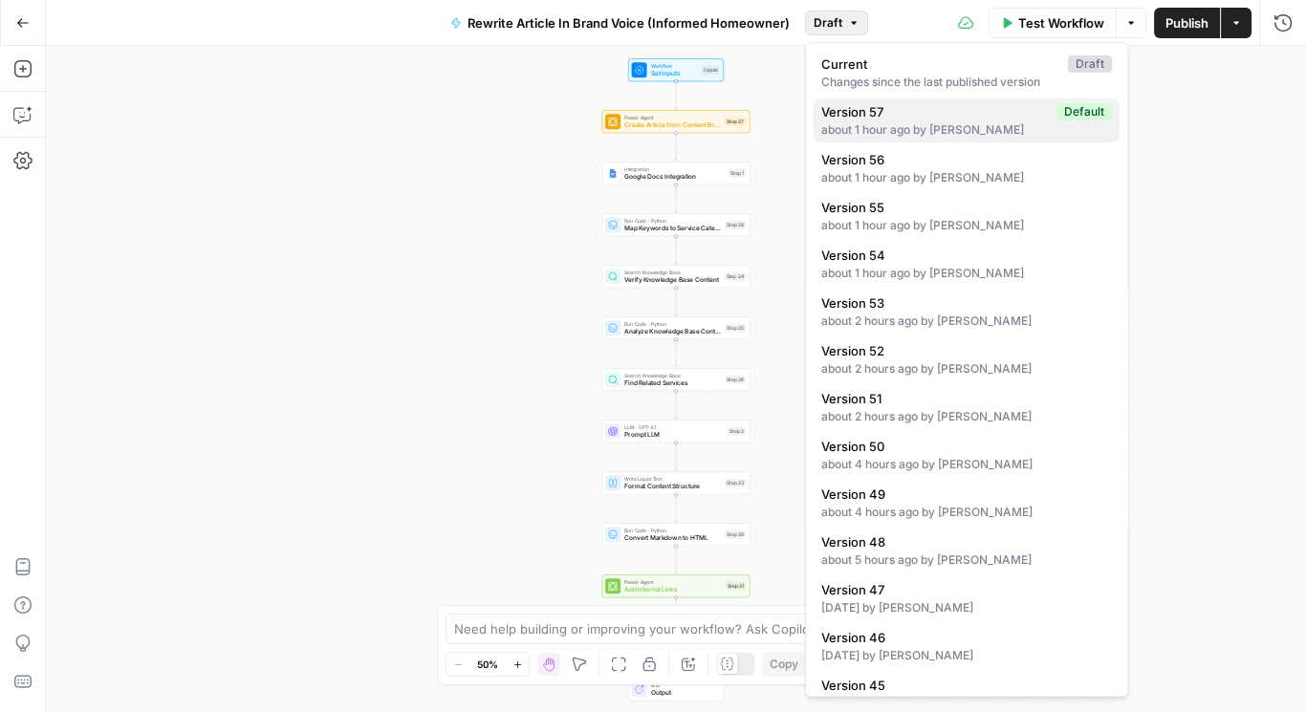
click at [898, 121] on div "about 1 hour ago by [PERSON_NAME]" at bounding box center [967, 129] width 291 height 17
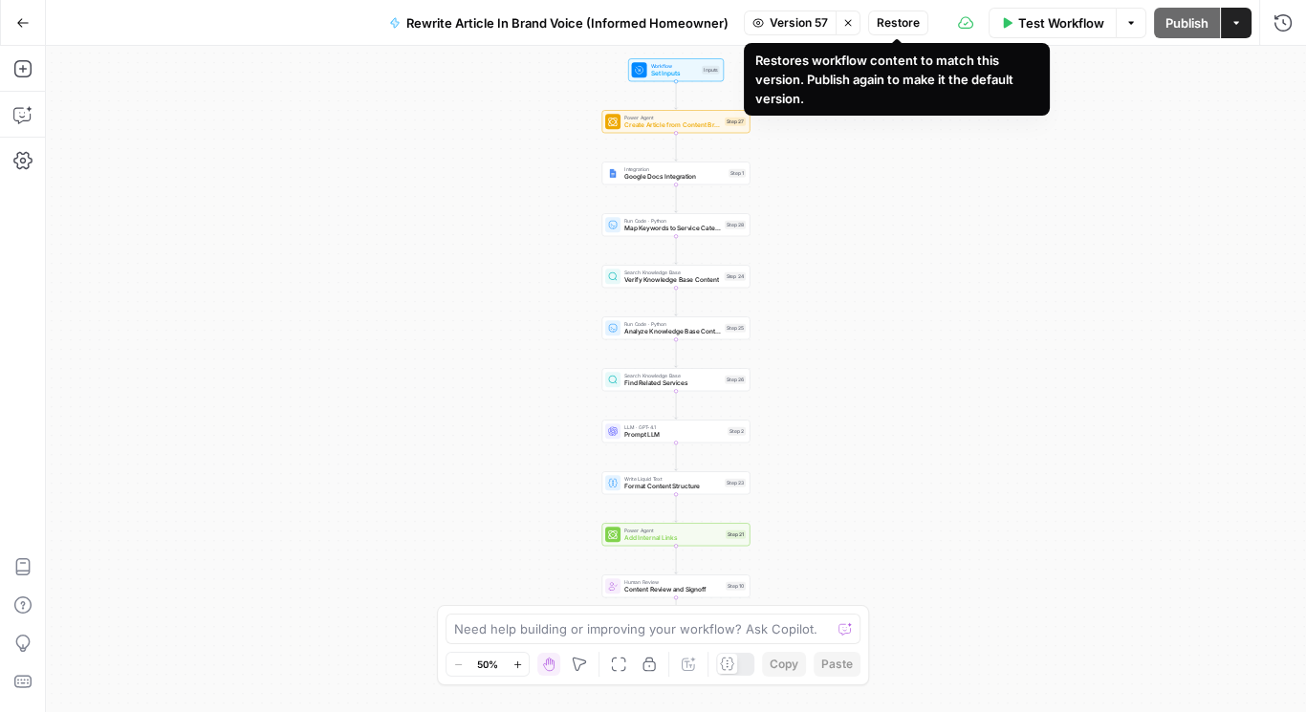
click at [884, 24] on span "Restore" at bounding box center [898, 22] width 43 height 17
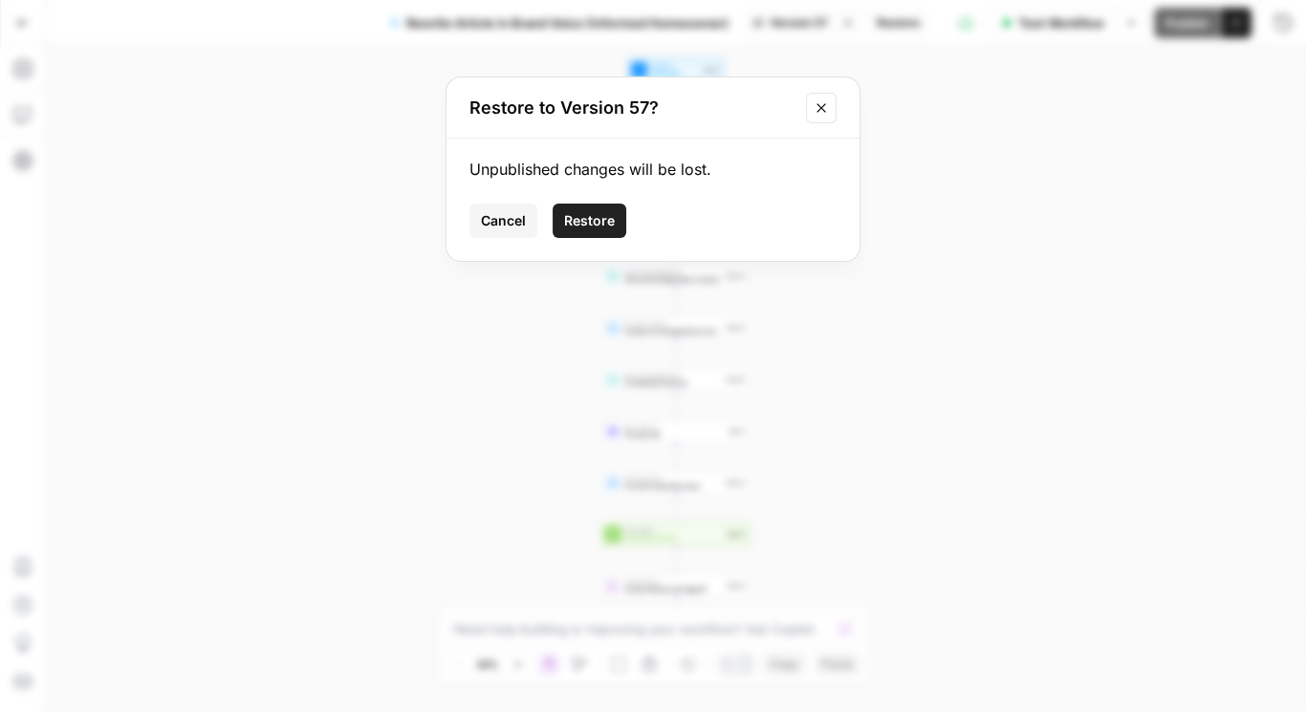
click at [588, 216] on span "Restore" at bounding box center [589, 220] width 51 height 19
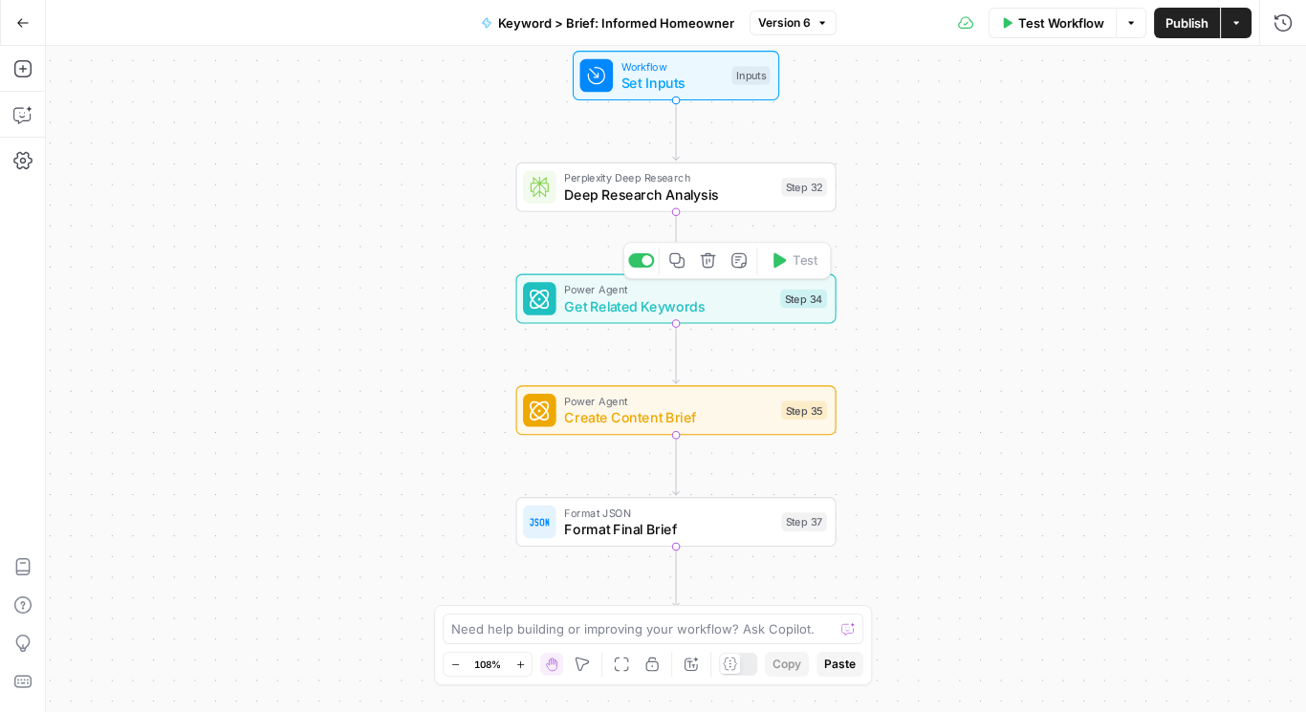
click at [707, 258] on icon "button" at bounding box center [708, 260] width 15 height 15
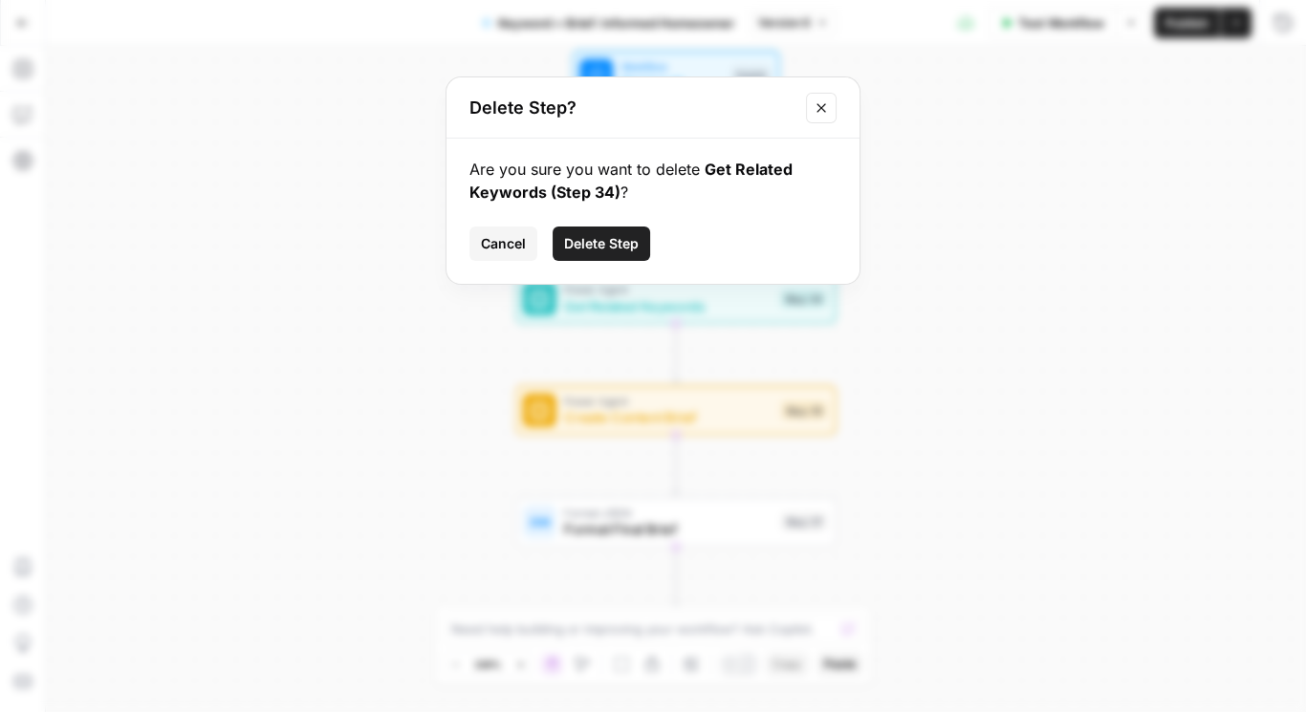
click at [625, 243] on span "Delete Step" at bounding box center [601, 243] width 75 height 19
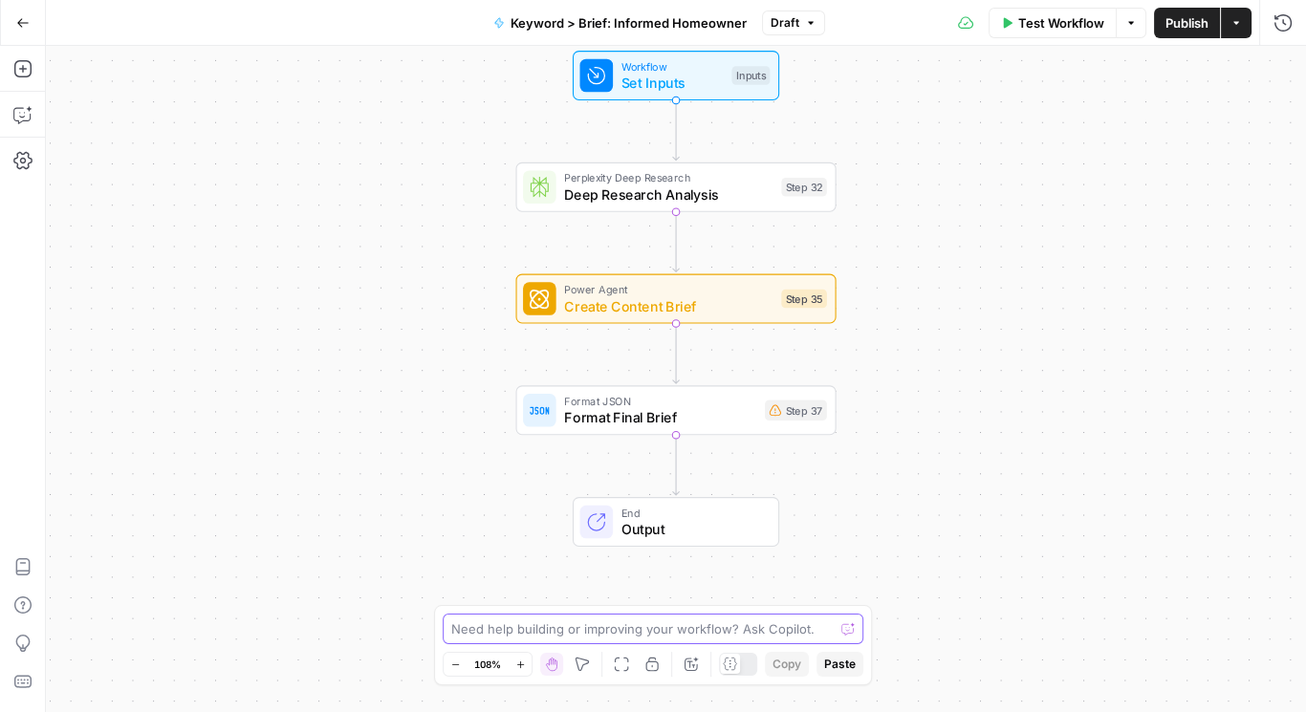
click at [569, 635] on textarea at bounding box center [642, 629] width 383 height 19
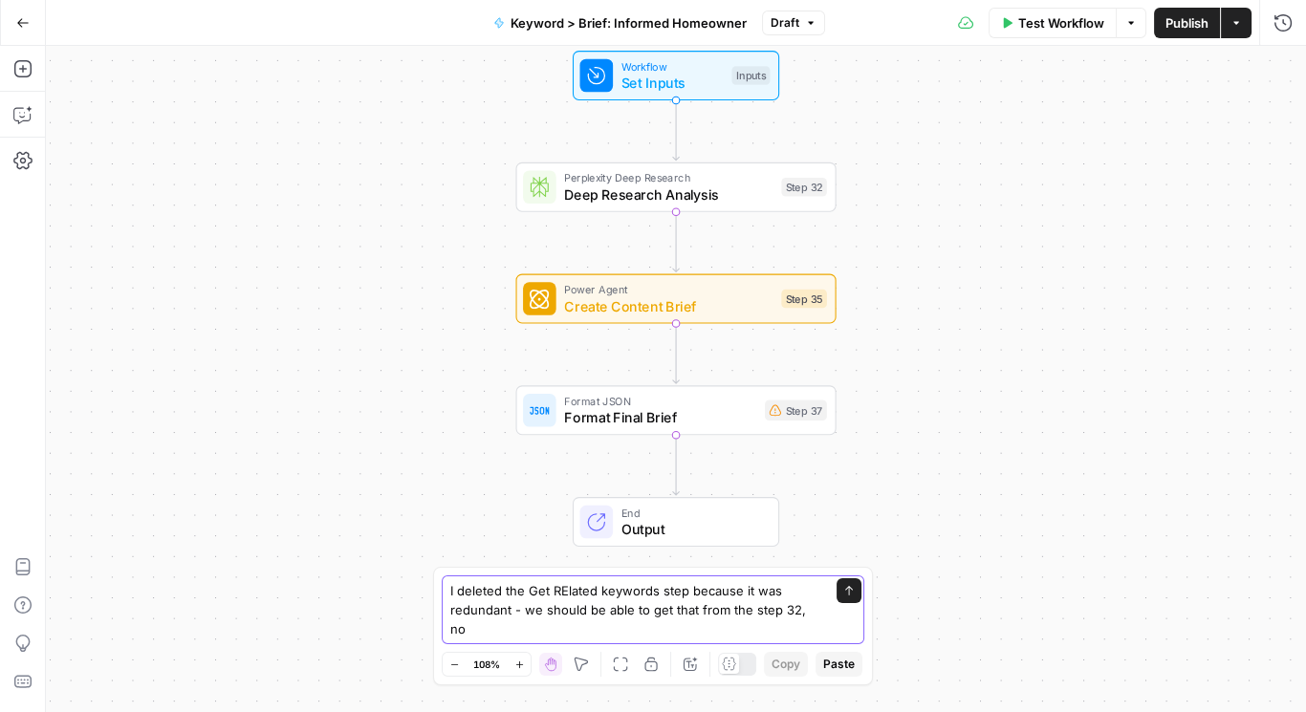
type textarea "I deleted the Get RElated keywords step because it was redundant - we should be…"
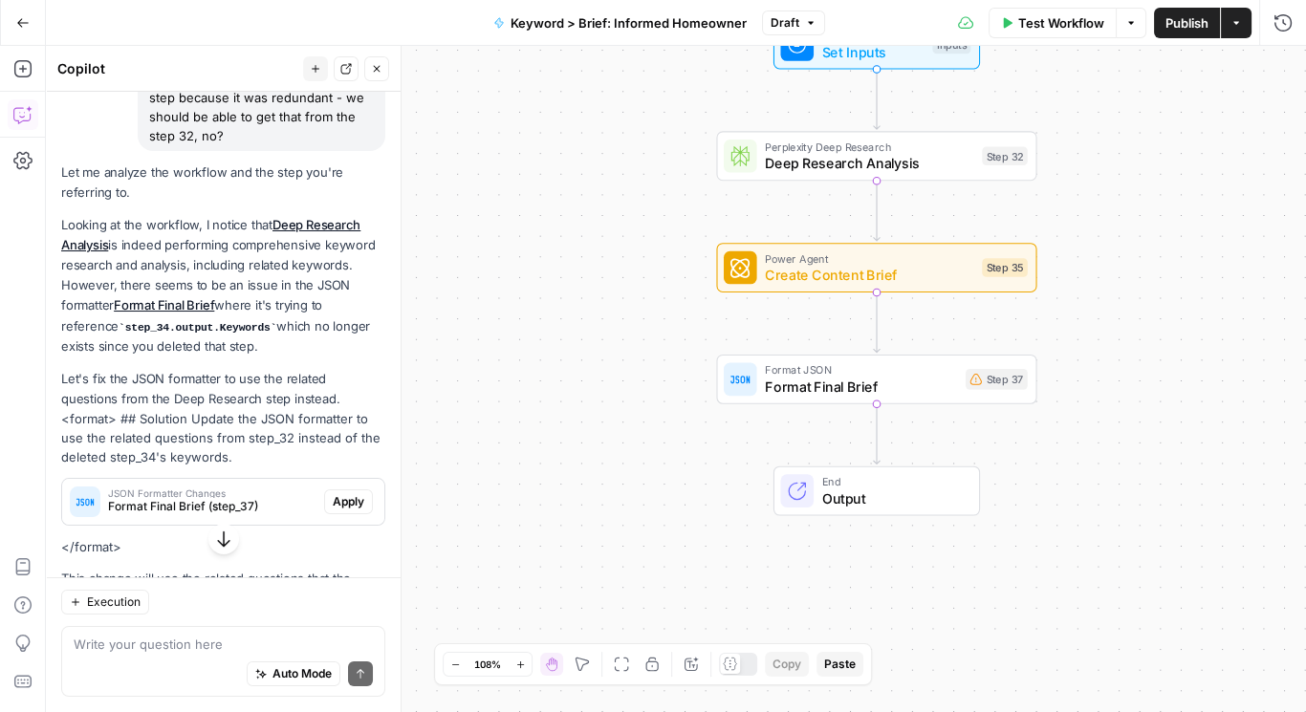
scroll to position [258, 0]
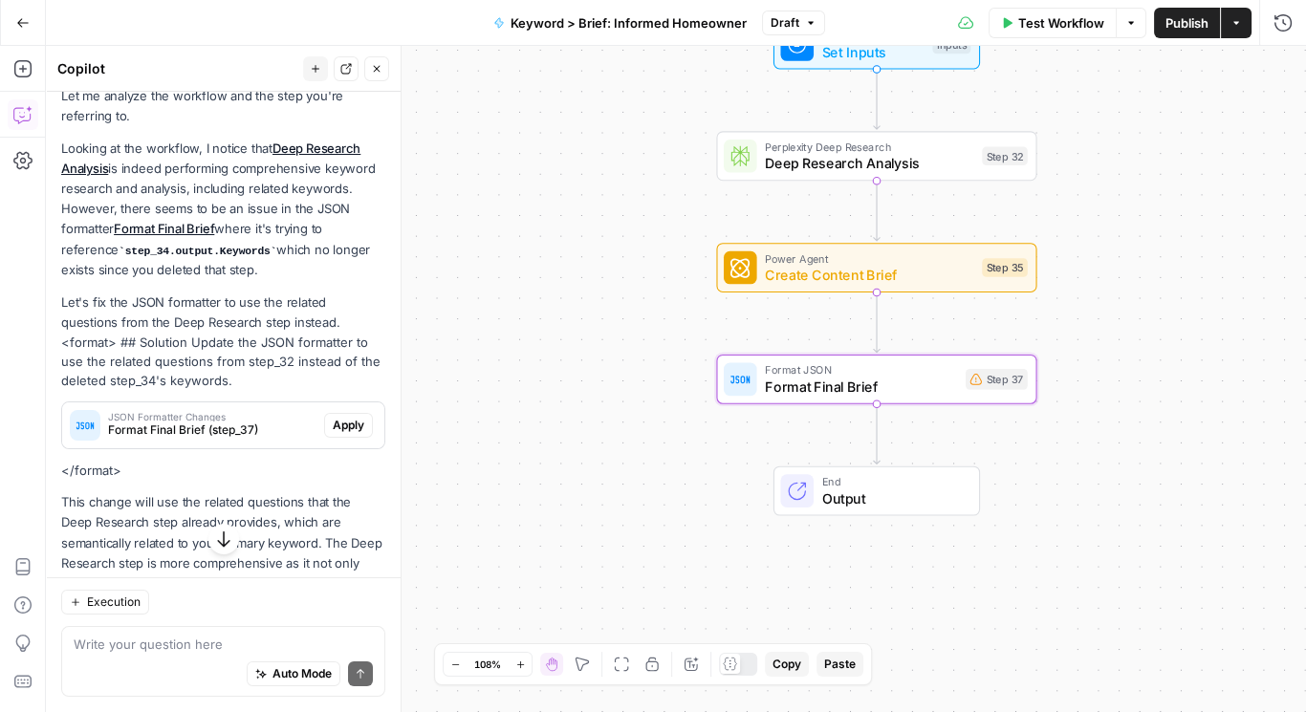
click at [333, 422] on span "Apply" at bounding box center [349, 425] width 32 height 17
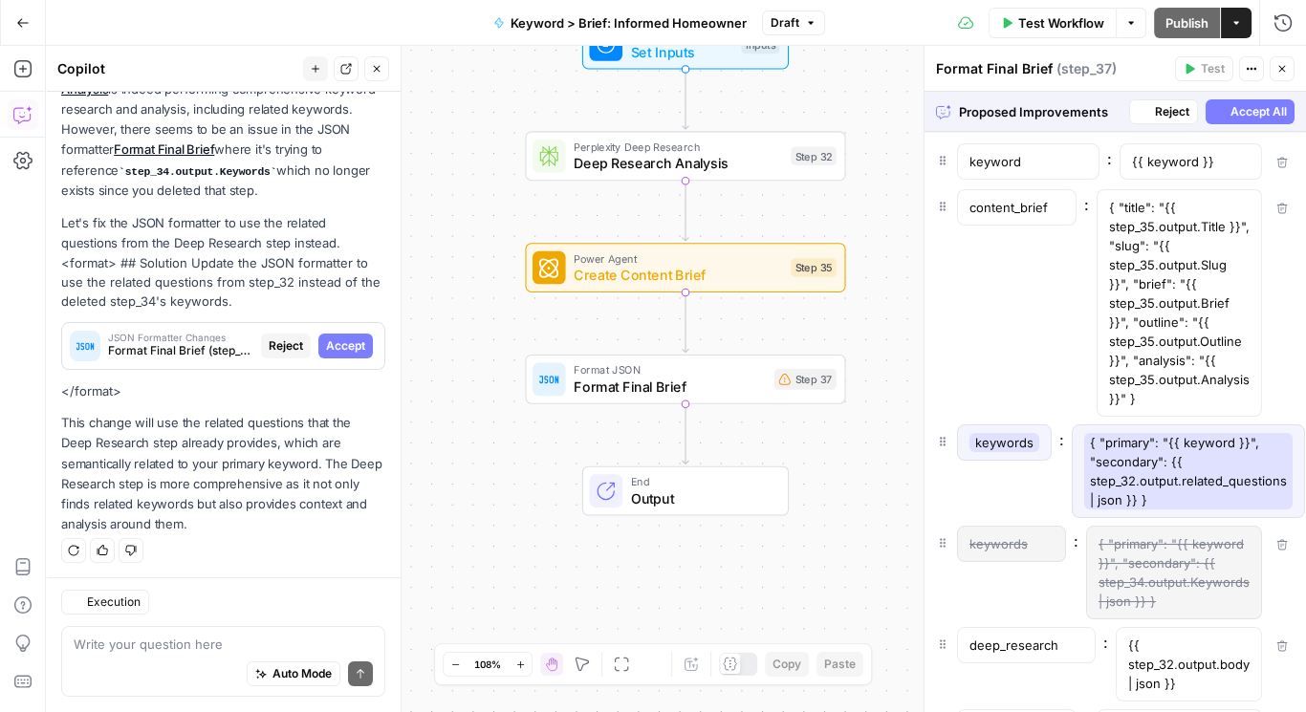
scroll to position [337, 0]
click at [342, 345] on span "Accept" at bounding box center [345, 347] width 39 height 17
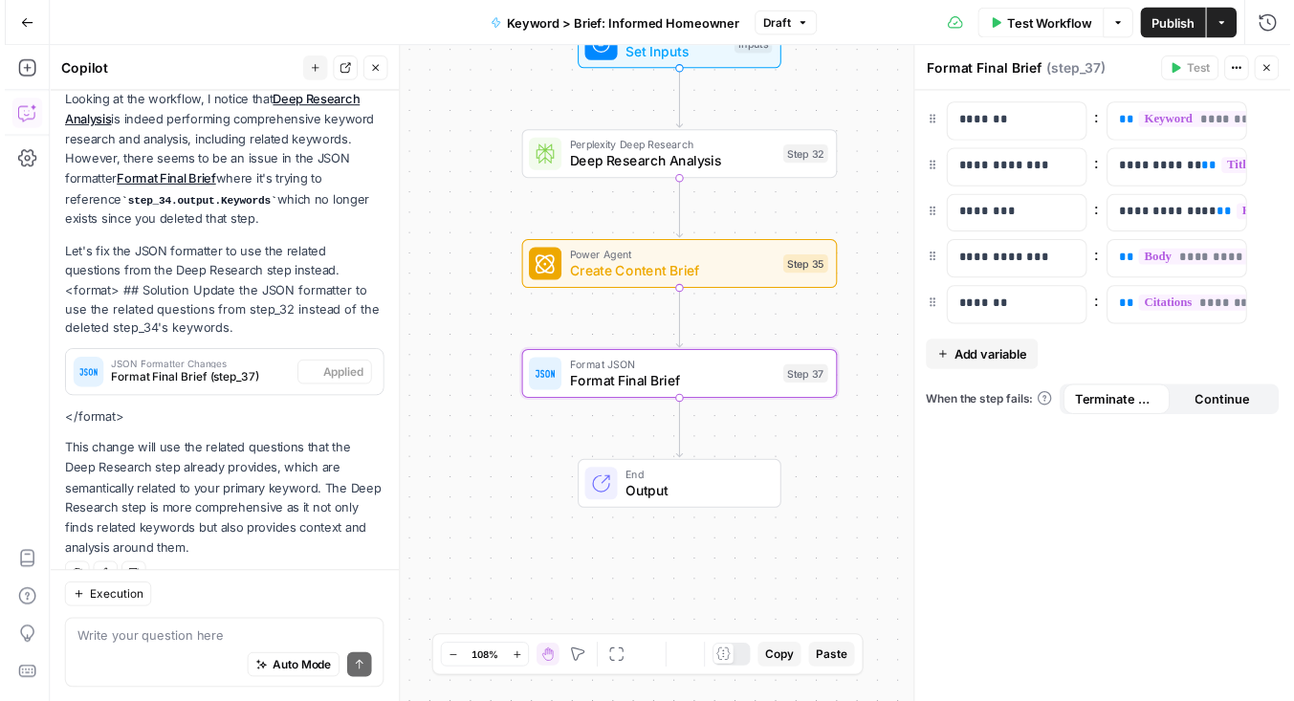
scroll to position [367, 0]
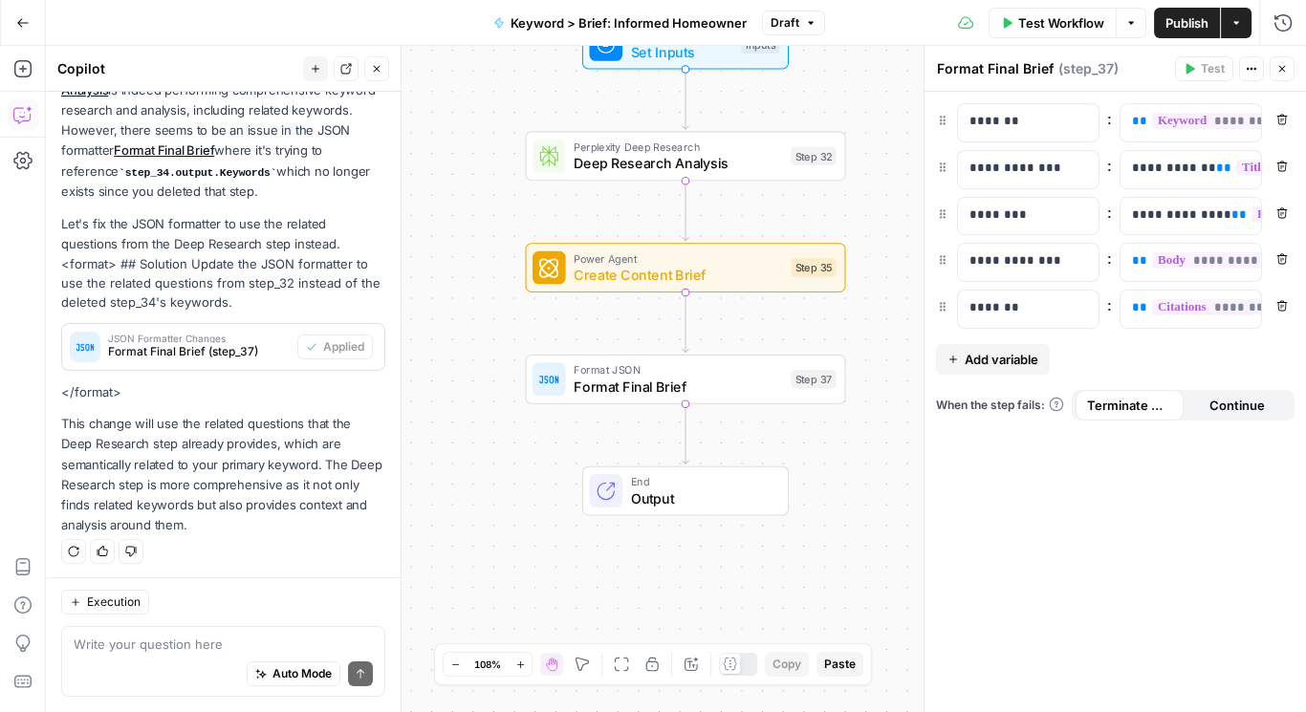
click at [1174, 23] on span "Publish" at bounding box center [1187, 22] width 43 height 19
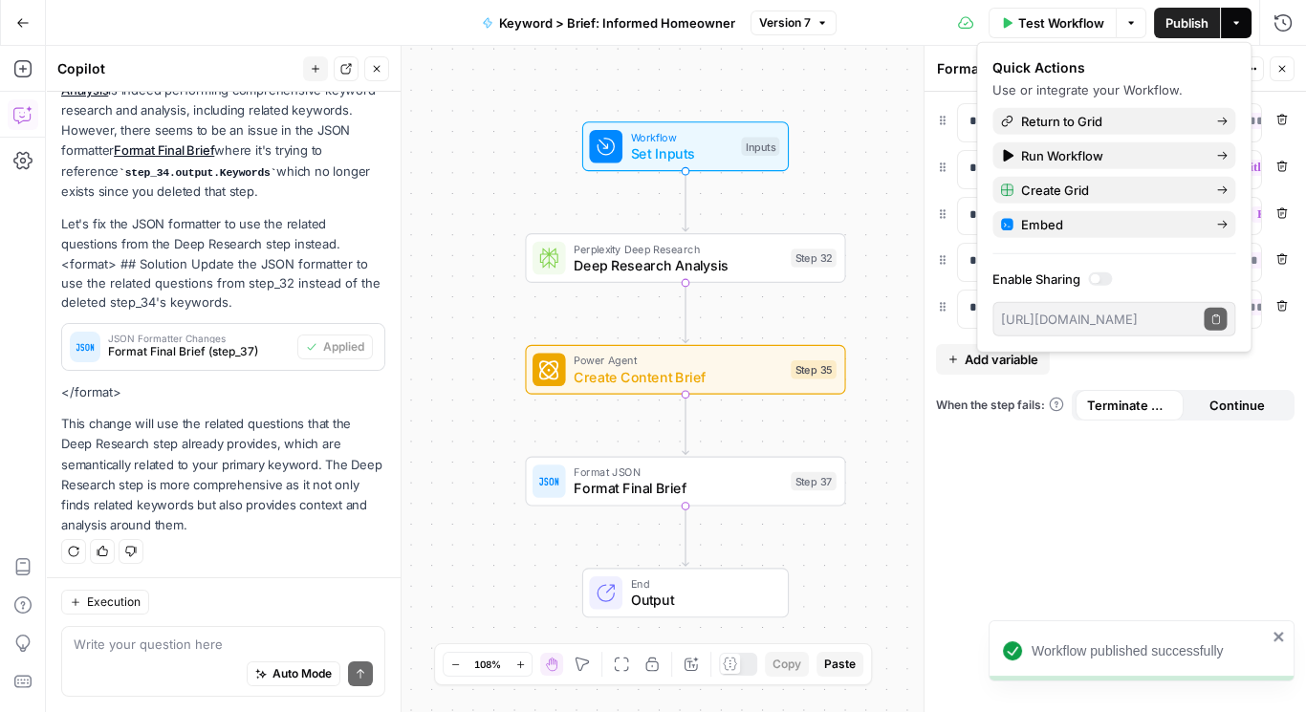
click at [677, 577] on span "End" at bounding box center [701, 584] width 141 height 16
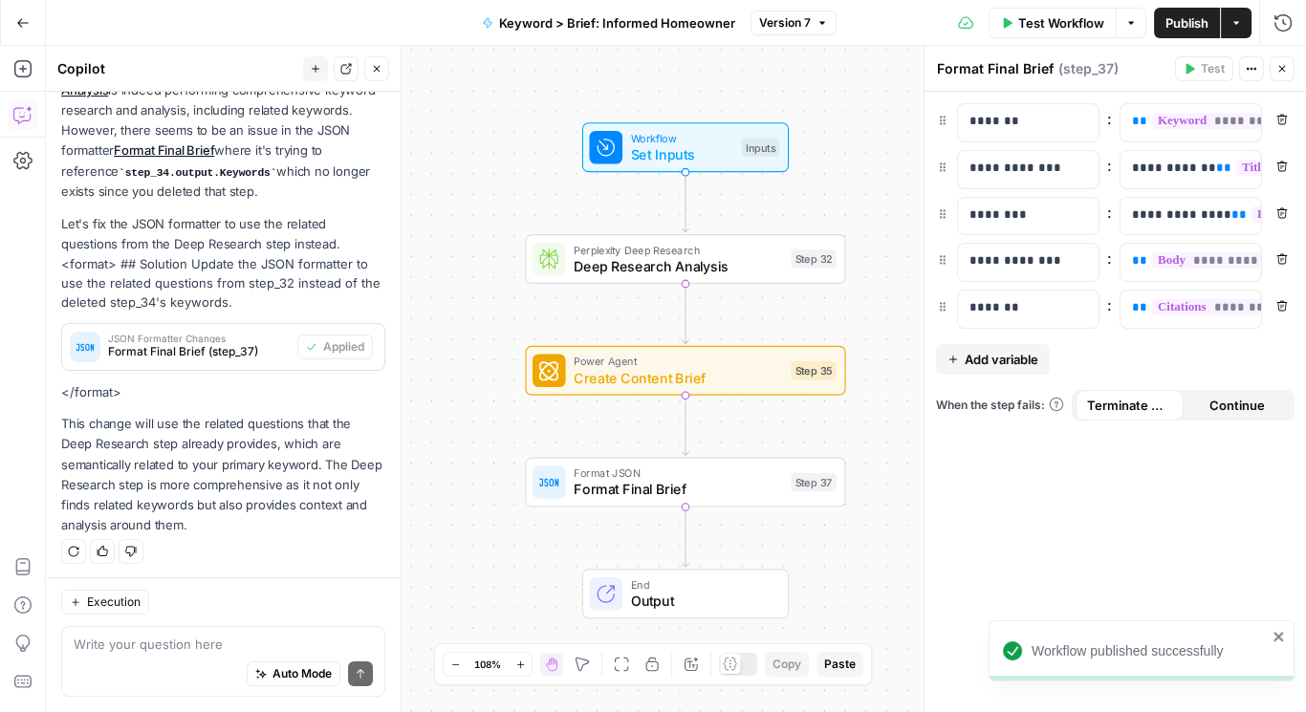
click at [713, 588] on span "End" at bounding box center [701, 585] width 141 height 16
click at [669, 594] on span "Output" at bounding box center [701, 602] width 141 height 21
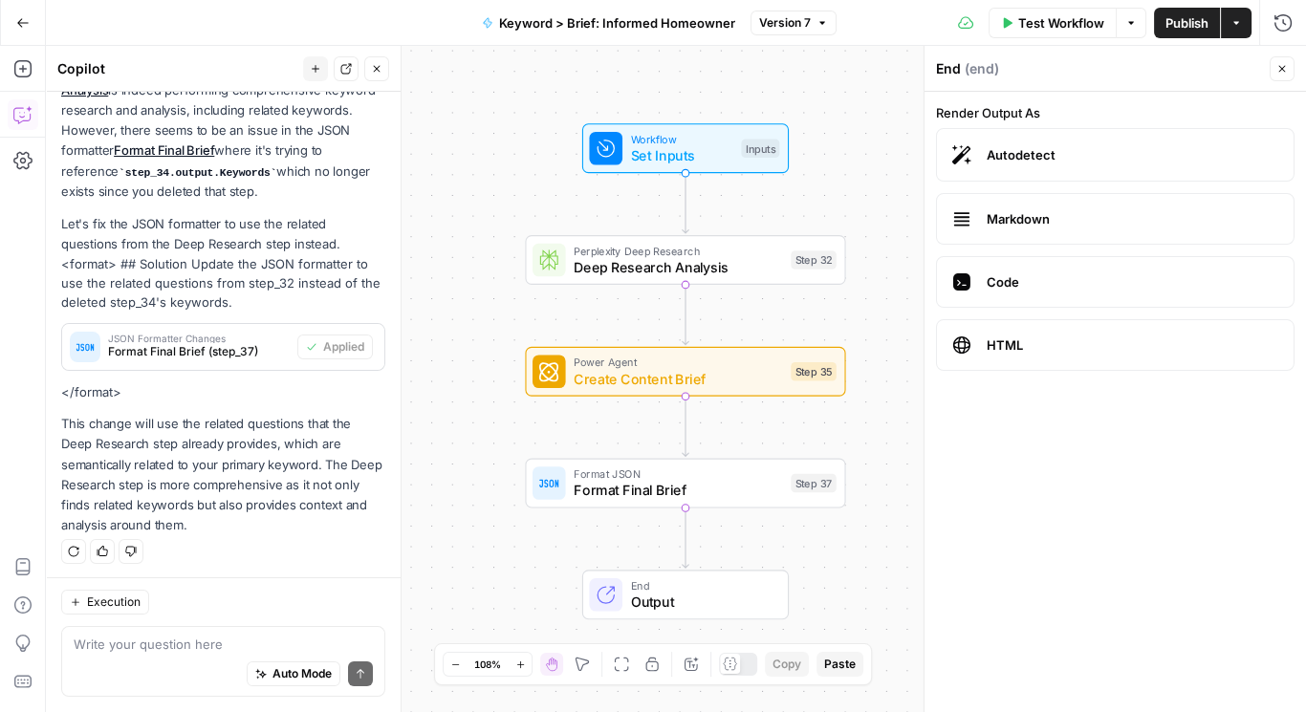
click at [1042, 345] on span "HTML" at bounding box center [1133, 345] width 292 height 19
click at [1186, 17] on span "Publish" at bounding box center [1187, 22] width 43 height 19
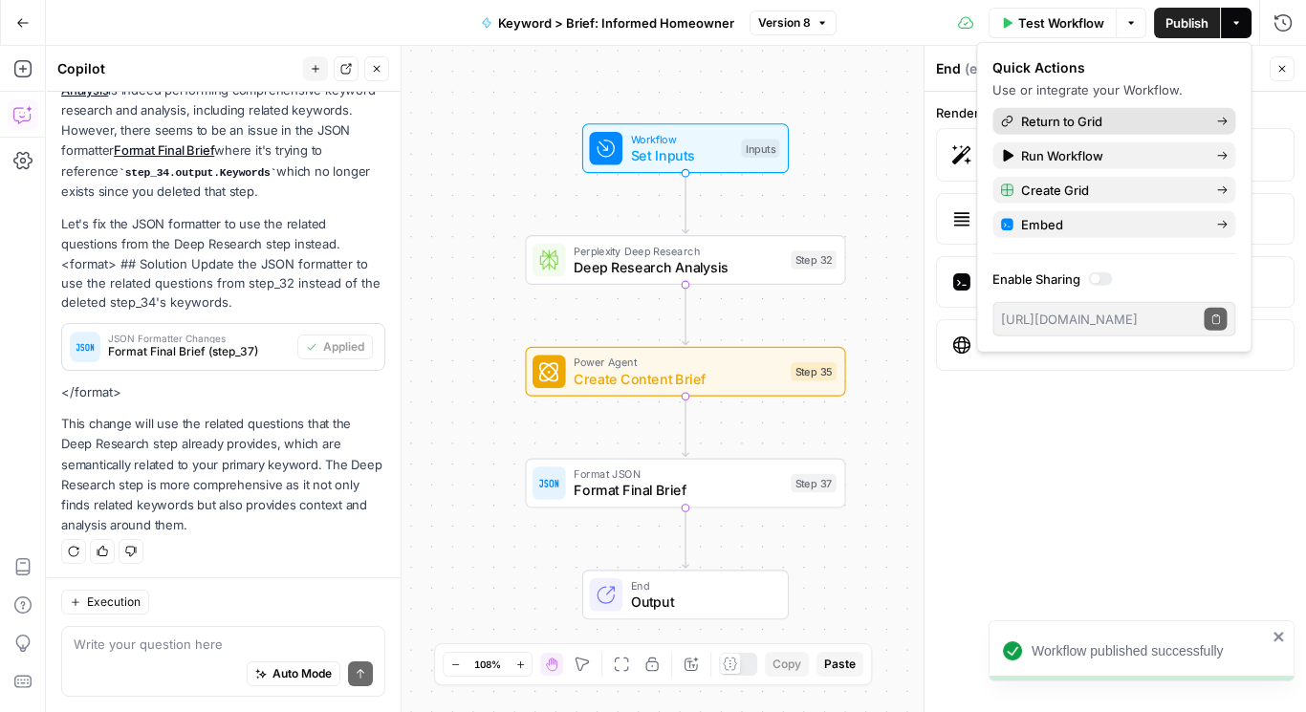
click at [1075, 115] on span "Return to Grid" at bounding box center [1111, 121] width 180 height 19
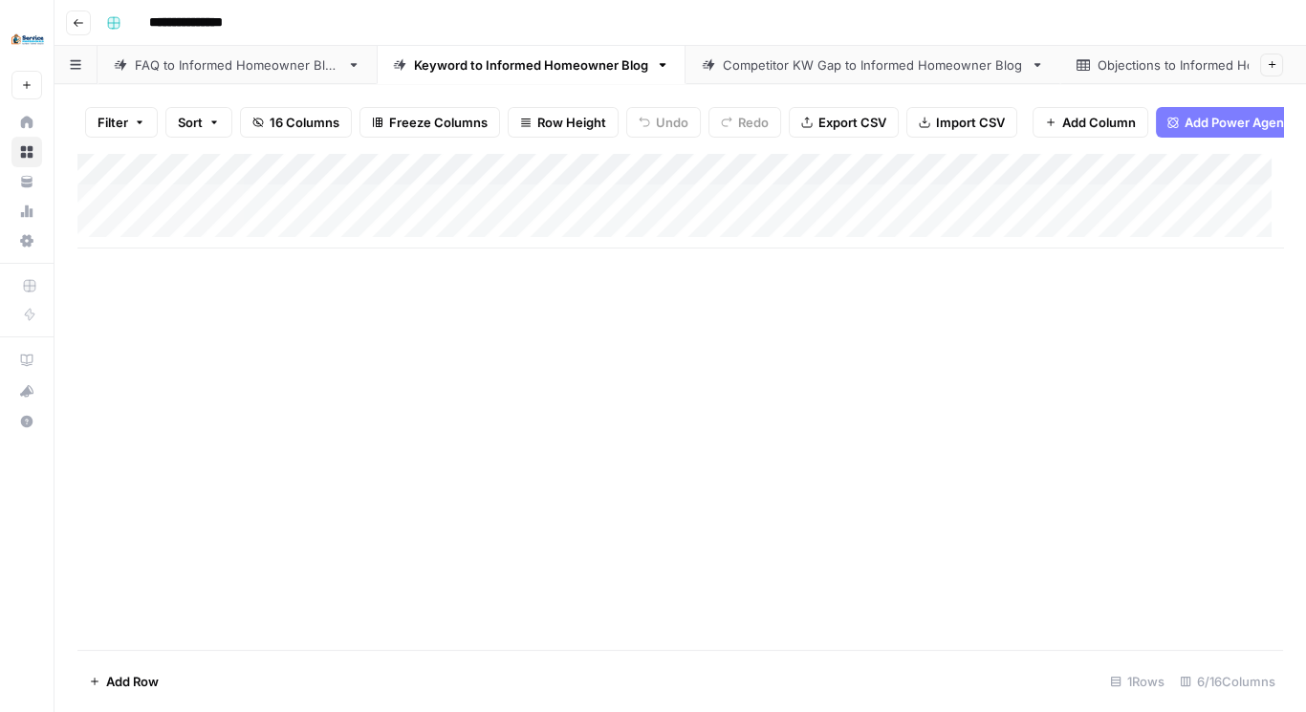
click at [722, 178] on div "Add Column" at bounding box center [680, 201] width 1206 height 96
click at [583, 361] on span "Remove Column" at bounding box center [607, 368] width 167 height 19
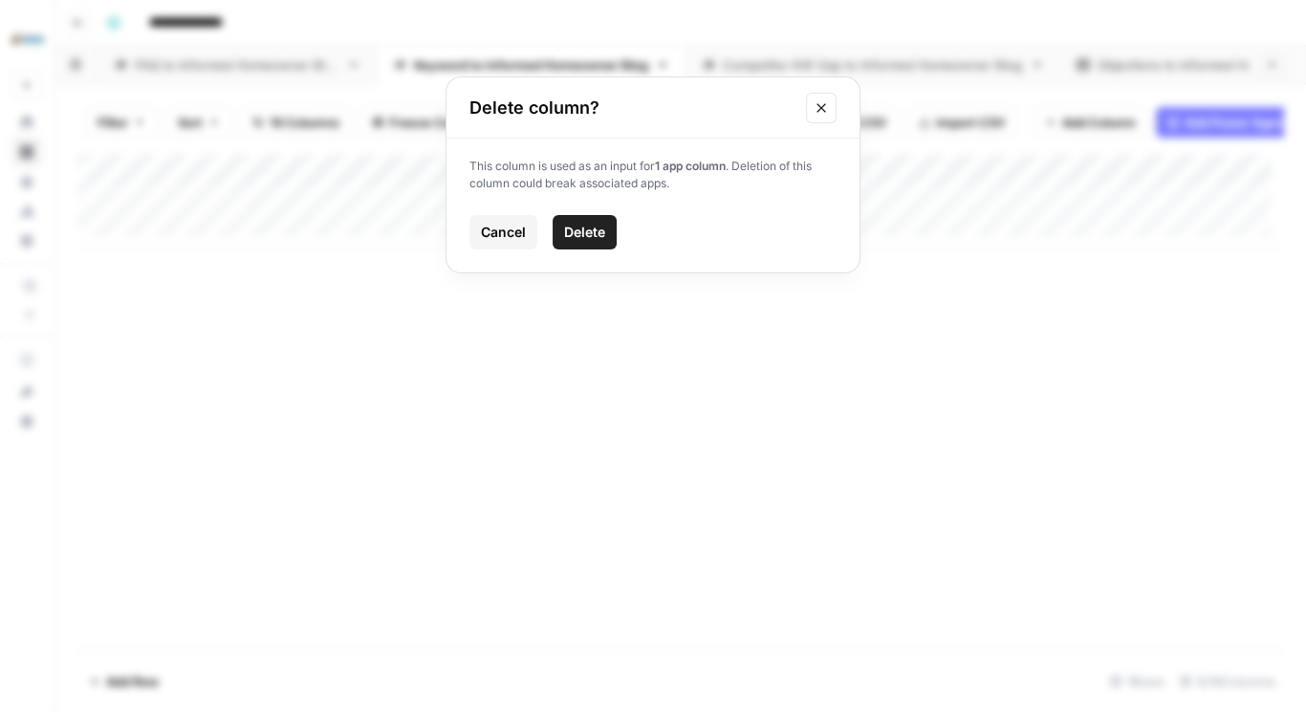
click at [568, 235] on span "Delete" at bounding box center [584, 232] width 41 height 19
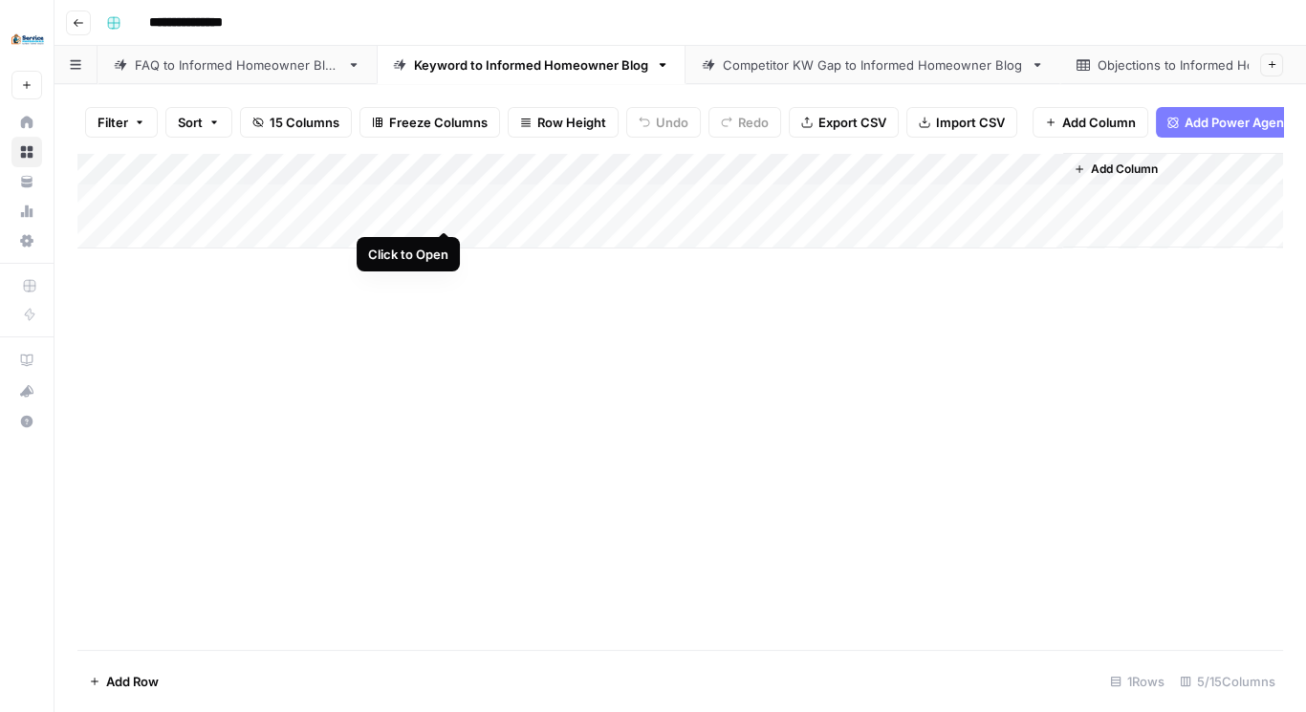
click at [436, 213] on div "Add Column" at bounding box center [680, 201] width 1206 height 96
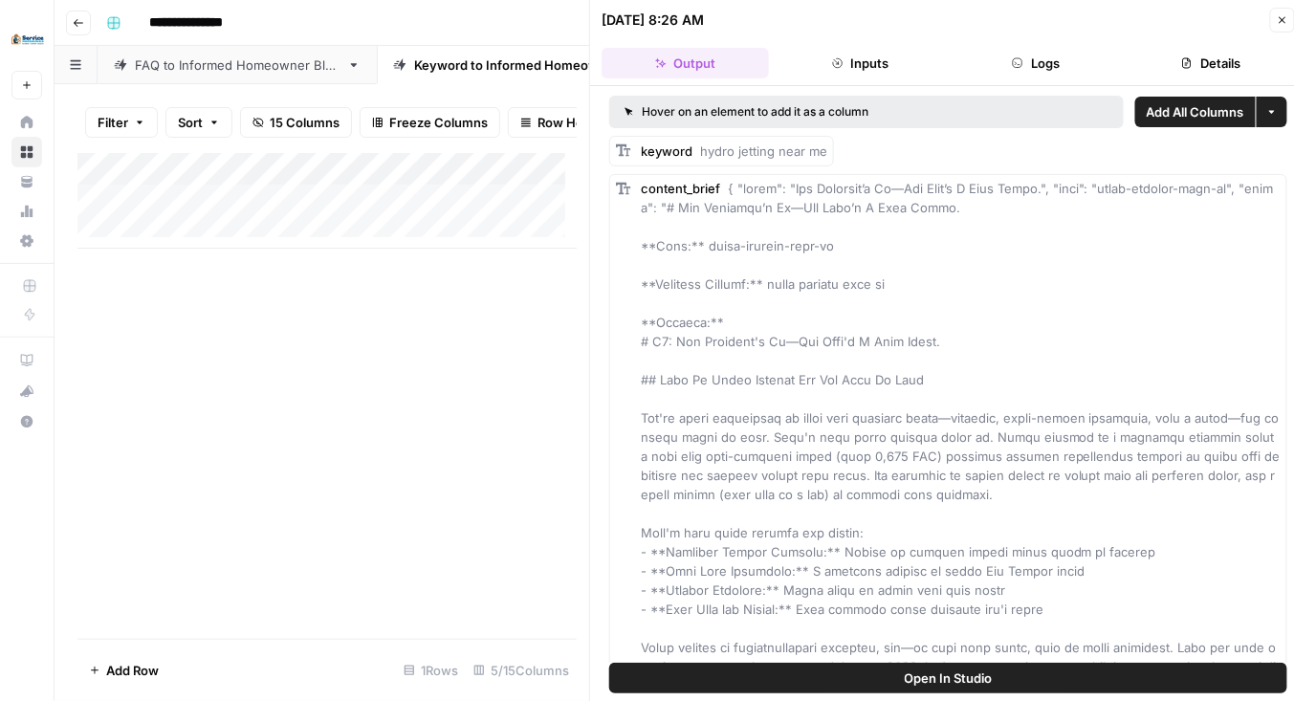
click at [1196, 108] on span "Add All Columns" at bounding box center [1196, 111] width 98 height 19
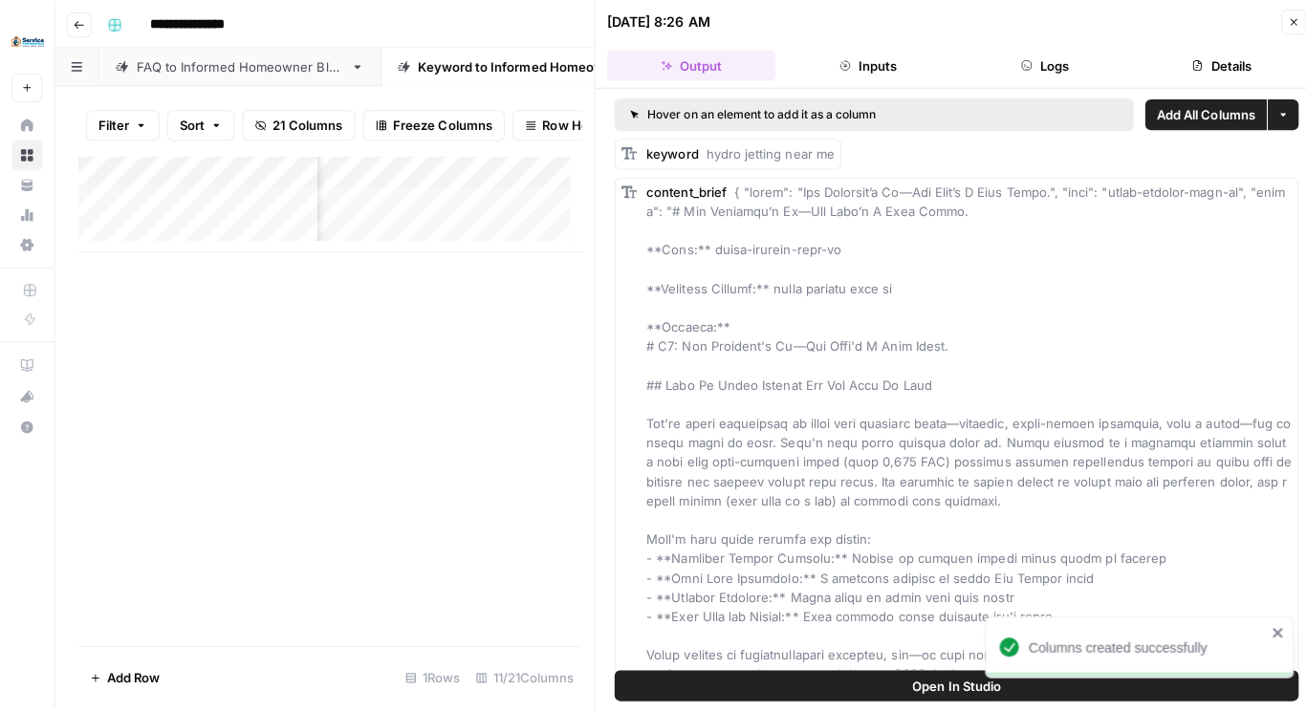
scroll to position [0, 754]
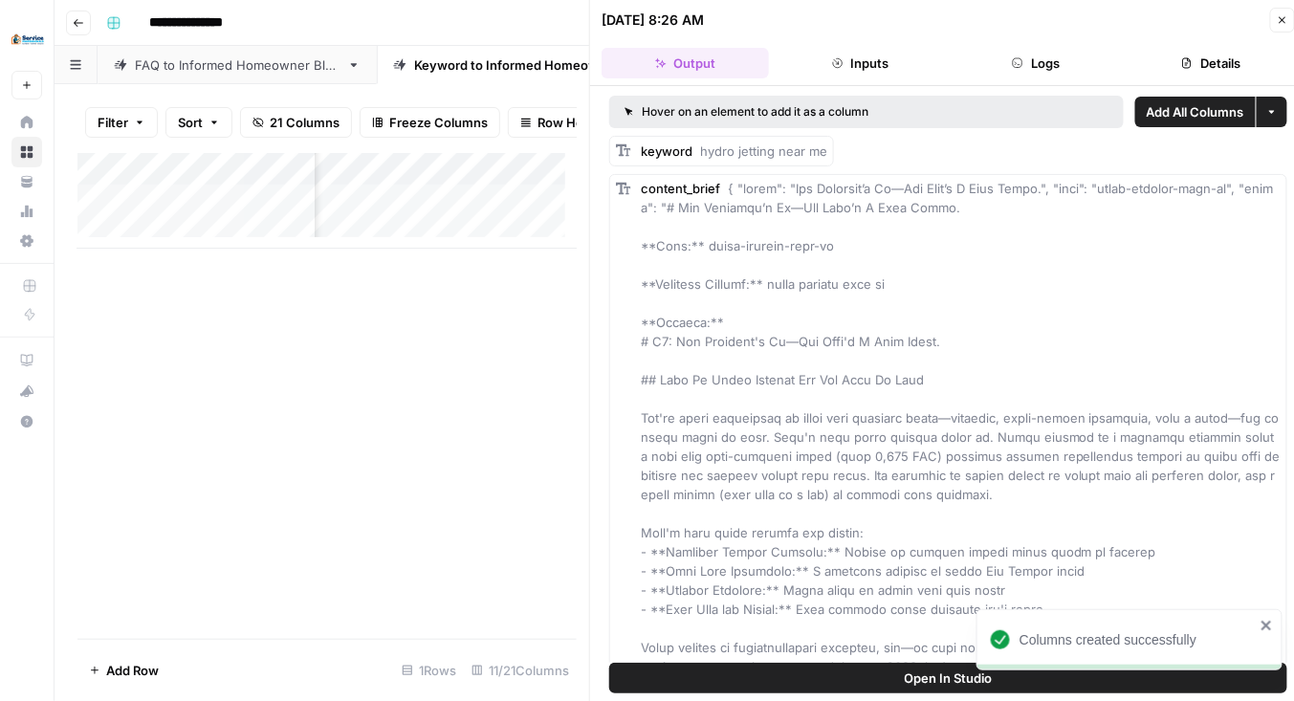
click at [1284, 22] on icon "button" at bounding box center [1282, 19] width 11 height 11
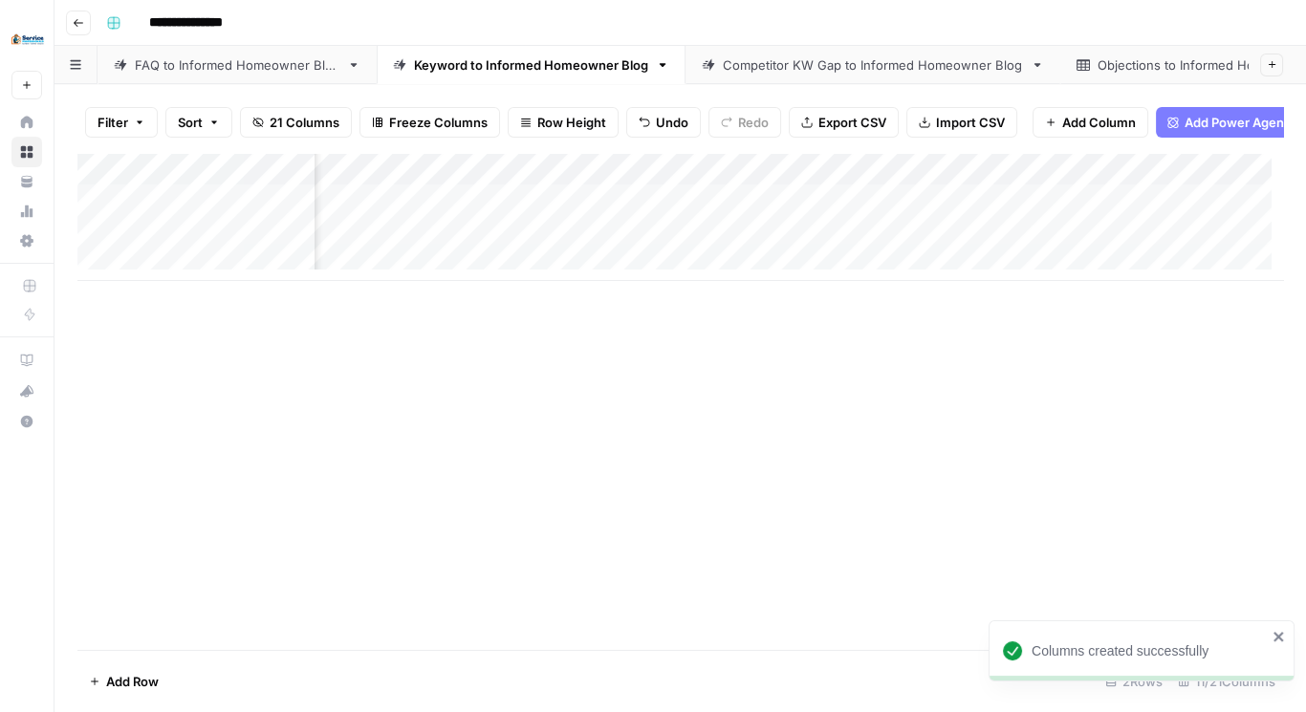
click at [579, 253] on div "Add Column" at bounding box center [680, 217] width 1206 height 128
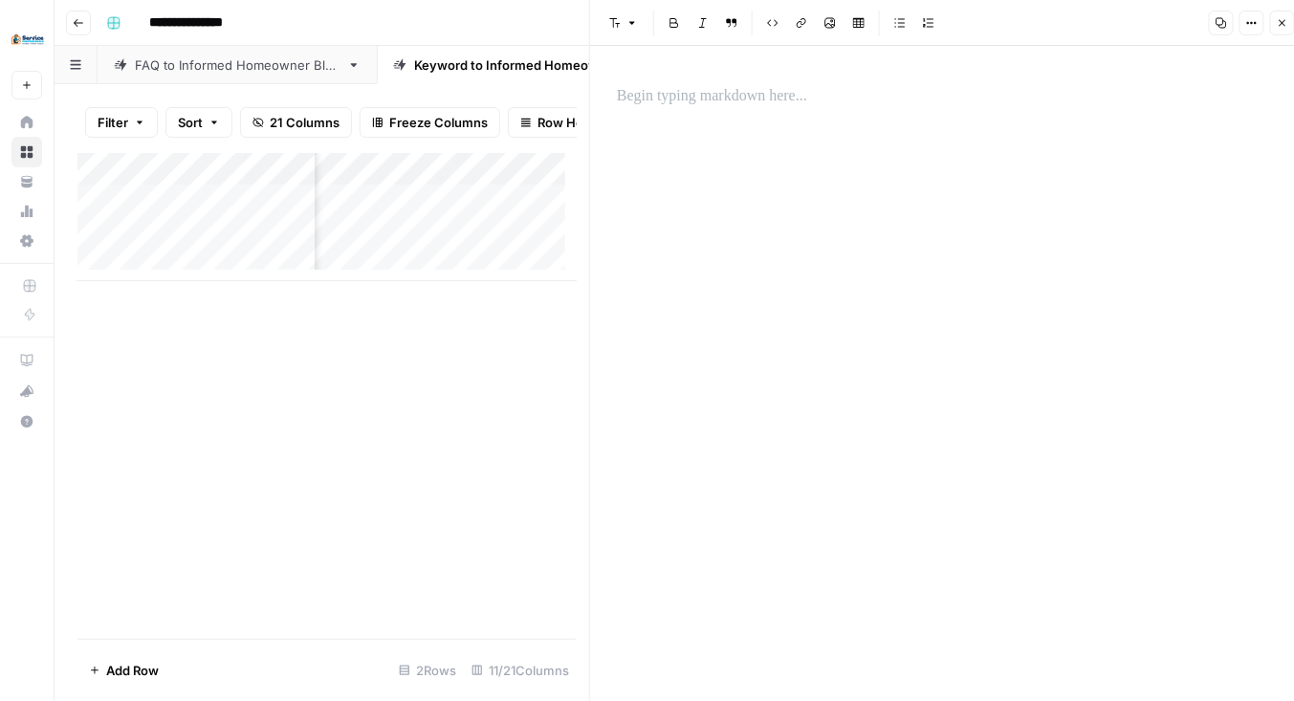
click at [491, 328] on div "Add Column" at bounding box center [326, 396] width 499 height 486
click at [90, 232] on div "Add Column" at bounding box center [327, 217] width 500 height 128
click at [1283, 27] on icon "button" at bounding box center [1282, 22] width 11 height 11
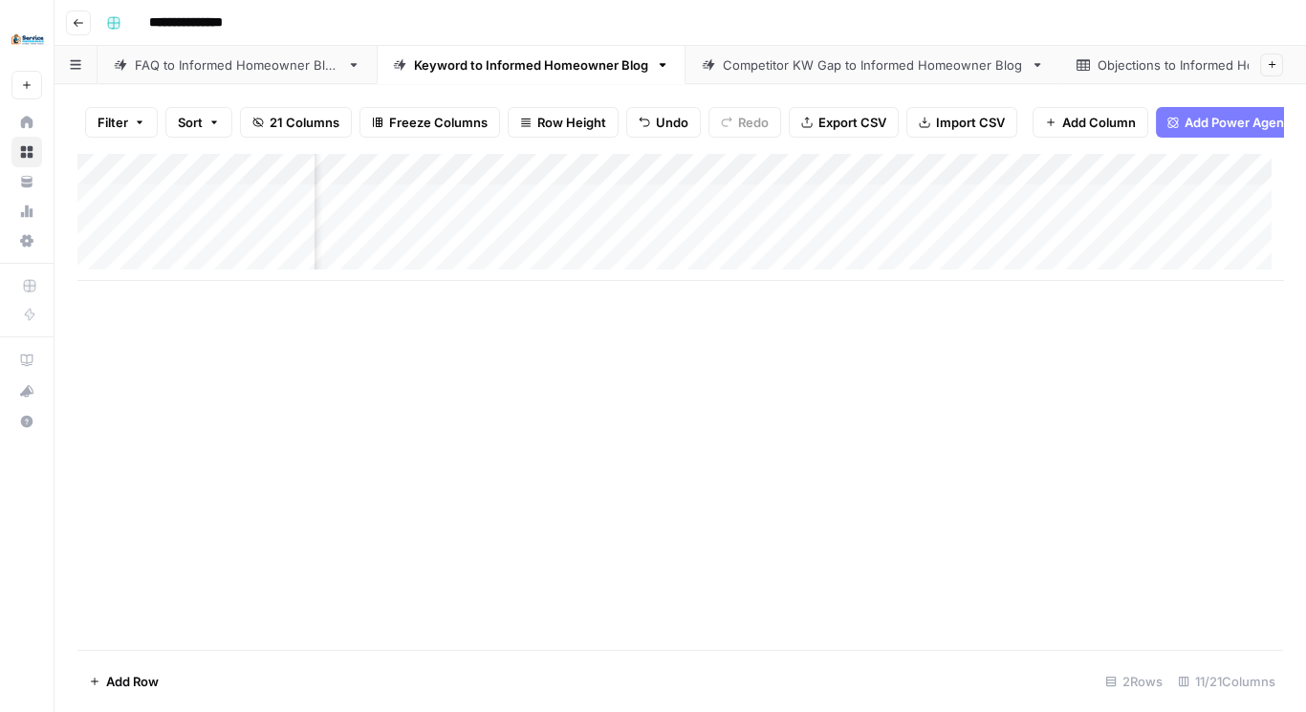
click at [92, 244] on div "Add Column" at bounding box center [680, 217] width 1206 height 128
click at [146, 677] on span "Delete 1 Row" at bounding box center [127, 681] width 77 height 19
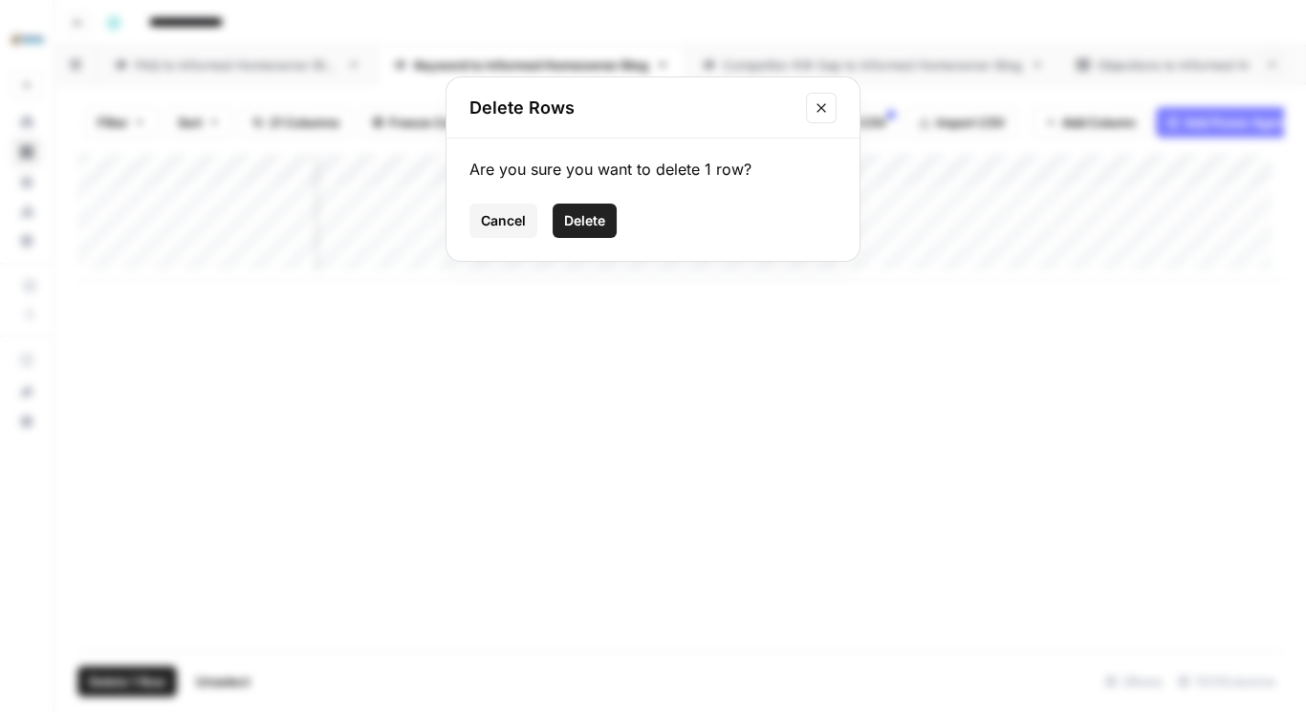
click at [591, 217] on span "Delete" at bounding box center [584, 220] width 41 height 19
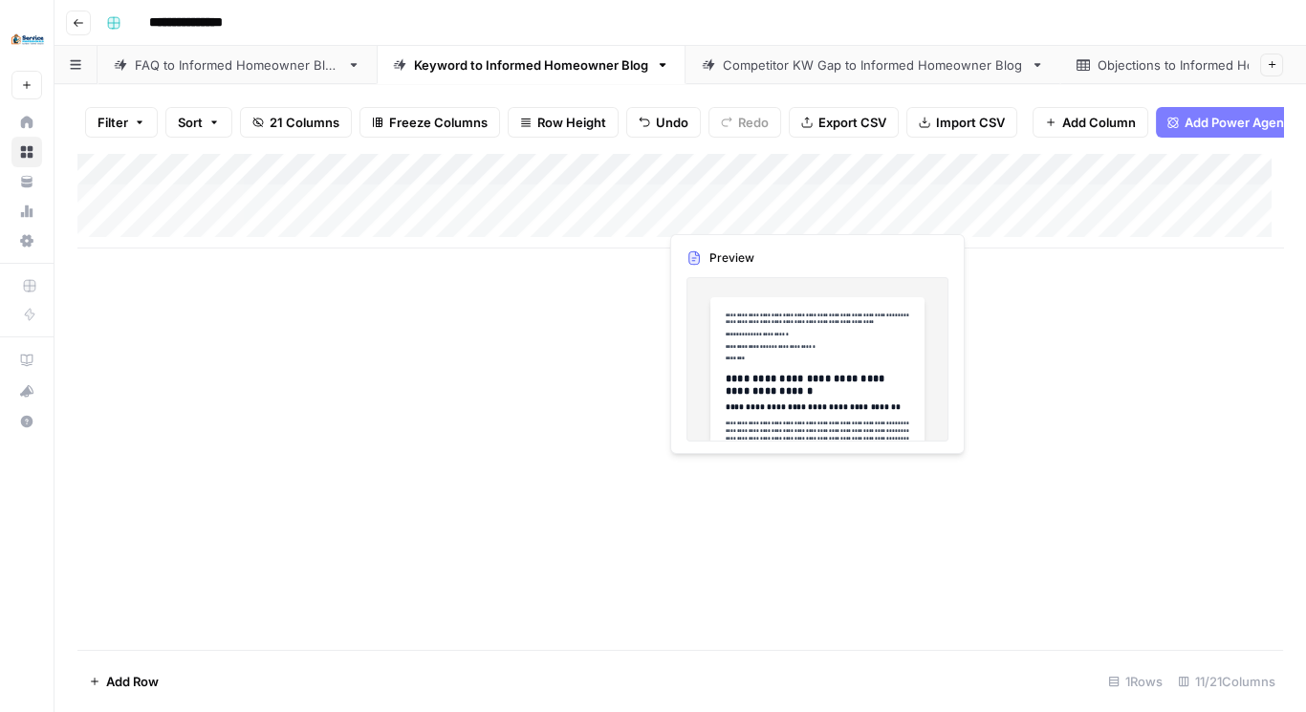
click at [740, 208] on div "Add Column" at bounding box center [680, 201] width 1206 height 96
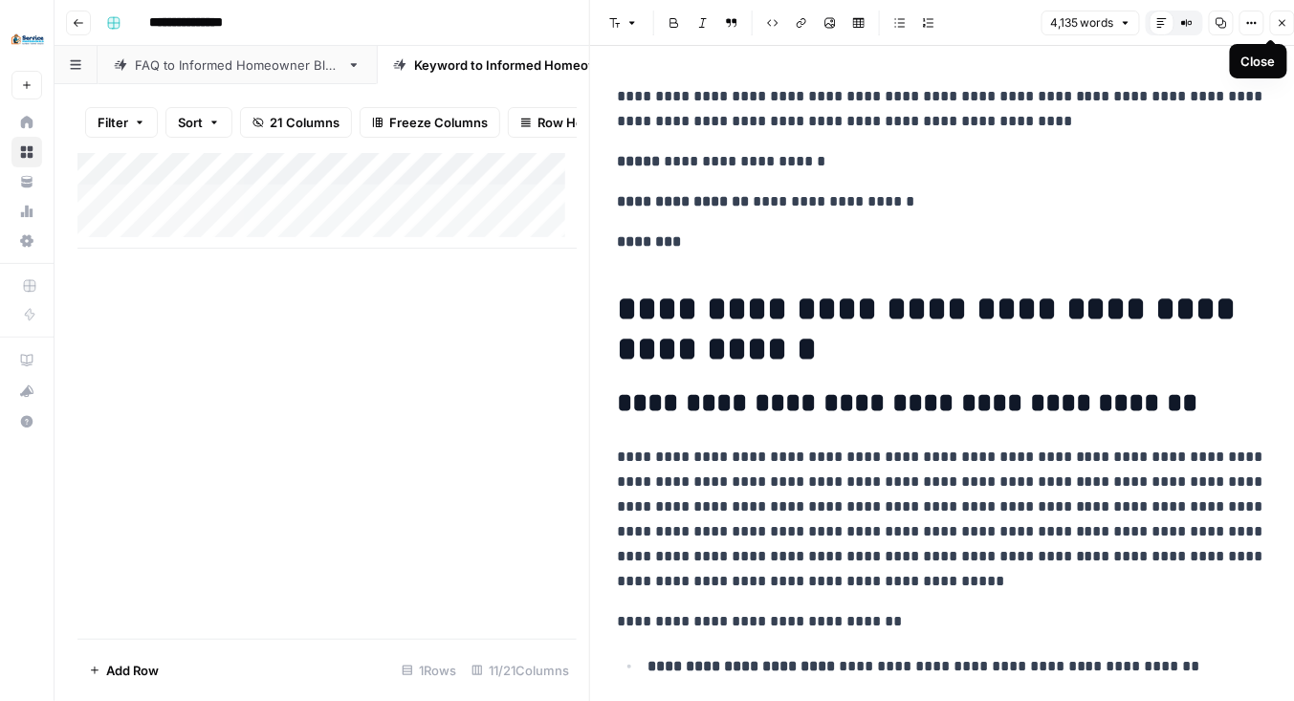
click at [1281, 20] on icon "button" at bounding box center [1282, 22] width 11 height 11
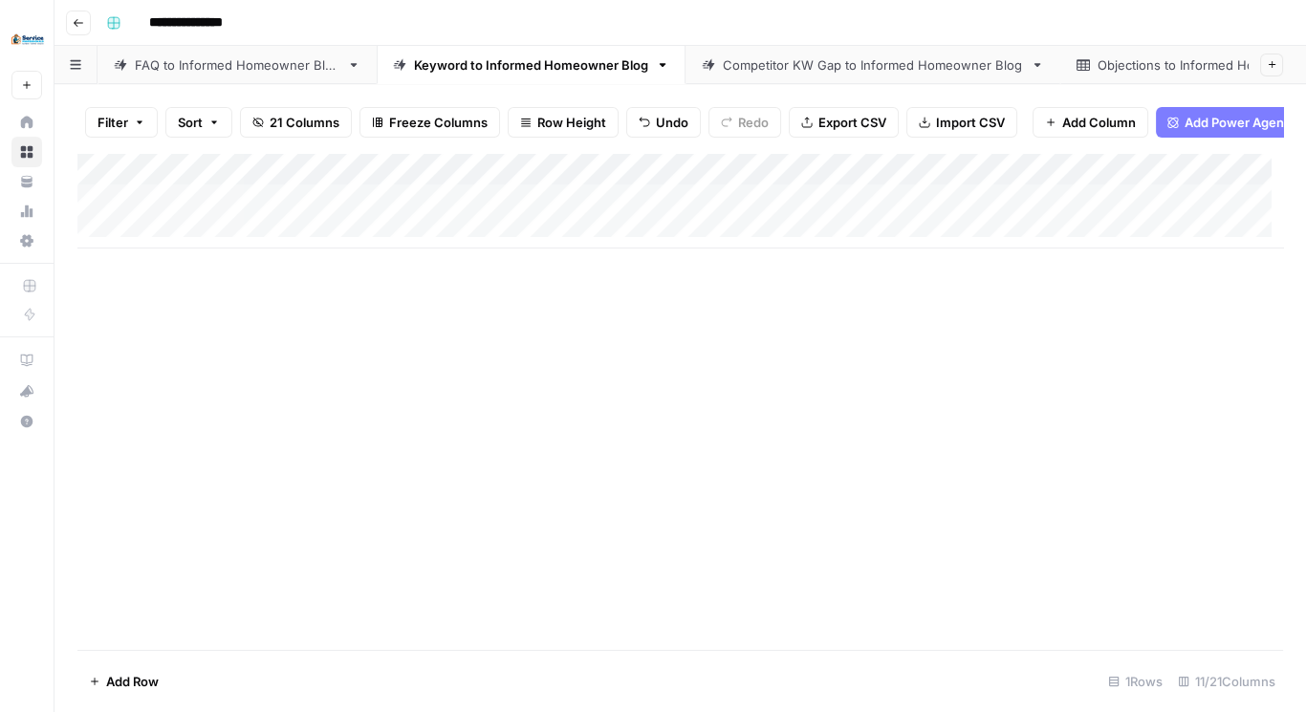
click at [1068, 214] on div "Add Column" at bounding box center [680, 201] width 1206 height 96
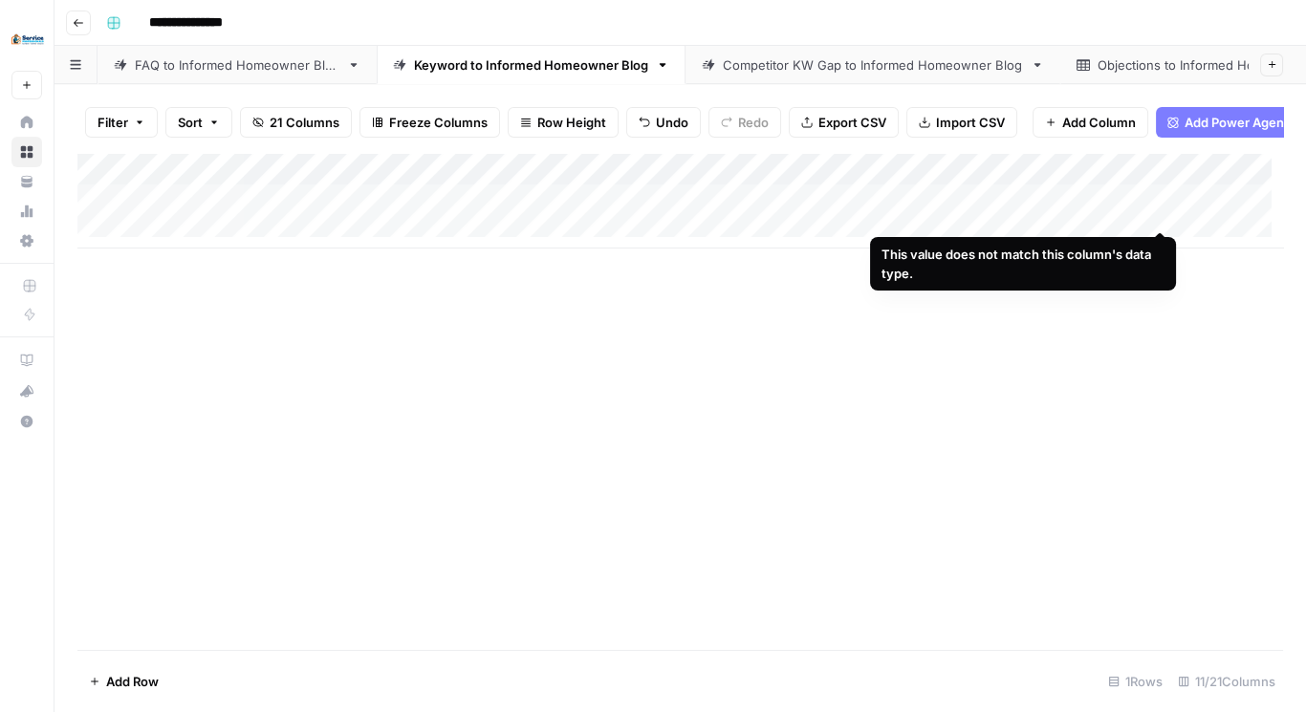
click at [1163, 213] on div "Add Column" at bounding box center [680, 201] width 1206 height 96
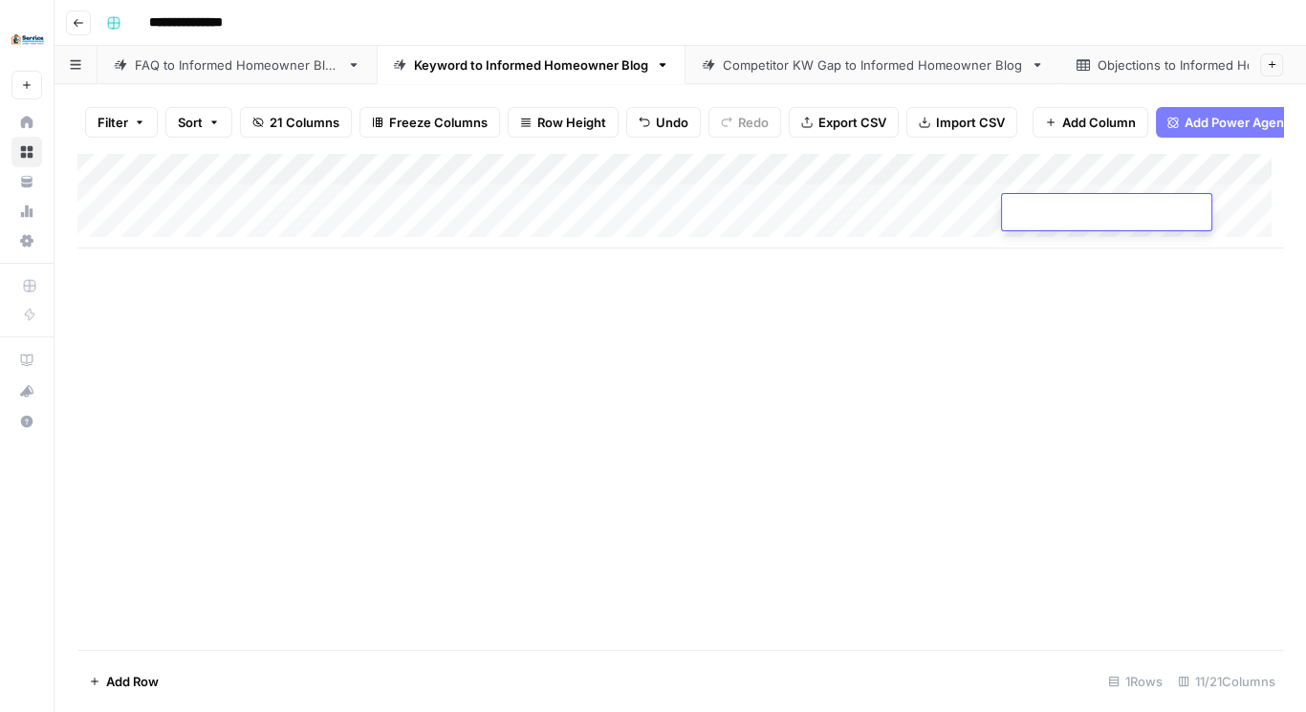
click at [1159, 176] on div "Add Column" at bounding box center [680, 201] width 1206 height 96
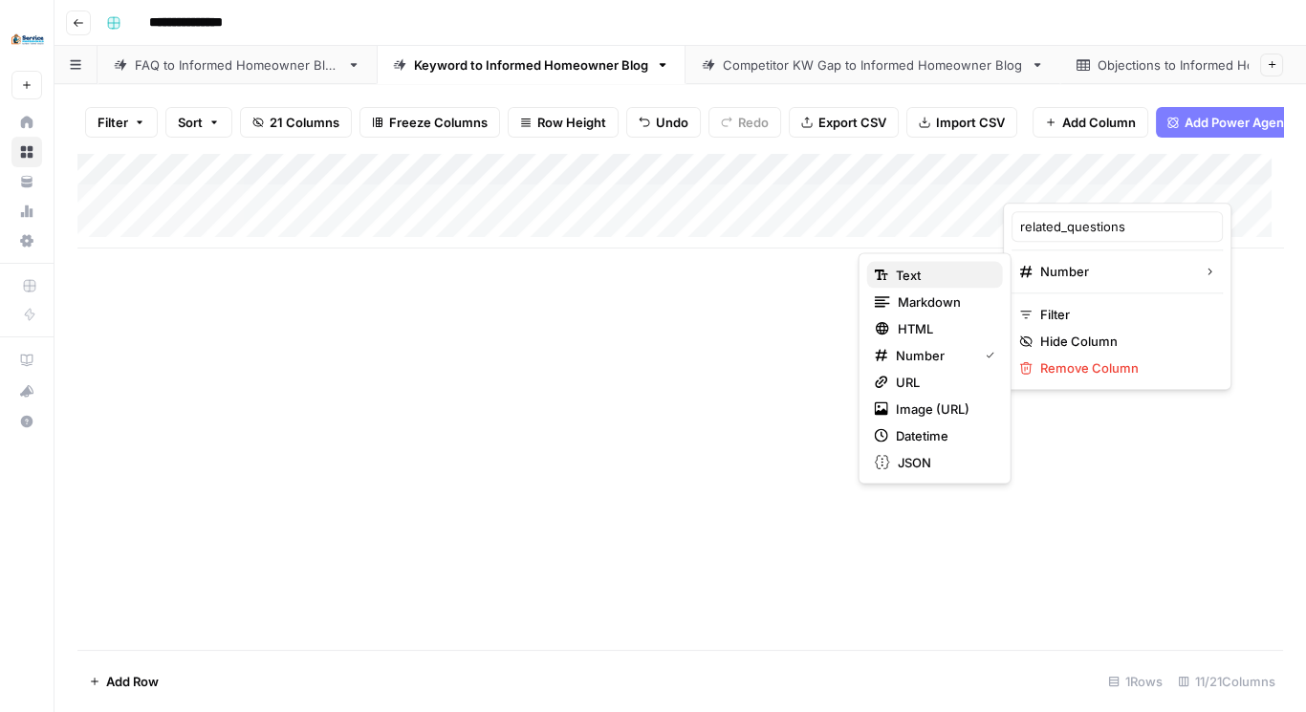
click at [928, 274] on span "Text" at bounding box center [942, 275] width 92 height 19
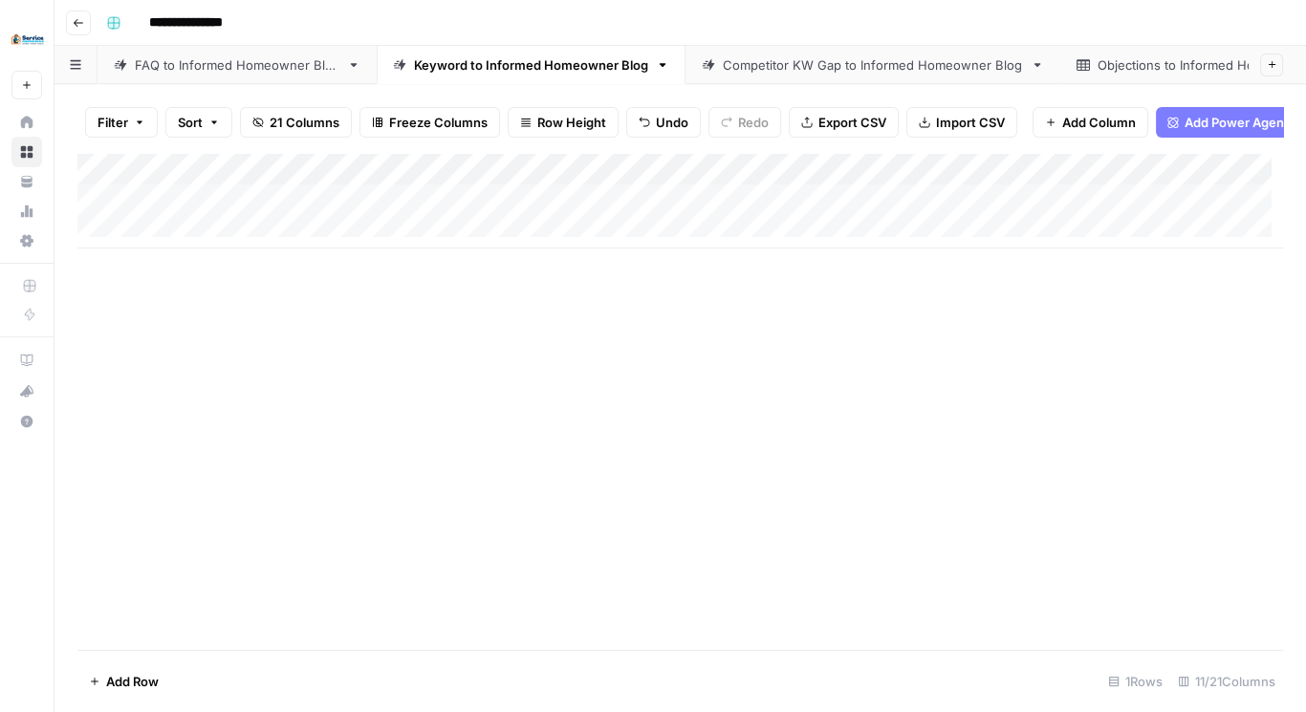
click at [1065, 211] on div "Add Column" at bounding box center [680, 201] width 1206 height 96
click at [1063, 212] on div "Add Column" at bounding box center [680, 201] width 1206 height 96
click at [968, 269] on div "Add Column" at bounding box center [680, 401] width 1206 height 497
click at [1155, 180] on div "Add Column" at bounding box center [680, 201] width 1206 height 96
click at [1086, 365] on span "Remove Column" at bounding box center [1124, 368] width 167 height 19
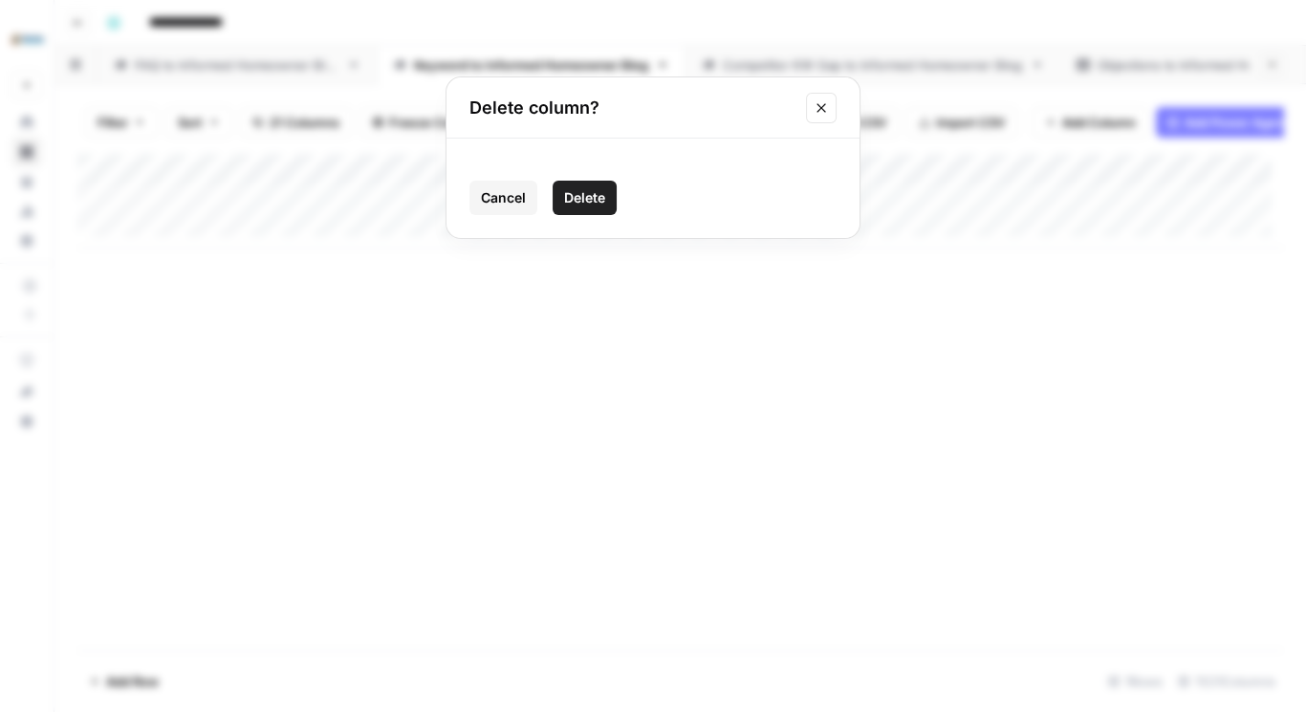
click at [598, 185] on button "Delete" at bounding box center [585, 198] width 64 height 34
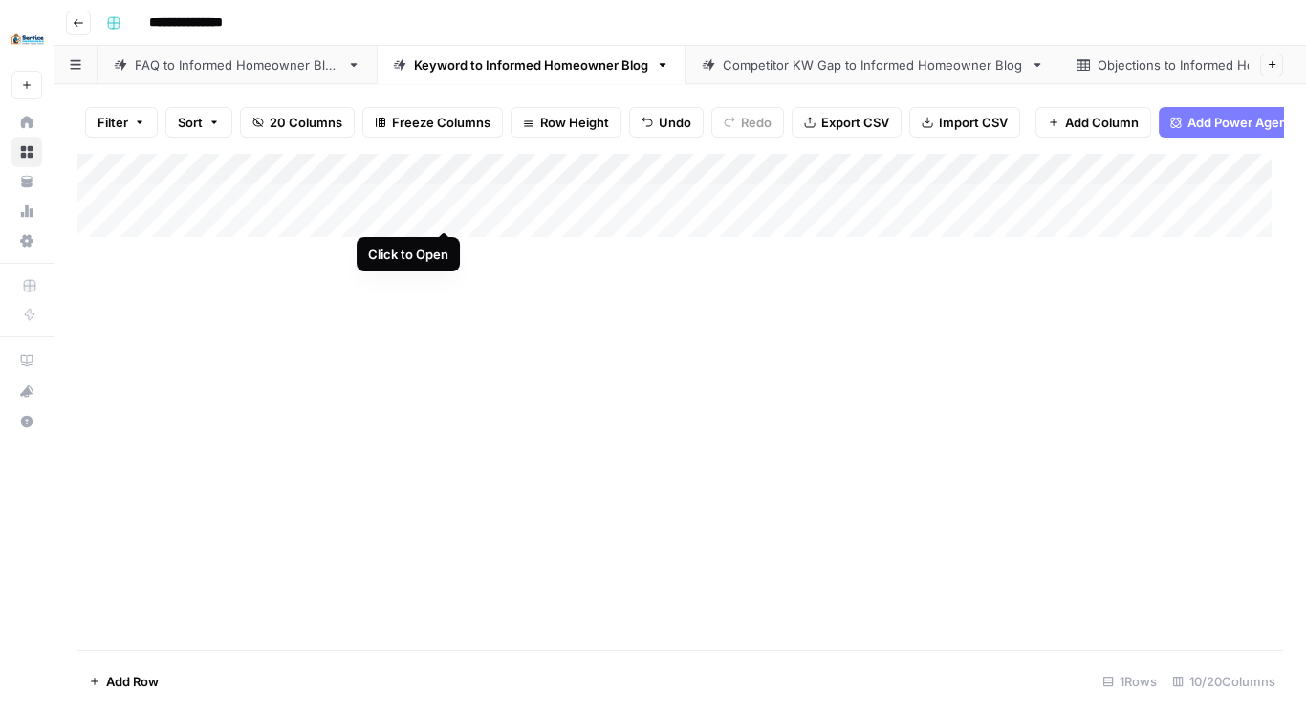
click at [439, 208] on div "Add Column" at bounding box center [680, 201] width 1206 height 96
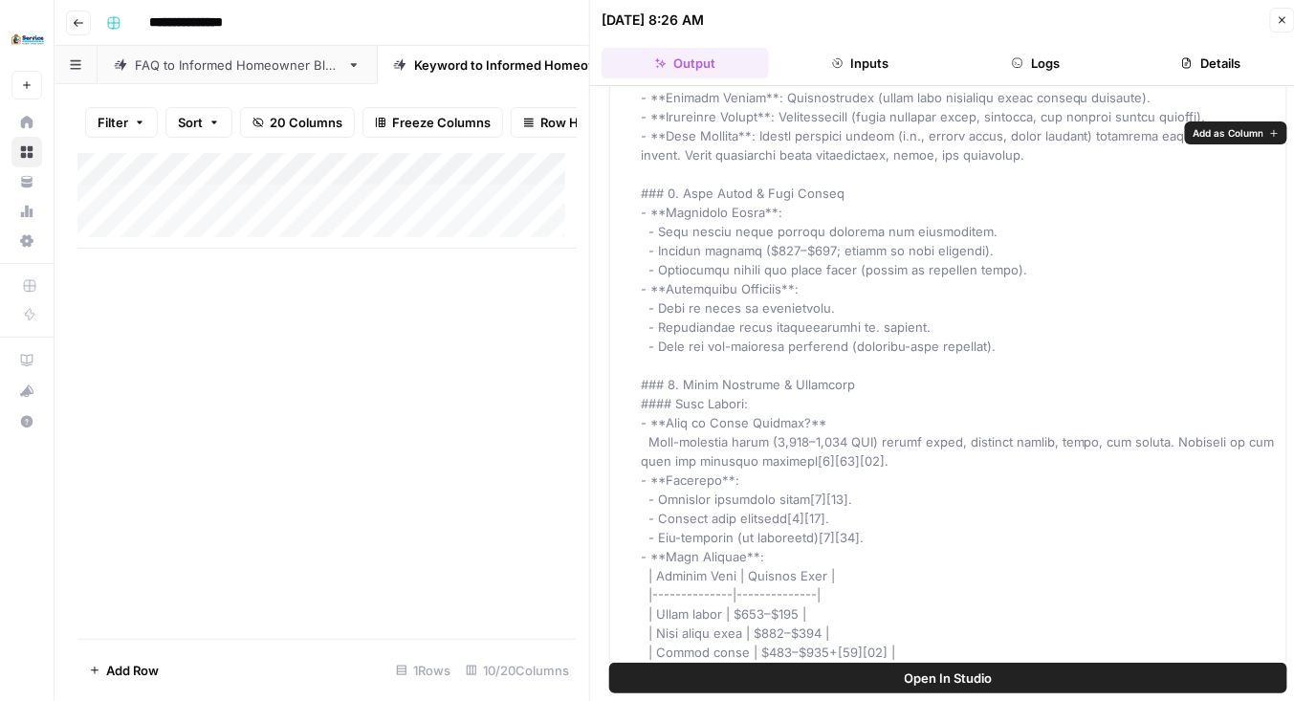
scroll to position [12471, 0]
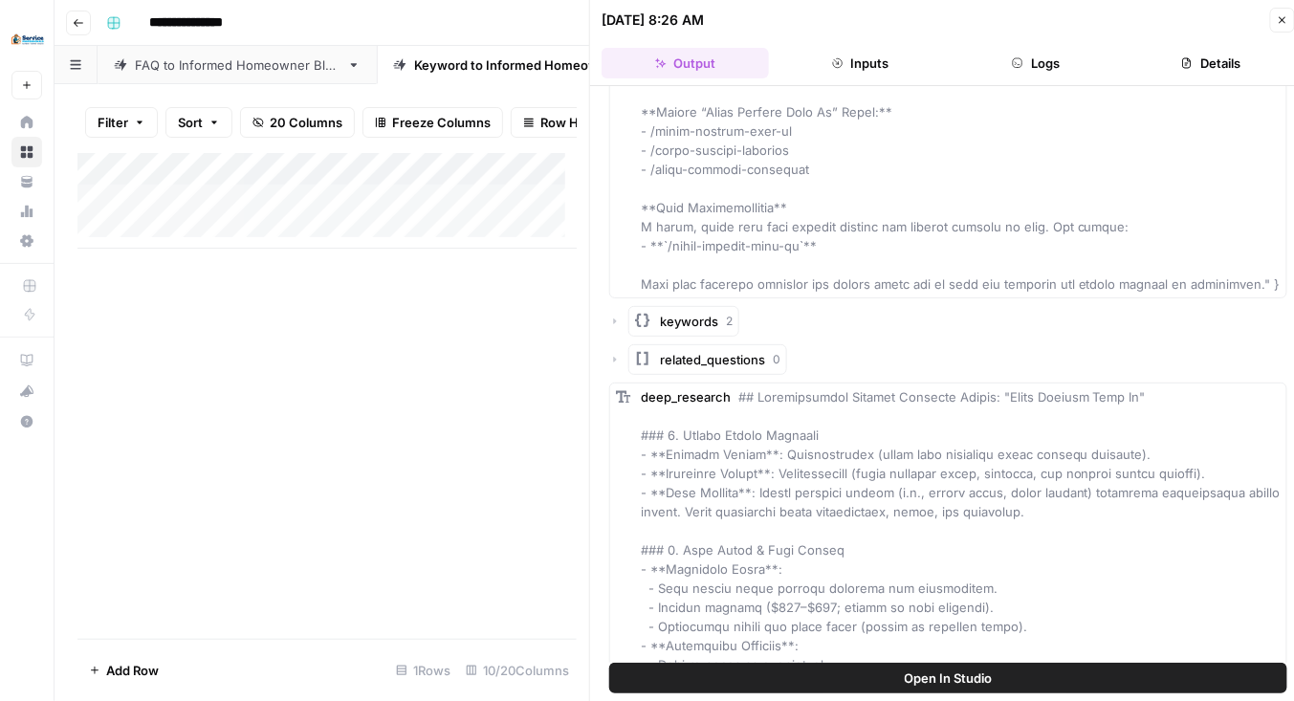
click at [617, 354] on icon "button" at bounding box center [614, 359] width 11 height 11
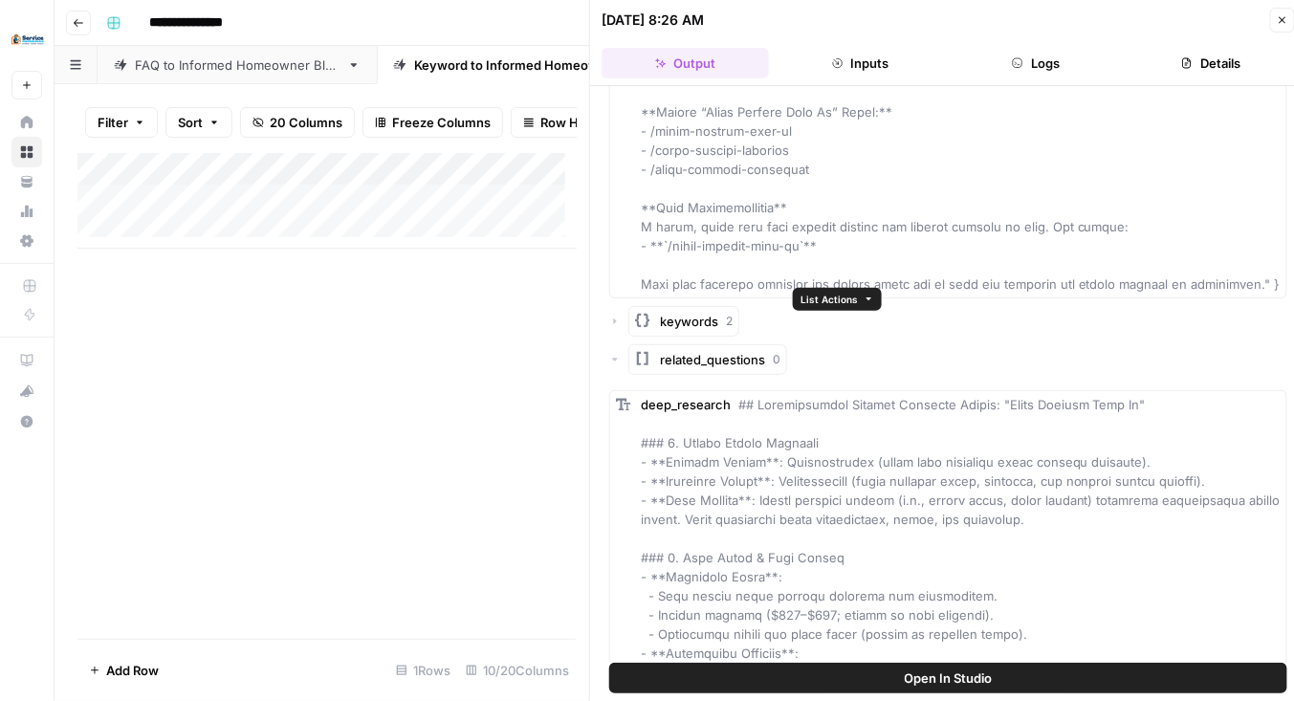
click at [864, 297] on icon "button" at bounding box center [869, 299] width 11 height 11
click at [874, 331] on span "Add as Column" at bounding box center [891, 332] width 122 height 19
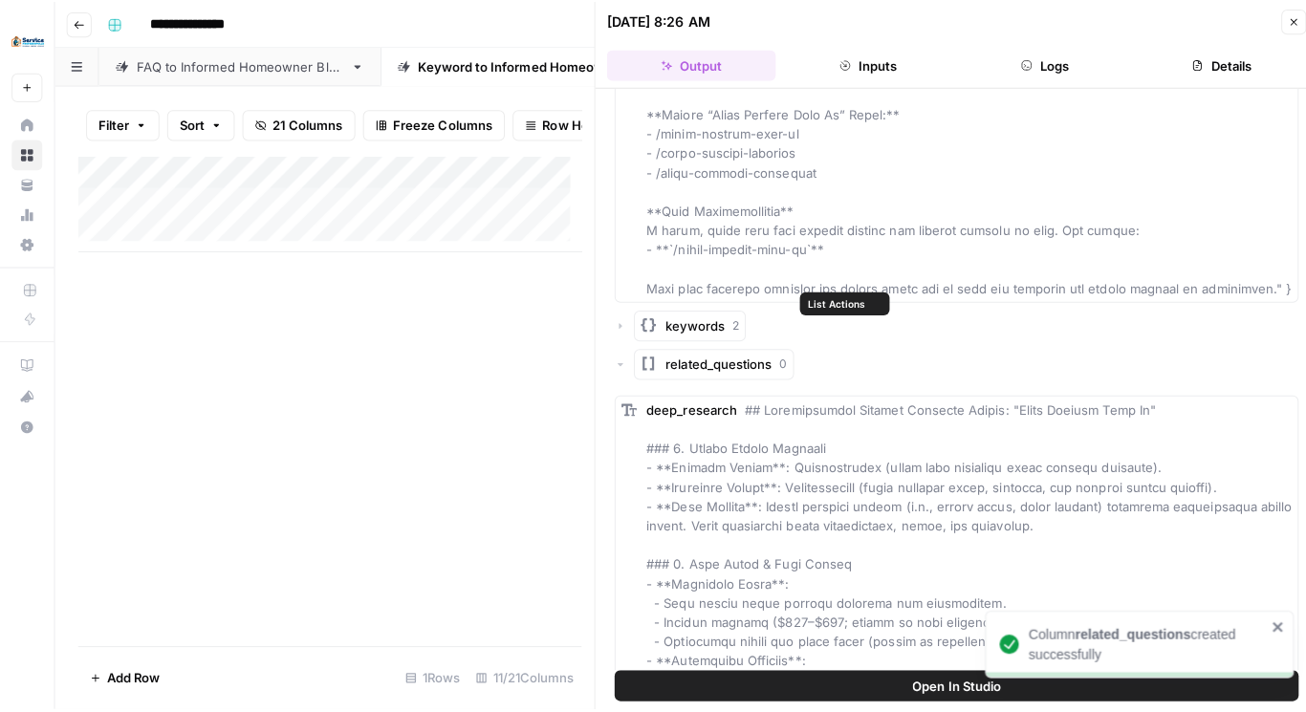
scroll to position [0, 238]
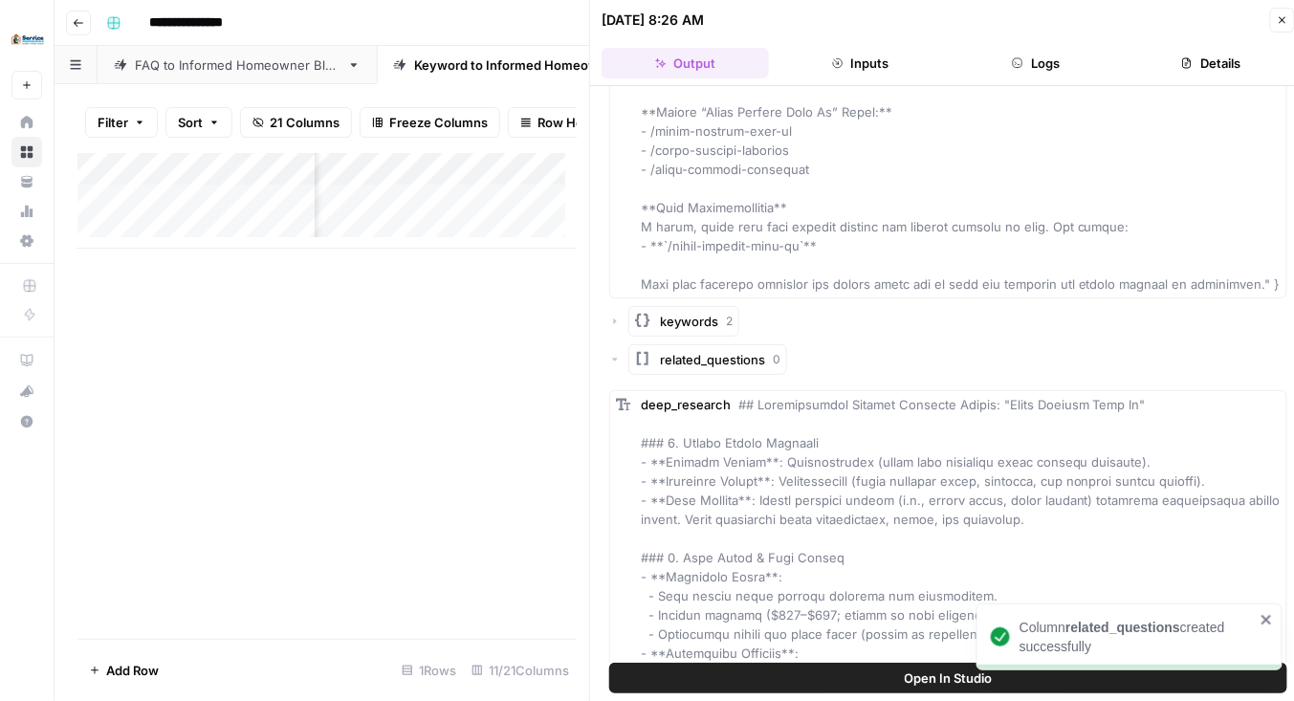
click at [1287, 19] on button "Close" at bounding box center [1282, 20] width 25 height 25
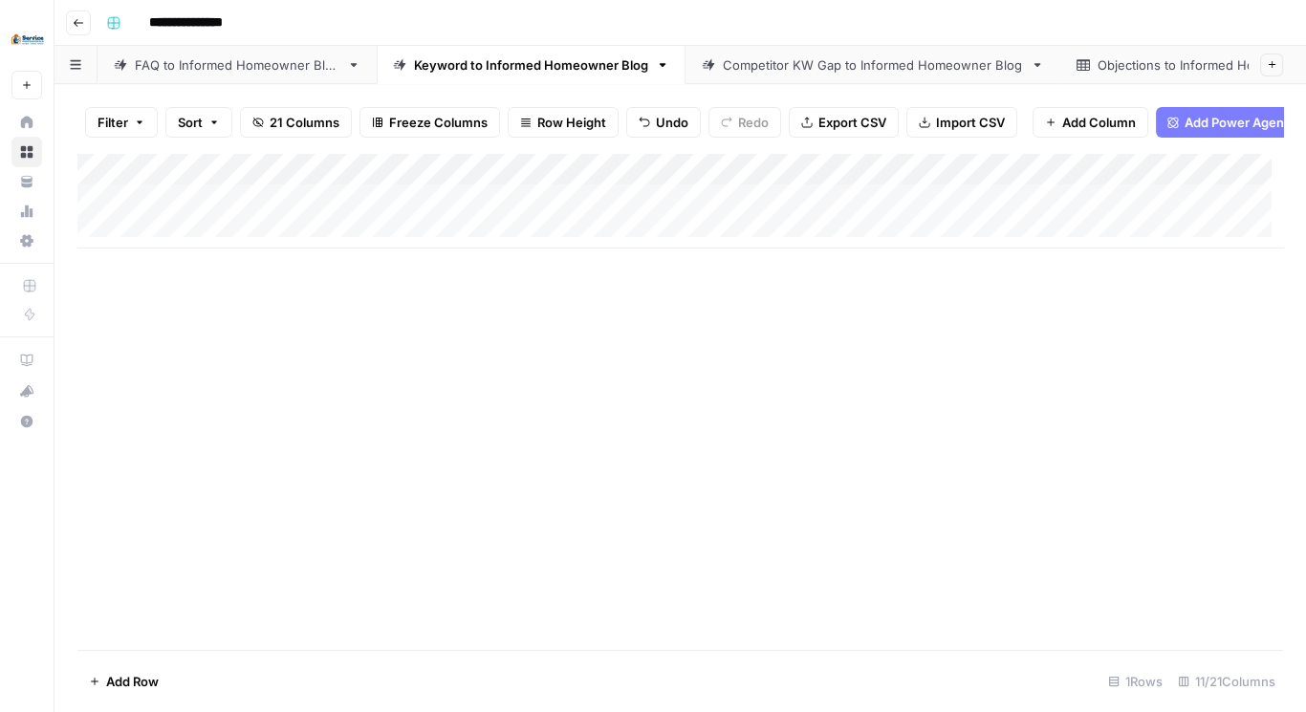
click at [643, 182] on div "Add Column" at bounding box center [680, 201] width 1206 height 96
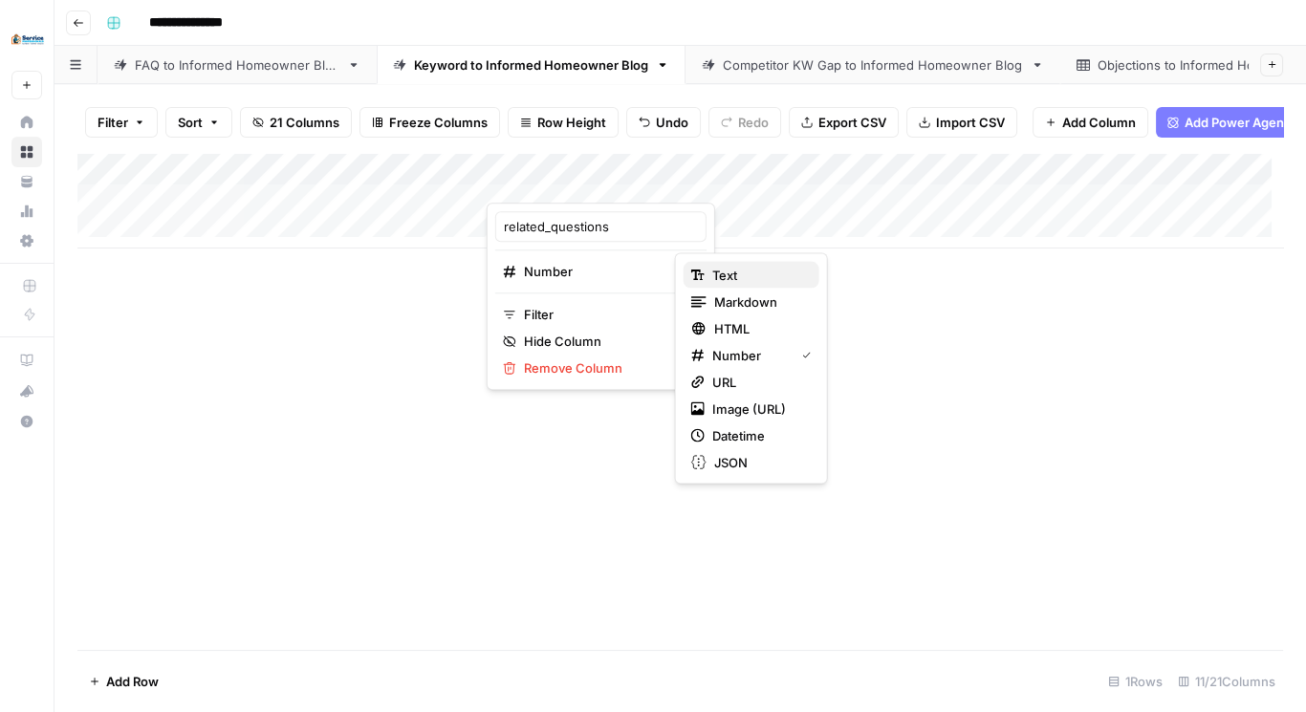
click at [738, 269] on span "Text" at bounding box center [758, 275] width 92 height 19
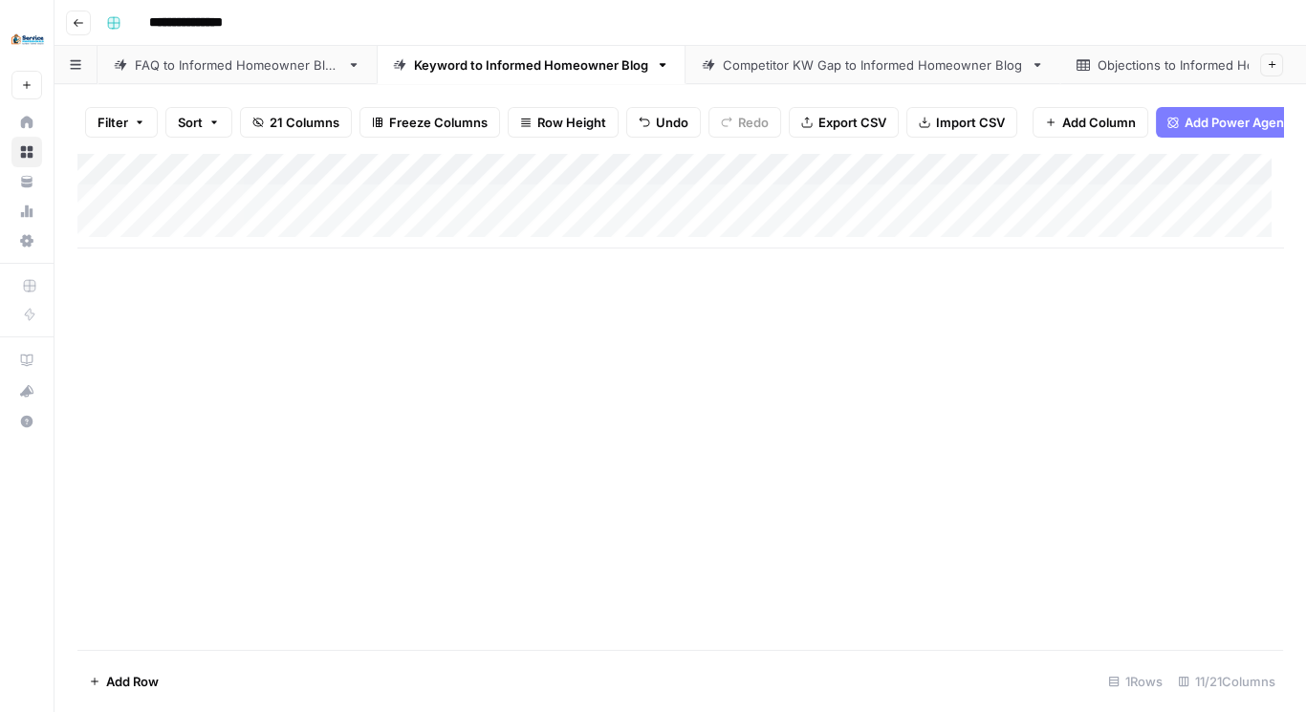
click at [651, 313] on div "Add Column" at bounding box center [680, 401] width 1206 height 497
click at [183, 238] on div "Add Column" at bounding box center [680, 201] width 1206 height 96
type textarea "**********"
click at [396, 242] on div "Add Column" at bounding box center [680, 217] width 1206 height 128
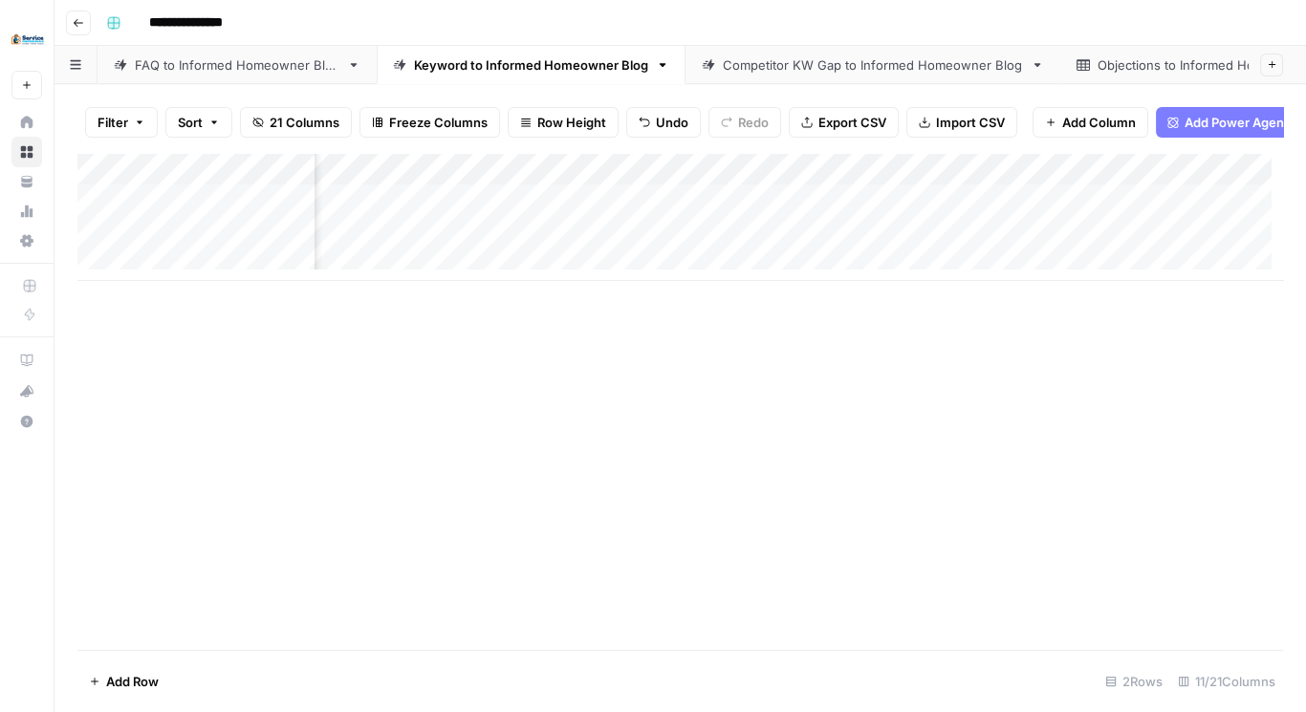
click at [975, 174] on div "Add Column" at bounding box center [680, 217] width 1206 height 128
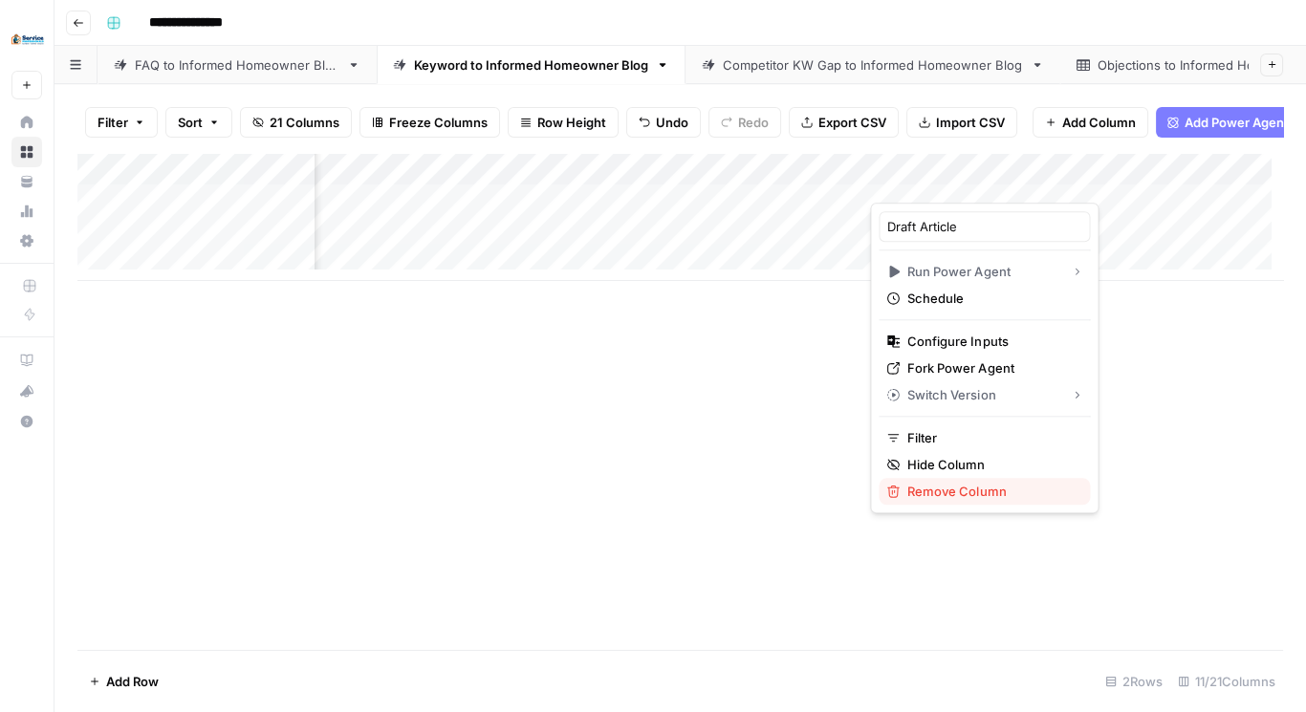
click at [954, 488] on span "Remove Column" at bounding box center [991, 491] width 167 height 19
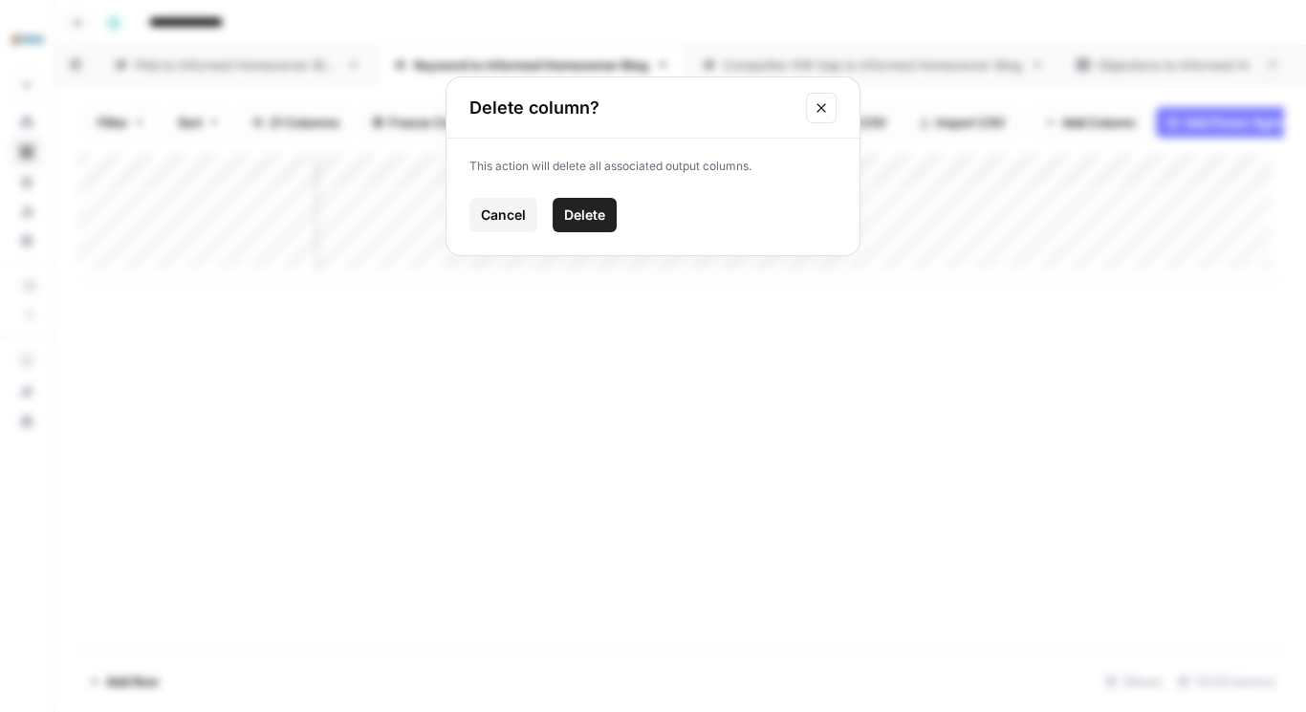
click at [600, 218] on span "Delete" at bounding box center [584, 215] width 41 height 19
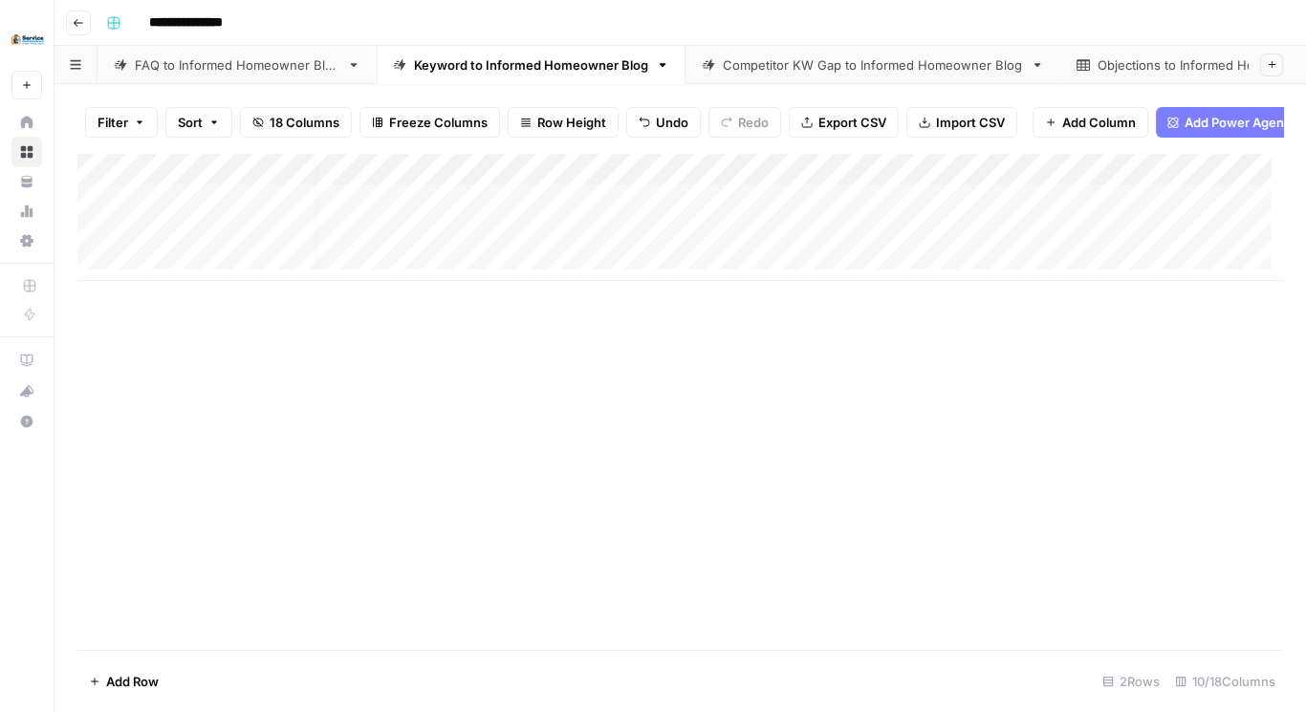
scroll to position [0, 0]
click at [296, 55] on div "FAQ to Informed Homeowner Blog" at bounding box center [237, 64] width 205 height 19
click at [632, 181] on div "Add Column" at bounding box center [680, 233] width 1206 height 161
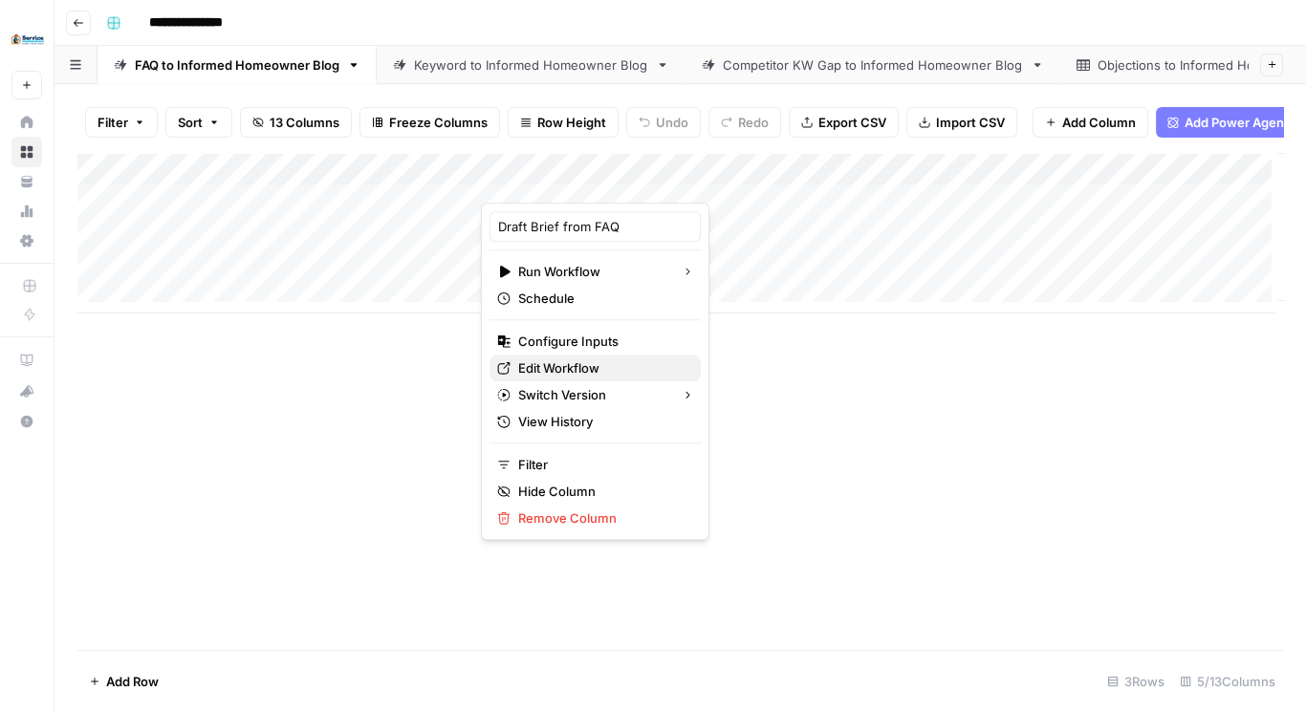
click at [578, 365] on span "Edit Workflow" at bounding box center [601, 368] width 167 height 19
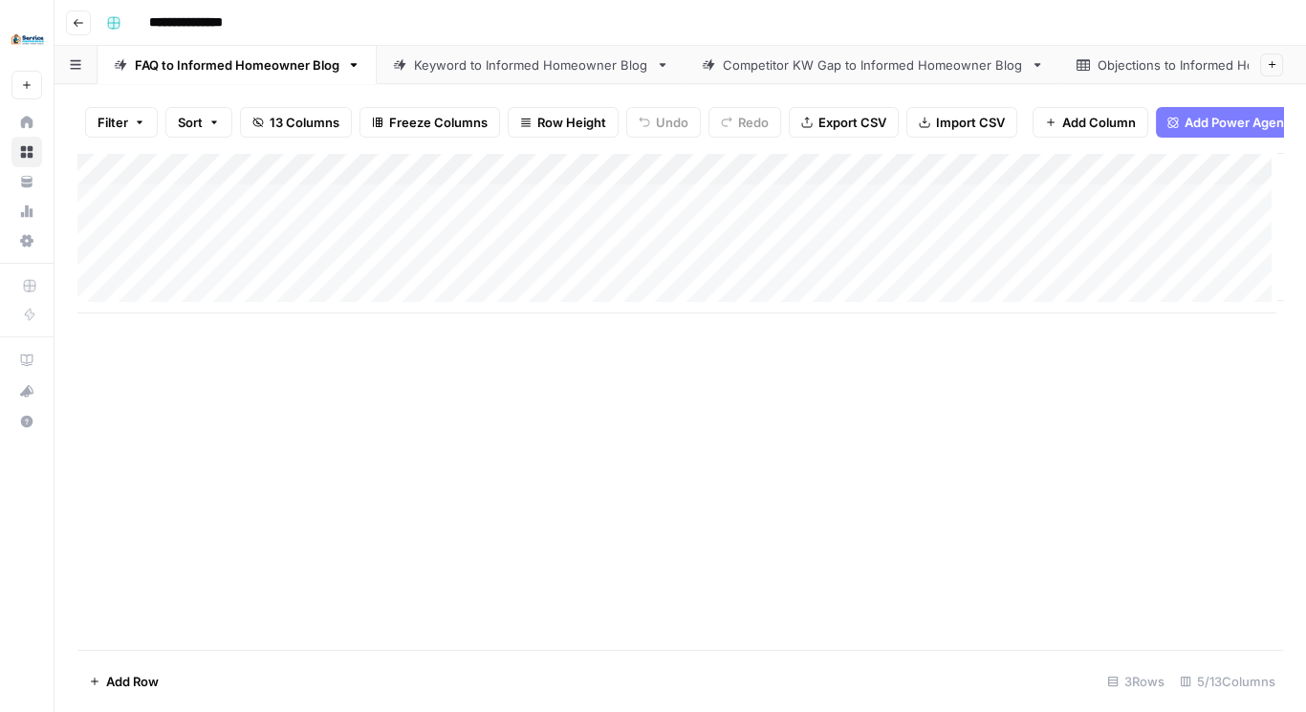
click at [736, 180] on div "Add Column" at bounding box center [680, 233] width 1206 height 161
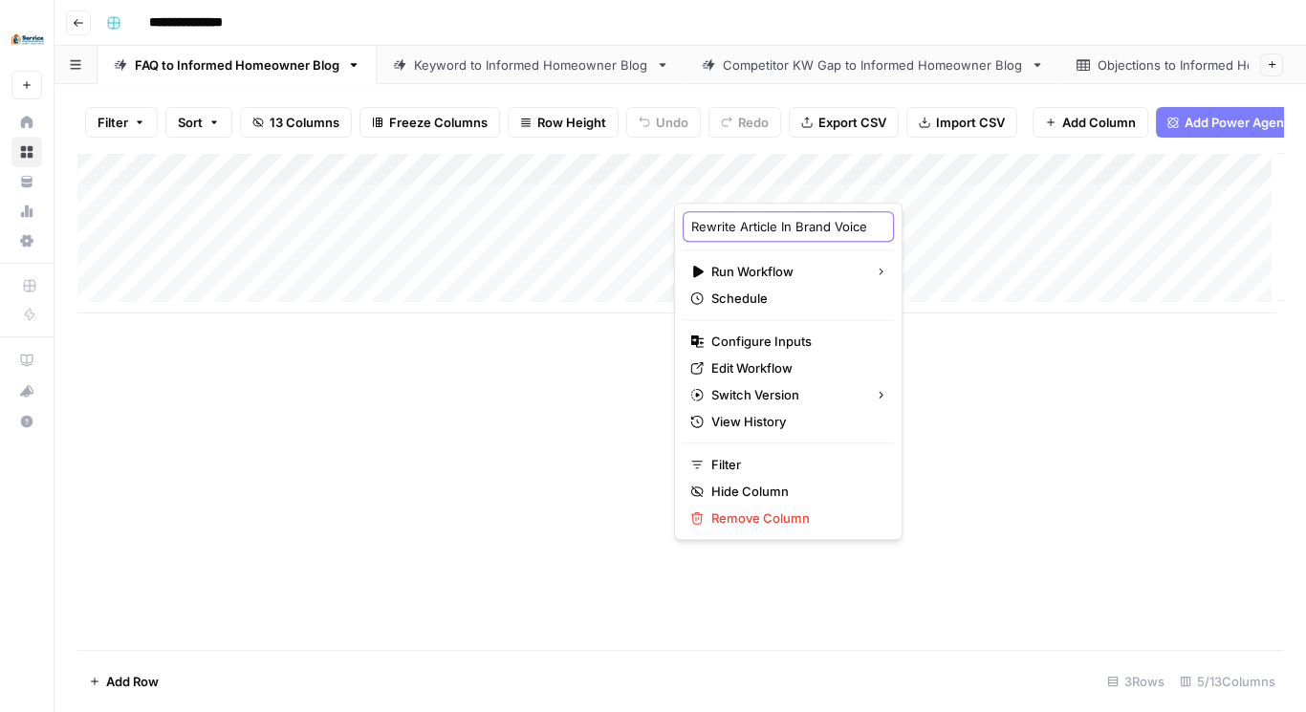
drag, startPoint x: 734, startPoint y: 224, endPoint x: 674, endPoint y: 231, distance: 59.8
click at [674, 230] on div "Rewrite Article In Brand Voice Run Workflow Schedule Configure Inputs Edit Work…" at bounding box center [788, 372] width 229 height 338
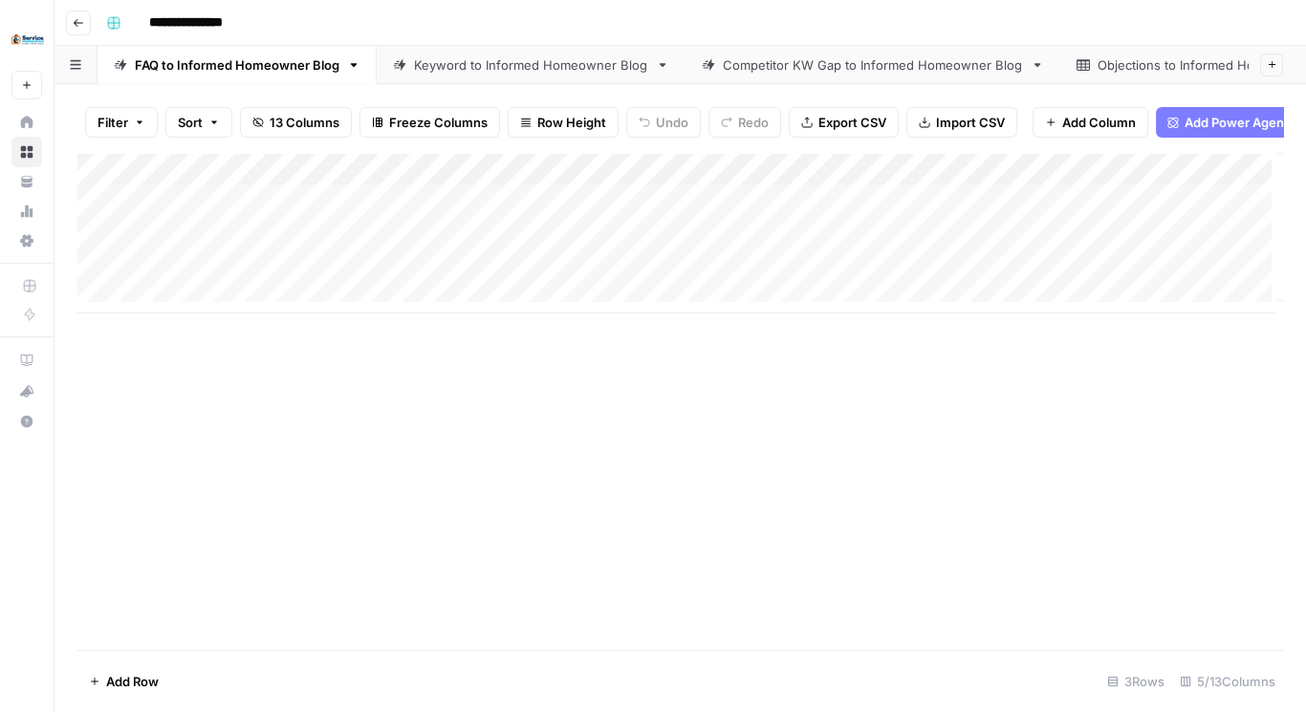
click at [887, 177] on div "Add Column" at bounding box center [680, 233] width 1206 height 161
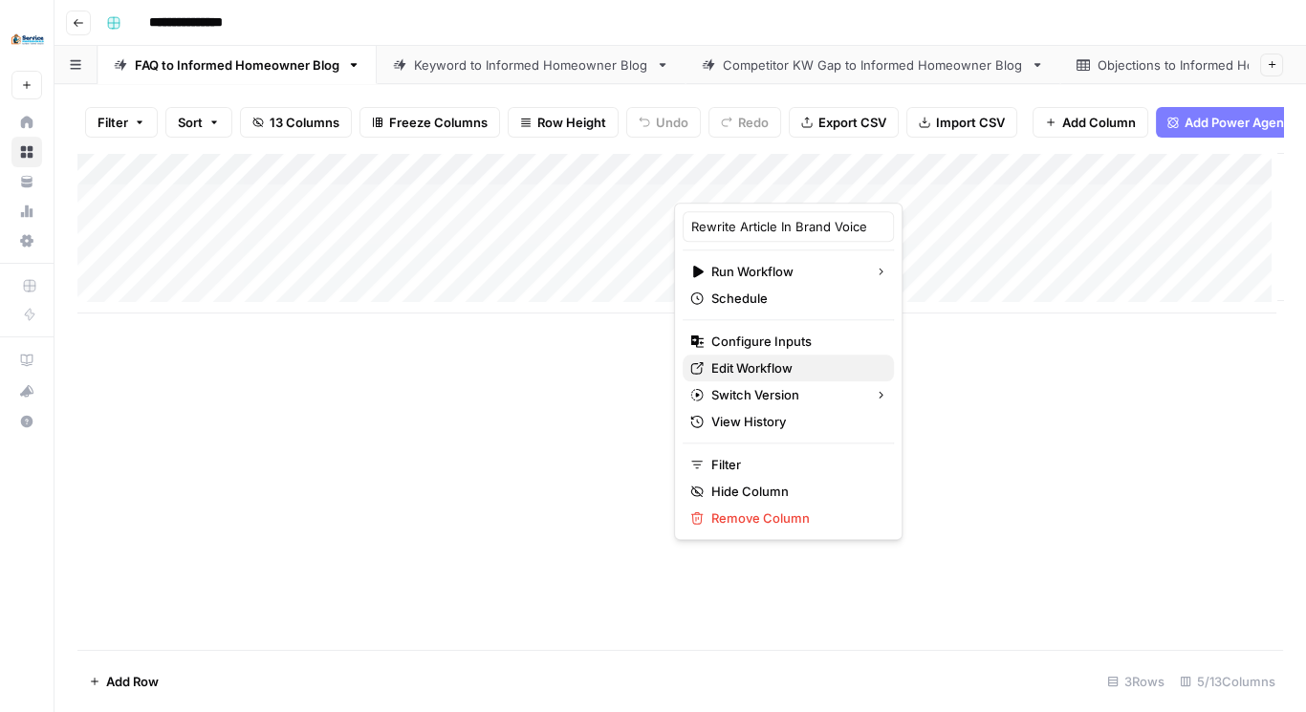
click at [776, 363] on span "Edit Workflow" at bounding box center [795, 368] width 167 height 19
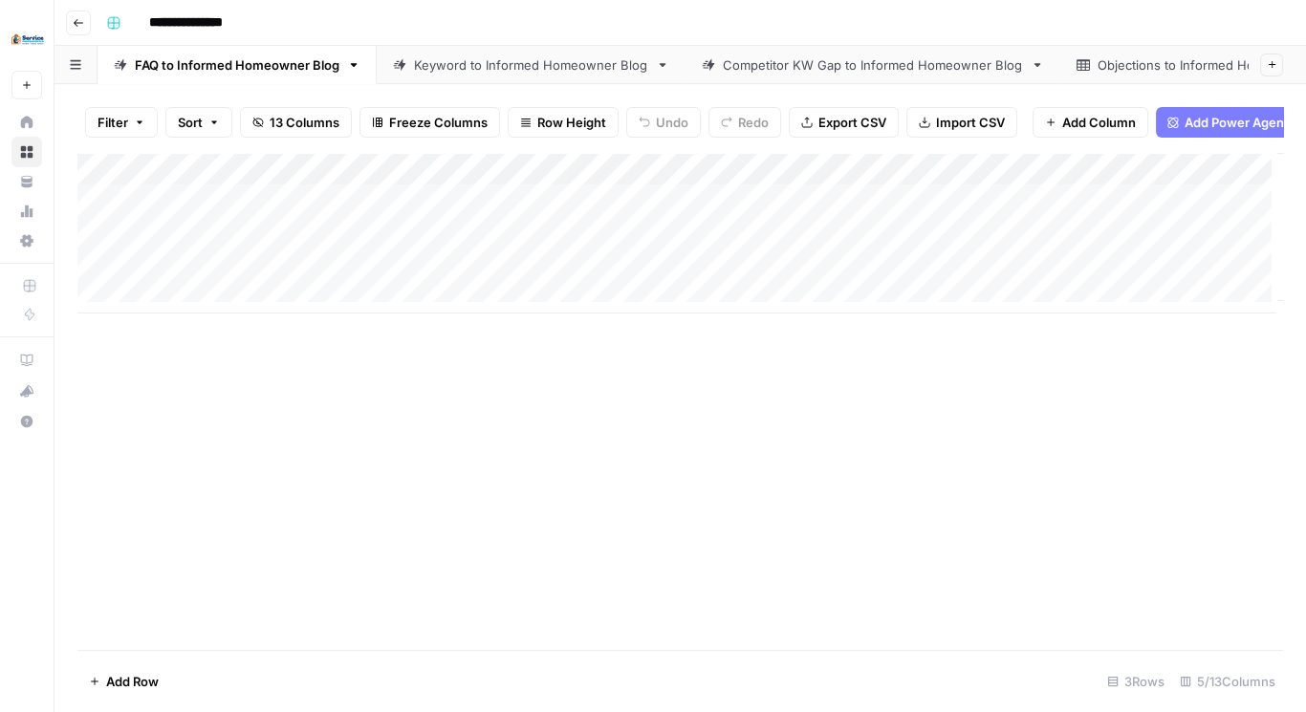
click at [441, 59] on div "Keyword to Informed Homeowner Blog" at bounding box center [531, 64] width 234 height 19
click at [954, 175] on div "Add Column" at bounding box center [680, 217] width 1206 height 128
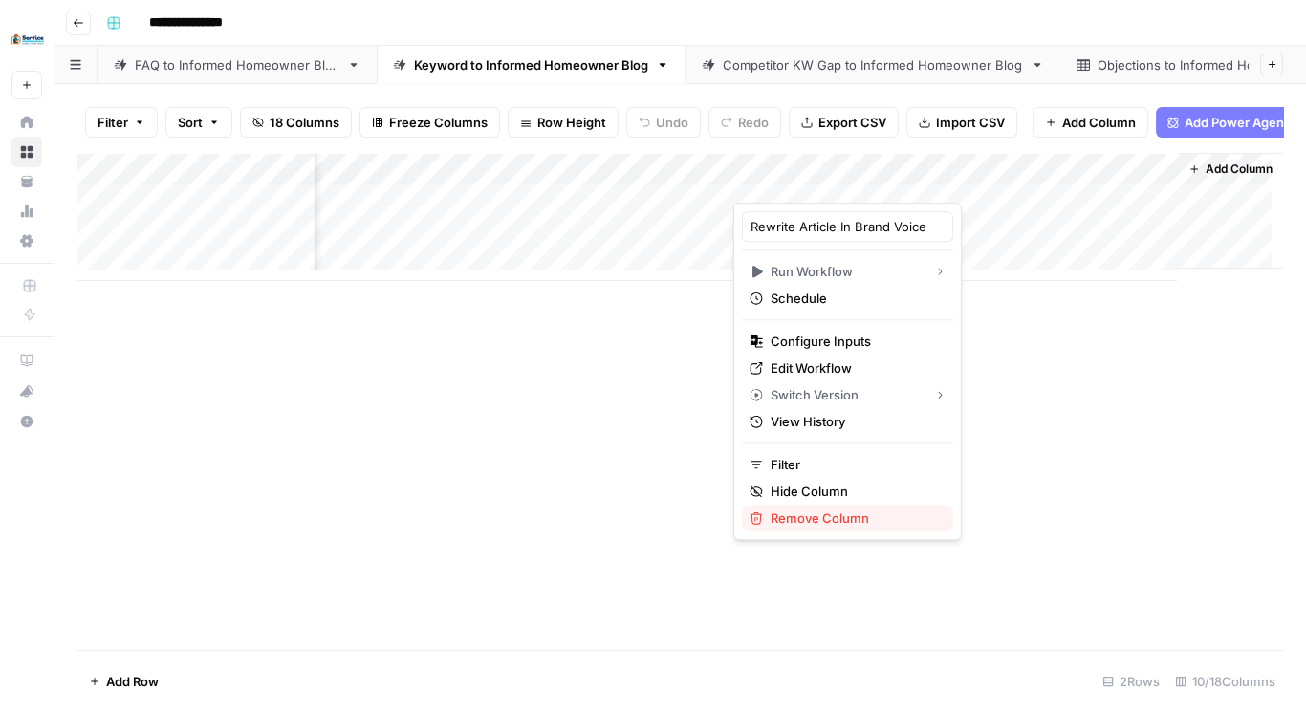
click at [813, 513] on span "Remove Column" at bounding box center [854, 518] width 167 height 19
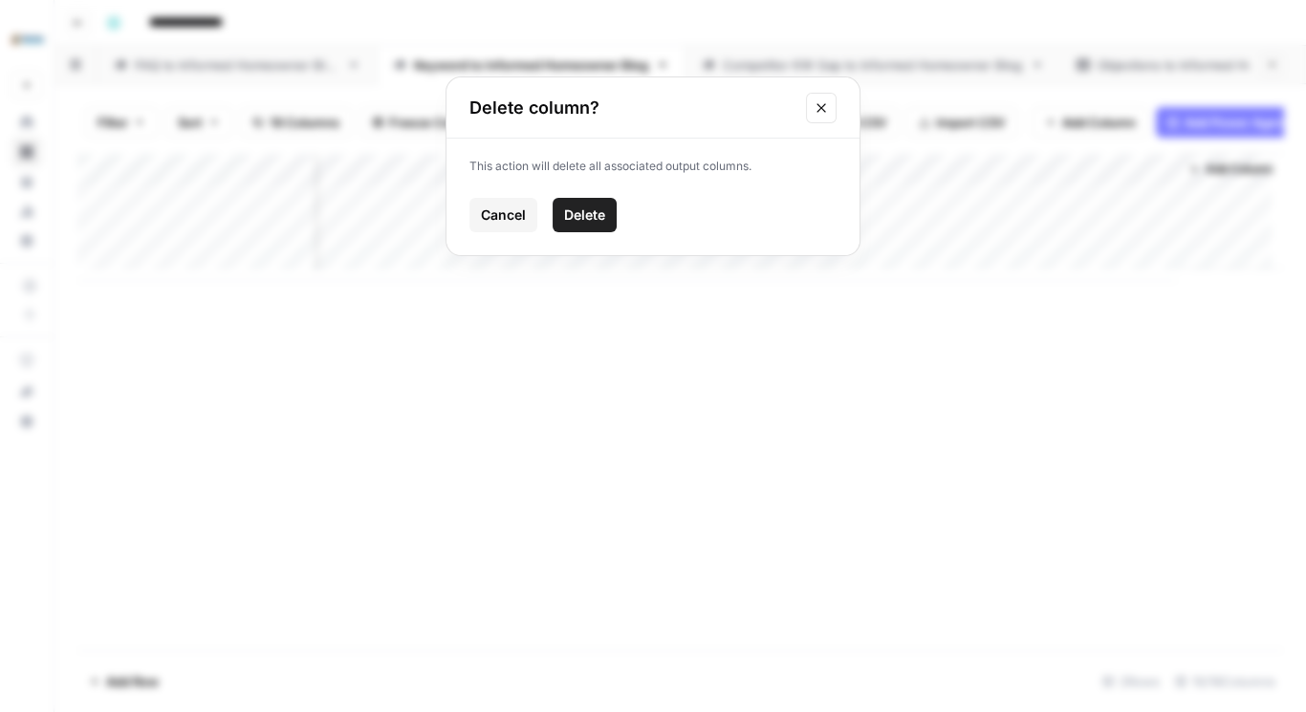
click at [572, 220] on span "Delete" at bounding box center [584, 215] width 41 height 19
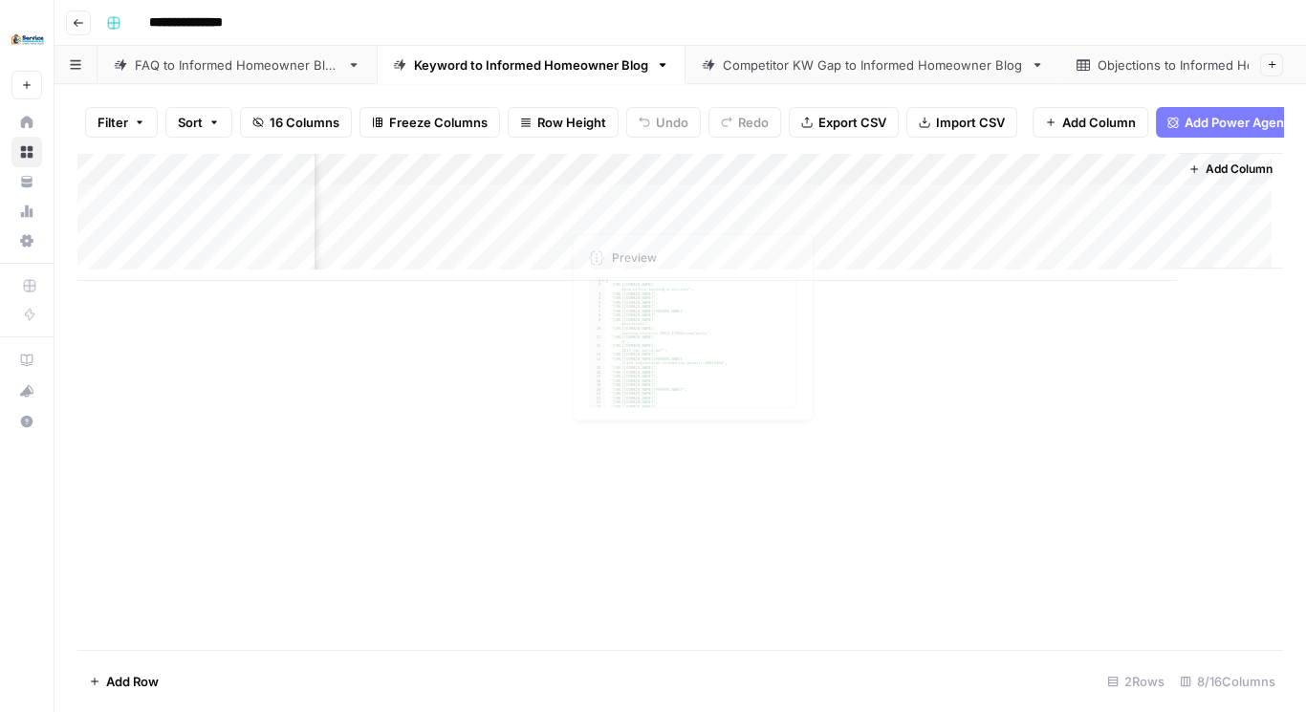
scroll to position [0, 355]
click at [1206, 176] on span "Add Column" at bounding box center [1239, 169] width 67 height 17
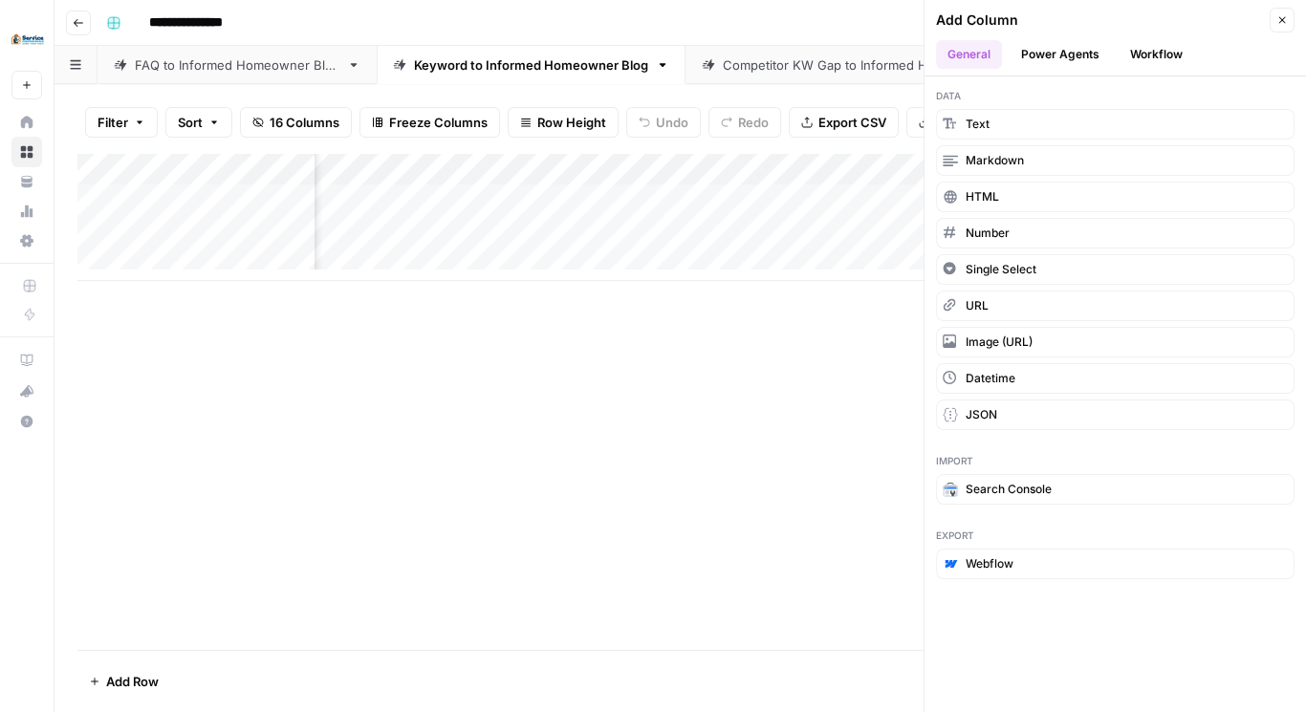
click at [1134, 50] on button "Workflow" at bounding box center [1157, 54] width 76 height 29
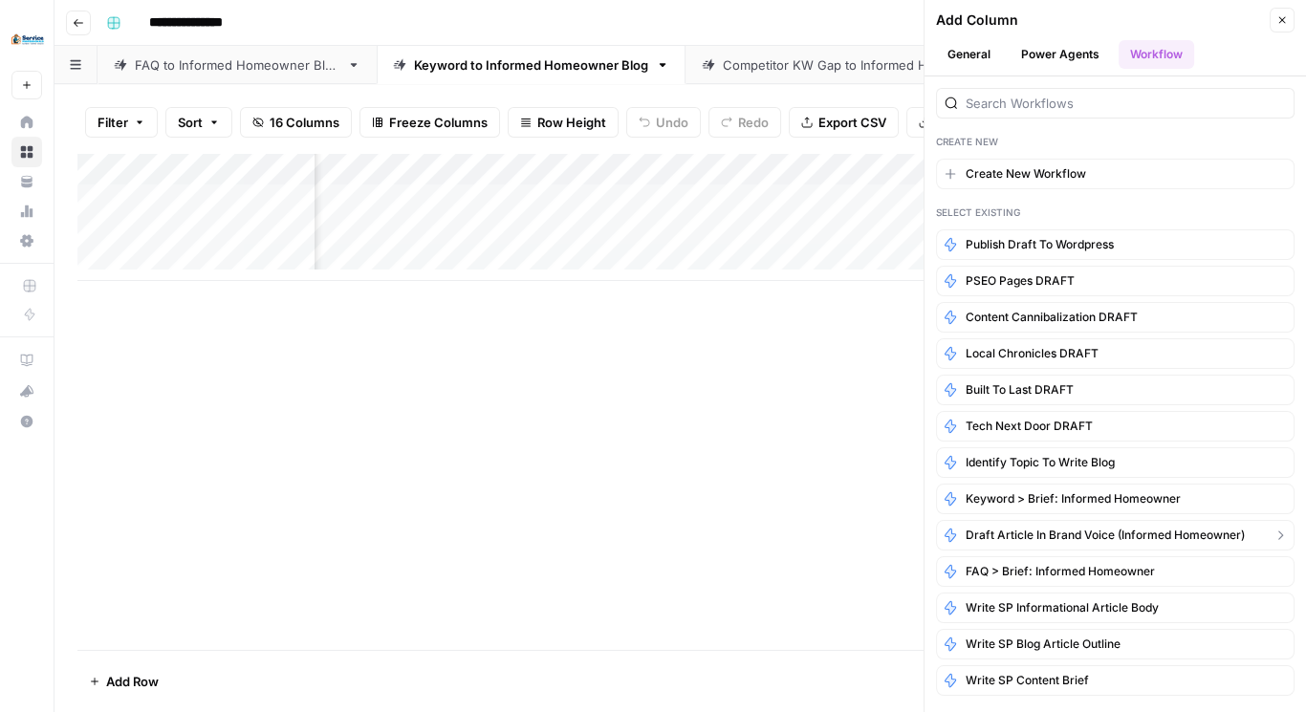
click at [1067, 527] on span "Draft Article In Brand Voice (Informed Homeowner)" at bounding box center [1105, 535] width 279 height 17
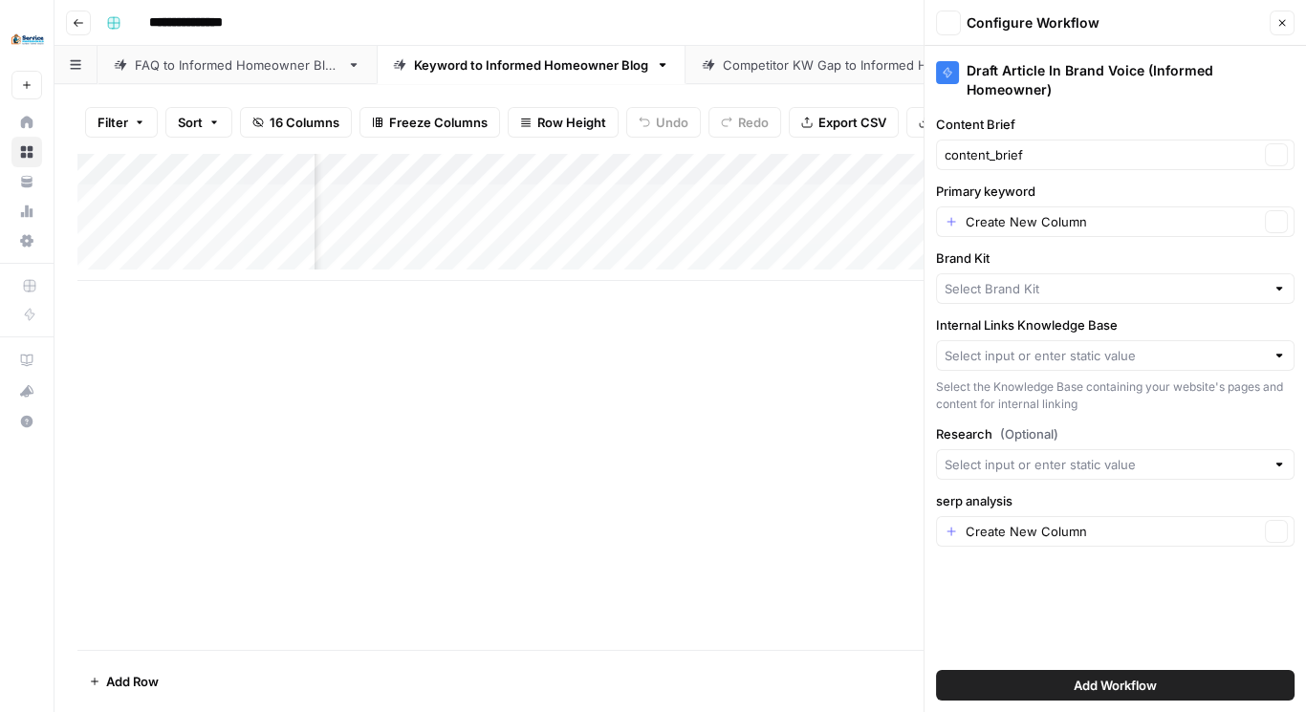
type input "Service Professionals"
click at [1062, 226] on input "Primary keyword" at bounding box center [1113, 221] width 294 height 19
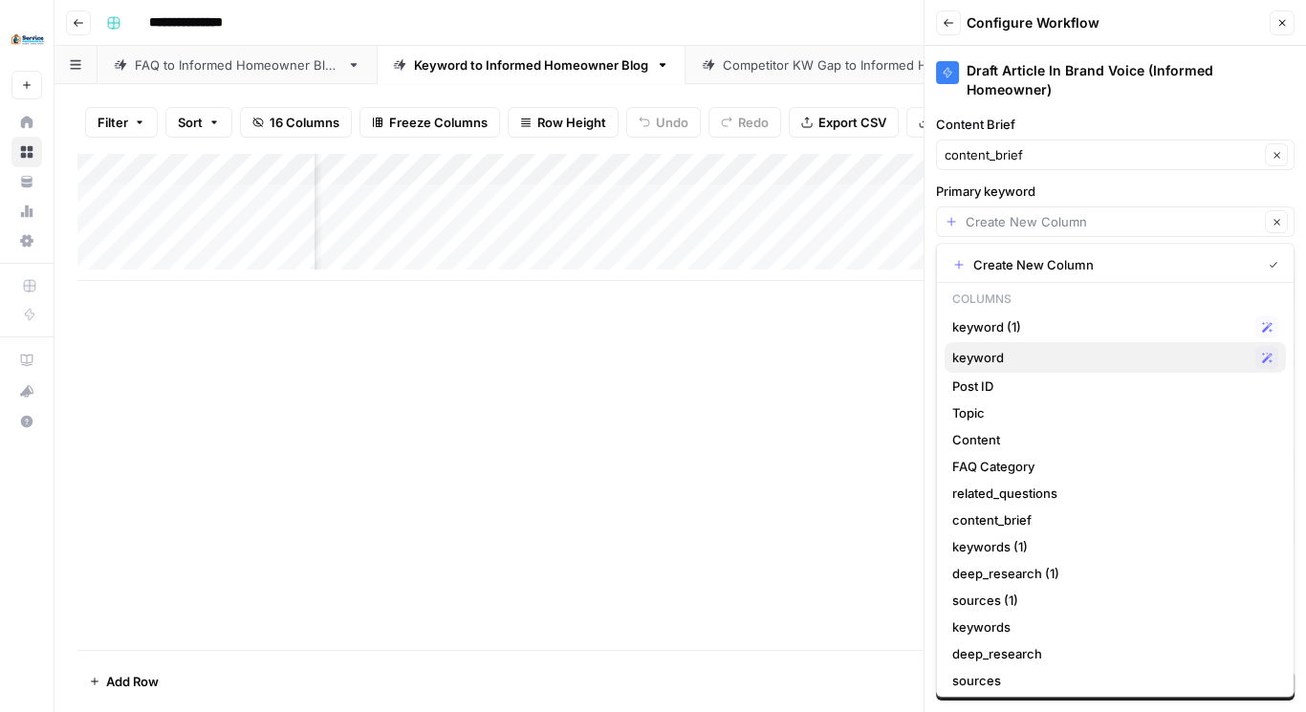
click at [1005, 364] on span "keyword" at bounding box center [1101, 357] width 296 height 19
type input "keyword"
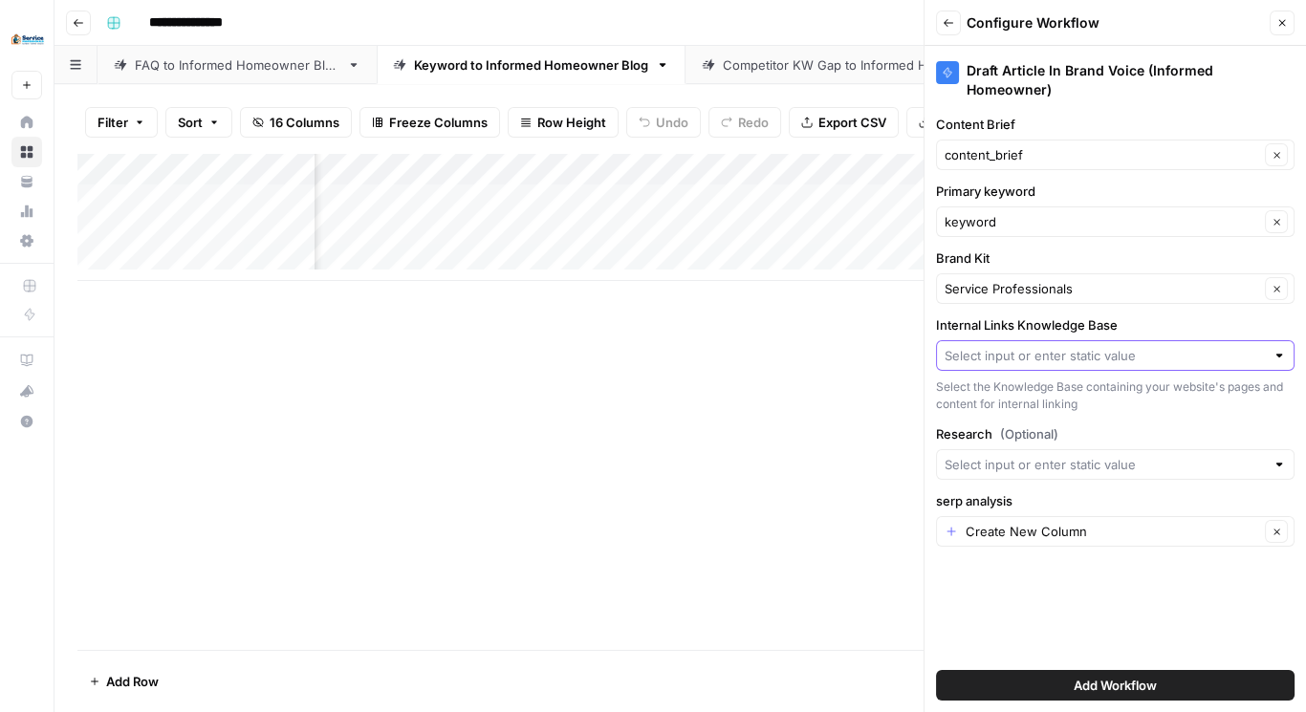
click at [1021, 352] on input "Internal Links Knowledge Base" at bounding box center [1105, 355] width 320 height 19
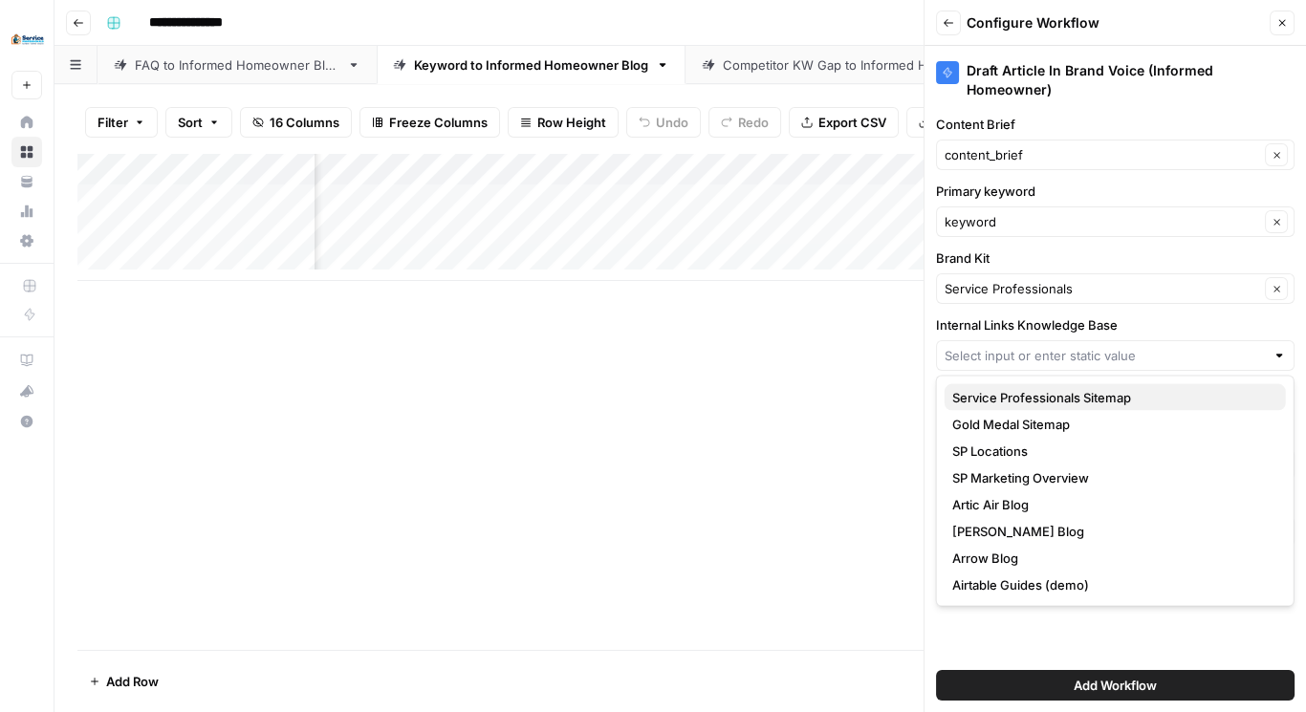
click at [1013, 402] on span "Service Professionals Sitemap" at bounding box center [1112, 397] width 318 height 19
type input "Service Professionals Sitemap"
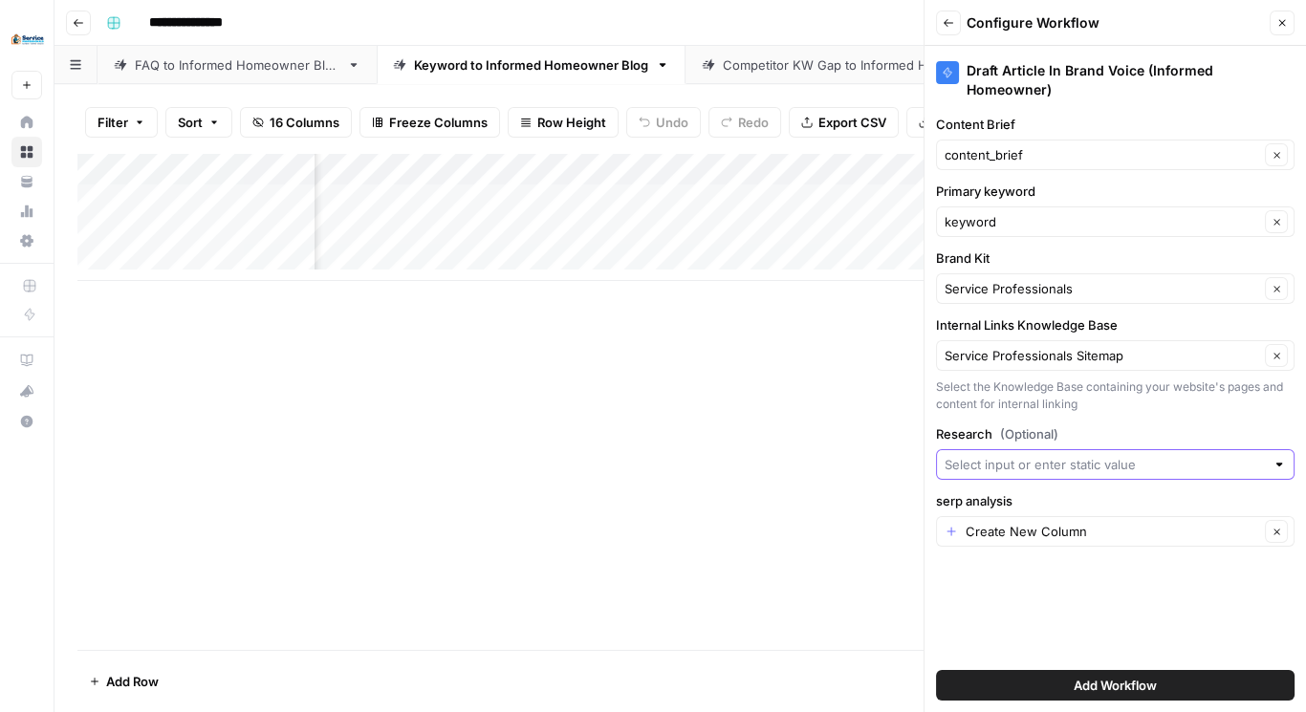
click at [1031, 467] on input "Research (Optional)" at bounding box center [1105, 464] width 320 height 19
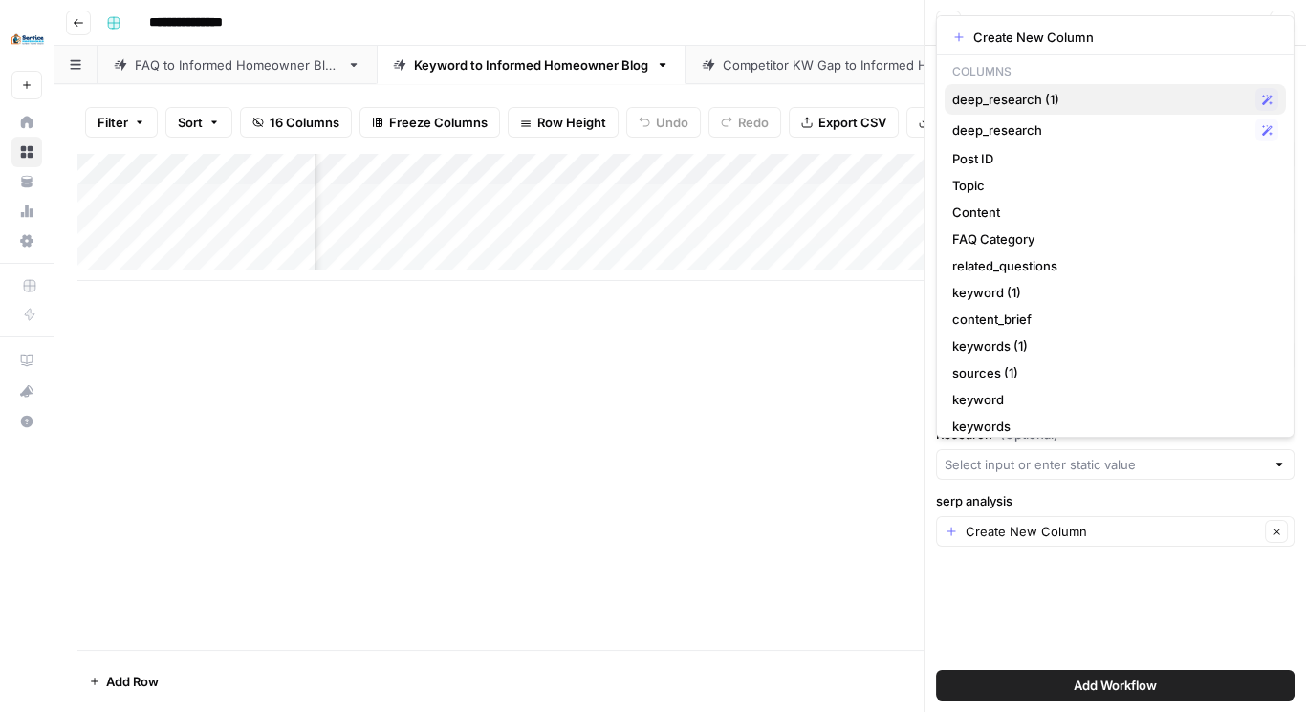
click at [1019, 96] on span "deep_research (1)" at bounding box center [1101, 99] width 296 height 19
type input "deep_research (1)"
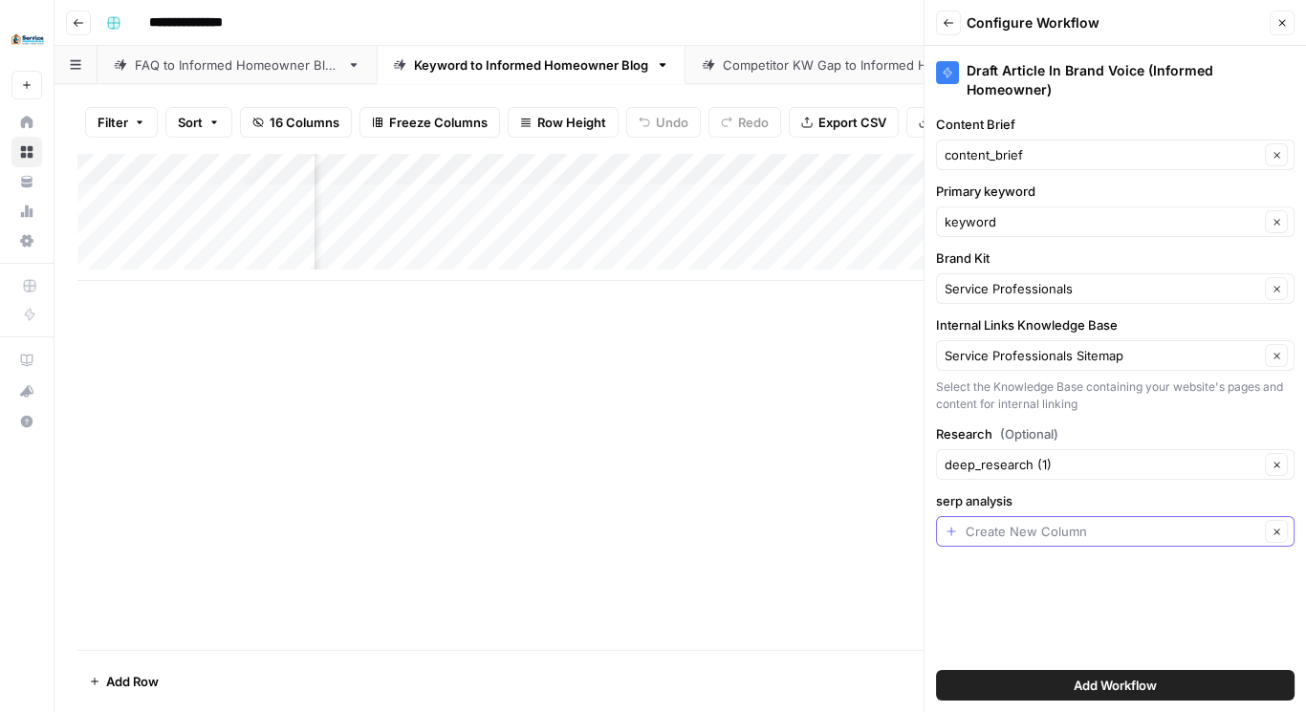
click at [1030, 530] on input "serp analysis" at bounding box center [1113, 531] width 294 height 19
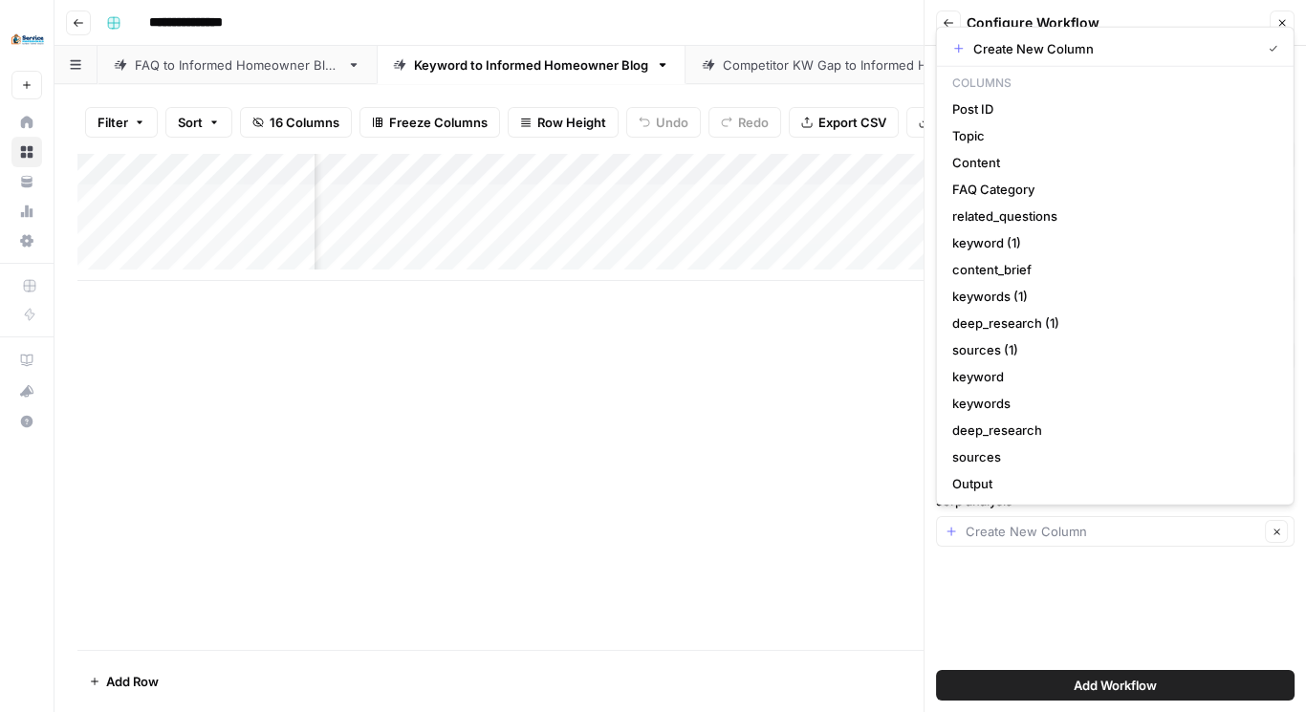
type input "Create New Column"
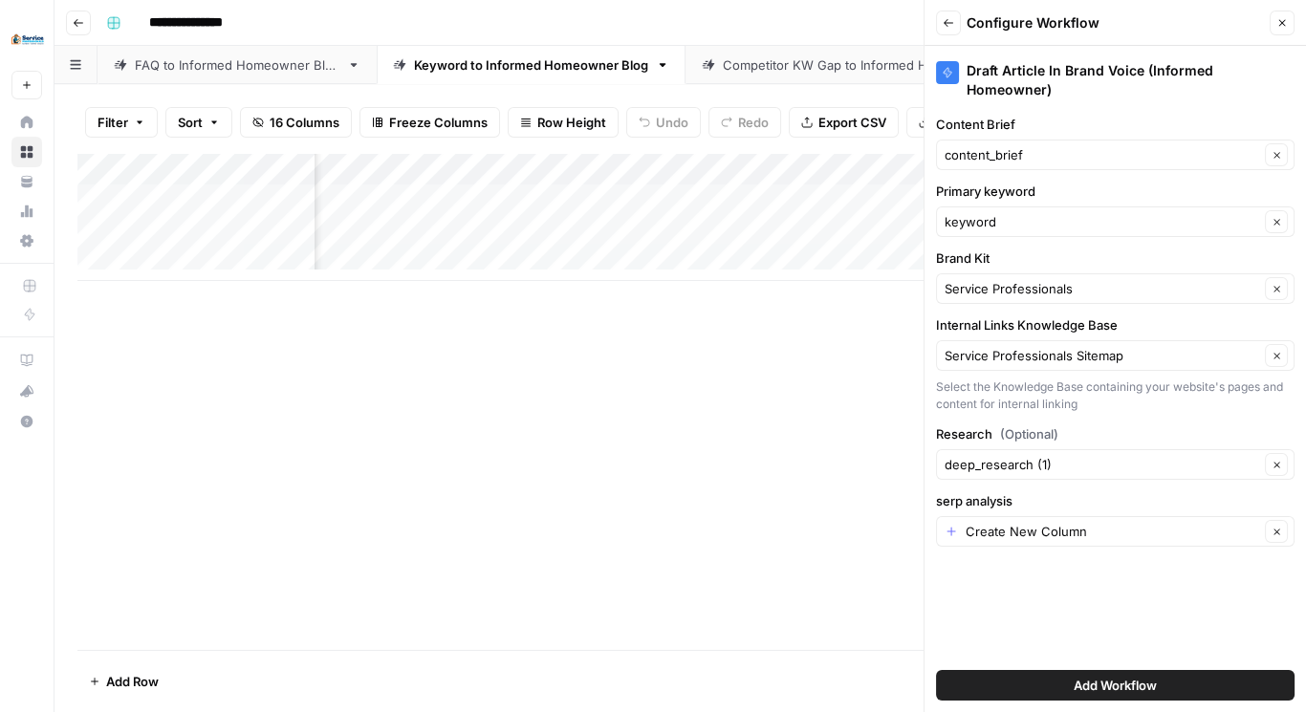
click at [825, 376] on div "Add Column" at bounding box center [680, 401] width 1206 height 497
drag, startPoint x: 1280, startPoint y: 16, endPoint x: 1200, endPoint y: 91, distance: 108.9
click at [1280, 18] on icon "button" at bounding box center [1282, 22] width 11 height 11
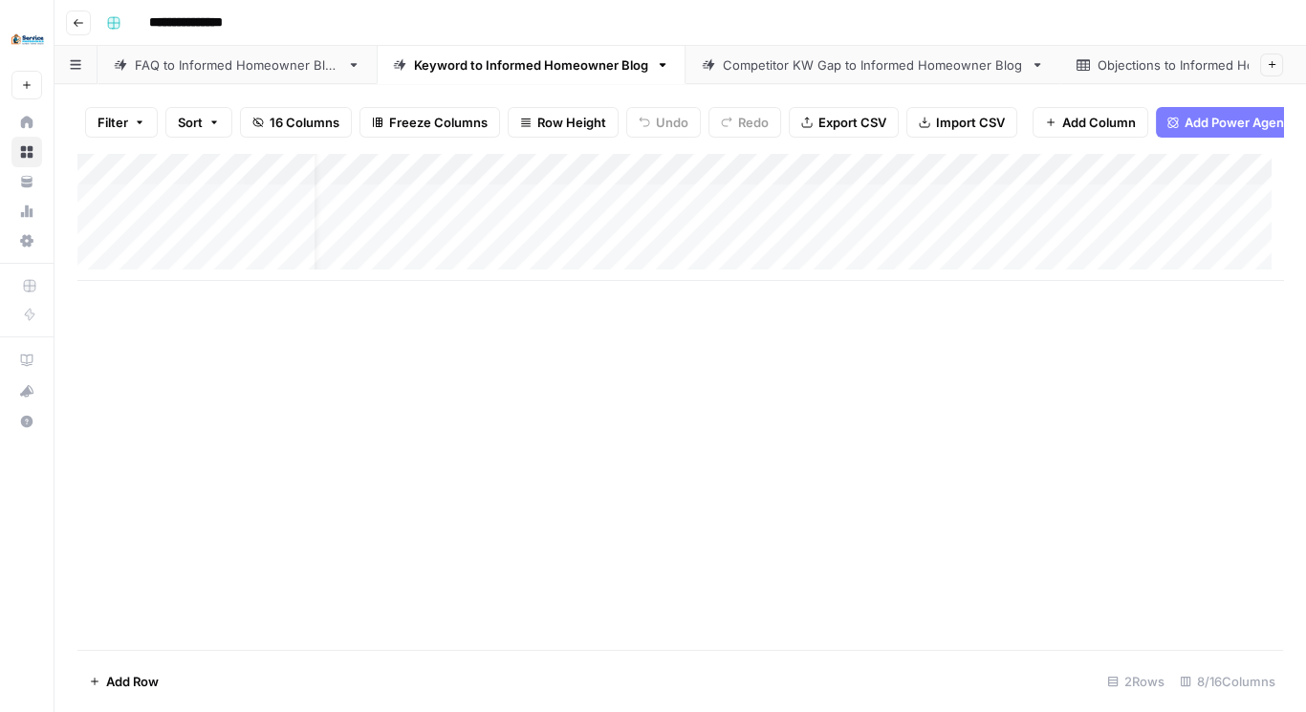
scroll to position [0, 0]
click at [739, 174] on div "Add Column" at bounding box center [680, 217] width 1206 height 128
click at [768, 230] on input "keyword (1)" at bounding box center [773, 226] width 194 height 19
type input "keyword"
click at [782, 184] on div "Add Column" at bounding box center [680, 217] width 1206 height 128
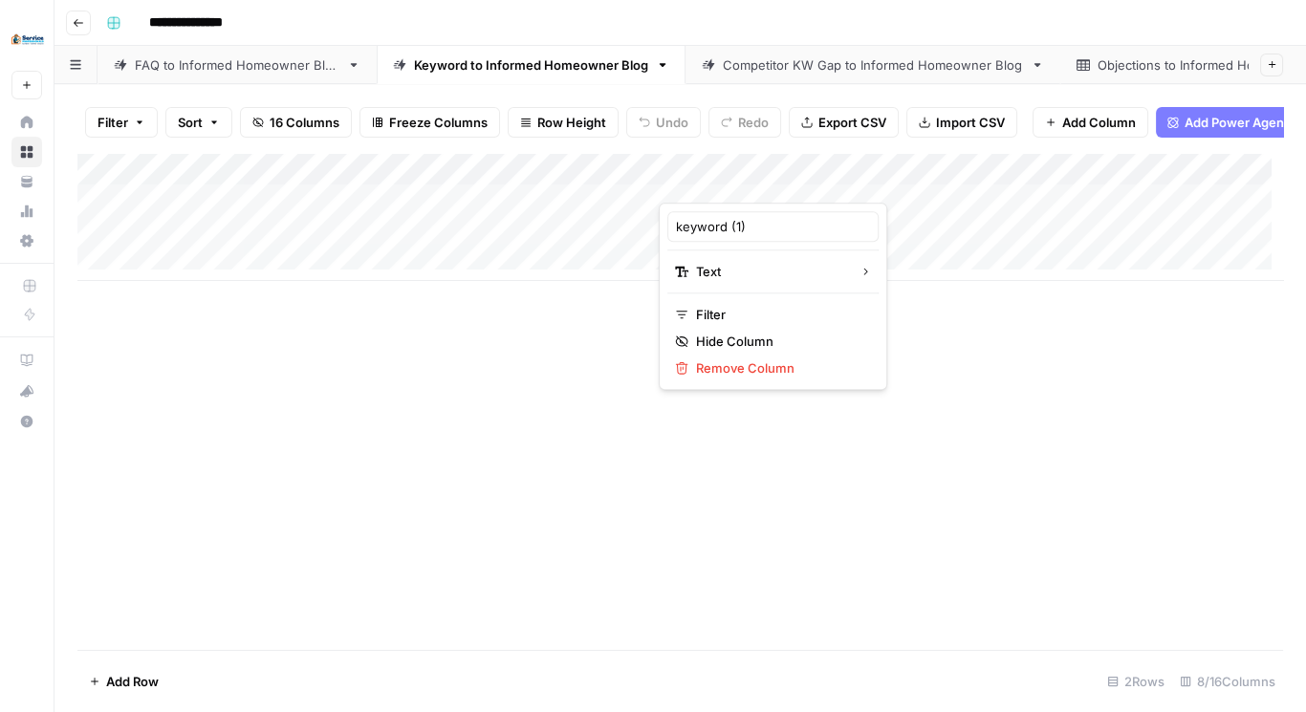
click at [782, 184] on div at bounding box center [745, 183] width 173 height 38
click at [755, 229] on input "keyword (1)" at bounding box center [773, 226] width 194 height 19
type input "keyword"
click at [1112, 178] on div "Add Column" at bounding box center [680, 217] width 1206 height 128
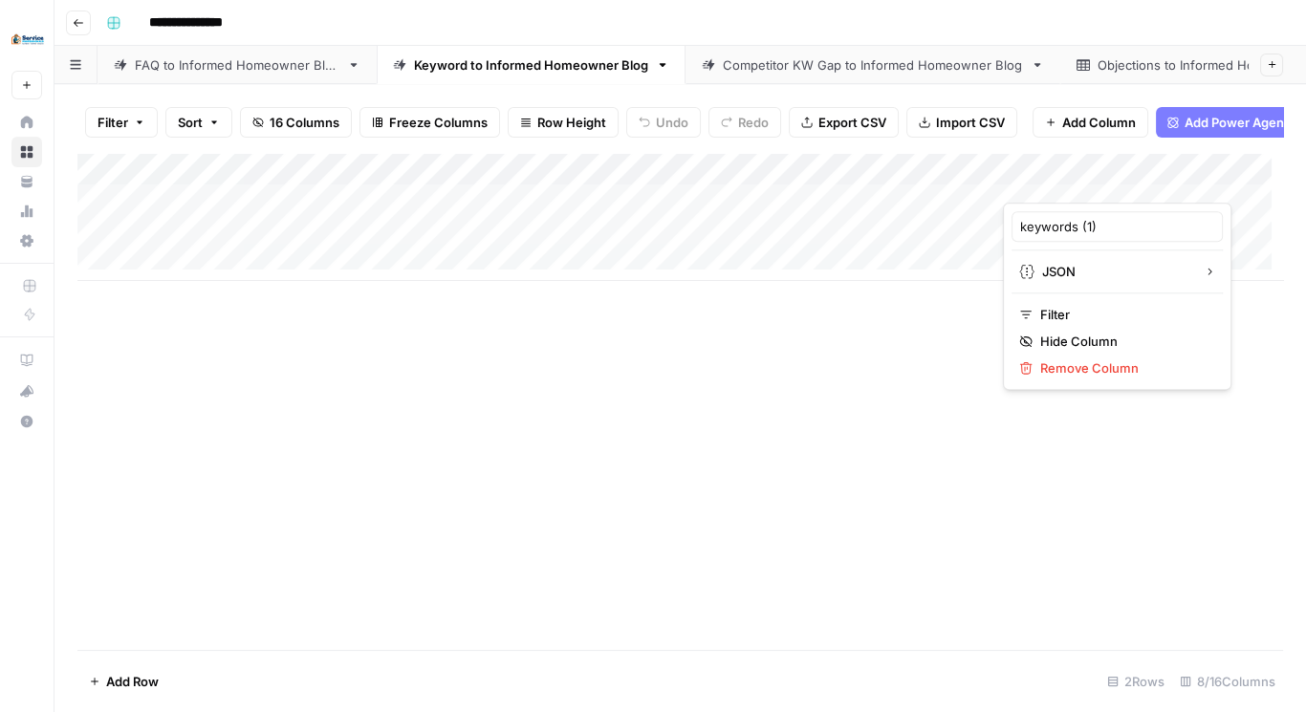
click at [1112, 178] on div at bounding box center [1089, 183] width 173 height 38
click at [1114, 229] on input "keywords (1)" at bounding box center [1117, 226] width 194 height 19
type input "keywords"
click at [1112, 181] on div "Add Column" at bounding box center [680, 217] width 1206 height 128
click at [1107, 227] on input "keywords (1)" at bounding box center [1117, 226] width 194 height 19
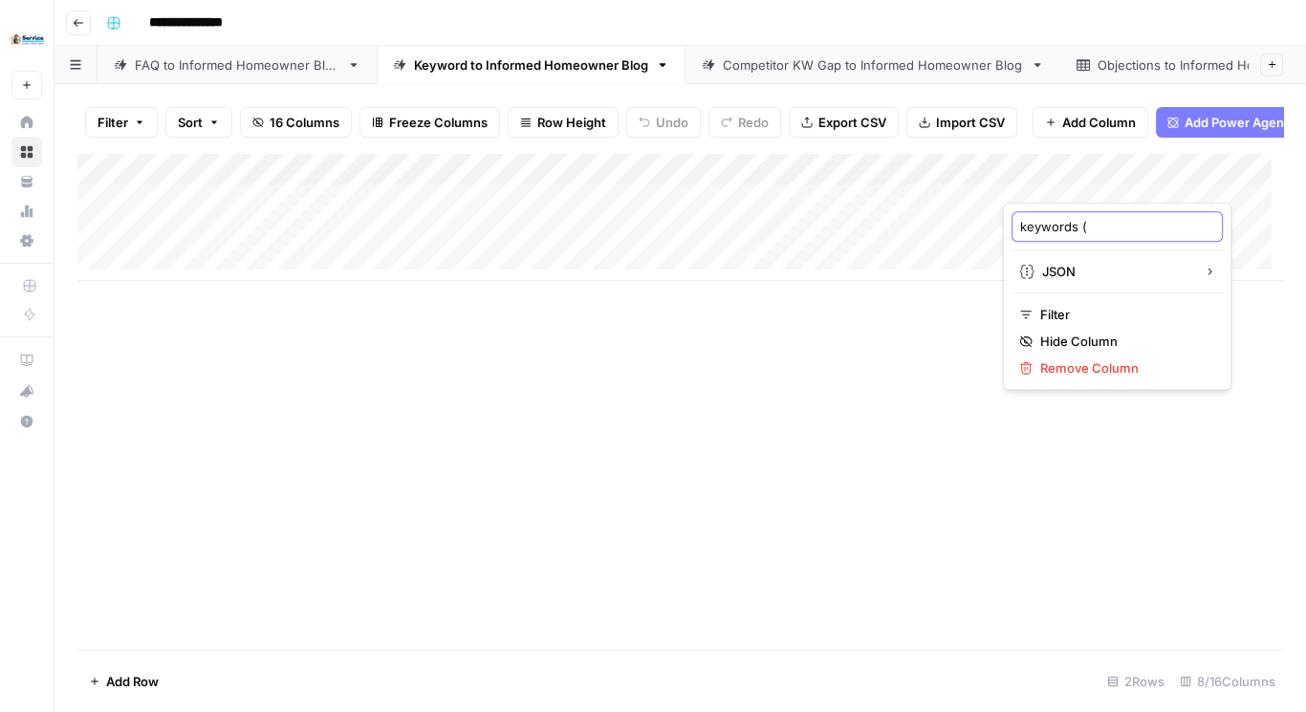
type input "keywords"
drag, startPoint x: 908, startPoint y: 445, endPoint x: 901, endPoint y: 380, distance: 65.4
click at [906, 444] on div "Add Column" at bounding box center [680, 401] width 1206 height 497
click at [318, 131] on span "16 Columns" at bounding box center [305, 122] width 70 height 19
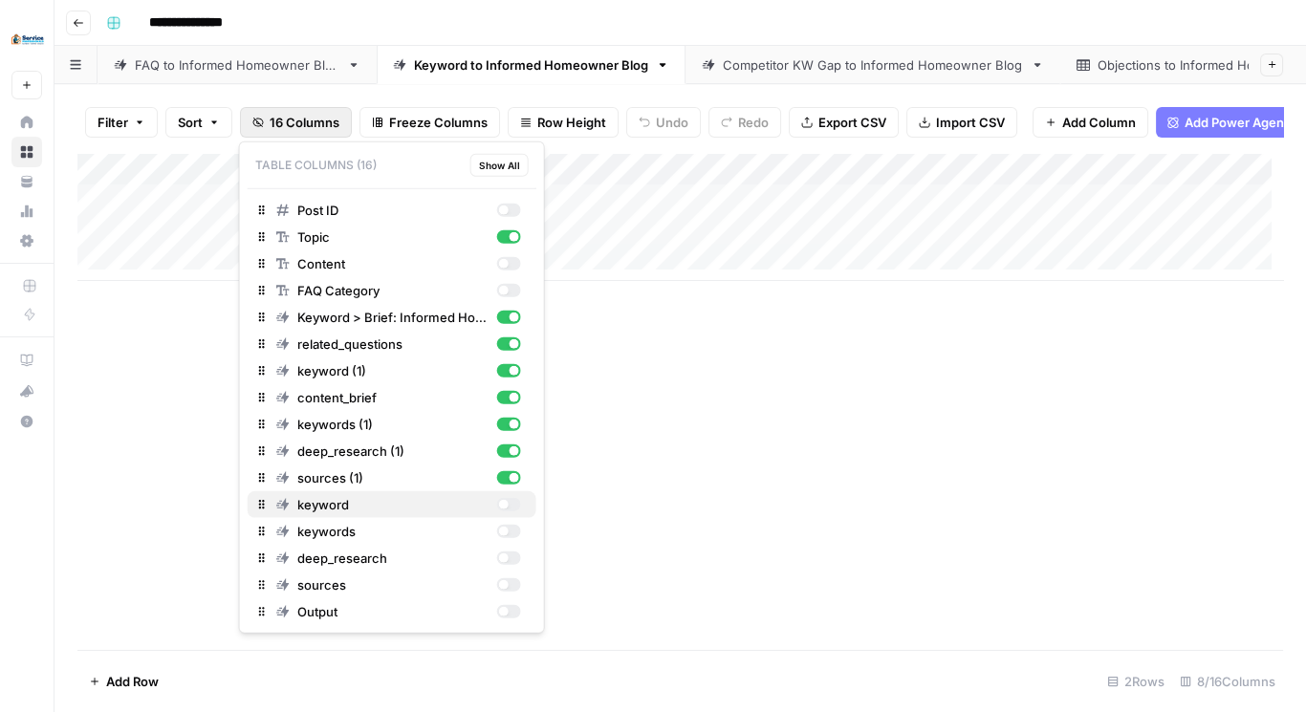
click at [508, 502] on div "button" at bounding box center [508, 504] width 24 height 13
click at [506, 534] on div "button" at bounding box center [508, 531] width 24 height 13
click at [507, 556] on div "button" at bounding box center [503, 559] width 10 height 10
drag, startPoint x: 661, startPoint y: 400, endPoint x: 667, endPoint y: 369, distance: 31.1
click at [661, 400] on div "Add Column" at bounding box center [680, 401] width 1206 height 497
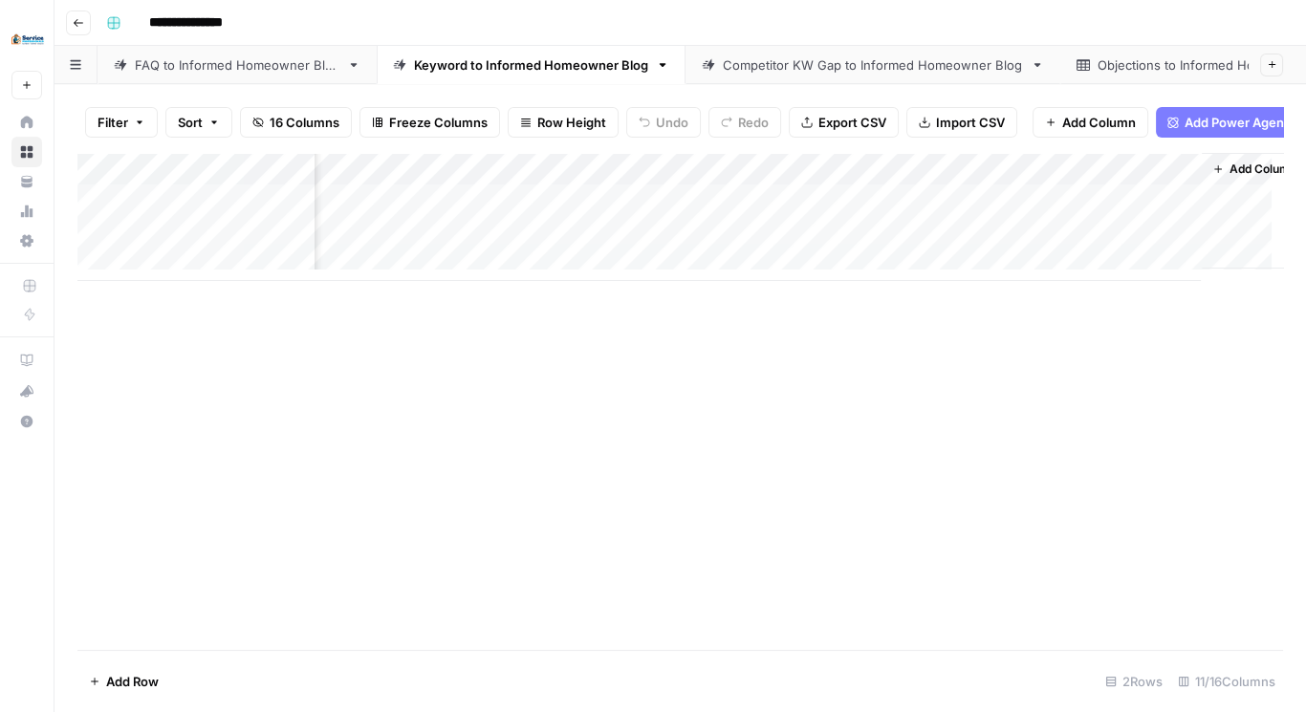
scroll to position [0, 872]
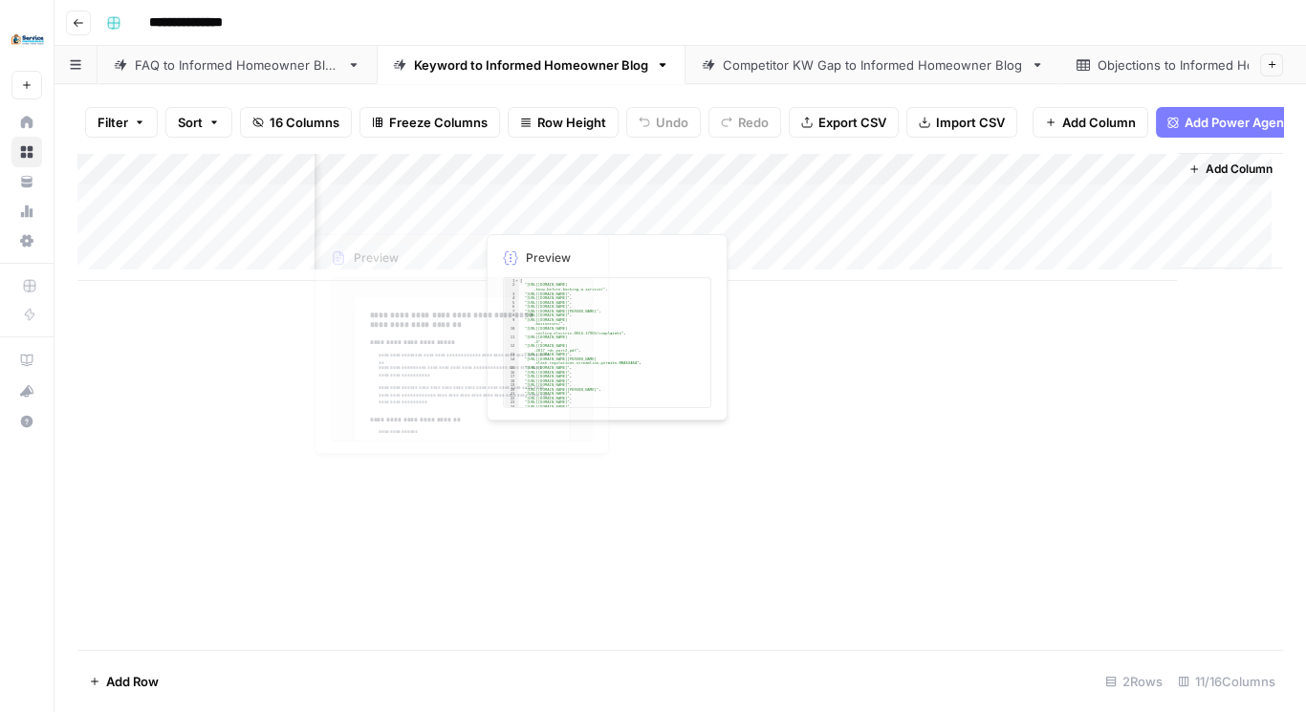
drag, startPoint x: 742, startPoint y: 177, endPoint x: 457, endPoint y: 191, distance: 285.4
click at [457, 191] on div "Add Column" at bounding box center [680, 217] width 1206 height 128
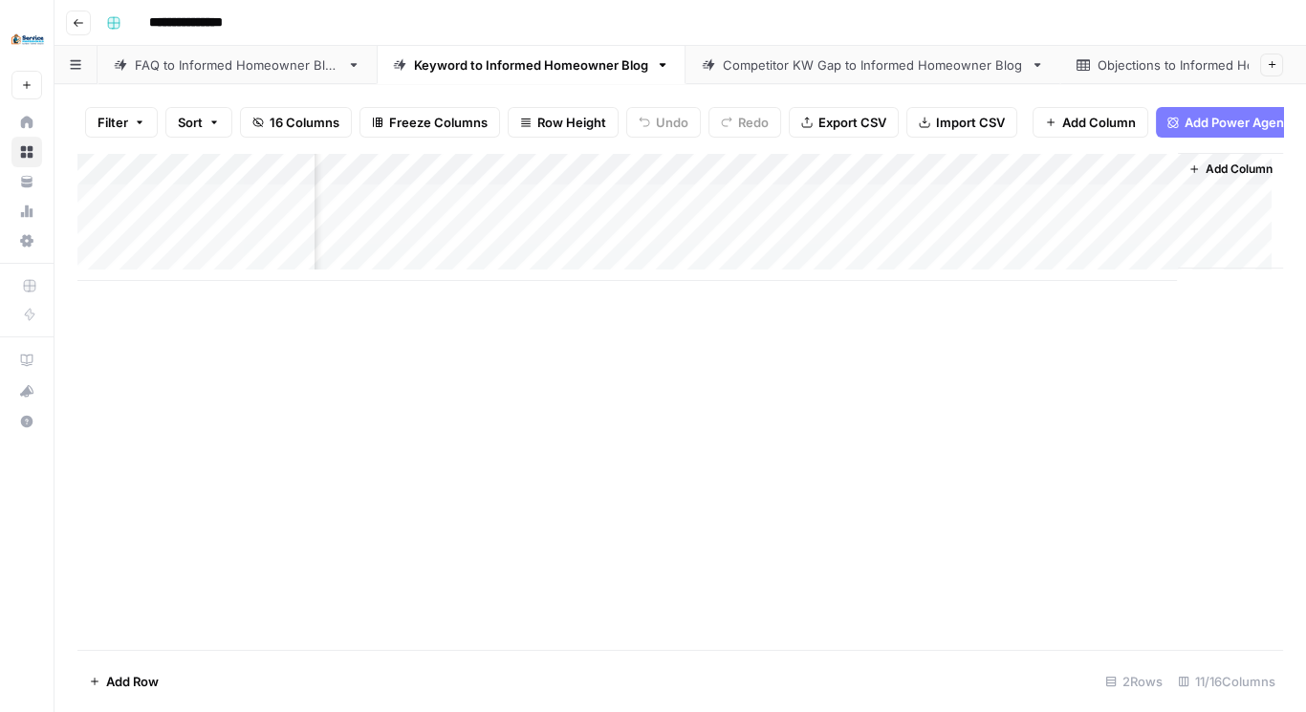
click at [283, 120] on span "16 Columns" at bounding box center [305, 122] width 70 height 19
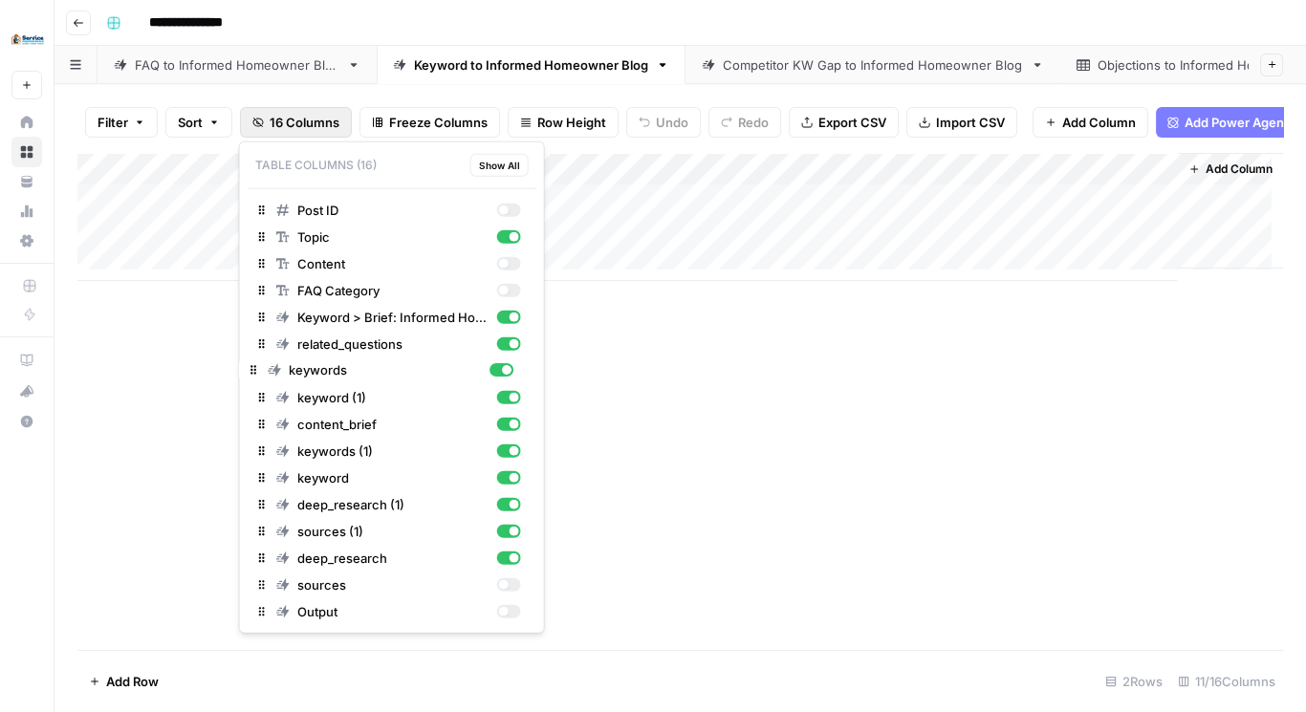
drag, startPoint x: 251, startPoint y: 445, endPoint x: 250, endPoint y: 366, distance: 78.4
drag, startPoint x: 265, startPoint y: 536, endPoint x: 269, endPoint y: 368, distance: 167.4
click at [269, 368] on div "Post ID Topic Content FAQ Category Keyword > Brief: Informed Homeowner related_…" at bounding box center [392, 411] width 289 height 428
drag, startPoint x: 264, startPoint y: 524, endPoint x: 252, endPoint y: 375, distance: 149.6
drag, startPoint x: 509, startPoint y: 604, endPoint x: 506, endPoint y: 586, distance: 18.4
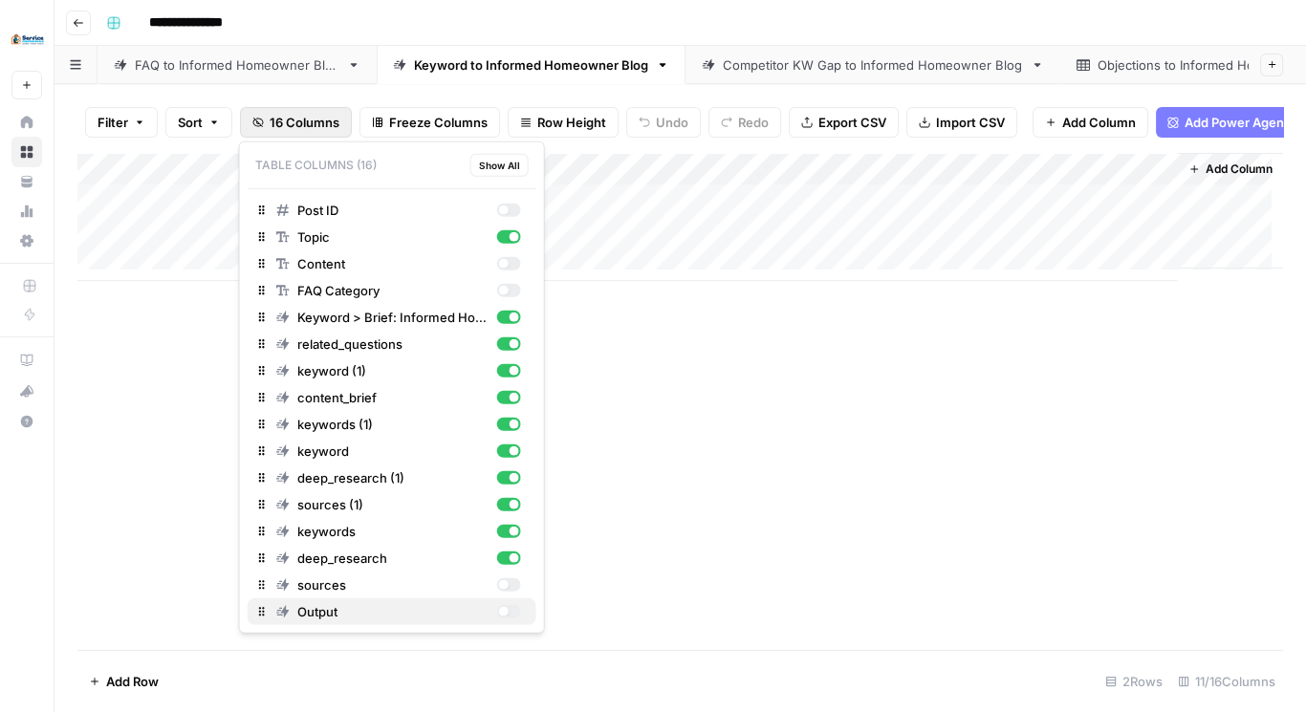
click at [509, 605] on div "button" at bounding box center [508, 611] width 24 height 13
click at [506, 581] on div "button" at bounding box center [503, 586] width 10 height 10
click at [582, 406] on div "Add Column" at bounding box center [680, 401] width 1206 height 497
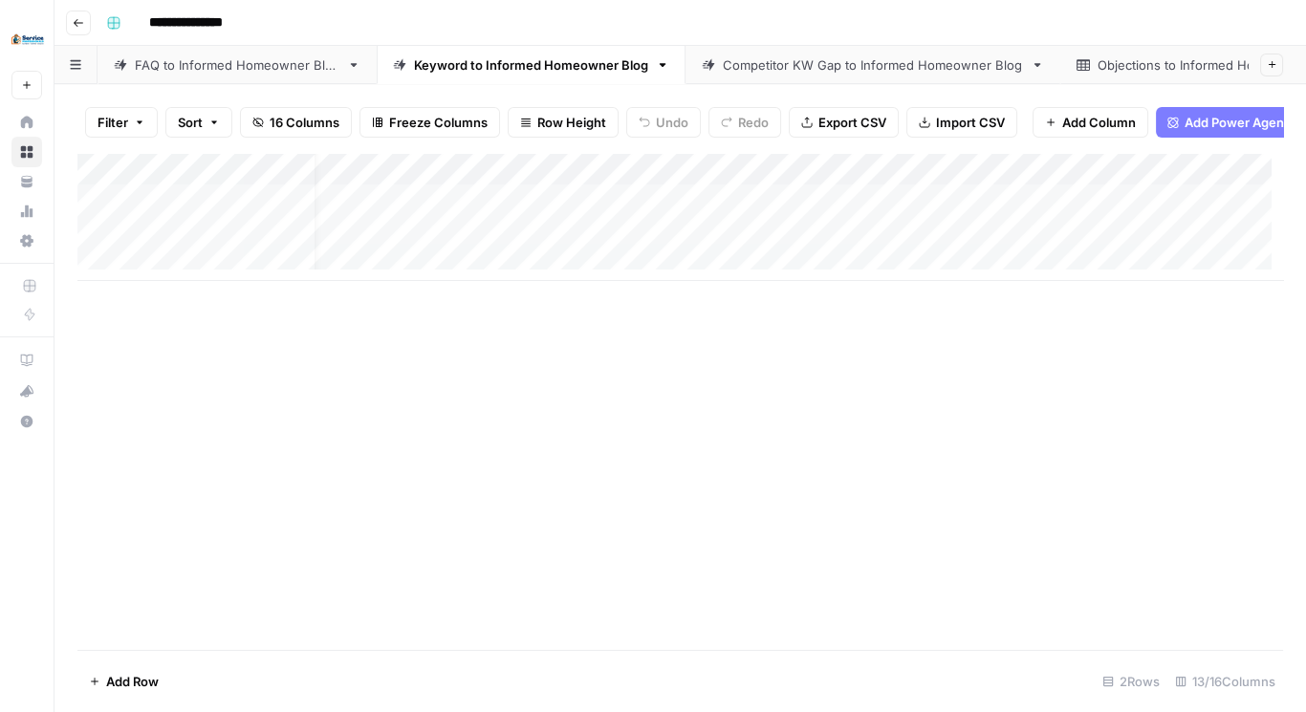
scroll to position [0, 0]
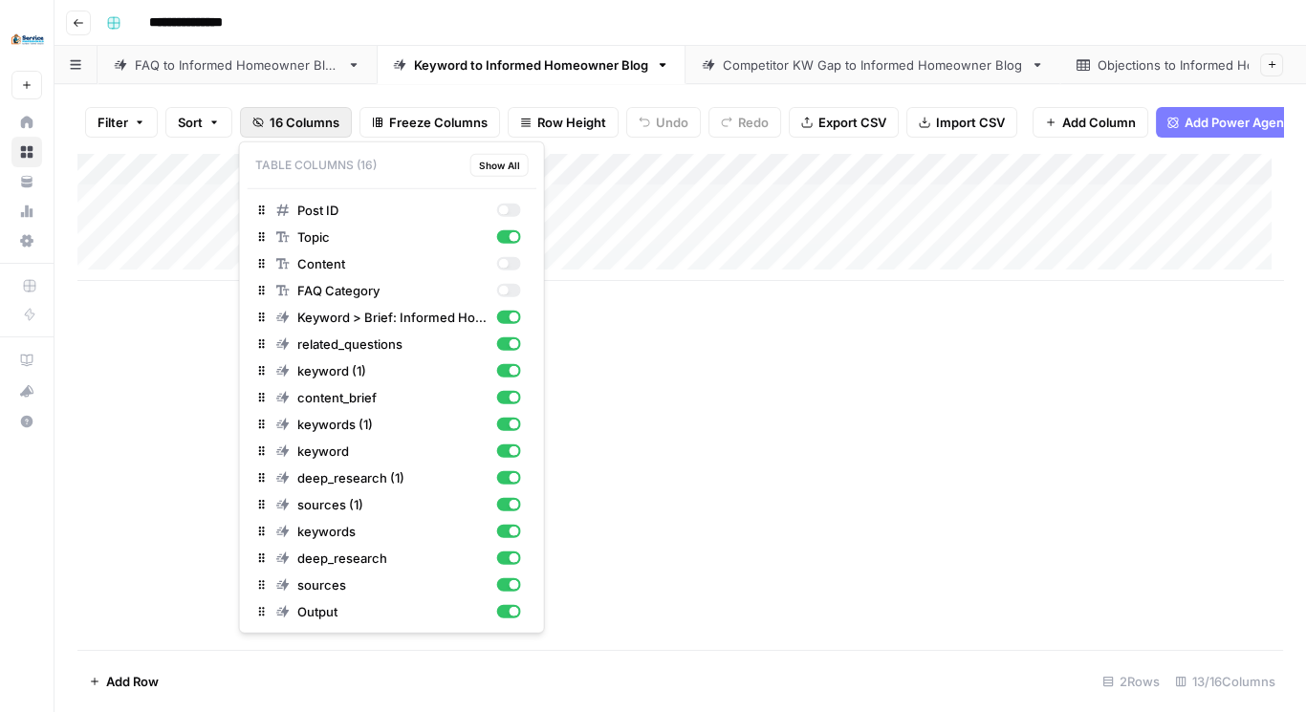
click at [299, 117] on span "16 Columns" at bounding box center [305, 122] width 70 height 19
click at [506, 284] on div "button" at bounding box center [508, 290] width 24 height 13
click at [507, 294] on div "button" at bounding box center [508, 290] width 24 height 13
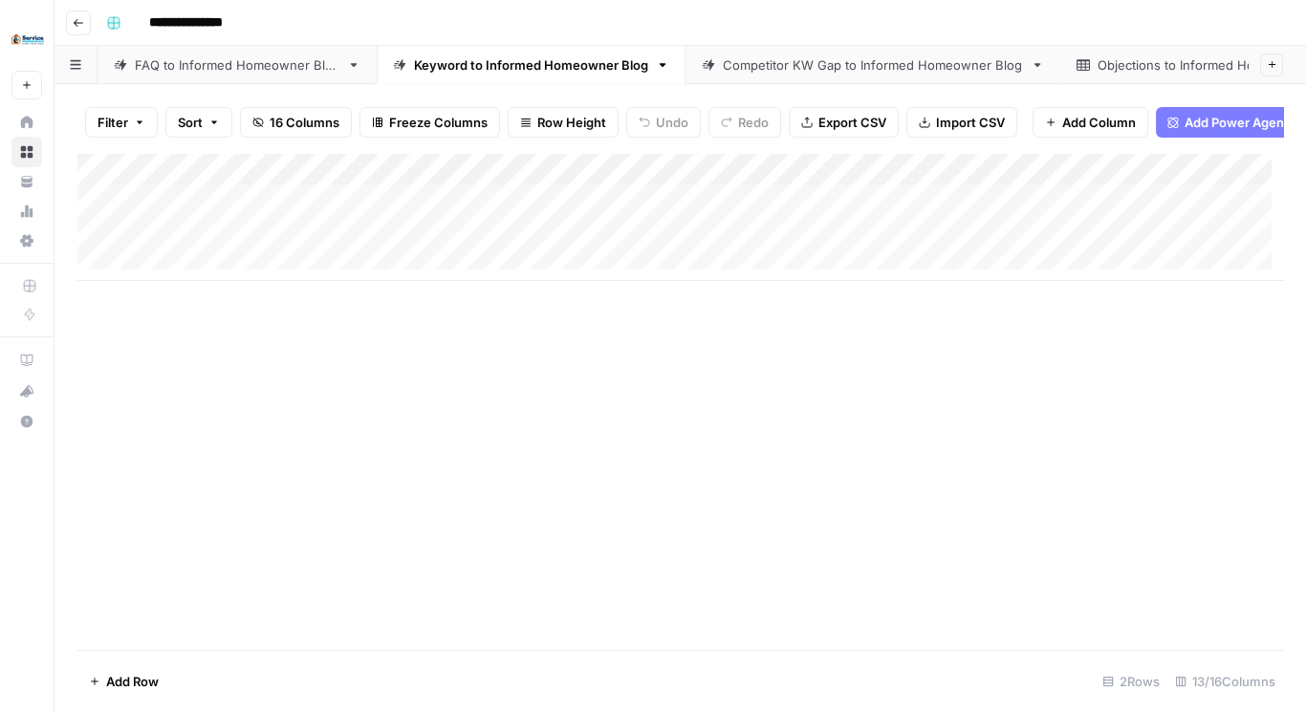
drag, startPoint x: 651, startPoint y: 404, endPoint x: 610, endPoint y: 366, distance: 55.5
click at [651, 405] on div "Add Column" at bounding box center [680, 401] width 1206 height 497
click at [447, 177] on div "Add Column" at bounding box center [680, 217] width 1206 height 128
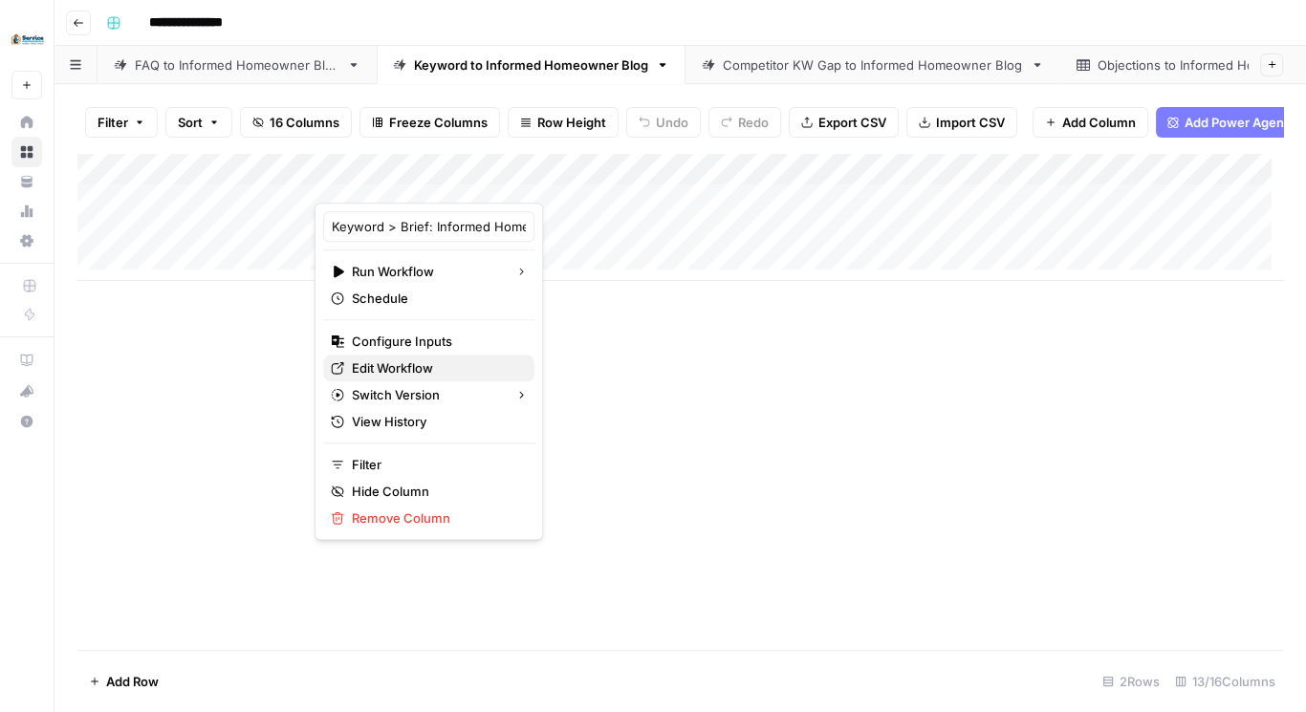
click at [398, 369] on span "Edit Workflow" at bounding box center [435, 368] width 167 height 19
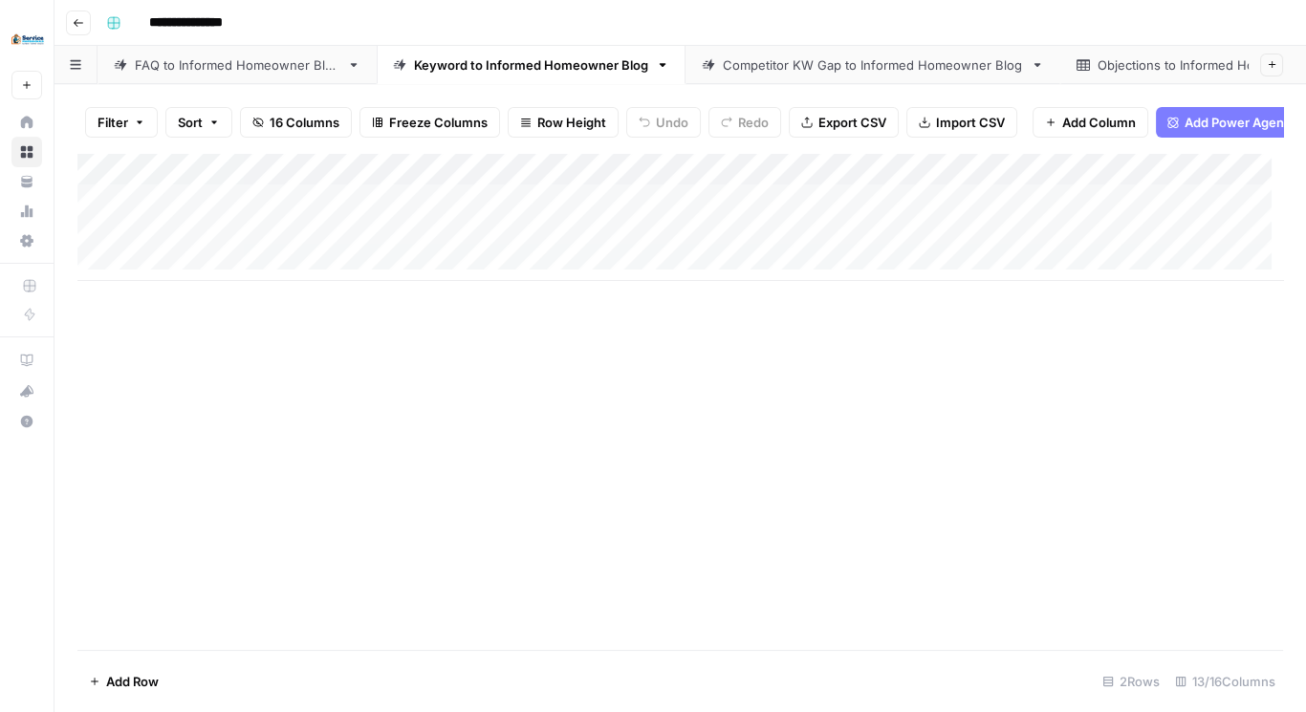
click at [225, 66] on div "FAQ to Informed Homeowner Blog" at bounding box center [237, 64] width 205 height 19
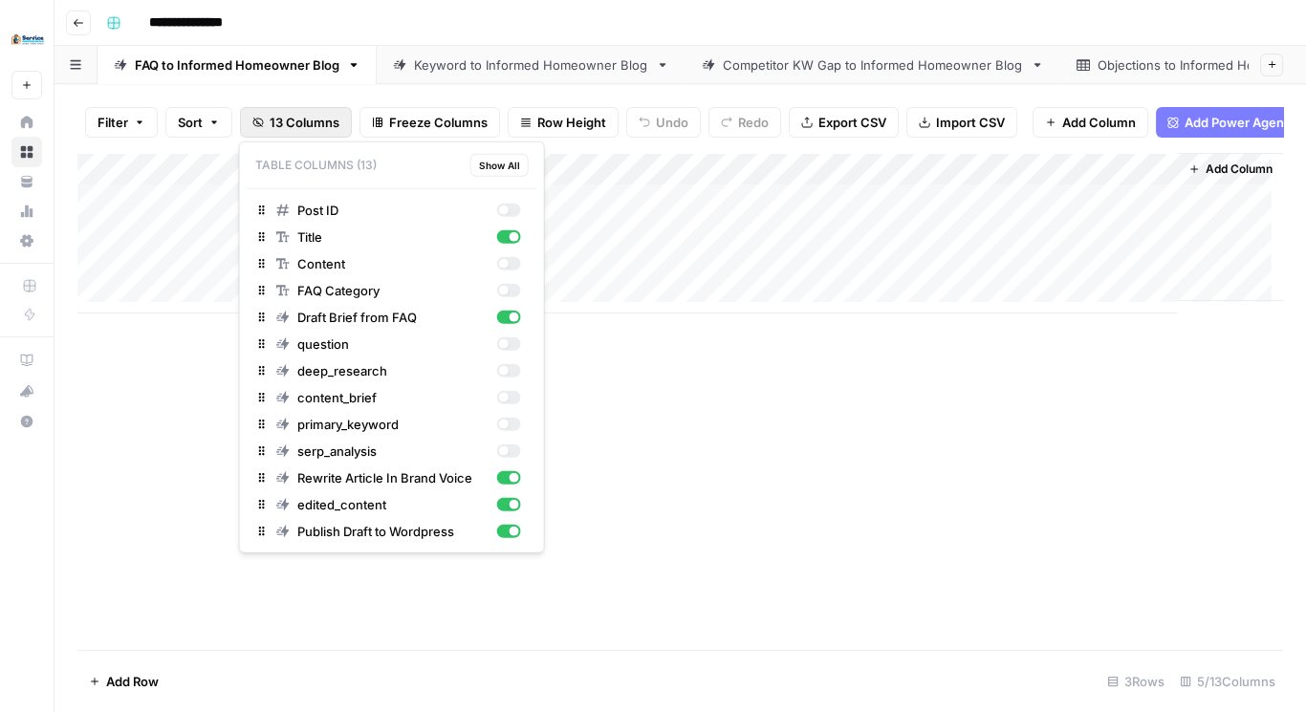
click at [340, 135] on button "13 Columns" at bounding box center [296, 122] width 112 height 31
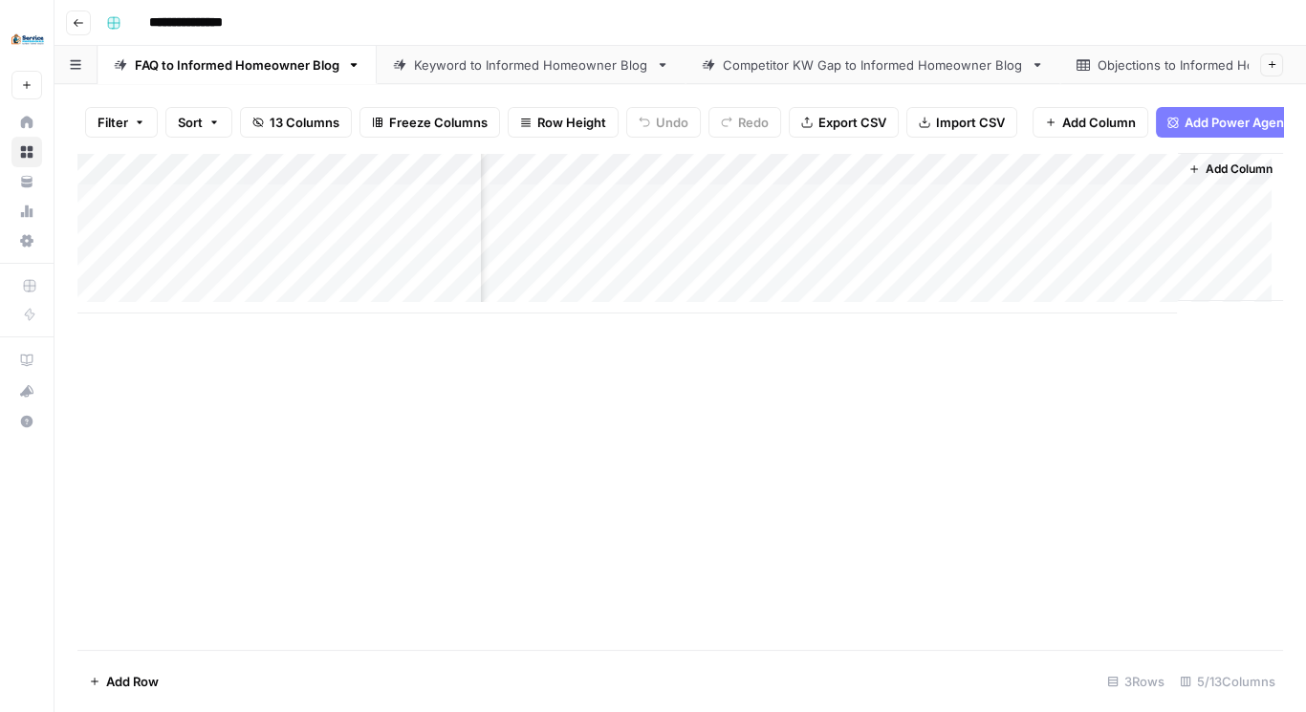
drag, startPoint x: 581, startPoint y: 411, endPoint x: 587, endPoint y: 369, distance: 42.5
click at [581, 412] on div "Add Column" at bounding box center [680, 401] width 1206 height 497
click at [427, 55] on div "Keyword to Informed Homeowner Blog" at bounding box center [531, 64] width 234 height 19
click at [435, 245] on div "Add Column" at bounding box center [680, 217] width 1206 height 128
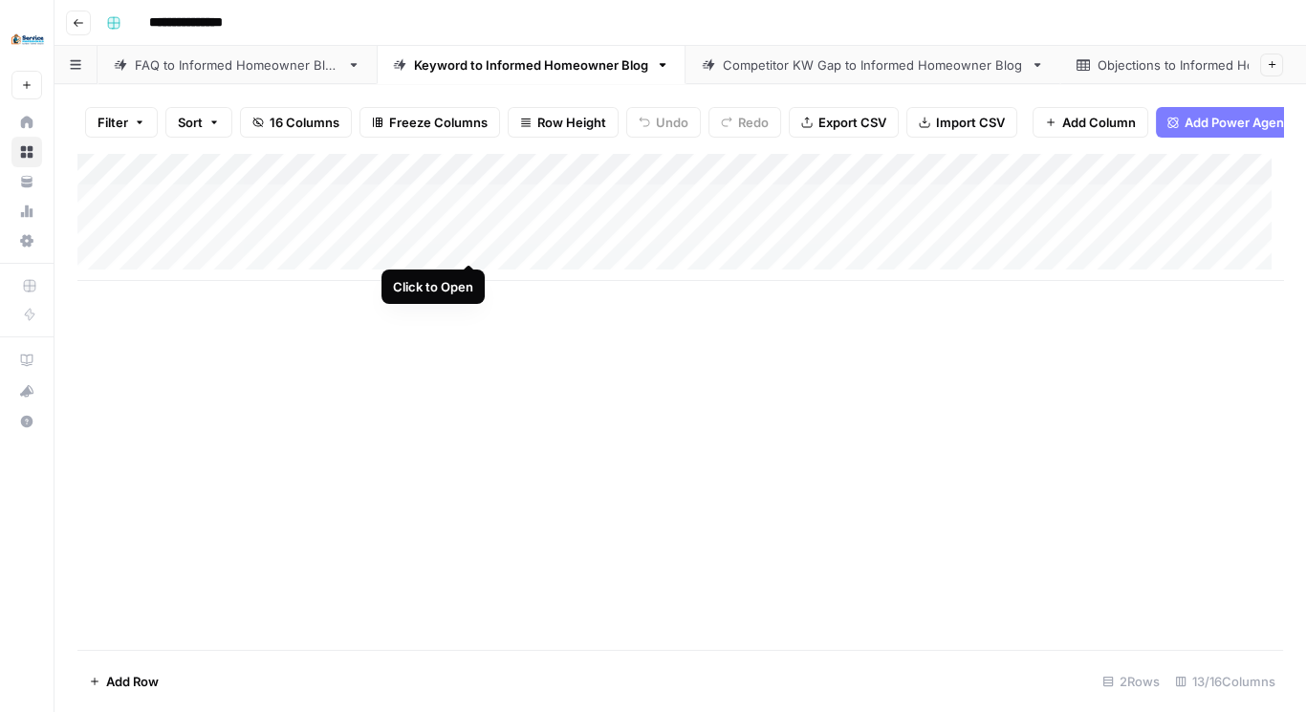
click at [464, 238] on div "Add Column" at bounding box center [680, 217] width 1206 height 128
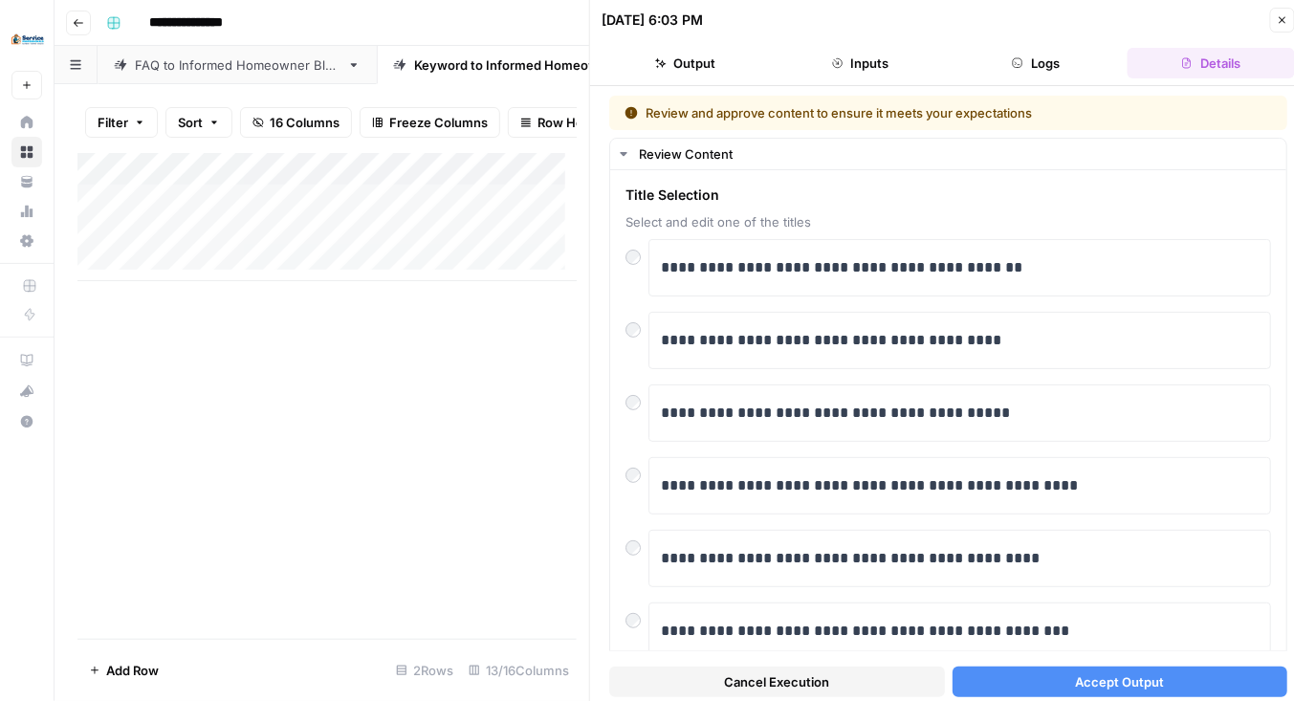
click at [868, 69] on button "Inputs" at bounding box center [860, 63] width 167 height 31
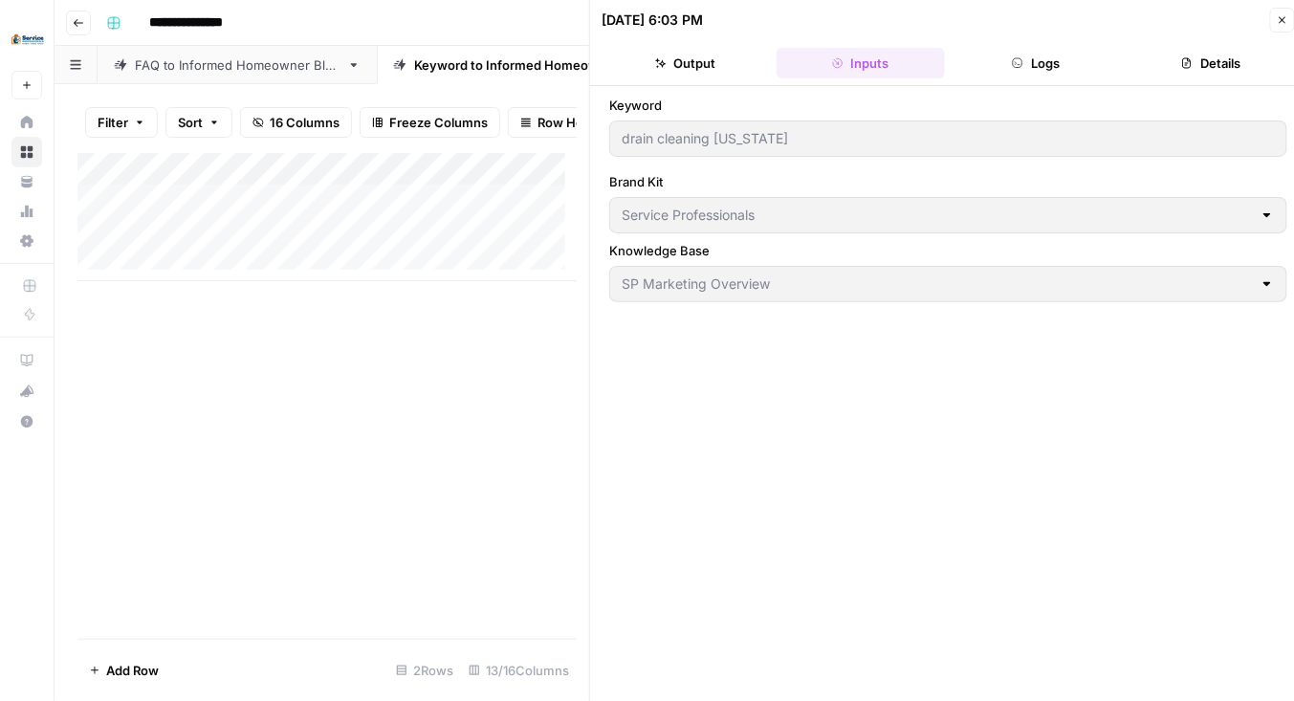
click at [674, 55] on button "Output" at bounding box center [685, 63] width 167 height 31
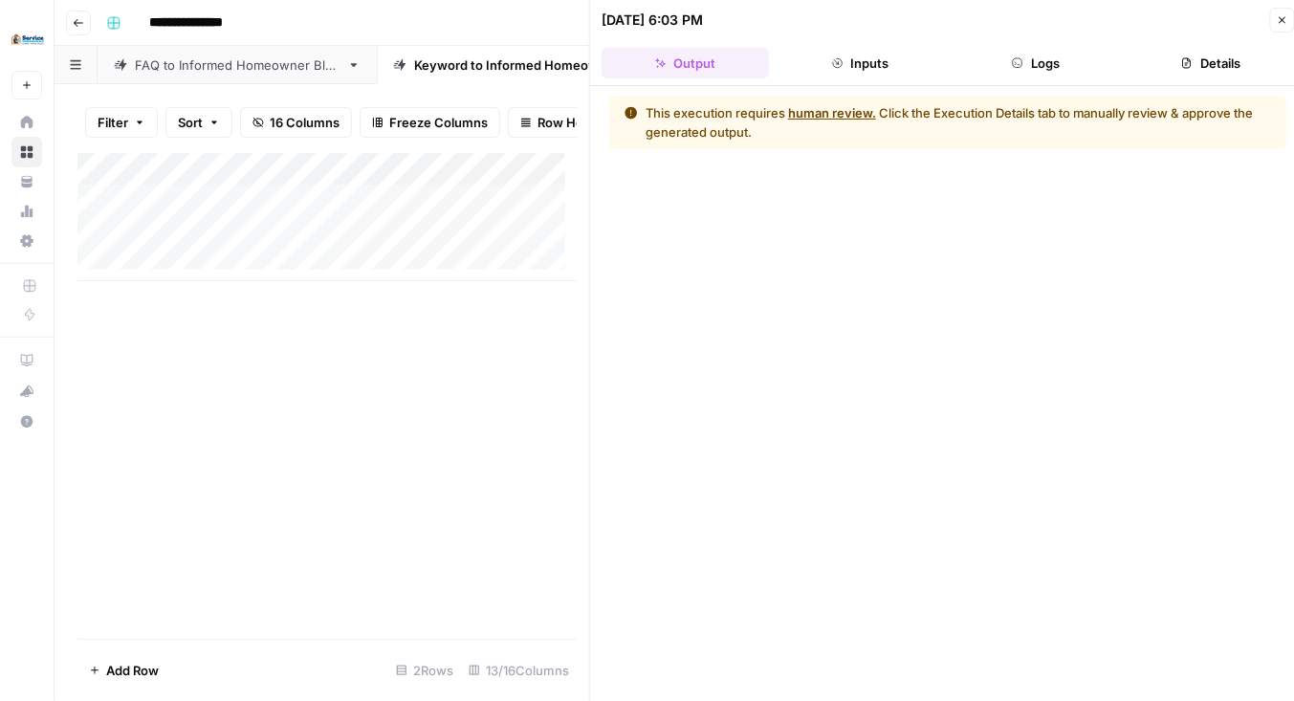
click at [985, 66] on button "Logs" at bounding box center [1036, 63] width 167 height 31
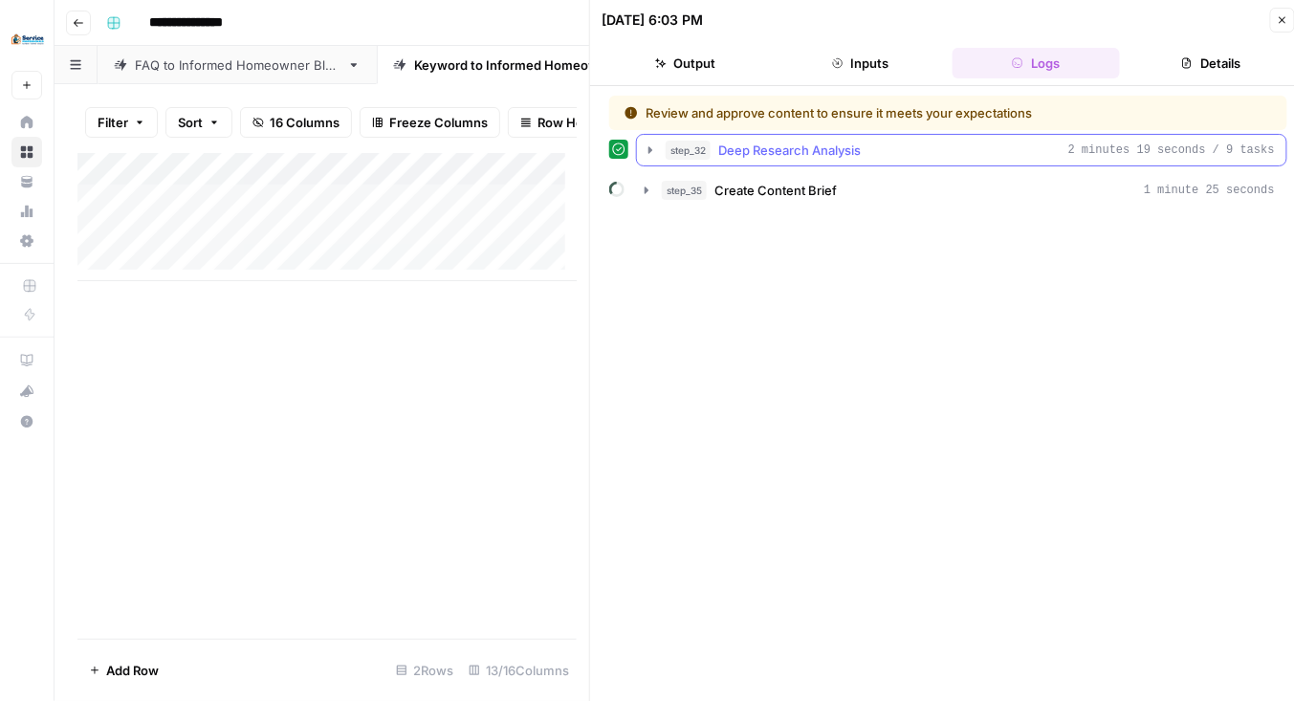
click at [654, 149] on icon "button" at bounding box center [650, 149] width 15 height 15
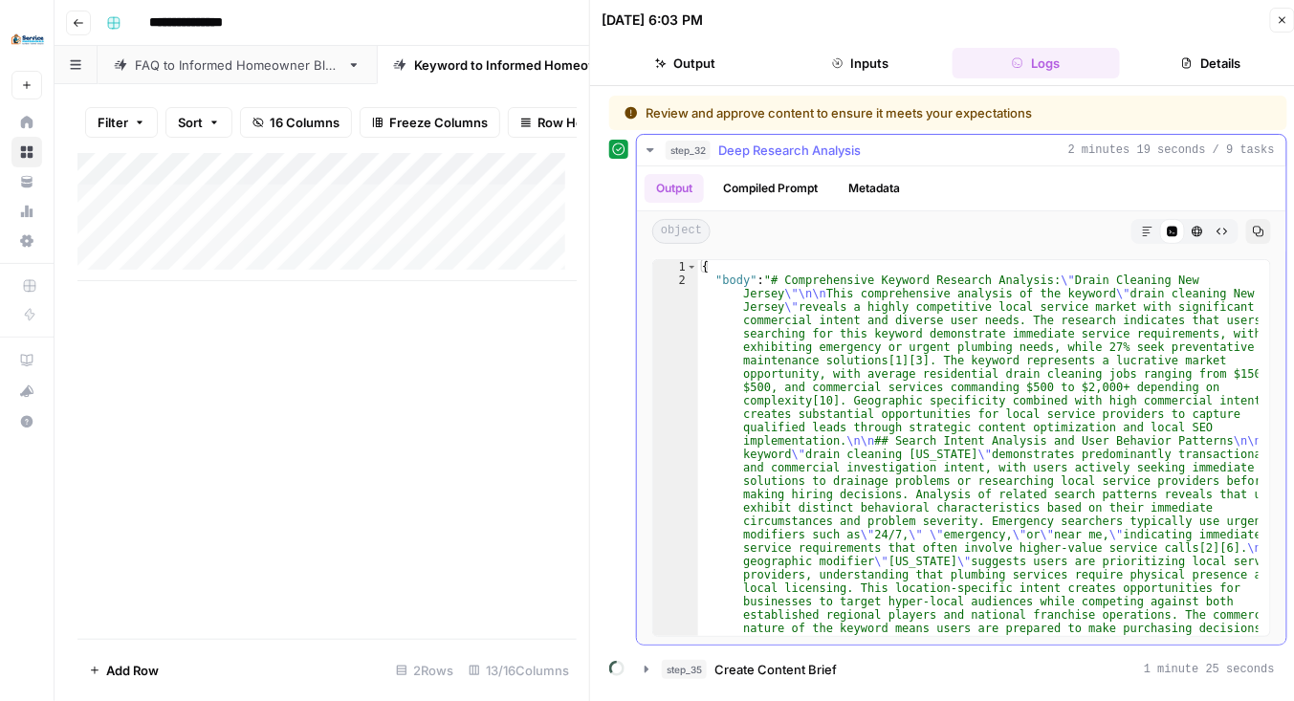
click at [646, 145] on icon "button" at bounding box center [650, 149] width 15 height 15
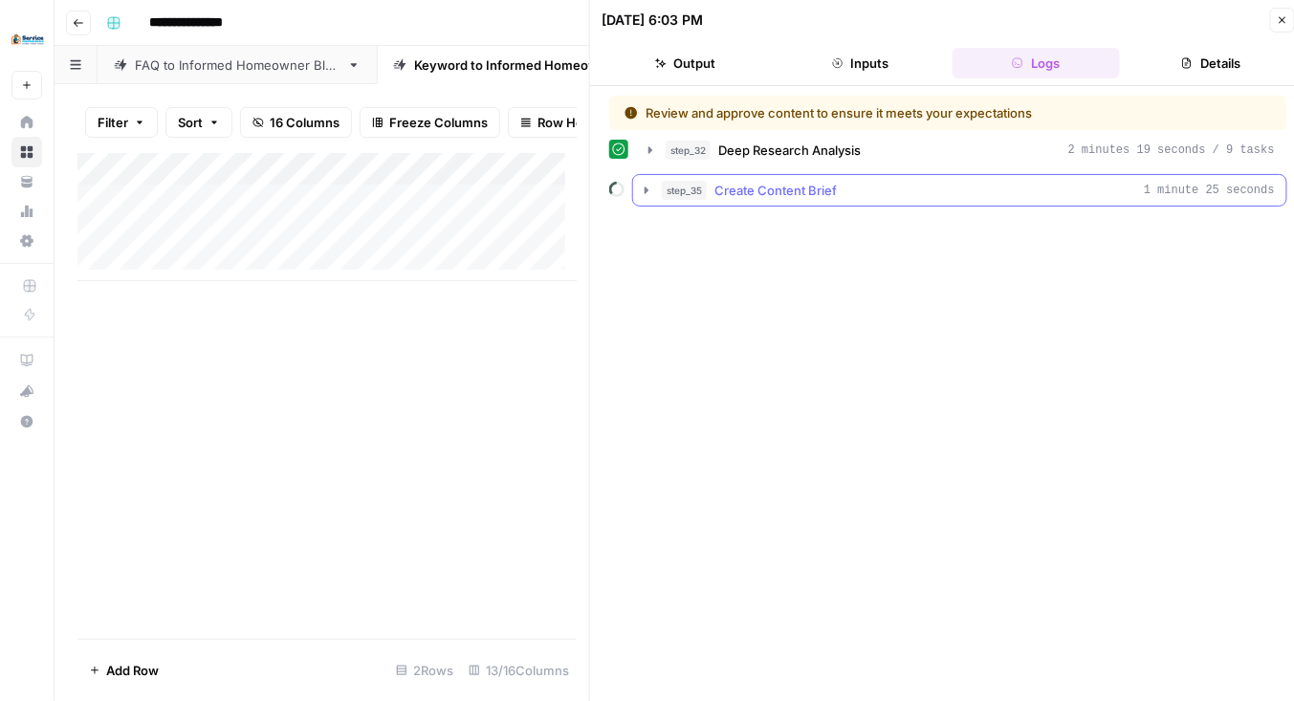
click at [645, 193] on icon "button" at bounding box center [646, 190] width 15 height 15
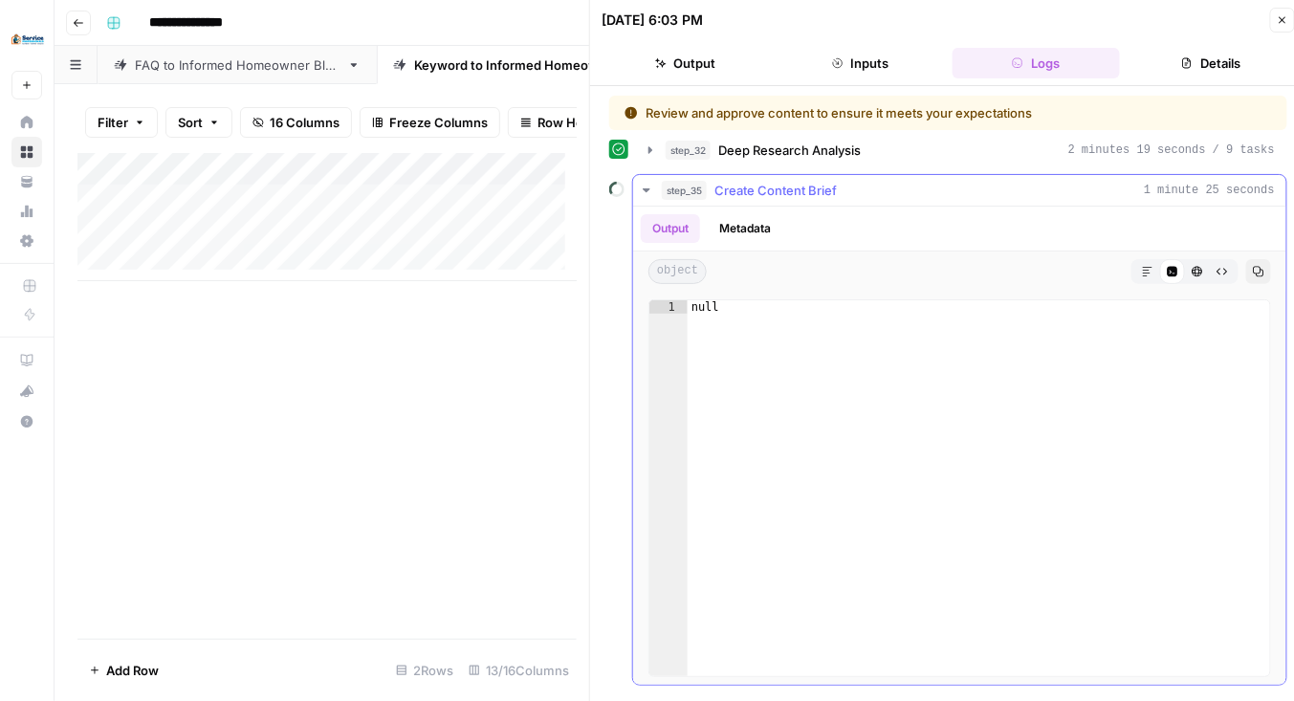
scroll to position [11, 0]
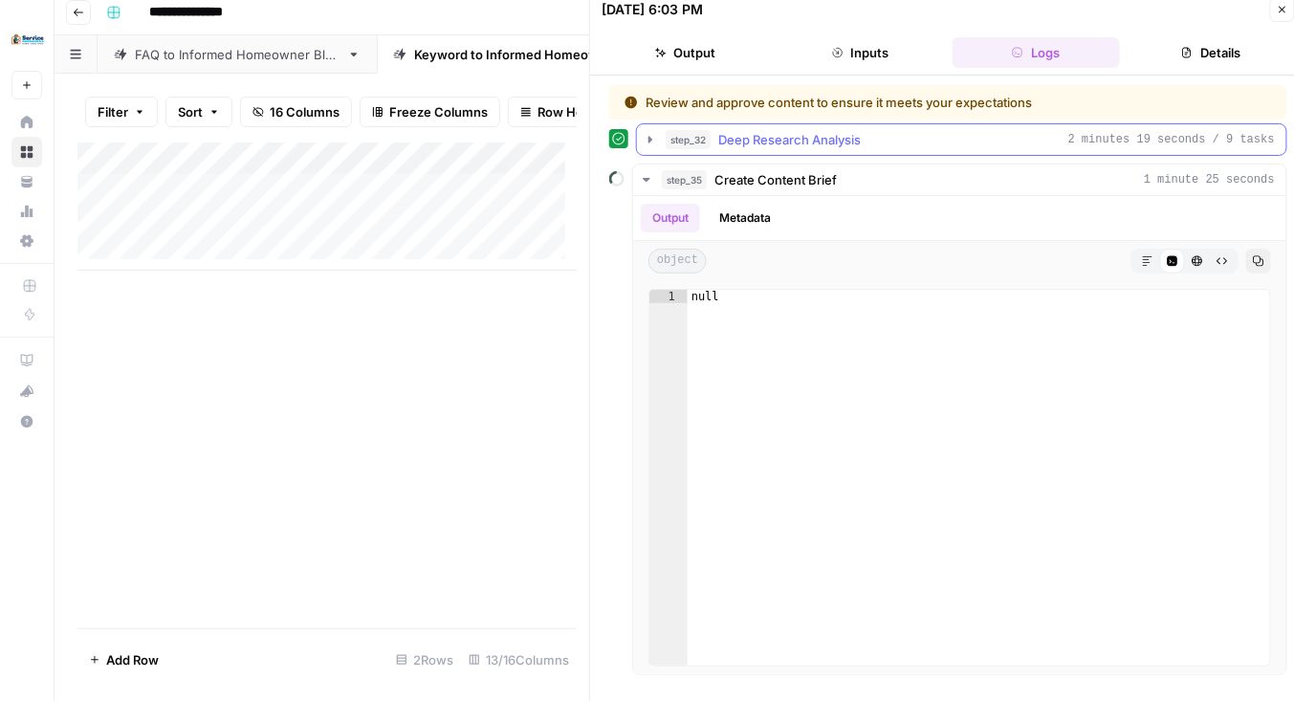
click at [647, 139] on icon "button" at bounding box center [650, 139] width 15 height 15
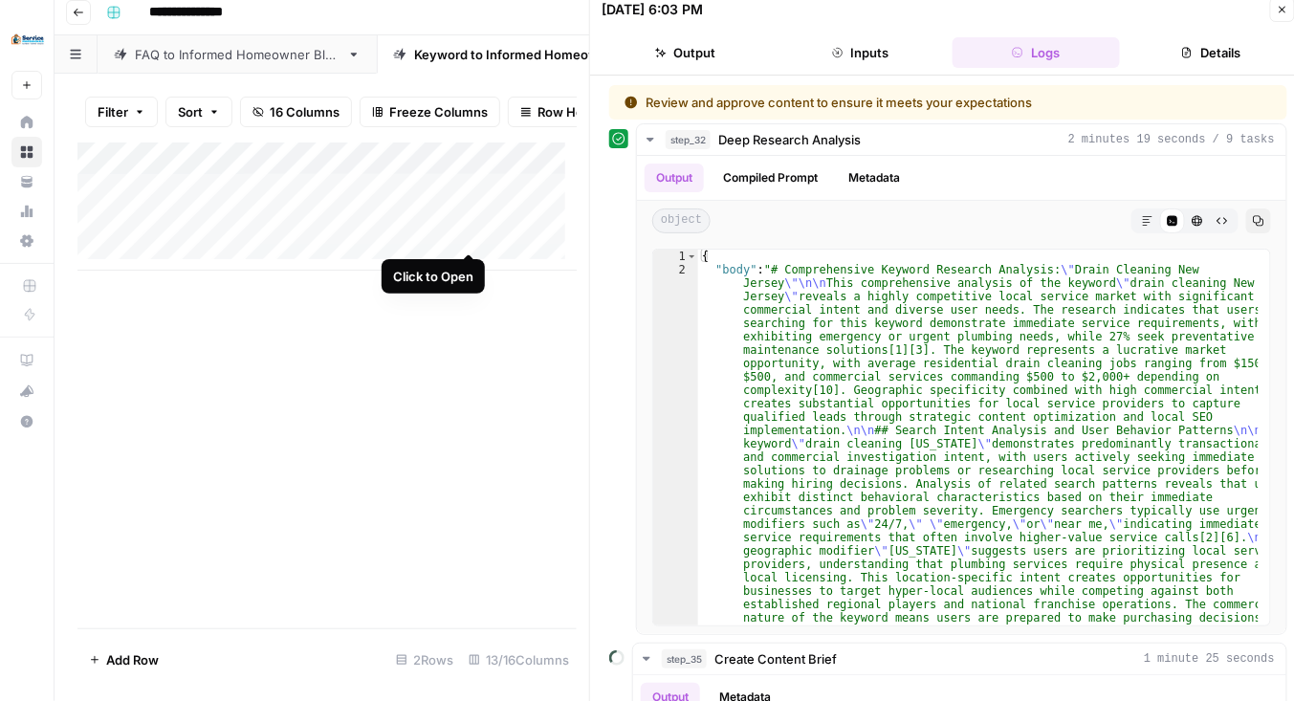
click at [464, 231] on div "Add Column" at bounding box center [327, 206] width 500 height 128
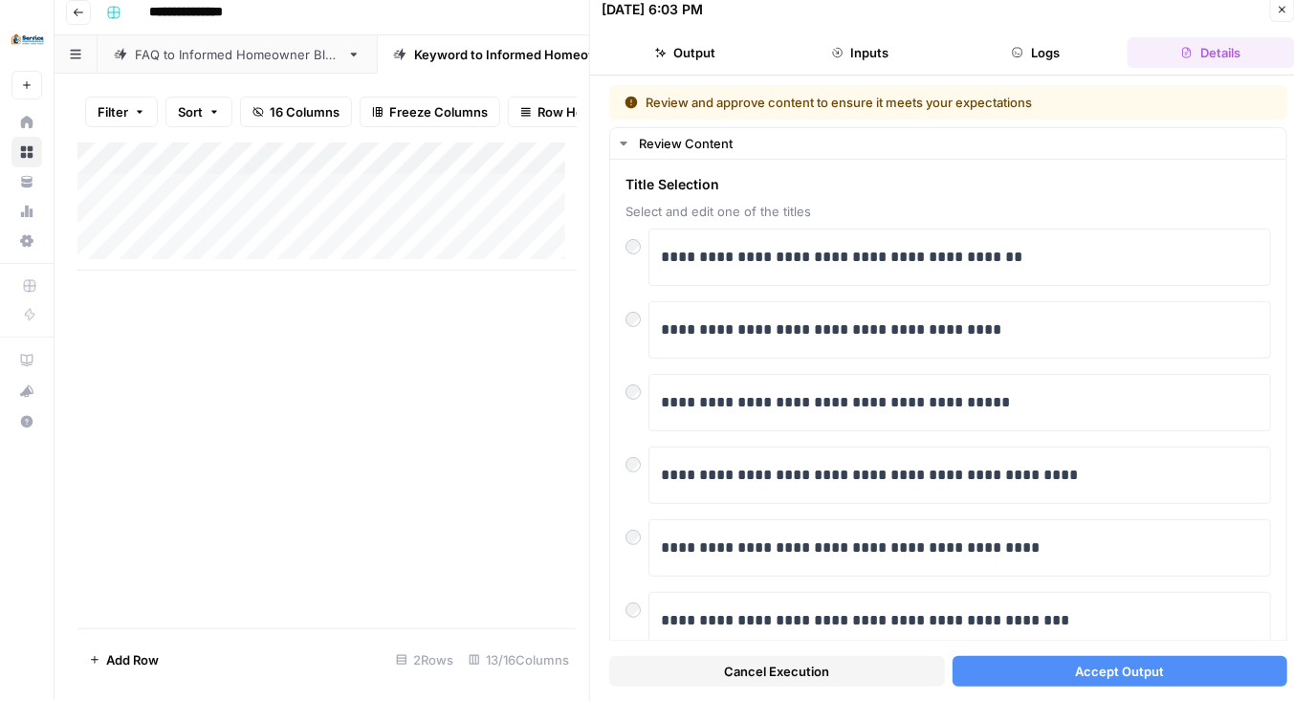
click at [441, 166] on div "Add Column" at bounding box center [327, 206] width 500 height 128
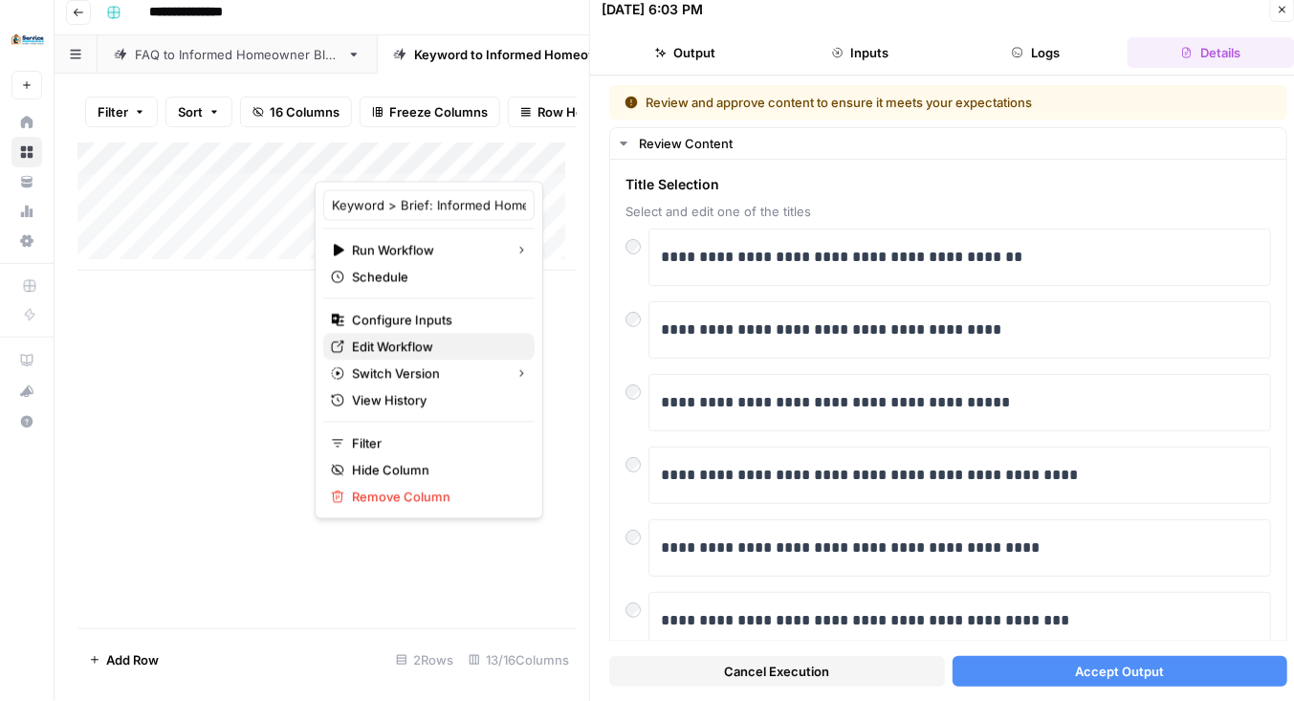
click at [412, 347] on span "Edit Workflow" at bounding box center [435, 347] width 167 height 19
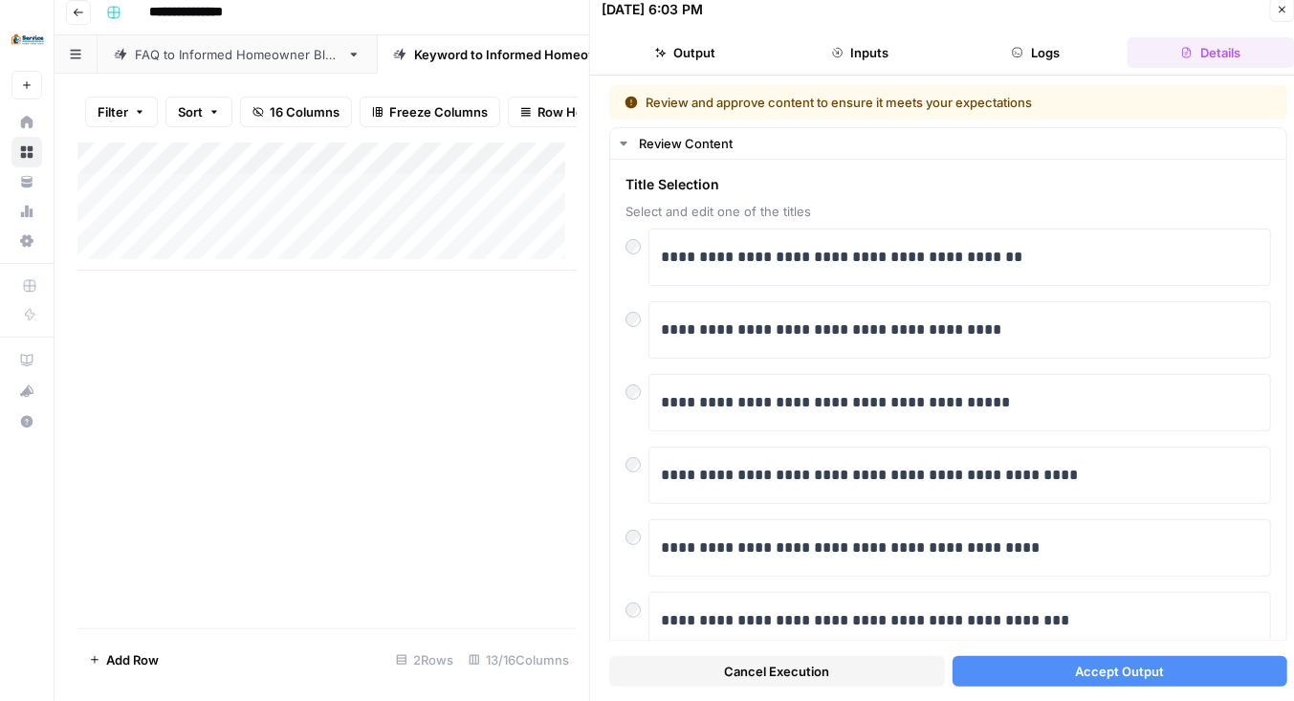
click at [1282, 7] on icon "button" at bounding box center [1282, 9] width 11 height 11
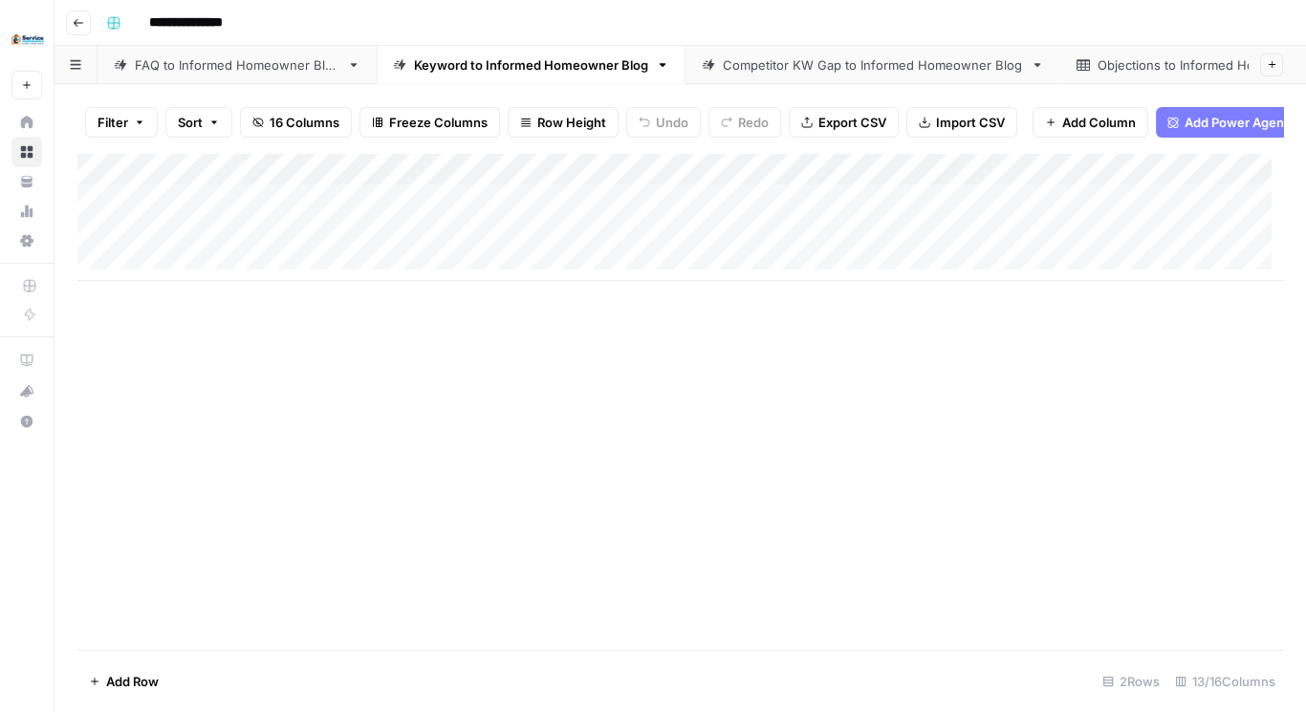
click at [406, 242] on div "Add Column" at bounding box center [680, 217] width 1206 height 128
click at [399, 249] on div "Add Column" at bounding box center [680, 217] width 1206 height 128
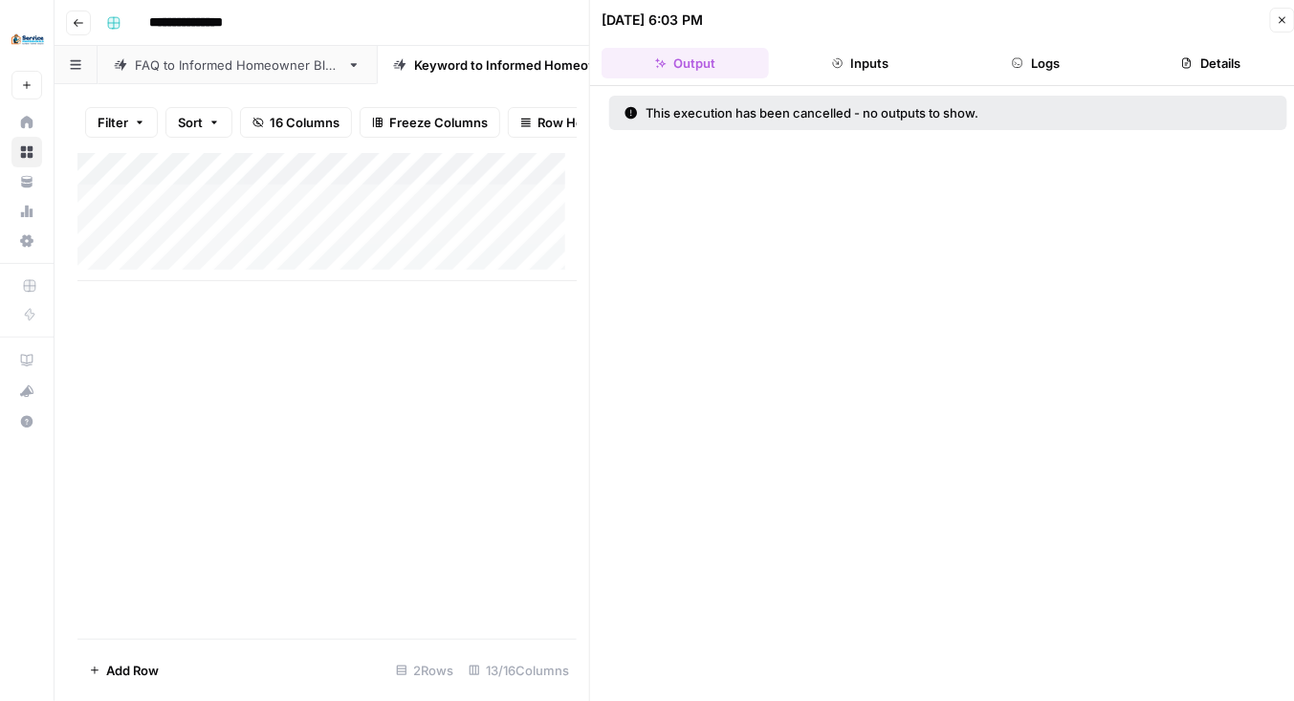
click at [1283, 17] on icon "button" at bounding box center [1282, 19] width 11 height 11
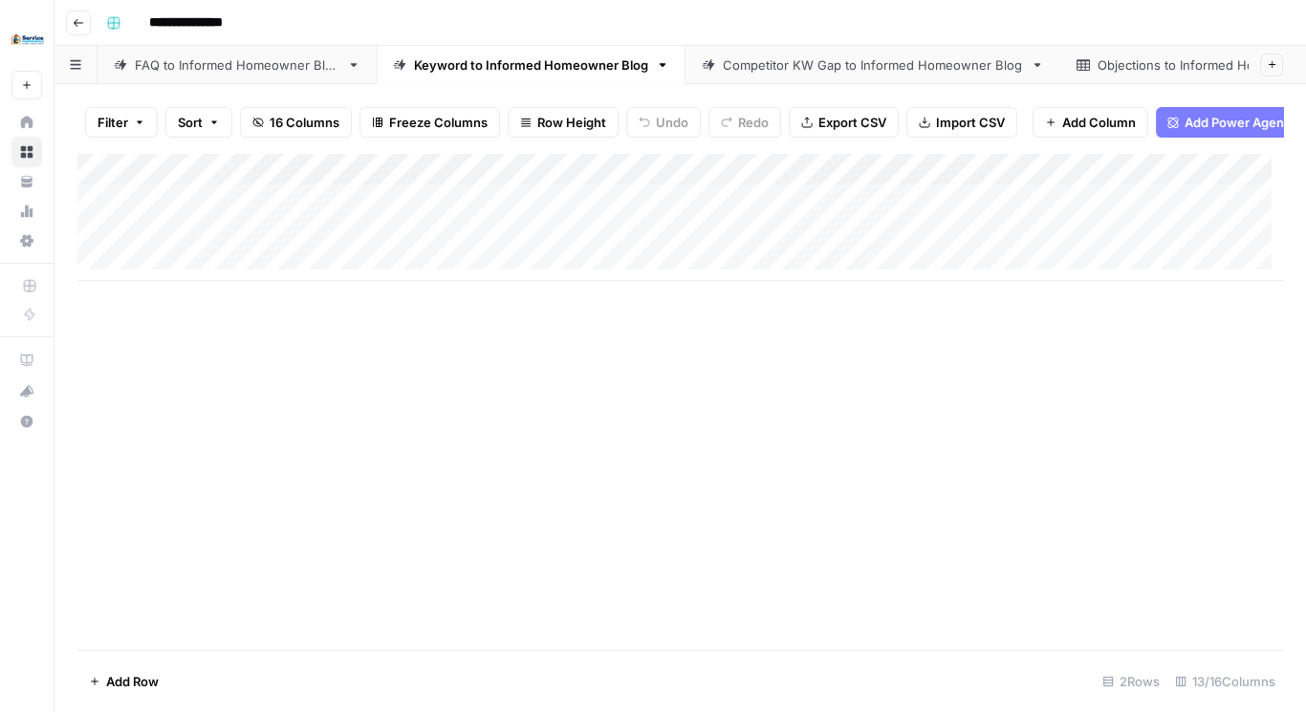
click at [739, 183] on div "Add Column" at bounding box center [680, 217] width 1206 height 128
click at [586, 369] on div "Add Column" at bounding box center [680, 401] width 1206 height 497
click at [497, 176] on div "Add Column" at bounding box center [680, 217] width 1206 height 128
click at [444, 365] on span "Remove Column" at bounding box center [464, 368] width 167 height 19
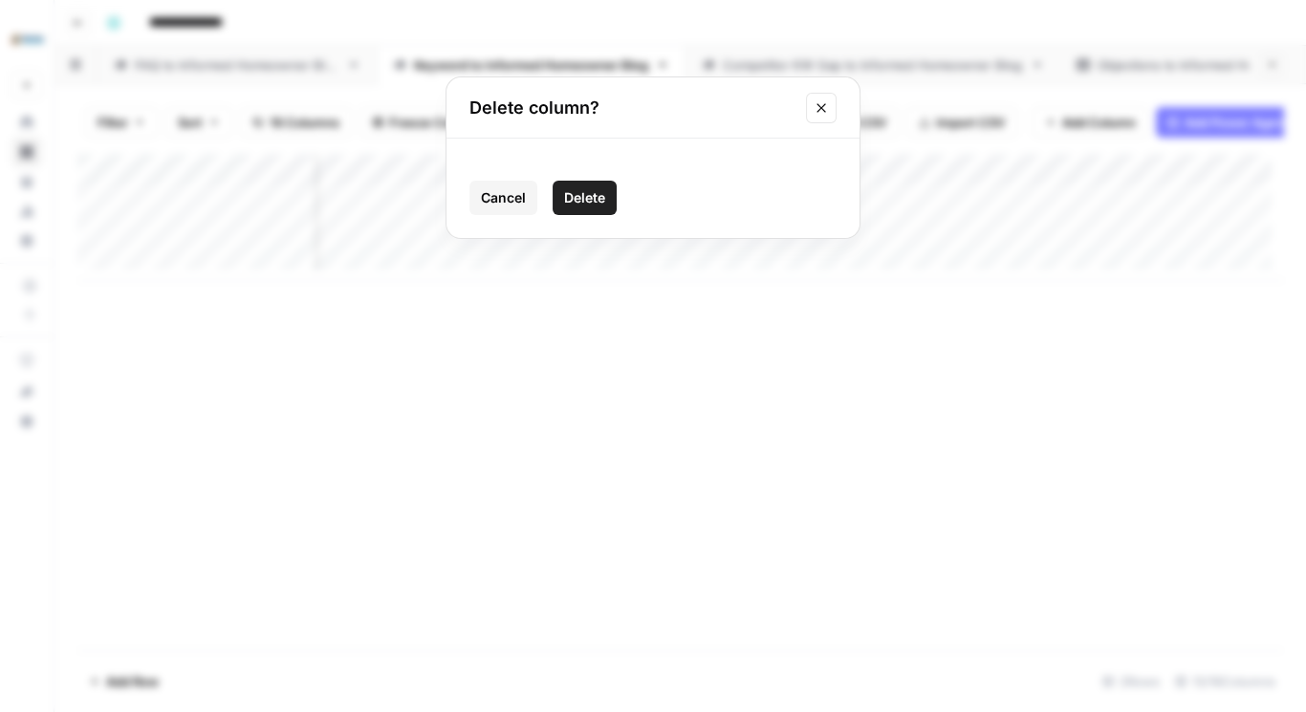
drag, startPoint x: 576, startPoint y: 207, endPoint x: 555, endPoint y: 210, distance: 21.4
click at [576, 208] on button "Delete" at bounding box center [585, 198] width 64 height 34
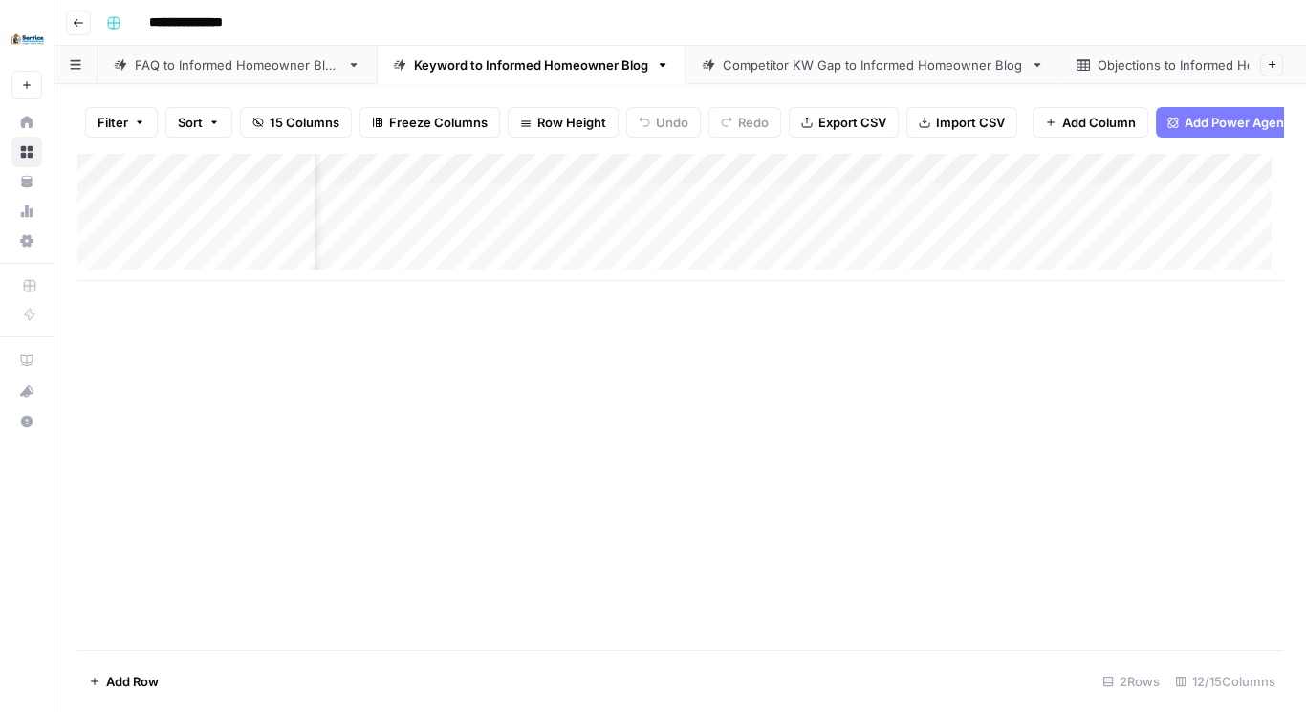
click at [493, 177] on div "Add Column" at bounding box center [680, 217] width 1206 height 128
click at [445, 369] on span "Remove Column" at bounding box center [464, 368] width 167 height 19
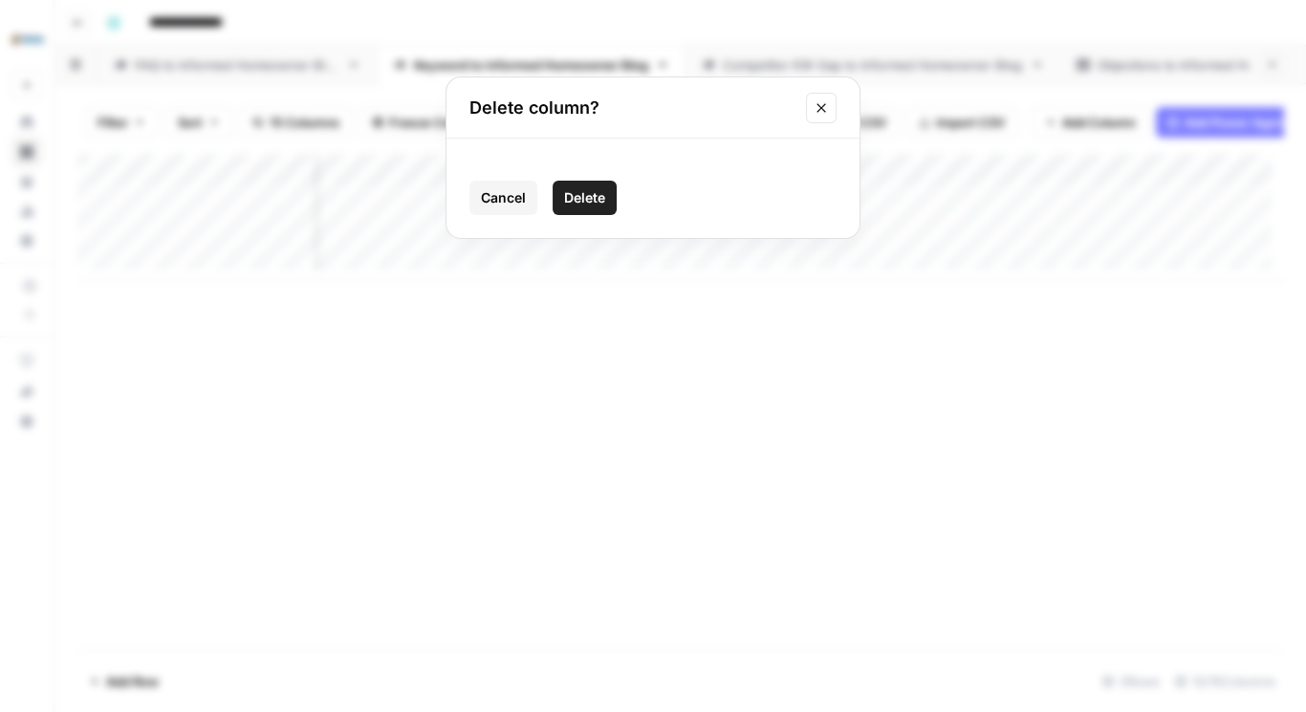
click at [581, 196] on span "Delete" at bounding box center [584, 197] width 41 height 19
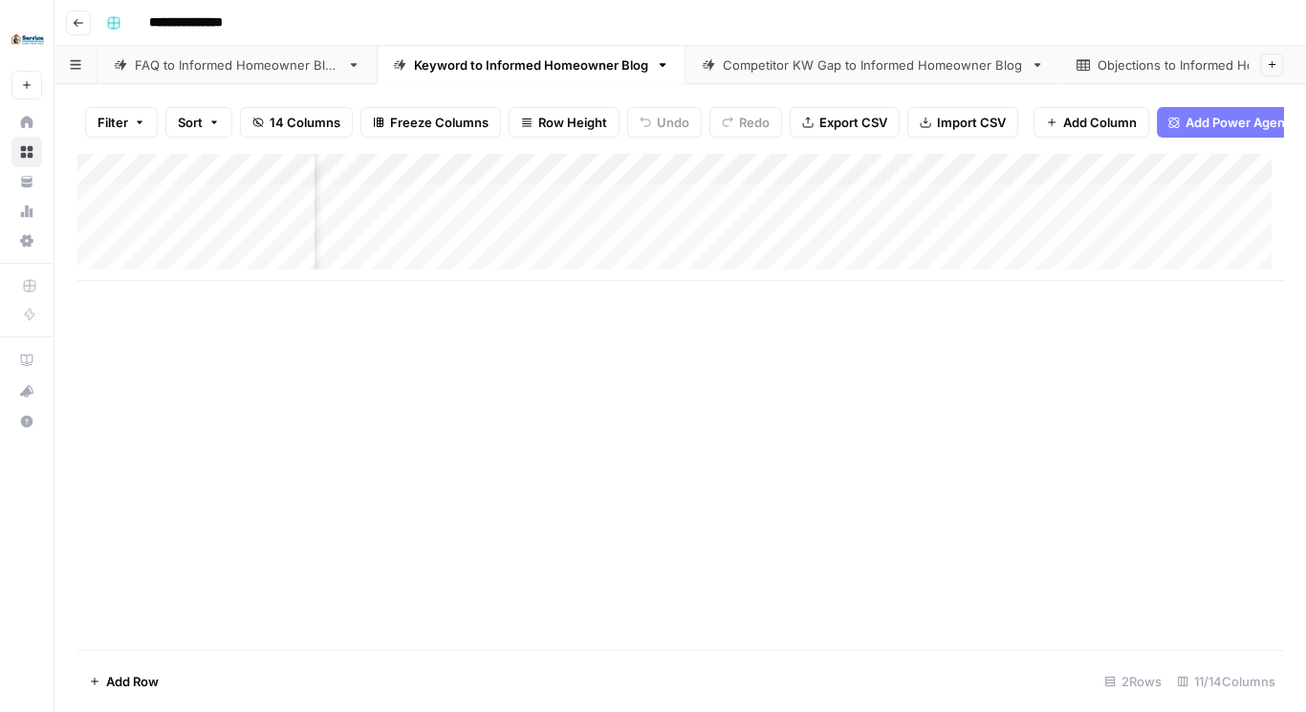
click at [500, 182] on div "Add Column" at bounding box center [680, 217] width 1206 height 128
click at [445, 363] on span "Remove Column" at bounding box center [464, 368] width 167 height 19
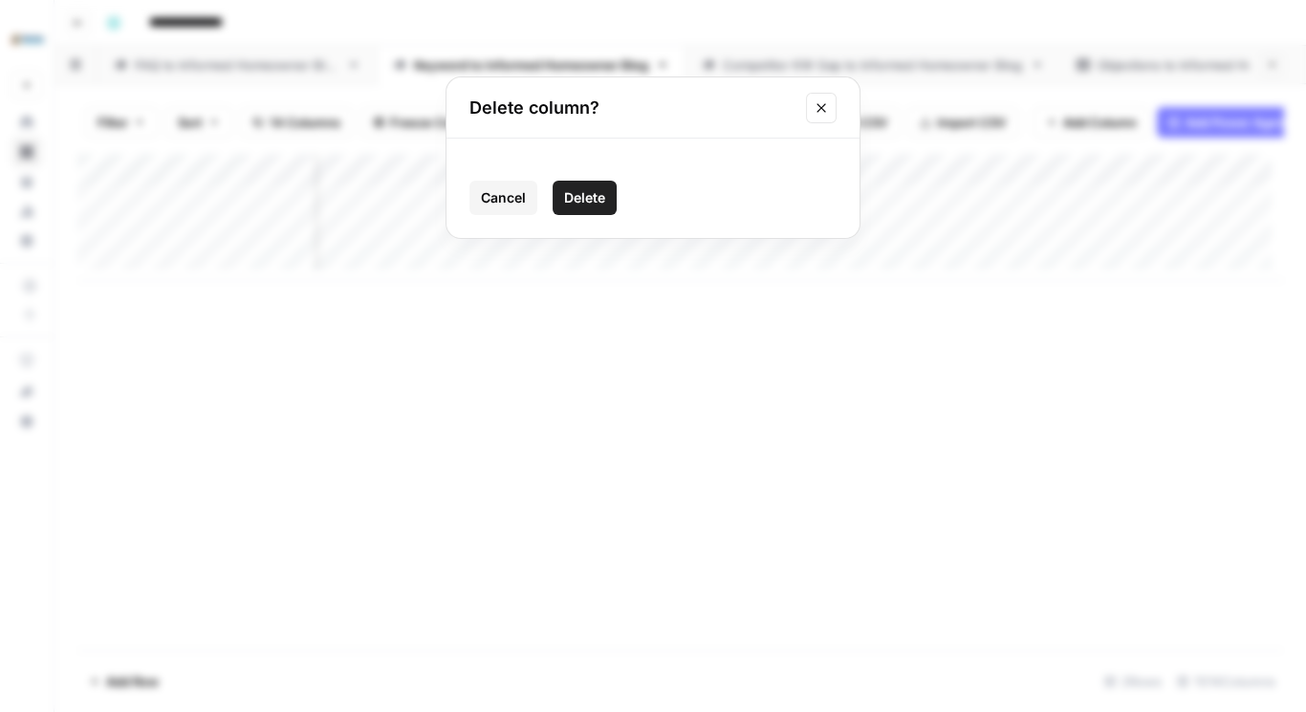
click at [561, 185] on button "Delete" at bounding box center [585, 198] width 64 height 34
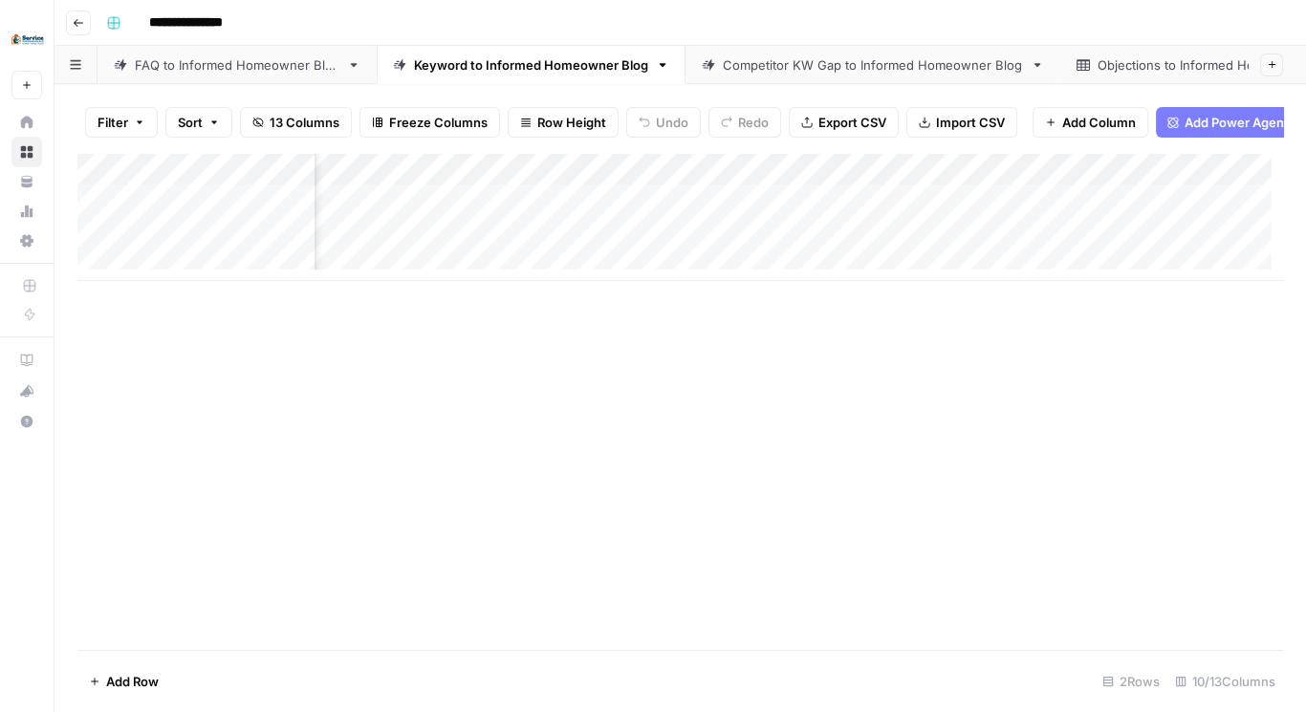
click at [493, 181] on div "Add Column" at bounding box center [680, 217] width 1206 height 128
click at [447, 372] on span "Remove Column" at bounding box center [464, 368] width 167 height 19
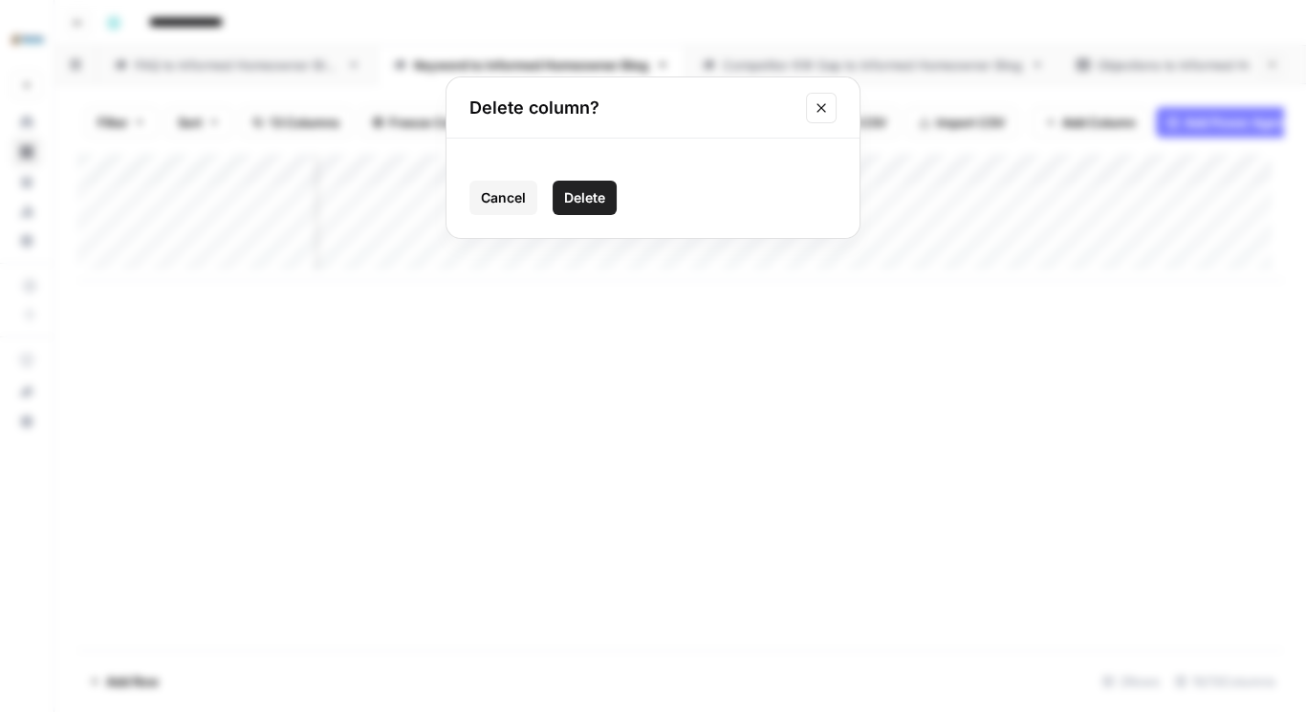
drag, startPoint x: 584, startPoint y: 201, endPoint x: 555, endPoint y: 197, distance: 29.9
click at [584, 201] on span "Delete" at bounding box center [584, 197] width 41 height 19
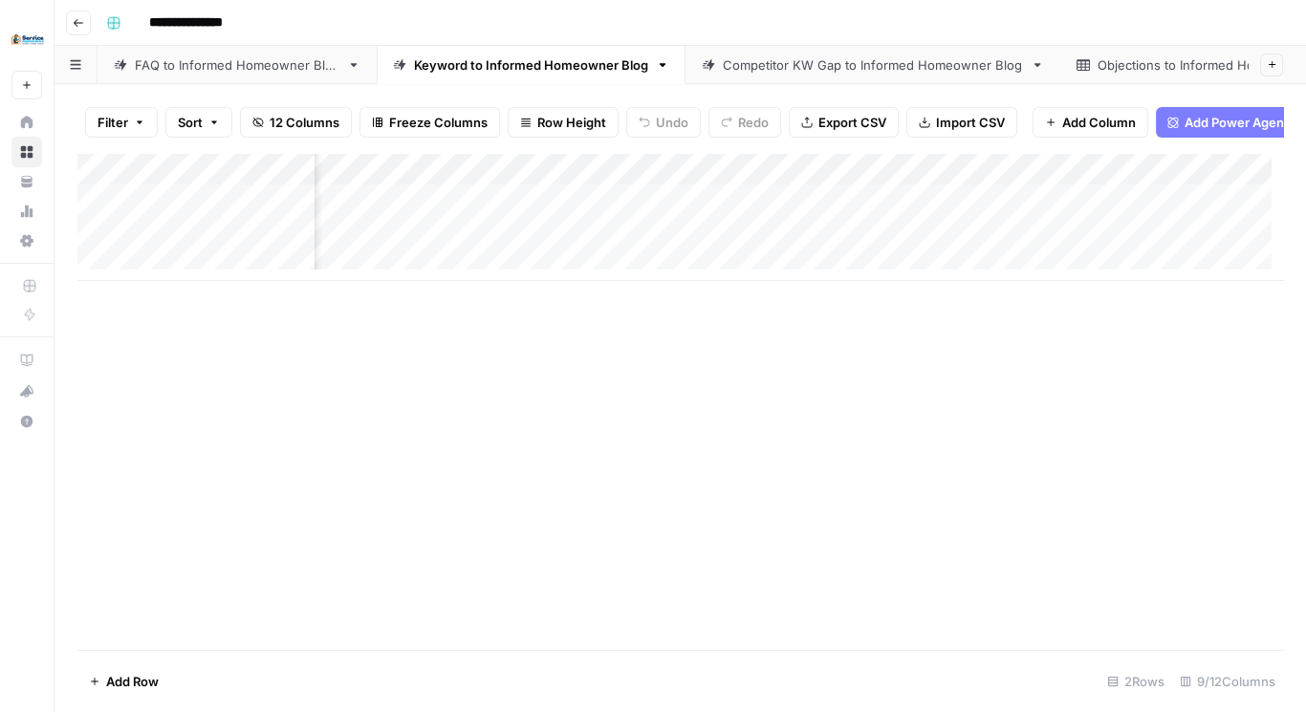
click at [503, 181] on div "Add Column" at bounding box center [680, 217] width 1206 height 128
click at [471, 361] on span "Remove Column" at bounding box center [464, 368] width 167 height 19
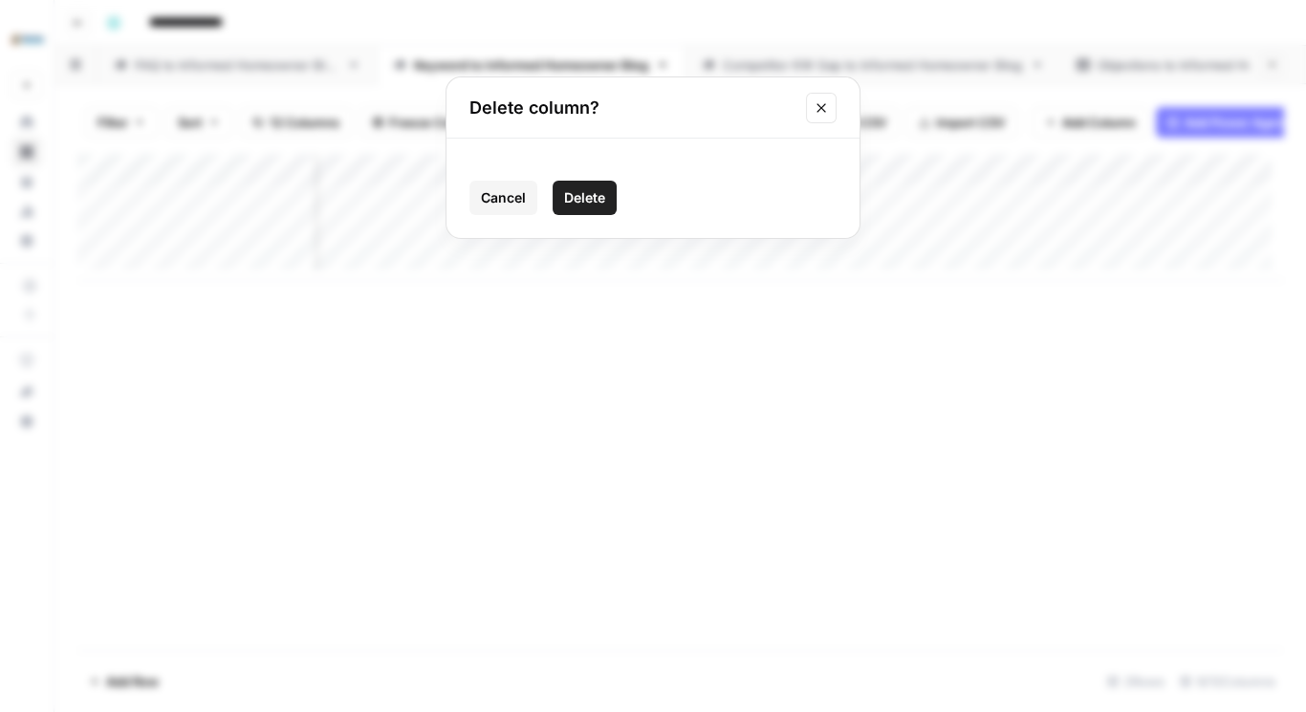
drag, startPoint x: 580, startPoint y: 198, endPoint x: 519, endPoint y: 194, distance: 60.4
click at [580, 200] on span "Delete" at bounding box center [584, 197] width 41 height 19
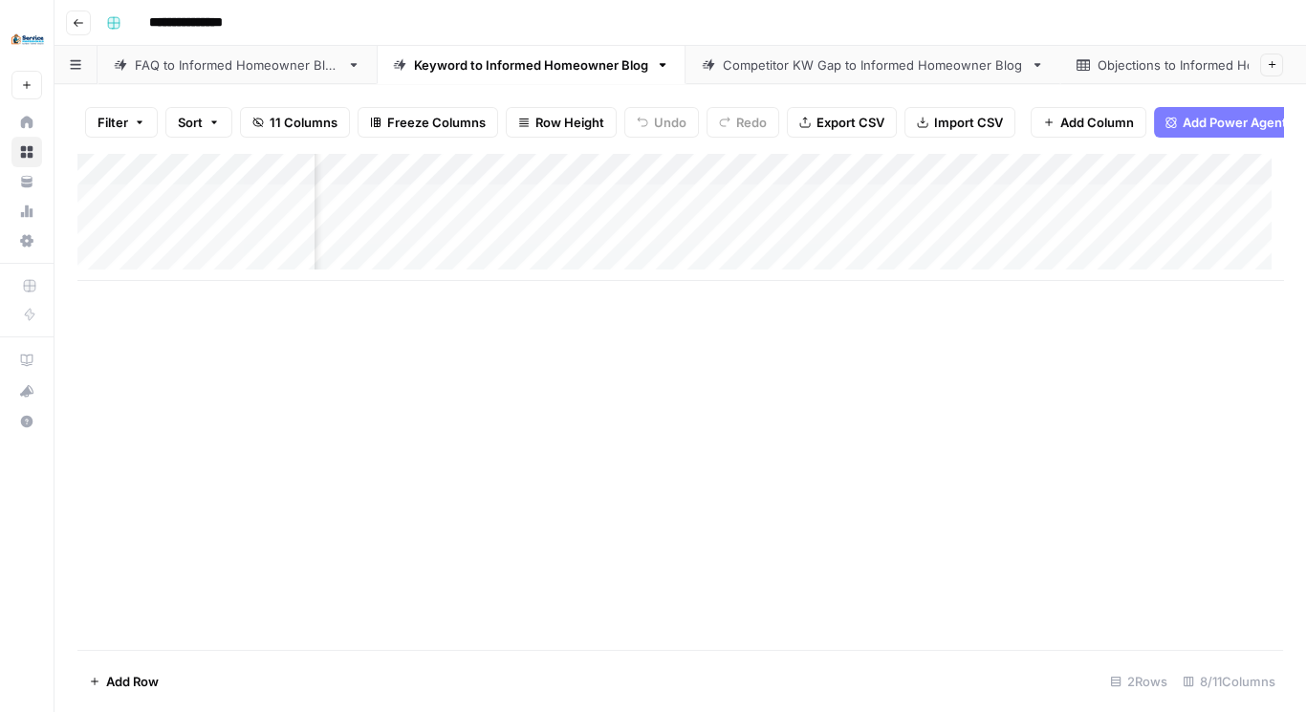
click at [498, 183] on div "Add Column" at bounding box center [680, 217] width 1206 height 128
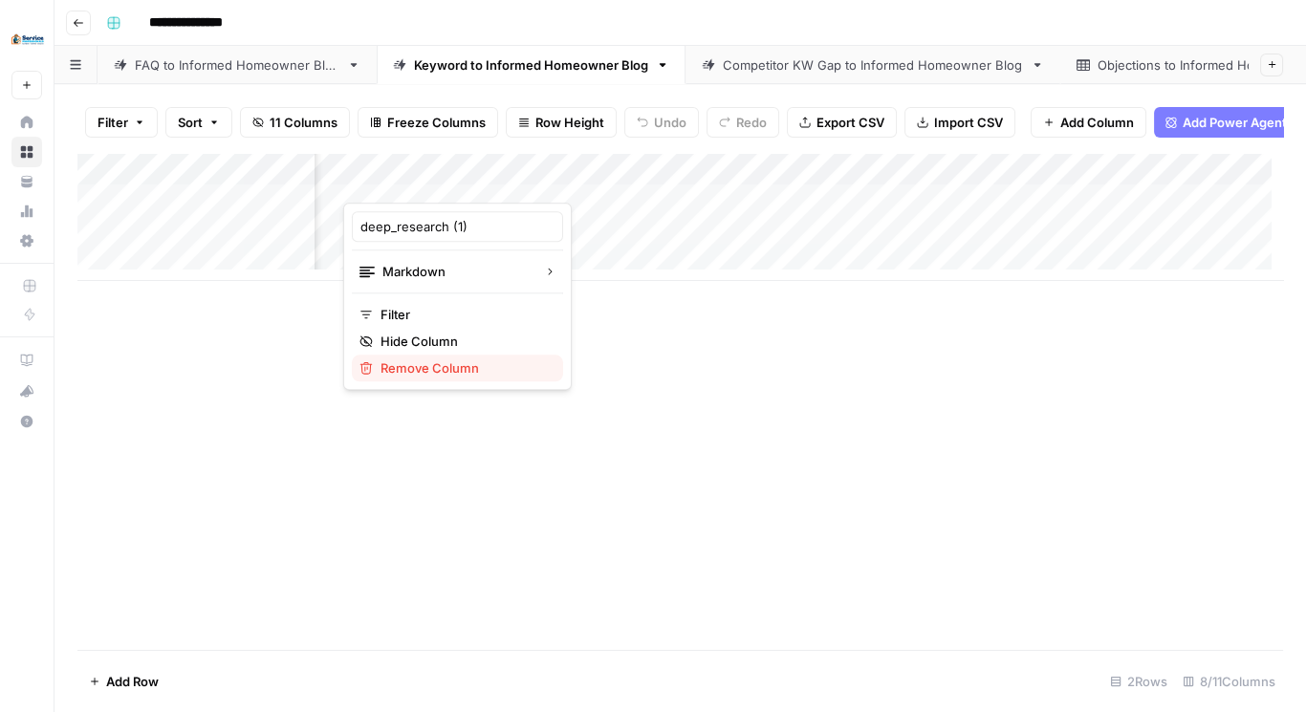
click at [475, 360] on span "Remove Column" at bounding box center [464, 368] width 167 height 19
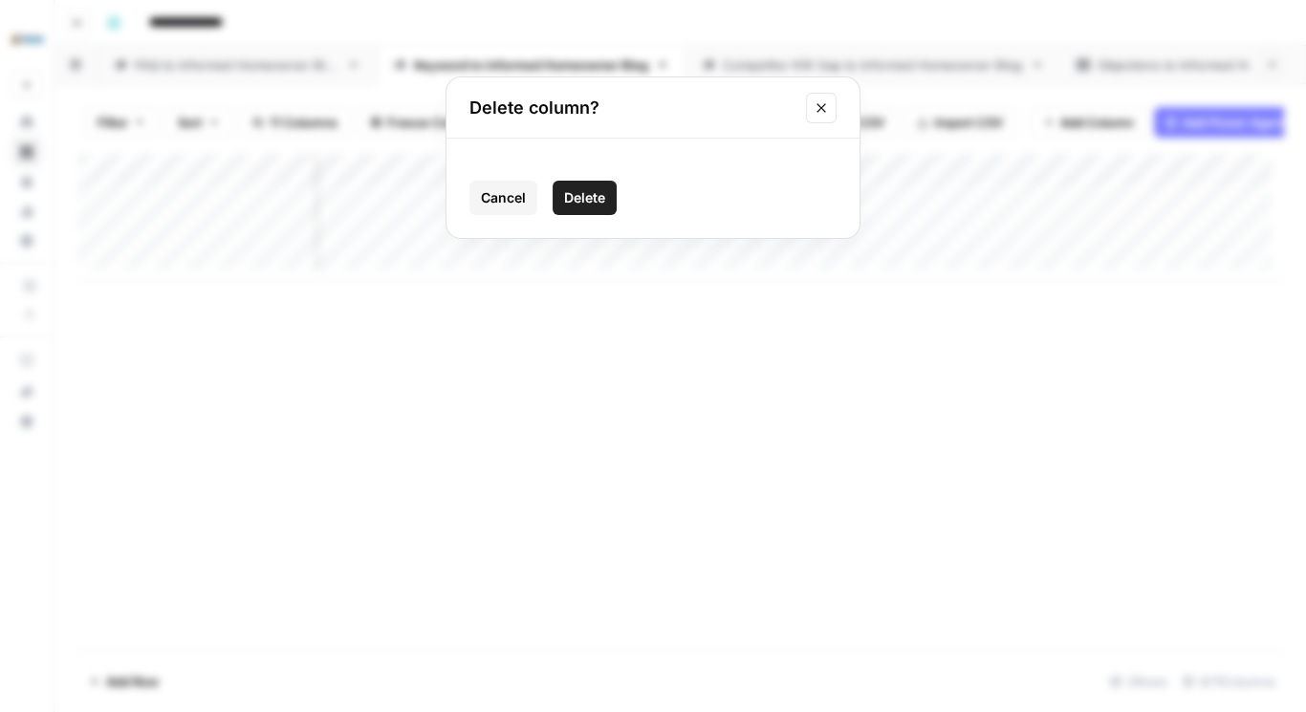
drag, startPoint x: 597, startPoint y: 190, endPoint x: 587, endPoint y: 196, distance: 11.2
click at [597, 190] on span "Delete" at bounding box center [584, 197] width 41 height 19
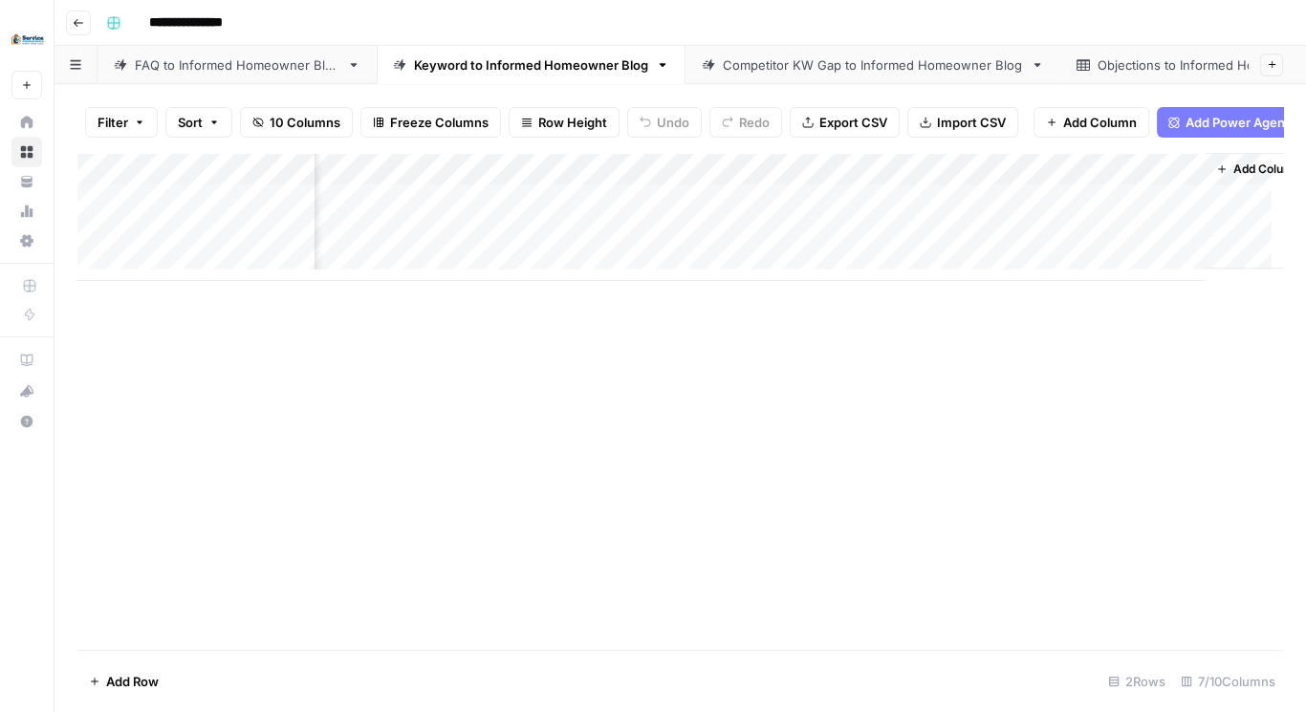
click at [485, 176] on div "Add Column" at bounding box center [680, 217] width 1206 height 128
click at [448, 364] on span "Remove Column" at bounding box center [464, 368] width 167 height 19
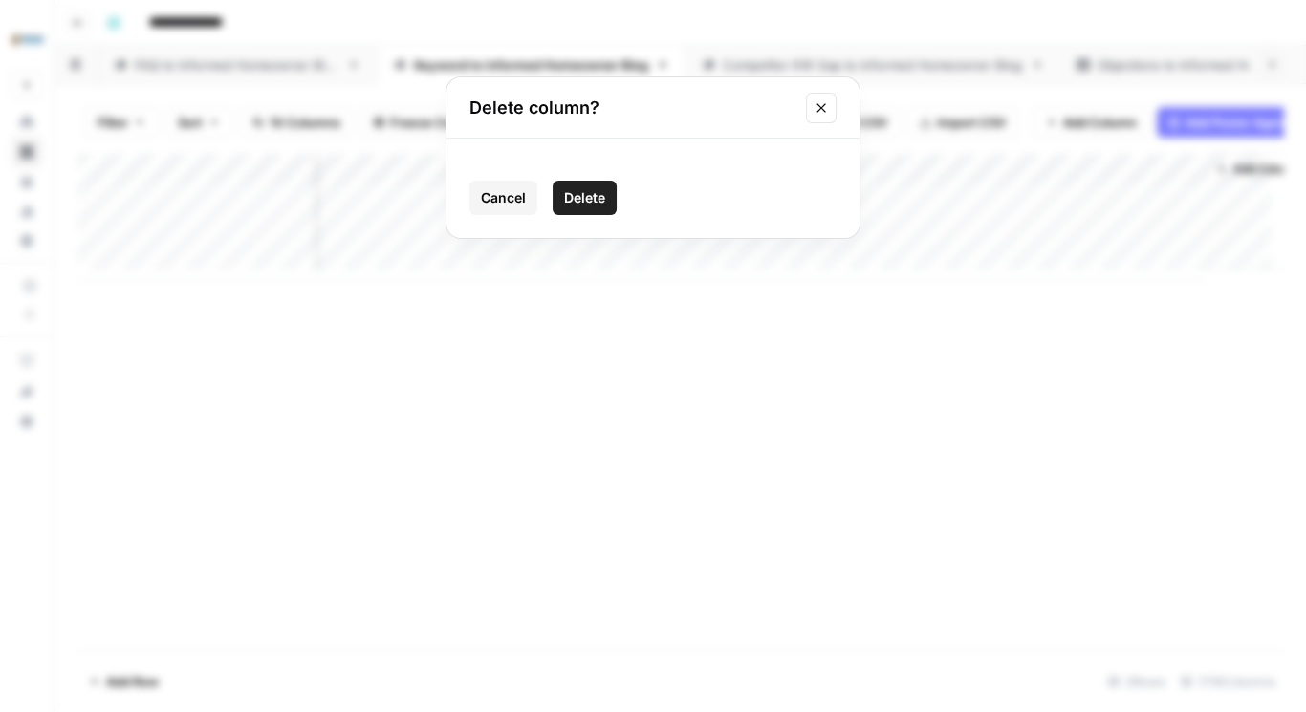
click at [563, 190] on button "Delete" at bounding box center [585, 198] width 64 height 34
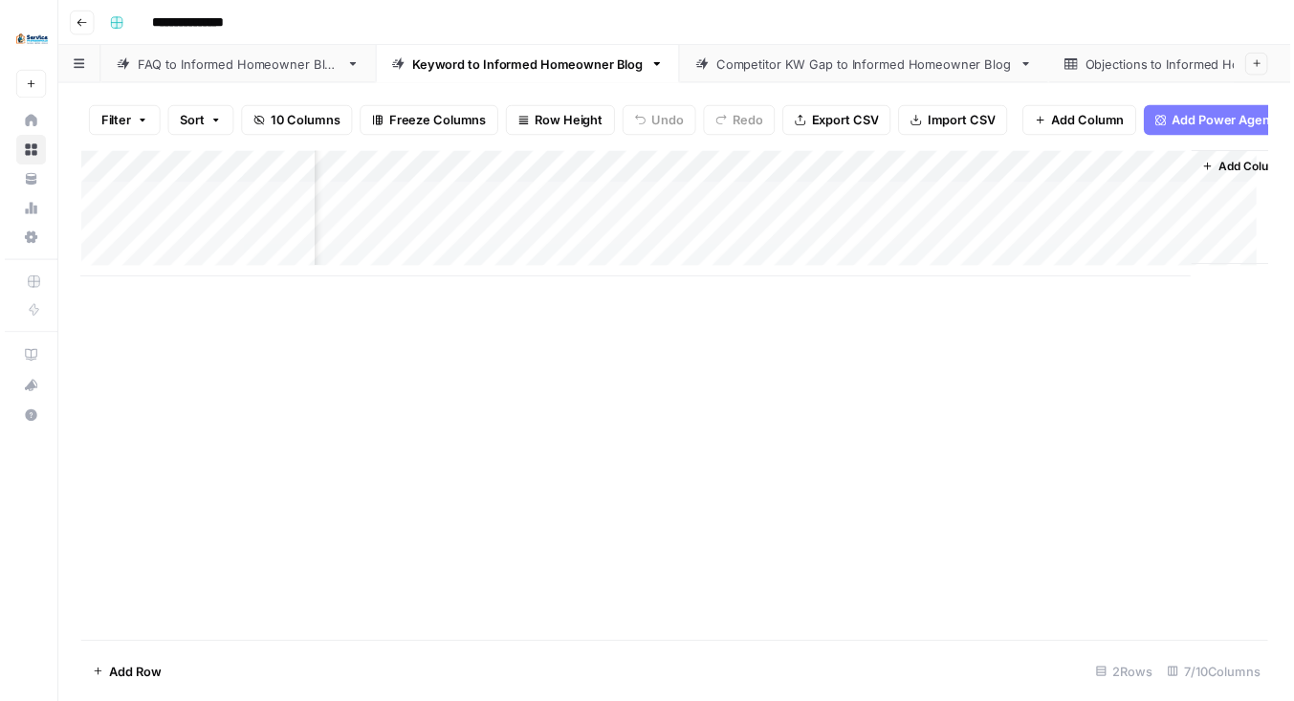
scroll to position [0, 0]
click at [612, 180] on div "Add Column" at bounding box center [680, 217] width 1206 height 128
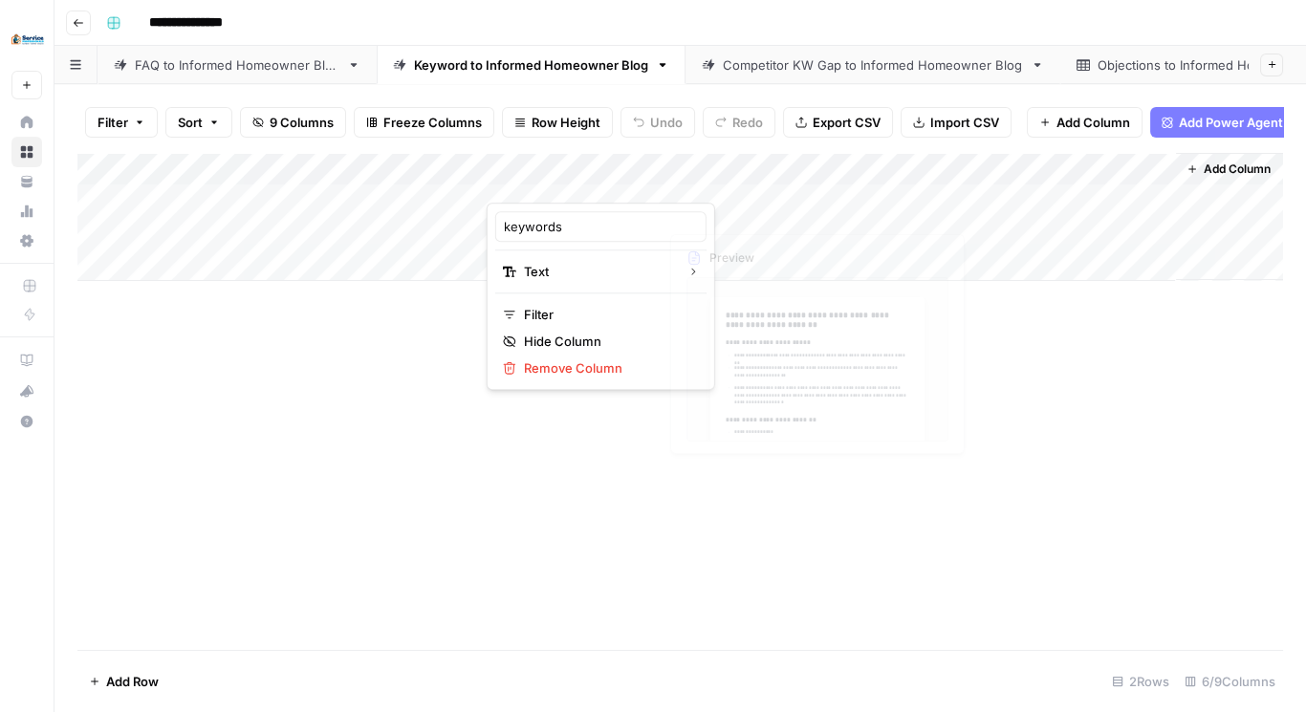
drag, startPoint x: 789, startPoint y: 361, endPoint x: 750, endPoint y: 327, distance: 51.6
click at [787, 360] on div "Add Column" at bounding box center [680, 401] width 1206 height 497
click at [642, 176] on div "Add Column" at bounding box center [680, 217] width 1206 height 128
click at [580, 370] on span "Remove Column" at bounding box center [607, 368] width 167 height 19
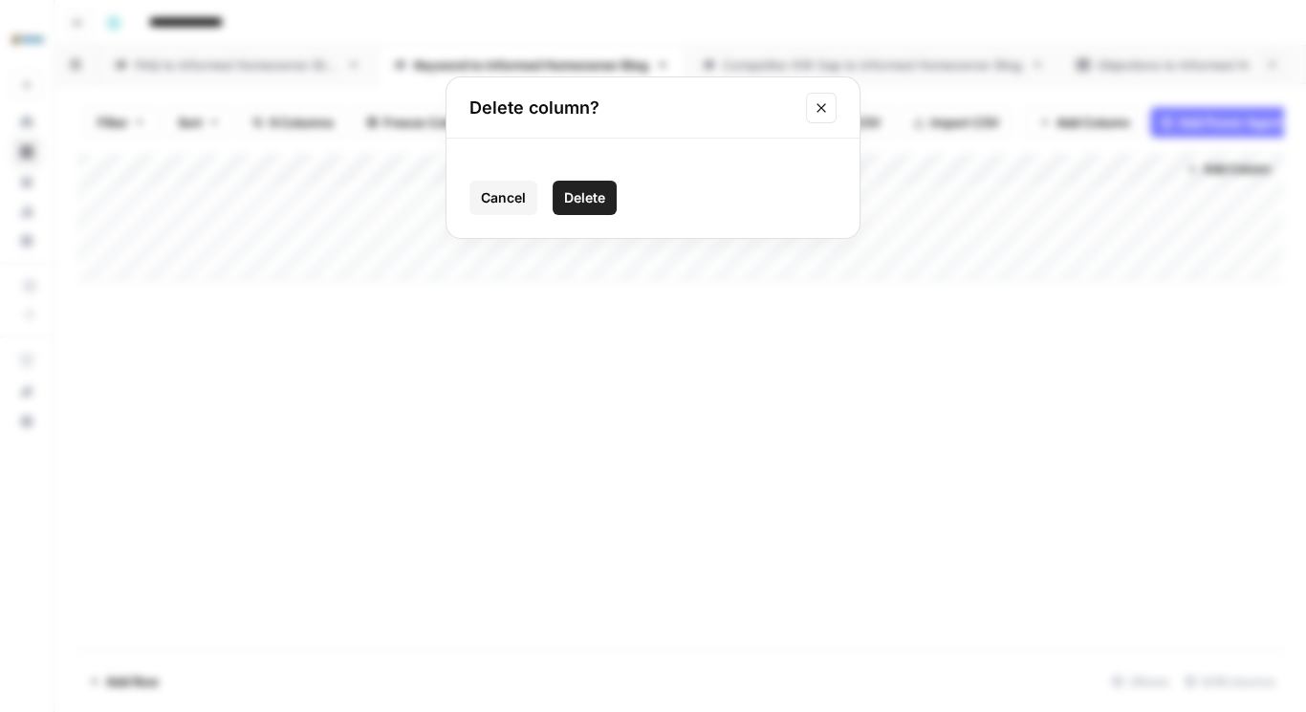
click at [603, 192] on span "Delete" at bounding box center [584, 197] width 41 height 19
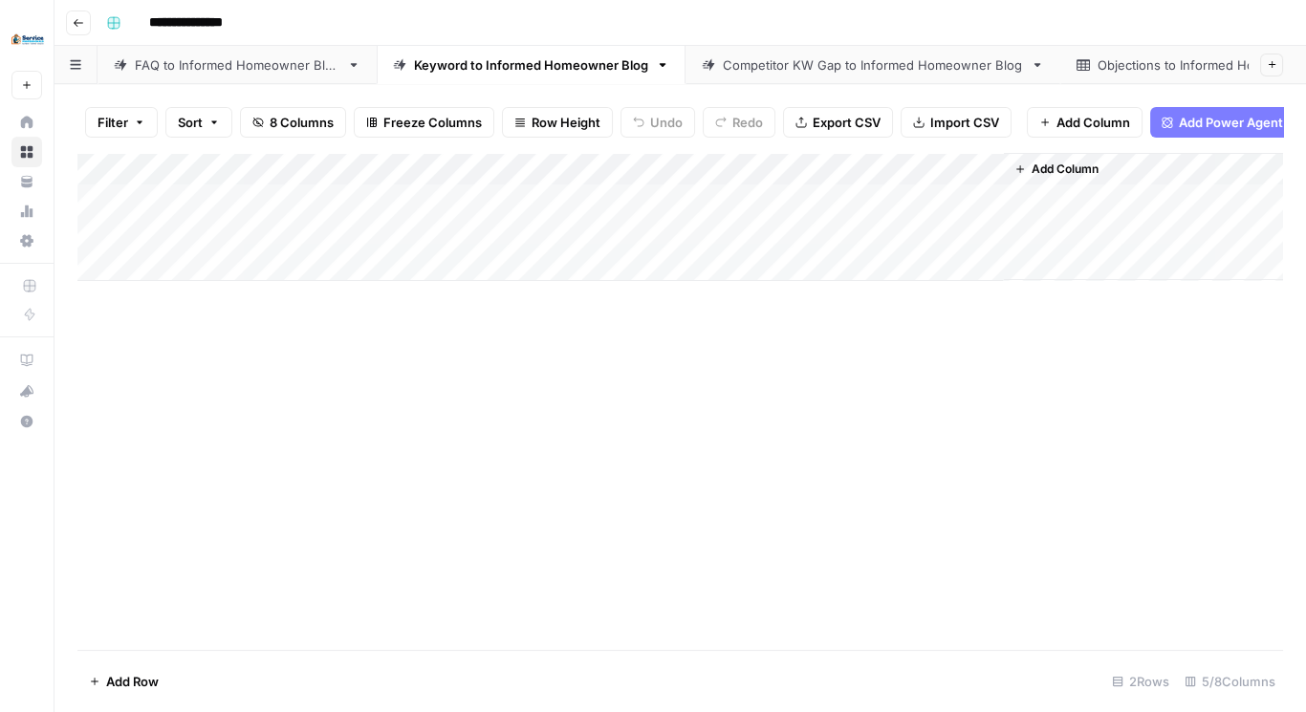
click at [641, 178] on div "Add Column" at bounding box center [680, 217] width 1206 height 128
click at [597, 373] on span "Remove Column" at bounding box center [607, 368] width 167 height 19
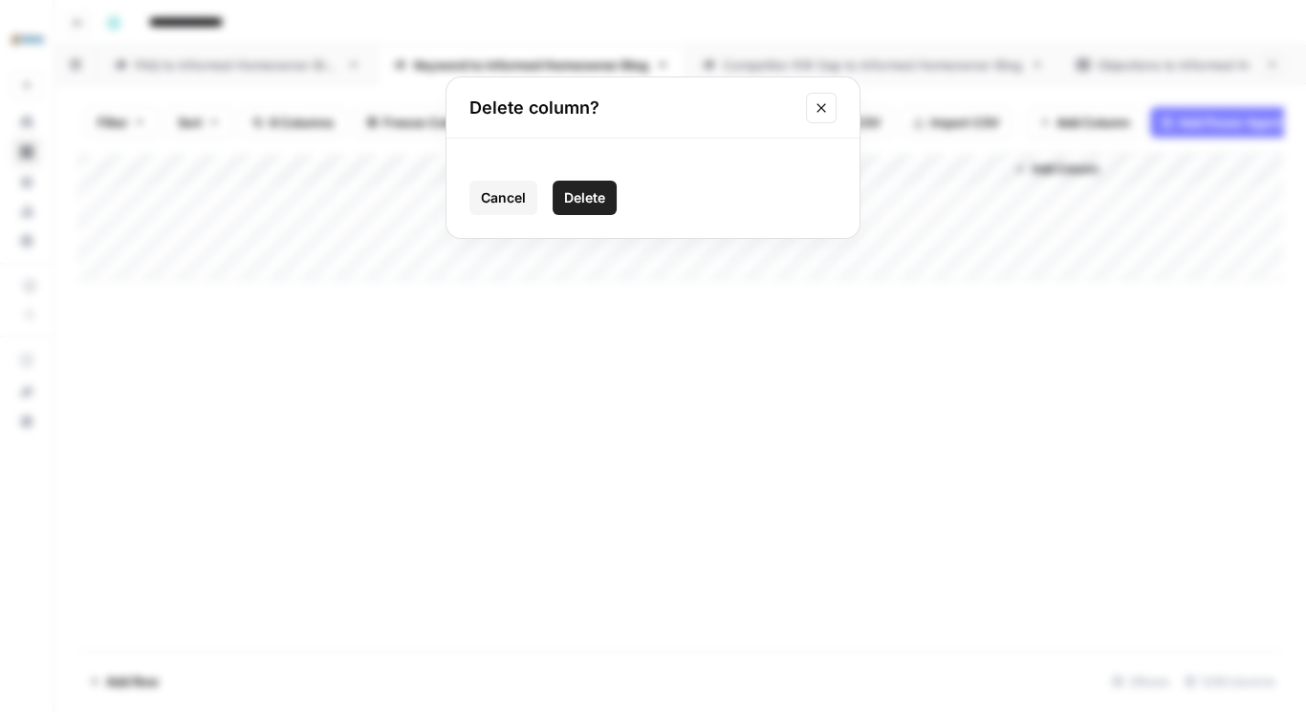
click at [618, 192] on div "Cancel Delete" at bounding box center [653, 198] width 367 height 34
click at [597, 193] on span "Delete" at bounding box center [584, 197] width 41 height 19
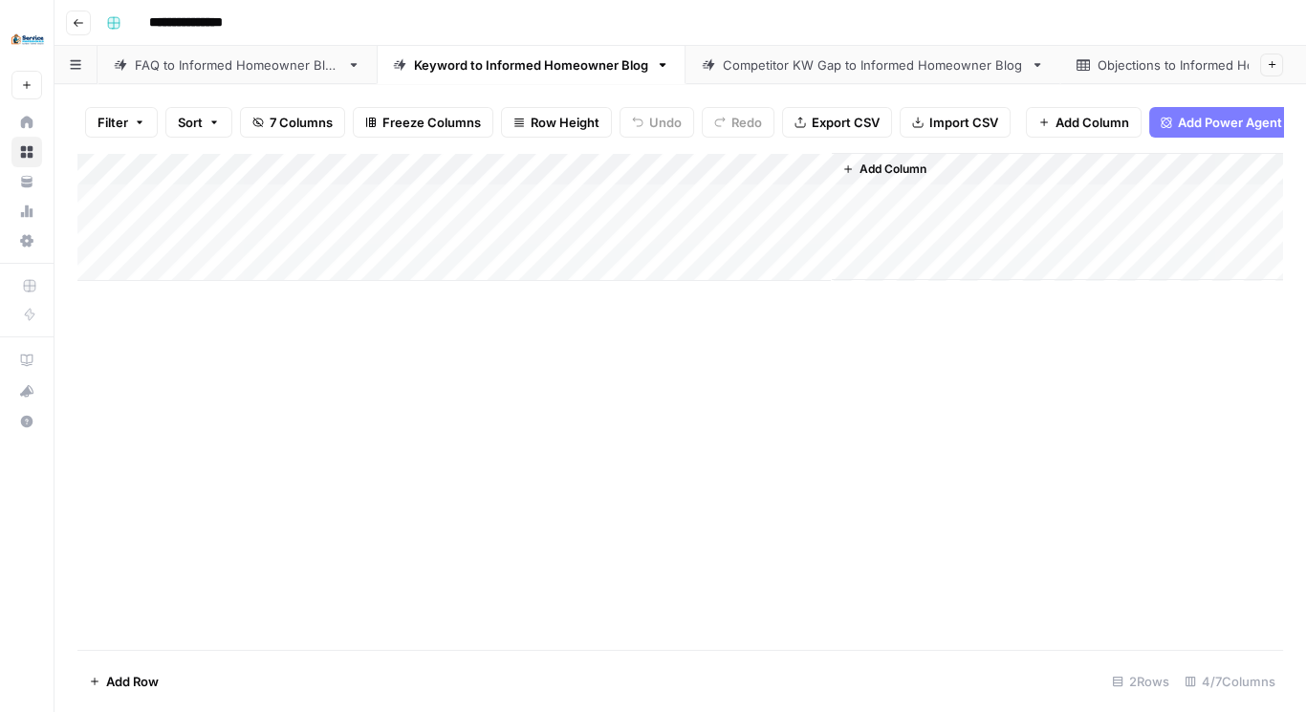
click at [642, 186] on div "Add Column" at bounding box center [680, 217] width 1206 height 128
click at [568, 366] on span "Remove Column" at bounding box center [607, 368] width 167 height 19
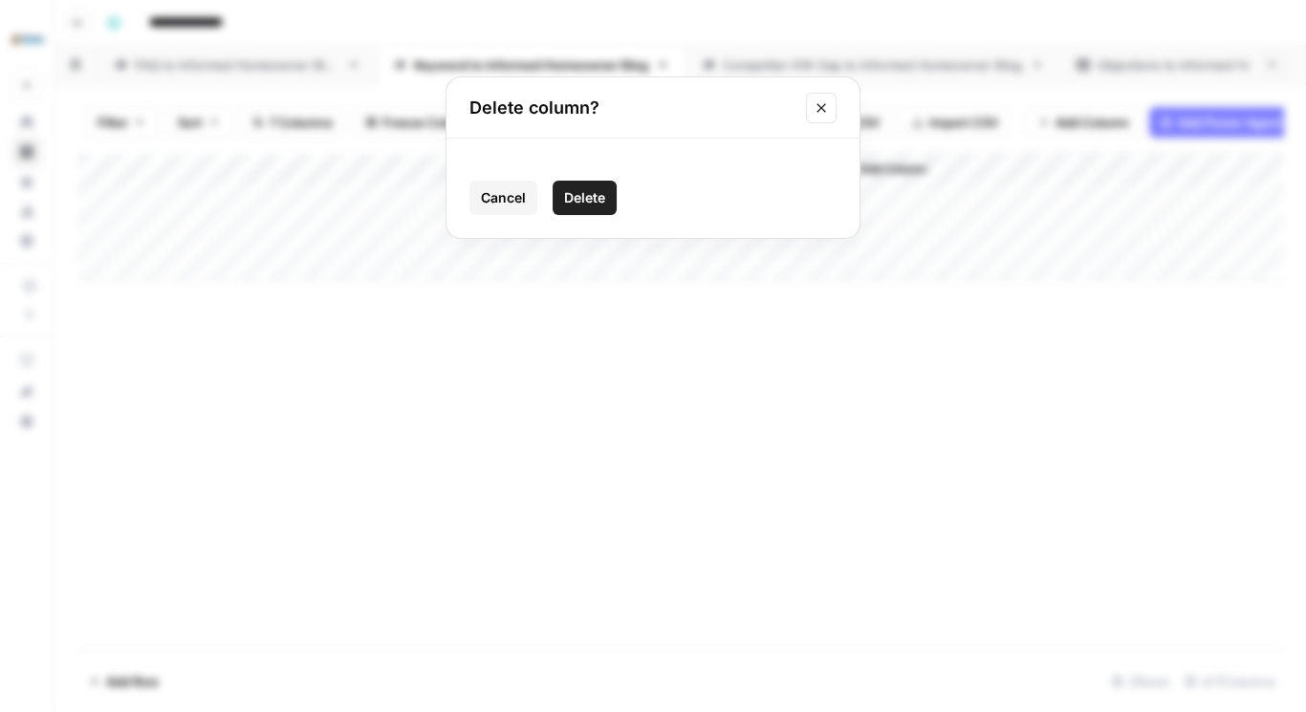
click at [584, 201] on span "Delete" at bounding box center [584, 197] width 41 height 19
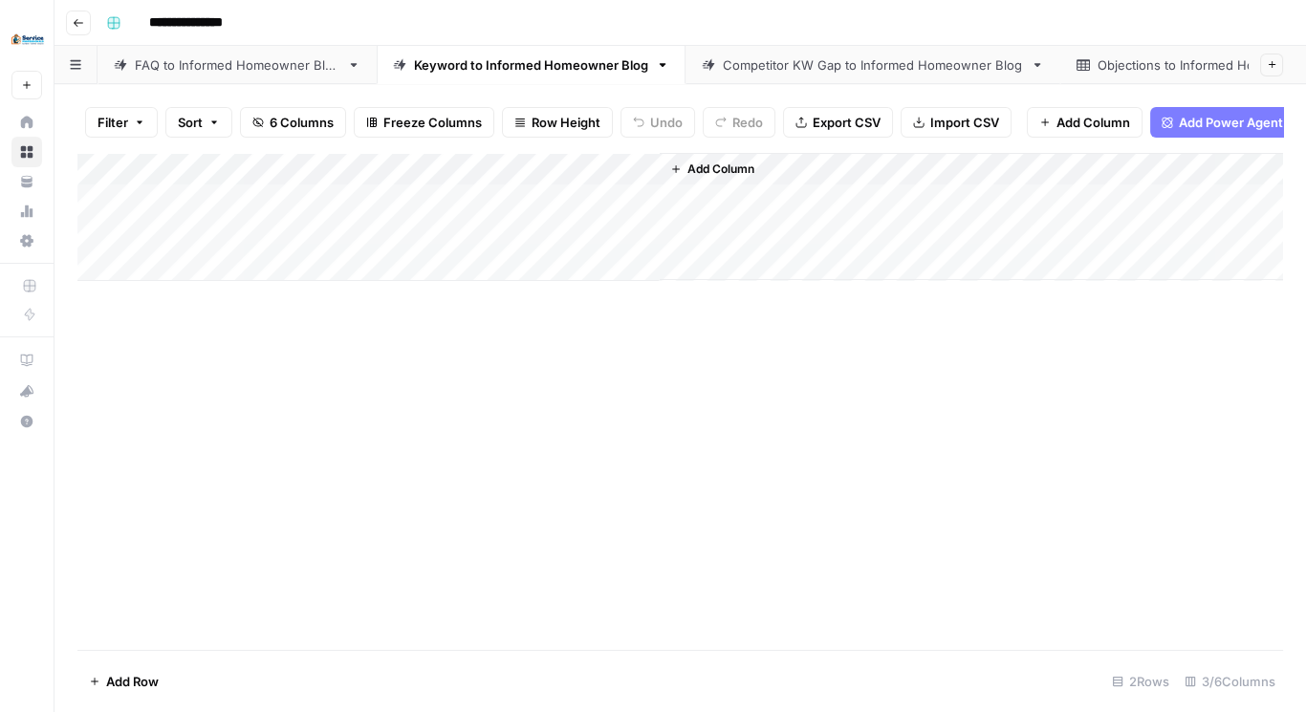
click at [647, 179] on div "Add Column" at bounding box center [680, 217] width 1206 height 128
click at [581, 366] on span "Remove Column" at bounding box center [607, 368] width 167 height 19
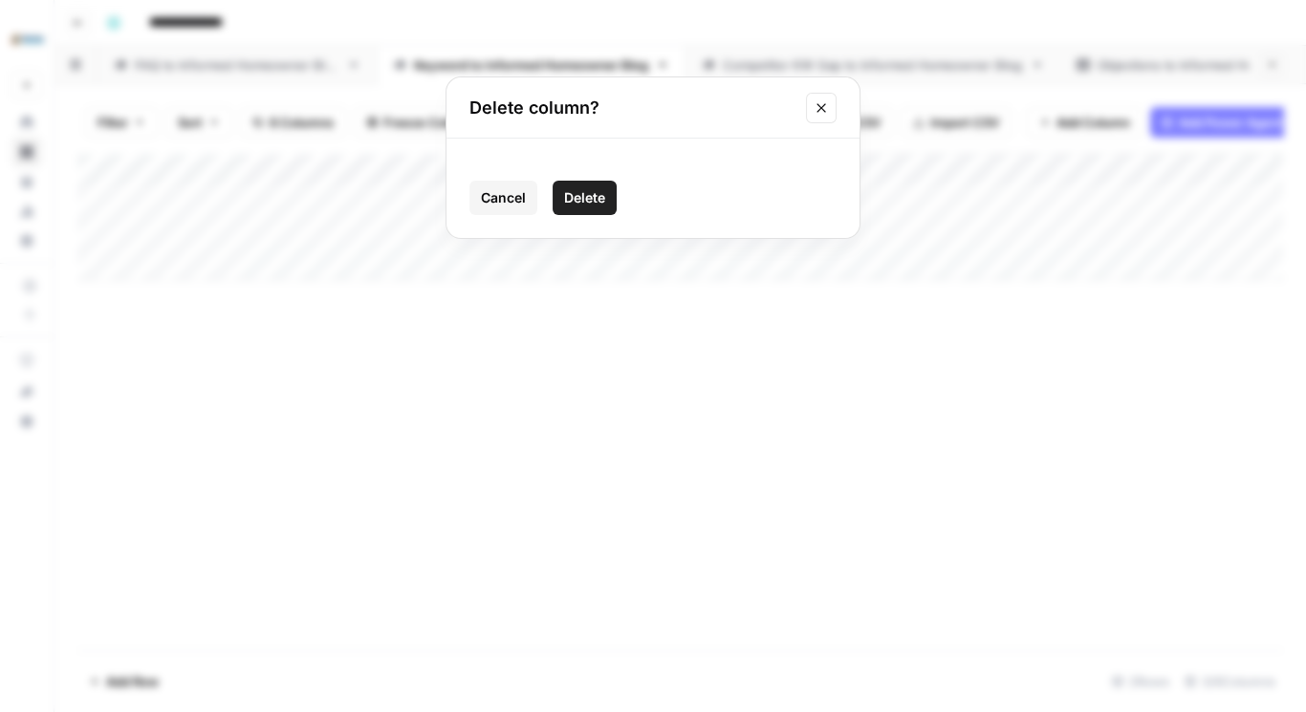
drag, startPoint x: 583, startPoint y: 195, endPoint x: 567, endPoint y: 263, distance: 69.8
click at [583, 196] on span "Delete" at bounding box center [584, 197] width 41 height 19
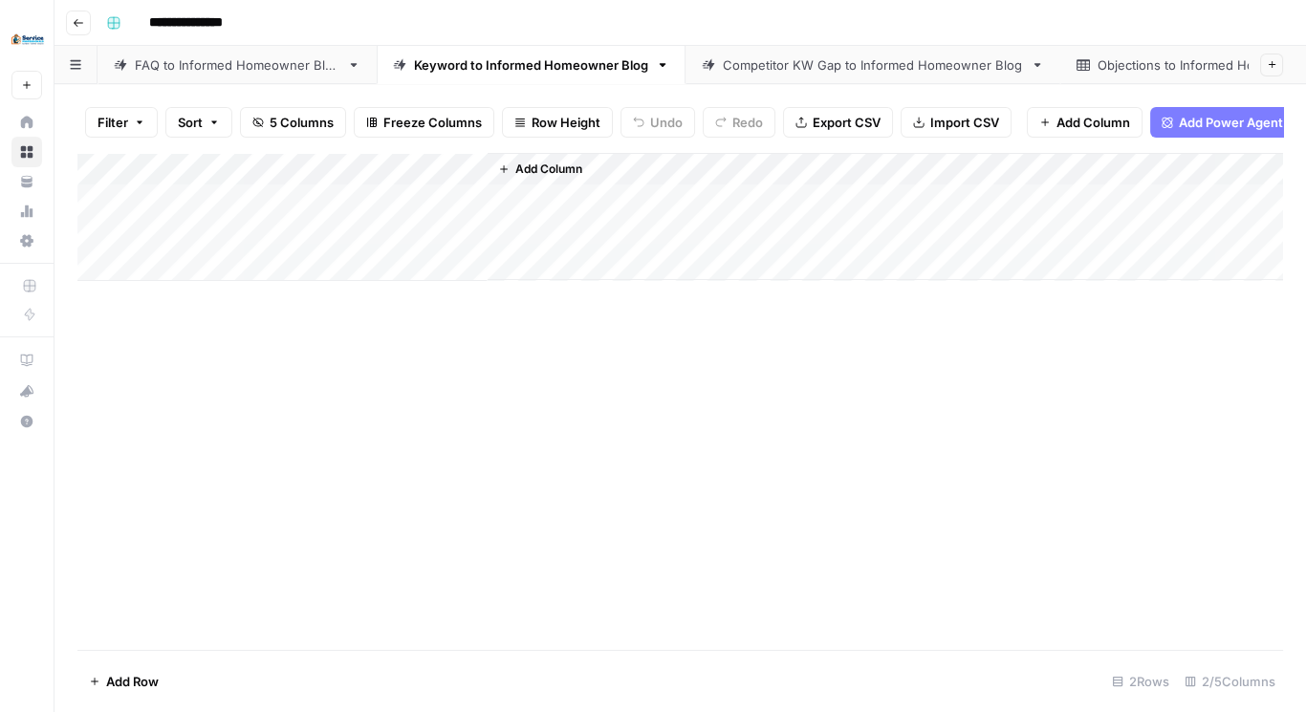
click at [622, 385] on div "Add Column" at bounding box center [680, 401] width 1206 height 497
click at [521, 178] on span "Add Column" at bounding box center [548, 169] width 67 height 17
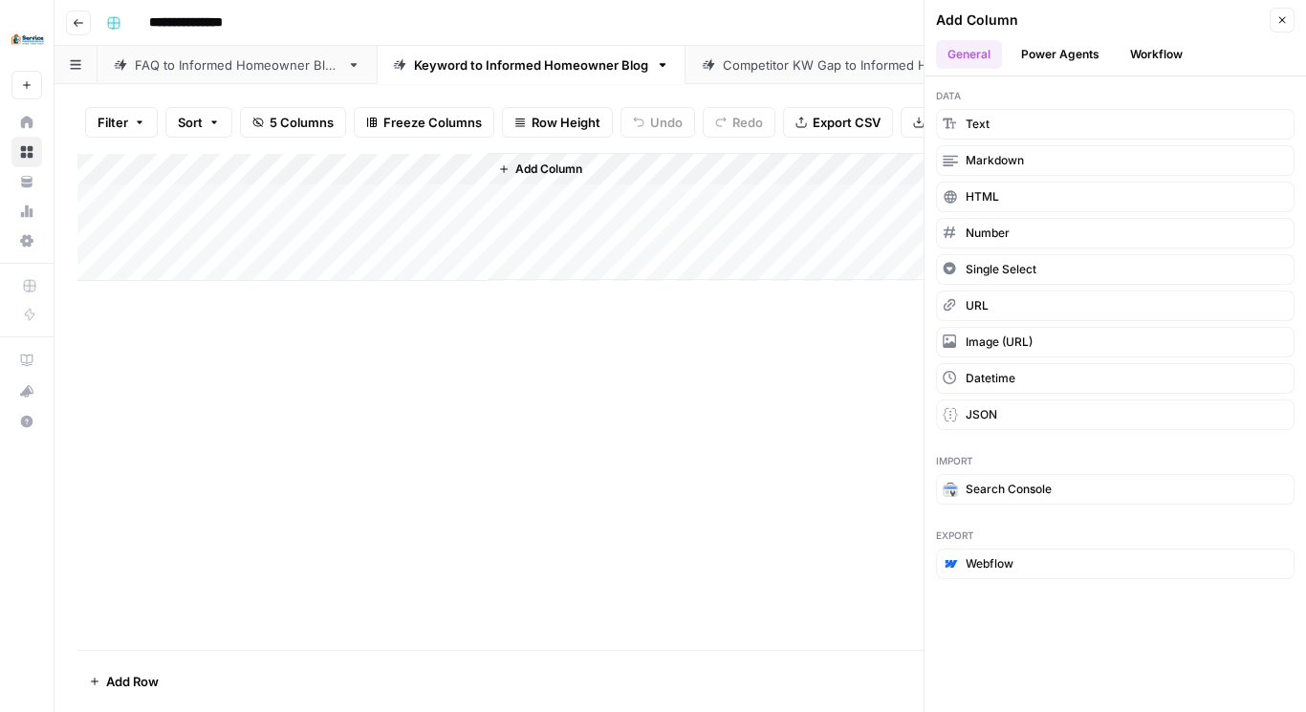
click at [1151, 55] on button "Workflow" at bounding box center [1157, 54] width 76 height 29
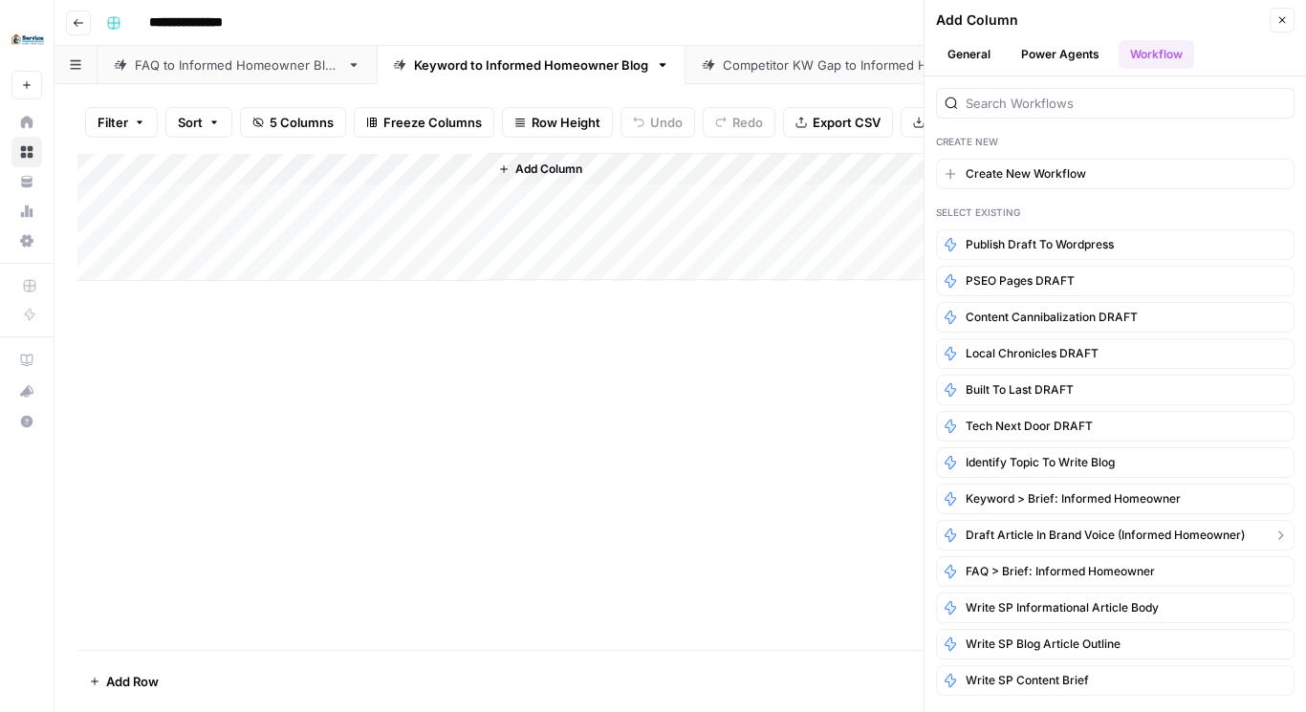
click at [1026, 527] on span "Draft Article In Brand Voice (Informed Homeowner)" at bounding box center [1105, 535] width 279 height 17
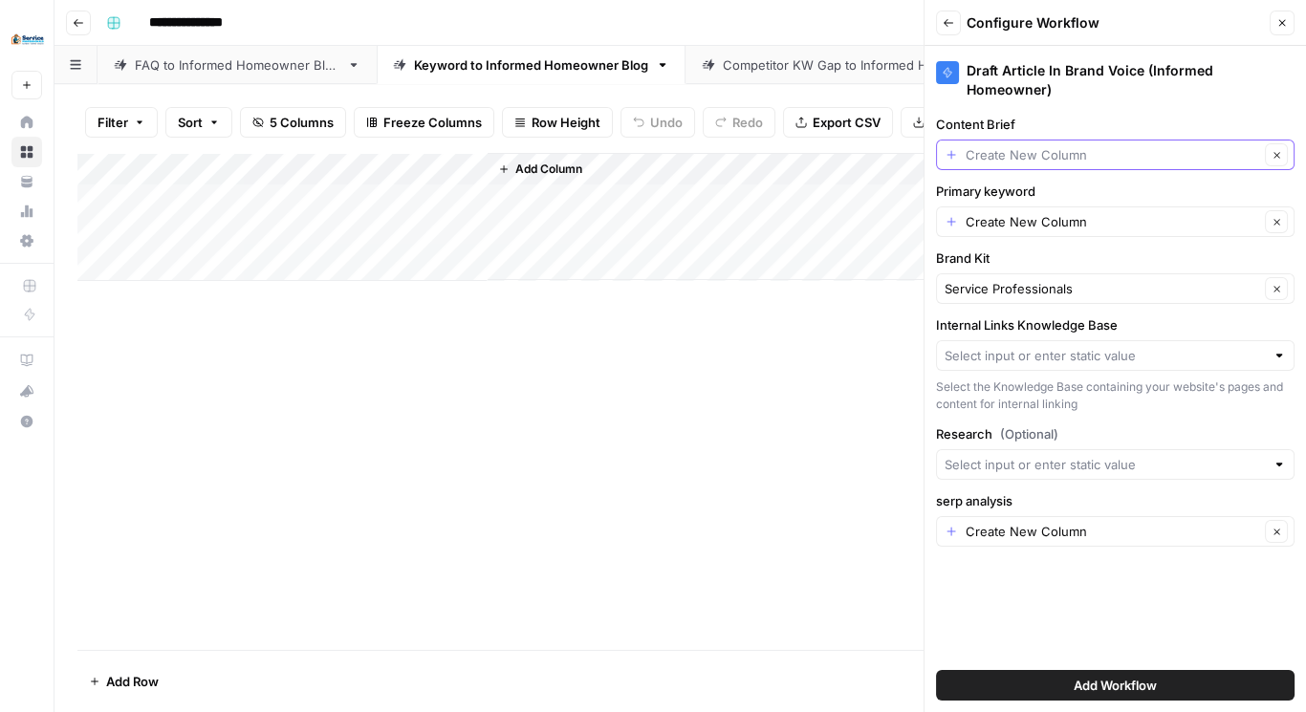
click at [1018, 153] on input "Content Brief" at bounding box center [1113, 154] width 294 height 19
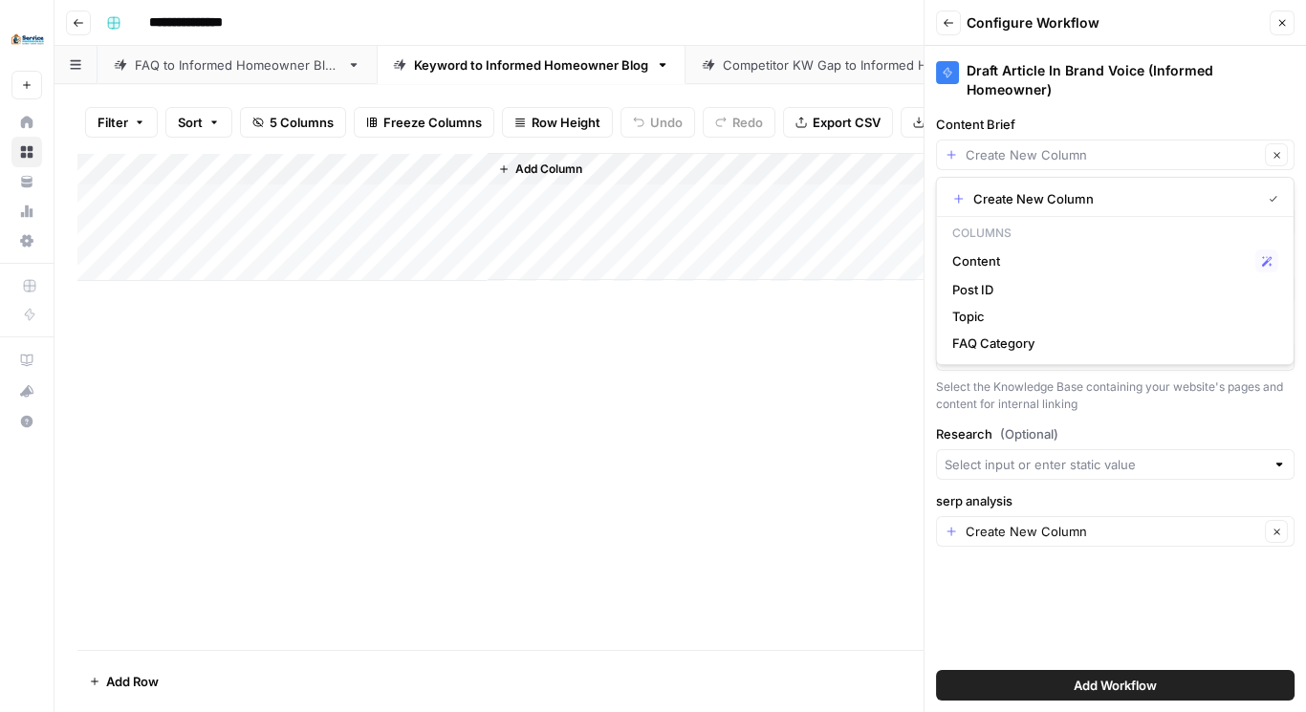
type input "Create New Column"
click at [702, 372] on div "Add Column" at bounding box center [680, 401] width 1206 height 497
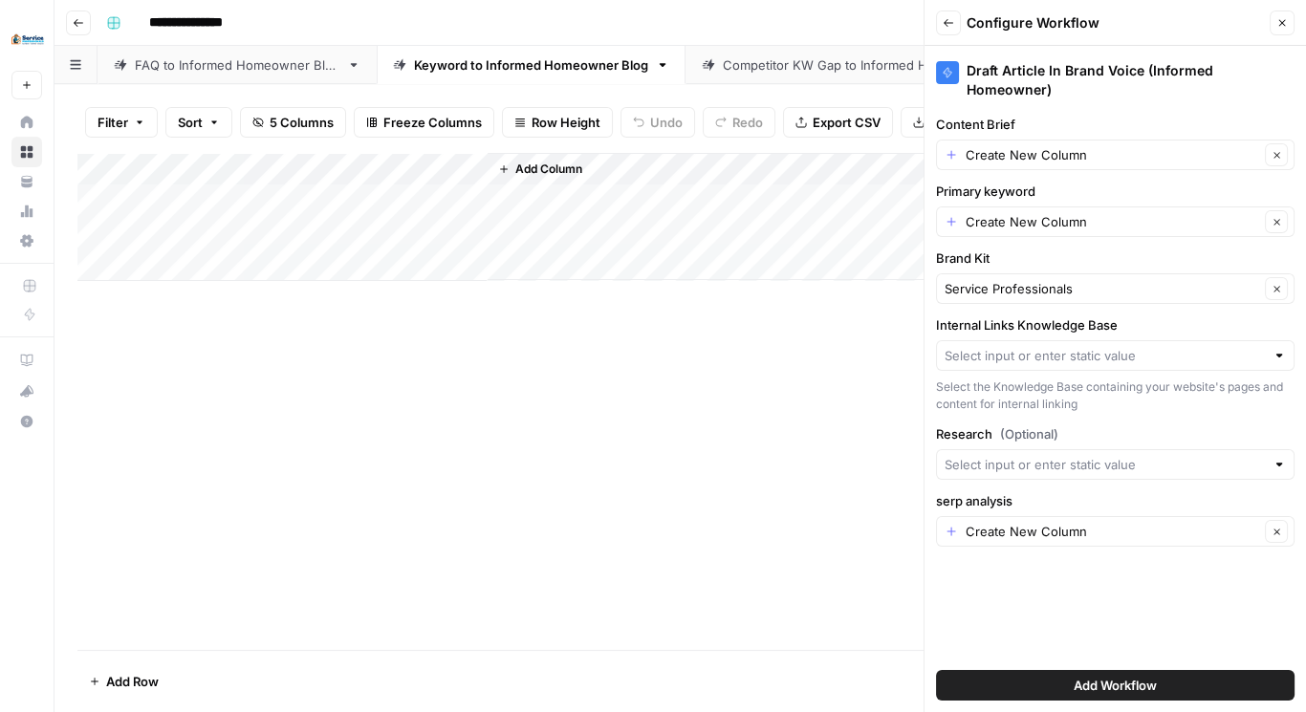
click at [1284, 19] on icon "button" at bounding box center [1282, 22] width 11 height 11
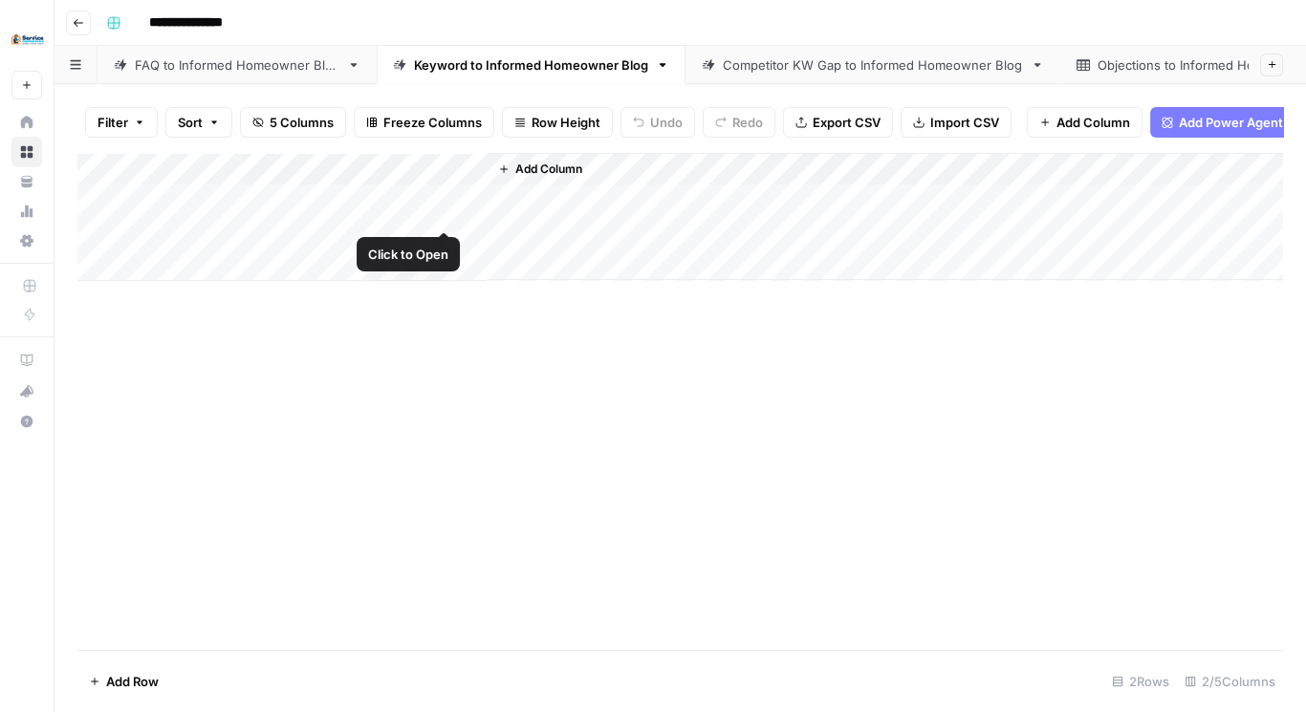
click at [431, 206] on div "Add Column" at bounding box center [680, 217] width 1206 height 128
click at [468, 240] on div "Add Column" at bounding box center [680, 217] width 1206 height 128
click at [442, 241] on div "Add Column" at bounding box center [680, 217] width 1206 height 128
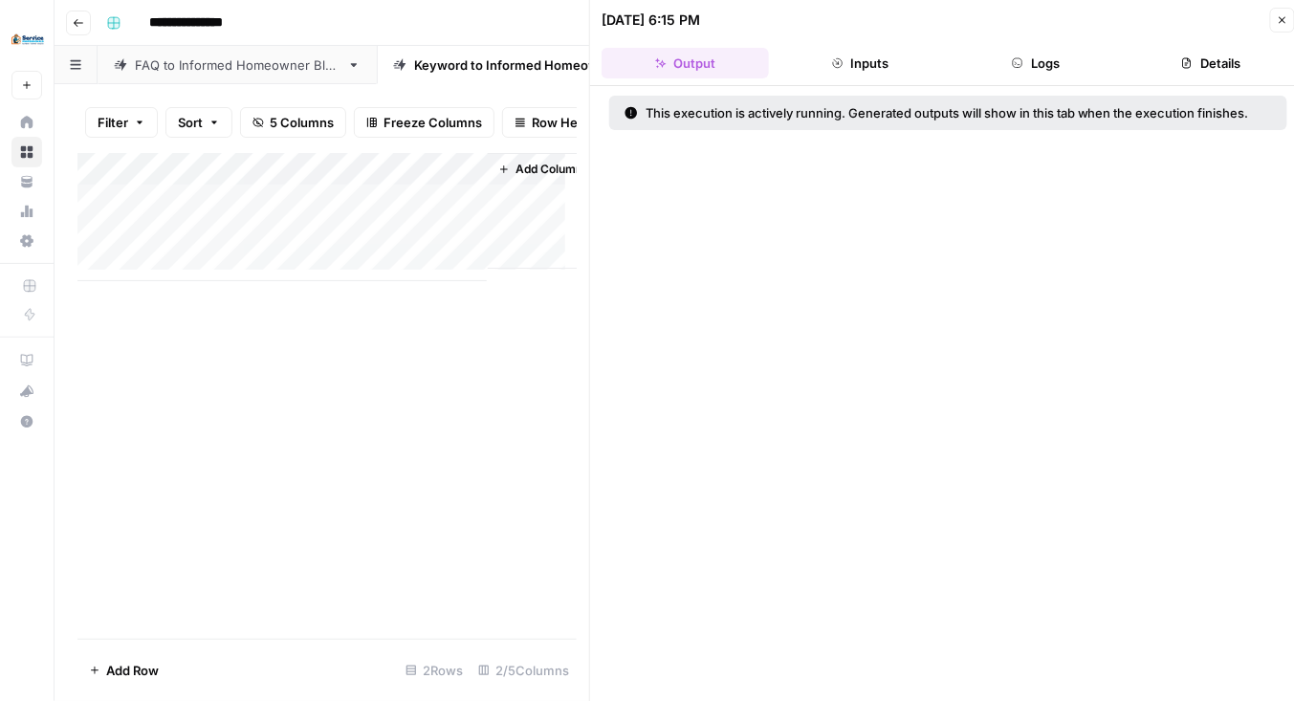
click at [1283, 20] on icon "button" at bounding box center [1283, 20] width 7 height 7
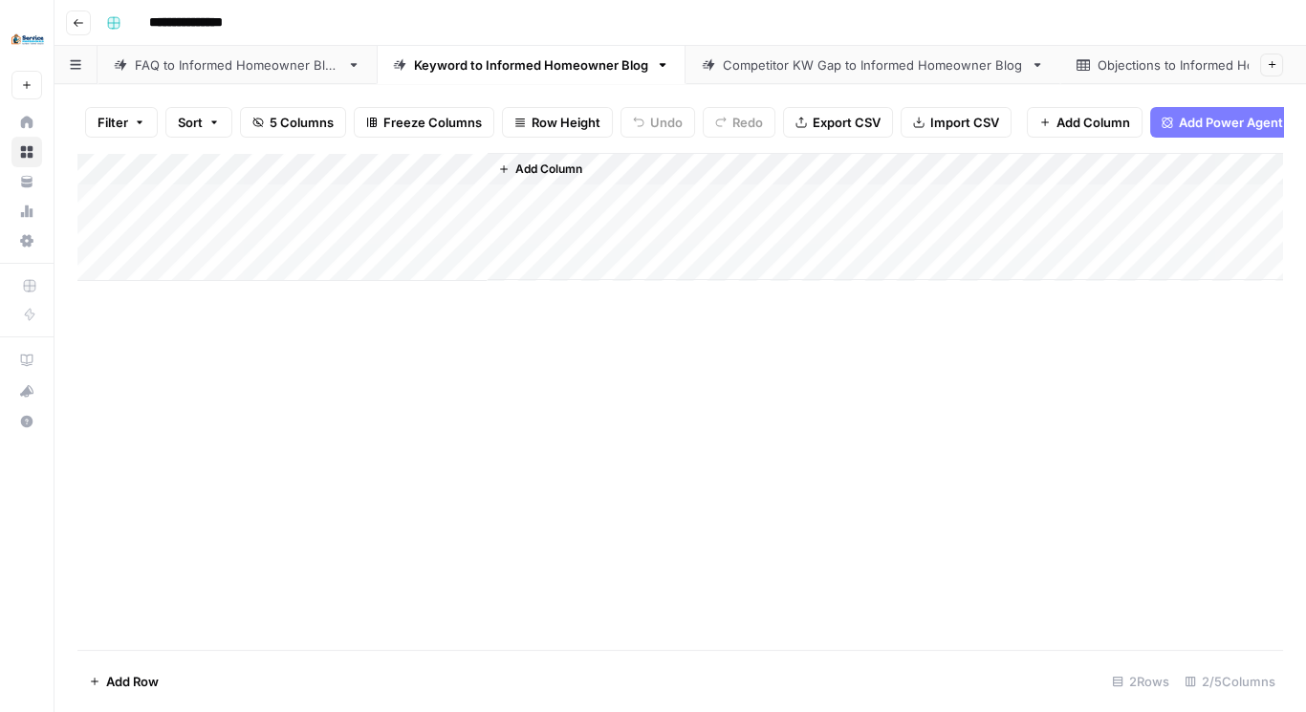
click at [442, 242] on div "Add Column" at bounding box center [680, 217] width 1206 height 128
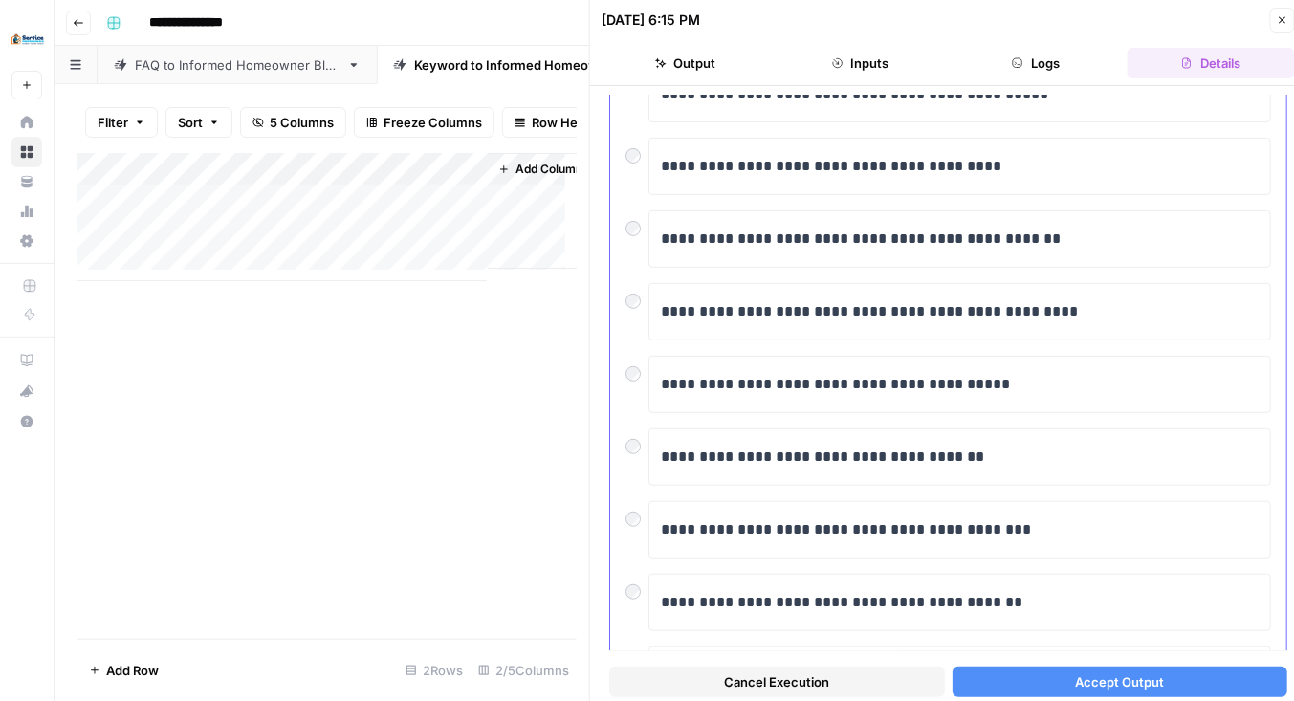
scroll to position [343, 0]
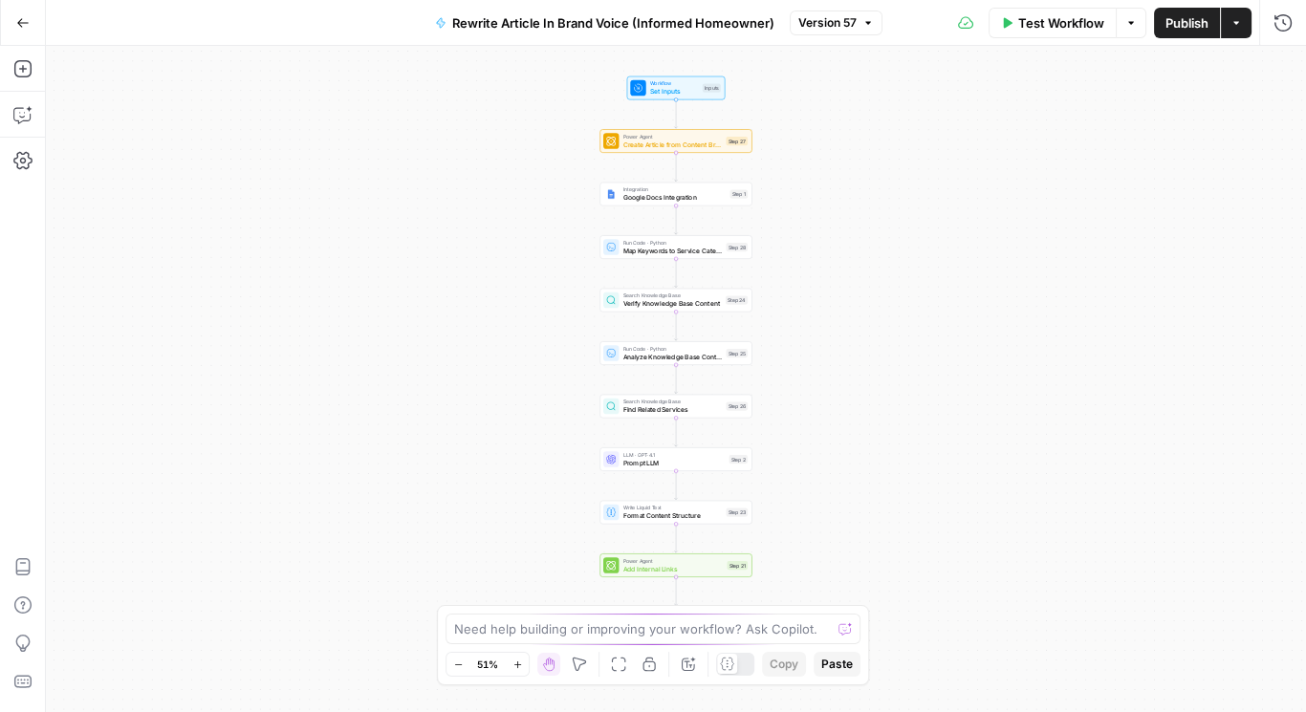
click at [497, 23] on span "Rewrite Article In Brand Voice (Informed Homeowner)" at bounding box center [613, 22] width 322 height 19
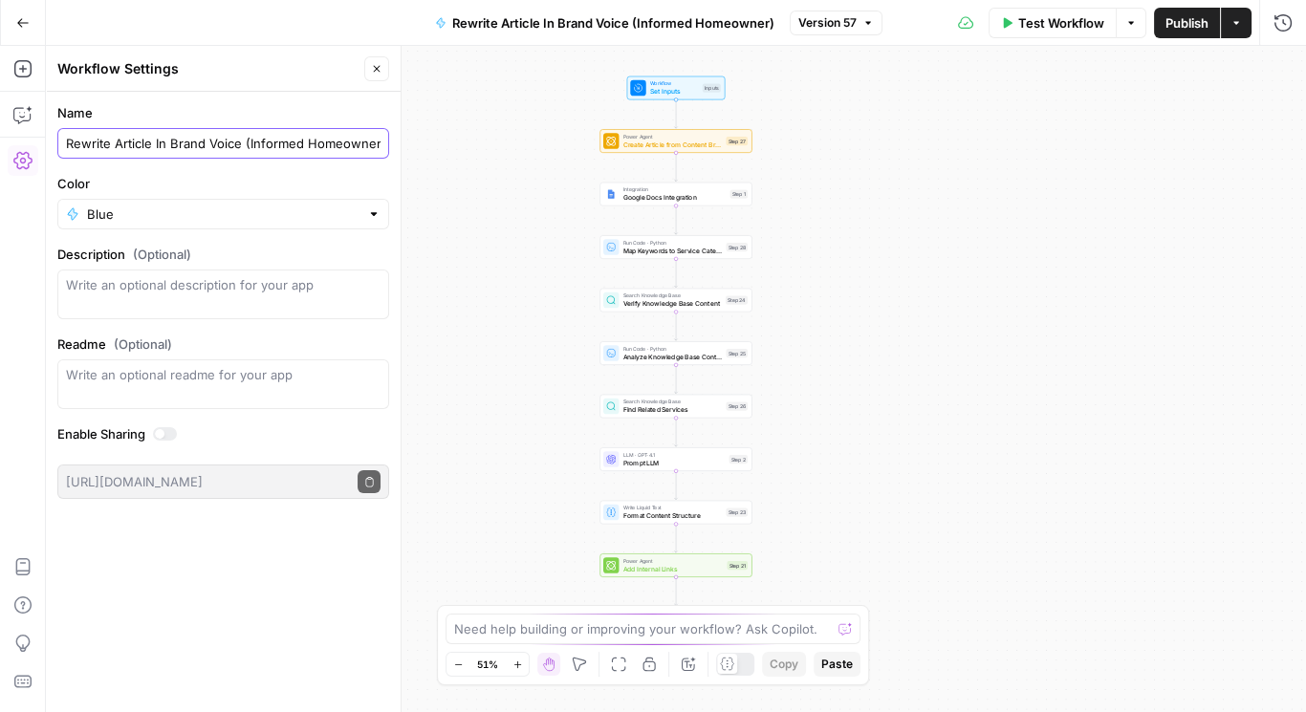
click at [92, 143] on input "Rewrite Article In Brand Voice (Informed Homeowner)" at bounding box center [223, 143] width 315 height 19
type input "Draft Article In Brand Voice (Informed Homeowner)"
click at [475, 274] on div "Workflow Set Inputs Inputs Power Agent Create Article from Content Brief Step 2…" at bounding box center [676, 379] width 1260 height 667
click at [11, 15] on button "Go Back" at bounding box center [23, 23] width 34 height 34
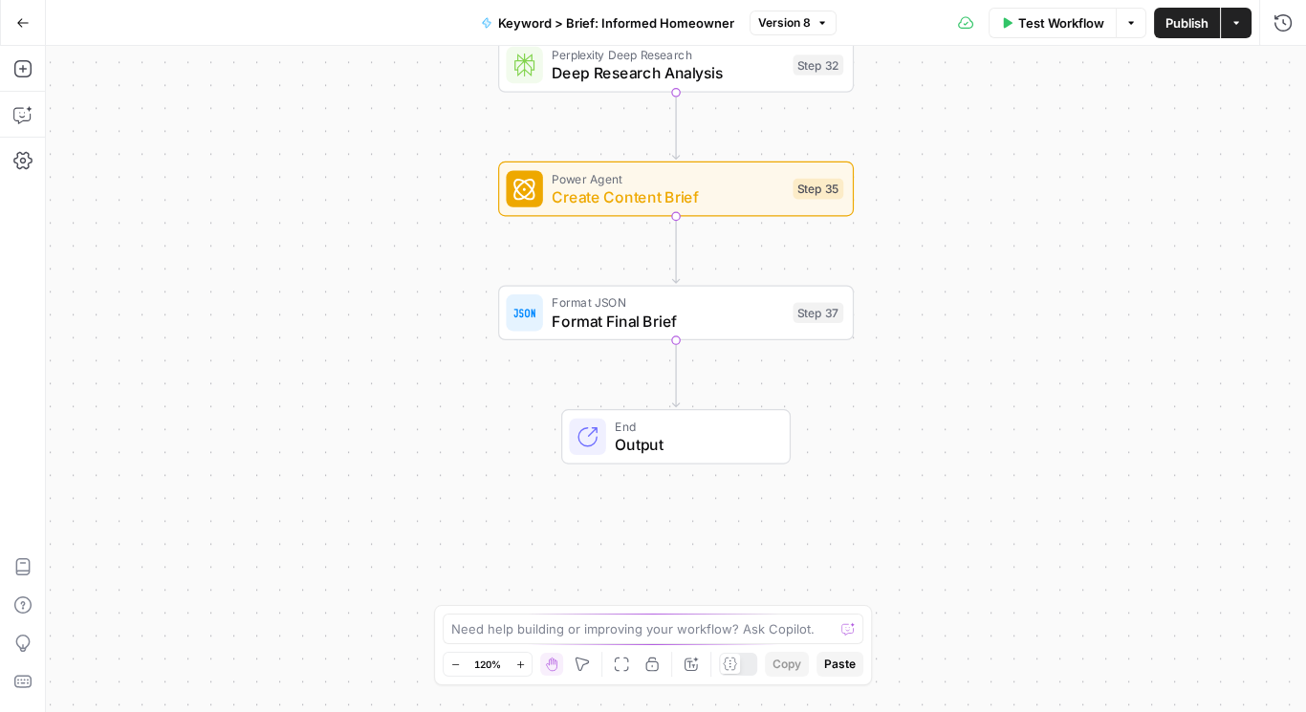
click at [648, 313] on span "Format Final Brief" at bounding box center [667, 321] width 231 height 23
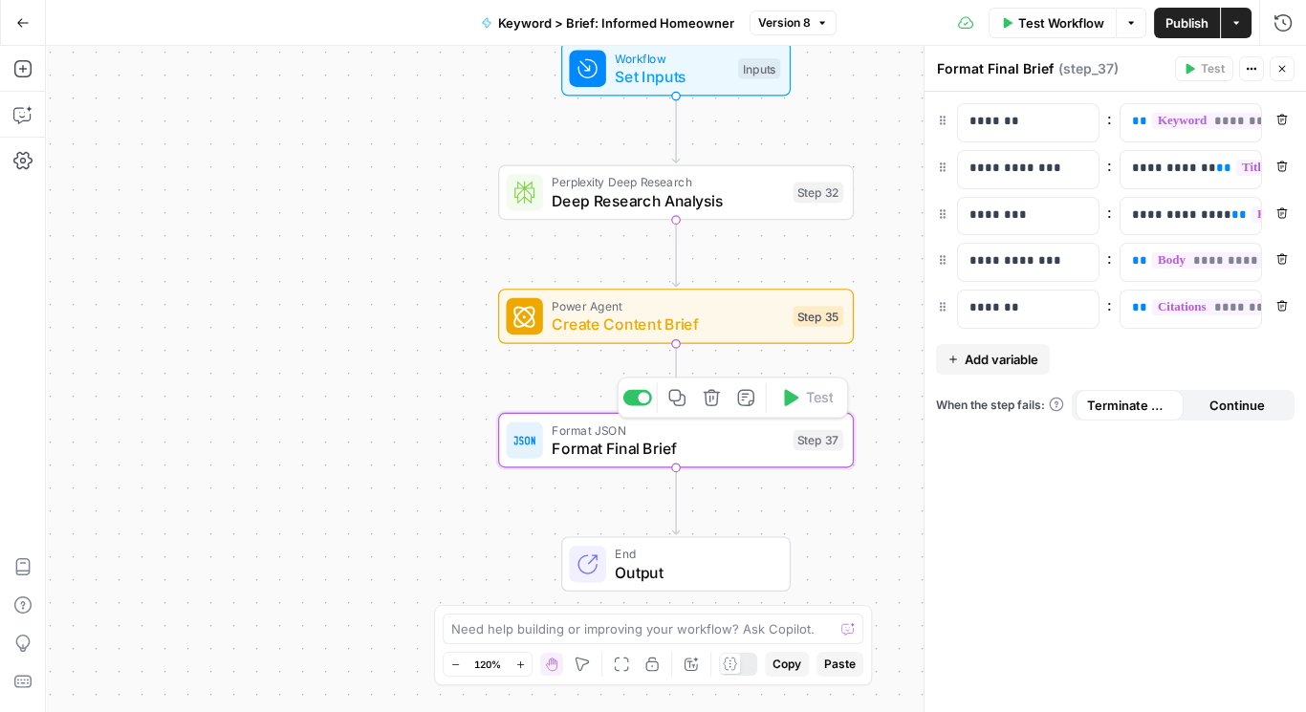
click at [725, 449] on span "Format Final Brief" at bounding box center [667, 448] width 231 height 23
click at [653, 565] on span "Output" at bounding box center [693, 572] width 156 height 23
click at [670, 551] on span "End" at bounding box center [693, 554] width 156 height 18
click at [692, 558] on span "End" at bounding box center [693, 555] width 156 height 18
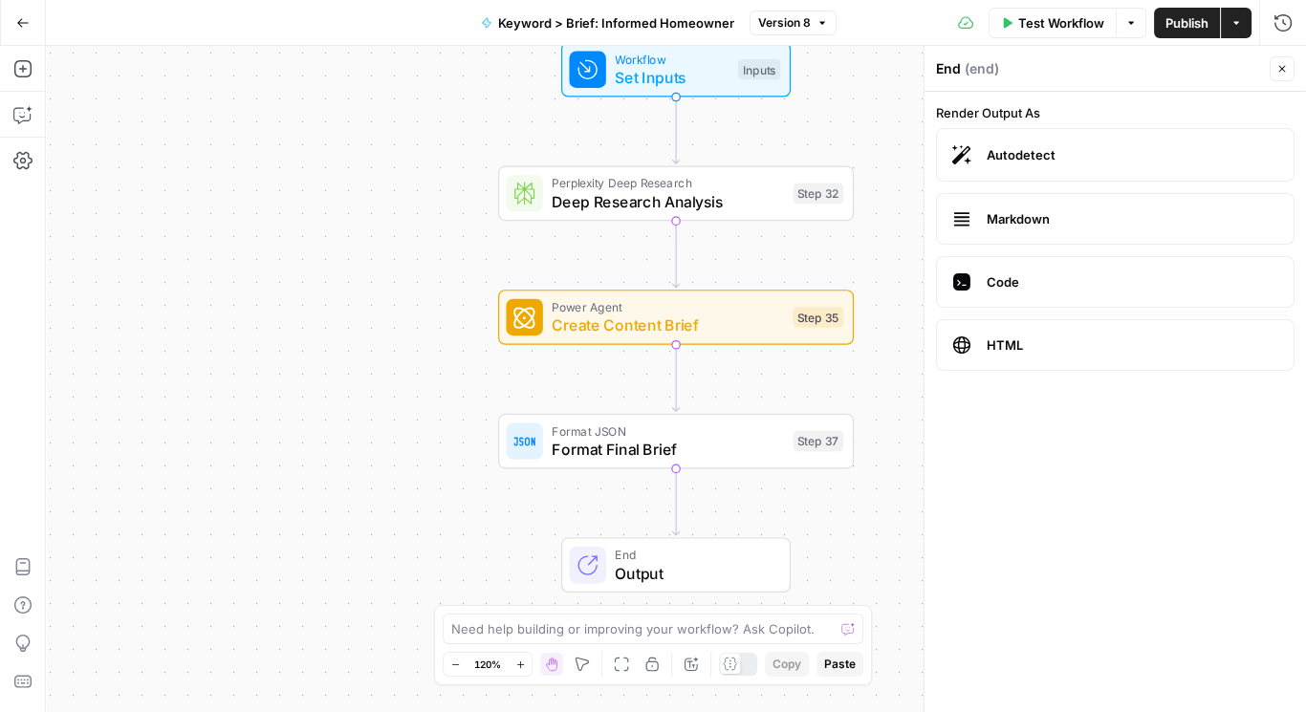
click at [1282, 70] on icon "button" at bounding box center [1282, 68] width 11 height 11
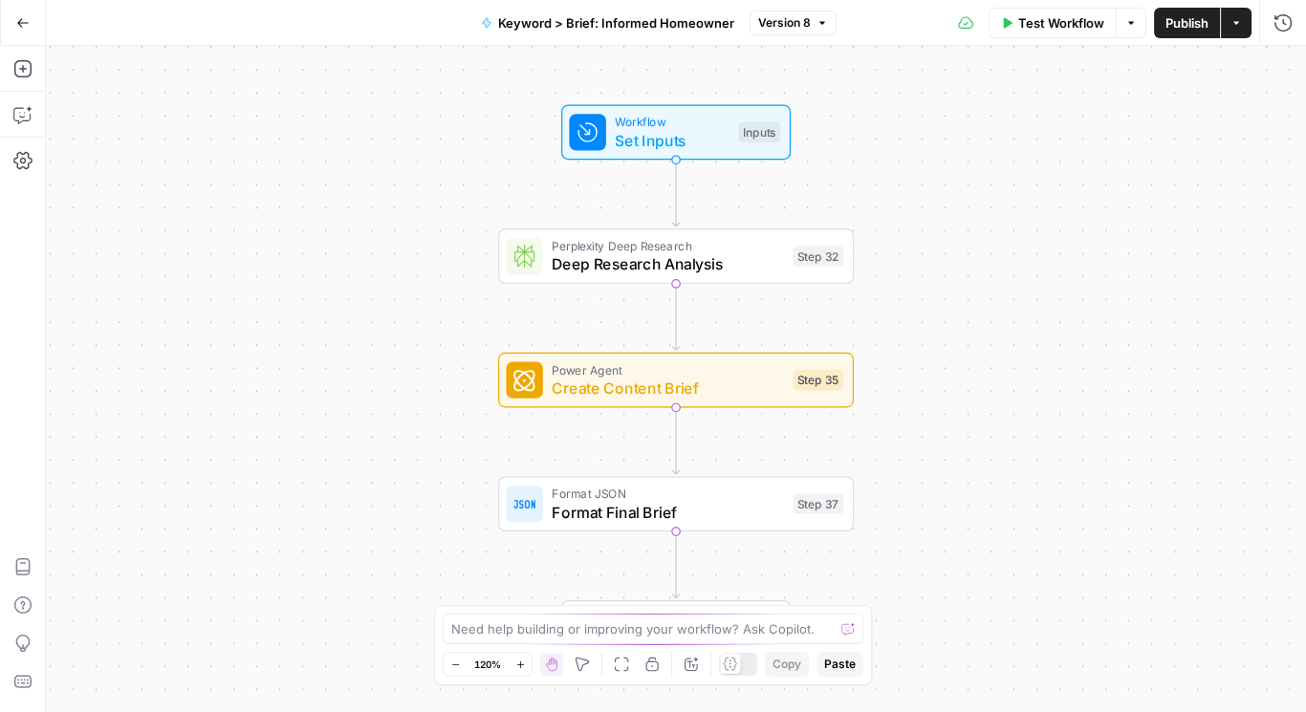
click at [616, 644] on div "Need help building or improving your workflow? Ask Copilot." at bounding box center [653, 629] width 421 height 31
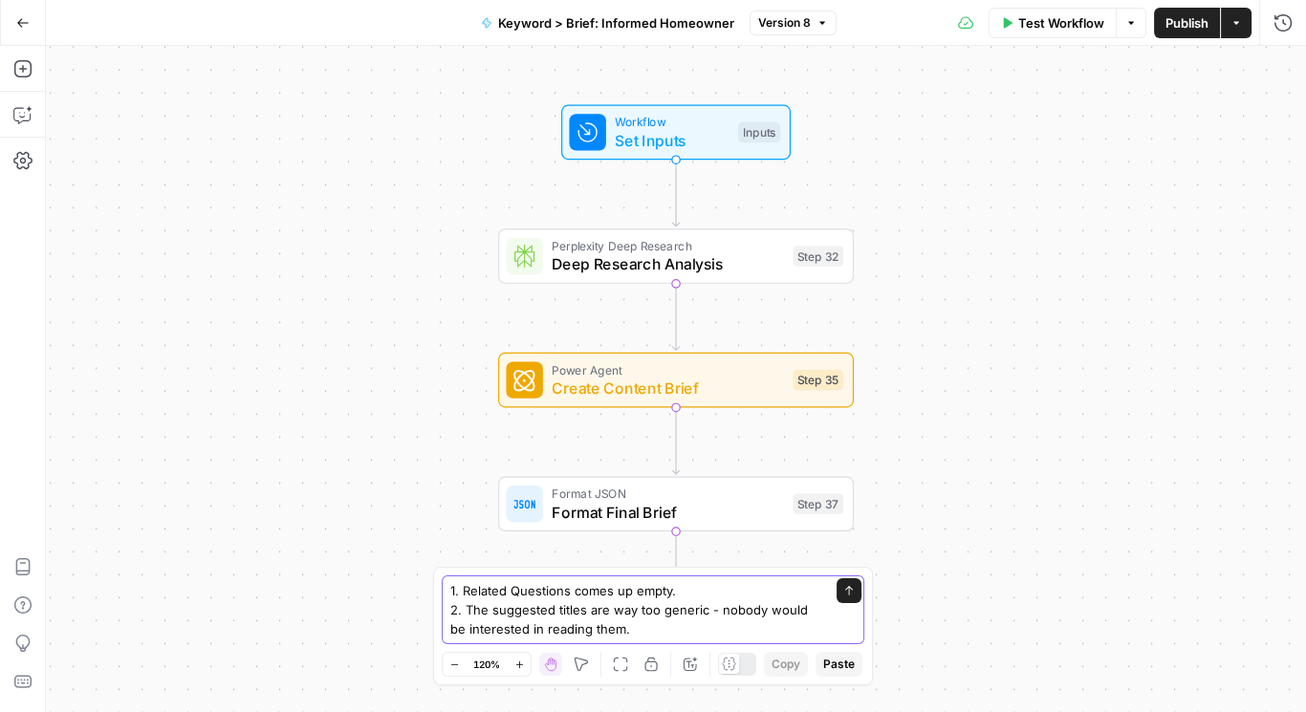
type textarea "1. Related Questions comes up empty. 2. The suggested titles are way too generi…"
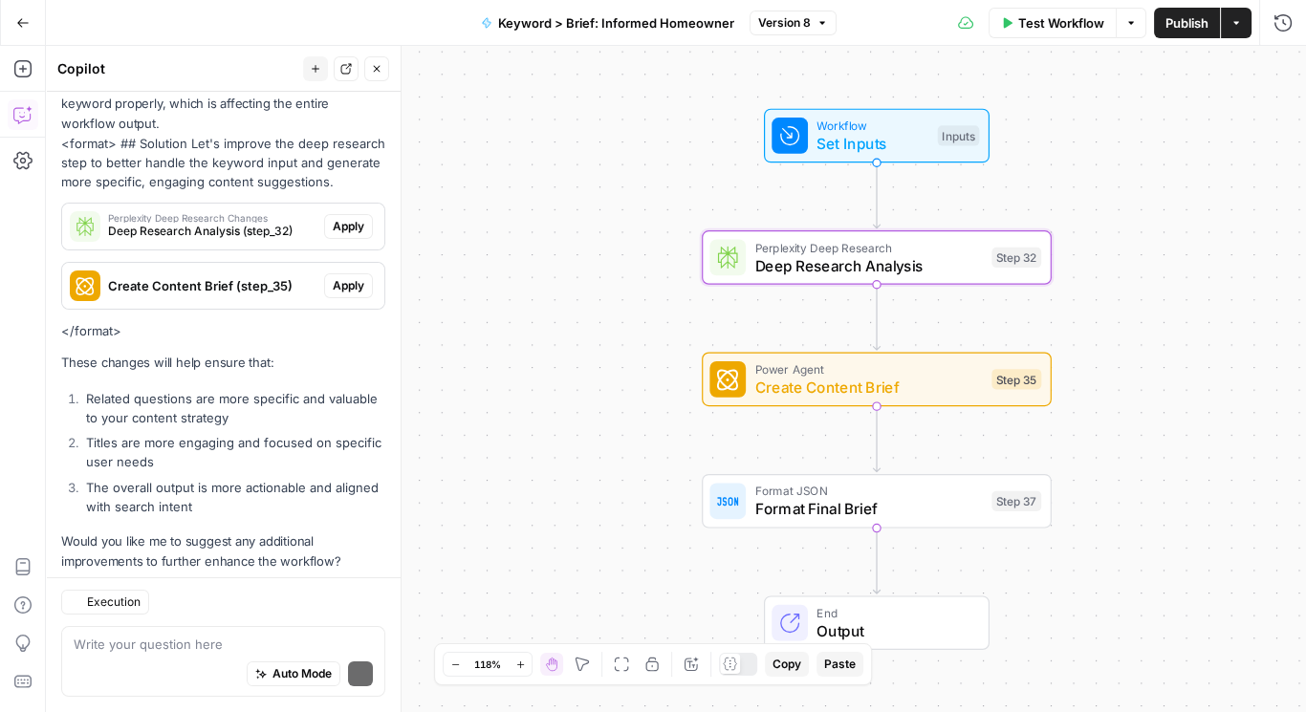
scroll to position [202, 0]
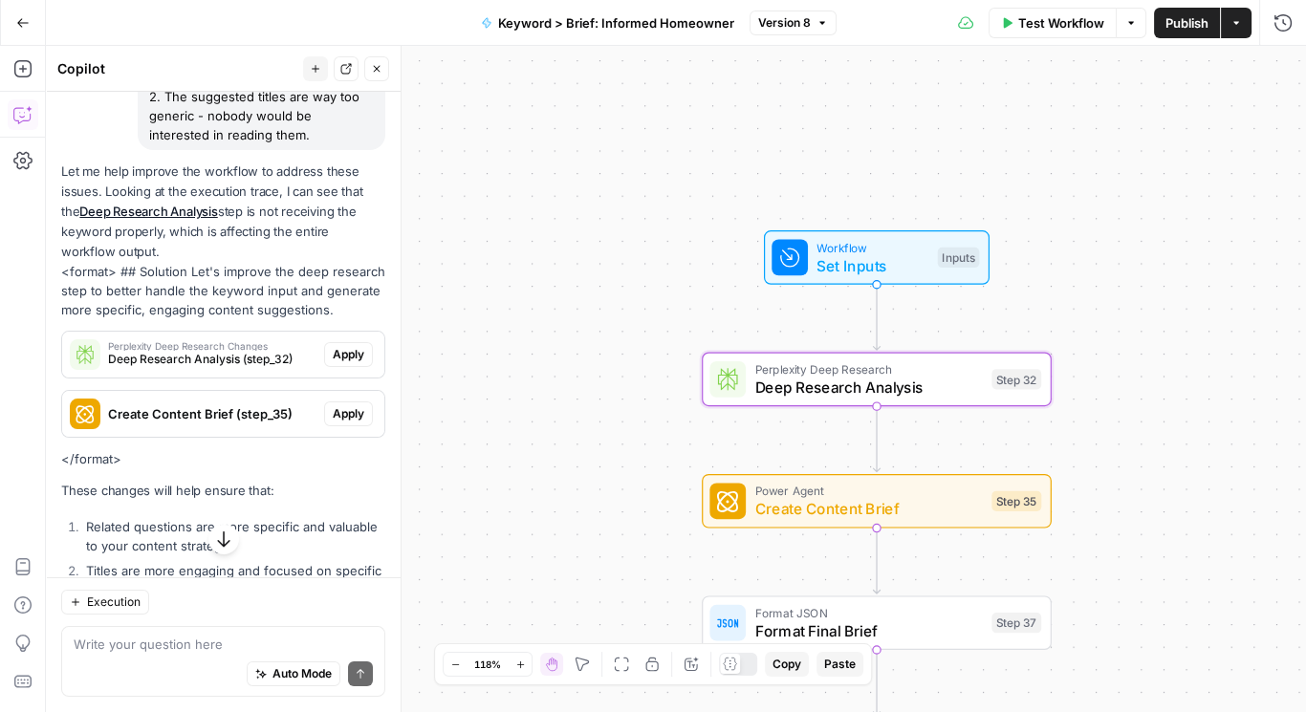
click at [243, 368] on span "Deep Research Analysis (step_32)" at bounding box center [212, 359] width 208 height 17
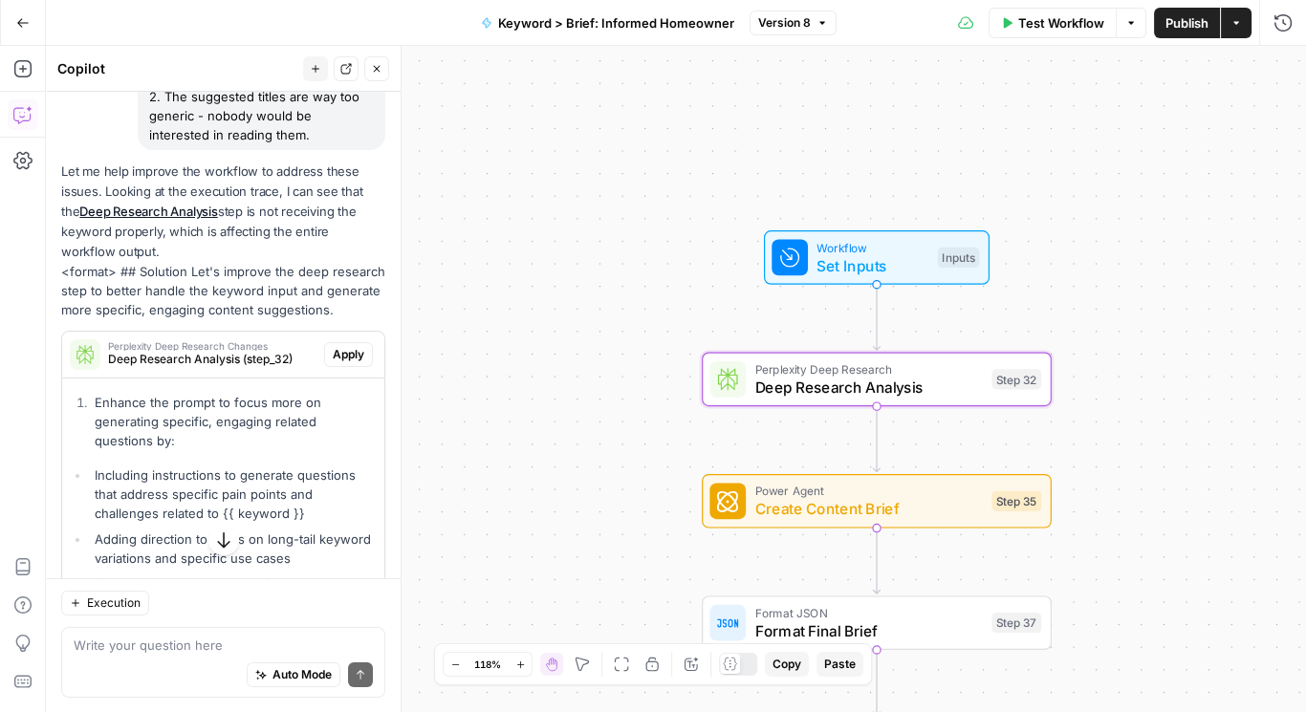
click at [334, 363] on span "Apply" at bounding box center [349, 354] width 32 height 17
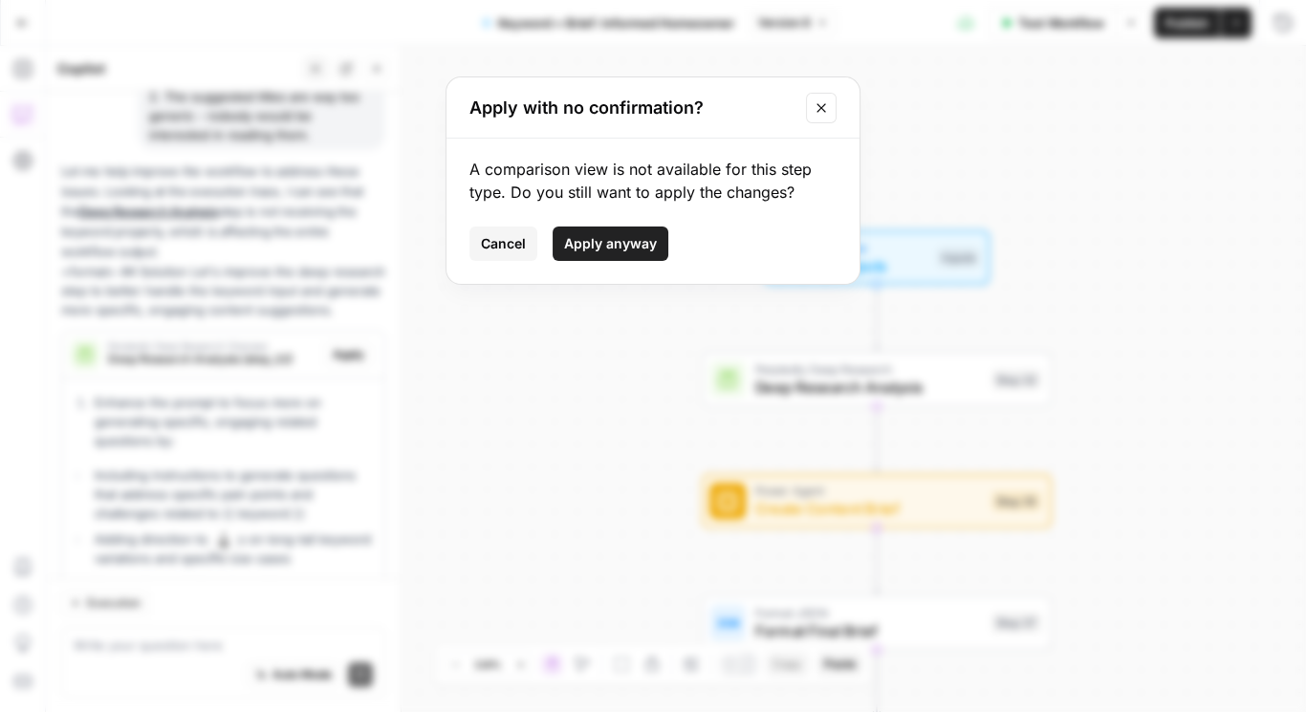
click at [597, 243] on span "Apply anyway" at bounding box center [610, 243] width 93 height 19
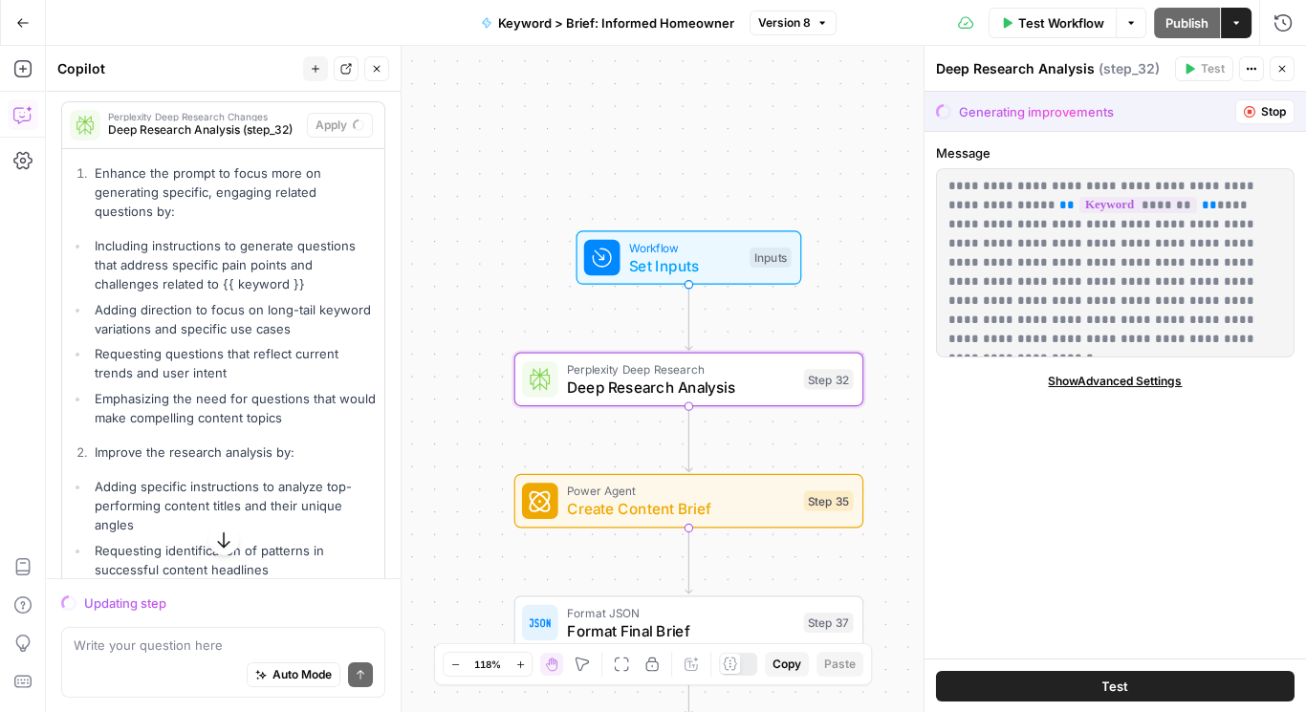
scroll to position [789, 0]
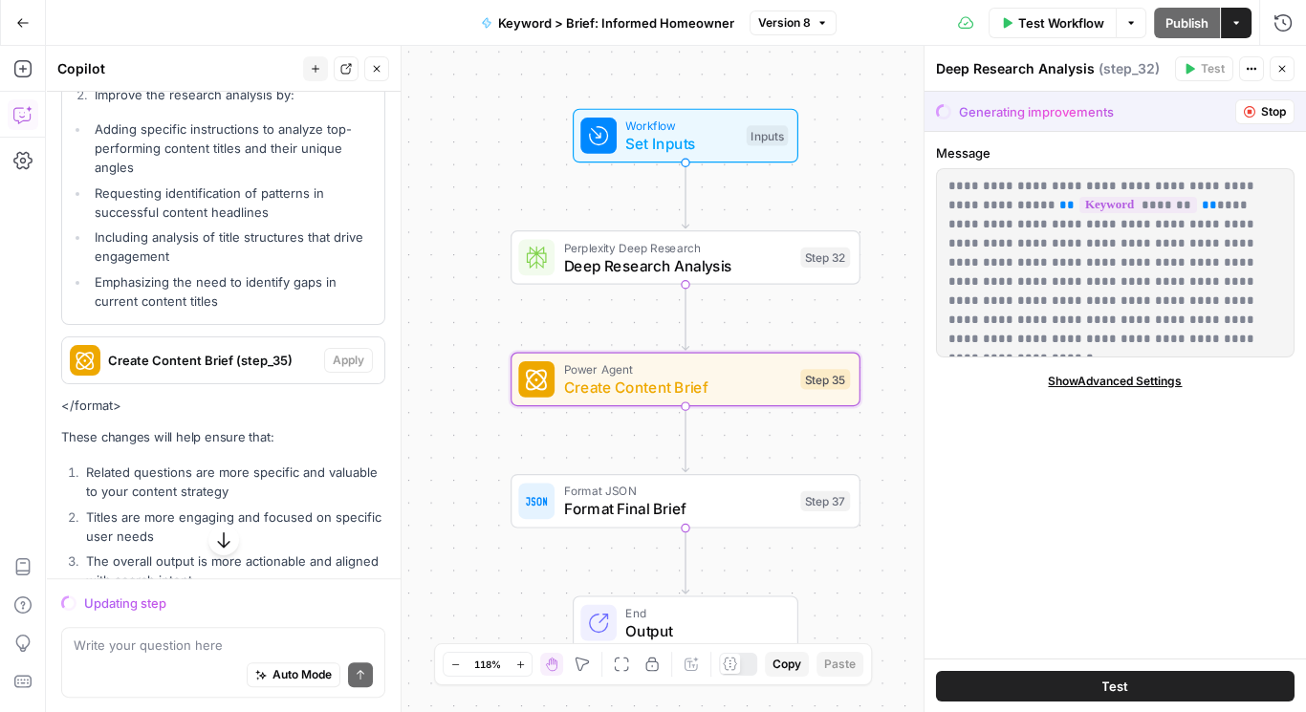
click at [197, 370] on span "Create Content Brief (step_35)" at bounding box center [212, 360] width 208 height 19
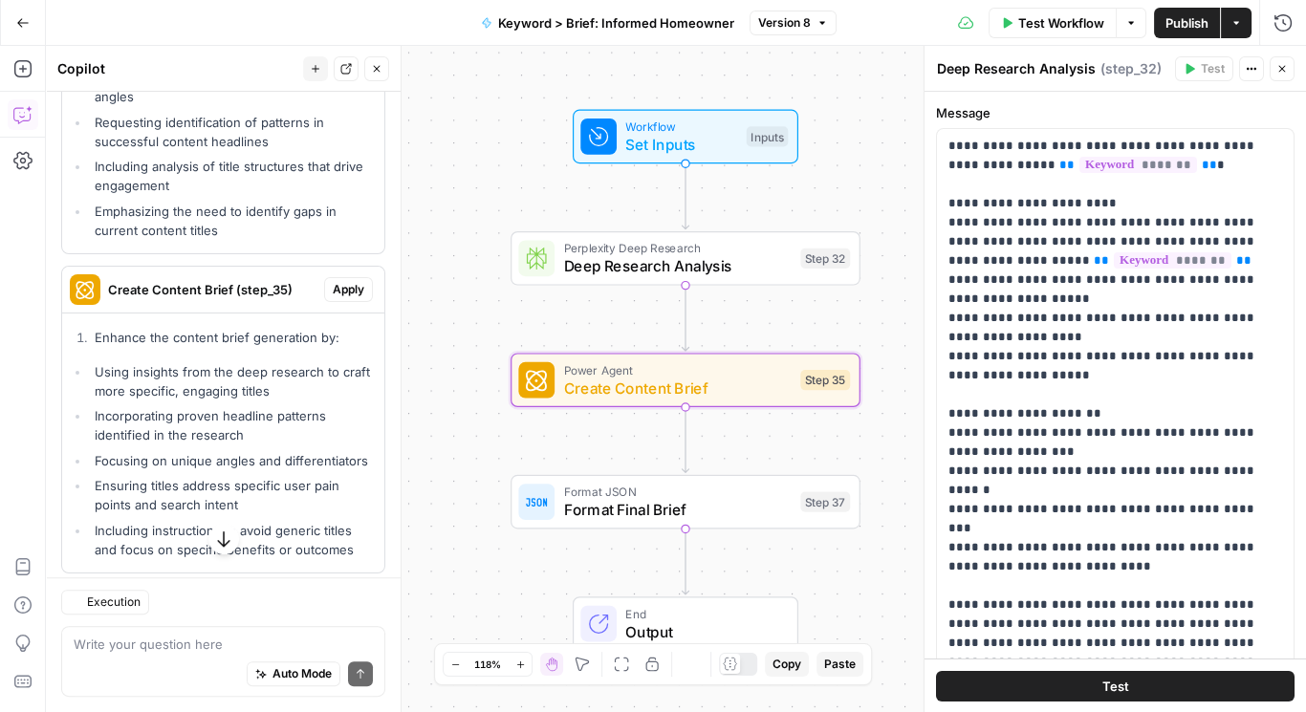
scroll to position [921, 0]
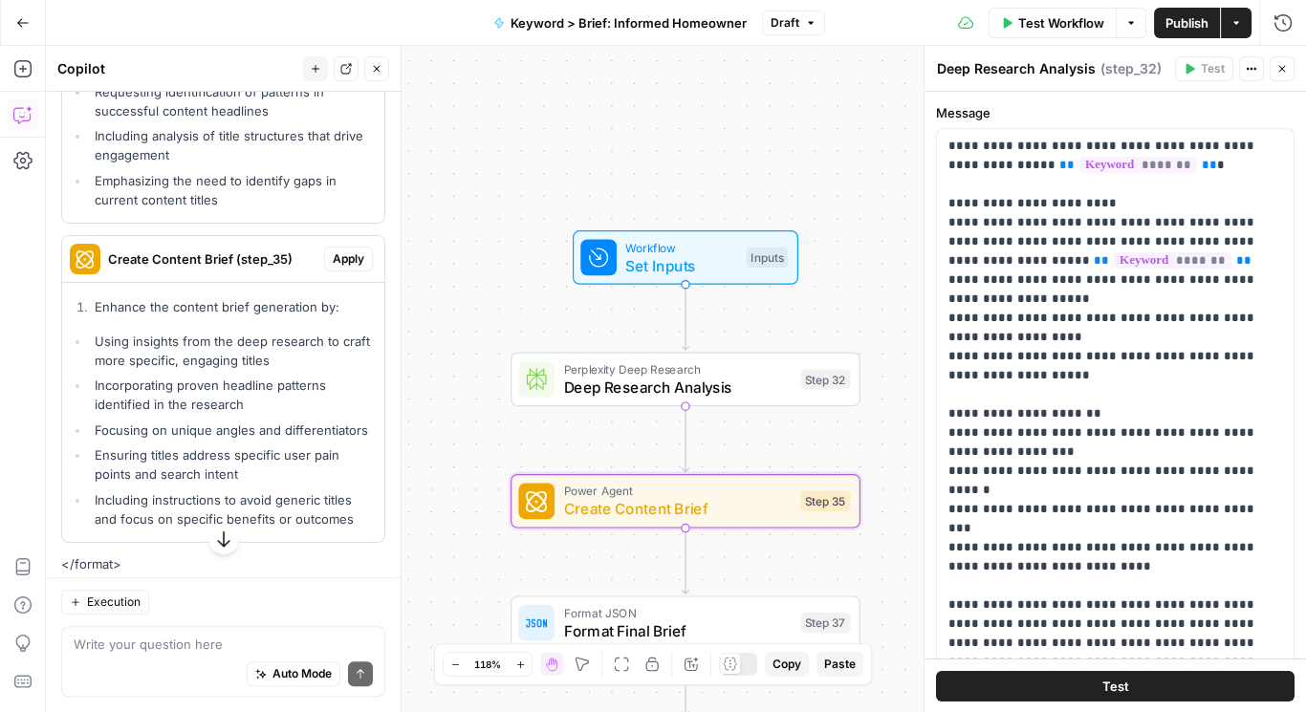
click at [333, 268] on span "Apply" at bounding box center [349, 259] width 32 height 17
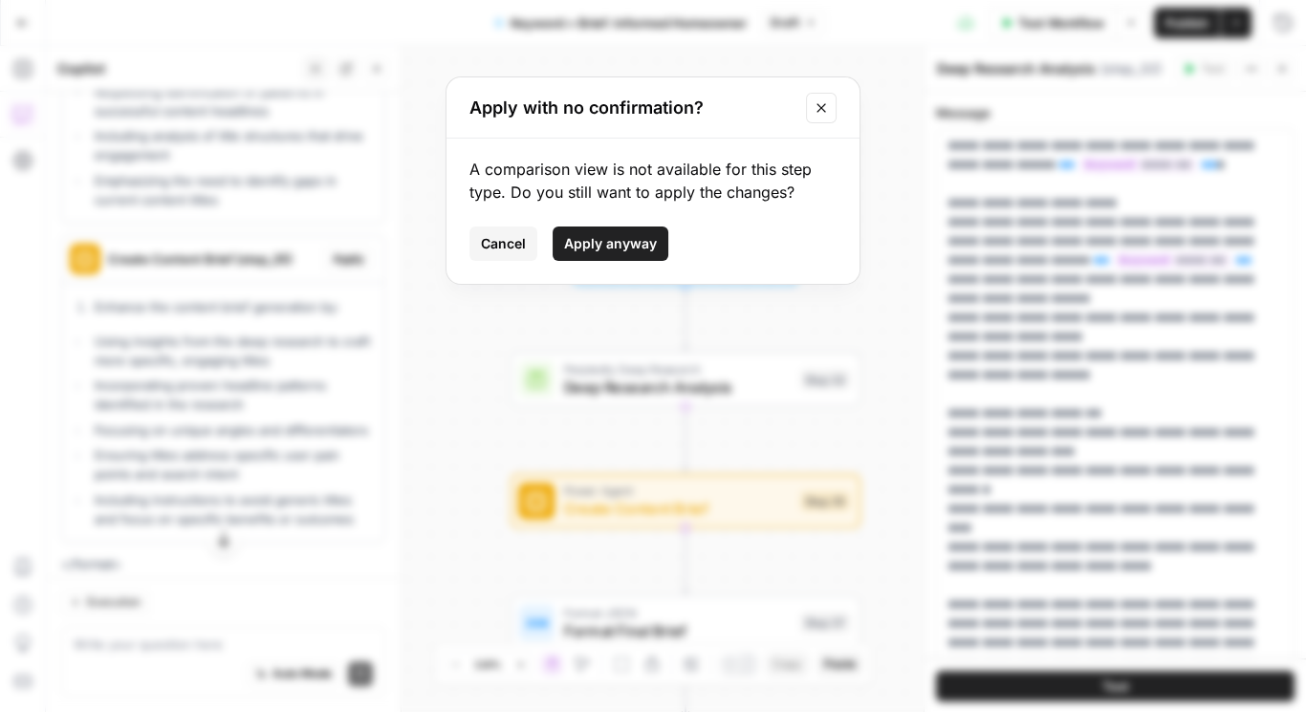
click at [576, 234] on button "Apply anyway" at bounding box center [611, 244] width 116 height 34
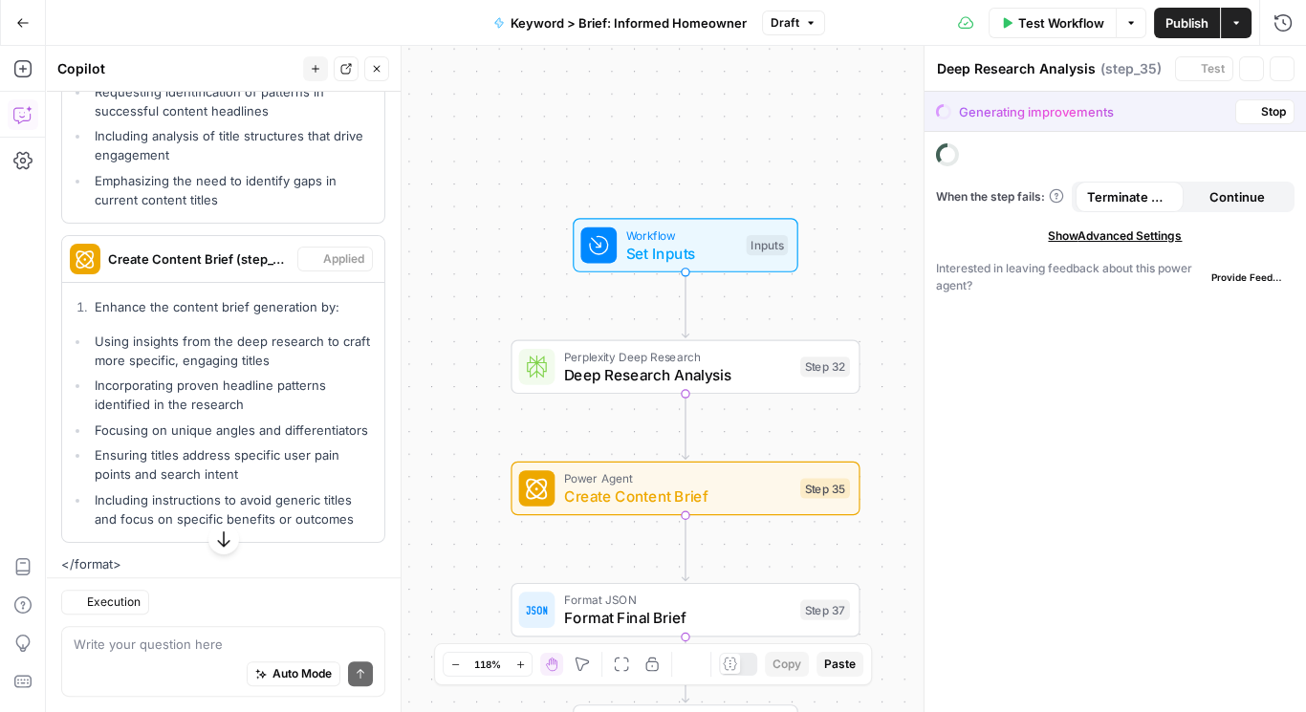
type textarea "Create Content Brief"
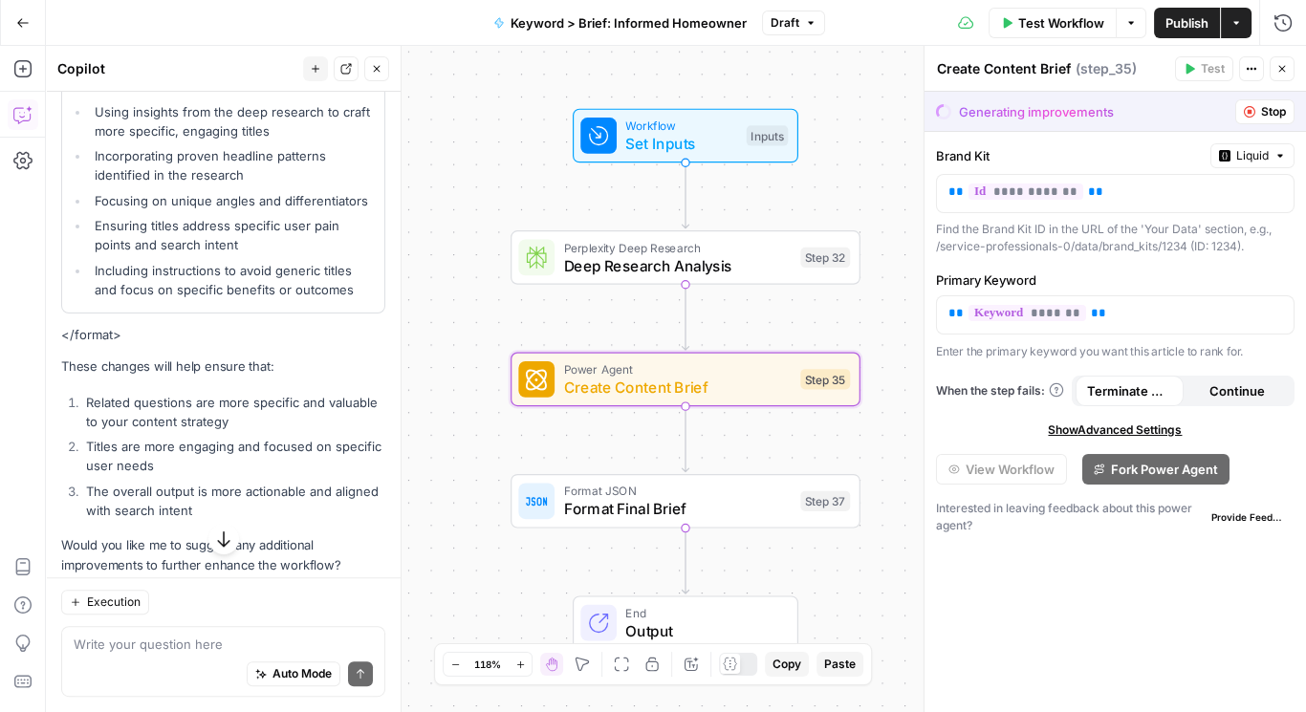
scroll to position [1208, 0]
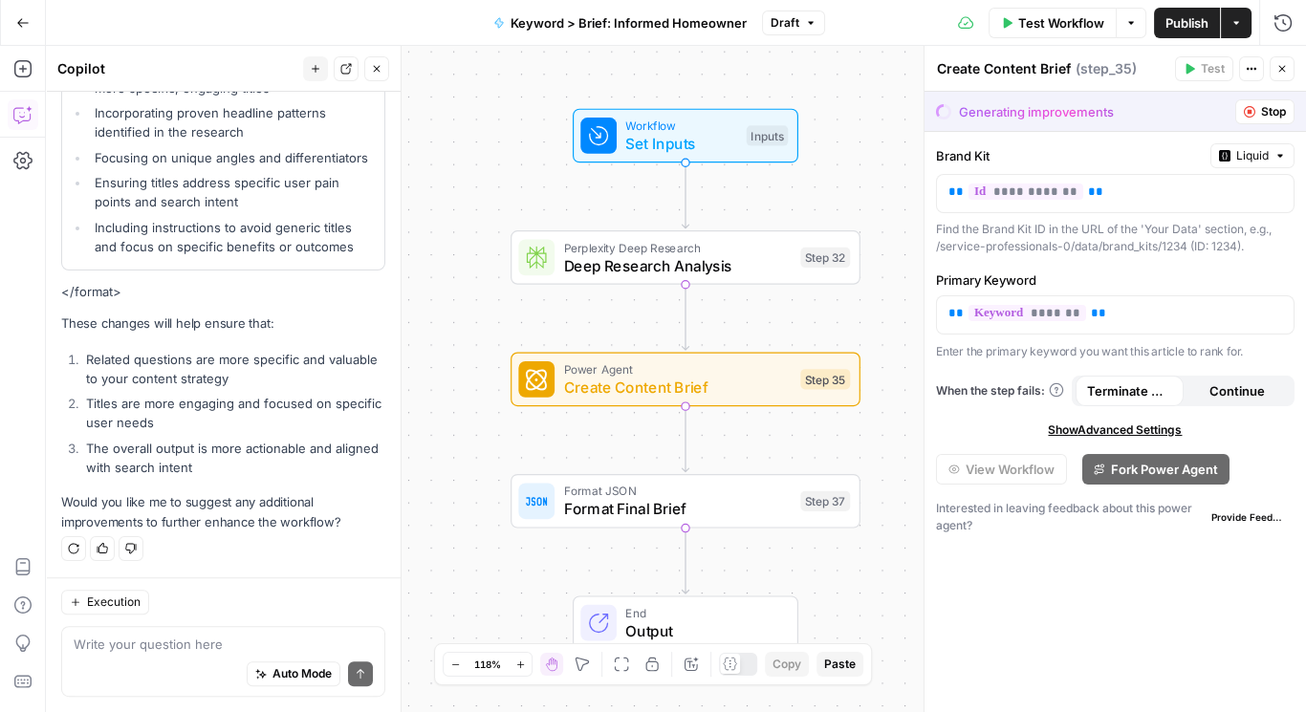
click at [232, 656] on div "Auto Mode Send" at bounding box center [223, 676] width 299 height 42
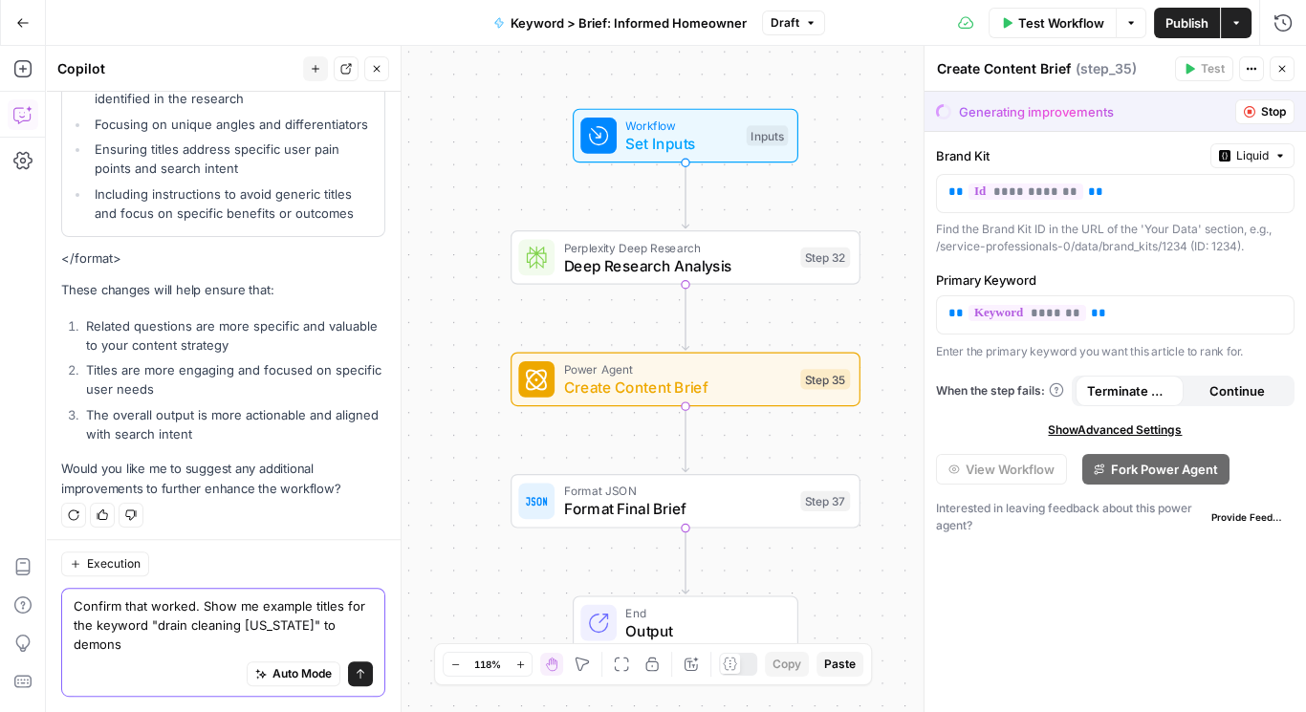
scroll to position [1246, 0]
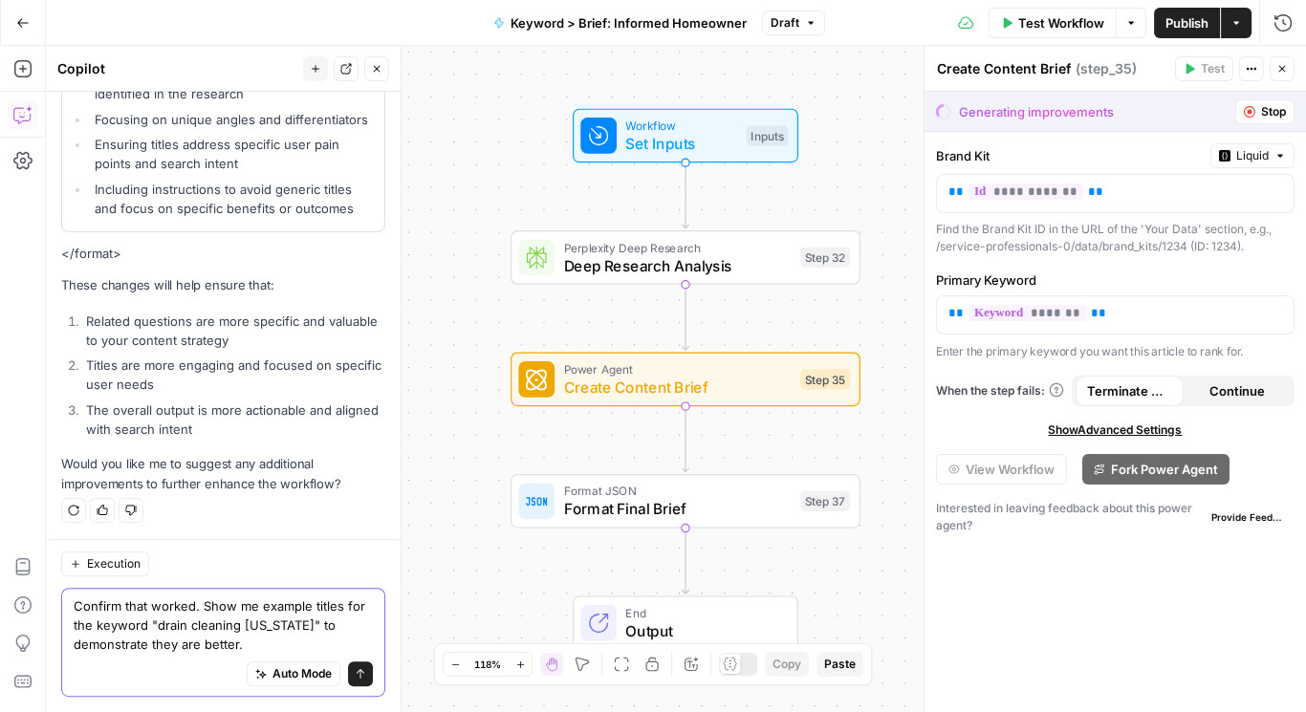
type textarea "Confirm that worked. Show me example titles for the keyword "drain cleaning [US…"
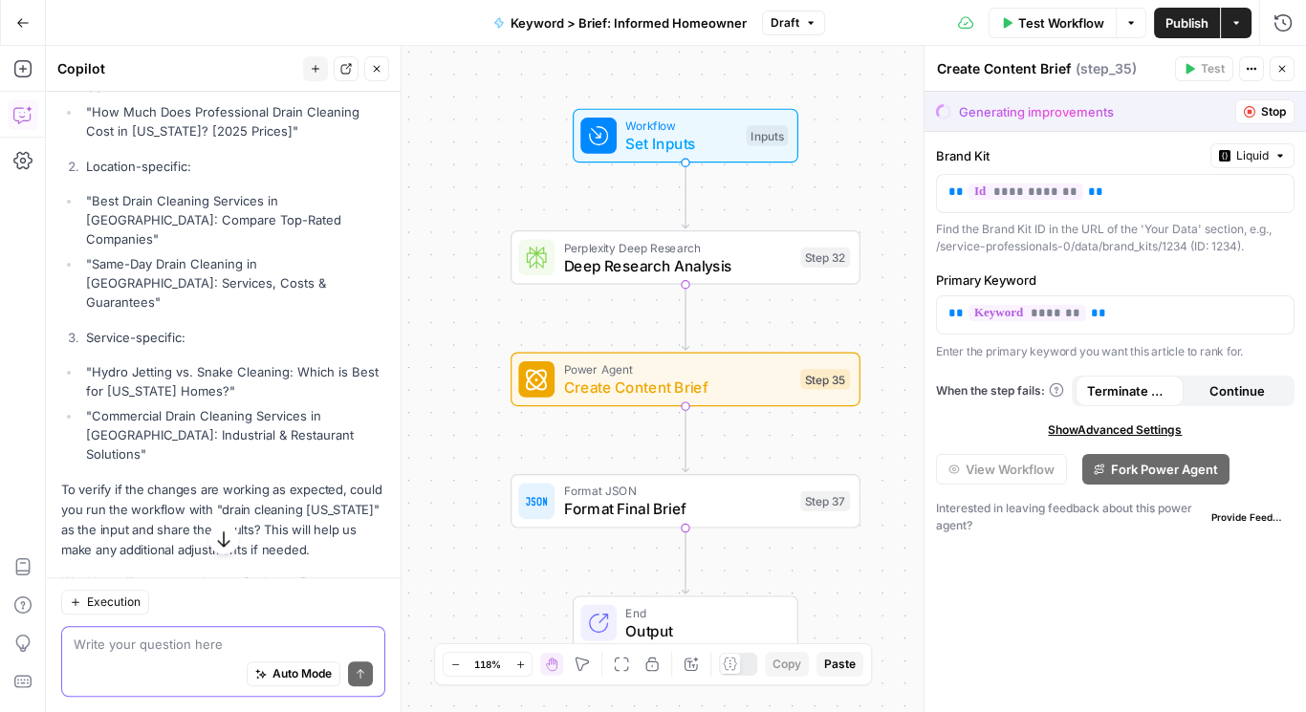
scroll to position [2081, 0]
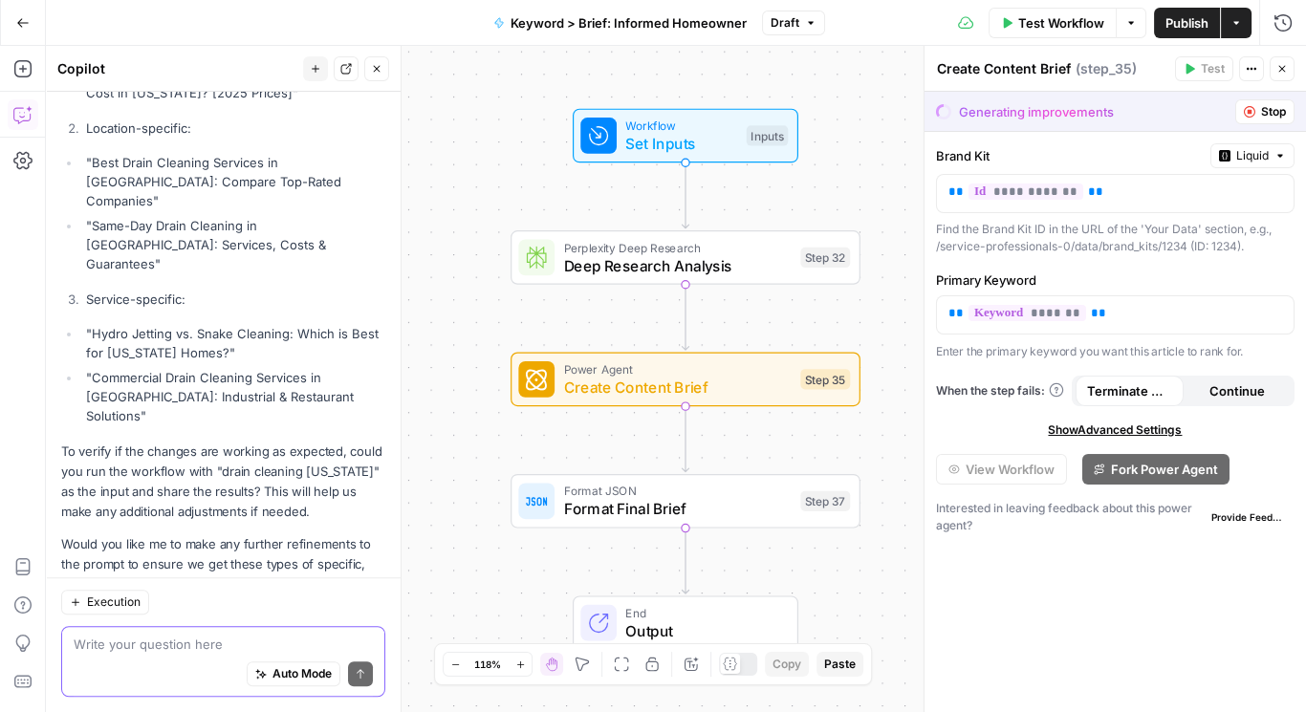
click at [208, 645] on textarea at bounding box center [223, 645] width 299 height 19
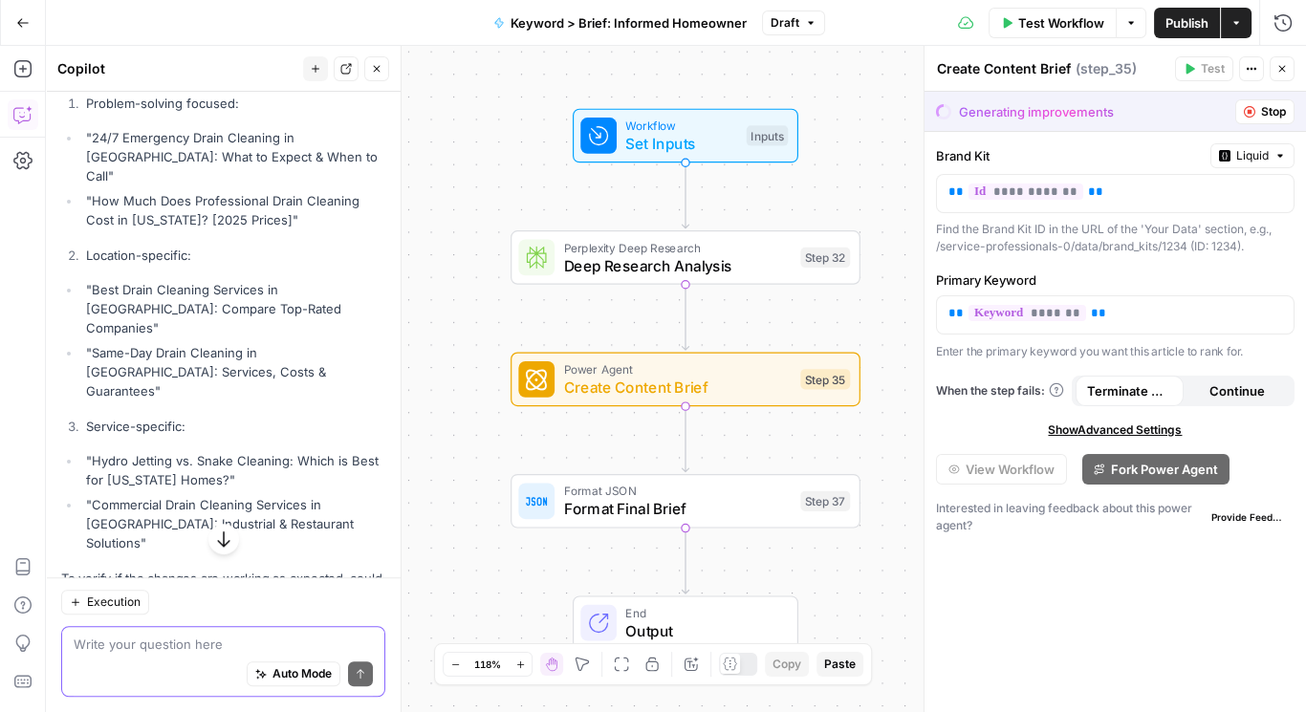
scroll to position [2030, 0]
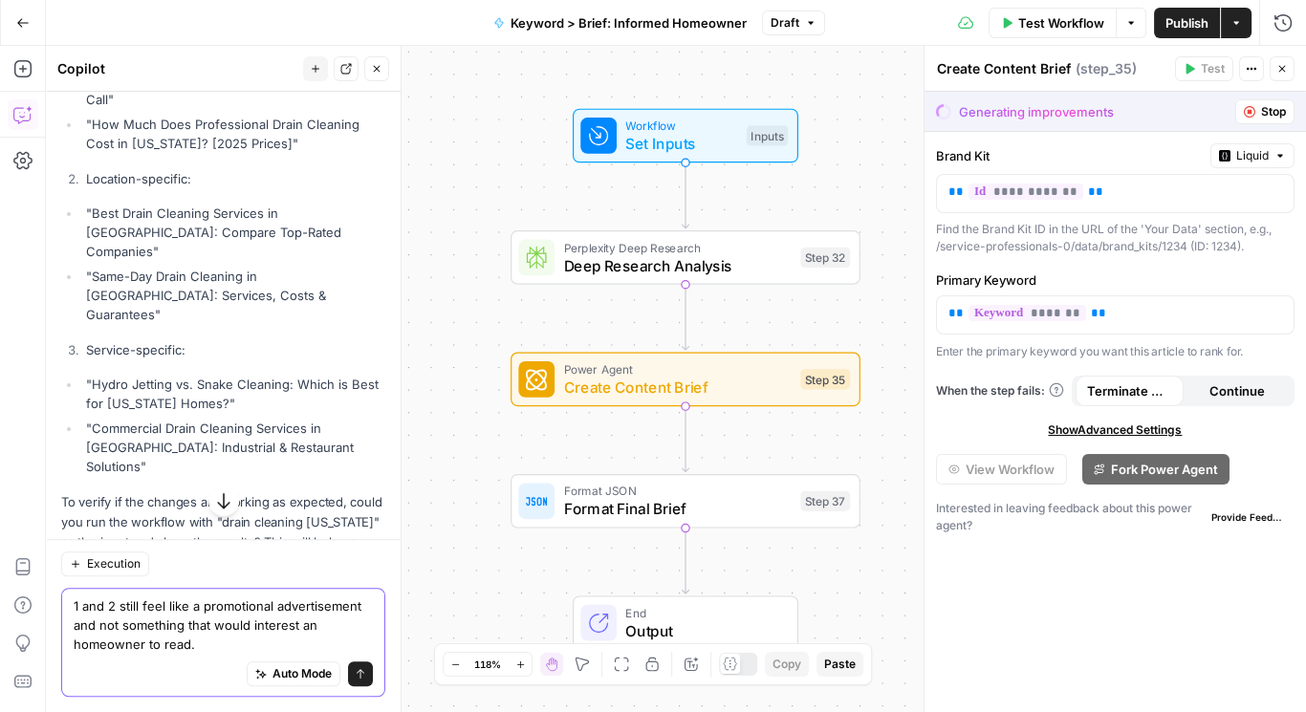
type textarea "1 and 2 still feel like a promotional advertisement and not something that woul…"
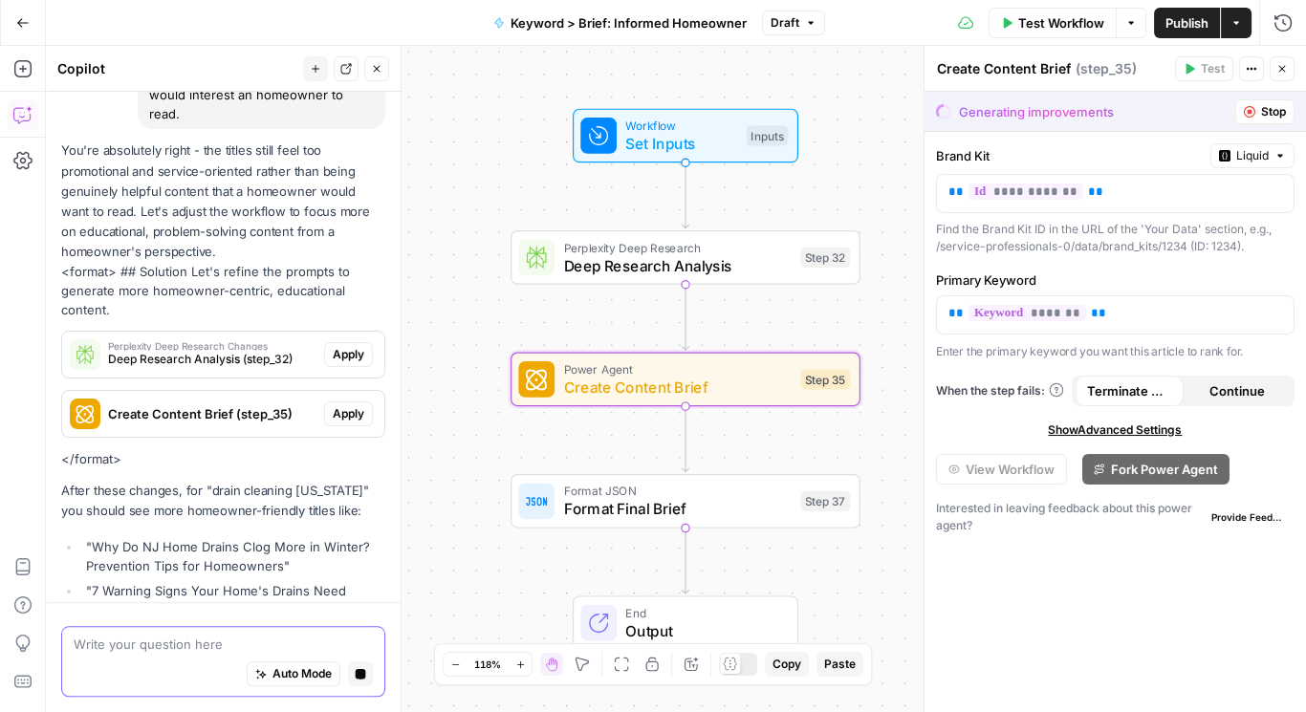
scroll to position [2513, 0]
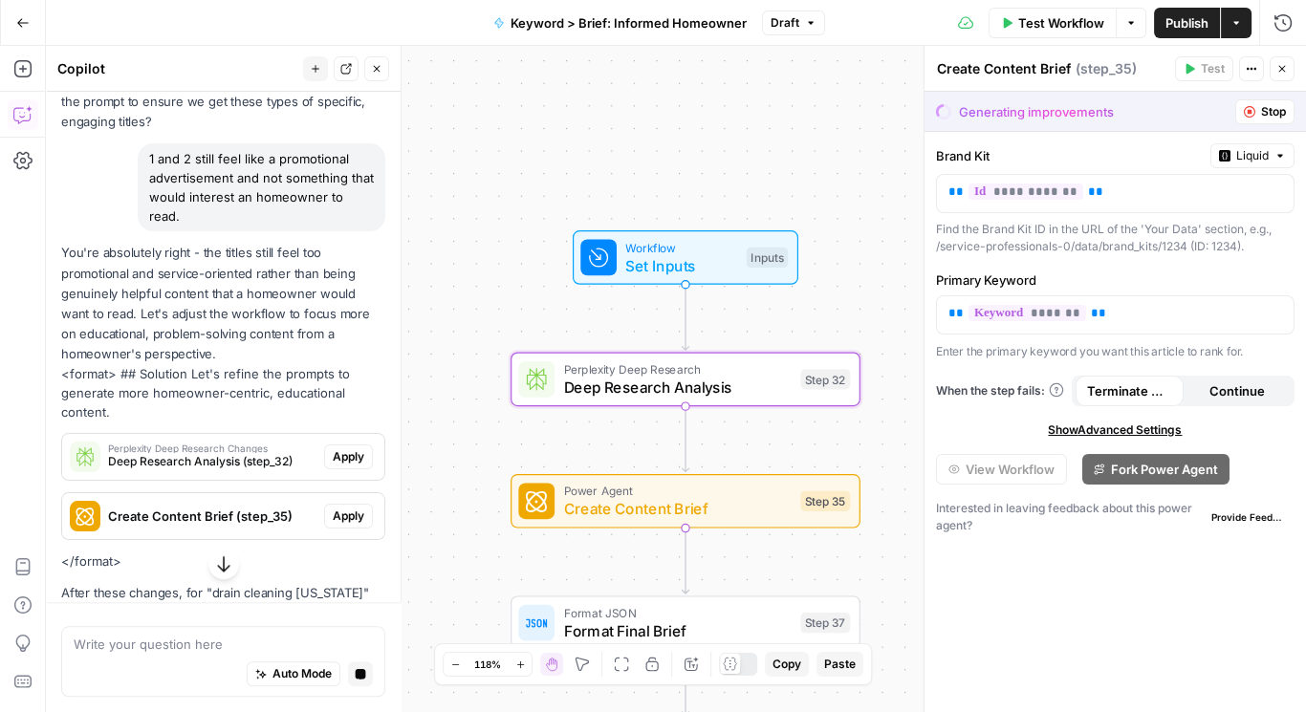
click at [333, 449] on span "Apply" at bounding box center [349, 457] width 32 height 17
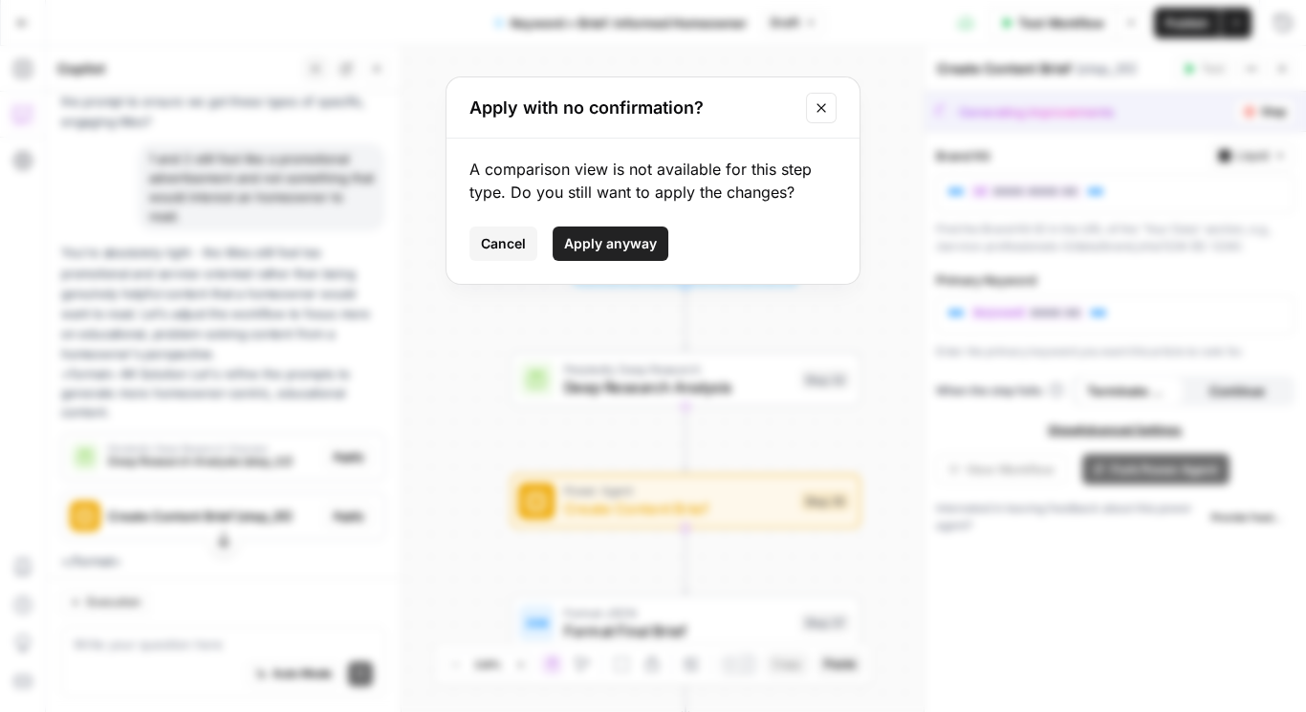
drag, startPoint x: 633, startPoint y: 247, endPoint x: 558, endPoint y: 266, distance: 77.9
click at [633, 247] on span "Apply anyway" at bounding box center [610, 243] width 93 height 19
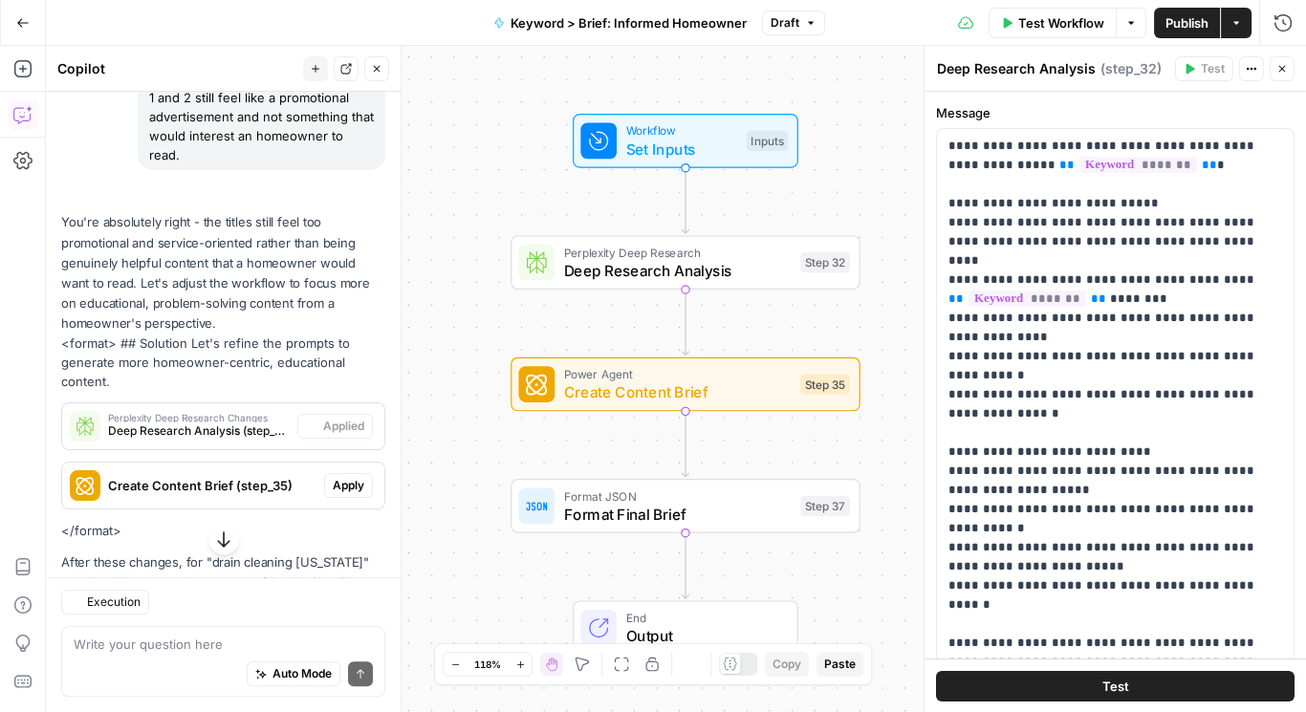
scroll to position [2728, 0]
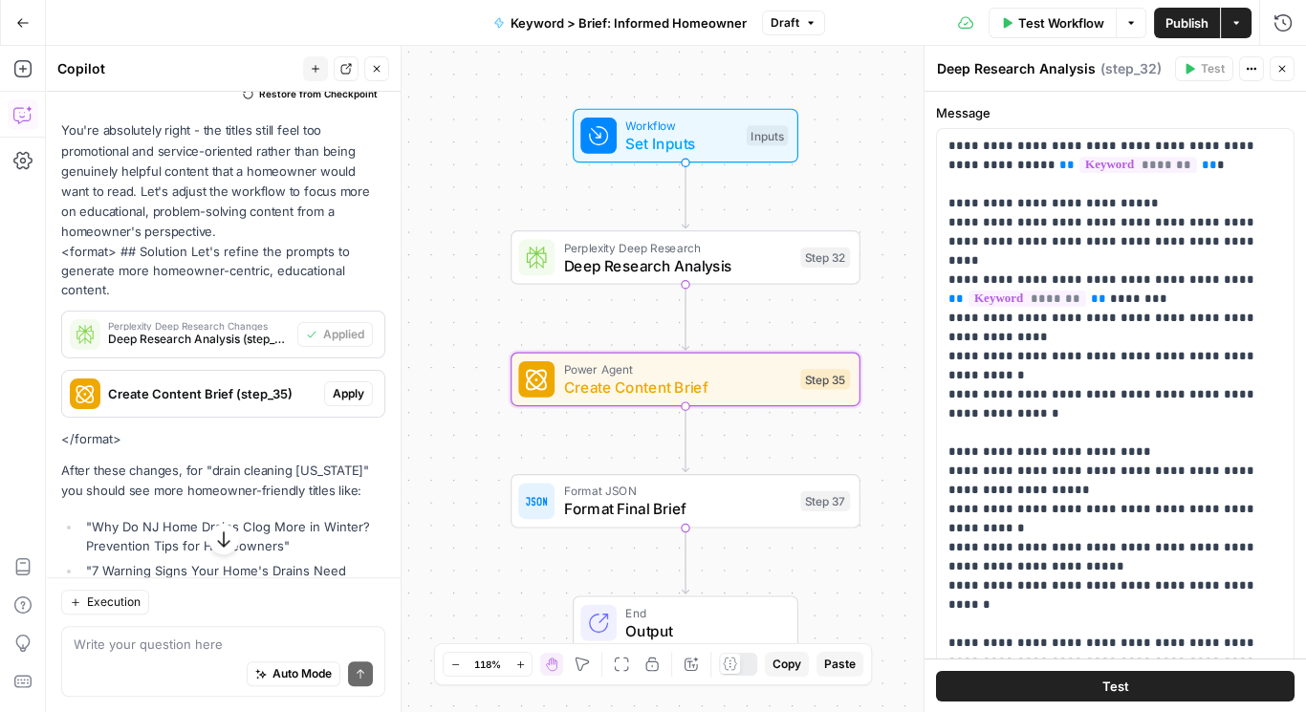
click at [333, 385] on span "Apply" at bounding box center [349, 393] width 32 height 17
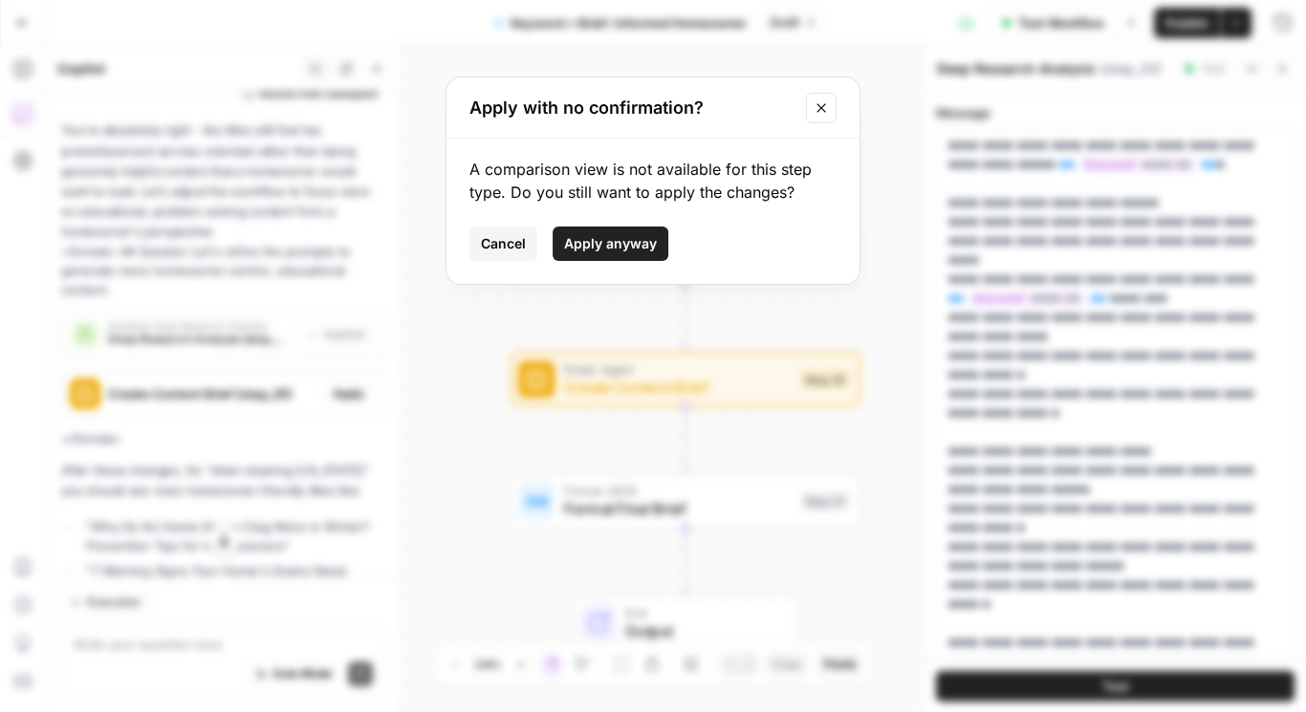
click at [628, 246] on span "Apply anyway" at bounding box center [610, 243] width 93 height 19
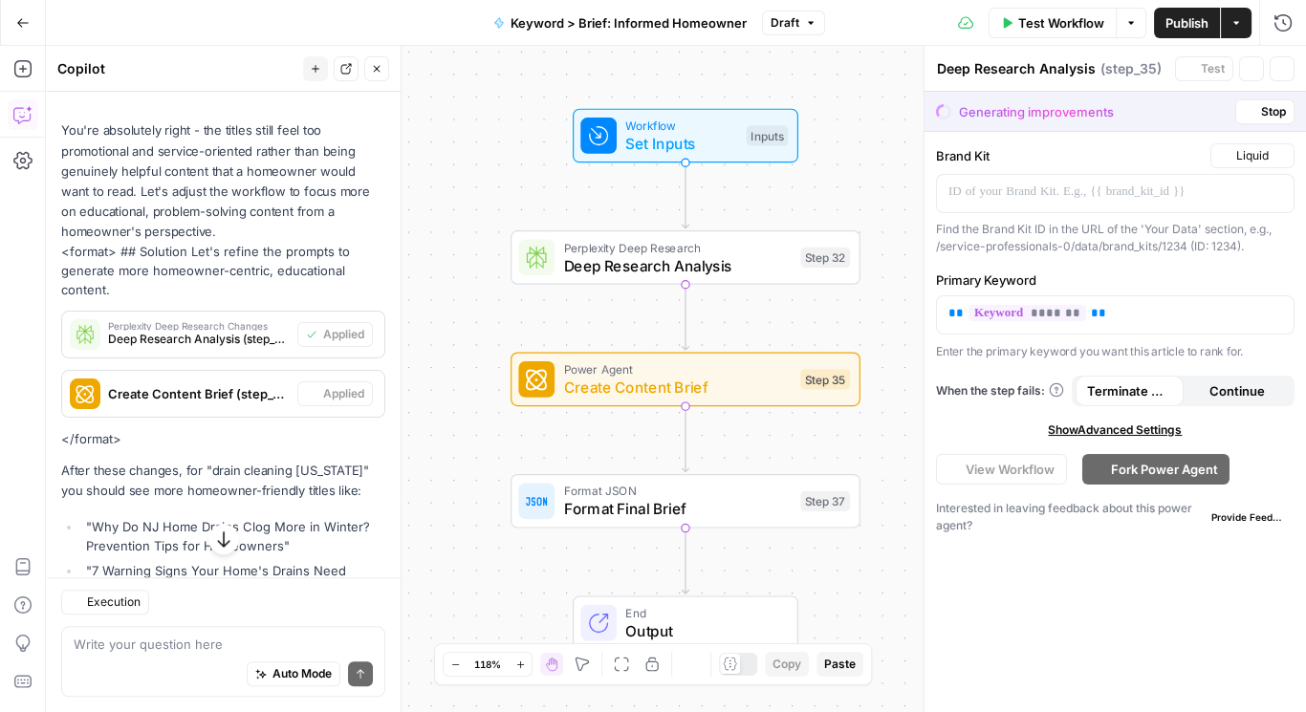
type textarea "Create Content Brief"
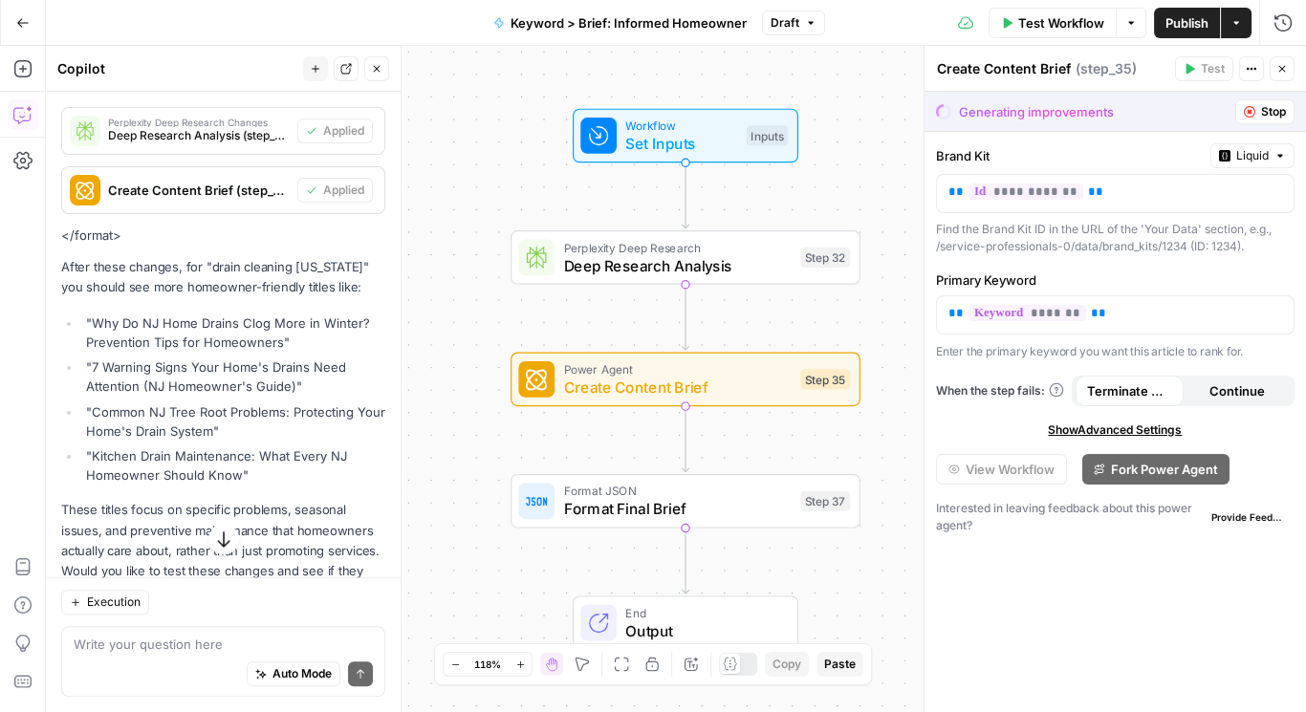
scroll to position [2956, 0]
